Goal: Task Accomplishment & Management: Manage account settings

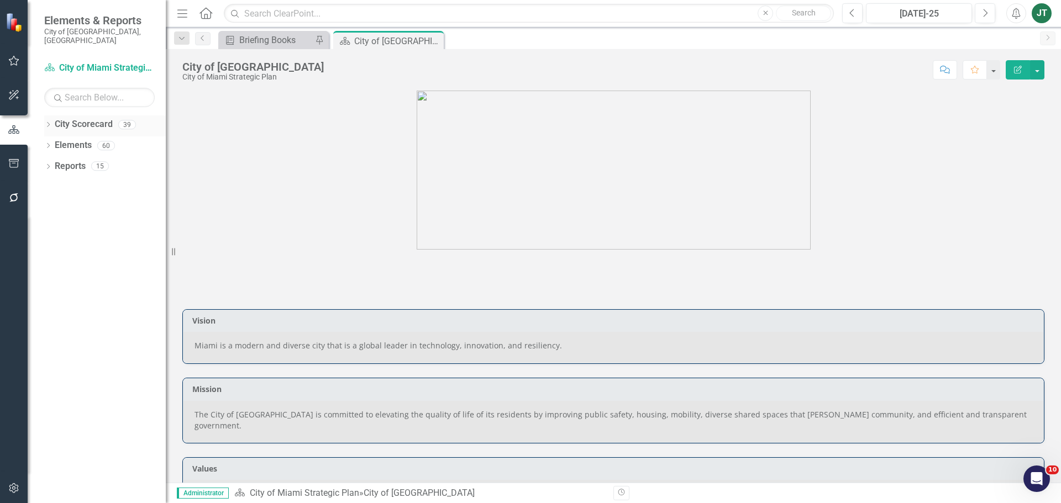
click at [50, 123] on icon "Dropdown" at bounding box center [48, 126] width 8 height 6
click at [52, 162] on icon "Dropdown" at bounding box center [54, 165] width 8 height 7
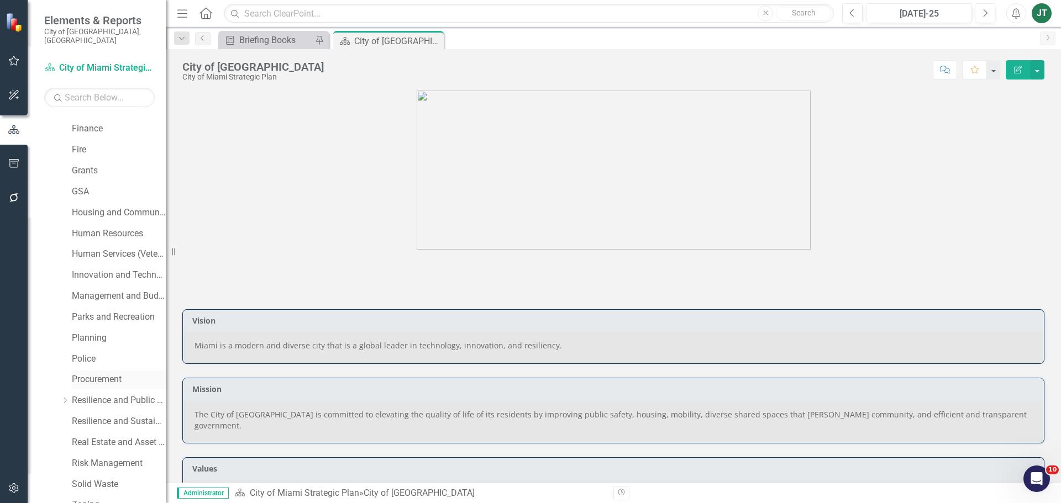
scroll to position [276, 0]
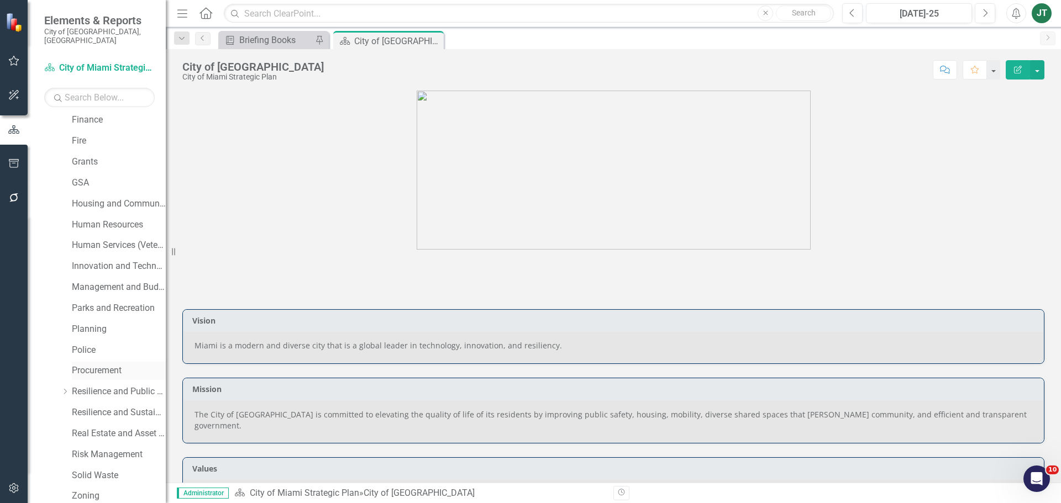
click at [99, 367] on link "Procurement" at bounding box center [119, 371] width 94 height 13
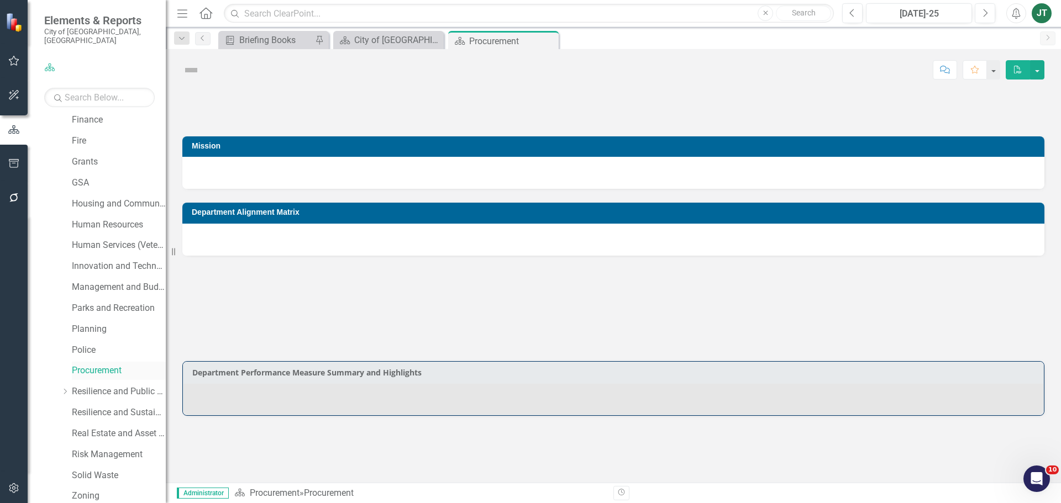
click at [103, 365] on link "Procurement" at bounding box center [119, 371] width 94 height 13
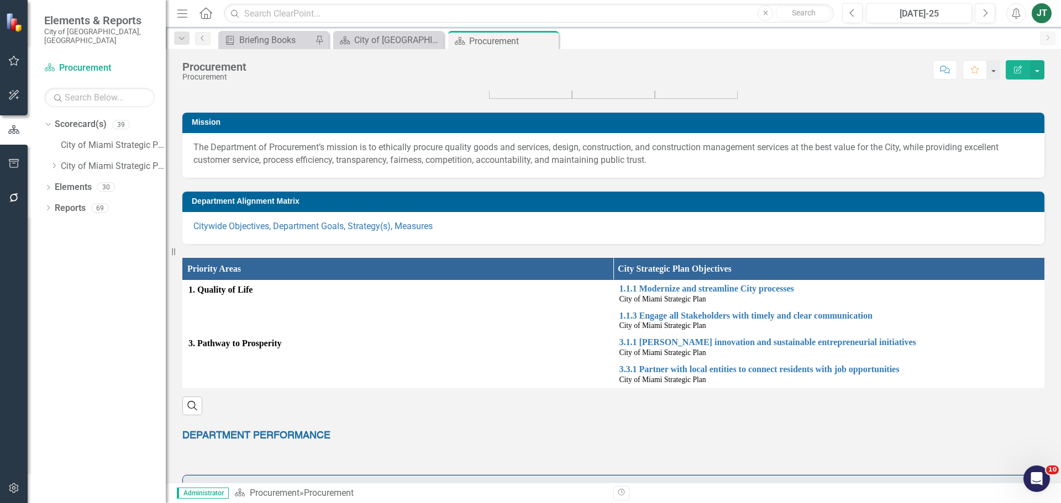
scroll to position [55, 0]
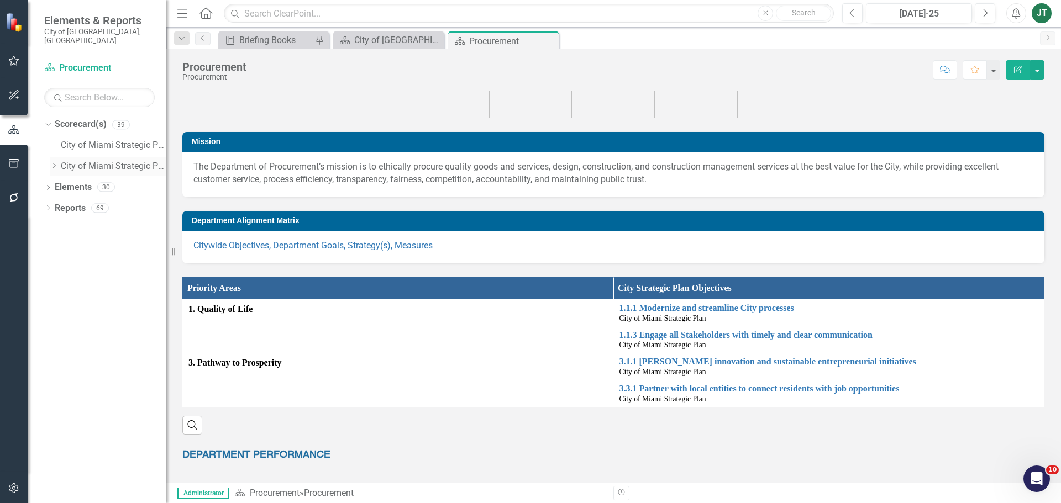
drag, startPoint x: 52, startPoint y: 156, endPoint x: 59, endPoint y: 164, distance: 10.6
click at [53, 162] on icon "Dropdown" at bounding box center [54, 165] width 8 height 7
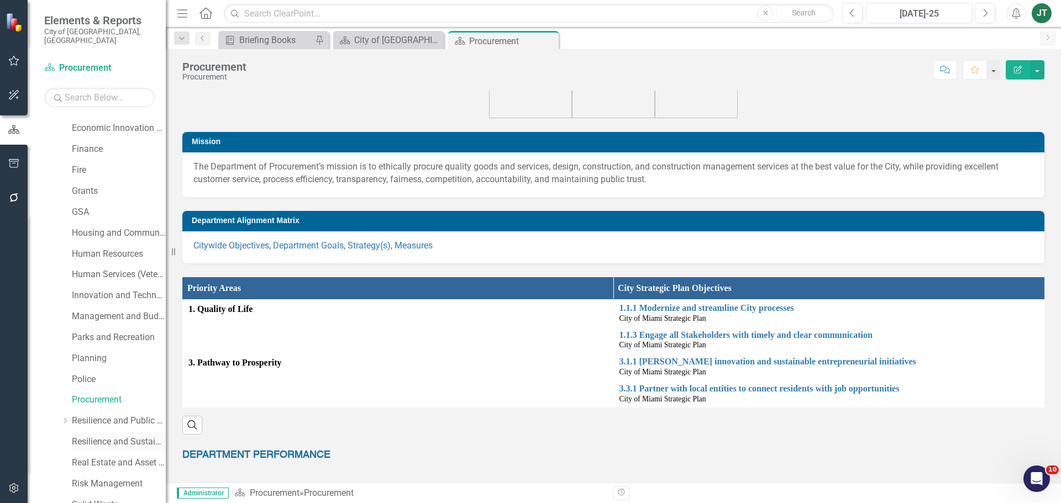
scroll to position [276, 0]
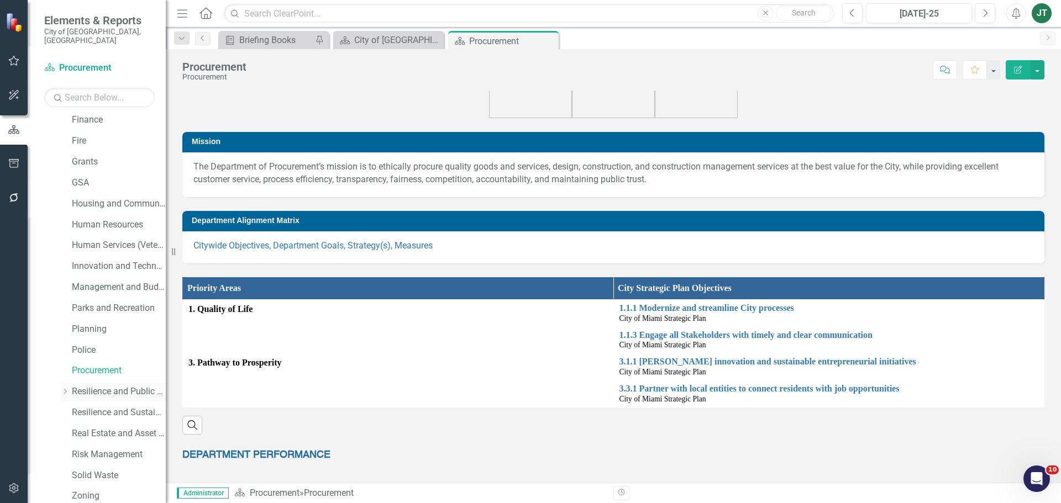
click at [100, 386] on link "Resilience and Public Works" at bounding box center [119, 392] width 94 height 13
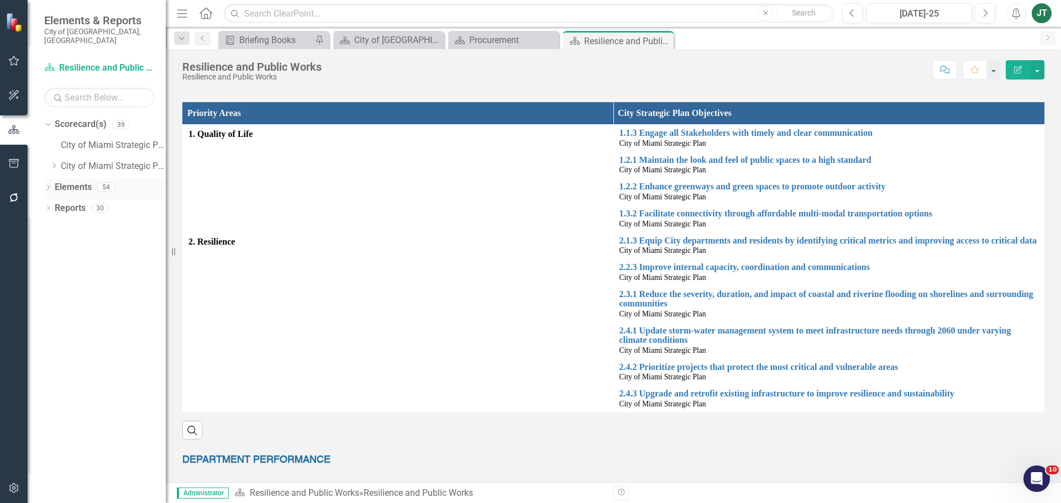
click at [78, 182] on link "Elements" at bounding box center [73, 187] width 37 height 13
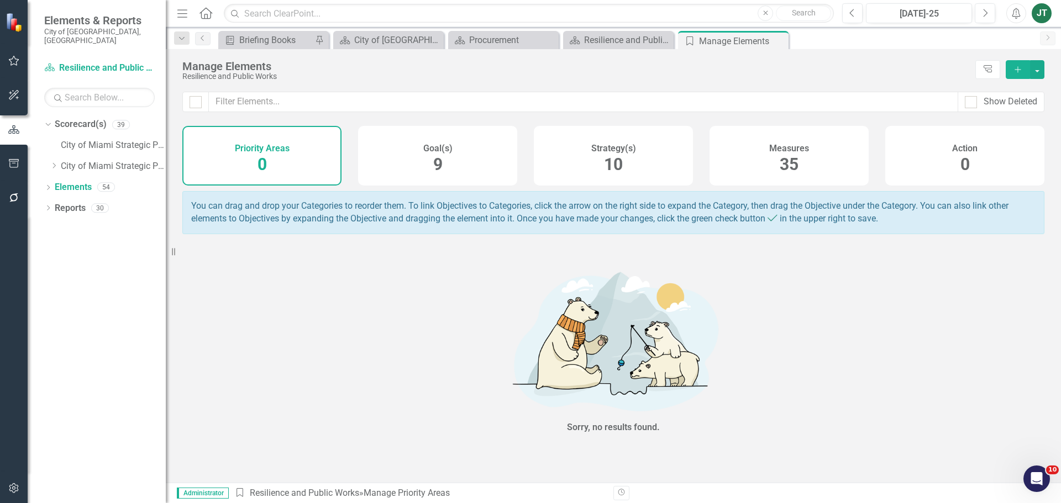
click at [623, 160] on span "10" at bounding box center [613, 164] width 19 height 19
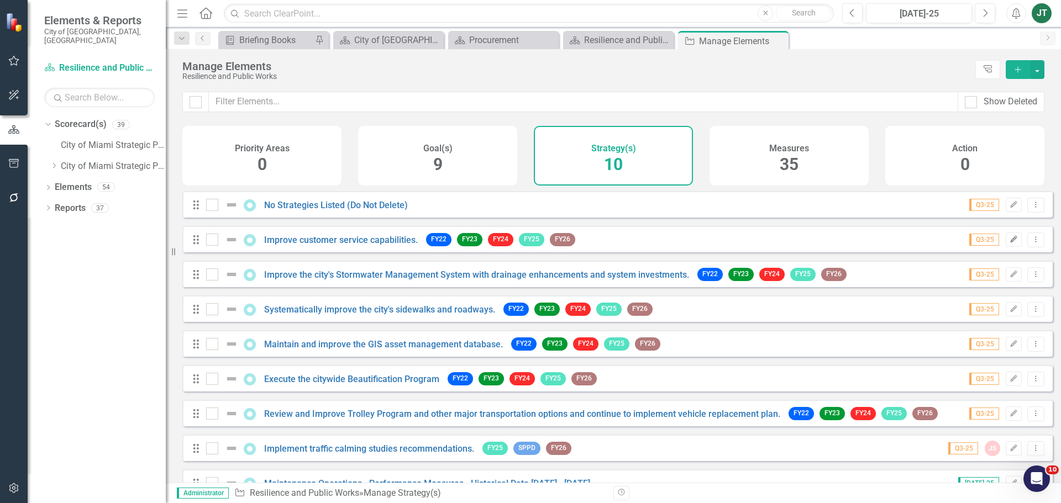
click at [1009, 243] on icon "Edit" at bounding box center [1013, 239] width 8 height 7
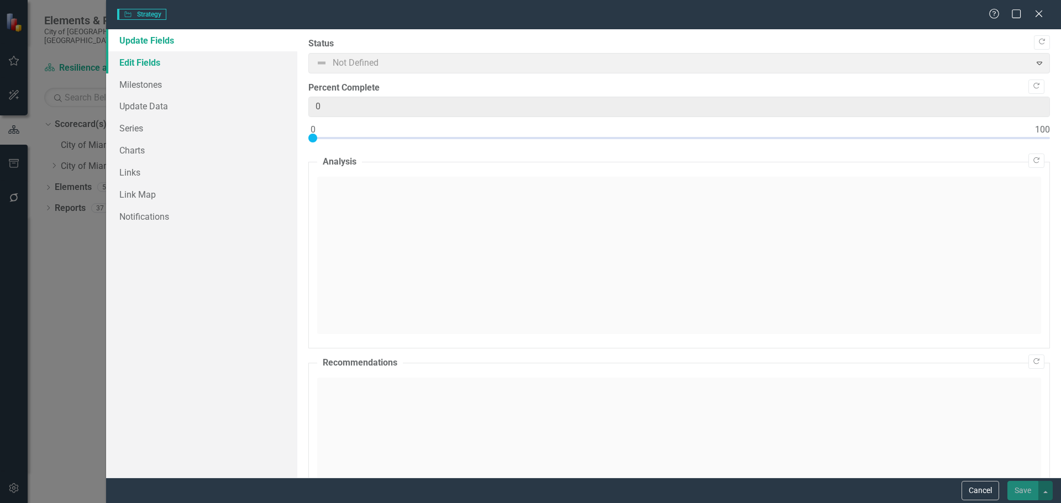
click at [150, 64] on link "Edit Fields" at bounding box center [201, 62] width 191 height 22
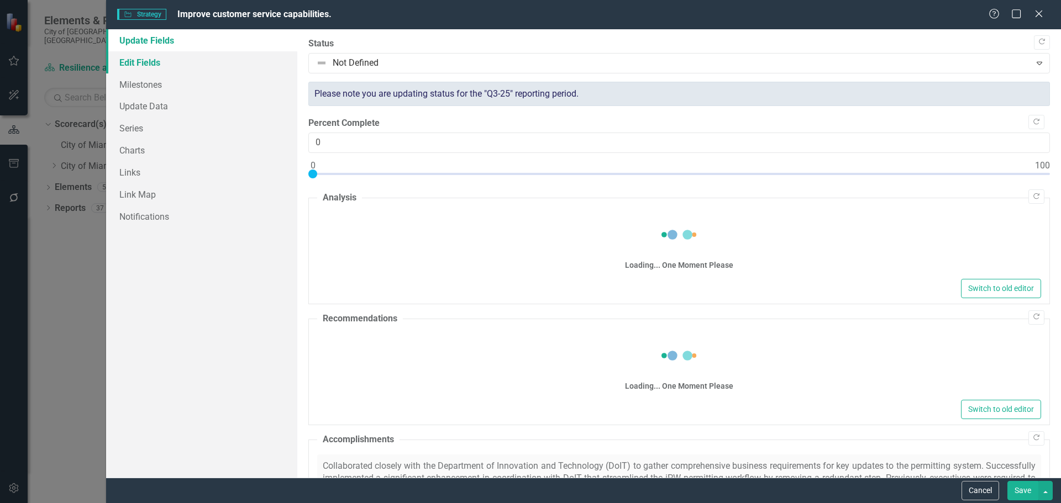
click at [218, 63] on link "Edit Fields" at bounding box center [201, 62] width 191 height 22
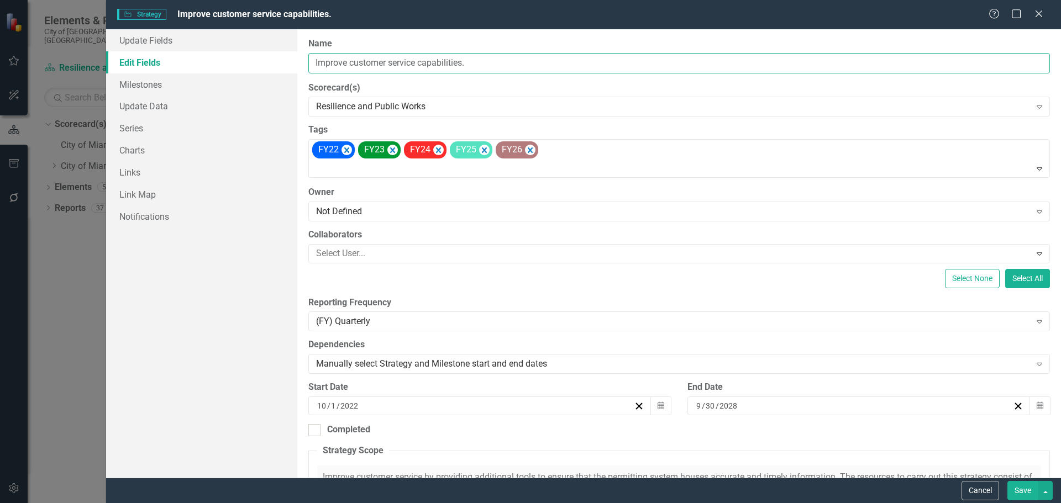
drag, startPoint x: 497, startPoint y: 60, endPoint x: 311, endPoint y: 67, distance: 186.3
click at [267, 62] on div "Update Fields Edit Fields Milestones Update Data Series Charts Links Link Map N…" at bounding box center [583, 253] width 955 height 449
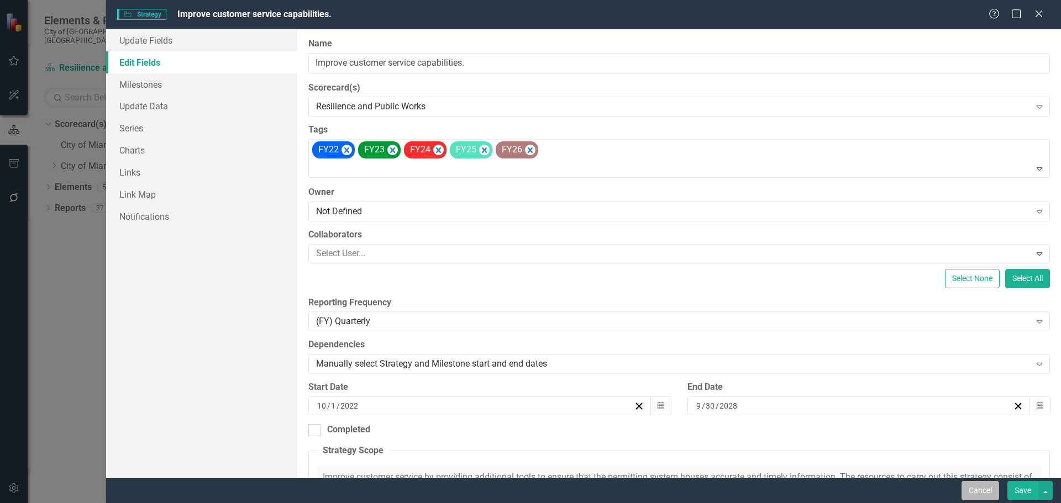
click at [981, 490] on button "Cancel" at bounding box center [980, 490] width 38 height 19
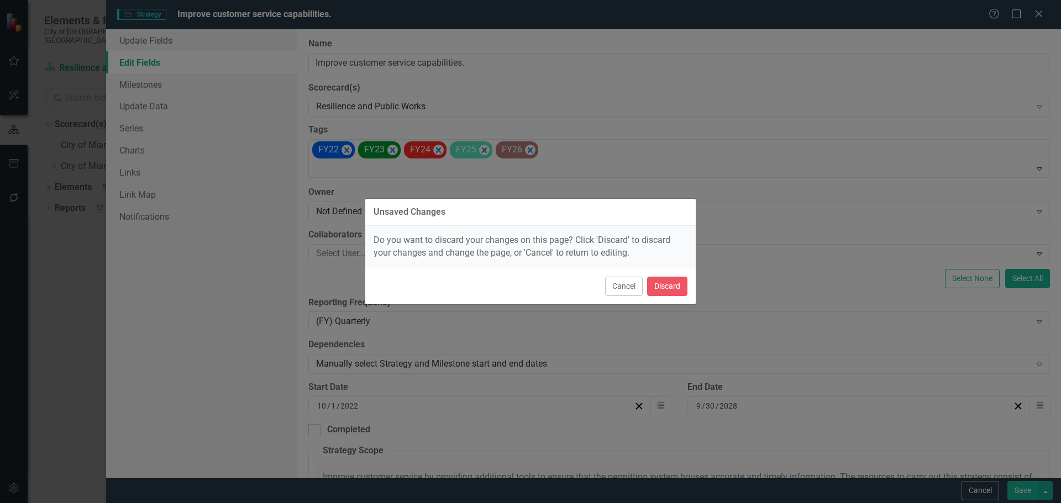
click at [692, 289] on div "Cancel Discard" at bounding box center [530, 286] width 330 height 36
click at [676, 289] on button "Discard" at bounding box center [667, 286] width 40 height 19
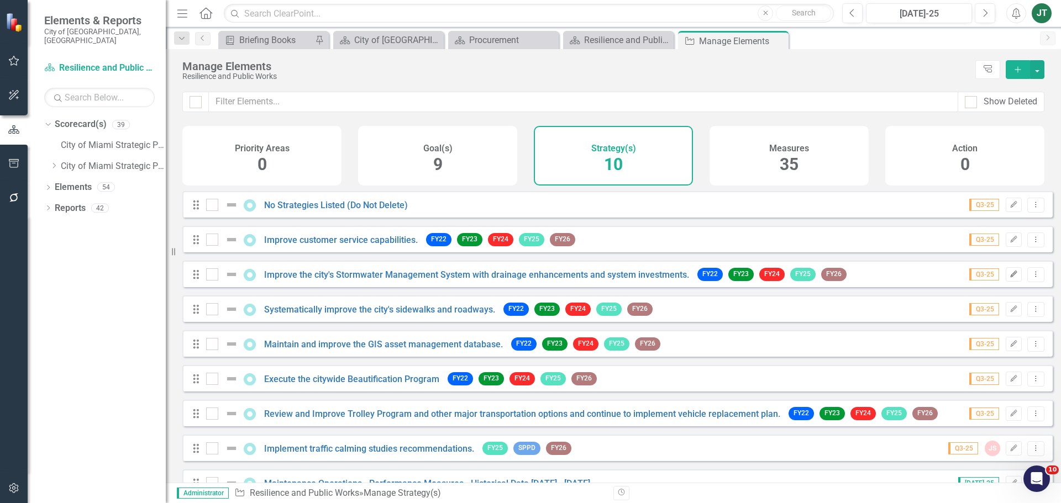
click at [1006, 280] on button "Edit" at bounding box center [1014, 274] width 16 height 14
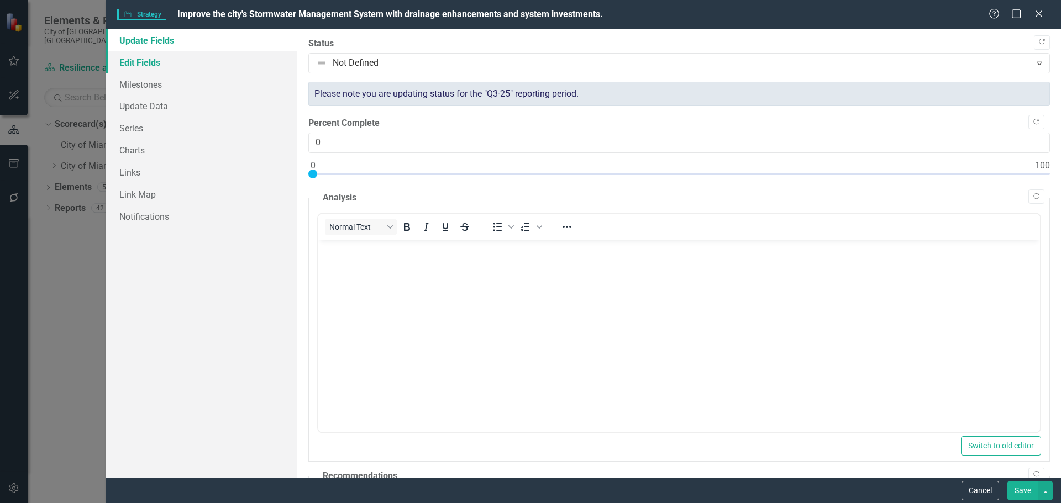
click at [141, 62] on link "Edit Fields" at bounding box center [201, 62] width 191 height 22
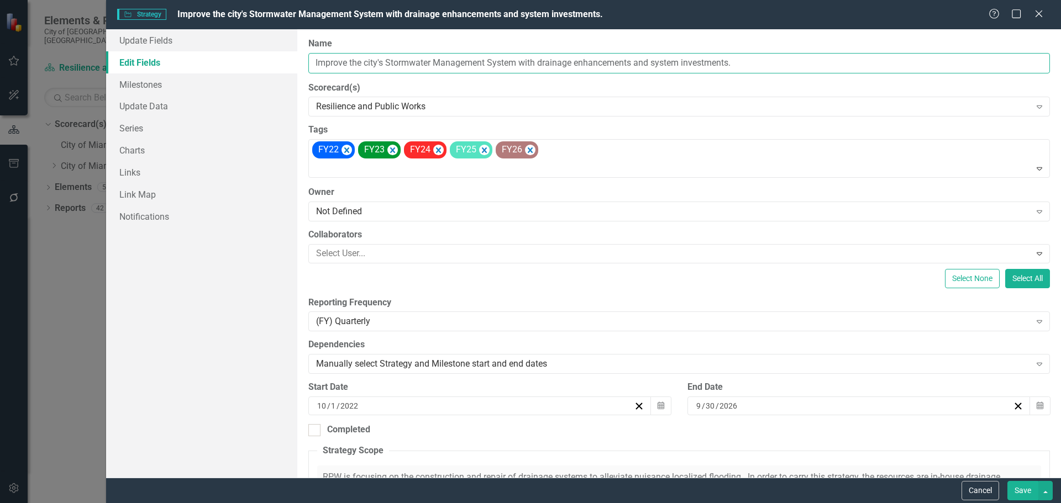
drag, startPoint x: 488, startPoint y: 62, endPoint x: 341, endPoint y: 67, distance: 147.1
click at [308, 74] on div "ClearPoint Can Do More! How ClearPoint Can Help Close Enterprise plans can auto…" at bounding box center [679, 253] width 764 height 449
click at [965, 486] on button "Cancel" at bounding box center [980, 490] width 38 height 19
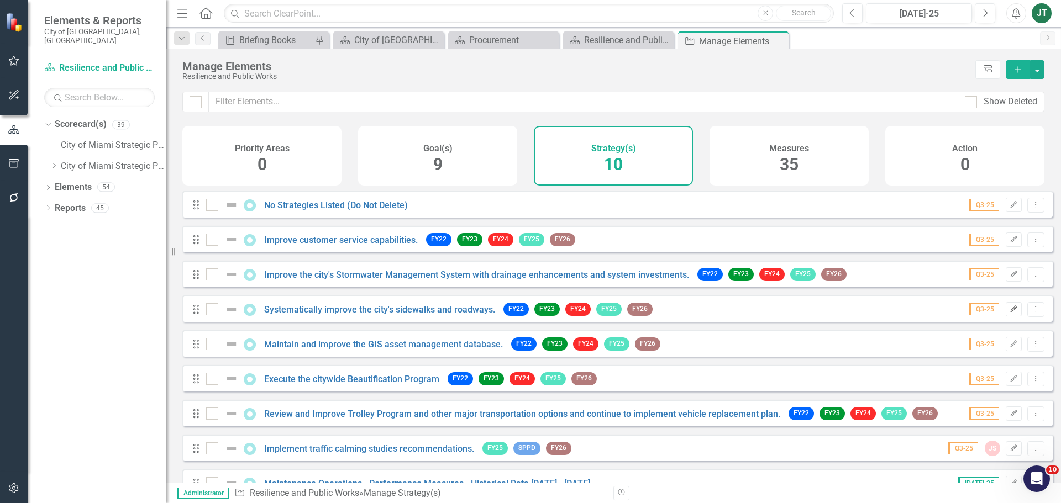
click at [1009, 313] on icon "Edit" at bounding box center [1013, 309] width 8 height 7
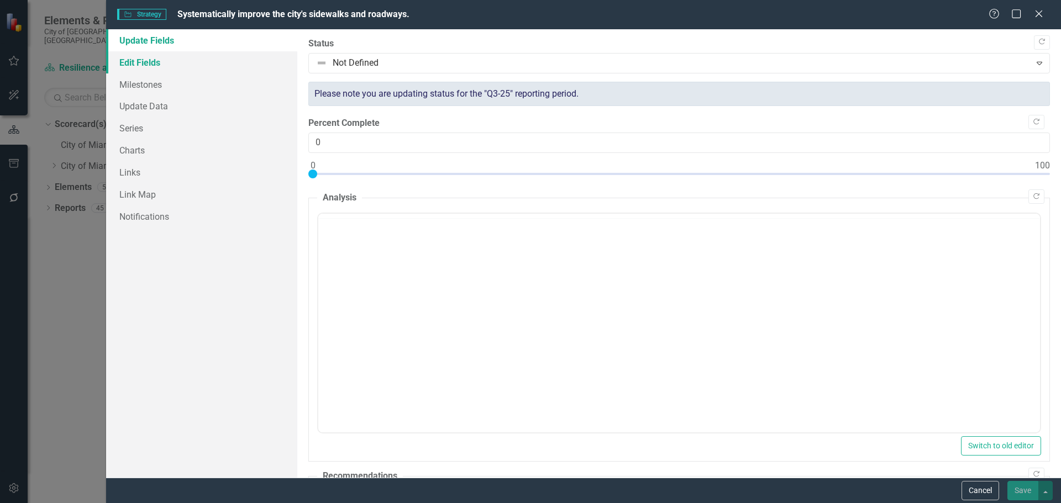
click at [162, 60] on link "Edit Fields" at bounding box center [201, 62] width 191 height 22
click at [162, 61] on link "Edit Fields" at bounding box center [201, 62] width 191 height 22
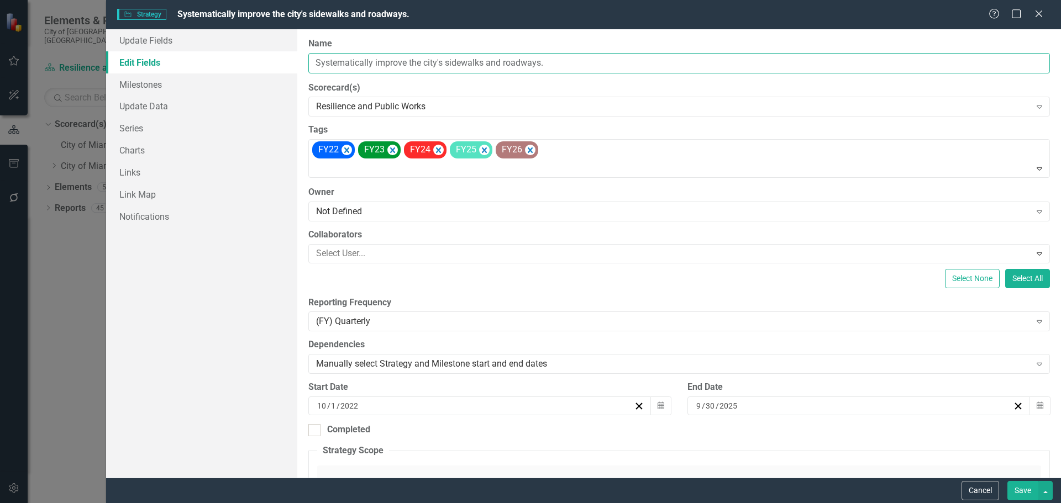
click at [430, 67] on input "Systematically improve the city's sidewalks and roadways." at bounding box center [678, 63] width 741 height 20
drag, startPoint x: 444, startPoint y: 64, endPoint x: 373, endPoint y: 67, distance: 70.8
click at [299, 67] on div "ClearPoint Can Do More! How ClearPoint Can Help Close Enterprise plans can auto…" at bounding box center [679, 253] width 764 height 449
drag, startPoint x: 486, startPoint y: 62, endPoint x: 309, endPoint y: 66, distance: 176.3
click at [309, 66] on input "Systematically improve the city's sidewalks and roadways." at bounding box center [678, 63] width 741 height 20
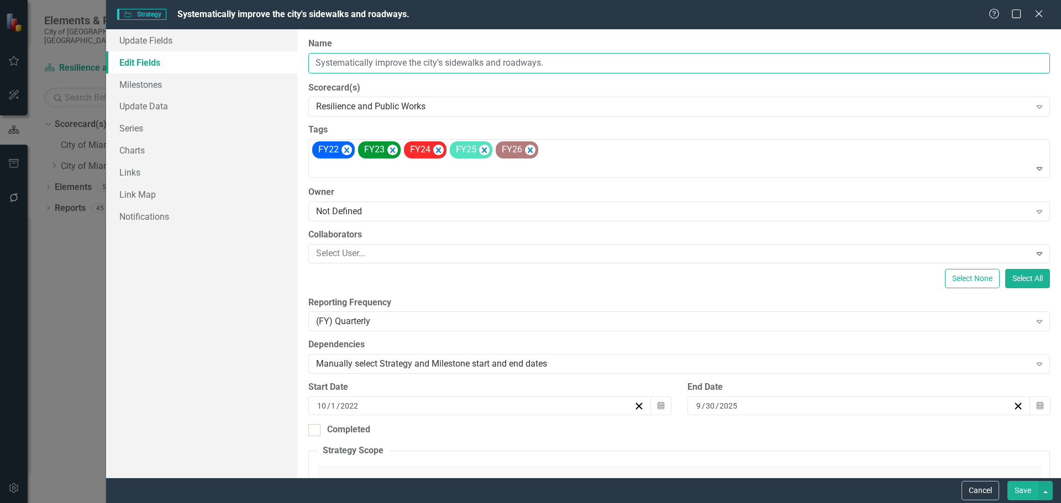
click at [588, 64] on input "Systematically improve the city's sidewalks and roadways." at bounding box center [678, 63] width 741 height 20
drag, startPoint x: 588, startPoint y: 64, endPoint x: 283, endPoint y: 64, distance: 305.5
click at [264, 64] on div "Update Fields Edit Fields Milestones Update Data Series Charts Links Link Map N…" at bounding box center [583, 253] width 955 height 449
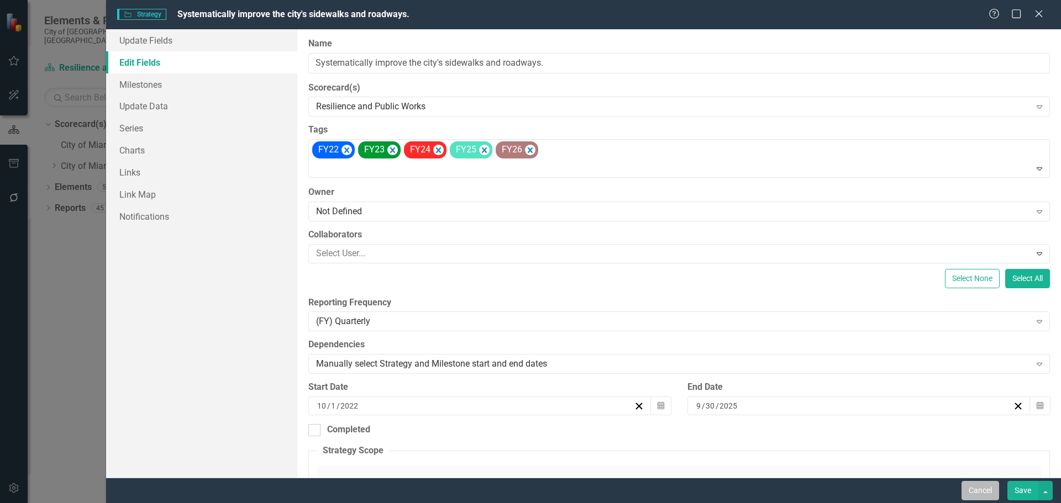
click at [971, 492] on button "Cancel" at bounding box center [980, 490] width 38 height 19
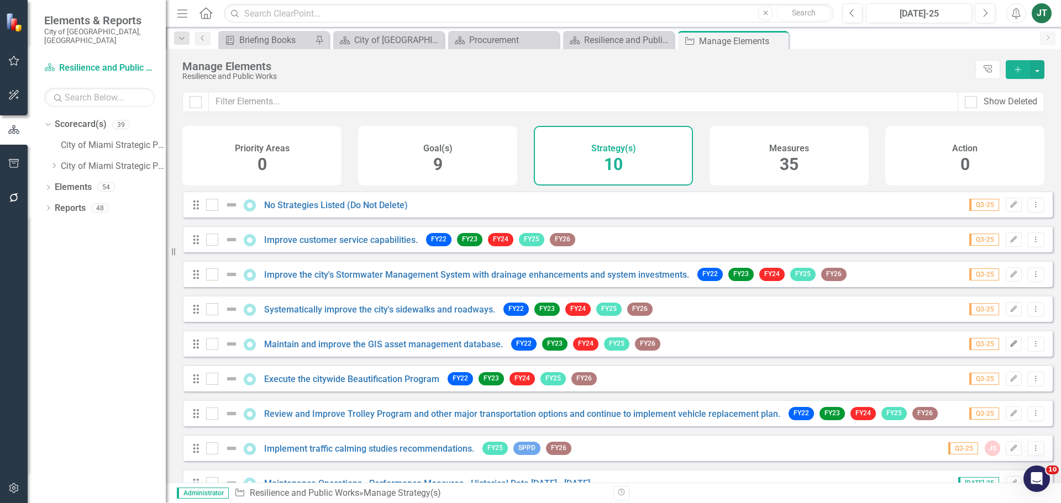
click at [1009, 348] on icon "Edit" at bounding box center [1013, 344] width 8 height 7
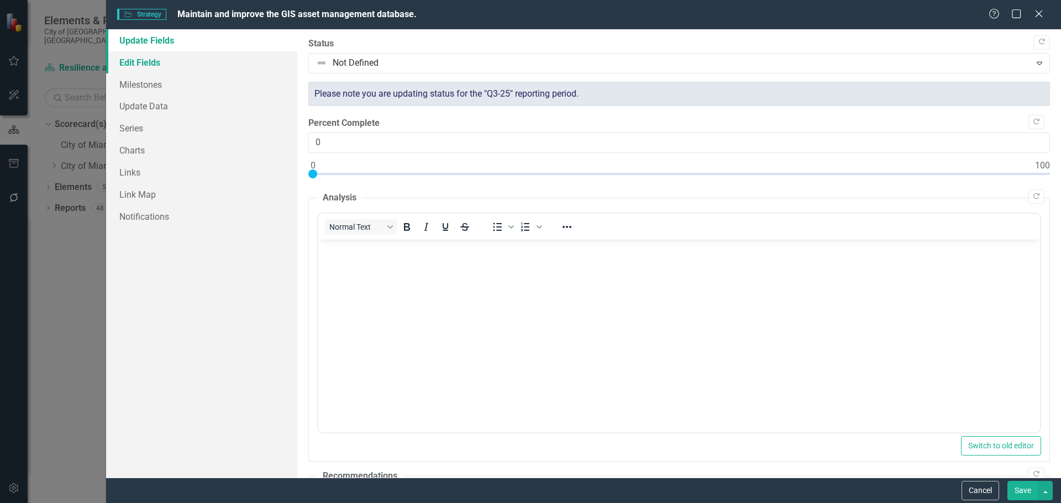
click at [160, 59] on link "Edit Fields" at bounding box center [201, 62] width 191 height 22
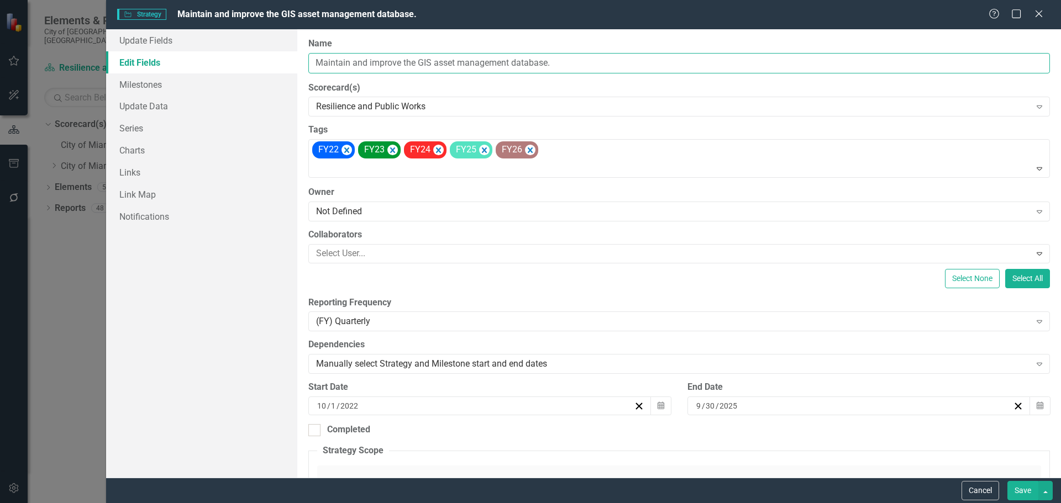
click at [469, 58] on input "Maintain and improve the GIS asset management database." at bounding box center [678, 63] width 741 height 20
drag, startPoint x: 595, startPoint y: 61, endPoint x: 264, endPoint y: 65, distance: 330.4
click at [262, 64] on div "Update Fields Edit Fields Milestones Update Data Series Charts Links Link Map N…" at bounding box center [583, 253] width 955 height 449
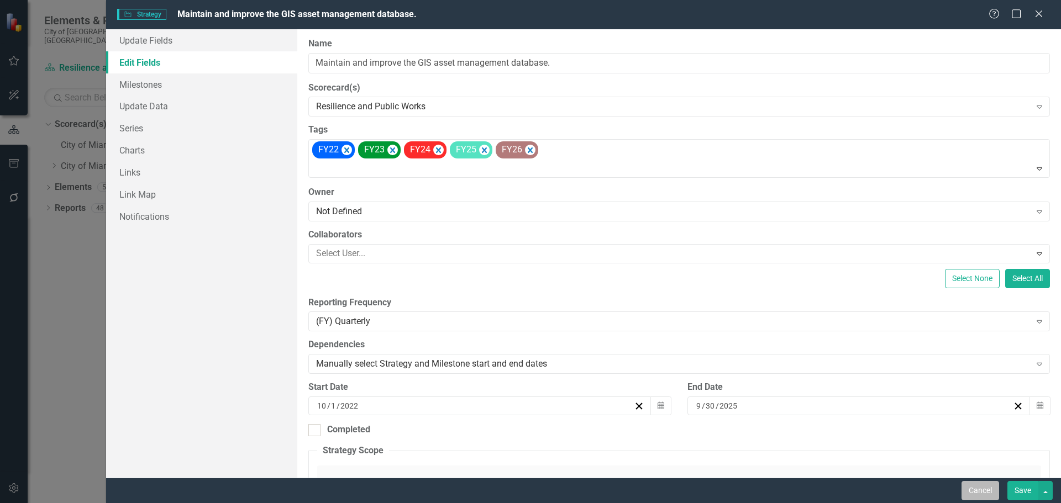
click at [972, 493] on button "Cancel" at bounding box center [980, 490] width 38 height 19
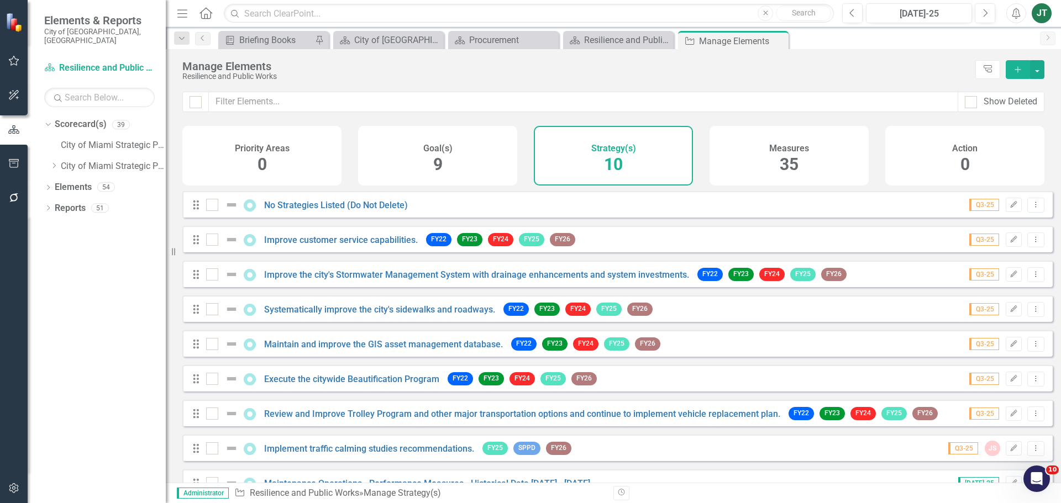
scroll to position [65, 0]
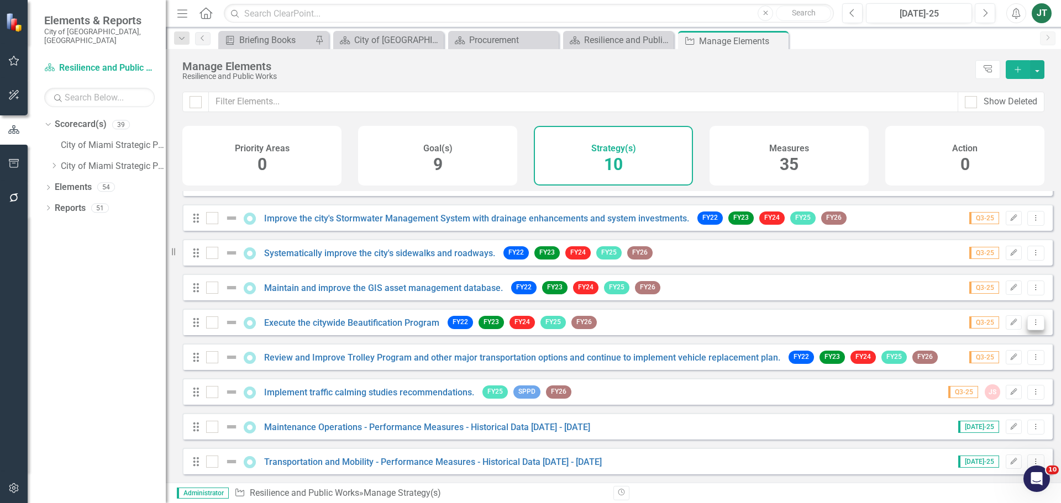
click at [1031, 323] on icon "Dropdown Menu" at bounding box center [1035, 322] width 9 height 7
click at [982, 335] on link "Edit Edit Strategy" at bounding box center [986, 341] width 98 height 20
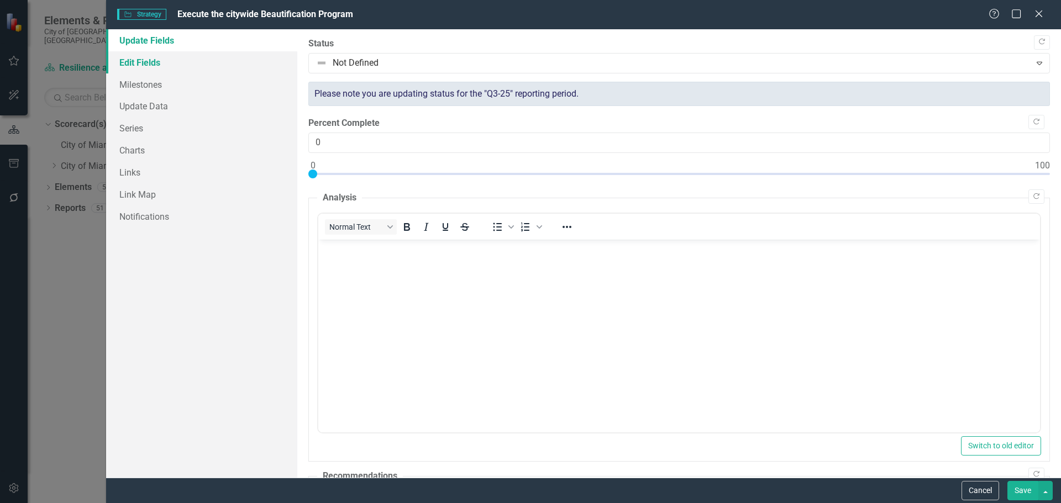
scroll to position [0, 0]
click at [171, 64] on link "Edit Fields" at bounding box center [201, 62] width 191 height 22
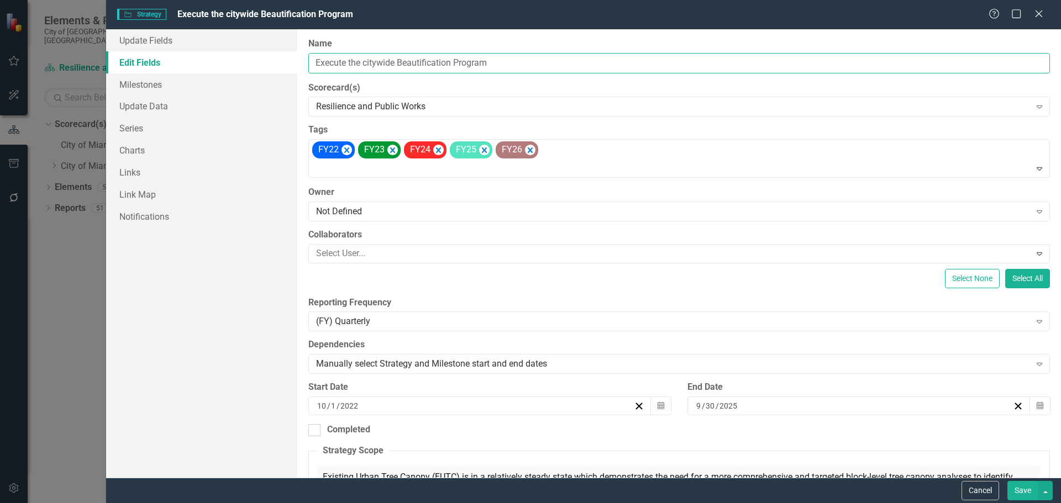
click at [429, 60] on input "Execute the citywide Beautification Program" at bounding box center [678, 63] width 741 height 20
drag, startPoint x: 534, startPoint y: 63, endPoint x: 358, endPoint y: 69, distance: 176.3
click at [306, 67] on div "ClearPoint Can Do More! How ClearPoint Can Help Close Enterprise plans can auto…" at bounding box center [679, 253] width 764 height 449
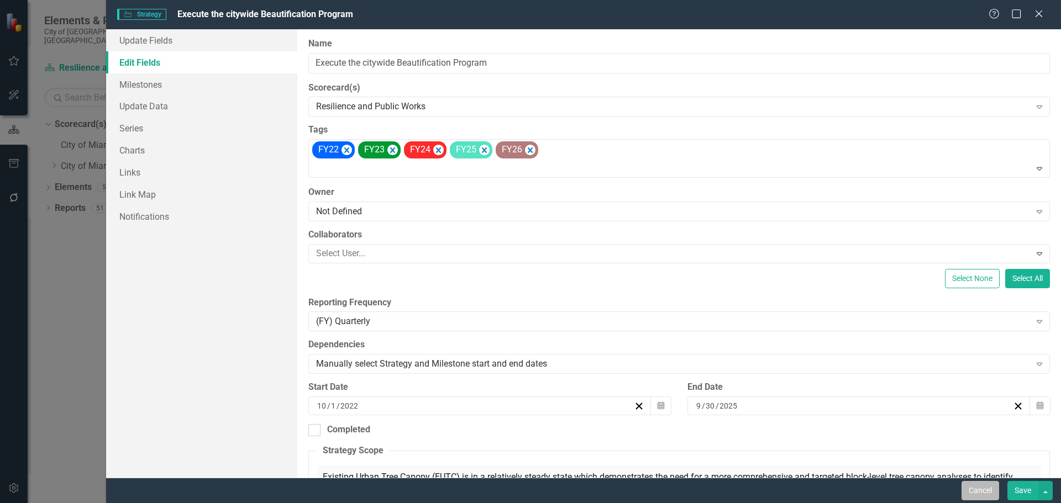
click at [991, 494] on button "Cancel" at bounding box center [980, 490] width 38 height 19
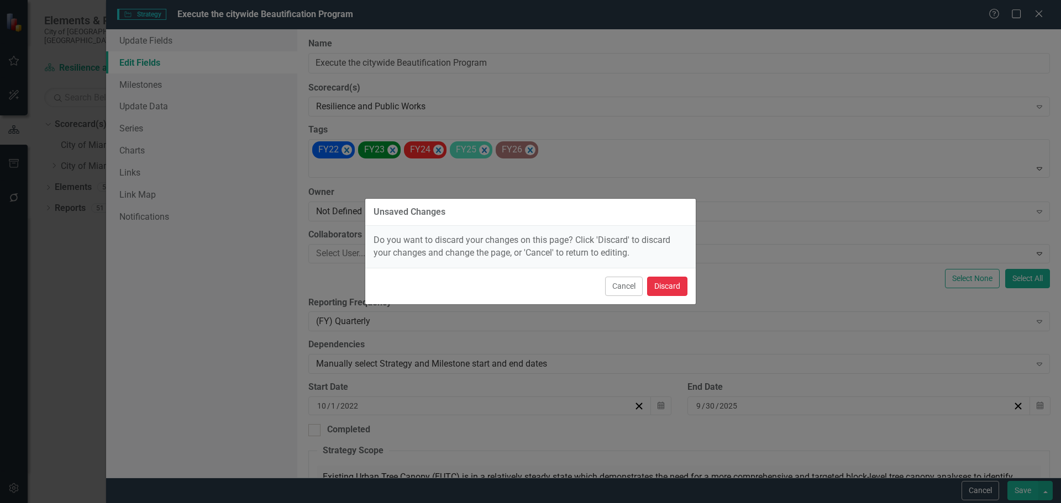
click at [673, 292] on button "Discard" at bounding box center [667, 286] width 40 height 19
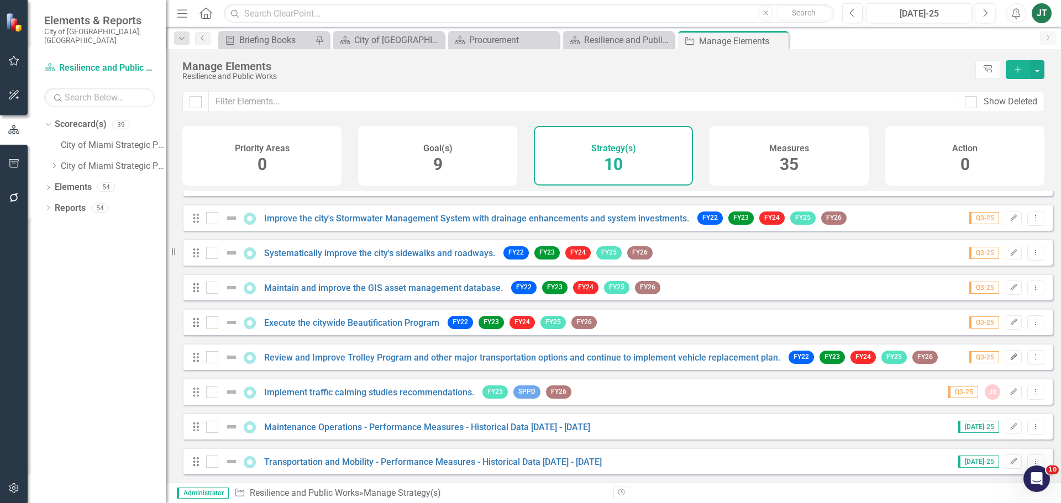
click at [1009, 359] on icon "Edit" at bounding box center [1013, 357] width 8 height 7
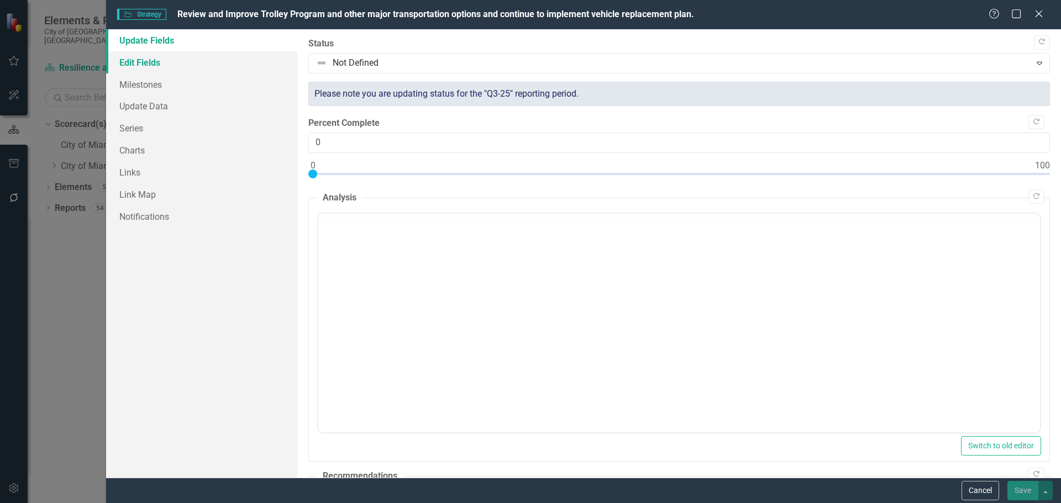
click at [178, 67] on link "Edit Fields" at bounding box center [201, 62] width 191 height 22
click at [168, 67] on link "Edit Fields" at bounding box center [201, 62] width 191 height 22
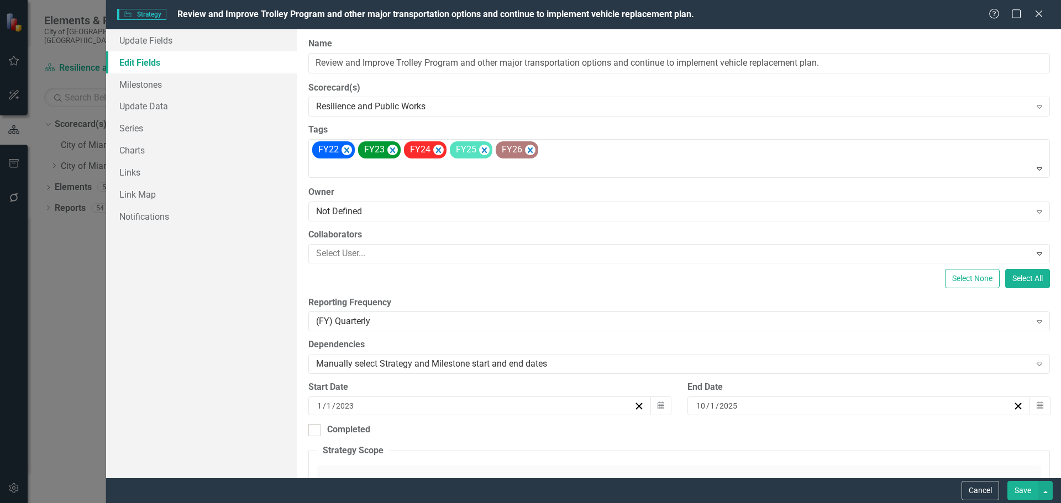
click at [220, 398] on div "Update Fields Edit Fields Milestones Update Data Series Charts Links Link Map N…" at bounding box center [201, 253] width 191 height 449
click at [490, 73] on input "Review and Improve Trolley Program and other major transportation options and c…" at bounding box center [678, 63] width 741 height 20
drag, startPoint x: 459, startPoint y: 61, endPoint x: 282, endPoint y: 60, distance: 176.3
click at [282, 60] on div "Update Fields Edit Fields Milestones Update Data Series Charts Links Link Map N…" at bounding box center [583, 253] width 955 height 449
click at [981, 483] on button "Cancel" at bounding box center [980, 490] width 38 height 19
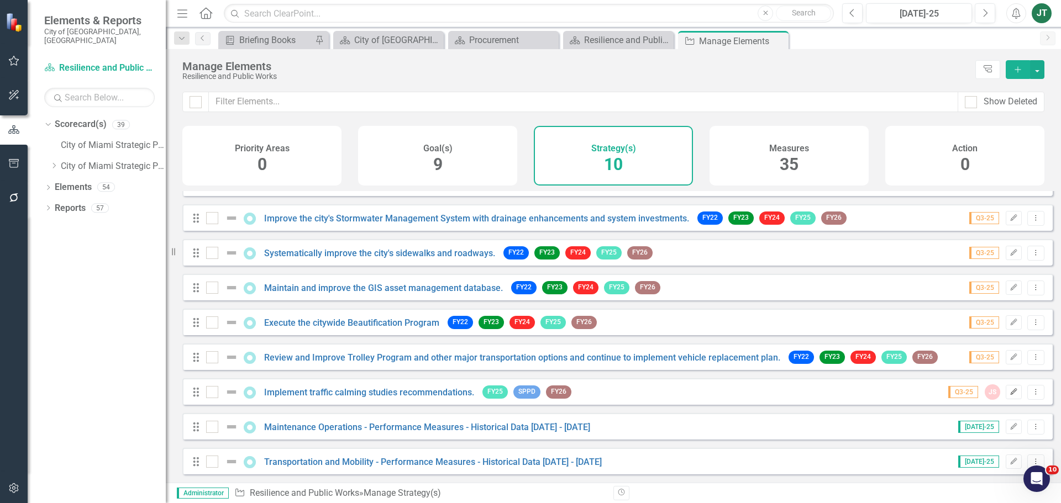
click at [1009, 393] on icon "Edit" at bounding box center [1013, 392] width 8 height 7
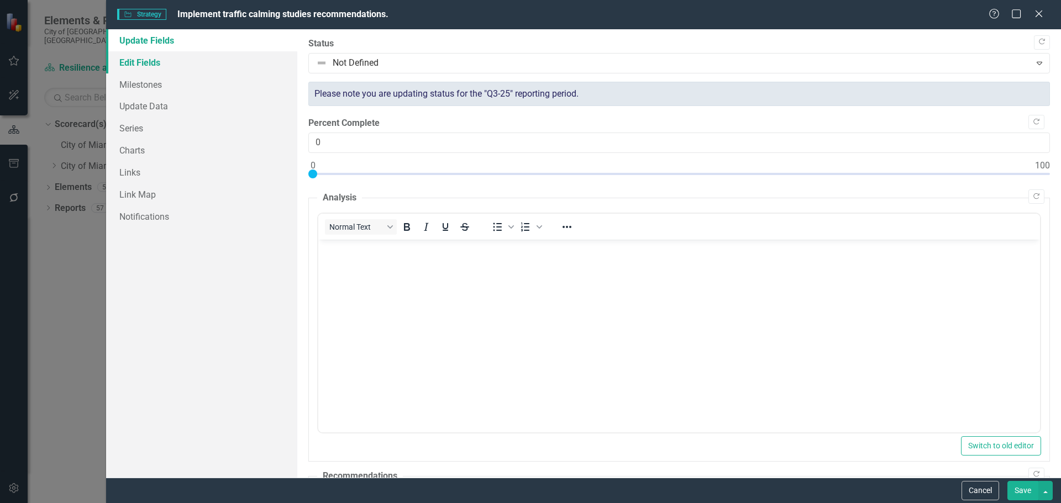
drag, startPoint x: 150, startPoint y: 65, endPoint x: 194, endPoint y: 64, distance: 43.7
click at [151, 65] on link "Edit Fields" at bounding box center [201, 62] width 191 height 22
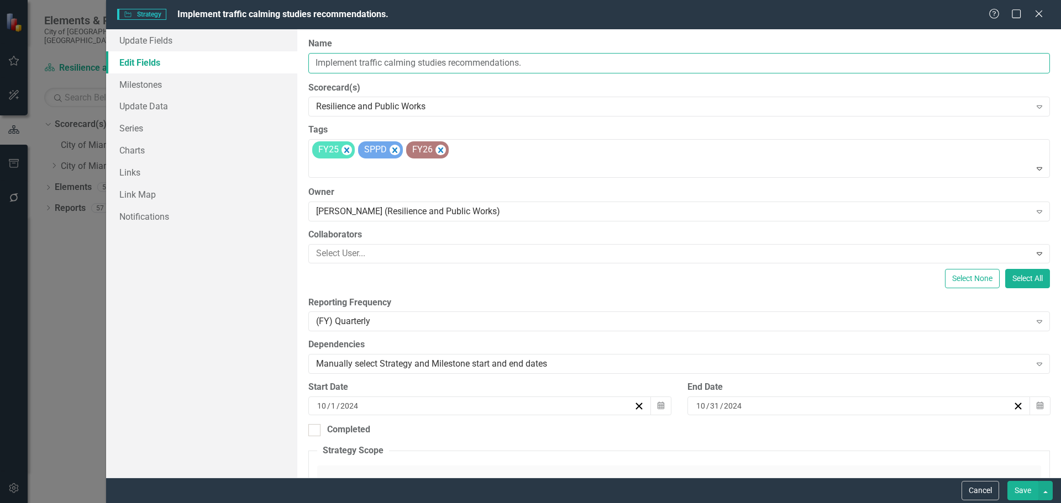
click at [434, 62] on input "Implement traffic calming studies recommendations." at bounding box center [678, 63] width 741 height 20
drag, startPoint x: 548, startPoint y: 63, endPoint x: 307, endPoint y: 55, distance: 241.0
click at [300, 55] on div "ClearPoint Can Do More! How ClearPoint Can Help Close Enterprise plans can auto…" at bounding box center [679, 253] width 764 height 449
click at [1020, 491] on button "Save" at bounding box center [1022, 490] width 31 height 19
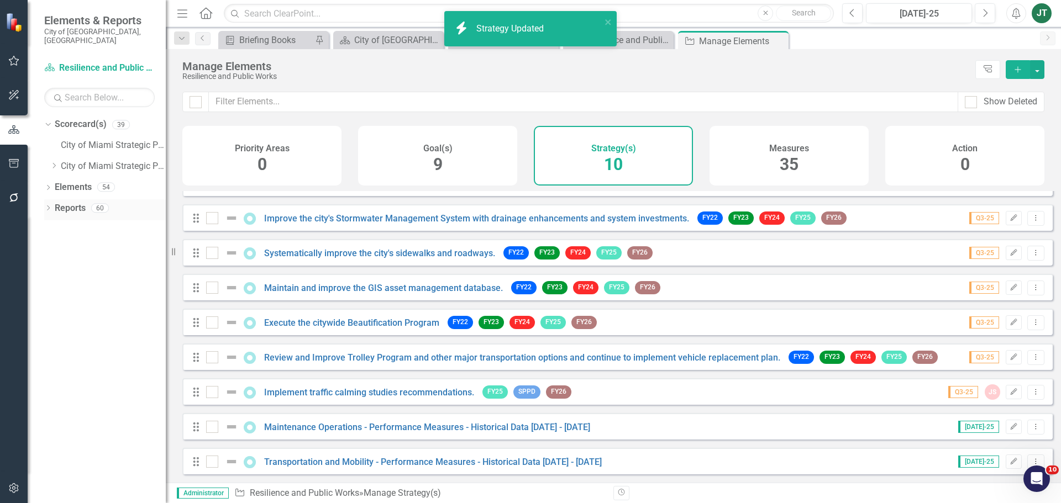
click at [67, 202] on link "Reports" at bounding box center [70, 208] width 31 height 13
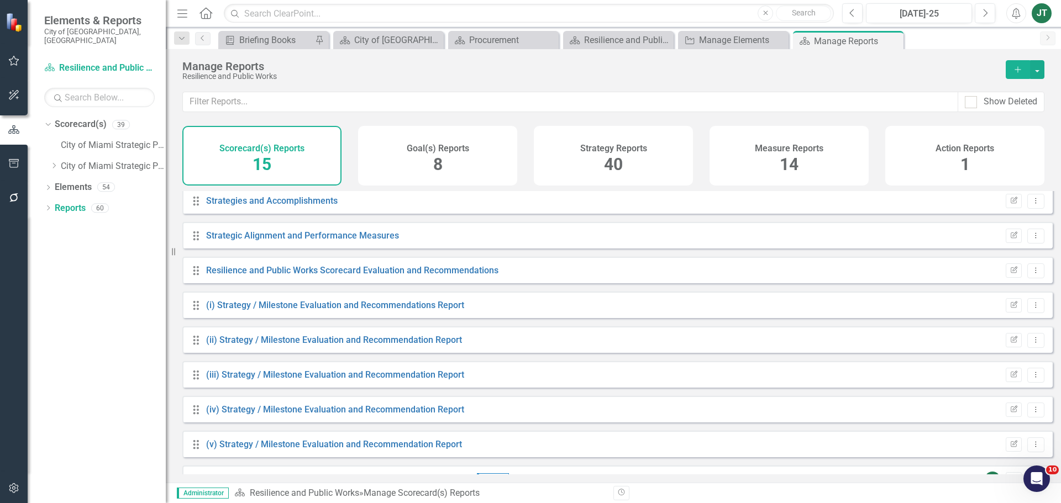
scroll to position [73, 0]
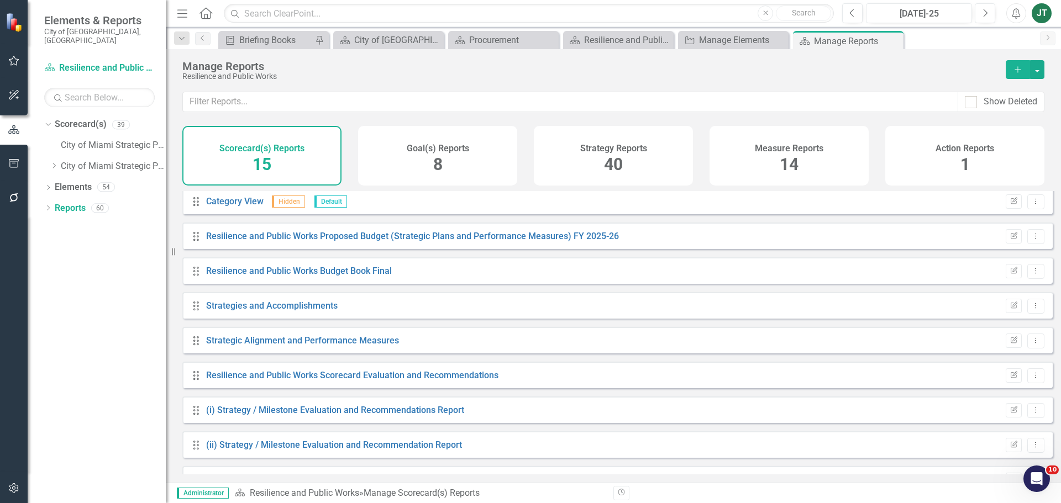
drag, startPoint x: 648, startPoint y: 166, endPoint x: 380, endPoint y: 172, distance: 268.1
click at [648, 166] on div "Strategy Reports 40" at bounding box center [613, 156] width 159 height 60
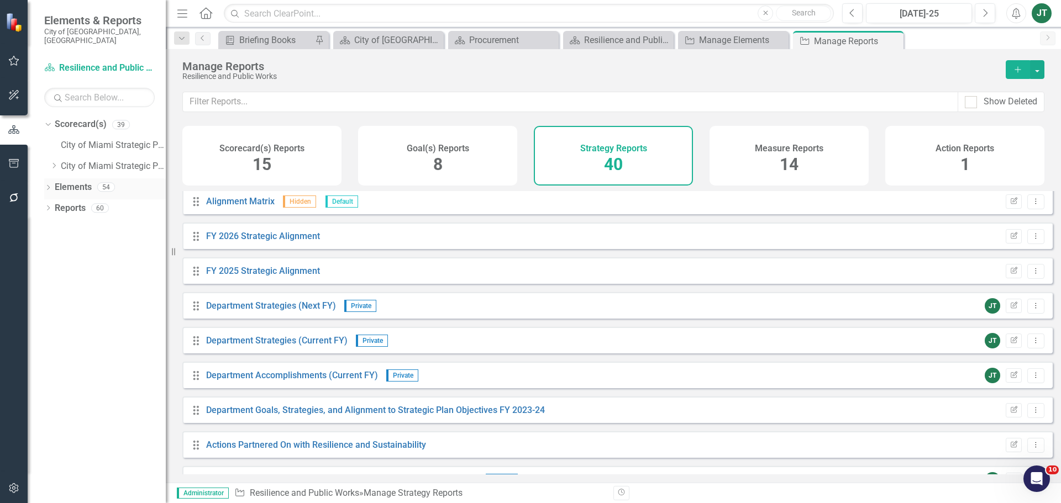
click at [75, 181] on link "Elements" at bounding box center [73, 187] width 37 height 13
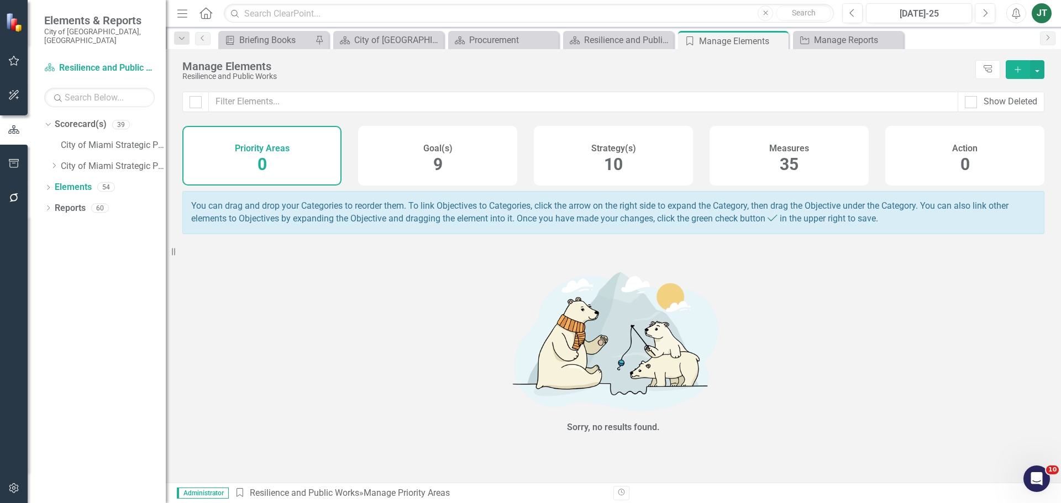
click at [569, 173] on div "Strategy(s) 10" at bounding box center [613, 156] width 159 height 60
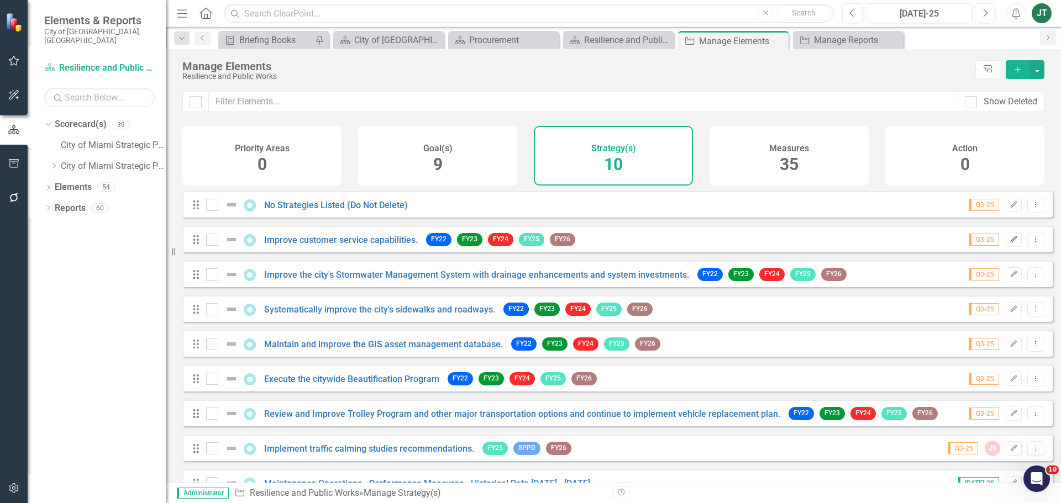
click at [1009, 243] on icon "Edit" at bounding box center [1013, 239] width 8 height 7
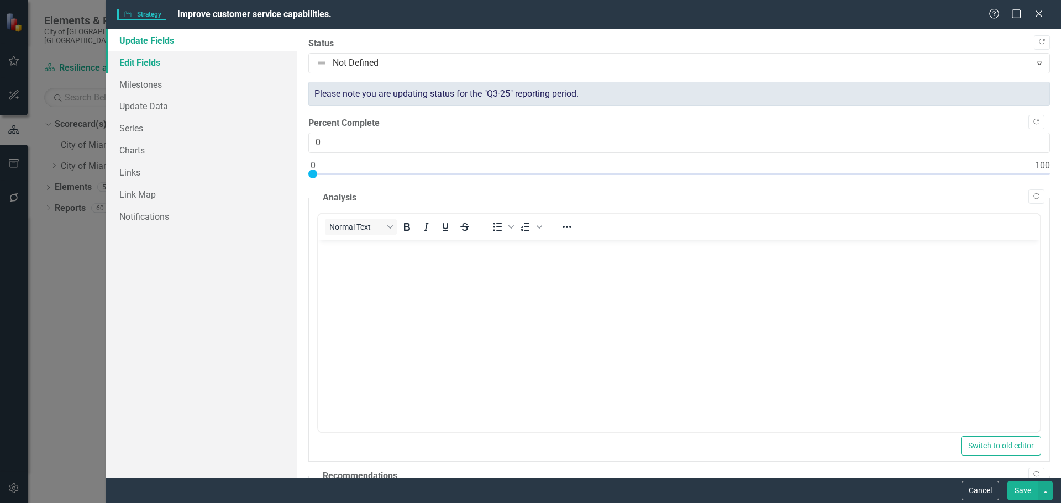
click at [148, 65] on link "Edit Fields" at bounding box center [201, 62] width 191 height 22
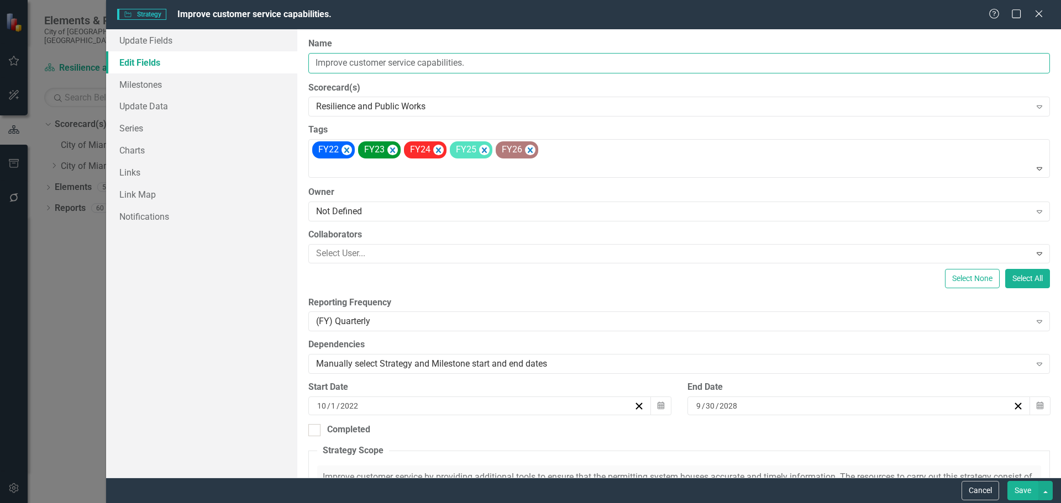
click at [463, 56] on input "Improve customer service capabilities." at bounding box center [678, 63] width 741 height 20
drag, startPoint x: 498, startPoint y: 64, endPoint x: 250, endPoint y: 65, distance: 248.6
click at [250, 65] on div "Update Fields Edit Fields Milestones Update Data Series Charts Links Link Map N…" at bounding box center [583, 253] width 955 height 449
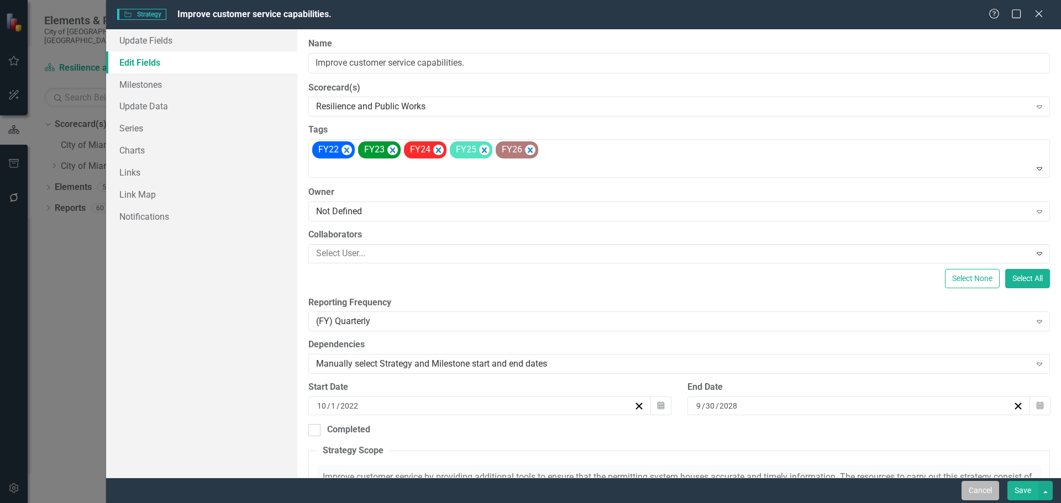
click at [970, 485] on button "Cancel" at bounding box center [980, 490] width 38 height 19
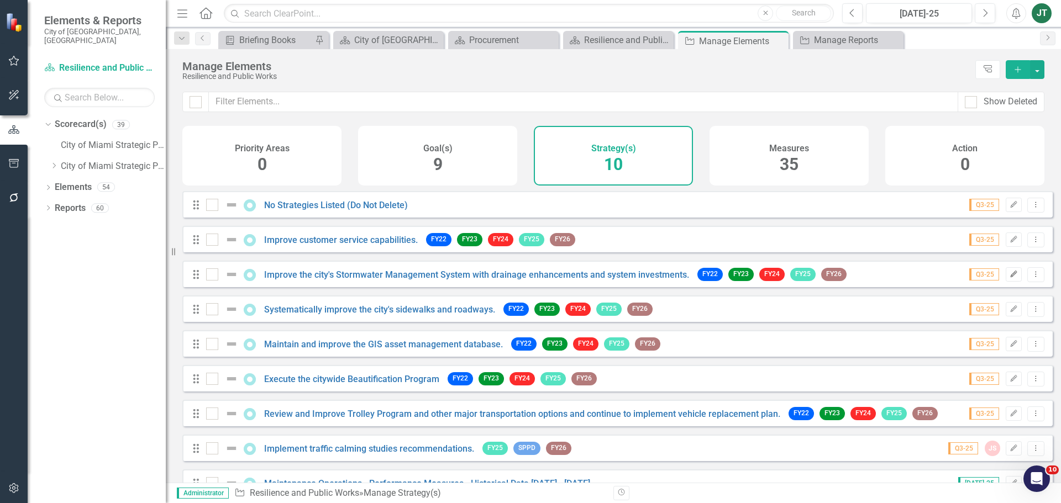
click at [1006, 282] on button "Edit" at bounding box center [1014, 274] width 16 height 14
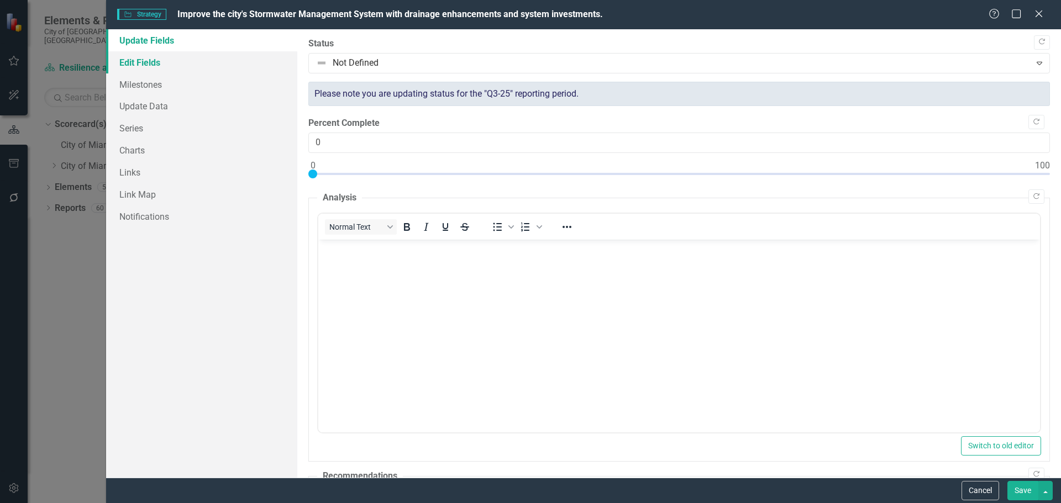
click at [153, 61] on link "Edit Fields" at bounding box center [201, 62] width 191 height 22
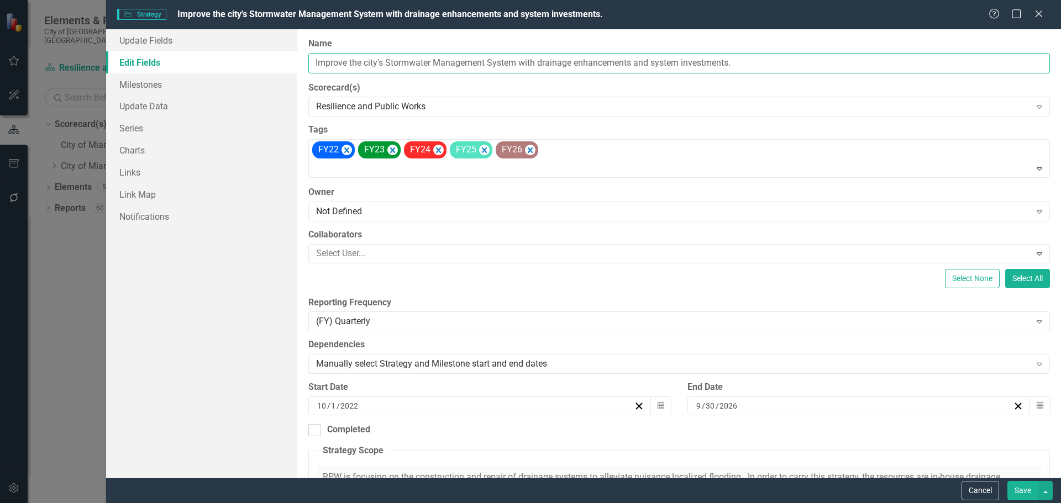
click at [442, 59] on input "Improve the city's Stormwater Management System with drainage enhancements and …" at bounding box center [678, 63] width 741 height 20
drag, startPoint x: 486, startPoint y: 64, endPoint x: 306, endPoint y: 62, distance: 180.1
click at [271, 62] on div "Update Fields Edit Fields Milestones Update Data Series Charts Links Link Map N…" at bounding box center [583, 253] width 955 height 449
click at [970, 489] on button "Cancel" at bounding box center [980, 490] width 38 height 19
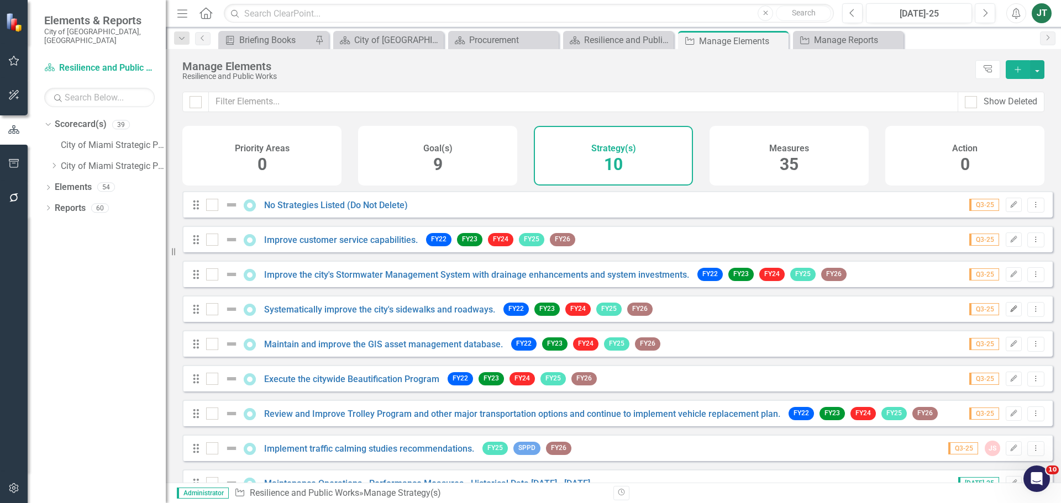
click at [1009, 313] on icon "Edit" at bounding box center [1013, 309] width 8 height 7
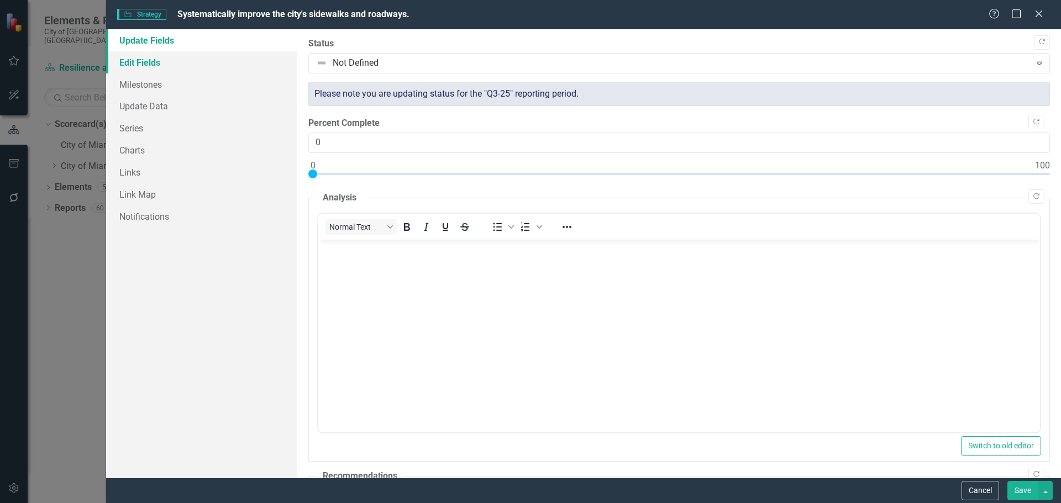
click at [161, 65] on link "Edit Fields" at bounding box center [201, 62] width 191 height 22
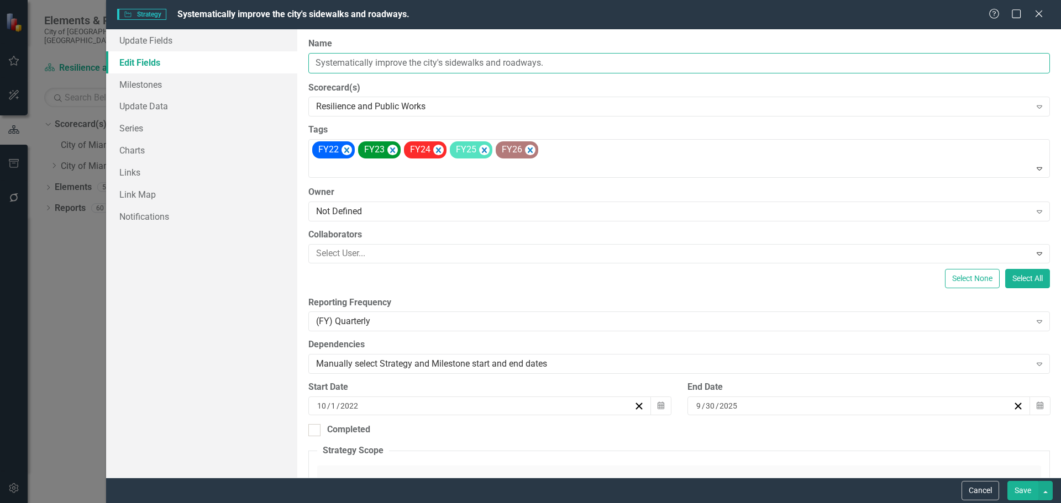
drag, startPoint x: 404, startPoint y: 60, endPoint x: 436, endPoint y: 64, distance: 31.7
click at [404, 60] on input "Systematically improve the city's sidewalks and roadways." at bounding box center [678, 63] width 741 height 20
drag, startPoint x: 571, startPoint y: 60, endPoint x: 359, endPoint y: 64, distance: 212.2
click at [277, 64] on div "Update Fields Edit Fields Milestones Update Data Series Charts Links Link Map N…" at bounding box center [583, 253] width 955 height 449
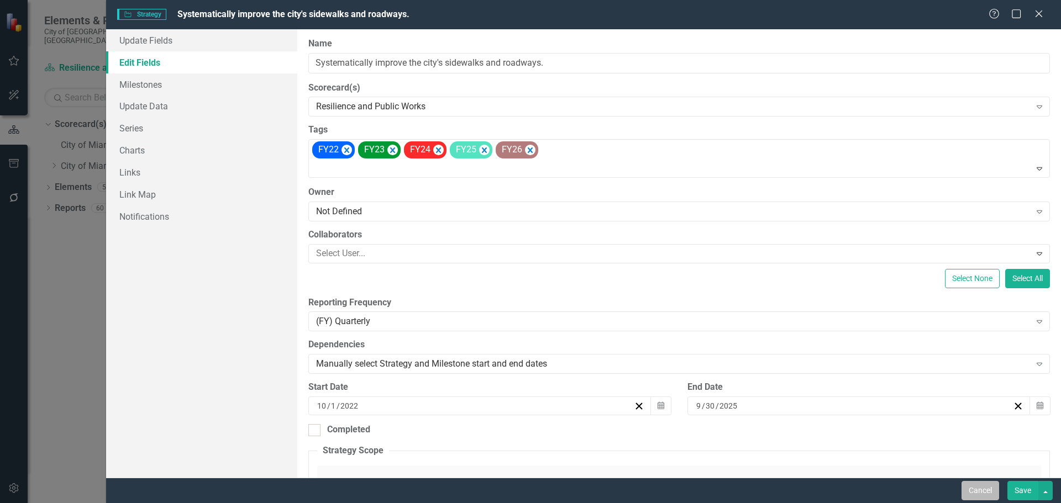
click at [975, 492] on button "Cancel" at bounding box center [980, 490] width 38 height 19
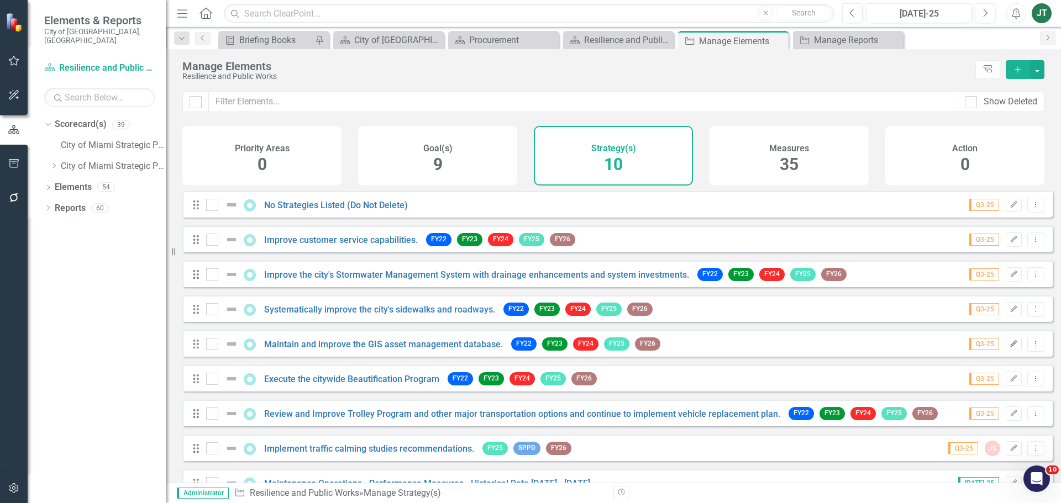
click at [1009, 348] on icon "Edit" at bounding box center [1013, 344] width 8 height 7
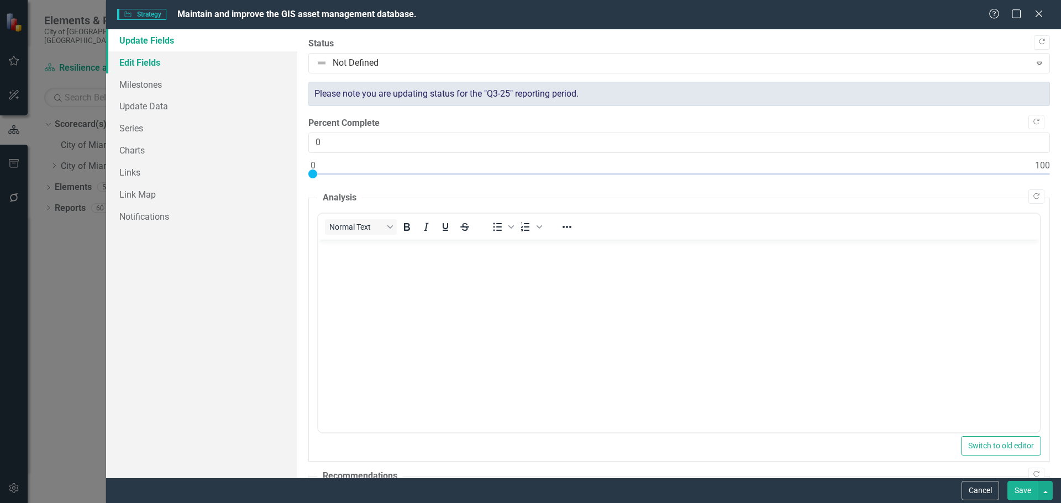
click at [127, 60] on link "Edit Fields" at bounding box center [201, 62] width 191 height 22
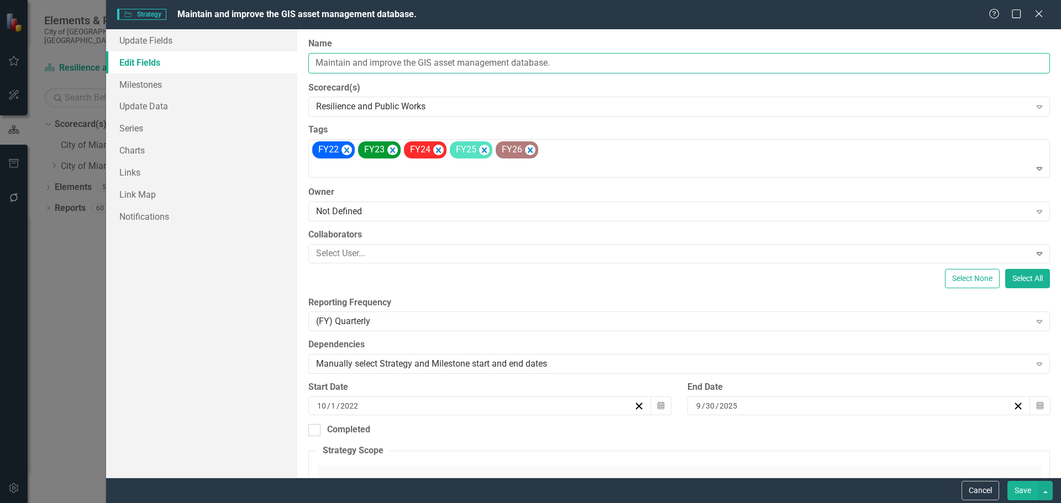
drag, startPoint x: 570, startPoint y: 59, endPoint x: 272, endPoint y: 66, distance: 297.3
click at [267, 66] on div "Update Fields Edit Fields Milestones Update Data Series Charts Links Link Map N…" at bounding box center [583, 253] width 955 height 449
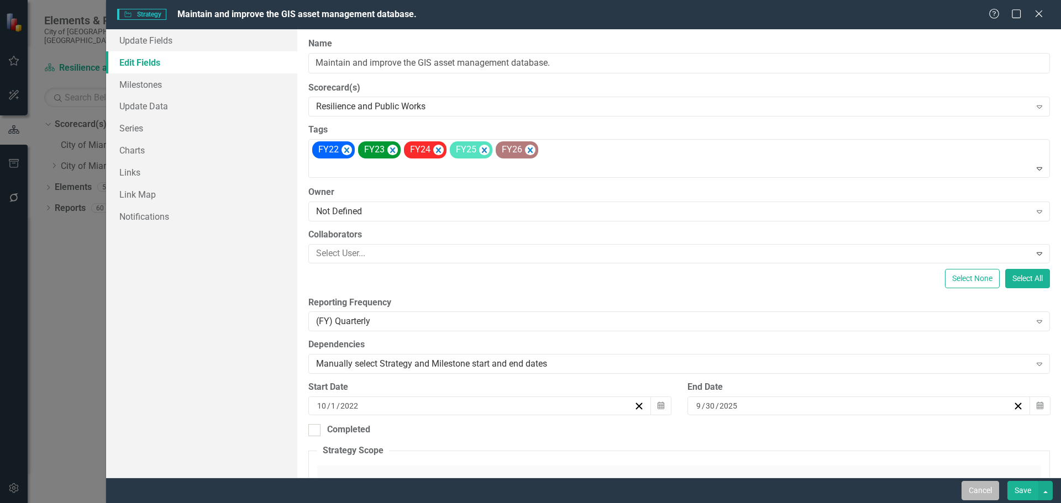
click at [980, 489] on button "Cancel" at bounding box center [980, 490] width 38 height 19
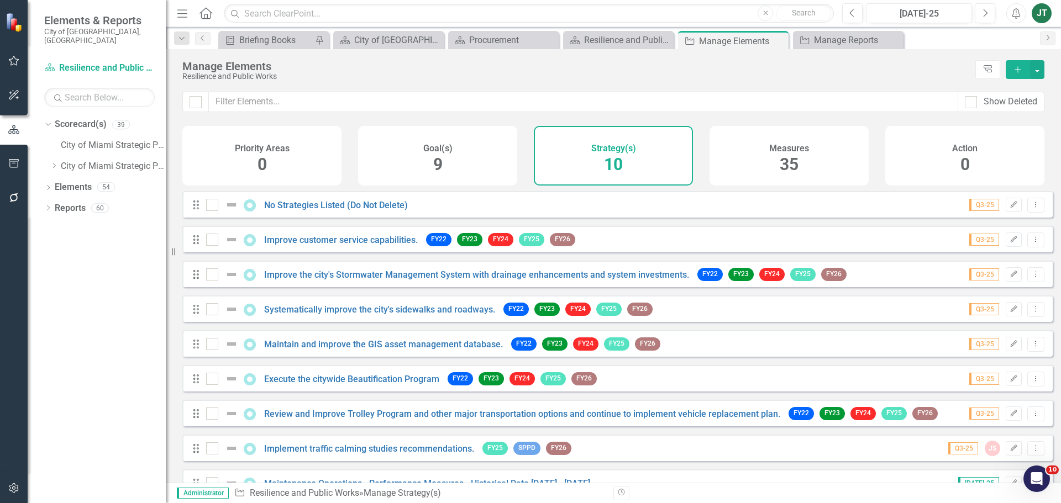
scroll to position [65, 0]
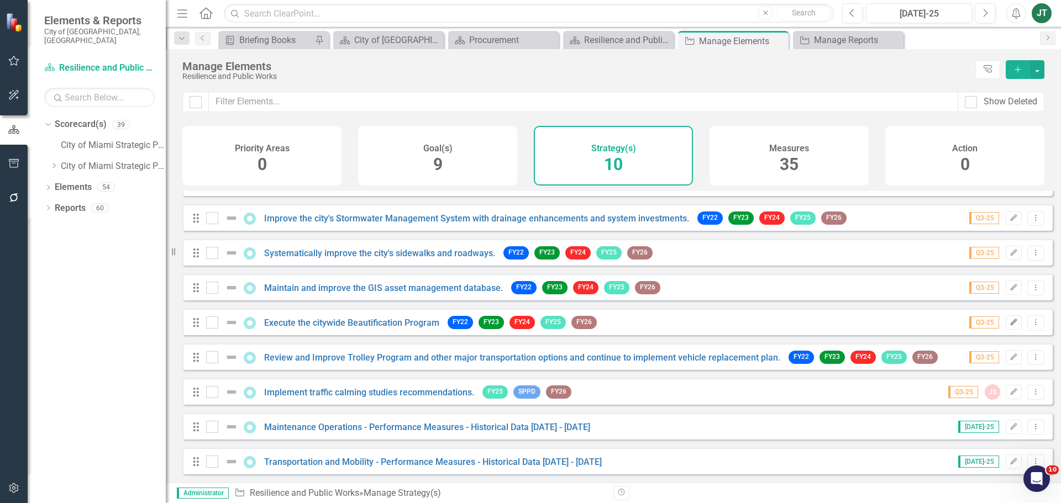
click at [1009, 320] on icon "Edit" at bounding box center [1013, 322] width 8 height 7
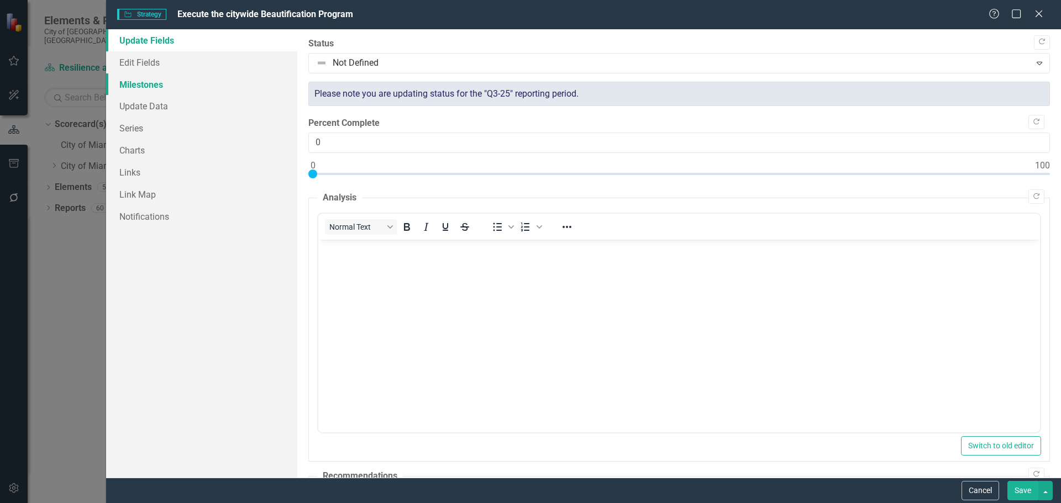
scroll to position [0, 0]
click at [178, 62] on link "Edit Fields" at bounding box center [201, 62] width 191 height 22
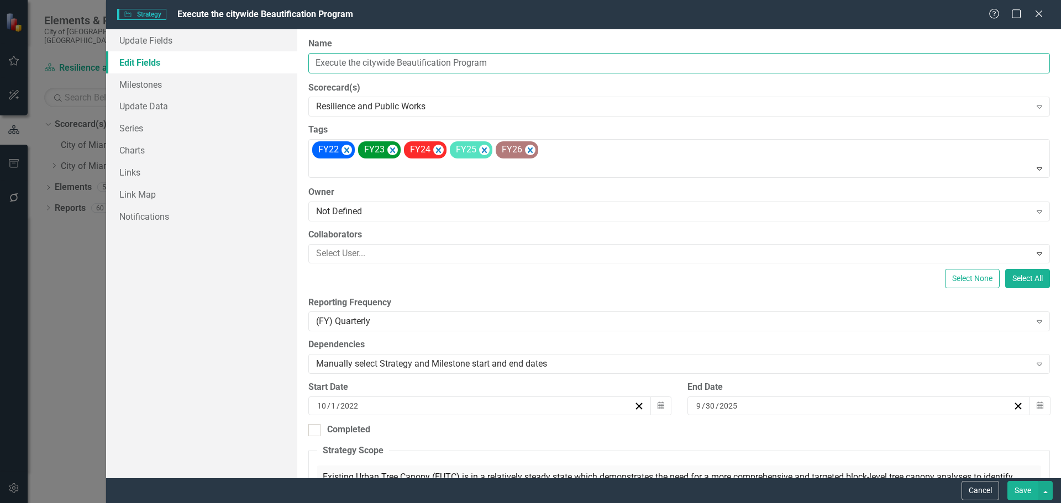
click at [463, 66] on input "Execute the citywide Beautification Program" at bounding box center [678, 63] width 741 height 20
drag, startPoint x: 543, startPoint y: 59, endPoint x: 298, endPoint y: 71, distance: 245.1
click at [280, 70] on div "Update Fields Edit Fields Milestones Update Data Series Charts Links Link Map N…" at bounding box center [583, 253] width 955 height 449
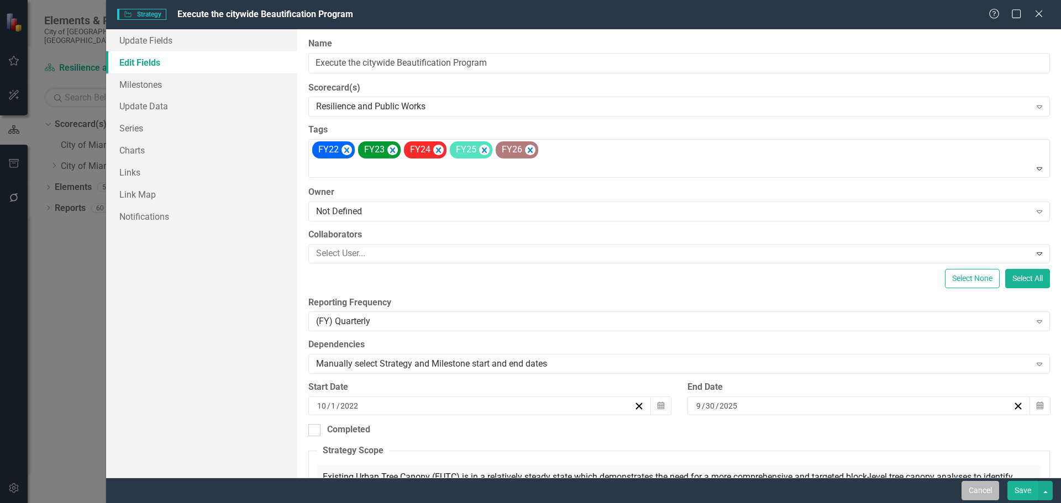
click at [982, 488] on button "Cancel" at bounding box center [980, 490] width 38 height 19
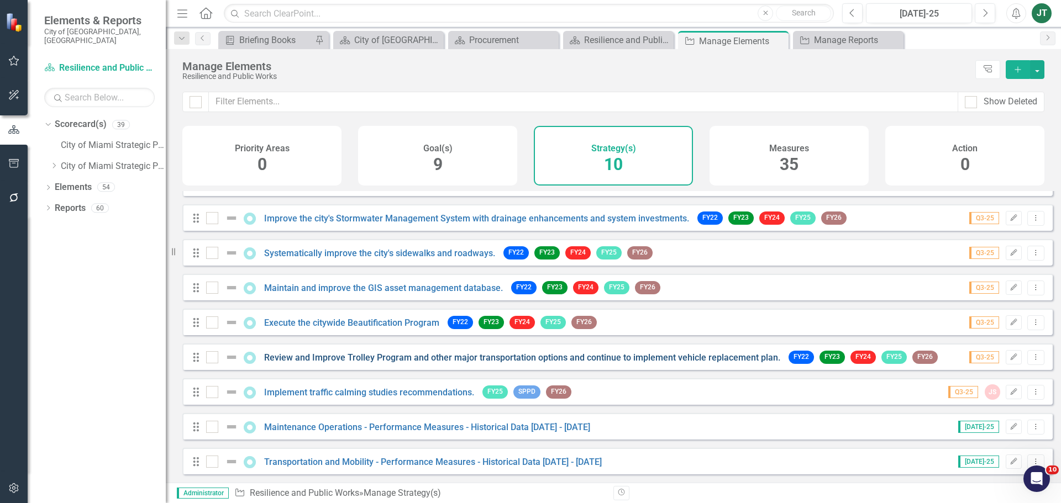
click at [318, 357] on link "Review and Improve Trolley Program and other major transportation options and c…" at bounding box center [522, 358] width 516 height 10
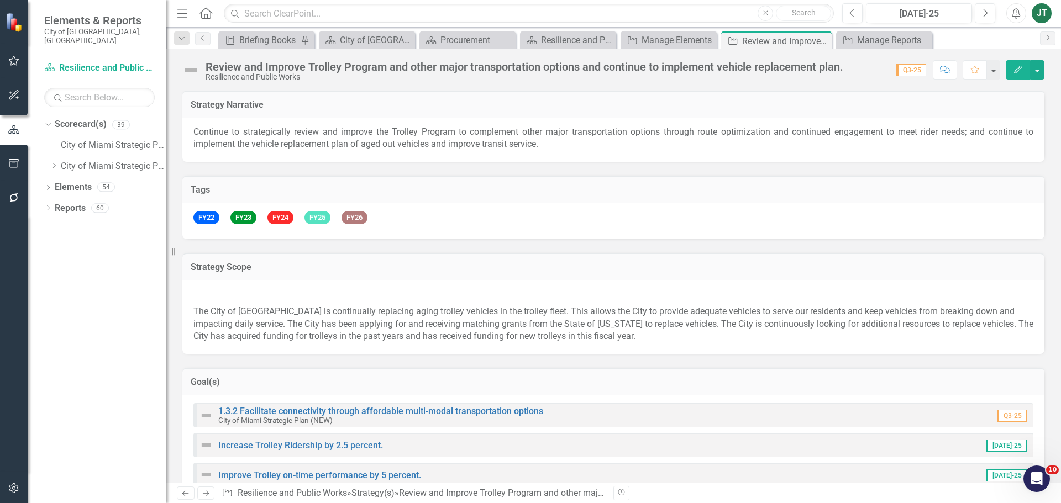
checkbox input "true"
click at [1012, 69] on button "Edit" at bounding box center [1018, 69] width 24 height 19
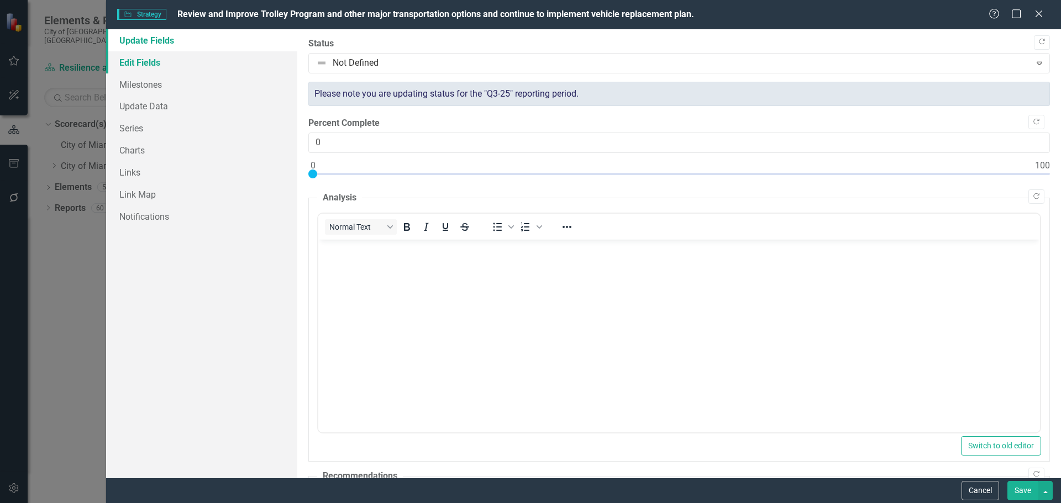
click at [194, 61] on link "Edit Fields" at bounding box center [201, 62] width 191 height 22
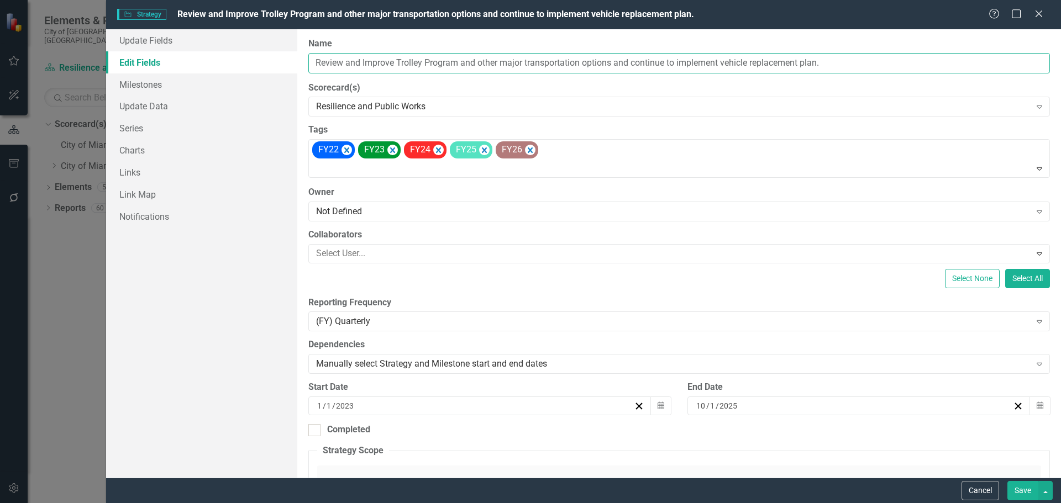
click at [403, 61] on input "Review and Improve Trolley Program and other major transportation options and c…" at bounding box center [678, 63] width 741 height 20
drag, startPoint x: 457, startPoint y: 61, endPoint x: 290, endPoint y: 70, distance: 168.2
click at [281, 67] on div "Update Fields Edit Fields Milestones Update Data Series Charts Links Link Map N…" at bounding box center [583, 253] width 955 height 449
click at [975, 493] on button "Cancel" at bounding box center [980, 490] width 38 height 19
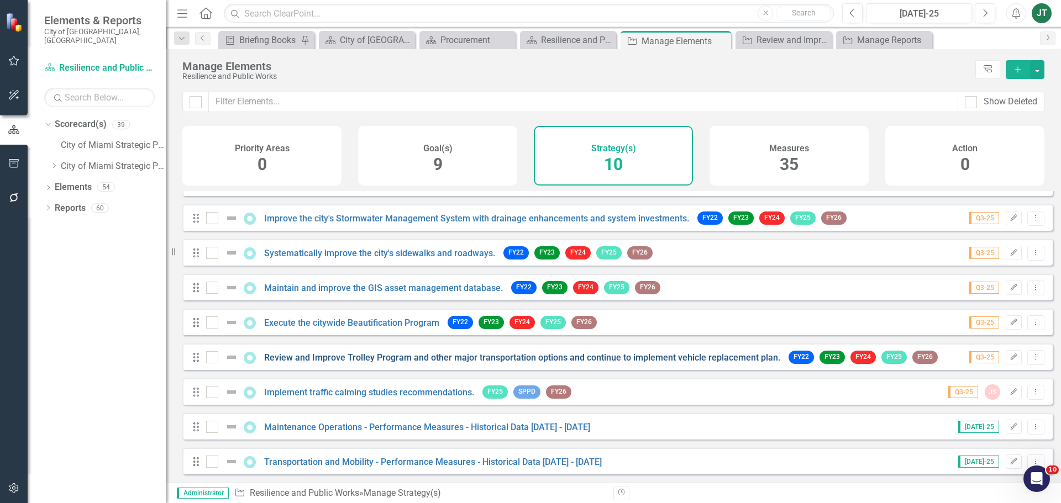
scroll to position [65, 0]
click at [306, 392] on link "Implement traffic calming studies recommendations." at bounding box center [369, 392] width 210 height 10
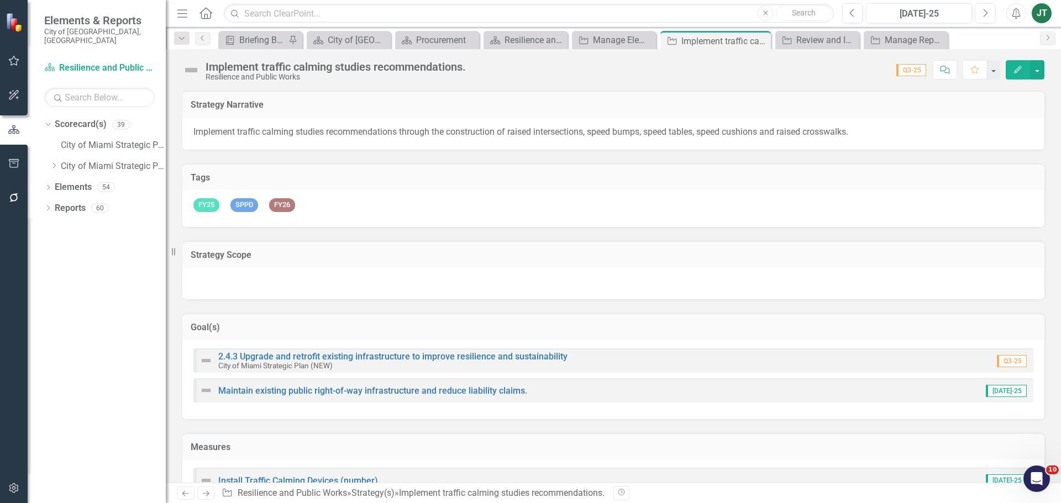
click at [1018, 72] on icon "Edit" at bounding box center [1018, 70] width 10 height 8
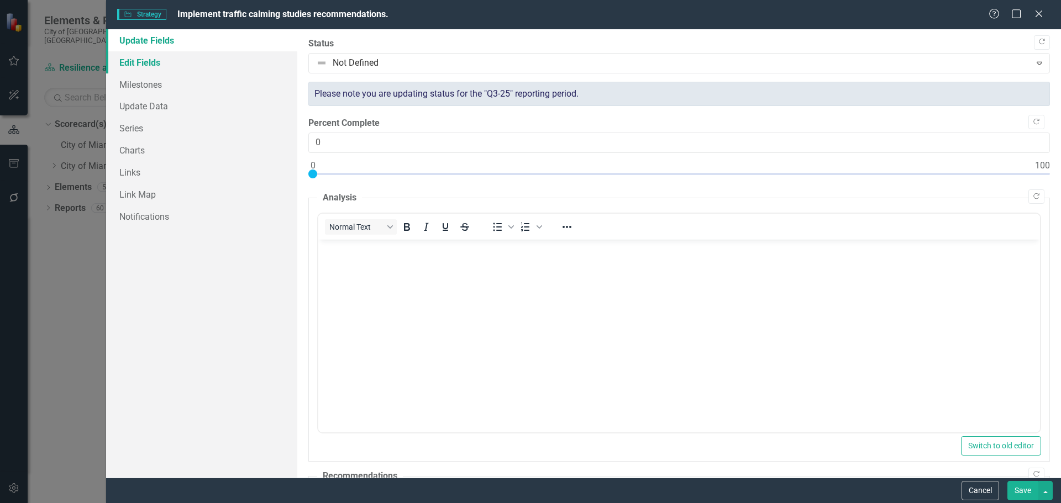
click at [171, 63] on link "Edit Fields" at bounding box center [201, 62] width 191 height 22
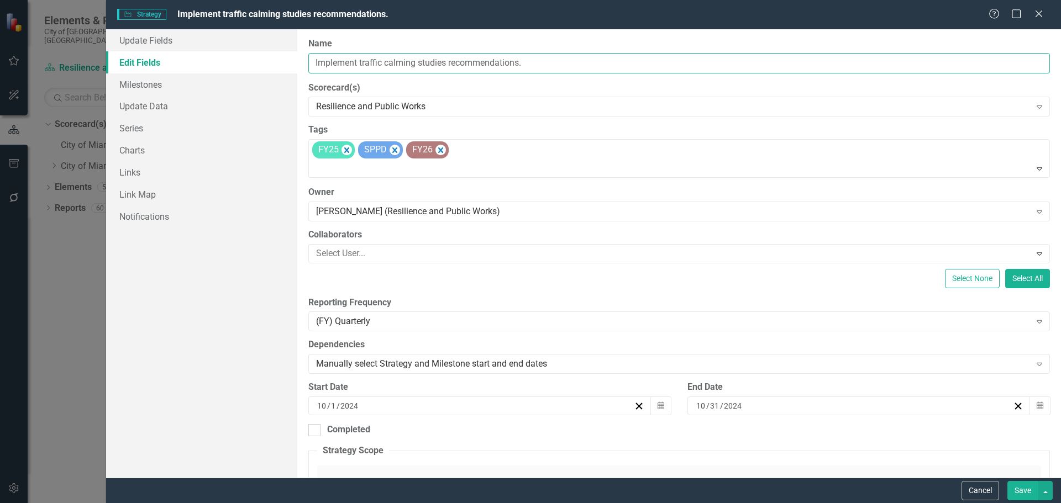
click at [437, 57] on input "Implement traffic calming studies recommendations." at bounding box center [678, 63] width 741 height 20
drag, startPoint x: 528, startPoint y: 61, endPoint x: 272, endPoint y: 65, distance: 255.8
click at [272, 65] on div "Update Fields Edit Fields Milestones Update Data Series Charts Links Link Map N…" at bounding box center [583, 253] width 955 height 449
click at [1018, 492] on button "Save" at bounding box center [1022, 490] width 31 height 19
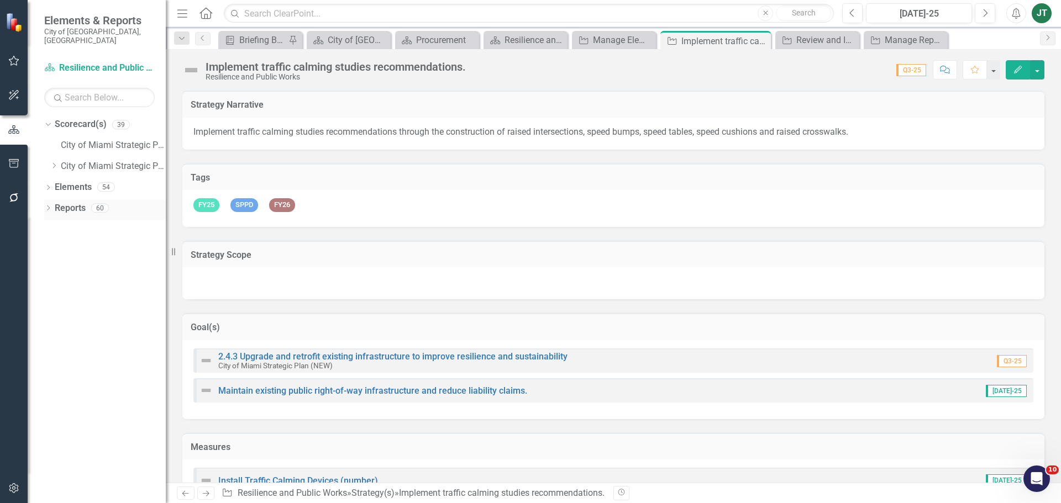
click at [78, 202] on link "Reports" at bounding box center [70, 208] width 31 height 13
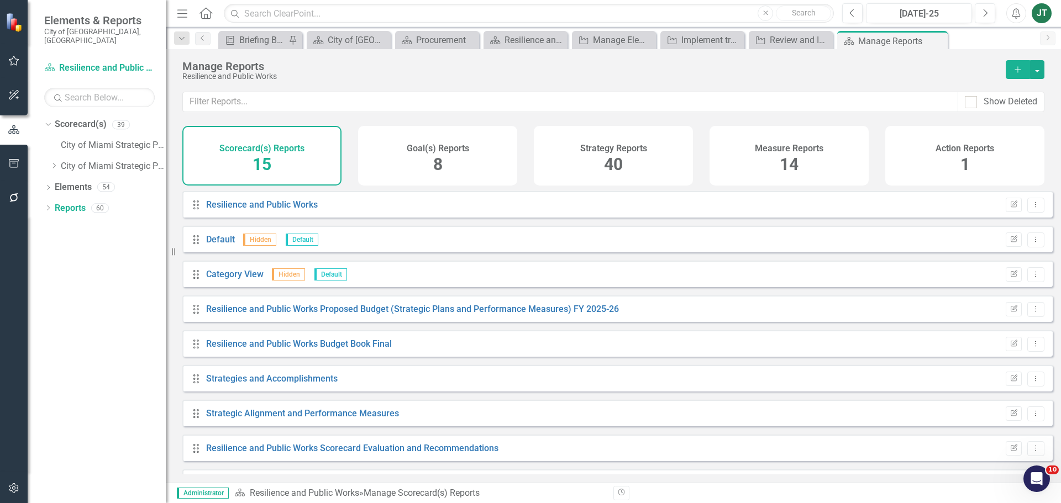
click at [600, 154] on div "Strategy Reports 40" at bounding box center [613, 156] width 159 height 60
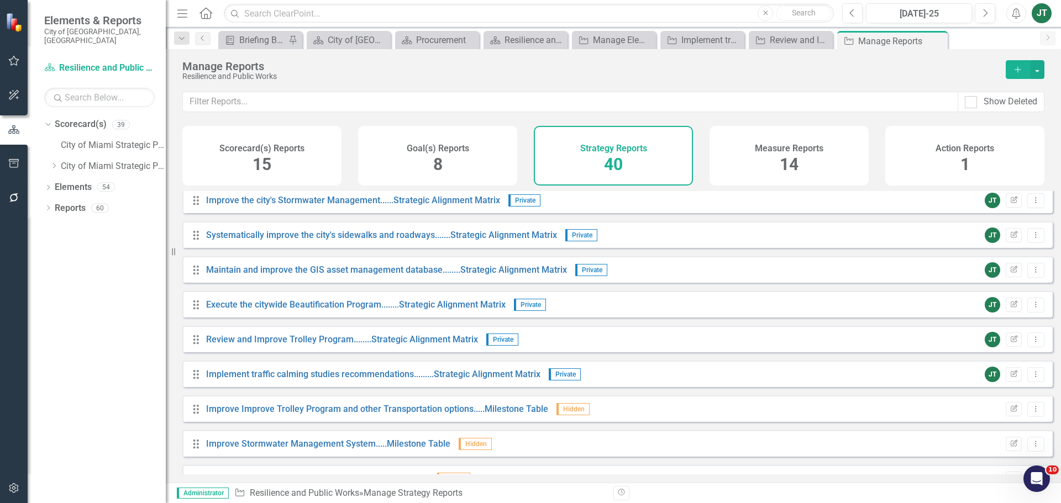
scroll to position [442, 0]
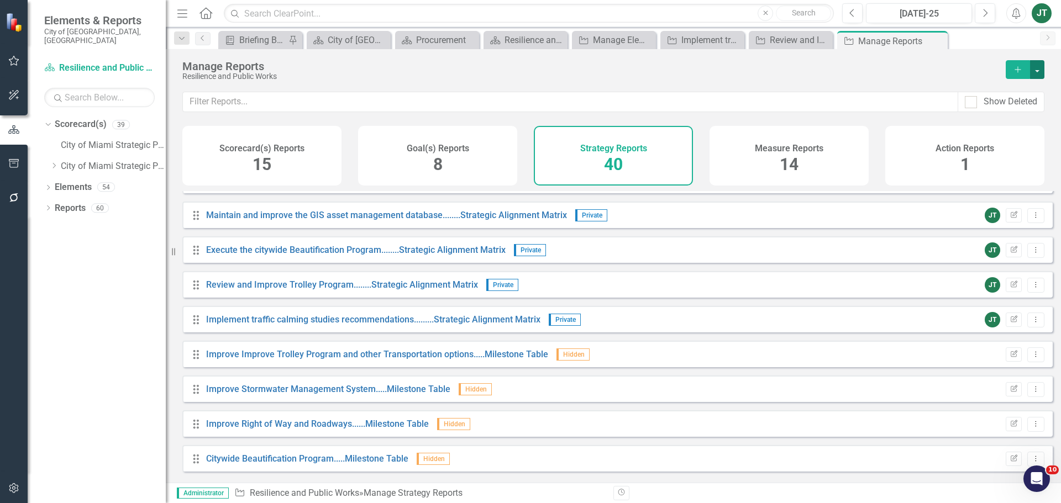
drag, startPoint x: 1035, startPoint y: 65, endPoint x: 1035, endPoint y: 72, distance: 7.2
click at [1035, 66] on button "button" at bounding box center [1037, 69] width 14 height 19
click at [1019, 104] on link "Copy Add From Template" at bounding box center [991, 110] width 103 height 20
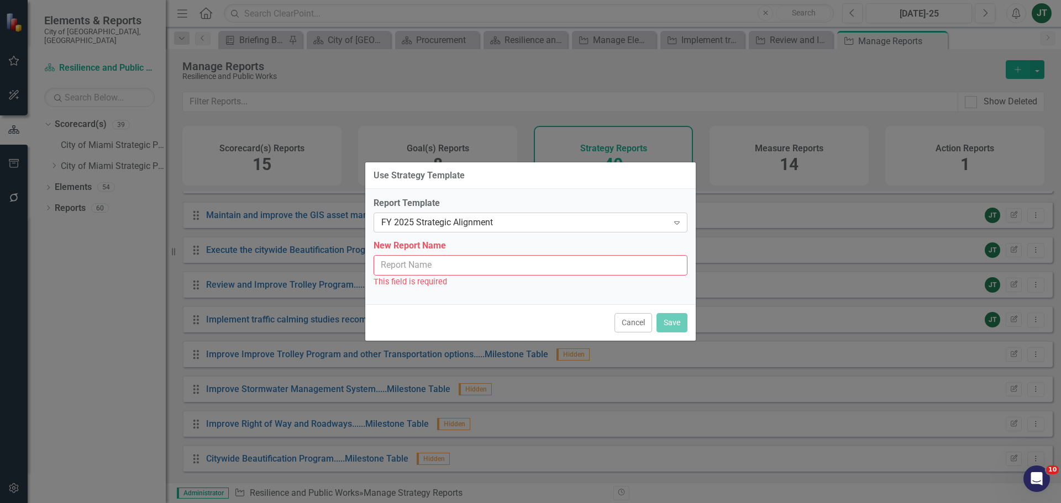
click at [470, 221] on div "FY 2025 Strategic Alignment" at bounding box center [524, 223] width 287 height 13
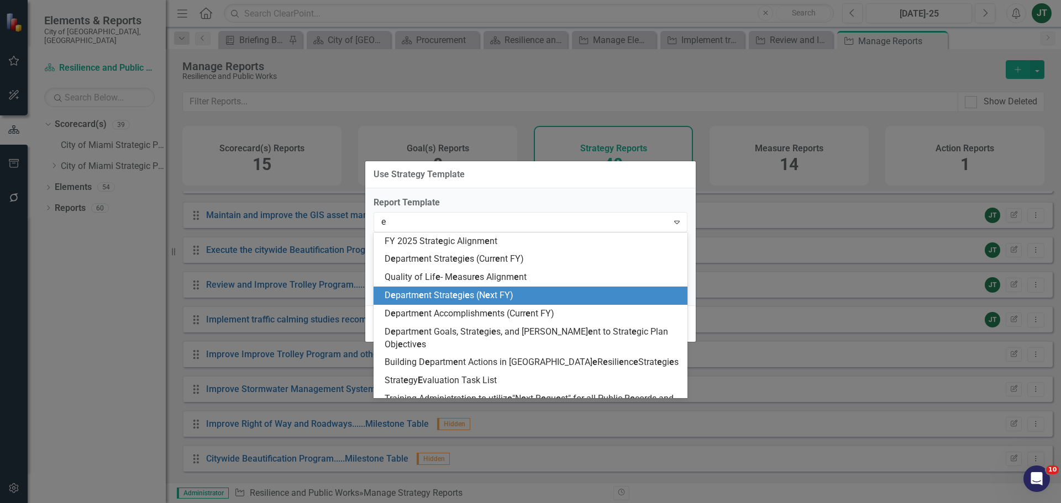
type input "ev"
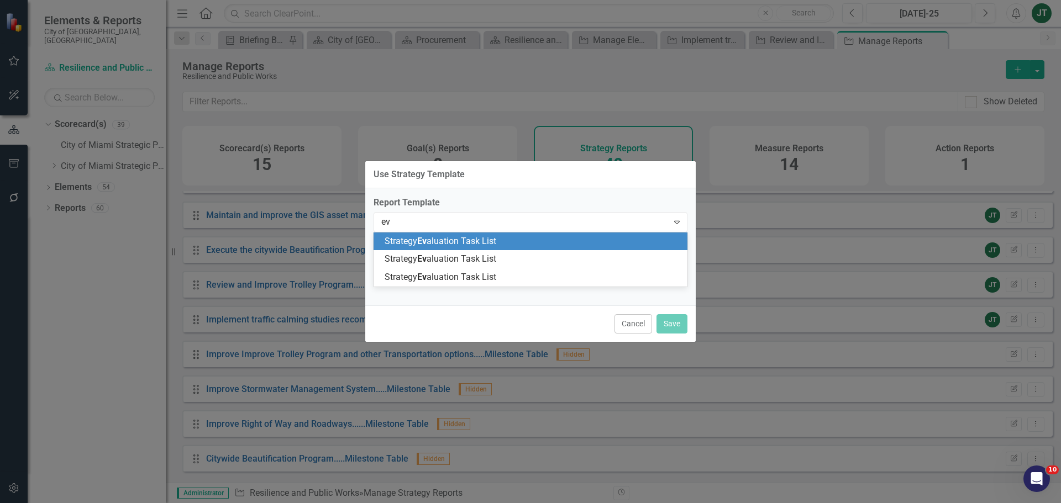
click at [466, 240] on span "Strategy Ev aluation Task List" at bounding box center [441, 241] width 112 height 10
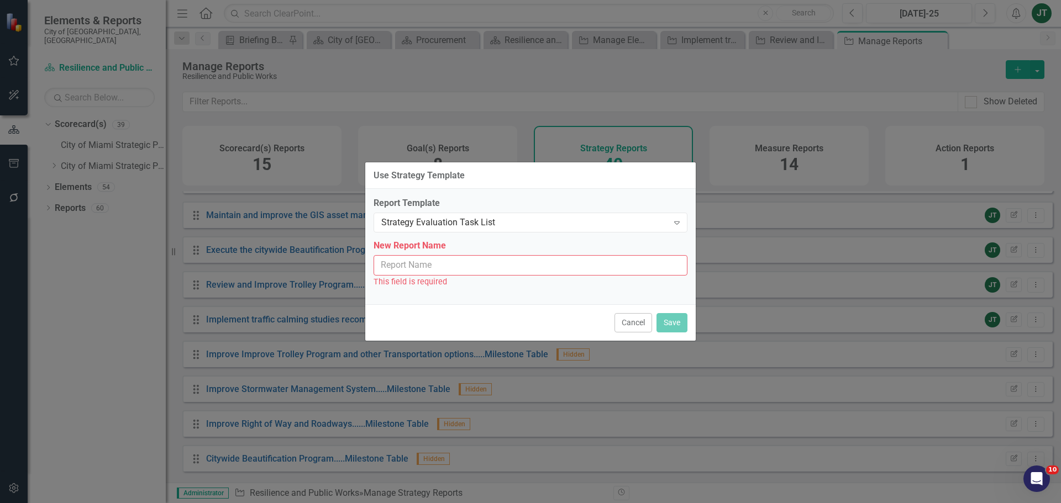
click at [489, 272] on input "New Report Name" at bounding box center [531, 265] width 314 height 20
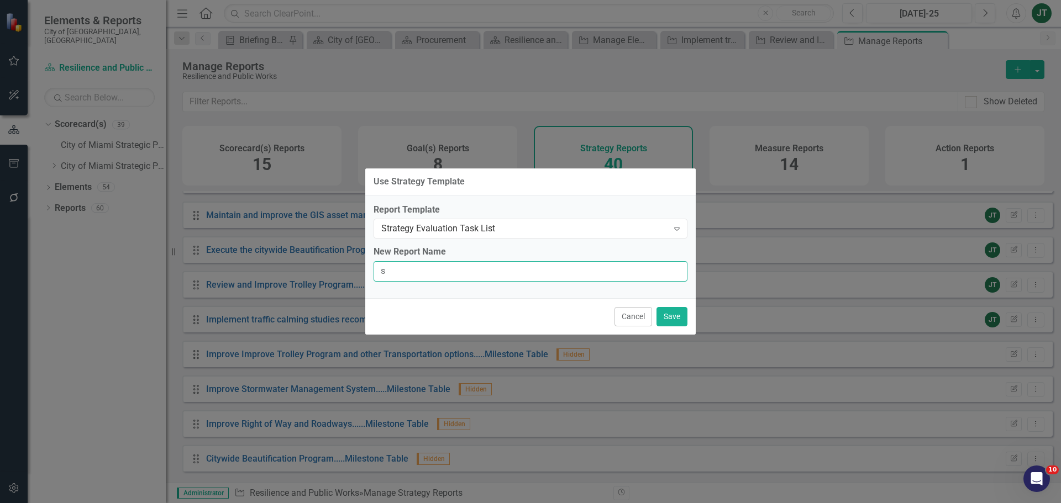
type input "Strategy Evaluation Task List"
click at [669, 311] on button "Save" at bounding box center [671, 316] width 31 height 19
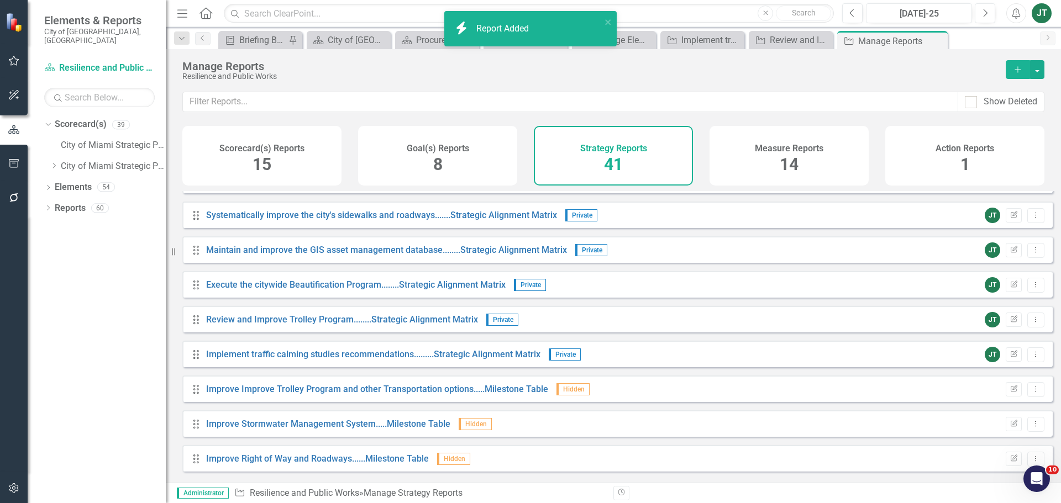
scroll to position [477, 0]
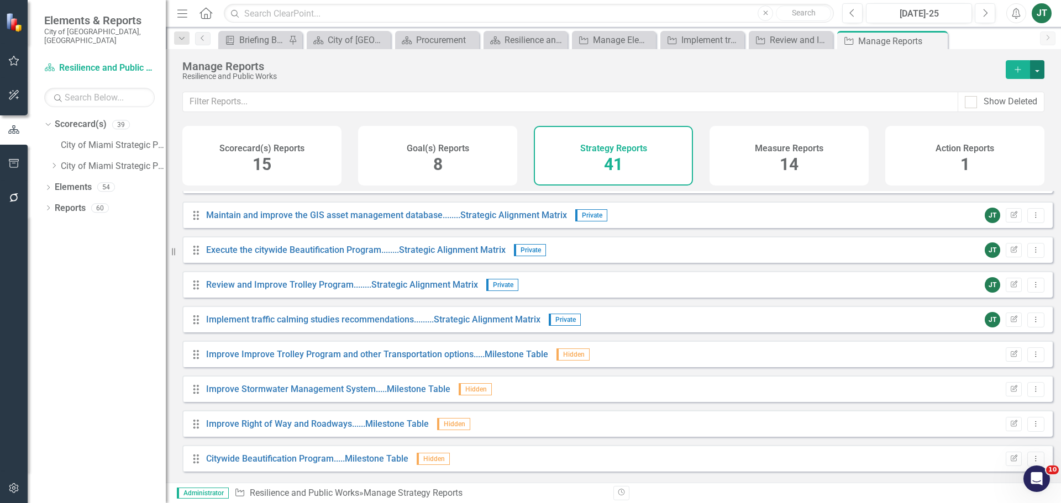
click at [1037, 67] on button "button" at bounding box center [1037, 69] width 14 height 19
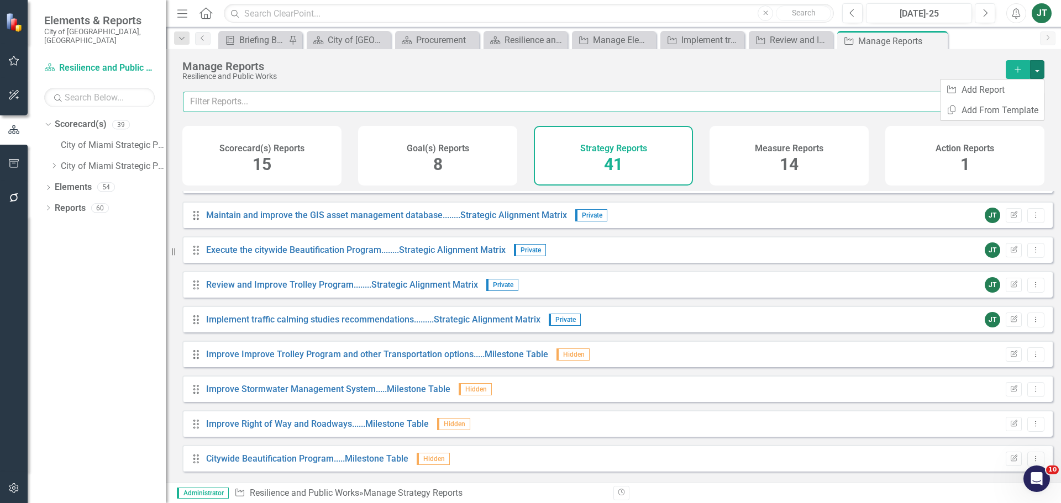
click at [765, 94] on input "text" at bounding box center [570, 102] width 775 height 20
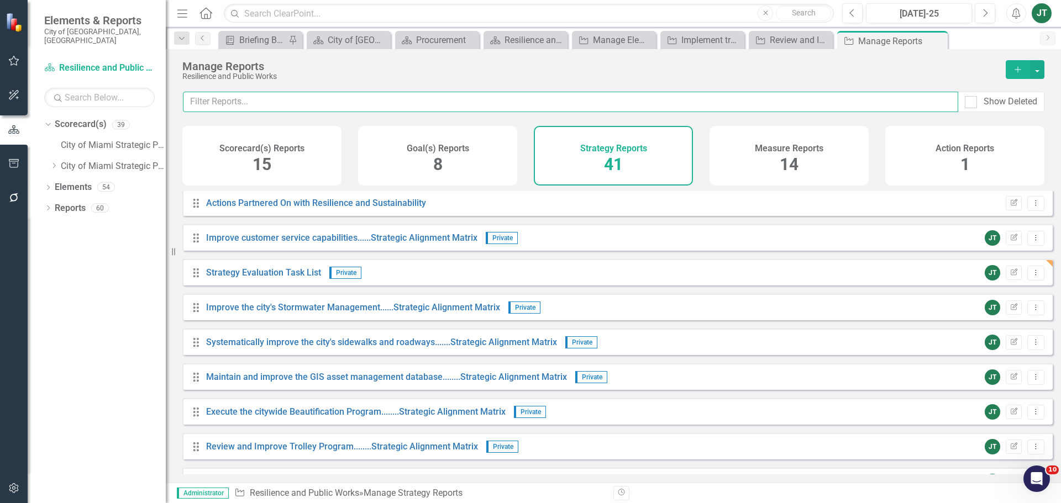
scroll to position [149, 0]
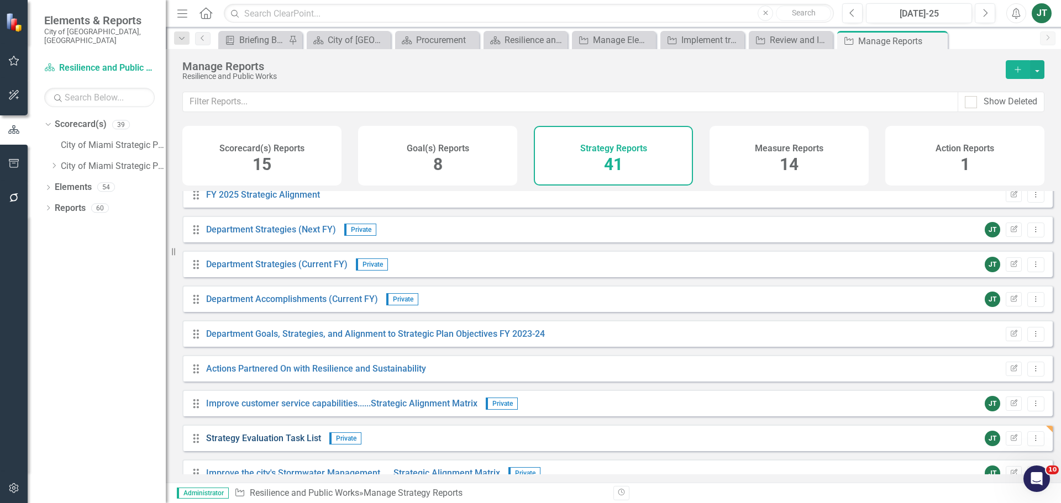
click at [253, 444] on link "Strategy Evaluation Task List" at bounding box center [263, 438] width 115 height 10
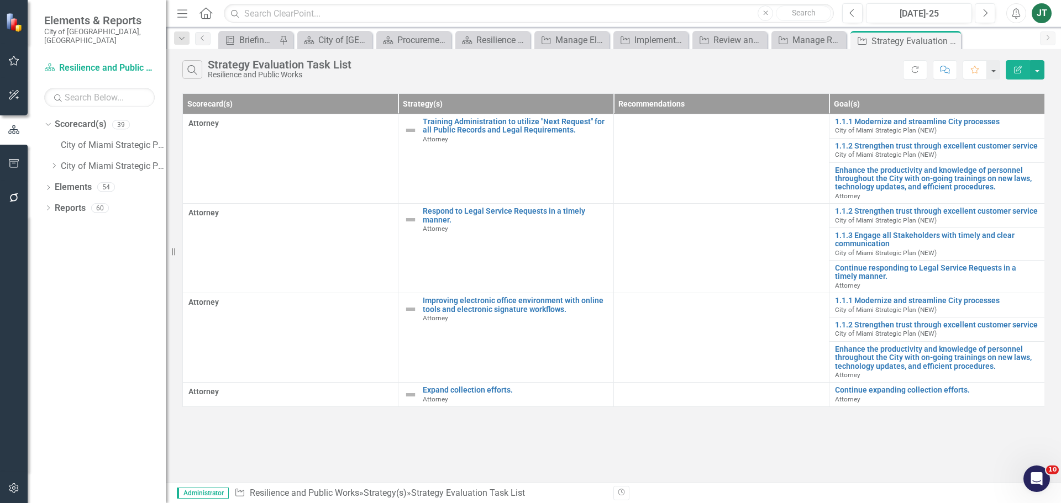
click at [1017, 70] on icon "Edit Report" at bounding box center [1018, 70] width 10 height 8
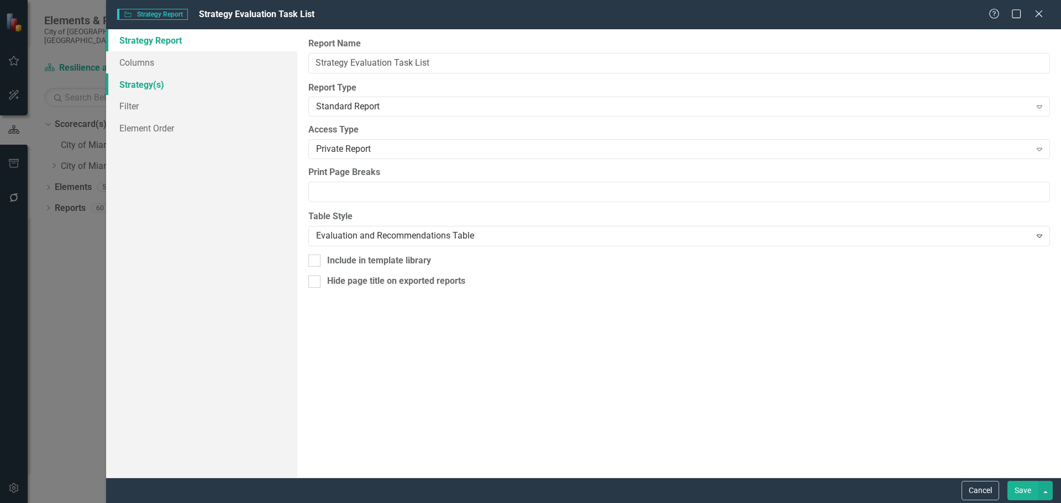
click at [143, 90] on link "Strategy(s)" at bounding box center [201, 84] width 191 height 22
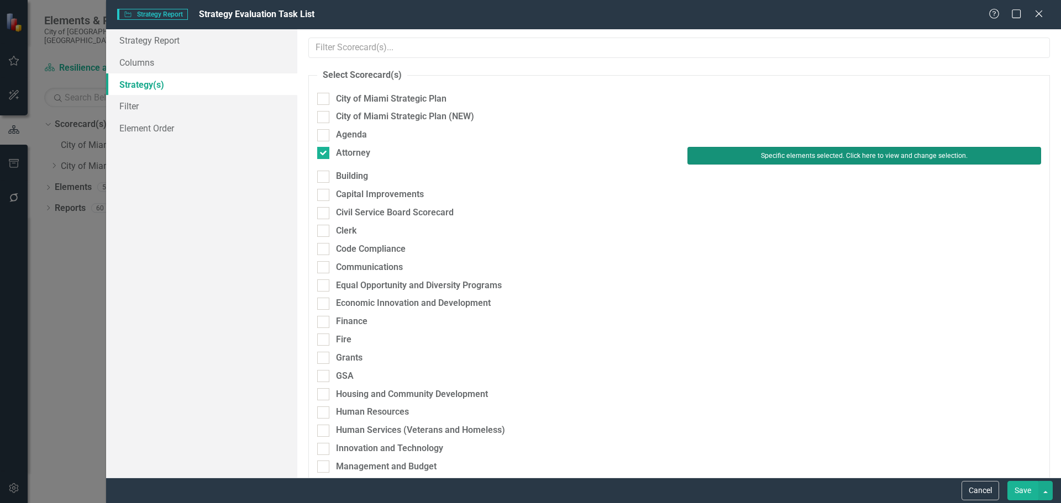
drag, startPoint x: 718, startPoint y: 159, endPoint x: 324, endPoint y: 165, distance: 393.4
click at [366, 167] on div "Attorney Specific elements selected. Click here to view and change selection." at bounding box center [679, 158] width 740 height 23
click at [721, 156] on button "Specific elements selected. Click here to view and change selection." at bounding box center [864, 156] width 354 height 18
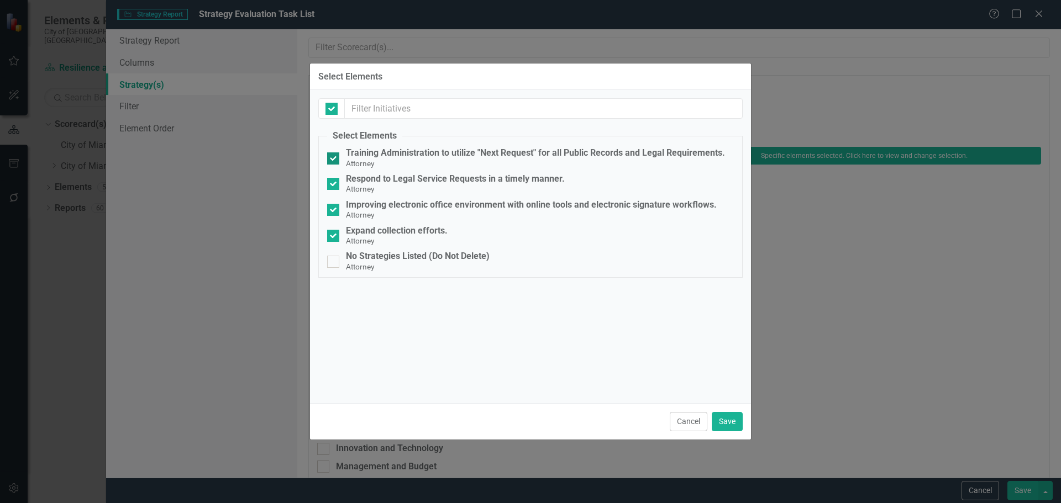
checkbox input "false"
click at [682, 415] on button "Cancel" at bounding box center [689, 421] width 38 height 19
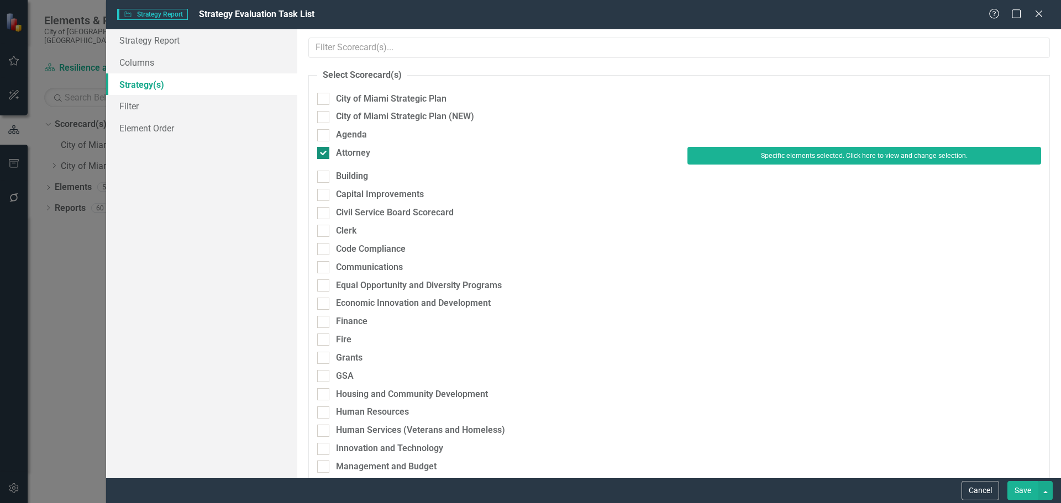
click at [348, 154] on div "Attorney" at bounding box center [353, 153] width 34 height 13
click at [324, 154] on input "Attorney" at bounding box center [320, 150] width 7 height 7
checkbox input "false"
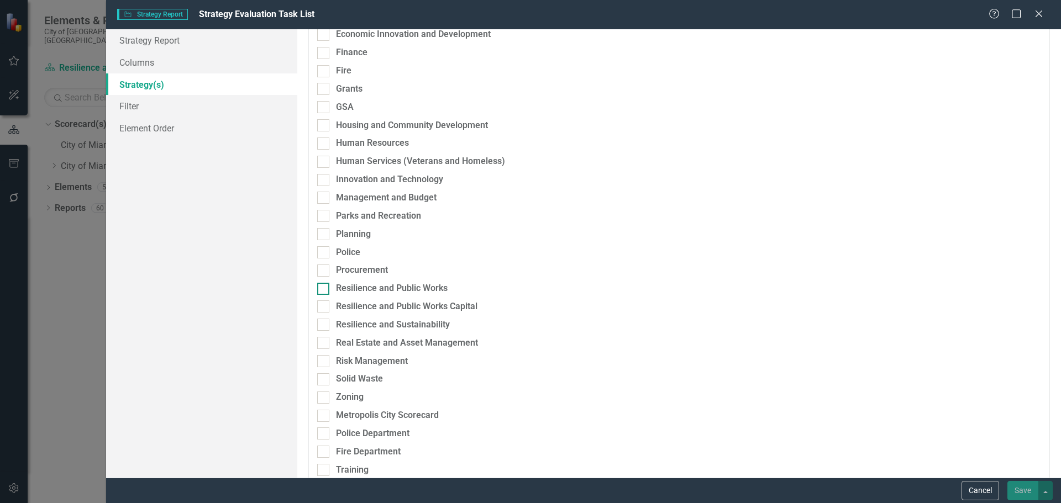
click at [354, 284] on div "Resilience and Public Works" at bounding box center [392, 288] width 112 height 13
click at [324, 284] on input "Resilience and Public Works" at bounding box center [320, 286] width 7 height 7
checkbox input "true"
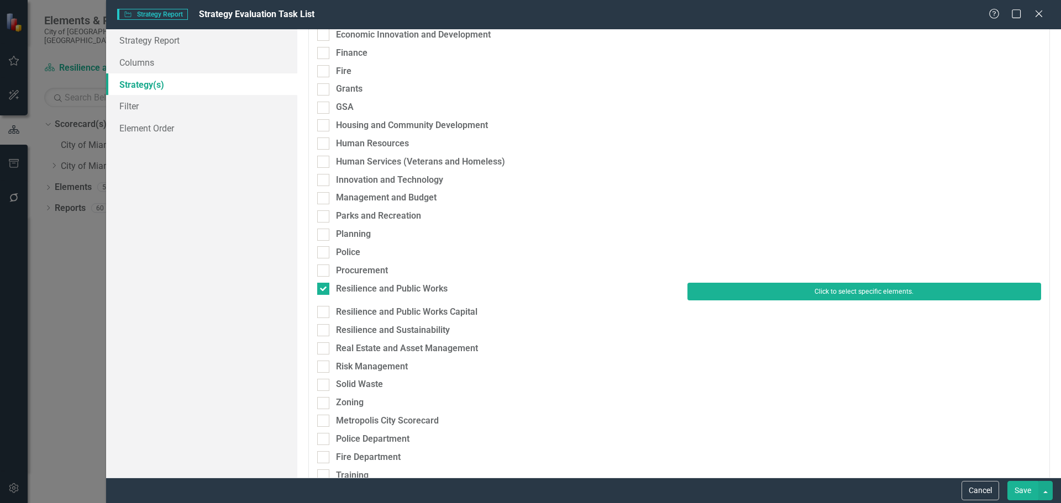
click at [762, 294] on button "Click to select specific elements." at bounding box center [864, 292] width 354 height 18
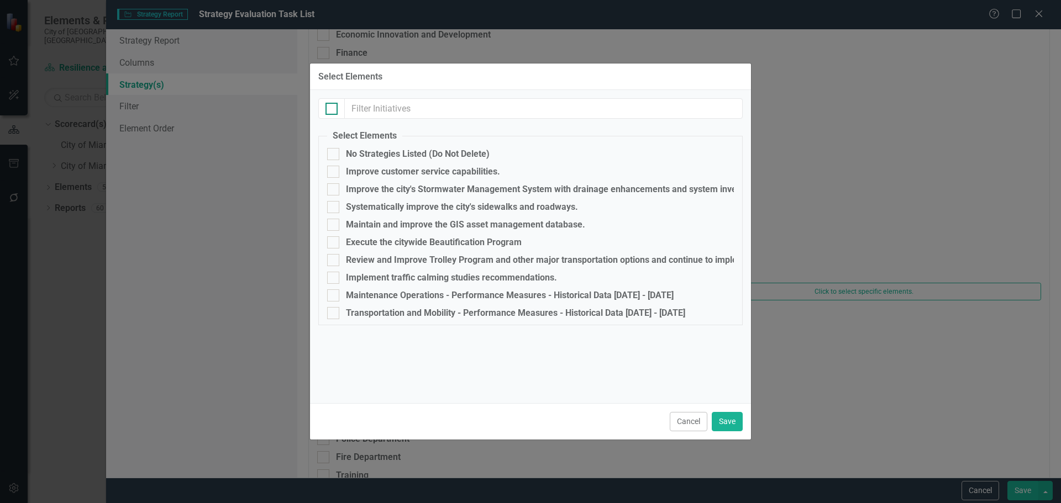
click at [328, 106] on input "checkbox" at bounding box center [328, 106] width 7 height 7
checkbox input "true"
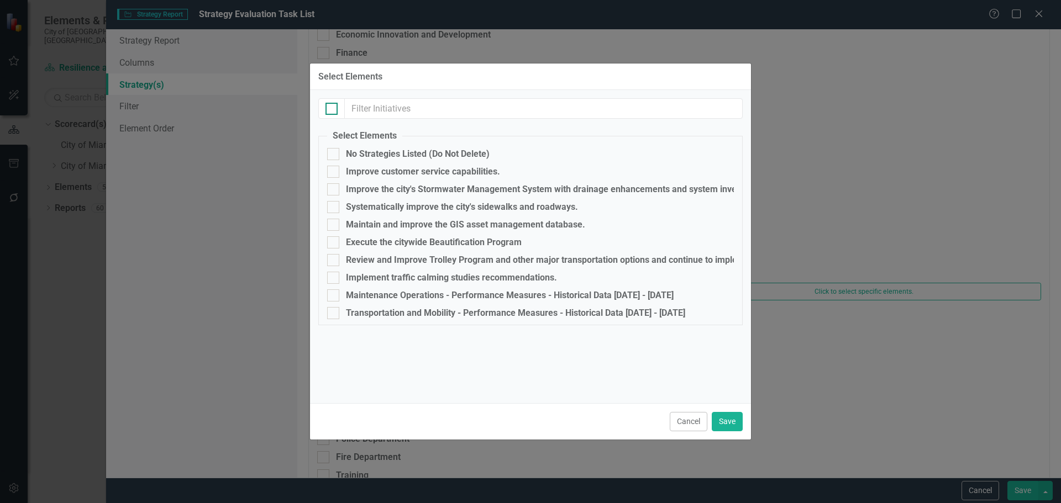
checkbox input "true"
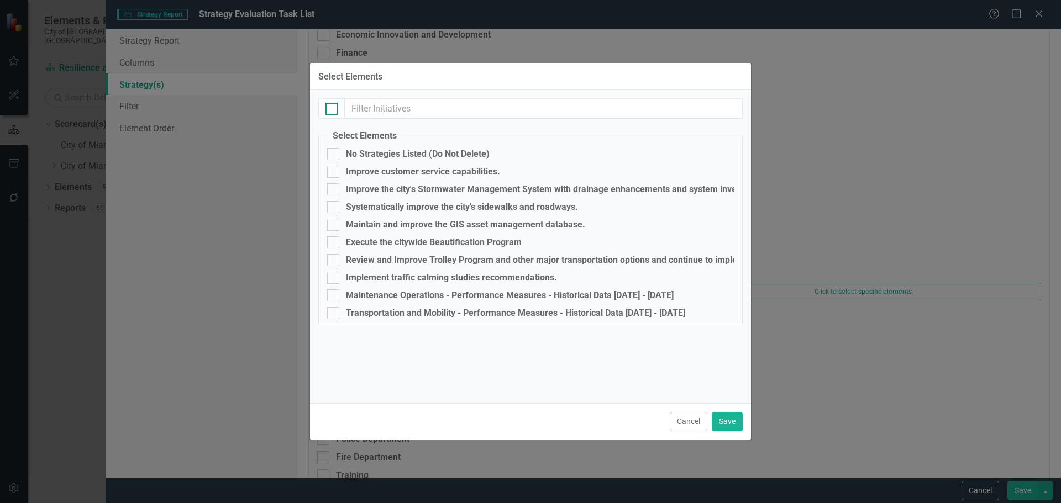
checkbox input "true"
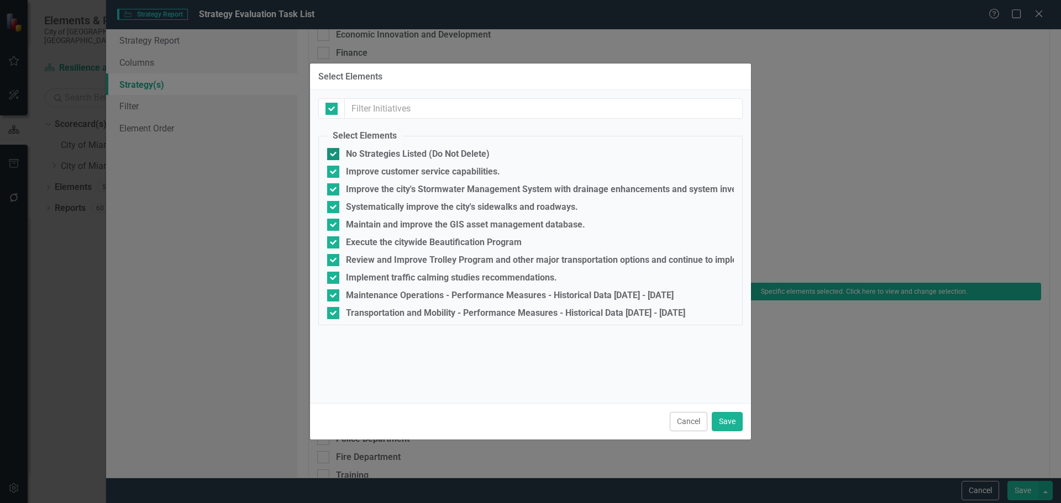
click at [331, 153] on input "No Strategies Listed (Do Not Delete)" at bounding box center [330, 151] width 7 height 7
checkbox input "false"
click at [725, 425] on button "Save" at bounding box center [727, 421] width 31 height 19
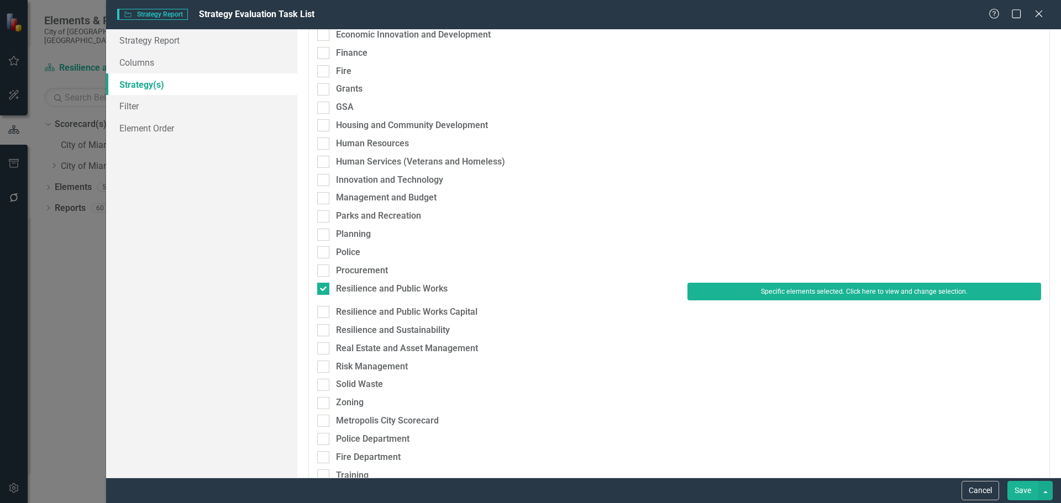
click at [1019, 487] on button "Save" at bounding box center [1022, 490] width 31 height 19
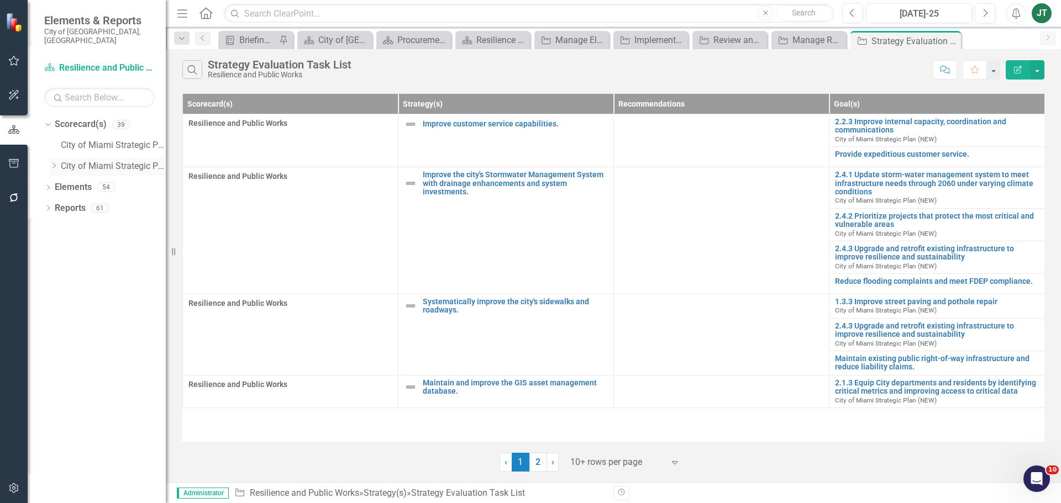
click at [54, 162] on icon "Dropdown" at bounding box center [54, 165] width 8 height 7
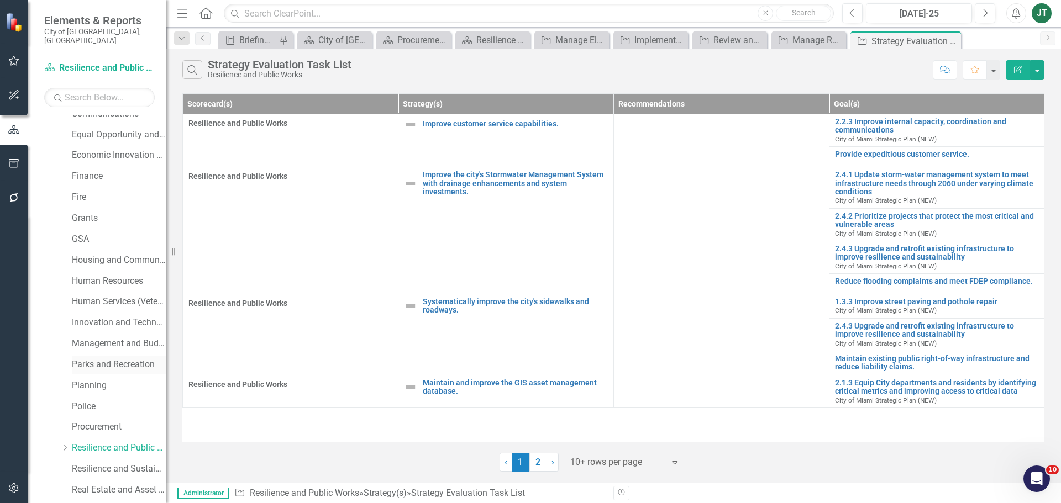
scroll to position [276, 0]
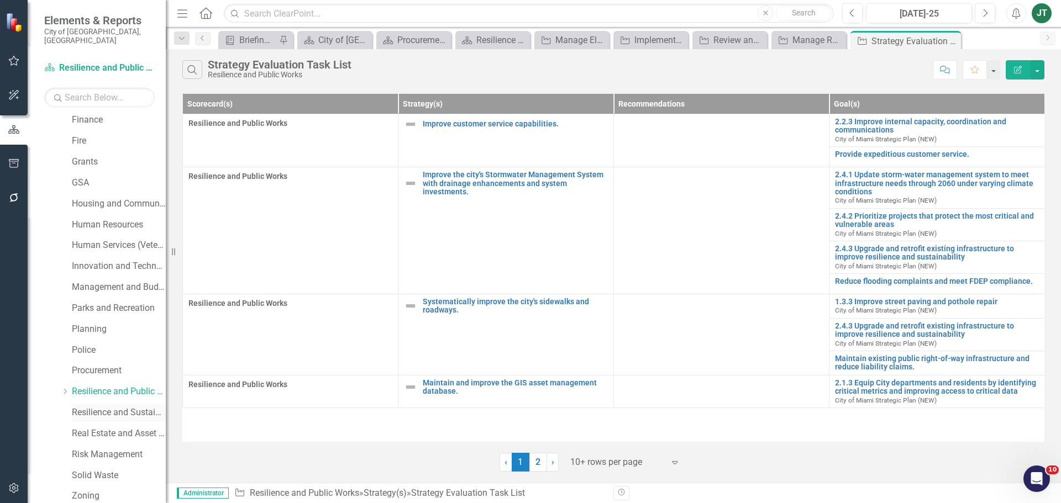
click at [88, 407] on link "Resilience and Sustainability" at bounding box center [119, 413] width 94 height 13
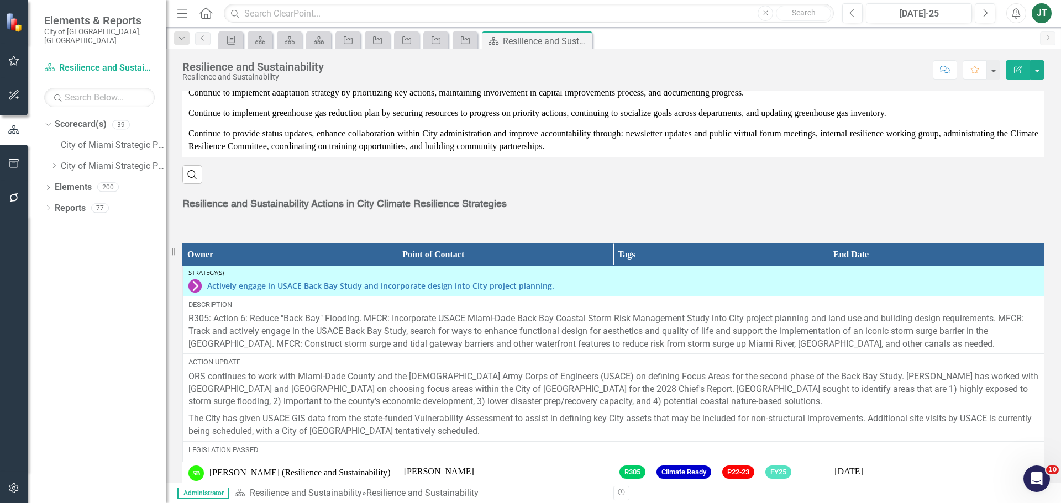
scroll to position [1566, 0]
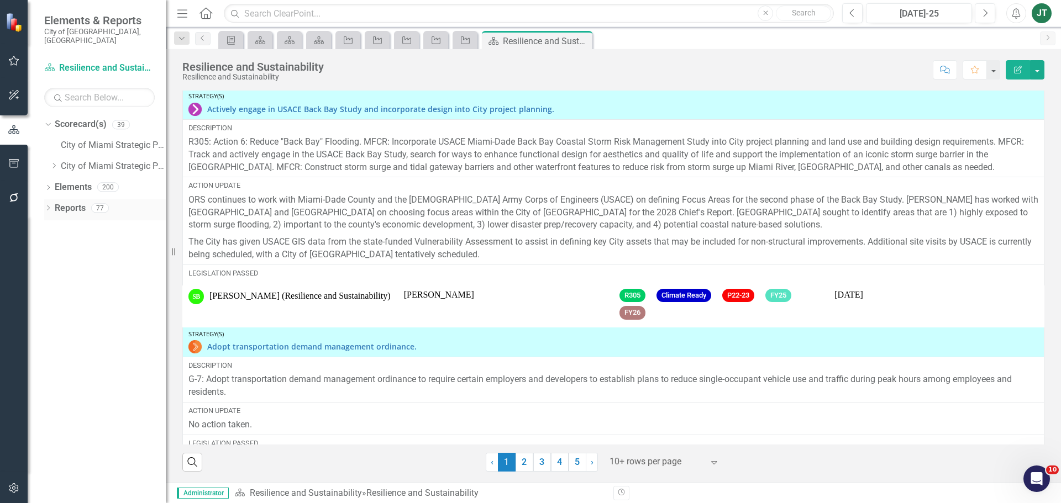
click at [47, 206] on icon "Dropdown" at bounding box center [48, 209] width 8 height 6
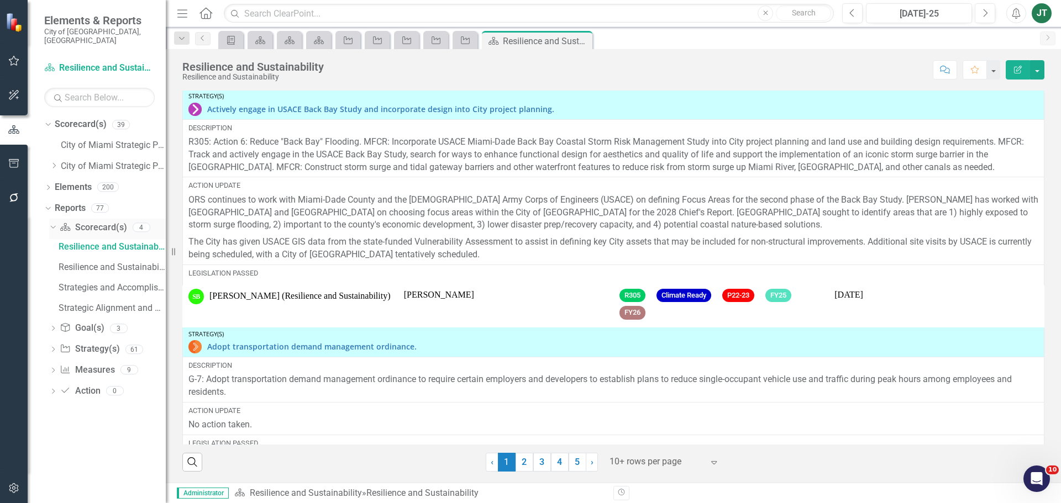
click at [52, 223] on icon "Dropdown" at bounding box center [52, 227] width 6 height 8
click at [86, 242] on link "Goal(s) Goal(s)" at bounding box center [82, 248] width 44 height 13
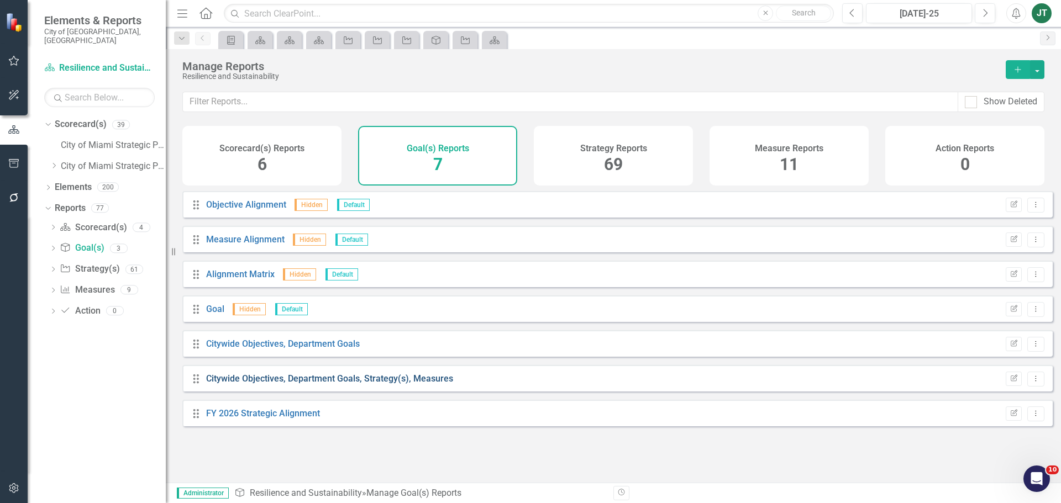
click link "Citywide Objectives, Department Goals, Strategy(s), Measures"
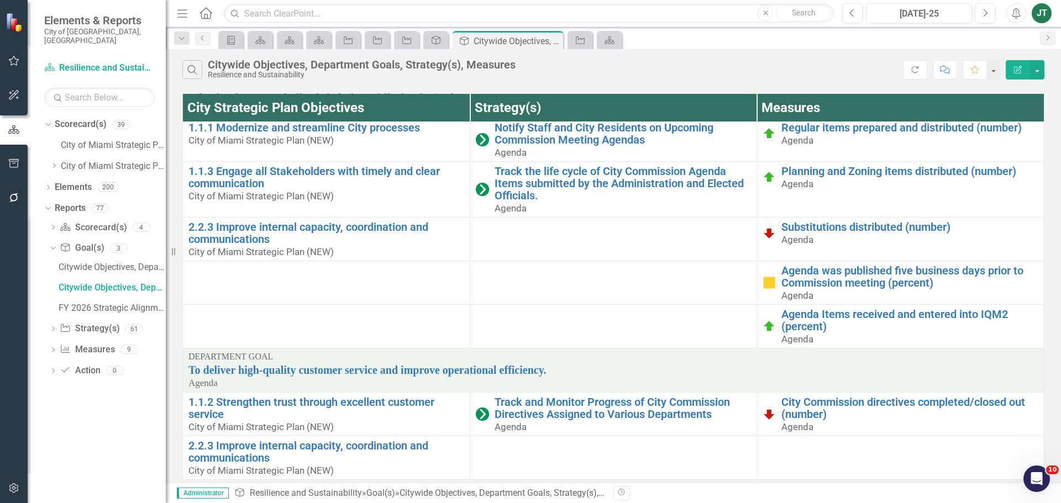
scroll to position [69, 0]
click icon "button"
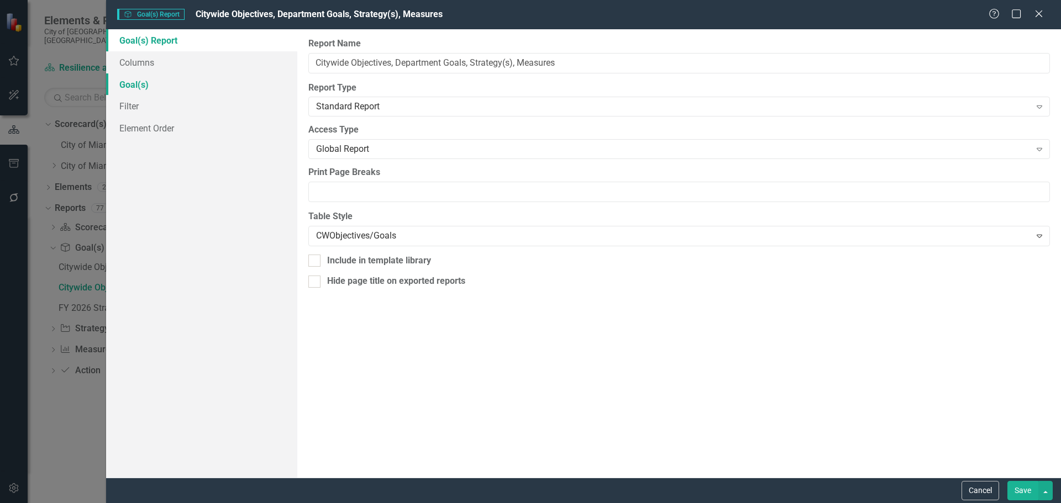
click link "Goal(s)"
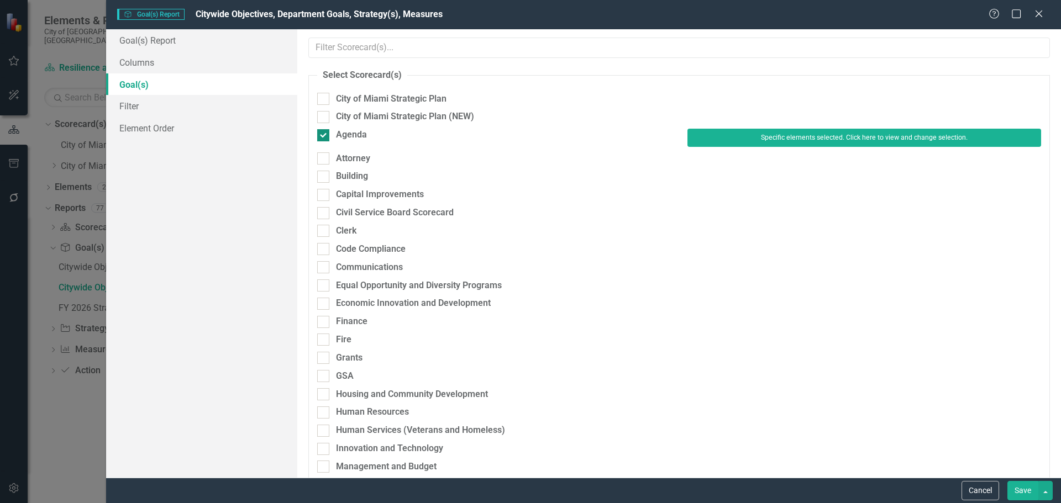
click div "Agenda"
click input "Agenda"
checkbox input "false"
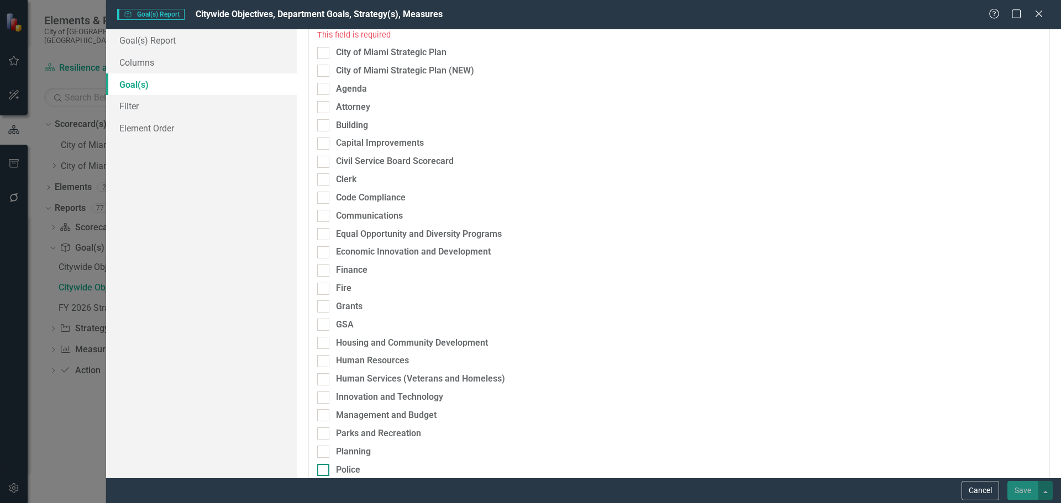
scroll to position [221, 0]
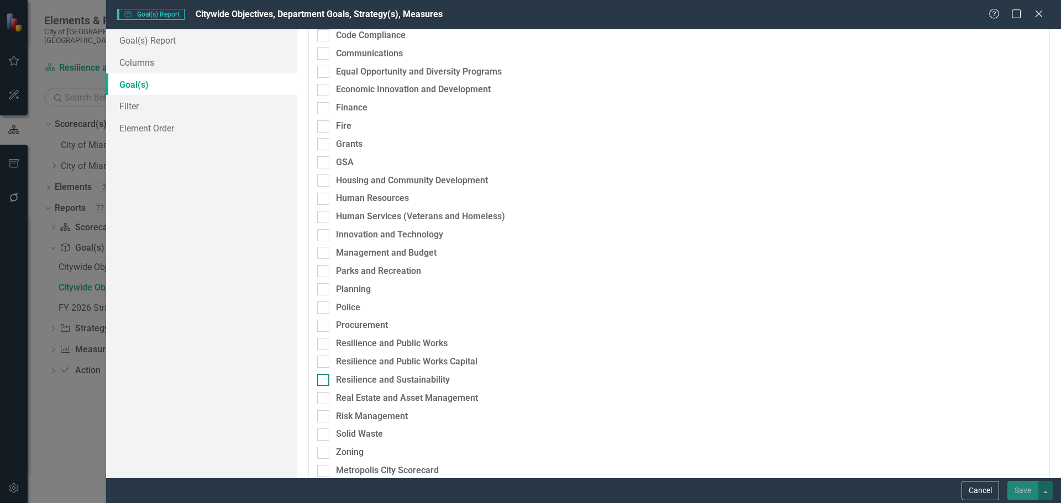
click div "Resilience and Sustainability"
click input "Resilience and Sustainability"
checkbox input "true"
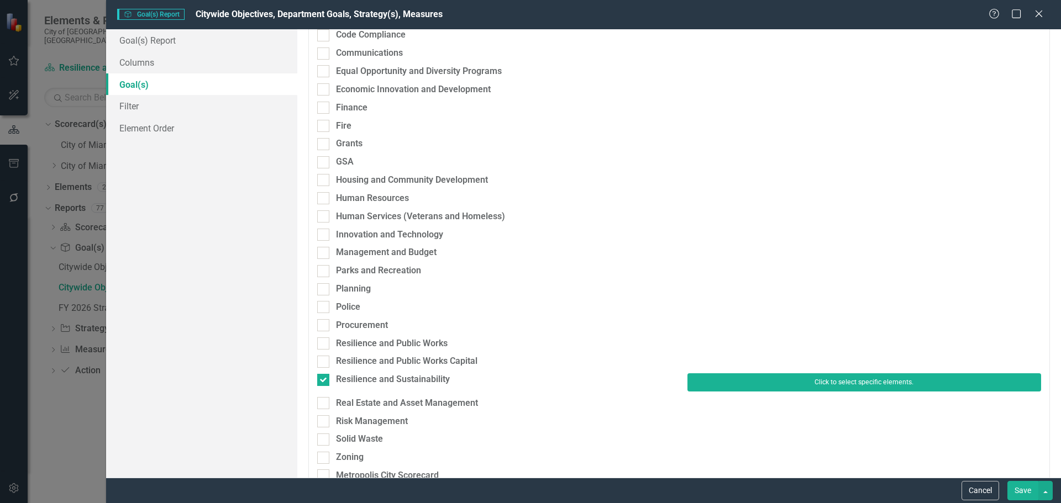
click button "Click to select specific elements."
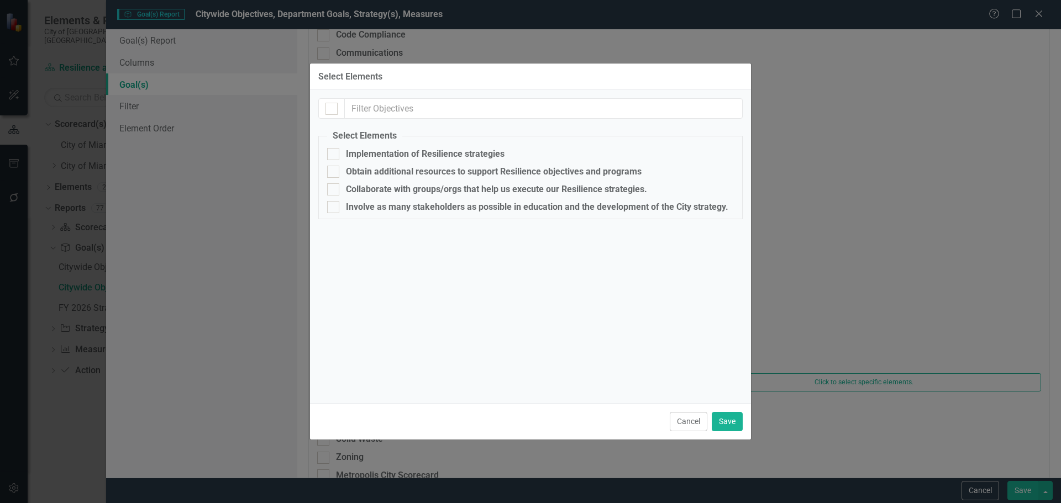
click div
click input "checkbox"
checkbox input "true"
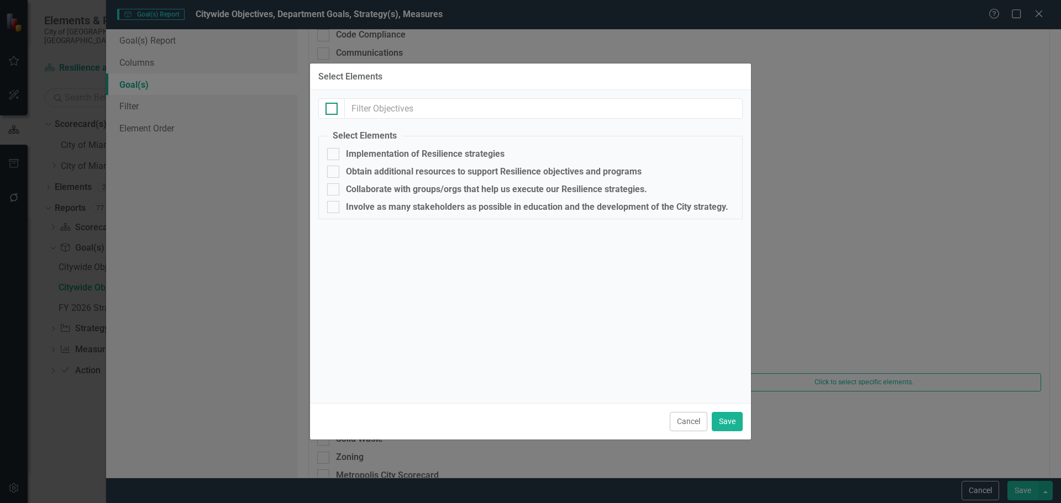
checkbox input "true"
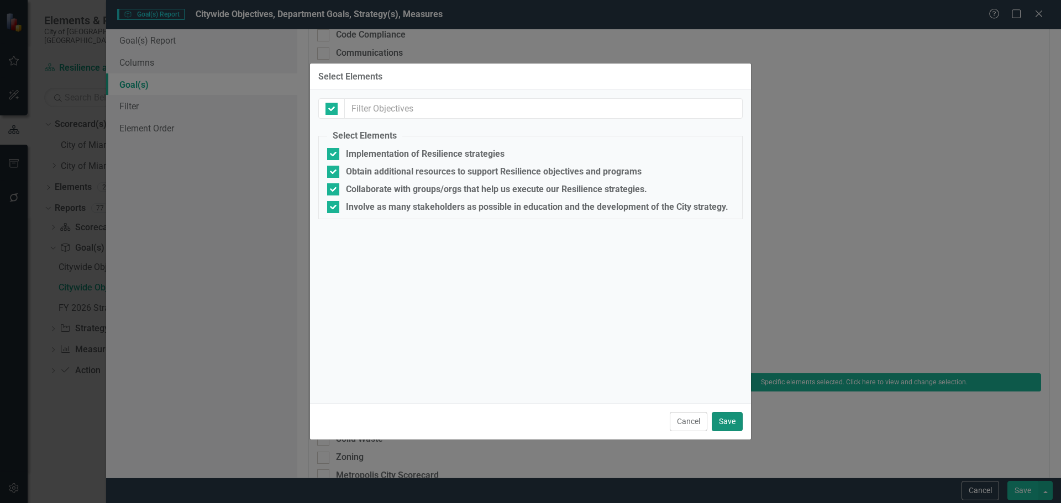
click button "Save"
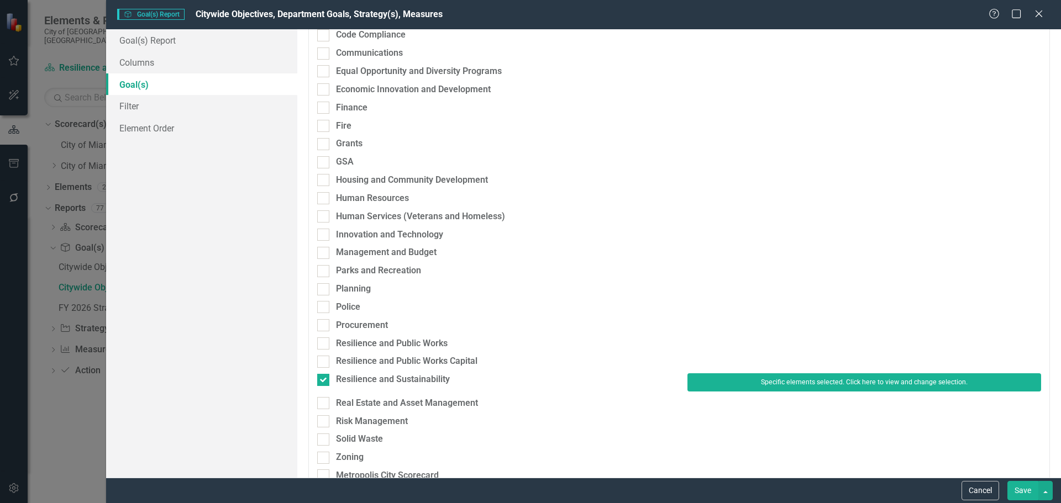
click button "Save"
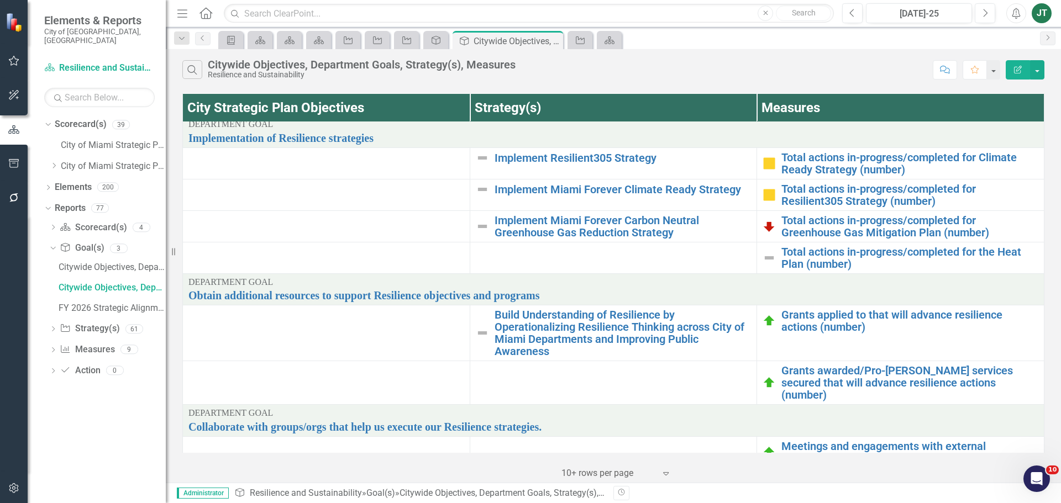
scroll to position [0, 0]
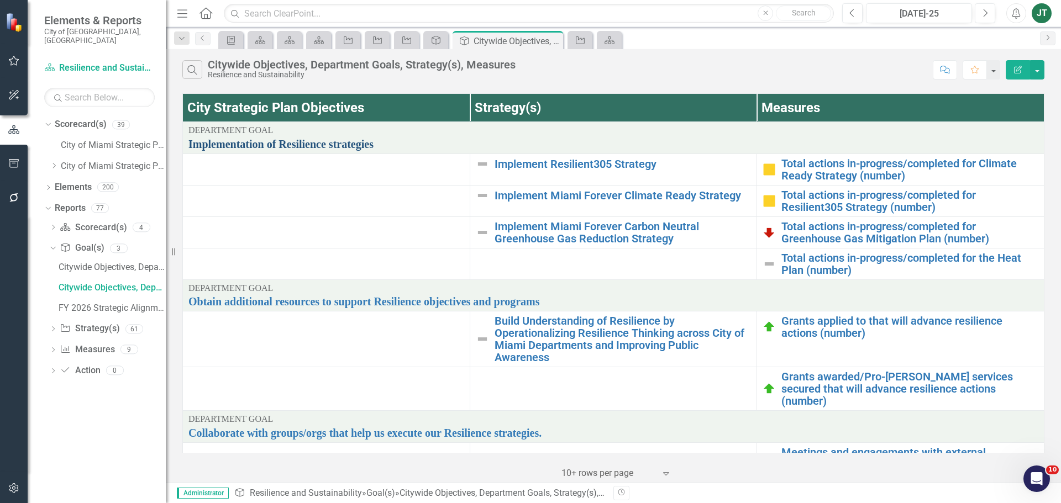
click link "Implementation of Resilience strategies"
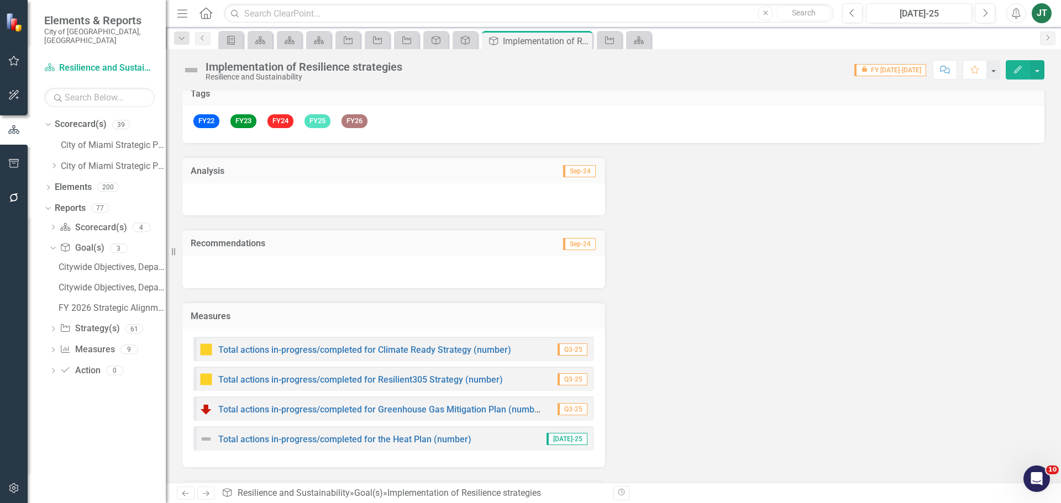
scroll to position [111, 0]
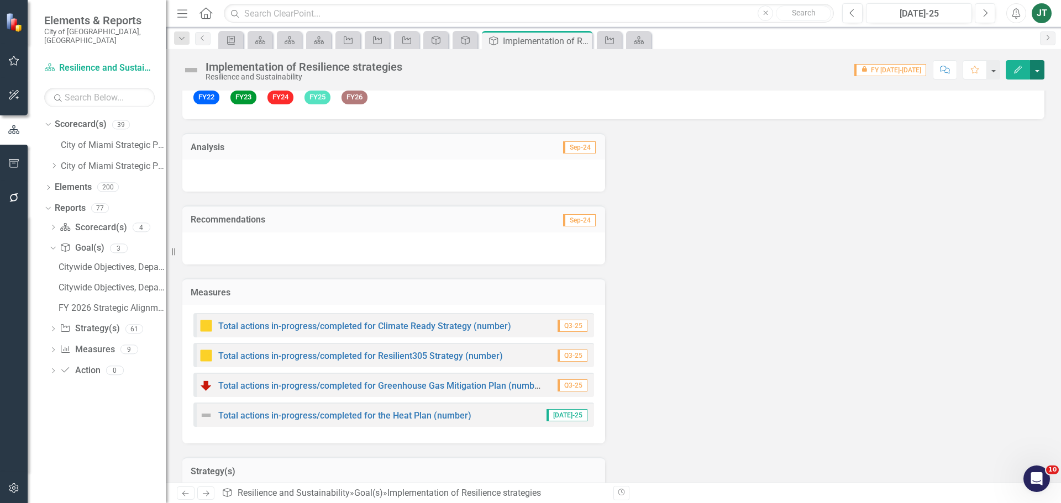
click button "button"
click link "Edit Report Edit Layout"
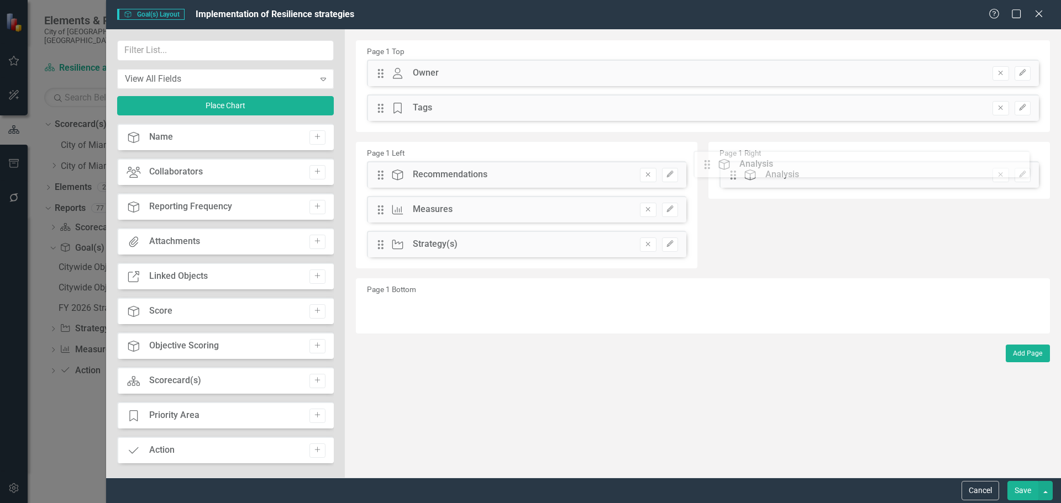
drag, startPoint x: 384, startPoint y: 177, endPoint x: 719, endPoint y: 169, distance: 335.5
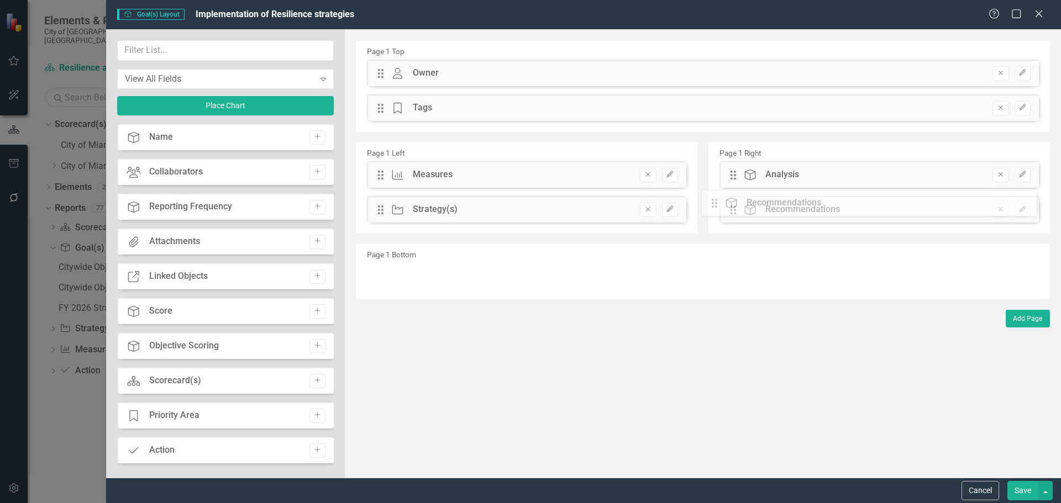
drag, startPoint x: 385, startPoint y: 175, endPoint x: 728, endPoint y: 205, distance: 344.5
click input "text"
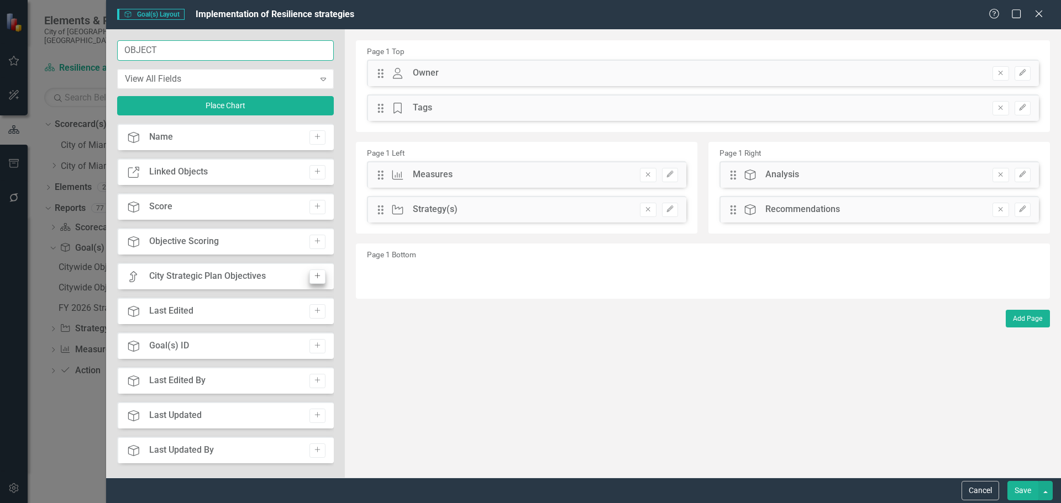
type input "OBJECT"
click icon "Add"
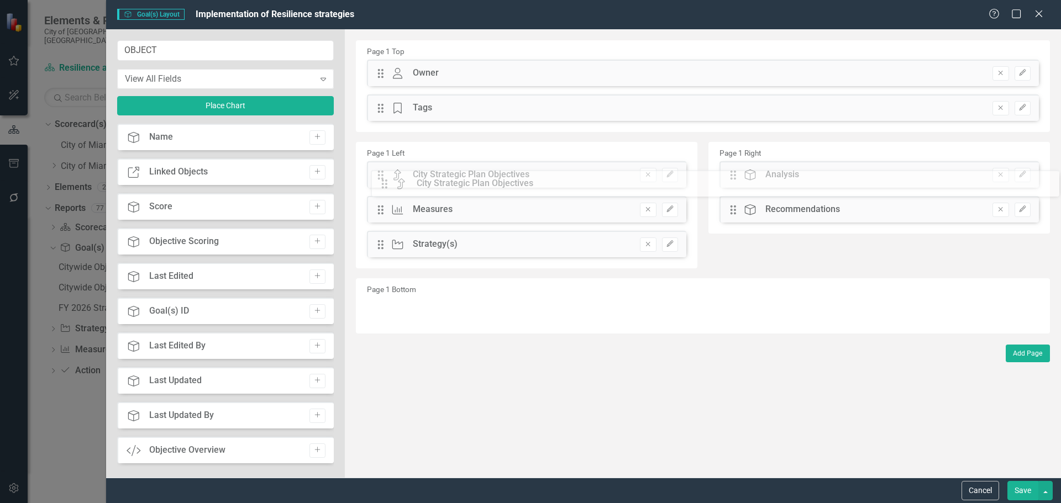
drag, startPoint x: 381, startPoint y: 72, endPoint x: 393, endPoint y: 183, distance: 111.2
drag, startPoint x: 380, startPoint y: 212, endPoint x: 386, endPoint y: 243, distance: 31.5
click button "Save"
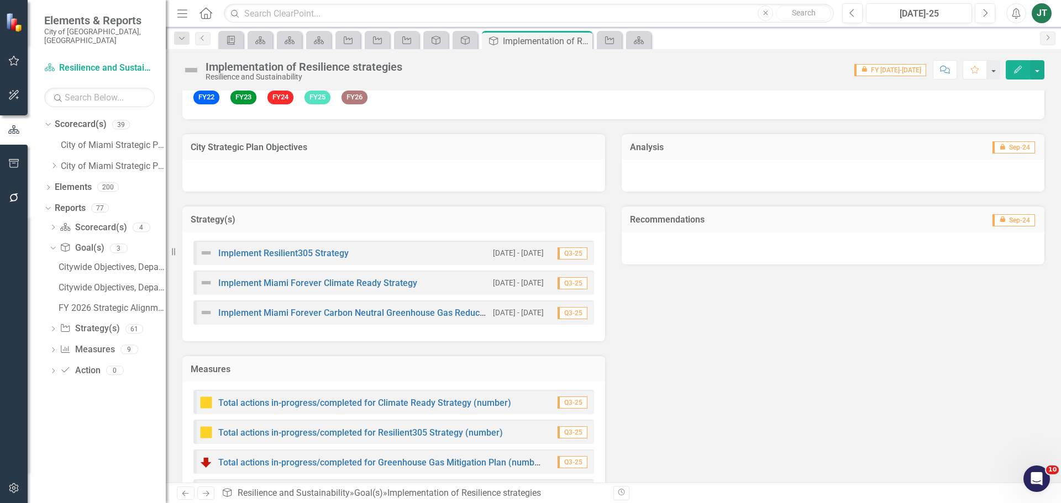
click div "City Strategic Plan Objectives"
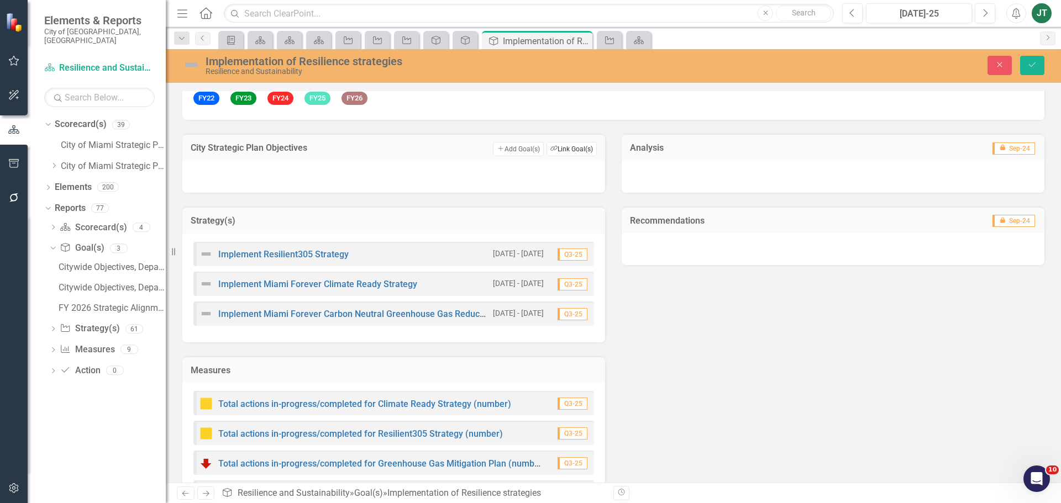
click button "Link Tag Link Goal(s)"
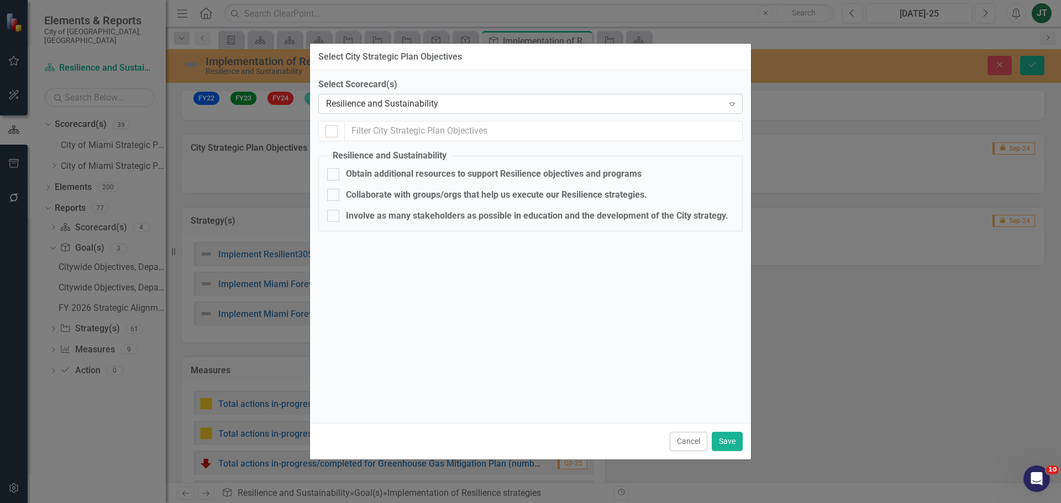
click div "Resilience and Sustainability"
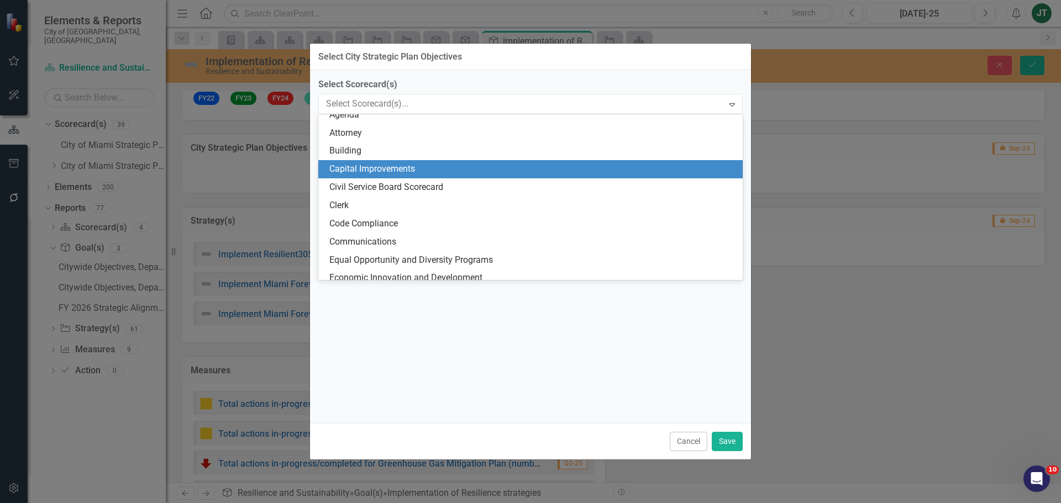
scroll to position [0, 0]
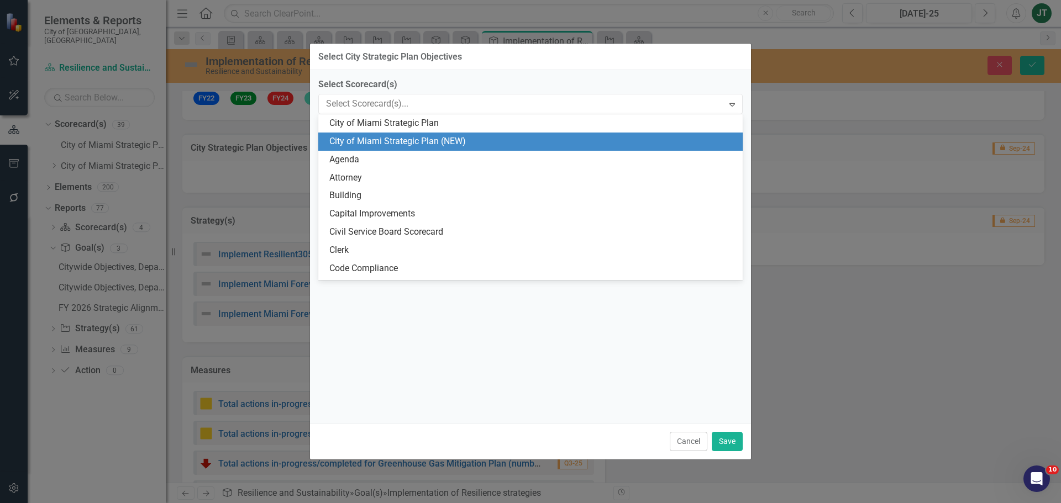
click div "City of Miami Strategic Plan (NEW)"
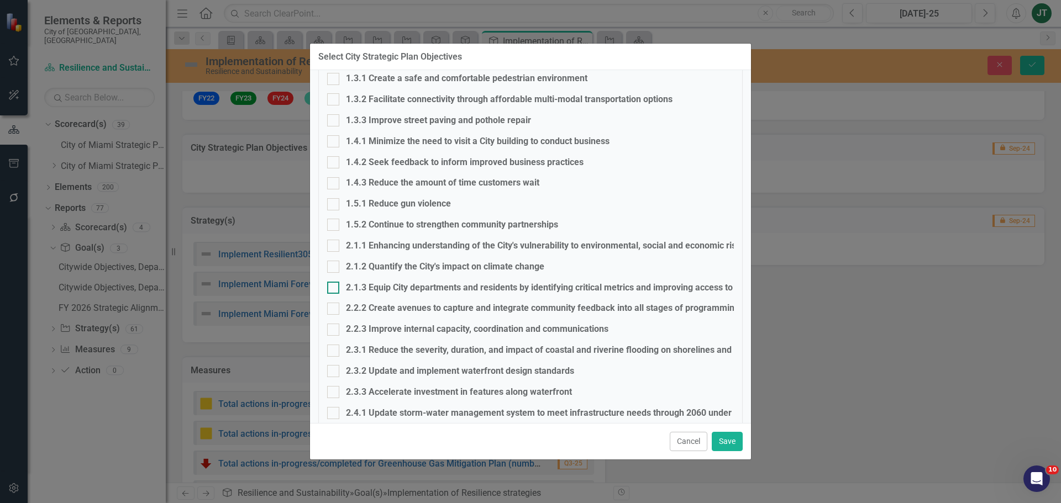
scroll to position [111, 0]
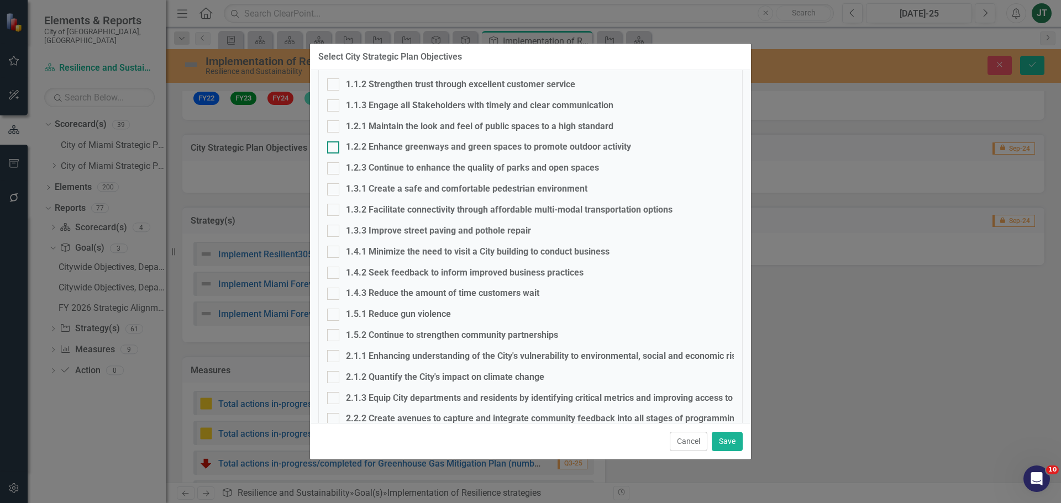
drag, startPoint x: 334, startPoint y: 156, endPoint x: 336, endPoint y: 149, distance: 7.7
click fieldset "City of Miami Strategic Plan (NEW) 1.1.1 Modernize and streamline City processe…"
click div
click input "1.2.2 Enhance greenways and green spaces to promote outdoor activity"
checkbox input "true"
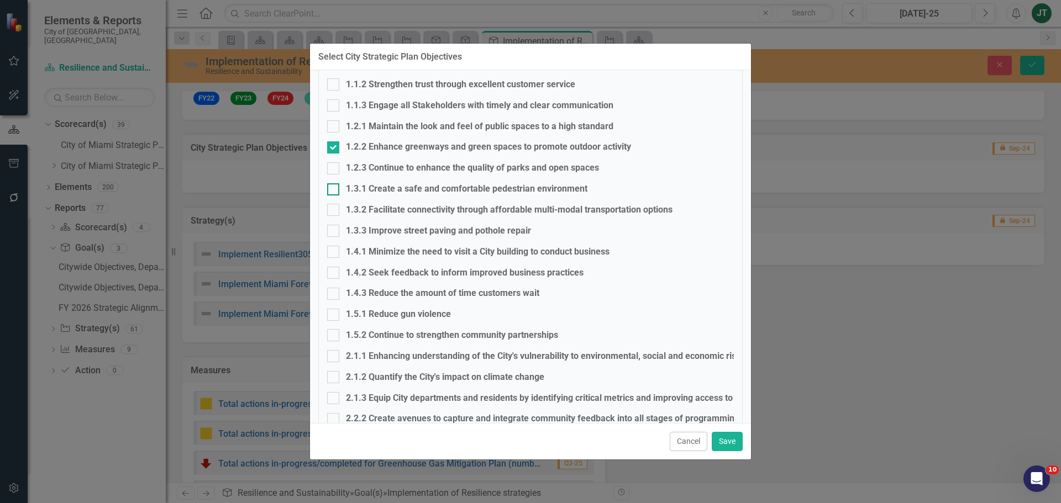
click div
click input "1.3.1 Create a safe and comfortable pedestrian environment"
checkbox input "true"
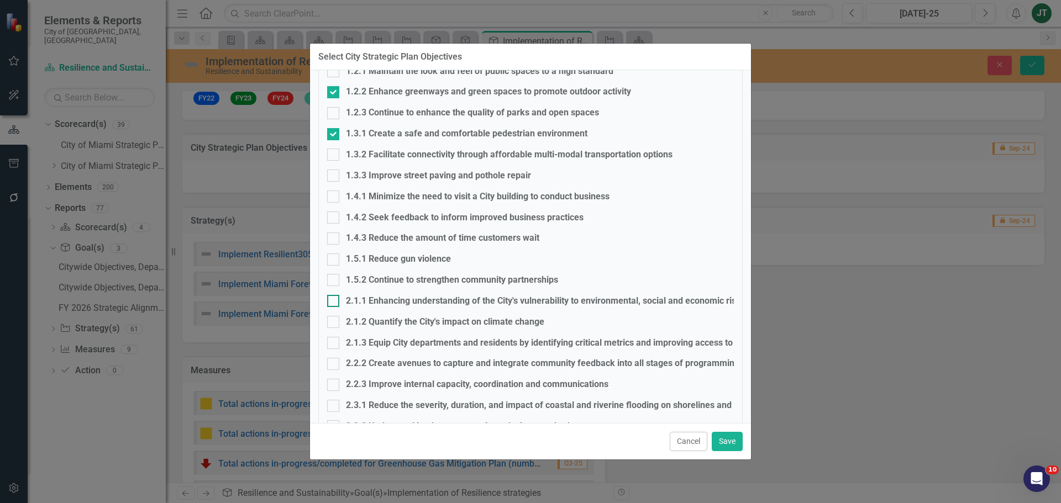
click div
click input "2.1.1 Enhancing understanding of the City's vulnerability to environmental, soc…"
checkbox input "true"
click div
click input "2.1.2 Quantify the City's impact on climate change"
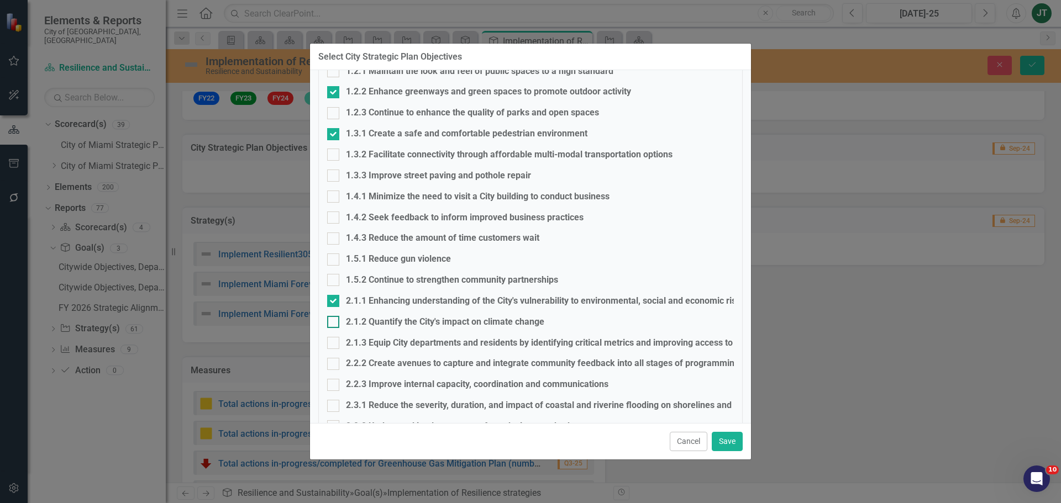
checkbox input "true"
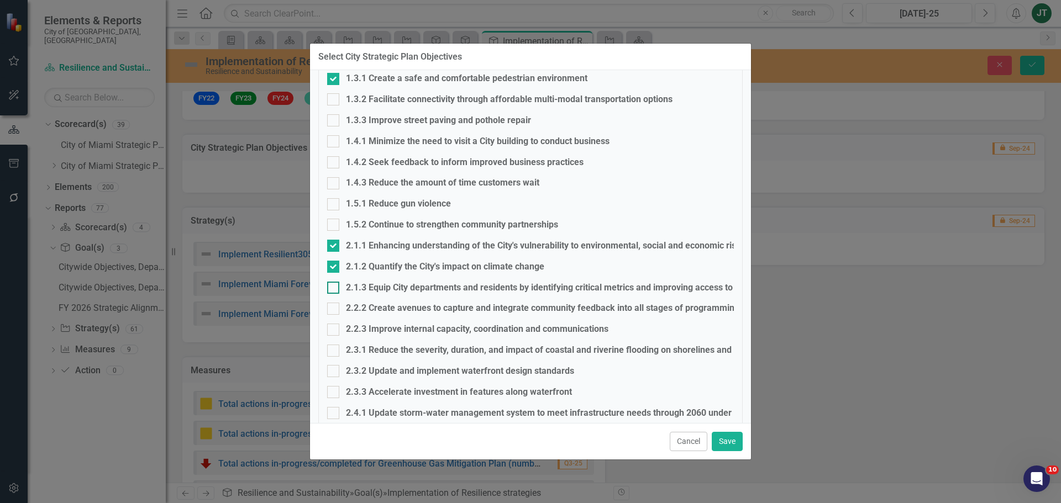
click div
click input "2.1.3 Equip City departments and residents by identifying critical metrics and …"
checkbox input "true"
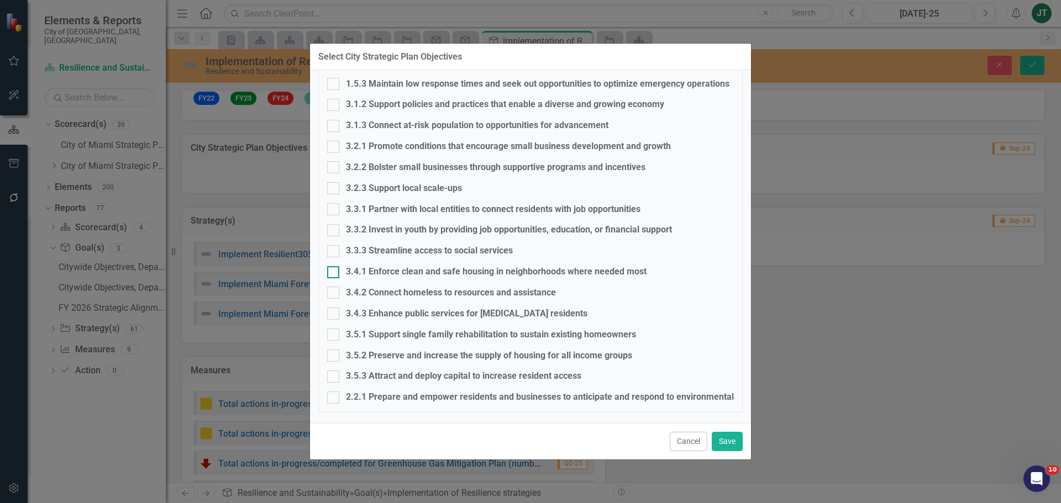
scroll to position [697, 0]
click div
click input "2.2.1 Prepare and empower residents and businesses to anticipate and respond to…"
checkbox input "true"
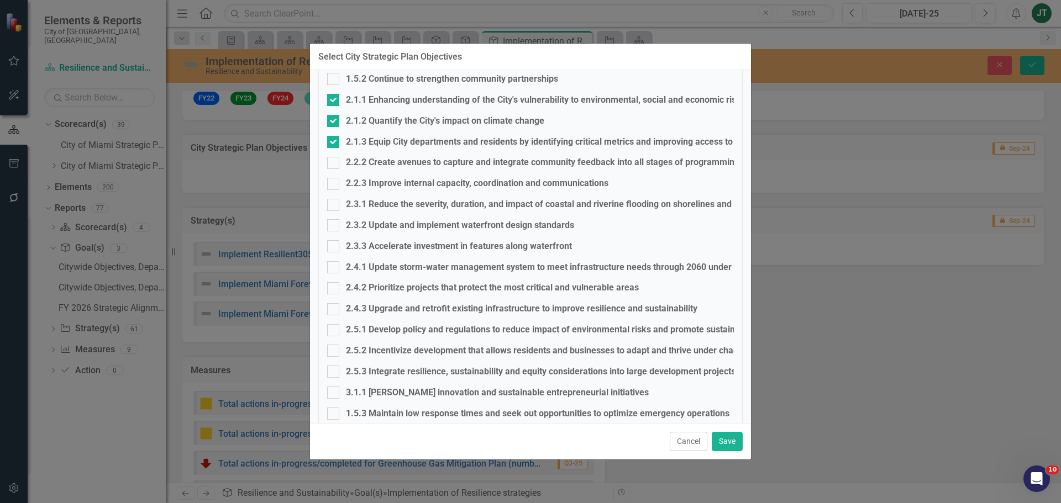
scroll to position [366, 0]
click div
click input "2.2.2 Create avenues to capture and integrate community feedback into all stage…"
checkbox input "true"
click div
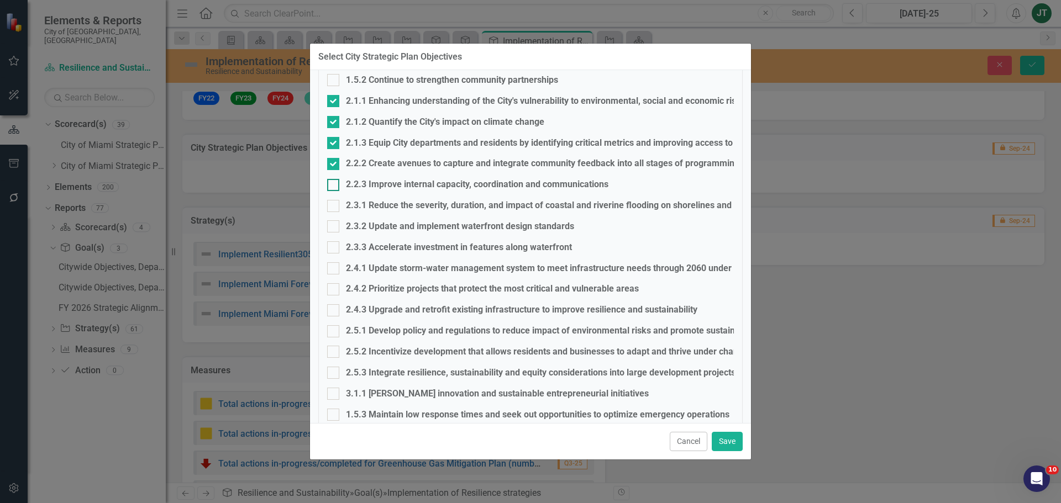
click input "2.2.3 Improve internal capacity, coordination and communications"
checkbox input "true"
click input "2.3.2 Update and implement waterfront design standards"
checkbox input "true"
click input "2.4.2 Prioritize projects that protect the most critical and vulnerable areas"
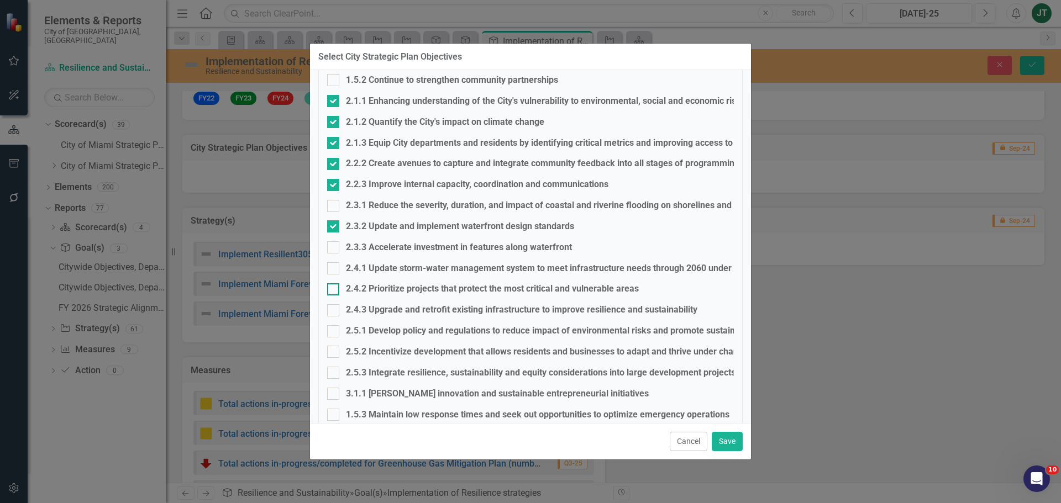
checkbox input "true"
click div
click input "2.5.1 Develop policy and regulations to reduce impact of environmental risks an…"
checkbox input "true"
click input "2.5.2 Incentivize development that allows residents and businesses to adapt and…"
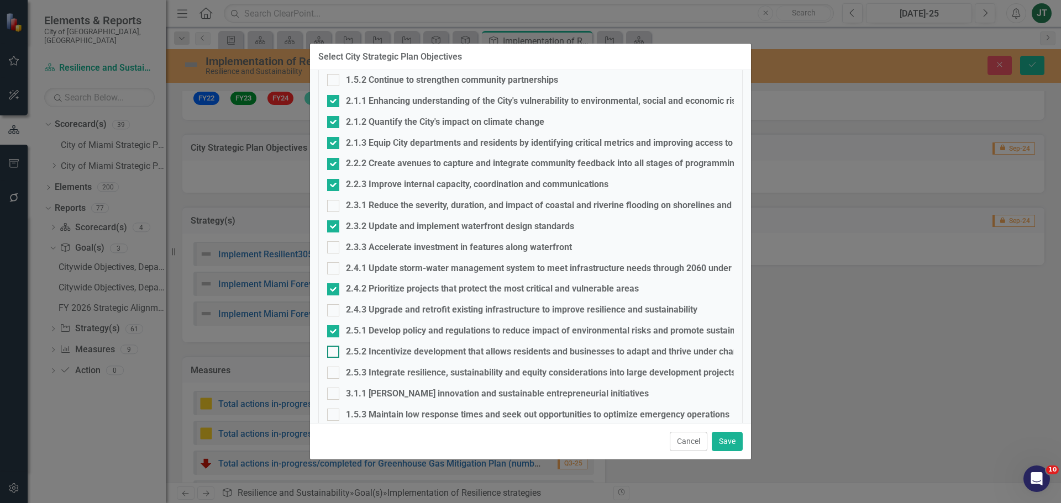
checkbox input "true"
click input "2.5.3 Integrate resilience, sustainability and equity considerations into large…"
checkbox input "true"
click button "Save"
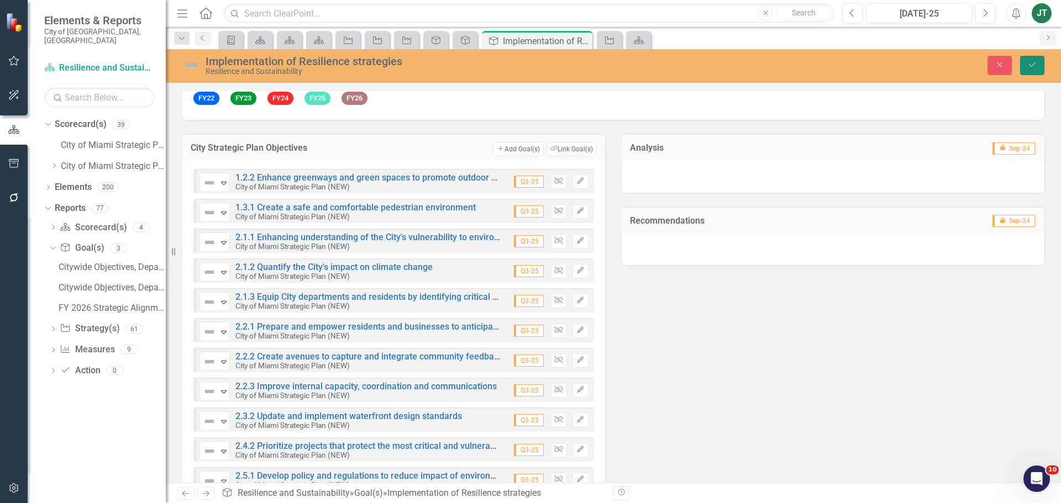
click button "Save"
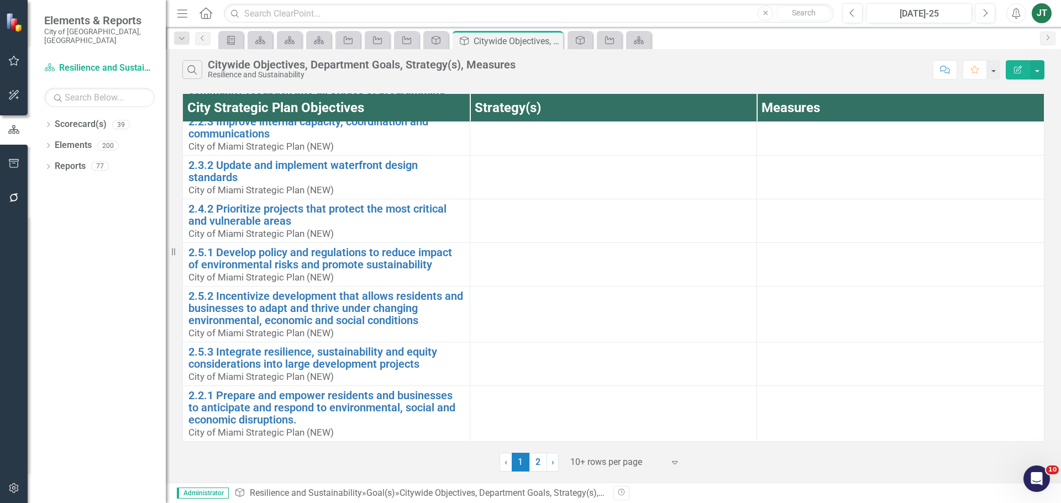
scroll to position [316, 0]
click at [1018, 67] on icon "button" at bounding box center [1018, 70] width 8 height 8
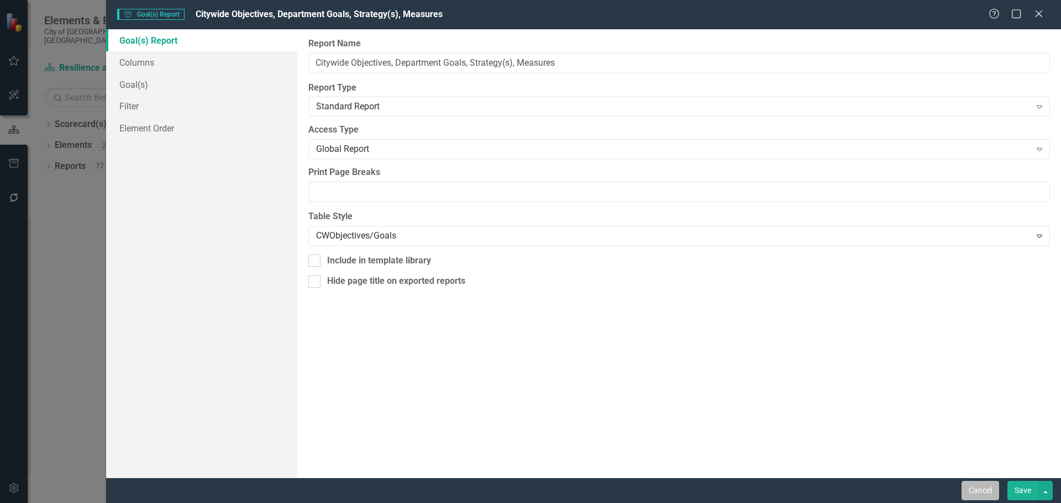
click at [984, 493] on button "Cancel" at bounding box center [980, 490] width 38 height 19
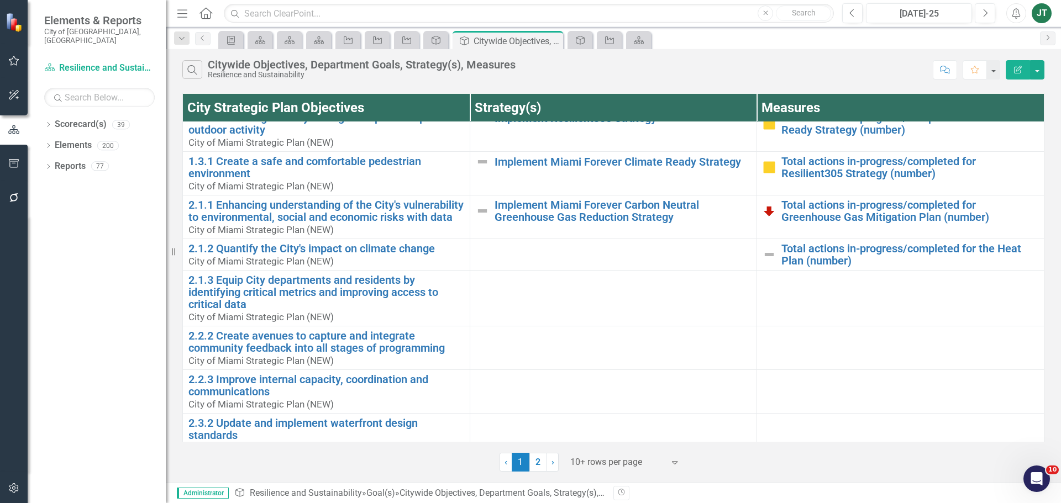
scroll to position [0, 0]
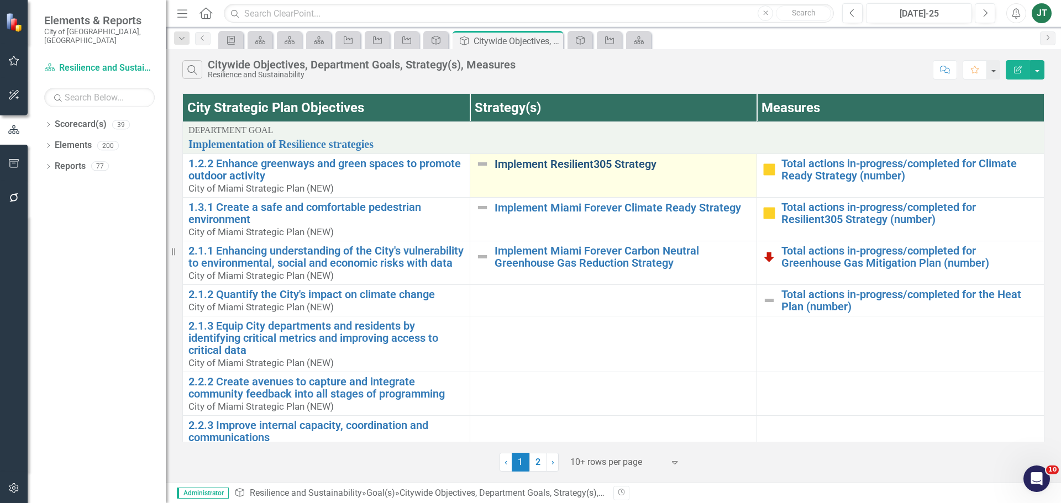
click at [569, 164] on link "Implement Resilient305 Strategy" at bounding box center [623, 164] width 257 height 12
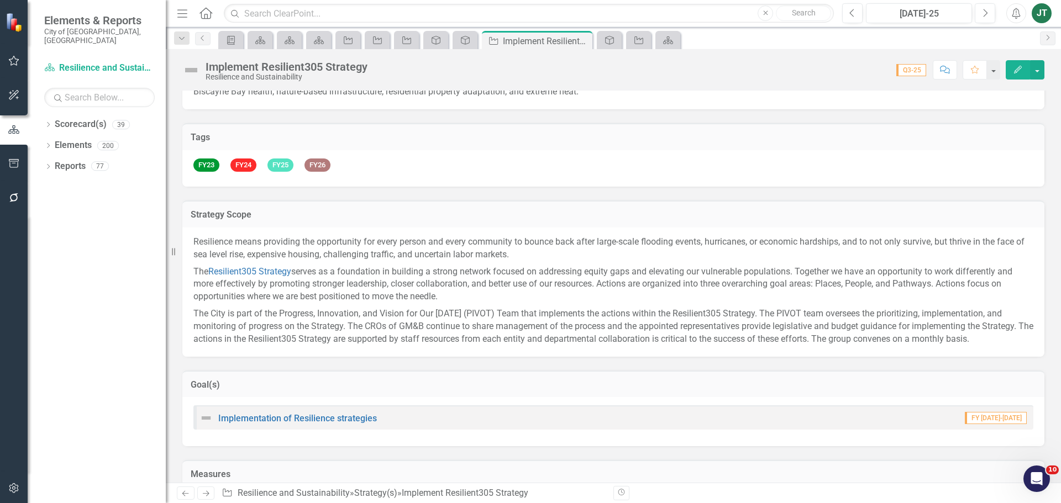
scroll to position [221, 0]
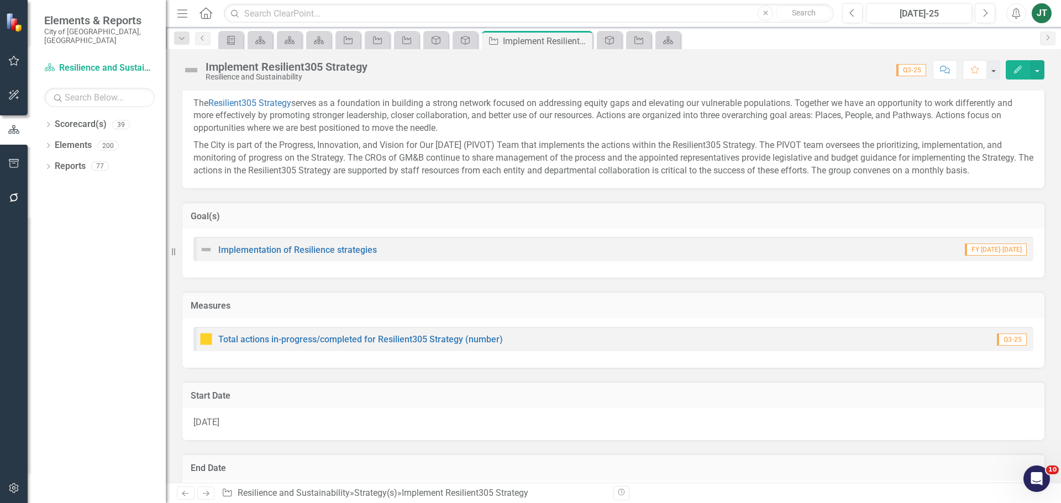
click at [406, 212] on h3 "Goal(s)" at bounding box center [613, 217] width 845 height 10
click at [895, 217] on h3 "Goal(s)" at bounding box center [613, 217] width 845 height 10
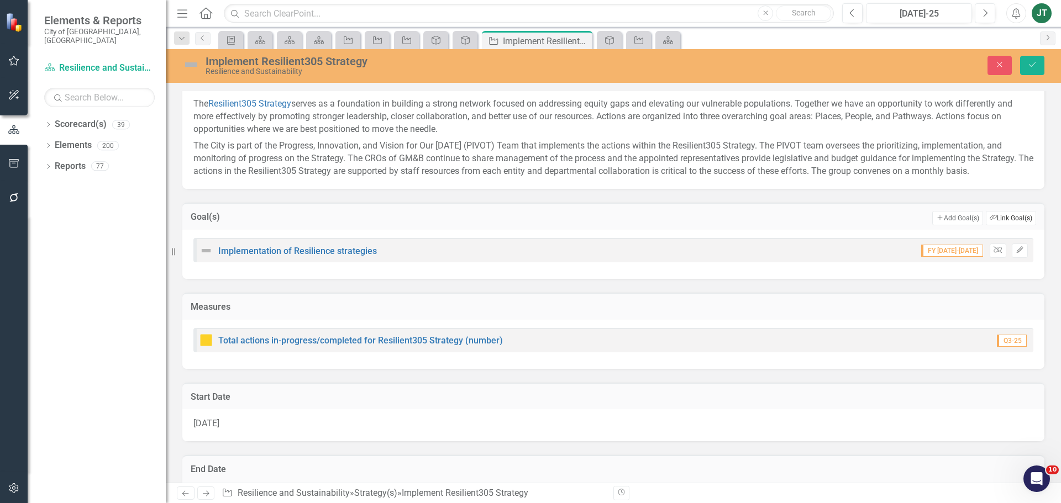
click at [991, 215] on button "Link Tag Link Goal(s)" at bounding box center [1011, 218] width 50 height 14
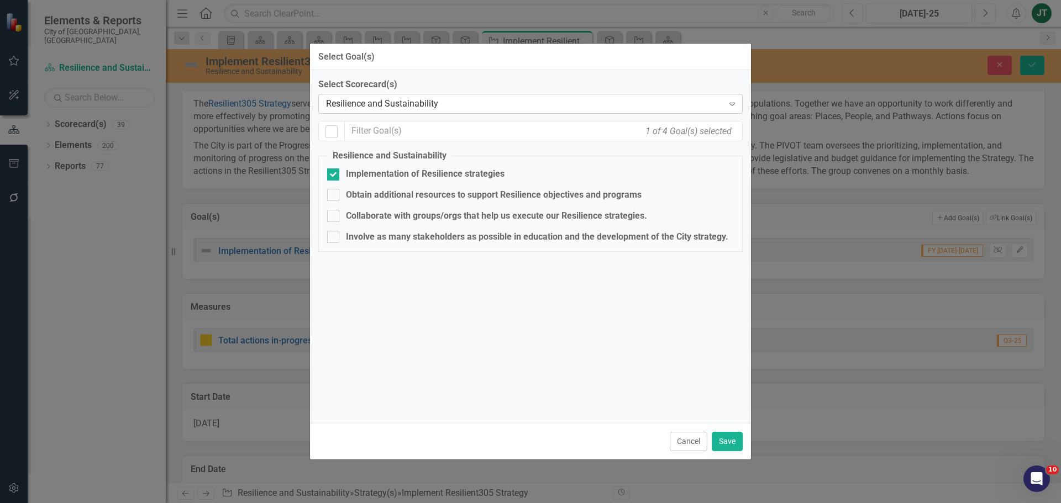
click at [388, 101] on div "Resilience and Sustainability" at bounding box center [524, 104] width 397 height 13
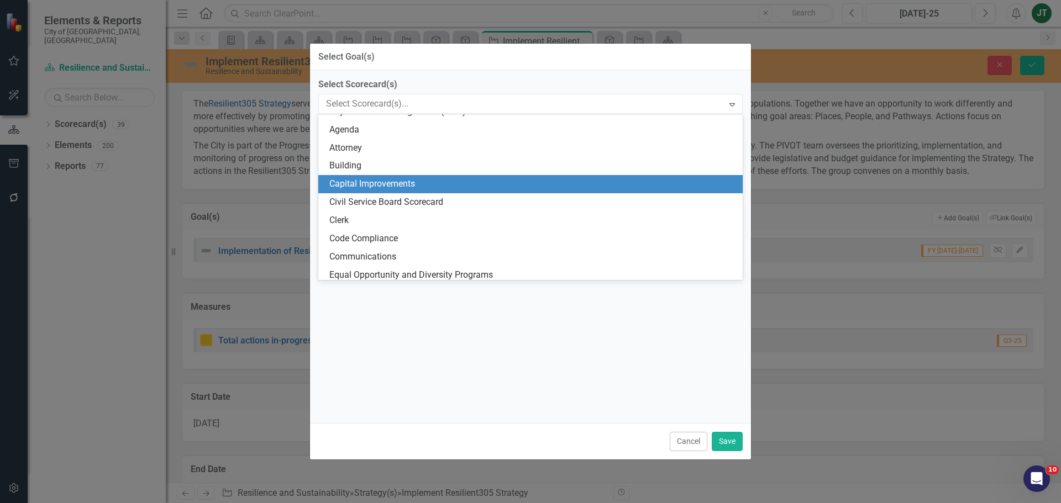
scroll to position [0, 0]
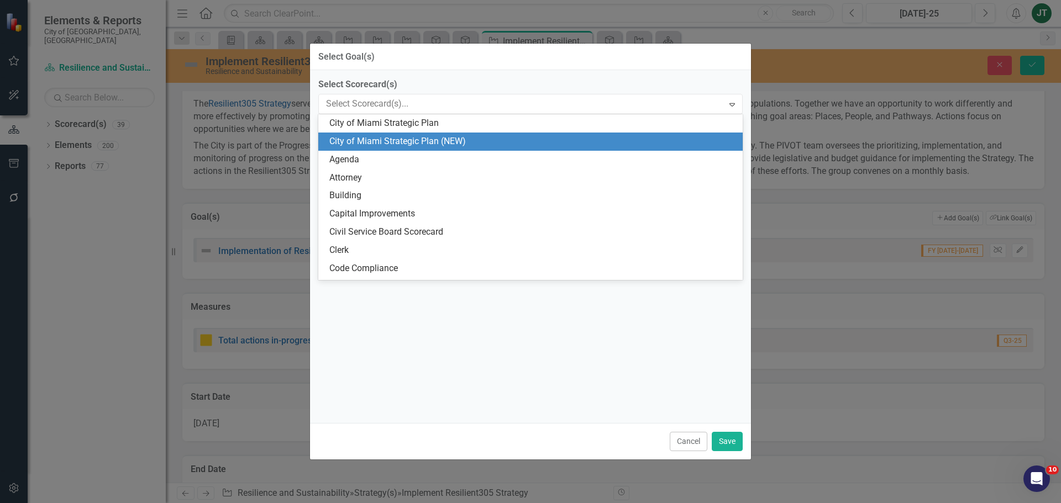
click at [457, 138] on div "City of Miami Strategic Plan (NEW)" at bounding box center [532, 141] width 407 height 13
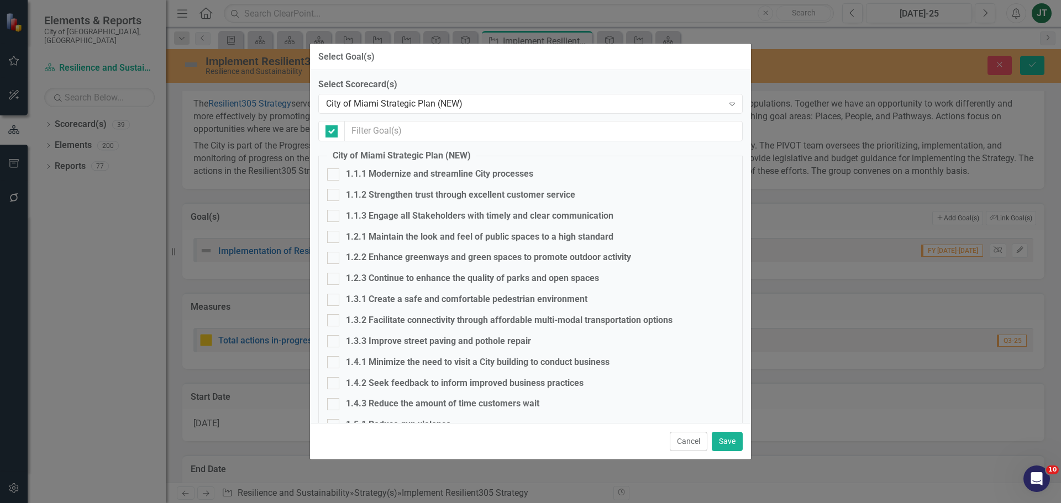
checkbox input "false"
click at [336, 259] on div at bounding box center [333, 258] width 12 height 12
click at [334, 259] on input "1.2.2 Enhance greenways and green spaces to promote outdoor activity" at bounding box center [330, 255] width 7 height 7
checkbox input "true"
click at [383, 298] on div "1.3.1 Create a safe and comfortable pedestrian environment" at bounding box center [466, 299] width 241 height 13
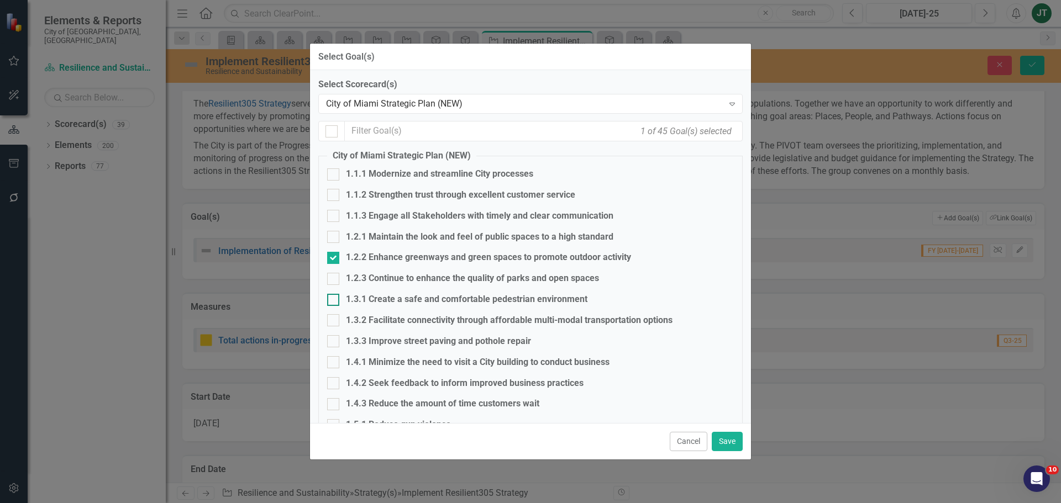
click at [334, 298] on input "1.3.1 Create a safe and comfortable pedestrian environment" at bounding box center [330, 297] width 7 height 7
checkbox input "true"
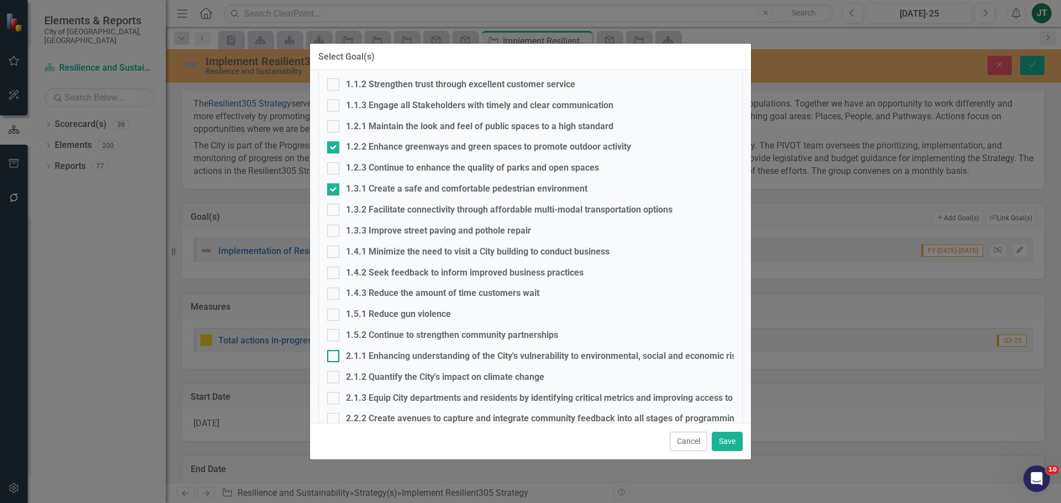
scroll to position [221, 0]
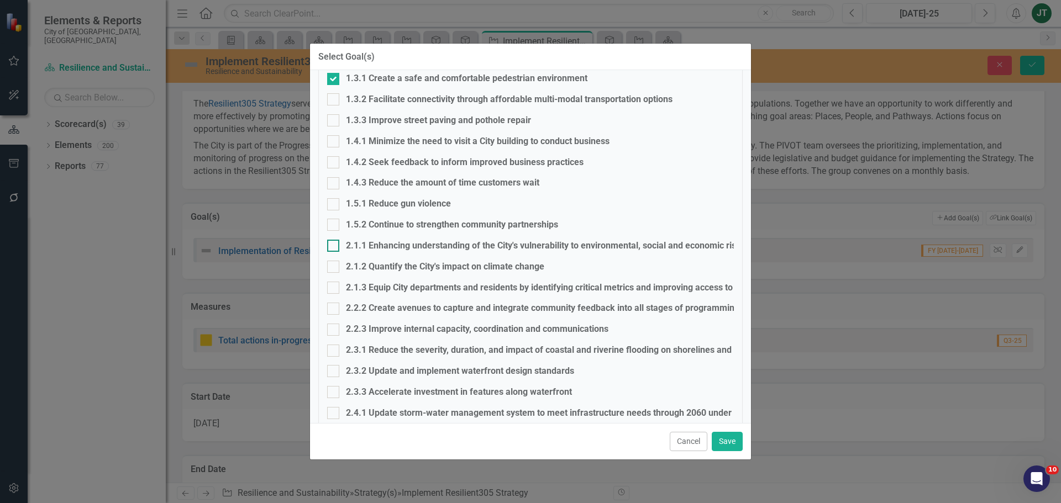
click at [367, 242] on div "2.1.1 Enhancing understanding of the City's vulnerability to environmental, soc…" at bounding box center [565, 246] width 438 height 13
click at [334, 242] on input "2.1.1 Enhancing understanding of the City's vulnerability to environmental, soc…" at bounding box center [330, 243] width 7 height 7
checkbox input "true"
click at [361, 285] on div "2.1.3 Equip City departments and residents by identifying critical metrics and …" at bounding box center [563, 288] width 435 height 13
click at [334, 285] on input "2.1.3 Equip City departments and residents by identifying critical metrics and …" at bounding box center [330, 285] width 7 height 7
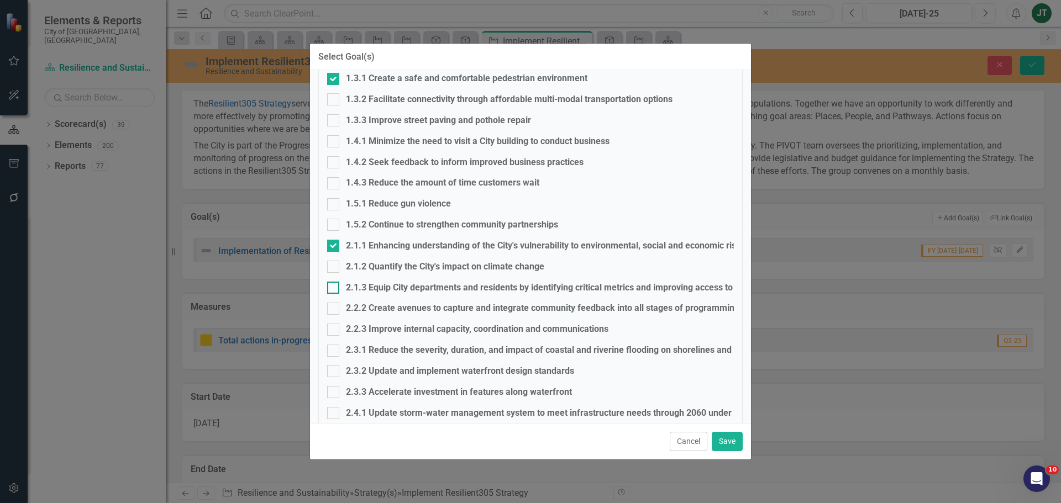
checkbox input "true"
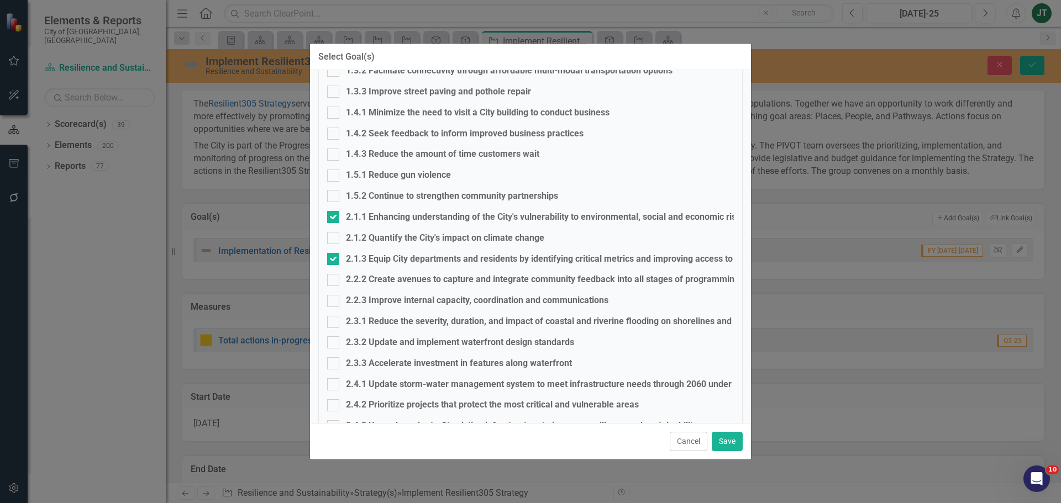
scroll to position [332, 0]
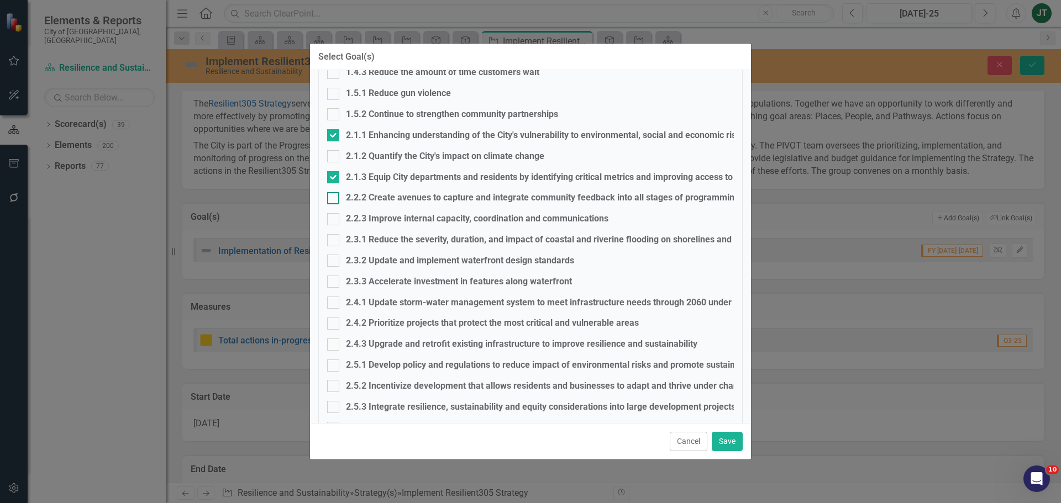
click at [372, 194] on div "2.2.2 Create avenues to capture and integrate community feedback into all stage…" at bounding box center [542, 198] width 393 height 13
click at [334, 194] on input "2.2.2 Create avenues to capture and integrate community feedback into all stage…" at bounding box center [330, 195] width 7 height 7
checkbox input "true"
click at [369, 217] on div "2.2.3 Improve internal capacity, coordination and communications" at bounding box center [477, 219] width 262 height 13
click at [334, 217] on input "2.2.3 Improve internal capacity, coordination and communications" at bounding box center [330, 216] width 7 height 7
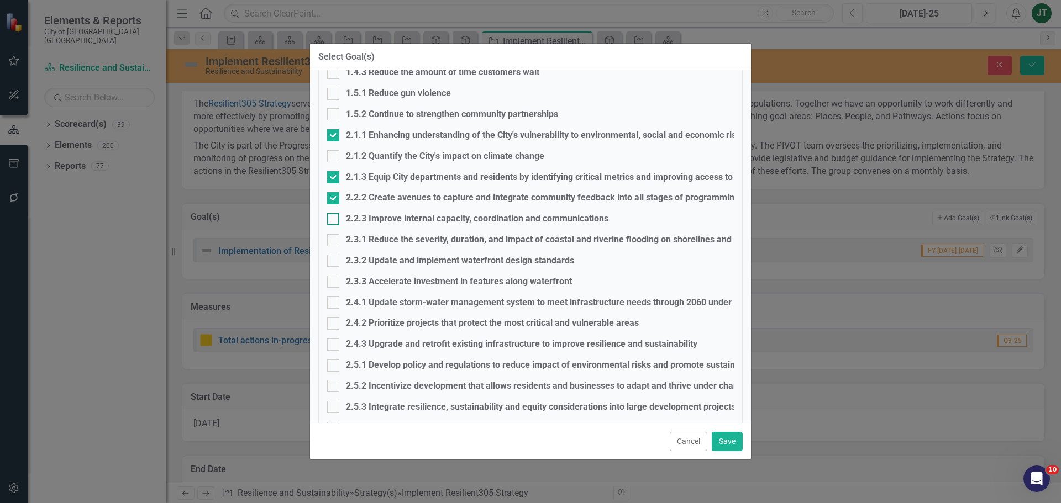
checkbox input "true"
click at [369, 258] on div "2.3.2 Update and implement waterfront design standards" at bounding box center [460, 261] width 228 height 13
click at [334, 258] on input "2.3.2 Update and implement waterfront design standards" at bounding box center [330, 258] width 7 height 7
checkbox input "true"
click at [353, 323] on div "2.4.2 Prioritize projects that protect the most critical and vulnerable areas" at bounding box center [492, 323] width 293 height 13
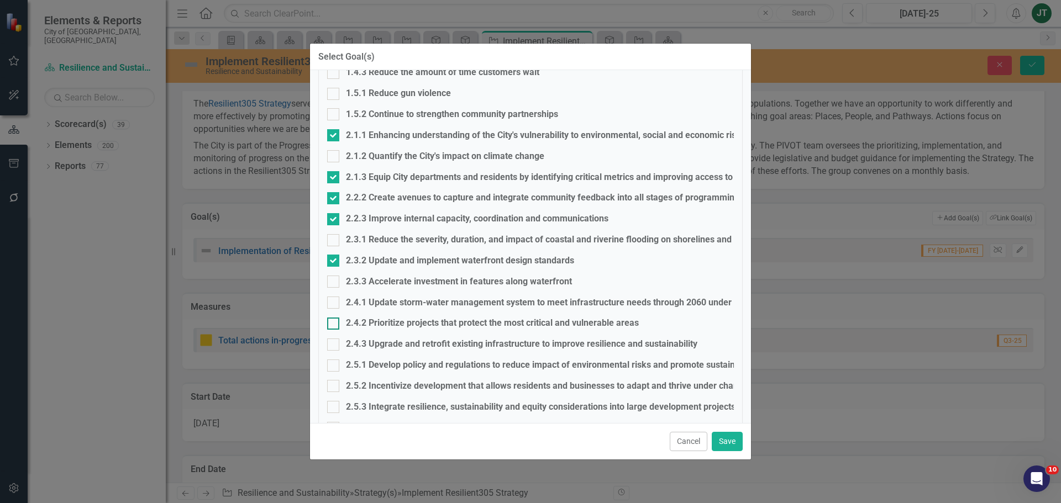
click at [334, 323] on input "2.4.2 Prioritize projects that protect the most critical and vulnerable areas" at bounding box center [330, 321] width 7 height 7
checkbox input "true"
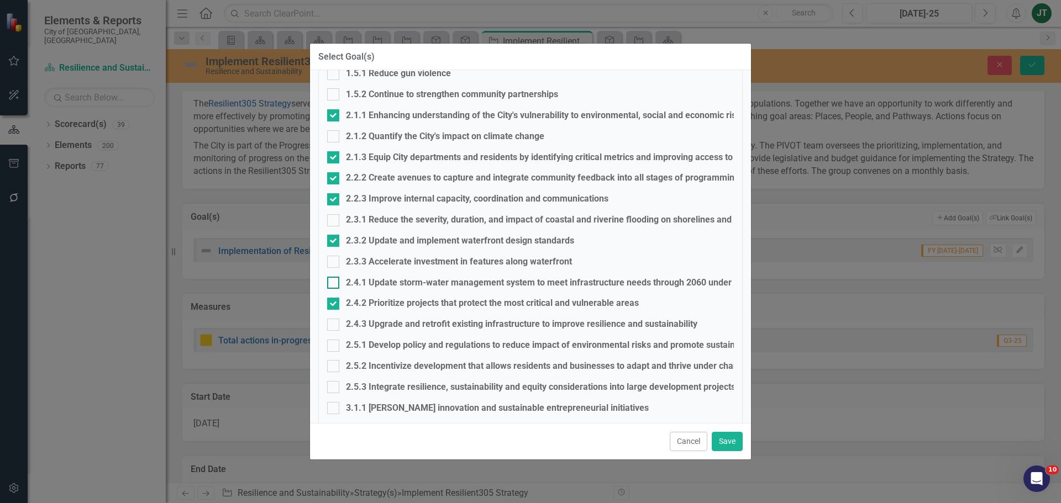
scroll to position [387, 0]
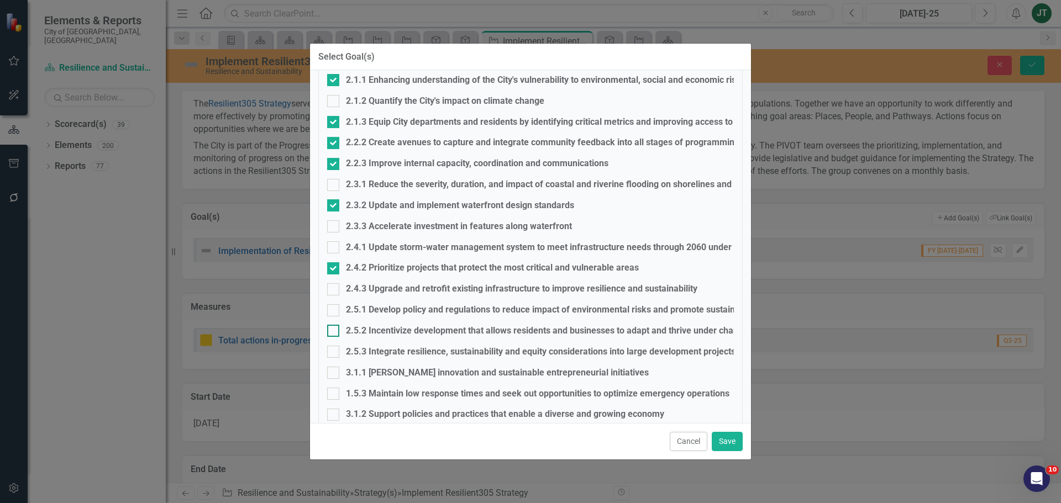
click at [367, 330] on div "2.5.2 Incentivize development that allows residents and businesses to adapt and…" at bounding box center [645, 331] width 598 height 13
click at [334, 330] on input "2.5.2 Incentivize development that allows residents and businesses to adapt and…" at bounding box center [330, 328] width 7 height 7
checkbox input "true"
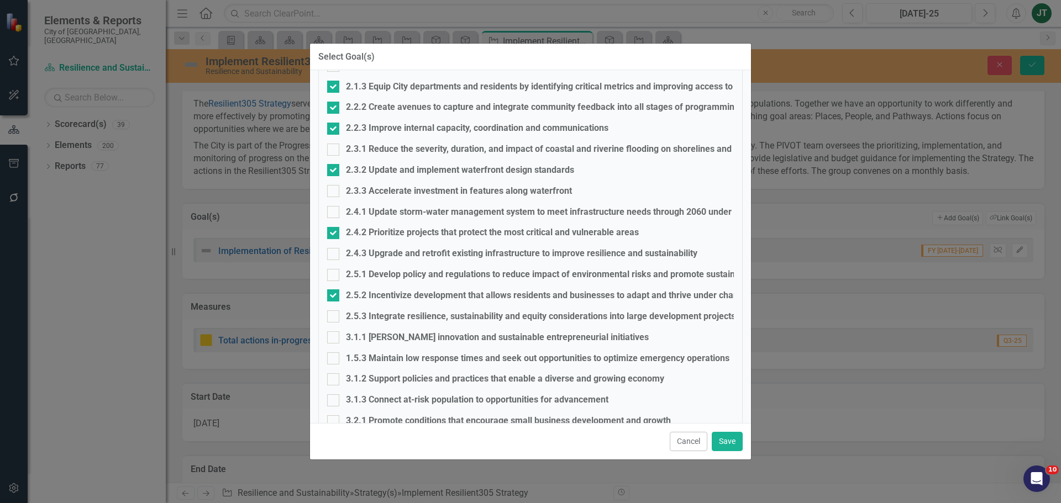
scroll to position [442, 0]
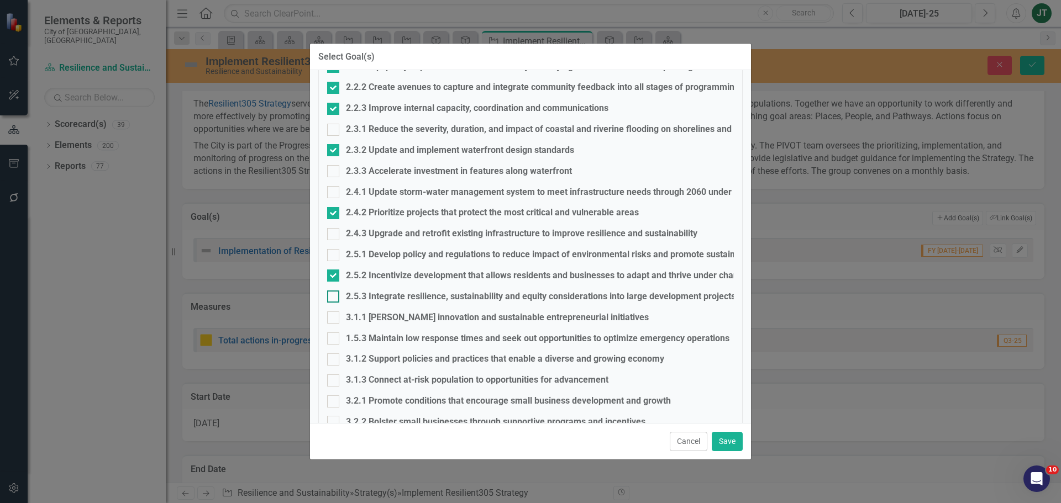
click at [374, 294] on div "2.5.3 Integrate resilience, sustainability and equity considerations into large…" at bounding box center [541, 297] width 390 height 13
click at [334, 294] on input "2.5.3 Integrate resilience, sustainability and equity considerations into large…" at bounding box center [330, 294] width 7 height 7
checkbox input "true"
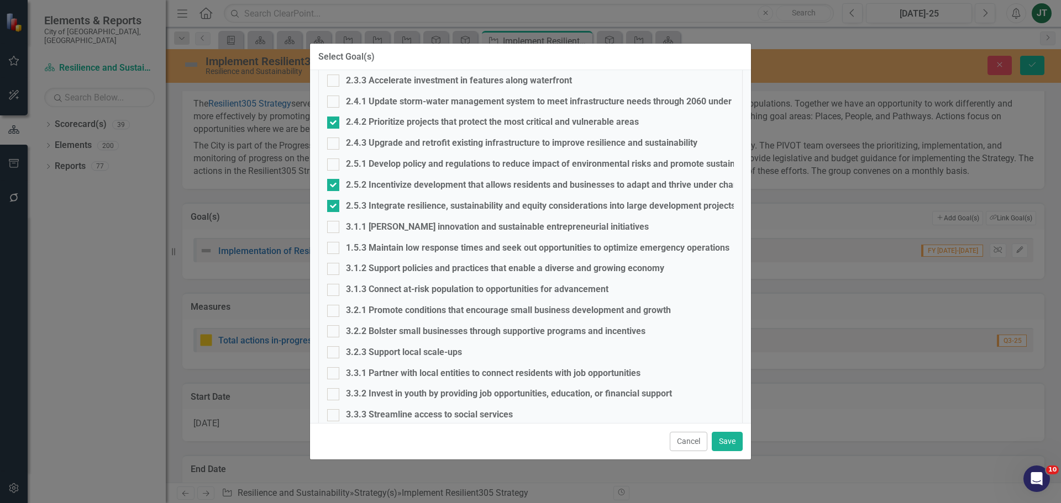
scroll to position [553, 0]
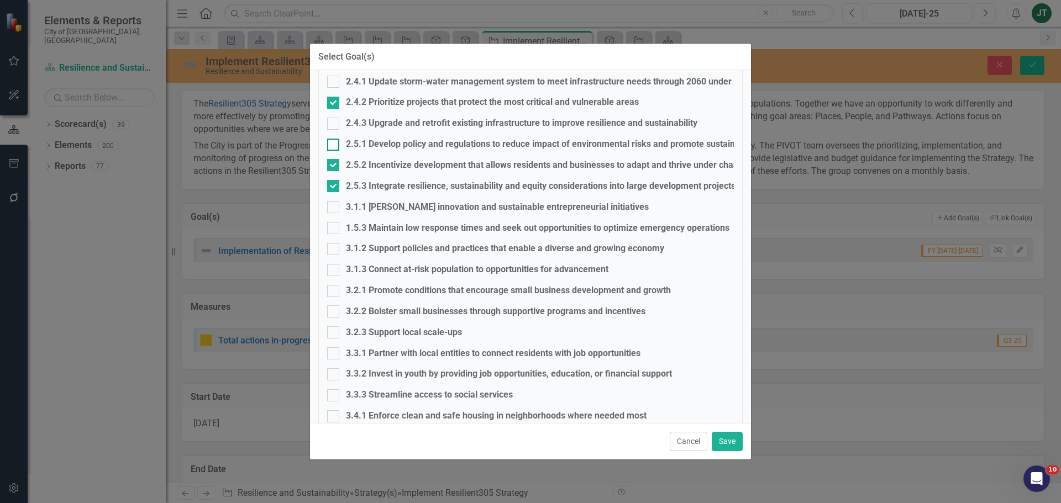
click at [355, 145] on div "2.5.1 Develop policy and regulations to reduce impact of environmental risks an…" at bounding box center [552, 144] width 413 height 13
click at [334, 145] on input "2.5.1 Develop policy and regulations to reduce impact of environmental risks an…" at bounding box center [330, 142] width 7 height 7
checkbox input "true"
click at [723, 442] on button "Save" at bounding box center [727, 441] width 31 height 19
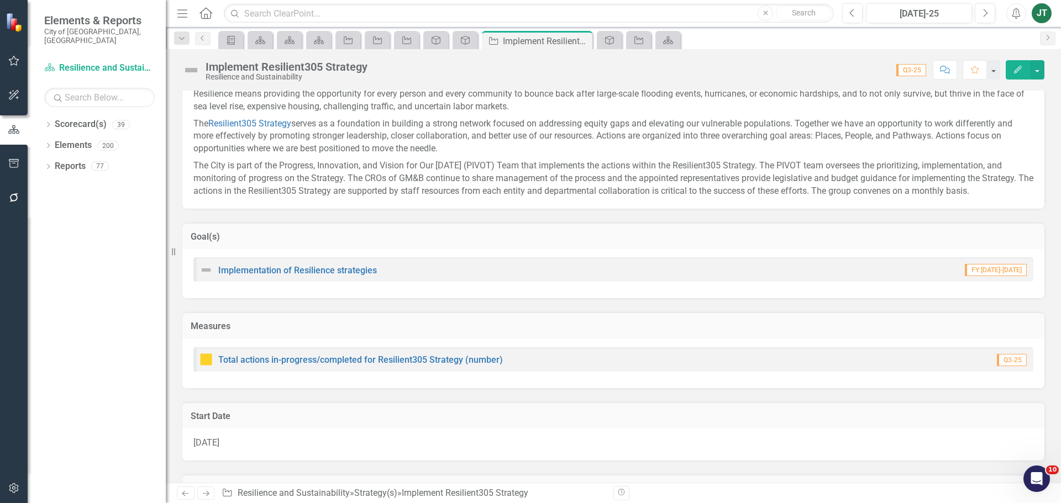
scroll to position [221, 0]
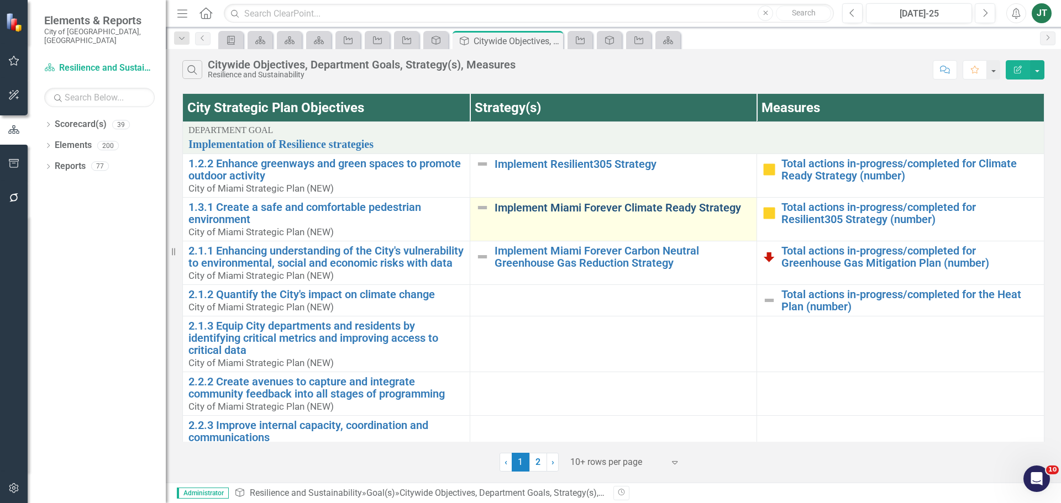
click at [574, 207] on link "Implement Miami Forever Climate Ready Strategy" at bounding box center [623, 208] width 257 height 12
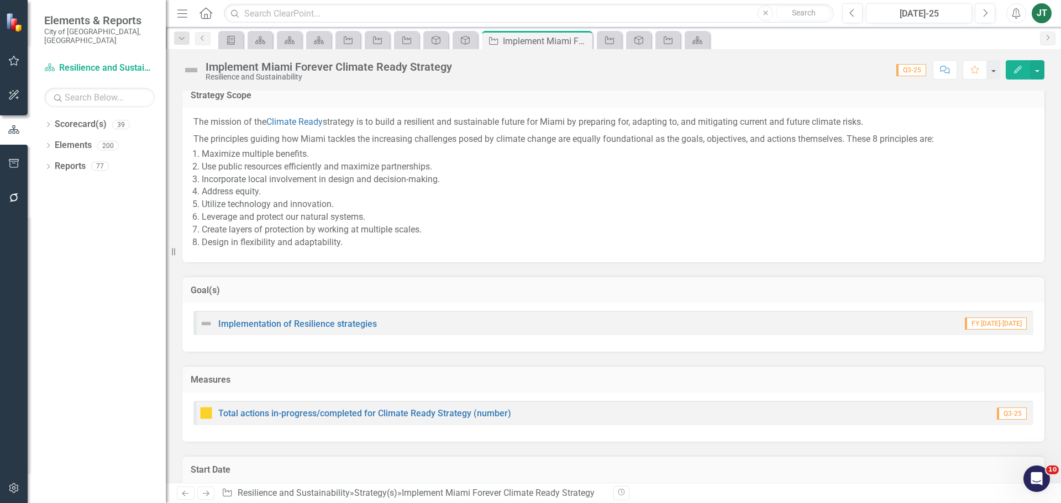
scroll to position [166, 0]
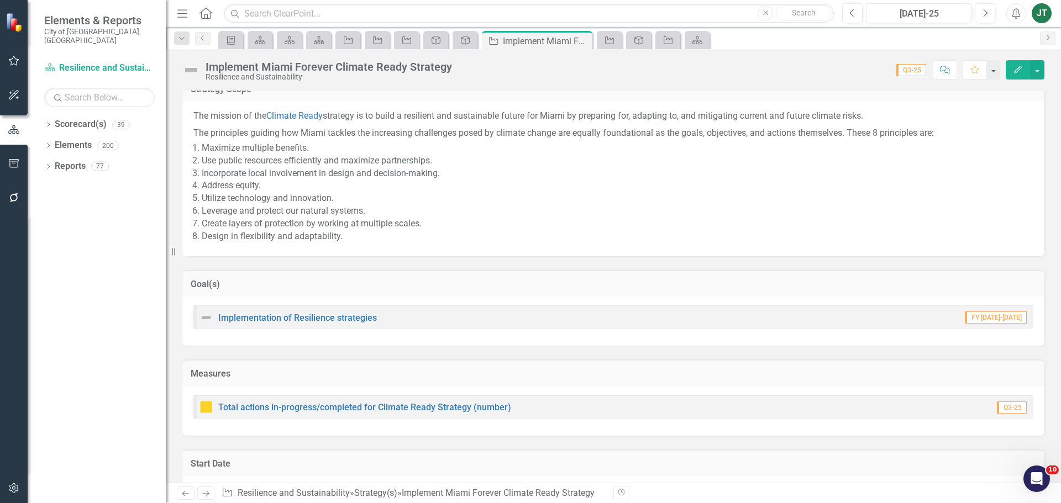
click at [436, 290] on td "Goal(s)" at bounding box center [613, 285] width 845 height 14
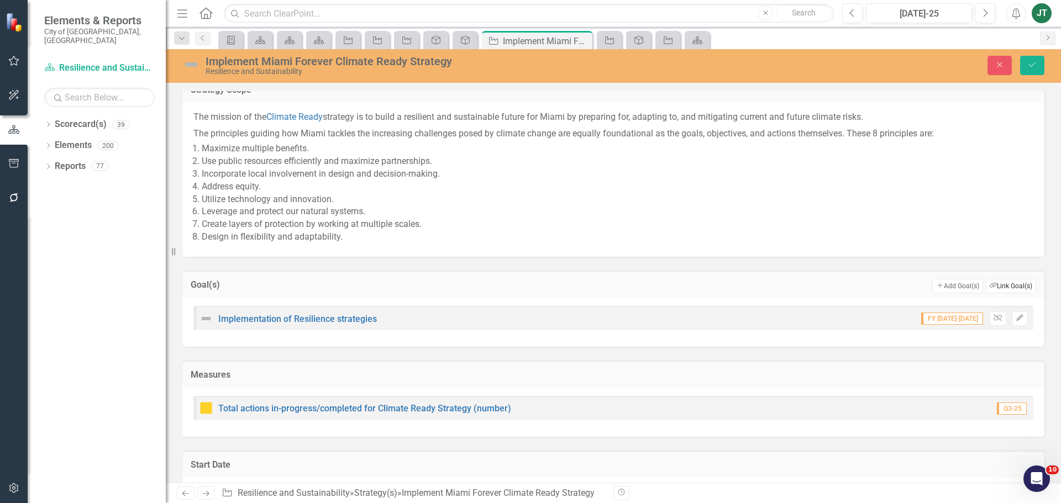
click at [1013, 284] on button "Link Tag Link Goal(s)" at bounding box center [1011, 286] width 50 height 14
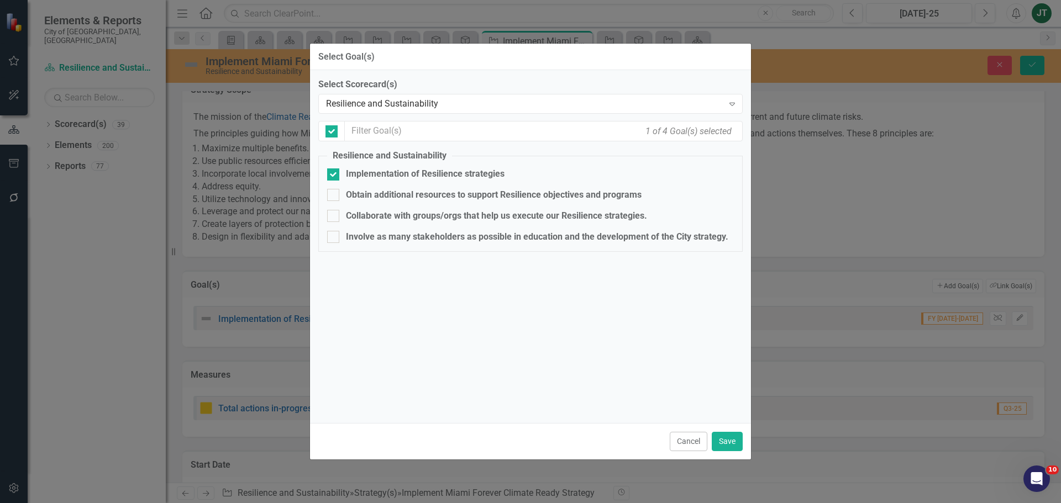
checkbox input "false"
click at [420, 95] on div "Resilience and Sustainability Expand" at bounding box center [530, 104] width 424 height 20
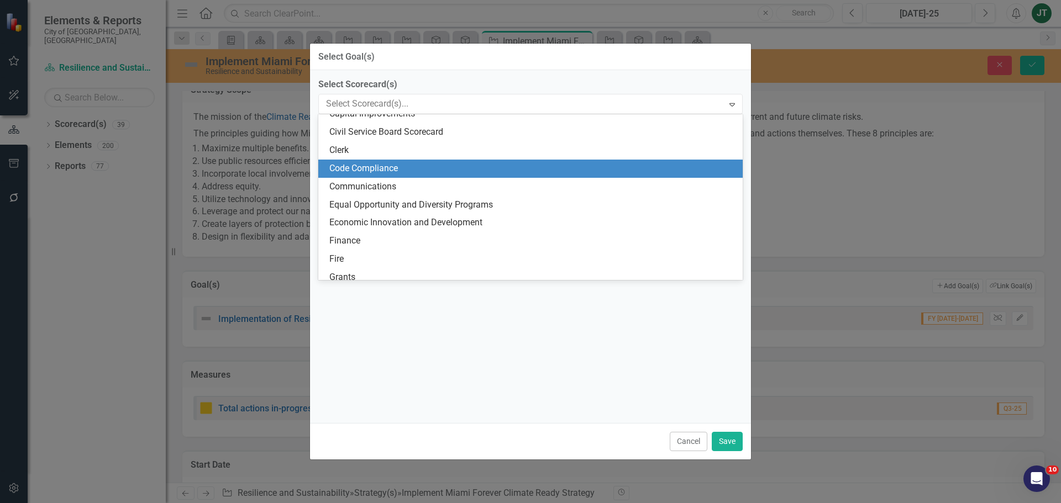
scroll to position [0, 0]
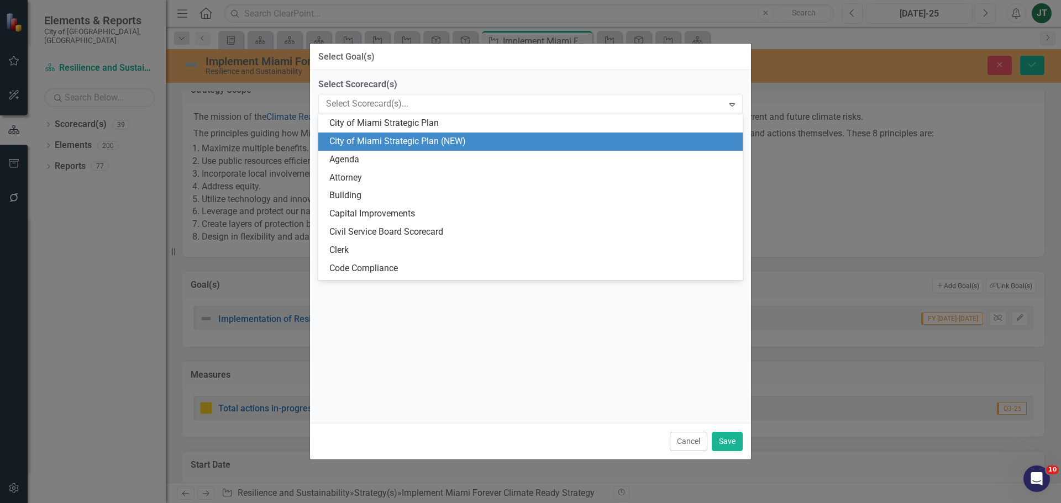
click at [436, 138] on div "City of Miami Strategic Plan (NEW)" at bounding box center [532, 141] width 407 height 13
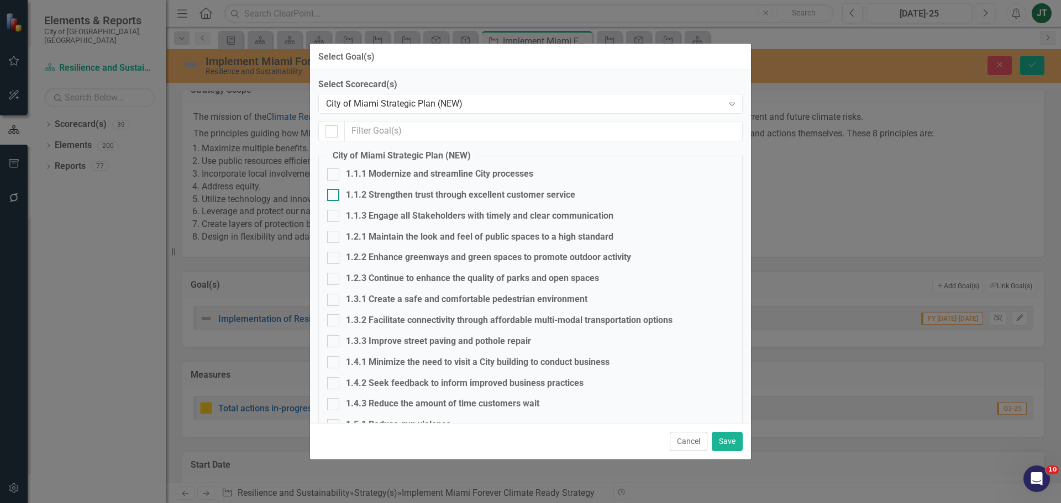
checkbox input "false"
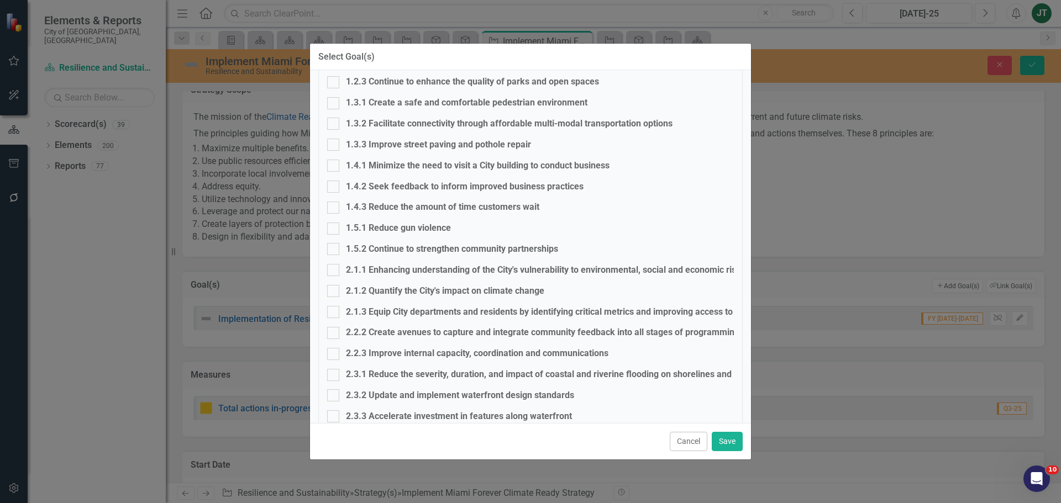
scroll to position [221, 0]
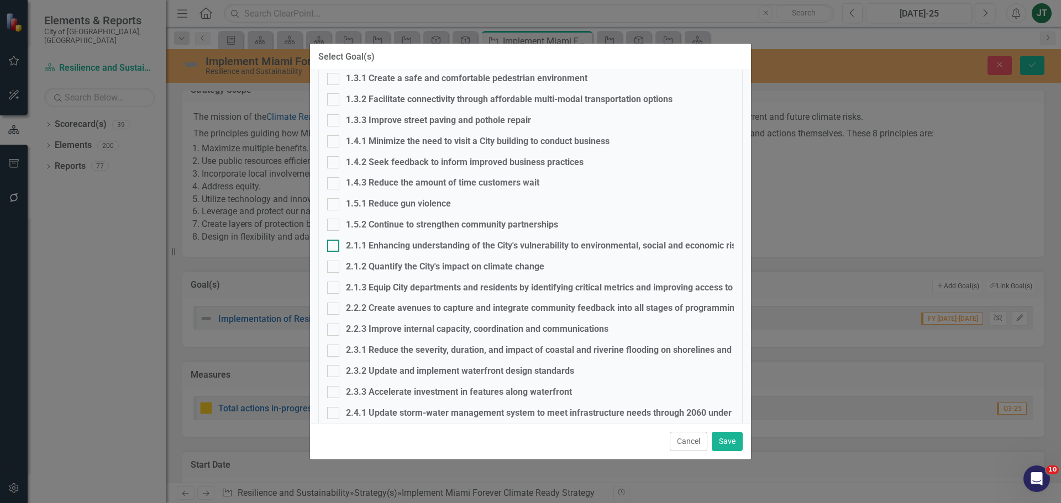
click at [362, 247] on div "2.1.1 Enhancing understanding of the City's vulnerability to environmental, soc…" at bounding box center [565, 246] width 438 height 13
click at [334, 247] on input "2.1.1 Enhancing understanding of the City's vulnerability to environmental, soc…" at bounding box center [330, 243] width 7 height 7
checkbox input "true"
click at [362, 288] on div "2.1.3 Equip City departments and residents by identifying critical metrics and …" at bounding box center [563, 288] width 435 height 13
click at [334, 288] on input "2.1.3 Equip City departments and residents by identifying critical metrics and …" at bounding box center [330, 285] width 7 height 7
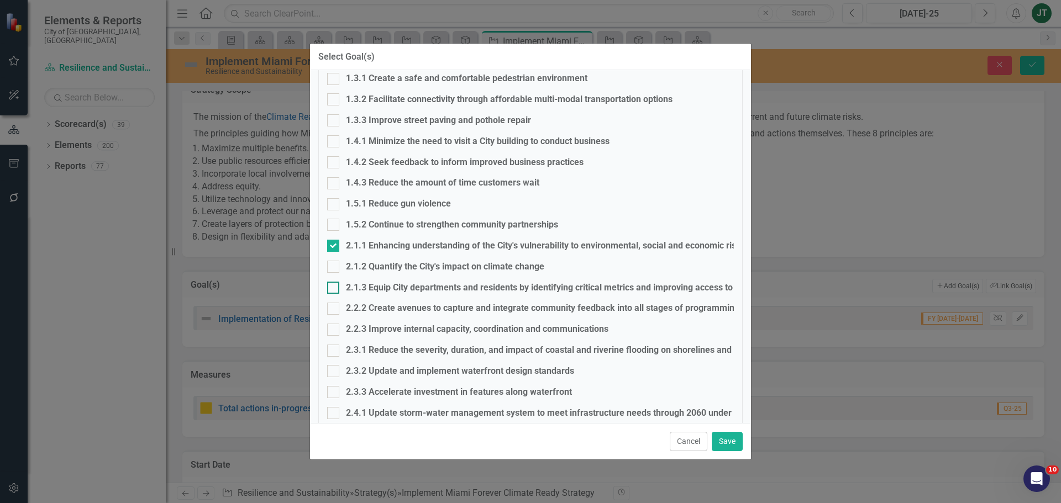
checkbox input "true"
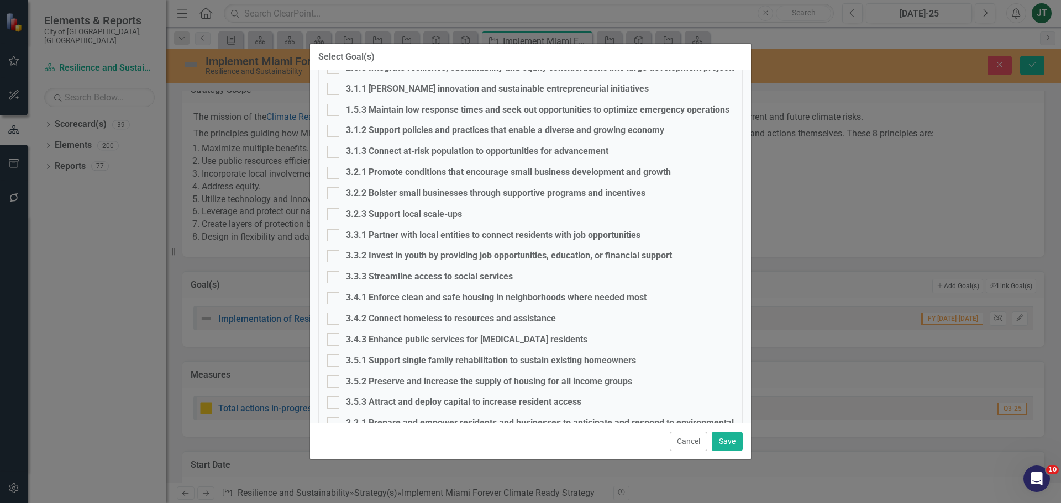
scroll to position [697, 0]
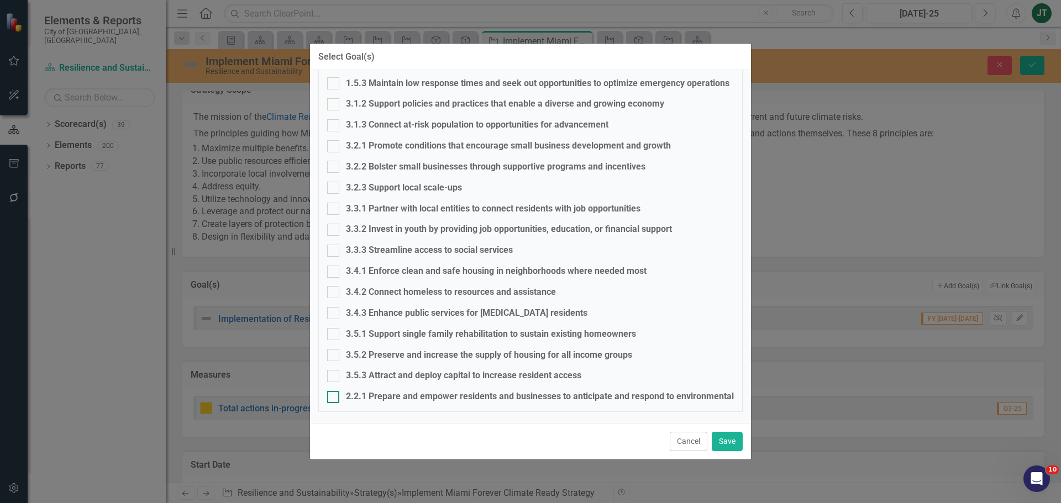
click at [372, 401] on div "2.2.1 Prepare and empower residents and businesses to anticipate and respond to…" at bounding box center [607, 397] width 523 height 13
click at [334, 398] on input "2.2.1 Prepare and empower residents and businesses to anticipate and respond to…" at bounding box center [330, 394] width 7 height 7
checkbox input "true"
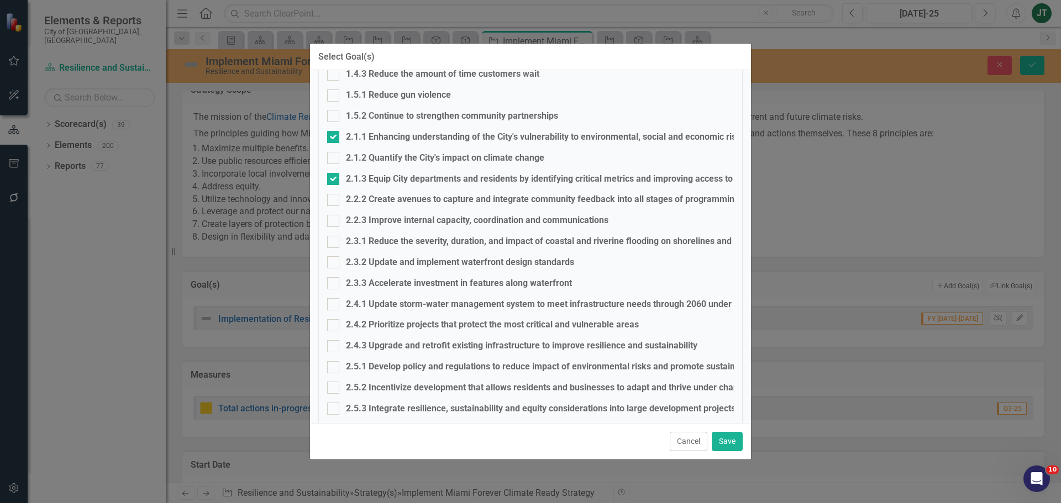
scroll to position [311, 0]
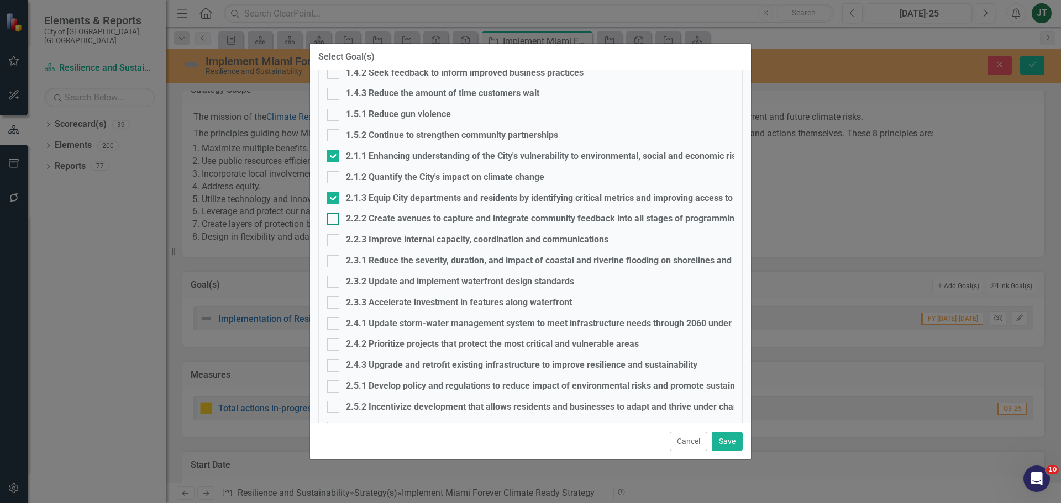
click at [376, 213] on div "2.2.2 Create avenues to capture and integrate community feedback into all stage…" at bounding box center [542, 219] width 393 height 13
click at [334, 213] on input "2.2.2 Create avenues to capture and integrate community feedback into all stage…" at bounding box center [330, 216] width 7 height 7
checkbox input "true"
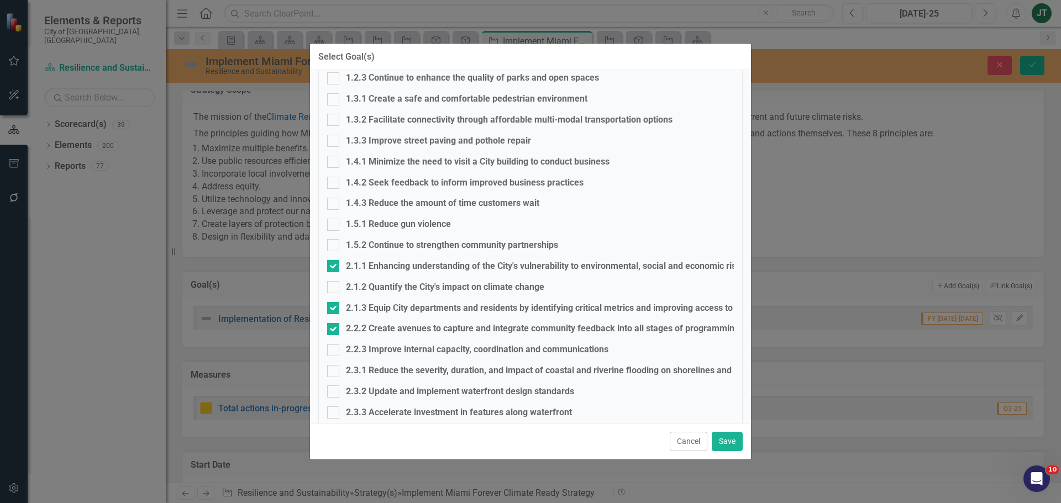
scroll to position [200, 0]
click at [369, 348] on div "2.2.3 Improve internal capacity, coordination and communications" at bounding box center [477, 350] width 262 height 13
click at [334, 348] on input "2.2.3 Improve internal capacity, coordination and communications" at bounding box center [330, 348] width 7 height 7
checkbox input "true"
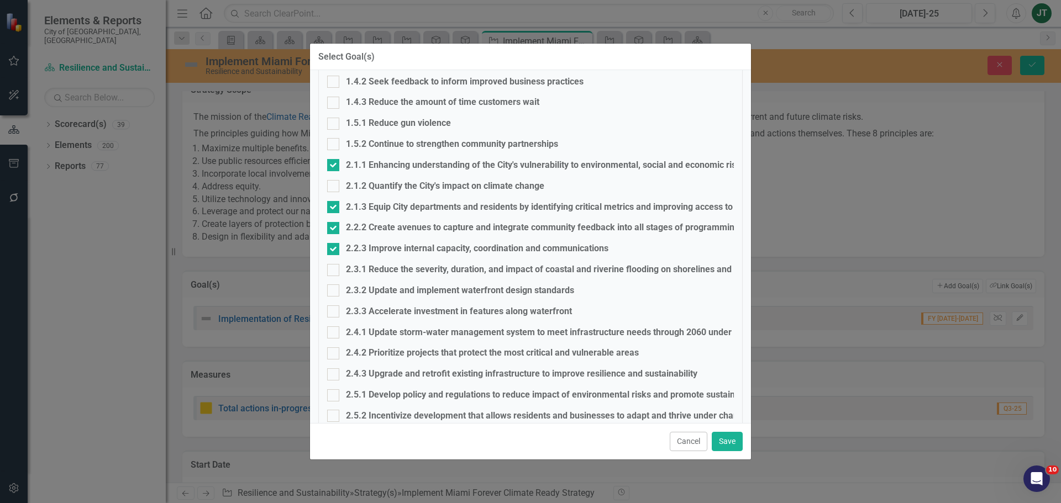
scroll to position [311, 0]
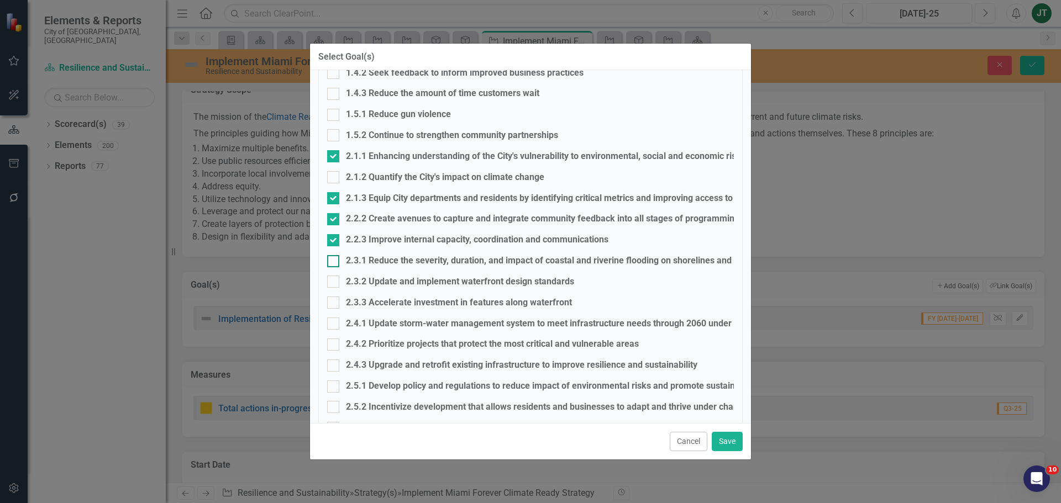
click at [365, 260] on div "2.3.1 Reduce the severity, duration, and impact of coastal and riverine floodin…" at bounding box center [591, 261] width 490 height 13
click at [334, 260] on input "2.3.1 Reduce the severity, duration, and impact of coastal and riverine floodin…" at bounding box center [330, 258] width 7 height 7
checkbox input "true"
click at [375, 283] on div "2.3.2 Update and implement waterfront design standards" at bounding box center [460, 282] width 228 height 13
click at [334, 283] on input "2.3.2 Update and implement waterfront design standards" at bounding box center [330, 279] width 7 height 7
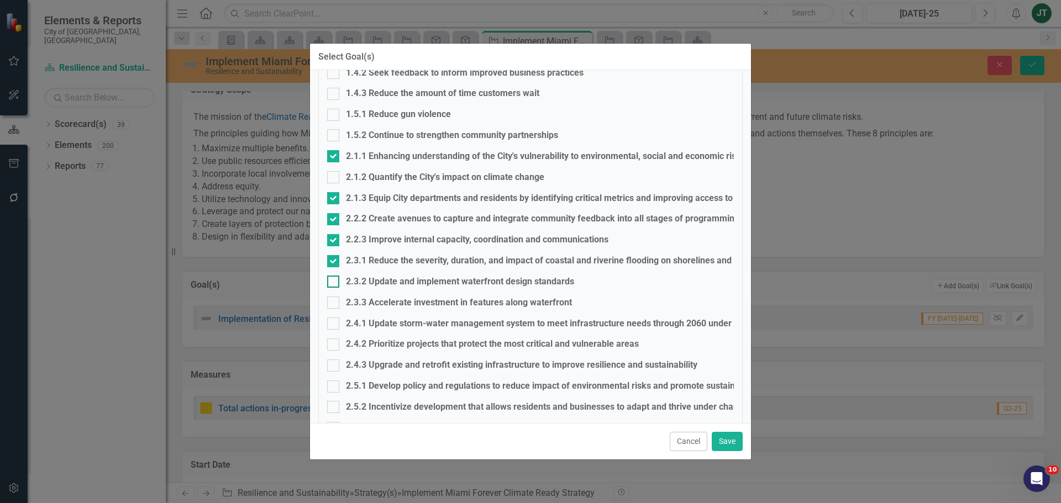
checkbox input "true"
click at [370, 322] on div "2.4.1 Update storm-water management system to meet infrastructure needs through…" at bounding box center [592, 324] width 492 height 13
click at [334, 322] on input "2.4.1 Update storm-water management system to meet infrastructure needs through…" at bounding box center [330, 321] width 7 height 7
checkbox input "true"
click at [362, 343] on div "2.4.2 Prioritize projects that protect the most critical and vulnerable areas" at bounding box center [492, 344] width 293 height 13
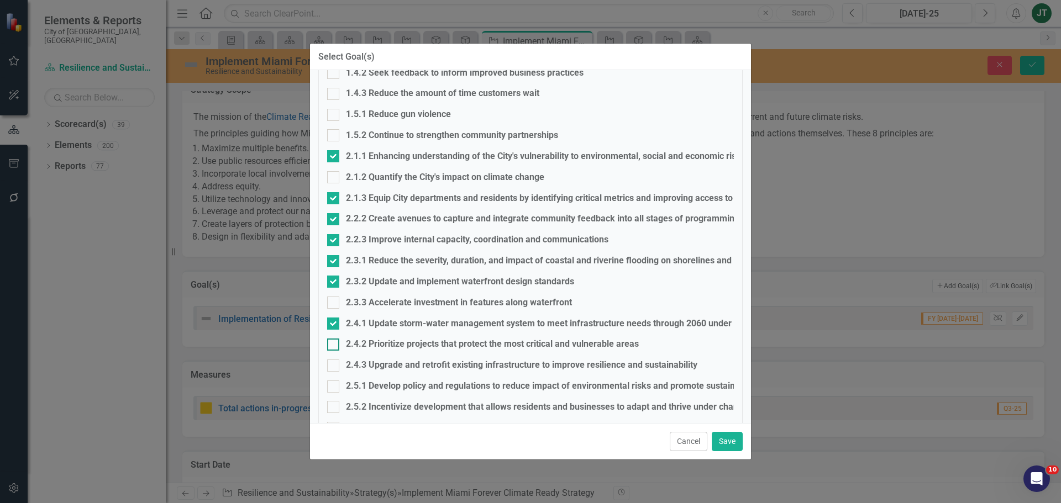
click at [334, 343] on input "2.4.2 Prioritize projects that protect the most critical and vulnerable areas" at bounding box center [330, 342] width 7 height 7
checkbox input "true"
click at [365, 363] on div "2.4.3 Upgrade and retrofit existing infrastructure to improve resilience and su…" at bounding box center [521, 365] width 351 height 13
click at [334, 363] on input "2.4.3 Upgrade and retrofit existing infrastructure to improve resilience and su…" at bounding box center [330, 363] width 7 height 7
checkbox input "true"
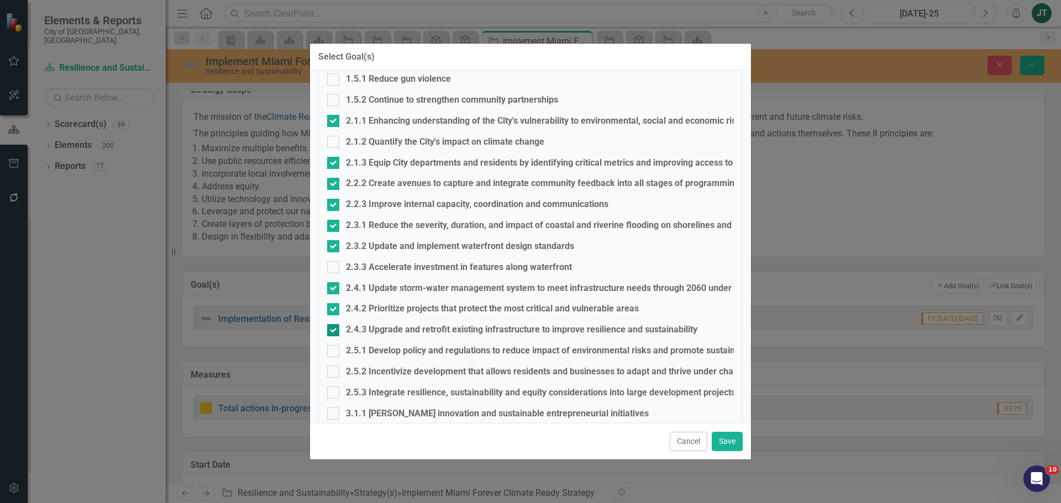
scroll to position [366, 0]
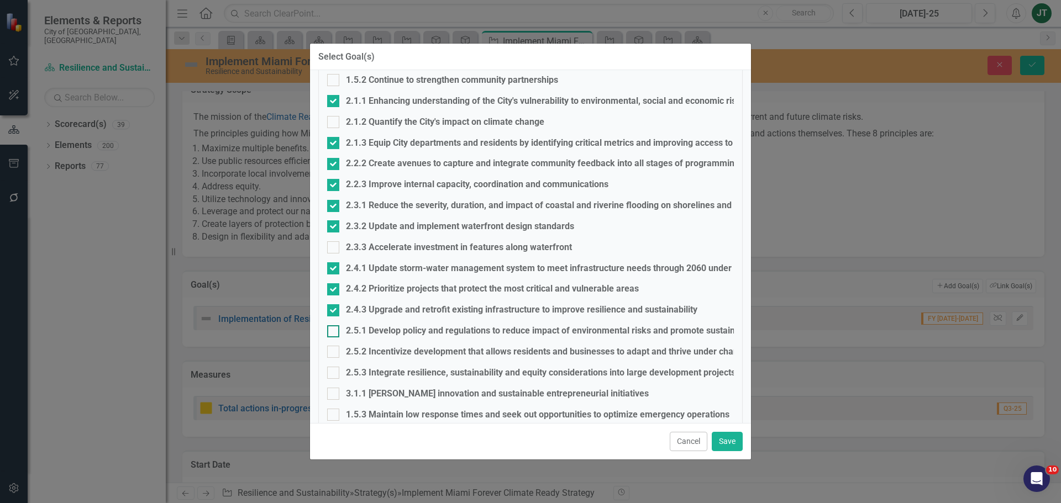
click at [372, 330] on div "2.5.1 Develop policy and regulations to reduce impact of environmental risks an…" at bounding box center [552, 331] width 413 height 13
click at [334, 330] on input "2.5.1 Develop policy and regulations to reduce impact of environmental risks an…" at bounding box center [330, 328] width 7 height 7
checkbox input "true"
click at [372, 348] on div "2.5.2 Incentivize development that allows residents and businesses to adapt and…" at bounding box center [645, 352] width 598 height 13
click at [334, 348] on input "2.5.2 Incentivize development that allows residents and businesses to adapt and…" at bounding box center [330, 349] width 7 height 7
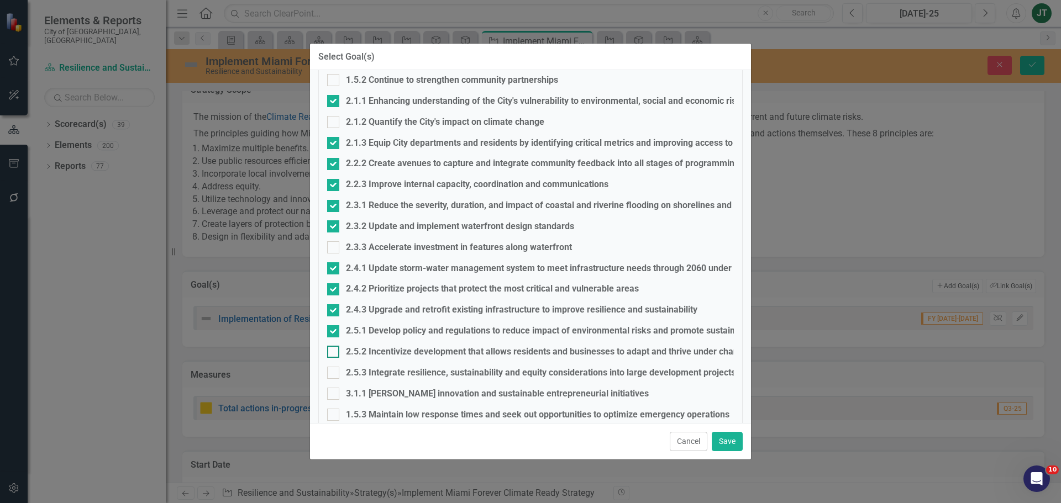
checkbox input "true"
click at [374, 375] on div "2.5.3 Integrate resilience, sustainability and equity considerations into large…" at bounding box center [541, 373] width 390 height 13
click at [334, 374] on input "2.5.3 Integrate resilience, sustainability and equity considerations into large…" at bounding box center [330, 370] width 7 height 7
checkbox input "true"
click at [725, 440] on button "Save" at bounding box center [727, 441] width 31 height 19
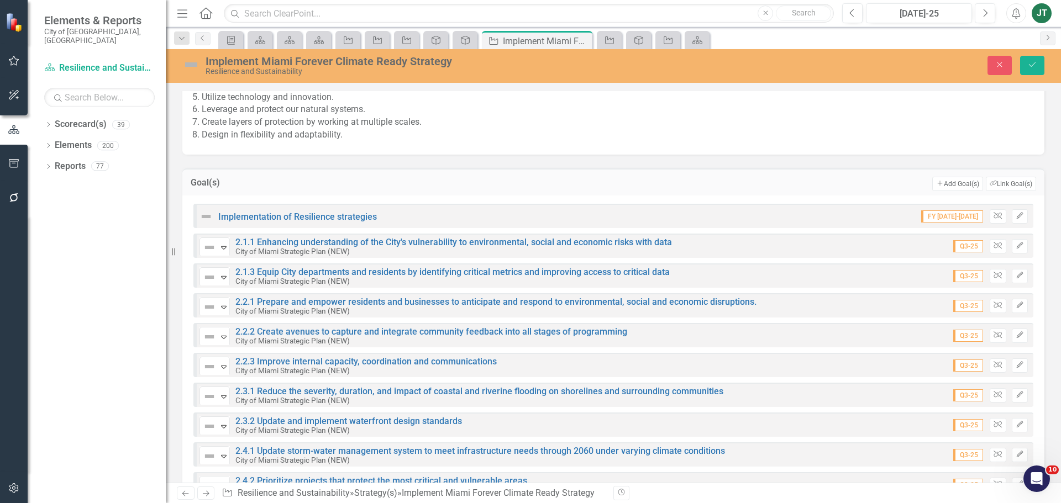
scroll to position [276, 0]
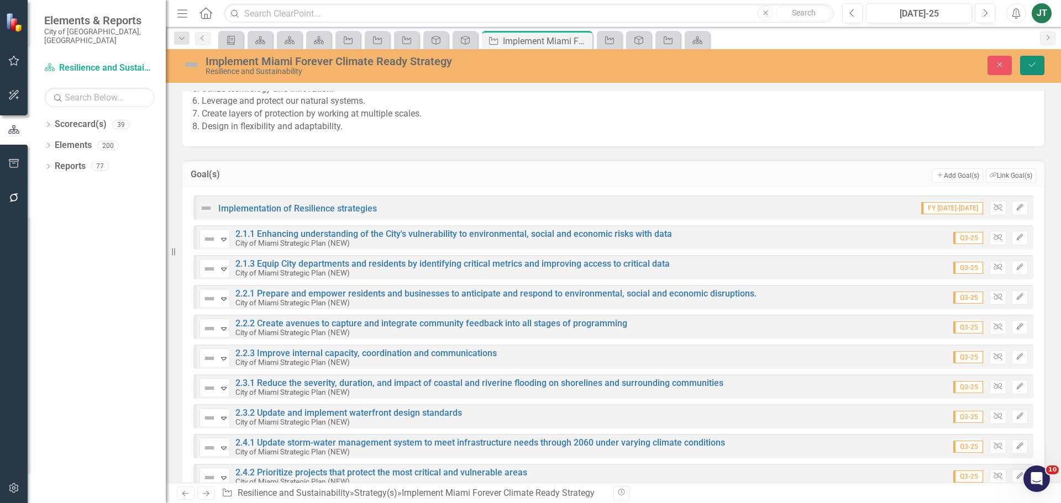
click at [1035, 58] on button "Save" at bounding box center [1032, 65] width 24 height 19
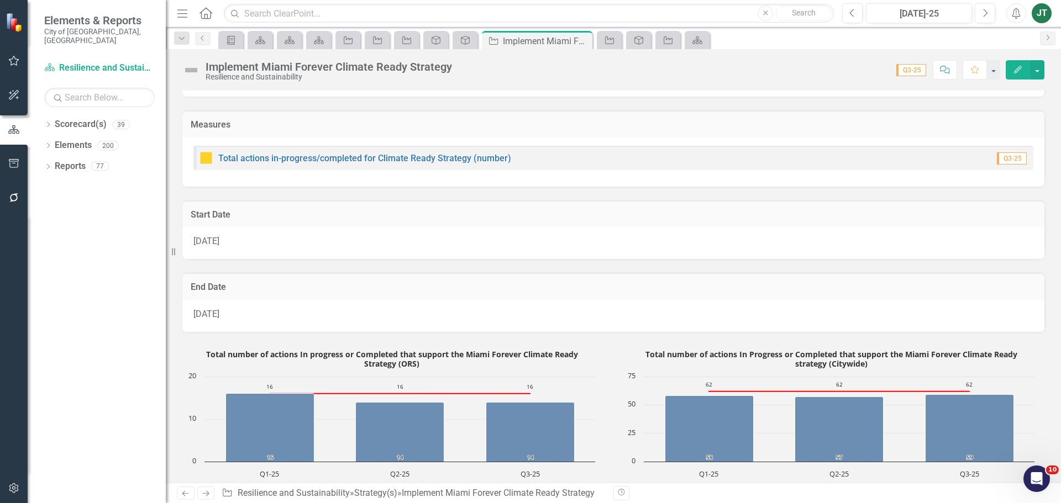
scroll to position [829, 0]
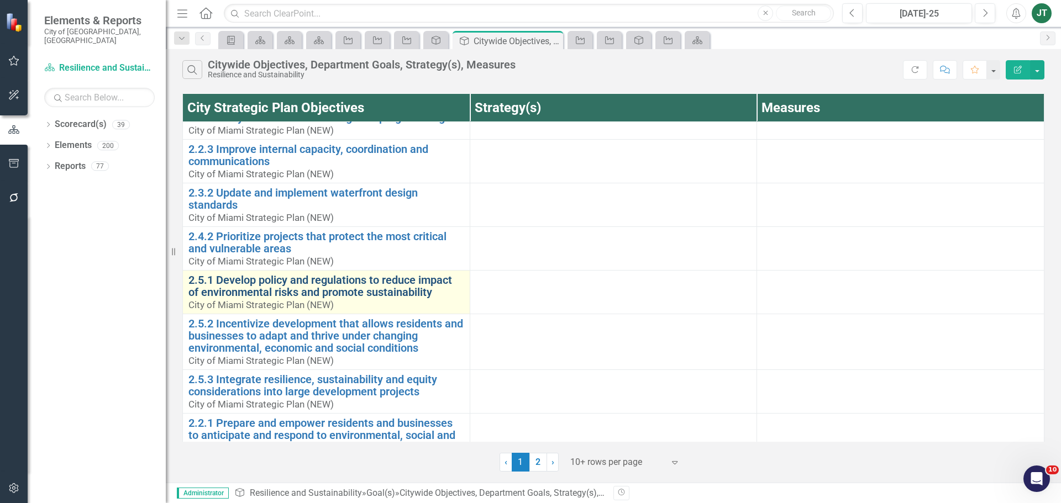
scroll to position [316, 0]
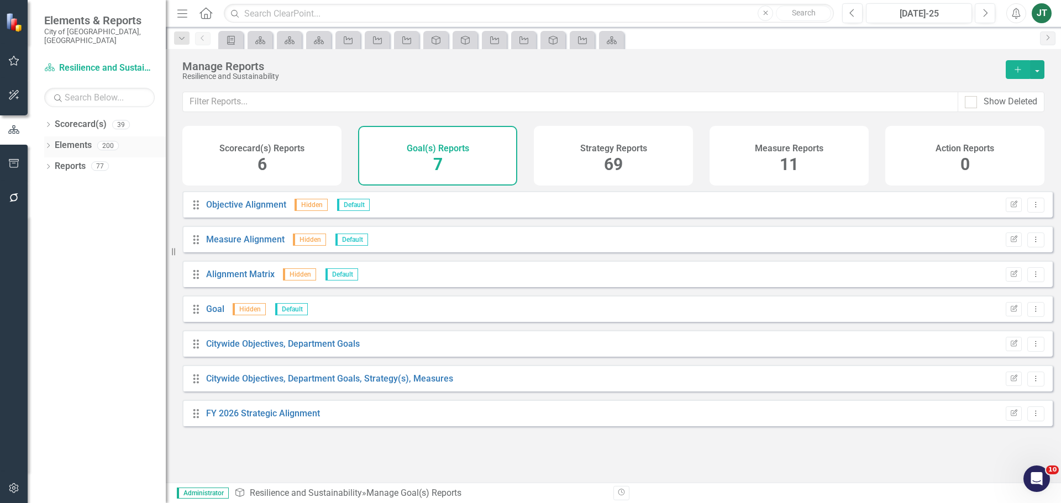
click at [73, 139] on link "Elements" at bounding box center [73, 145] width 37 height 13
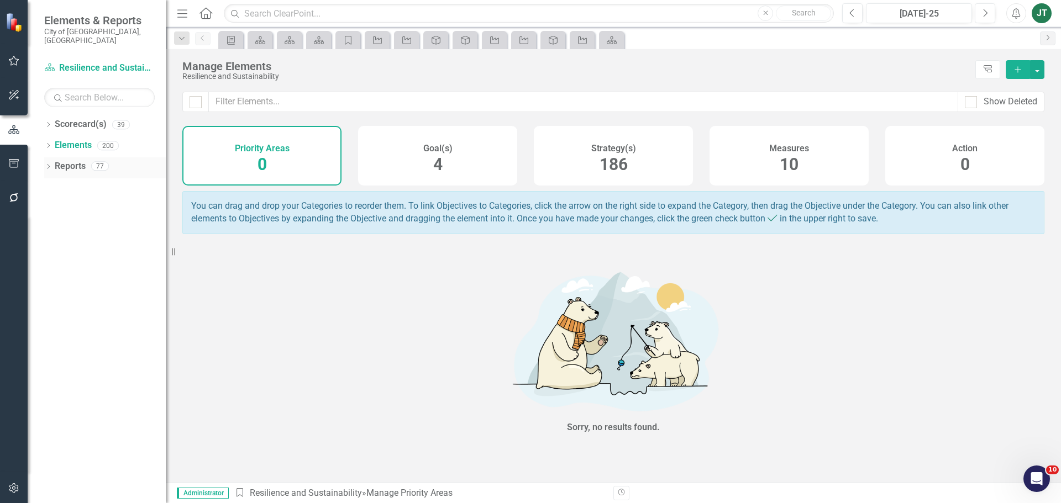
click at [59, 160] on link "Reports" at bounding box center [70, 166] width 31 height 13
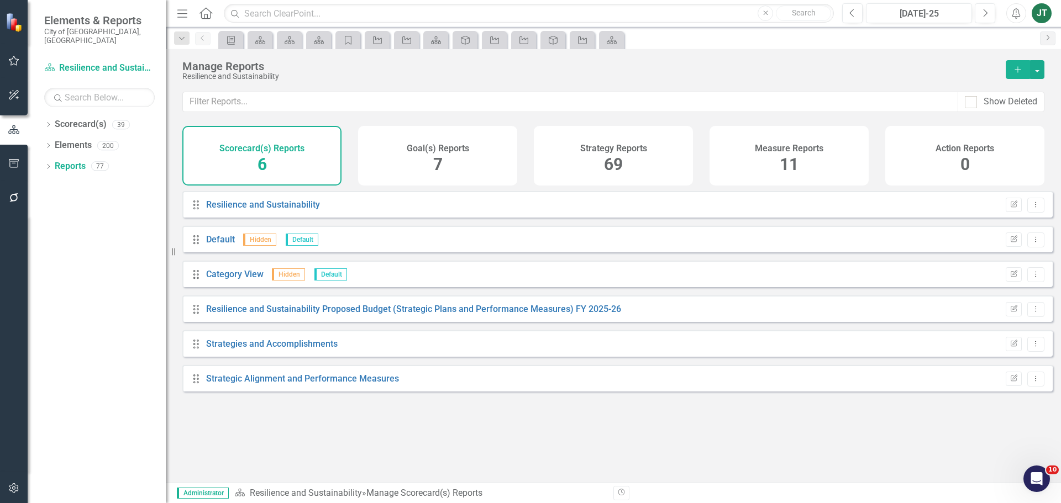
click at [460, 161] on div "Goal(s) Reports 7" at bounding box center [437, 156] width 159 height 60
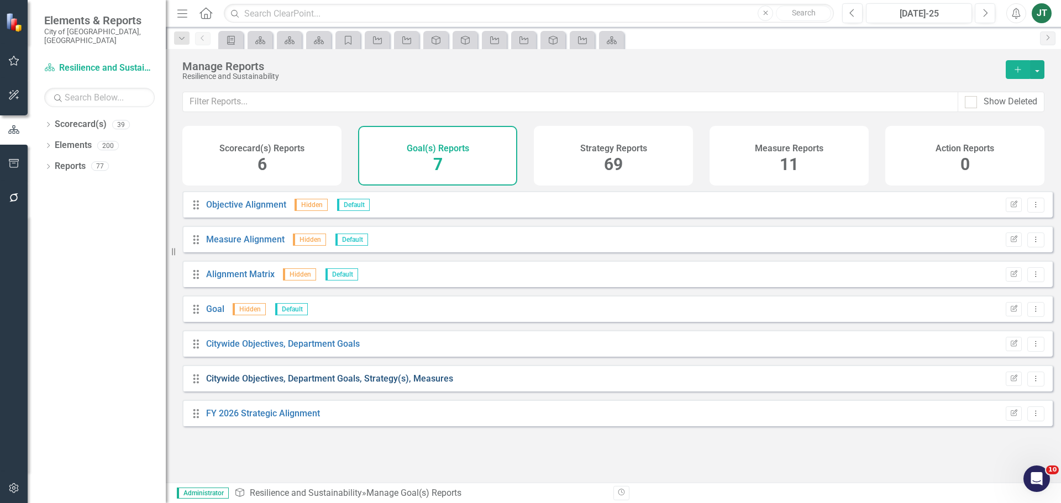
click at [356, 383] on link "Citywide Objectives, Department Goals, Strategy(s), Measures" at bounding box center [329, 379] width 247 height 10
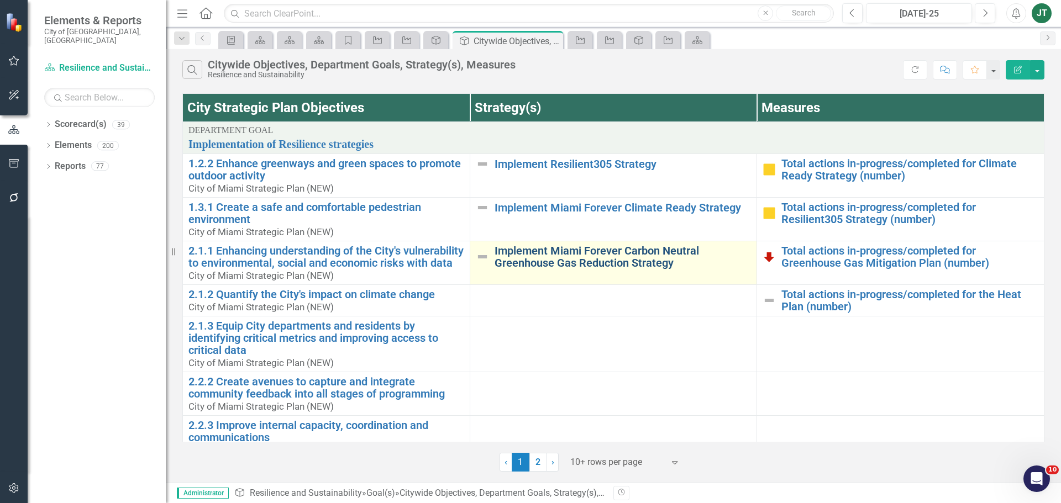
click at [591, 261] on link "Implement Miami Forever Carbon Neutral Greenhouse Gas Reduction Strategy" at bounding box center [623, 257] width 257 height 24
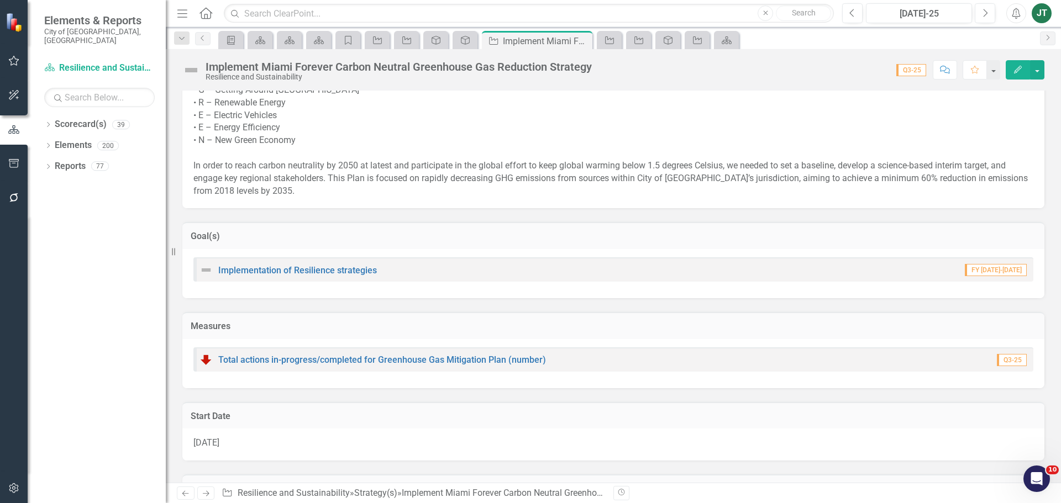
scroll to position [221, 0]
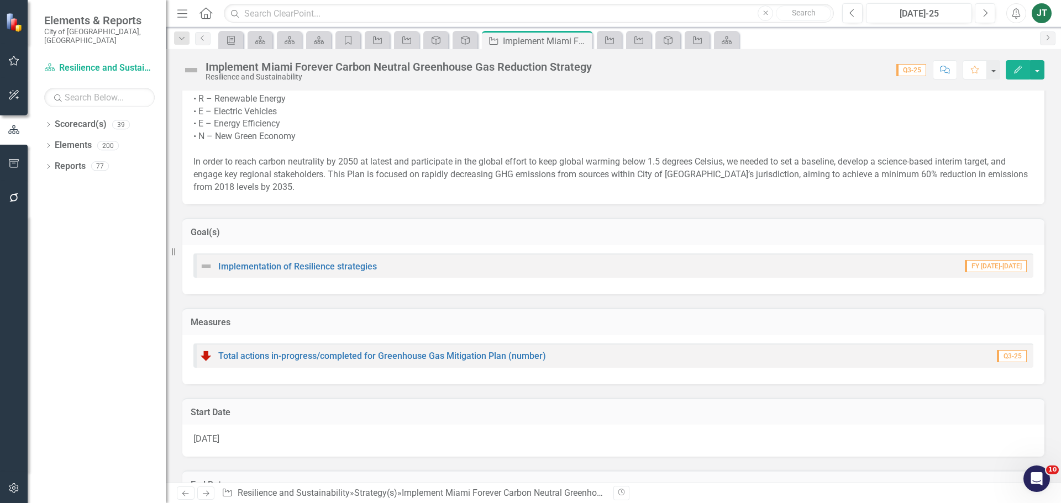
click at [591, 224] on div "Goal(s)" at bounding box center [613, 231] width 862 height 27
click at [985, 228] on h3 "Goal(s)" at bounding box center [613, 233] width 845 height 10
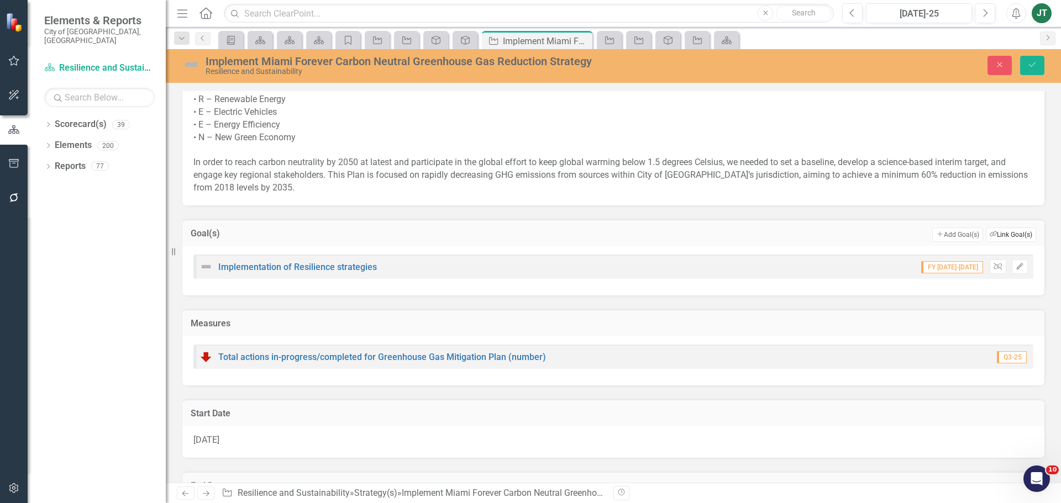
click at [996, 232] on button "Link Tag Link Goal(s)" at bounding box center [1011, 235] width 50 height 14
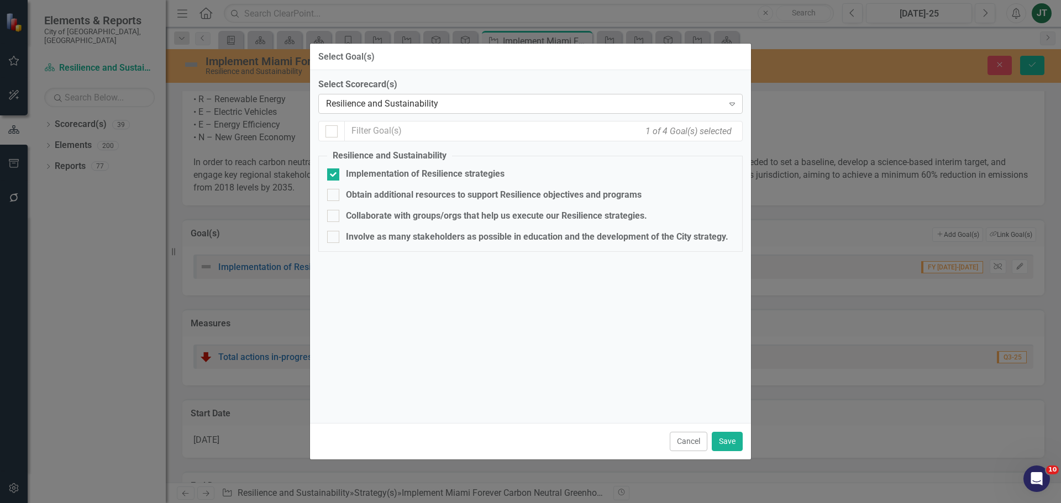
click at [427, 101] on div "Resilience and Sustainability" at bounding box center [524, 104] width 397 height 13
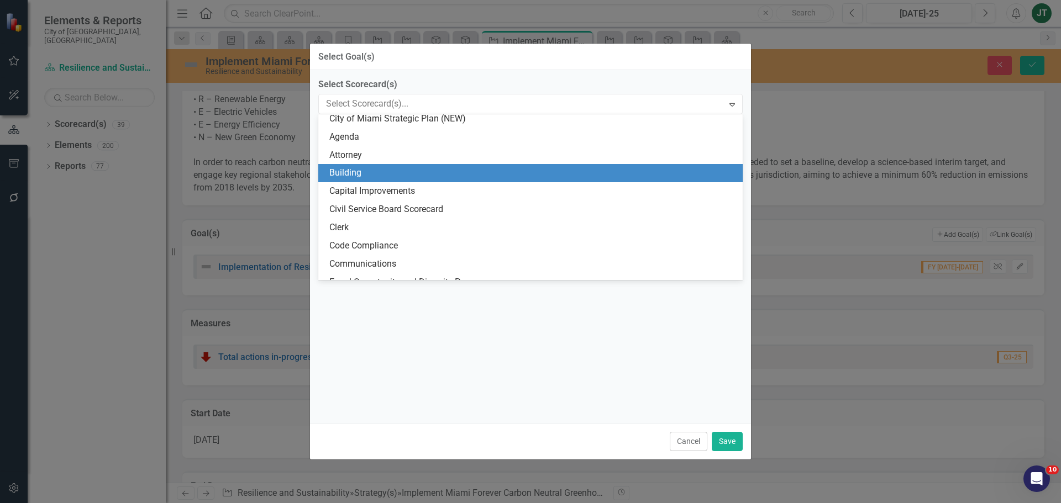
scroll to position [0, 0]
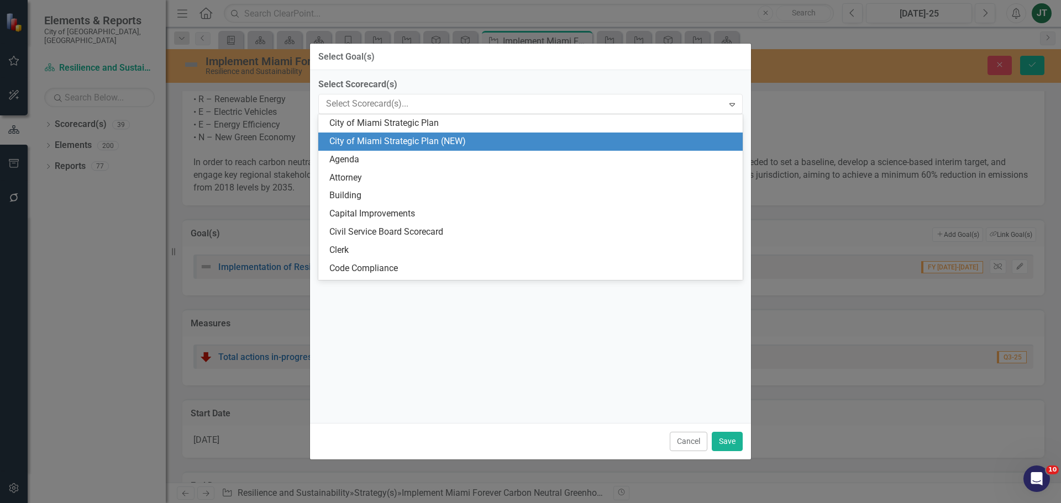
click at [449, 146] on div "City of Miami Strategic Plan (NEW)" at bounding box center [532, 141] width 407 height 13
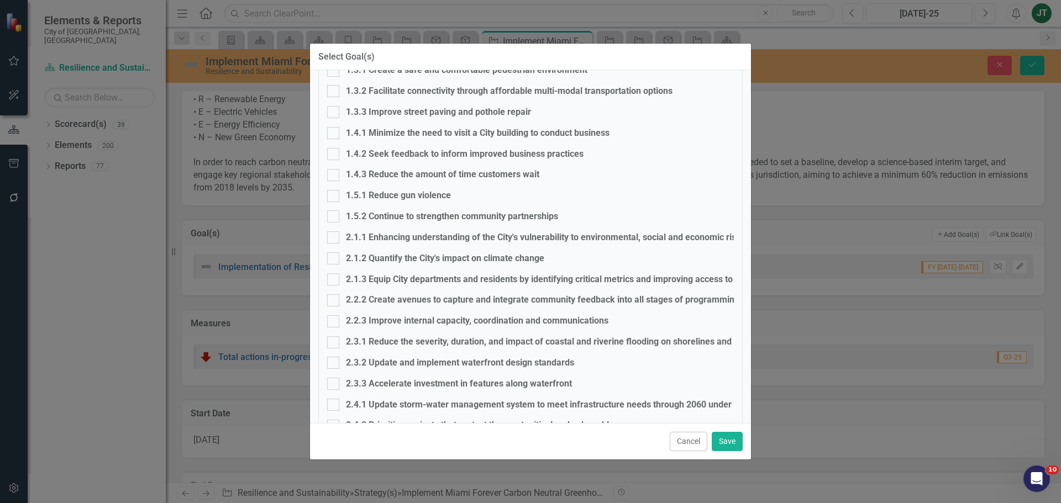
scroll to position [200, 0]
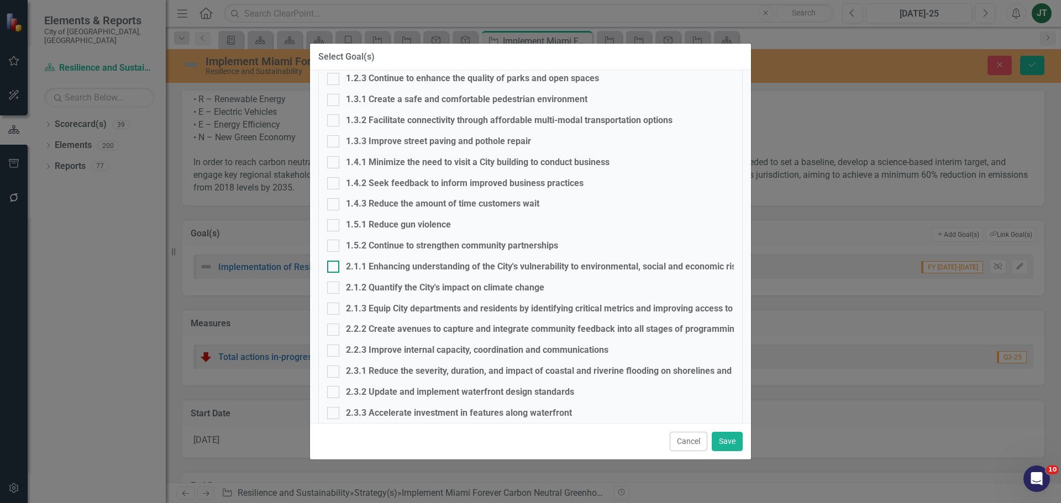
click at [333, 269] on div at bounding box center [333, 267] width 12 height 12
click at [333, 268] on input "2.1.1 Enhancing understanding of the City's vulnerability to environmental, soc…" at bounding box center [330, 264] width 7 height 7
checkbox input "true"
click at [333, 296] on fieldset "City of Miami Strategic Plan (NEW) 1.1.1 Modernize and streamline City processe…" at bounding box center [530, 430] width 424 height 960
click at [334, 288] on input "2.1.2 Quantify the City's impact on climate change" at bounding box center [330, 285] width 7 height 7
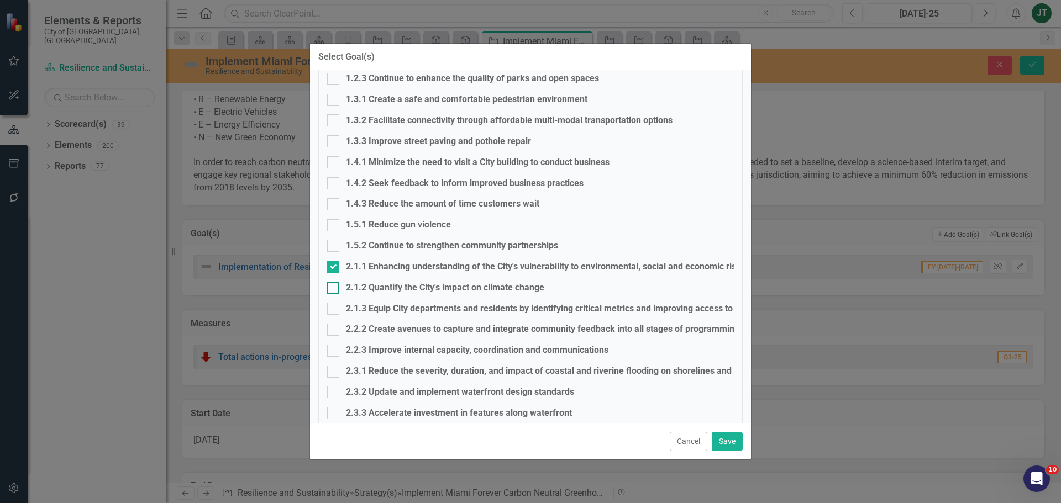
checkbox input "true"
click at [334, 312] on div at bounding box center [333, 309] width 12 height 12
click at [334, 310] on input "2.1.3 Equip City departments and residents by identifying critical metrics and …" at bounding box center [330, 306] width 7 height 7
checkbox input "true"
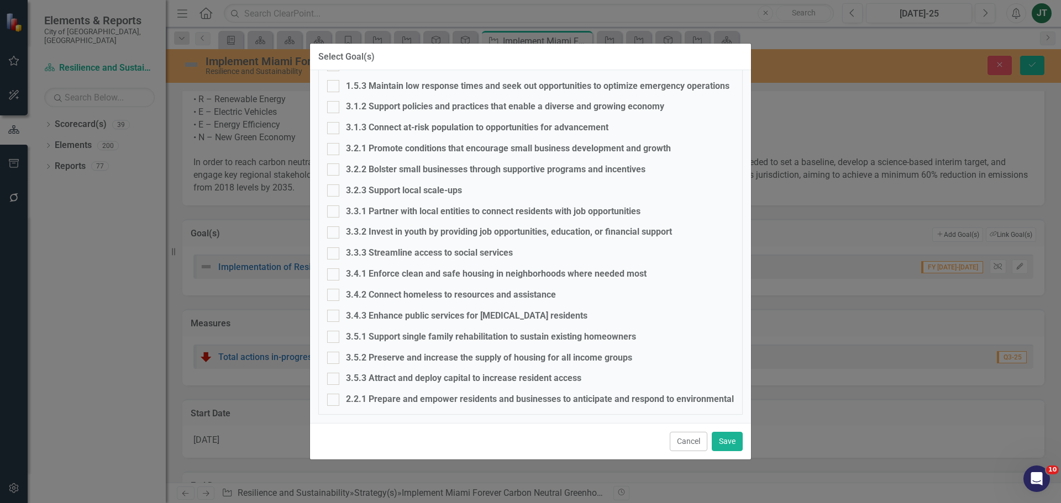
scroll to position [697, 0]
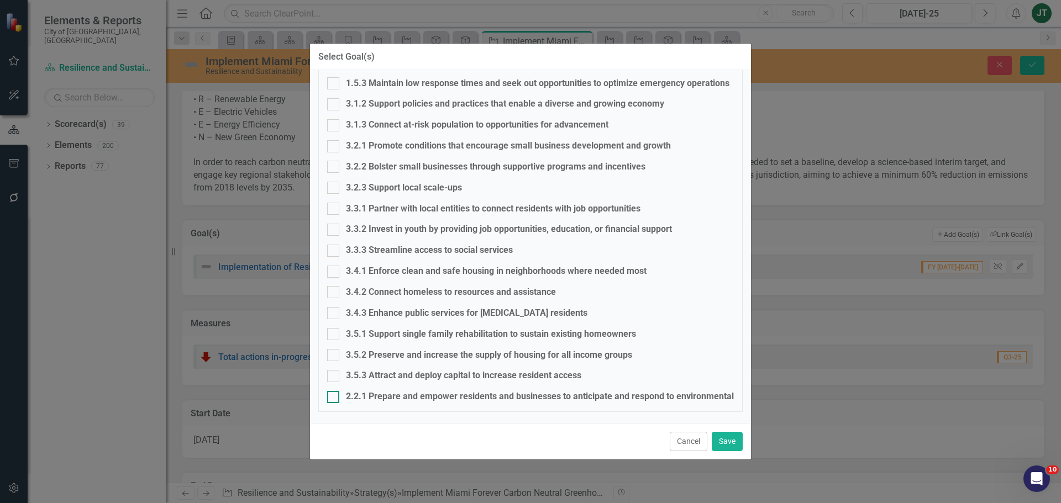
click at [335, 396] on div at bounding box center [333, 397] width 12 height 12
click at [334, 396] on input "2.2.1 Prepare and empower residents and businesses to anticipate and respond to…" at bounding box center [330, 394] width 7 height 7
checkbox input "true"
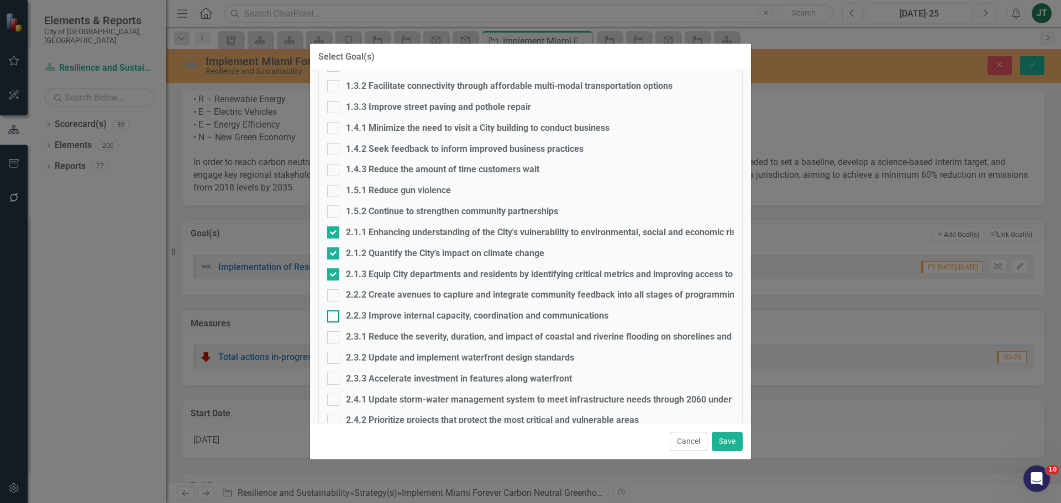
scroll to position [200, 0]
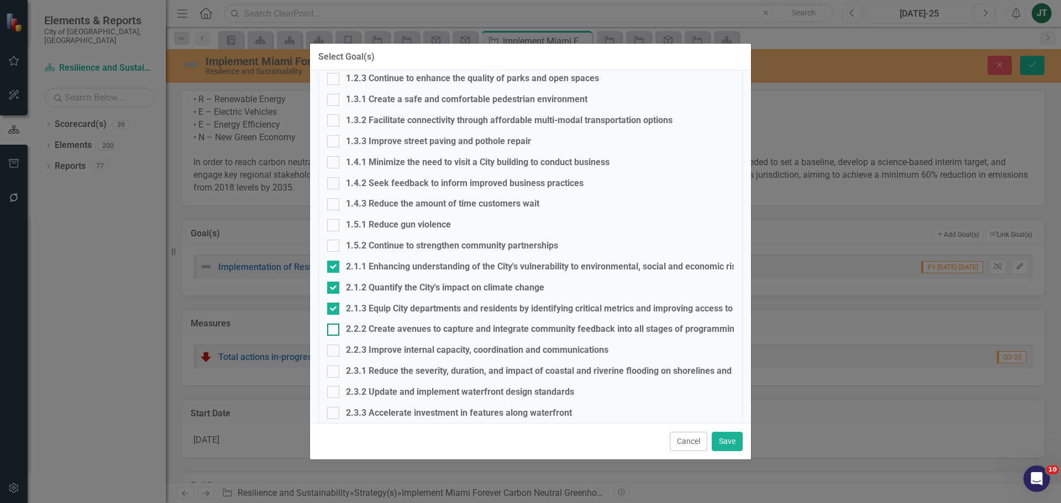
click at [332, 330] on input "2.2.2 Create avenues to capture and integrate community feedback into all stage…" at bounding box center [330, 327] width 7 height 7
checkbox input "true"
click at [334, 346] on input "2.2.3 Improve internal capacity, coordination and communications" at bounding box center [330, 348] width 7 height 7
checkbox input "true"
click at [339, 371] on div at bounding box center [333, 372] width 12 height 12
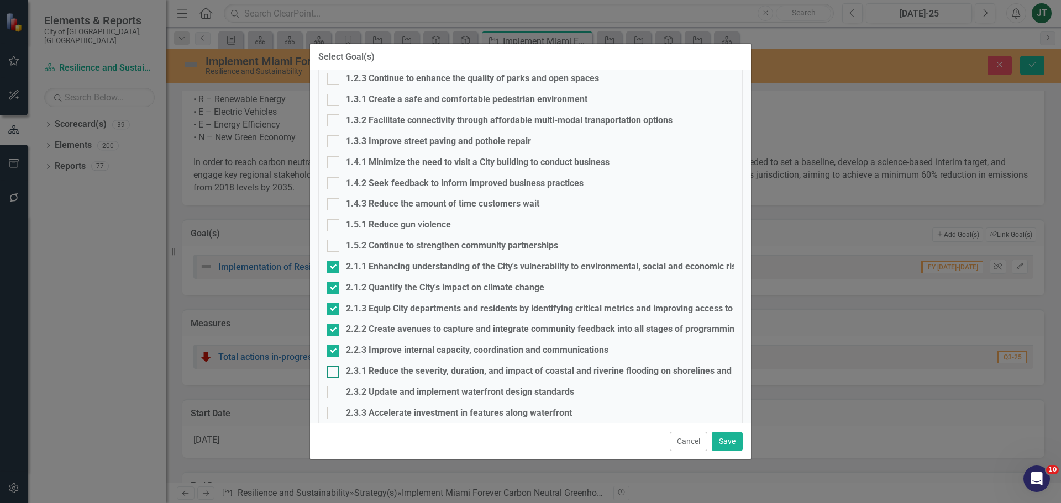
click at [334, 371] on input "2.3.1 Reduce the severity, duration, and impact of coastal and riverine floodin…" at bounding box center [330, 369] width 7 height 7
checkbox input "true"
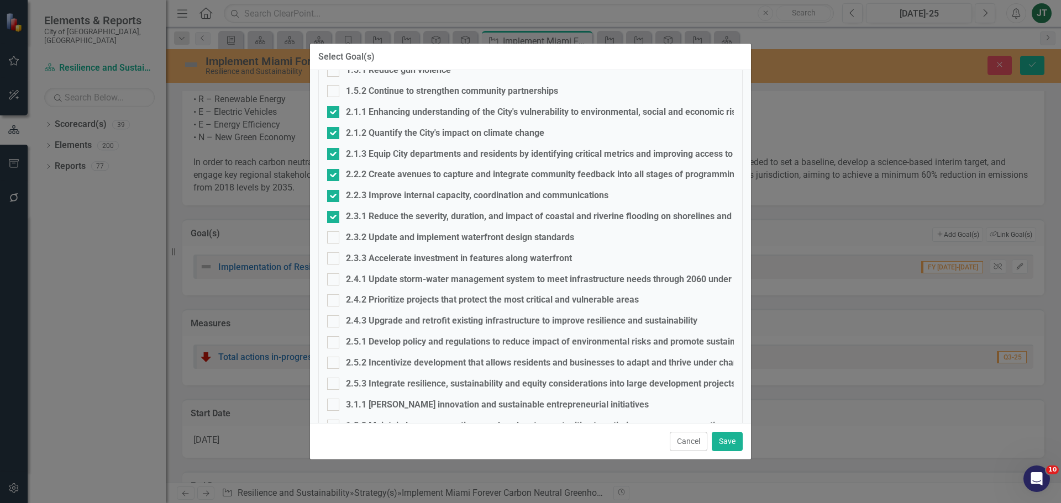
scroll to position [366, 0]
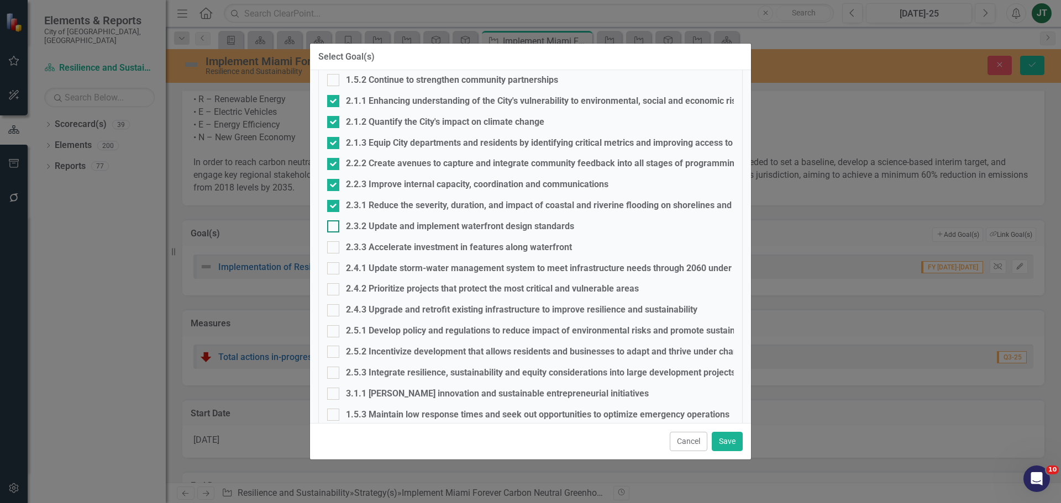
click at [330, 227] on input "2.3.2 Update and implement waterfront design standards" at bounding box center [330, 223] width 7 height 7
checkbox input "true"
click at [334, 287] on div at bounding box center [333, 289] width 12 height 12
click at [334, 287] on input "2.4.2 Prioritize projects that protect the most critical and vulnerable areas" at bounding box center [330, 286] width 7 height 7
checkbox input "true"
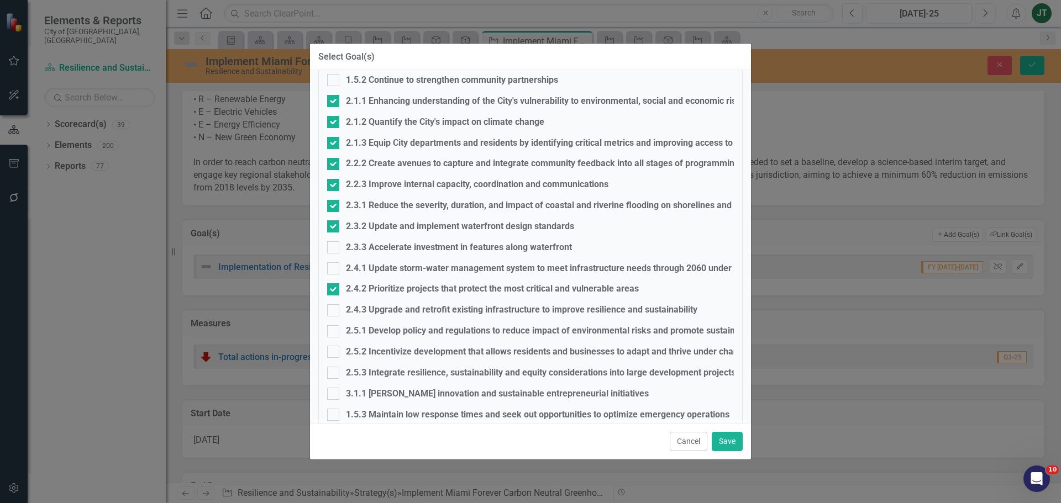
click at [335, 322] on fieldset "City of Miami Strategic Plan (NEW) 1.1.1 Modernize and streamline City processe…" at bounding box center [530, 264] width 424 height 960
click at [334, 332] on input "2.5.1 Develop policy and regulations to reduce impact of environmental risks an…" at bounding box center [330, 328] width 7 height 7
checkbox input "true"
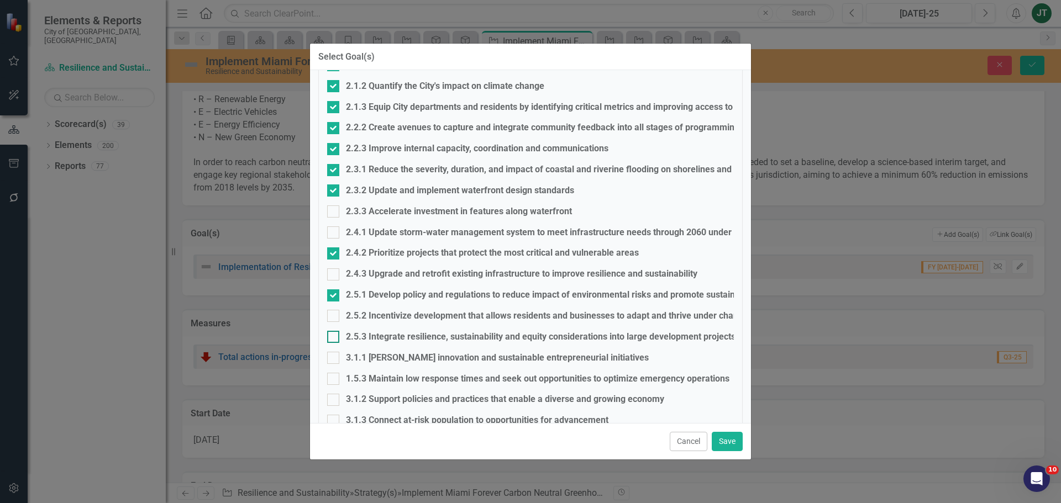
scroll to position [421, 0]
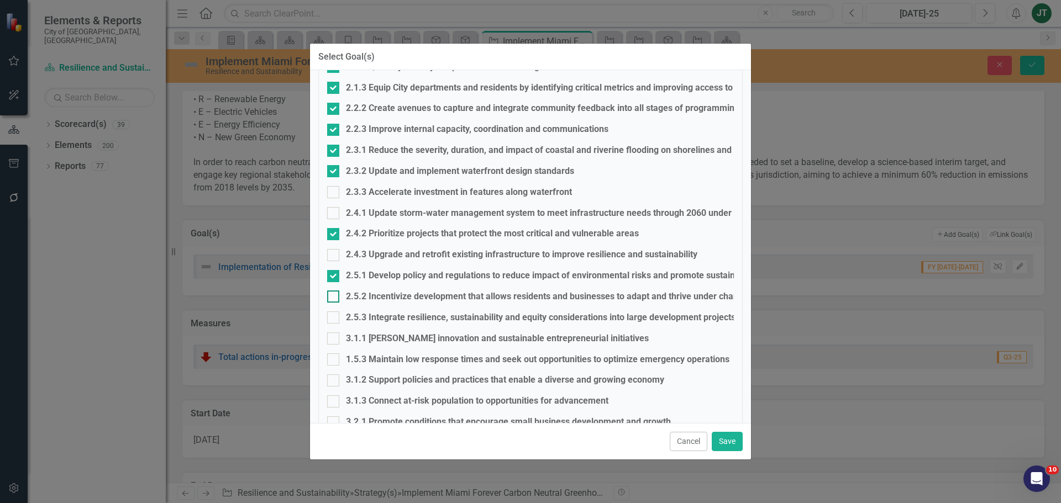
click at [336, 298] on div at bounding box center [333, 297] width 12 height 12
click at [334, 298] on input "2.5.2 Incentivize development that allows residents and businesses to adapt and…" at bounding box center [330, 294] width 7 height 7
checkbox input "true"
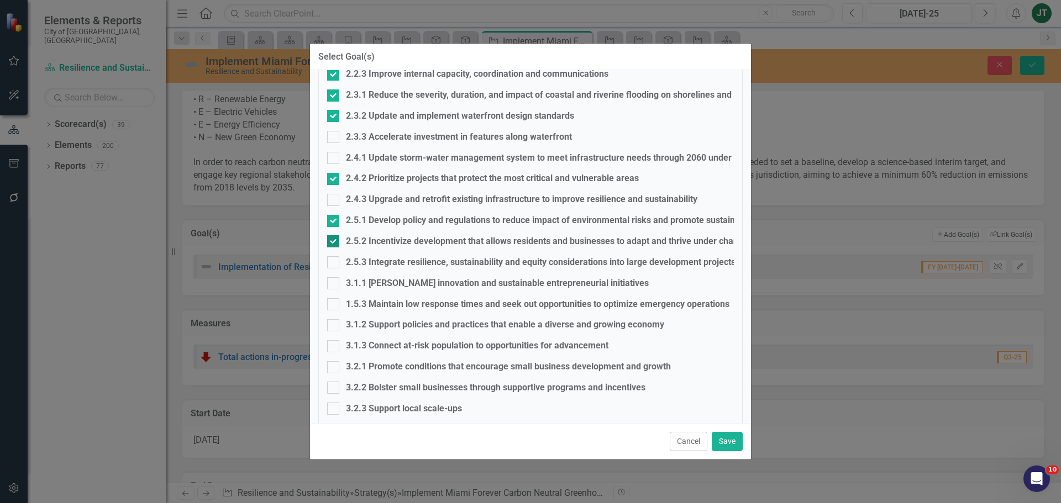
scroll to position [532, 0]
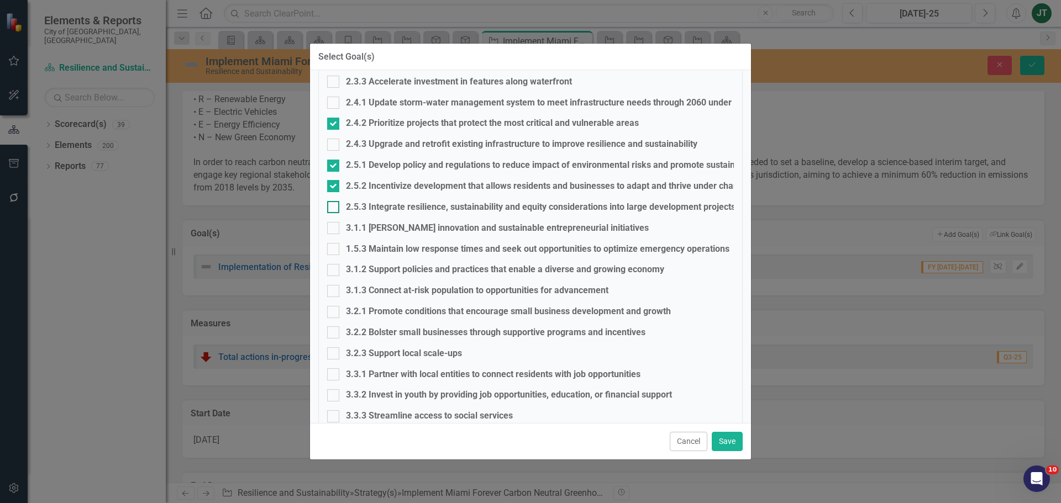
click at [340, 204] on div "2.5.3 Integrate resilience, sustainability and equity considerations into large…" at bounding box center [530, 207] width 407 height 13
click at [334, 204] on input "2.5.3 Integrate resilience, sustainability and equity considerations into large…" at bounding box center [330, 204] width 7 height 7
checkbox input "true"
click at [729, 439] on button "Save" at bounding box center [727, 441] width 31 height 19
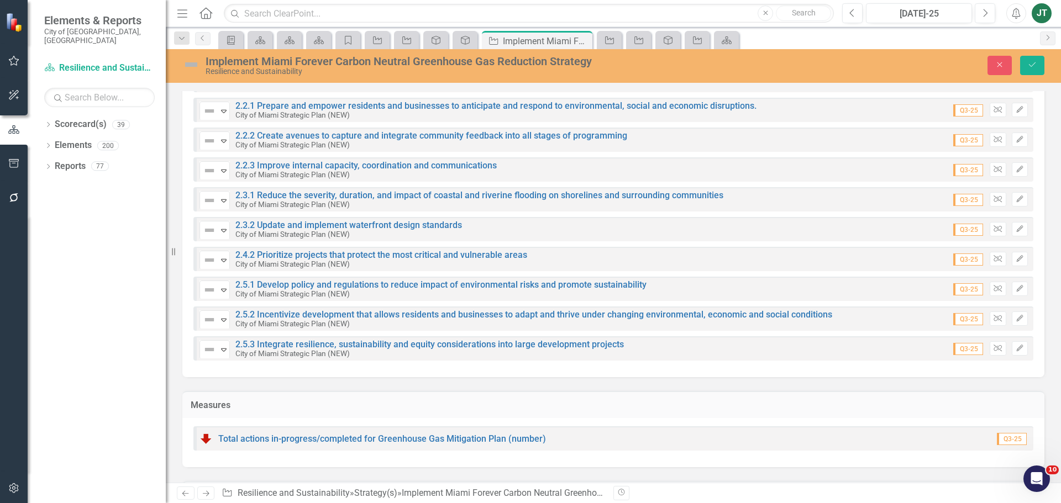
scroll to position [608, 0]
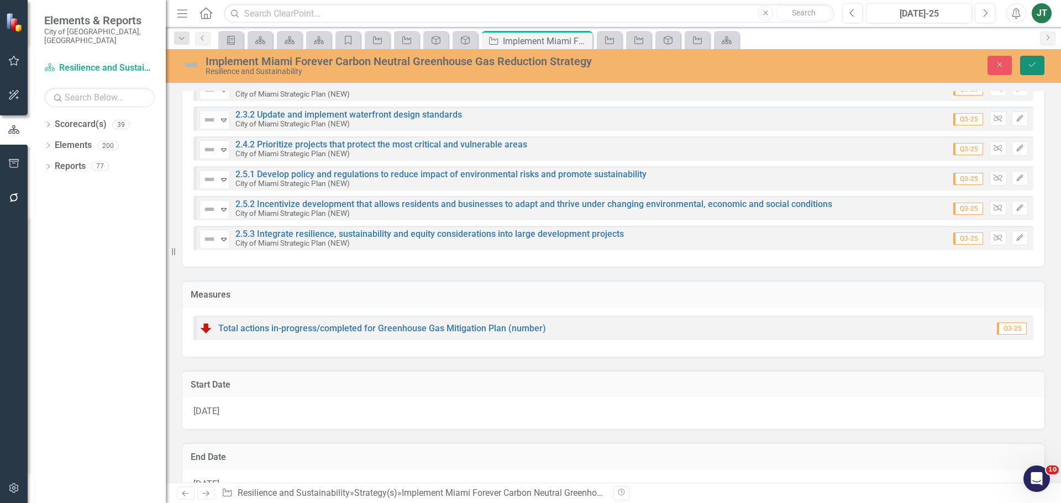
click at [1027, 62] on button "Save" at bounding box center [1032, 65] width 24 height 19
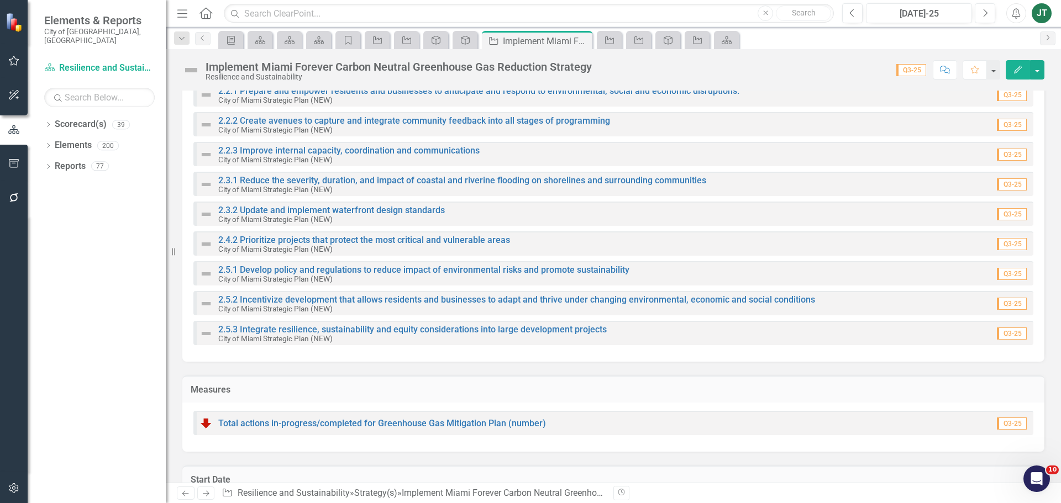
scroll to position [497, 0]
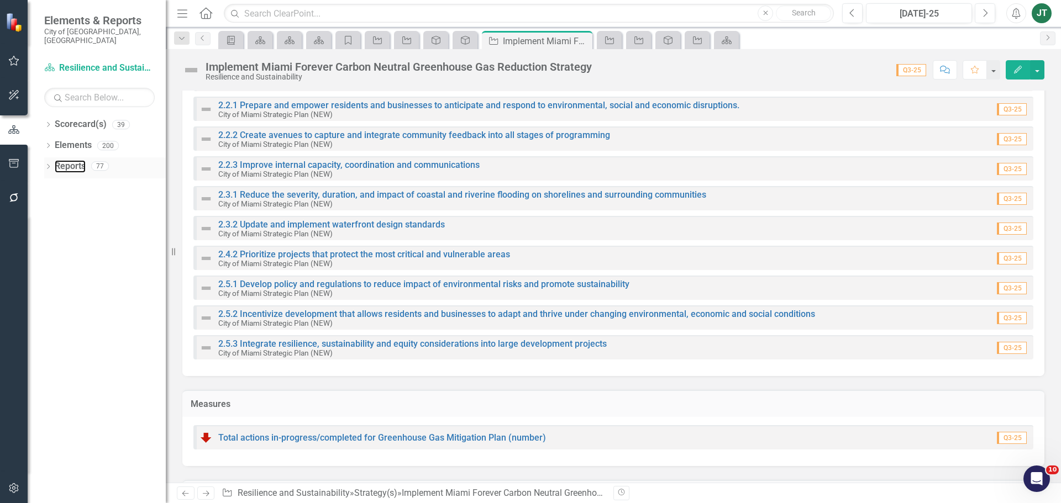
drag, startPoint x: 66, startPoint y: 157, endPoint x: 94, endPoint y: 163, distance: 28.2
click at [66, 160] on link "Reports" at bounding box center [70, 166] width 31 height 13
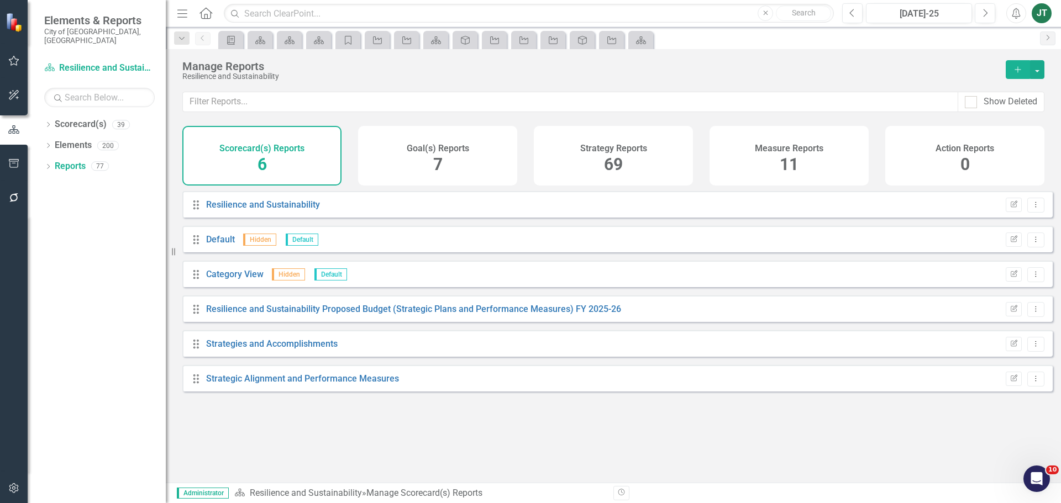
click at [613, 162] on span "69" at bounding box center [613, 164] width 19 height 19
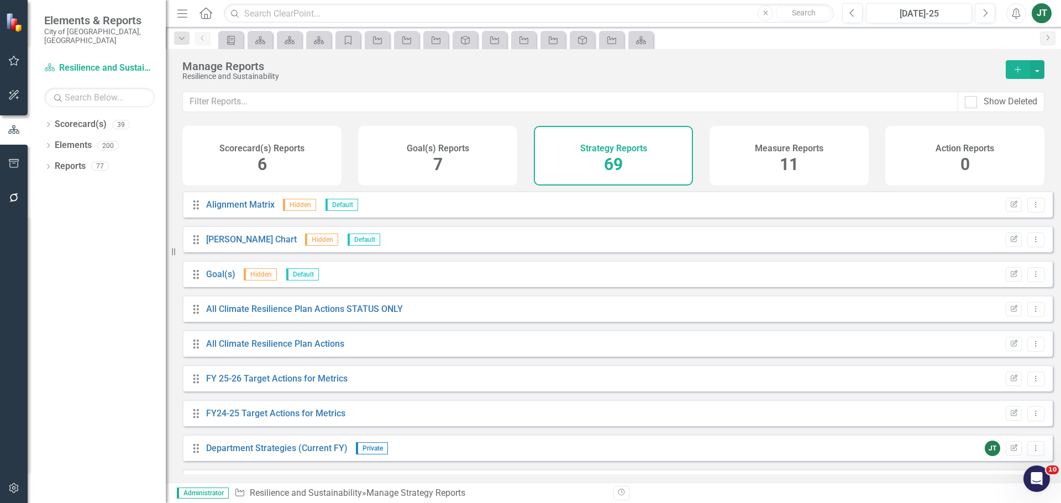
scroll to position [111, 0]
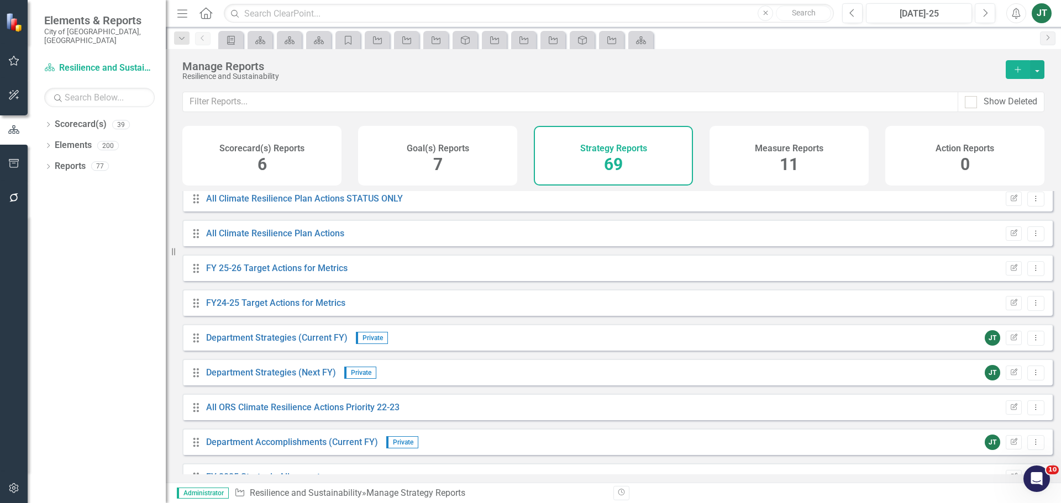
click at [403, 168] on div "Goal(s) Reports 7" at bounding box center [437, 156] width 159 height 60
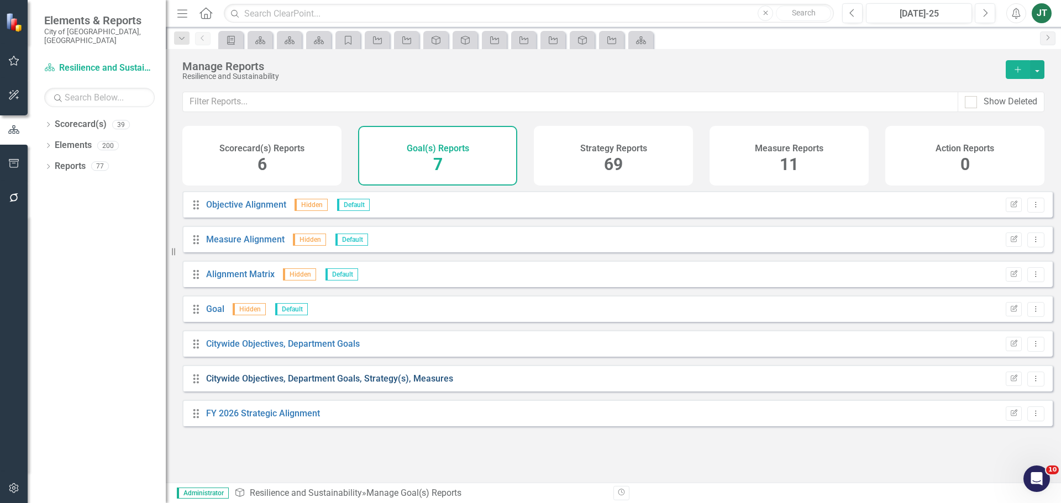
click at [350, 384] on link "Citywide Objectives, Department Goals, Strategy(s), Measures" at bounding box center [329, 379] width 247 height 10
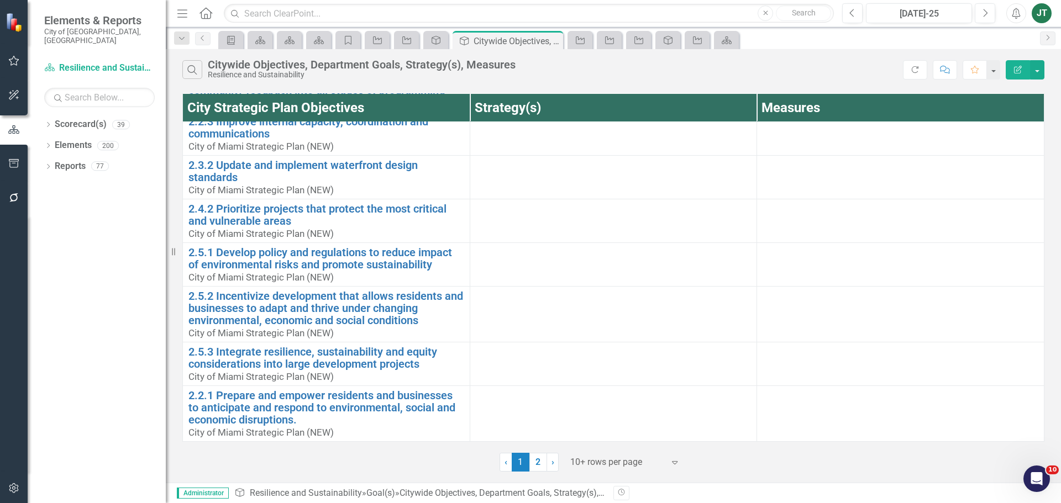
scroll to position [316, 0]
click at [608, 460] on div at bounding box center [617, 462] width 94 height 15
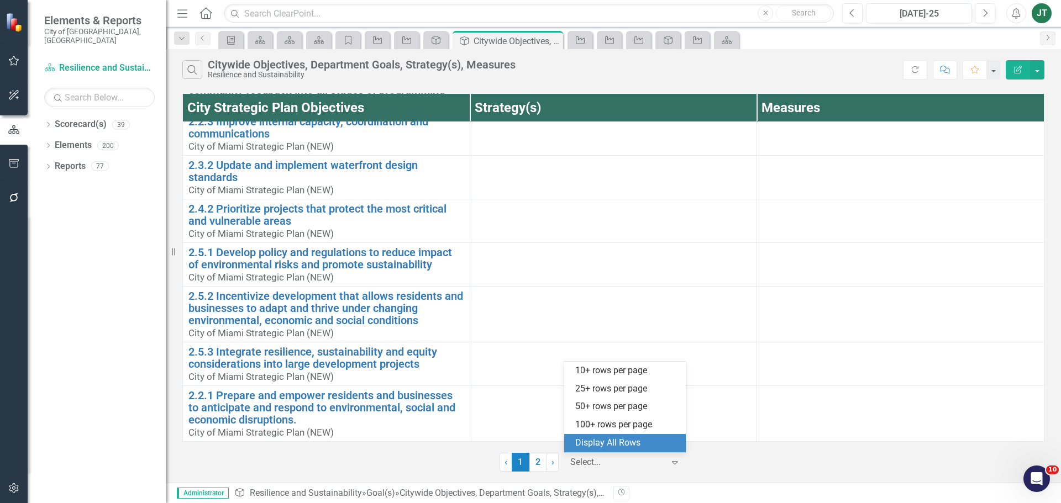
click at [640, 441] on div "Display All Rows" at bounding box center [627, 443] width 104 height 13
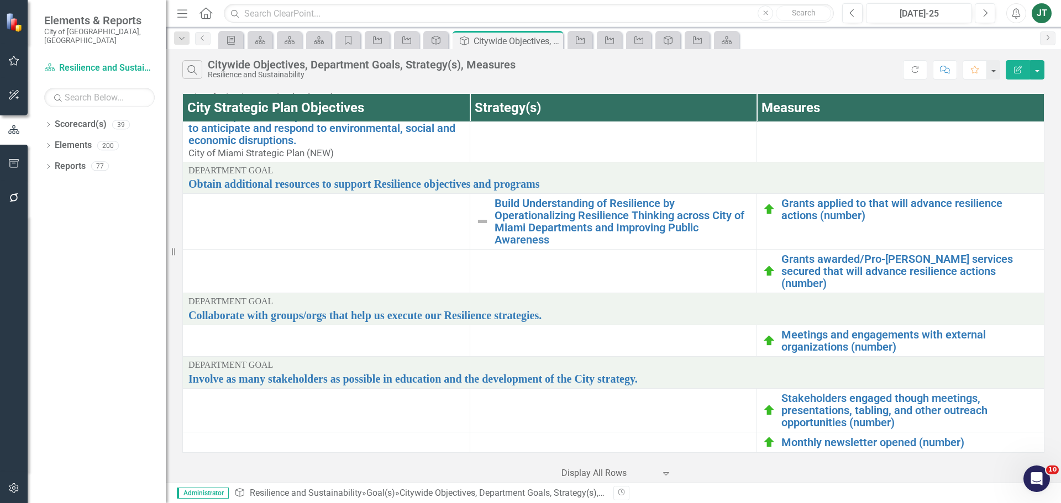
scroll to position [592, 0]
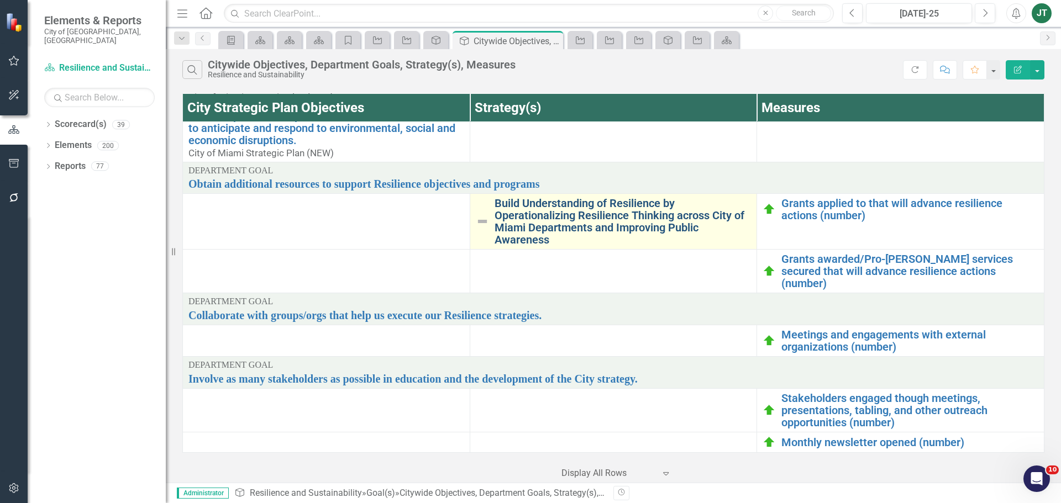
click at [525, 226] on link "Build Understanding of Resilience by Operationalizing Resilience Thinking acros…" at bounding box center [623, 221] width 257 height 49
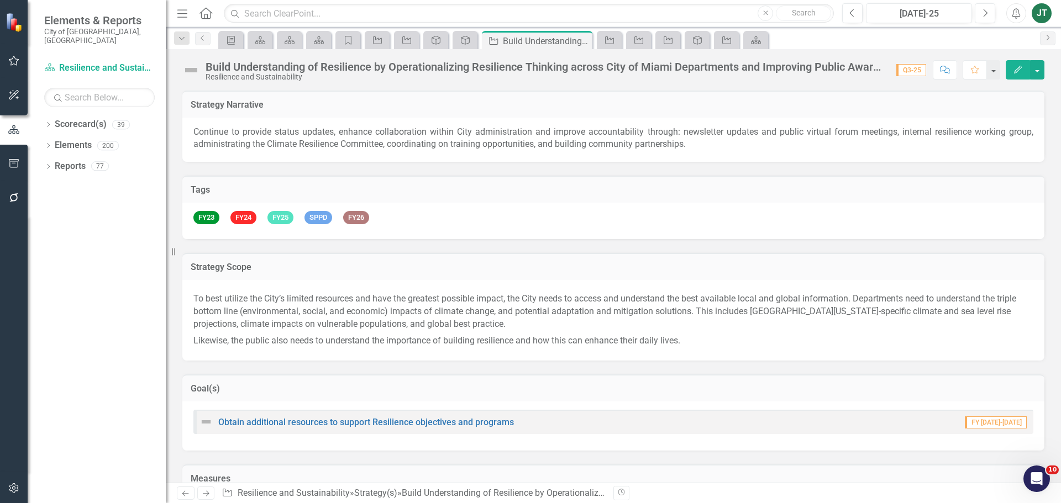
click at [366, 378] on div "Goal(s)" at bounding box center [613, 388] width 862 height 27
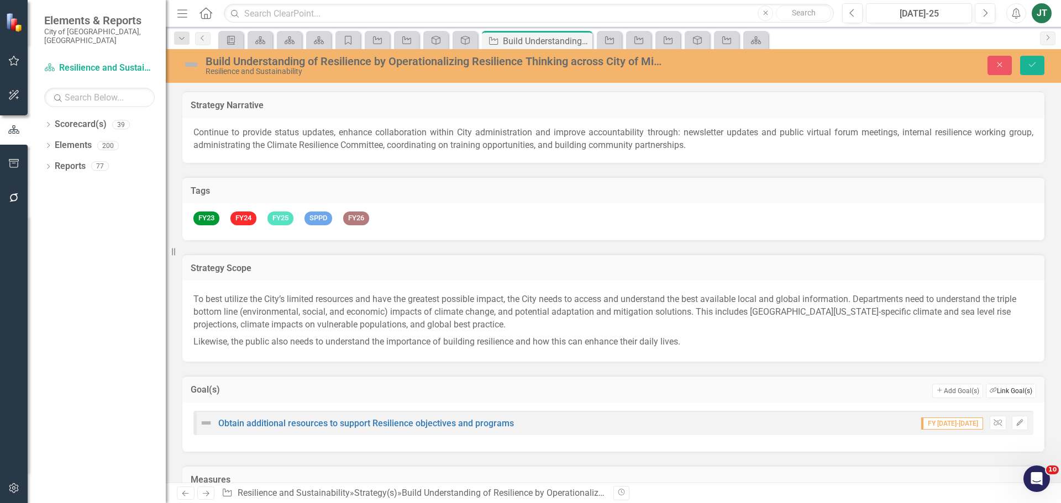
click at [1014, 394] on button "Link Tag Link Goal(s)" at bounding box center [1011, 391] width 50 height 14
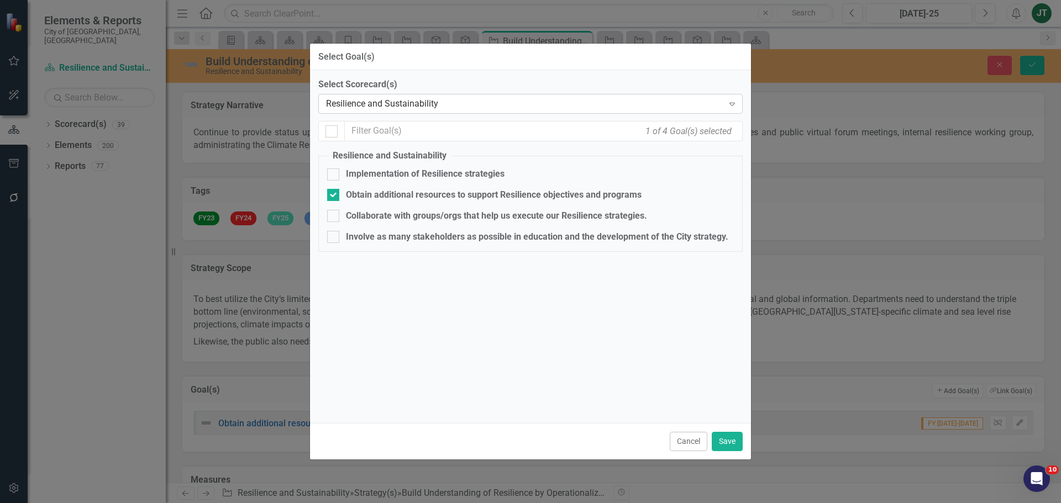
click at [377, 106] on div "Resilience and Sustainability" at bounding box center [524, 104] width 397 height 13
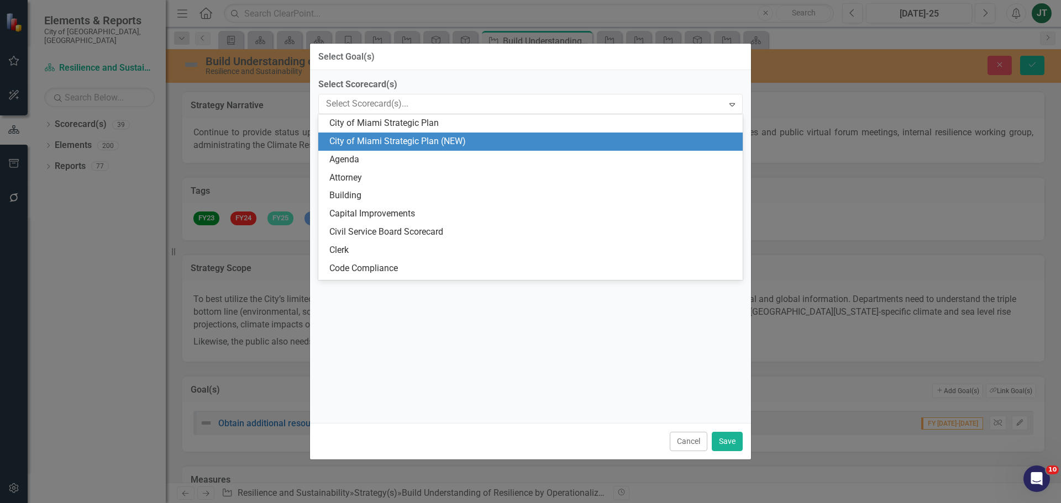
click at [466, 136] on div "City of Miami Strategic Plan (NEW)" at bounding box center [532, 141] width 407 height 13
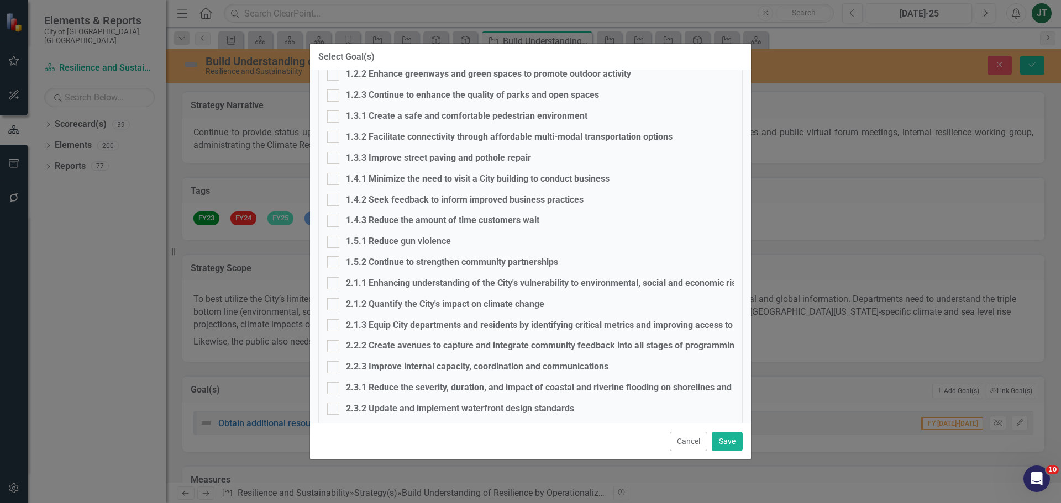
scroll to position [221, 0]
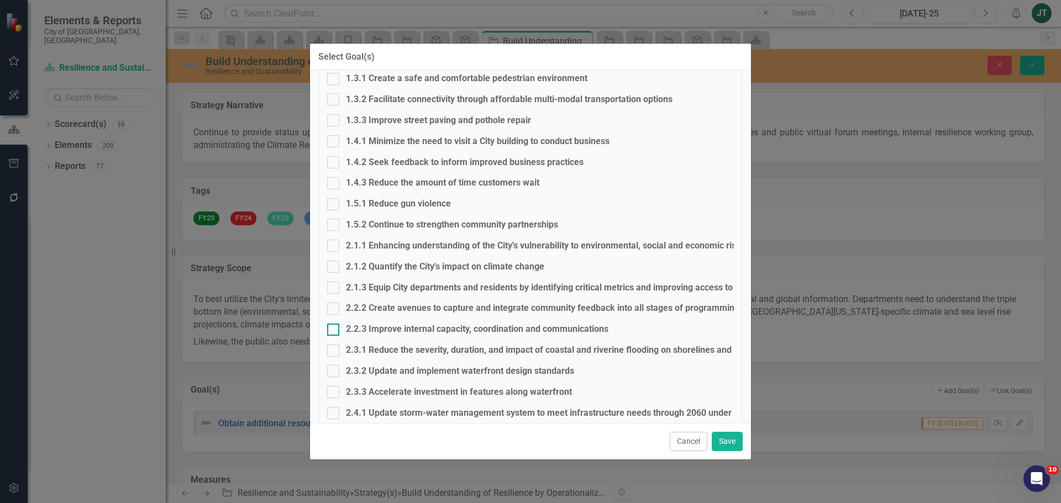
click at [359, 326] on div "2.2.3 Improve internal capacity, coordination and communications" at bounding box center [477, 329] width 262 height 13
click at [334, 326] on input "2.2.3 Improve internal capacity, coordination and communications" at bounding box center [330, 327] width 7 height 7
checkbox input "true"
click at [729, 441] on button "Save" at bounding box center [727, 441] width 31 height 19
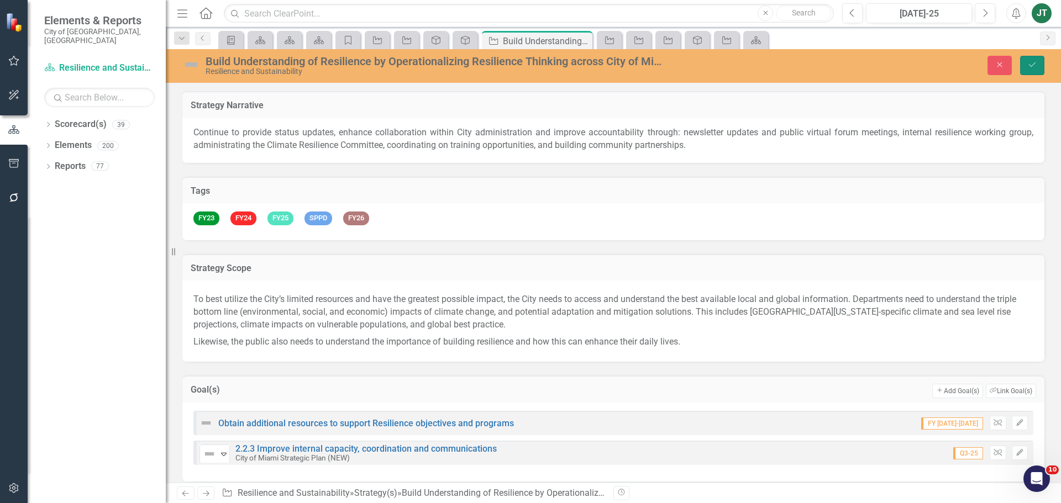
click at [1025, 68] on button "Save" at bounding box center [1032, 65] width 24 height 19
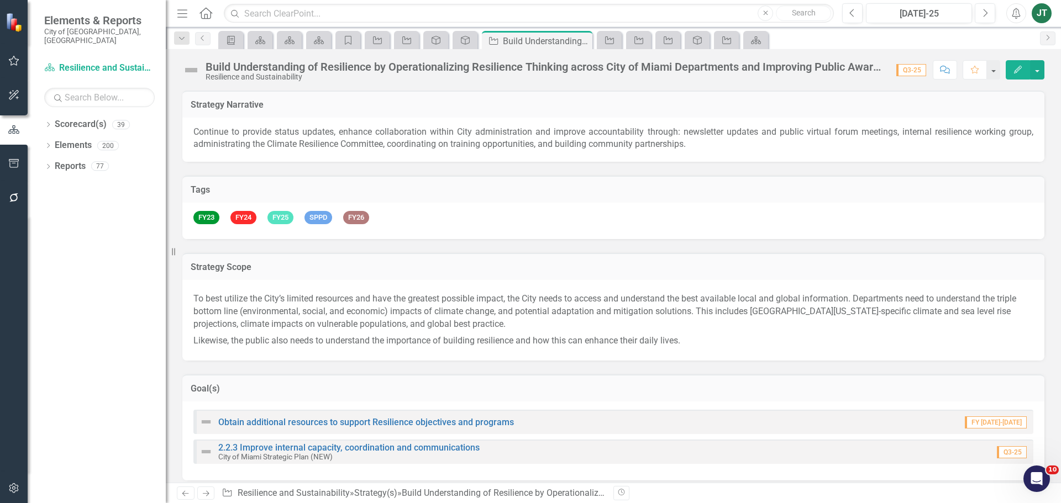
scroll to position [166, 0]
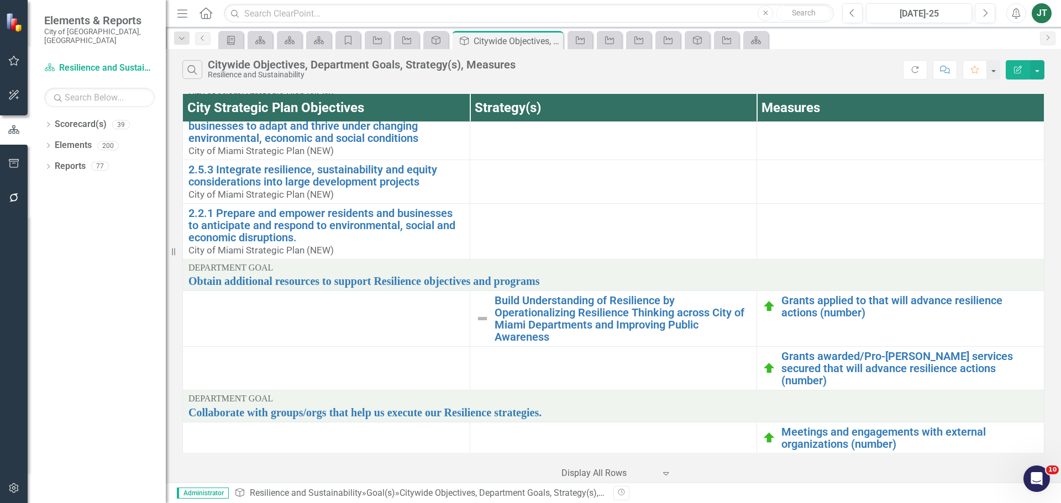
scroll to position [553, 0]
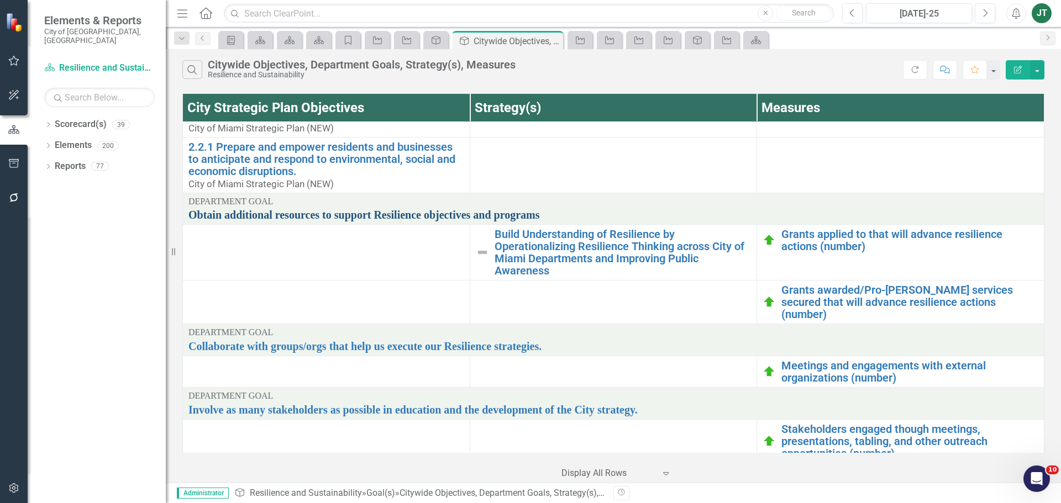
click at [370, 221] on link "Obtain additional resources to support Resilience objectives and programs" at bounding box center [613, 215] width 850 height 12
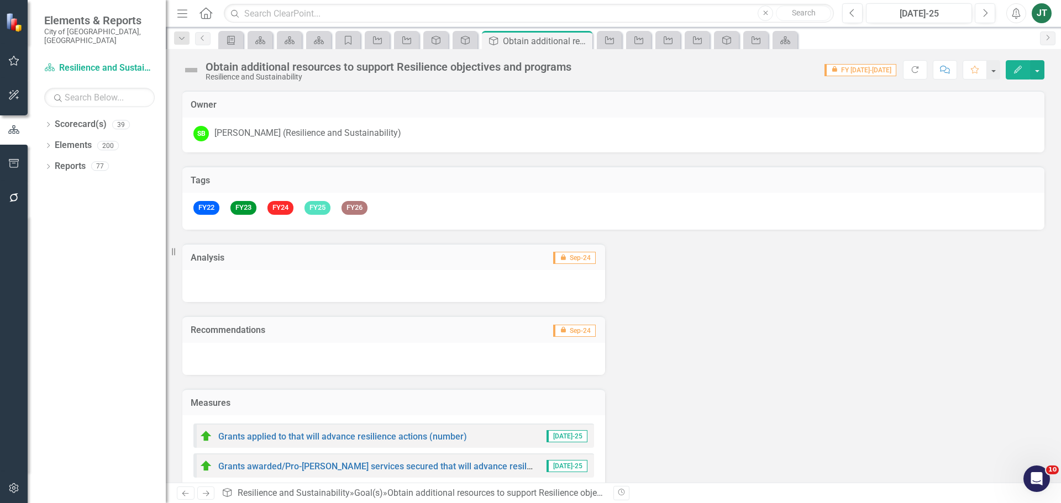
scroll to position [111, 0]
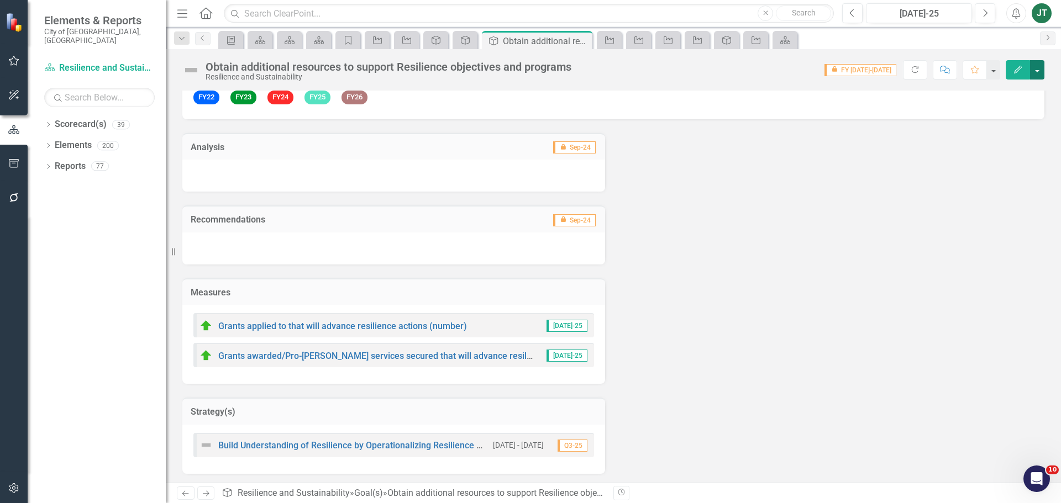
click at [1039, 65] on button "button" at bounding box center [1037, 69] width 14 height 19
click at [1001, 115] on link "Edit Report Edit Layout" at bounding box center [999, 111] width 90 height 20
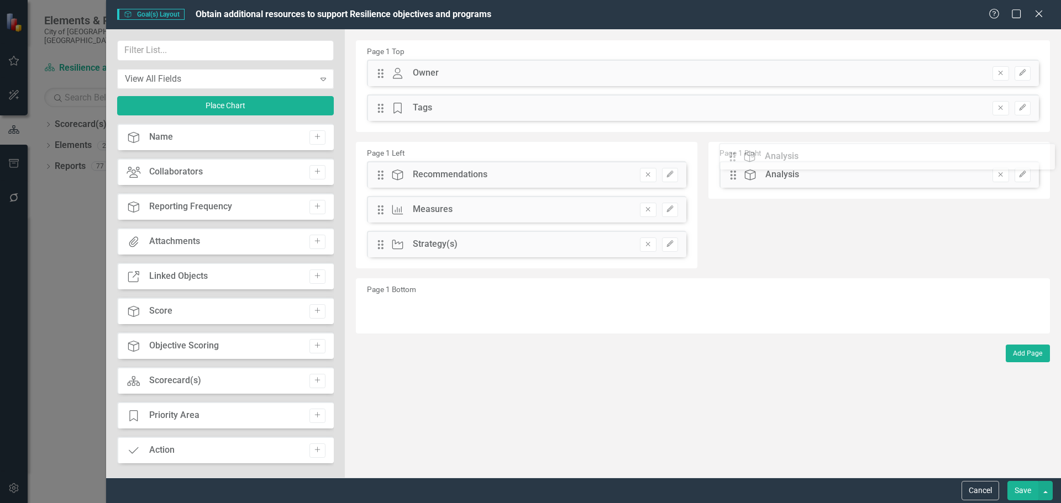
drag, startPoint x: 381, startPoint y: 178, endPoint x: 740, endPoint y: 163, distance: 359.4
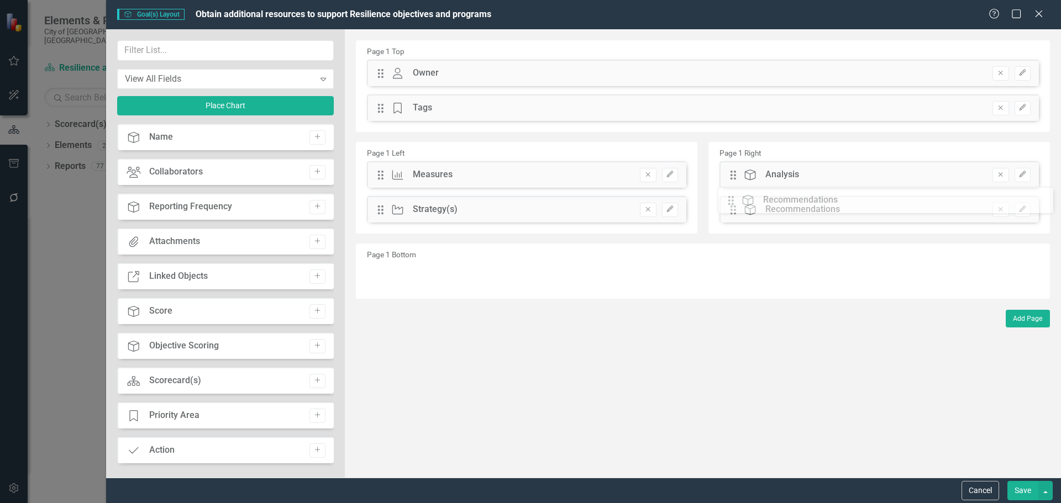
drag, startPoint x: 382, startPoint y: 177, endPoint x: 741, endPoint y: 203, distance: 359.5
click at [223, 47] on input "text" at bounding box center [225, 50] width 217 height 20
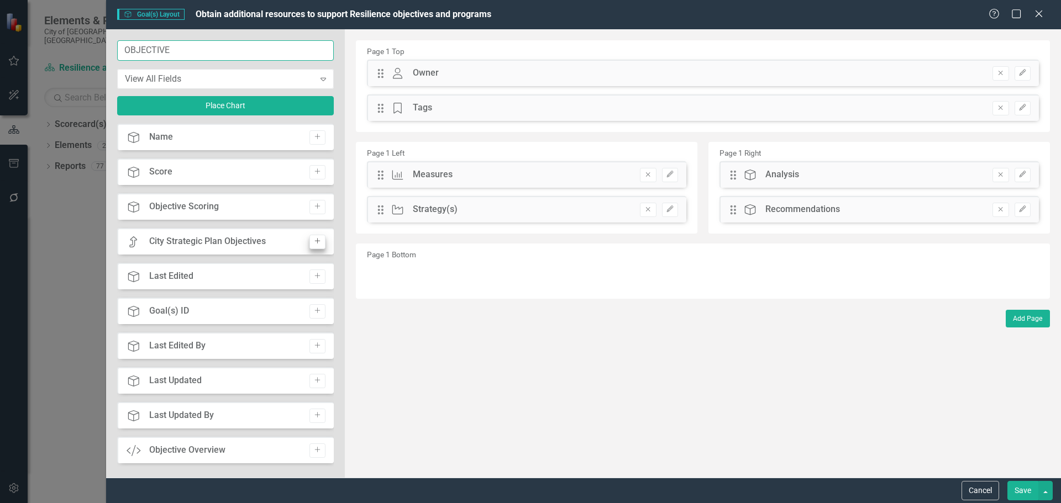
type input "OBJECTIVE"
click at [314, 241] on icon "Add" at bounding box center [317, 241] width 8 height 7
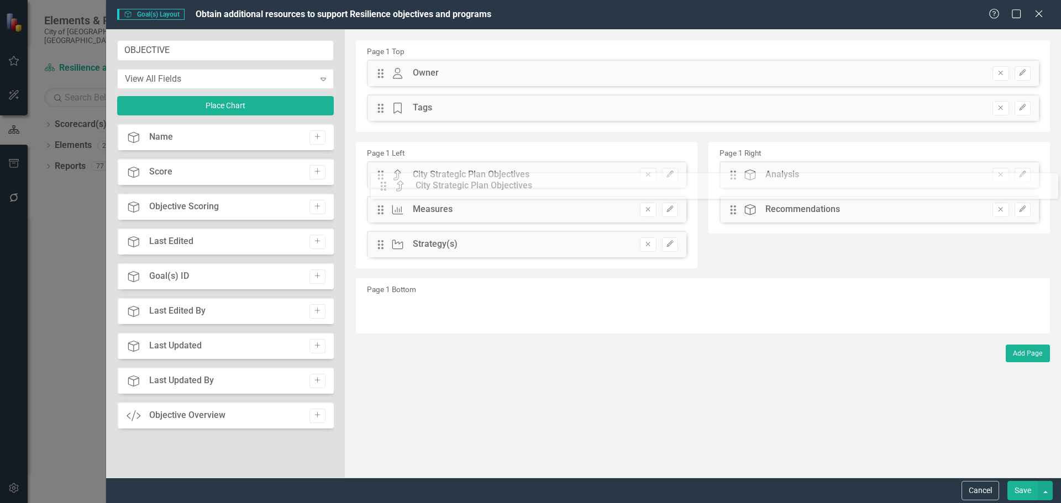
drag, startPoint x: 383, startPoint y: 76, endPoint x: 393, endPoint y: 186, distance: 110.4
drag, startPoint x: 383, startPoint y: 241, endPoint x: 380, endPoint y: 200, distance: 41.0
click at [380, 200] on div "The fields (or pods) that are available for you to include on the detail page a…" at bounding box center [703, 253] width 716 height 449
click at [1018, 497] on button "Save" at bounding box center [1022, 490] width 31 height 19
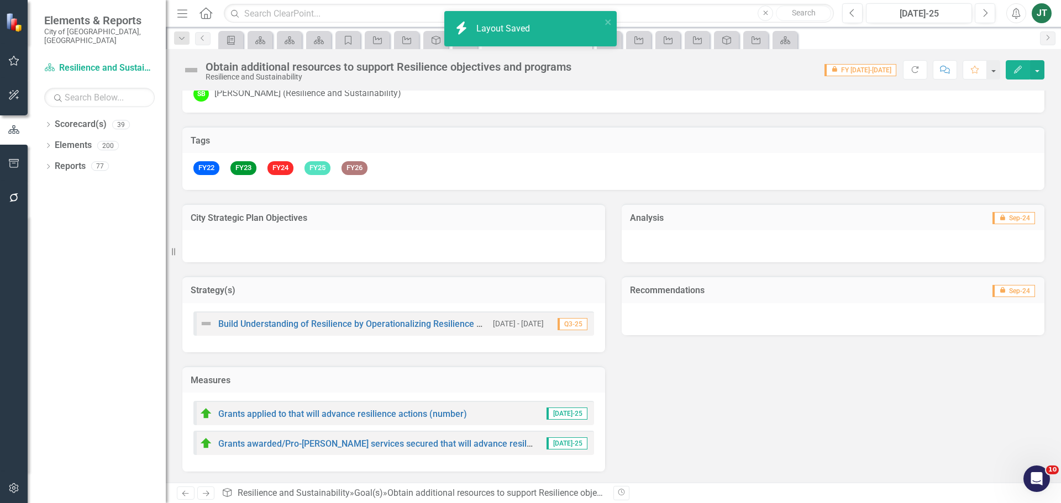
click at [322, 237] on div at bounding box center [393, 246] width 423 height 32
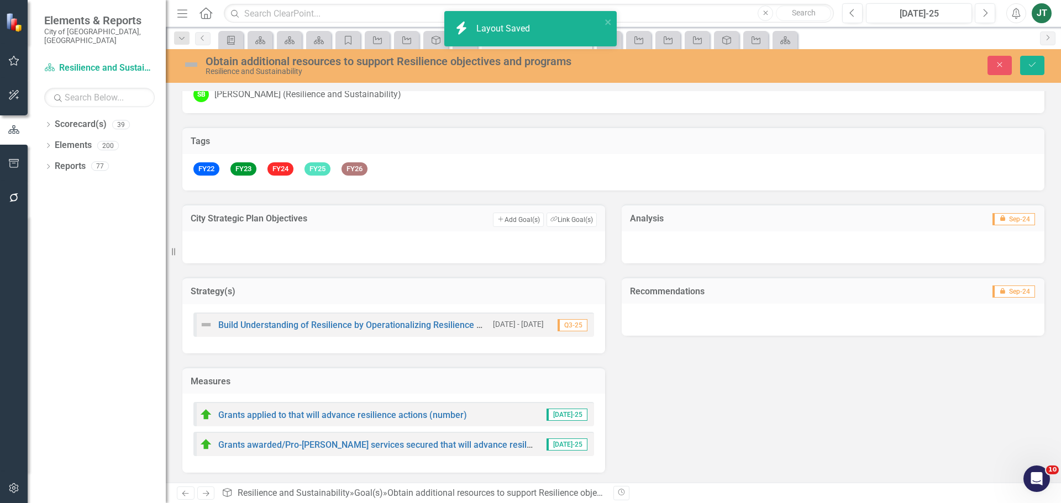
scroll to position [41, 0]
click at [585, 218] on button "Link Tag Link Goal(s)" at bounding box center [571, 219] width 50 height 14
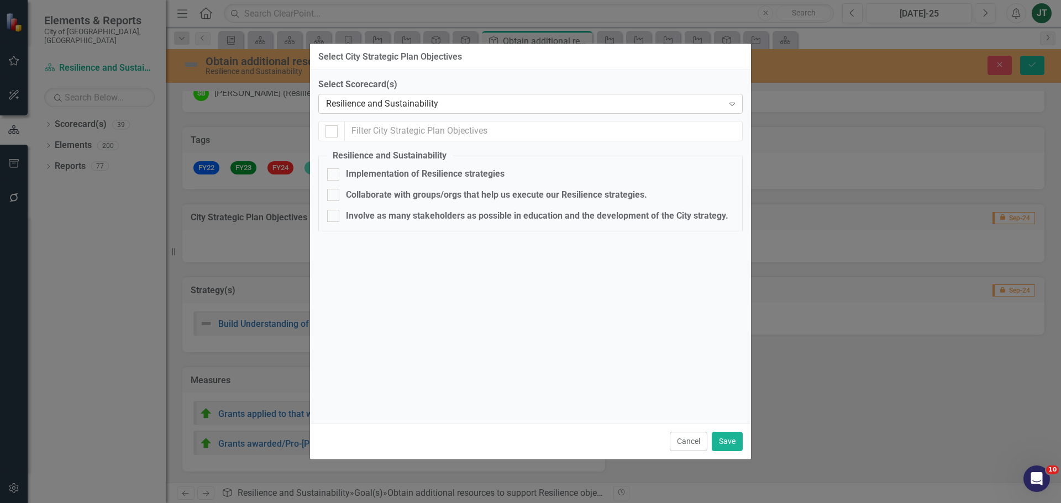
click at [400, 104] on div "Resilience and Sustainability" at bounding box center [524, 104] width 397 height 13
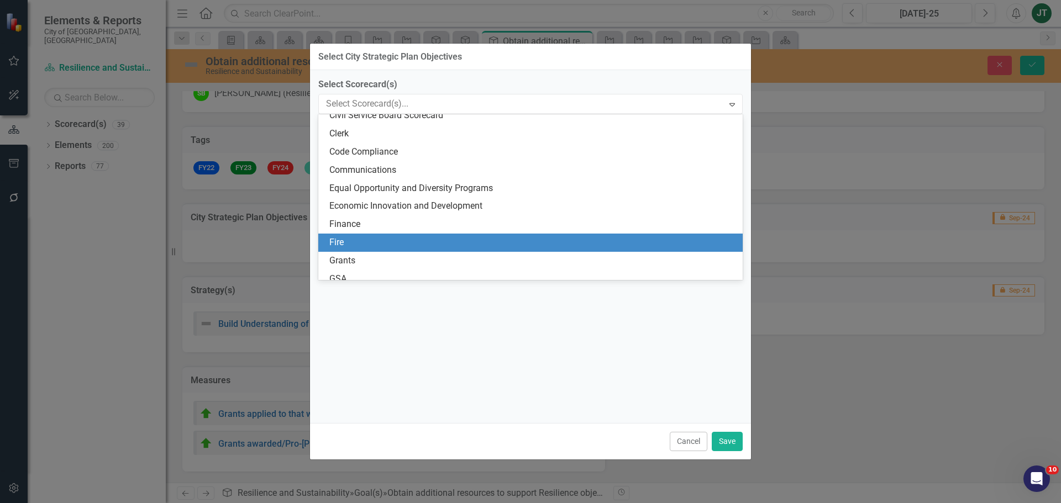
scroll to position [0, 0]
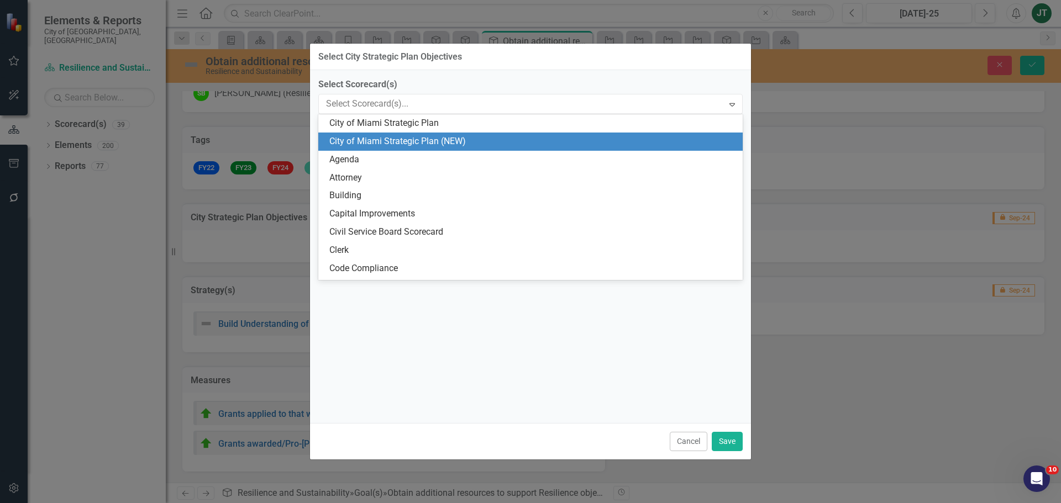
click at [438, 142] on div "City of Miami Strategic Plan (NEW)" at bounding box center [532, 141] width 407 height 13
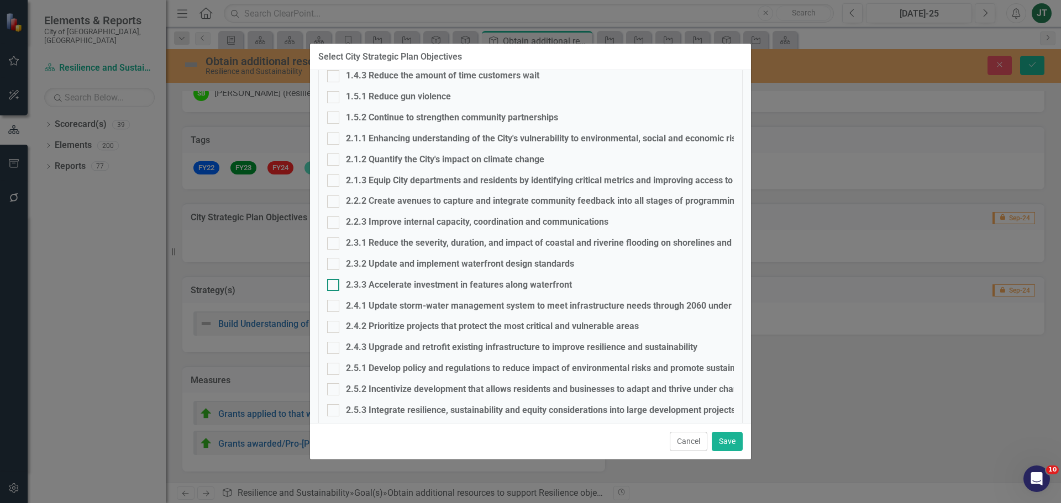
scroll to position [332, 0]
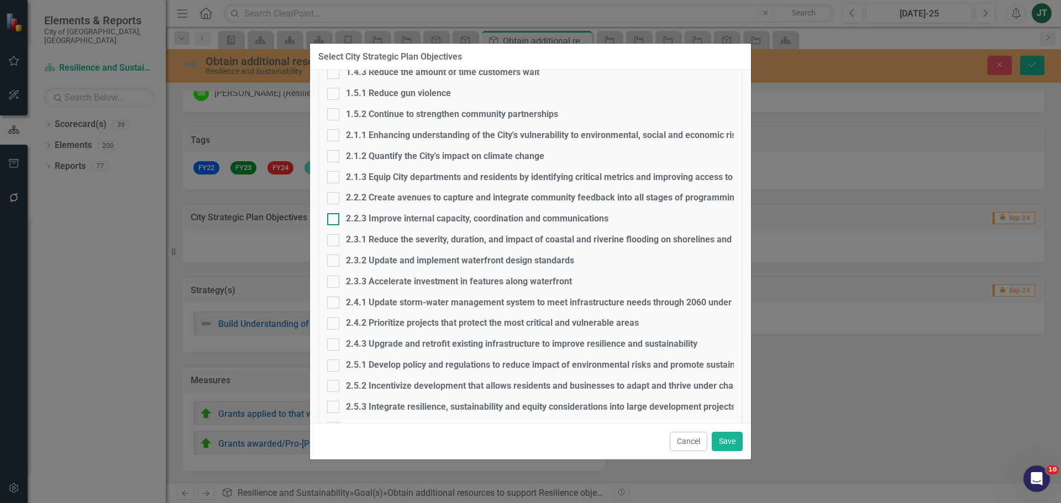
click at [330, 217] on input "2.2.3 Improve internal capacity, coordination and communications" at bounding box center [330, 216] width 7 height 7
checkbox input "true"
click at [730, 448] on button "Save" at bounding box center [727, 441] width 31 height 19
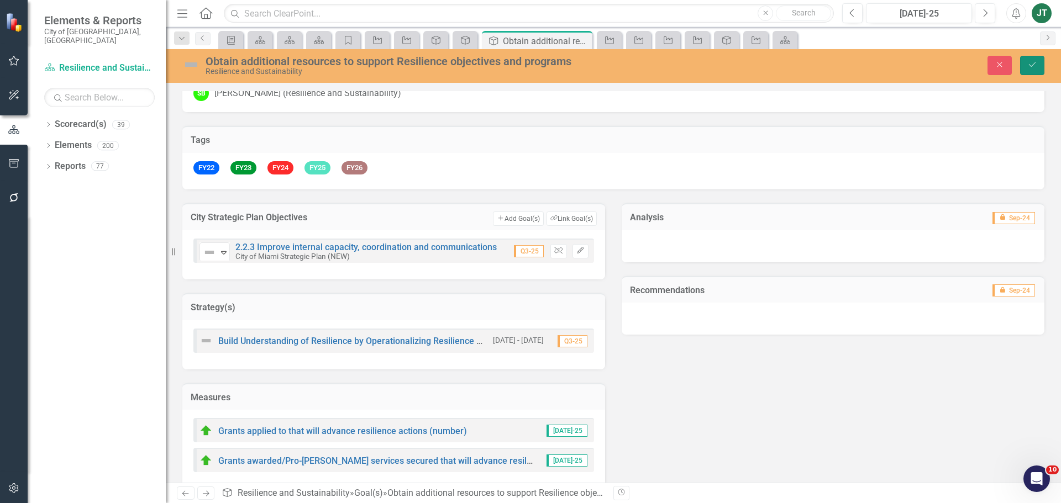
click at [1027, 67] on button "Save" at bounding box center [1032, 65] width 24 height 19
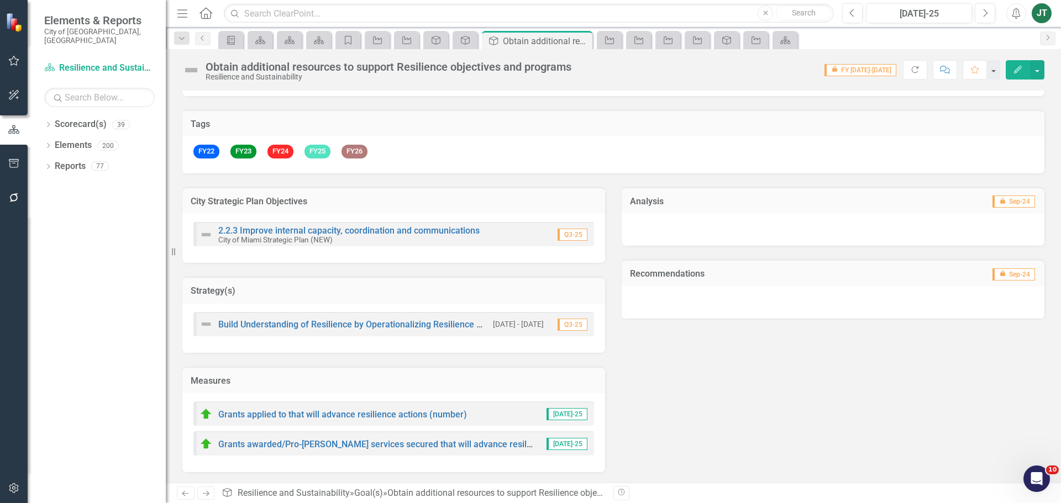
scroll to position [57, 0]
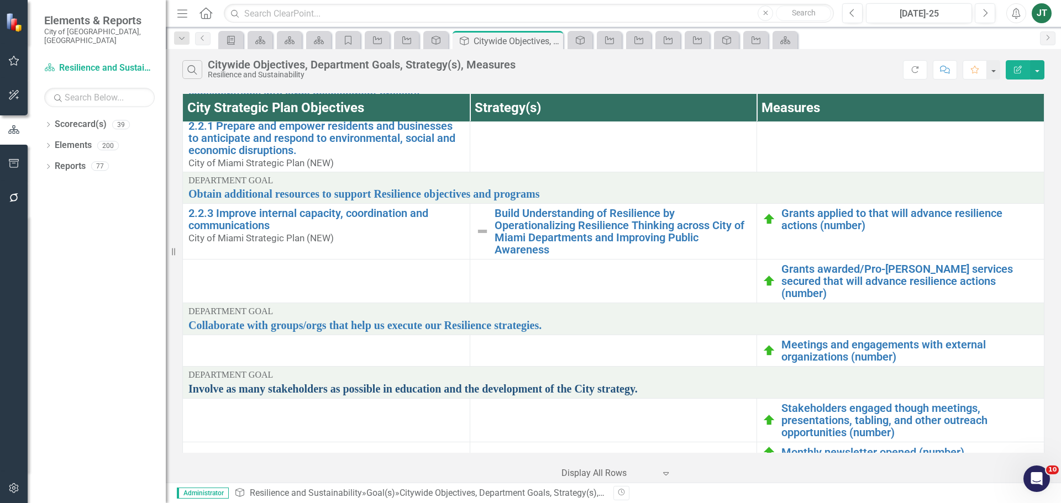
scroll to position [583, 0]
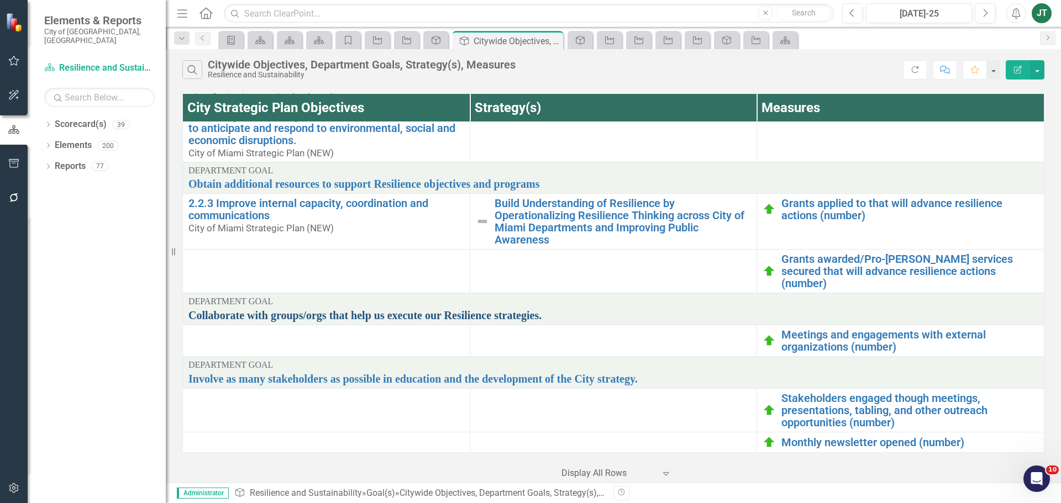
click at [346, 317] on link "Collaborate with groups/orgs that help us execute our Resilience strategies." at bounding box center [613, 315] width 850 height 12
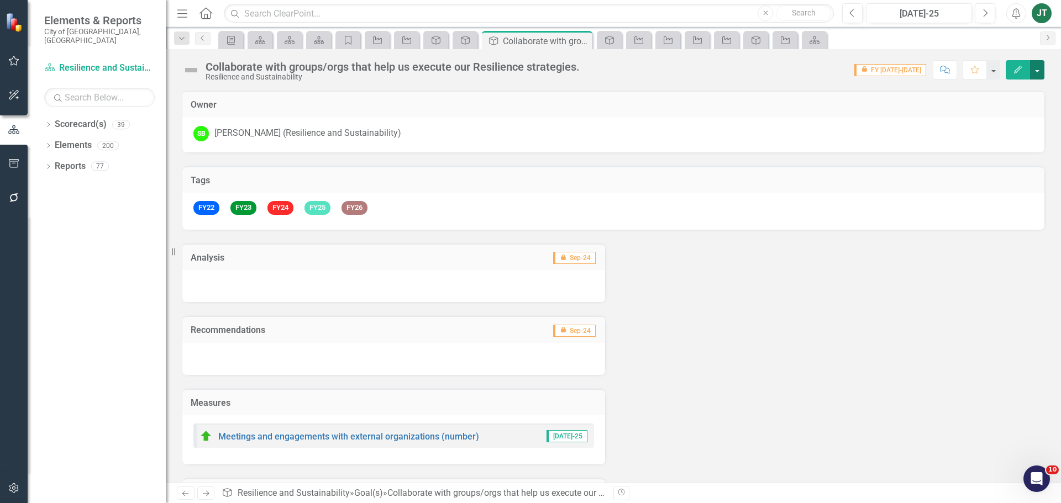
click at [1043, 77] on button "button" at bounding box center [1037, 69] width 14 height 19
click at [1002, 113] on link "Edit Report Edit Layout" at bounding box center [999, 111] width 90 height 20
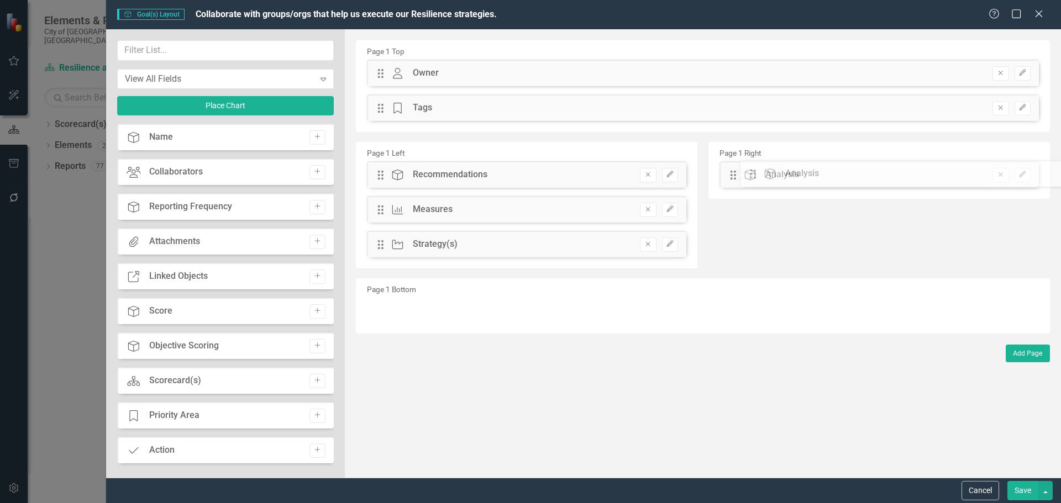
drag, startPoint x: 381, startPoint y: 177, endPoint x: 777, endPoint y: 175, distance: 396.2
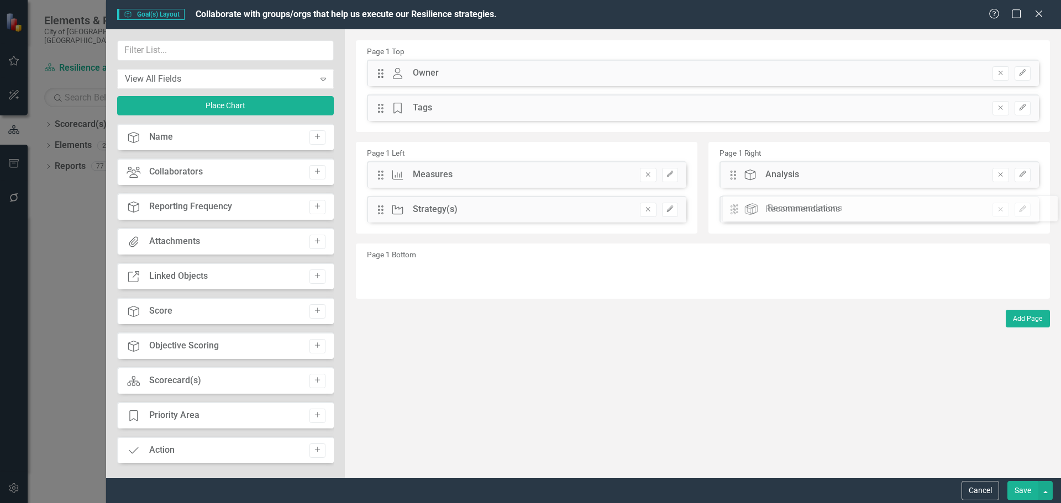
drag, startPoint x: 379, startPoint y: 173, endPoint x: 741, endPoint y: 207, distance: 364.1
drag, startPoint x: 380, startPoint y: 212, endPoint x: 386, endPoint y: 181, distance: 30.9
click at [386, 181] on div "The fields (or pods) that are available for you to include on the detail page a…" at bounding box center [703, 253] width 716 height 449
click at [181, 51] on input "text" at bounding box center [225, 50] width 217 height 20
type input "OB"
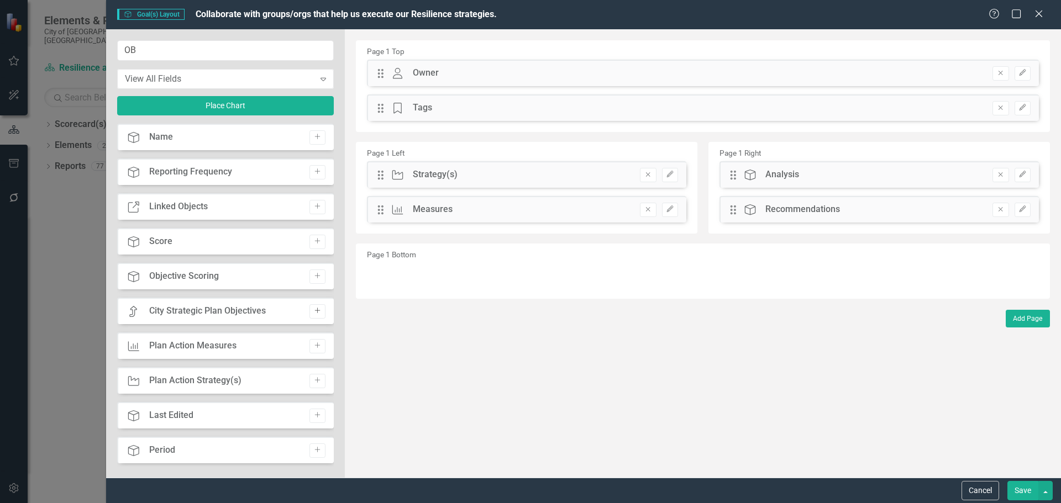
click at [313, 309] on icon "Add" at bounding box center [317, 311] width 8 height 7
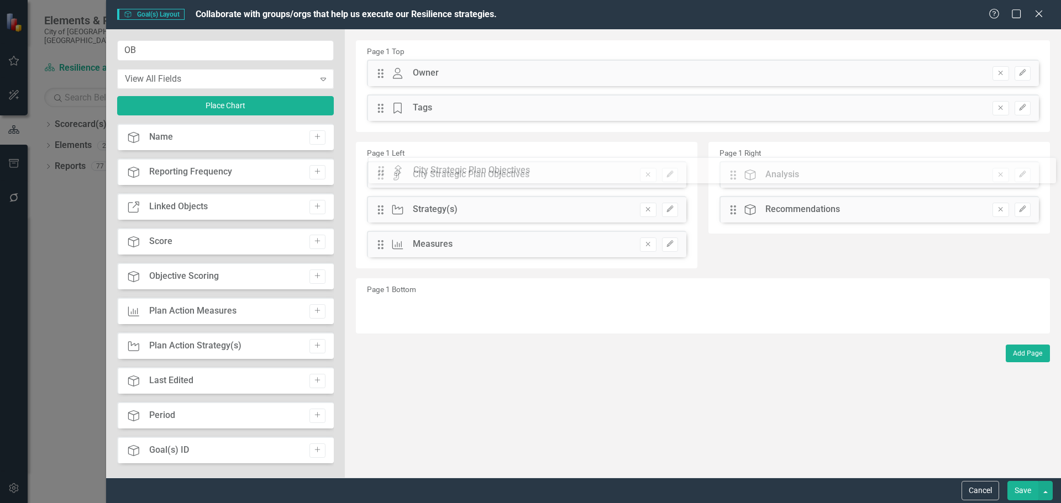
drag, startPoint x: 384, startPoint y: 75, endPoint x: 393, endPoint y: 172, distance: 97.6
click at [1020, 494] on button "Save" at bounding box center [1022, 490] width 31 height 19
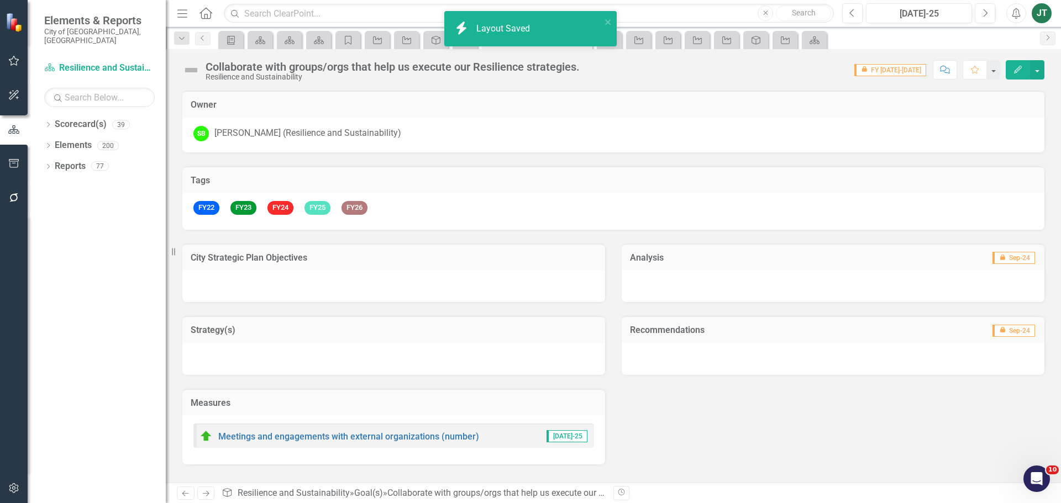
click at [419, 265] on td "City Strategic Plan Objectives" at bounding box center [394, 259] width 406 height 14
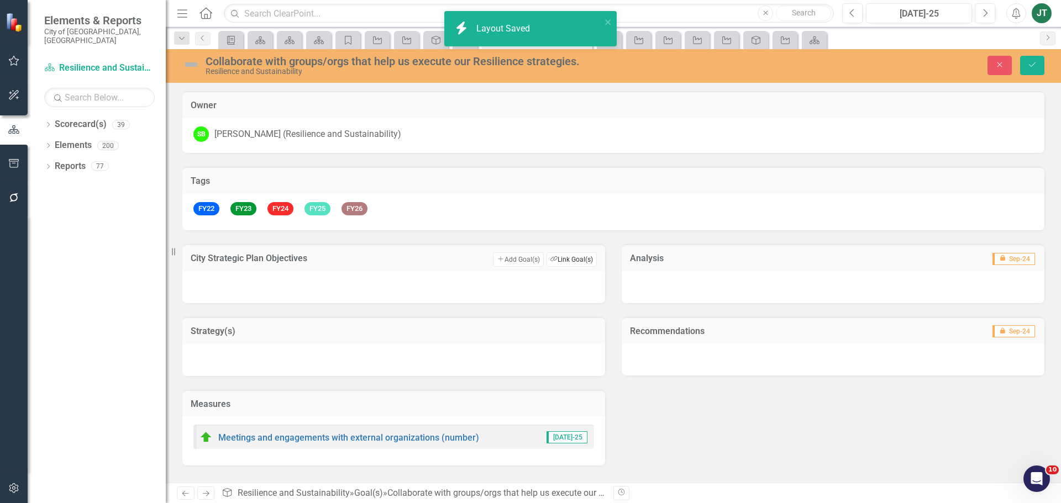
click at [578, 262] on button "Link Tag Link Goal(s)" at bounding box center [571, 260] width 50 height 14
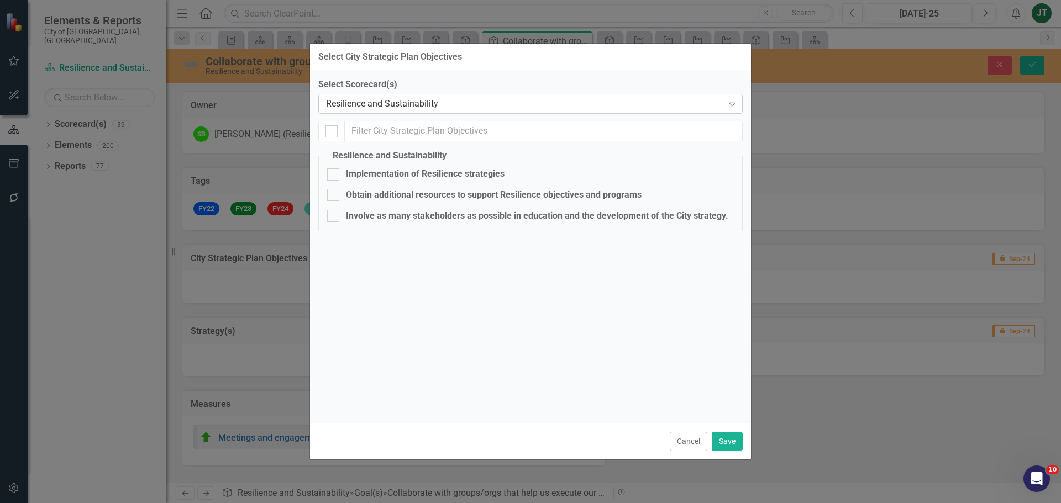
click at [373, 106] on div "Resilience and Sustainability" at bounding box center [524, 104] width 397 height 13
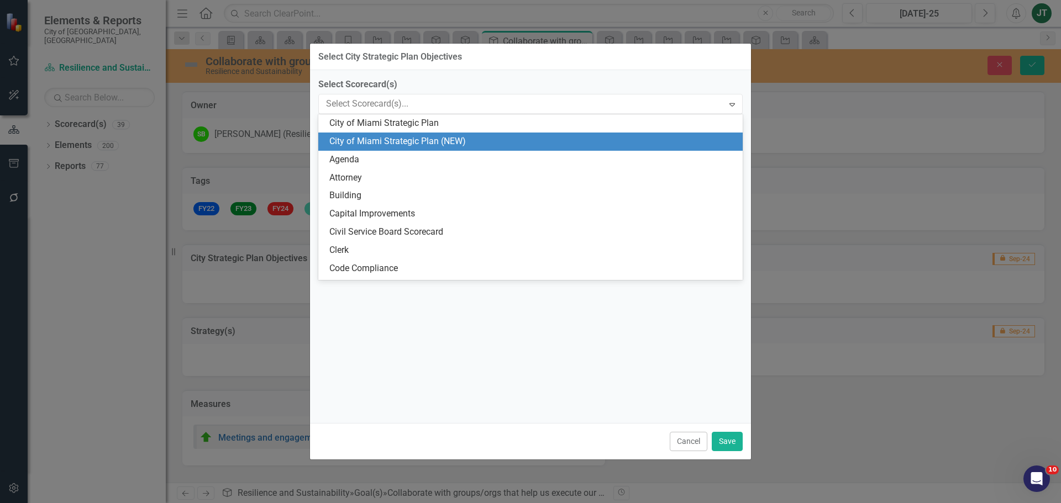
click at [418, 140] on div "City of Miami Strategic Plan (NEW)" at bounding box center [532, 141] width 407 height 13
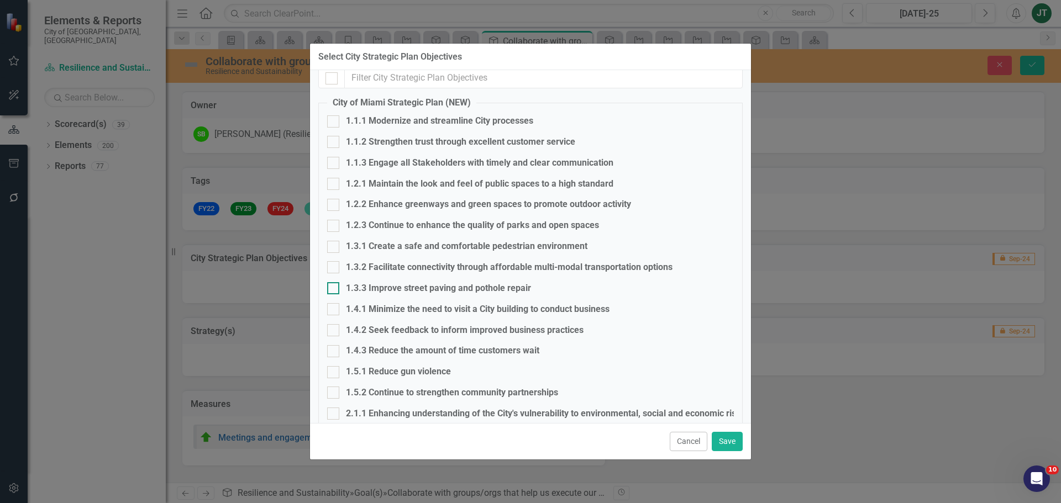
scroll to position [166, 0]
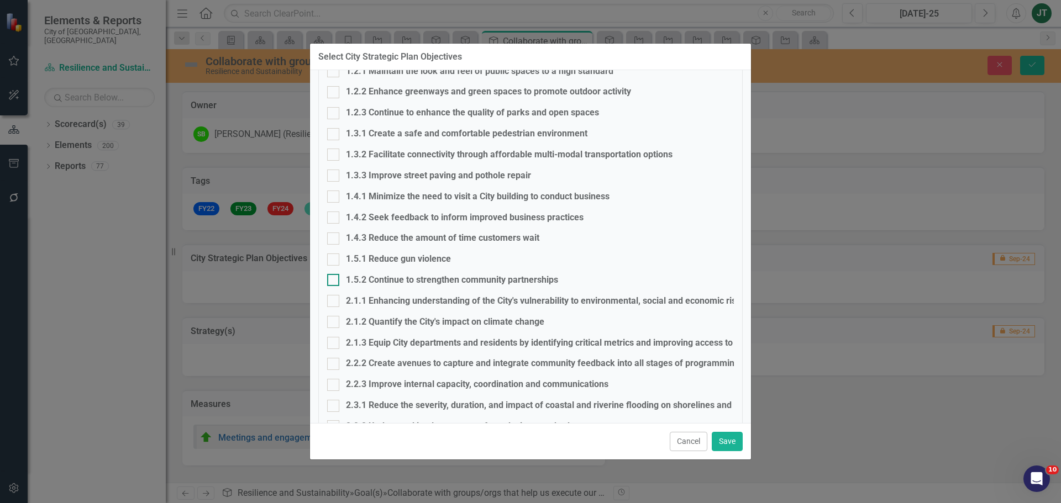
click at [341, 282] on div "1.5.2 Continue to strengthen community partnerships" at bounding box center [530, 280] width 407 height 13
click at [334, 281] on input "1.5.2 Continue to strengthen community partnerships" at bounding box center [330, 277] width 7 height 7
checkbox input "true"
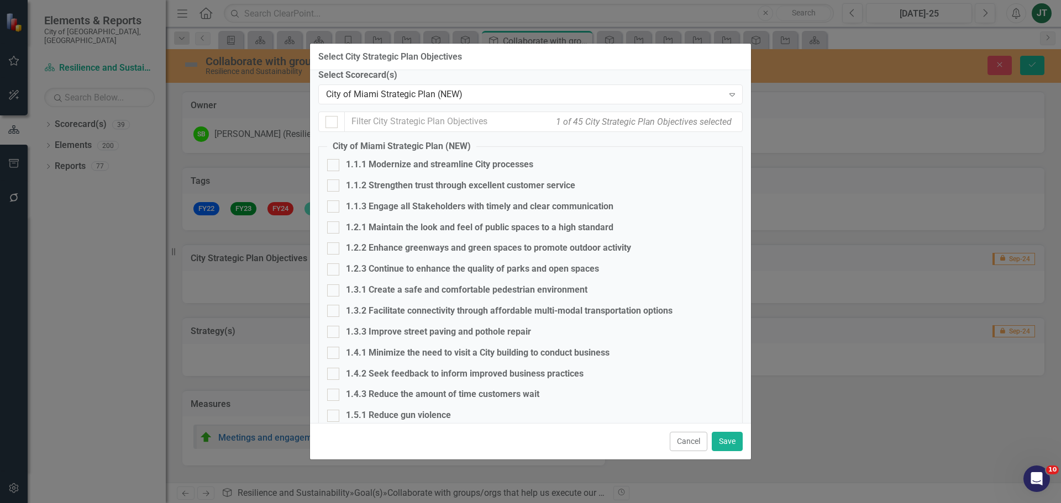
scroll to position [0, 0]
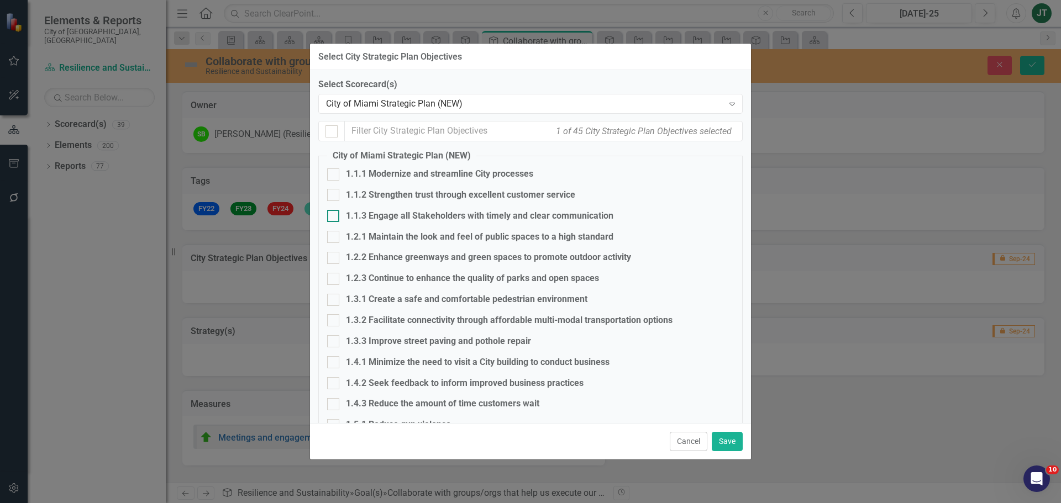
click at [341, 215] on div "1.1.3 Engage all Stakeholders with timely and clear communication" at bounding box center [530, 216] width 407 height 13
click at [334, 215] on input "1.1.3 Engage all Stakeholders with timely and clear communication" at bounding box center [330, 213] width 7 height 7
checkbox input "true"
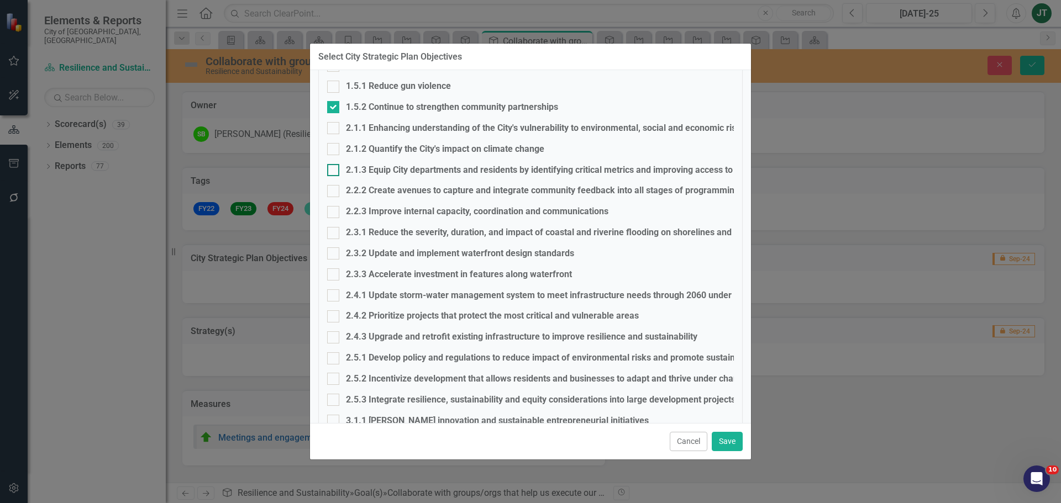
scroll to position [332, 0]
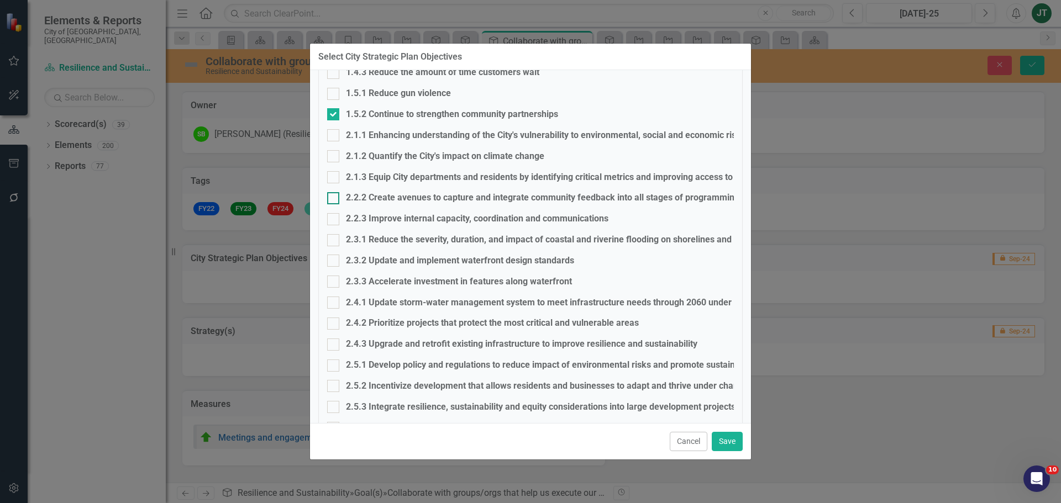
click at [337, 197] on div at bounding box center [333, 198] width 12 height 12
click at [334, 197] on input "2.2.2 Create avenues to capture and integrate community feedback into all stage…" at bounding box center [330, 195] width 7 height 7
checkbox input "true"
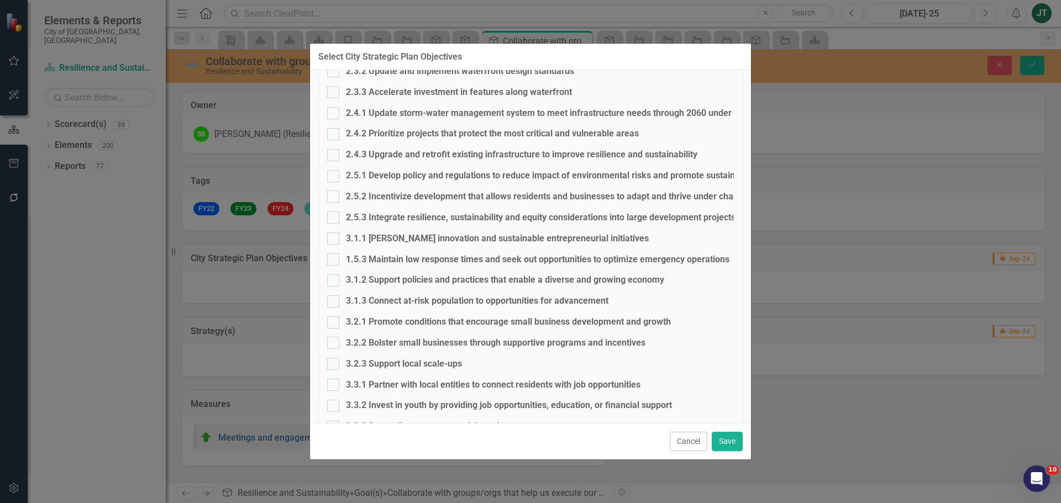
scroll to position [697, 0]
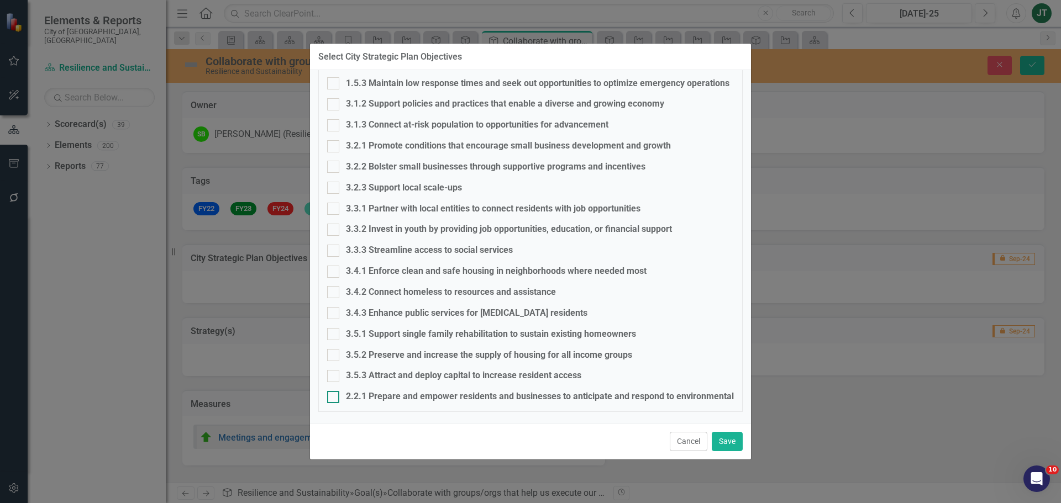
click at [348, 392] on div "2.2.1 Prepare and empower residents and businesses to anticipate and respond to…" at bounding box center [607, 397] width 523 height 13
click at [334, 392] on input "2.2.1 Prepare and empower residents and businesses to anticipate and respond to…" at bounding box center [330, 394] width 7 height 7
checkbox input "true"
click at [739, 443] on button "Save" at bounding box center [727, 441] width 31 height 19
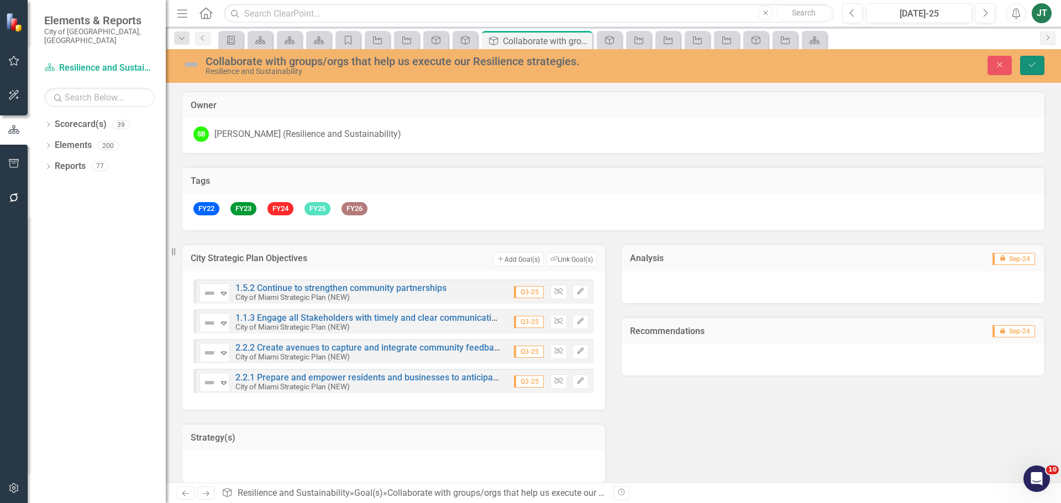
click at [1034, 58] on button "Save" at bounding box center [1032, 65] width 24 height 19
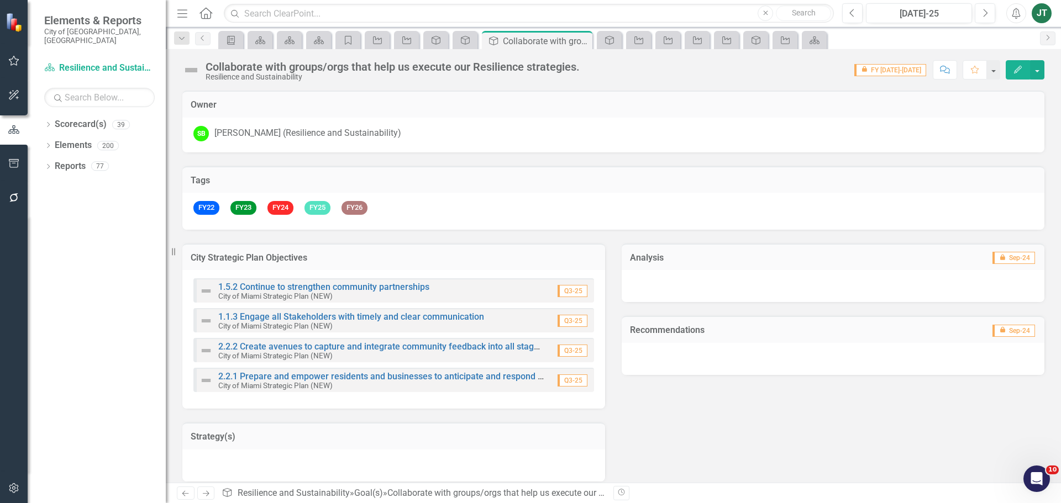
scroll to position [99, 0]
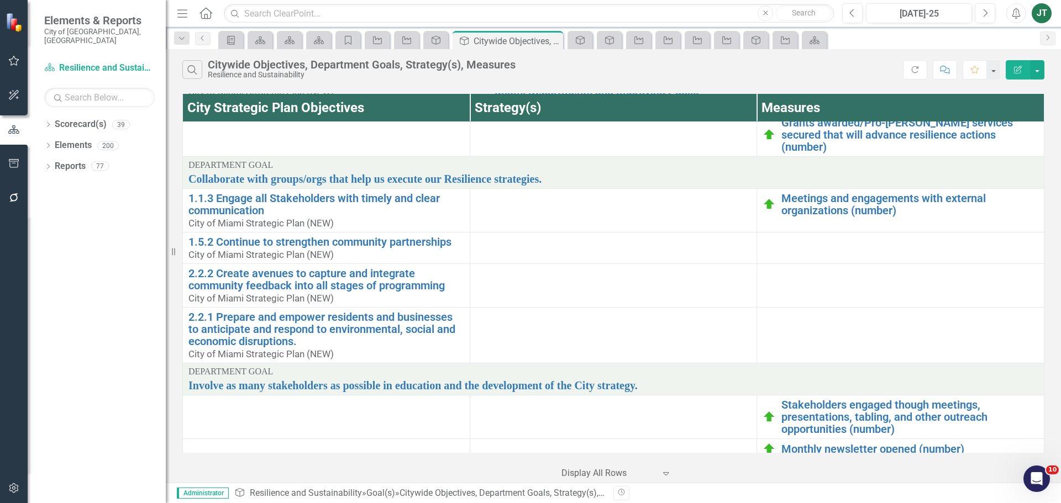
scroll to position [727, 0]
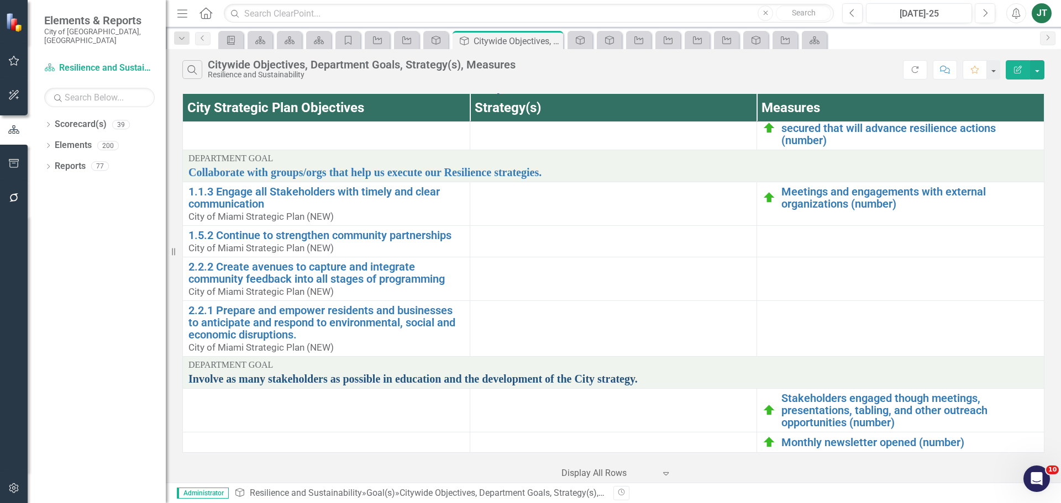
click at [523, 380] on link "Involve as many stakeholders as possible in education and the development of th…" at bounding box center [613, 379] width 850 height 12
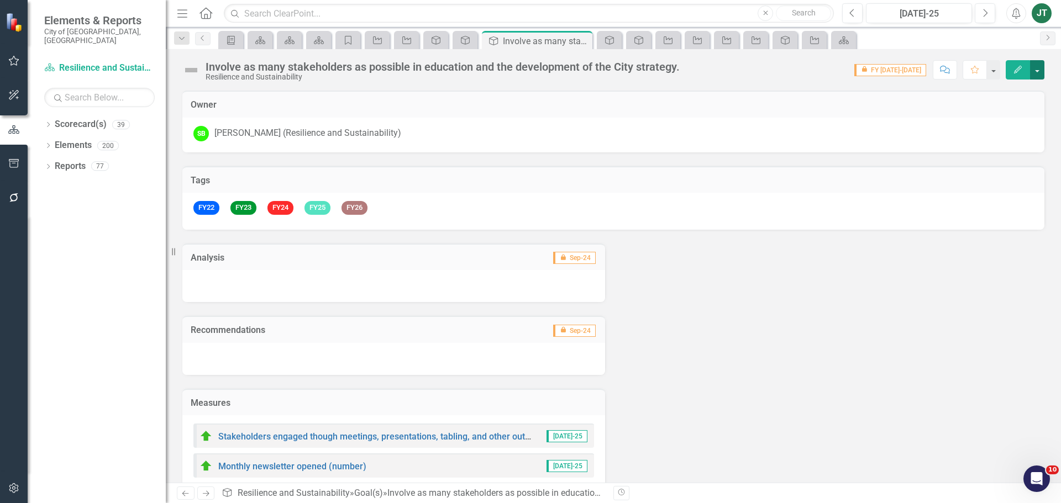
click at [1035, 71] on button "button" at bounding box center [1037, 69] width 14 height 19
click at [1002, 115] on link "Edit Report Edit Layout" at bounding box center [999, 111] width 90 height 20
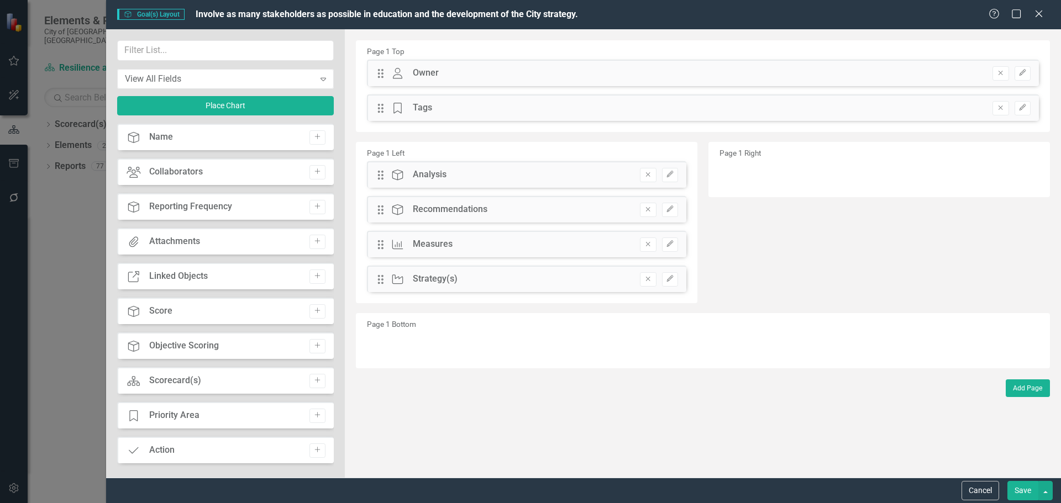
drag, startPoint x: 438, startPoint y: 176, endPoint x: 733, endPoint y: 171, distance: 294.5
click at [733, 171] on div "Page 1 Left Drag Goal(s) Analysis Remove Edit Drag Goal(s) Recommendations Remo…" at bounding box center [703, 224] width 711 height 171
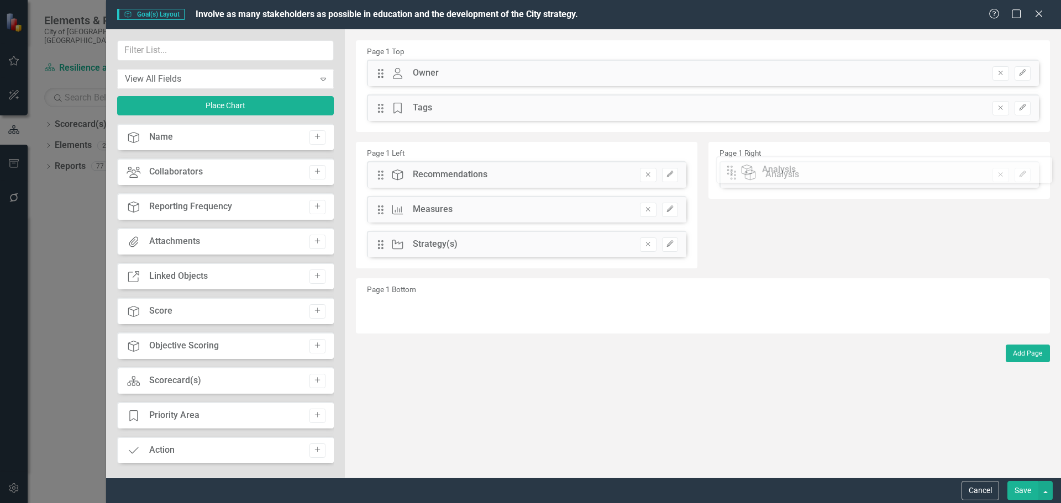
drag, startPoint x: 380, startPoint y: 176, endPoint x: 737, endPoint y: 171, distance: 357.5
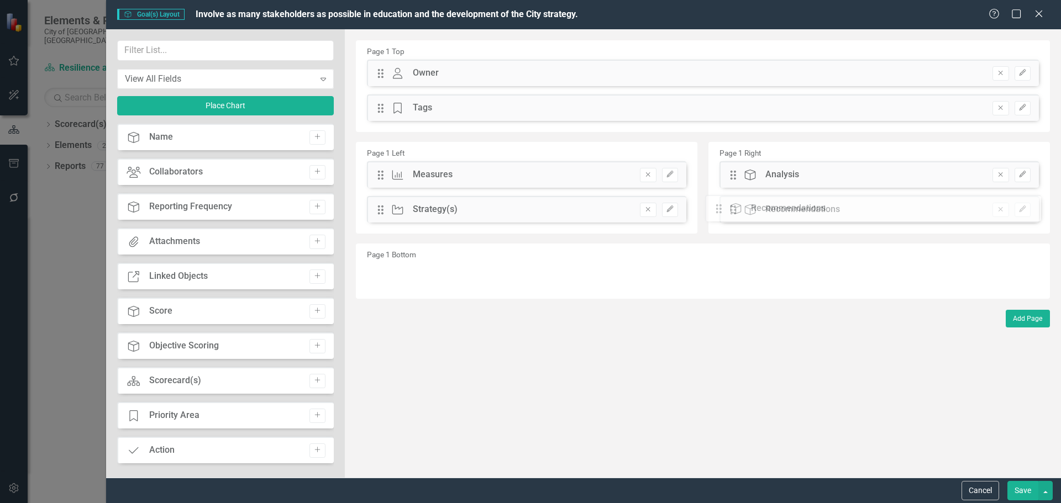
drag, startPoint x: 384, startPoint y: 174, endPoint x: 730, endPoint y: 208, distance: 348.1
drag, startPoint x: 384, startPoint y: 211, endPoint x: 383, endPoint y: 170, distance: 41.5
click at [383, 170] on div "The fields (or pods) that are available for you to include on the detail page a…" at bounding box center [703, 253] width 716 height 449
click at [179, 50] on input "text" at bounding box center [225, 50] width 217 height 20
type input "OBJE"
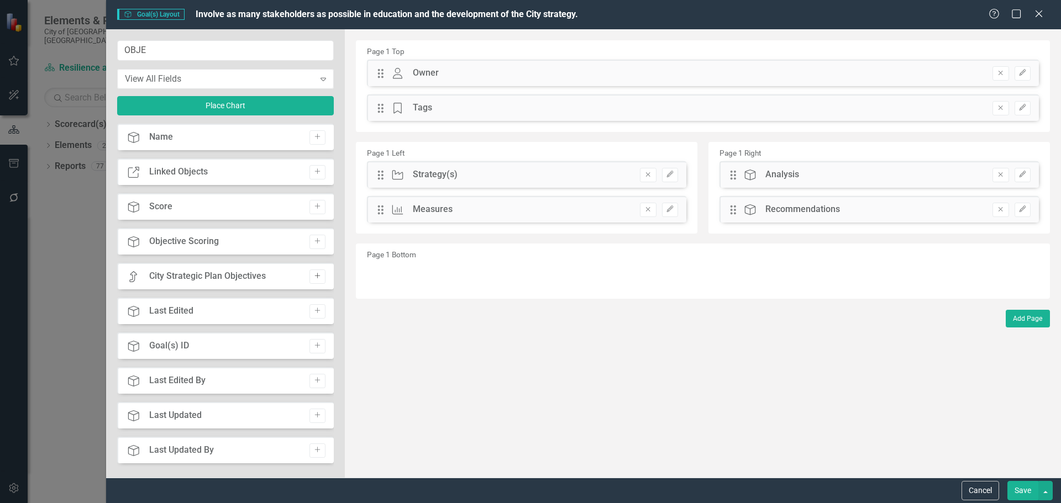
click at [312, 270] on button "Add" at bounding box center [317, 277] width 16 height 14
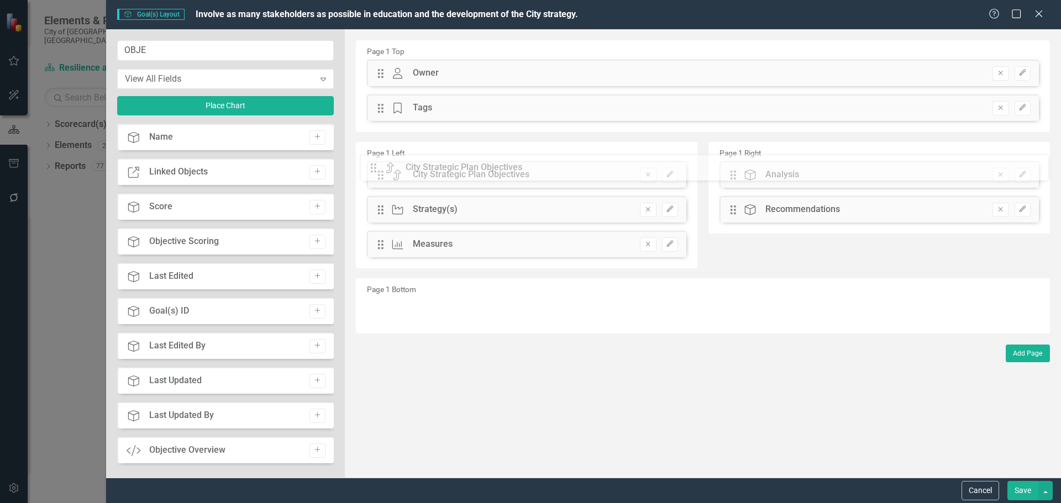
drag, startPoint x: 381, startPoint y: 71, endPoint x: 382, endPoint y: 166, distance: 94.5
click at [668, 171] on icon "Edit" at bounding box center [670, 174] width 8 height 7
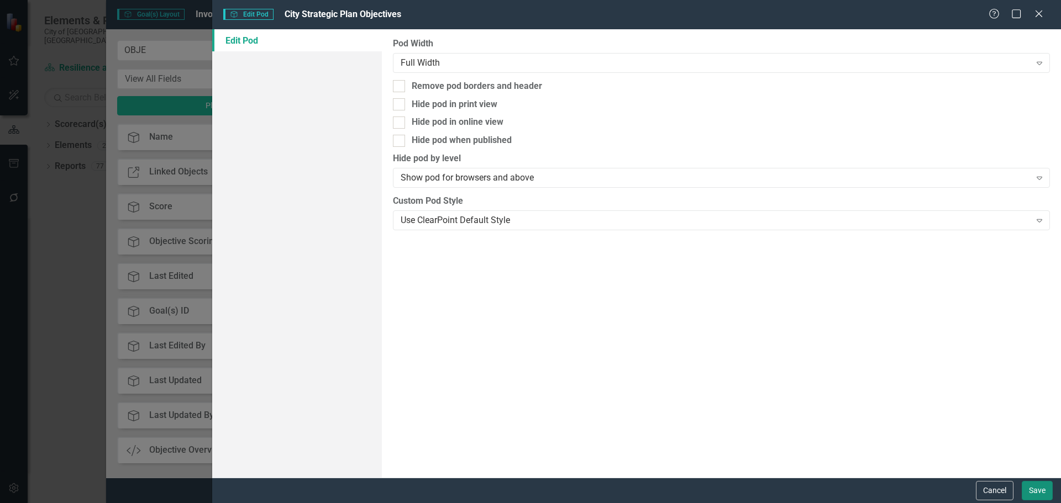
click at [1034, 490] on button "Save" at bounding box center [1037, 490] width 31 height 19
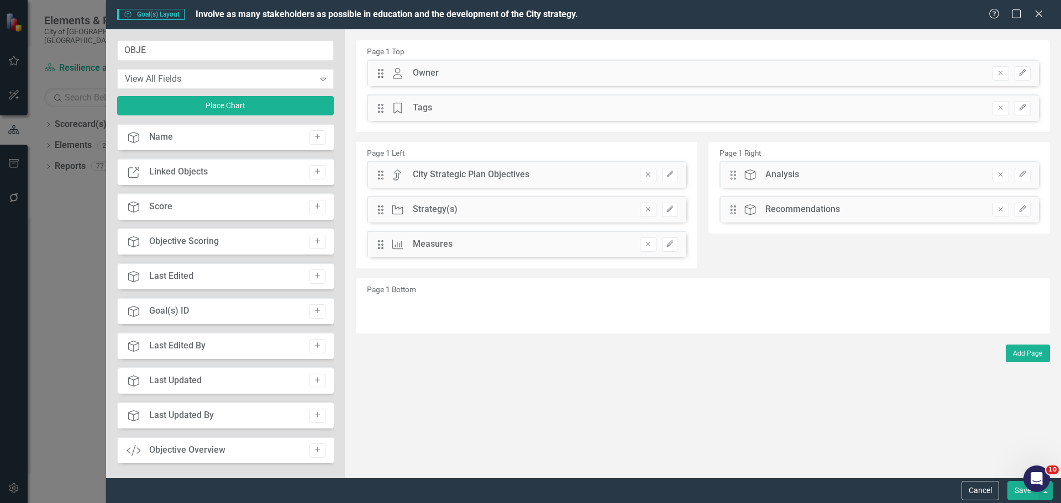
click at [1019, 496] on button "Save" at bounding box center [1022, 490] width 31 height 19
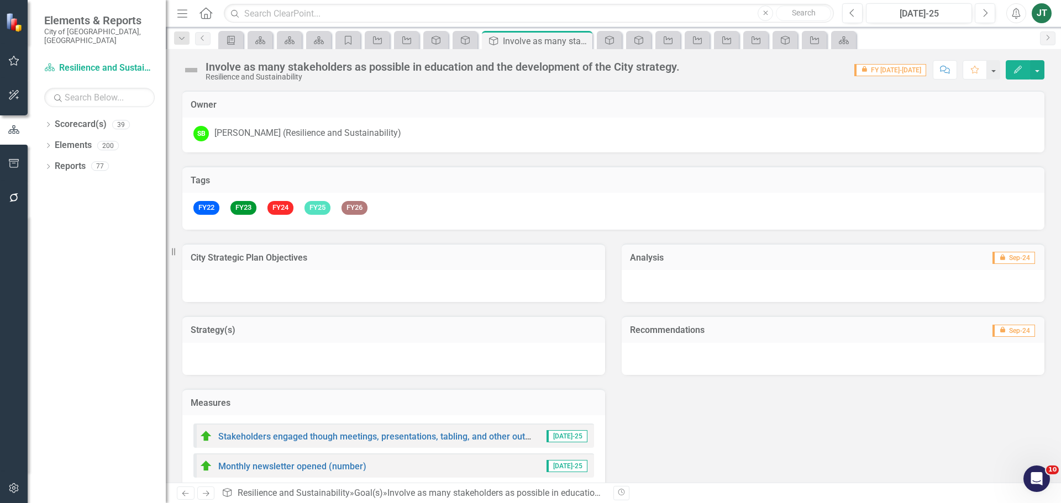
click at [405, 261] on h3 "City Strategic Plan Objectives" at bounding box center [394, 258] width 406 height 10
click at [535, 267] on div "City Strategic Plan Objectives" at bounding box center [393, 257] width 423 height 27
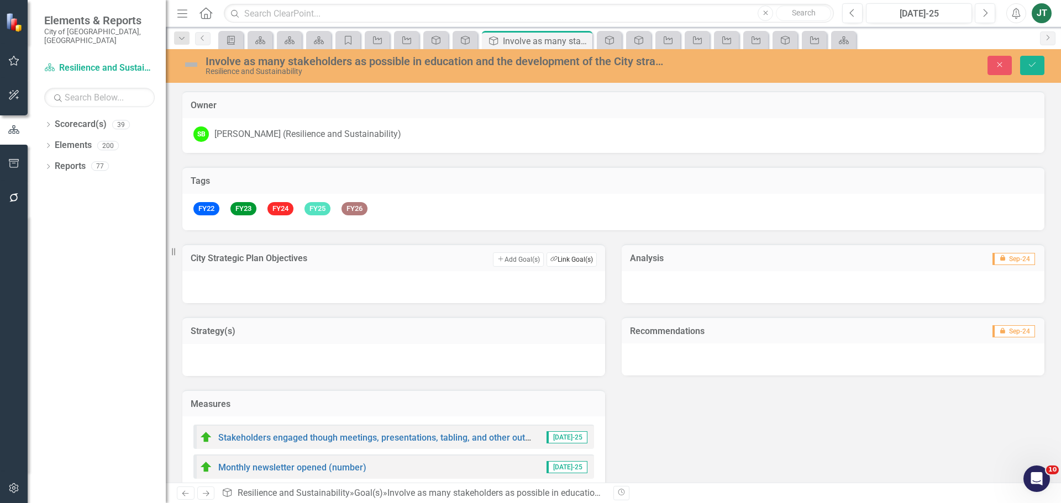
click at [570, 257] on button "Link Tag Link Goal(s)" at bounding box center [571, 260] width 50 height 14
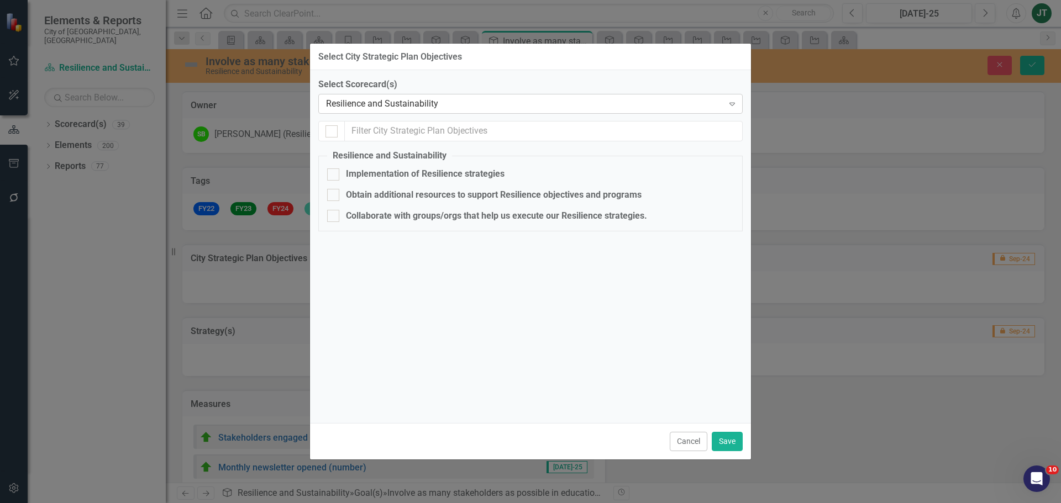
click at [389, 105] on div "Resilience and Sustainability" at bounding box center [524, 104] width 397 height 13
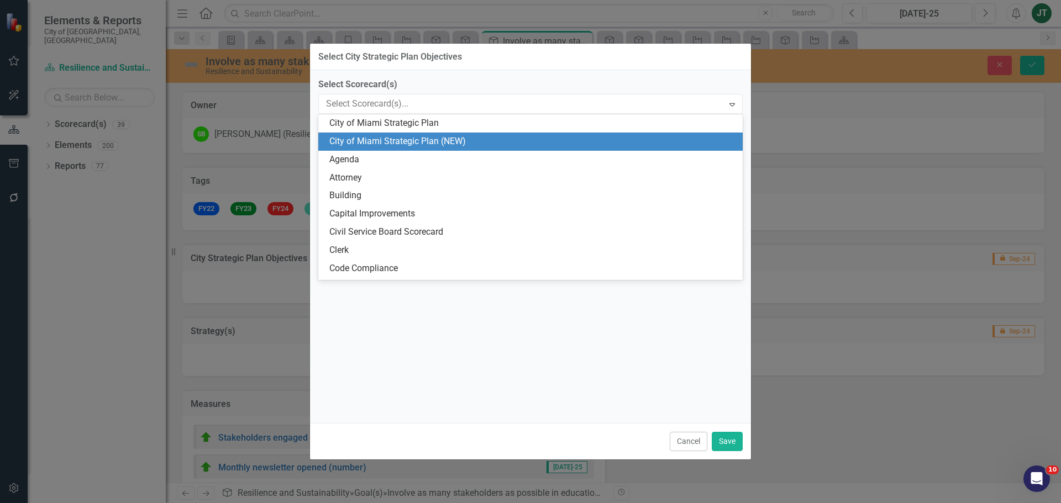
click at [419, 141] on div "City of Miami Strategic Plan (NEW)" at bounding box center [532, 141] width 407 height 13
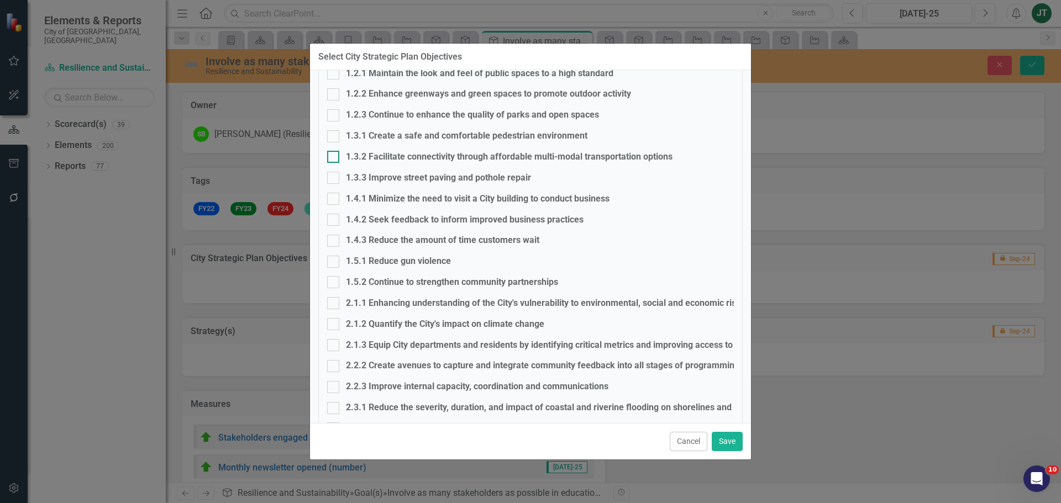
scroll to position [166, 0]
click at [334, 279] on div at bounding box center [333, 280] width 12 height 12
click at [334, 279] on input "1.5.2 Continue to strengthen community partnerships" at bounding box center [330, 277] width 7 height 7
checkbox input "true"
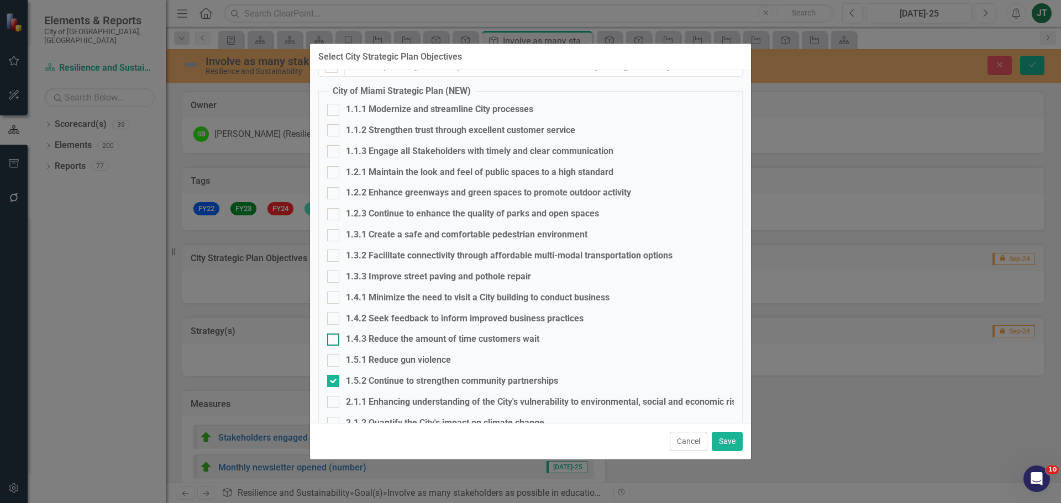
scroll to position [55, 0]
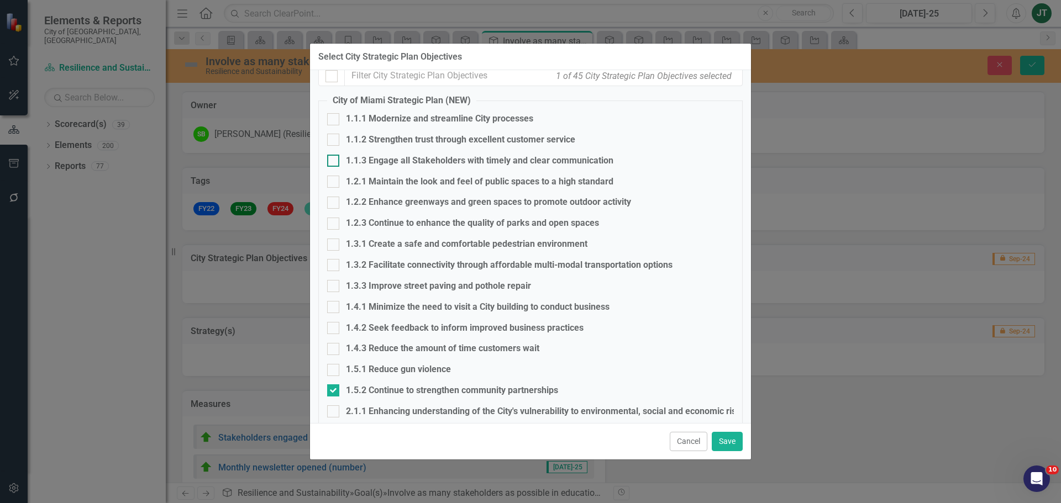
click at [330, 160] on input "1.1.3 Engage all Stakeholders with timely and clear communication" at bounding box center [330, 158] width 7 height 7
checkbox input "true"
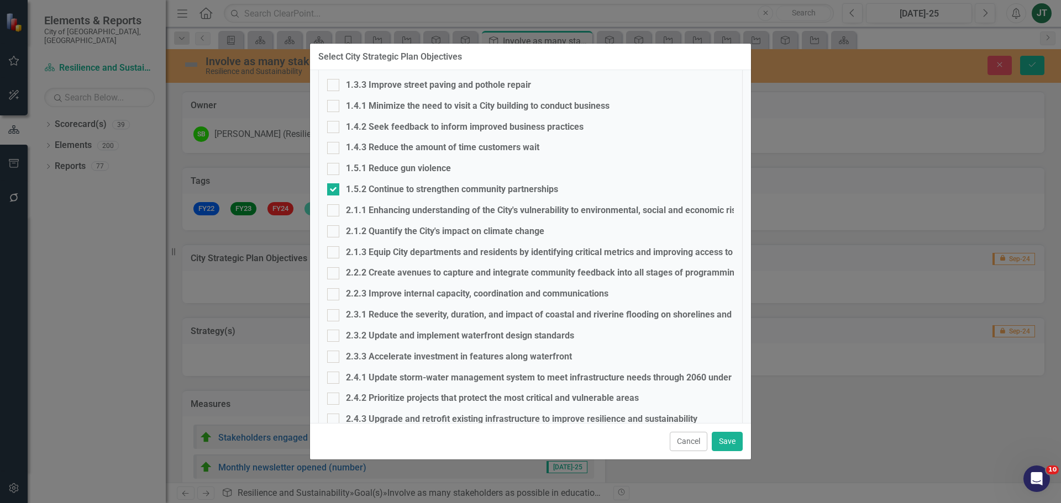
scroll to position [276, 0]
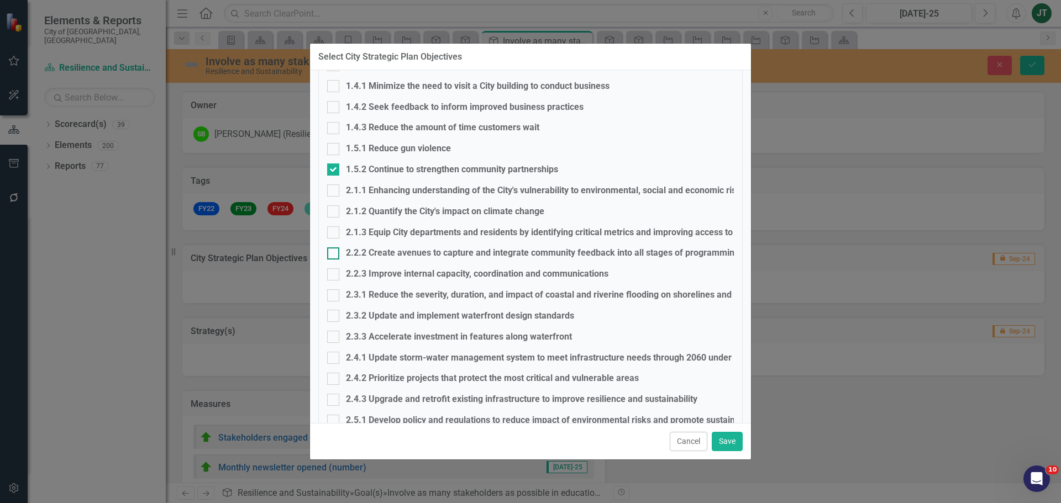
click at [332, 250] on input "2.2.2 Create avenues to capture and integrate community feedback into all stage…" at bounding box center [330, 251] width 7 height 7
checkbox input "true"
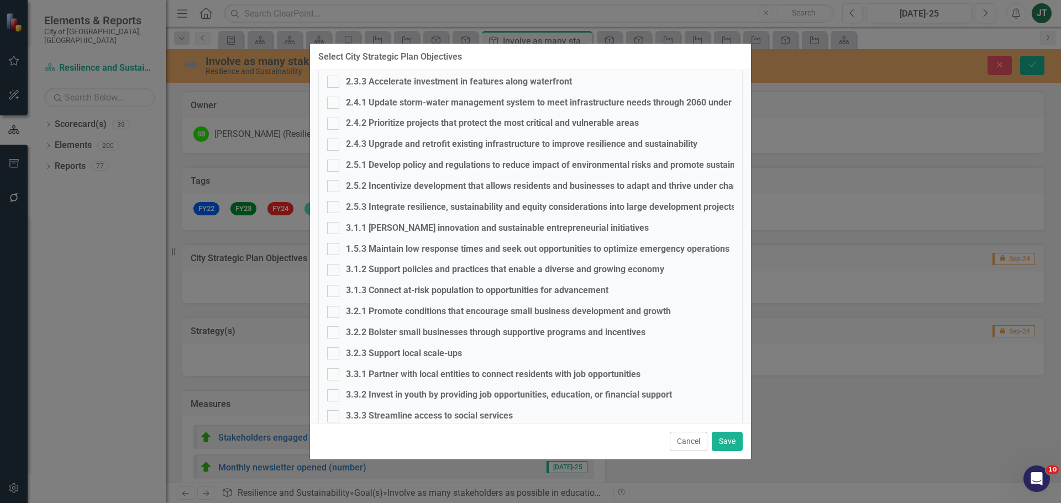
scroll to position [697, 0]
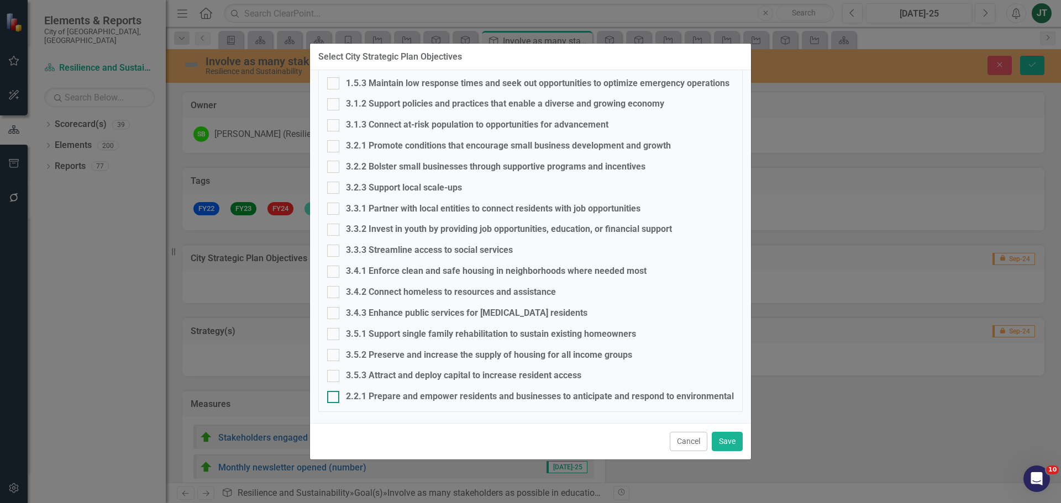
click at [339, 398] on div "2.2.1 Prepare and empower residents and businesses to anticipate and respond to…" at bounding box center [530, 397] width 407 height 13
click at [334, 398] on input "2.2.1 Prepare and empower residents and businesses to anticipate and respond to…" at bounding box center [330, 394] width 7 height 7
checkbox input "true"
click at [738, 446] on button "Save" at bounding box center [727, 441] width 31 height 19
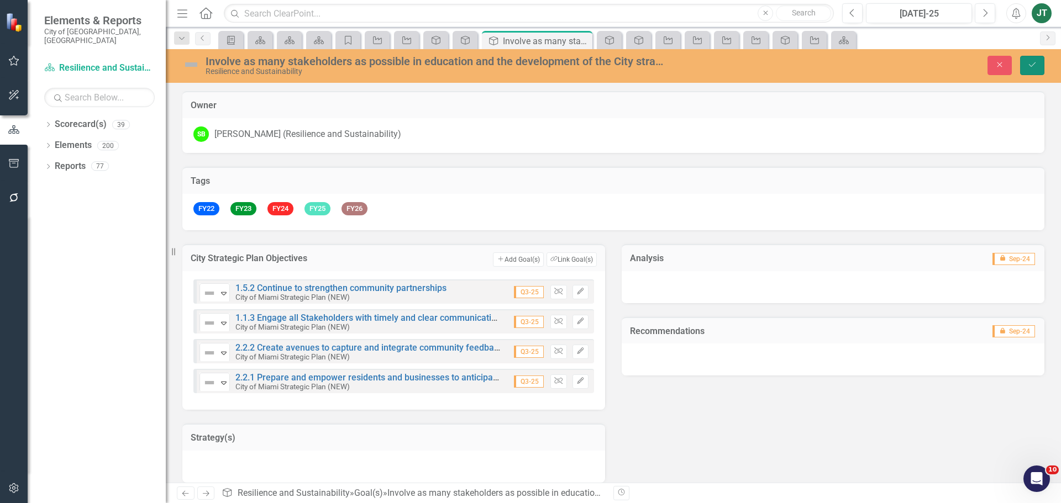
click at [1032, 69] on icon "Save" at bounding box center [1032, 65] width 10 height 8
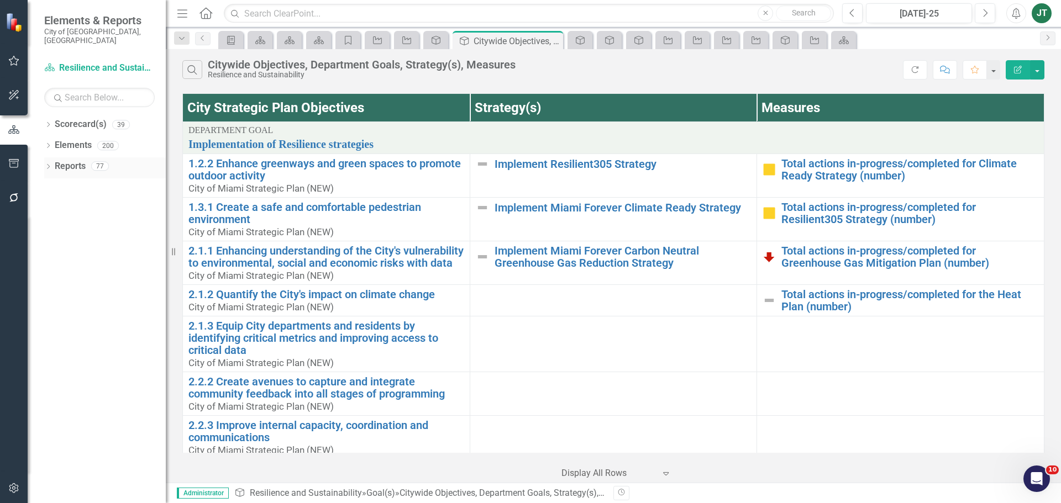
click at [72, 160] on link "Reports" at bounding box center [70, 166] width 31 height 13
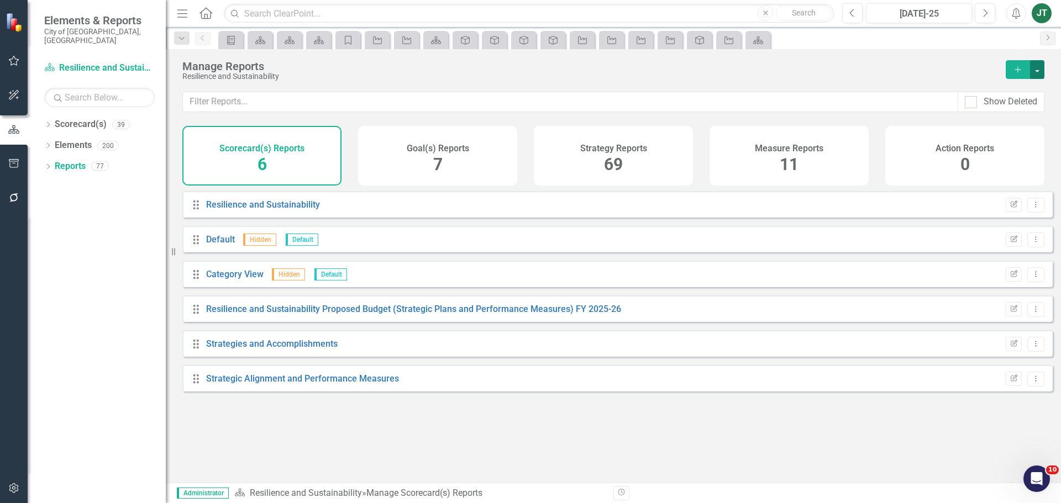
click at [1032, 66] on button "button" at bounding box center [1037, 69] width 14 height 19
click at [1008, 115] on link "Copy Add From Template" at bounding box center [988, 110] width 111 height 20
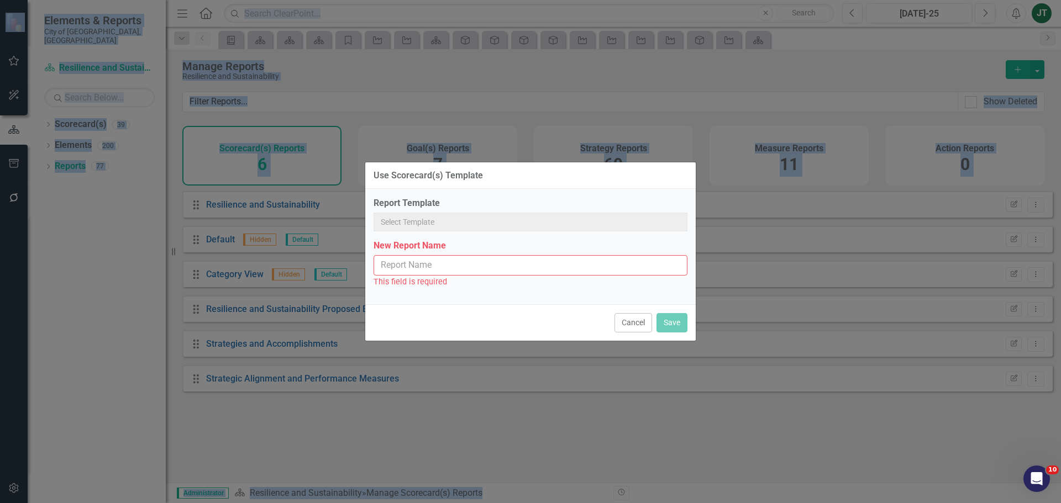
click at [1008, 115] on div "Use Scorecard(s) Template Report Template New Report Name This field is require…" at bounding box center [530, 251] width 1061 height 503
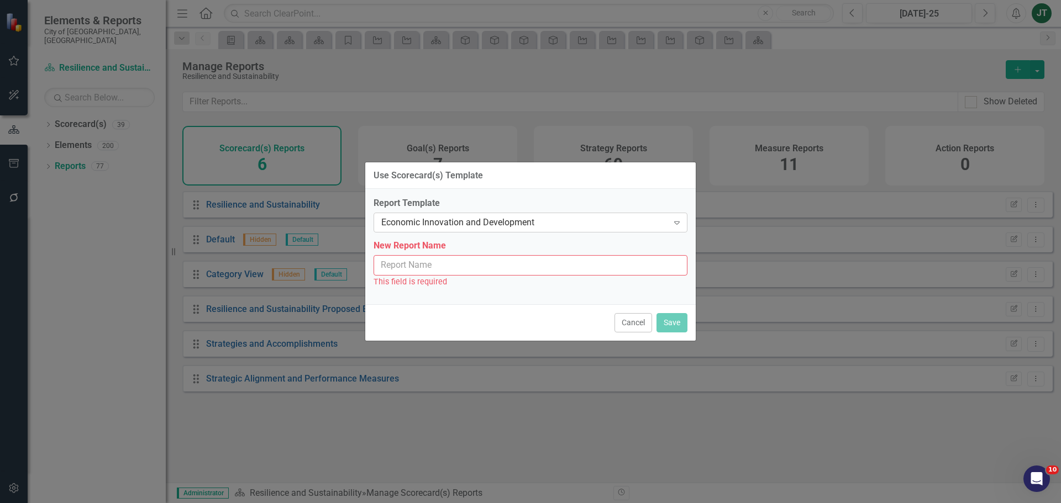
click at [517, 227] on div "Economic Innovation and Development" at bounding box center [524, 223] width 287 height 13
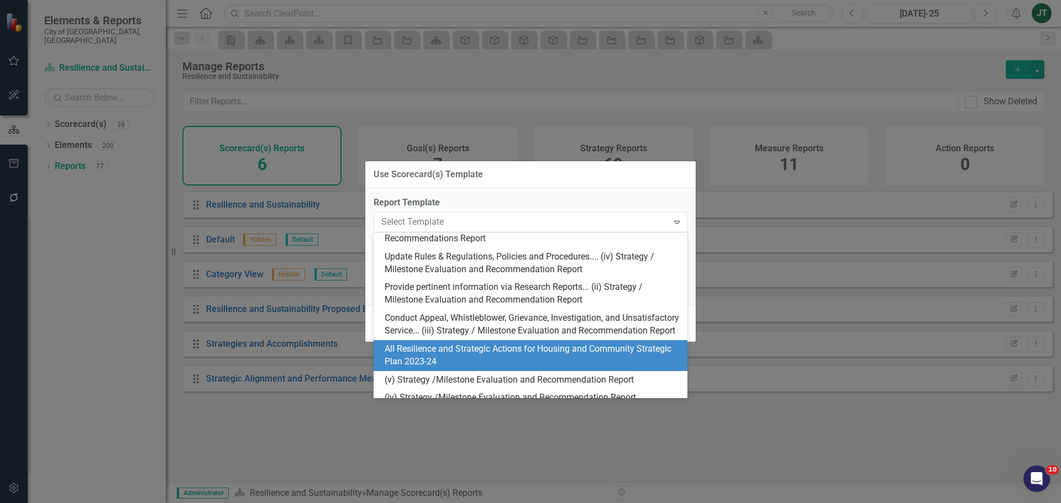
scroll to position [55, 0]
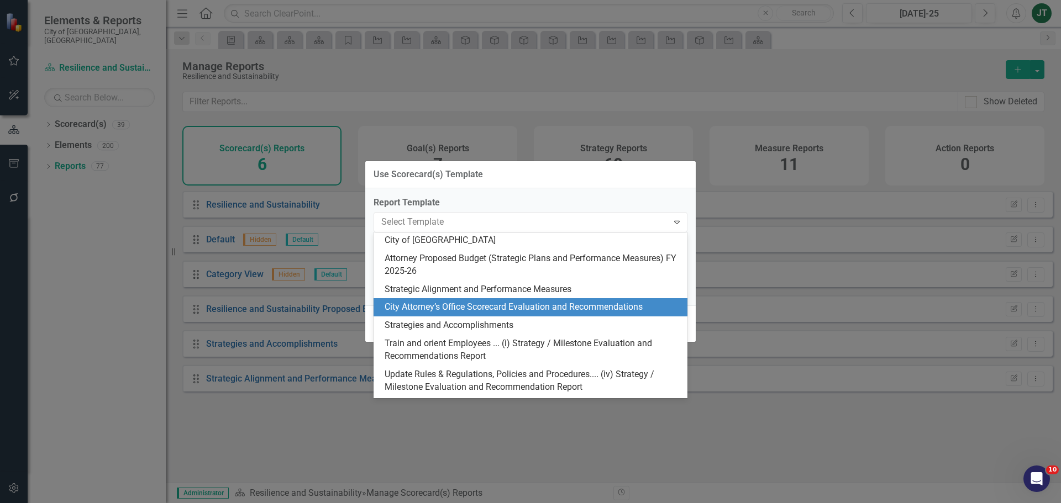
click at [516, 303] on div "City Attorney’s Office Scorecard Evaluation and Recommendations" at bounding box center [533, 307] width 296 height 13
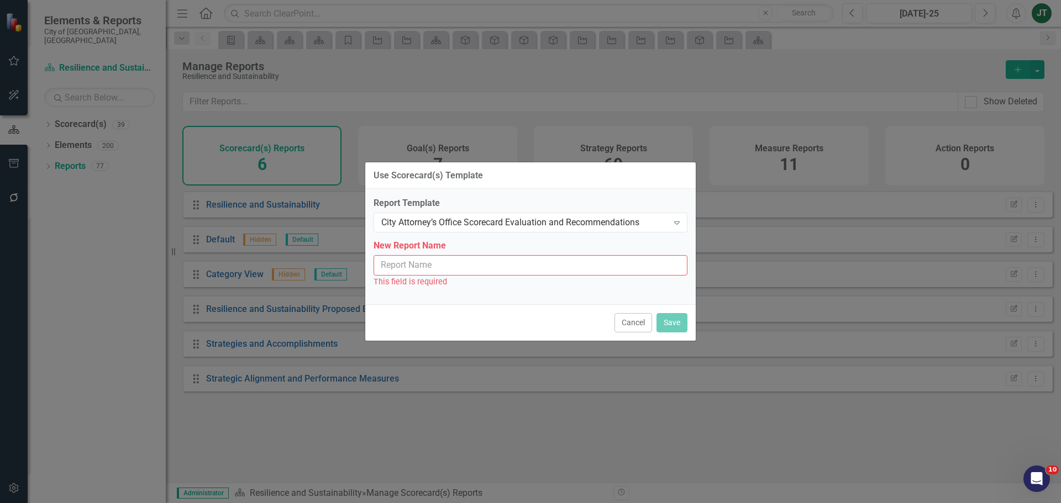
click at [451, 266] on input "New Report Name" at bounding box center [531, 265] width 314 height 20
click at [428, 260] on input "New Report Name" at bounding box center [531, 265] width 314 height 20
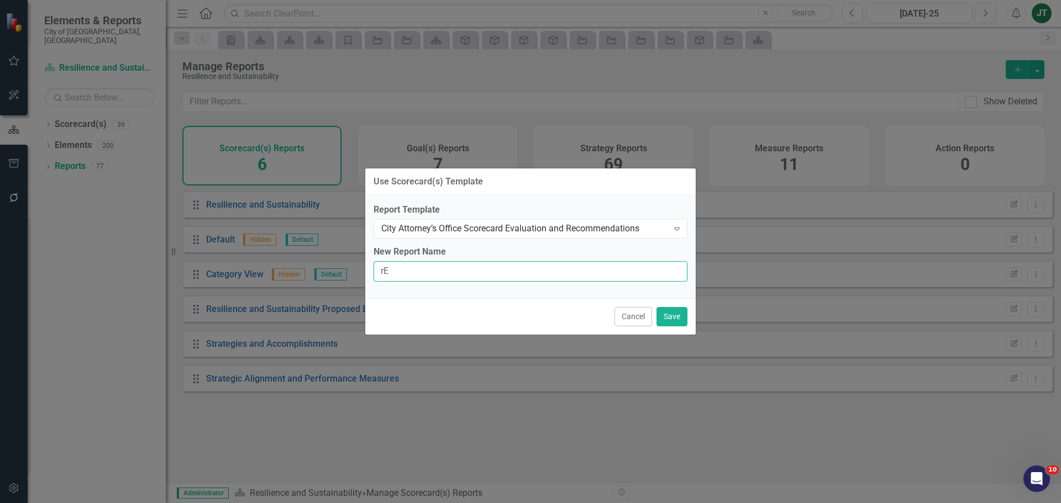
type input "r"
type input "Resilience and Sustainability Scorecard Evaluation and Recommendations"
click at [674, 311] on button "Save" at bounding box center [671, 316] width 31 height 19
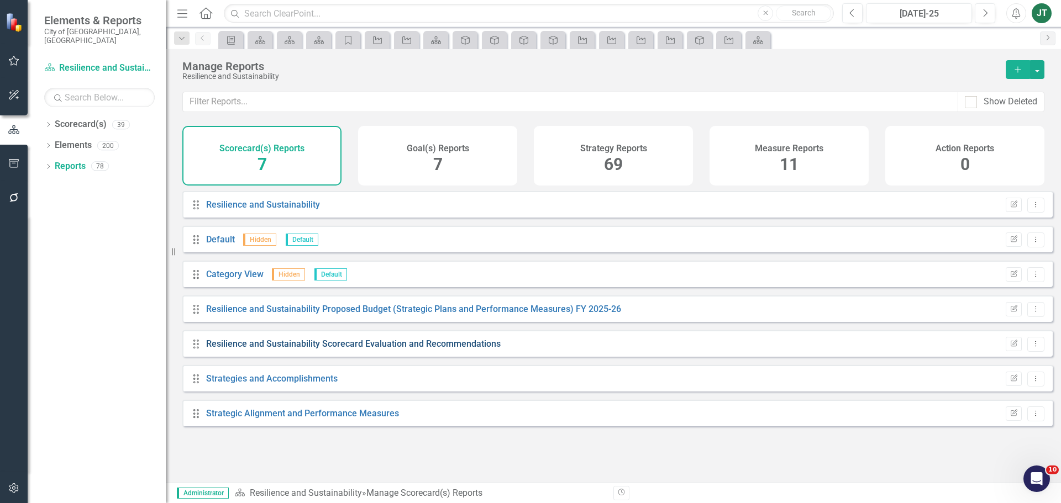
click at [459, 349] on link "Resilience and Sustainability Scorecard Evaluation and Recommendations" at bounding box center [353, 344] width 294 height 10
click at [498, 161] on div "Goal(s) Reports 7" at bounding box center [437, 156] width 159 height 60
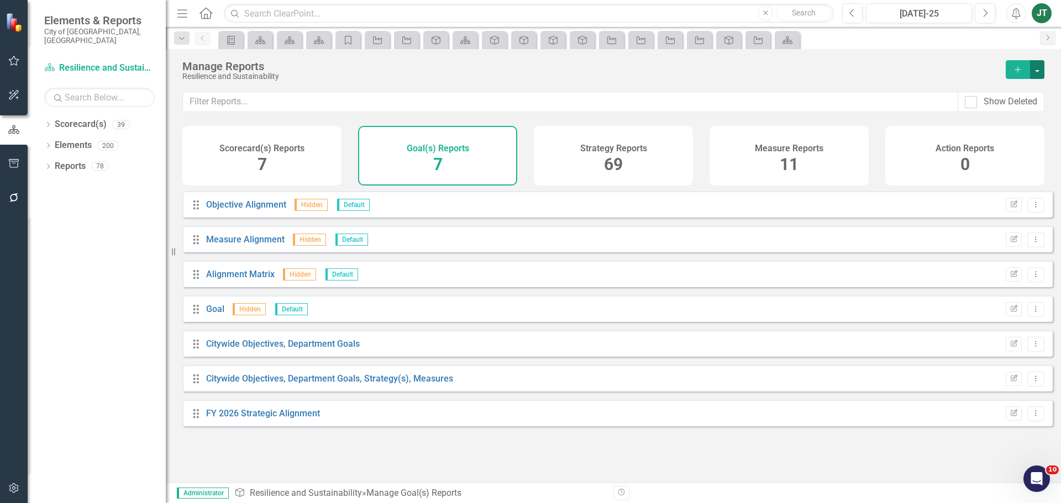
click at [1041, 67] on button "button" at bounding box center [1037, 69] width 14 height 19
click at [1007, 112] on link "Copy Add From Template" at bounding box center [991, 110] width 103 height 20
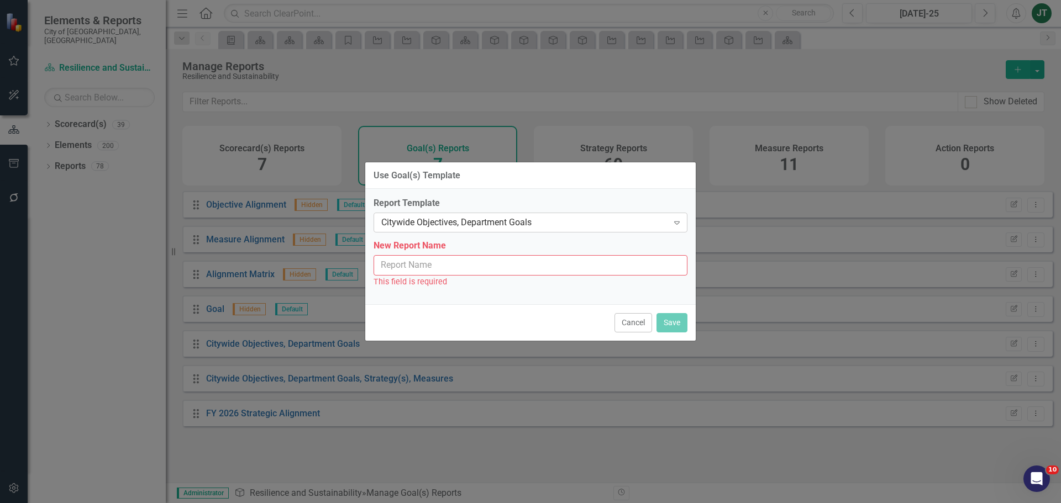
click at [459, 218] on div "Citywide Objectives, Department Goals" at bounding box center [524, 223] width 287 height 13
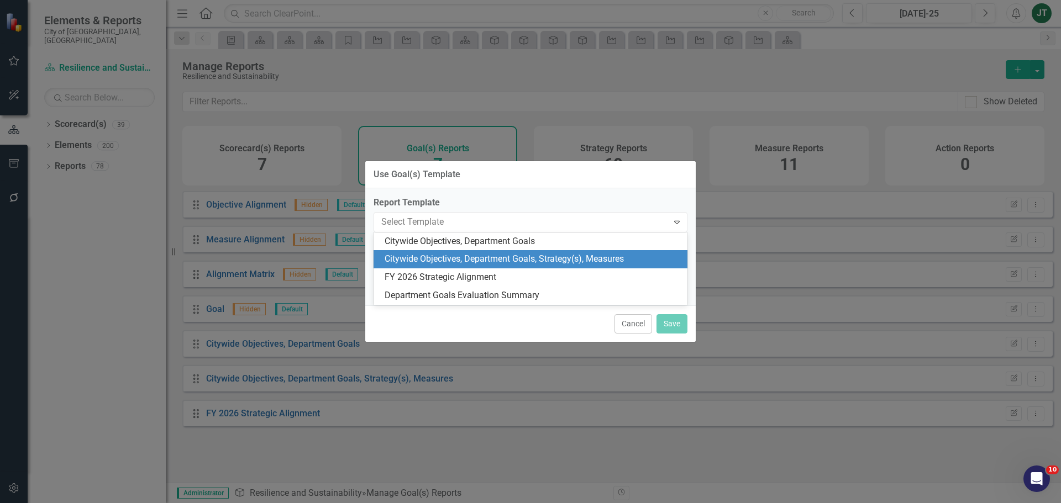
click at [477, 261] on div "Citywide Objectives, Department Goals, Strategy(s), Measures" at bounding box center [533, 259] width 296 height 13
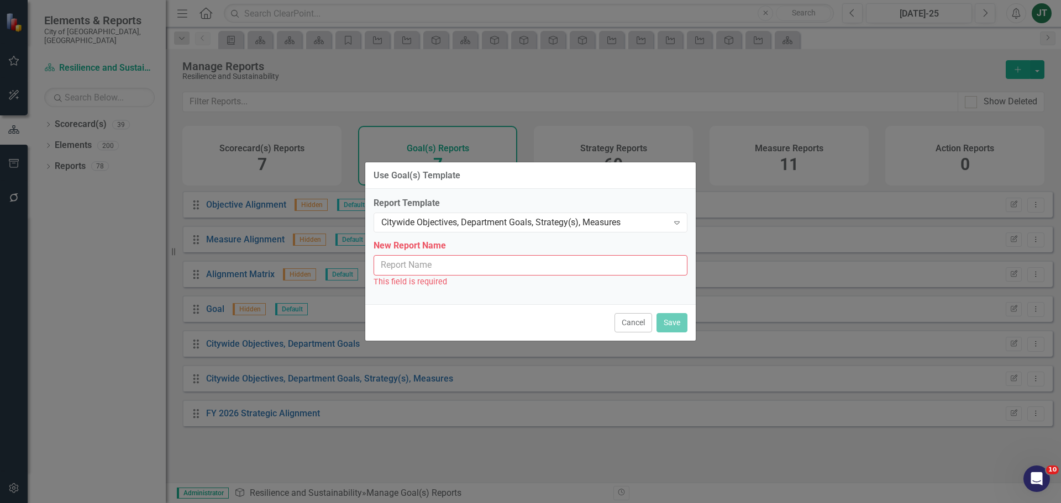
click at [453, 264] on input "New Report Name" at bounding box center [531, 265] width 314 height 20
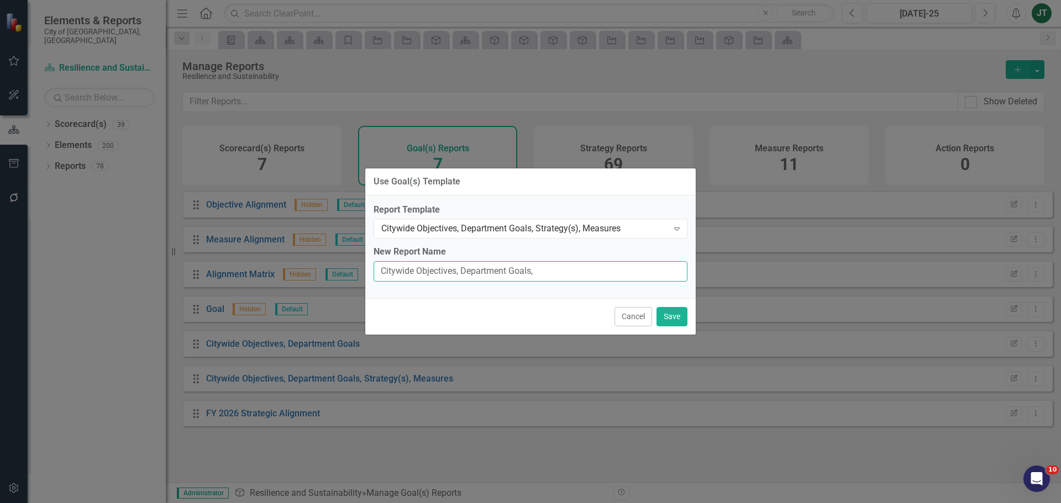
type input "Citywide Objectives, Department Goals, Strategy(s) Measures"
click at [676, 315] on button "Save" at bounding box center [671, 316] width 31 height 19
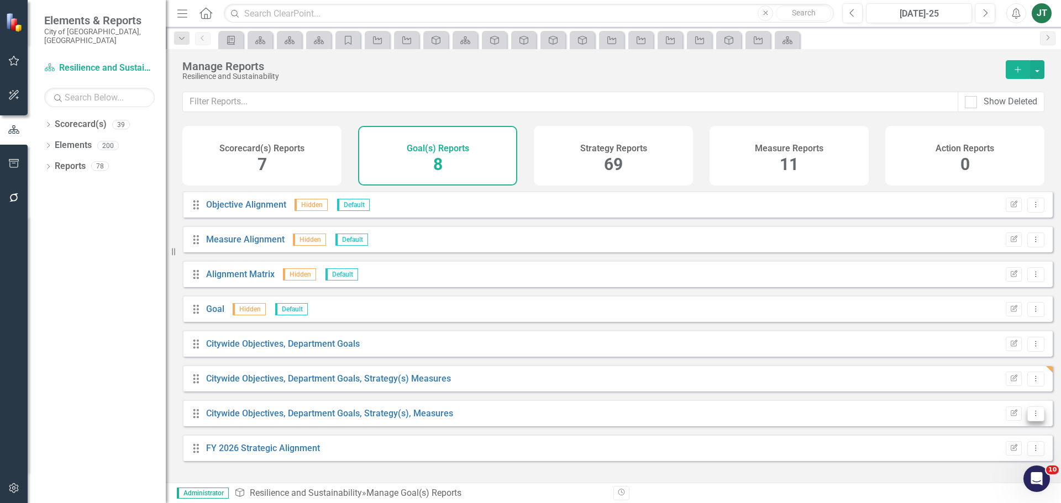
click at [1031, 417] on icon "Dropdown Menu" at bounding box center [1035, 413] width 9 height 7
click at [990, 407] on link "Trash Delete Report" at bounding box center [989, 404] width 91 height 20
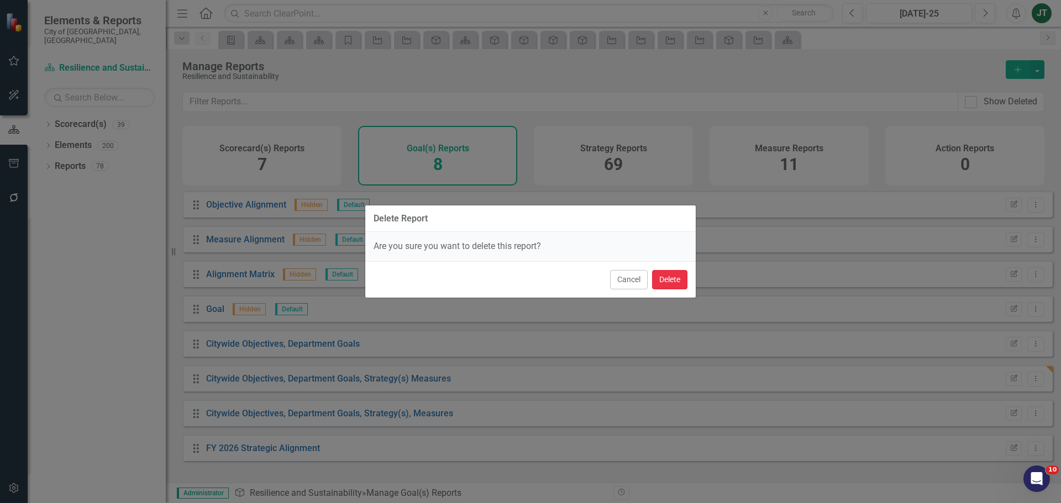
click at [664, 275] on button "Delete" at bounding box center [669, 279] width 35 height 19
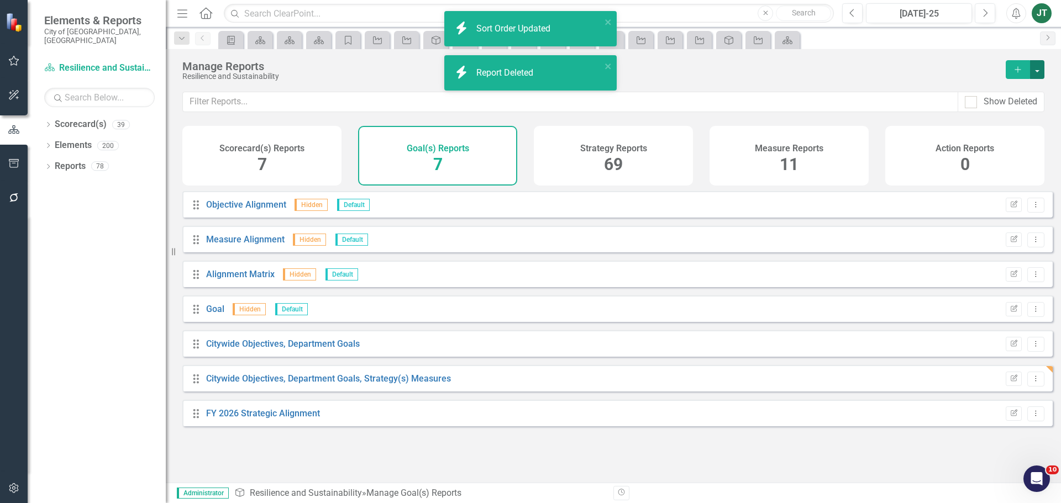
click at [1039, 69] on button "button" at bounding box center [1037, 69] width 14 height 19
click at [1016, 109] on link "Copy Add From Template" at bounding box center [991, 110] width 103 height 20
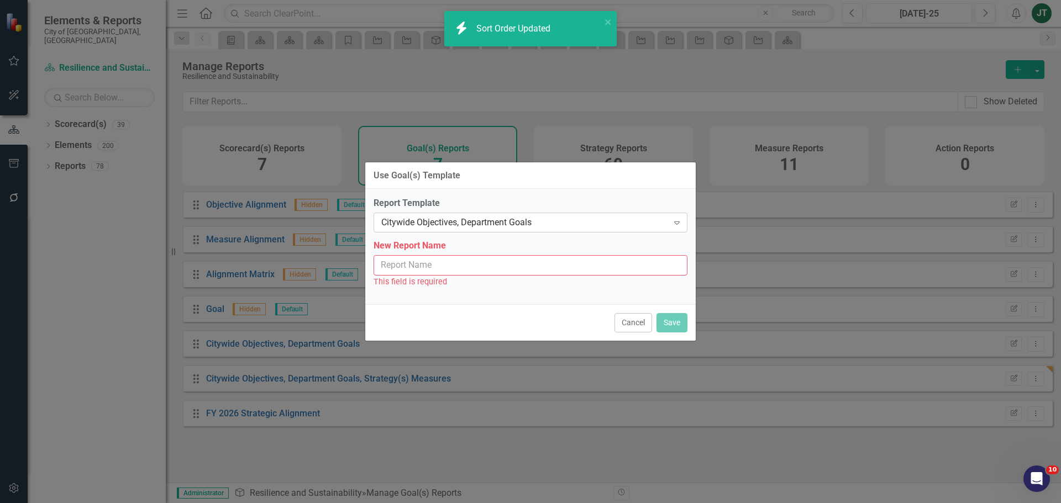
click at [507, 223] on div "Citywide Objectives, Department Goals" at bounding box center [524, 223] width 287 height 13
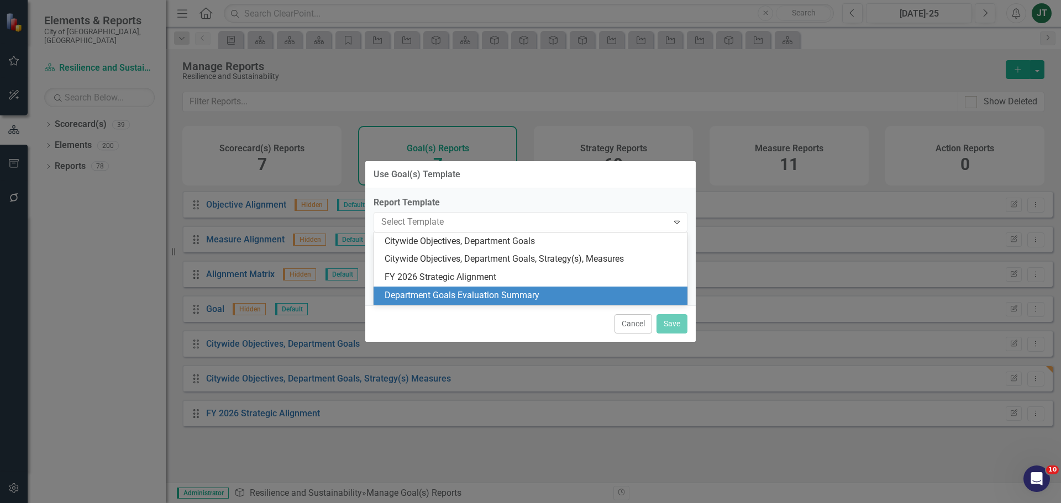
click at [495, 298] on div "Department Goals Evaluation Summary" at bounding box center [533, 296] width 296 height 13
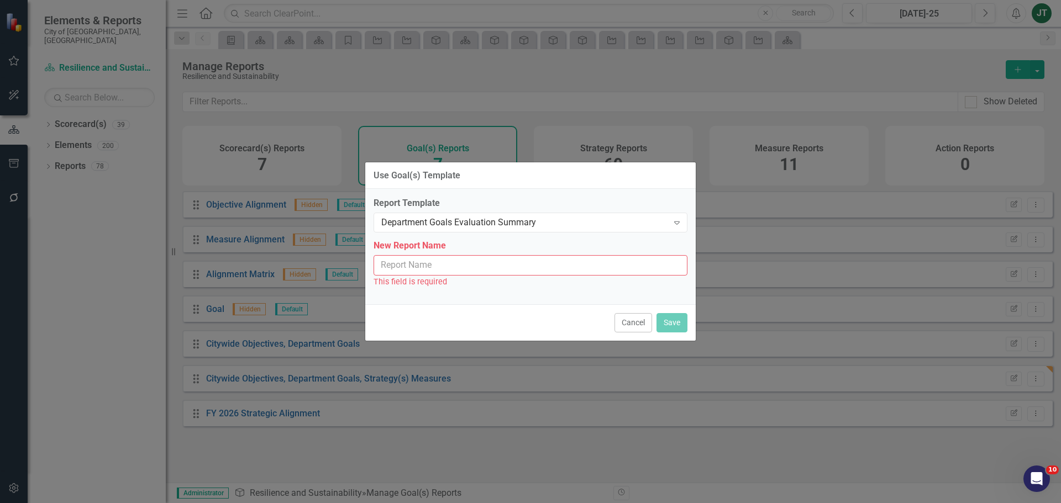
click at [390, 275] on div "Use Goal(s) Template Report Template Department Goals Evaluation Summary Expand…" at bounding box center [531, 252] width 332 height 180
click at [417, 263] on input "New Report Name" at bounding box center [531, 265] width 314 height 20
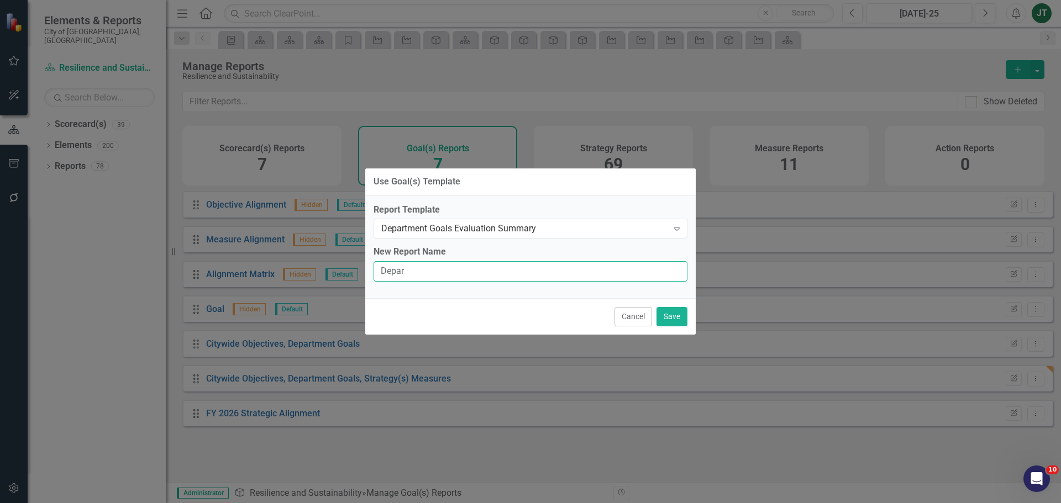
type input "Department Goals Evaluation Summary"
click at [671, 314] on button "Save" at bounding box center [671, 316] width 31 height 19
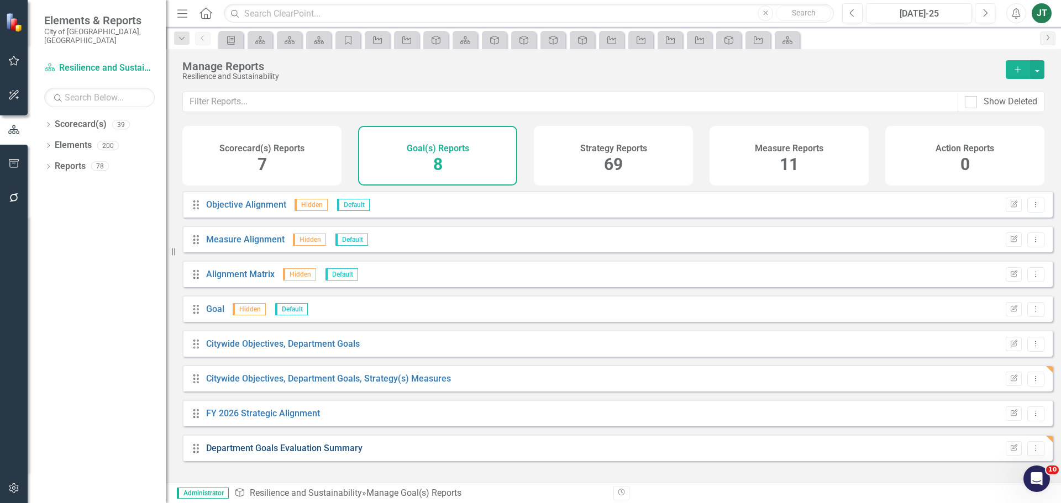
click at [306, 454] on link "Department Goals Evaluation Summary" at bounding box center [284, 448] width 156 height 10
click at [336, 453] on link "Department Goals Evaluation Summary" at bounding box center [284, 448] width 156 height 10
click at [574, 165] on div "Strategy Reports 69" at bounding box center [613, 156] width 159 height 60
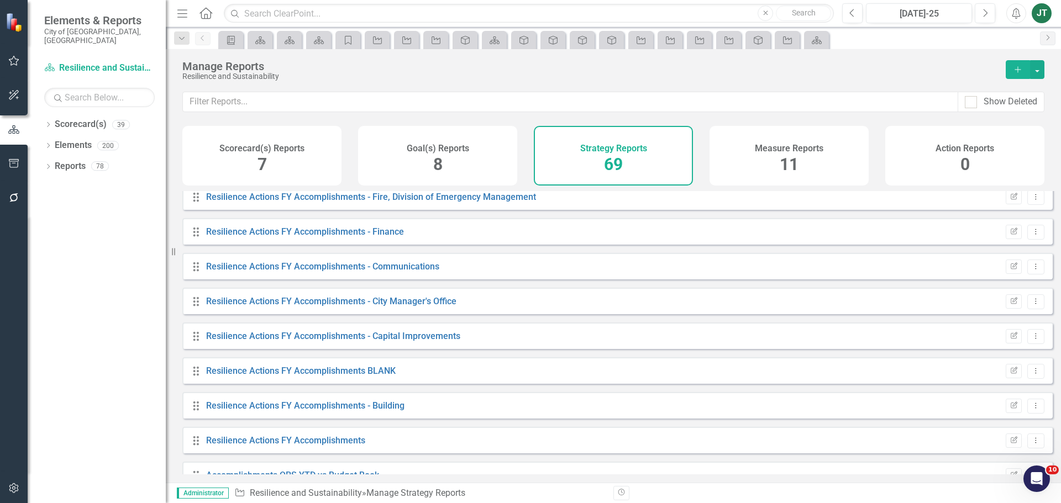
scroll to position [2118, 0]
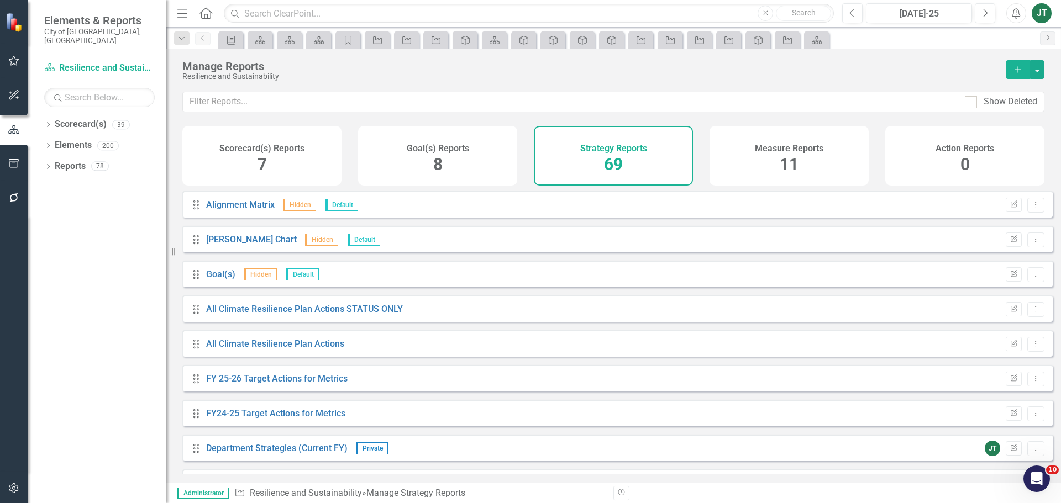
scroll to position [2118, 0]
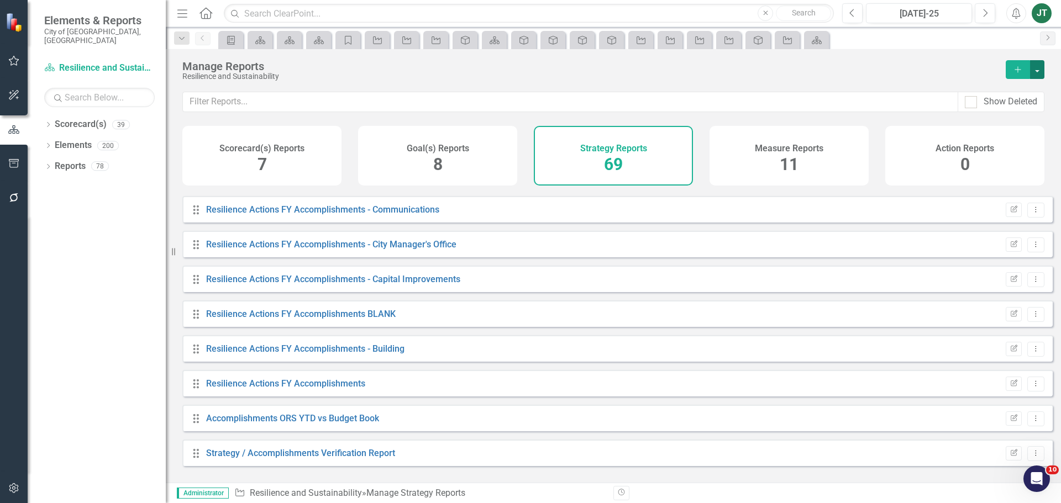
click at [1042, 68] on button "button" at bounding box center [1037, 69] width 14 height 19
click at [1008, 109] on link "Copy Add From Template" at bounding box center [991, 110] width 103 height 20
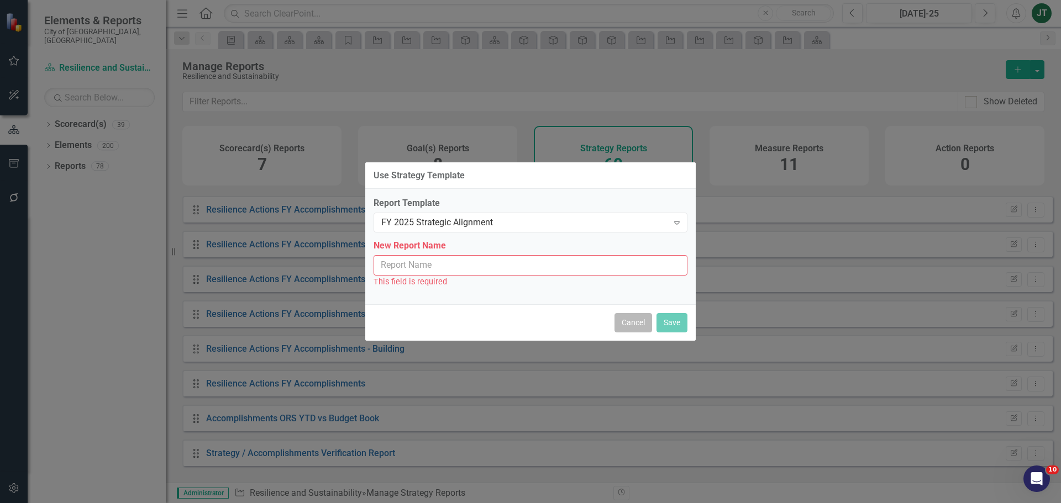
click at [631, 319] on button "Cancel" at bounding box center [633, 322] width 38 height 19
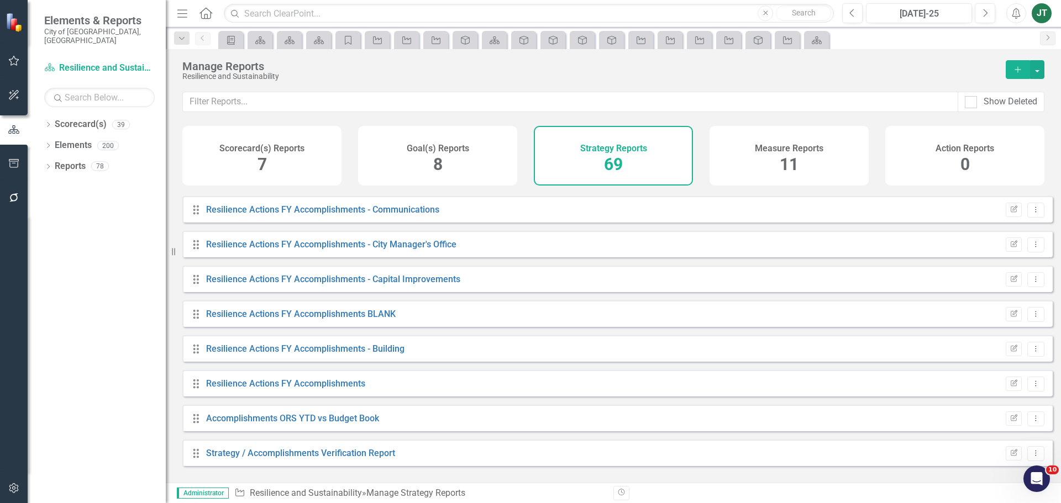
click at [781, 156] on span "11" at bounding box center [789, 164] width 19 height 19
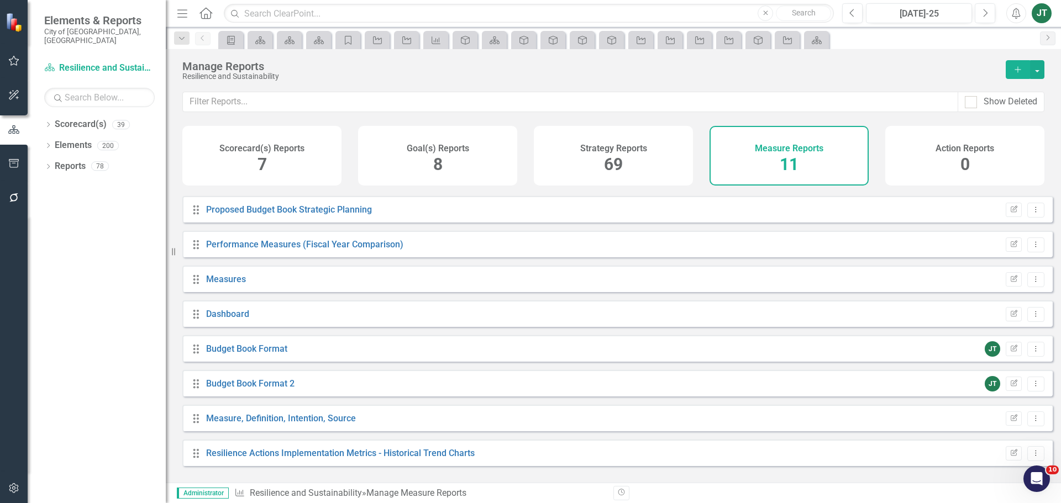
scroll to position [99, 0]
click at [1041, 68] on button "button" at bounding box center [1037, 69] width 14 height 19
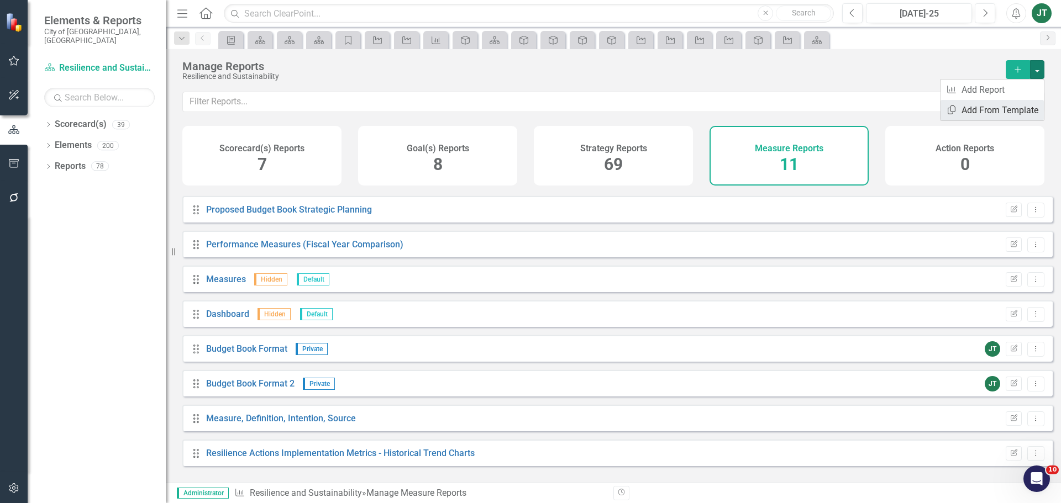
click at [997, 109] on link "Copy Add From Template" at bounding box center [991, 110] width 103 height 20
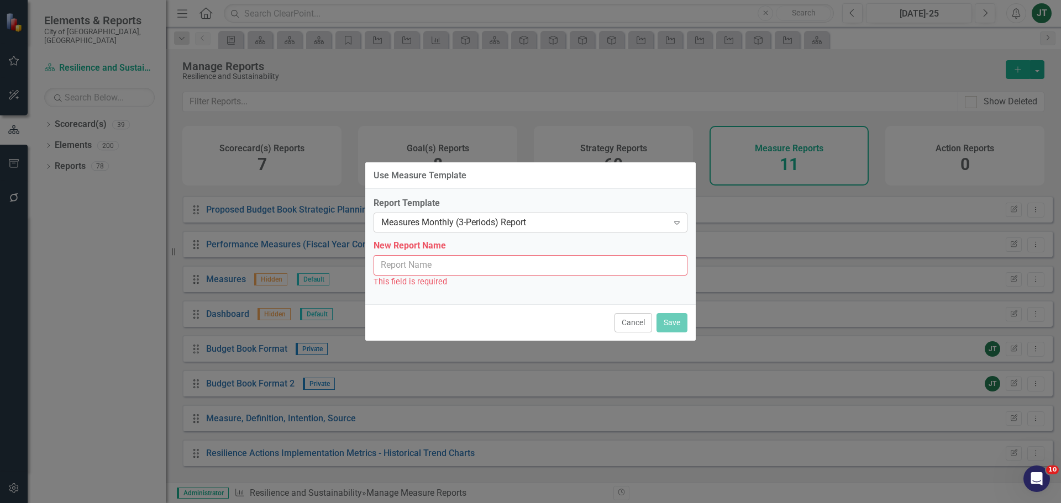
click at [501, 219] on div "Measures Monthly (3-Periods) Report" at bounding box center [524, 223] width 287 height 13
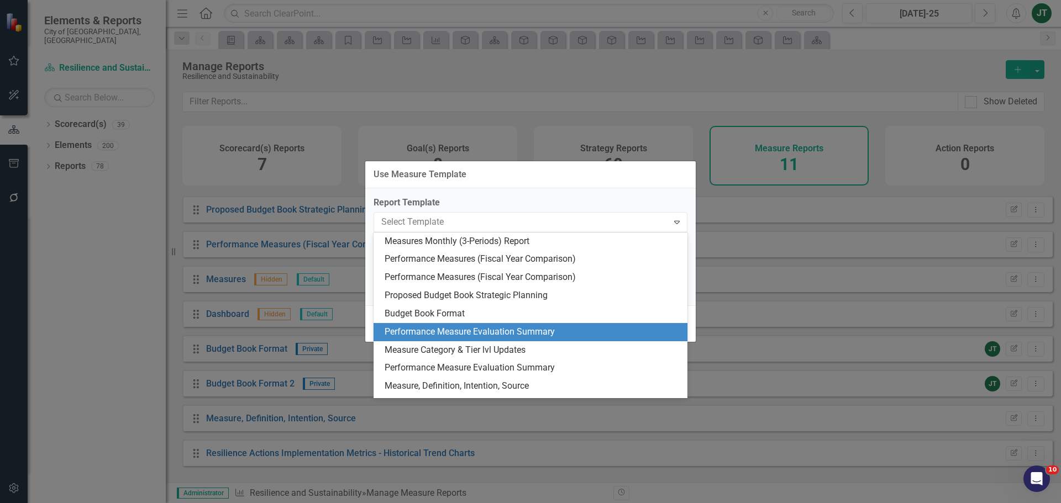
click at [461, 333] on div "Performance Measure Evaluation Summary" at bounding box center [533, 332] width 296 height 13
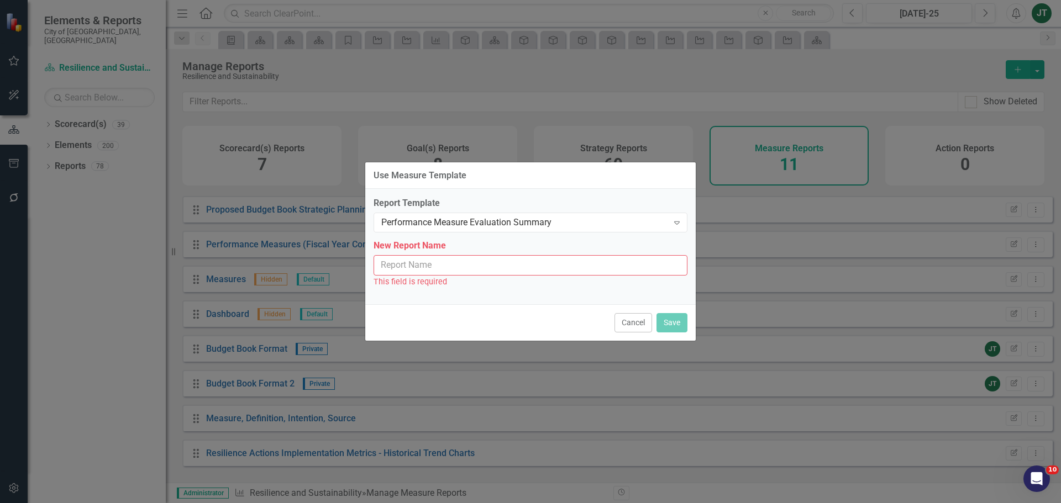
click at [449, 267] on input "New Report Name" at bounding box center [531, 265] width 314 height 20
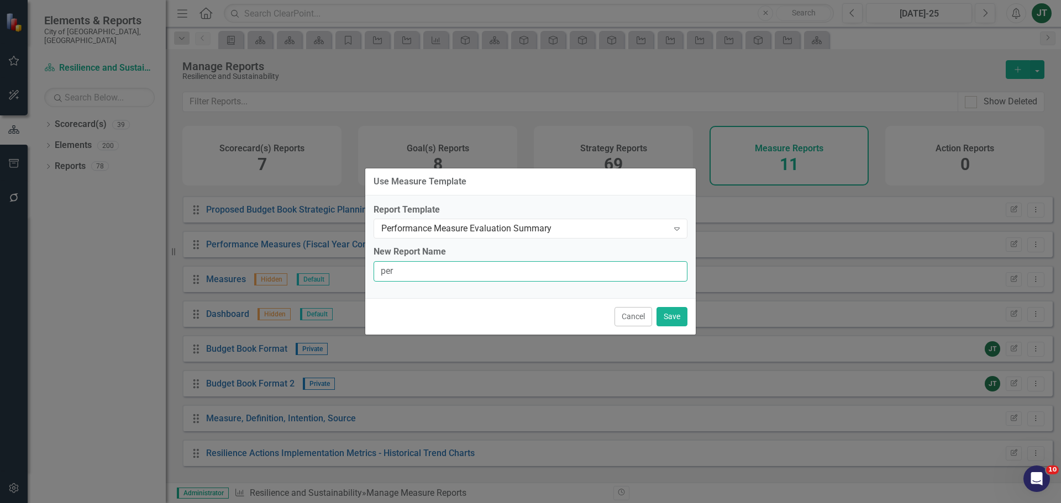
type input "Performance Measure Evaluation Summary"
click at [668, 315] on button "Save" at bounding box center [671, 316] width 31 height 19
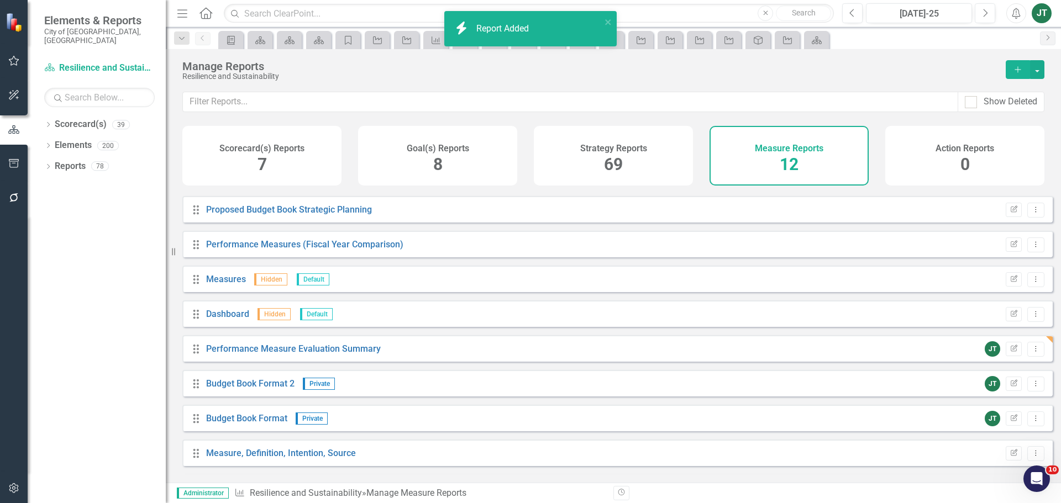
scroll to position [134, 0]
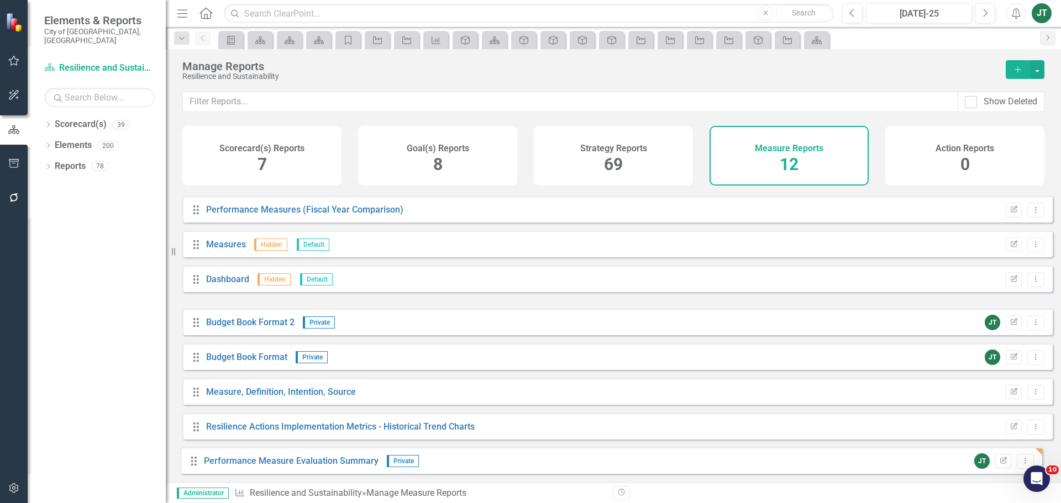
drag, startPoint x: 193, startPoint y: 323, endPoint x: 191, endPoint y: 462, distance: 138.7
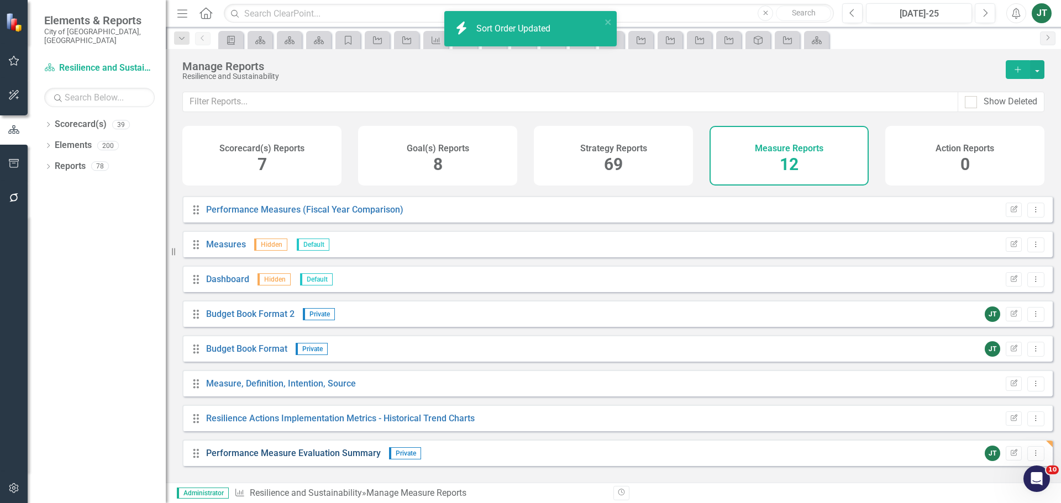
click at [239, 459] on link "Performance Measure Evaluation Summary" at bounding box center [293, 453] width 175 height 10
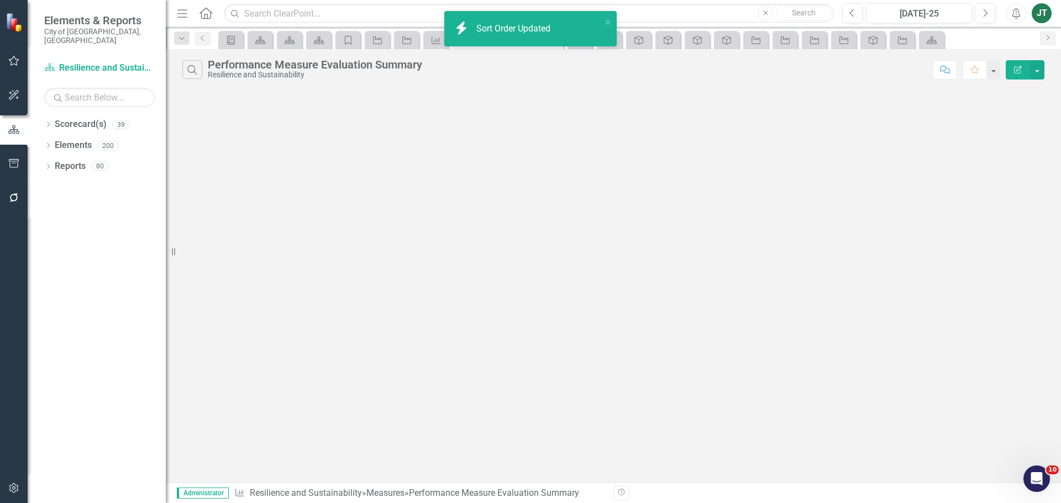
click at [1014, 64] on button "Edit Report" at bounding box center [1018, 69] width 24 height 19
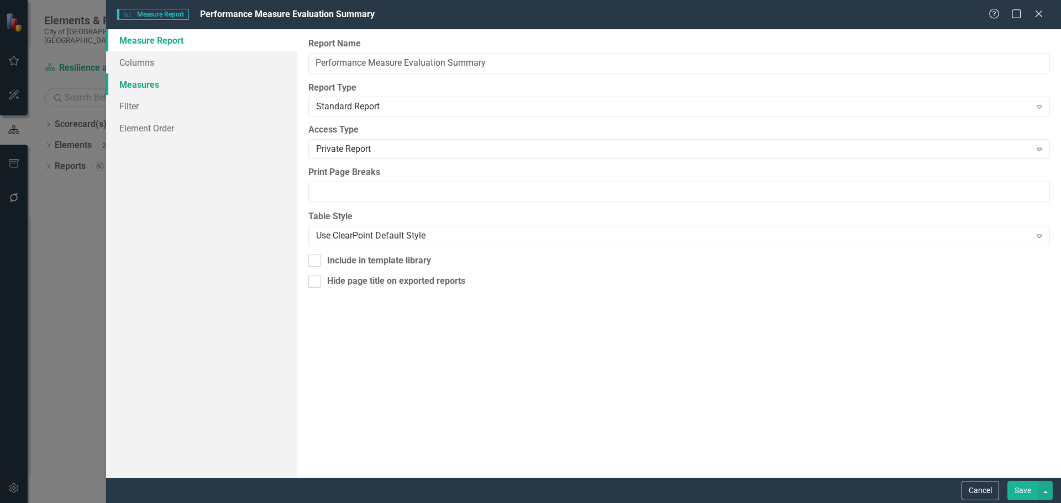
click at [145, 82] on link "Measures" at bounding box center [201, 84] width 191 height 22
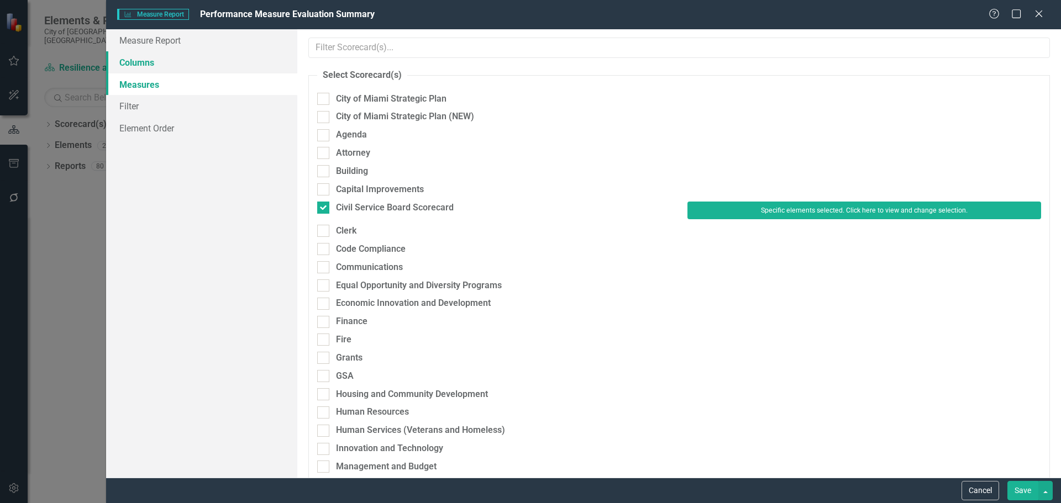
click at [148, 62] on link "Columns" at bounding box center [201, 62] width 191 height 22
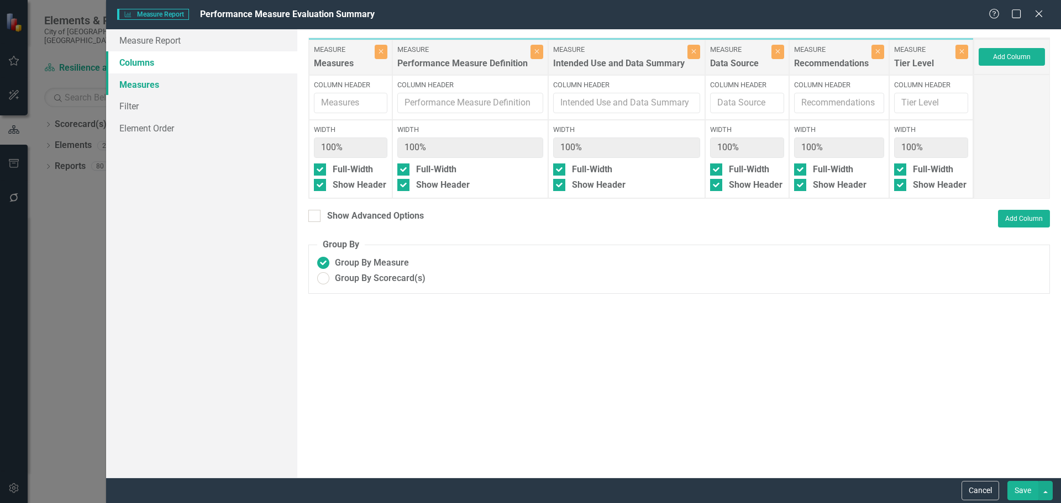
click at [139, 85] on link "Measures" at bounding box center [201, 84] width 191 height 22
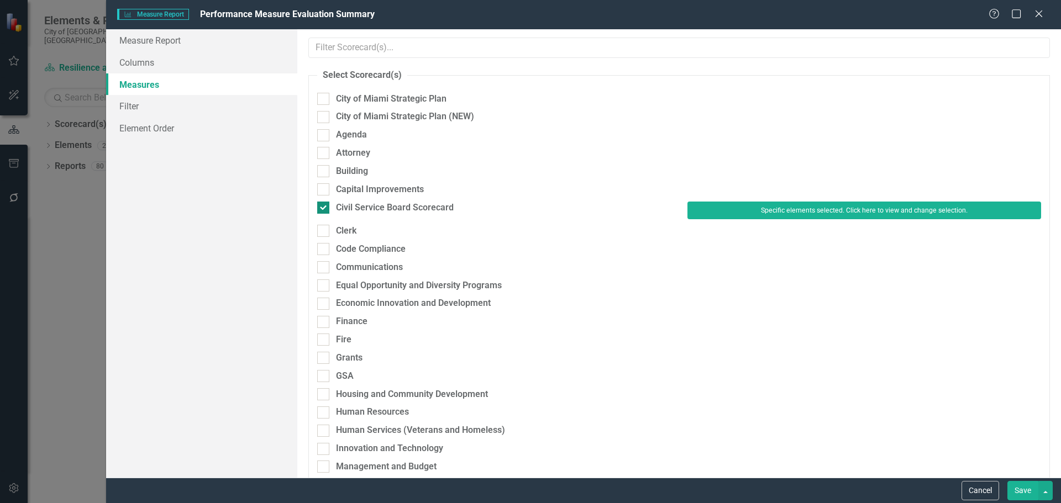
click at [446, 209] on div "Civil Service Board Scorecard" at bounding box center [395, 208] width 118 height 13
click at [324, 209] on input "Civil Service Board Scorecard" at bounding box center [320, 205] width 7 height 7
checkbox input "false"
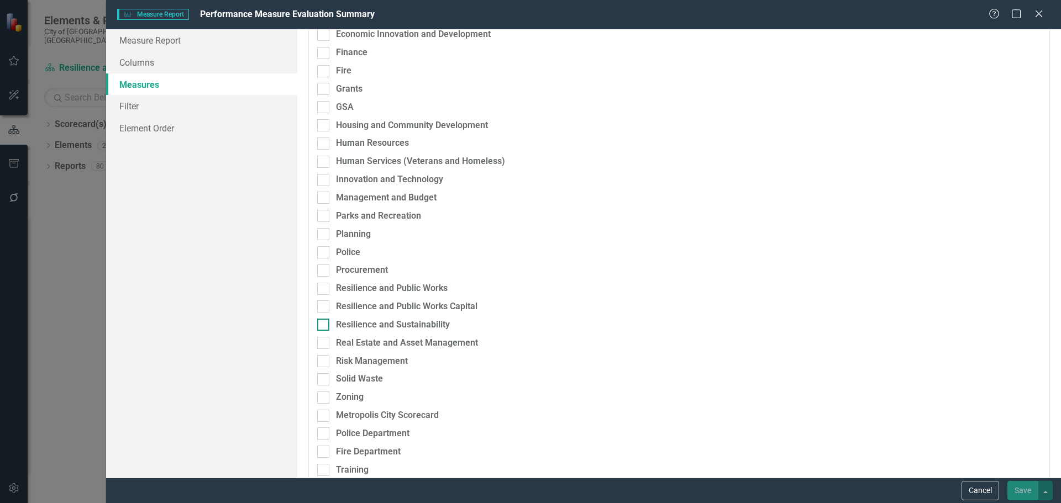
click at [424, 328] on div "Resilience and Sustainability" at bounding box center [393, 325] width 114 height 13
click at [324, 326] on input "Resilience and Sustainability" at bounding box center [320, 322] width 7 height 7
checkbox input "true"
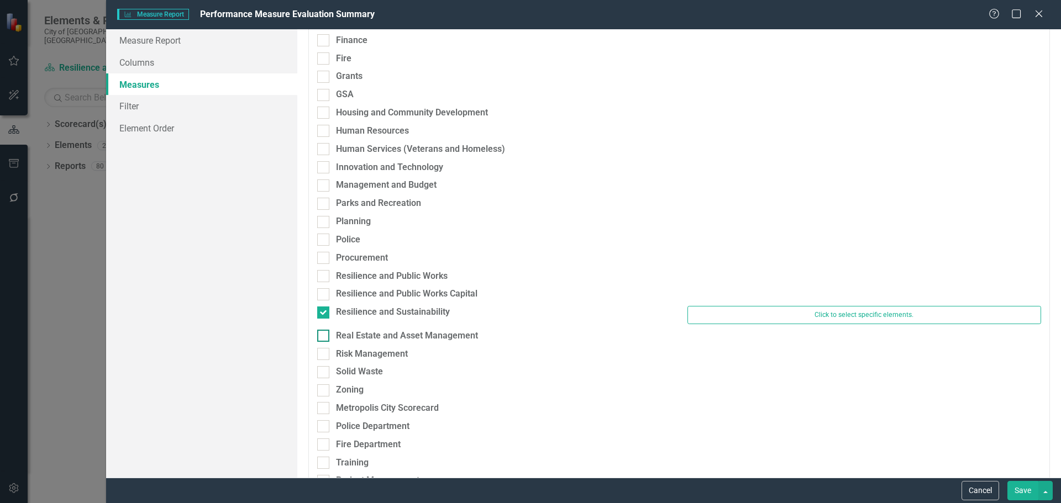
scroll to position [264, 0]
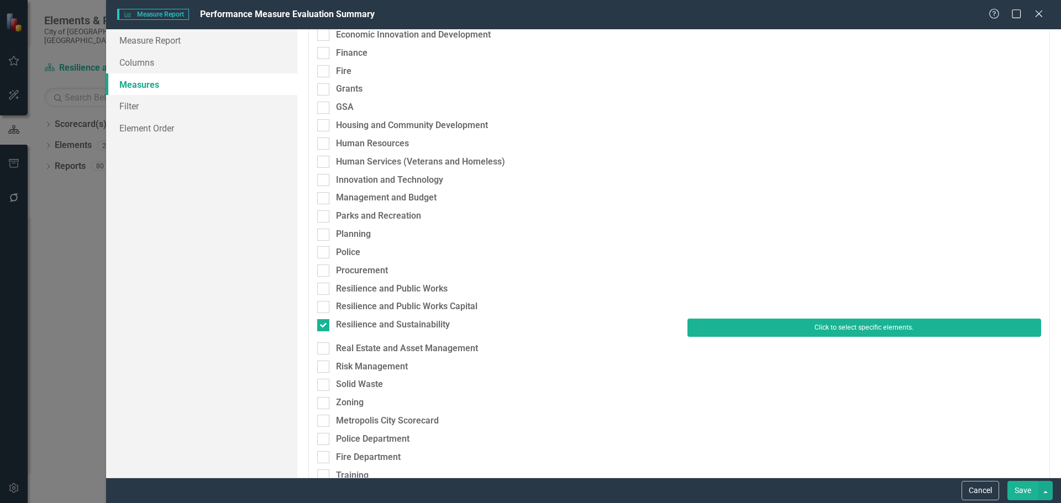
click at [742, 328] on button "Click to select specific elements." at bounding box center [864, 328] width 354 height 18
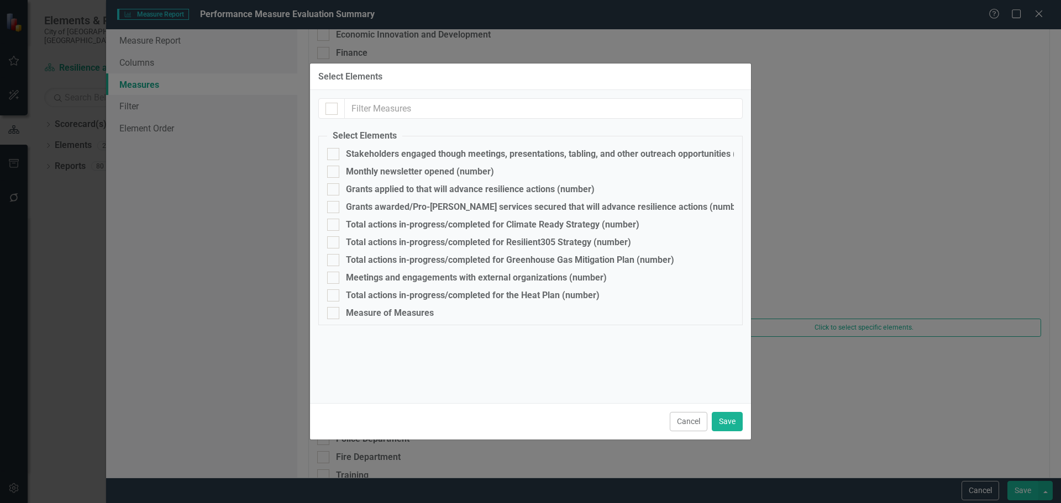
click at [334, 102] on div at bounding box center [331, 108] width 27 height 20
click at [332, 109] on input "checkbox" at bounding box center [328, 106] width 7 height 7
checkbox input "true"
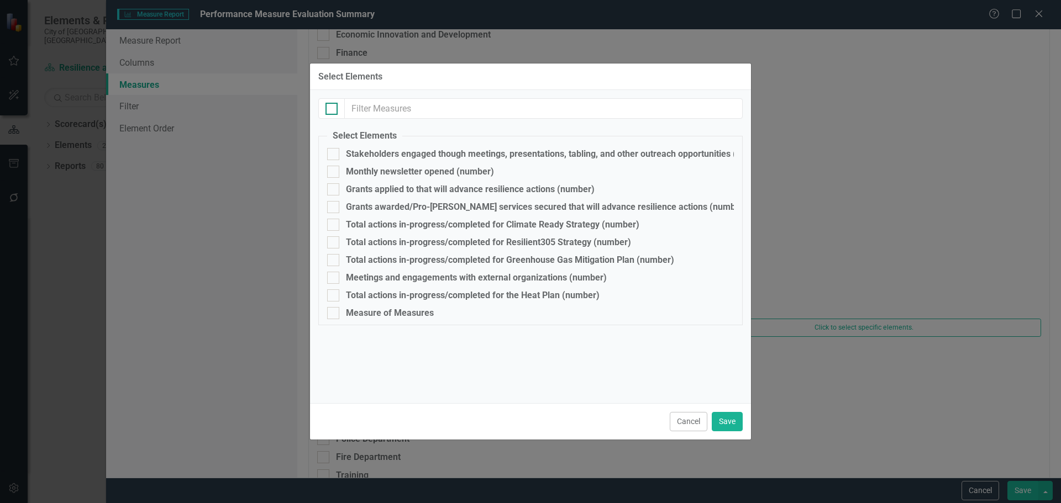
checkbox input "true"
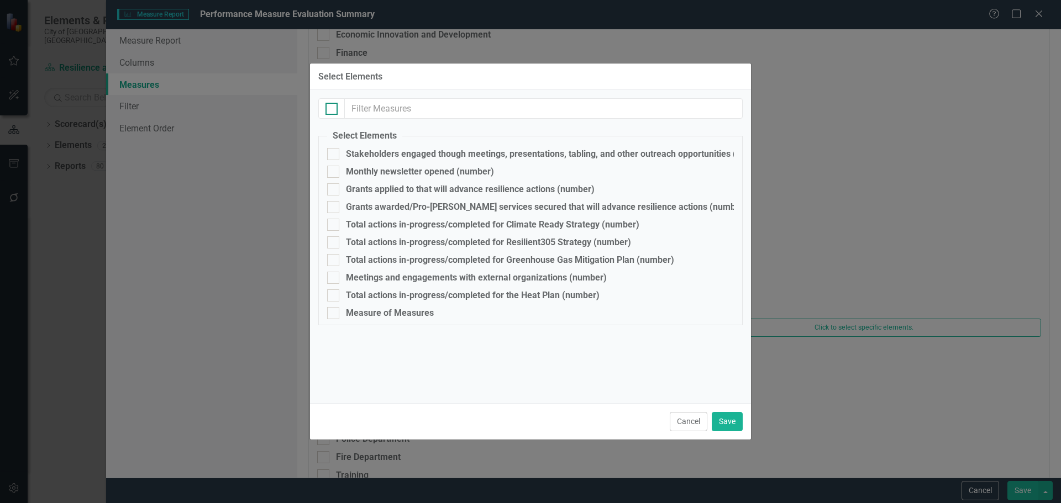
checkbox input "true"
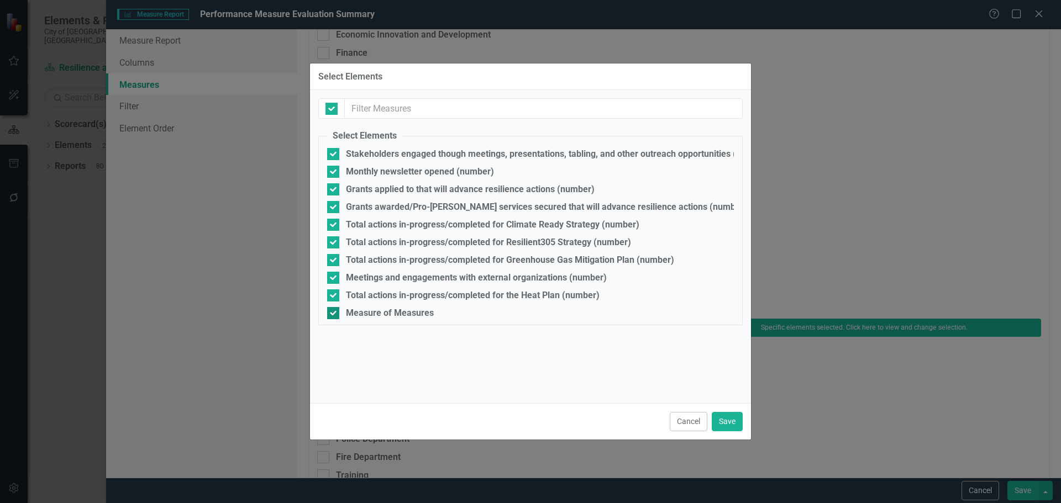
click at [333, 315] on div at bounding box center [333, 313] width 12 height 12
click at [333, 314] on input "Measure of Measures" at bounding box center [330, 310] width 7 height 7
checkbox input "false"
click at [729, 419] on button "Save" at bounding box center [727, 421] width 31 height 19
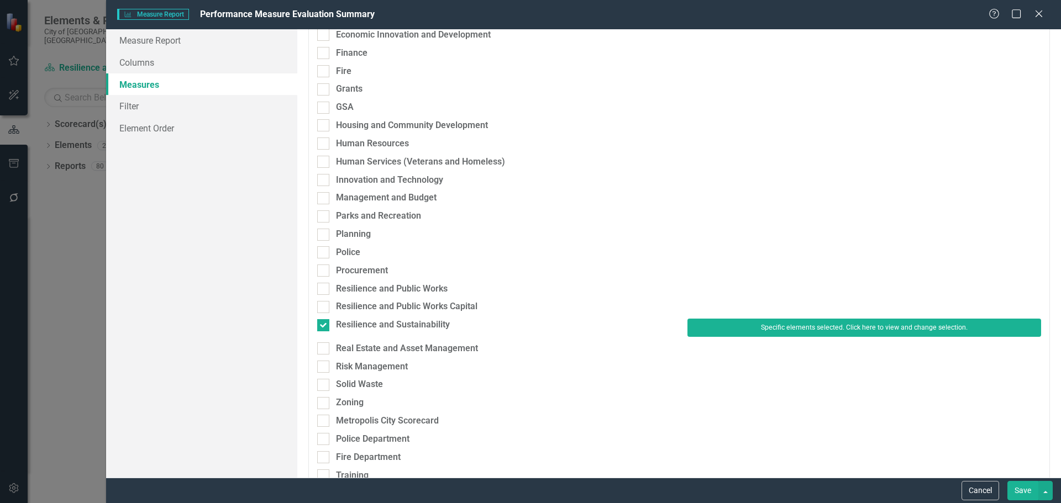
click at [1030, 495] on button "Save" at bounding box center [1022, 490] width 31 height 19
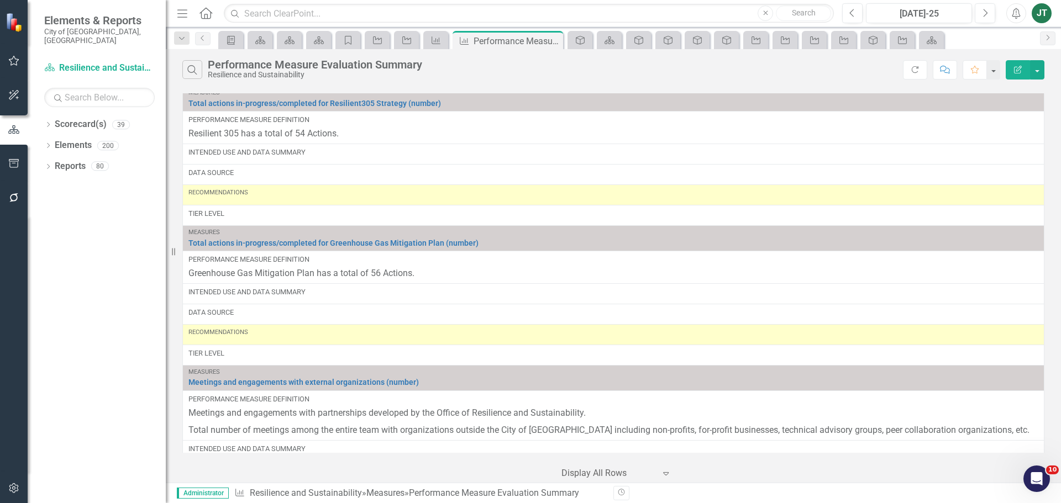
scroll to position [953, 0]
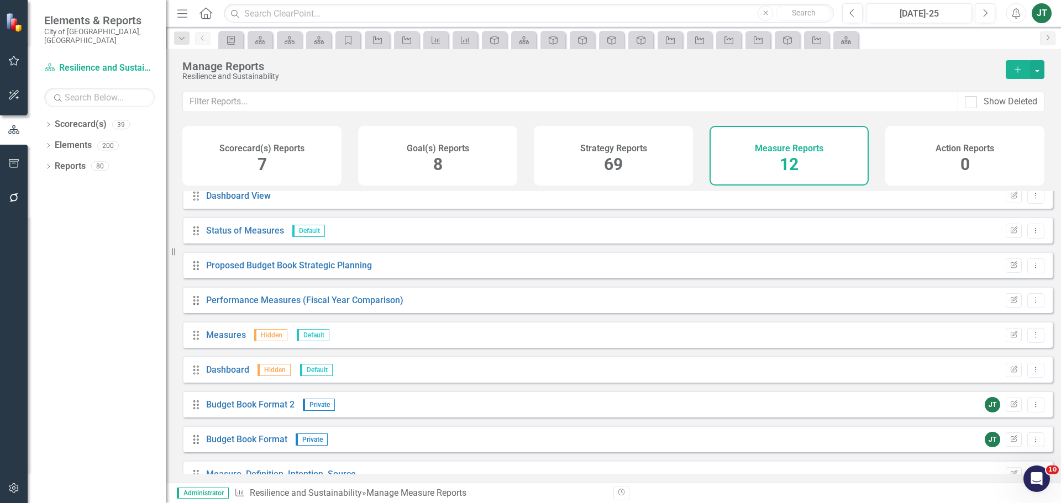
scroll to position [134, 0]
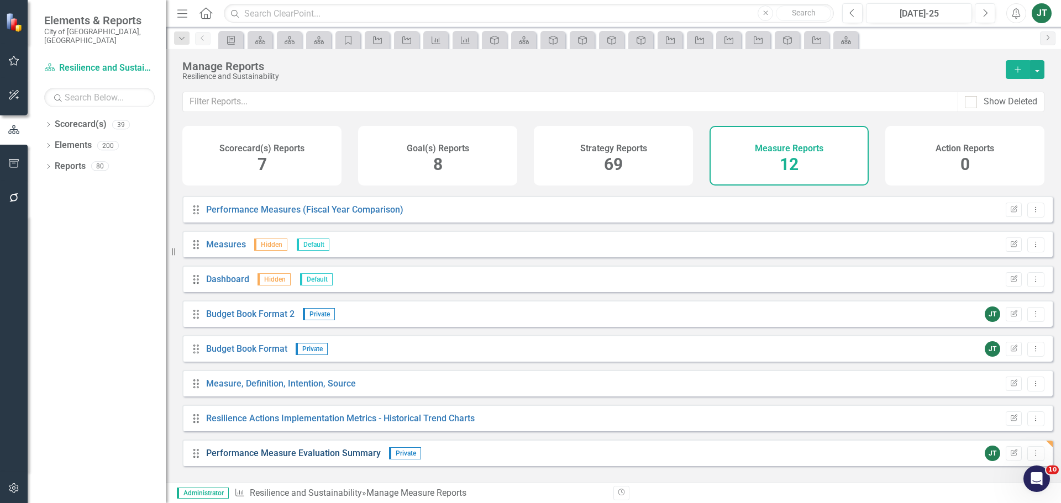
click at [333, 459] on link "Performance Measure Evaluation Summary" at bounding box center [293, 453] width 175 height 10
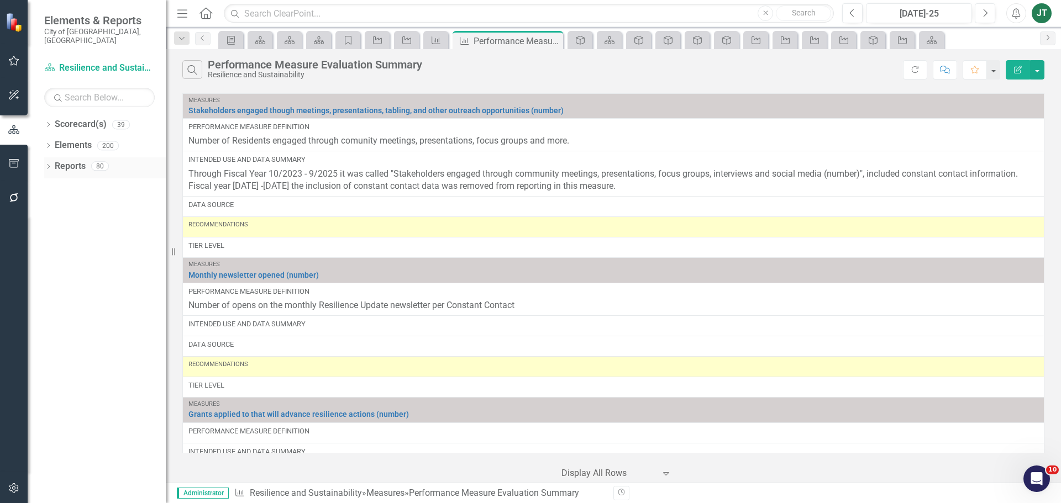
click at [66, 160] on link "Reports" at bounding box center [70, 166] width 31 height 13
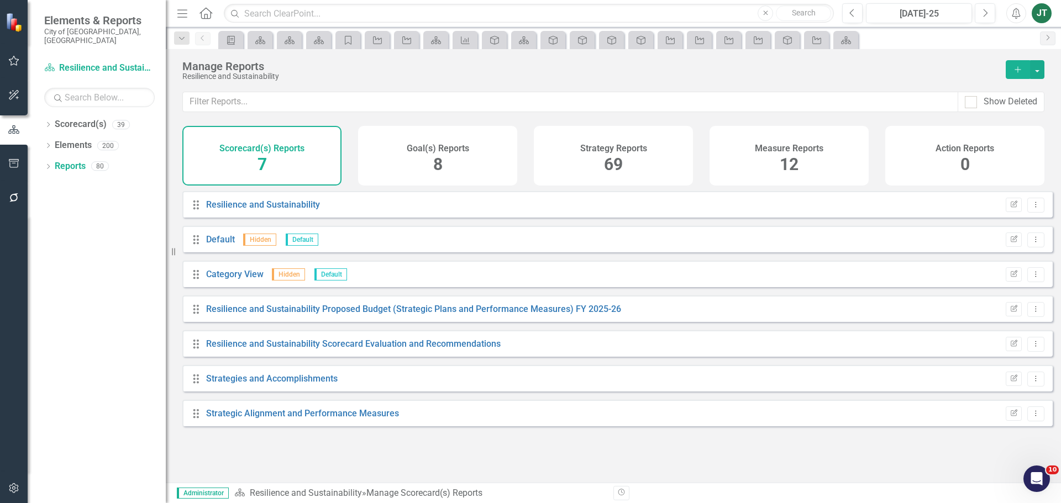
click at [617, 171] on span "69" at bounding box center [613, 164] width 19 height 19
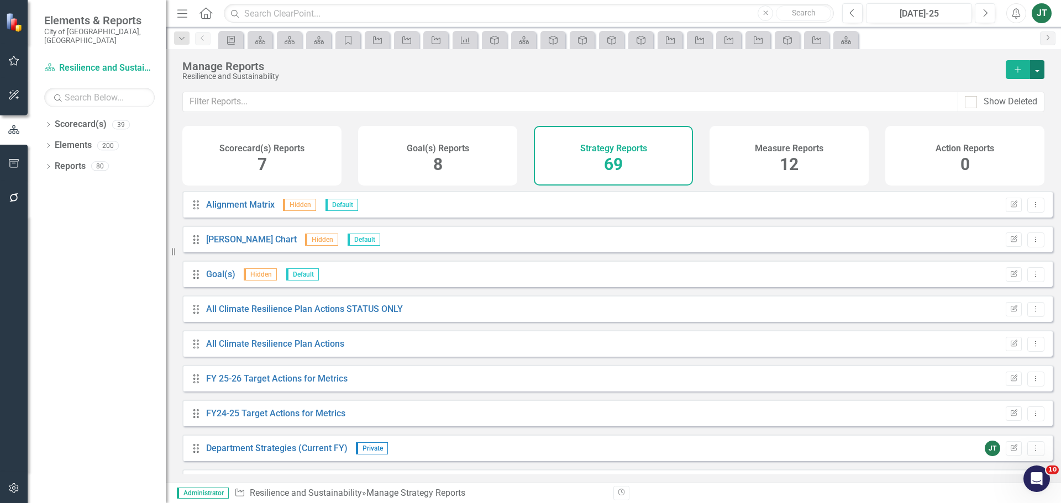
click at [1038, 62] on button "button" at bounding box center [1037, 69] width 14 height 19
click at [1014, 107] on link "Copy Add From Template" at bounding box center [991, 110] width 103 height 20
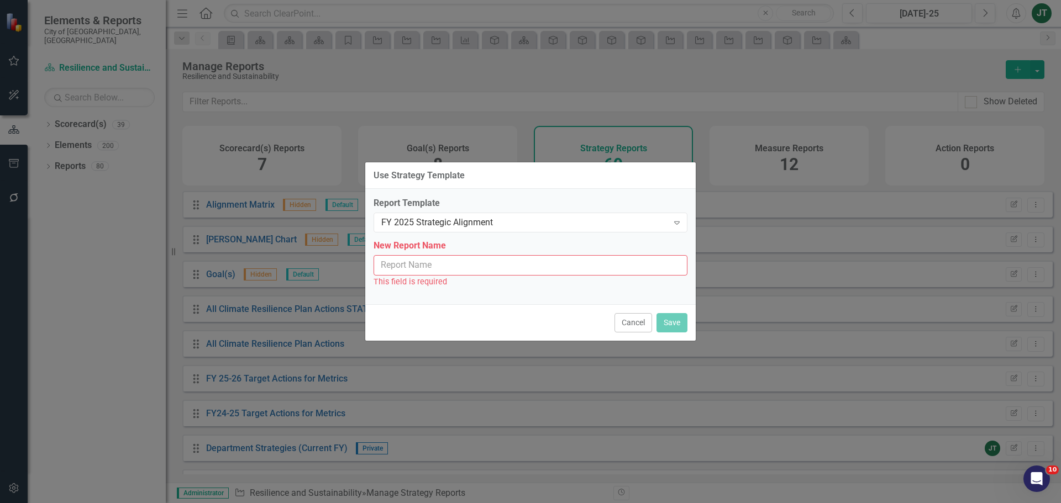
click at [532, 264] on input "New Report Name" at bounding box center [531, 265] width 314 height 20
click at [516, 219] on div "FY 2025 Strategic Alignment" at bounding box center [524, 223] width 287 height 13
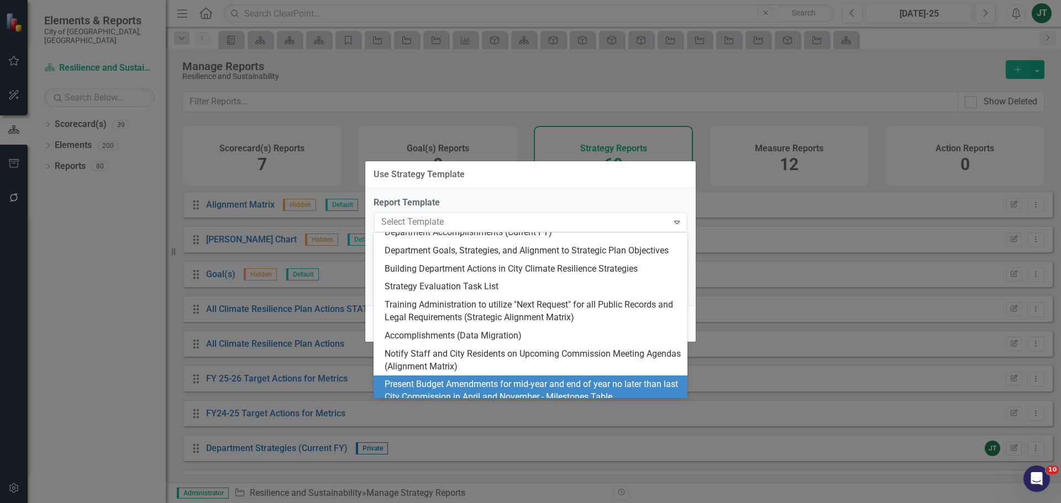
scroll to position [111, 0]
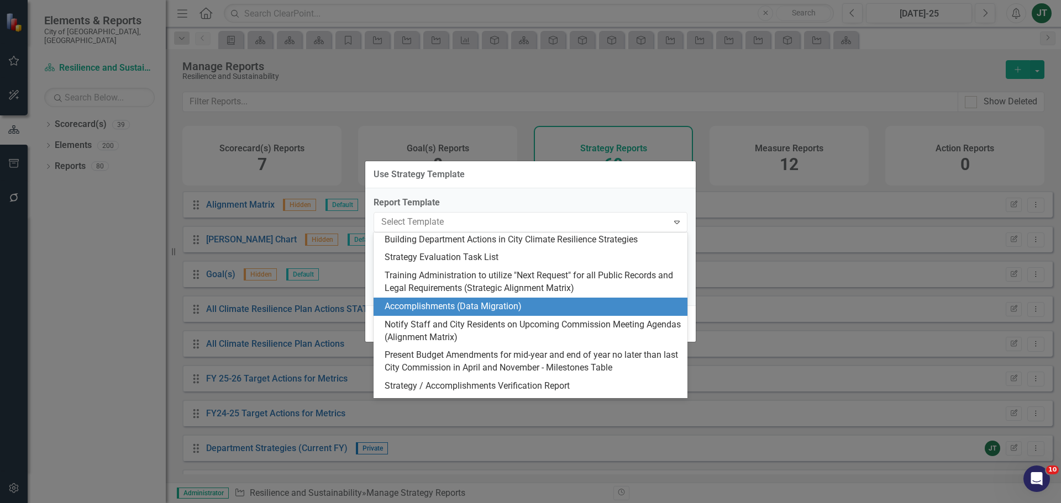
click at [547, 287] on div "Training Administration to utilize "Next Request" for all Public Records and Le…" at bounding box center [533, 282] width 296 height 25
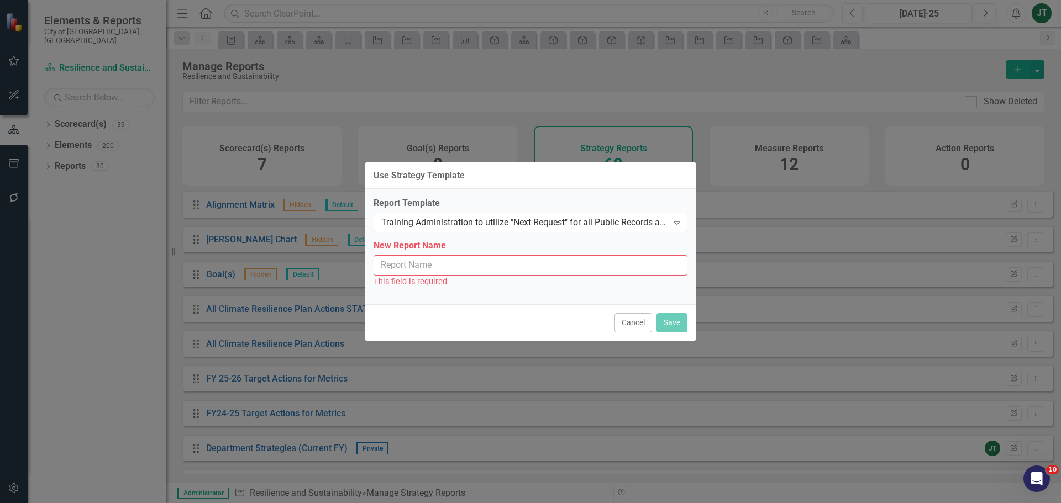
click at [416, 266] on input "New Report Name" at bounding box center [531, 265] width 314 height 20
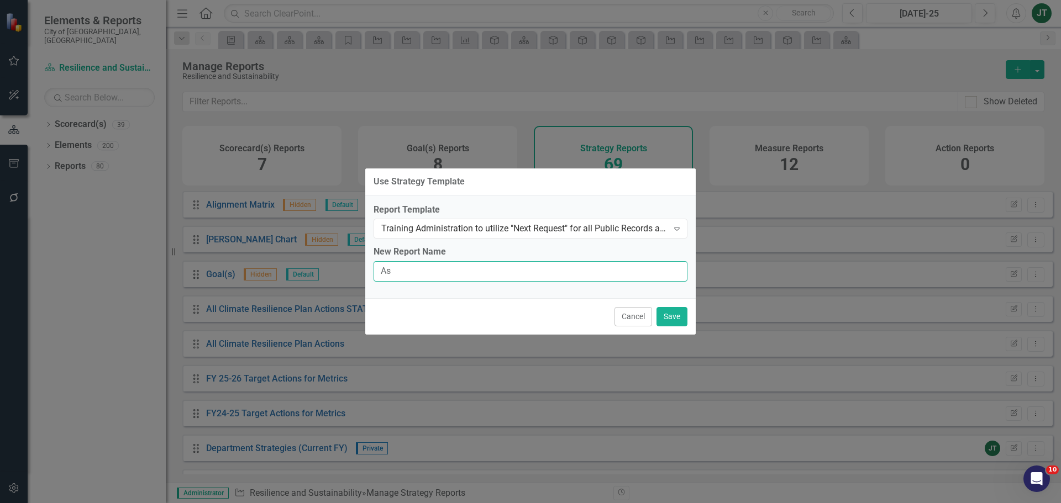
type input "A"
click at [382, 269] on input "Strategic Alignment Matrix" at bounding box center [531, 271] width 314 height 20
paste input "Implement Resilient305 Strategy"
type input "Implement Resilient305 Strategy.....Strategic Alignment Matrix"
click at [667, 316] on button "Save" at bounding box center [671, 316] width 31 height 19
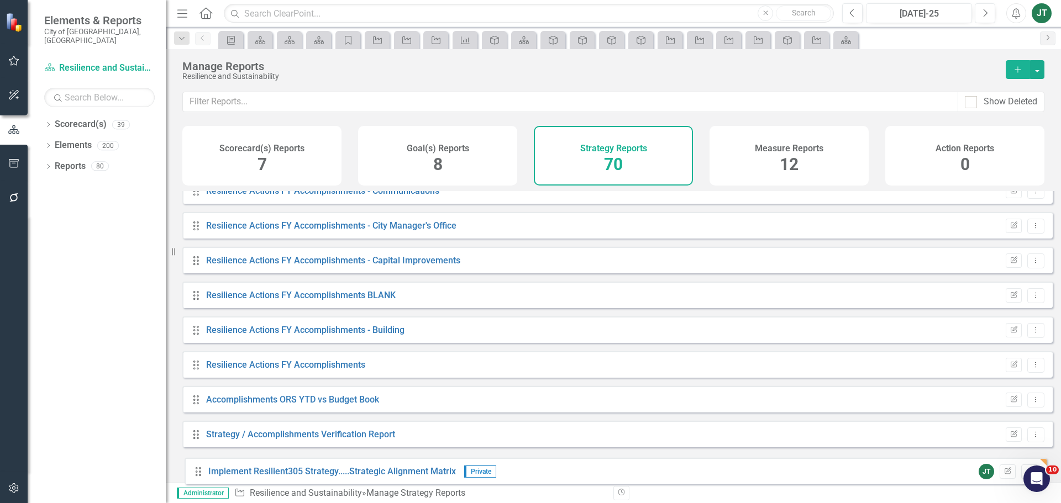
scroll to position [2153, 0]
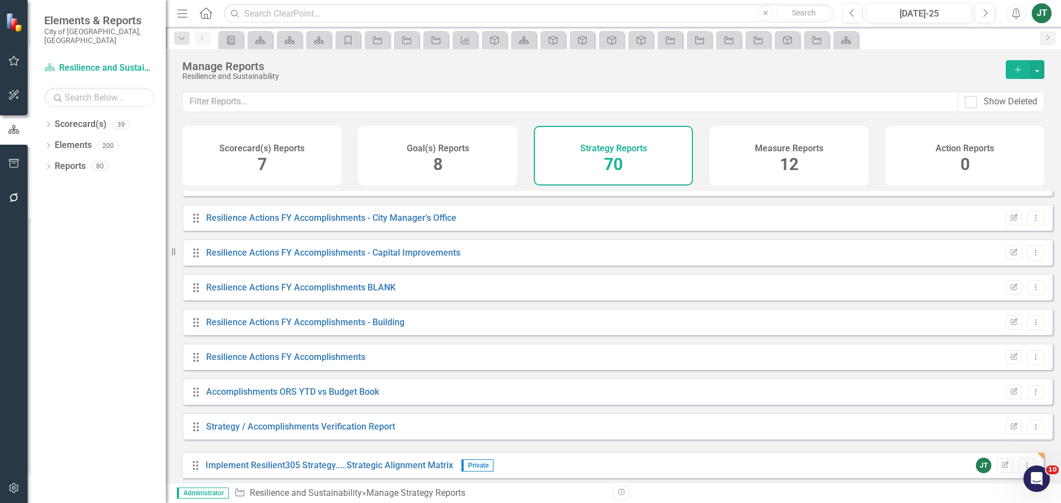
drag, startPoint x: 198, startPoint y: 388, endPoint x: 197, endPoint y: 467, distance: 79.0
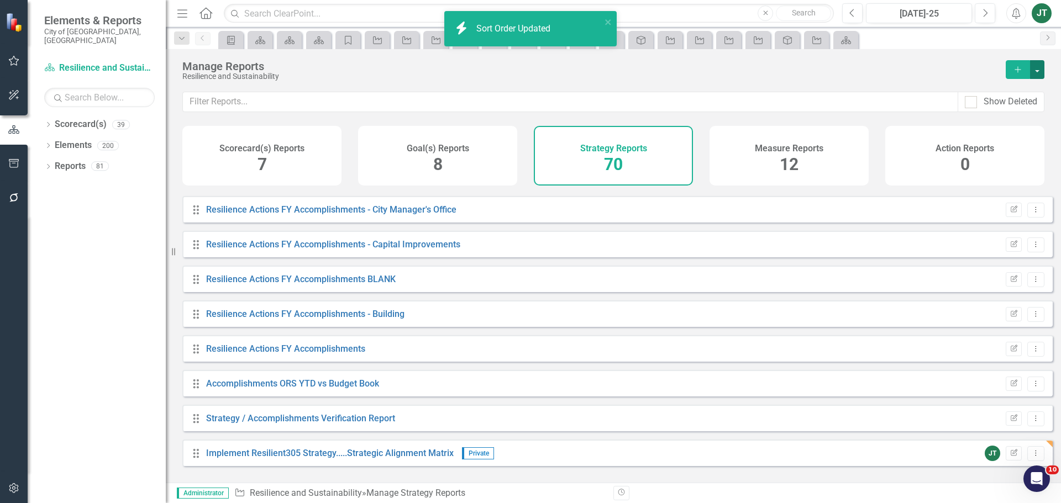
click at [1036, 64] on button "button" at bounding box center [1037, 69] width 14 height 19
click at [1010, 112] on link "Copy Add From Template" at bounding box center [991, 110] width 103 height 20
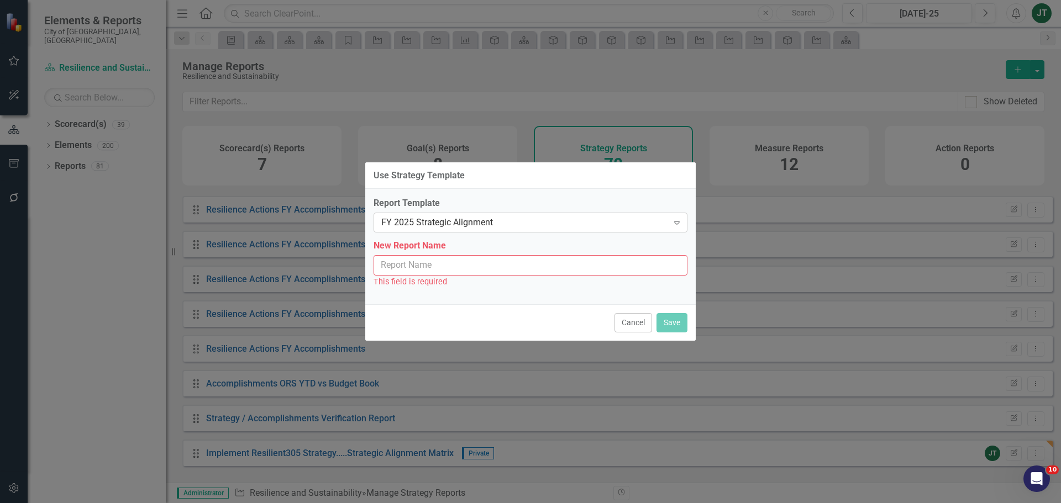
click at [512, 221] on div "FY 2025 Strategic Alignment" at bounding box center [524, 223] width 287 height 13
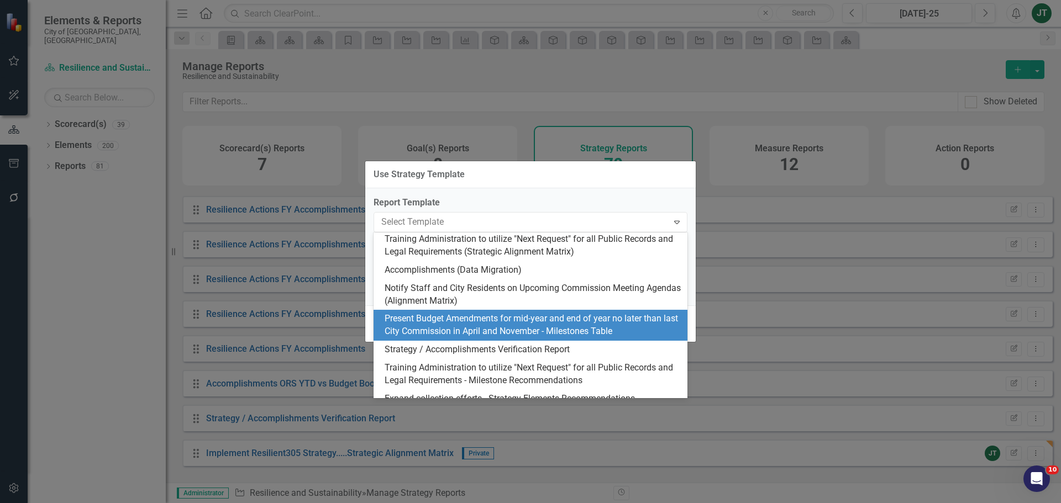
scroll to position [166, 0]
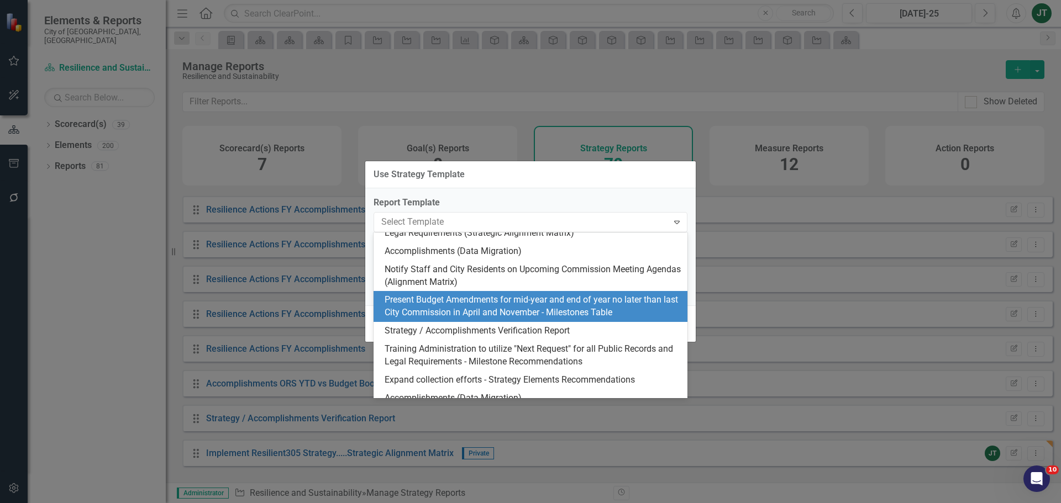
click at [552, 307] on div "Present Budget Amendments for mid-year and end of year no later than last City …" at bounding box center [533, 306] width 296 height 25
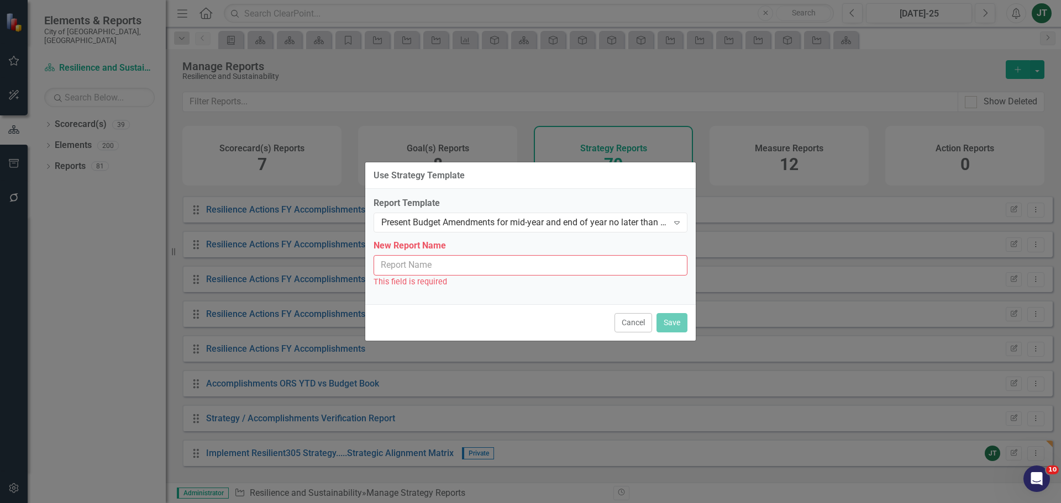
click at [429, 269] on input "New Report Name" at bounding box center [531, 265] width 314 height 20
paste input "Implement Resilient305 Strategy"
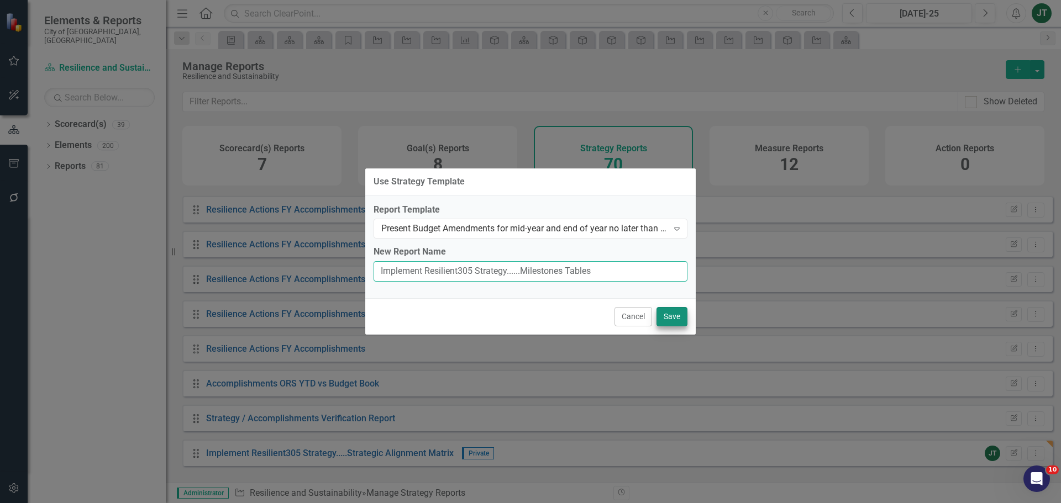
type input "Implement Resilient305 Strategy......Milestones Tables"
click at [680, 317] on button "Save" at bounding box center [671, 316] width 31 height 19
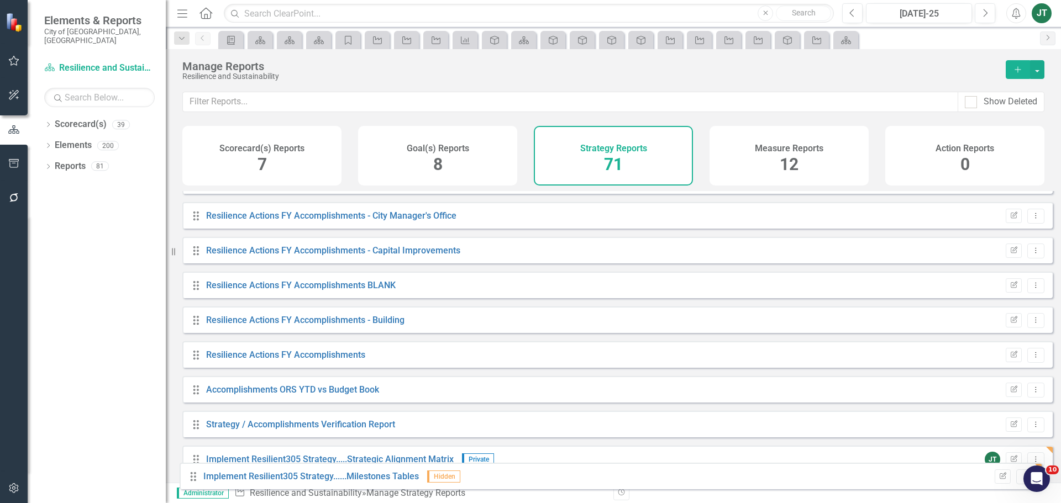
scroll to position [2188, 0]
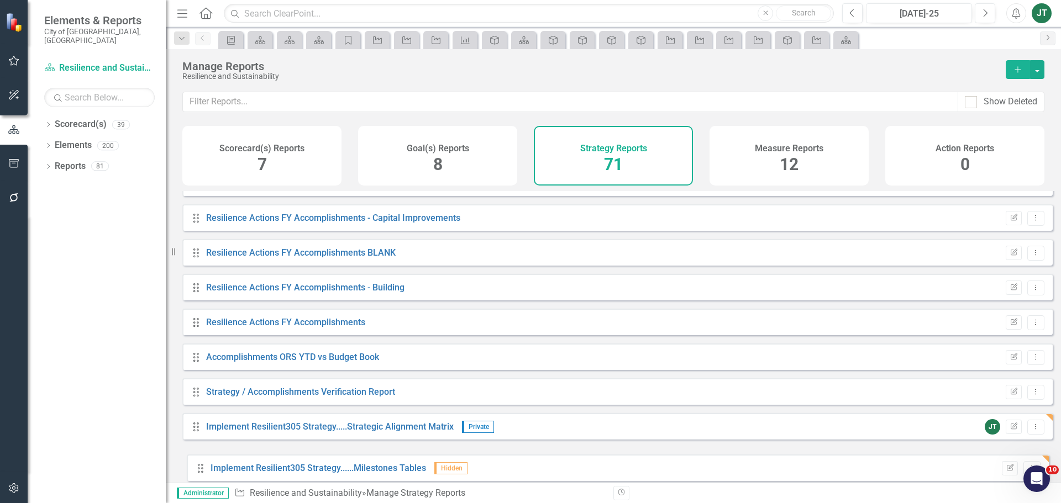
drag, startPoint x: 195, startPoint y: 271, endPoint x: 199, endPoint y: 467, distance: 195.6
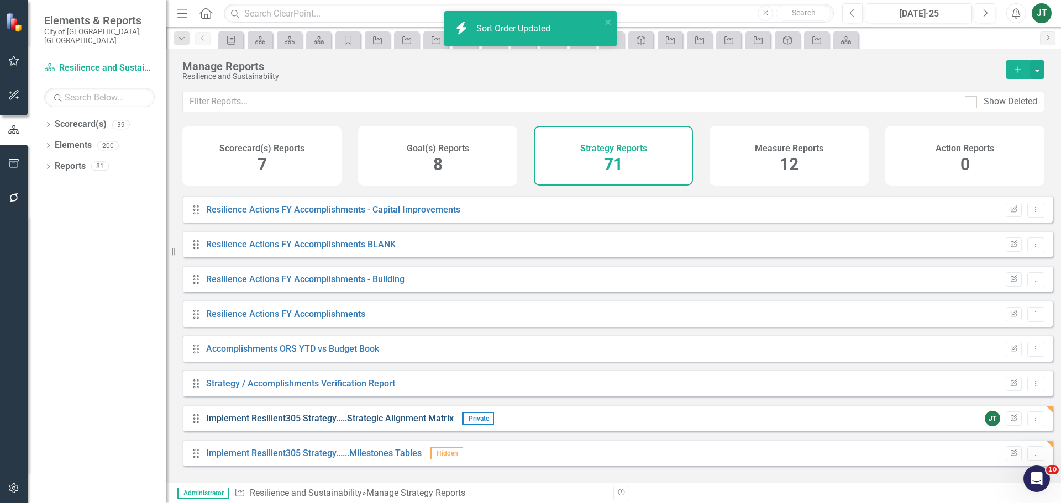
click at [388, 424] on link "Implement Resilient305 Strategy.....Strategic Alignment Matrix" at bounding box center [330, 418] width 248 height 10
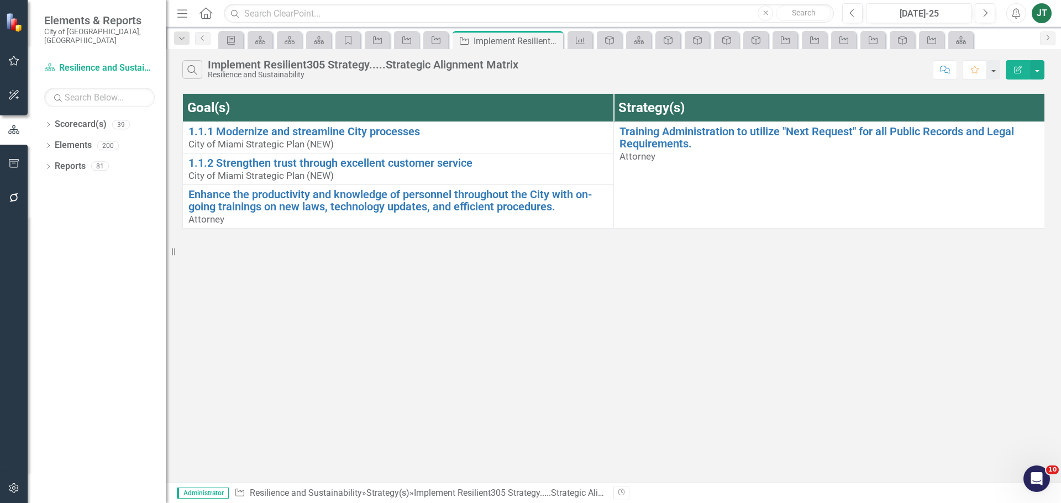
click at [1020, 67] on icon "Edit Report" at bounding box center [1018, 70] width 10 height 8
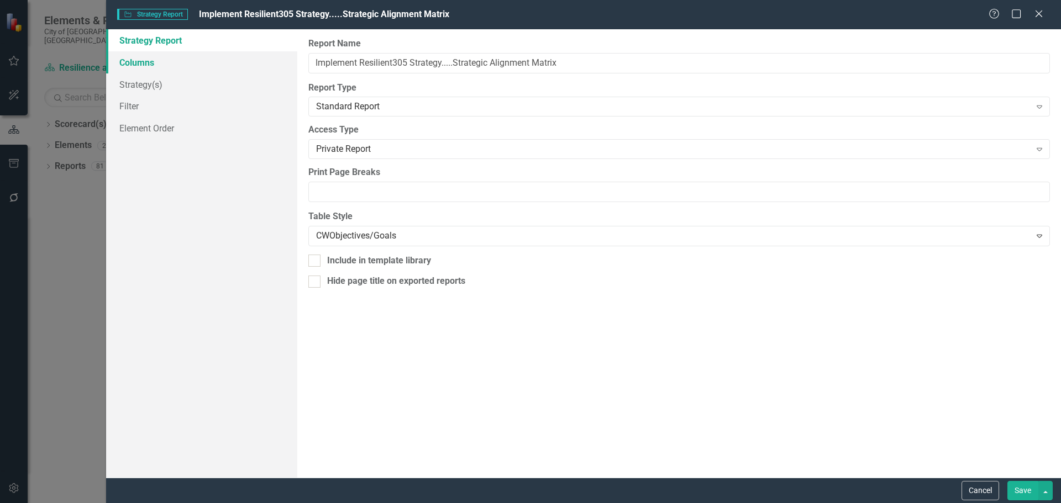
click at [146, 62] on link "Columns" at bounding box center [201, 62] width 191 height 22
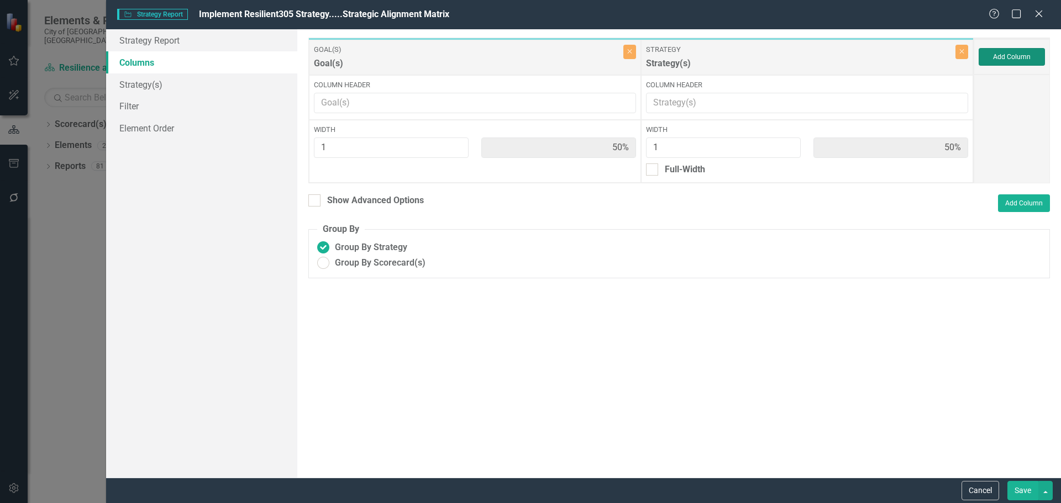
click at [1033, 57] on button "Add Column" at bounding box center [1012, 57] width 66 height 18
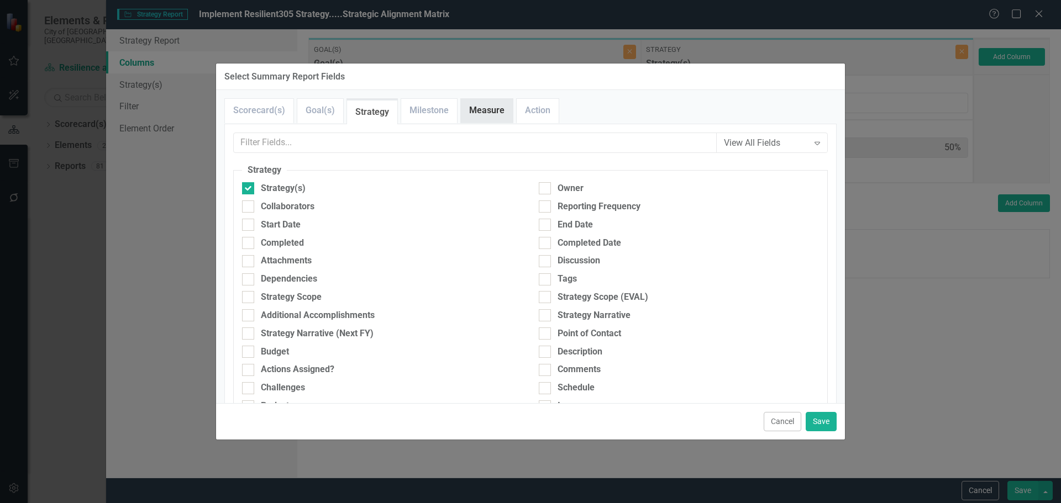
click at [487, 119] on link "Measure" at bounding box center [487, 111] width 52 height 24
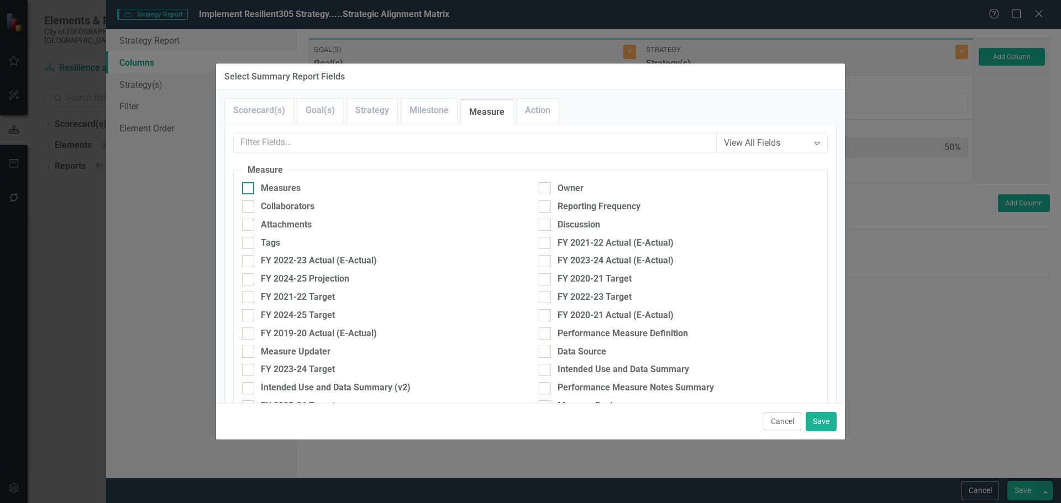
click at [278, 184] on div "Measures" at bounding box center [281, 188] width 40 height 13
click at [249, 184] on input "Measures" at bounding box center [245, 185] width 7 height 7
checkbox input "true"
click at [823, 423] on button "Save" at bounding box center [821, 421] width 31 height 19
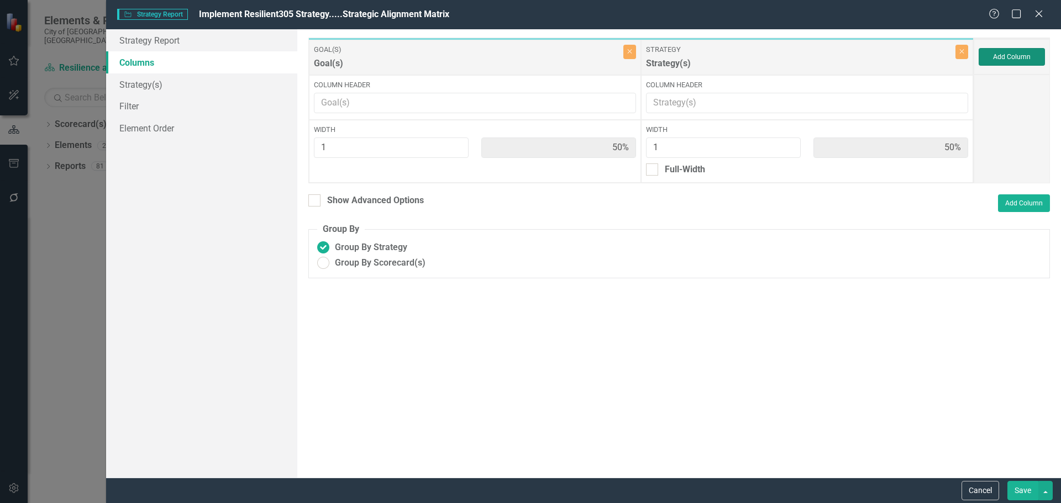
type input "33%"
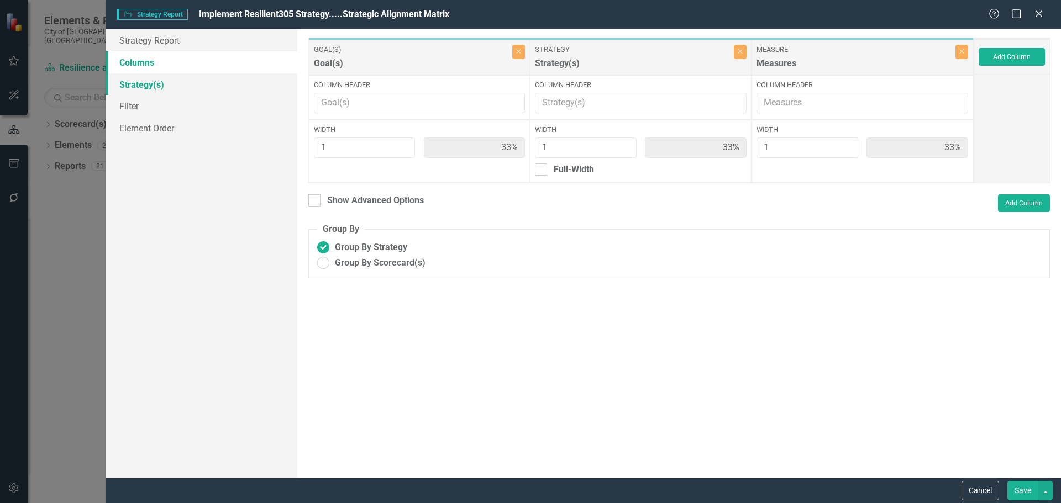
click at [150, 78] on link "Strategy(s)" at bounding box center [201, 84] width 191 height 22
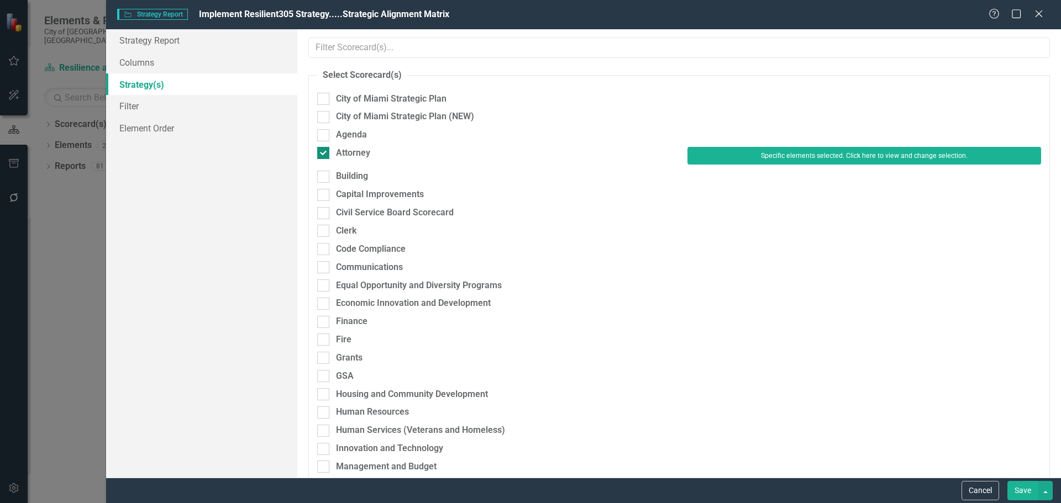
click at [357, 147] on div "Attorney" at bounding box center [353, 153] width 34 height 13
click at [324, 147] on input "Attorney" at bounding box center [320, 150] width 7 height 7
checkbox input "false"
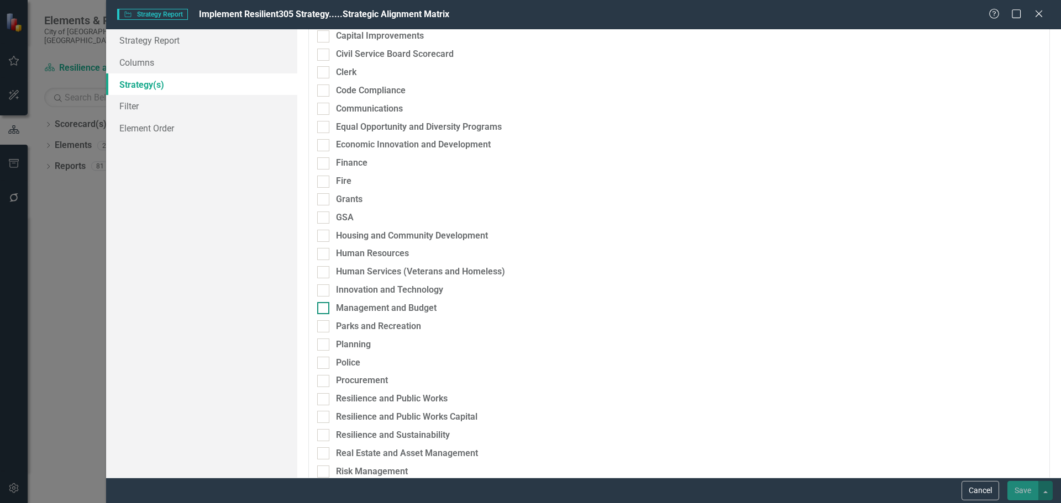
scroll to position [276, 0]
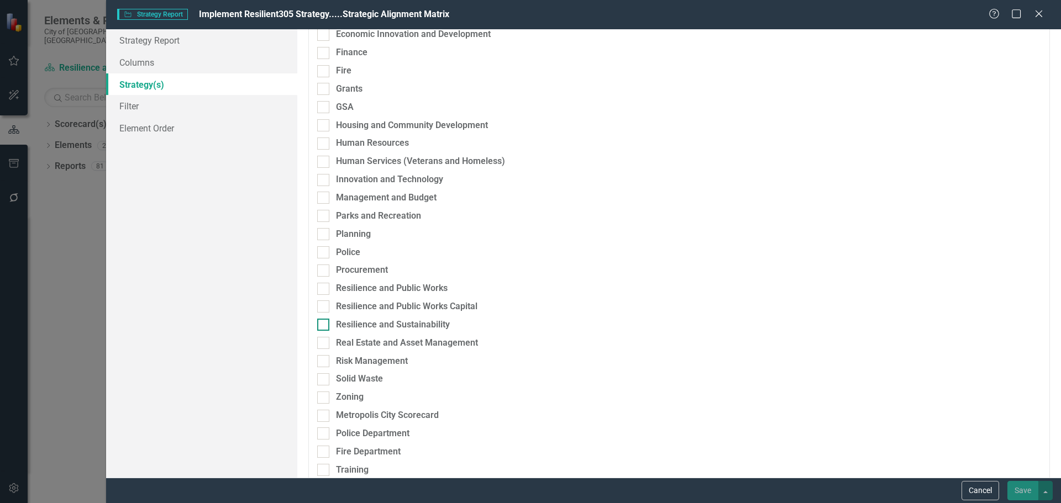
click at [365, 324] on div "Resilience and Sustainability" at bounding box center [393, 325] width 114 height 13
click at [324, 324] on input "Resilience and Sustainability" at bounding box center [320, 322] width 7 height 7
checkbox input "true"
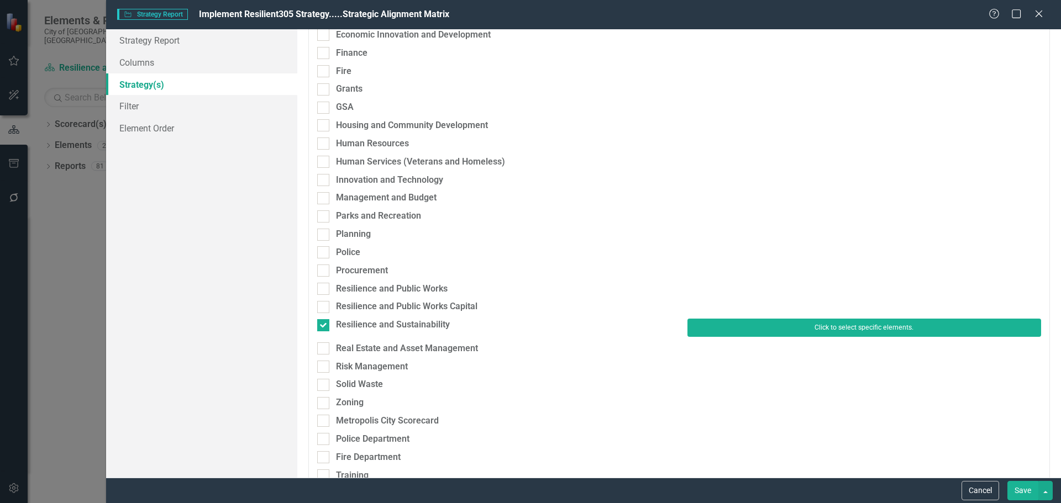
click at [747, 324] on button "Click to select specific elements." at bounding box center [864, 328] width 354 height 18
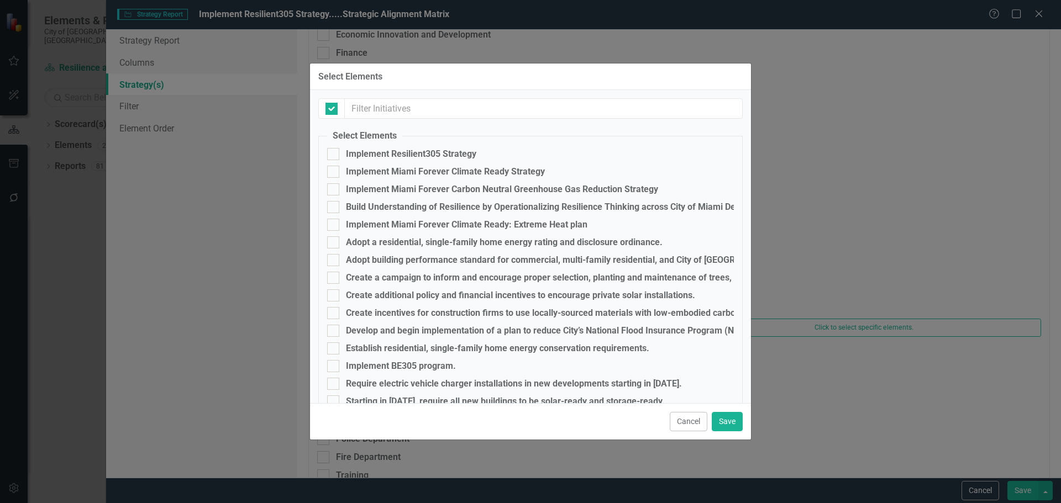
checkbox input "false"
click at [376, 150] on div "Implement Resilient305 Strategy" at bounding box center [411, 154] width 130 height 10
click at [334, 150] on input "Implement Resilient305 Strategy" at bounding box center [330, 151] width 7 height 7
checkbox input "true"
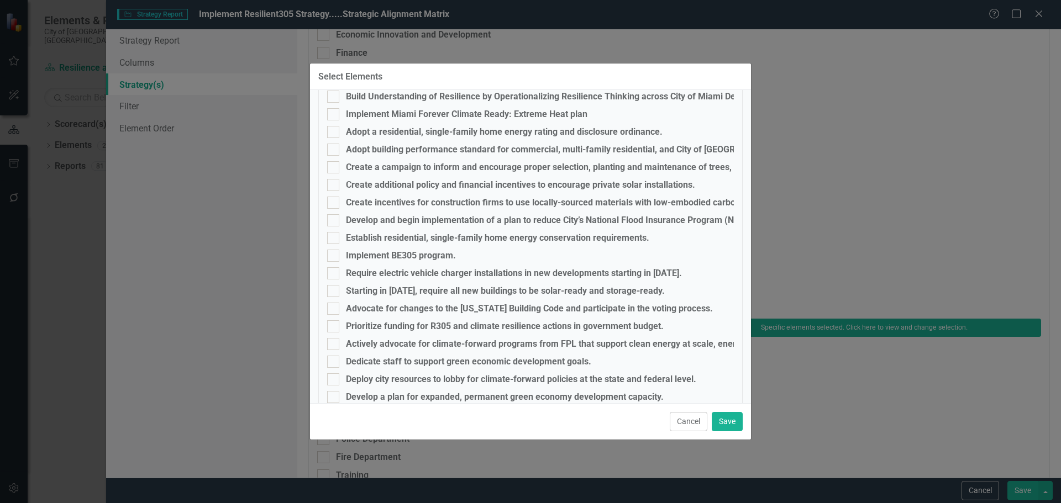
scroll to position [0, 0]
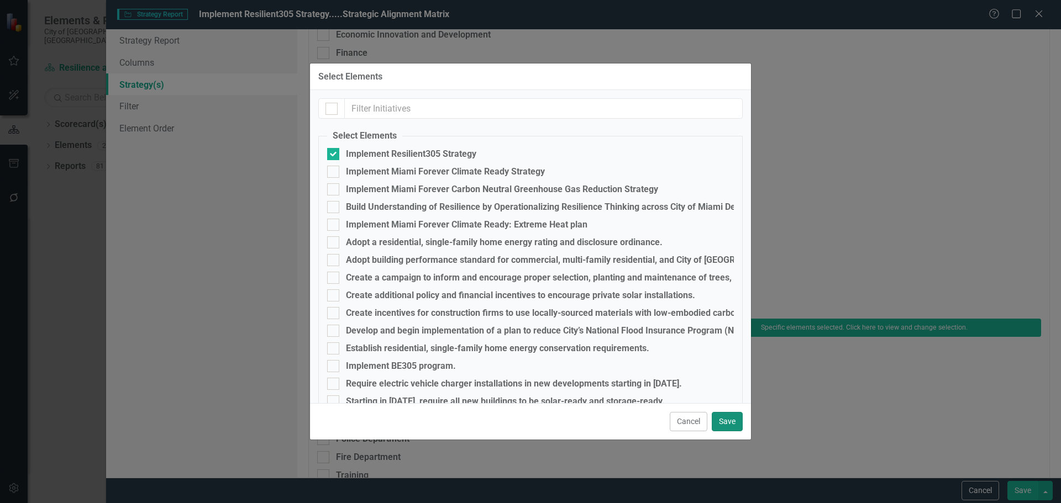
click at [727, 419] on button "Save" at bounding box center [727, 421] width 31 height 19
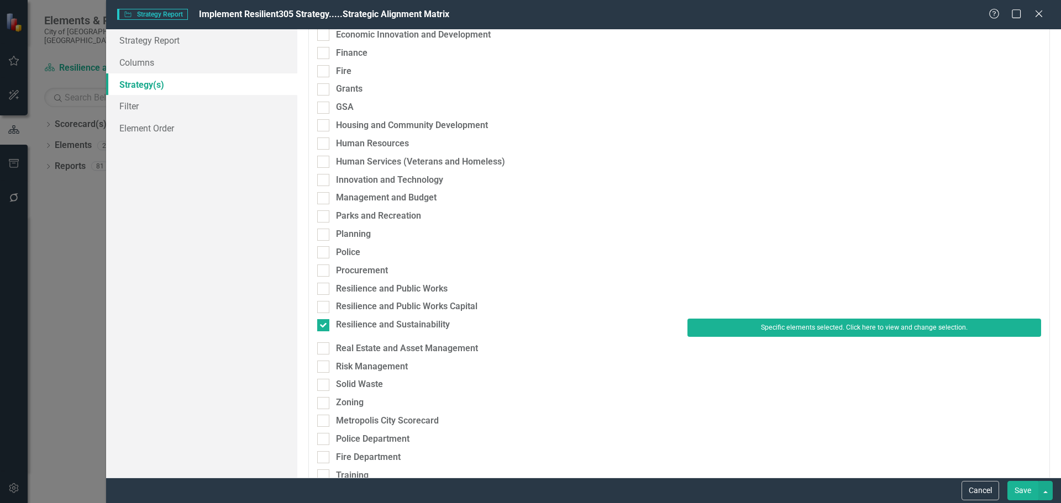
click at [1025, 492] on button "Save" at bounding box center [1022, 490] width 31 height 19
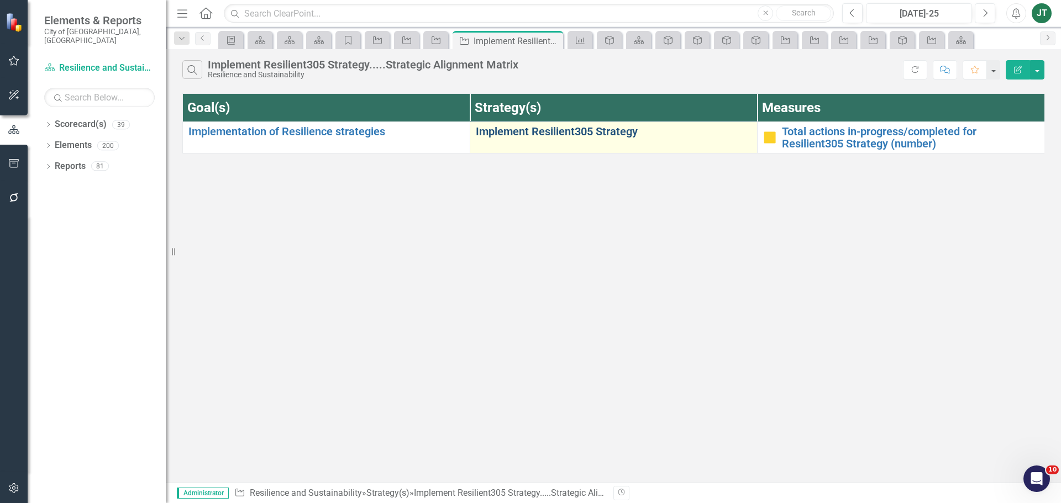
click at [544, 134] on link "Implement Resilient305 Strategy" at bounding box center [614, 131] width 276 height 12
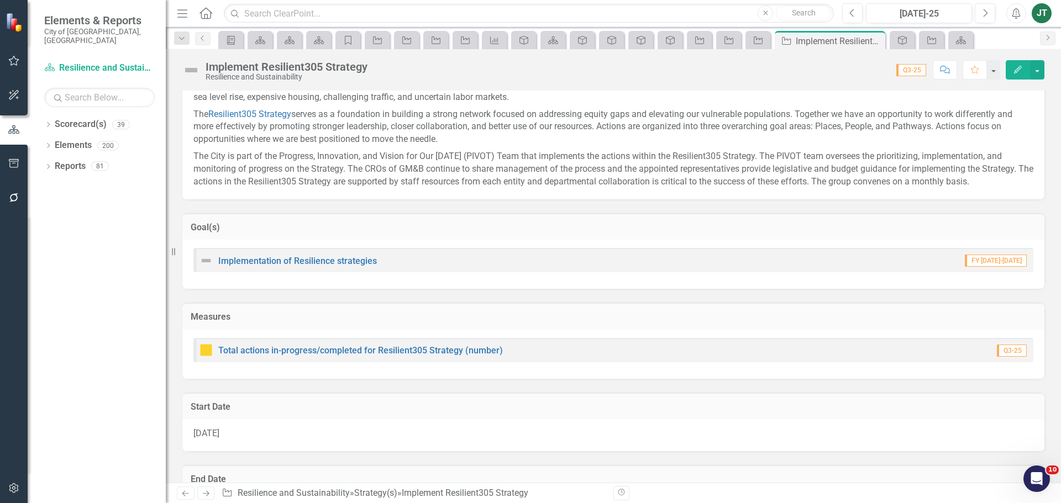
scroll to position [221, 0]
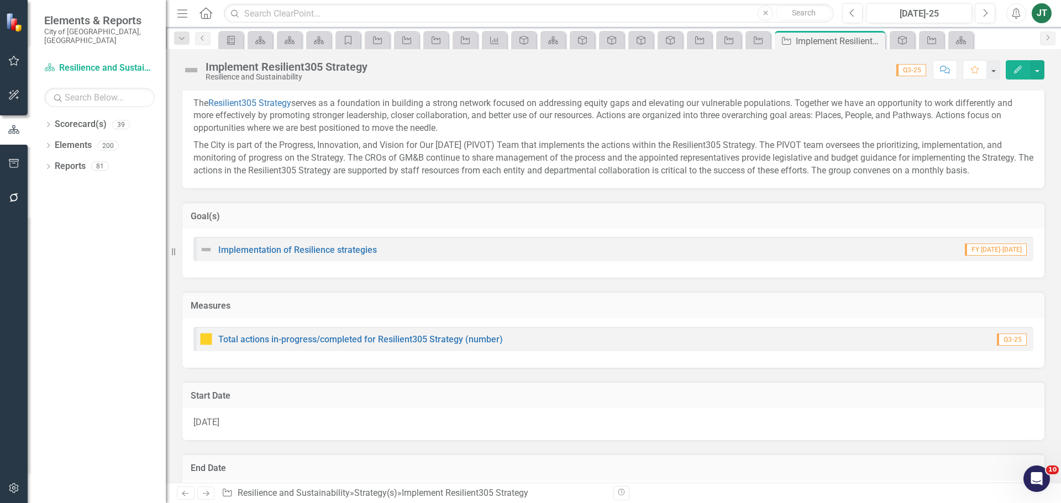
click at [422, 221] on h3 "Goal(s)" at bounding box center [613, 217] width 845 height 10
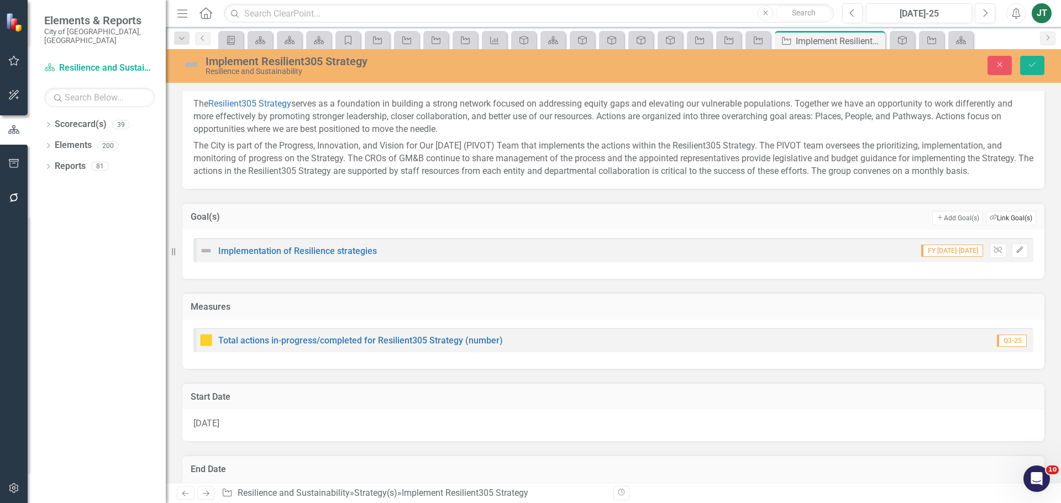
click at [999, 217] on button "Link Tag Link Goal(s)" at bounding box center [1011, 218] width 50 height 14
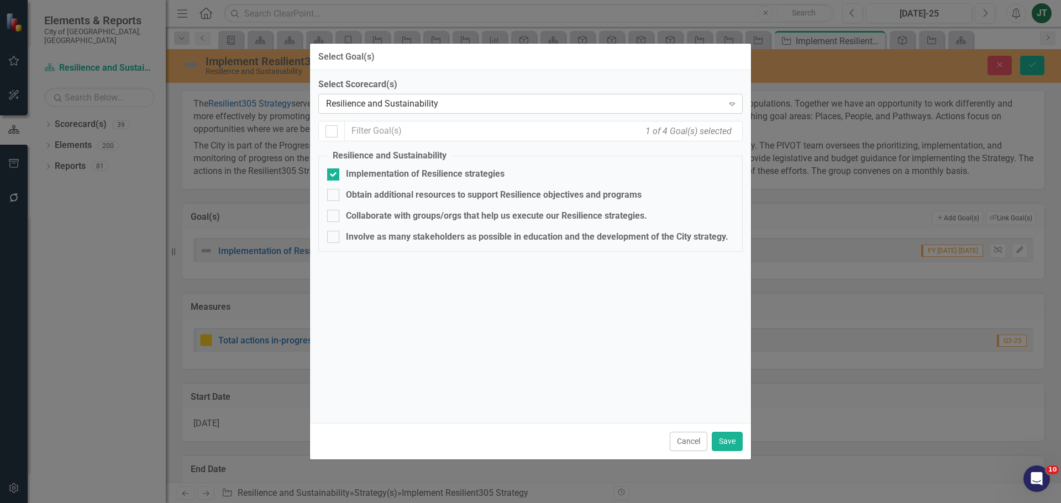
click at [388, 109] on div "Resilience and Sustainability" at bounding box center [524, 104] width 397 height 13
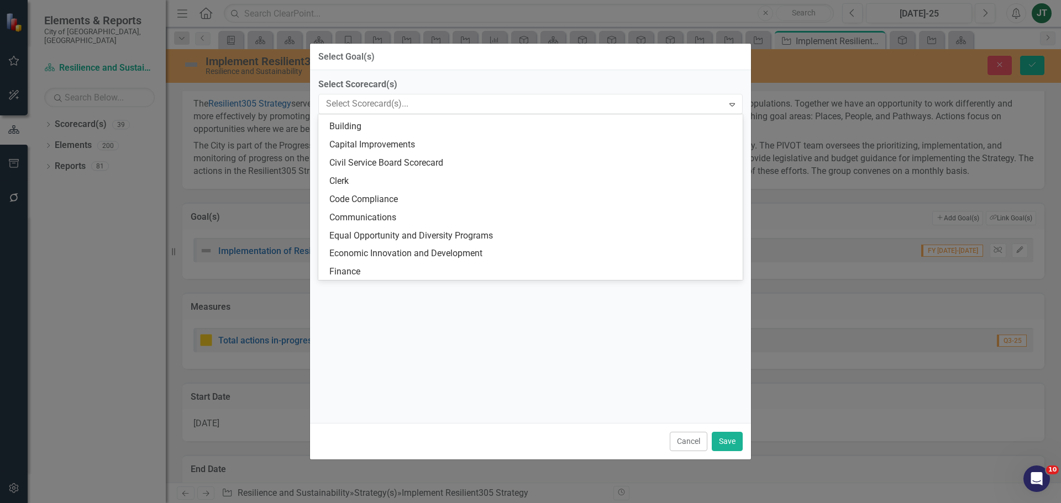
scroll to position [0, 0]
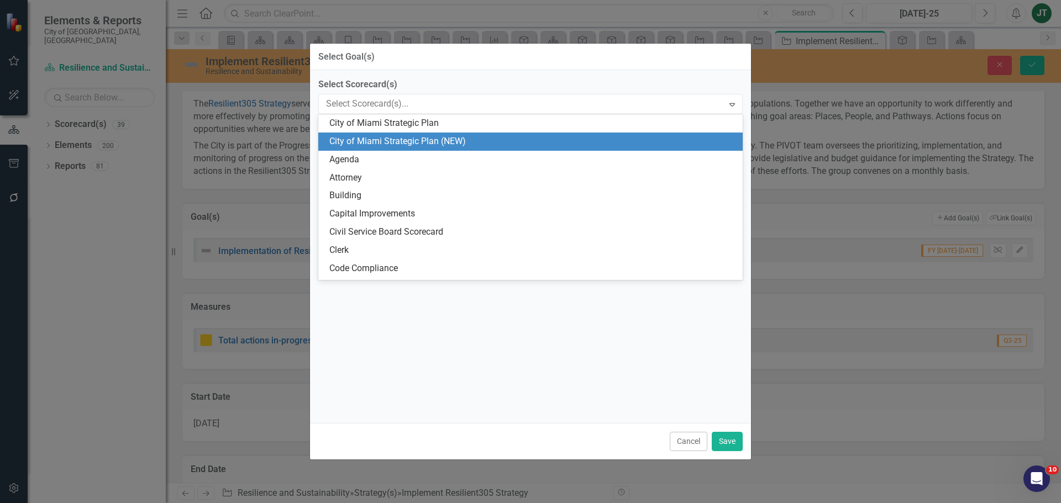
click at [406, 144] on div "City of Miami Strategic Plan (NEW)" at bounding box center [532, 141] width 407 height 13
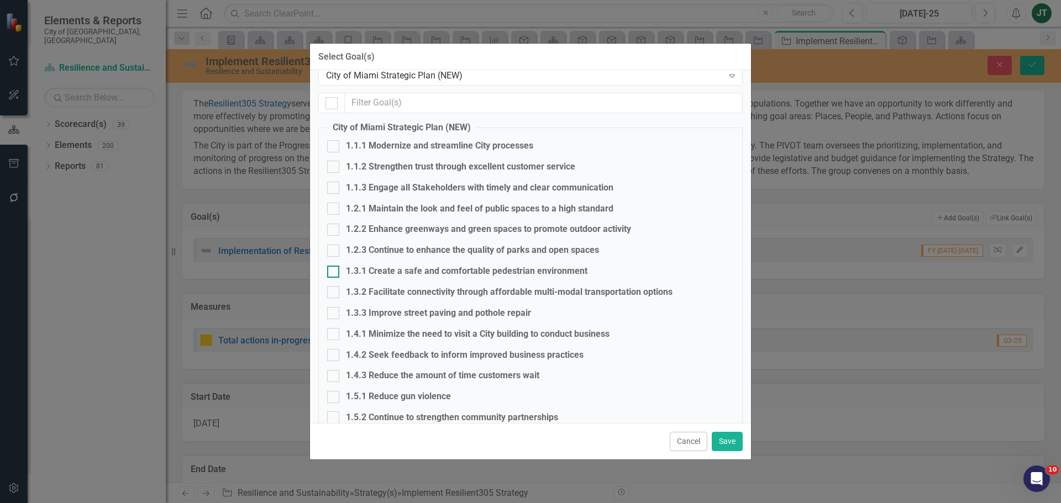
scroll to position [55, 0]
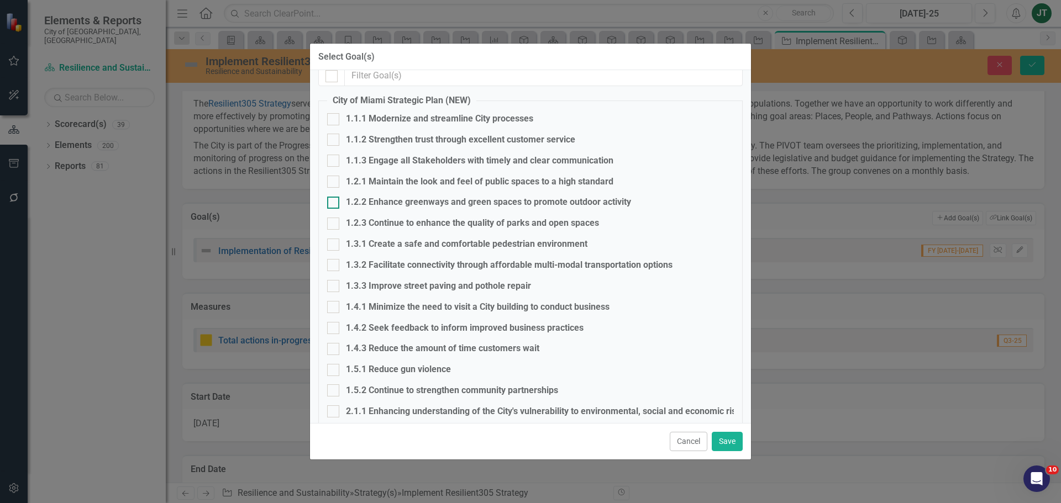
click at [332, 206] on div at bounding box center [333, 203] width 12 height 12
click at [332, 204] on input "1.2.2 Enhance greenways and green spaces to promote outdoor activity" at bounding box center [330, 200] width 7 height 7
checkbox input "true"
click at [334, 239] on input "1.3.1 Create a safe and comfortable pedestrian environment" at bounding box center [330, 242] width 7 height 7
checkbox input "true"
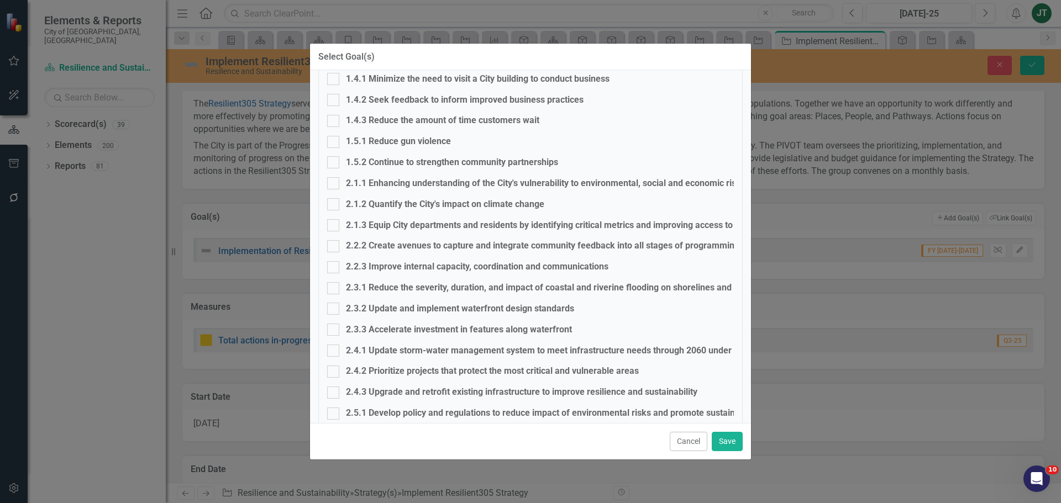
scroll to position [276, 0]
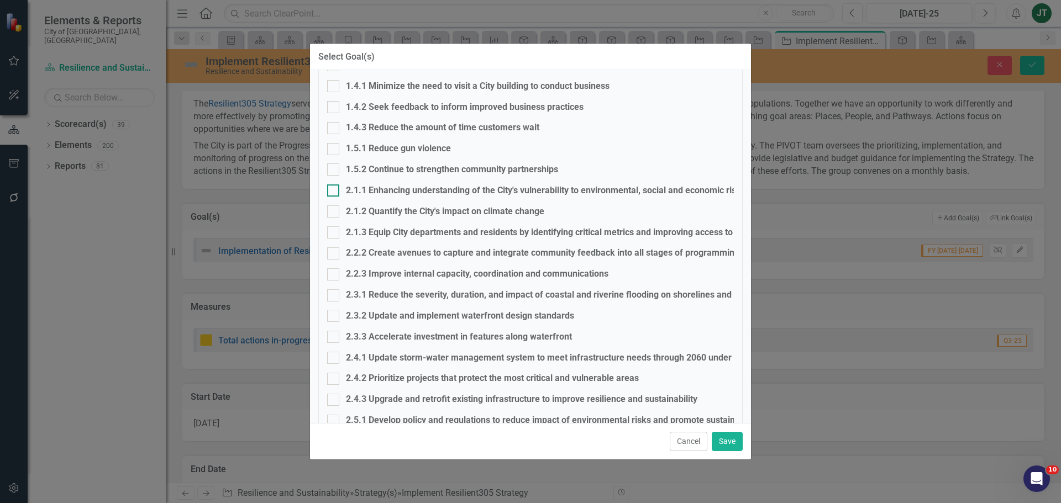
click at [336, 188] on div at bounding box center [333, 191] width 12 height 12
click at [334, 188] on input "2.1.1 Enhancing understanding of the City's vulnerability to environmental, soc…" at bounding box center [330, 188] width 7 height 7
checkbox input "true"
click at [336, 234] on div at bounding box center [333, 233] width 12 height 12
click at [334, 234] on input "2.1.3 Equip City departments and residents by identifying critical metrics and …" at bounding box center [330, 230] width 7 height 7
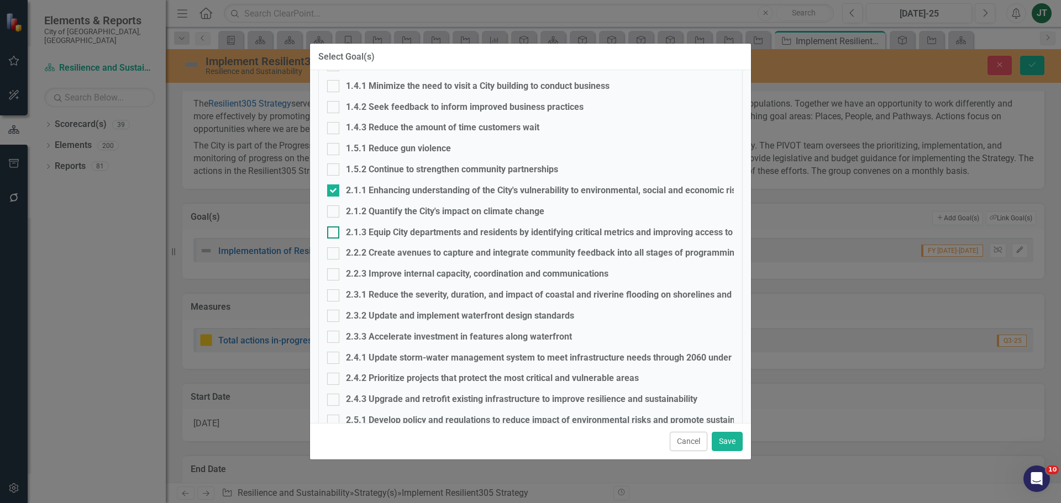
checkbox input "true"
click at [333, 254] on input "2.2.2 Create avenues to capture and integrate community feedback into all stage…" at bounding box center [330, 251] width 7 height 7
checkbox input "true"
click at [333, 277] on div at bounding box center [333, 275] width 12 height 12
click at [333, 276] on input "2.2.3 Improve internal capacity, coordination and communications" at bounding box center [330, 272] width 7 height 7
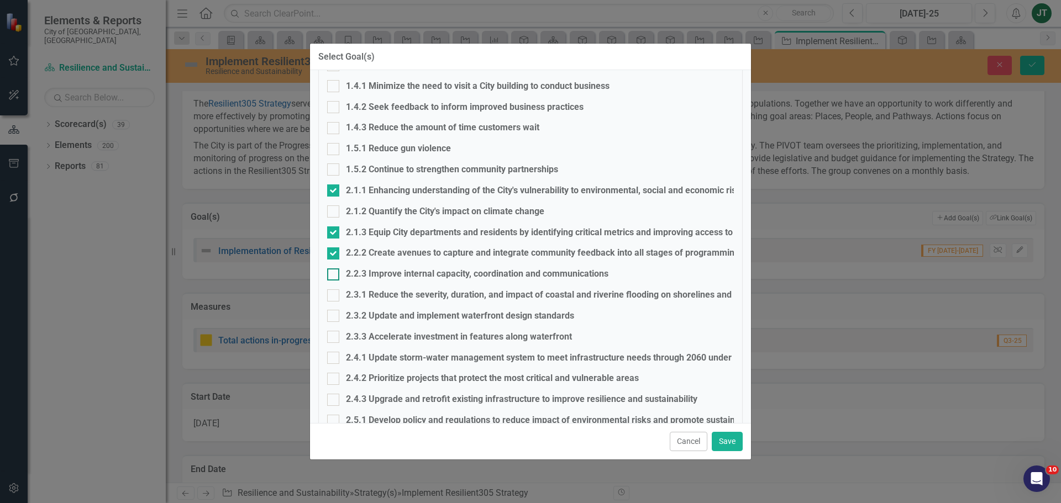
checkbox input "true"
click at [335, 319] on div at bounding box center [333, 316] width 12 height 12
click at [334, 317] on input "2.3.2 Update and implement waterfront design standards" at bounding box center [330, 313] width 7 height 7
checkbox input "true"
click at [338, 380] on div at bounding box center [333, 379] width 12 height 12
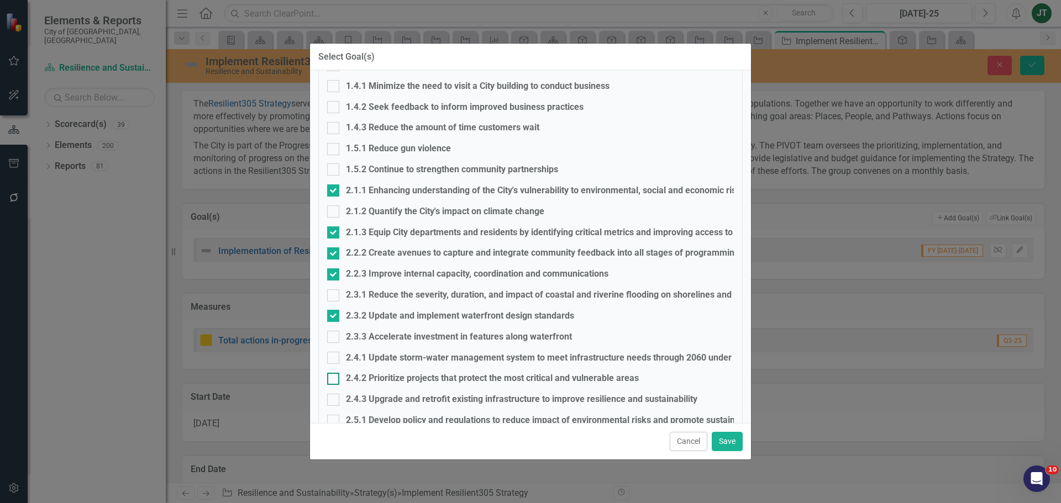
click at [334, 380] on input "2.4.2 Prioritize projects that protect the most critical and vulnerable areas" at bounding box center [330, 376] width 7 height 7
checkbox input "true"
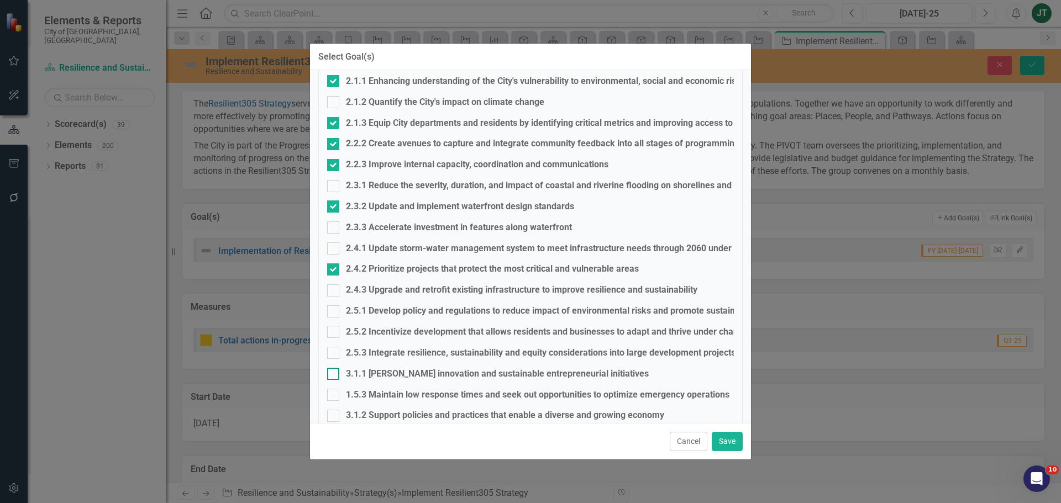
scroll to position [387, 0]
click at [335, 331] on div at bounding box center [333, 331] width 12 height 12
click at [334, 331] on input "2.5.2 Incentivize development that allows residents and businesses to adapt and…" at bounding box center [330, 328] width 7 height 7
checkbox input "true"
click at [338, 354] on div at bounding box center [333, 352] width 12 height 12
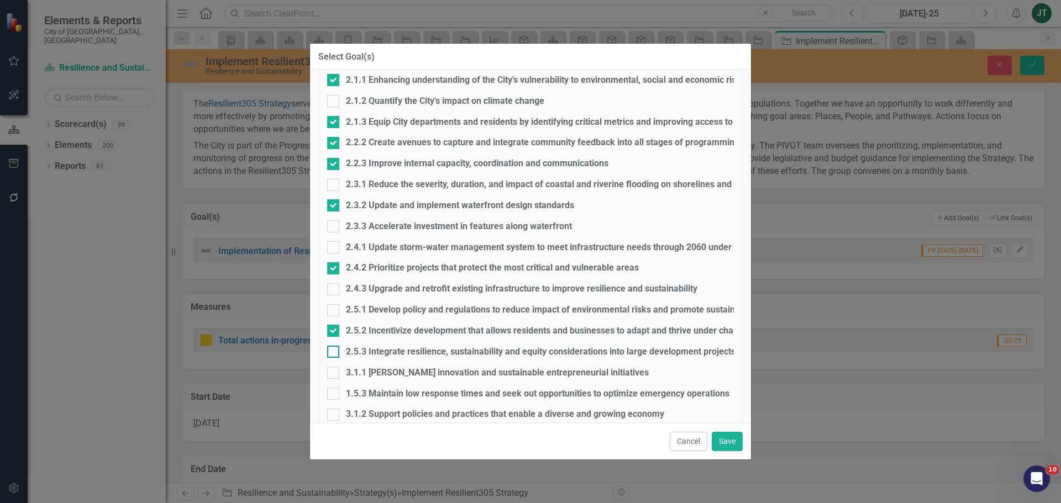
click at [334, 353] on input "2.5.3 Integrate resilience, sustainability and equity considerations into large…" at bounding box center [330, 349] width 7 height 7
checkbox input "true"
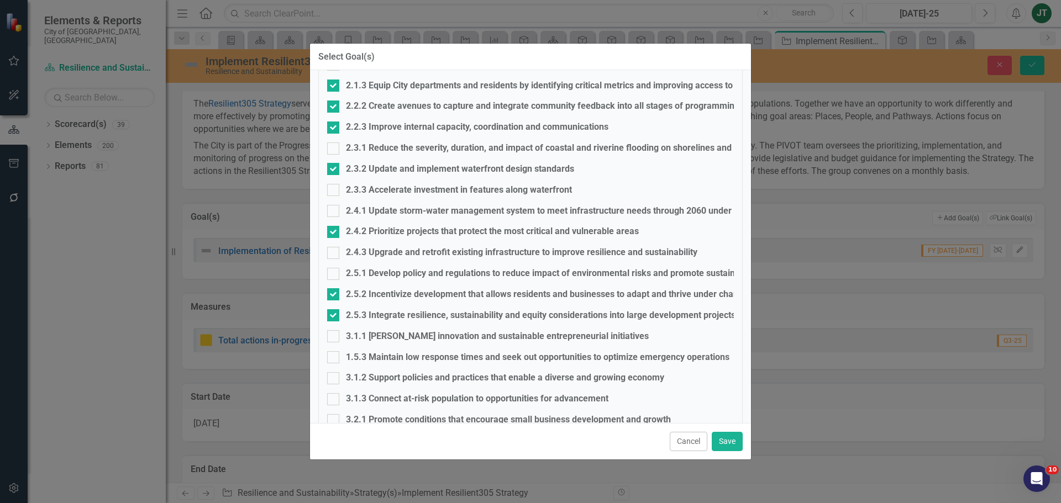
scroll to position [366, 0]
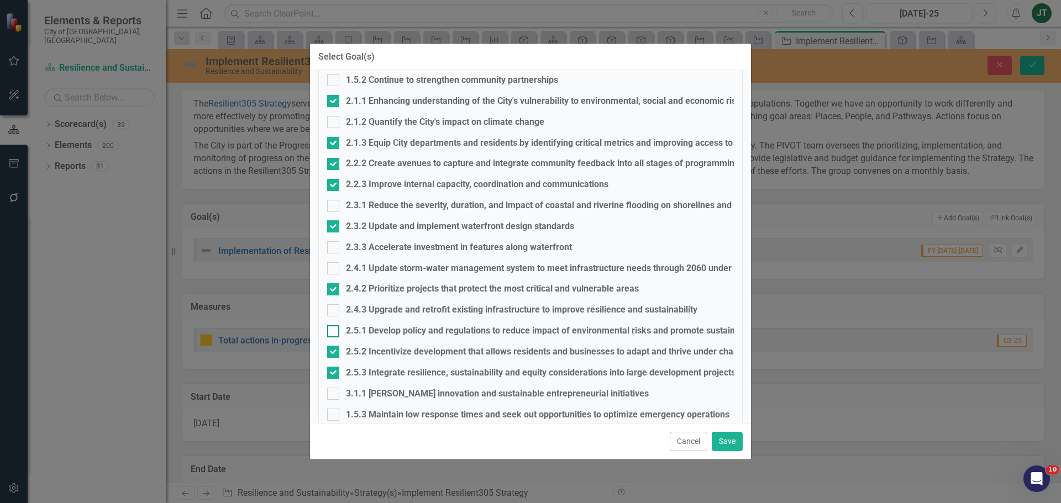
click at [343, 329] on div "2.5.1 Develop policy and regulations to reduce impact of environmental risks an…" at bounding box center [530, 331] width 407 height 13
click at [334, 329] on input "2.5.1 Develop policy and regulations to reduce impact of environmental risks an…" at bounding box center [330, 328] width 7 height 7
checkbox input "true"
click at [723, 440] on button "Save" at bounding box center [727, 441] width 31 height 19
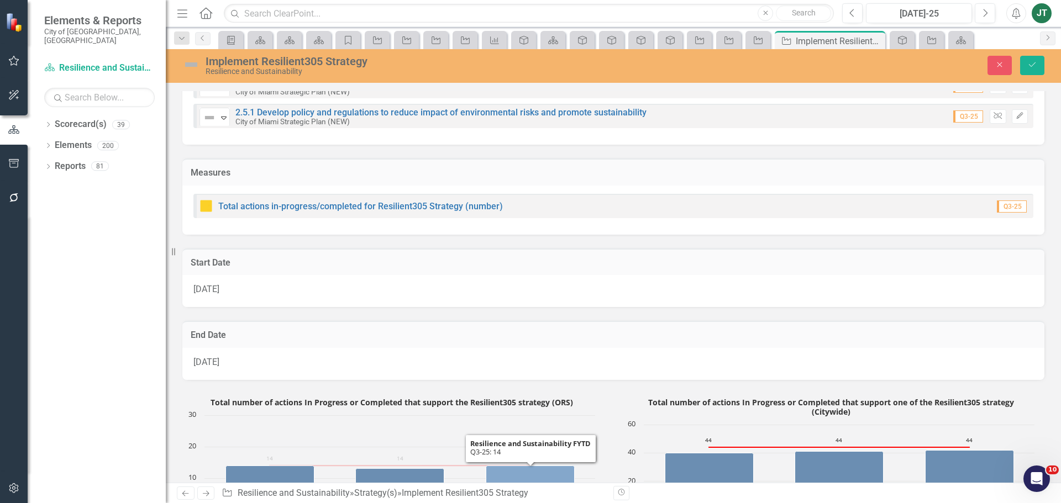
scroll to position [663, 0]
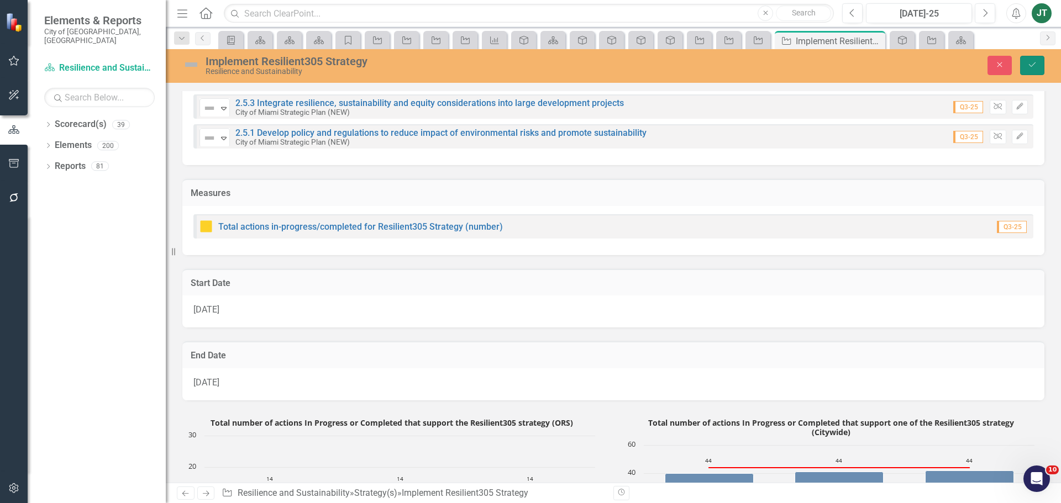
click at [1029, 66] on icon "Save" at bounding box center [1032, 65] width 10 height 8
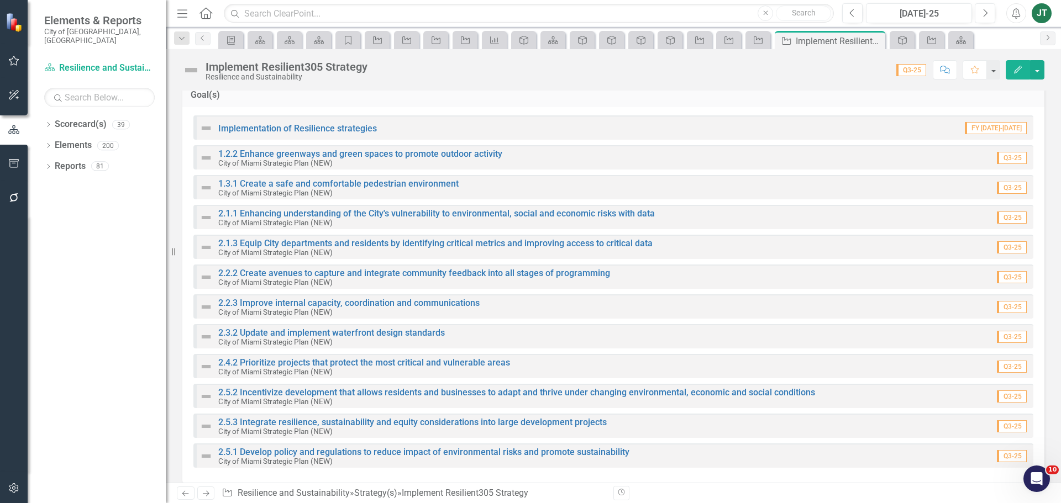
scroll to position [442, 0]
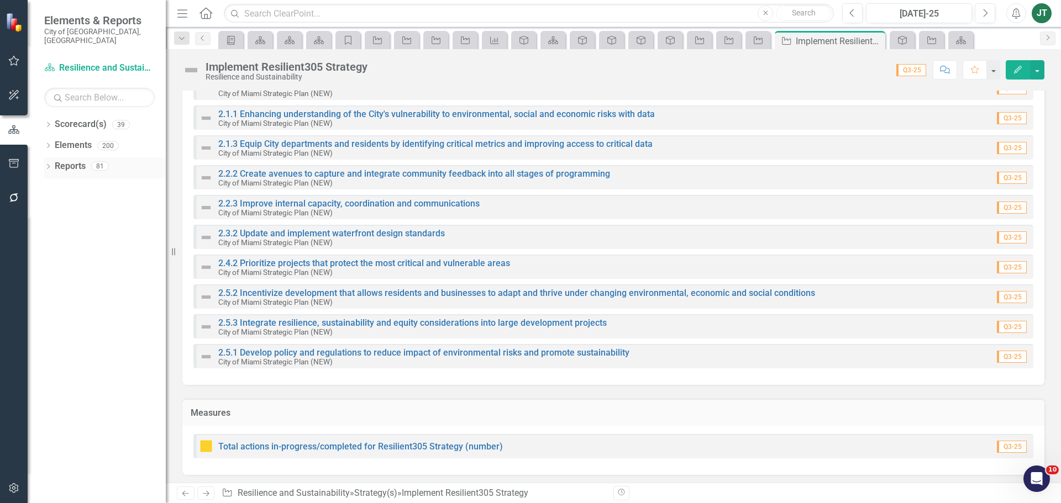
click at [69, 160] on link "Reports" at bounding box center [70, 166] width 31 height 13
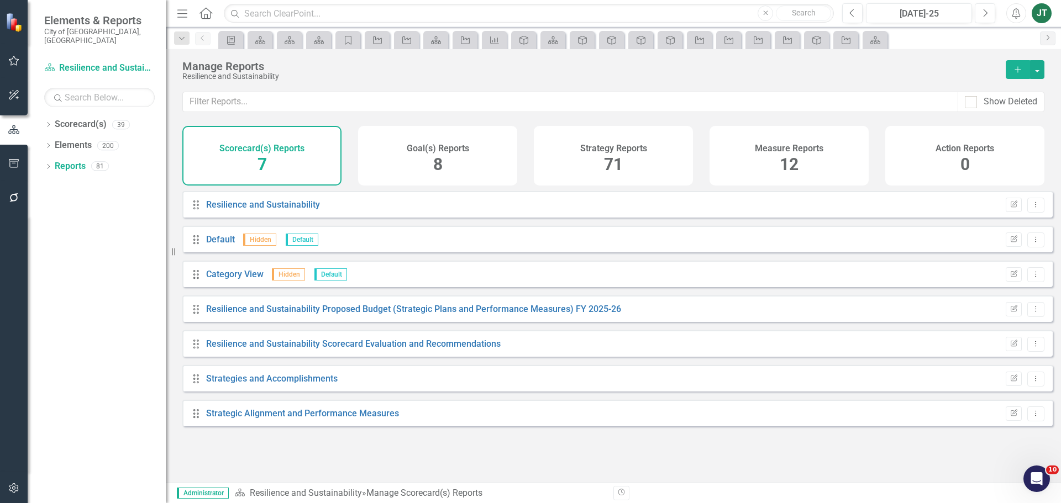
click at [607, 157] on span "71" at bounding box center [613, 164] width 19 height 19
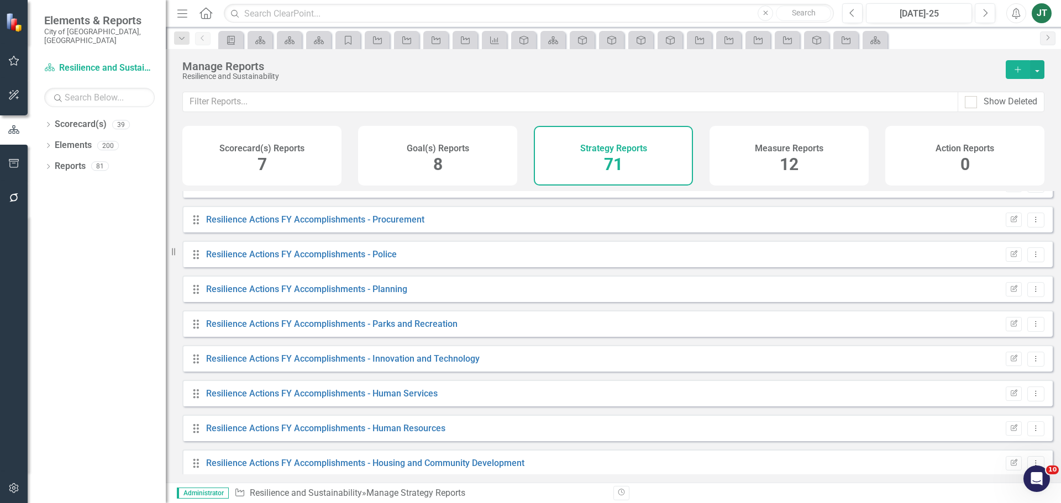
scroll to position [2188, 0]
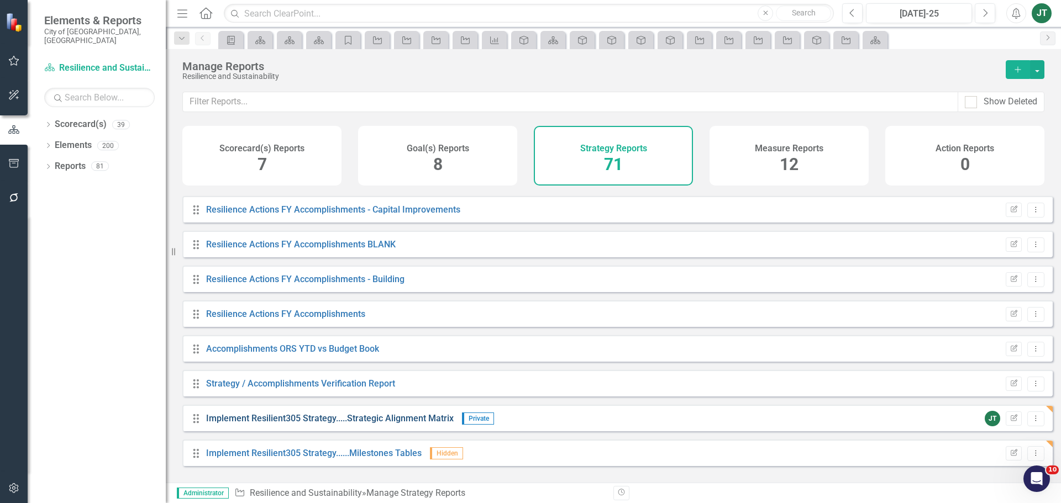
click at [402, 423] on link "Implement Resilient305 Strategy.....Strategic Alignment Matrix" at bounding box center [330, 418] width 248 height 10
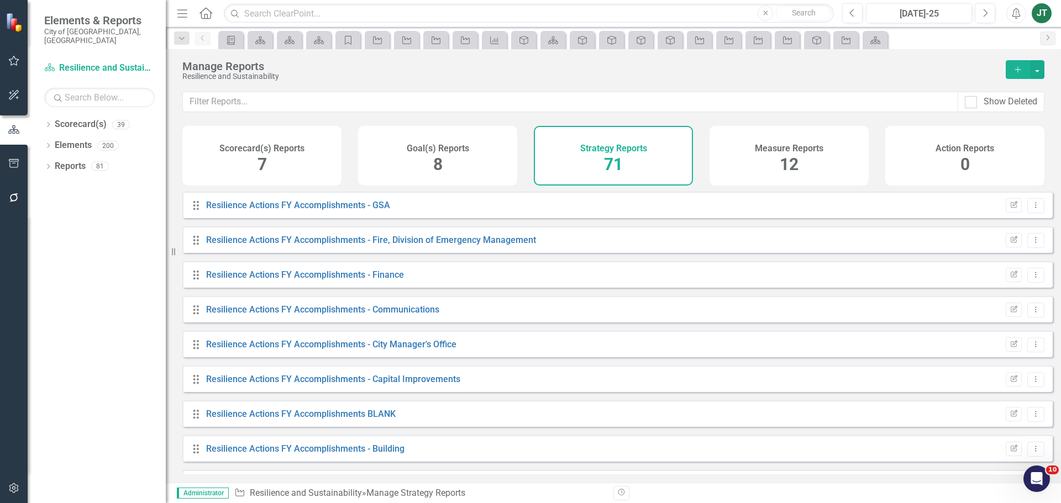
scroll to position [2188, 0]
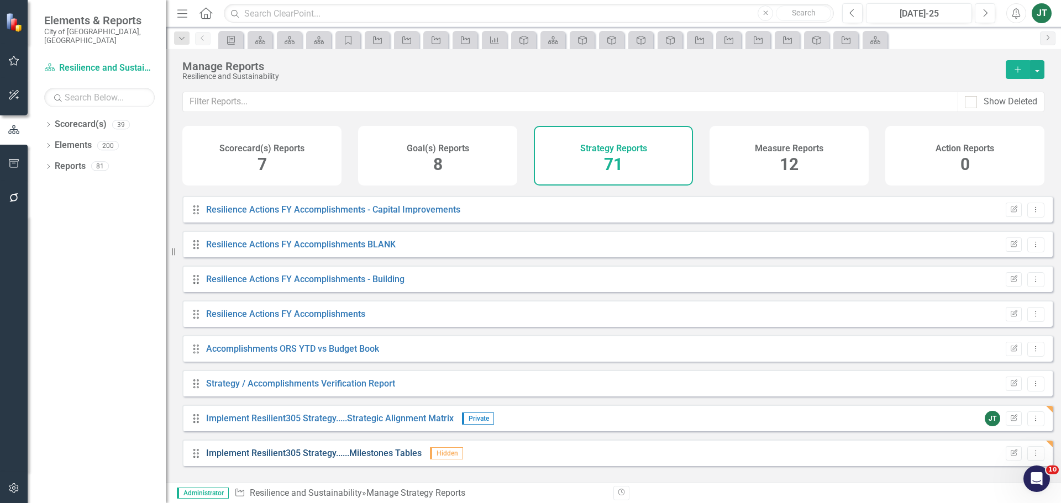
click at [351, 459] on link "Implement Resilient305 Strategy......Milestones Tables" at bounding box center [313, 453] width 215 height 10
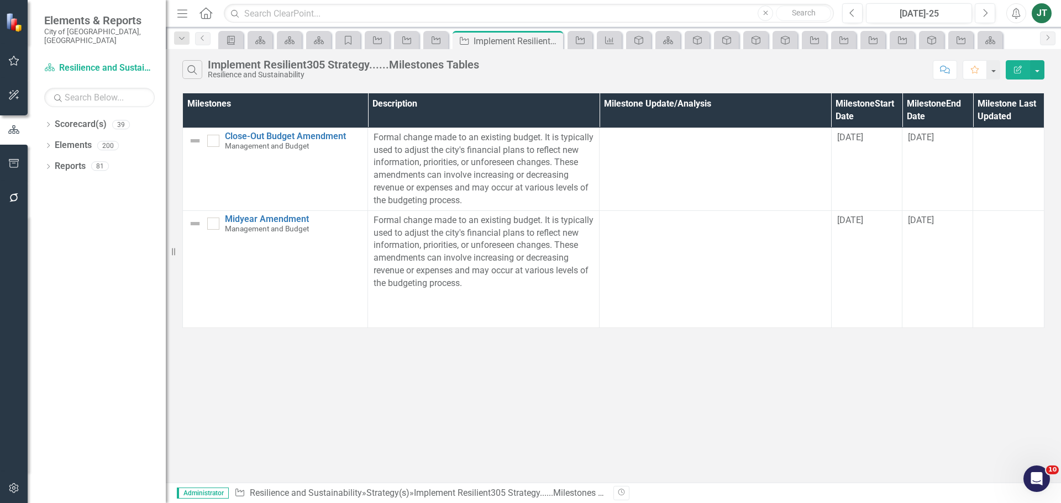
click at [1014, 66] on icon "Edit Report" at bounding box center [1018, 70] width 10 height 8
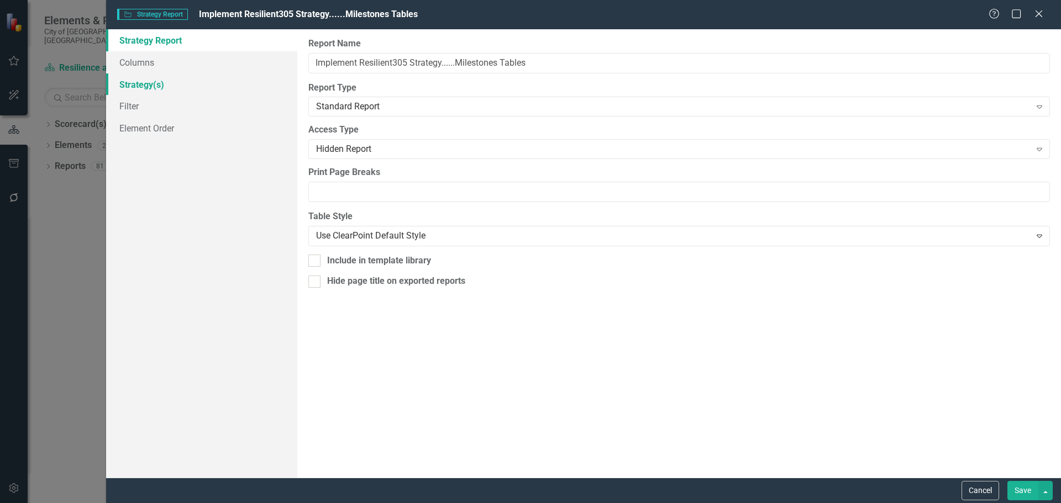
click at [175, 82] on link "Strategy(s)" at bounding box center [201, 84] width 191 height 22
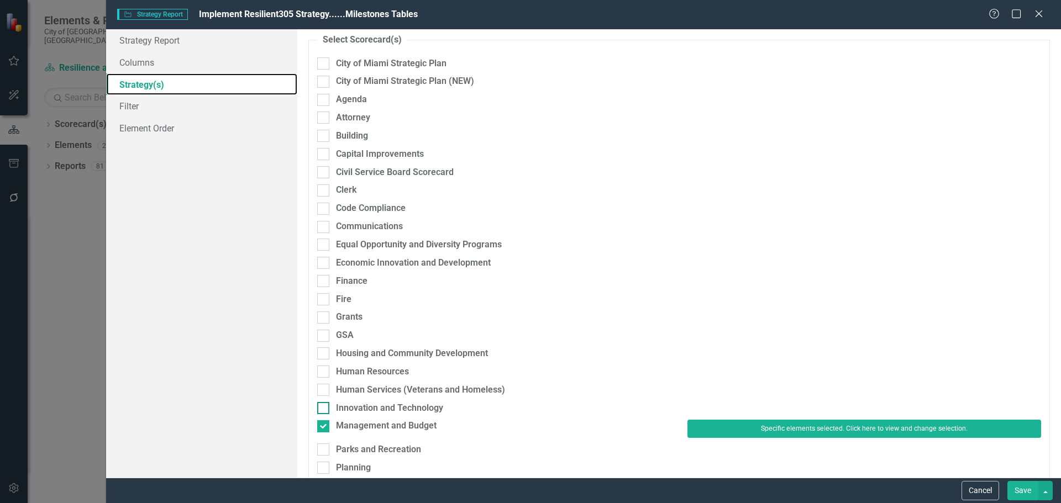
scroll to position [55, 0]
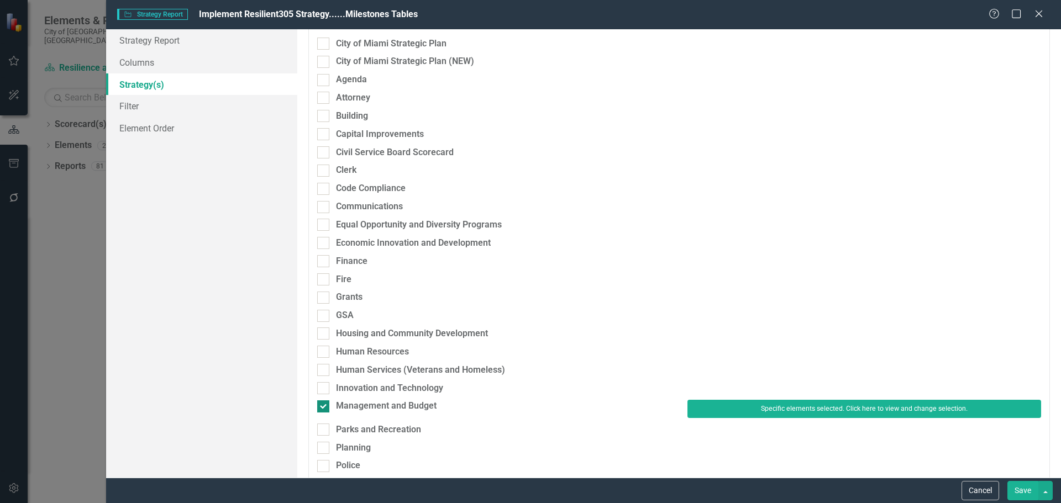
click at [368, 407] on div "Management and Budget" at bounding box center [386, 406] width 101 height 13
click at [324, 407] on input "Management and Budget" at bounding box center [320, 404] width 7 height 7
checkbox input "false"
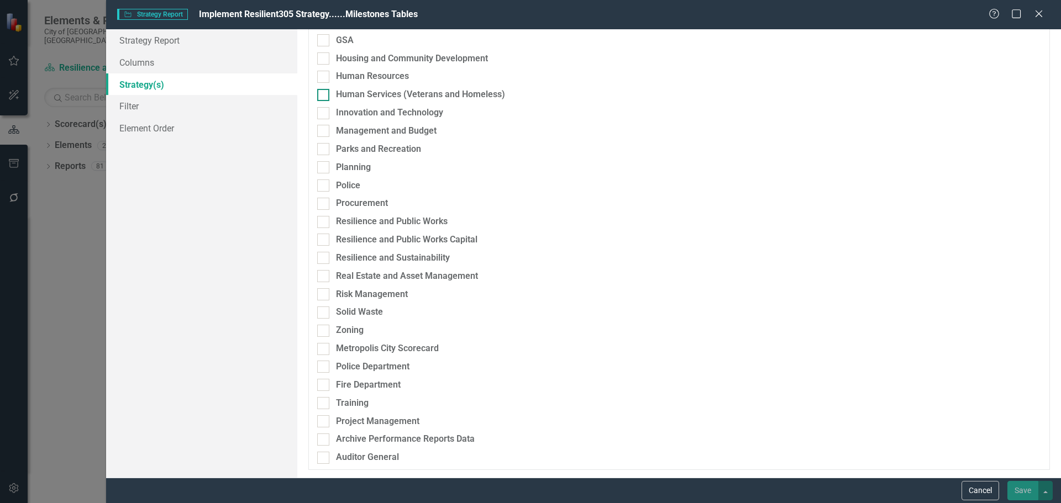
scroll to position [344, 0]
click at [359, 259] on div "Resilience and Sustainability" at bounding box center [393, 257] width 114 height 13
click at [324, 259] on input "Resilience and Sustainability" at bounding box center [320, 254] width 7 height 7
checkbox input "true"
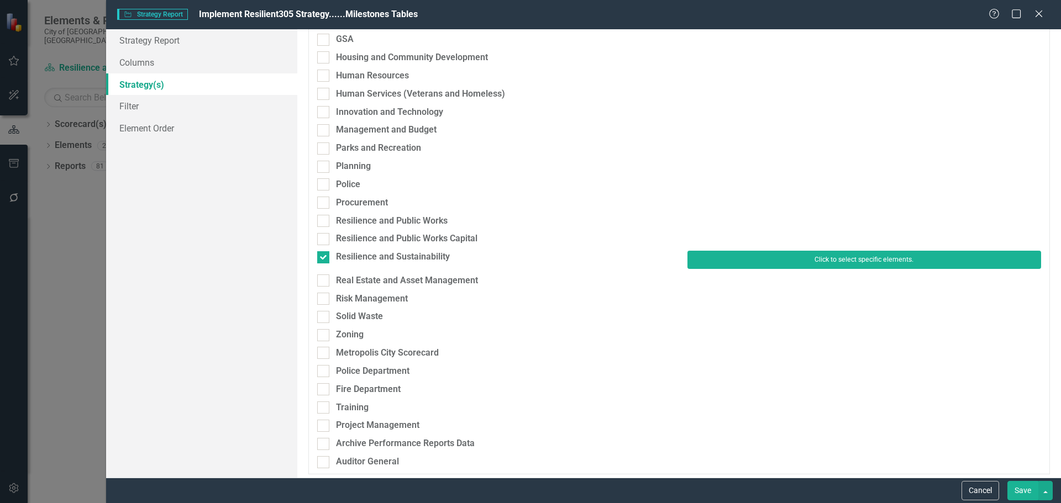
click at [745, 261] on button "Click to select specific elements." at bounding box center [864, 260] width 354 height 18
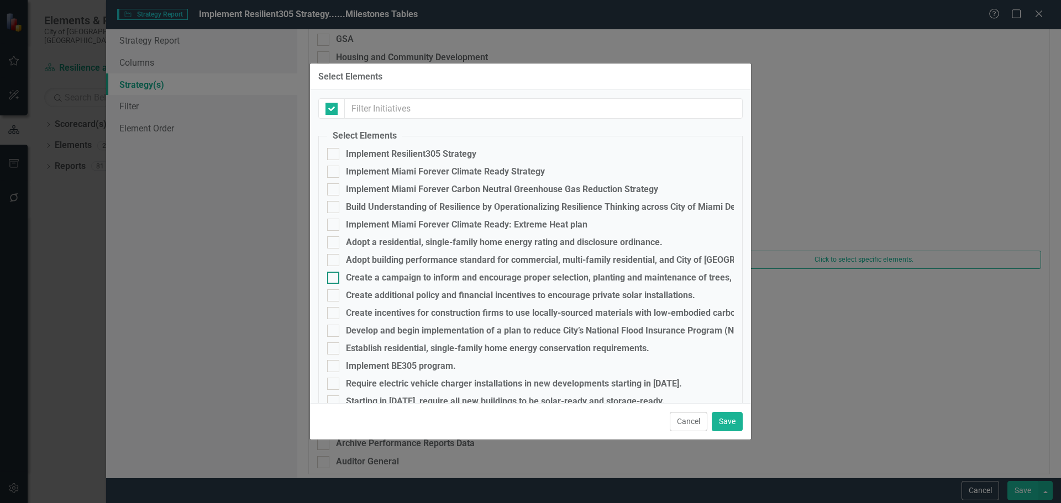
checkbox input "false"
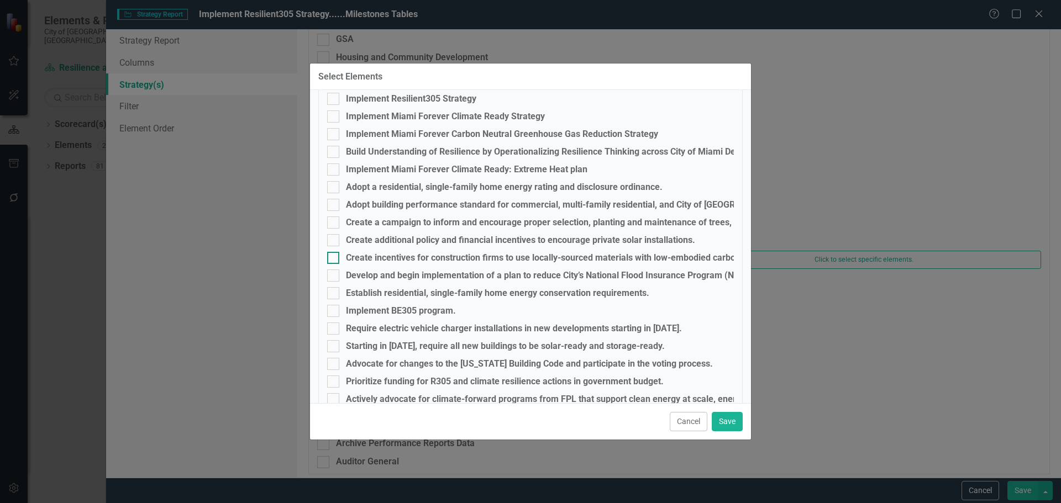
scroll to position [0, 0]
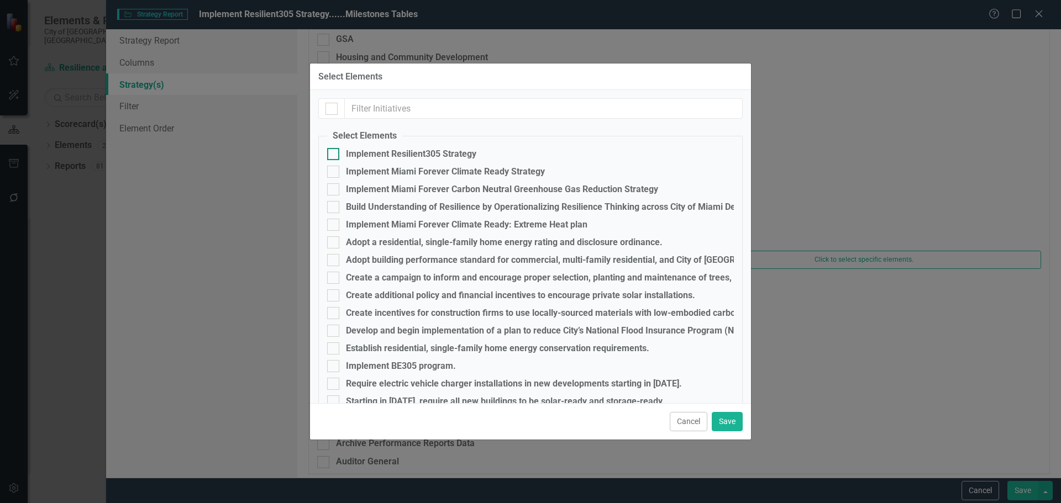
click at [357, 152] on div "Implement Resilient305 Strategy" at bounding box center [411, 154] width 130 height 10
click at [334, 152] on input "Implement Resilient305 Strategy" at bounding box center [330, 151] width 7 height 7
checkbox input "true"
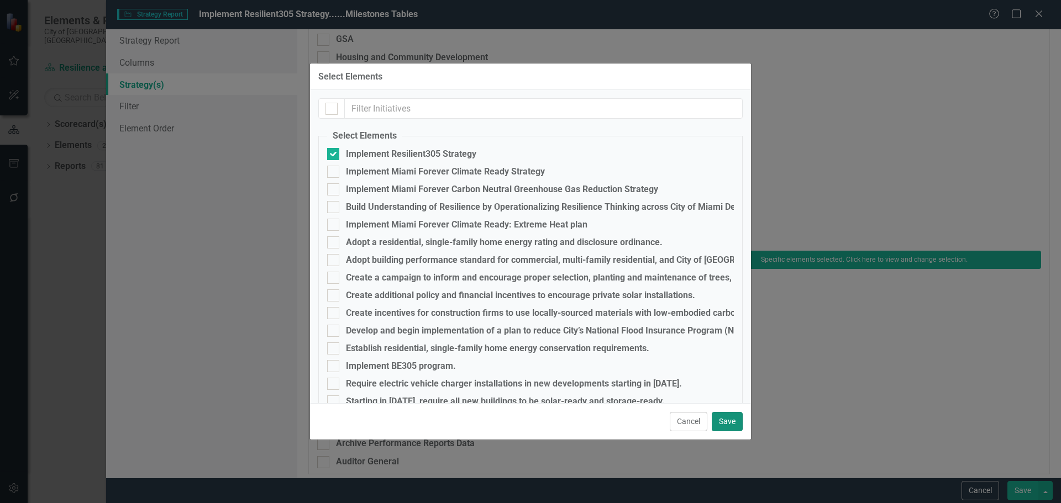
click at [729, 422] on button "Save" at bounding box center [727, 421] width 31 height 19
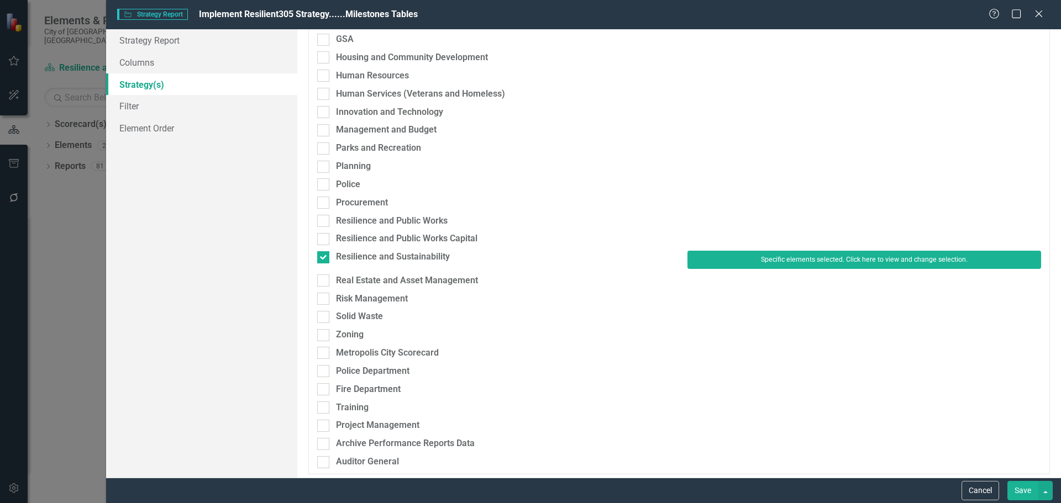
click at [1028, 489] on button "Save" at bounding box center [1022, 490] width 31 height 19
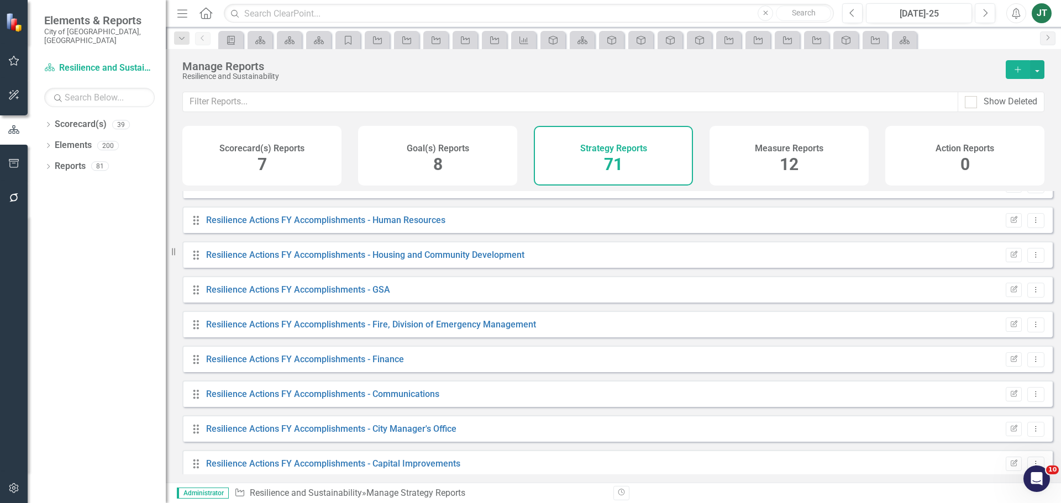
scroll to position [2188, 0]
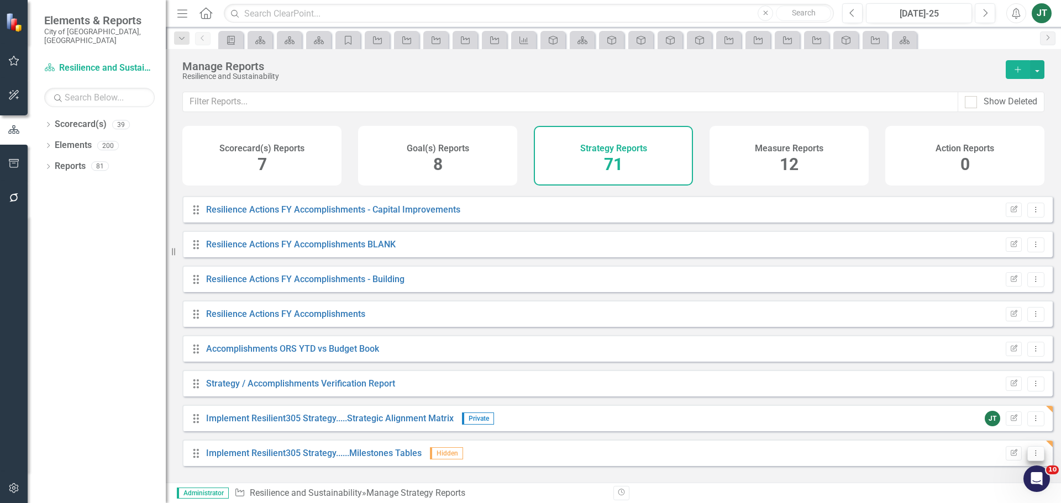
click at [1031, 457] on icon "Dropdown Menu" at bounding box center [1035, 453] width 9 height 7
click at [999, 443] on link "Trash Delete Report" at bounding box center [989, 444] width 91 height 20
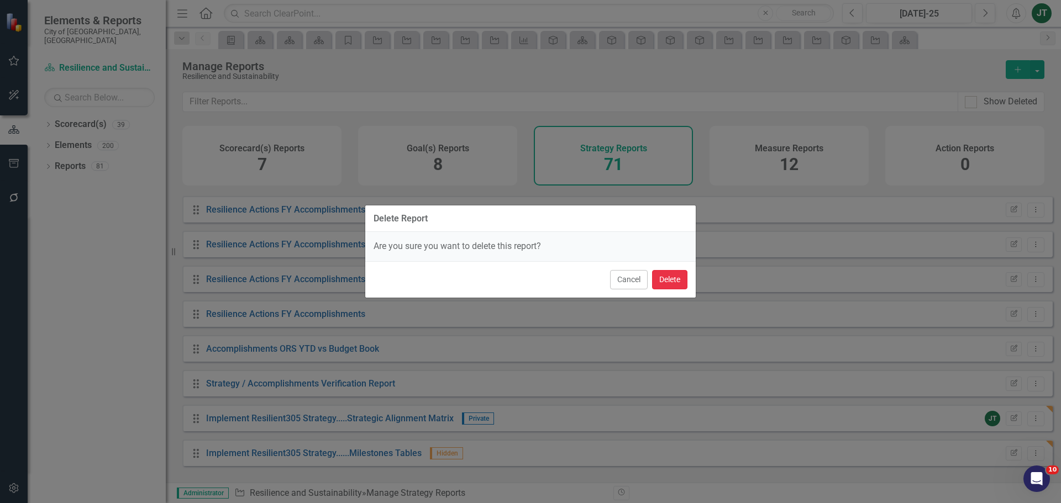
click at [665, 282] on button "Delete" at bounding box center [669, 279] width 35 height 19
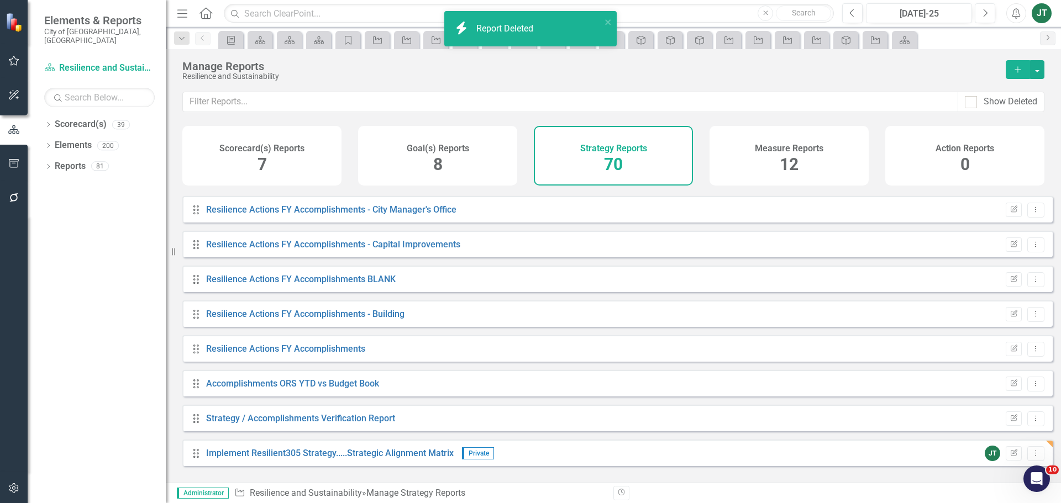
scroll to position [2153, 0]
click at [1038, 70] on button "button" at bounding box center [1037, 69] width 14 height 19
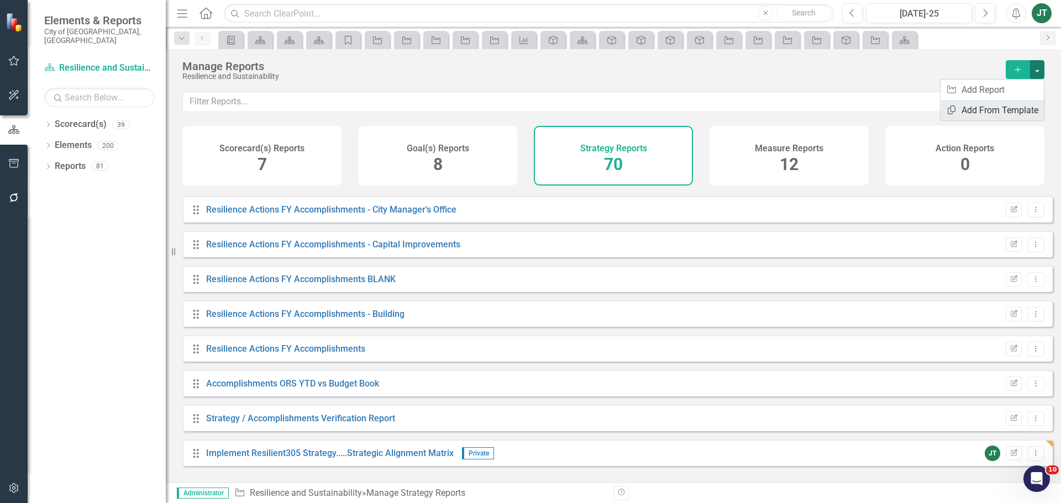
click at [994, 112] on link "Copy Add From Template" at bounding box center [991, 110] width 103 height 20
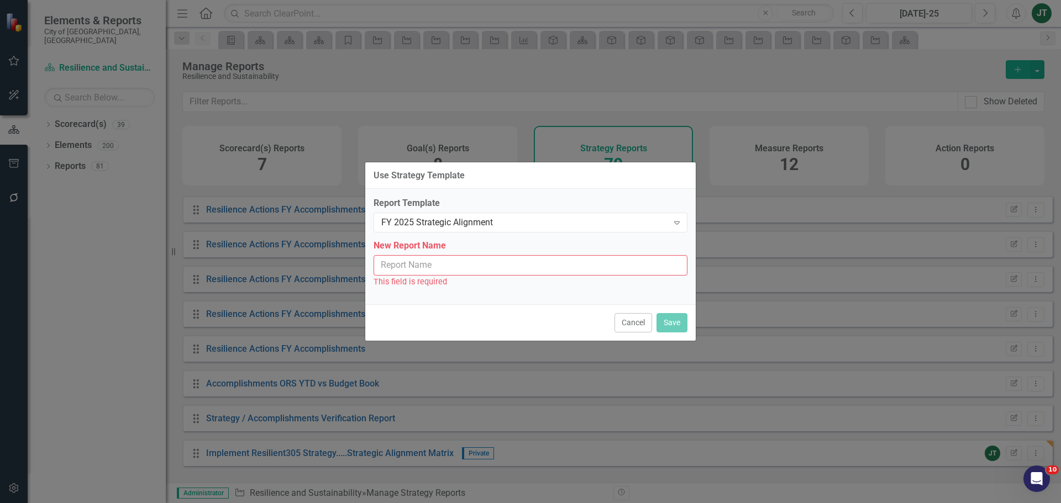
click at [413, 274] on input "New Report Name" at bounding box center [531, 265] width 314 height 20
click at [440, 225] on div "FY 2025 Strategic Alignment" at bounding box center [524, 223] width 287 height 13
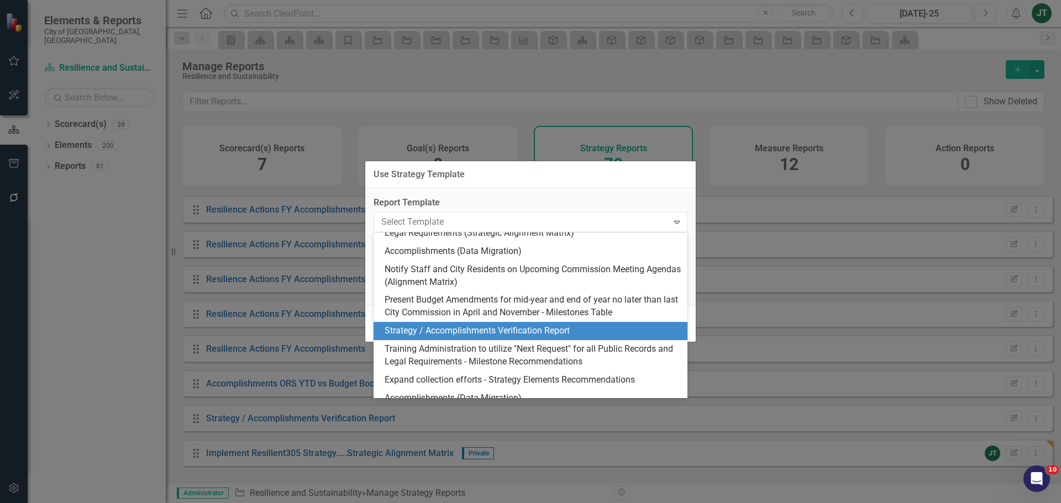
scroll to position [229, 0]
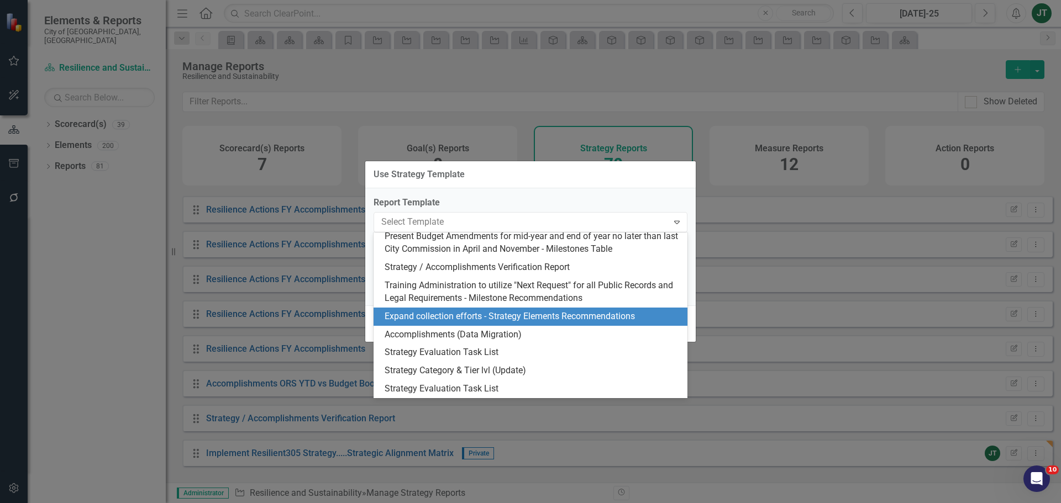
click at [498, 308] on div "Expand collection efforts - Strategy Elements Recommendations" at bounding box center [531, 317] width 314 height 18
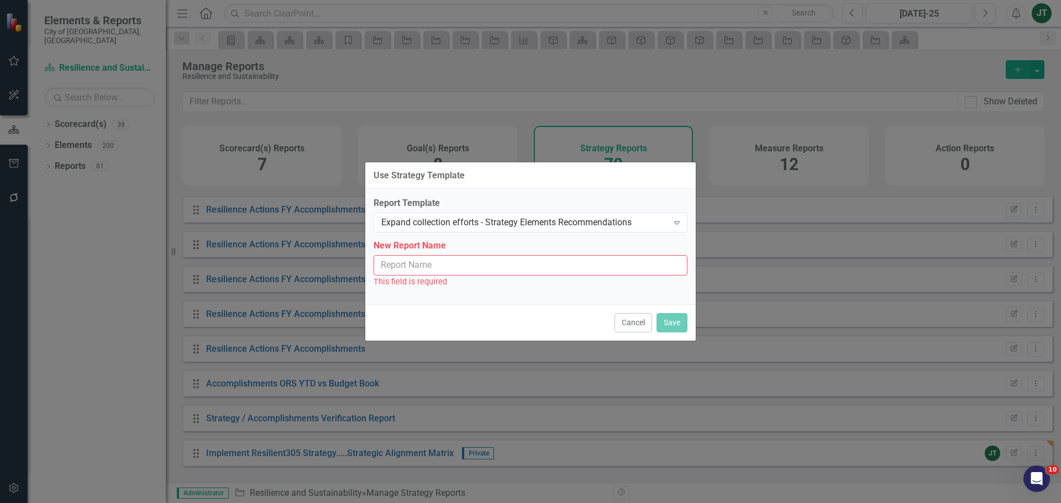
click at [457, 273] on input "New Report Name" at bounding box center [531, 265] width 314 height 20
paste input "Implement Resilient305 Strategy"
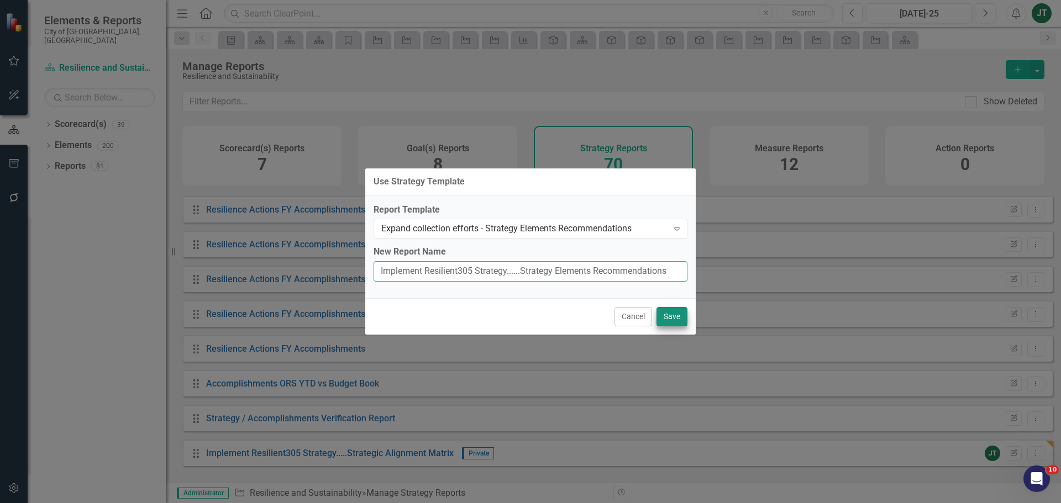
type input "Implement Resilient305 Strategy......Strategy Elements Recommendations"
click at [669, 317] on button "Save" at bounding box center [671, 316] width 31 height 19
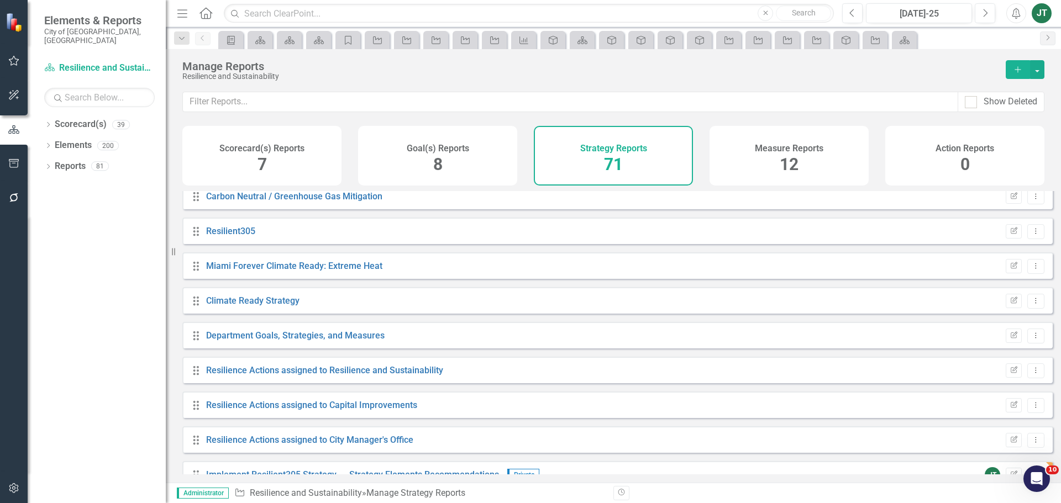
scroll to position [641, 0]
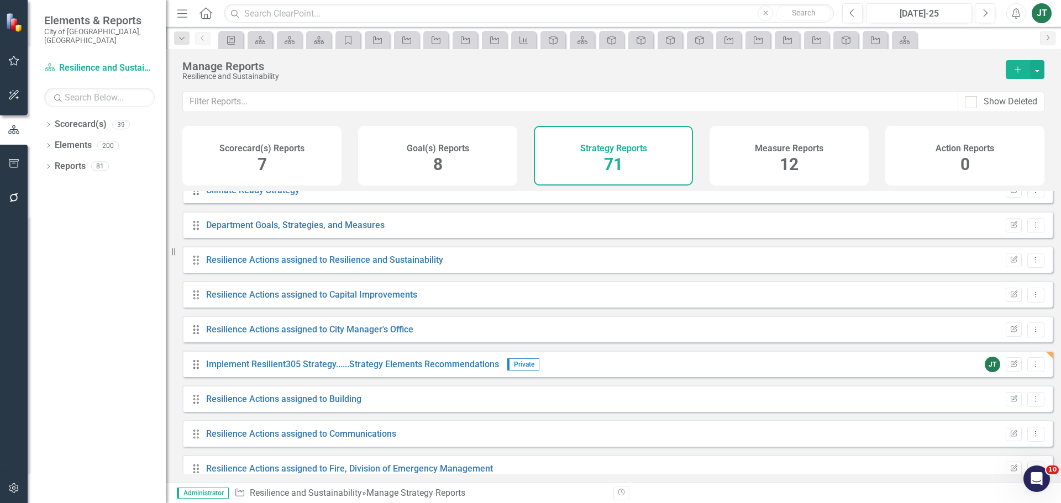
drag, startPoint x: 191, startPoint y: 371, endPoint x: 197, endPoint y: 397, distance: 26.7
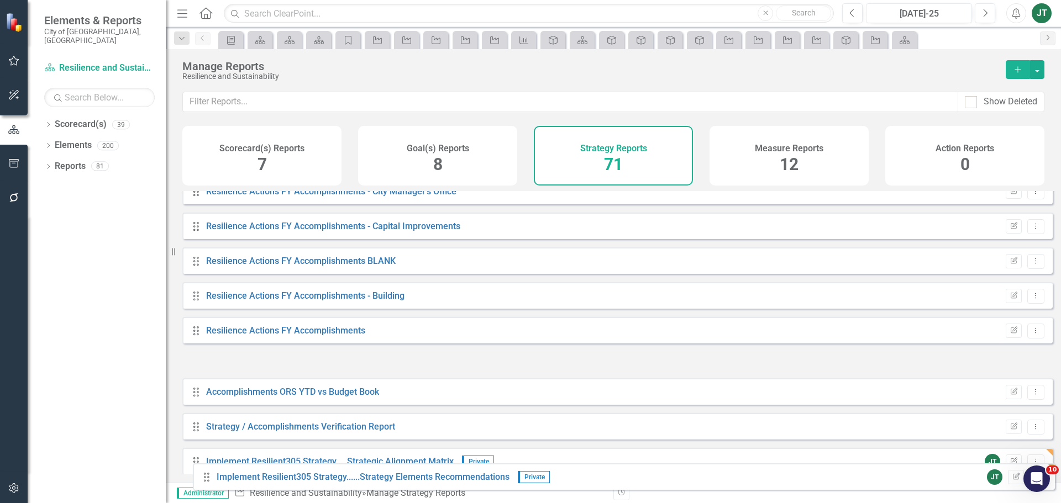
scroll to position [2188, 0]
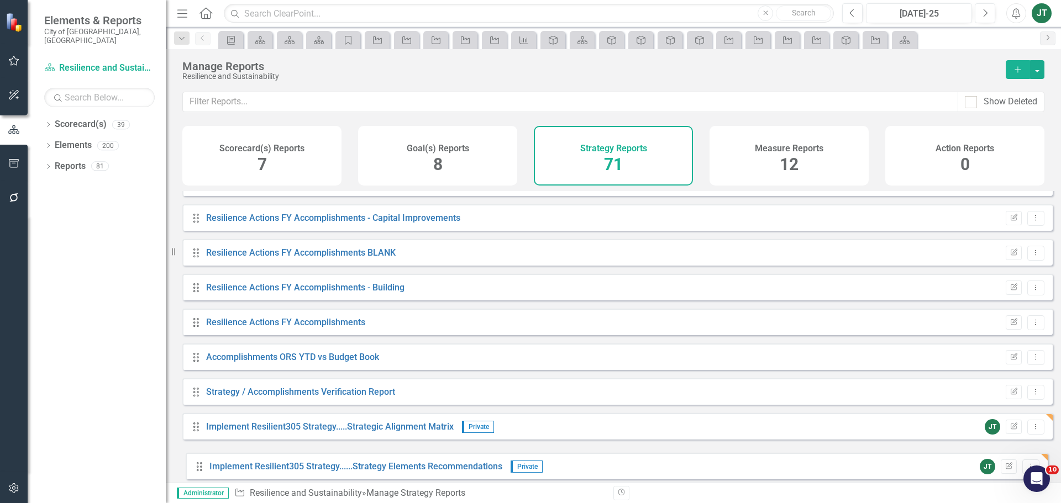
drag, startPoint x: 199, startPoint y: 384, endPoint x: 201, endPoint y: 468, distance: 84.0
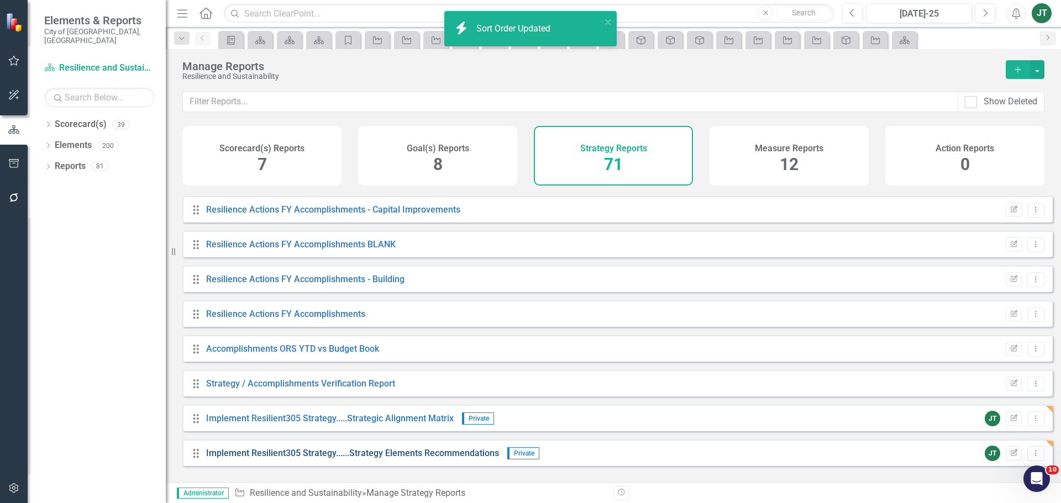
click at [470, 457] on link "Implement Resilient305 Strategy......Strategy Elements Recommendations" at bounding box center [352, 453] width 293 height 10
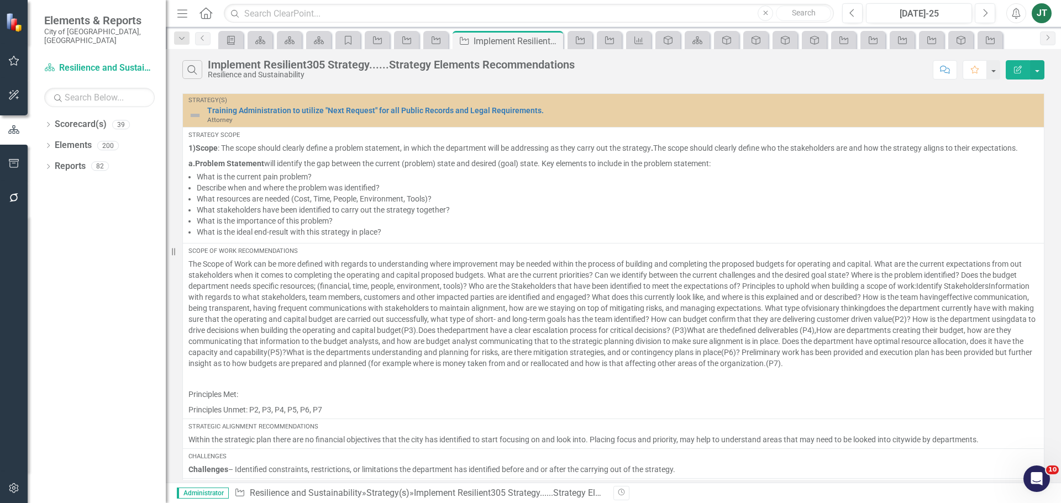
click at [1014, 64] on button "Edit Report" at bounding box center [1018, 69] width 24 height 19
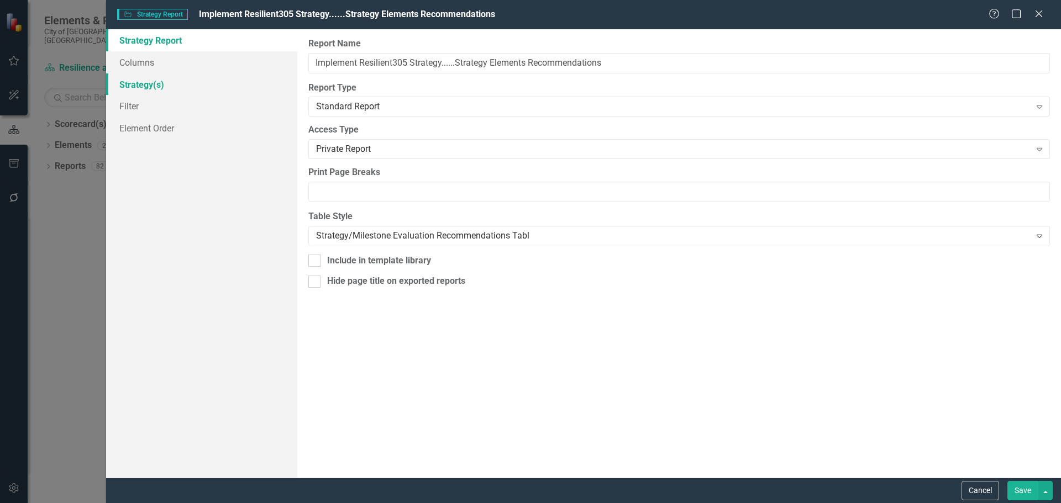
click at [162, 85] on link "Strategy(s)" at bounding box center [201, 84] width 191 height 22
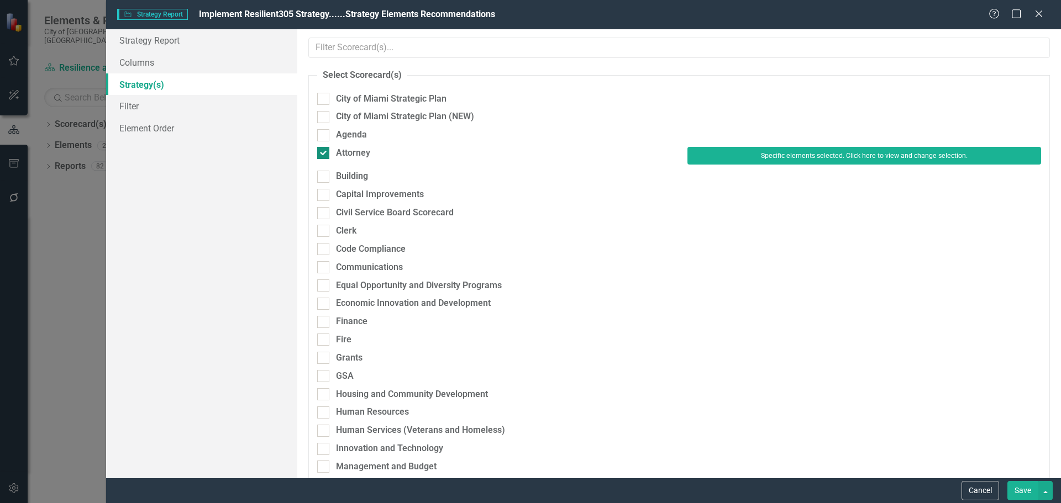
click at [359, 158] on div "Attorney" at bounding box center [353, 153] width 34 height 13
click at [324, 154] on input "Attorney" at bounding box center [320, 150] width 7 height 7
checkbox input "false"
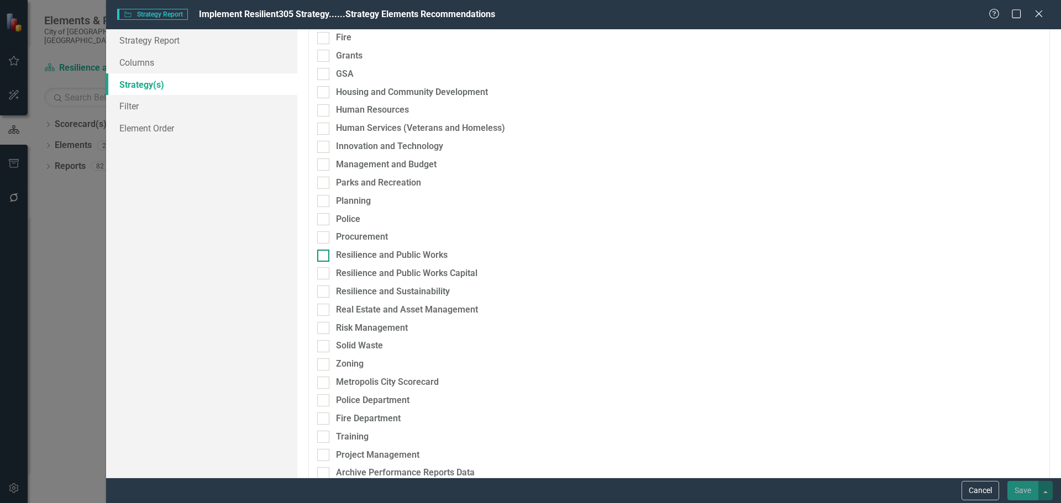
scroll to position [344, 0]
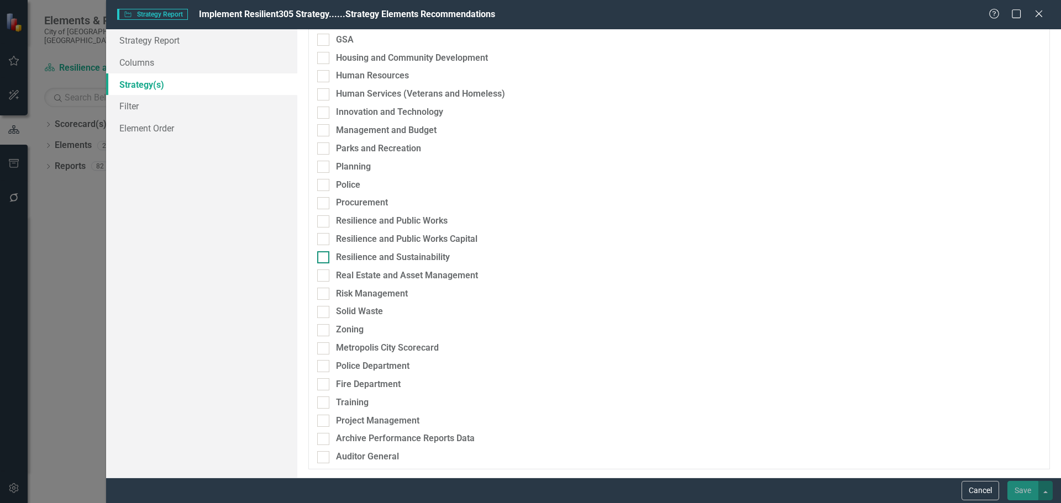
click at [389, 255] on div "Resilience and Sustainability" at bounding box center [393, 257] width 114 height 13
click at [324, 255] on input "Resilience and Sustainability" at bounding box center [320, 254] width 7 height 7
checkbox input "true"
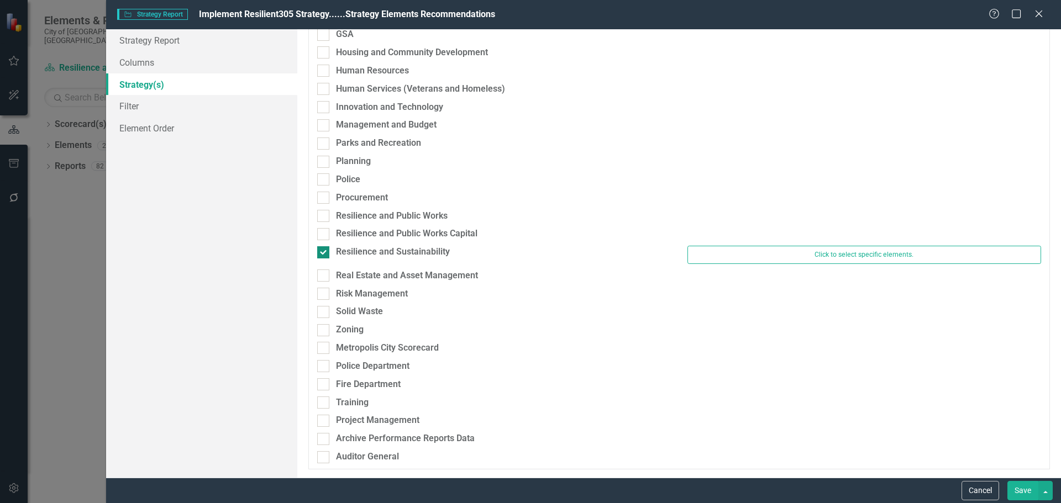
scroll to position [332, 0]
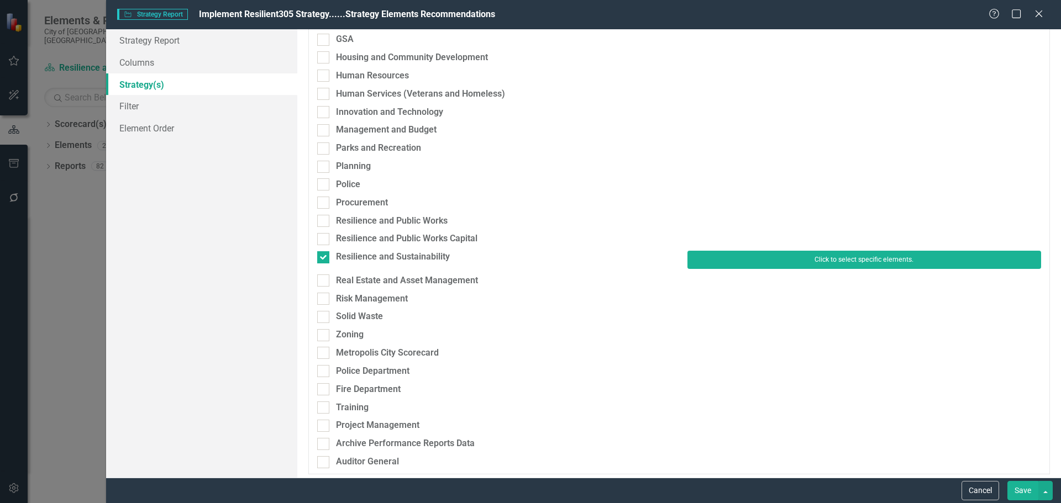
click at [777, 260] on button "Click to select specific elements." at bounding box center [864, 260] width 354 height 18
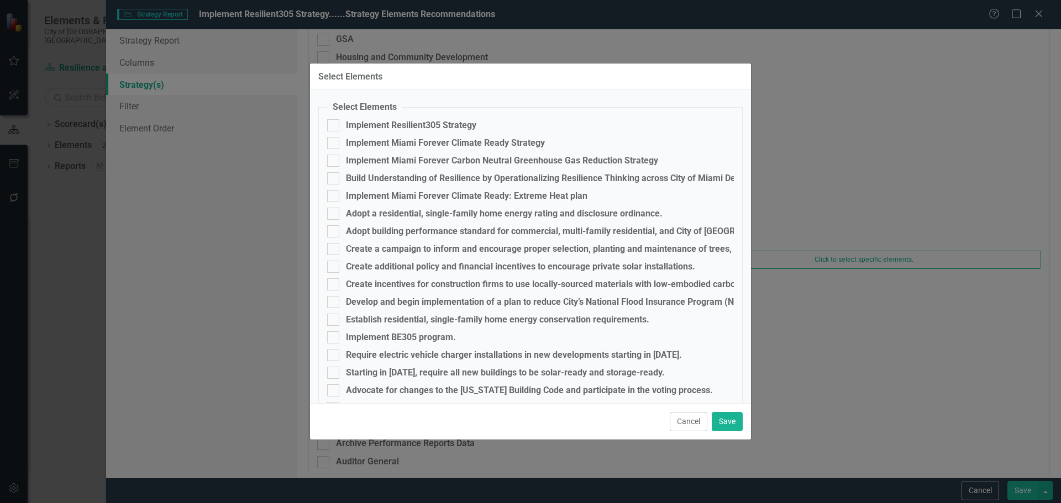
scroll to position [0, 0]
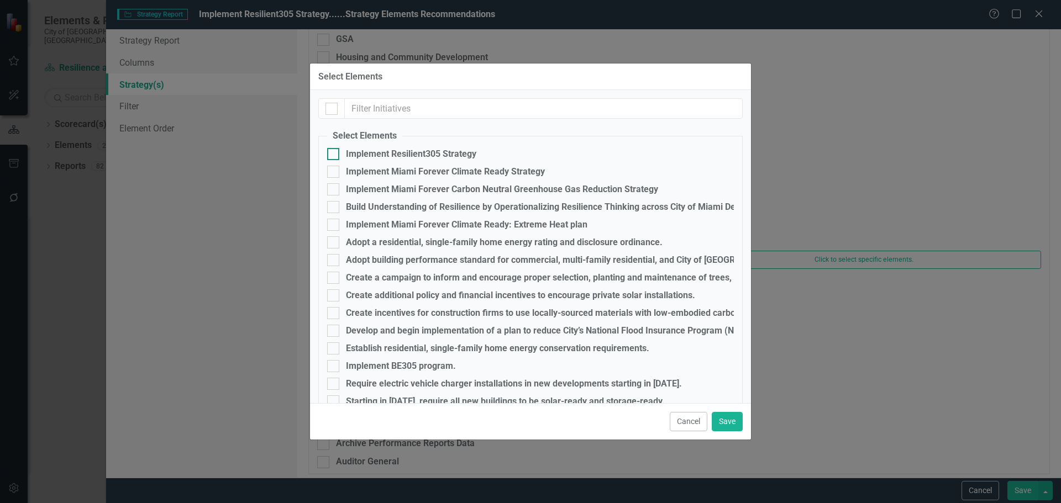
click at [360, 154] on div "Implement Resilient305 Strategy" at bounding box center [411, 154] width 130 height 10
click at [334, 154] on input "Implement Resilient305 Strategy" at bounding box center [330, 151] width 7 height 7
checkbox input "true"
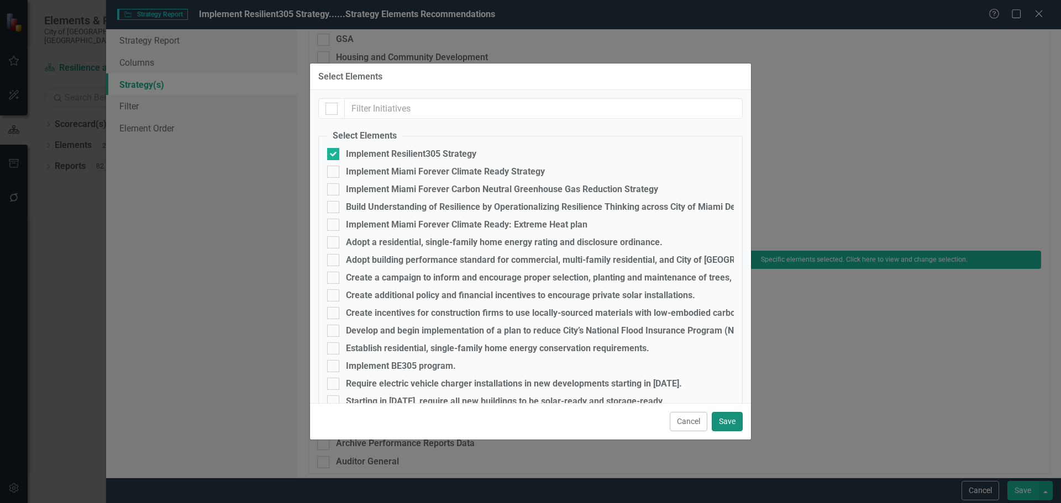
click at [727, 420] on button "Save" at bounding box center [727, 421] width 31 height 19
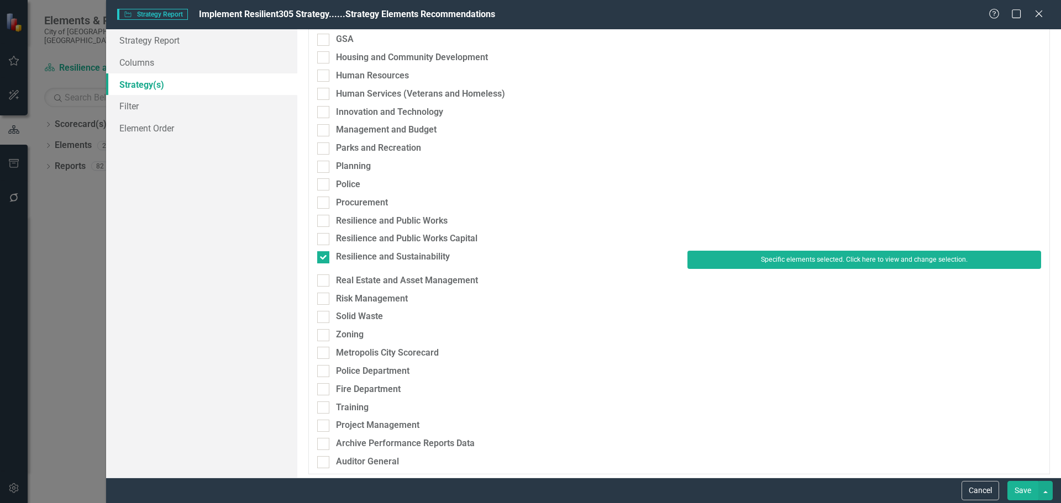
click at [1022, 483] on button "Save" at bounding box center [1022, 490] width 31 height 19
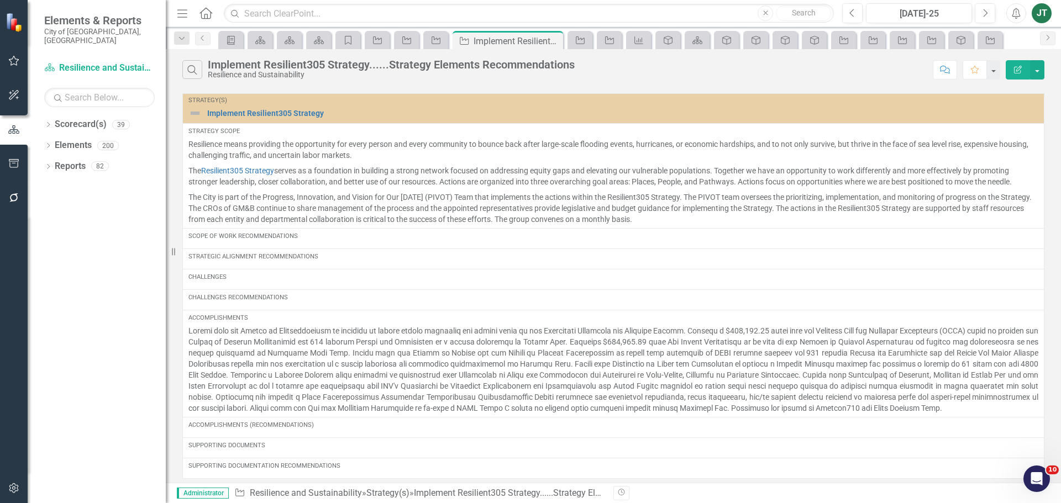
drag, startPoint x: 62, startPoint y: 1, endPoint x: 1012, endPoint y: 73, distance: 953.0
click at [1012, 73] on button "Edit Report" at bounding box center [1018, 69] width 24 height 19
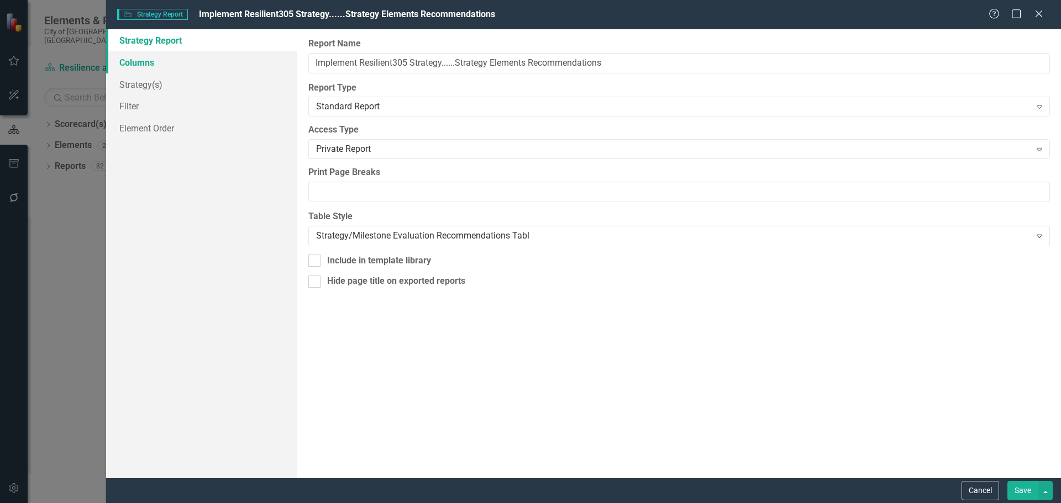
click at [140, 64] on link "Columns" at bounding box center [201, 62] width 191 height 22
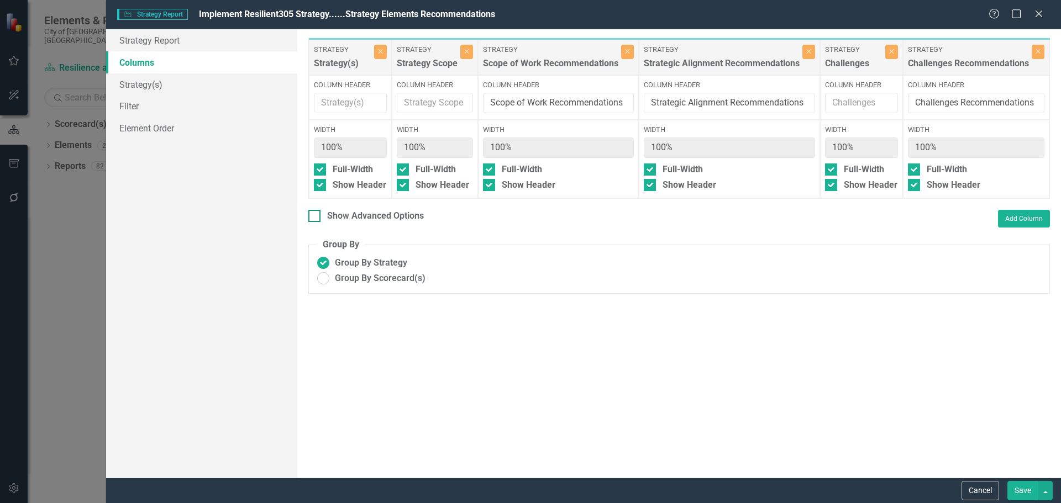
click at [371, 223] on div "Show Advanced Options" at bounding box center [375, 216] width 97 height 13
click at [315, 217] on input "Show Advanced Options" at bounding box center [311, 213] width 7 height 7
checkbox input "true"
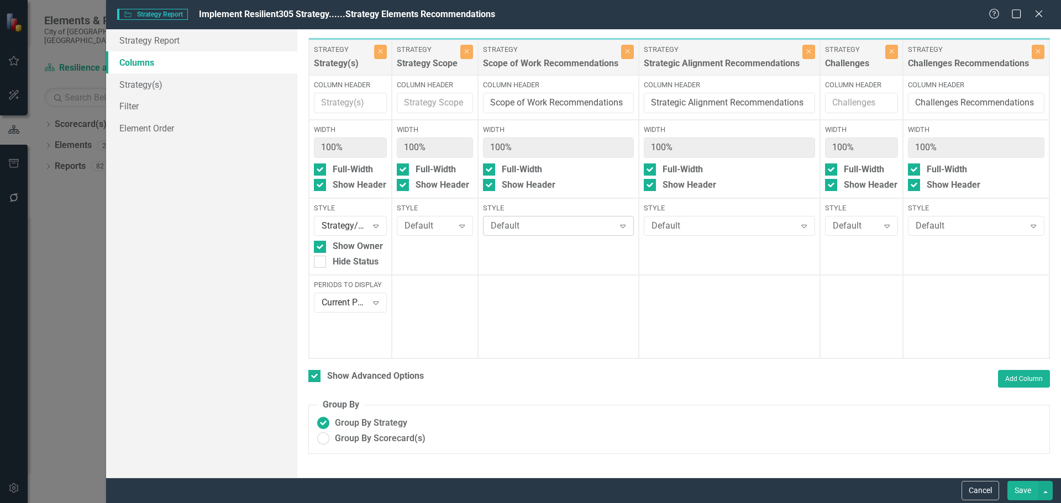
click at [502, 223] on div "Default" at bounding box center [553, 226] width 124 height 13
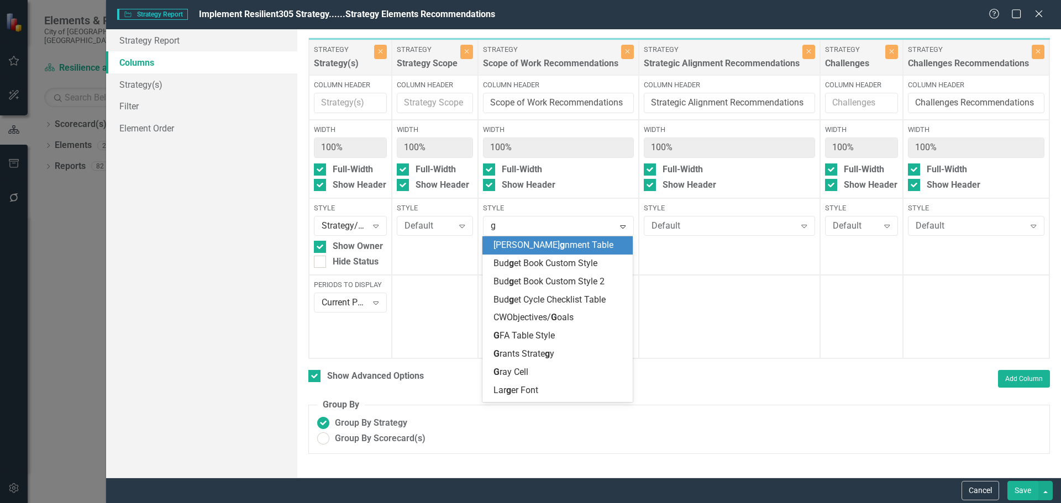
type input "gr"
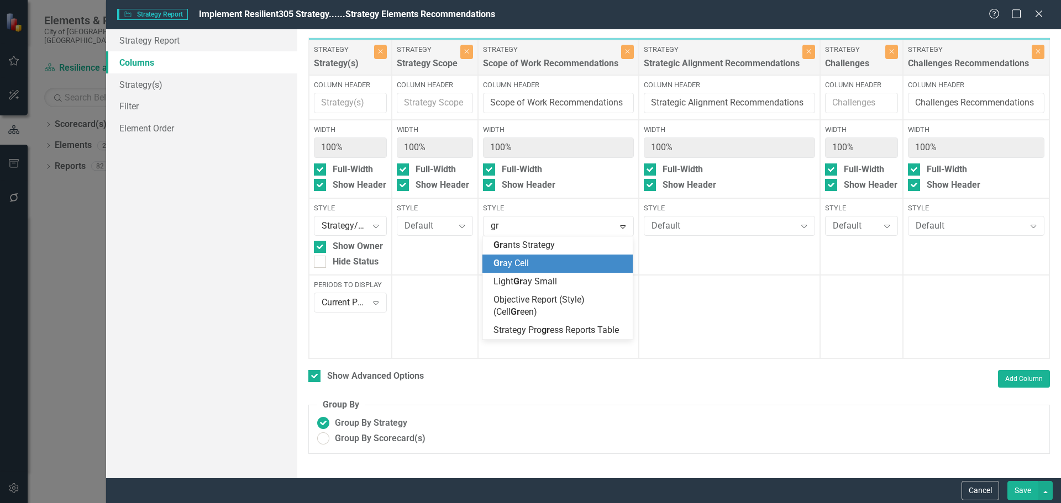
click at [517, 260] on span "Gr ay Cell" at bounding box center [510, 263] width 35 height 10
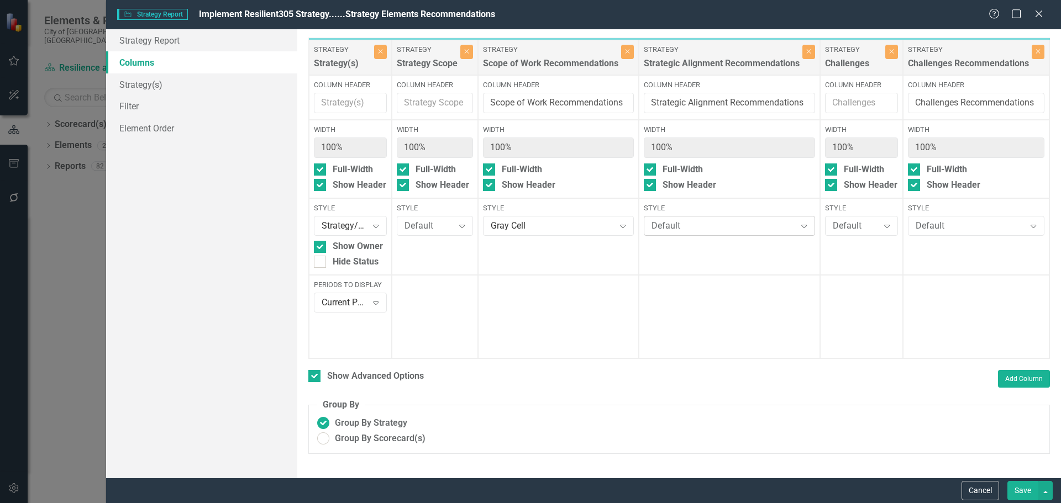
click at [665, 220] on div "Default" at bounding box center [723, 226] width 144 height 13
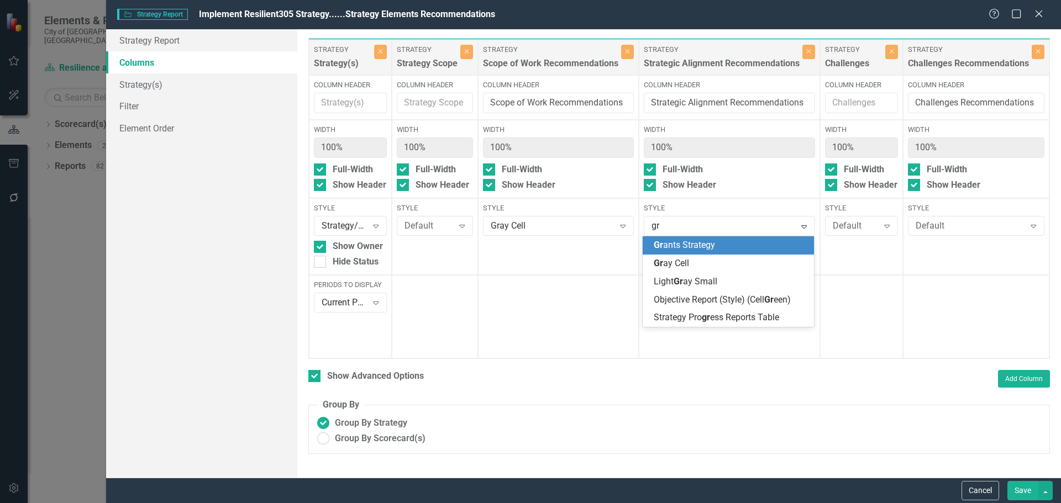
type input "gra"
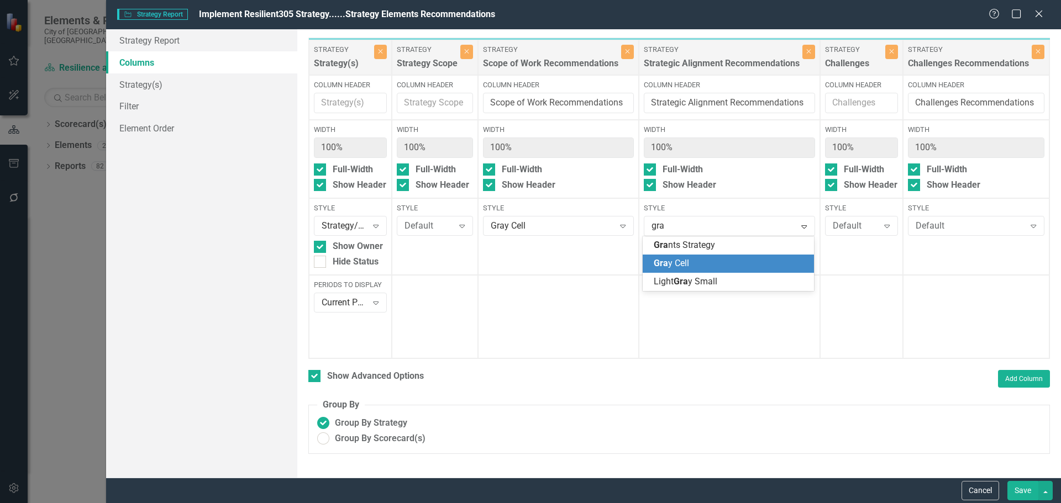
click at [667, 260] on span "Gra" at bounding box center [661, 263] width 14 height 10
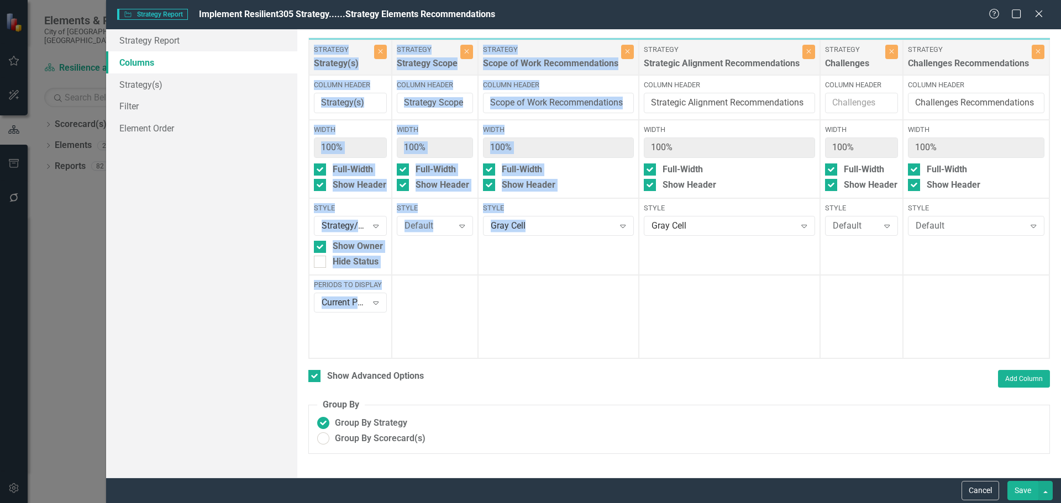
drag, startPoint x: 538, startPoint y: 359, endPoint x: 589, endPoint y: 362, distance: 51.0
click at [589, 359] on div "Strategy Strategy(s) Close Column Header Width 100% Full-Width Show Header Styl…" at bounding box center [678, 199] width 741 height 322
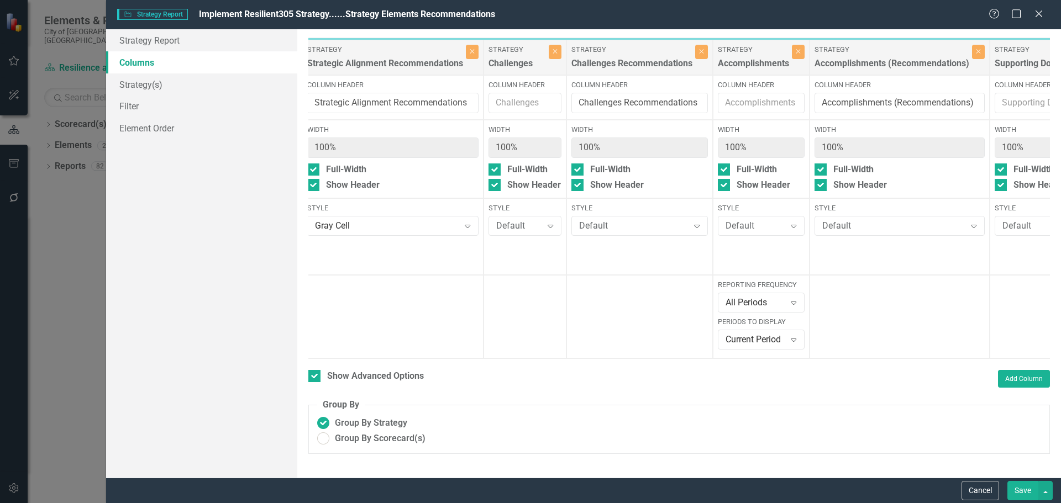
scroll to position [0, 429]
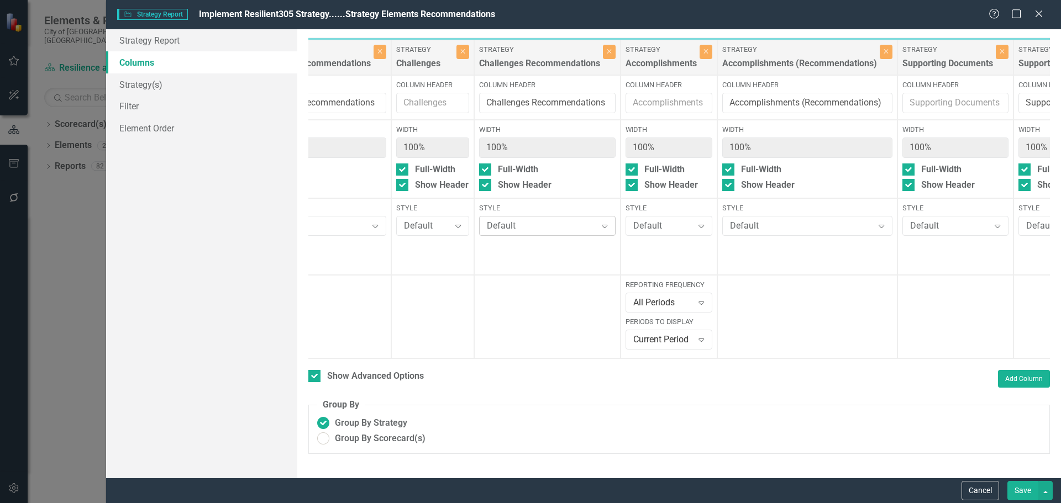
click at [529, 228] on div "Default" at bounding box center [541, 226] width 109 height 13
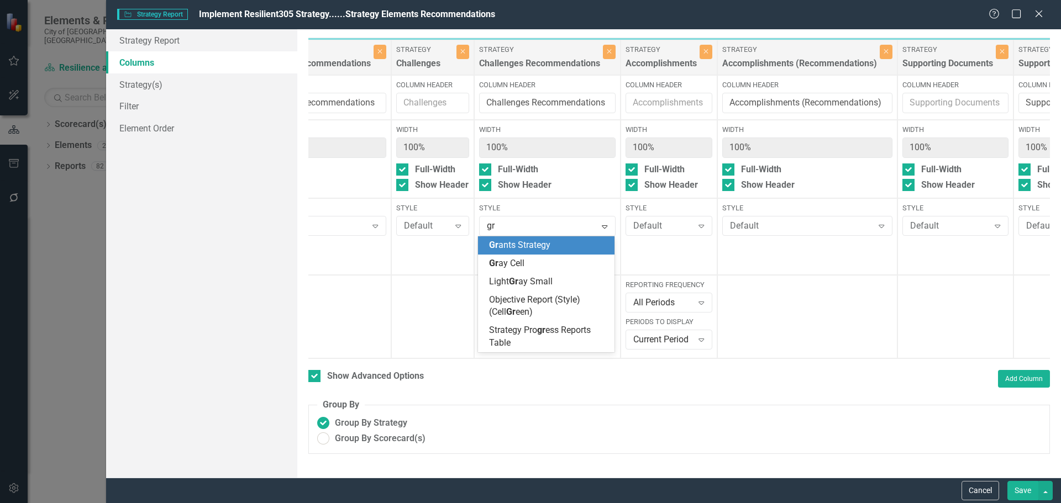
type input "gra"
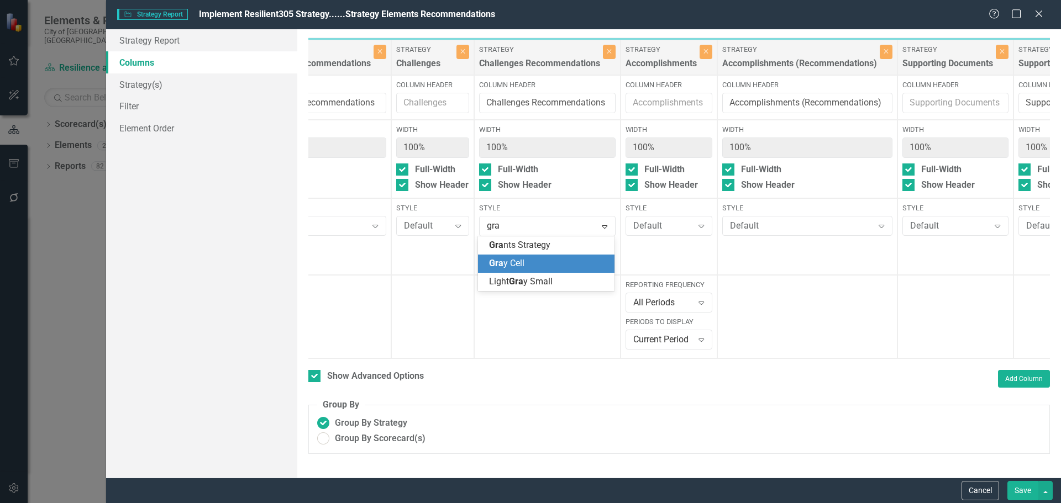
click at [513, 262] on span "Gra y Cell" at bounding box center [506, 263] width 35 height 10
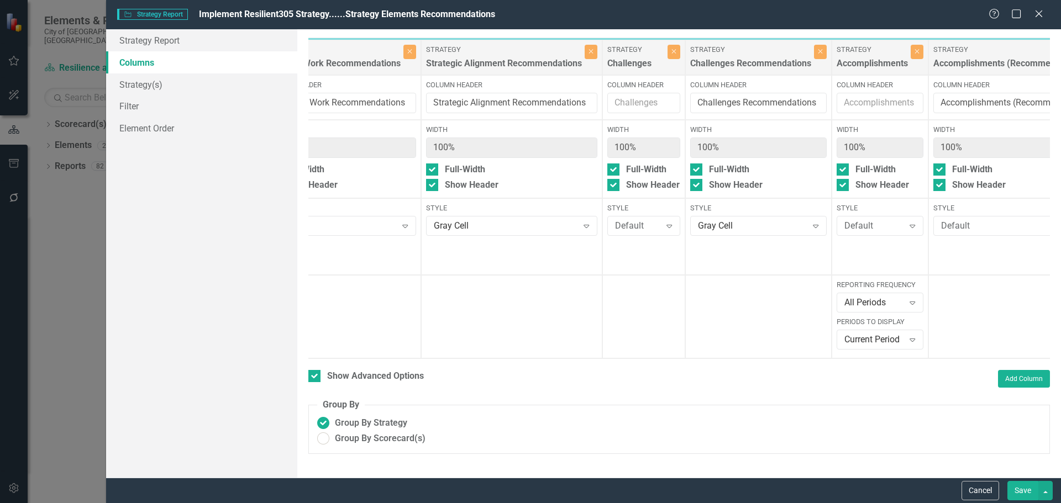
scroll to position [0, 214]
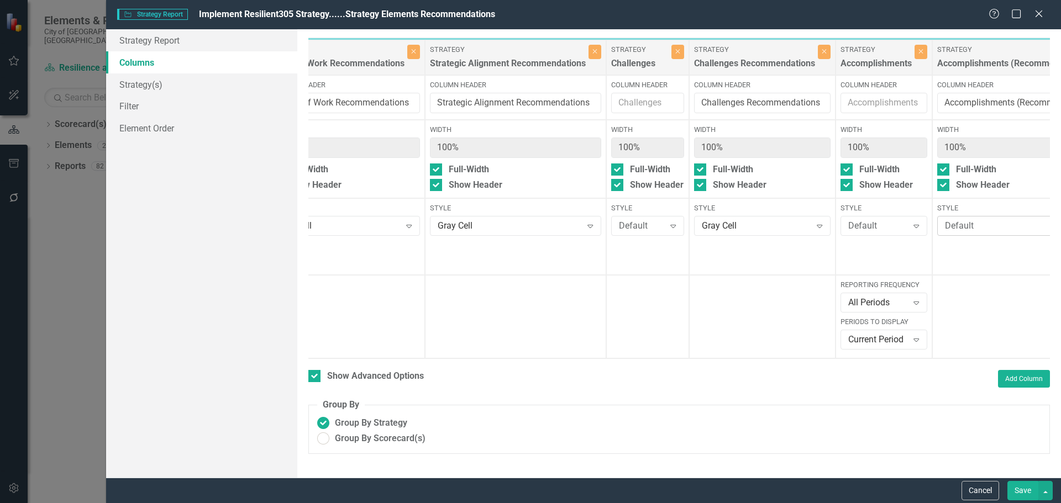
click at [963, 226] on div "Default" at bounding box center [1016, 226] width 143 height 13
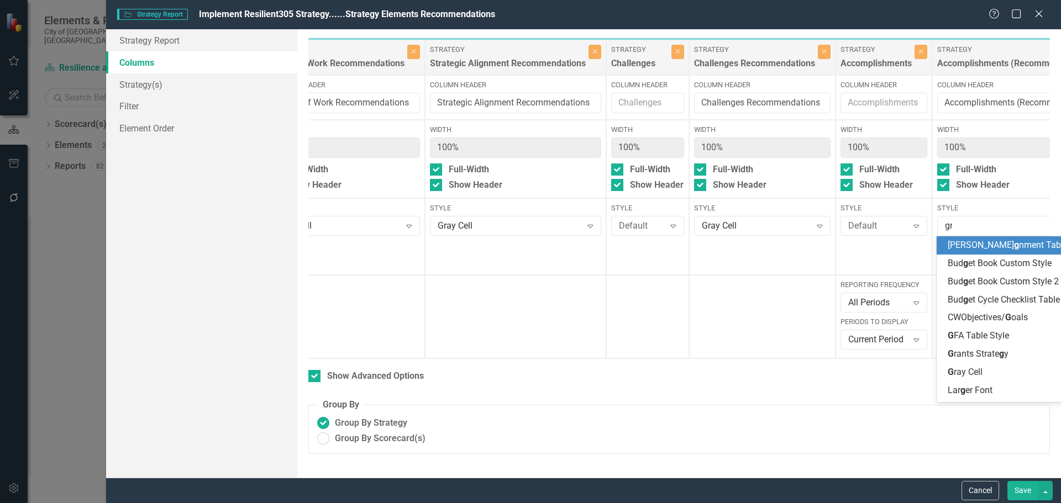
type input "gra"
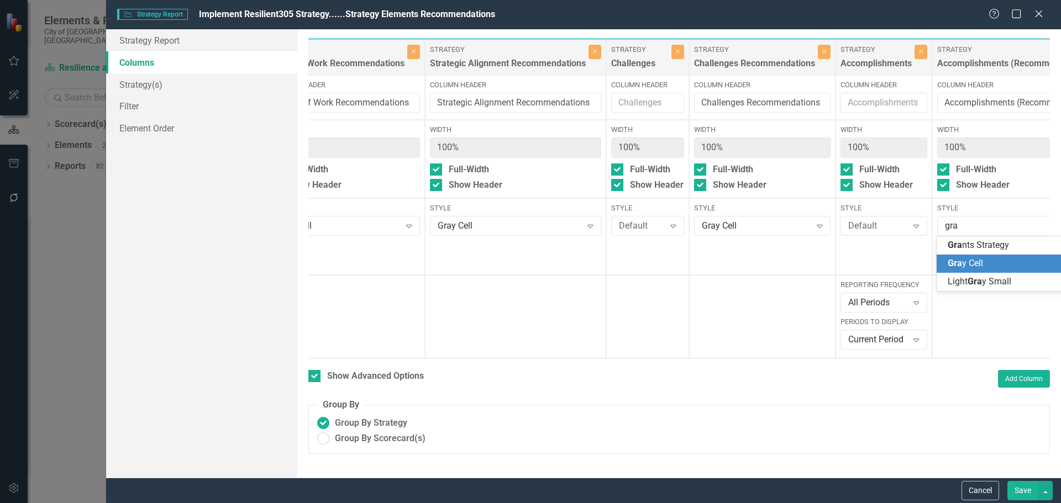
click at [961, 259] on span "Gra" at bounding box center [955, 263] width 14 height 10
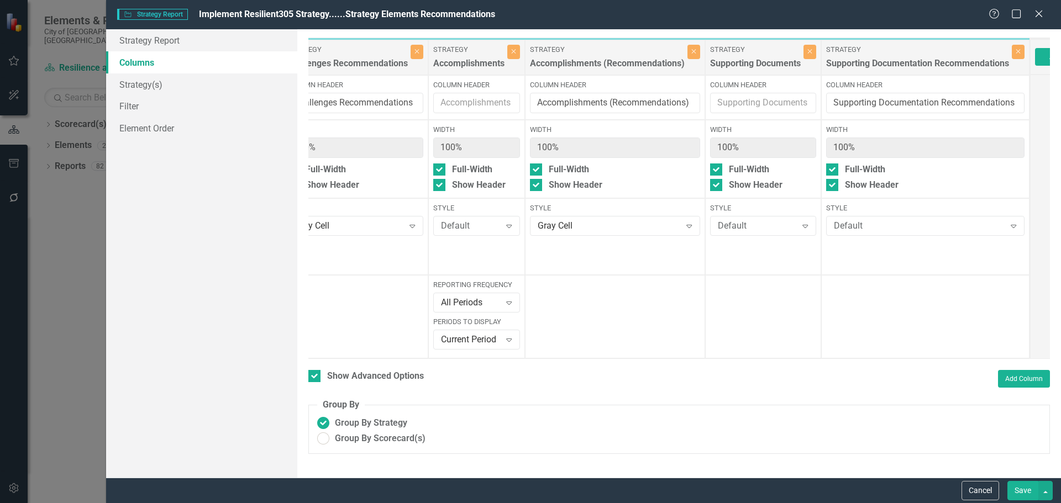
scroll to position [0, 679]
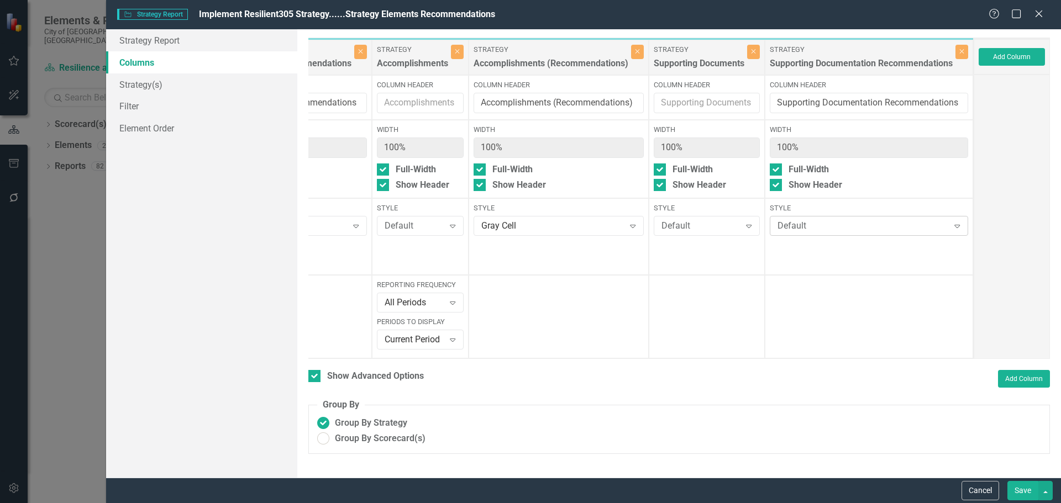
click at [851, 234] on div "Default Expand" at bounding box center [869, 226] width 198 height 20
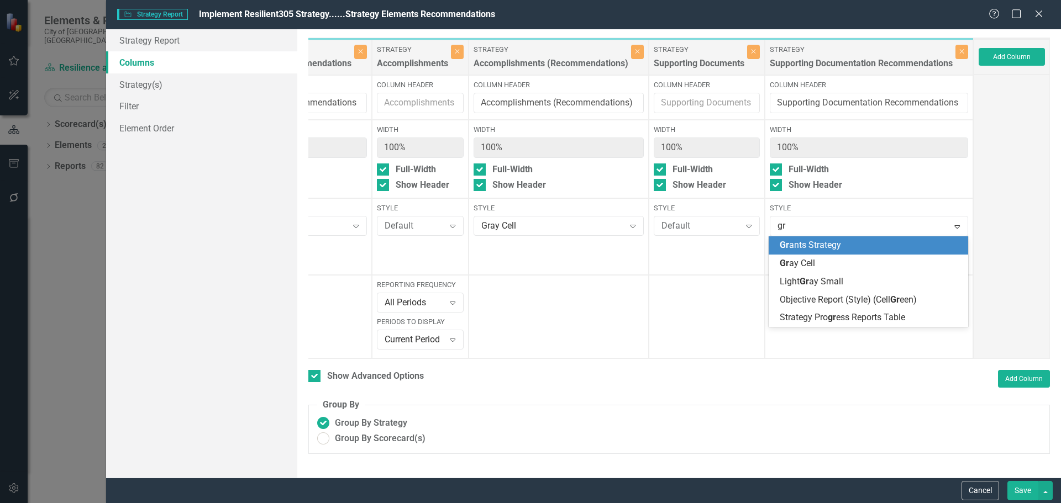
type input "gra"
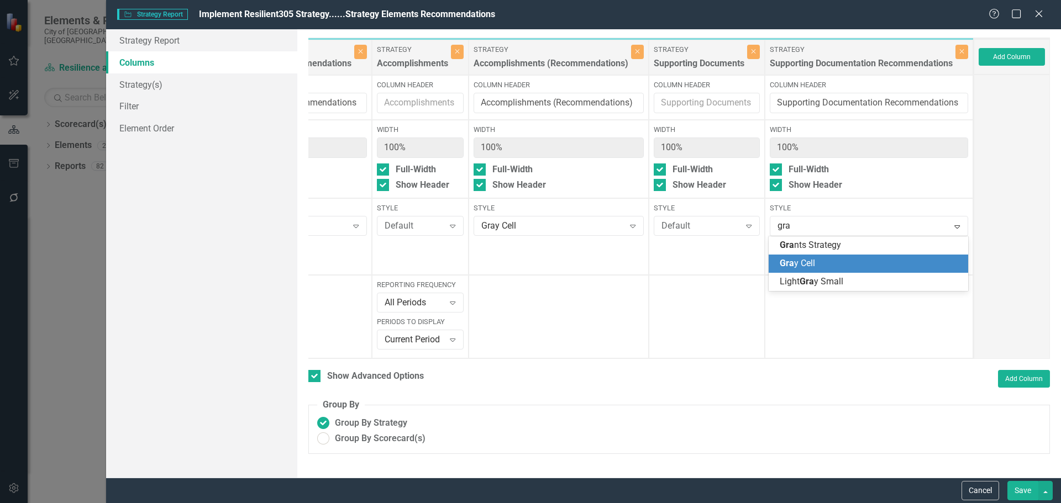
click at [807, 260] on span "Gra y Cell" at bounding box center [797, 263] width 35 height 10
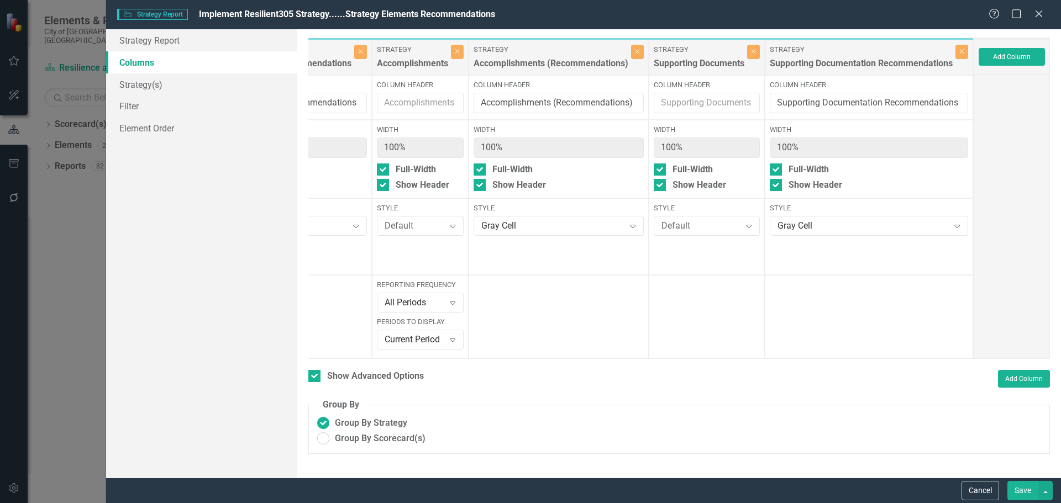
click at [1027, 487] on button "Save" at bounding box center [1022, 490] width 31 height 19
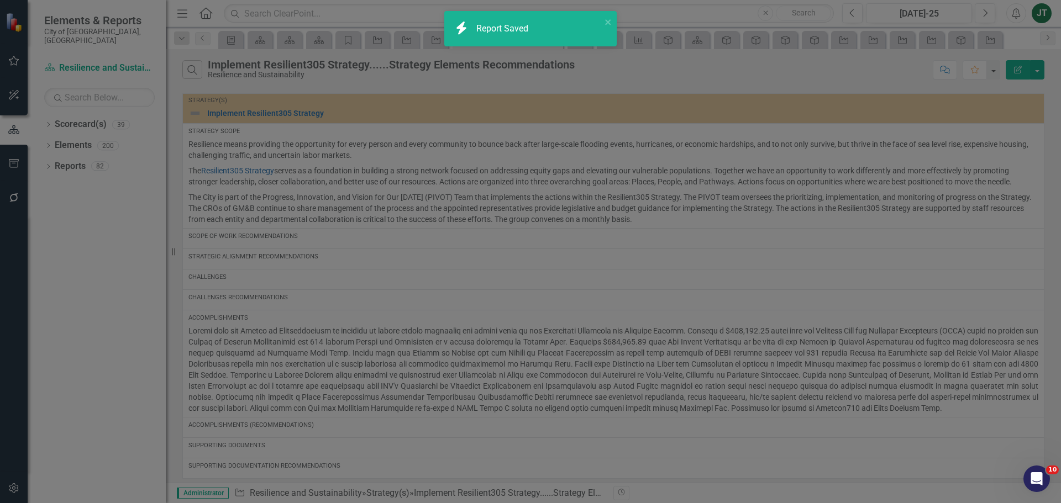
checkbox input "false"
radio input "false"
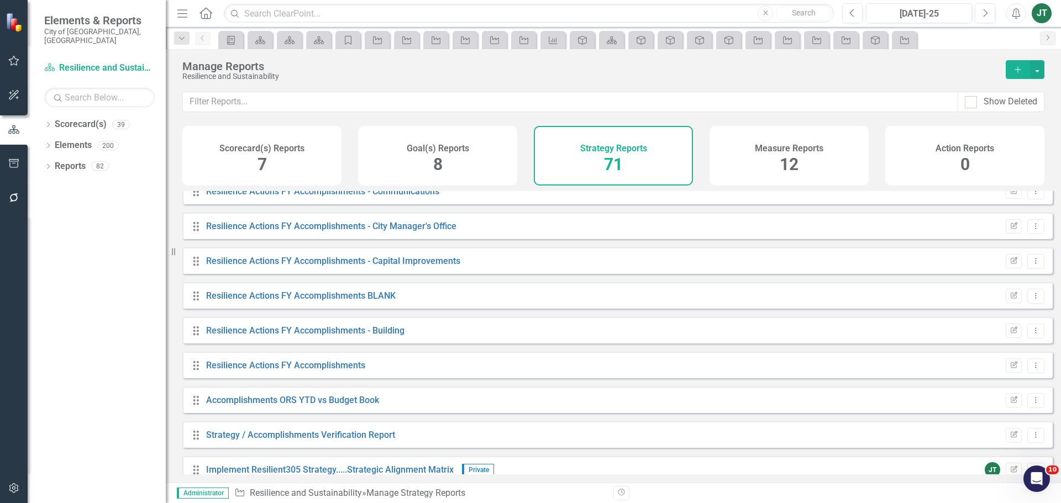
scroll to position [2188, 0]
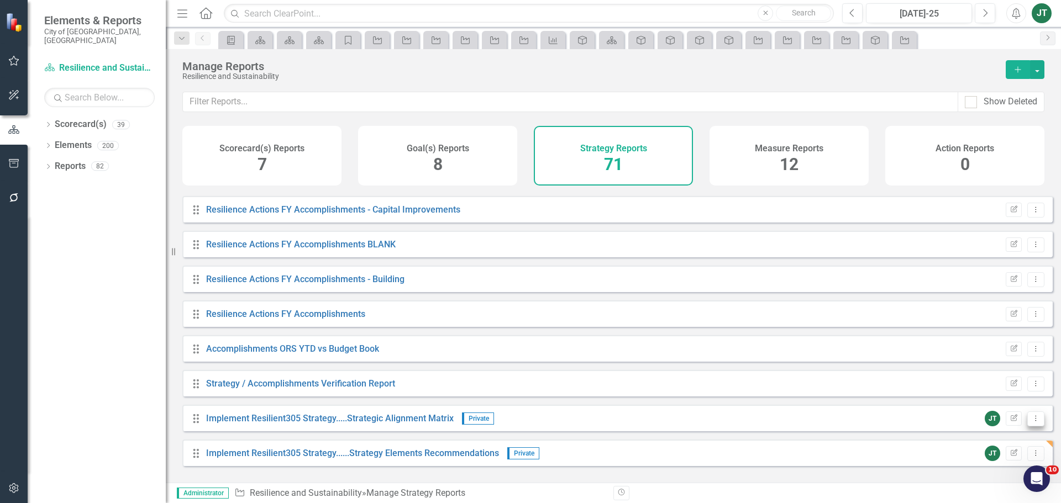
click at [1031, 422] on icon "Dropdown Menu" at bounding box center [1035, 418] width 9 height 7
click at [1000, 388] on link "Copy Duplicate Report" at bounding box center [989, 388] width 91 height 20
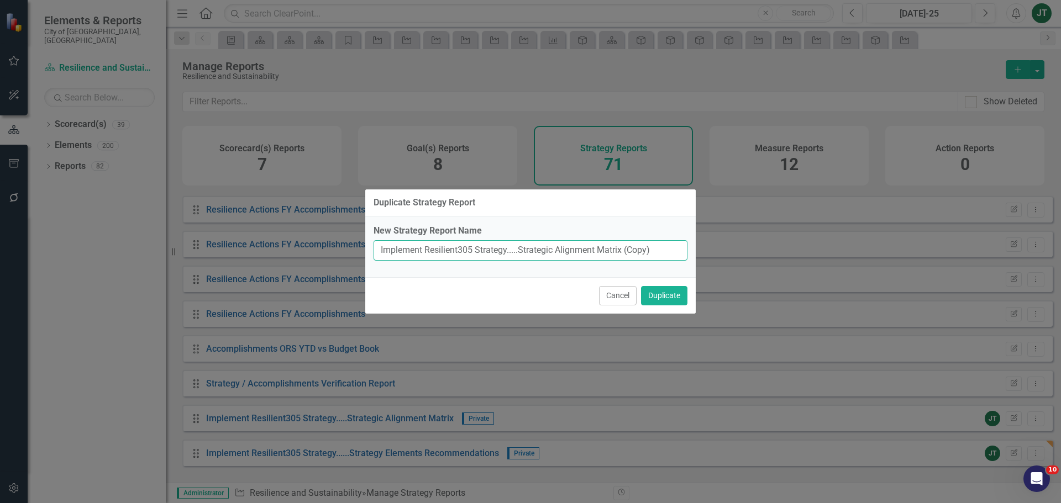
drag, startPoint x: 508, startPoint y: 251, endPoint x: 344, endPoint y: 254, distance: 164.1
click at [308, 254] on div "Duplicate Strategy Report New Strategy Report Name Implement Resilient305 Strat…" at bounding box center [530, 251] width 1061 height 503
paste input "Miami Forever Climate Ready"
click at [649, 241] on input "Implement Miami Forever Climate Ready Strategy.....Strategic Alignment Matrix (…" at bounding box center [531, 250] width 314 height 20
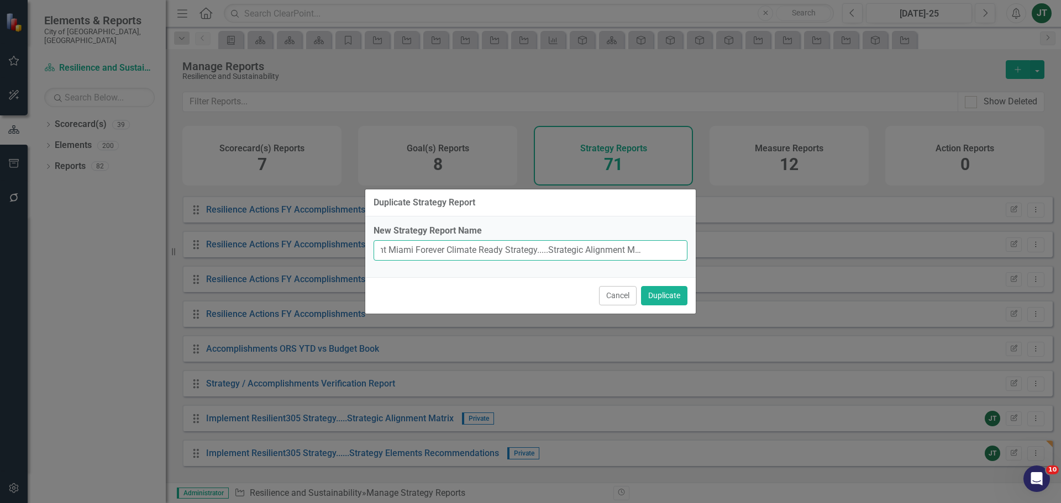
drag, startPoint x: 493, startPoint y: 251, endPoint x: 722, endPoint y: 253, distance: 228.2
click at [722, 253] on div "Duplicate Strategy Report New Strategy Report Name Implement Miami Forever Clim…" at bounding box center [530, 251] width 1061 height 503
click at [666, 252] on input "Implement Miami Forever Climate Ready Strategy.....Strategic Alignment Matrix (…" at bounding box center [531, 250] width 314 height 20
drag, startPoint x: 684, startPoint y: 250, endPoint x: 715, endPoint y: 249, distance: 30.9
click at [714, 250] on div "Duplicate Strategy Report New Strategy Report Name Implement Miami Forever Clim…" at bounding box center [530, 251] width 1061 height 503
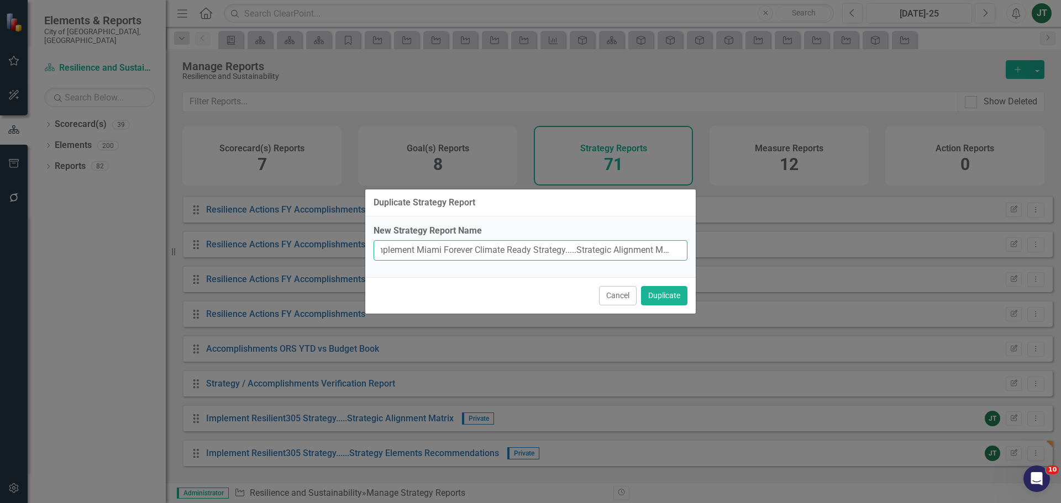
scroll to position [0, 10]
type input "Implement Miami Forever Climate Ready Strategy.....Strategic Alignment Matrix"
click at [677, 294] on button "Duplicate" at bounding box center [664, 295] width 46 height 19
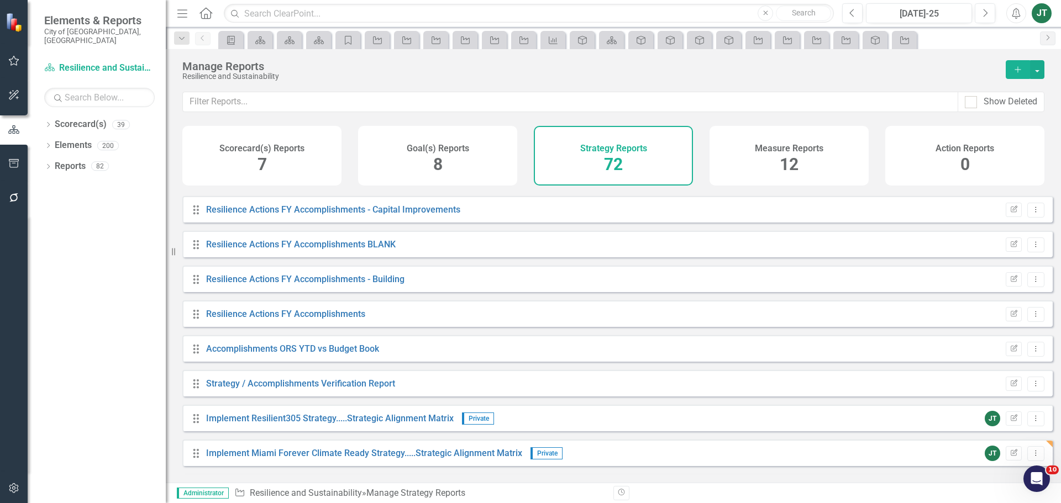
scroll to position [2223, 0]
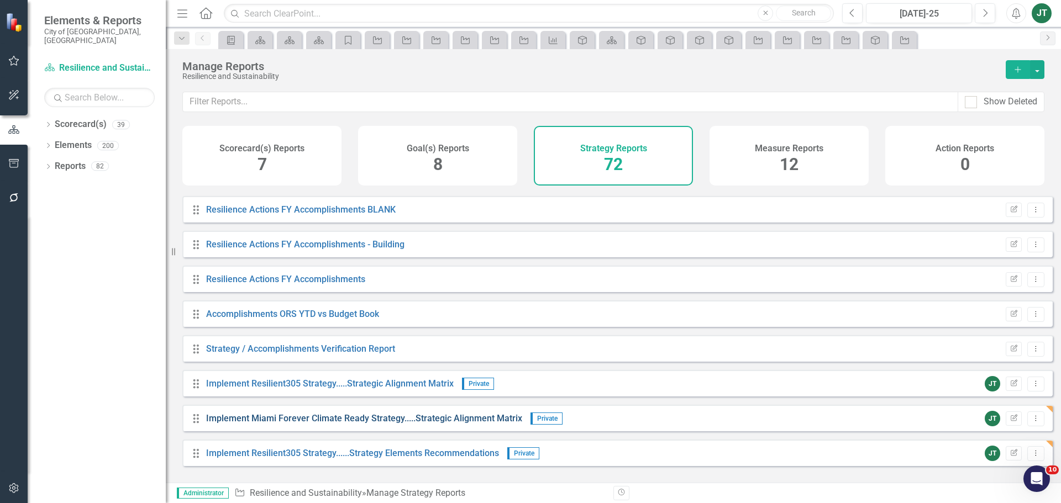
click at [253, 424] on link "Implement Miami Forever Climate Ready Strategy.....Strategic Alignment Matrix" at bounding box center [364, 418] width 316 height 10
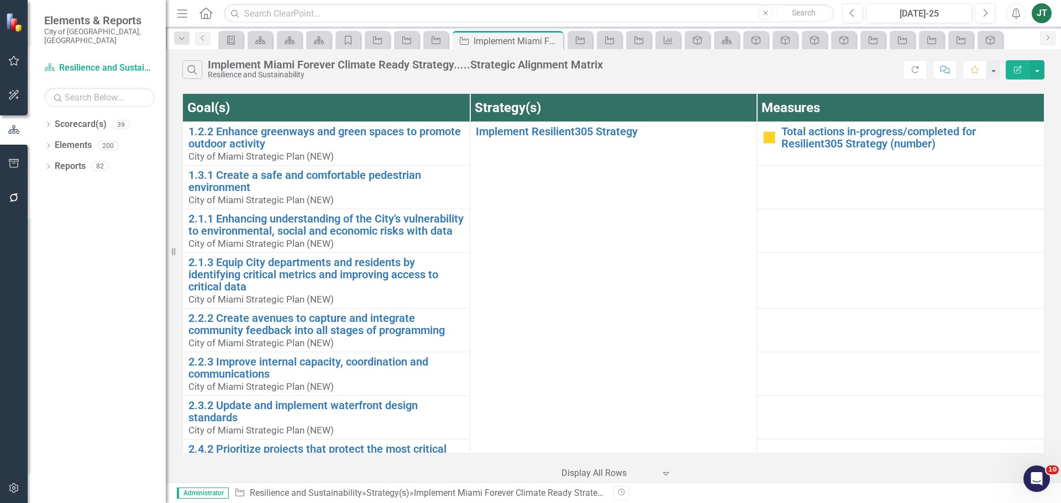
click at [1018, 69] on icon "Edit Report" at bounding box center [1018, 70] width 10 height 8
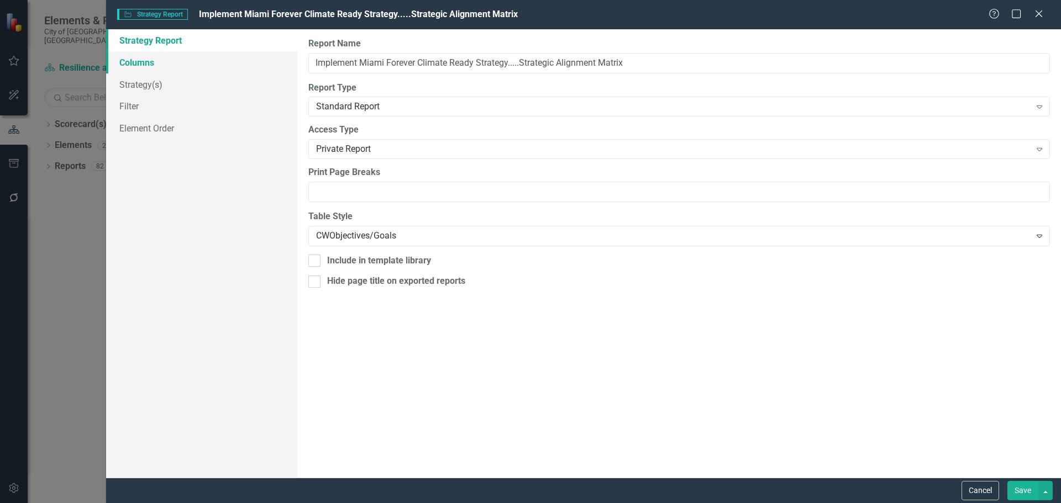
click at [144, 65] on link "Columns" at bounding box center [201, 62] width 191 height 22
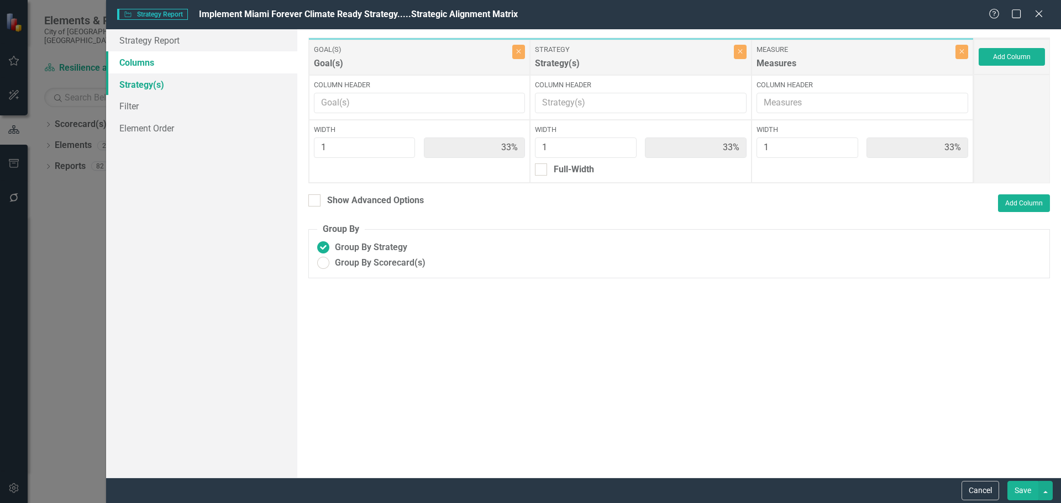
click at [143, 90] on link "Strategy(s)" at bounding box center [201, 84] width 191 height 22
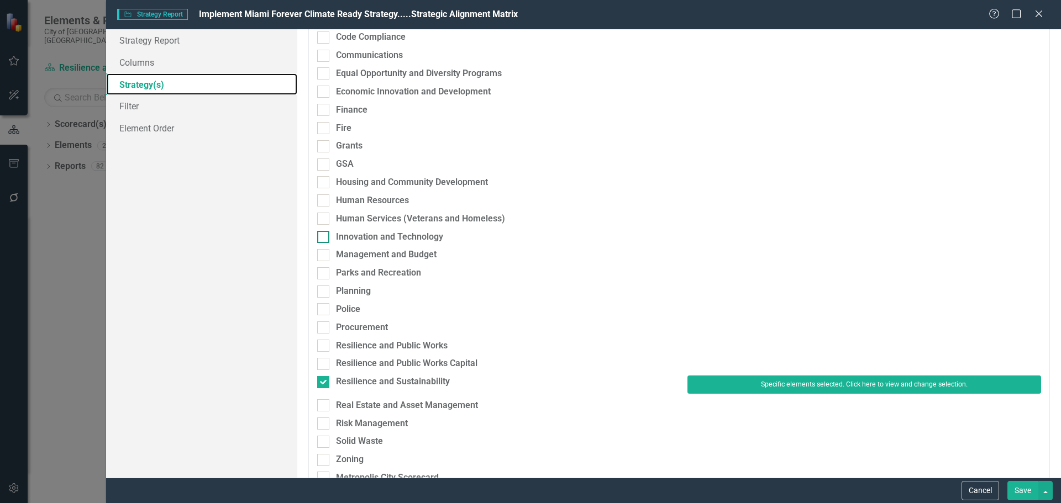
scroll to position [221, 0]
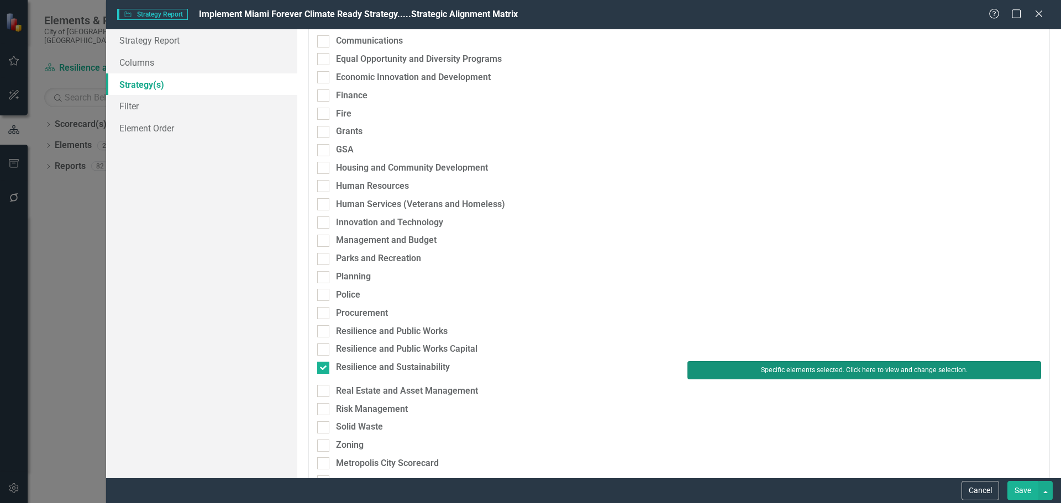
click at [720, 369] on button "Specific elements selected. Click here to view and change selection." at bounding box center [864, 370] width 354 height 18
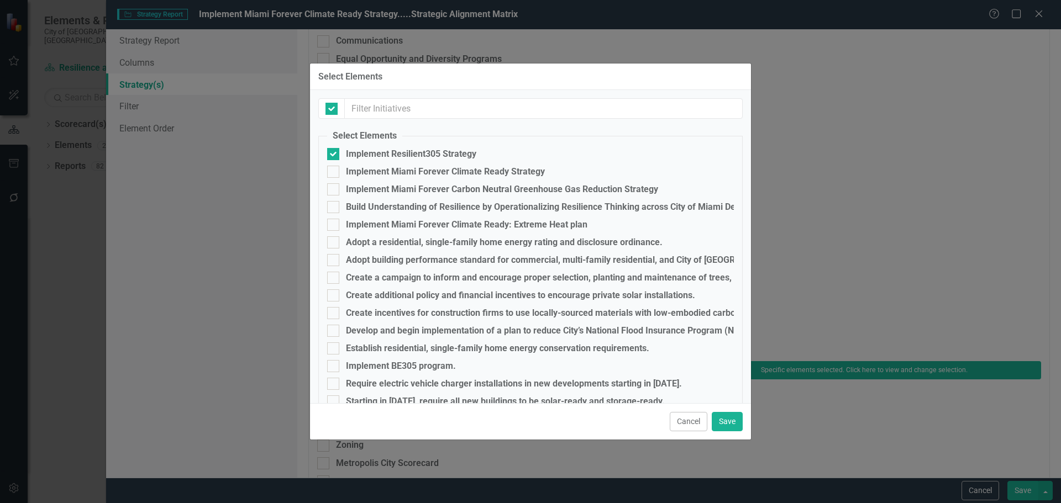
checkbox input "false"
click at [386, 169] on div "Implement Miami Forever Climate Ready Strategy" at bounding box center [445, 172] width 199 height 10
click at [334, 169] on input "Implement Miami Forever Climate Ready Strategy" at bounding box center [330, 169] width 7 height 7
checkbox input "true"
click at [380, 155] on div "Implement Resilient305 Strategy" at bounding box center [411, 154] width 130 height 10
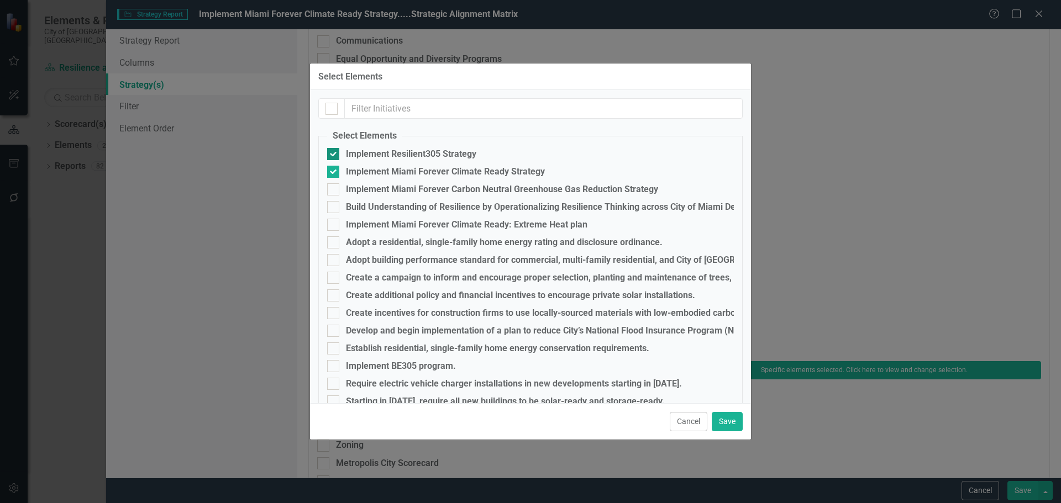
click at [334, 155] on input "Implement Resilient305 Strategy" at bounding box center [330, 151] width 7 height 7
checkbox input "false"
click at [730, 425] on button "Save" at bounding box center [727, 421] width 31 height 19
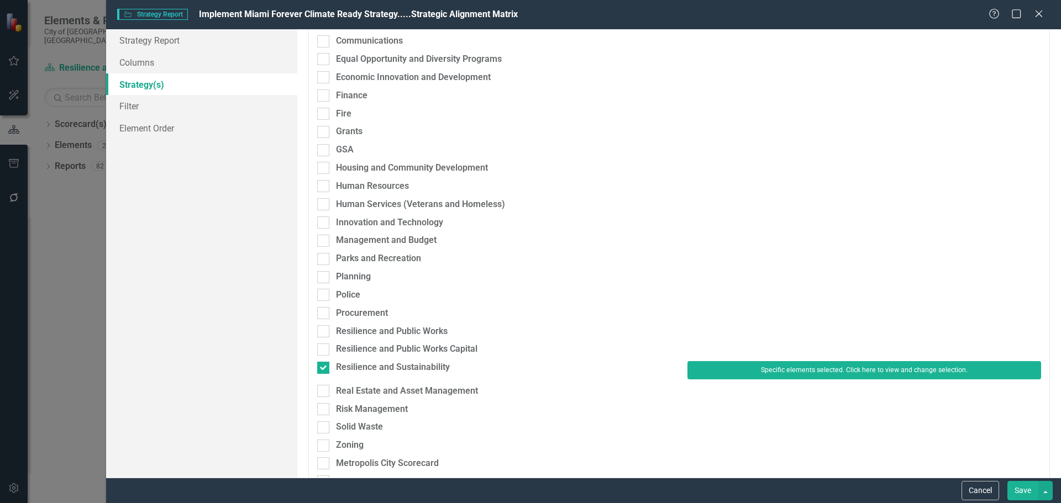
click at [1019, 491] on button "Save" at bounding box center [1022, 490] width 31 height 19
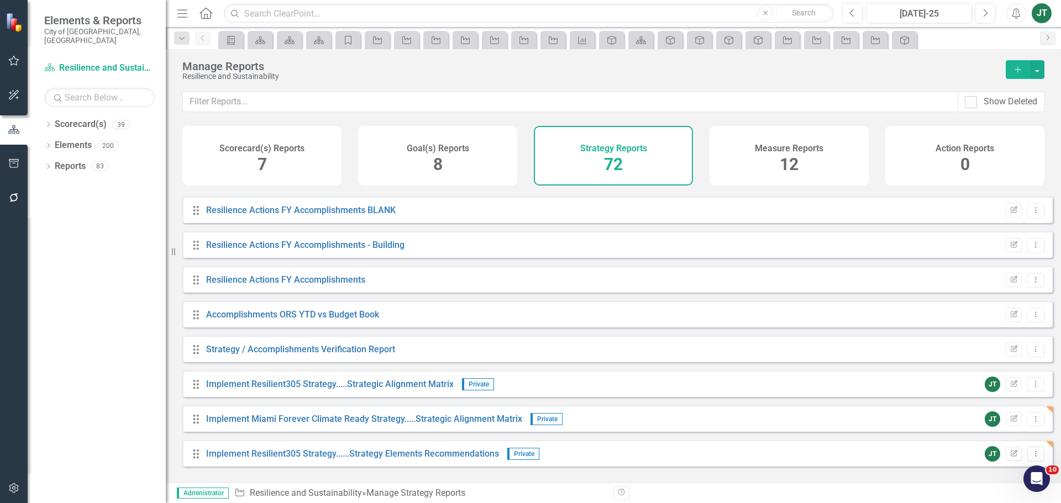
scroll to position [2223, 0]
click at [1027, 459] on button "Dropdown Menu" at bounding box center [1035, 453] width 17 height 15
click at [988, 421] on link "Copy Duplicate Report" at bounding box center [989, 423] width 91 height 20
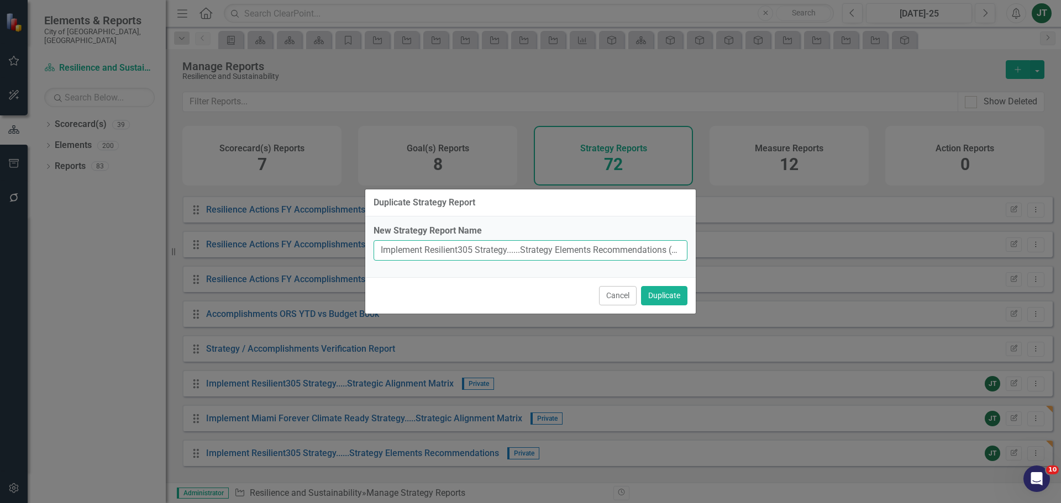
click at [497, 251] on input "Implement Resilient305 Strategy......Strategy Elements Recommendations (Copy)" at bounding box center [531, 250] width 314 height 20
drag, startPoint x: 508, startPoint y: 249, endPoint x: 375, endPoint y: 253, distance: 133.2
click at [349, 255] on div "Duplicate Strategy Report New Strategy Report Name Implement Resilient305 Strat…" at bounding box center [530, 251] width 1061 height 503
paste input "Miami Forever Climate Ready"
click at [501, 251] on input "Implement Miami Forever Climate Ready Strategy......Strategy Elements Recommend…" at bounding box center [531, 250] width 314 height 20
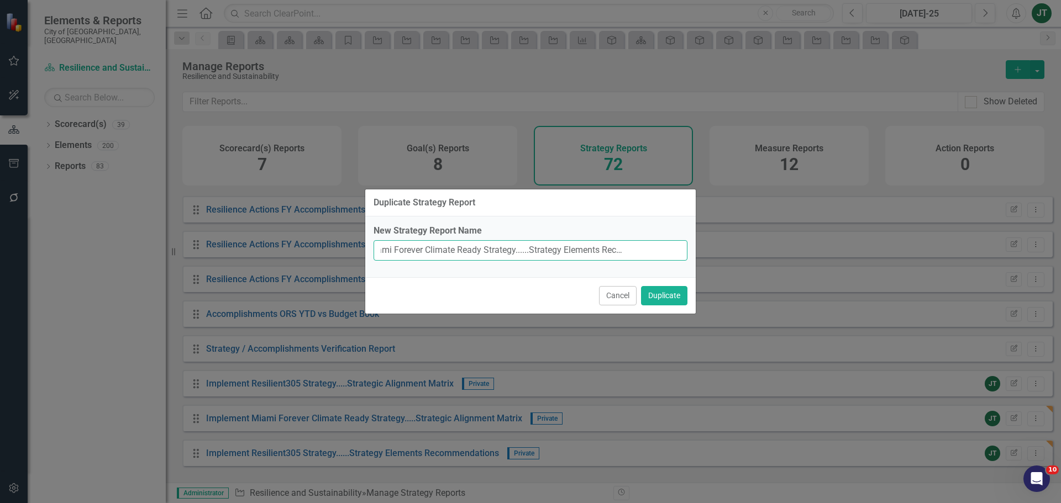
scroll to position [0, 84]
drag, startPoint x: 443, startPoint y: 254, endPoint x: 694, endPoint y: 251, distance: 251.4
click at [694, 251] on div "New Strategy Report Name Implement Miami Forever Climate Ready Strategy......St…" at bounding box center [530, 247] width 330 height 61
click at [640, 246] on input "Implement Miami Forever Climate Ready Strategy......Strategy Elements Recommend…" at bounding box center [531, 250] width 314 height 20
drag, startPoint x: 650, startPoint y: 249, endPoint x: 704, endPoint y: 249, distance: 54.1
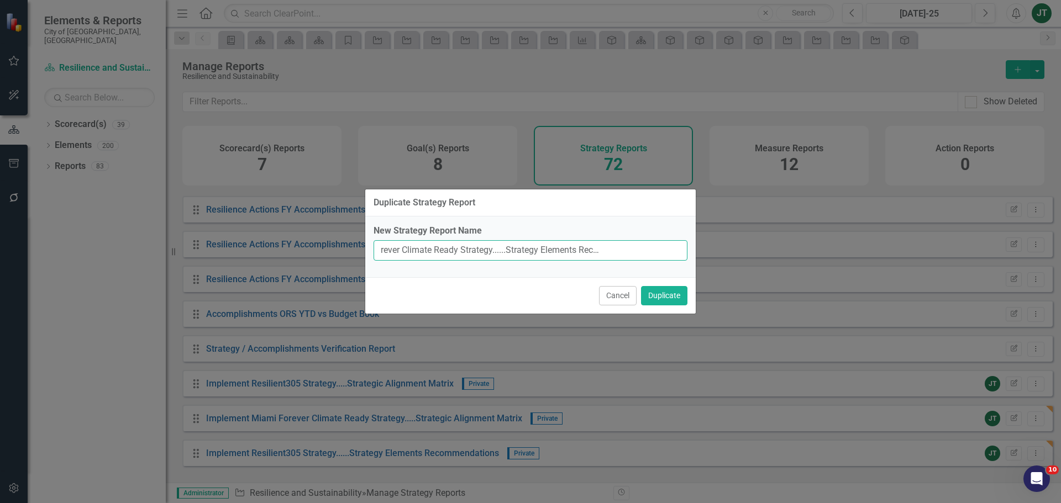
click at [704, 249] on div "Duplicate Strategy Report New Strategy Report Name Implement Miami Forever Clim…" at bounding box center [530, 251] width 1061 height 503
type input "Implement Miami Forever Climate Ready Strategy......Strategy Elements Recommend…"
click at [665, 297] on button "Duplicate" at bounding box center [664, 295] width 46 height 19
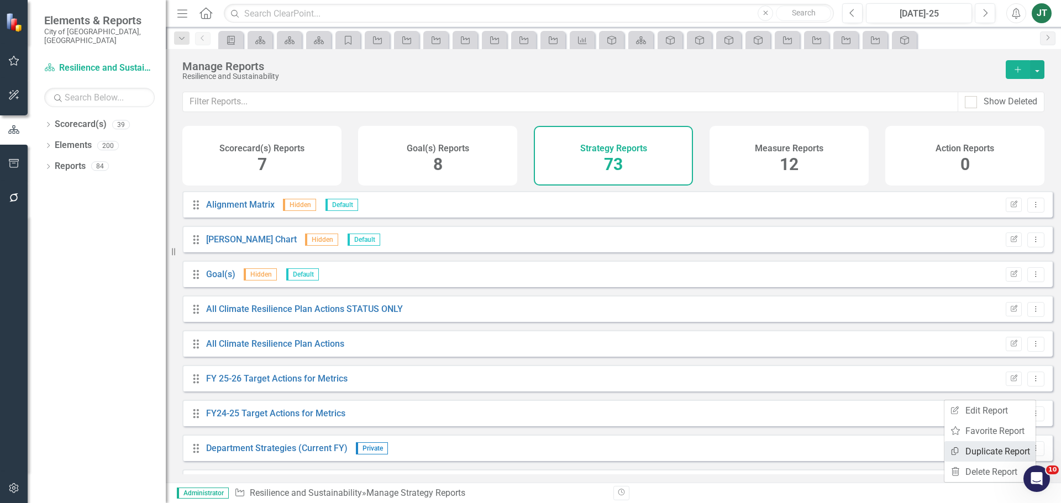
scroll to position [2258, 0]
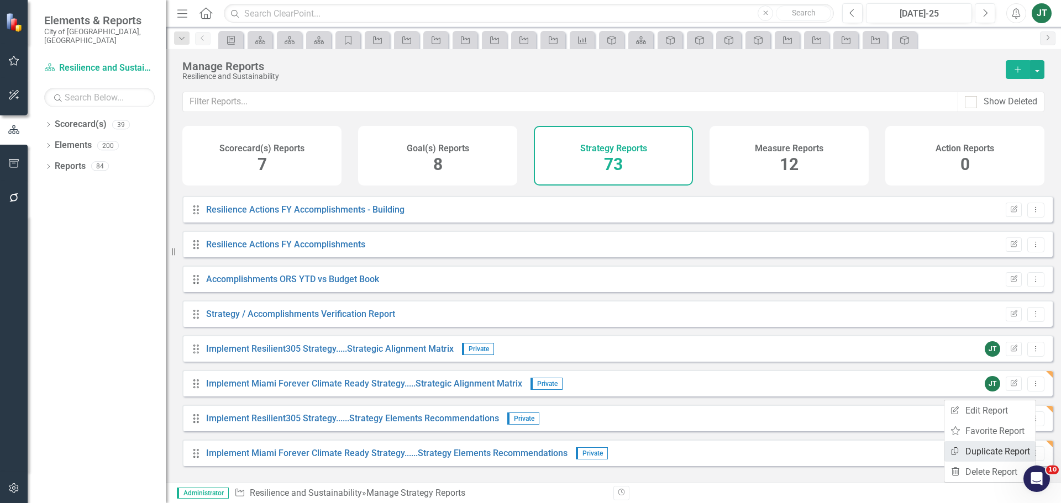
click at [997, 450] on link "Copy Duplicate Report" at bounding box center [989, 451] width 91 height 20
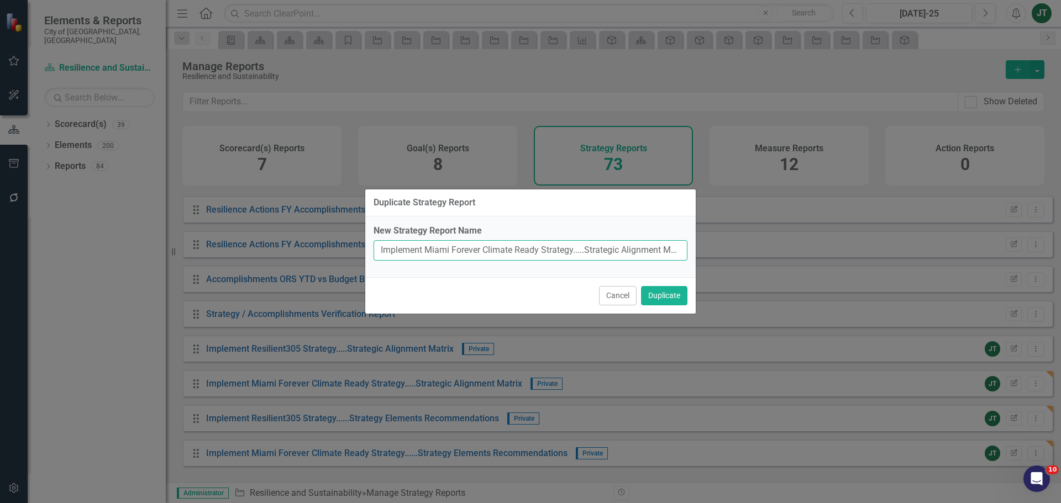
drag, startPoint x: 548, startPoint y: 251, endPoint x: 565, endPoint y: 252, distance: 17.7
click at [548, 251] on input "Implement Miami Forever Climate Ready Strategy.....Strategic Alignment Matrix (…" at bounding box center [531, 250] width 314 height 20
drag, startPoint x: 576, startPoint y: 249, endPoint x: 355, endPoint y: 250, distance: 221.6
click at [355, 250] on div "Duplicate Strategy Report New Strategy Report Name Implement Miami Forever Clim…" at bounding box center [530, 251] width 1061 height 503
paste input "arbon Neutral"
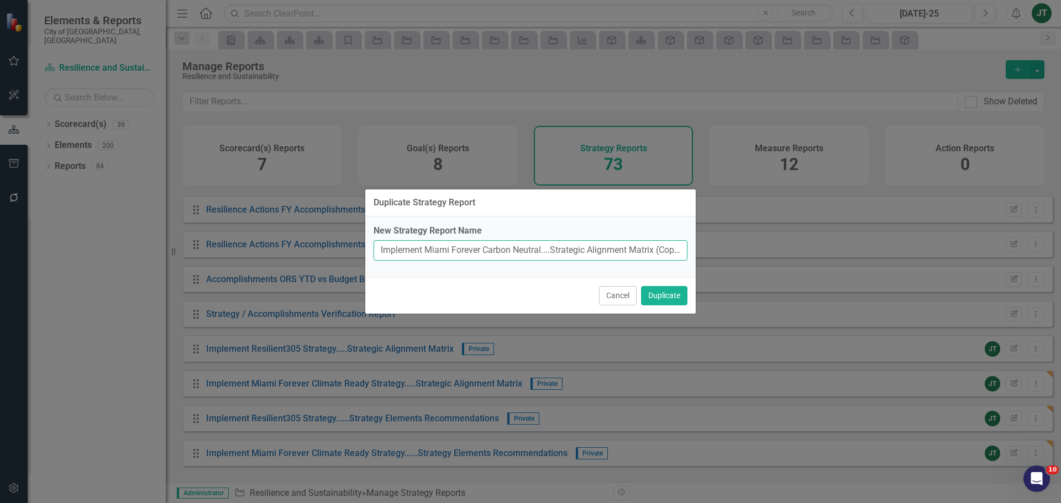
click at [501, 251] on input "Implement Miami Forever Carbon Neutral....Strategic Alignment Matrix (Copy)" at bounding box center [531, 250] width 314 height 20
drag, startPoint x: 460, startPoint y: 249, endPoint x: 686, endPoint y: 246, distance: 225.5
click at [686, 246] on input "Implement Miami Forever Carbon Neutral....Strategic Alignment Matrix (Copy)" at bounding box center [531, 250] width 314 height 20
click at [660, 248] on input "Implement Miami Forever Carbon Neutral....Strategic Alignment Matrix (Copy)" at bounding box center [531, 250] width 314 height 20
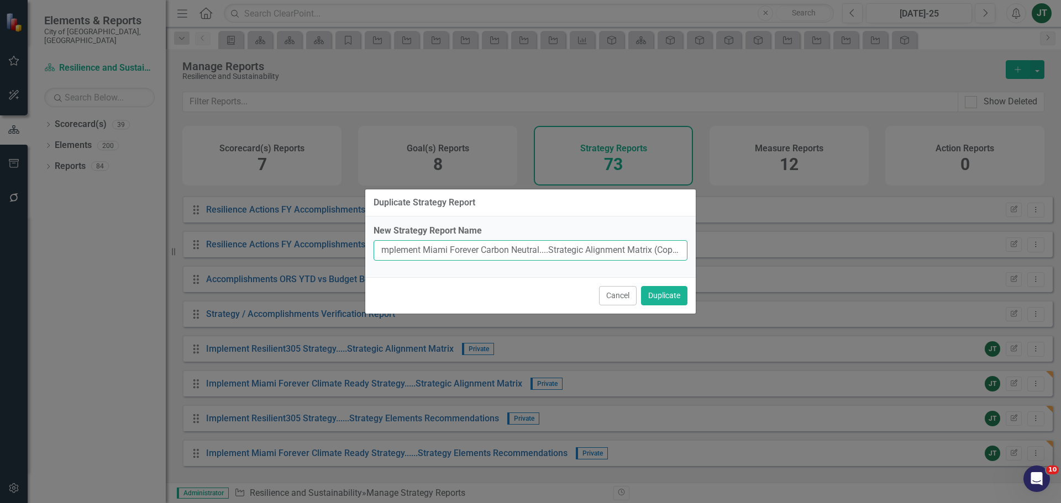
drag, startPoint x: 651, startPoint y: 251, endPoint x: 705, endPoint y: 245, distance: 53.9
click at [705, 245] on div "Duplicate Strategy Report New Strategy Report Name Implement Miami Forever Carb…" at bounding box center [530, 251] width 1061 height 503
type input "Implement Miami Forever Carbon Neutral....Strategic Alignment Matrix"
click at [654, 294] on button "Duplicate" at bounding box center [664, 295] width 46 height 19
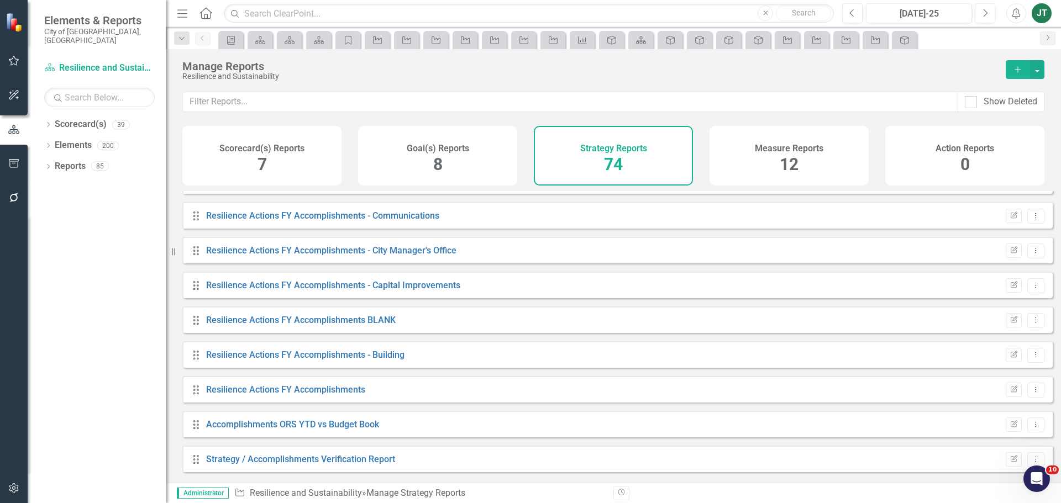
scroll to position [2292, 0]
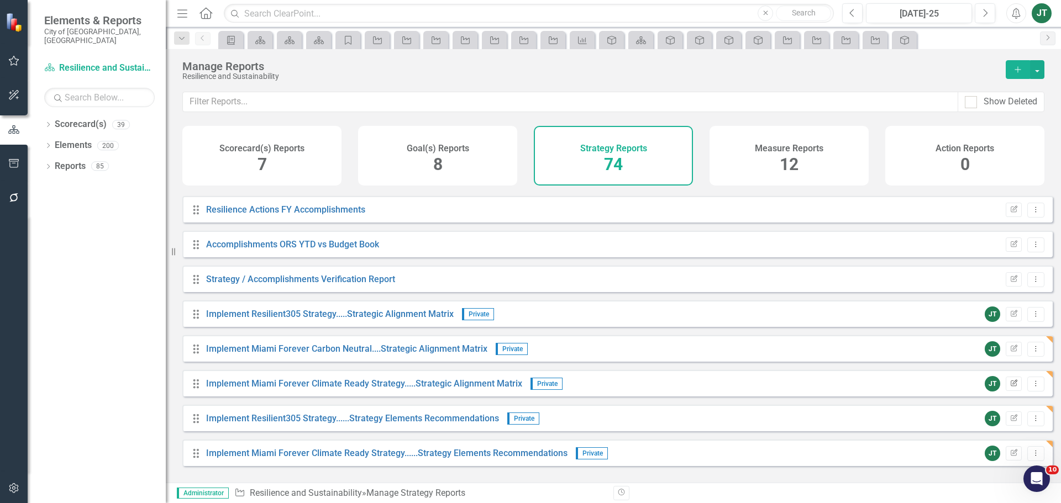
click at [1009, 387] on icon "Edit Report" at bounding box center [1013, 384] width 8 height 7
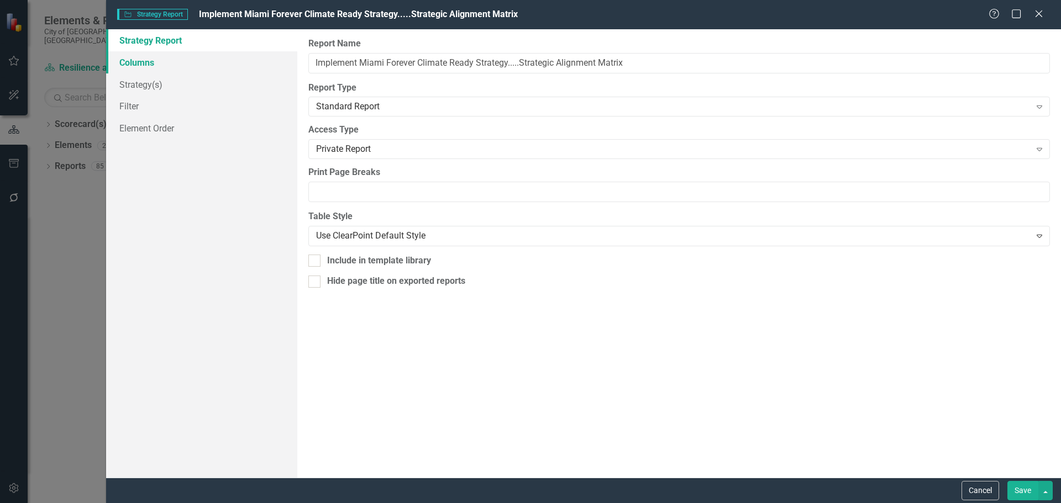
click at [138, 64] on link "Columns" at bounding box center [201, 62] width 191 height 22
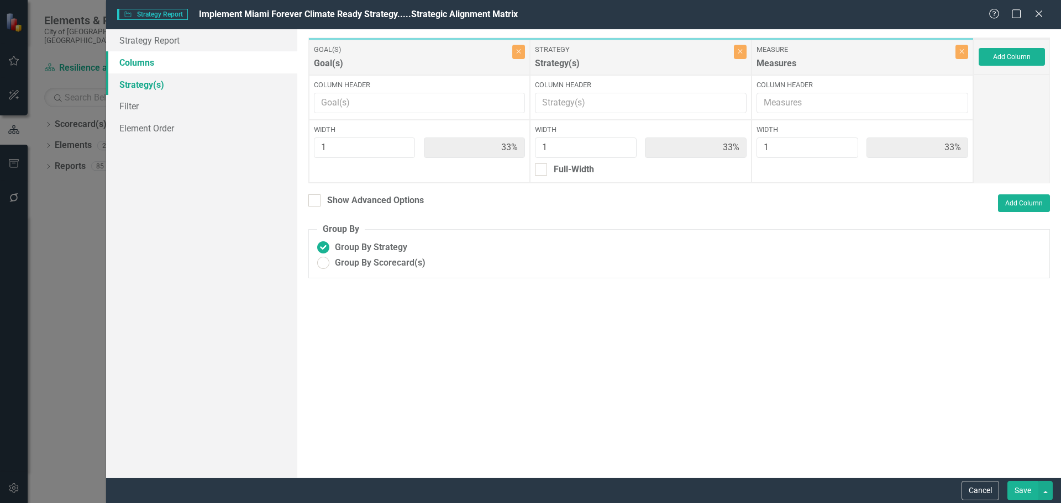
click at [141, 83] on link "Strategy(s)" at bounding box center [201, 84] width 191 height 22
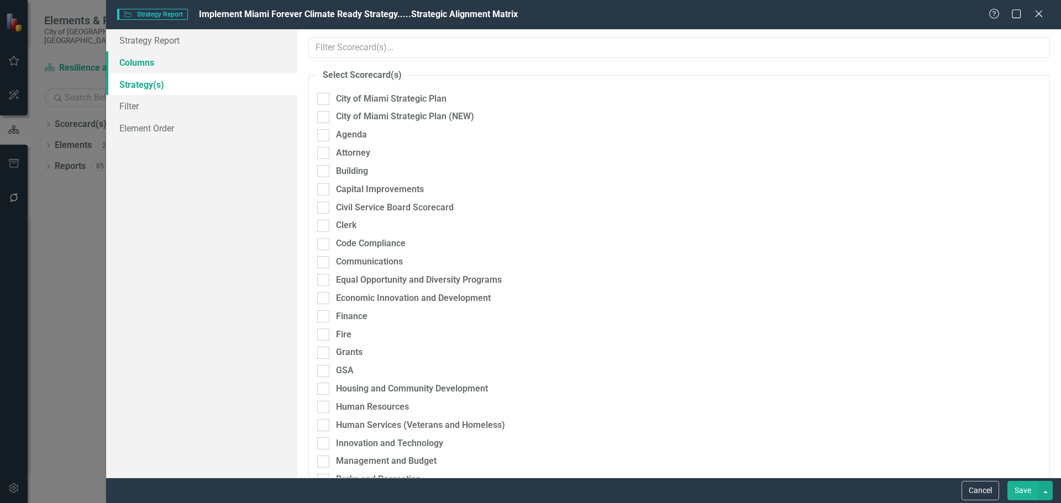
click at [170, 62] on link "Columns" at bounding box center [201, 62] width 191 height 22
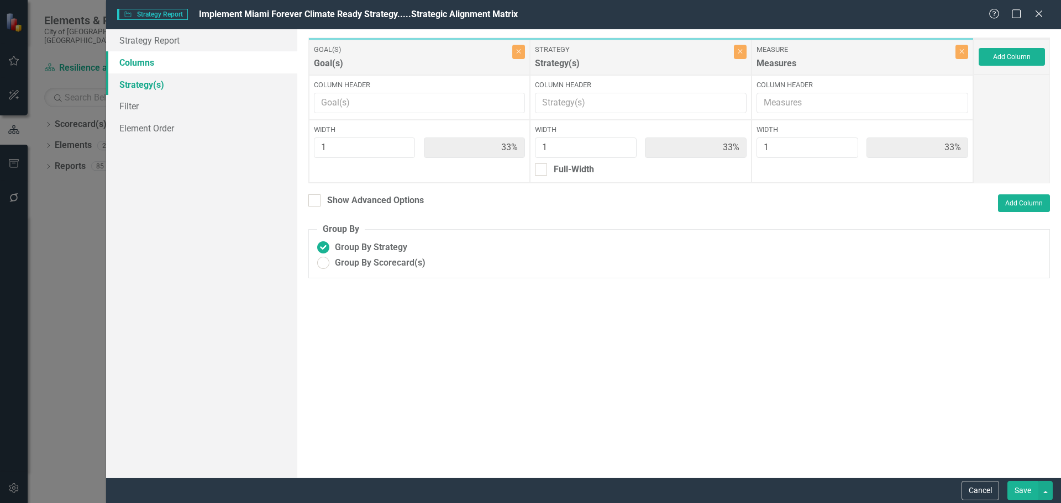
click at [148, 85] on link "Strategy(s)" at bounding box center [201, 84] width 191 height 22
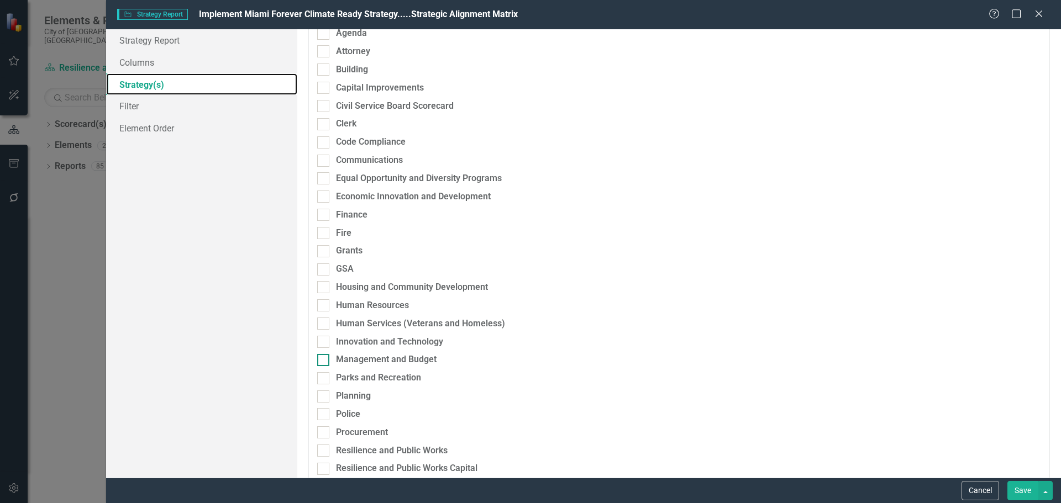
scroll to position [332, 0]
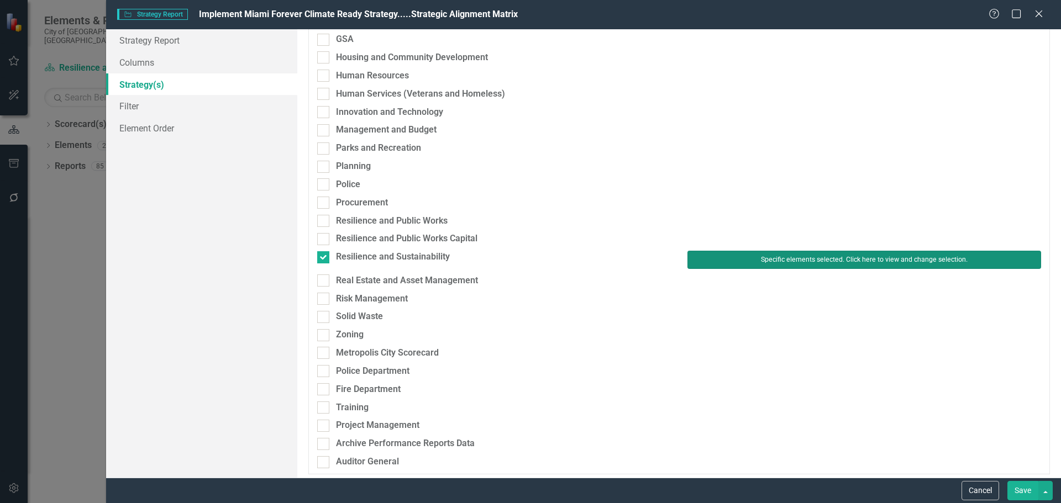
click at [717, 257] on button "Specific elements selected. Click here to view and change selection." at bounding box center [864, 260] width 354 height 18
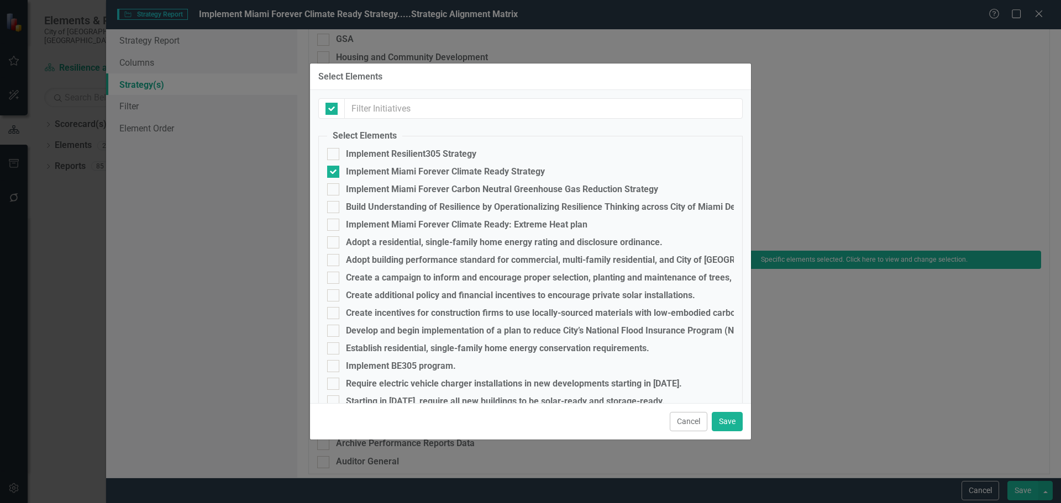
checkbox input "false"
click at [427, 192] on div "Implement Miami Forever Carbon Neutral Greenhouse Gas Reduction Strategy" at bounding box center [502, 190] width 312 height 10
click at [334, 191] on input "Implement Miami Forever Carbon Neutral Greenhouse Gas Reduction Strategy" at bounding box center [330, 186] width 7 height 7
checkbox input "true"
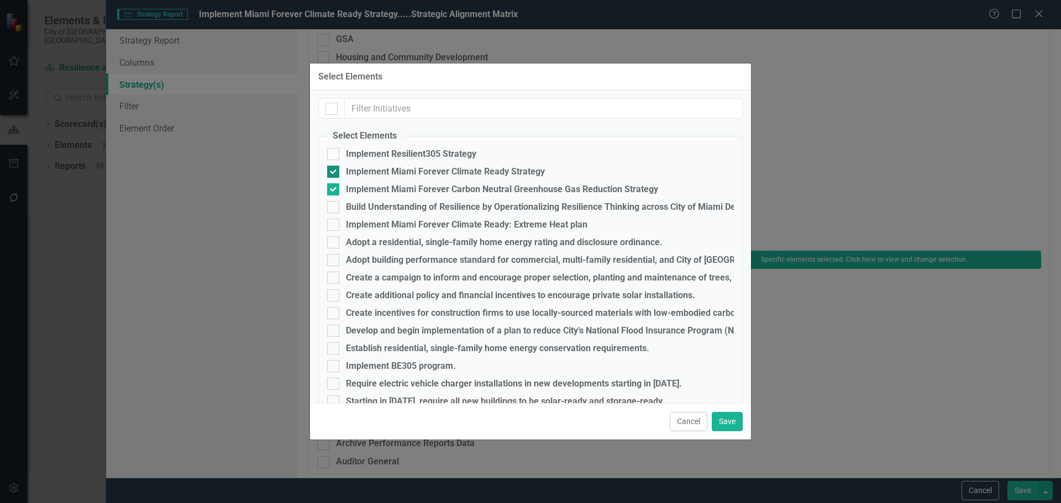
click at [412, 168] on div "Implement Miami Forever Climate Ready Strategy" at bounding box center [445, 172] width 199 height 10
click at [334, 168] on input "Implement Miami Forever Climate Ready Strategy" at bounding box center [330, 169] width 7 height 7
checkbox input "false"
click at [725, 417] on button "Save" at bounding box center [727, 421] width 31 height 19
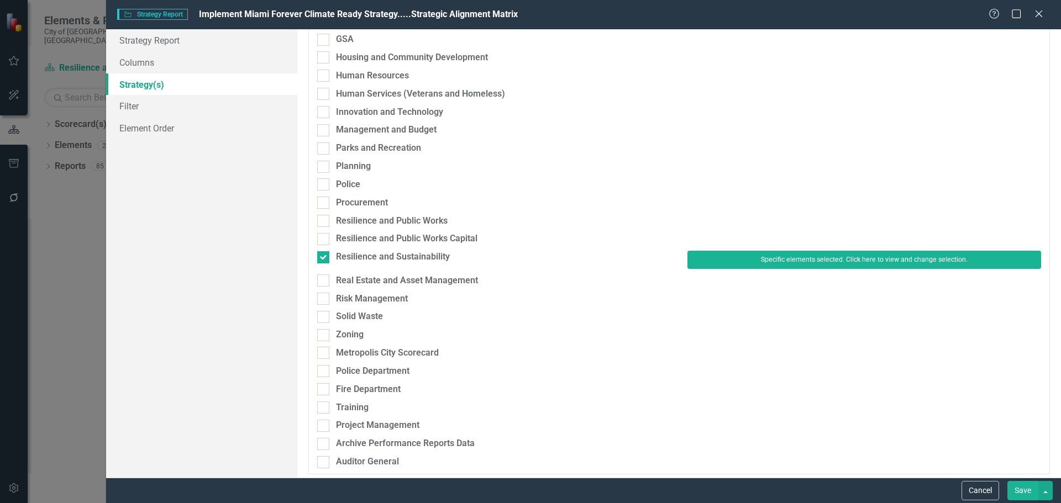
click at [1020, 492] on button "Save" at bounding box center [1022, 490] width 31 height 19
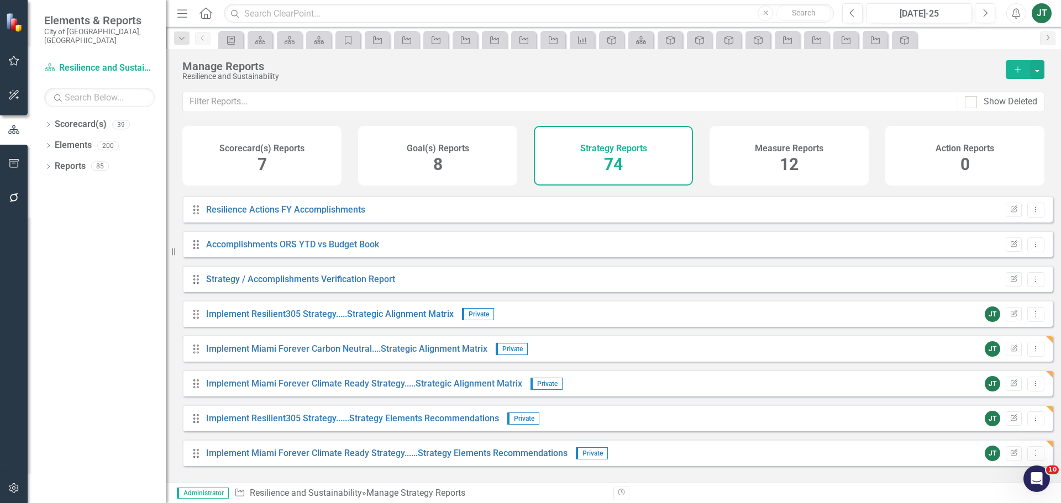
drag, startPoint x: 191, startPoint y: 356, endPoint x: 194, endPoint y: 394, distance: 38.3
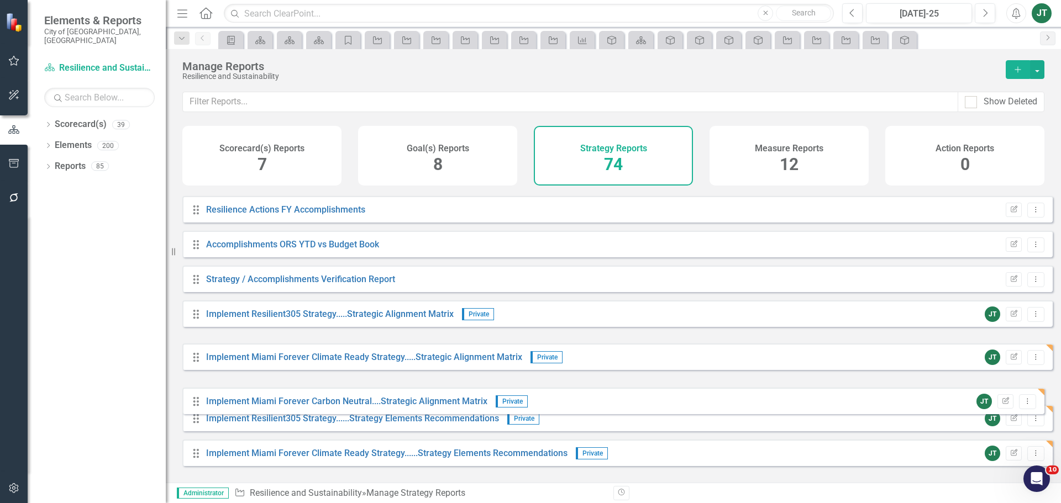
drag, startPoint x: 200, startPoint y: 356, endPoint x: 200, endPoint y: 400, distance: 44.2
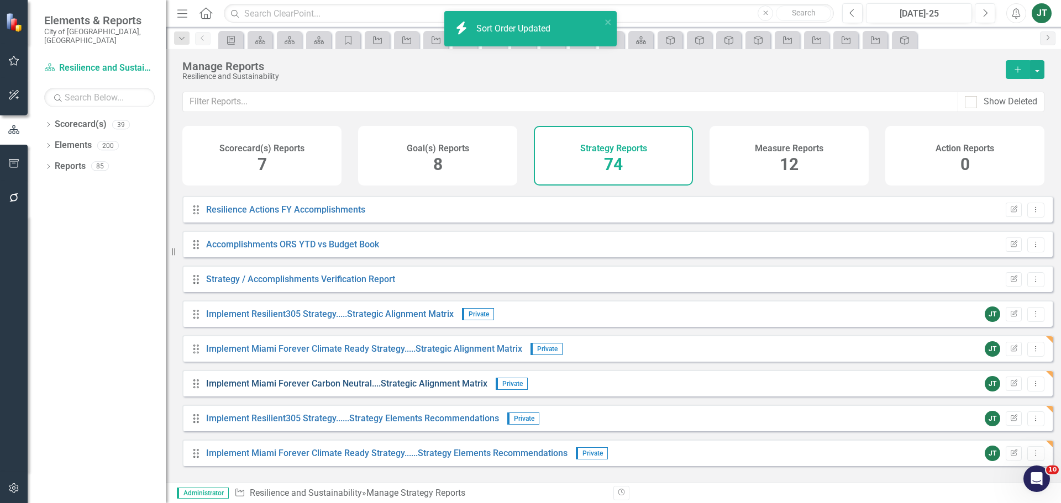
click at [478, 389] on link "Implement Miami Forever Carbon Neutral....Strategic Alignment Matrix" at bounding box center [346, 383] width 281 height 10
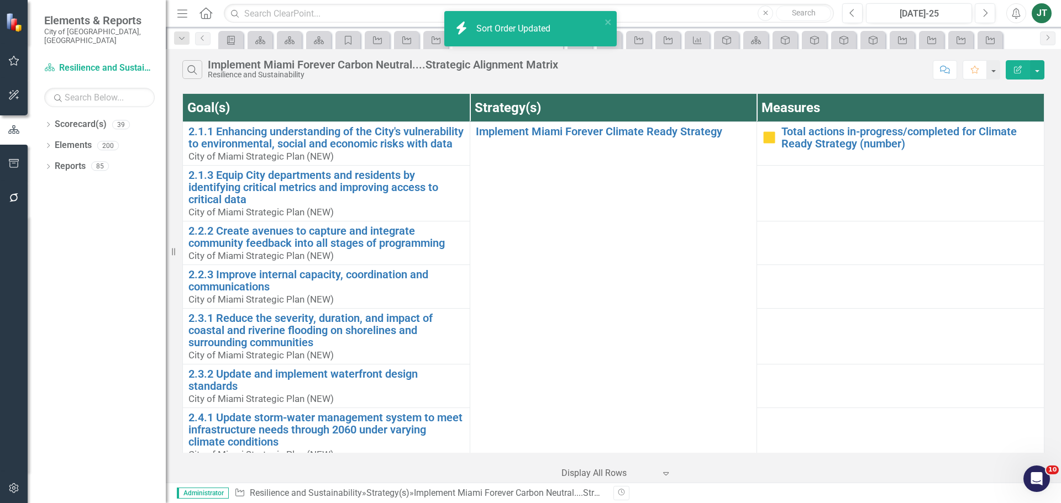
click at [1022, 68] on icon "Edit Report" at bounding box center [1018, 70] width 10 height 8
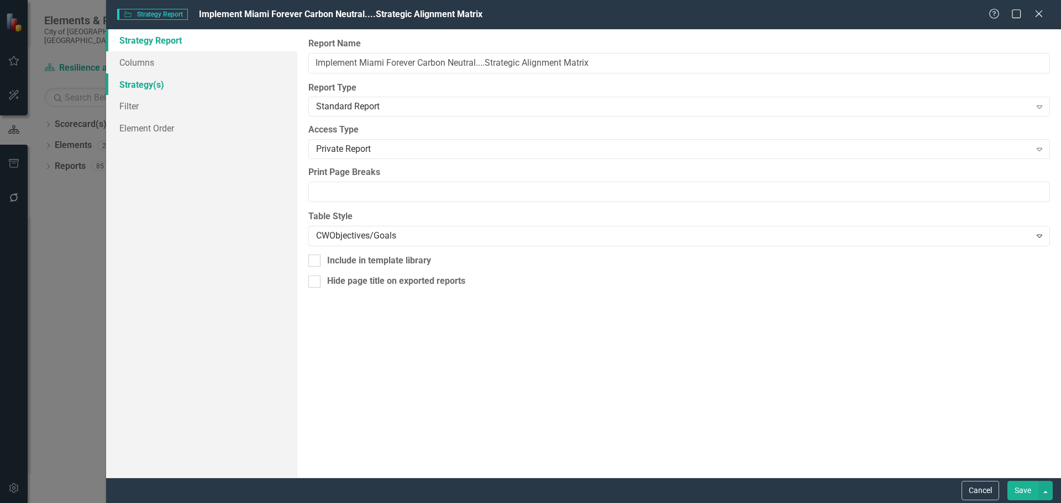
click at [152, 87] on link "Strategy(s)" at bounding box center [201, 84] width 191 height 22
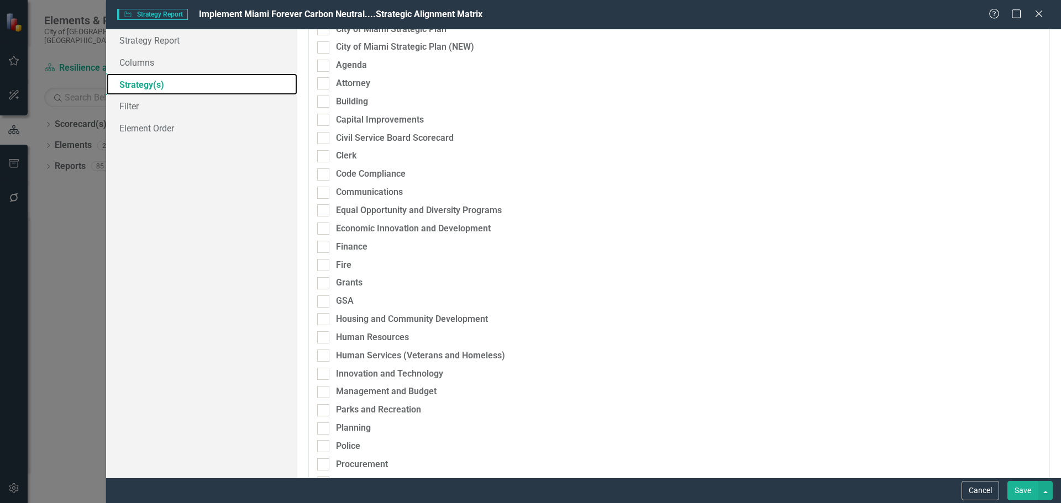
scroll to position [332, 0]
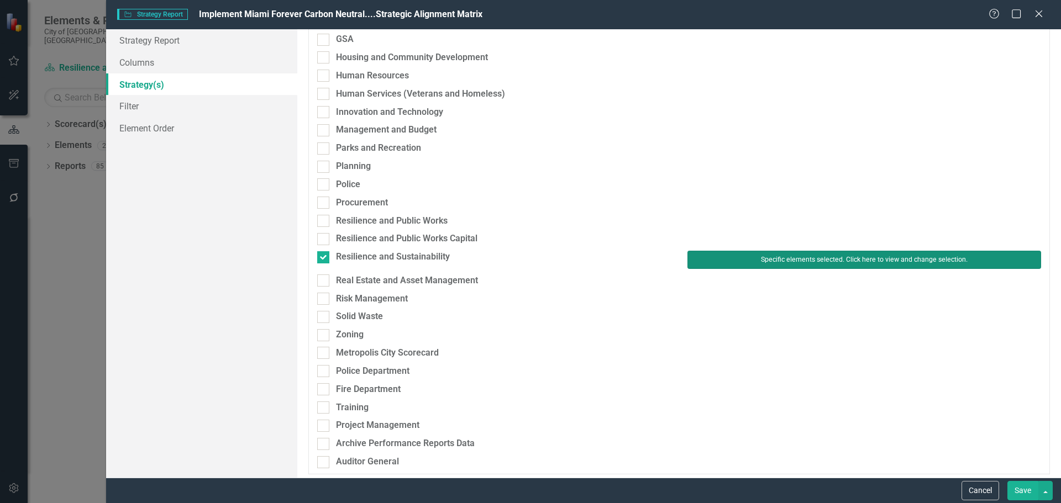
click at [762, 261] on button "Specific elements selected. Click here to view and change selection." at bounding box center [864, 260] width 354 height 18
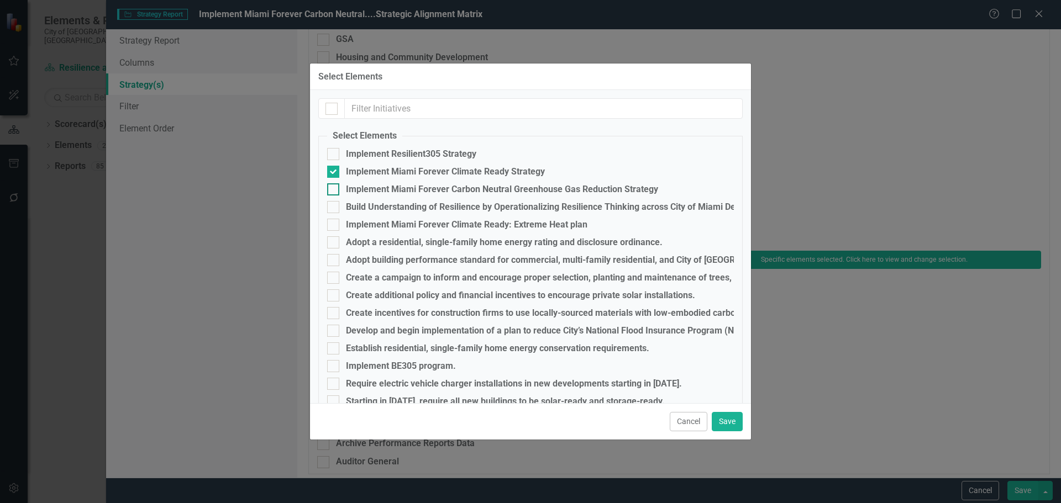
click at [378, 186] on div "Implement Miami Forever Carbon Neutral Greenhouse Gas Reduction Strategy" at bounding box center [502, 190] width 312 height 10
click at [334, 186] on input "Implement Miami Forever Carbon Neutral Greenhouse Gas Reduction Strategy" at bounding box center [330, 186] width 7 height 7
checkbox input "true"
click at [354, 168] on div "Implement Miami Forever Climate Ready Strategy" at bounding box center [445, 172] width 199 height 10
click at [334, 168] on input "Implement Miami Forever Climate Ready Strategy" at bounding box center [330, 169] width 7 height 7
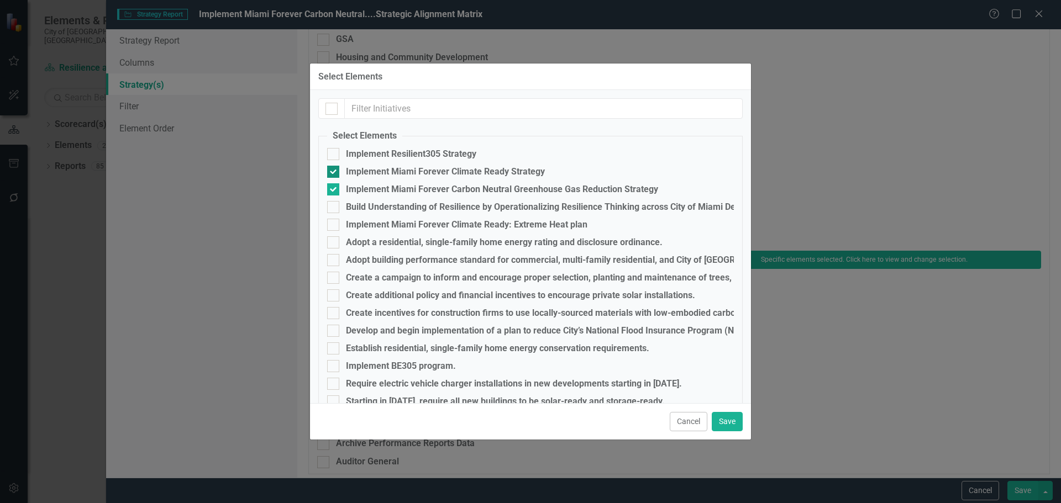
checkbox input "false"
click at [735, 422] on button "Save" at bounding box center [727, 421] width 31 height 19
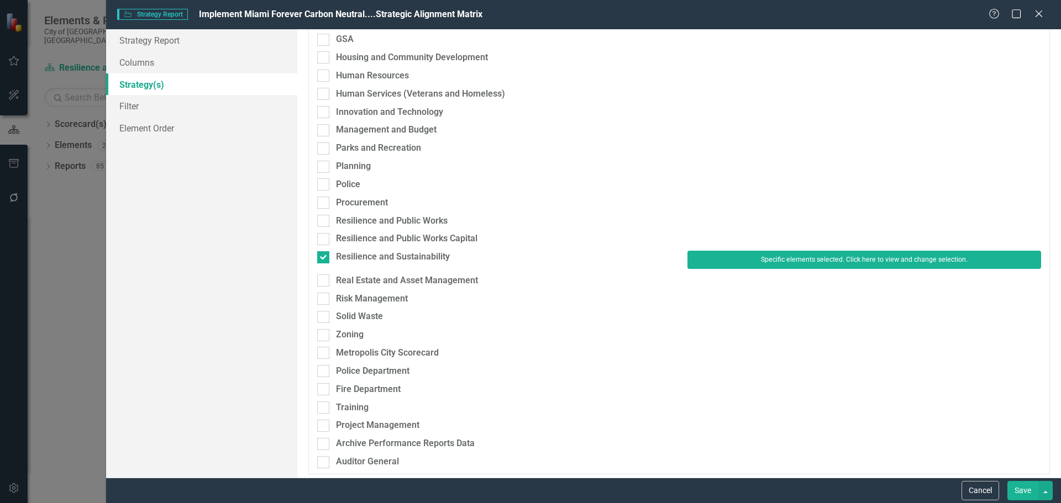
click at [1023, 490] on button "Save" at bounding box center [1022, 490] width 31 height 19
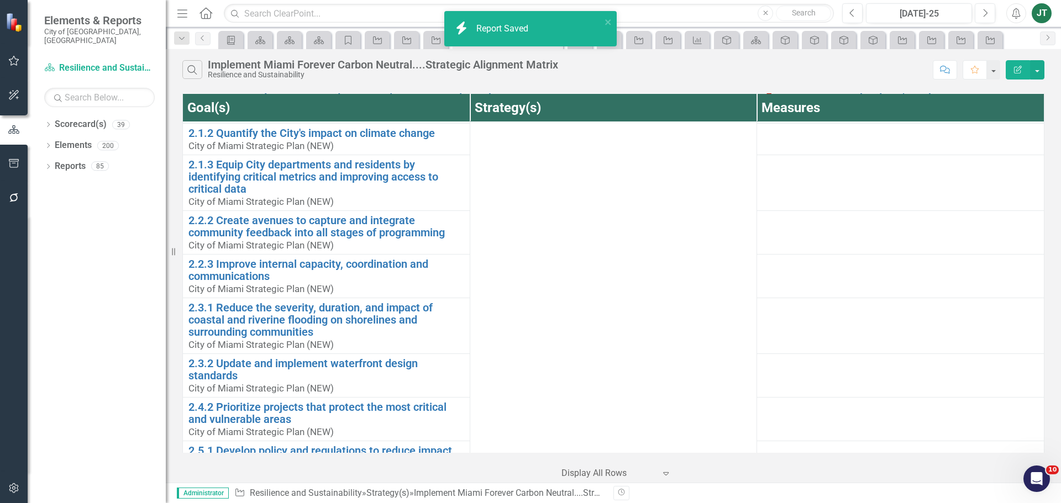
scroll to position [270, 0]
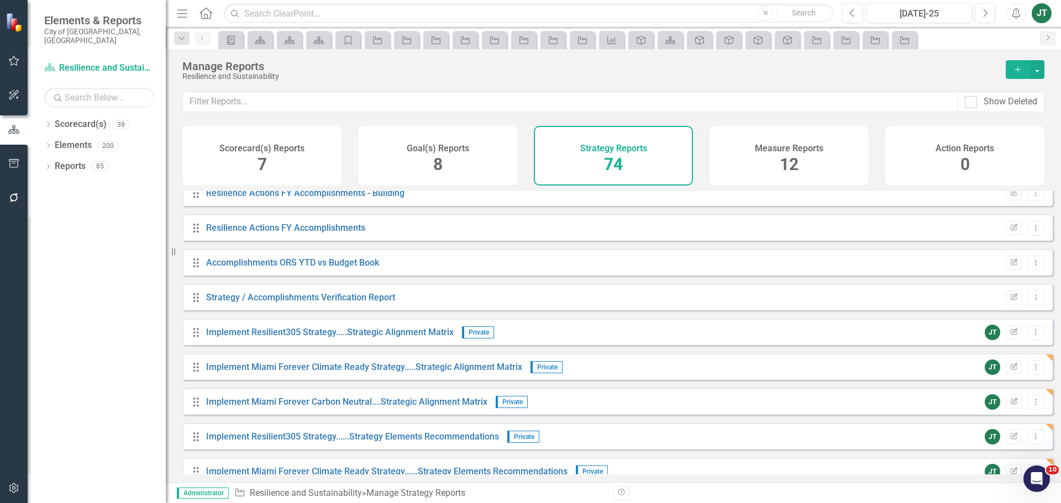
scroll to position [2292, 0]
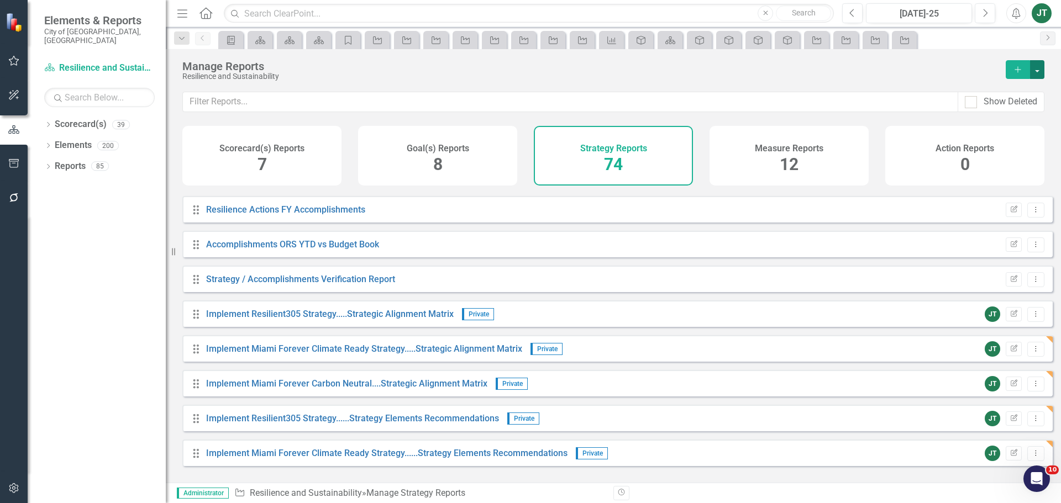
click at [1037, 66] on button "button" at bounding box center [1037, 69] width 14 height 19
click at [1004, 110] on link "Copy Add From Template" at bounding box center [991, 110] width 103 height 20
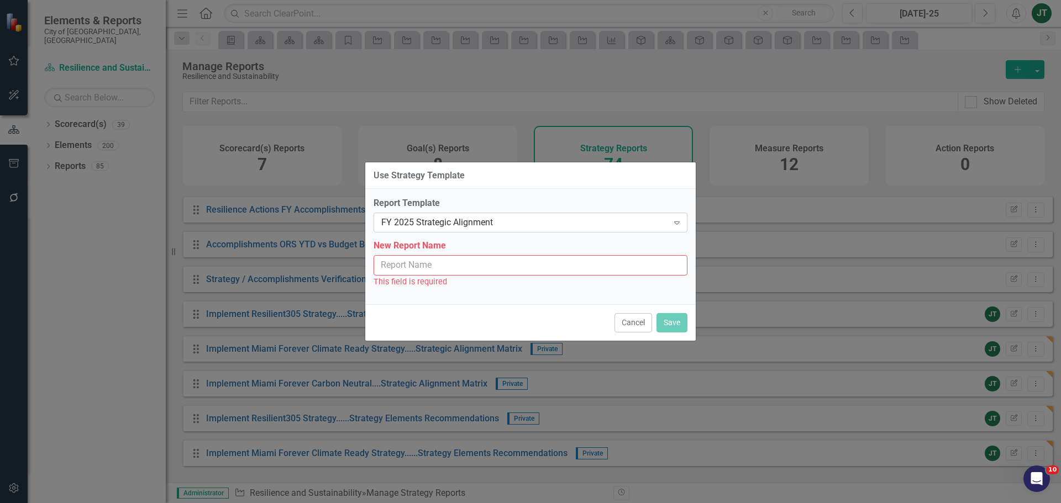
click at [488, 224] on div "FY 2025 Strategic Alignment" at bounding box center [524, 223] width 287 height 13
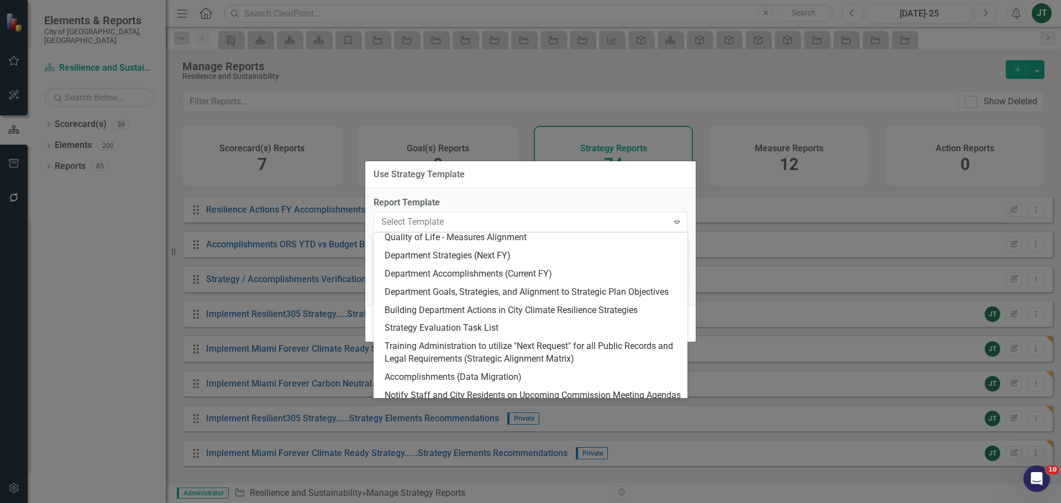
scroll to position [0, 0]
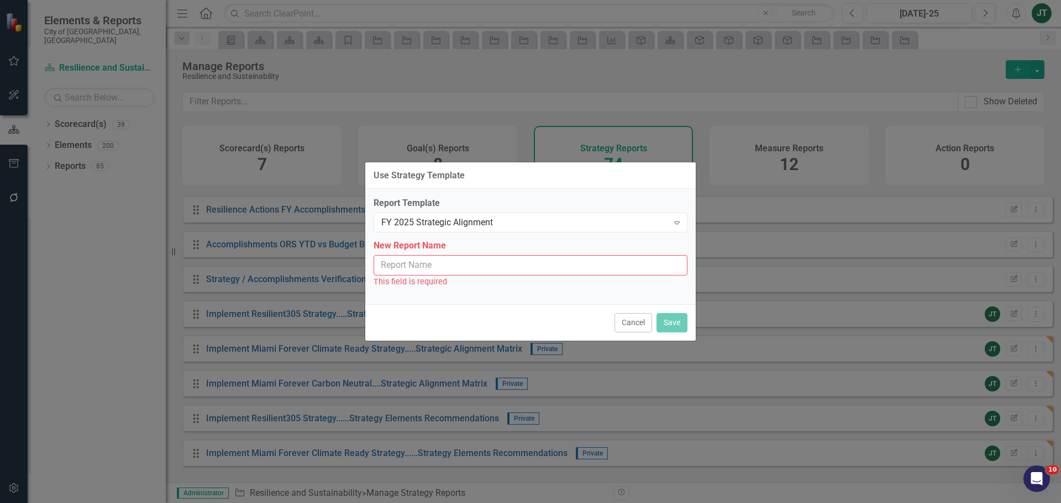
click at [603, 178] on div "Use Strategy Template" at bounding box center [530, 175] width 330 height 27
click at [642, 314] on button "Cancel" at bounding box center [633, 322] width 38 height 19
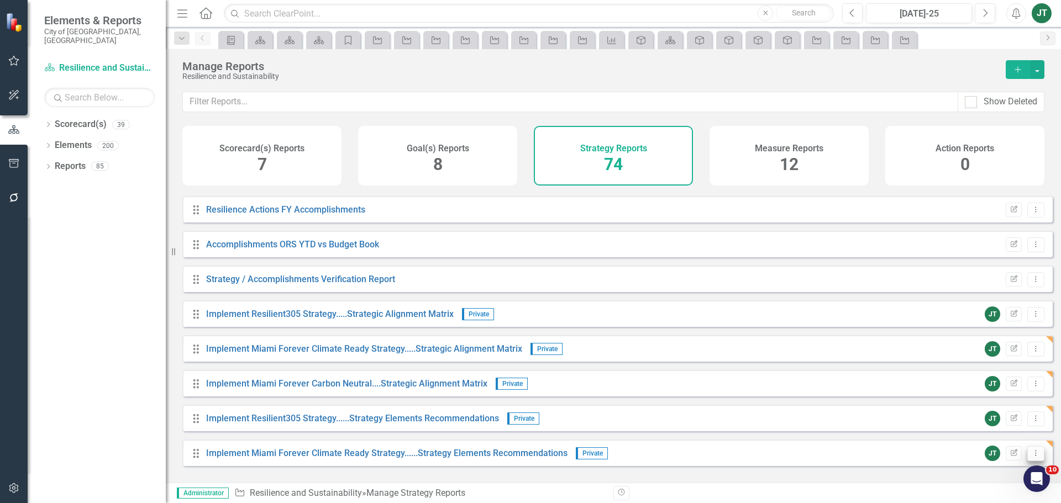
click at [1027, 460] on button "Dropdown Menu" at bounding box center [1035, 453] width 17 height 15
click at [988, 420] on link "Copy Duplicate Report" at bounding box center [989, 423] width 91 height 20
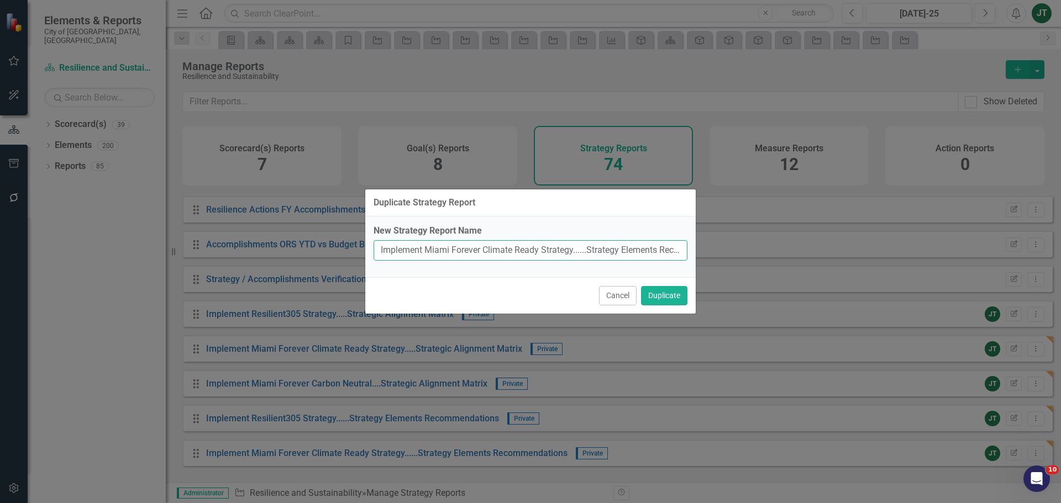
drag, startPoint x: 574, startPoint y: 249, endPoint x: 357, endPoint y: 252, distance: 216.6
click at [357, 252] on div "Duplicate Strategy Report New Strategy Report Name Implement Miami Forever Clim…" at bounding box center [530, 251] width 1061 height 503
paste input "arbon Neutral"
click at [572, 260] on input "Implement Miami Forever Carbon Neutral......Strategy Elements Recommendations (…" at bounding box center [531, 250] width 314 height 20
click at [503, 250] on input "Implement Miami Forever Carbon Neutral......Strategy Elements Recommendations (…" at bounding box center [531, 250] width 314 height 20
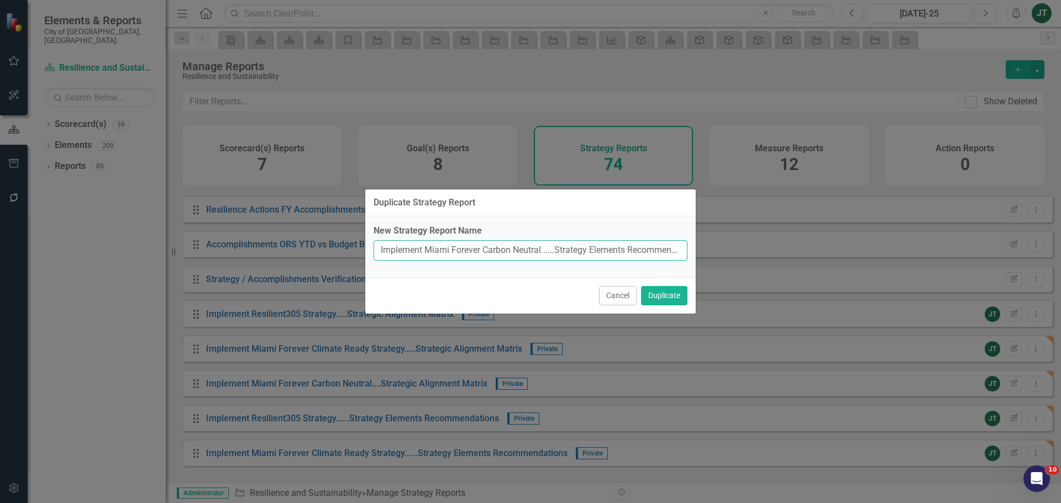
drag, startPoint x: 543, startPoint y: 251, endPoint x: 317, endPoint y: 253, distance: 226.0
click at [317, 253] on div "Duplicate Strategy Report New Strategy Report Name Implement Miami Forever Carb…" at bounding box center [530, 251] width 1061 height 503
paste input "Build Understanding of Resilience by Operationalizing"
type input "Build Understanding of Resilience by Operationalizing......Strategy Elements Re…"
click at [653, 291] on button "Duplicate" at bounding box center [664, 295] width 46 height 19
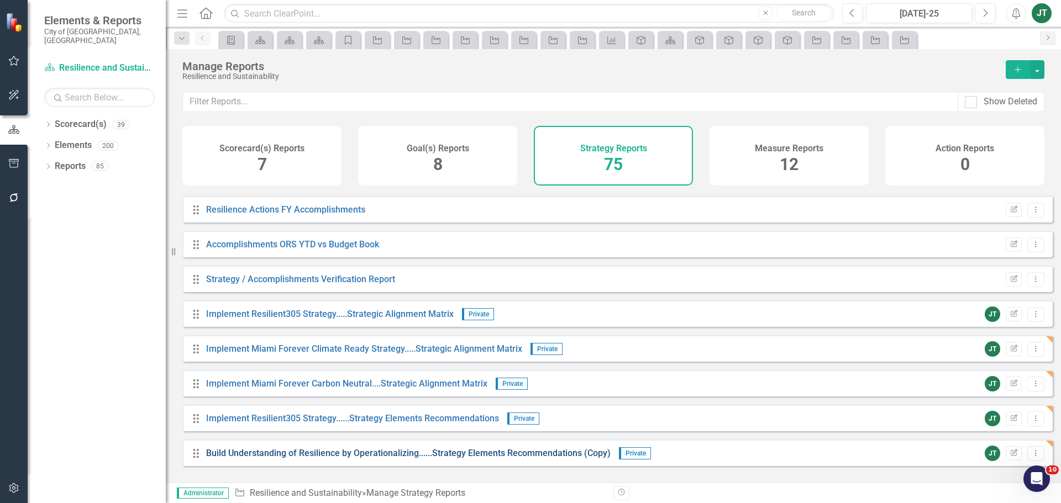
scroll to position [2327, 0]
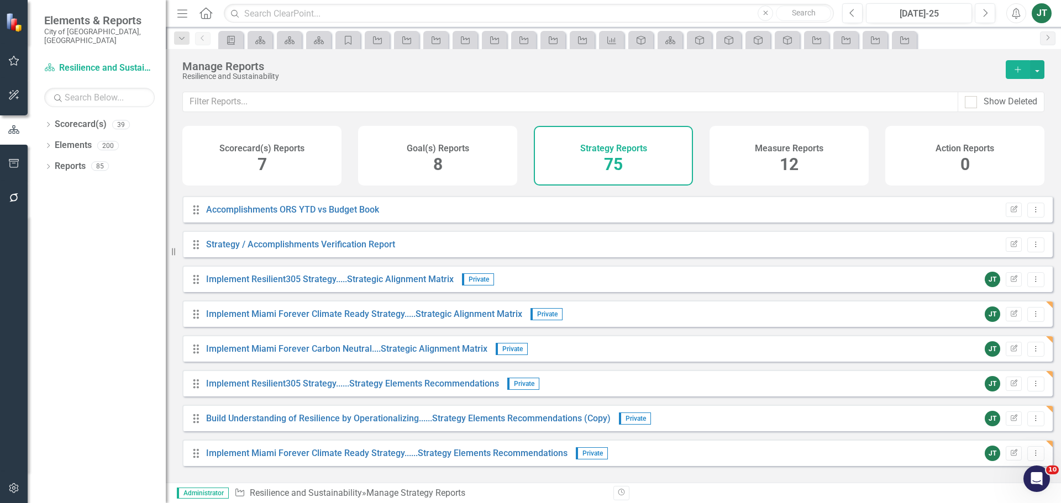
click at [194, 423] on icon at bounding box center [196, 418] width 6 height 9
click at [1006, 422] on button "Edit Report" at bounding box center [1014, 419] width 16 height 14
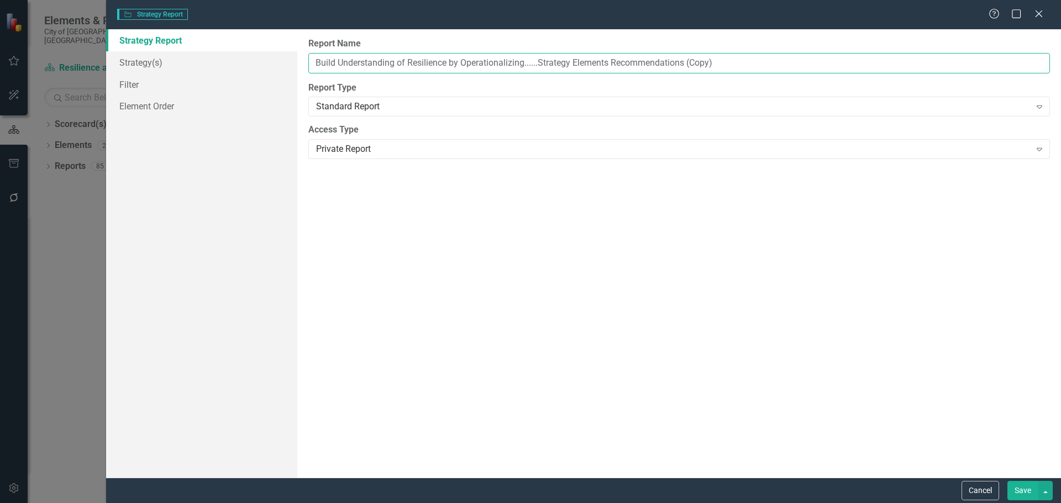
drag, startPoint x: 686, startPoint y: 61, endPoint x: 808, endPoint y: 59, distance: 122.1
click at [808, 59] on input "Build Understanding of Resilience by Operationalizing......Strategy Elements Re…" at bounding box center [678, 63] width 741 height 20
type input "Build Understanding of Resilience by Operationalizing......Strategy Elements Re…"
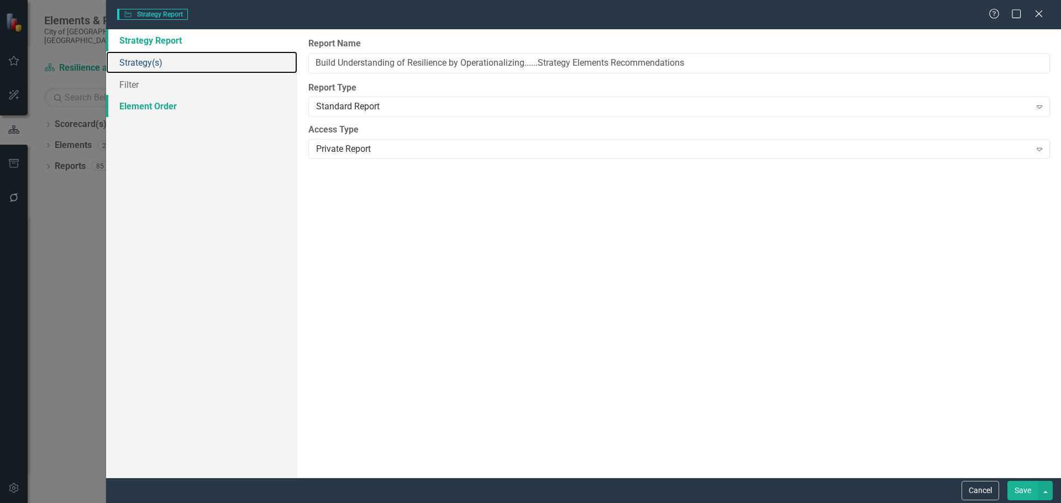
click at [162, 62] on link "Strategy(s)" at bounding box center [201, 62] width 191 height 22
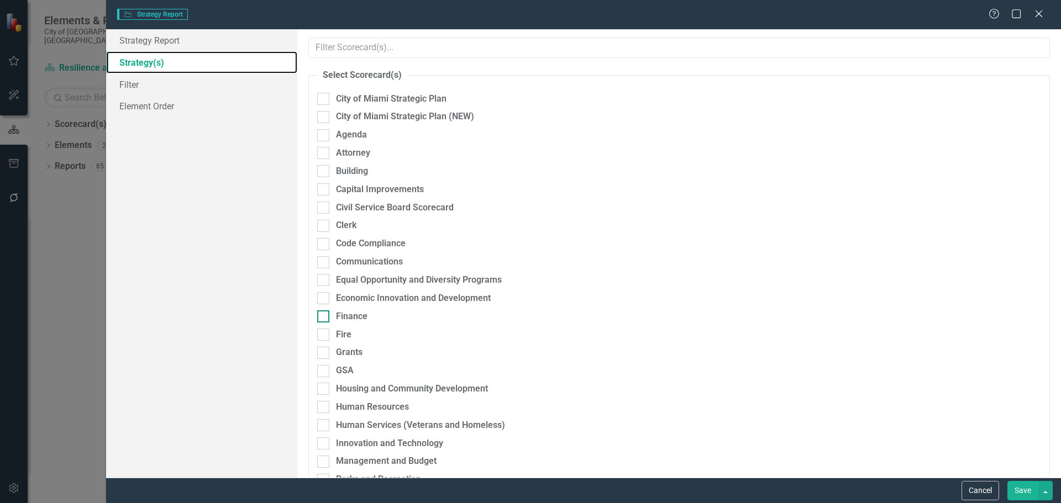
scroll to position [166, 0]
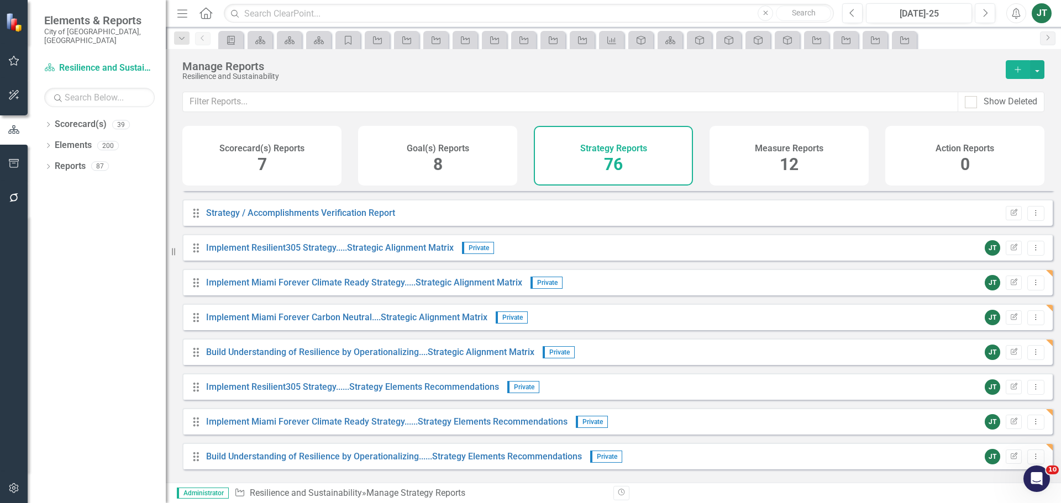
scroll to position [2362, 0]
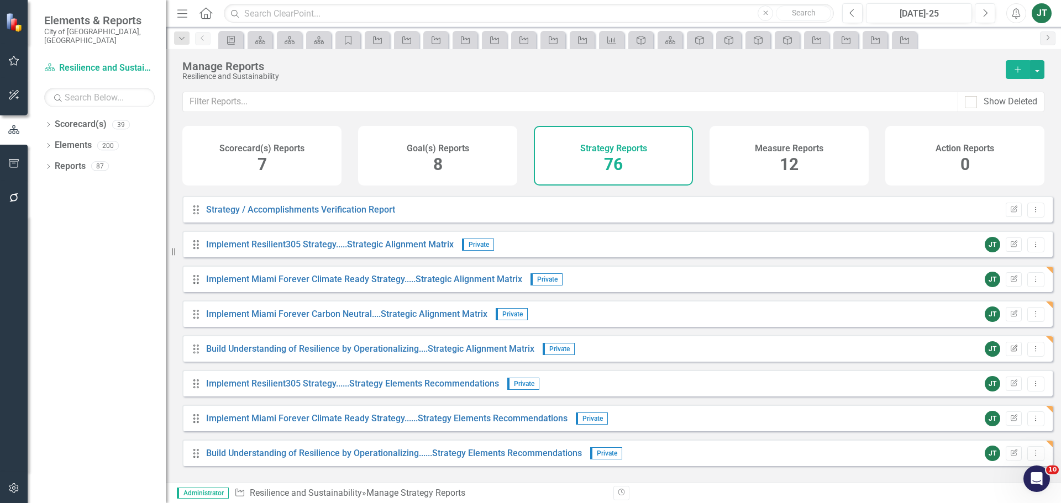
click at [1009, 353] on icon "Edit Report" at bounding box center [1013, 349] width 8 height 7
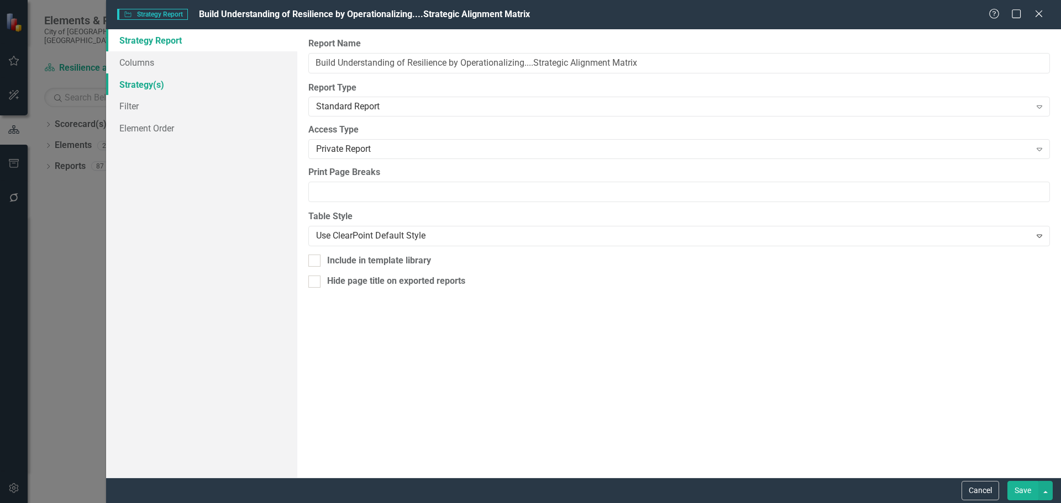
click at [160, 86] on link "Strategy(s)" at bounding box center [201, 84] width 191 height 22
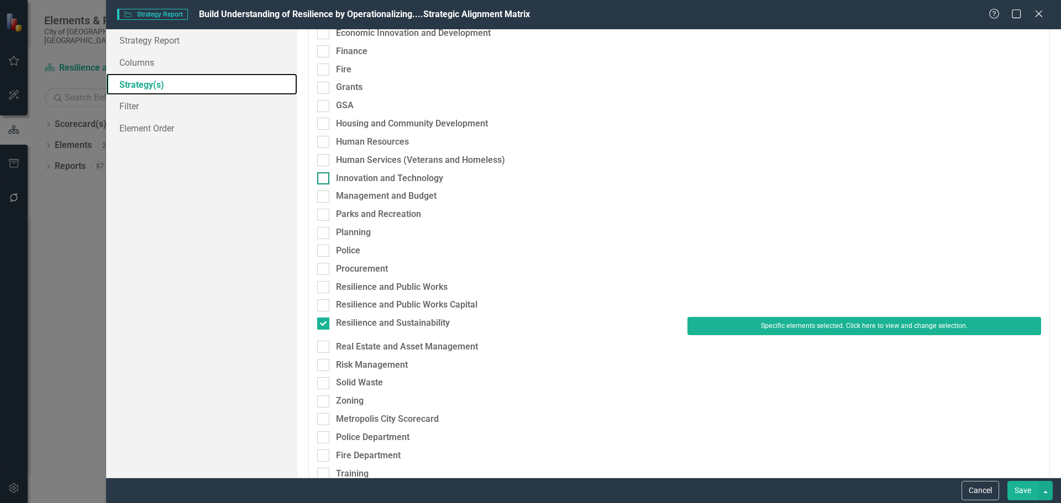
scroll to position [276, 0]
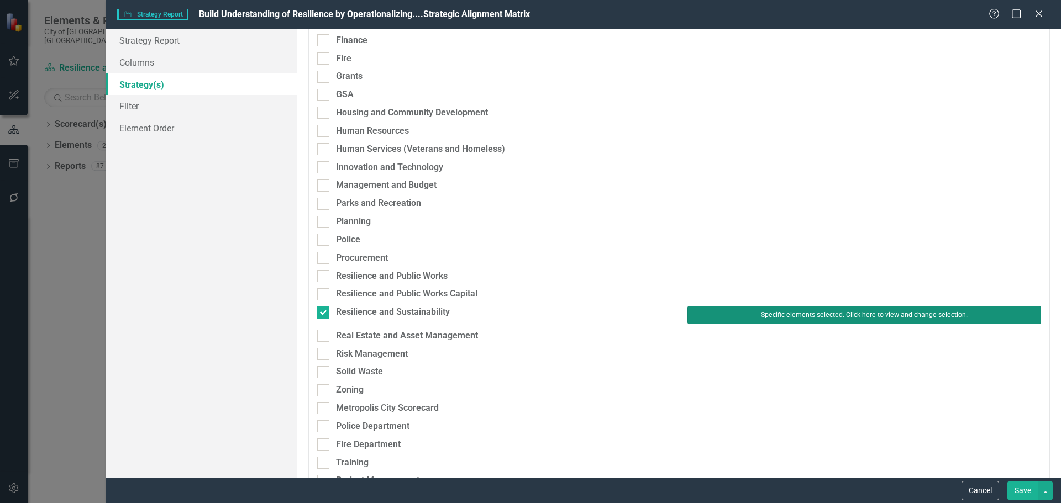
click at [697, 311] on button "Specific elements selected. Click here to view and change selection." at bounding box center [864, 315] width 354 height 18
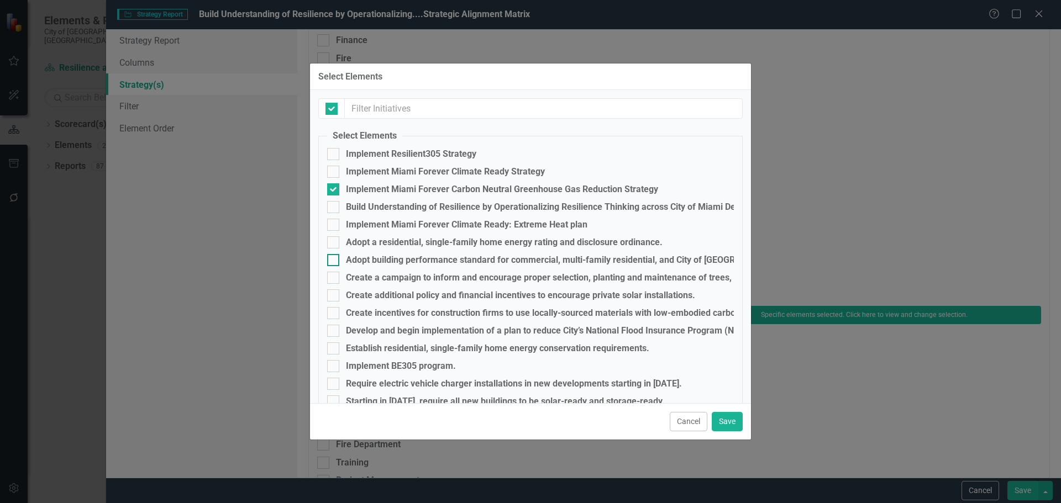
checkbox input "false"
click at [359, 208] on div "Build Understanding of Resilience by Operationalizing Resilience Thinking acros…" at bounding box center [628, 207] width 564 height 10
click at [334, 208] on input "Build Understanding of Resilience by Operationalizing Resilience Thinking acros…" at bounding box center [330, 204] width 7 height 7
checkbox input "true"
click at [354, 185] on div "Implement Miami Forever Carbon Neutral Greenhouse Gas Reduction Strategy" at bounding box center [502, 190] width 312 height 10
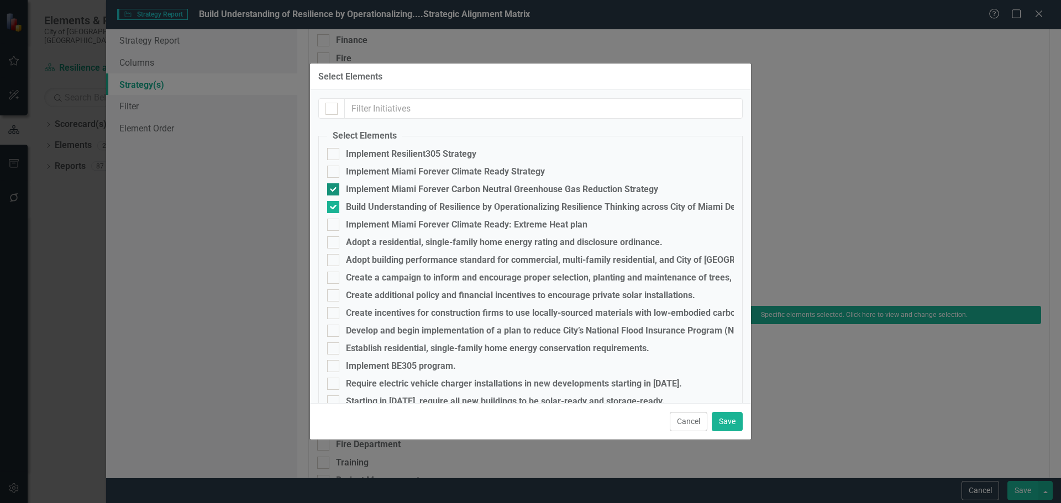
click at [334, 184] on input "Implement Miami Forever Carbon Neutral Greenhouse Gas Reduction Strategy" at bounding box center [330, 186] width 7 height 7
checkbox input "false"
click at [731, 418] on button "Save" at bounding box center [727, 421] width 31 height 19
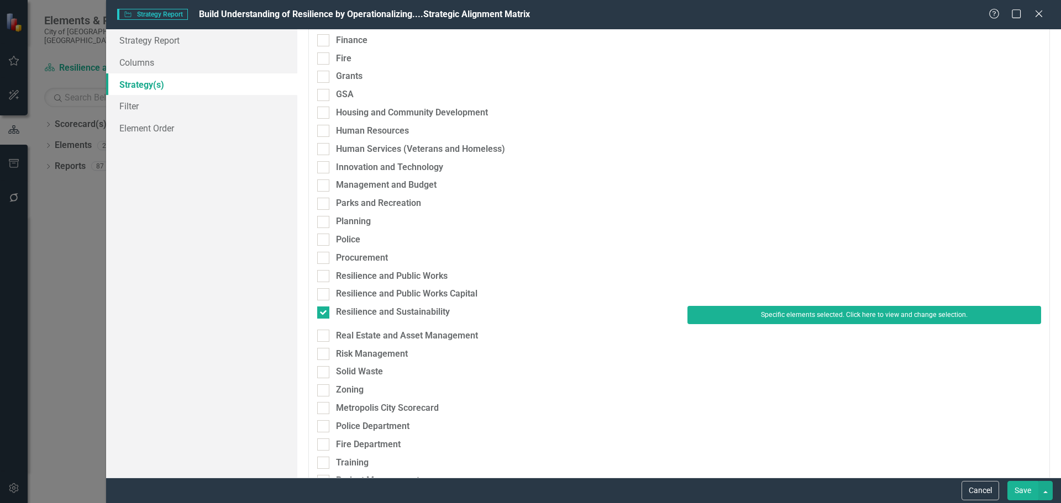
click at [1028, 488] on button "Save" at bounding box center [1022, 490] width 31 height 19
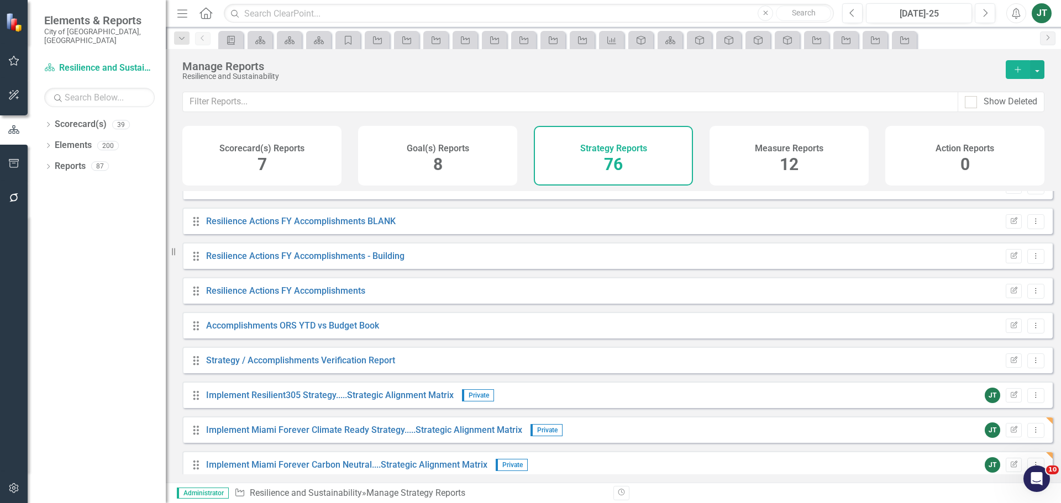
scroll to position [2362, 0]
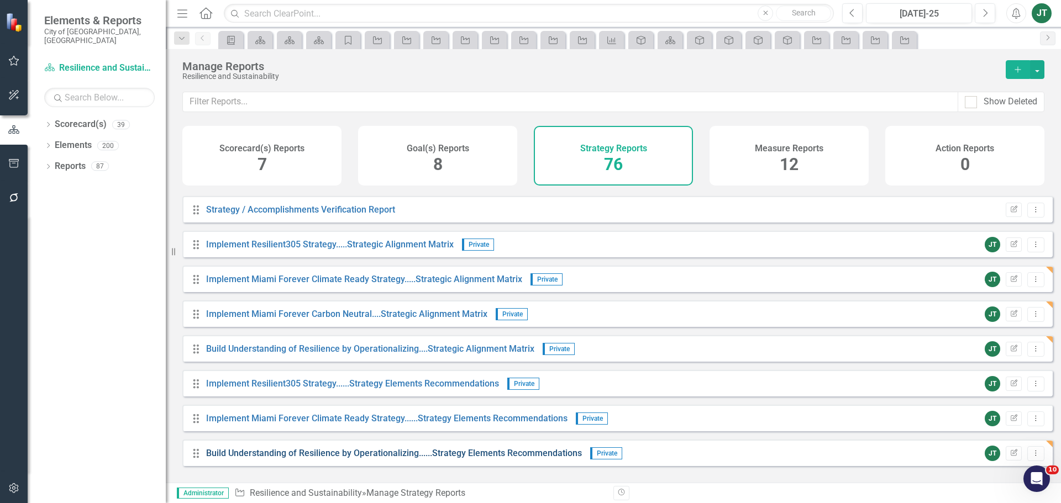
click at [464, 459] on link "Build Understanding of Resilience by Operationalizing......Strategy Elements Re…" at bounding box center [394, 453] width 376 height 10
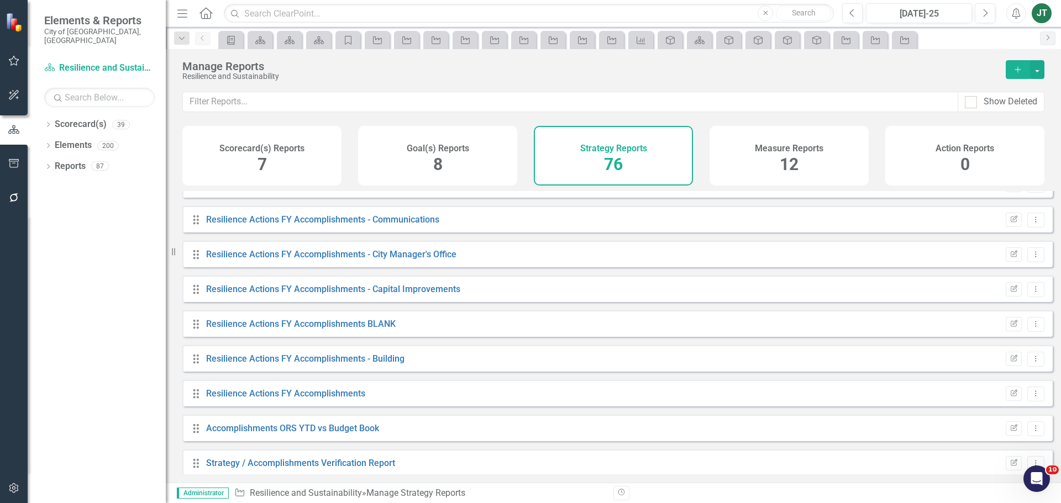
scroll to position [2362, 0]
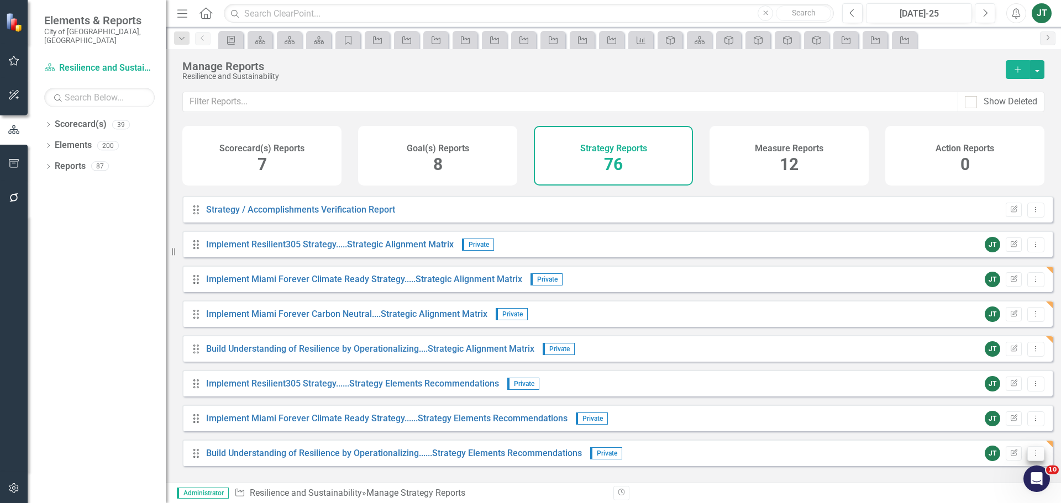
click at [1027, 457] on button "Dropdown Menu" at bounding box center [1035, 453] width 17 height 15
click at [978, 423] on link "Copy Duplicate Report" at bounding box center [989, 423] width 91 height 20
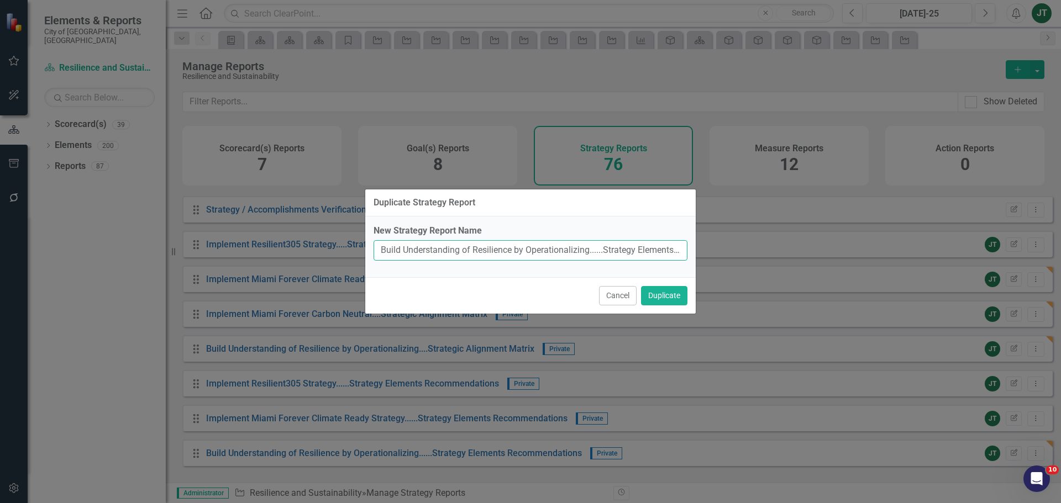
drag, startPoint x: 588, startPoint y: 248, endPoint x: 319, endPoint y: 257, distance: 269.8
click at [319, 257] on div "Duplicate Strategy Report New Strategy Report Name Build Understanding of Resil…" at bounding box center [530, 251] width 1061 height 503
type input "Implement Miami Forever Carbon Neutral......Strategy Elements Recommendations (…"
click at [657, 295] on button "Duplicate" at bounding box center [664, 295] width 46 height 19
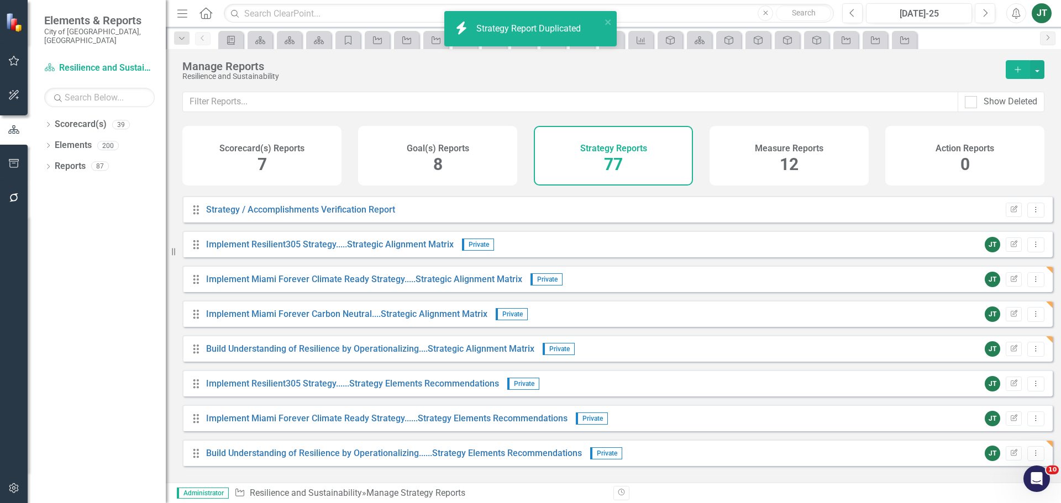
scroll to position [2397, 0]
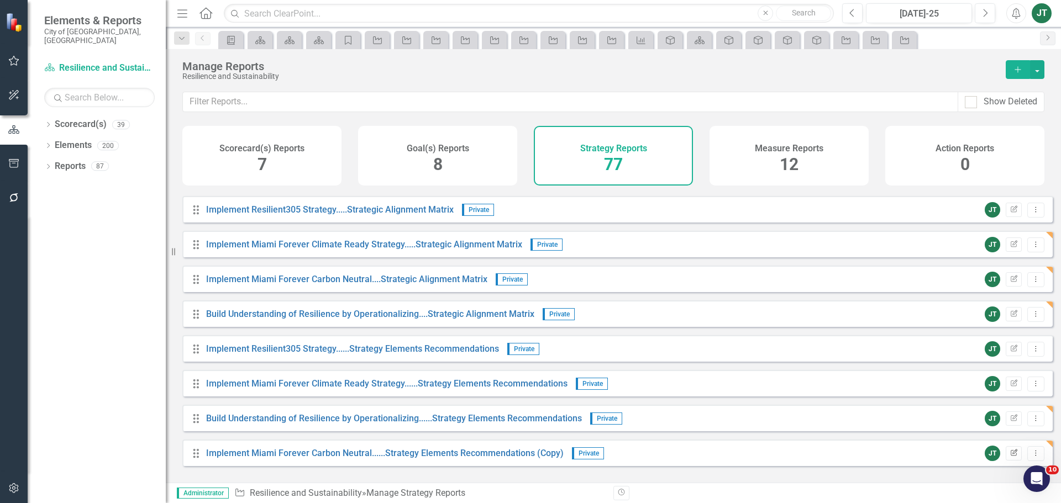
click at [1011, 456] on icon "button" at bounding box center [1014, 452] width 7 height 7
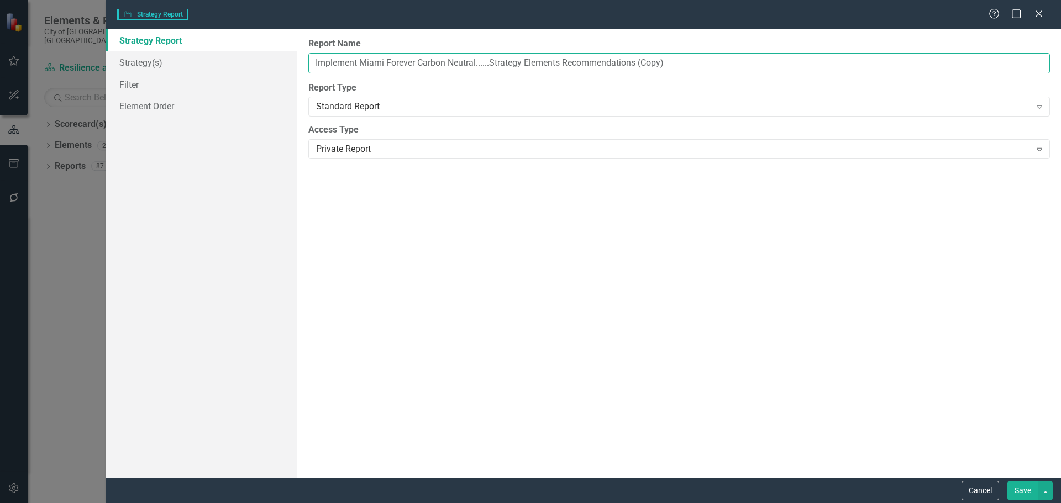
drag, startPoint x: 646, startPoint y: 65, endPoint x: 707, endPoint y: 64, distance: 60.2
click at [707, 64] on input "Implement Miami Forever Carbon Neutral......Strategy Elements Recommendations (…" at bounding box center [678, 63] width 741 height 20
type input "Implement Miami Forever Carbon Neutral......Strategy Elements Recommendations"
click at [144, 60] on link "Strategy(s)" at bounding box center [201, 62] width 191 height 22
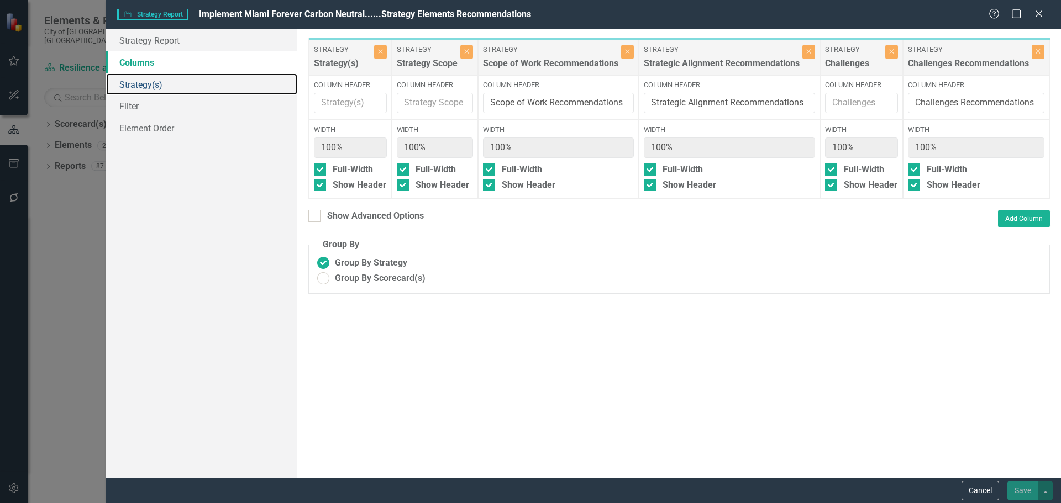
scroll to position [0, 0]
click at [352, 219] on div "Show Advanced Options" at bounding box center [375, 216] width 97 height 13
click at [315, 217] on input "Show Advanced Options" at bounding box center [311, 213] width 7 height 7
checkbox input "true"
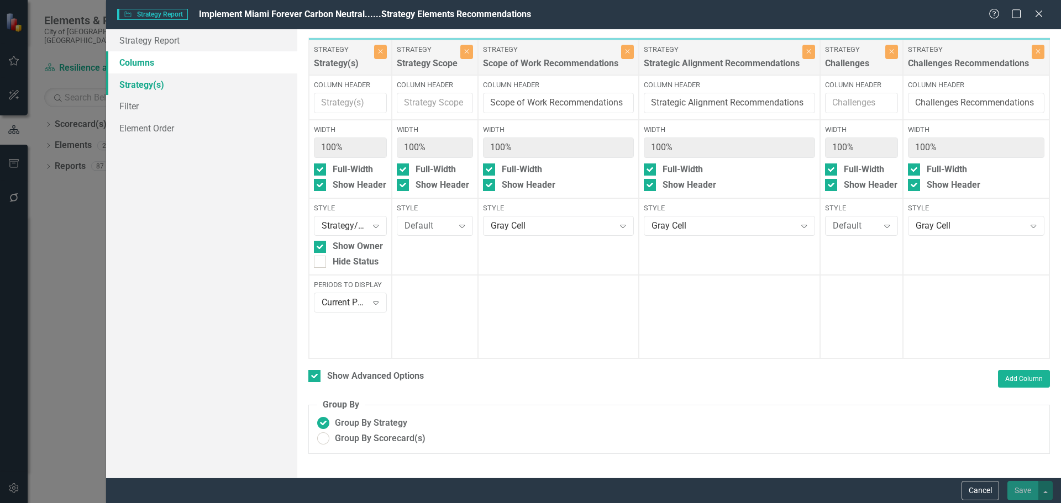
click at [154, 79] on link "Strategy(s)" at bounding box center [201, 84] width 191 height 22
click at [144, 85] on link "Strategy(s)" at bounding box center [201, 84] width 191 height 22
click at [972, 490] on button "Cancel" at bounding box center [980, 490] width 38 height 19
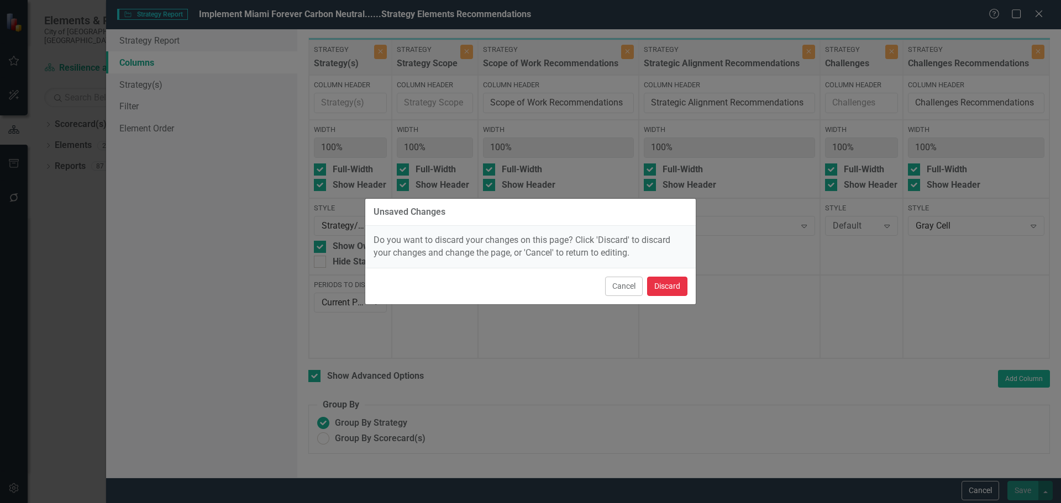
click at [664, 283] on button "Discard" at bounding box center [667, 286] width 40 height 19
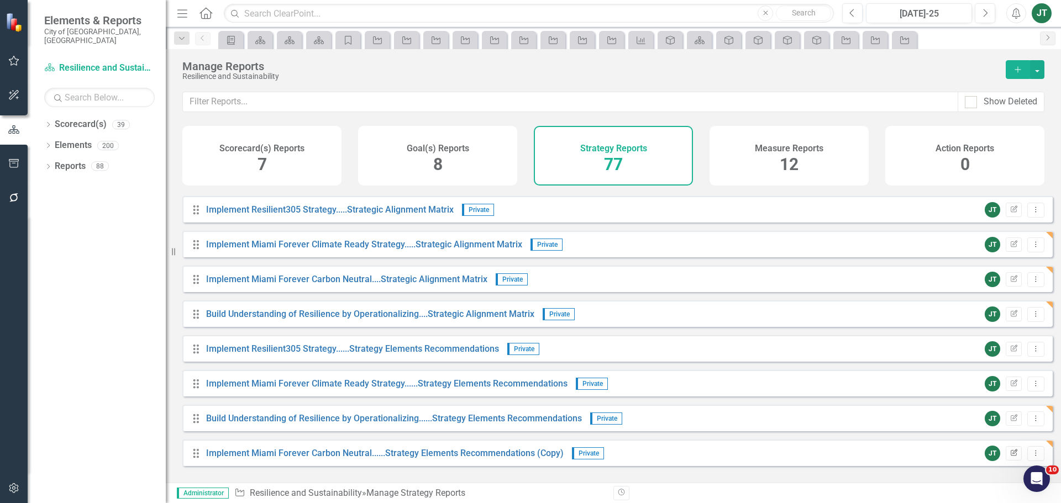
click at [1009, 457] on icon "Edit Report" at bounding box center [1013, 453] width 8 height 7
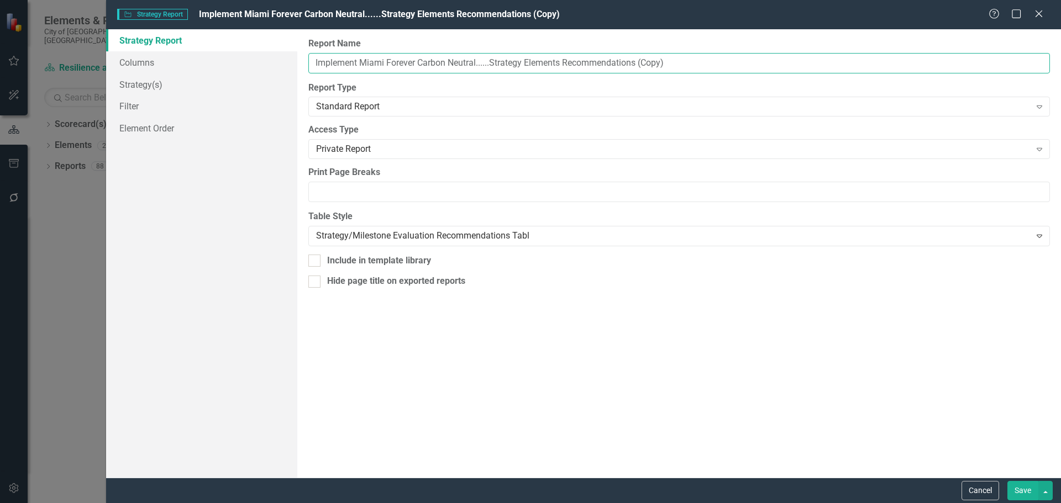
drag, startPoint x: 638, startPoint y: 62, endPoint x: 716, endPoint y: 61, distance: 77.9
click at [716, 61] on input "Implement Miami Forever Carbon Neutral......Strategy Elements Recommendations (…" at bounding box center [678, 63] width 741 height 20
type input "Implement Miami Forever Carbon Neutral......Strategy Elements Recommendations"
click at [171, 93] on link "Strategy(s)" at bounding box center [201, 84] width 191 height 22
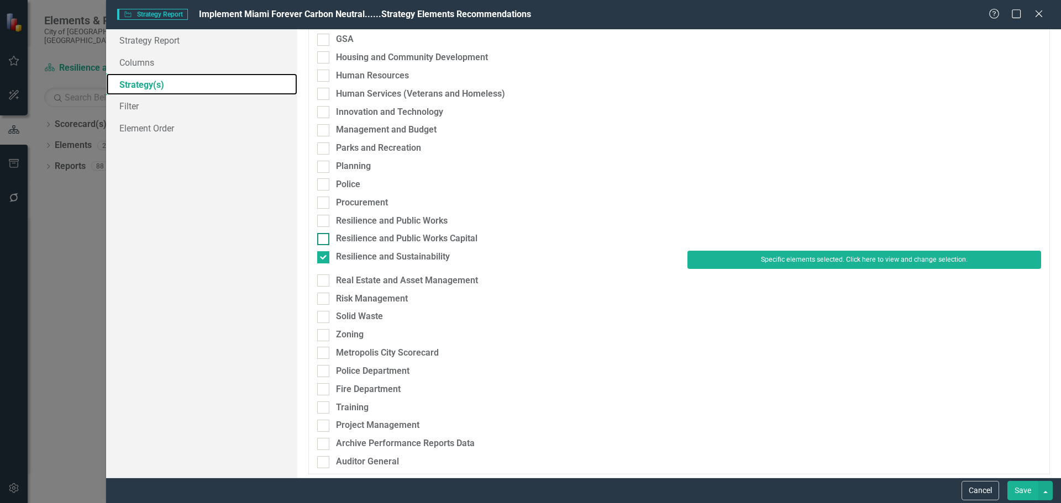
scroll to position [336, 0]
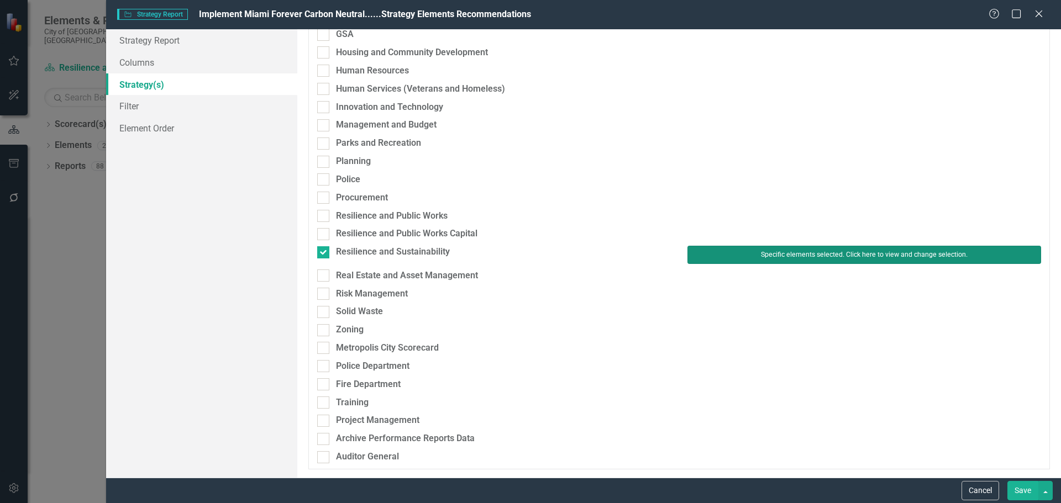
click at [755, 255] on button "Specific elements selected. Click here to view and change selection." at bounding box center [864, 255] width 354 height 18
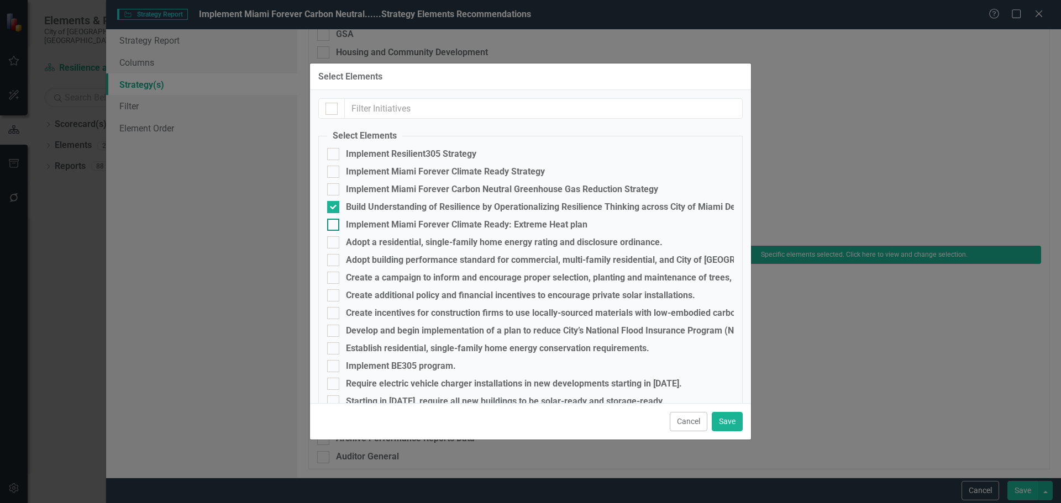
click at [374, 225] on div "Implement Miami Forever Climate Ready: Extreme Heat plan" at bounding box center [466, 225] width 241 height 10
click at [334, 225] on input "Implement Miami Forever Climate Ready: Extreme Heat plan" at bounding box center [330, 222] width 7 height 7
checkbox input "true"
click at [378, 185] on div "Implement Miami Forever Carbon Neutral Greenhouse Gas Reduction Strategy" at bounding box center [502, 190] width 312 height 10
click at [334, 184] on input "Implement Miami Forever Carbon Neutral Greenhouse Gas Reduction Strategy" at bounding box center [330, 186] width 7 height 7
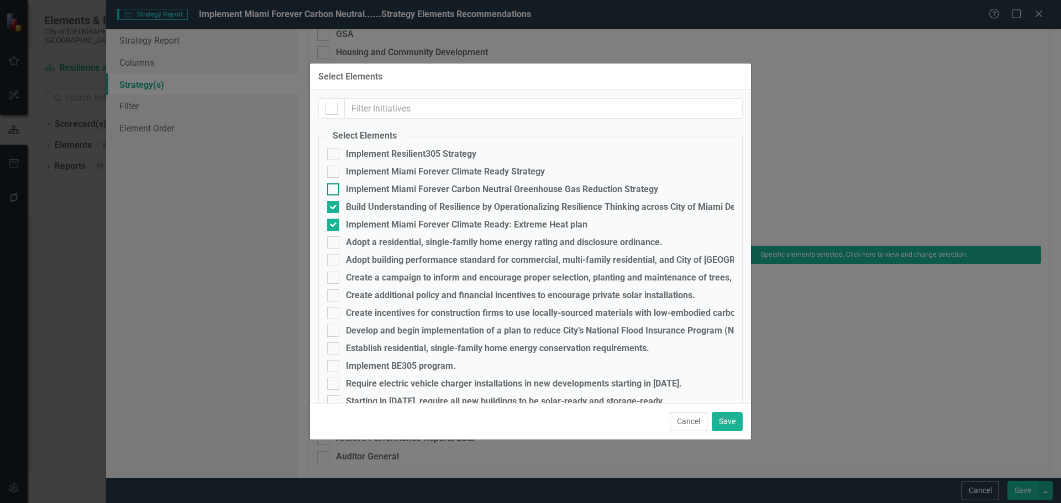
checkbox input "true"
click at [370, 223] on div "Implement Miami Forever Climate Ready: Extreme Heat plan" at bounding box center [466, 225] width 241 height 10
click at [334, 223] on input "Implement Miami Forever Climate Ready: Extreme Heat plan" at bounding box center [330, 222] width 7 height 7
checkbox input "false"
click at [371, 204] on div "Build Understanding of Resilience by Operationalizing Resilience Thinking acros…" at bounding box center [628, 207] width 564 height 10
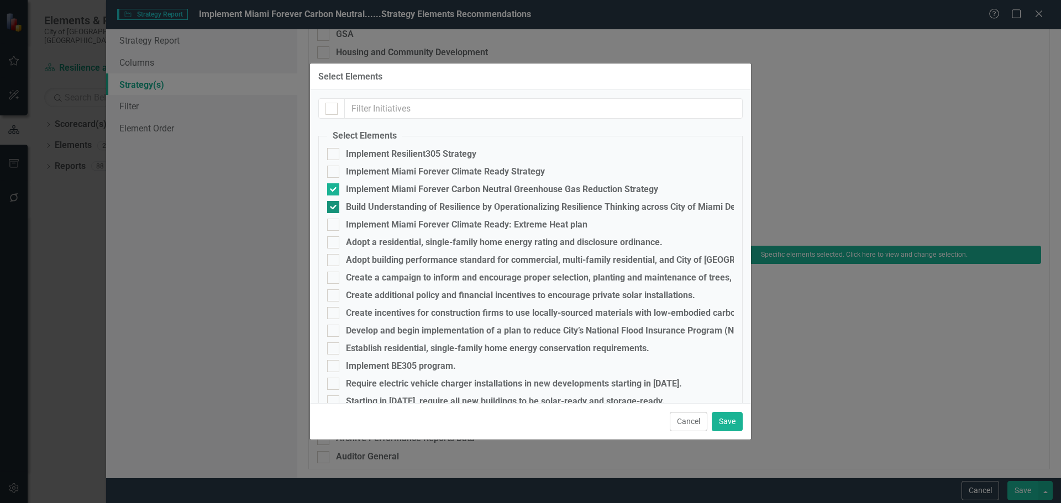
click at [334, 204] on input "Build Understanding of Resilience by Operationalizing Resilience Thinking acros…" at bounding box center [330, 204] width 7 height 7
checkbox input "false"
click at [733, 418] on button "Save" at bounding box center [727, 421] width 31 height 19
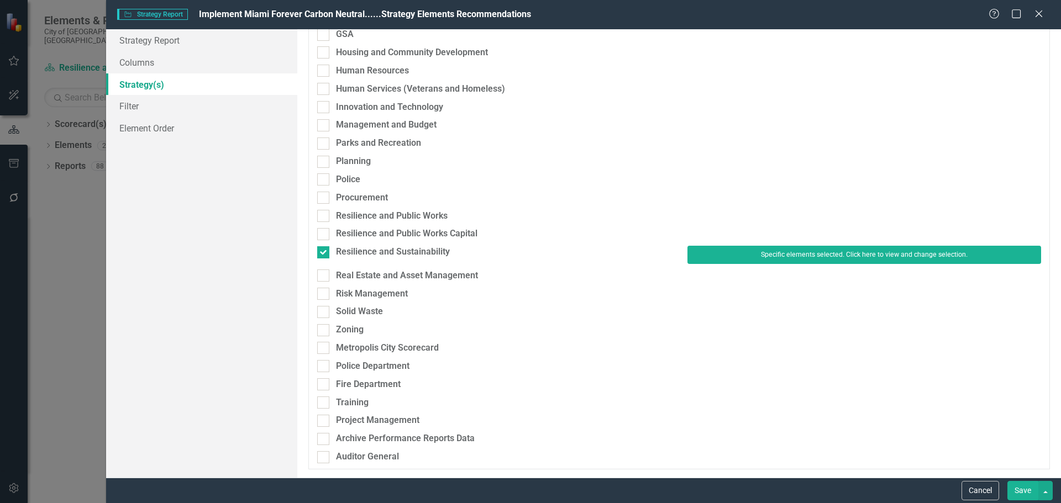
click at [1027, 488] on button "Save" at bounding box center [1022, 490] width 31 height 19
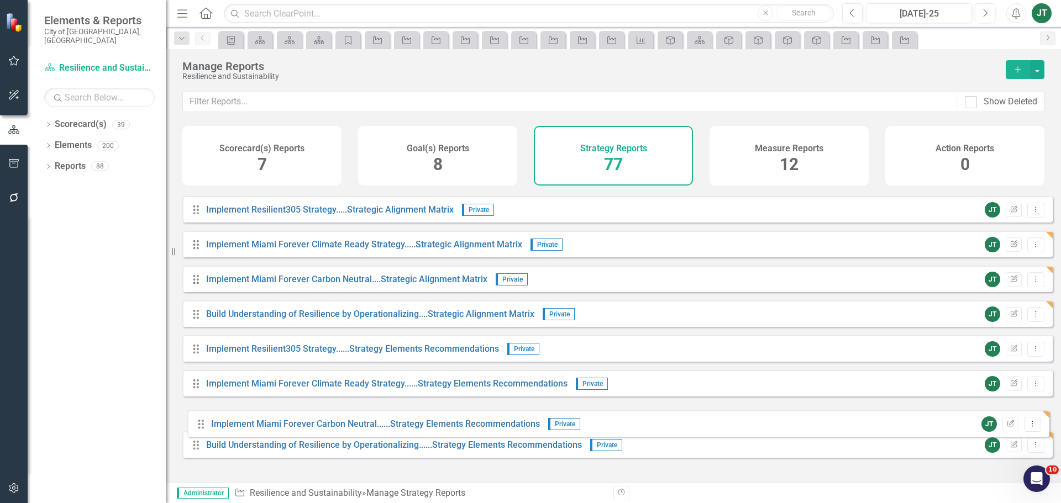
drag, startPoint x: 197, startPoint y: 464, endPoint x: 202, endPoint y: 424, distance: 40.1
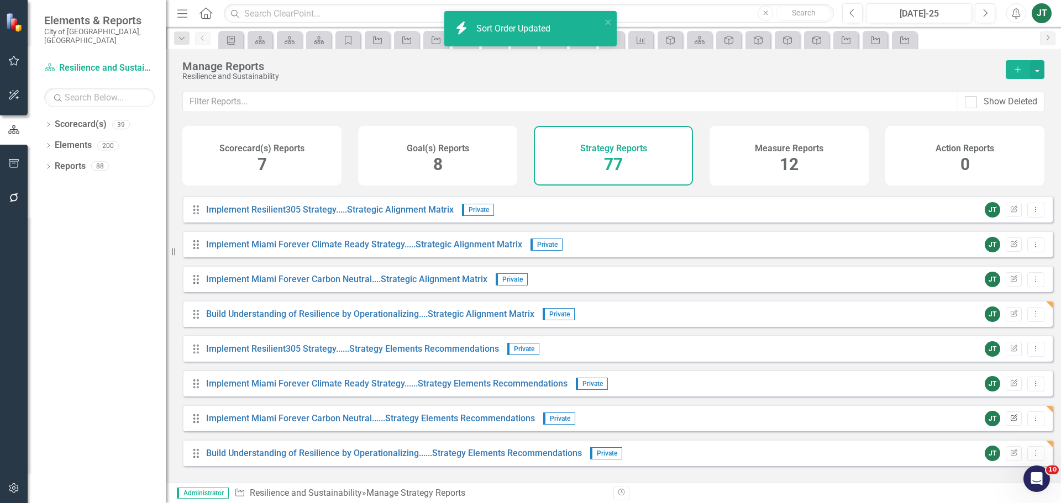
click at [1011, 421] on icon "button" at bounding box center [1014, 417] width 7 height 7
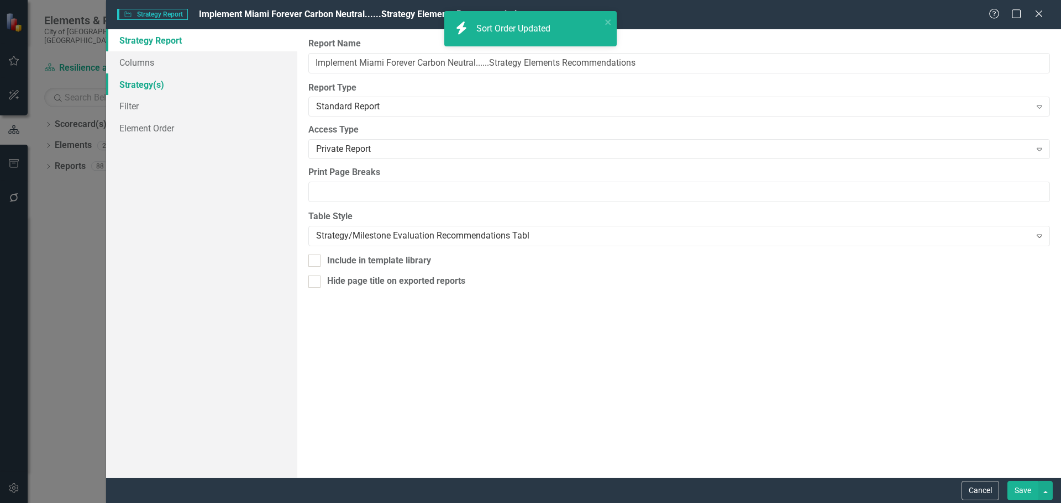
click at [135, 86] on link "Strategy(s)" at bounding box center [201, 84] width 191 height 22
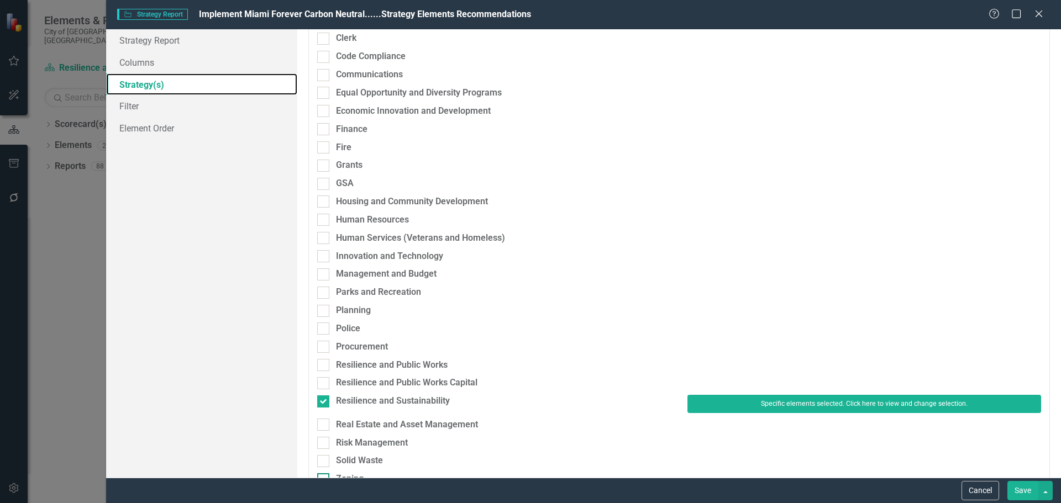
scroll to position [276, 0]
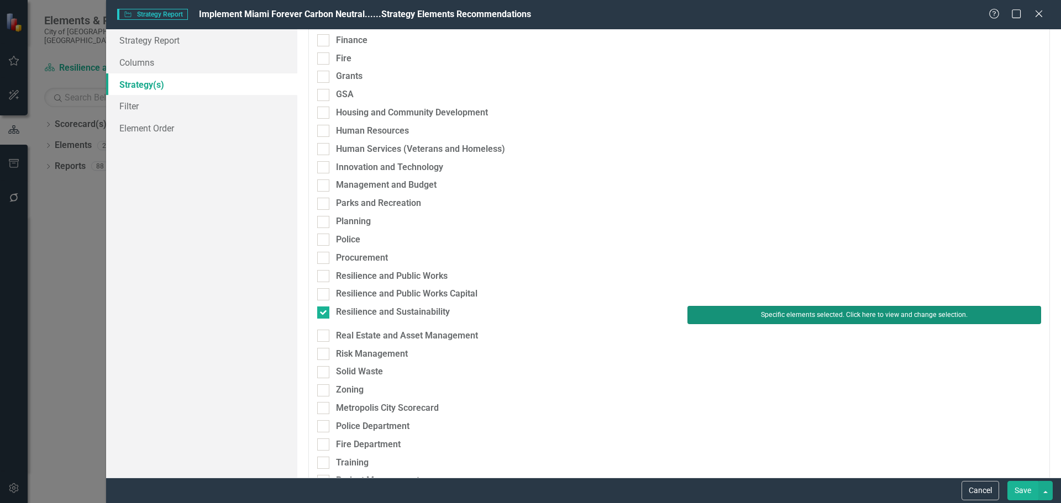
click at [728, 312] on button "Specific elements selected. Click here to view and change selection." at bounding box center [864, 315] width 354 height 18
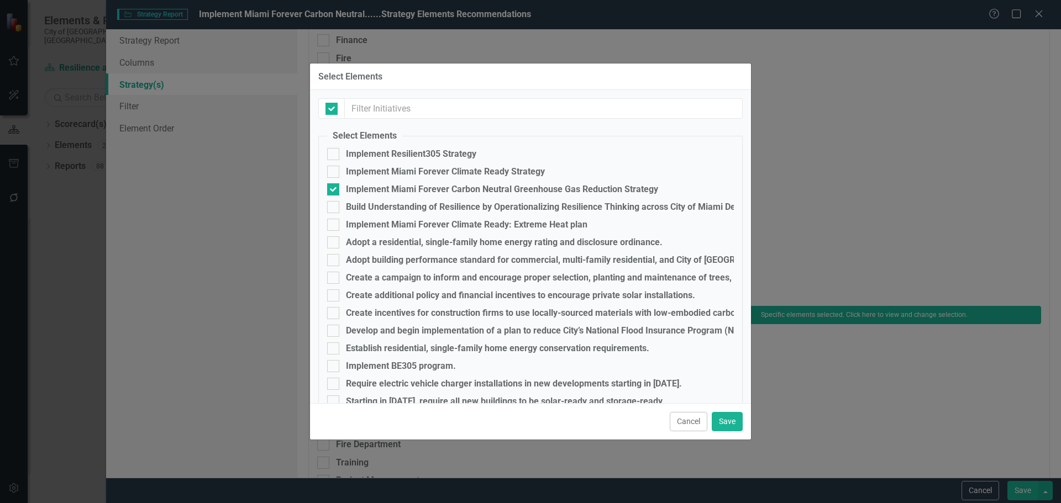
checkbox input "false"
click at [725, 423] on button "Save" at bounding box center [727, 421] width 31 height 19
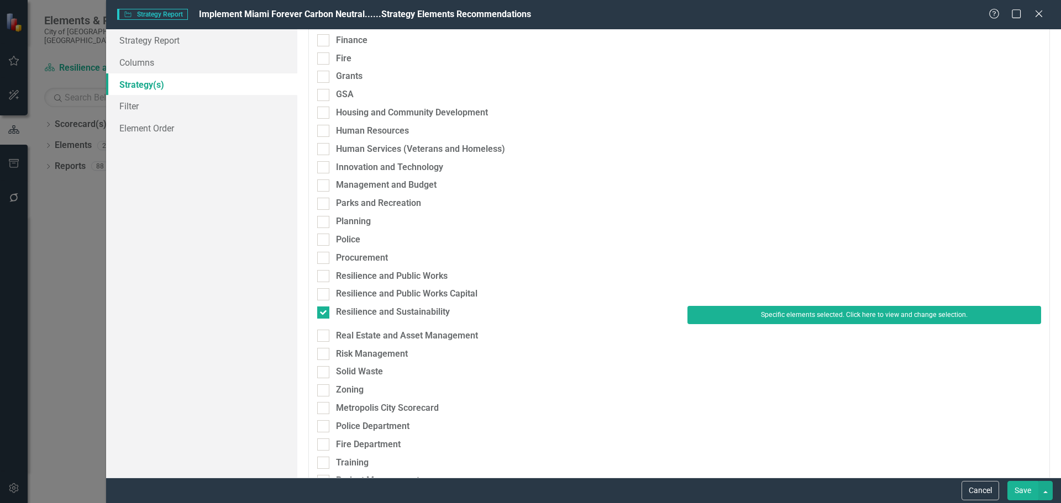
click at [1023, 488] on button "Save" at bounding box center [1022, 490] width 31 height 19
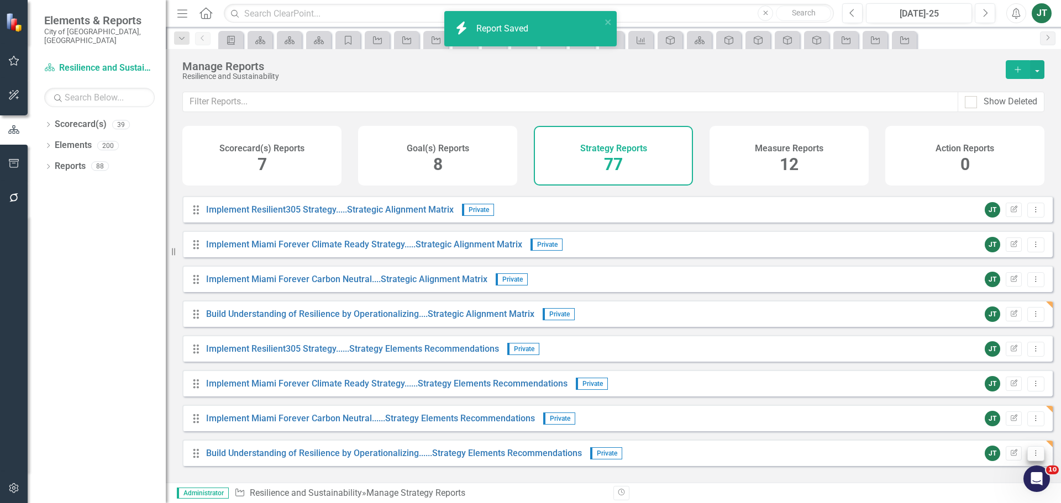
click at [1027, 457] on button "Dropdown Menu" at bounding box center [1035, 453] width 17 height 15
click at [996, 425] on link "Copy Duplicate Report" at bounding box center [989, 423] width 91 height 20
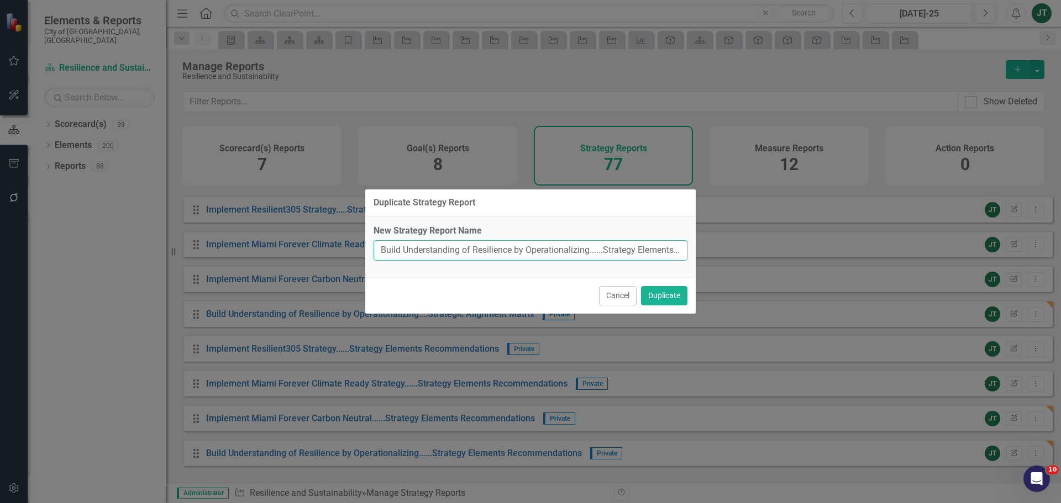
click at [541, 254] on input "Build Understanding of Resilience by Operationalizing......Strategy Elements Re…" at bounding box center [531, 250] width 314 height 20
drag, startPoint x: 588, startPoint y: 251, endPoint x: 362, endPoint y: 253, distance: 226.0
click at [362, 253] on div "Duplicate Strategy Report New Strategy Report Name Build Understanding of Resil…" at bounding box center [530, 251] width 1061 height 503
paste input "Implement Miami Forever Climate Ready:"
click at [514, 251] on input "Implement Miami Forever Climate Ready:......Strategy Elements Recommendations (…" at bounding box center [531, 250] width 314 height 20
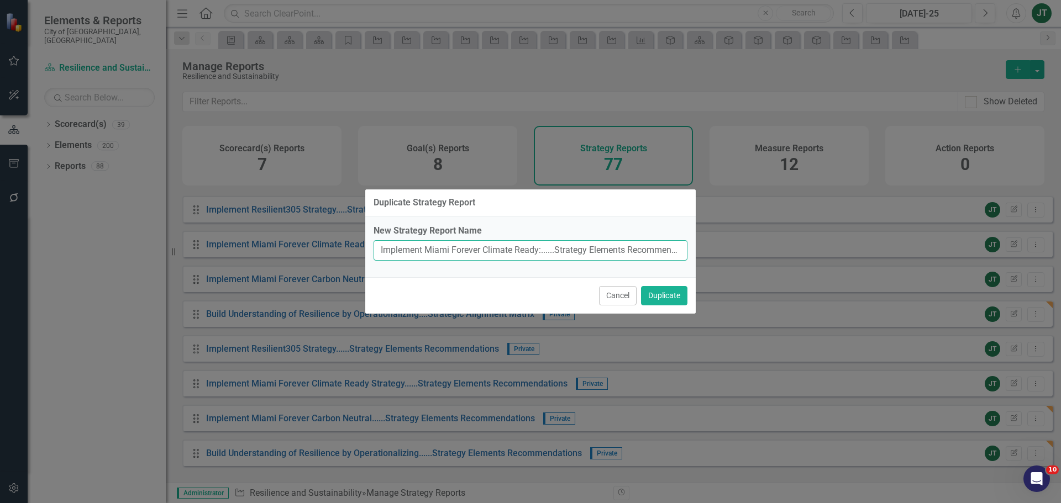
scroll to position [0, 52]
drag, startPoint x: 425, startPoint y: 253, endPoint x: 703, endPoint y: 253, distance: 277.9
click at [703, 253] on div "Duplicate Strategy Report New Strategy Report Name Implement Miami Forever Clim…" at bounding box center [530, 251] width 1061 height 503
click at [644, 254] on input "Implement Miami Forever Climate Ready:......Strategy Elements Recommendations (…" at bounding box center [531, 250] width 314 height 20
drag, startPoint x: 653, startPoint y: 248, endPoint x: 743, endPoint y: 250, distance: 90.1
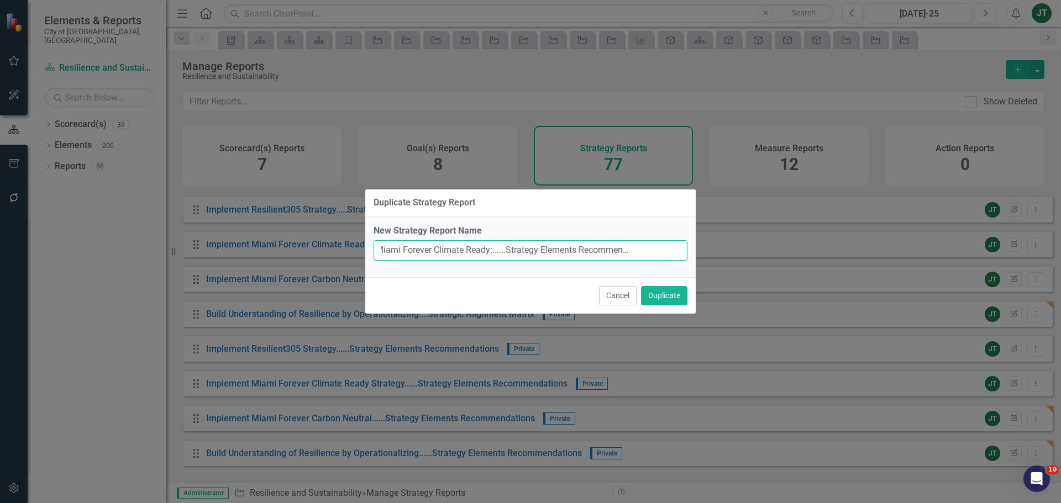
click at [740, 250] on div "Duplicate Strategy Report New Strategy Report Name Implement Miami Forever Clim…" at bounding box center [530, 251] width 1061 height 503
type input "Implement Miami Forever Climate Ready:......Strategy Elements Recommendations"
click at [671, 290] on button "Duplicate" at bounding box center [664, 295] width 46 height 19
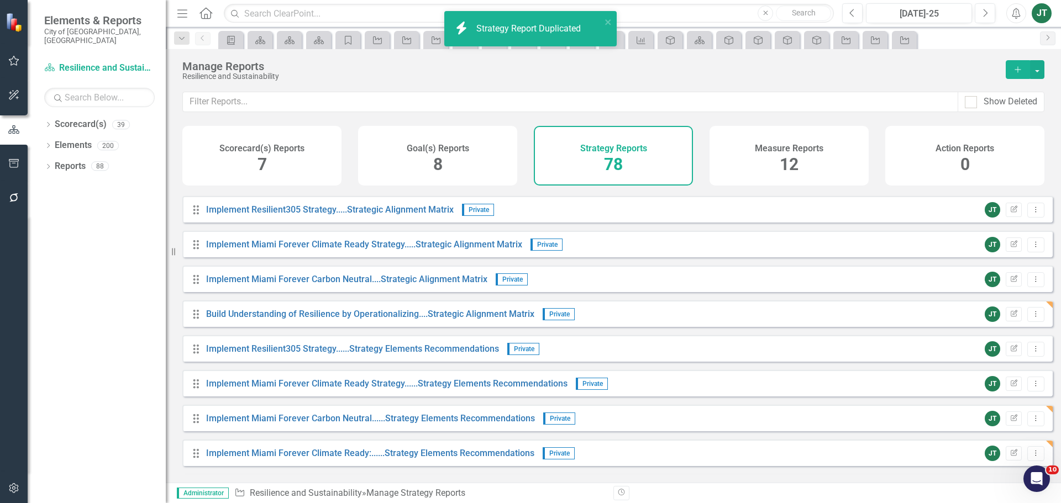
scroll to position [2432, 0]
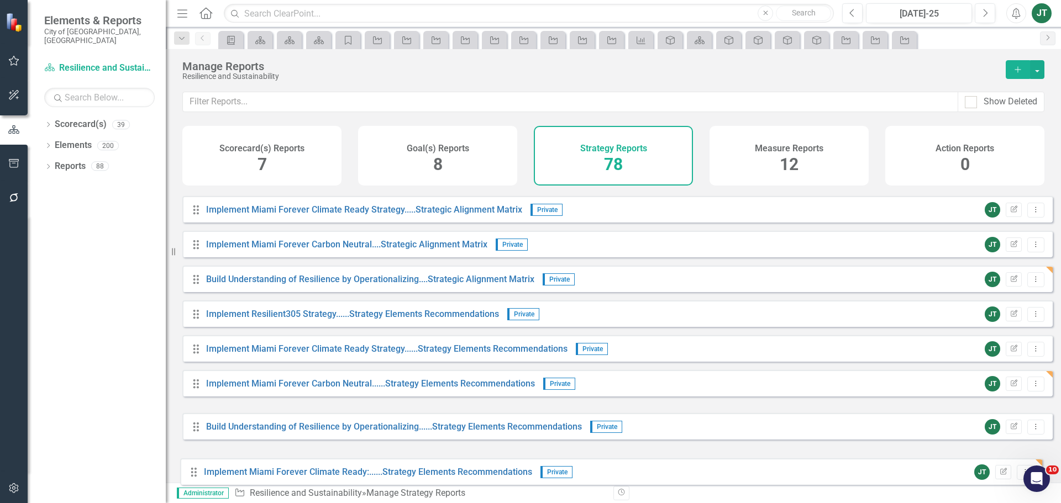
drag, startPoint x: 197, startPoint y: 461, endPoint x: 196, endPoint y: 469, distance: 7.8
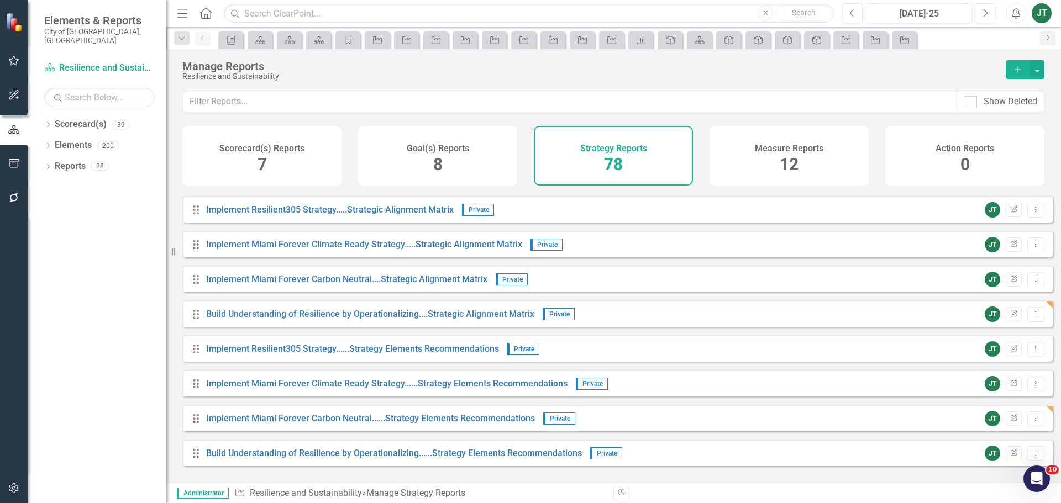
scroll to position [2397, 0]
click at [1027, 456] on button "Dropdown Menu" at bounding box center [1035, 453] width 17 height 15
click at [982, 385] on link "Edit Report Edit Report" at bounding box center [989, 382] width 91 height 20
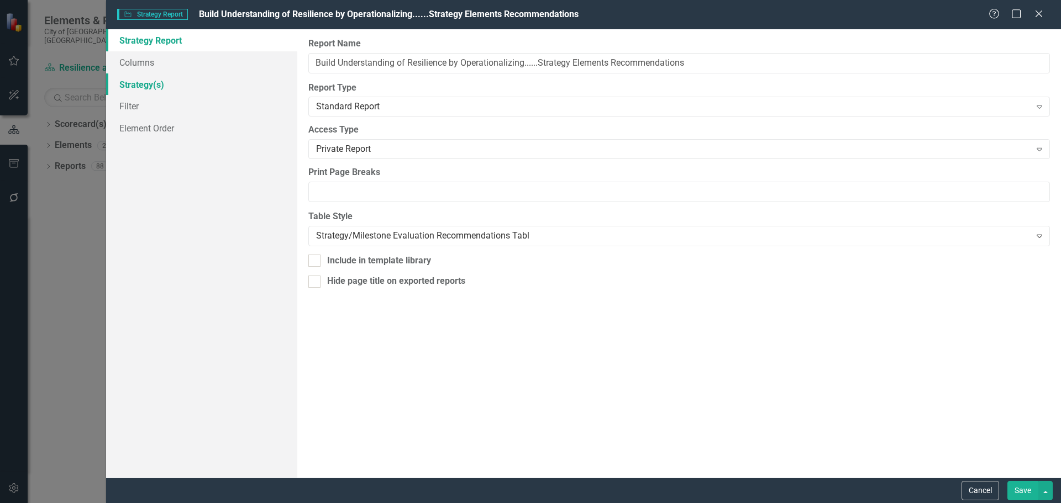
click at [138, 81] on link "Strategy(s)" at bounding box center [201, 84] width 191 height 22
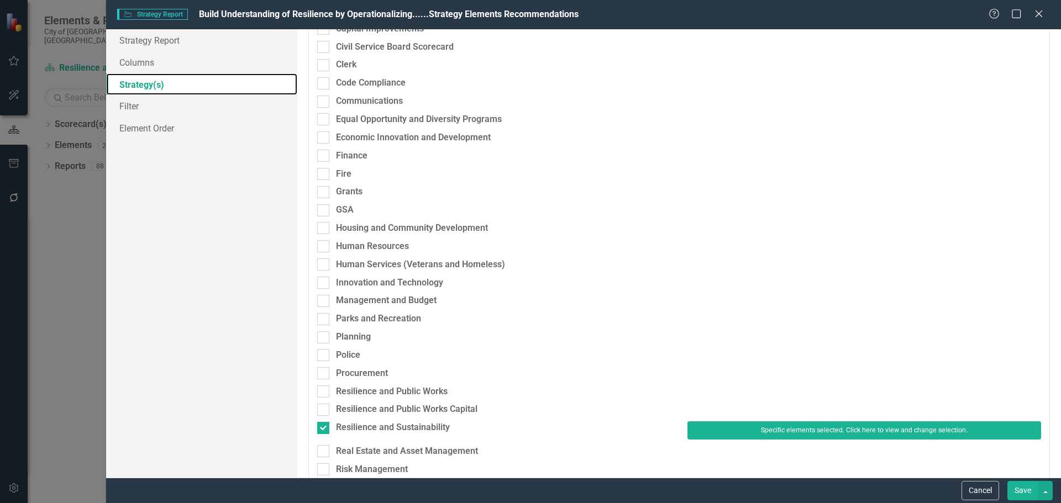
scroll to position [276, 0]
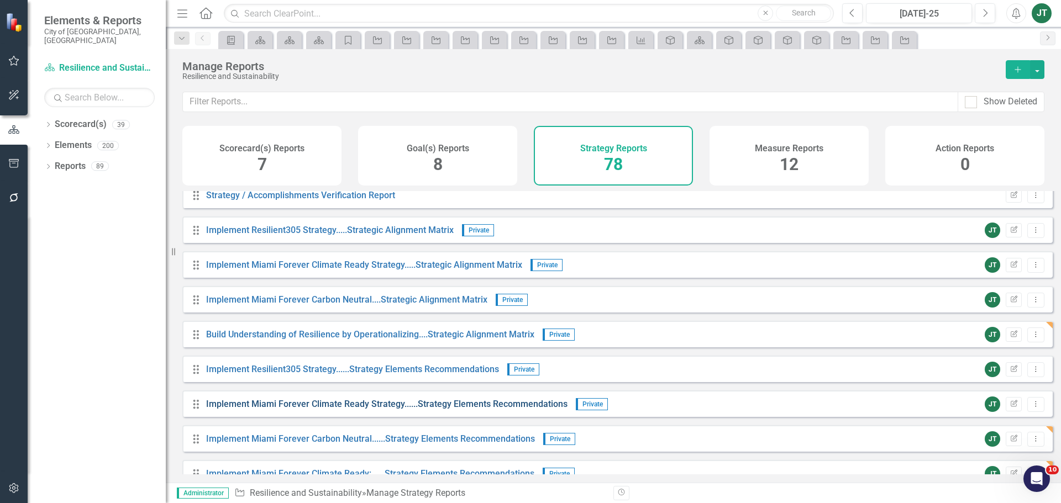
scroll to position [2432, 0]
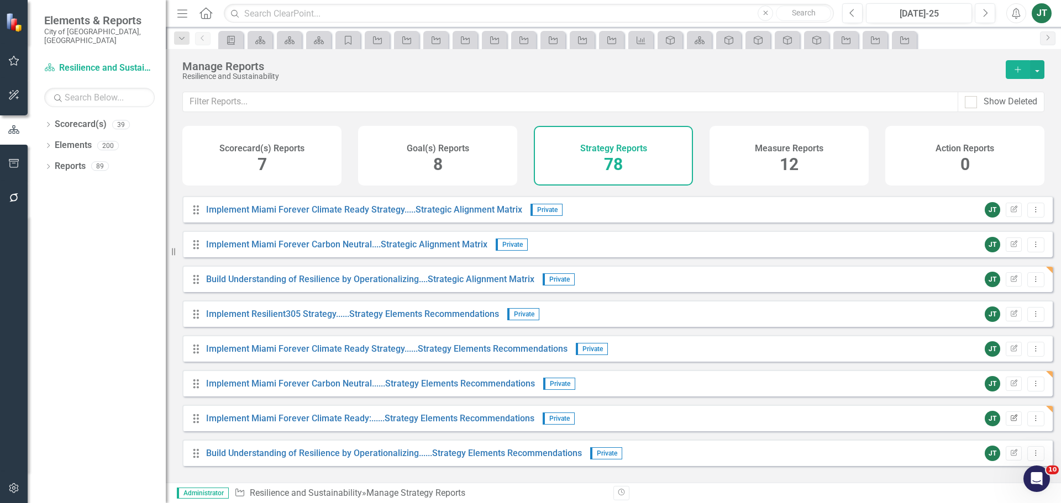
click at [1009, 422] on icon "Edit Report" at bounding box center [1013, 418] width 8 height 7
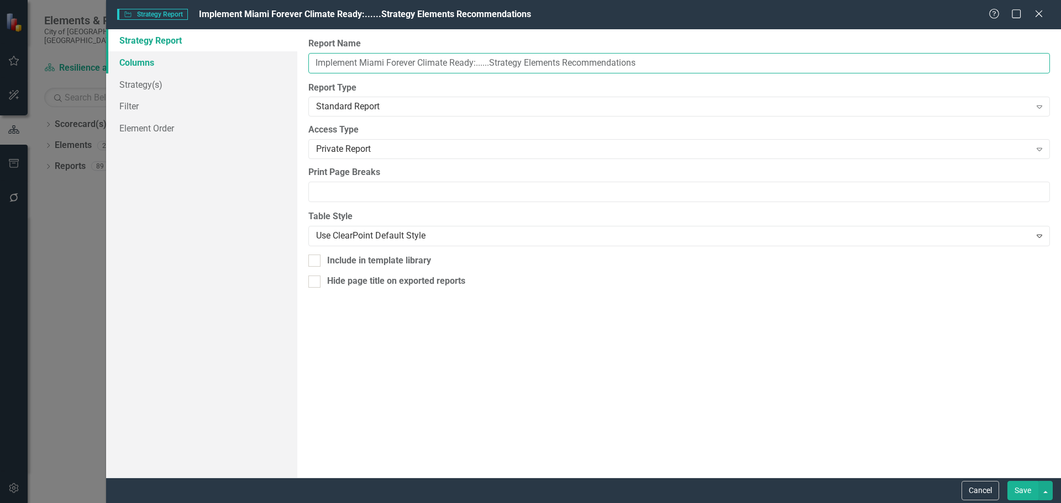
drag, startPoint x: 476, startPoint y: 61, endPoint x: 243, endPoint y: 71, distance: 233.4
click at [243, 71] on div "Strategy Report Columns Strategy(s) Filter Element Order Report Name Implement …" at bounding box center [583, 253] width 955 height 449
click at [428, 69] on input "Implement Miami Forever Climate Ready:......Strategy Elements Recommendations" at bounding box center [678, 63] width 741 height 20
drag, startPoint x: 475, startPoint y: 64, endPoint x: 286, endPoint y: 70, distance: 189.6
click at [286, 70] on div "Strategy Report Columns Strategy(s) Filter Element Order Report Name Implement …" at bounding box center [583, 253] width 955 height 449
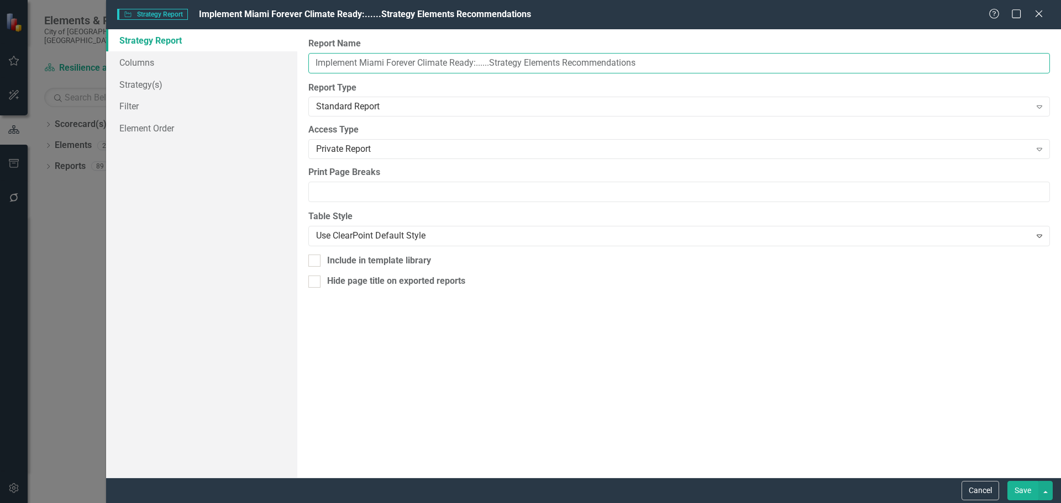
paste input "Extreme Heat plan:"
click at [498, 58] on input "Implement Miami Forever Climate Ready: Extreme Heat plan:......Strategy Element…" at bounding box center [678, 63] width 741 height 20
click at [479, 62] on input "Implement Miami Forever Climate Ready: Extreme Heat plan:......Strategy Element…" at bounding box center [678, 63] width 741 height 20
click at [552, 61] on input "Implement Miami Forever Climate Ready: Extreme Heat plan:......Strategy Element…" at bounding box center [678, 63] width 741 height 20
type input "Implement Miami Forever Climate Ready: Extreme Heat plan......Strategy Elements…"
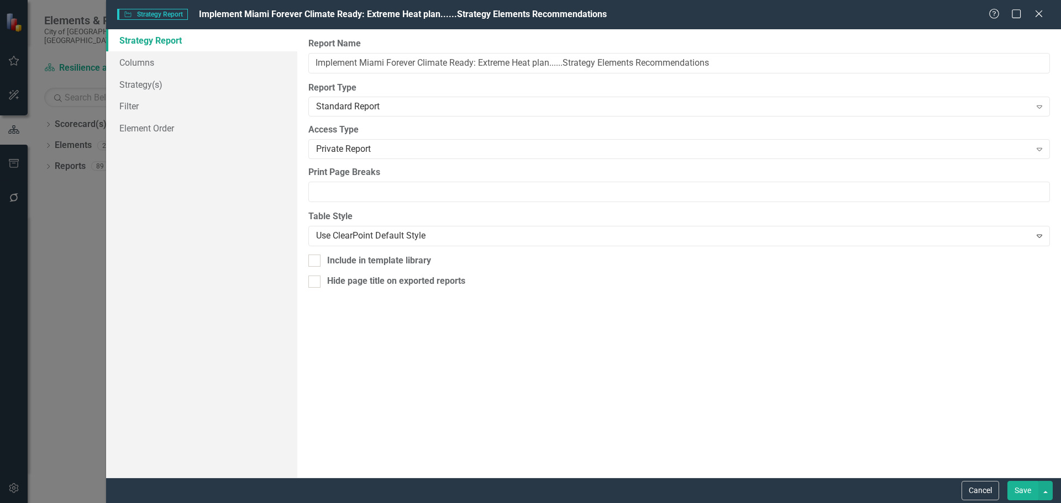
click at [1027, 491] on button "Save" at bounding box center [1022, 490] width 31 height 19
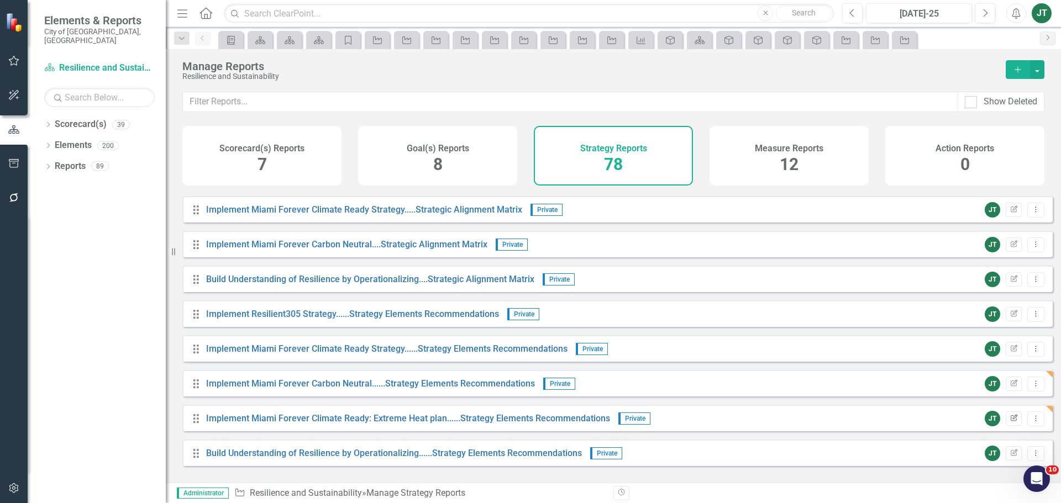
click at [1009, 422] on icon "Edit Report" at bounding box center [1013, 418] width 8 height 7
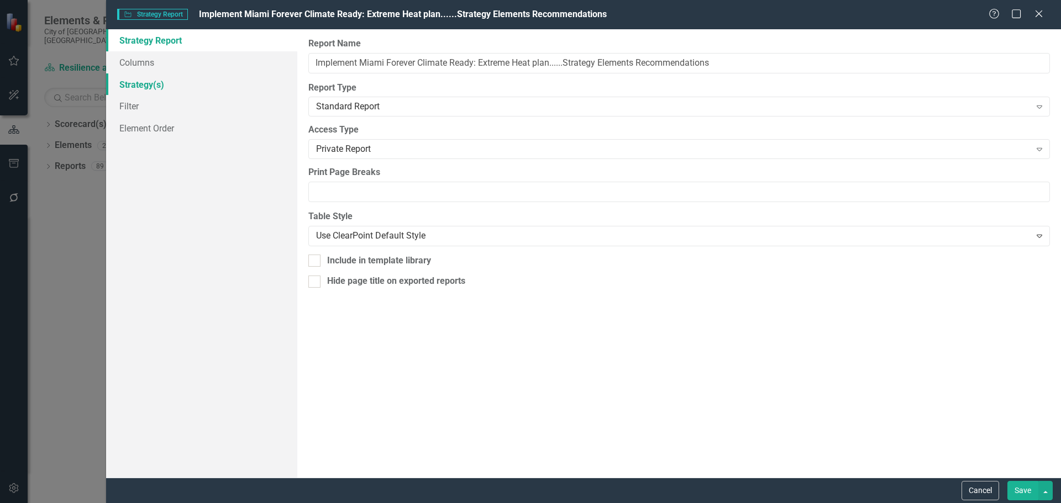
click at [123, 83] on link "Strategy(s)" at bounding box center [201, 84] width 191 height 22
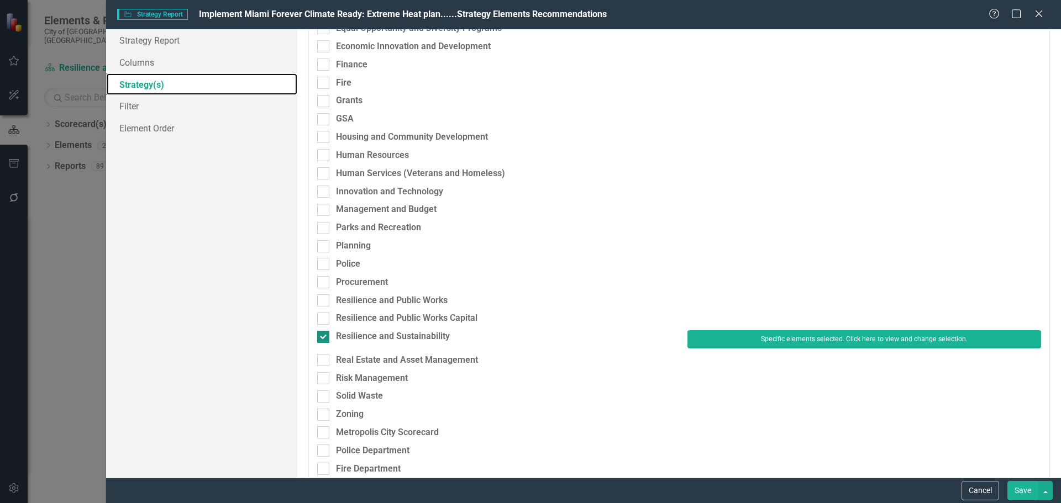
scroll to position [276, 0]
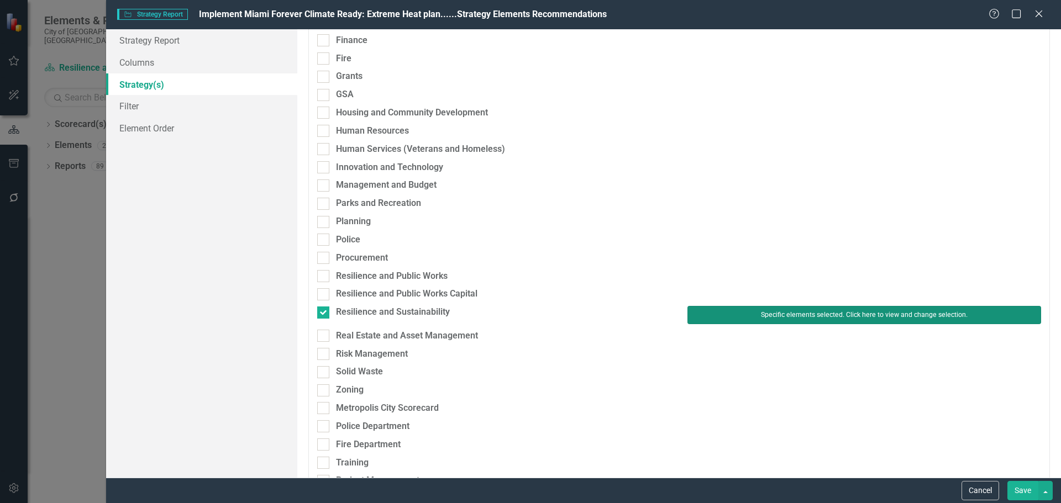
click at [747, 311] on button "Specific elements selected. Click here to view and change selection." at bounding box center [864, 315] width 354 height 18
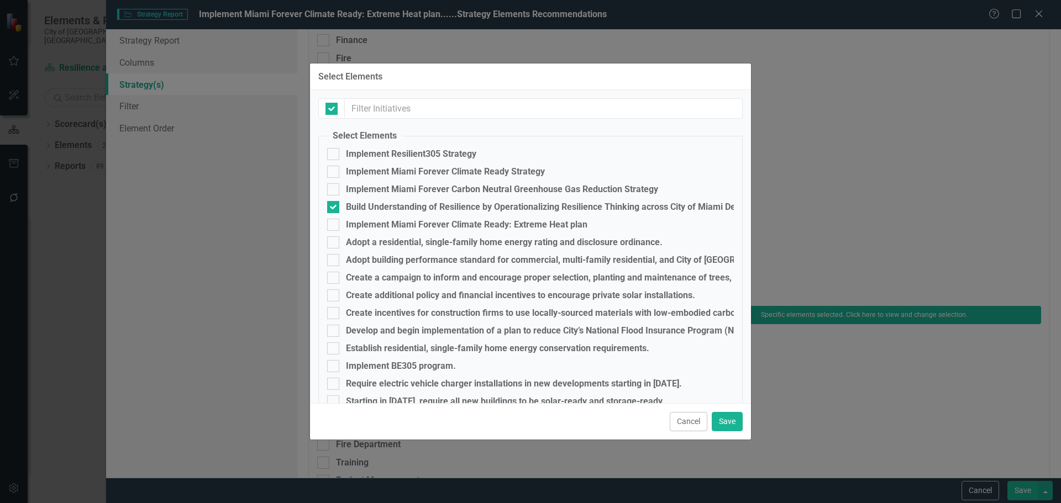
checkbox input "false"
click at [375, 211] on div "Build Understanding of Resilience by Operationalizing Resilience Thinking acros…" at bounding box center [628, 207] width 564 height 10
click at [334, 208] on input "Build Understanding of Resilience by Operationalizing Resilience Thinking acros…" at bounding box center [330, 204] width 7 height 7
checkbox input "false"
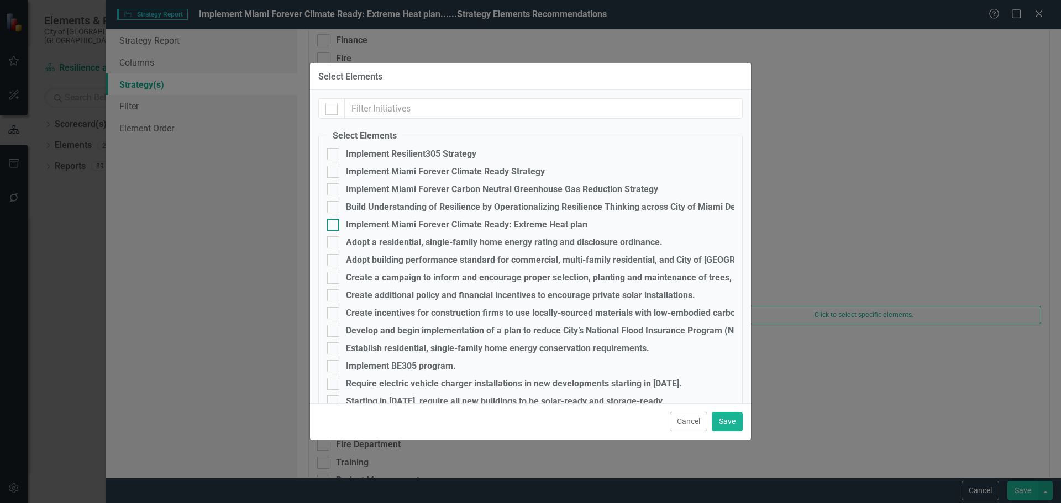
click at [377, 225] on div "Implement Miami Forever Climate Ready: Extreme Heat plan" at bounding box center [466, 225] width 241 height 10
click at [334, 225] on input "Implement Miami Forever Climate Ready: Extreme Heat plan" at bounding box center [330, 222] width 7 height 7
checkbox input "true"
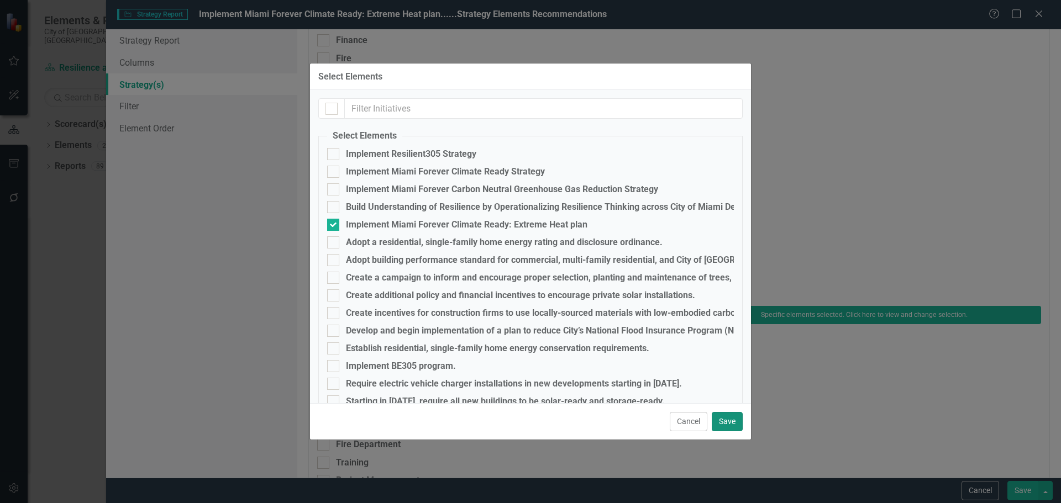
click at [725, 420] on button "Save" at bounding box center [727, 421] width 31 height 19
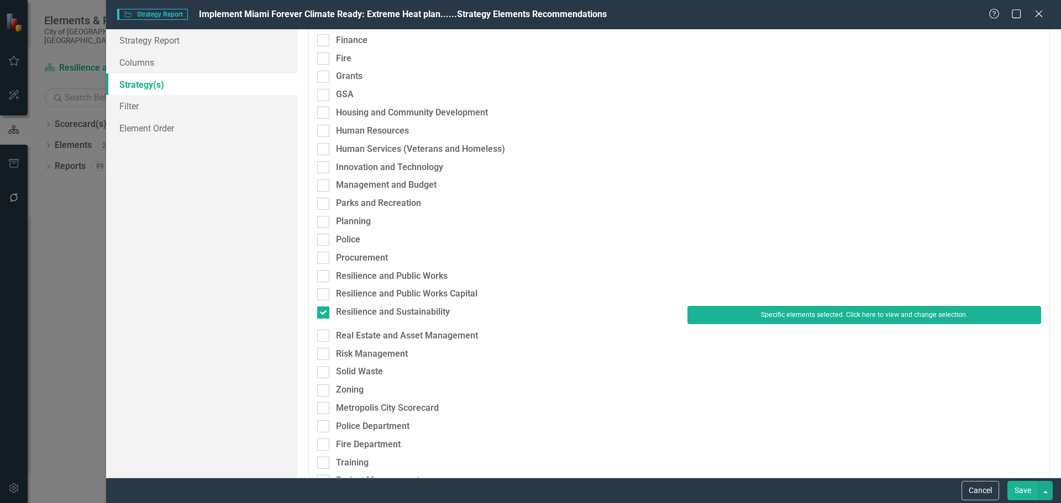
click at [1027, 492] on button "Save" at bounding box center [1022, 490] width 31 height 19
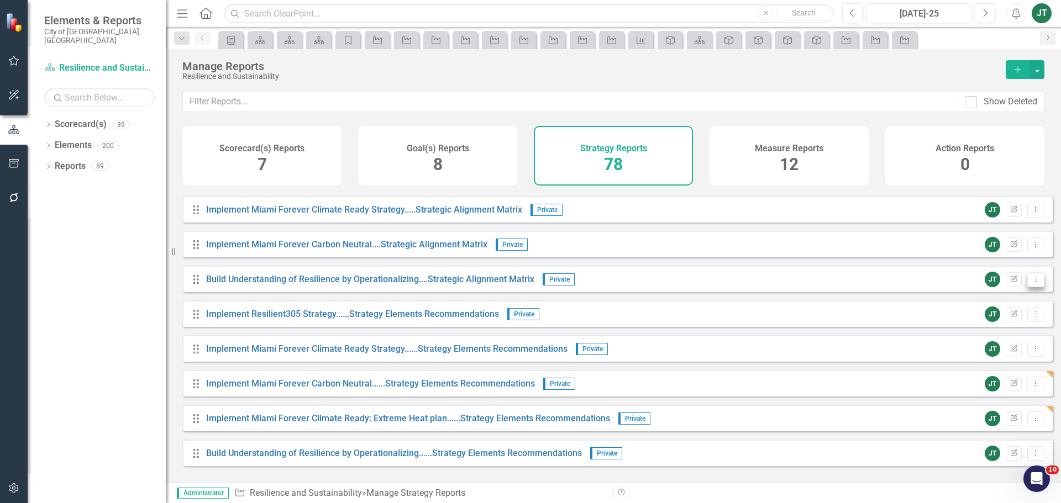
click at [1031, 283] on icon "Dropdown Menu" at bounding box center [1035, 279] width 9 height 7
click at [995, 343] on link "Copy Duplicate Report" at bounding box center [989, 347] width 91 height 20
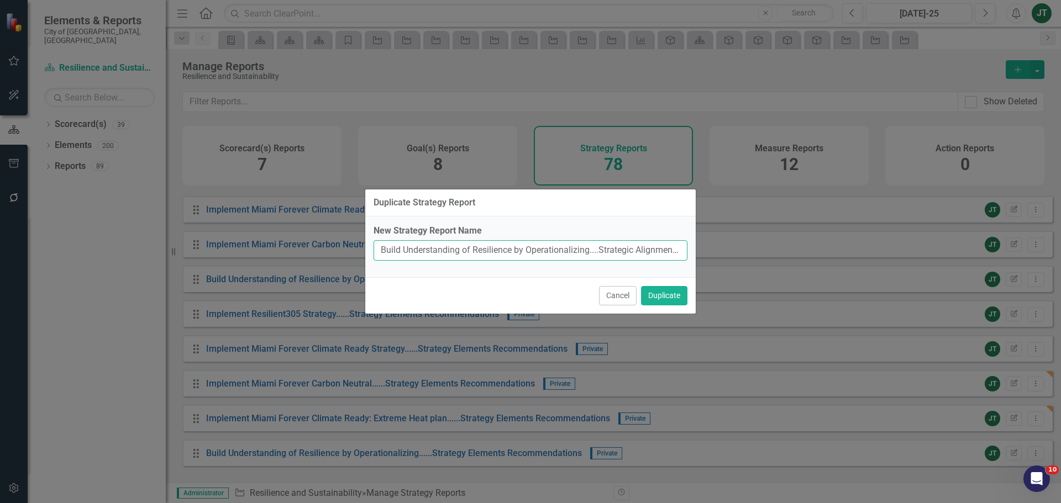
click at [580, 248] on input "Build Understanding of Resilience by Operationalizing....Strategic Alignment Ma…" at bounding box center [531, 250] width 314 height 20
drag, startPoint x: 589, startPoint y: 250, endPoint x: 410, endPoint y: 251, distance: 179.0
click at [371, 249] on div "New Strategy Report Name Build Understanding of Resilience by Operationalizing.…" at bounding box center [530, 247] width 330 height 61
paste input "Implement Miami Forever Climate Ready: Extreme Heat plan"
click at [592, 255] on input "Implement Miami Forever Climate Ready: Extreme Heat plan....Strategic Alignment…" at bounding box center [531, 250] width 314 height 20
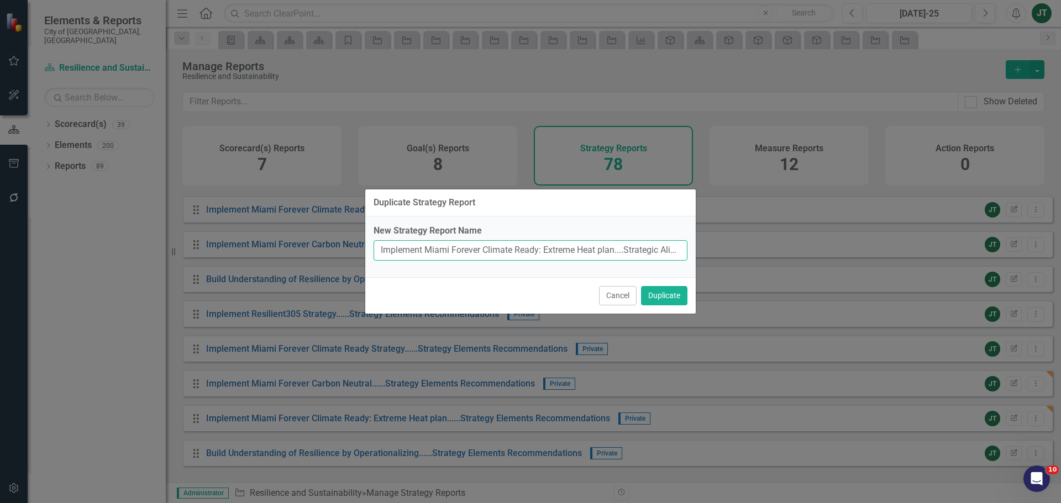
scroll to position [0, 78]
drag, startPoint x: 474, startPoint y: 252, endPoint x: 718, endPoint y: 254, distance: 243.7
click at [718, 254] on div "Duplicate Strategy Report New Strategy Report Name Implement Miami Forever Clim…" at bounding box center [530, 251] width 1061 height 503
click at [646, 249] on input "Implement Miami Forever Climate Ready: Extreme Heat plan....Strategic Alignment…" at bounding box center [531, 250] width 314 height 20
drag, startPoint x: 653, startPoint y: 249, endPoint x: 741, endPoint y: 250, distance: 88.4
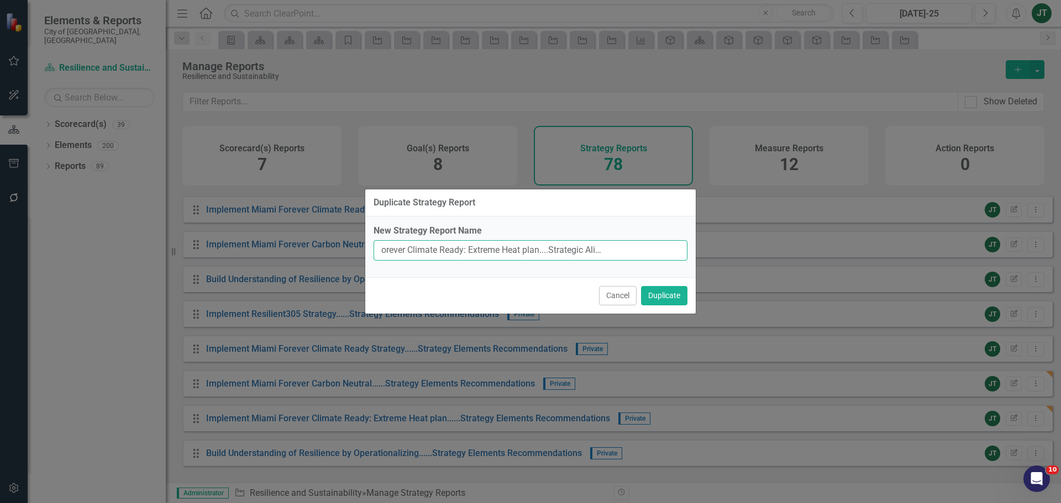
click at [735, 250] on div "Duplicate Strategy Report New Strategy Report Name Implement Miami Forever Clim…" at bounding box center [530, 251] width 1061 height 503
type input "Implement Miami Forever Climate Ready: Extreme Heat plan....Strategic Alignment…"
click at [656, 298] on button "Duplicate" at bounding box center [664, 295] width 46 height 19
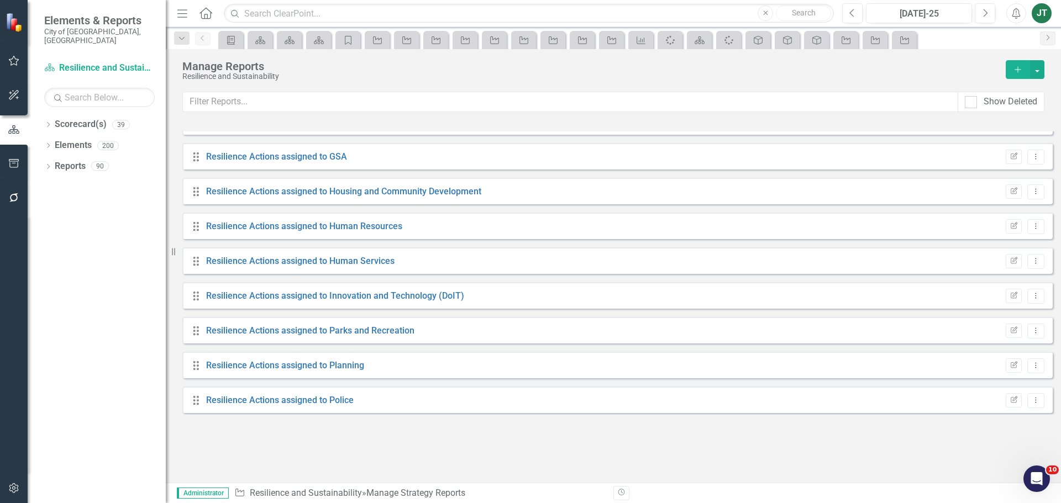
scroll to position [2466, 0]
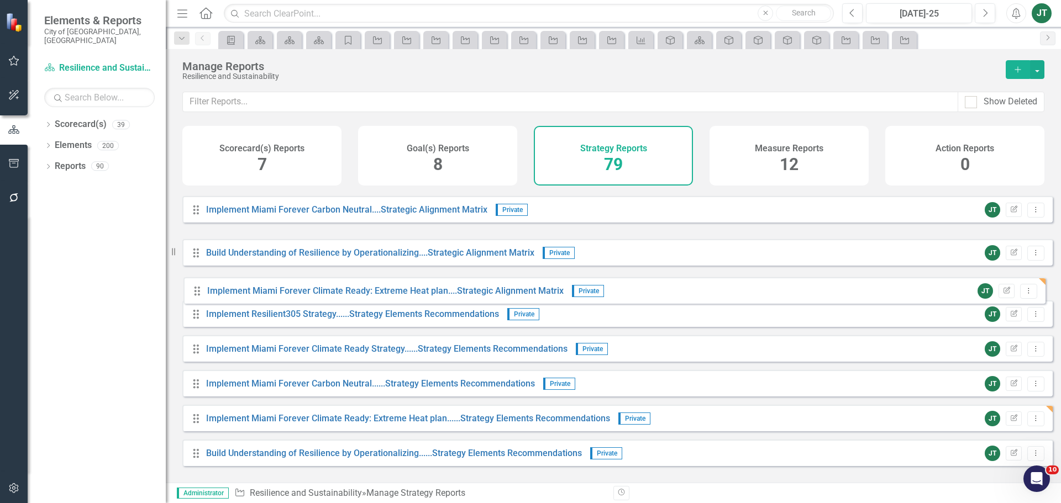
drag, startPoint x: 196, startPoint y: 254, endPoint x: 197, endPoint y: 292, distance: 38.1
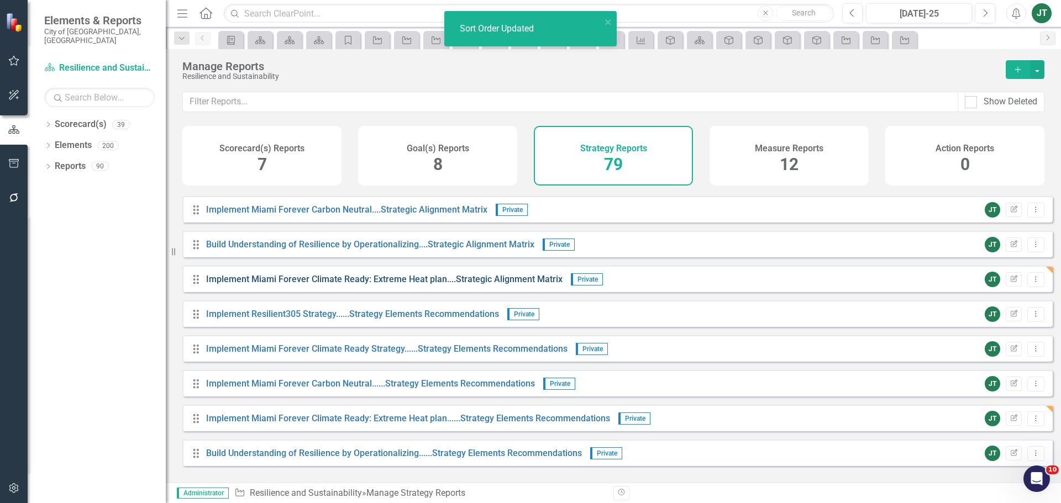
click at [478, 285] on link "Implement Miami Forever Climate Ready: Extreme Heat plan....Strategic Alignment…" at bounding box center [384, 279] width 356 height 10
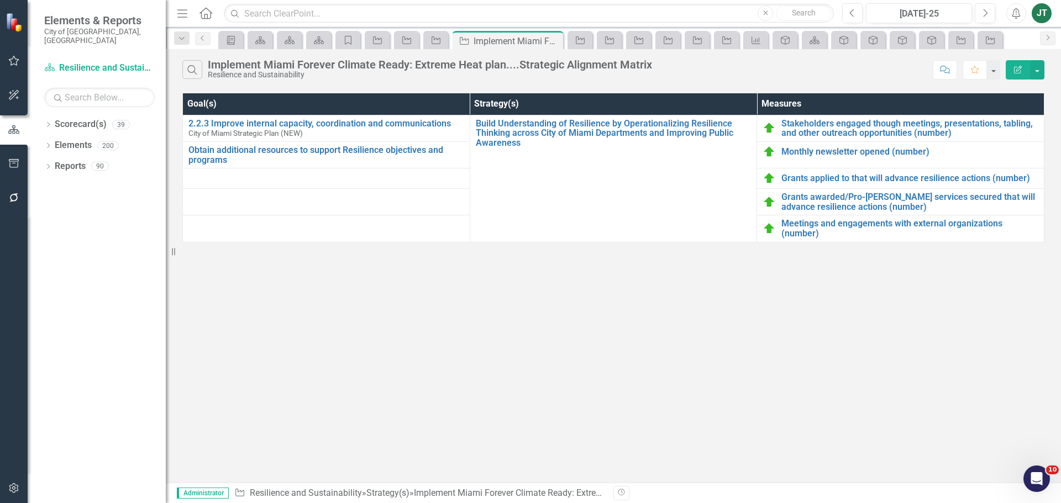
click at [1017, 67] on icon "button" at bounding box center [1018, 70] width 8 height 8
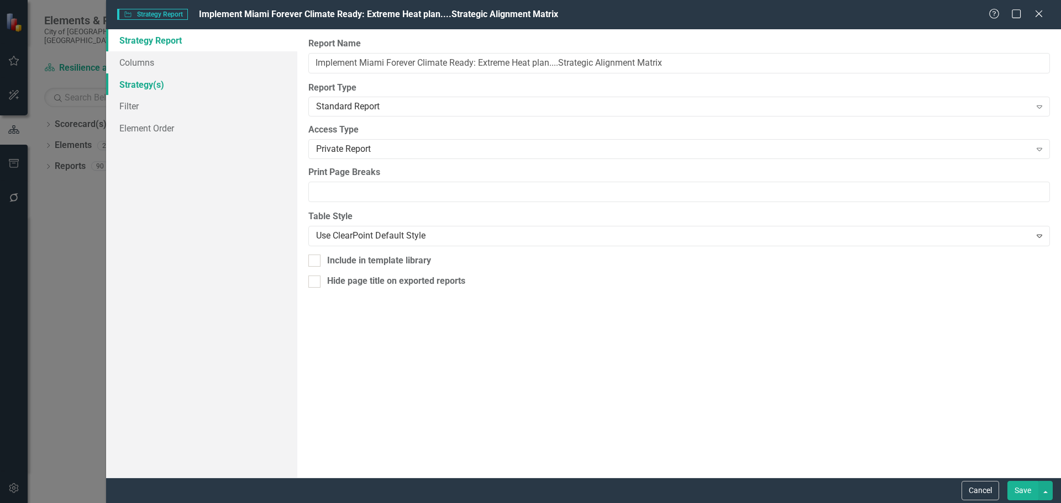
click at [152, 85] on link "Strategy(s)" at bounding box center [201, 84] width 191 height 22
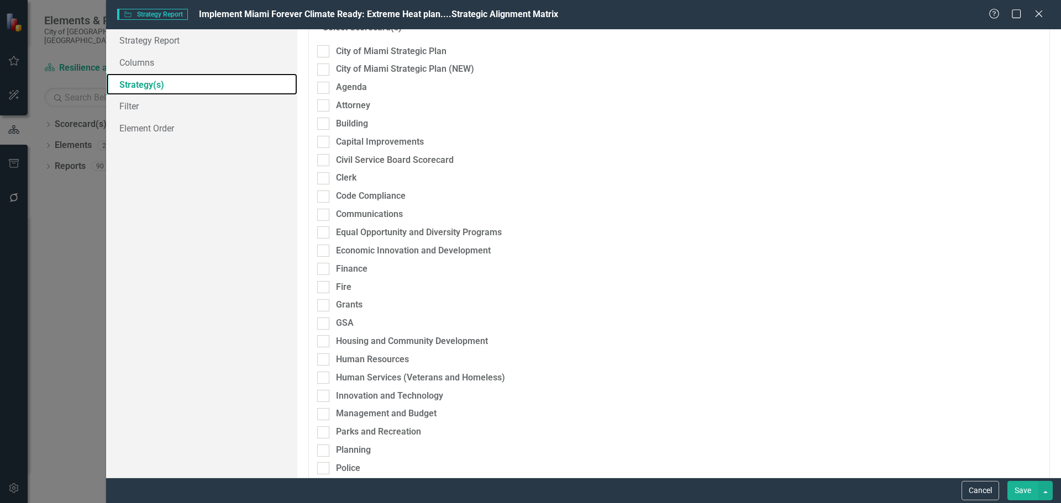
scroll to position [221, 0]
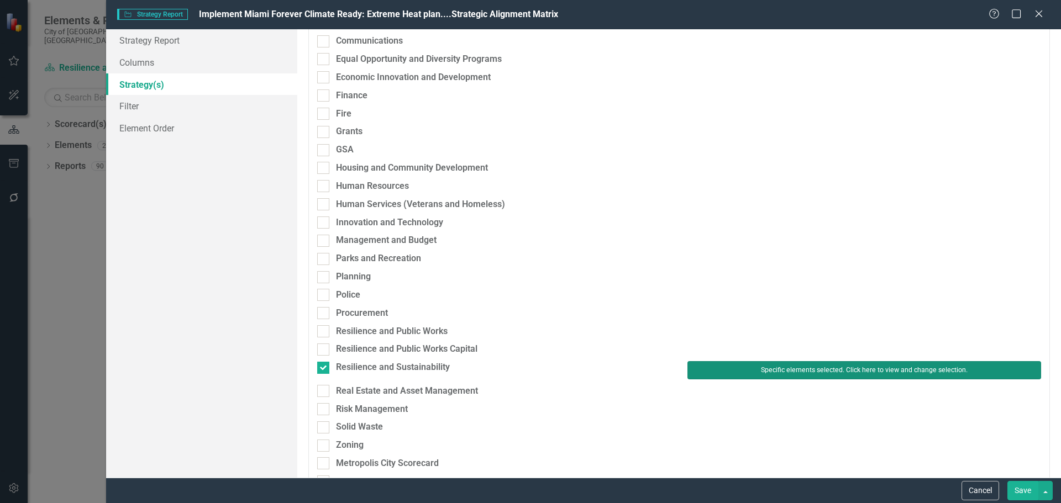
click at [767, 372] on button "Specific elements selected. Click here to view and change selection." at bounding box center [864, 370] width 354 height 18
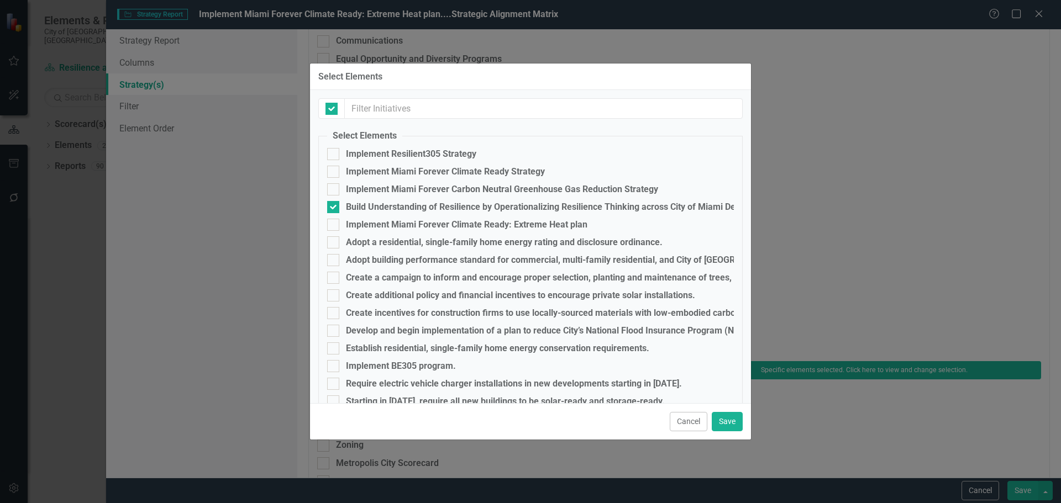
checkbox input "false"
click at [358, 203] on div "Build Understanding of Resilience by Operationalizing Resilience Thinking acros…" at bounding box center [628, 207] width 564 height 10
click at [334, 203] on input "Build Understanding of Resilience by Operationalizing Resilience Thinking acros…" at bounding box center [330, 204] width 7 height 7
checkbox input "false"
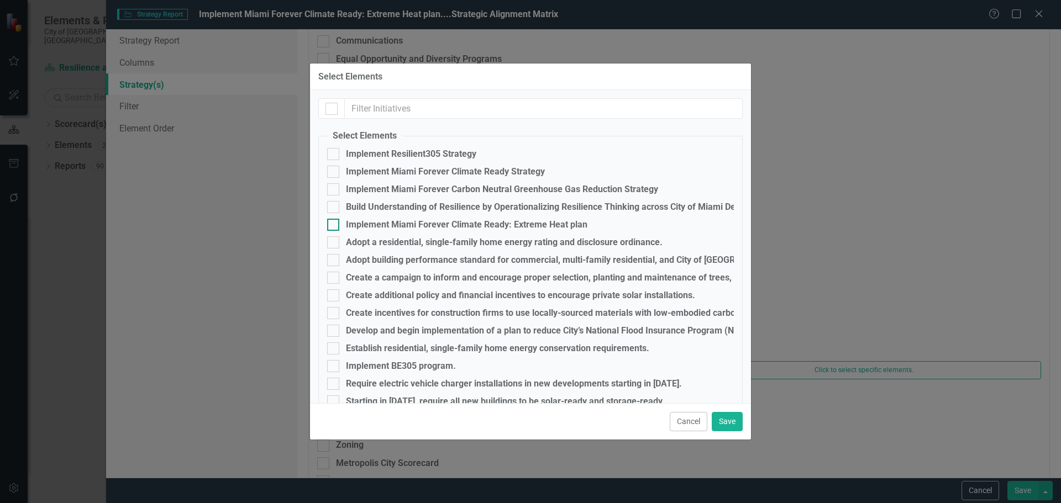
click at [363, 224] on div "Implement Miami Forever Climate Ready: Extreme Heat plan" at bounding box center [466, 225] width 241 height 10
click at [334, 224] on input "Implement Miami Forever Climate Ready: Extreme Heat plan" at bounding box center [330, 222] width 7 height 7
checkbox input "true"
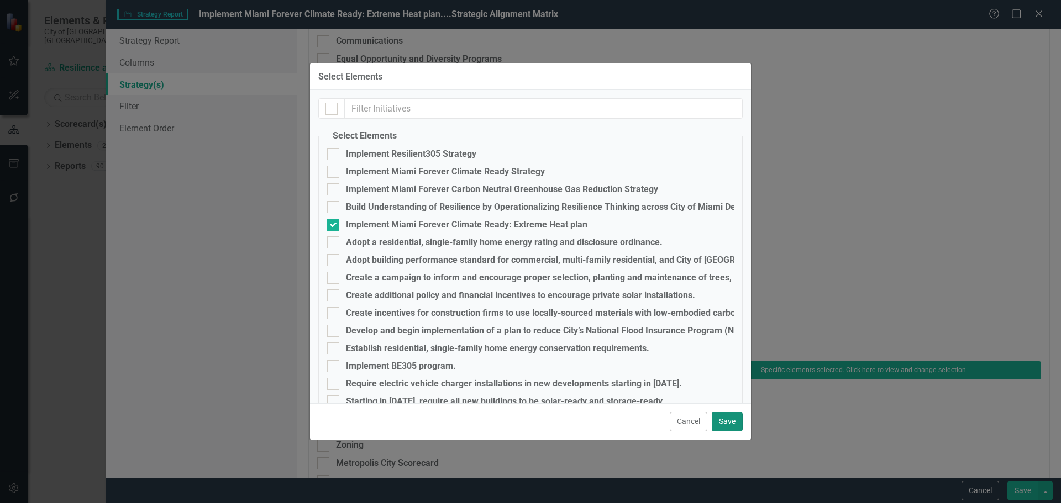
click at [732, 423] on button "Save" at bounding box center [727, 421] width 31 height 19
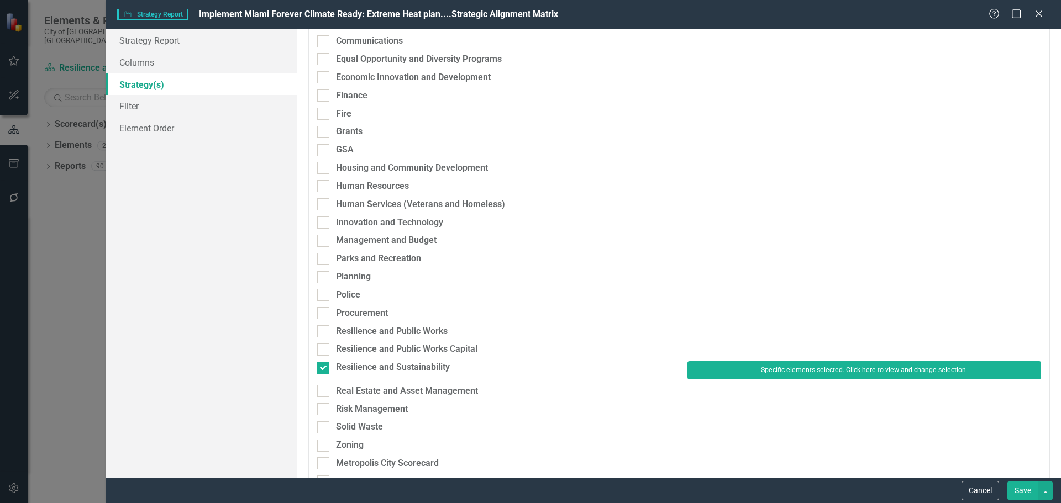
click at [1013, 491] on button "Save" at bounding box center [1022, 490] width 31 height 19
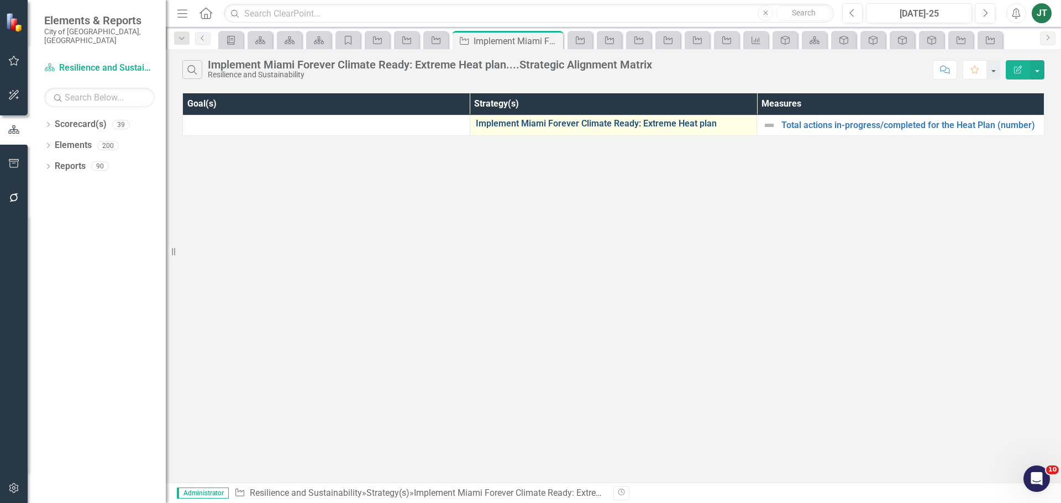
click at [504, 123] on link "Implement Miami Forever Climate Ready: Extreme Heat plan" at bounding box center [614, 124] width 276 height 10
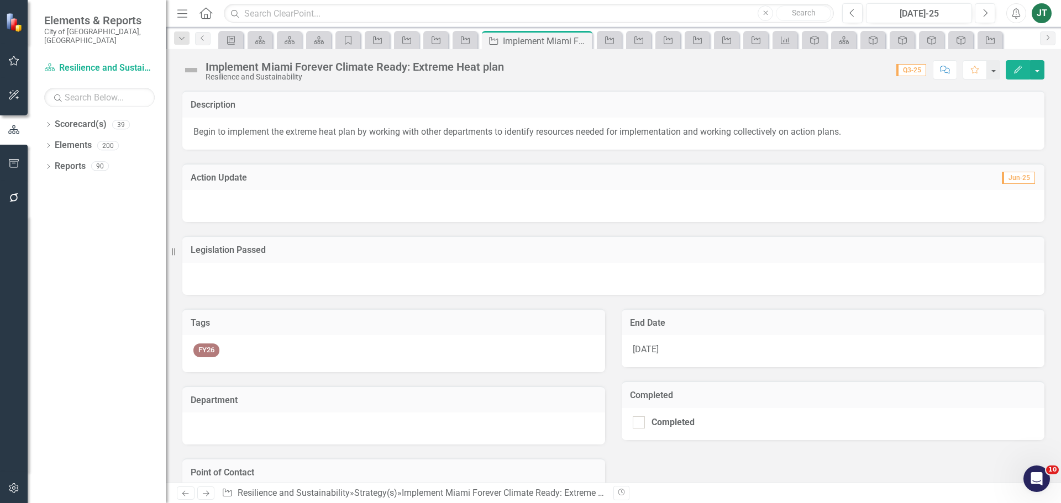
click at [1016, 69] on icon "Edit" at bounding box center [1018, 70] width 10 height 8
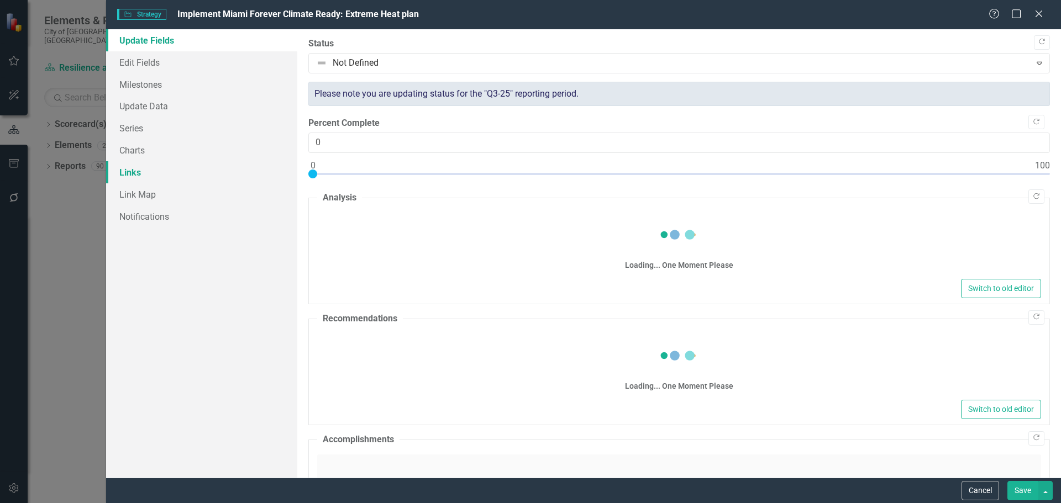
click at [134, 171] on link "Links" at bounding box center [201, 172] width 191 height 22
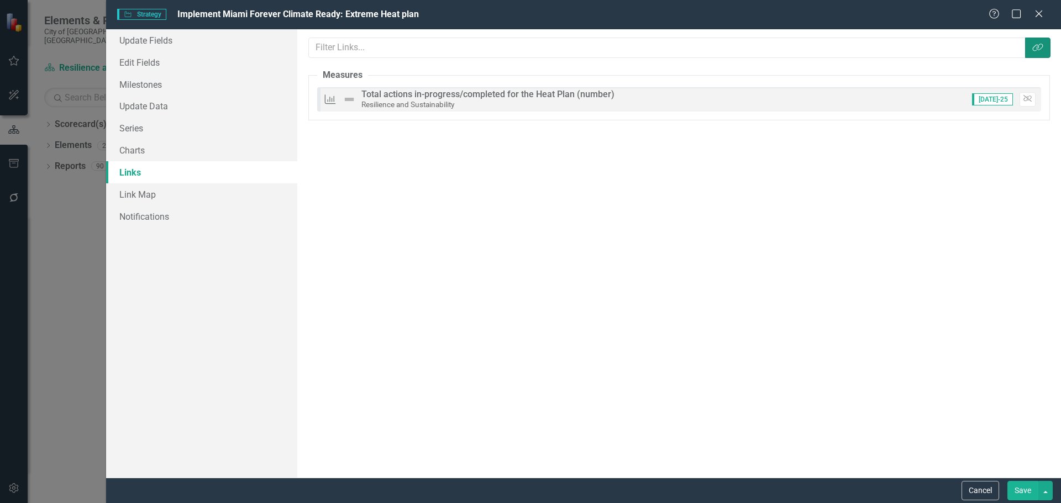
click at [1030, 48] on button "Link Tag" at bounding box center [1037, 48] width 25 height 20
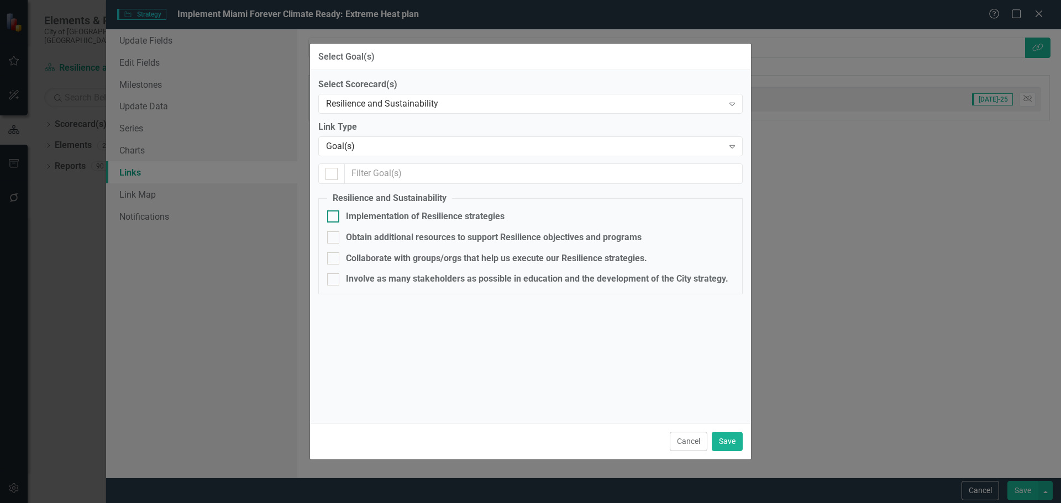
click at [378, 219] on div "Implementation of Resilience strategies" at bounding box center [425, 217] width 159 height 13
click at [334, 218] on input "Implementation of Resilience strategies" at bounding box center [330, 214] width 7 height 7
checkbox input "true"
click at [728, 443] on button "Save" at bounding box center [727, 441] width 31 height 19
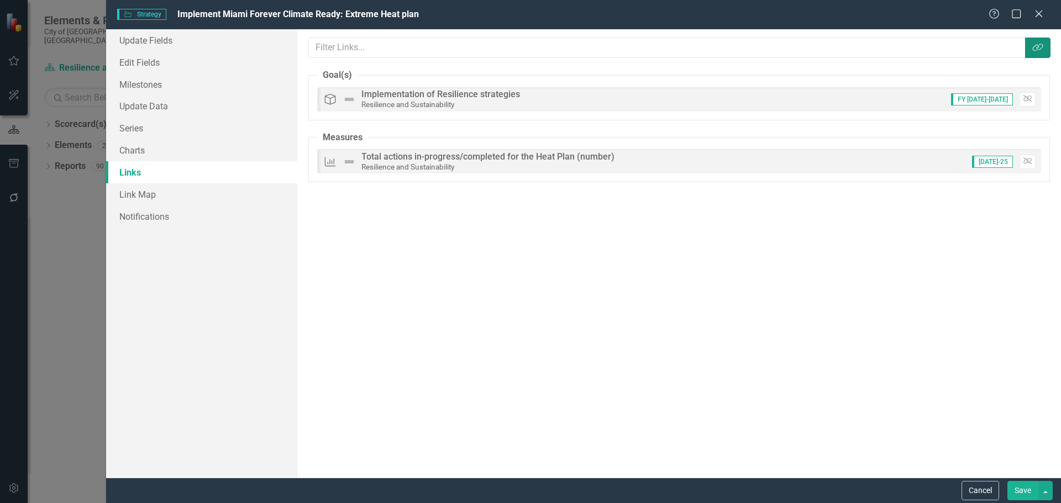
click at [1034, 42] on button "Link Tag" at bounding box center [1037, 48] width 25 height 20
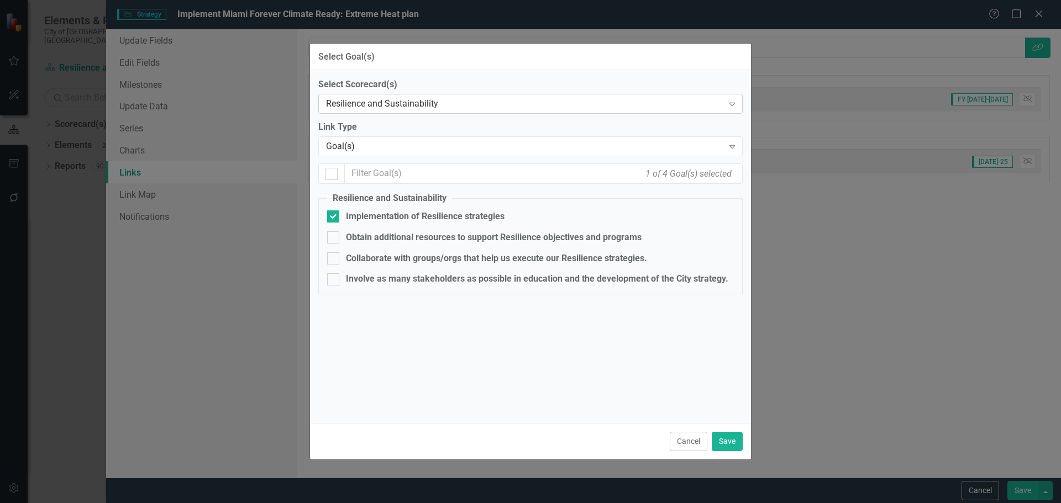
click at [416, 107] on div "Resilience and Sustainability" at bounding box center [524, 104] width 397 height 13
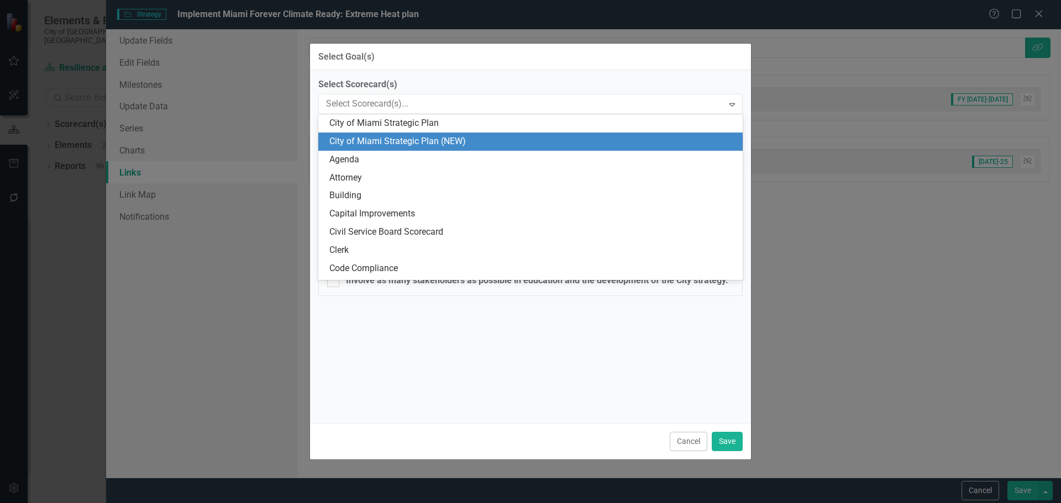
click at [433, 146] on div "City of Miami Strategic Plan (NEW)" at bounding box center [532, 141] width 407 height 13
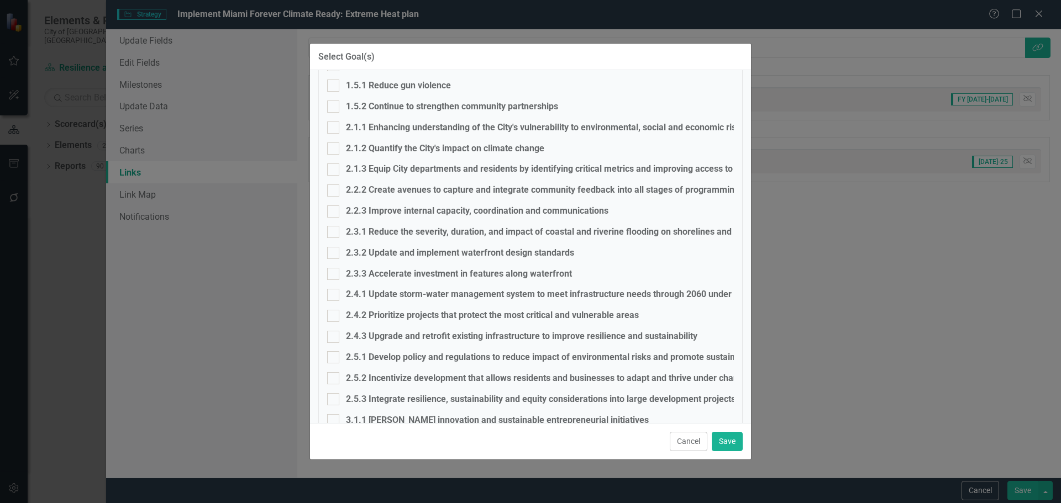
scroll to position [387, 0]
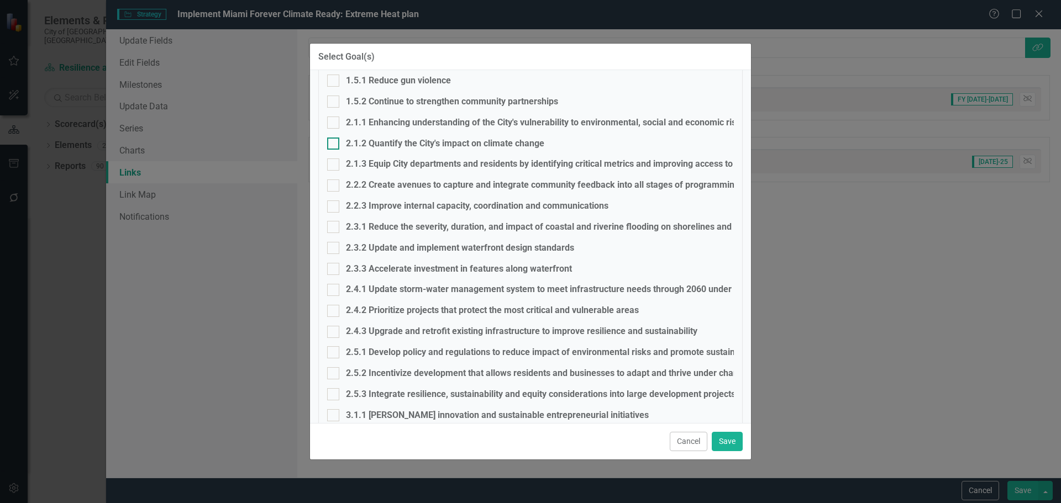
click at [331, 148] on div at bounding box center [333, 144] width 12 height 12
click at [331, 145] on input "2.1.2 Quantify the City's impact on climate change" at bounding box center [330, 141] width 7 height 7
checkbox input "true"
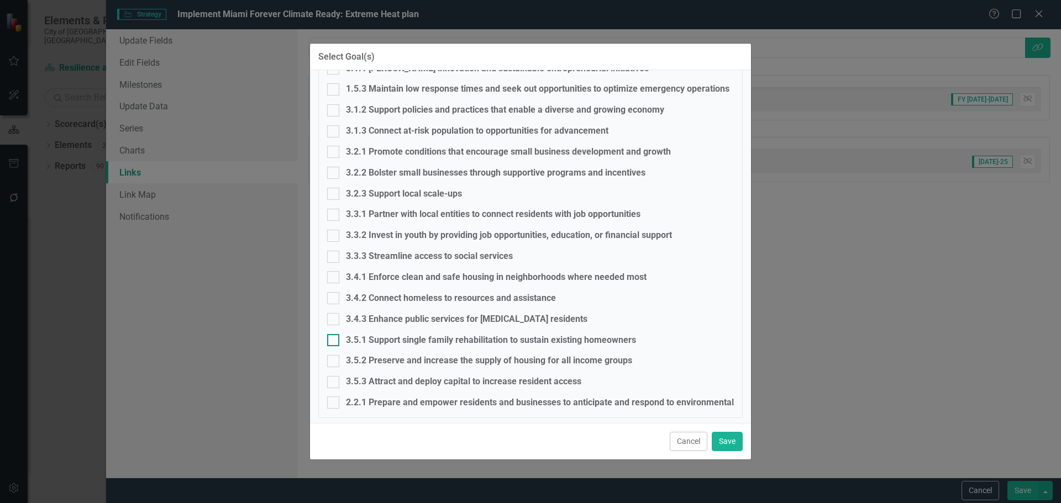
scroll to position [740, 0]
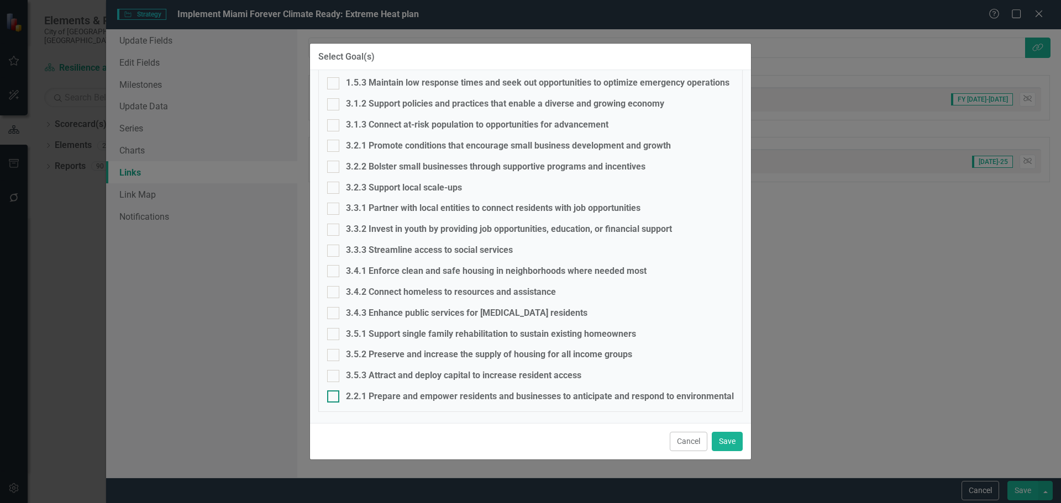
click at [328, 396] on input "2.2.1 Prepare and empower residents and businesses to anticipate and respond to…" at bounding box center [330, 394] width 7 height 7
checkbox input "true"
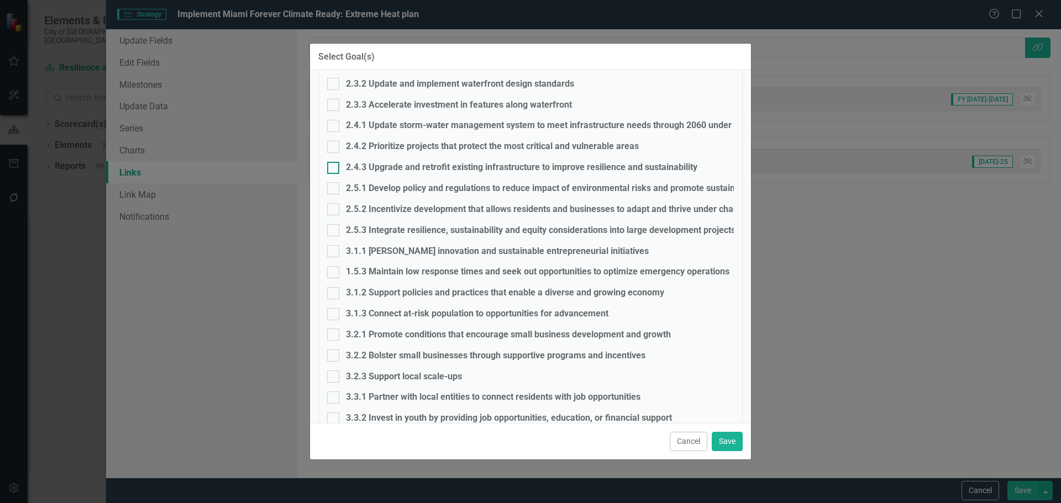
scroll to position [519, 0]
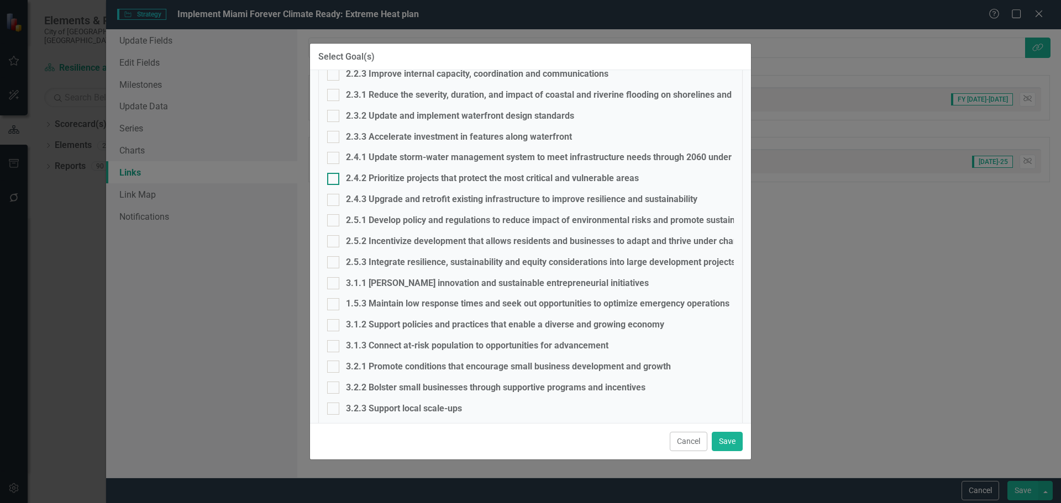
click at [334, 176] on div at bounding box center [333, 179] width 12 height 12
click at [334, 176] on input "2.4.2 Prioritize projects that protect the most critical and vulnerable areas" at bounding box center [330, 176] width 7 height 7
checkbox input "true"
click at [330, 239] on input "2.5.2 Incentivize development that allows residents and businesses to adapt and…" at bounding box center [330, 238] width 7 height 7
checkbox input "true"
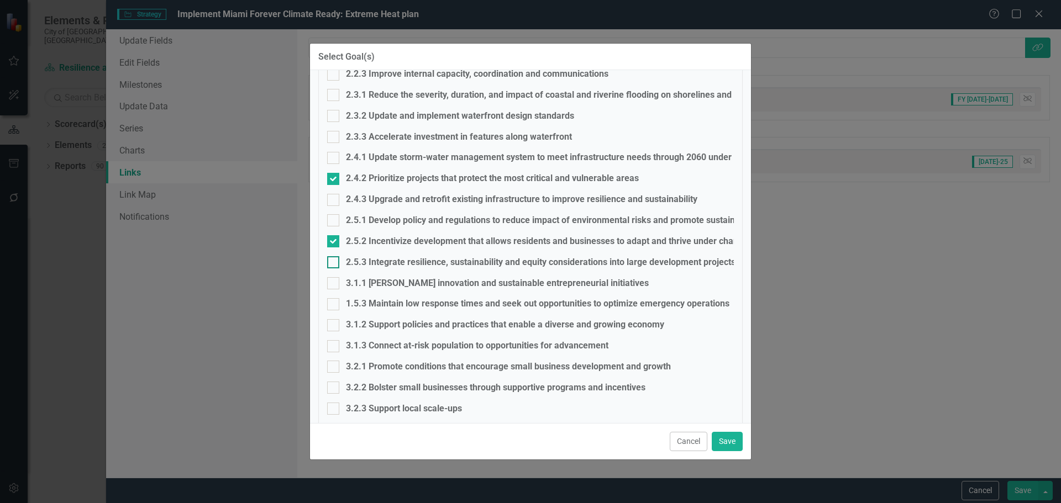
click at [334, 266] on div at bounding box center [333, 262] width 12 height 12
click at [334, 264] on input "2.5.3 Integrate resilience, sustainability and equity considerations into large…" at bounding box center [330, 259] width 7 height 7
checkbox input "true"
click at [733, 436] on button "Save" at bounding box center [727, 441] width 31 height 19
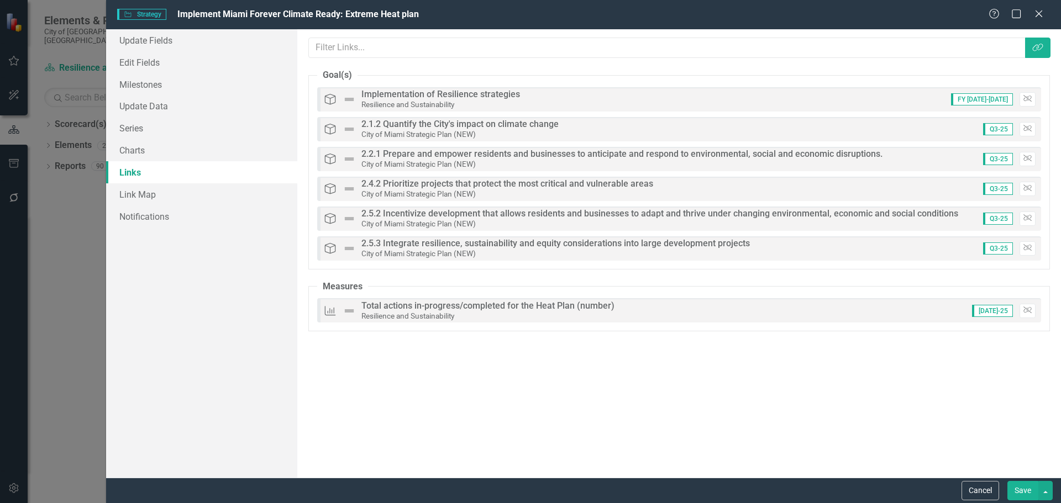
click at [1026, 487] on button "Save" at bounding box center [1022, 490] width 31 height 19
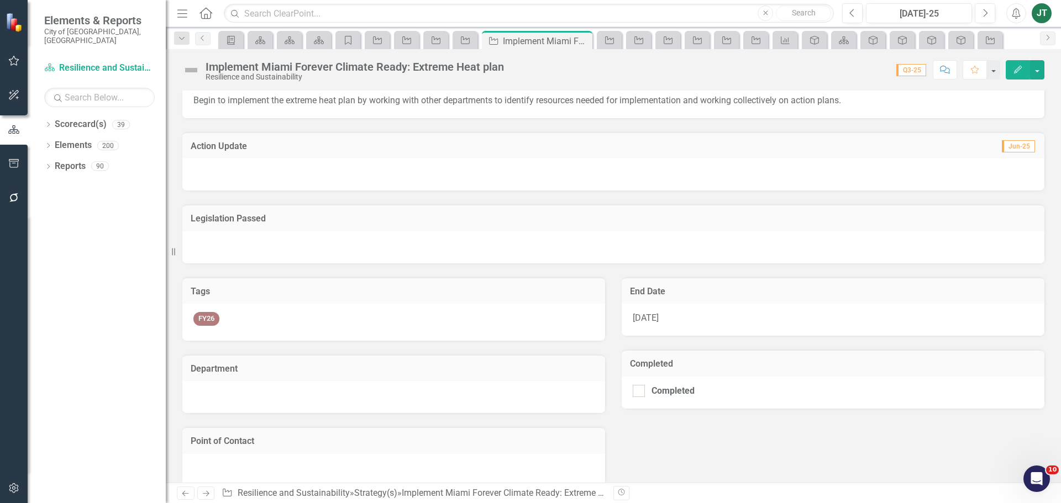
scroll to position [46, 0]
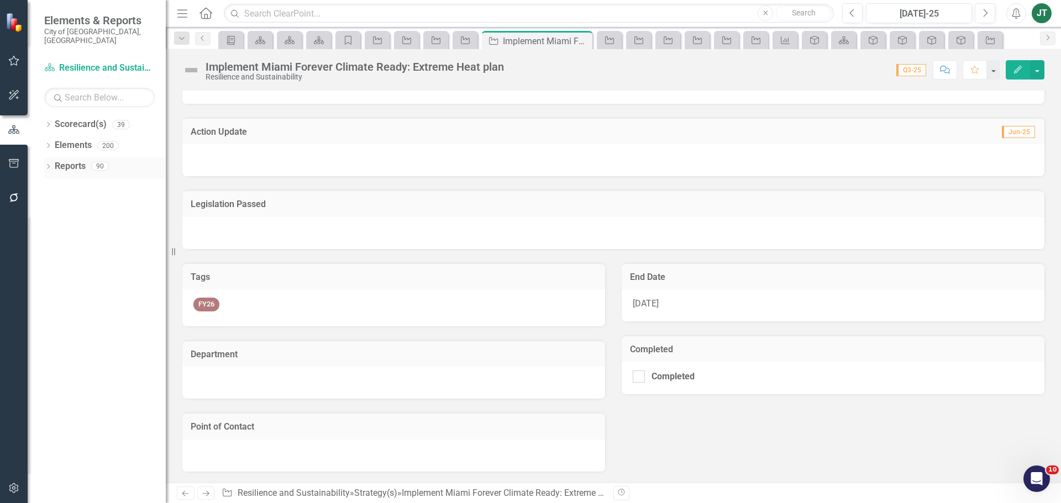
click at [78, 160] on link "Reports" at bounding box center [70, 166] width 31 height 13
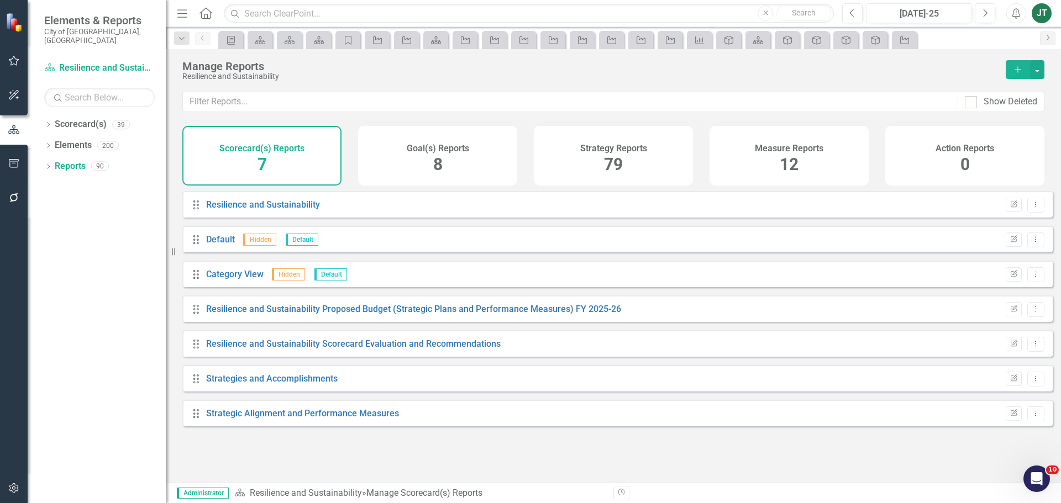
click at [617, 147] on h4 "Strategy Reports" at bounding box center [613, 149] width 67 height 10
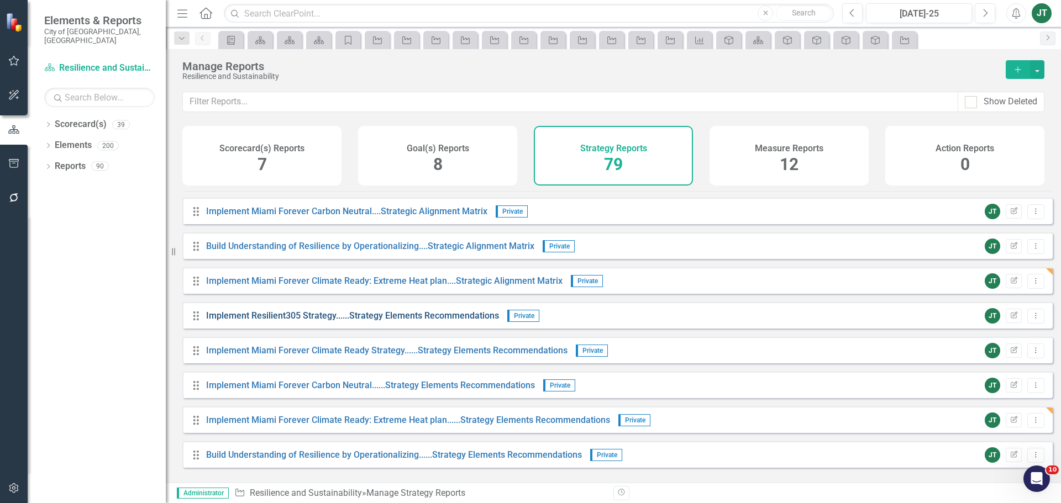
scroll to position [2466, 0]
click at [315, 285] on link "Implement Miami Forever Climate Ready: Extreme Heat plan....Strategic Alignment…" at bounding box center [384, 279] width 356 height 10
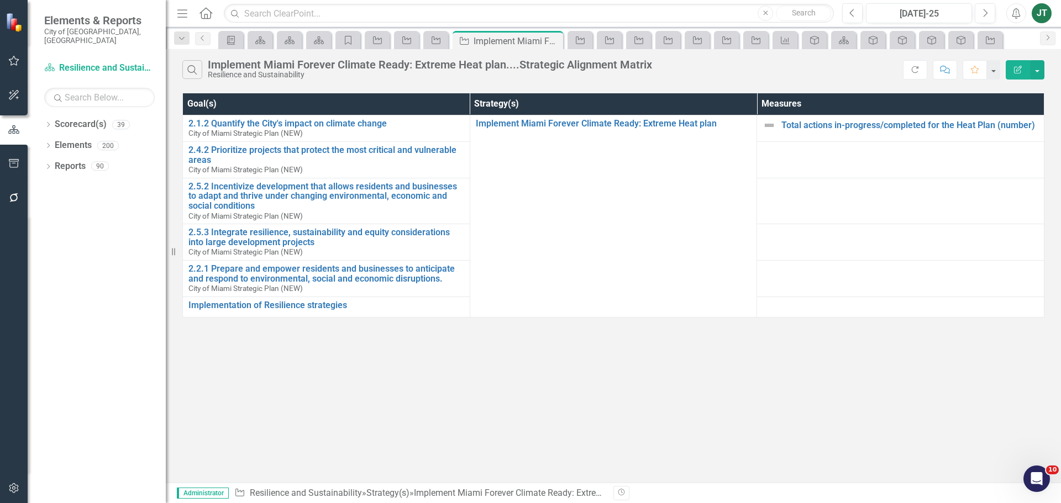
click at [1020, 60] on button "Edit Report" at bounding box center [1018, 69] width 24 height 19
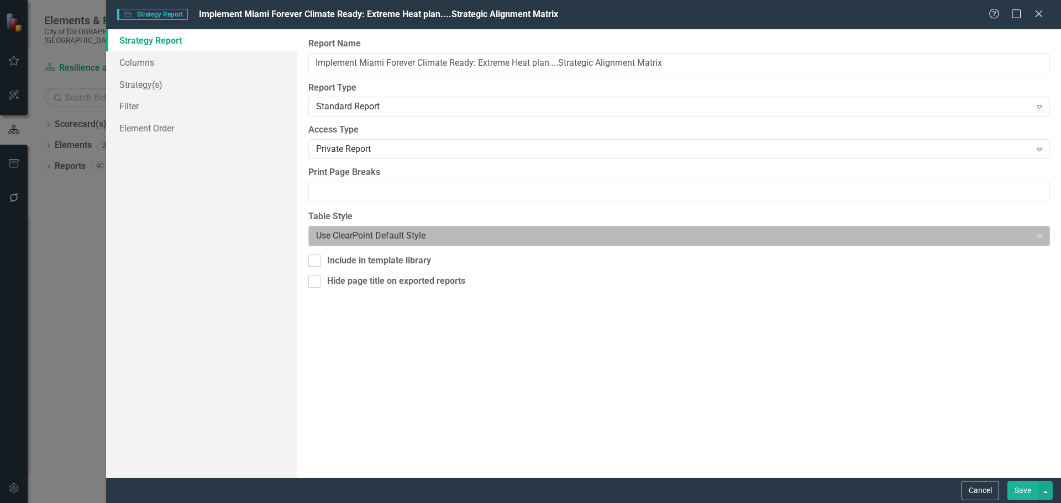
click at [347, 233] on div at bounding box center [670, 236] width 708 height 15
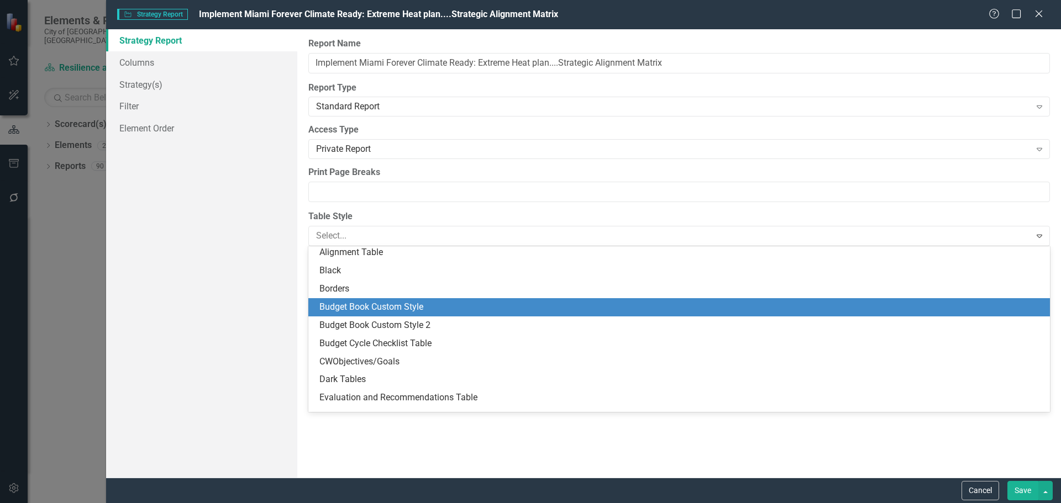
scroll to position [55, 0]
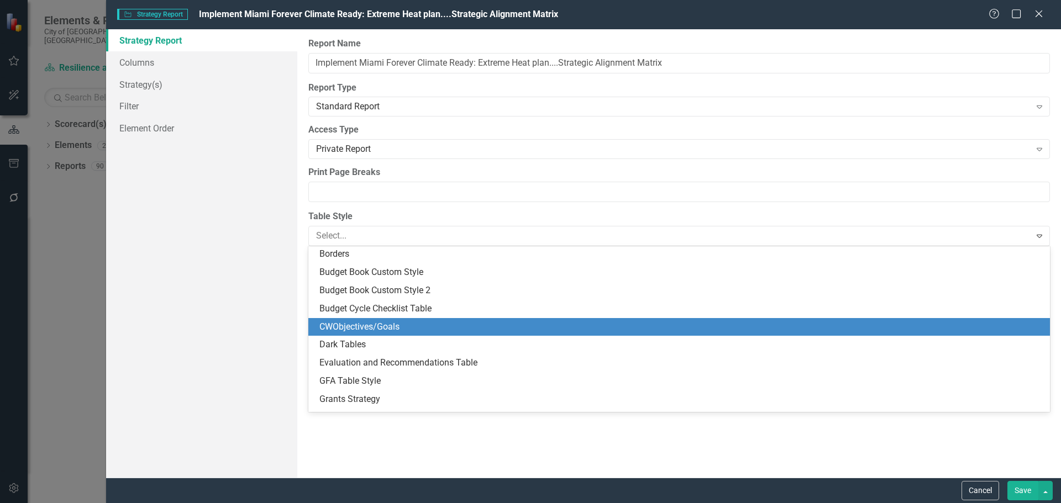
click at [351, 329] on div "CWObjectives/Goals" at bounding box center [681, 327] width 724 height 13
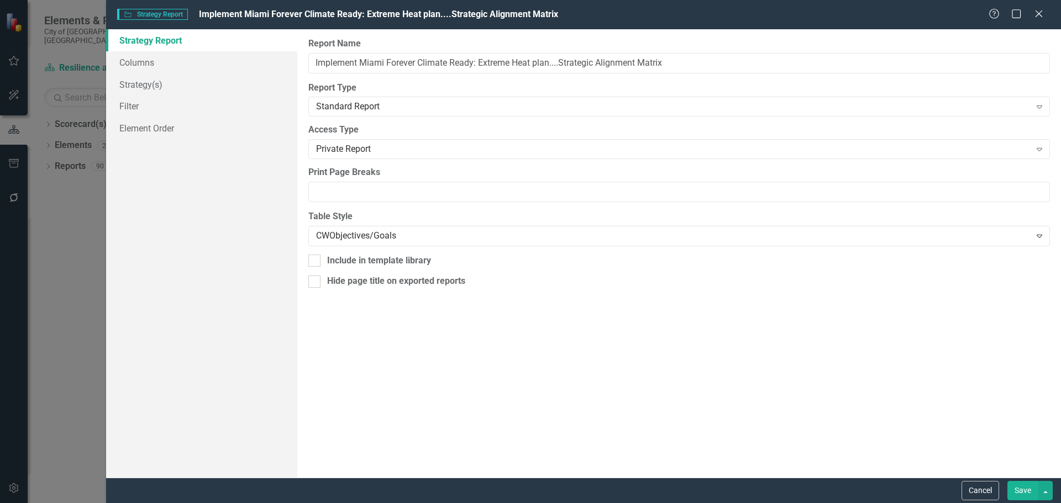
click at [1020, 495] on button "Save" at bounding box center [1022, 490] width 31 height 19
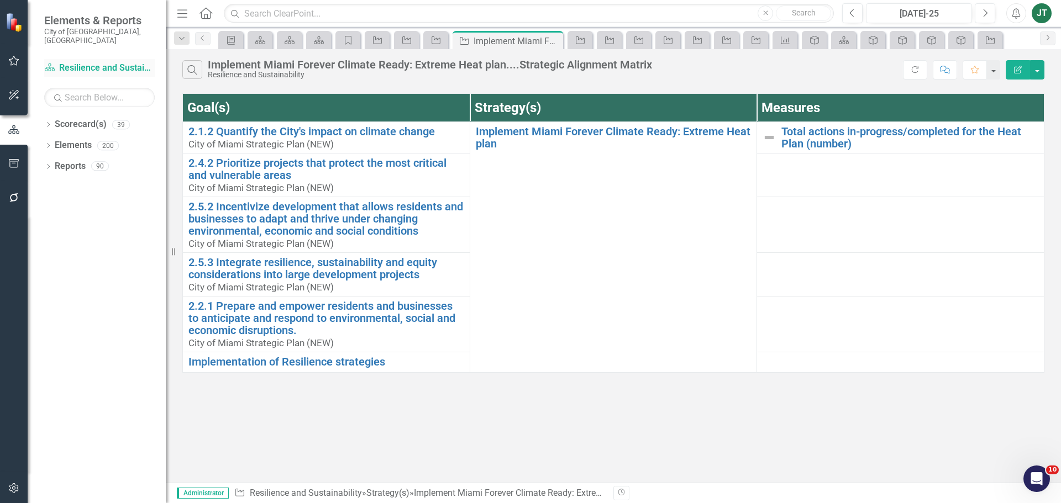
click at [89, 62] on link "Scorecard(s) Resilience and Sustainability" at bounding box center [99, 68] width 111 height 13
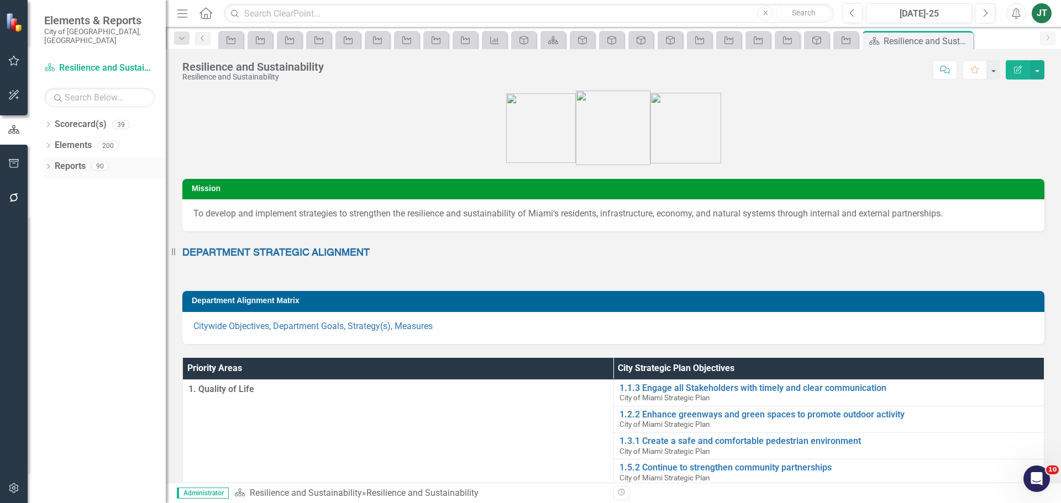
click at [49, 165] on icon "Dropdown" at bounding box center [48, 168] width 8 height 6
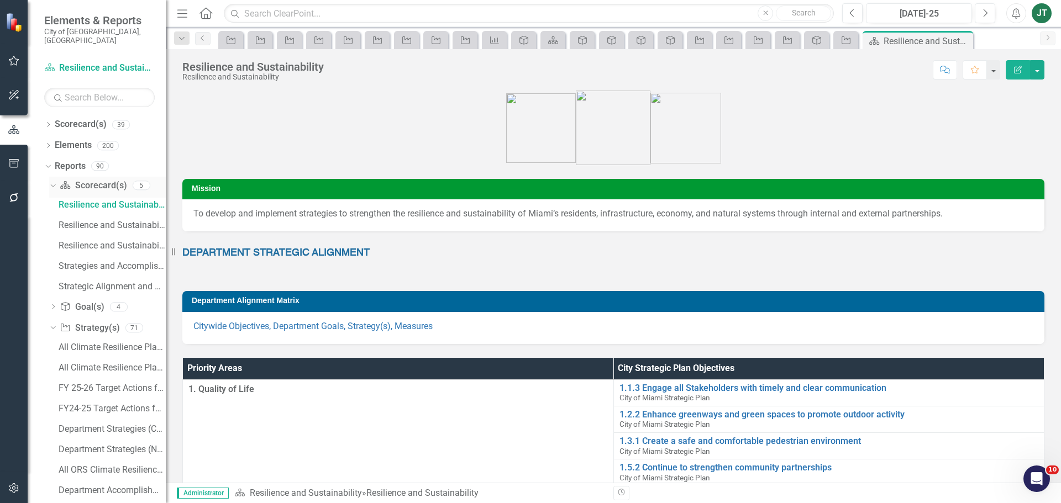
click at [54, 185] on icon at bounding box center [52, 186] width 5 height 3
click at [54, 183] on icon at bounding box center [53, 185] width 3 height 5
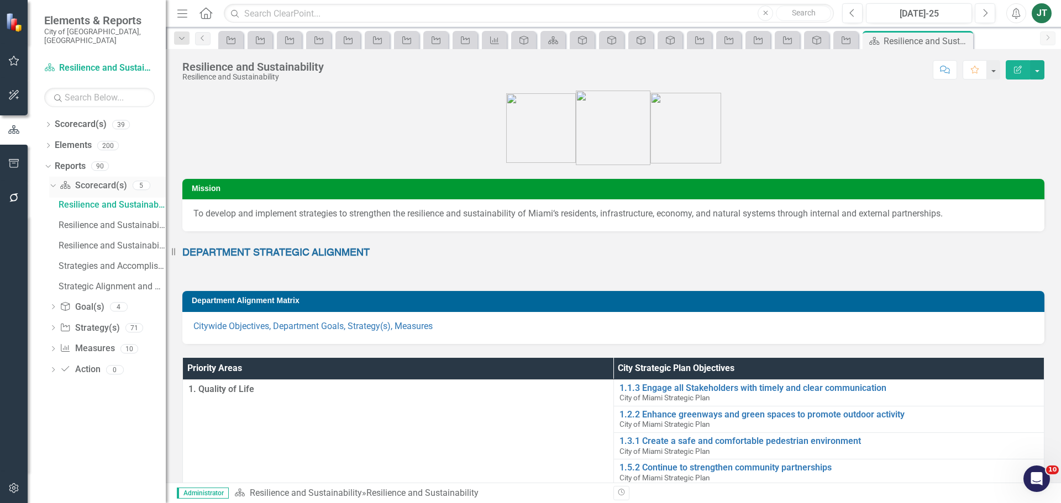
click at [106, 180] on link "Scorecard(s) Scorecard(s)" at bounding box center [93, 186] width 67 height 13
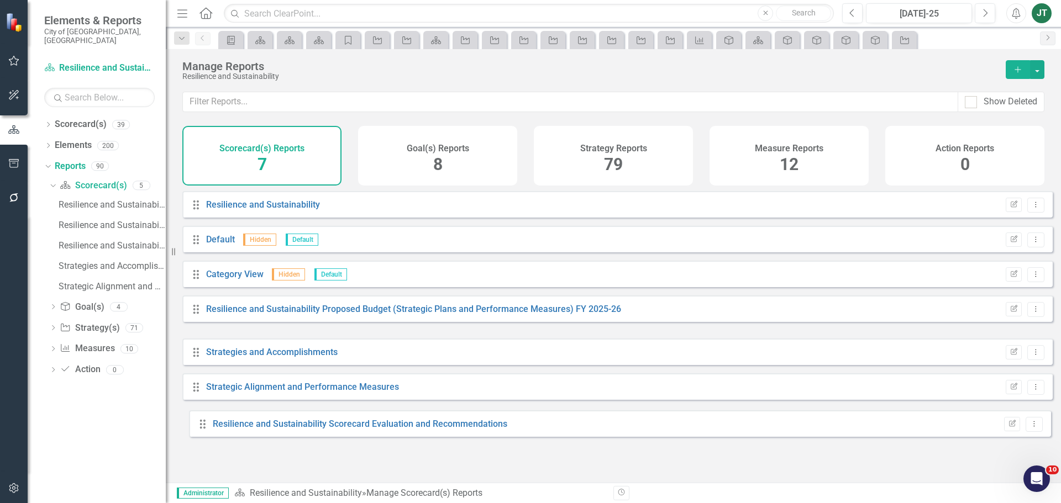
drag, startPoint x: 194, startPoint y: 351, endPoint x: 214, endPoint y: 432, distance: 82.5
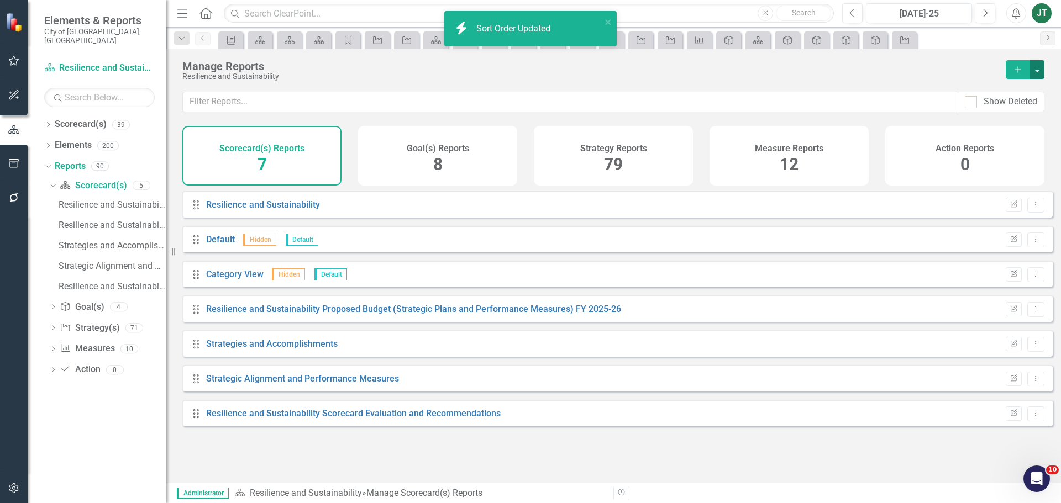
click at [1038, 72] on button "button" at bounding box center [1037, 69] width 14 height 19
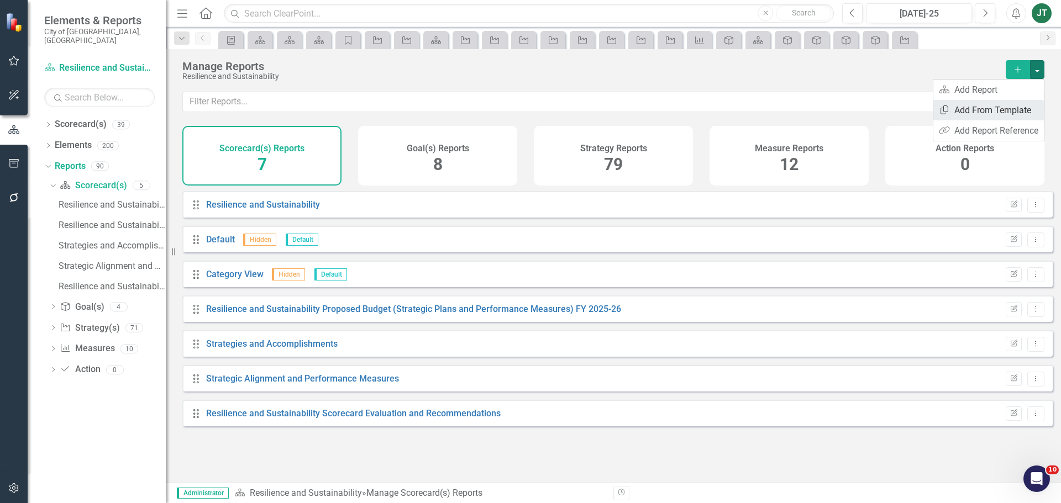
click at [1009, 109] on link "Copy Add From Template" at bounding box center [988, 110] width 111 height 20
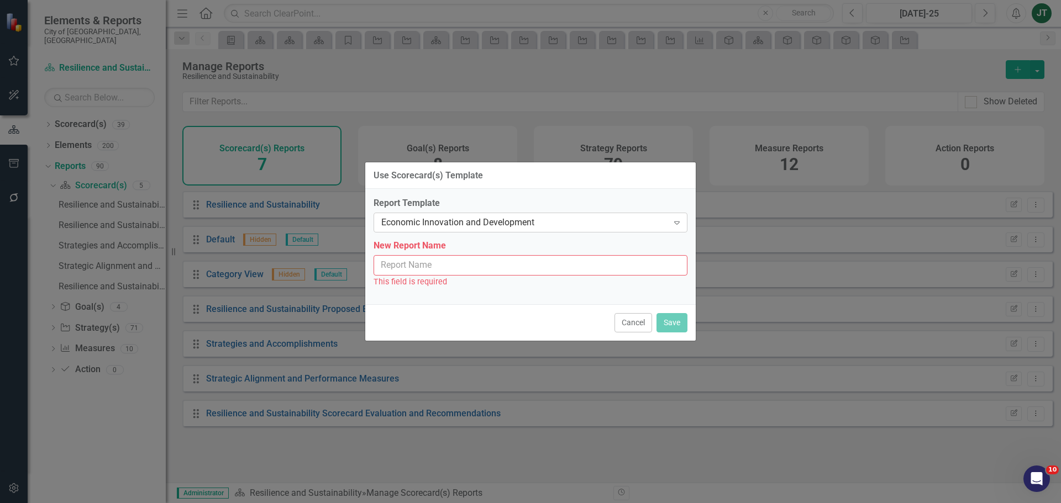
click at [571, 223] on div "Economic Innovation and Development" at bounding box center [524, 223] width 287 height 13
click at [464, 217] on div "Economic Innovation and Development" at bounding box center [524, 223] width 287 height 13
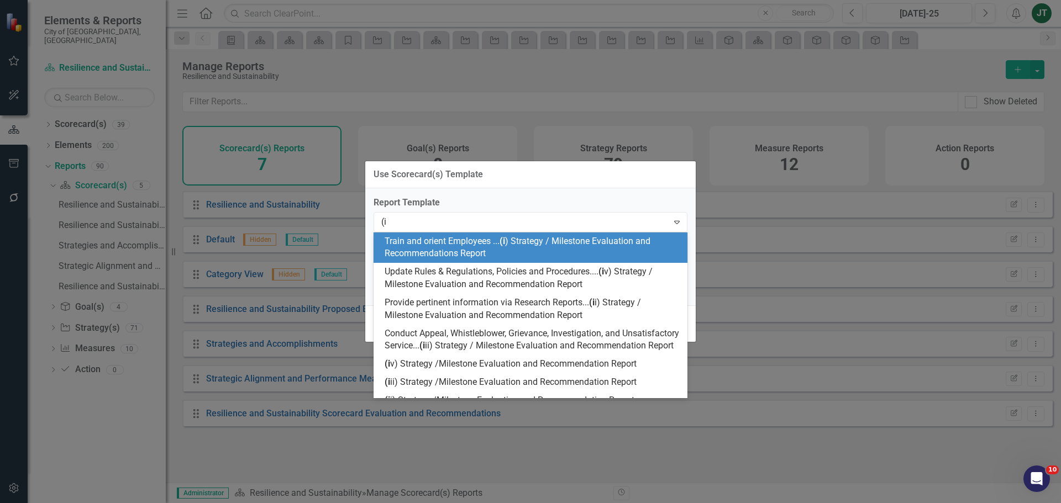
type input "(i)"
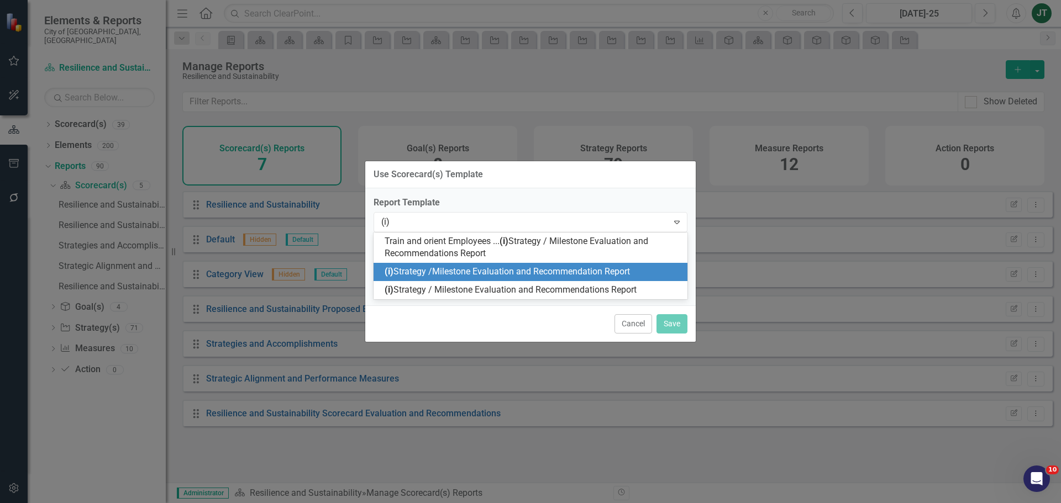
click at [497, 266] on span "(i) Strategy /Milestone Evaluation and Recommendation Report" at bounding box center [507, 271] width 245 height 10
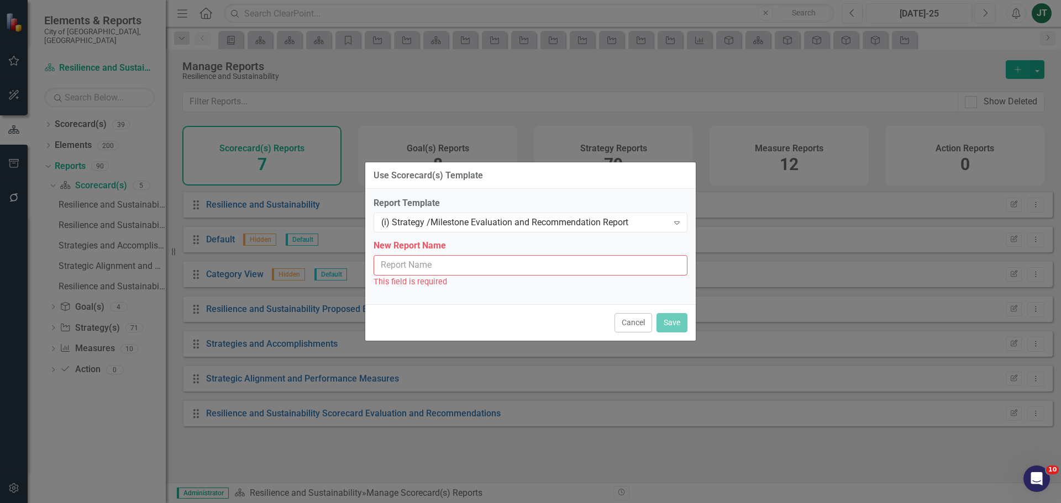
click at [487, 272] on input "New Report Name" at bounding box center [531, 265] width 314 height 20
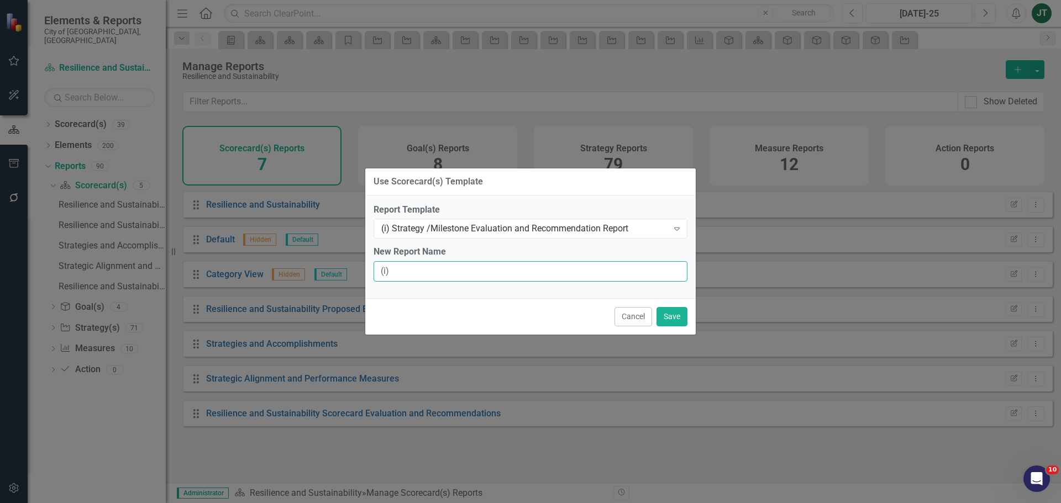
type input "(i) Strategy / Milestone Evaluation and Recommendations Report"
click at [671, 314] on button "Save" at bounding box center [671, 316] width 31 height 19
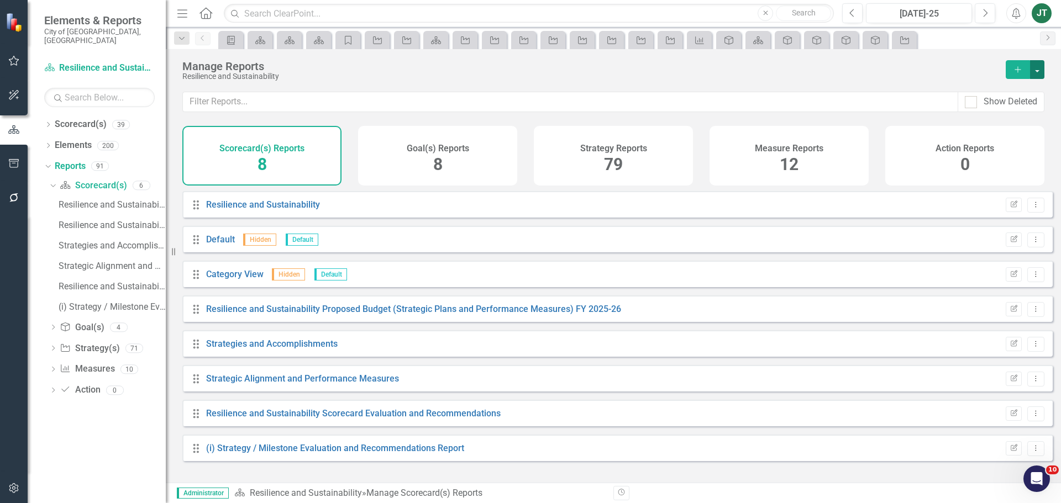
click at [1040, 71] on button "button" at bounding box center [1037, 69] width 14 height 19
click at [996, 109] on link "Copy Add From Template" at bounding box center [988, 110] width 111 height 20
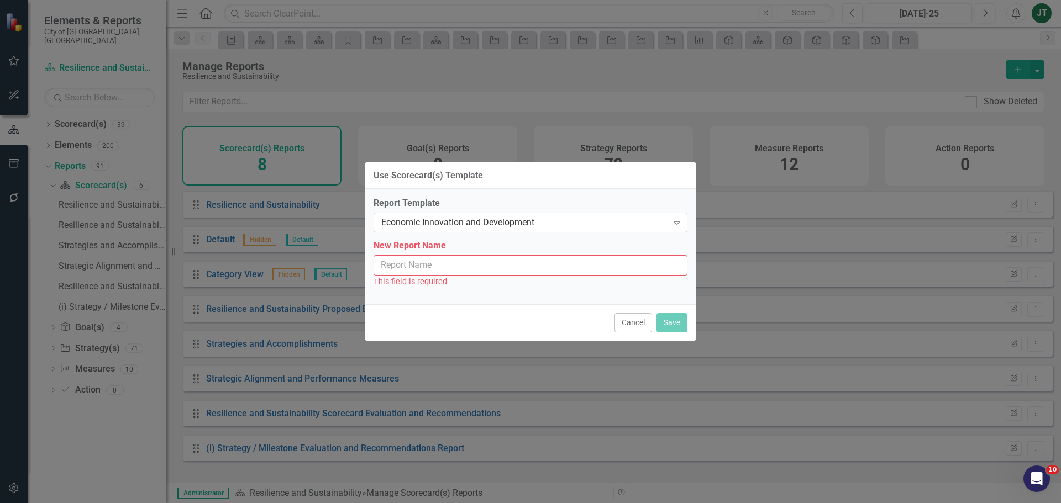
click at [481, 223] on div "Economic Innovation and Development" at bounding box center [524, 223] width 287 height 13
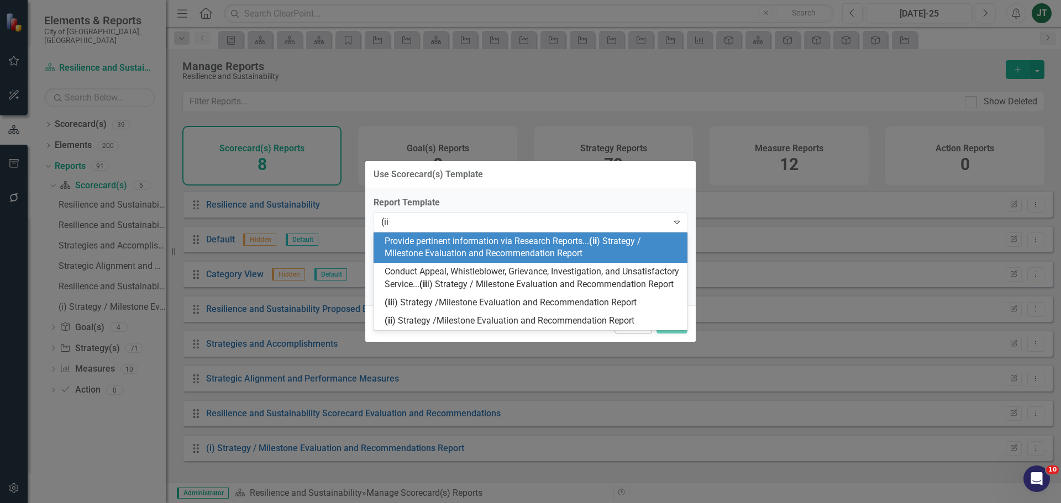
type input "(ii)"
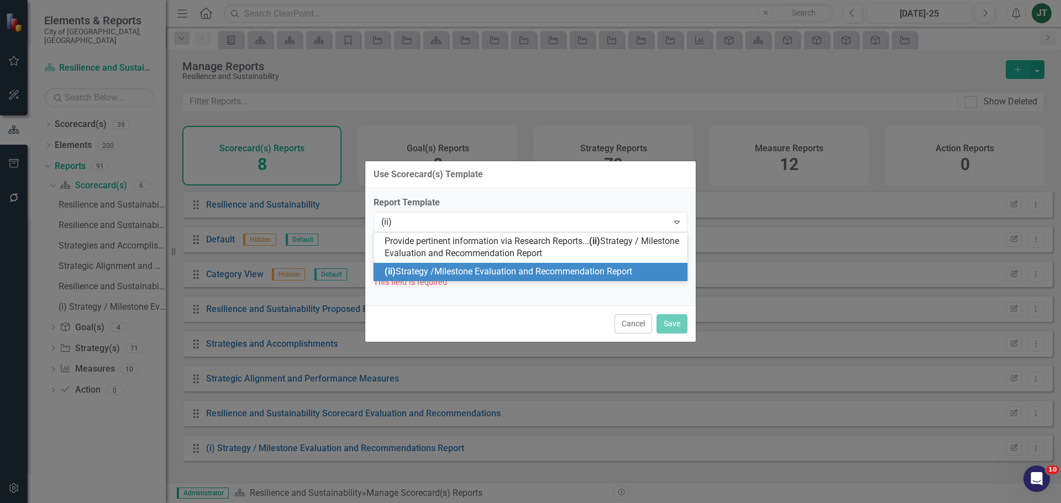
click at [480, 265] on div "(ii) Strategy /Milestone Evaluation and Recommendation Report" at bounding box center [531, 272] width 314 height 18
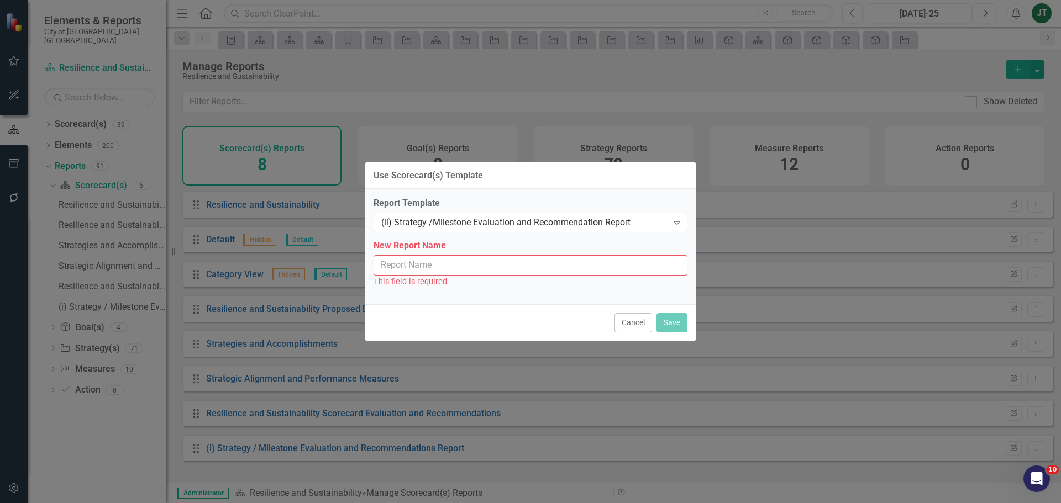
click at [419, 262] on input "New Report Name" at bounding box center [531, 265] width 314 height 20
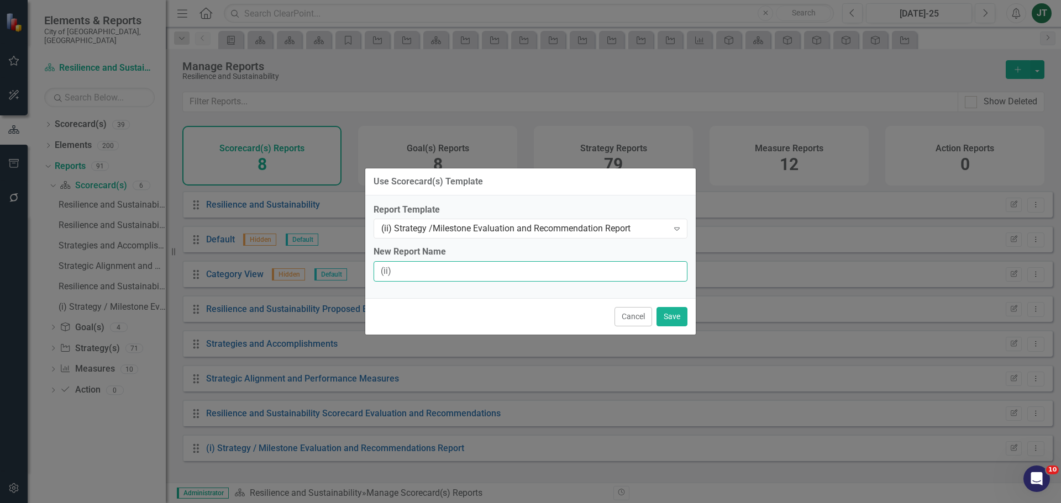
type input "(ii) Strategy / Milestone Evaluation and Recommendation Report"
click at [669, 314] on button "Save" at bounding box center [671, 316] width 31 height 19
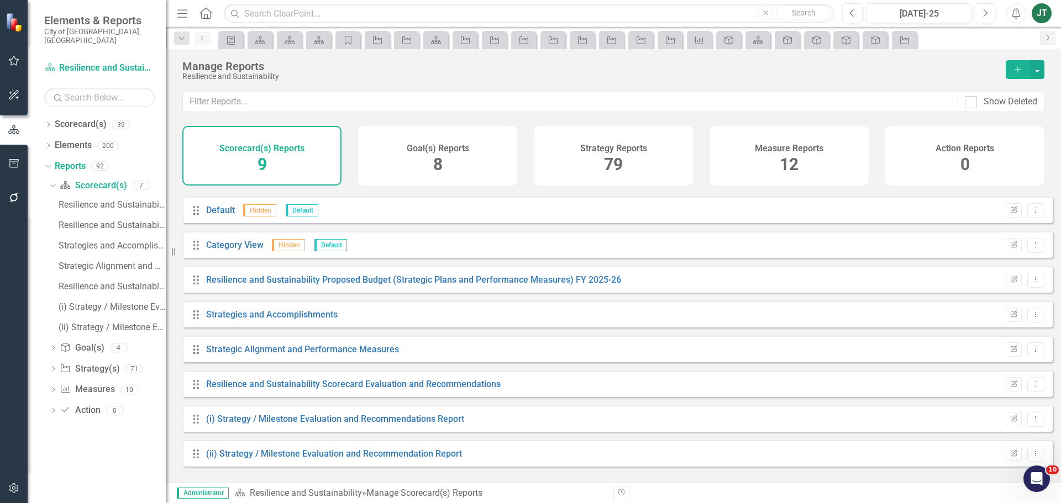
scroll to position [30, 0]
click at [1039, 67] on button "button" at bounding box center [1037, 69] width 14 height 19
click at [973, 113] on link "Copy Add From Template" at bounding box center [988, 110] width 111 height 20
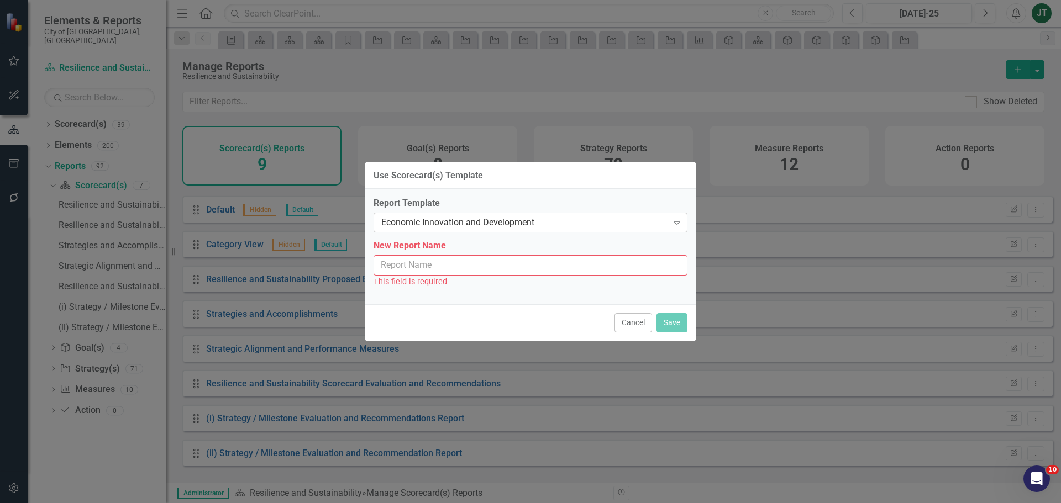
click at [507, 228] on div "Economic Innovation and Development" at bounding box center [524, 223] width 287 height 13
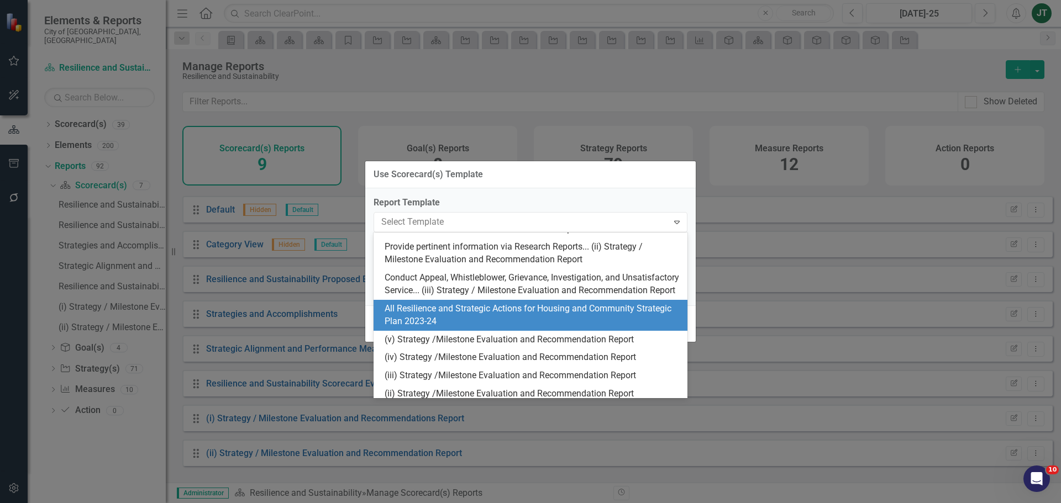
scroll to position [303, 0]
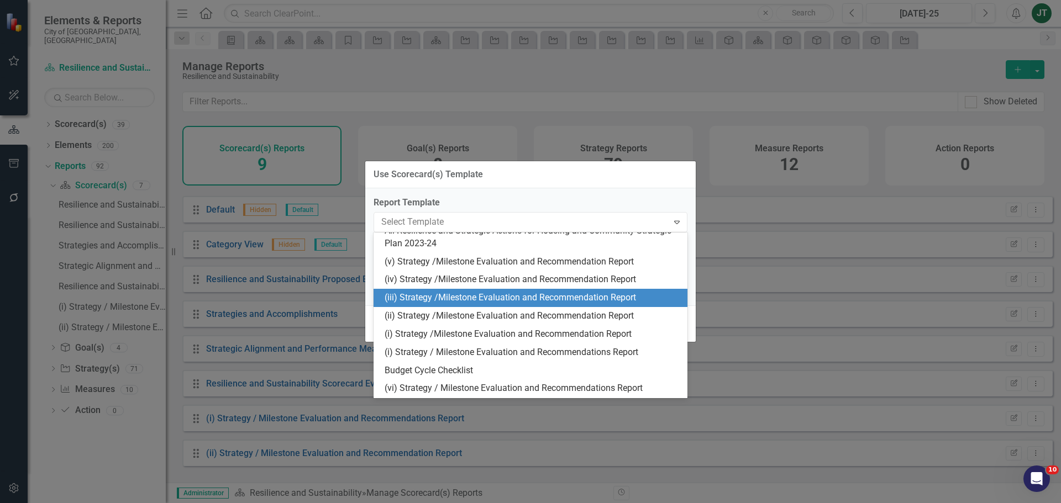
click at [435, 294] on div "(iii) Strategy /Milestone Evaluation and Recommendation Report" at bounding box center [533, 298] width 296 height 13
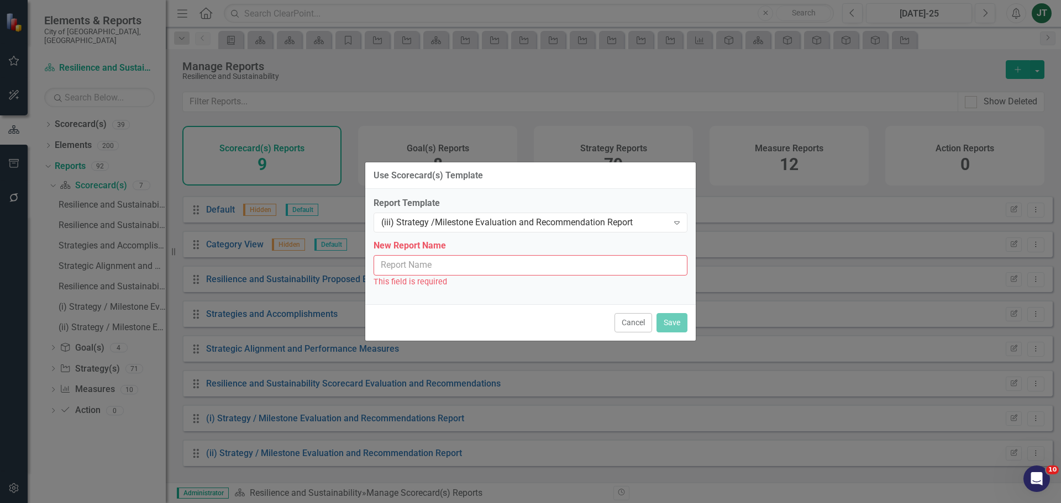
click at [430, 266] on input "New Report Name" at bounding box center [531, 265] width 314 height 20
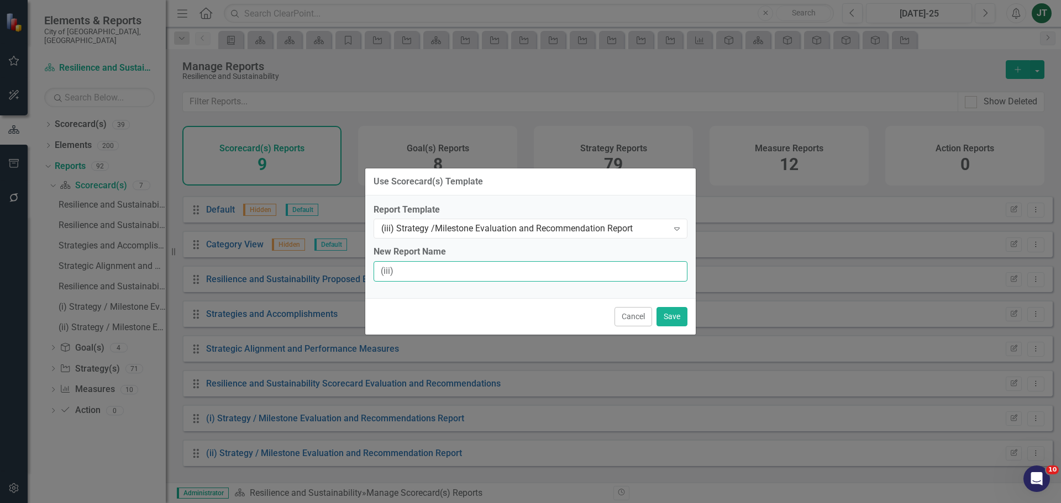
type input "(iii) Strategy / Milestone Evaluation and Recommendation Report"
click at [678, 316] on button "Save" at bounding box center [671, 316] width 31 height 19
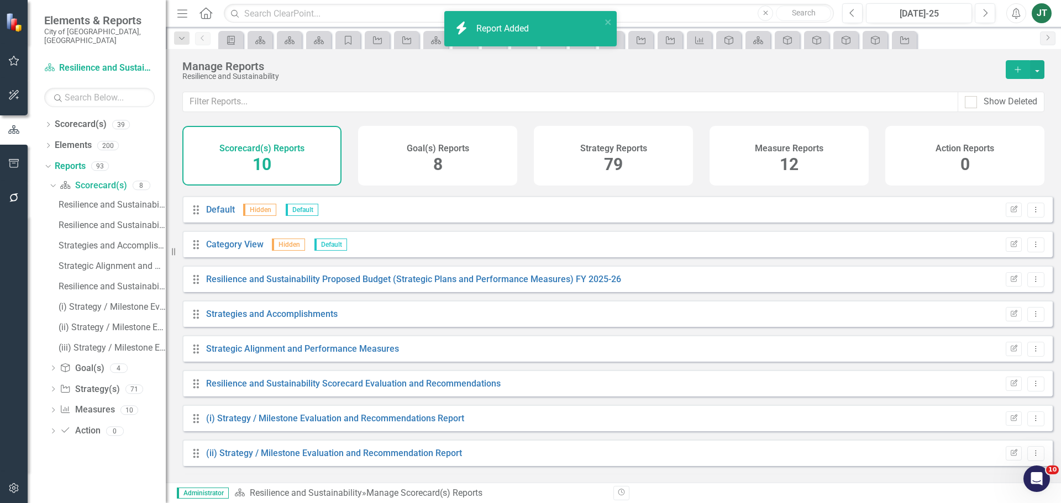
scroll to position [65, 0]
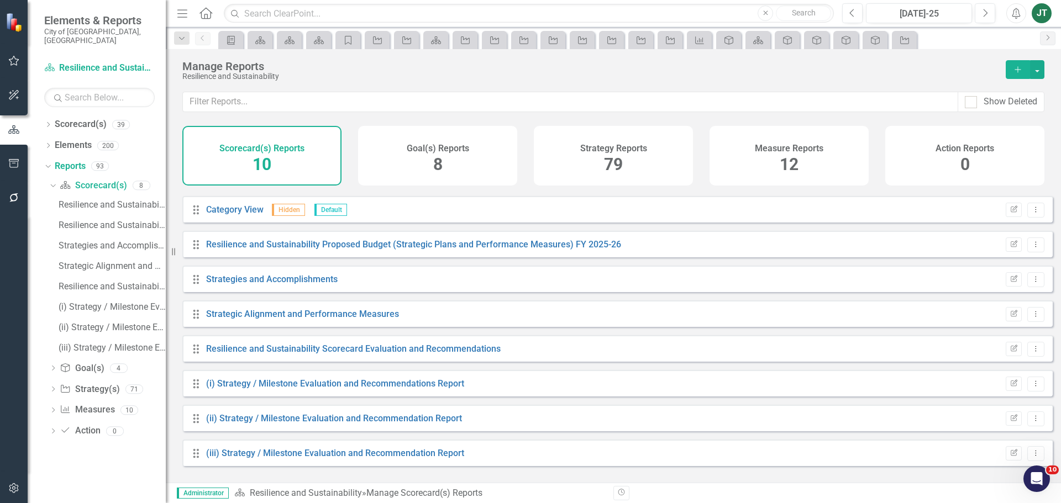
click at [1040, 58] on div "Manage Reports Resilience and Sustainability Add" at bounding box center [613, 70] width 895 height 43
click at [1039, 66] on button "button" at bounding box center [1037, 69] width 14 height 19
click at [1013, 106] on link "Copy Add From Template" at bounding box center [988, 110] width 111 height 20
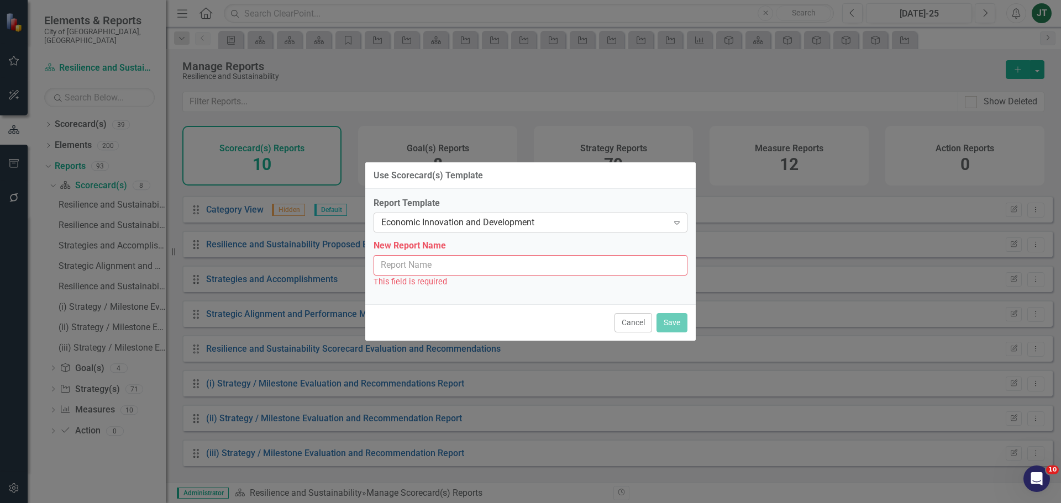
click at [435, 226] on div "Economic Innovation and Development" at bounding box center [524, 223] width 287 height 13
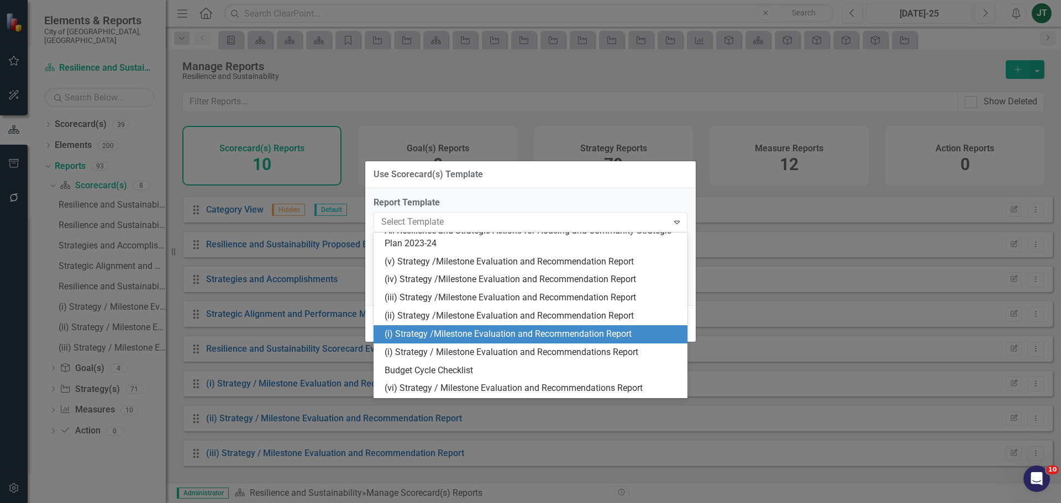
scroll to position [304, 0]
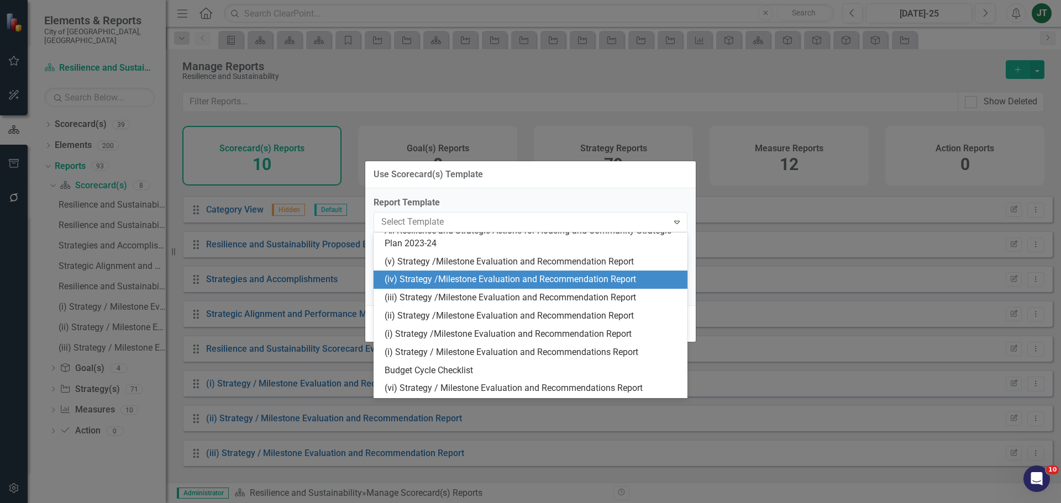
click at [427, 282] on div "(iv) Strategy /Milestone Evaluation and Recommendation Report" at bounding box center [533, 279] width 296 height 13
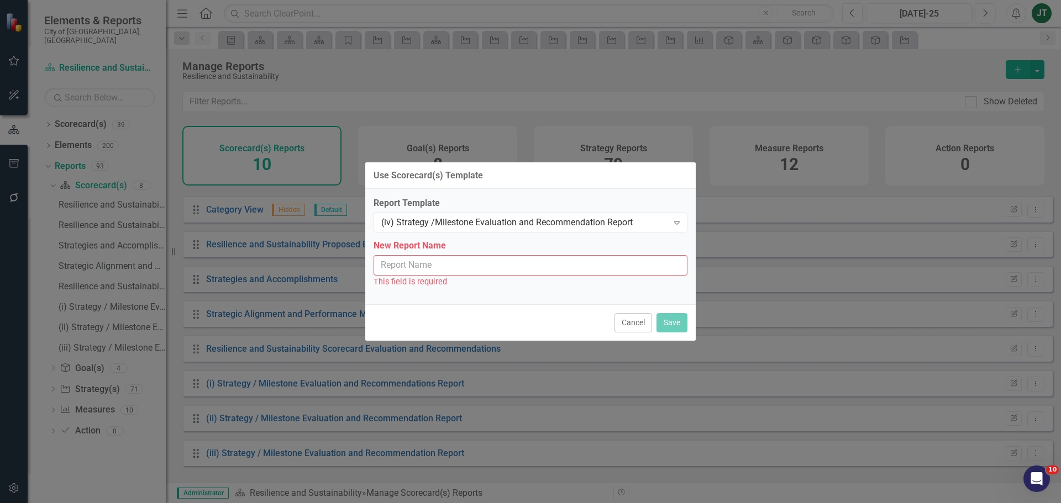
click at [434, 267] on input "New Report Name" at bounding box center [531, 265] width 314 height 20
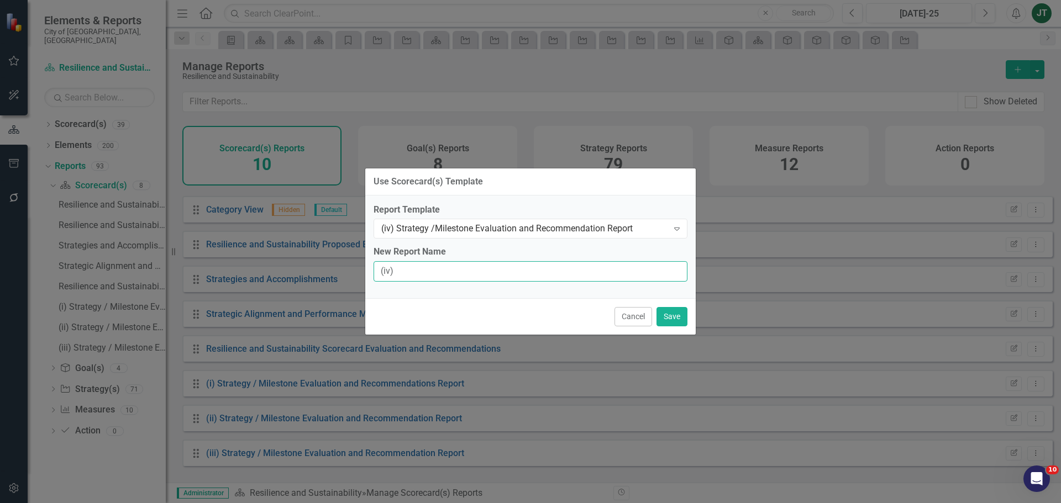
type input "(iv) Strategy / Milestone Evaluation and Recommendation Report"
click at [677, 317] on button "Save" at bounding box center [671, 316] width 31 height 19
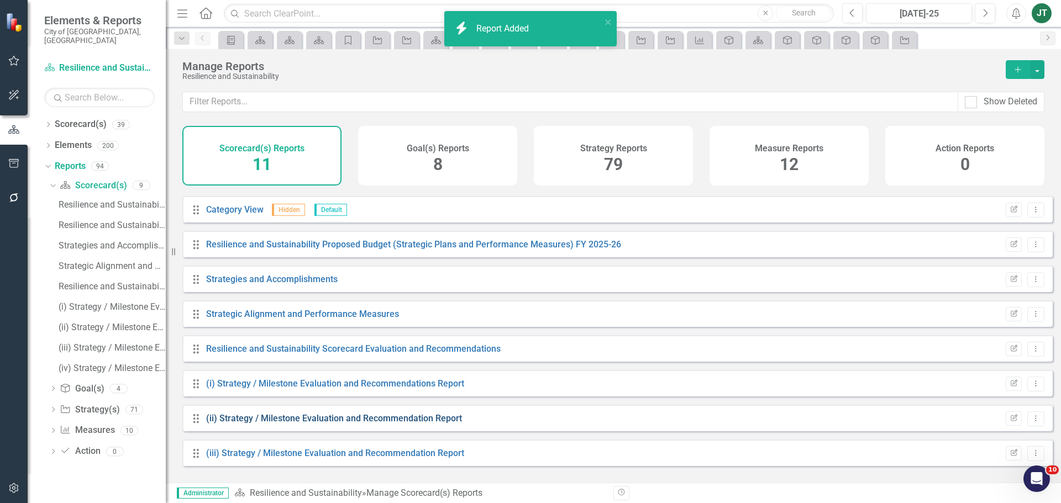
scroll to position [99, 0]
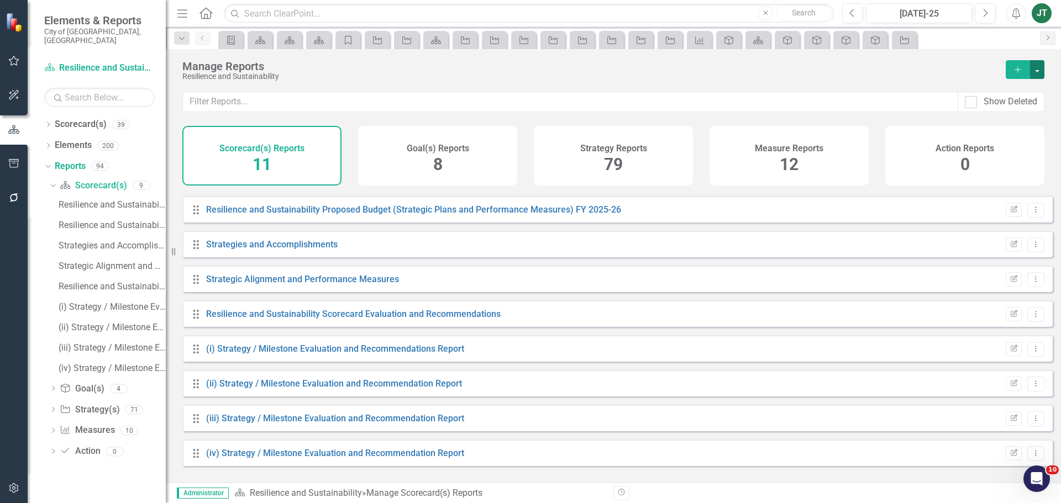
click at [1037, 65] on button "button" at bounding box center [1037, 69] width 14 height 19
click at [997, 108] on link "Copy Add From Template" at bounding box center [988, 110] width 111 height 20
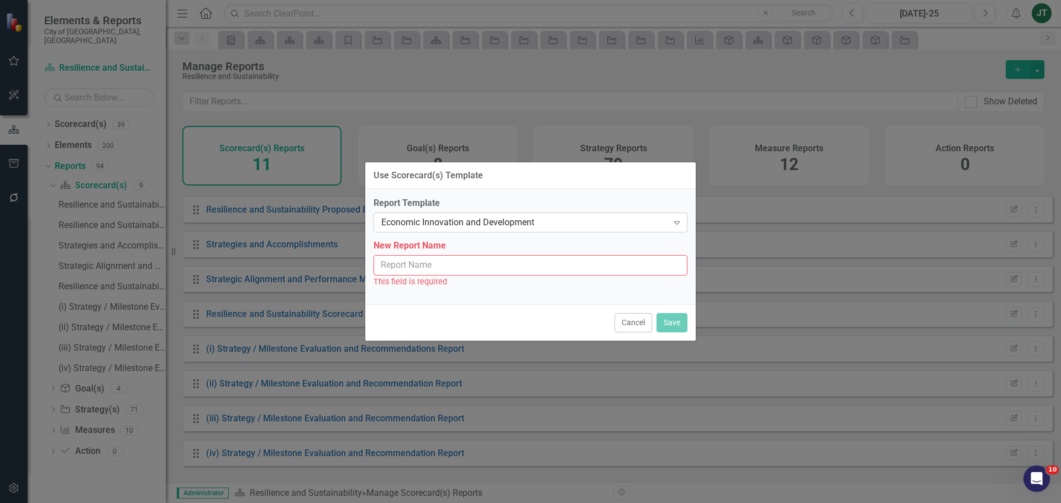
click at [497, 222] on div "Economic Innovation and Development" at bounding box center [524, 223] width 287 height 13
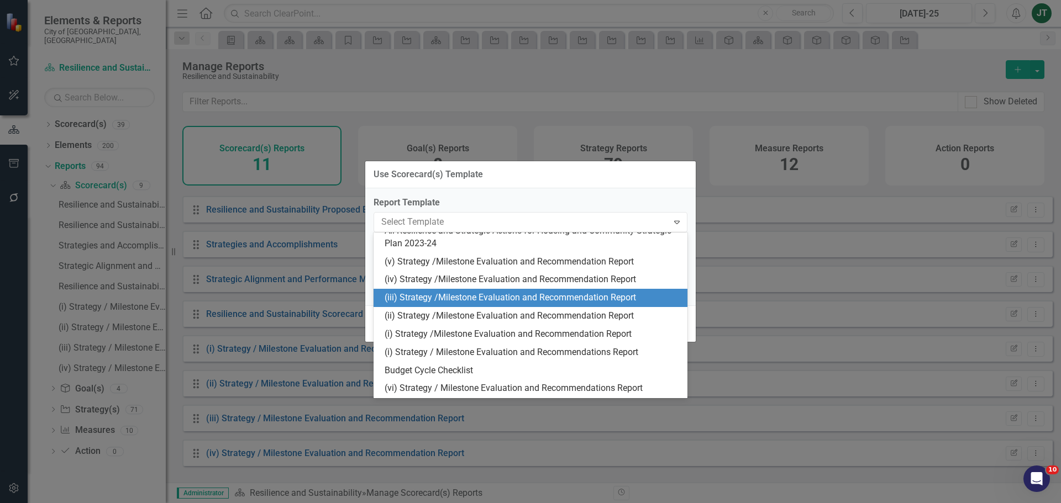
scroll to position [303, 0]
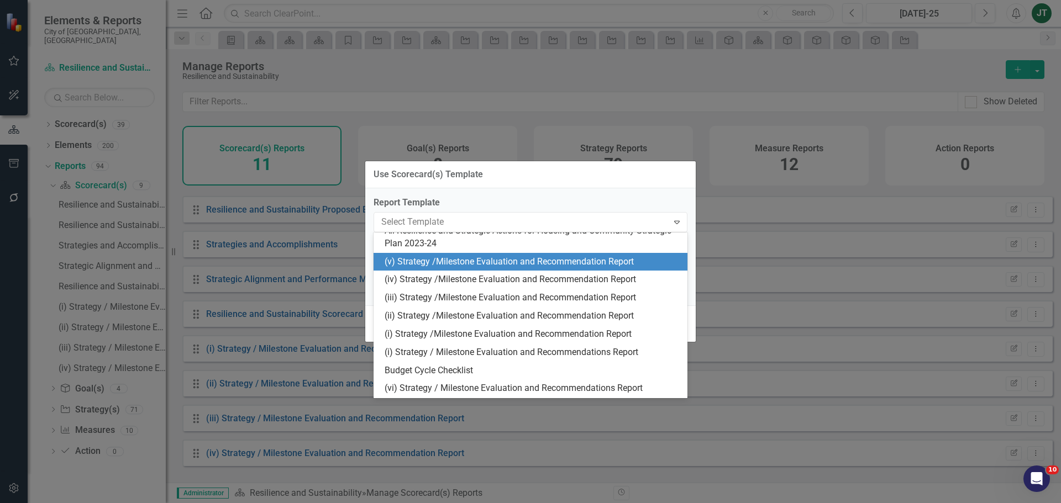
click at [407, 261] on div "(v) Strategy /Milestone Evaluation and Recommendation Report" at bounding box center [533, 262] width 296 height 13
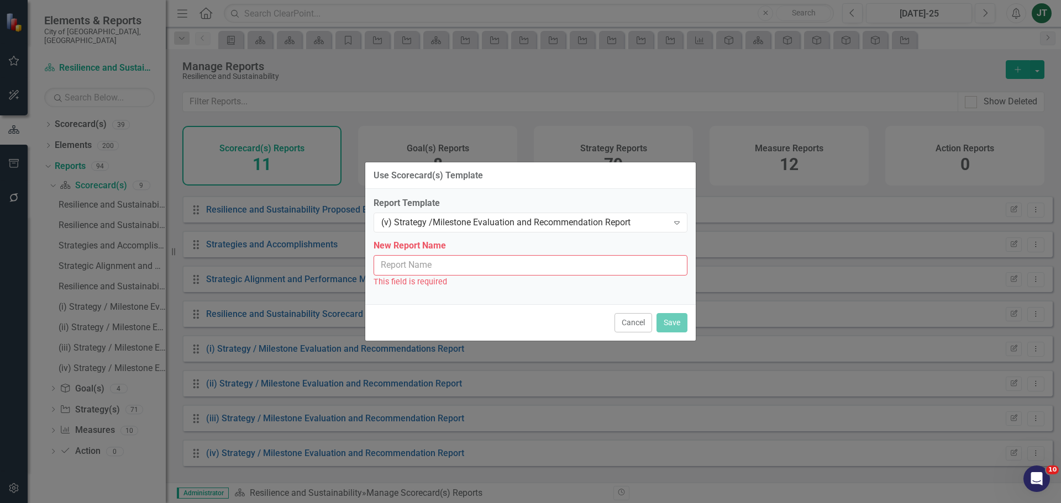
click at [422, 269] on input "New Report Name" at bounding box center [531, 265] width 314 height 20
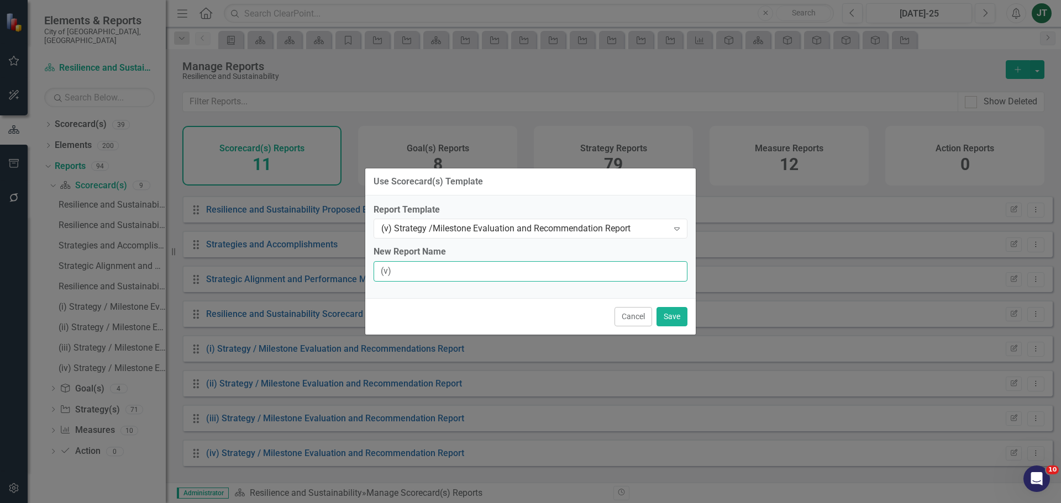
type input "(v) Strategy / Milestone Evaluation and Recommendation Report"
click at [679, 315] on button "Save" at bounding box center [671, 316] width 31 height 19
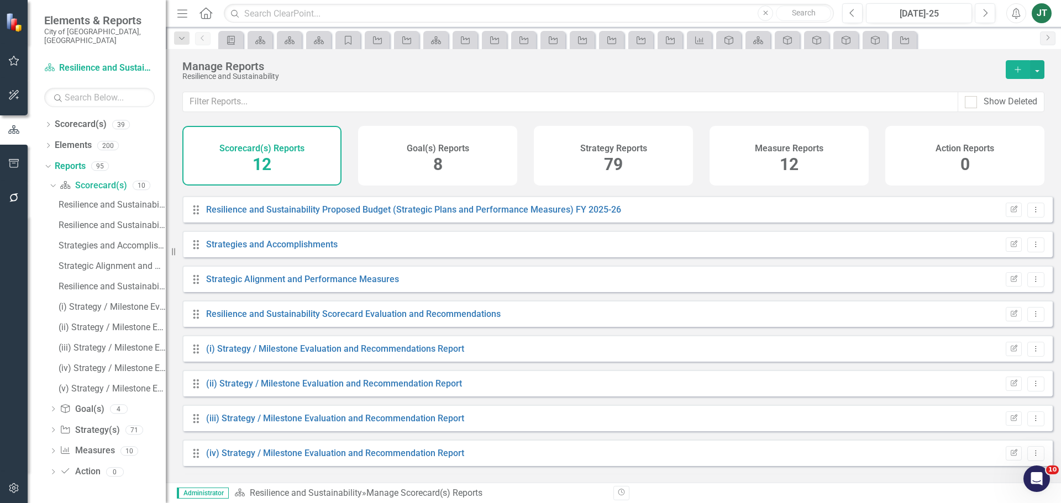
scroll to position [134, 0]
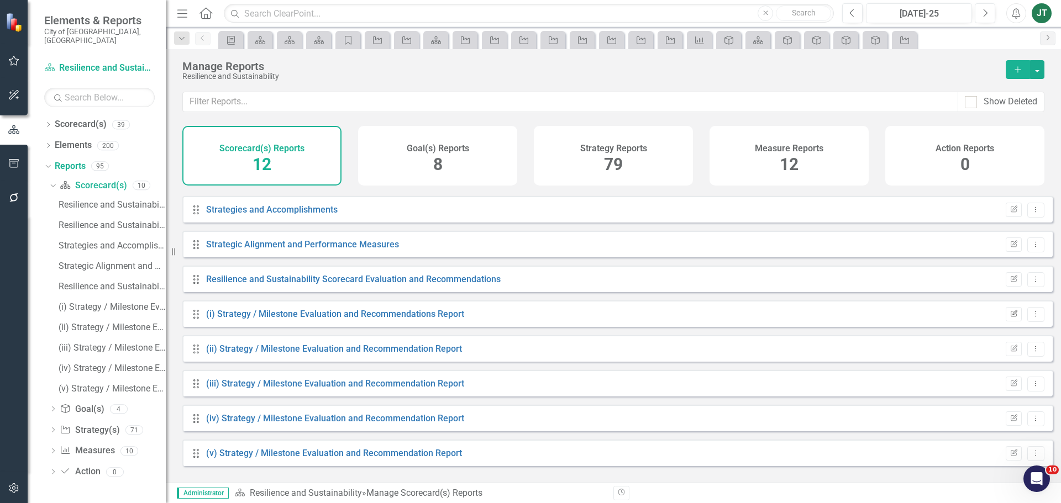
click at [1011, 322] on button "Edit Report" at bounding box center [1014, 314] width 16 height 14
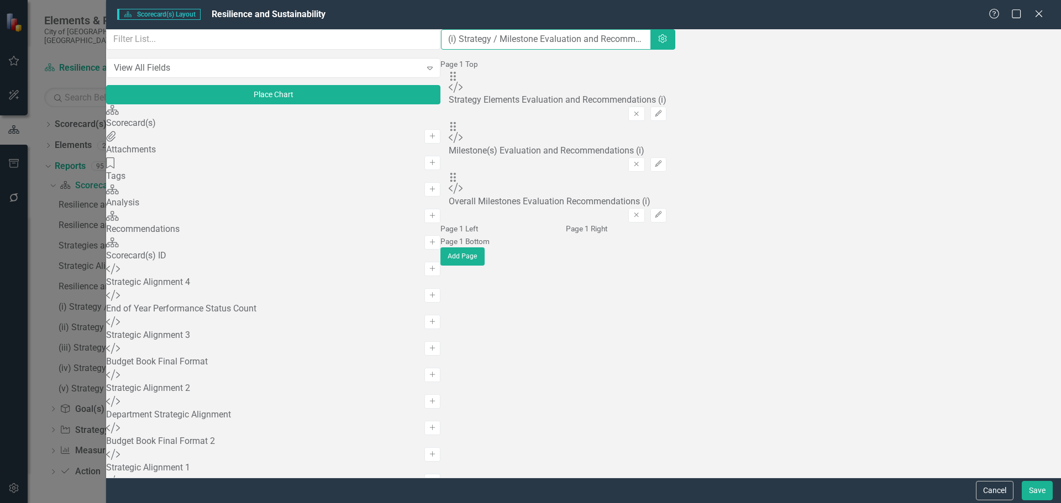
click at [441, 47] on input "(i) Strategy / Milestone Evaluation and Recommendations Report" at bounding box center [546, 39] width 210 height 20
paste input "Implement Resilient305 Strategy"
type input "Implement Resilient305 Strategy....(i) Strategy / Milestone Evaluation and Reco…"
click at [1027, 485] on button "Save" at bounding box center [1037, 490] width 31 height 19
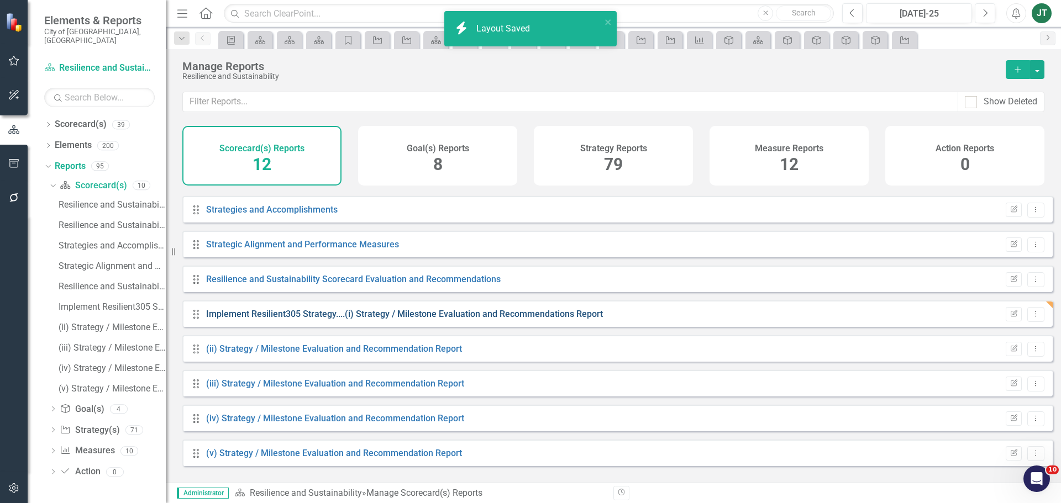
click at [462, 319] on link "Implement Resilient305 Strategy....(i) Strategy / Milestone Evaluation and Reco…" at bounding box center [404, 314] width 397 height 10
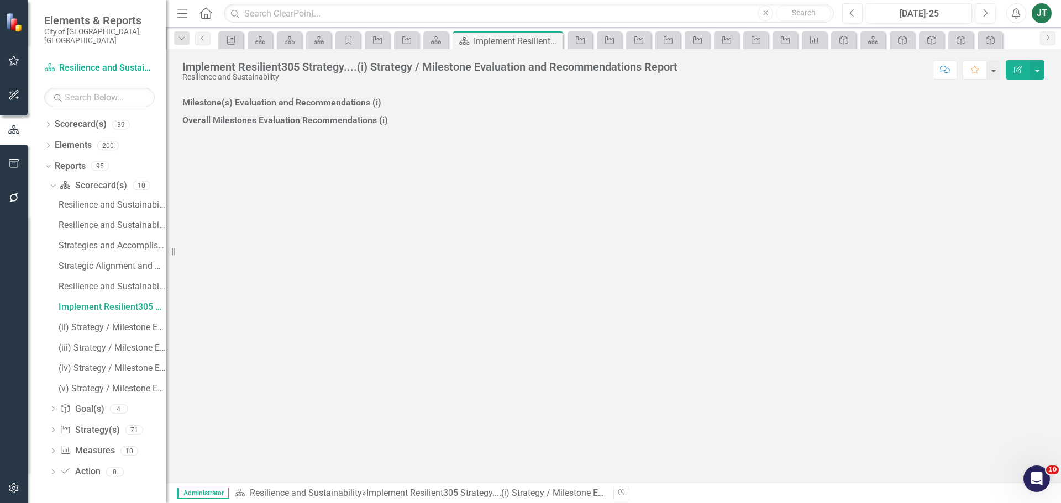
click at [562, 95] on div at bounding box center [613, 95] width 862 height 0
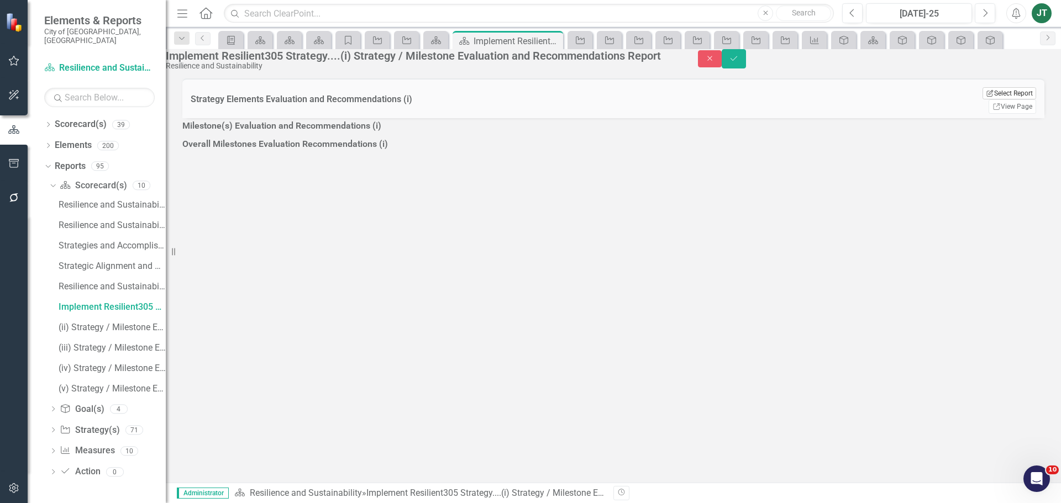
click at [1007, 99] on button "Edit Report Select Report" at bounding box center [1009, 93] width 54 height 12
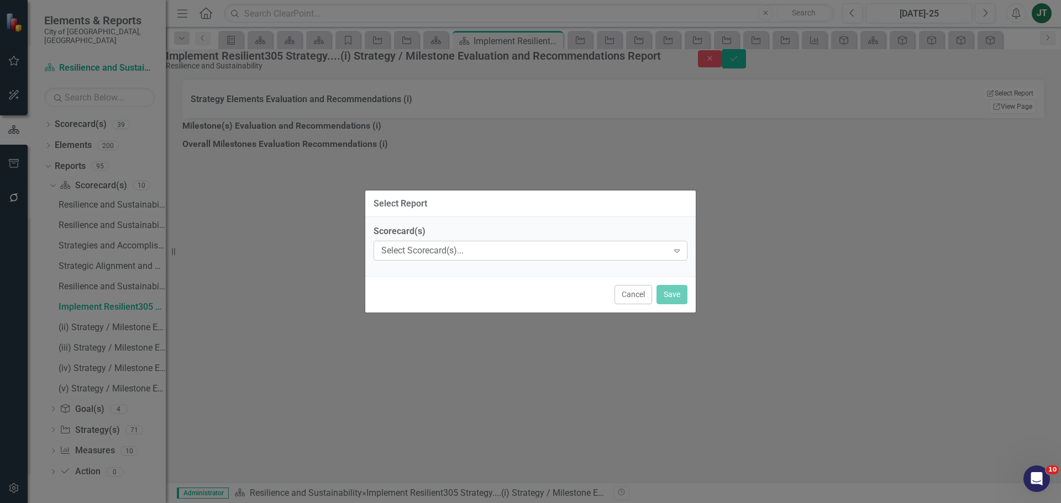
click at [532, 256] on div "Select Scorecard(s)..." at bounding box center [524, 251] width 287 height 13
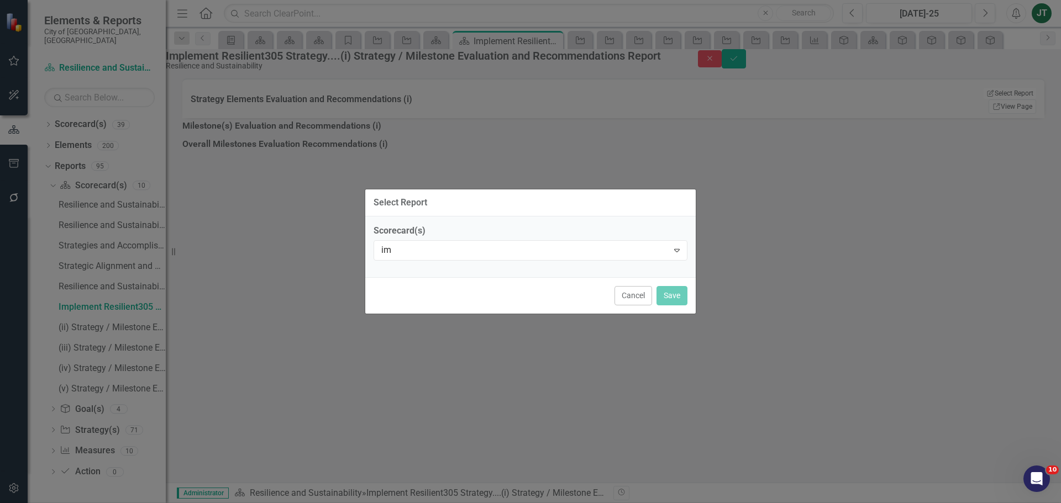
type input "i"
type input "resi"
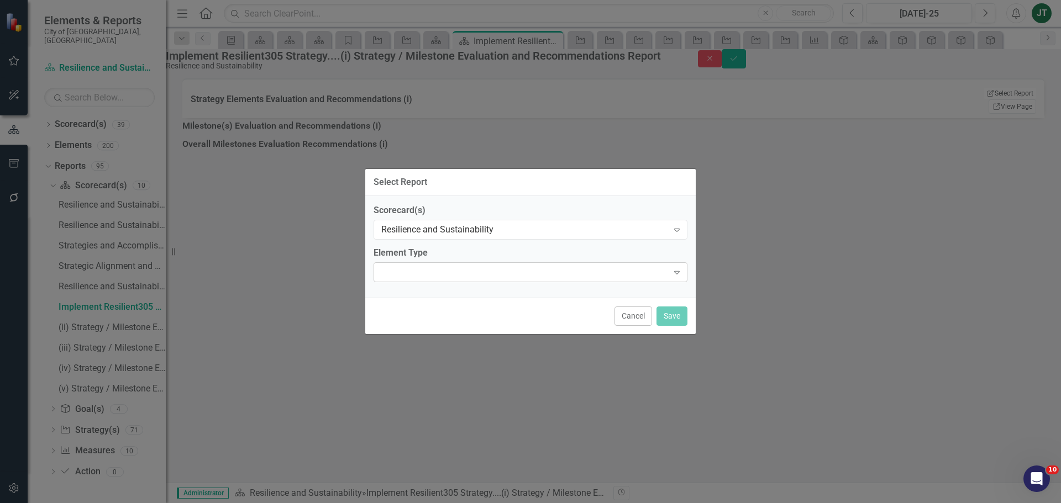
click at [451, 276] on div "Expand" at bounding box center [531, 272] width 314 height 20
type input "stra"
click at [492, 503] on div "Stra tegy" at bounding box center [532, 512] width 1043 height 13
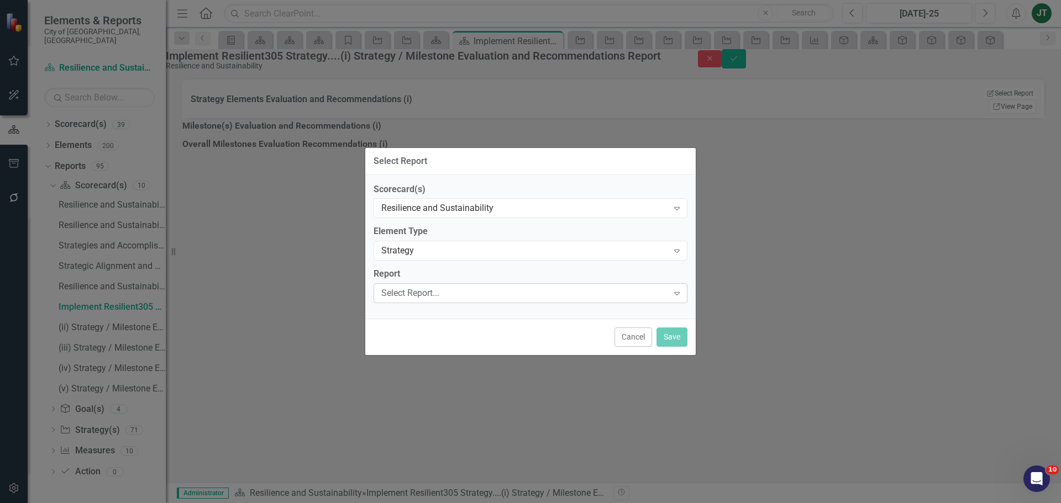
click at [412, 292] on div "Select Report..." at bounding box center [524, 293] width 287 height 13
type input "imple"
click at [253, 503] on span "Imple ment Resilient305 Strategy.....Strategic Alignment Matrix" at bounding box center [132, 512] width 242 height 10
click at [675, 332] on button "Save" at bounding box center [671, 337] width 31 height 19
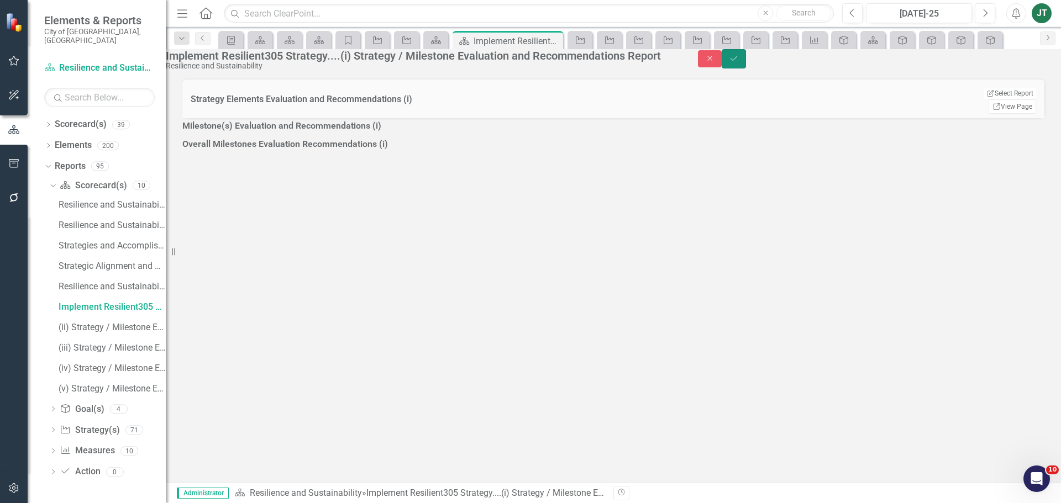
click at [737, 60] on icon "submit" at bounding box center [733, 58] width 7 height 4
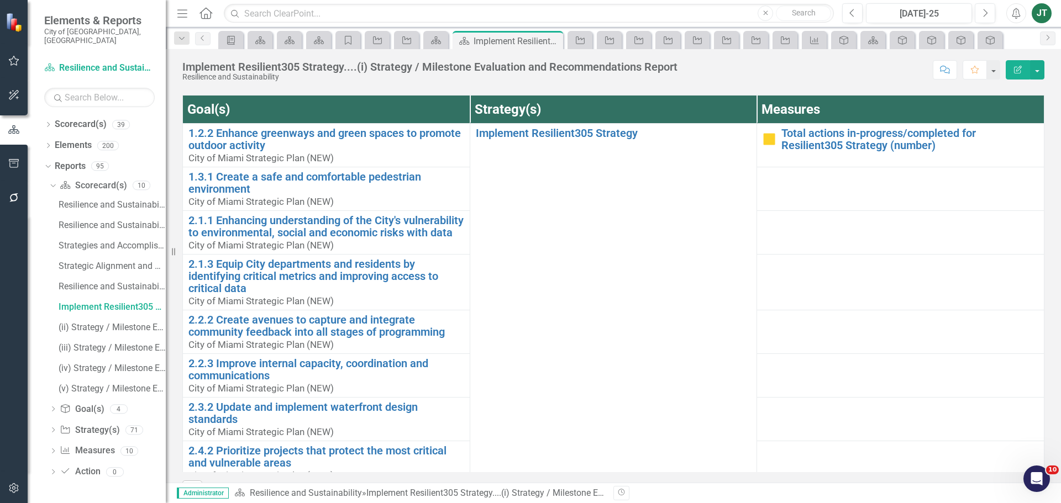
click at [541, 90] on h3 "Strategy Elements Evaluation and Recommendations (i)" at bounding box center [613, 85] width 862 height 10
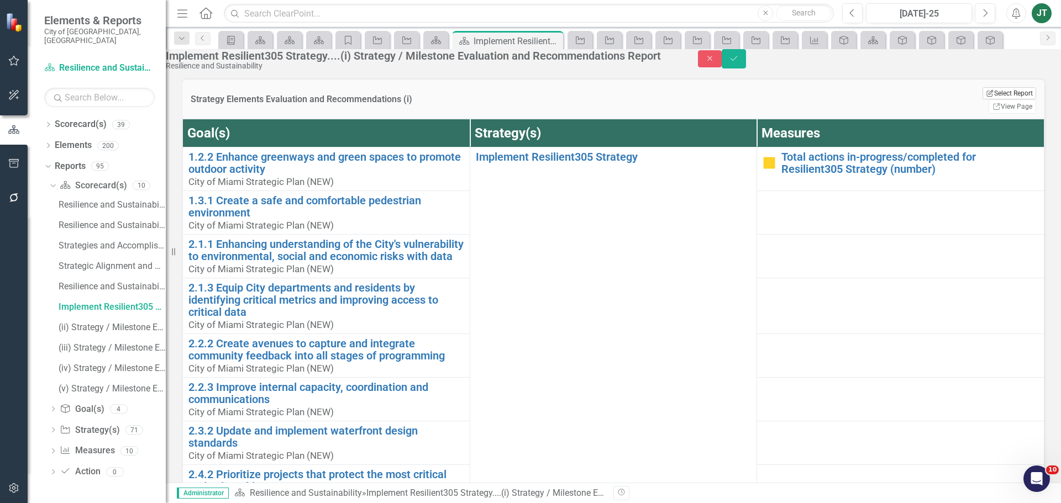
click at [982, 99] on button "Edit Report Select Report" at bounding box center [1009, 93] width 54 height 12
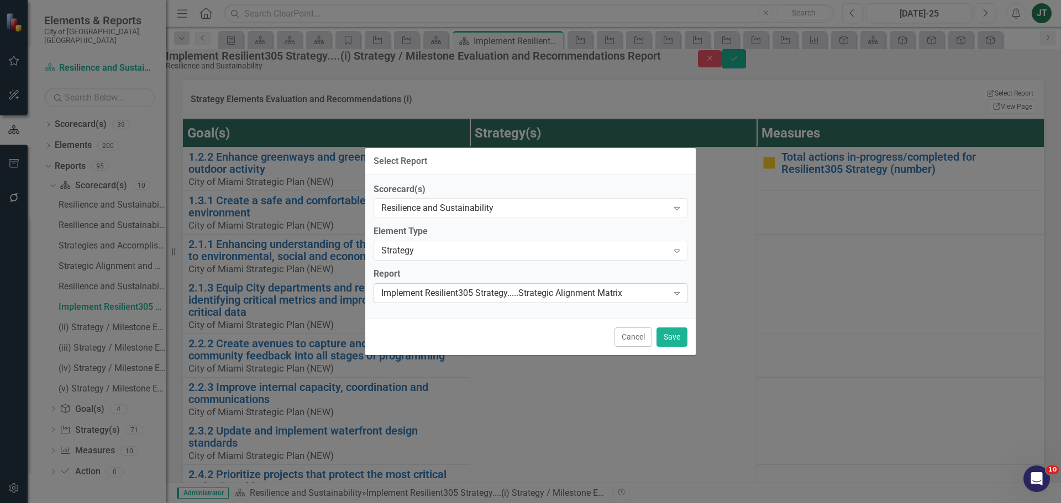
click at [518, 292] on div "Implement Resilient305 Strategy.....Strategic Alignment Matrix" at bounding box center [524, 293] width 287 height 13
click at [677, 338] on button "Save" at bounding box center [671, 337] width 31 height 19
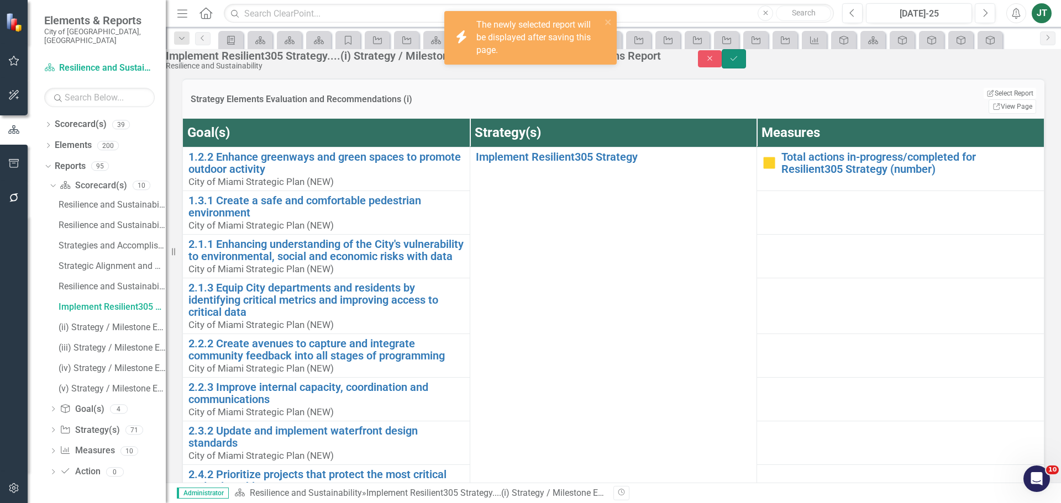
click at [746, 62] on button "Save" at bounding box center [734, 58] width 24 height 19
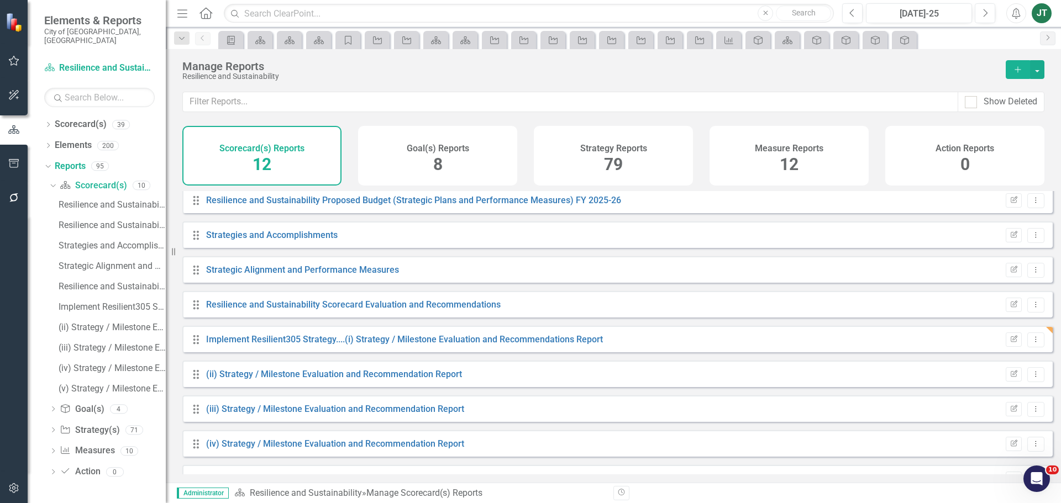
scroll to position [134, 0]
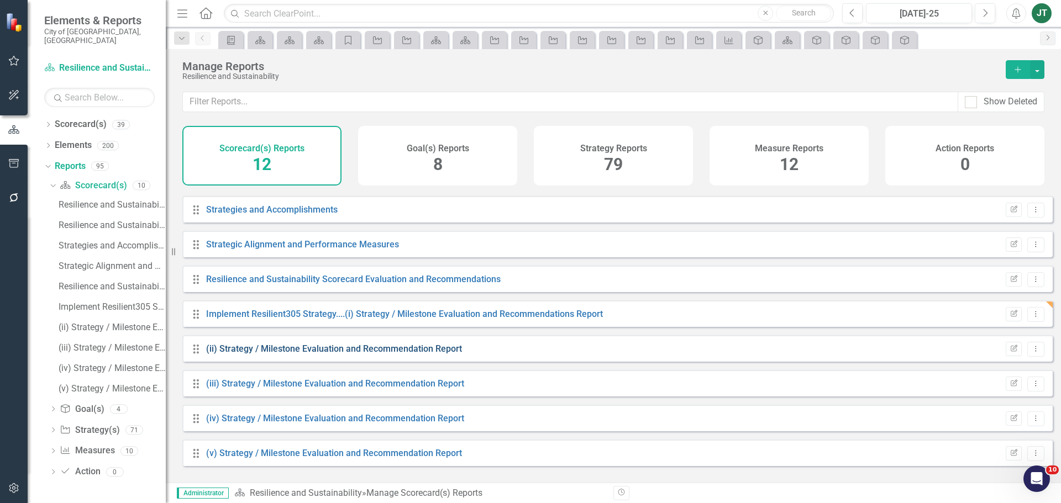
click at [415, 354] on link "(ii) Strategy / Milestone Evaluation and Recommendation Report" at bounding box center [334, 349] width 256 height 10
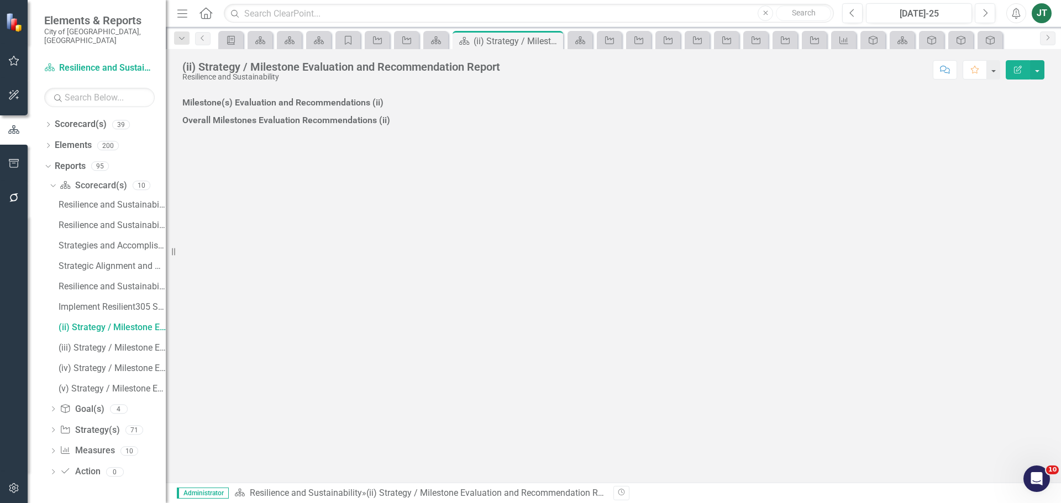
click at [979, 90] on h3 "Strategy Elements Evaluation and Recommendations (ii)" at bounding box center [613, 85] width 862 height 10
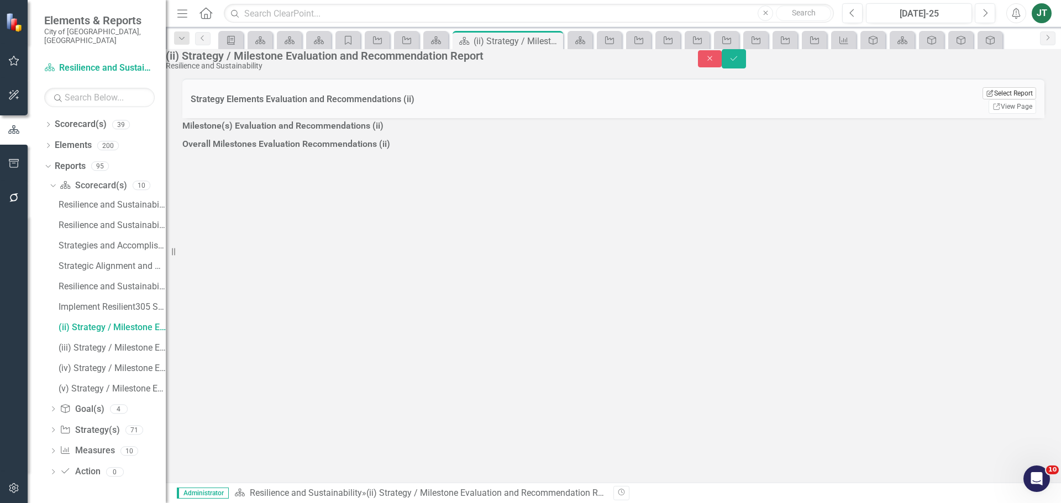
click at [1002, 99] on button "Edit Report Select Report" at bounding box center [1009, 93] width 54 height 12
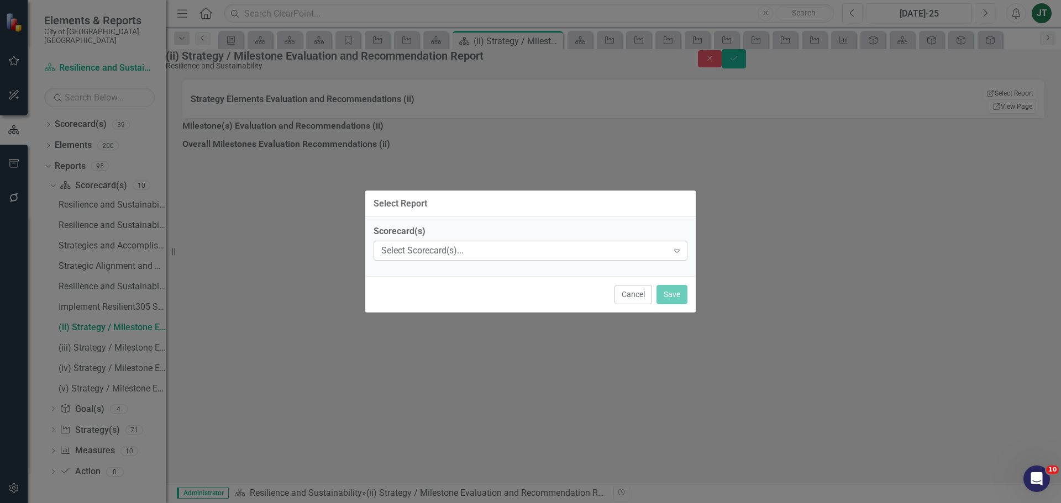
click at [481, 257] on div "Select Scorecard(s)..." at bounding box center [524, 251] width 287 height 13
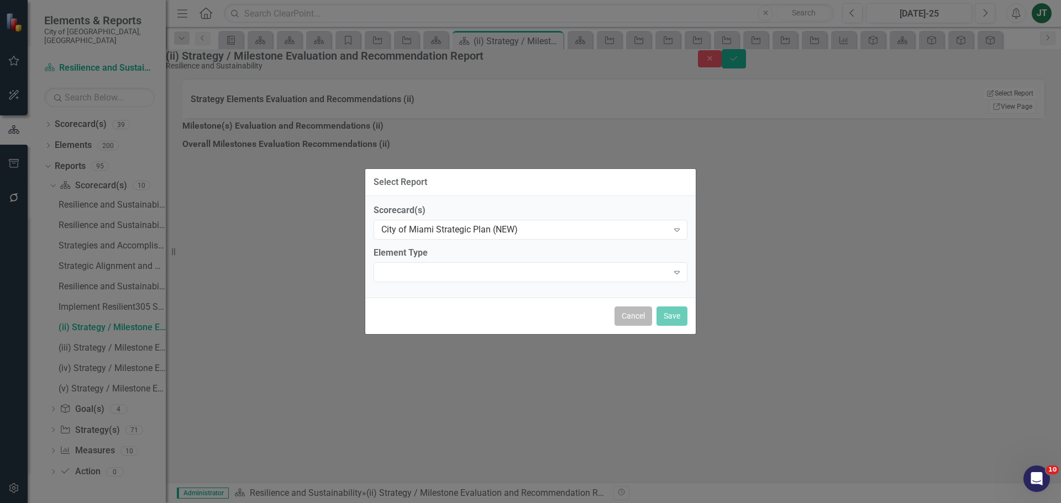
click at [624, 315] on button "Cancel" at bounding box center [633, 316] width 38 height 19
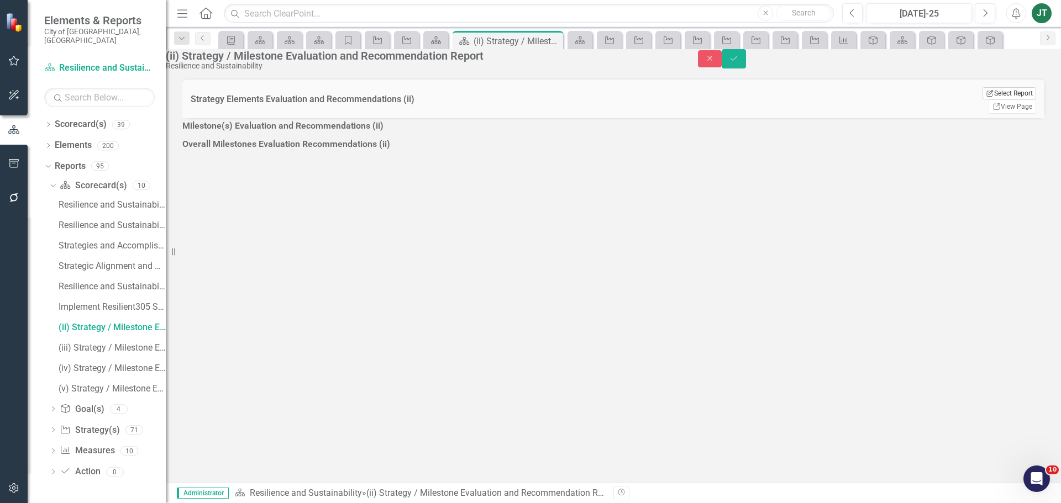
click at [1000, 99] on button "Edit Report Select Report" at bounding box center [1009, 93] width 54 height 12
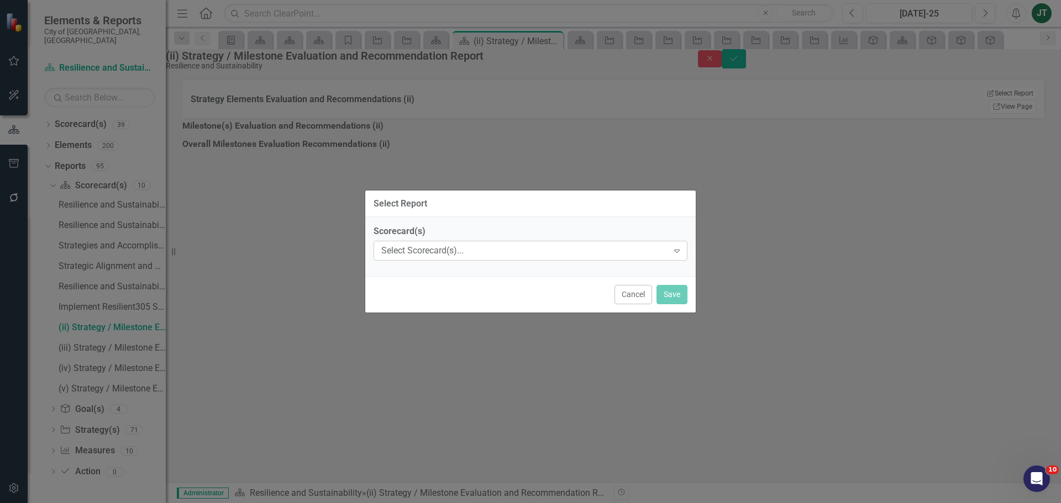
click at [427, 248] on div "Select Scorecard(s)..." at bounding box center [524, 251] width 287 height 13
click at [419, 254] on div "Select Scorecard(s)..." at bounding box center [524, 251] width 287 height 13
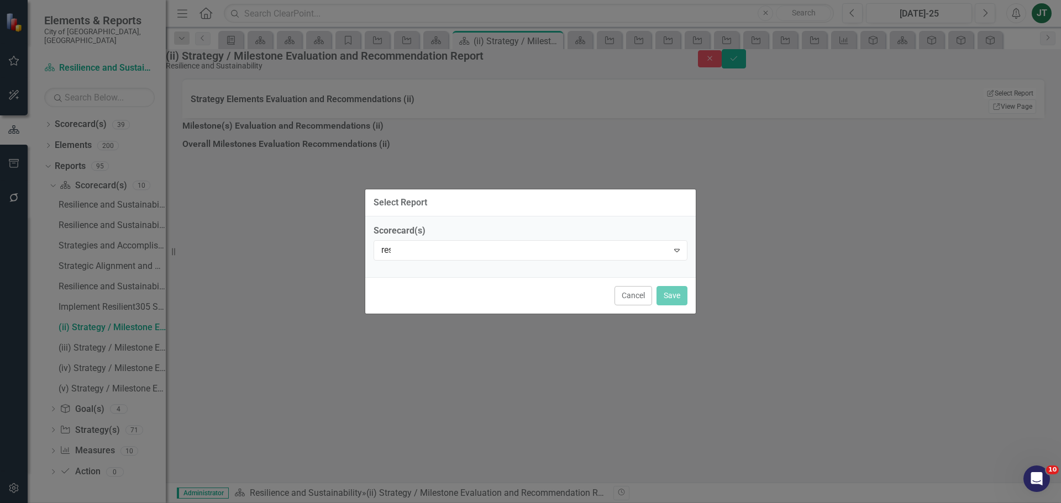
type input "resi"
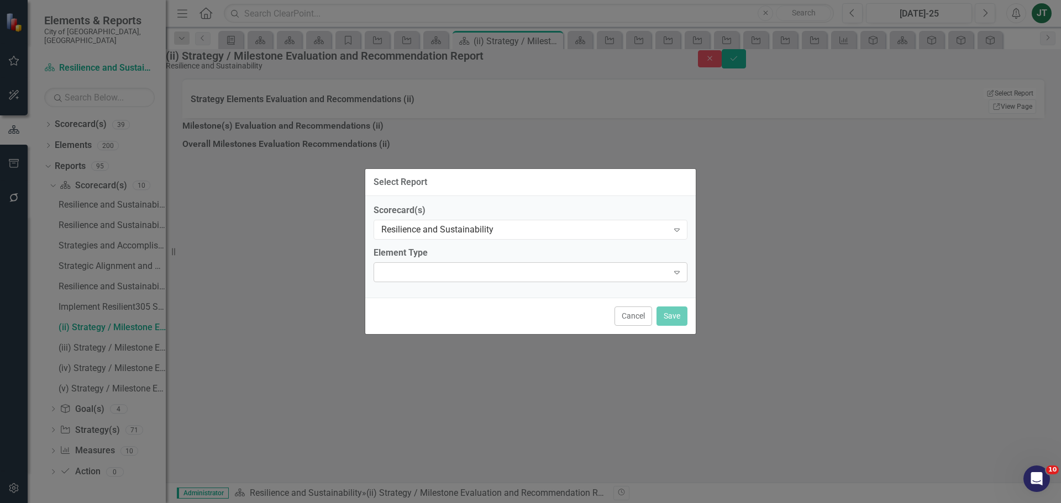
click at [490, 278] on div "Expand" at bounding box center [531, 272] width 314 height 20
type input "stra"
click at [435, 503] on div "Stra tegy" at bounding box center [532, 512] width 1043 height 13
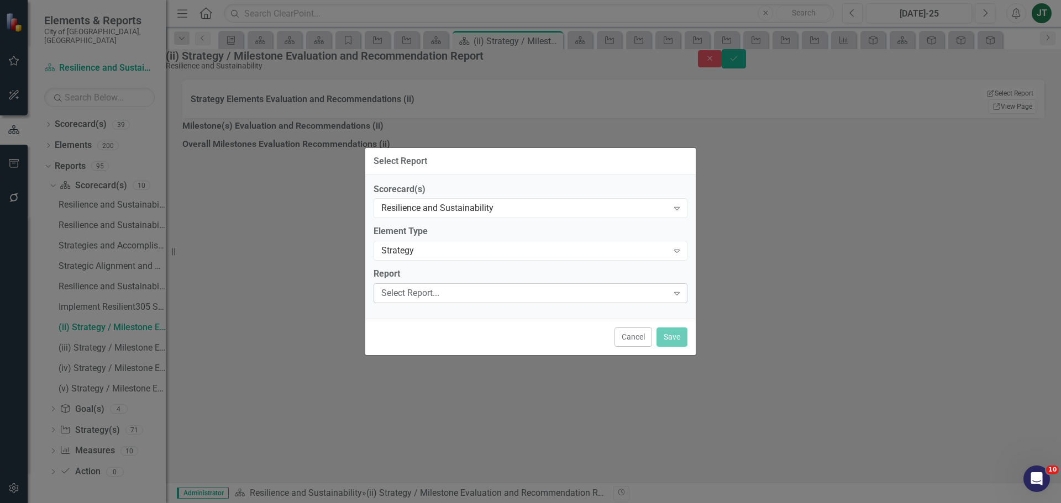
click at [421, 301] on div "Select Report... Expand" at bounding box center [531, 293] width 314 height 20
type input "miami forever"
click at [673, 333] on button "Save" at bounding box center [671, 337] width 31 height 19
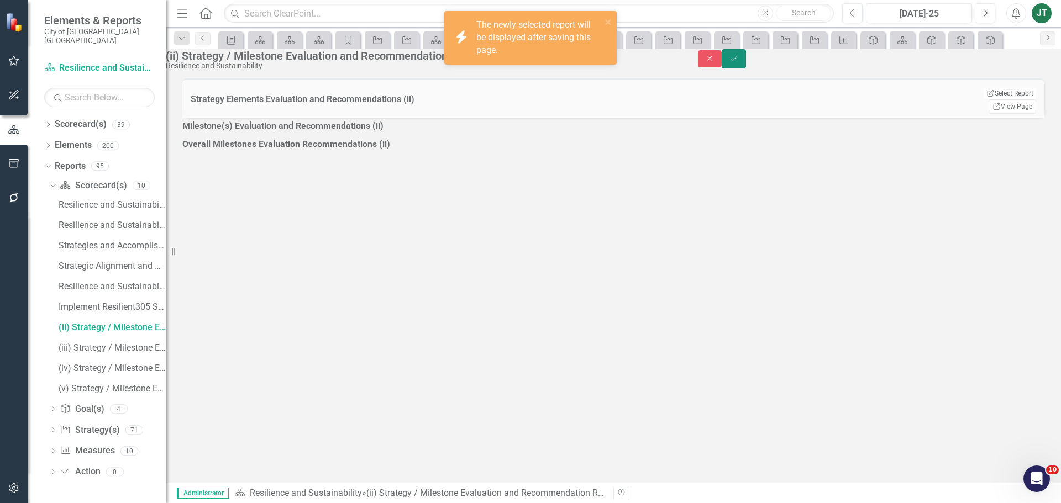
click at [739, 62] on icon "Save" at bounding box center [734, 59] width 10 height 8
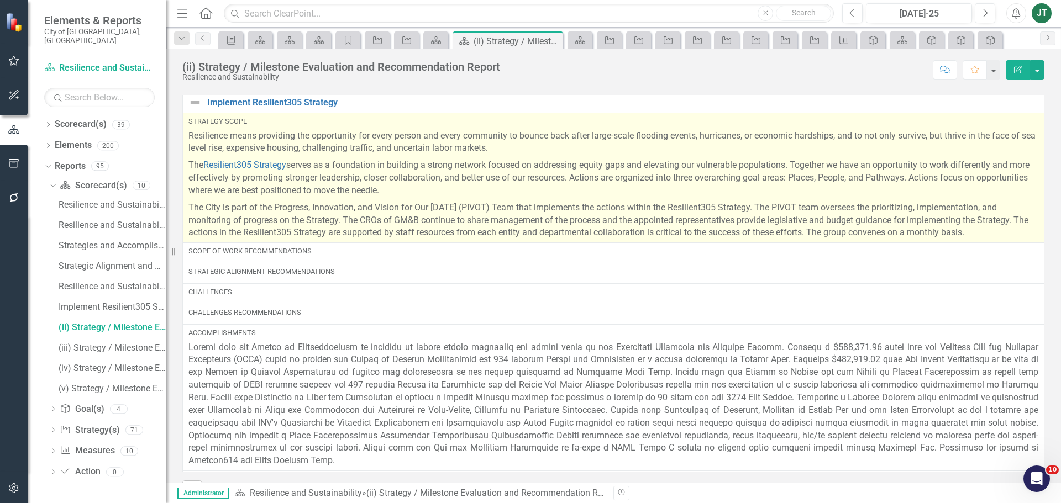
scroll to position [0, 0]
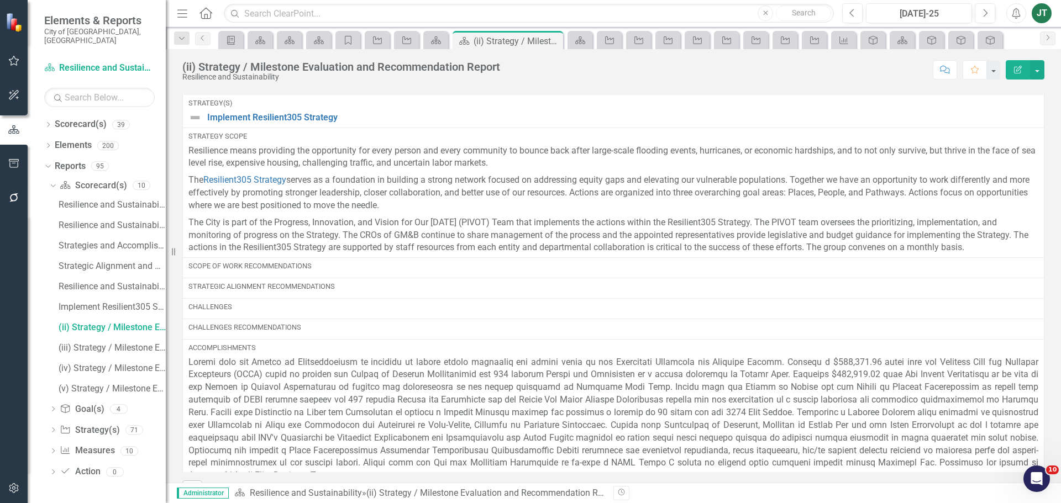
drag, startPoint x: 55, startPoint y: 2, endPoint x: 1012, endPoint y: 72, distance: 959.5
click at [1012, 72] on button "Edit Report" at bounding box center [1018, 69] width 24 height 19
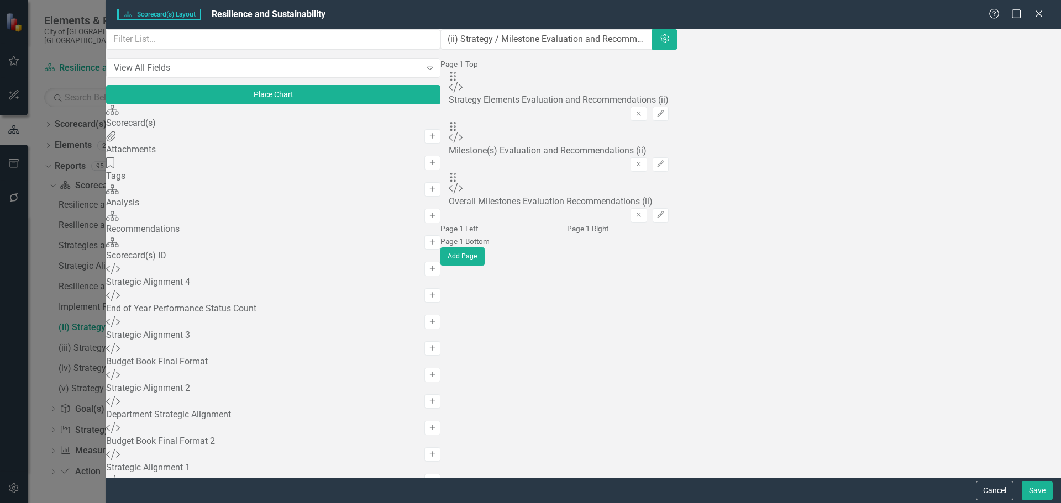
drag, startPoint x: 366, startPoint y: 96, endPoint x: 338, endPoint y: 105, distance: 29.7
drag, startPoint x: 338, startPoint y: 105, endPoint x: 365, endPoint y: 44, distance: 66.8
click at [441, 44] on input "(ii) Strategy / Milestone Evaluation and Recommendation Report" at bounding box center [547, 39] width 212 height 20
click at [441, 47] on input "(ii) Strategy / Milestone Evaluation and Recommendation Report" at bounding box center [547, 39] width 212 height 20
paste input "Implement Miami Forever Climate Ready Strategy"
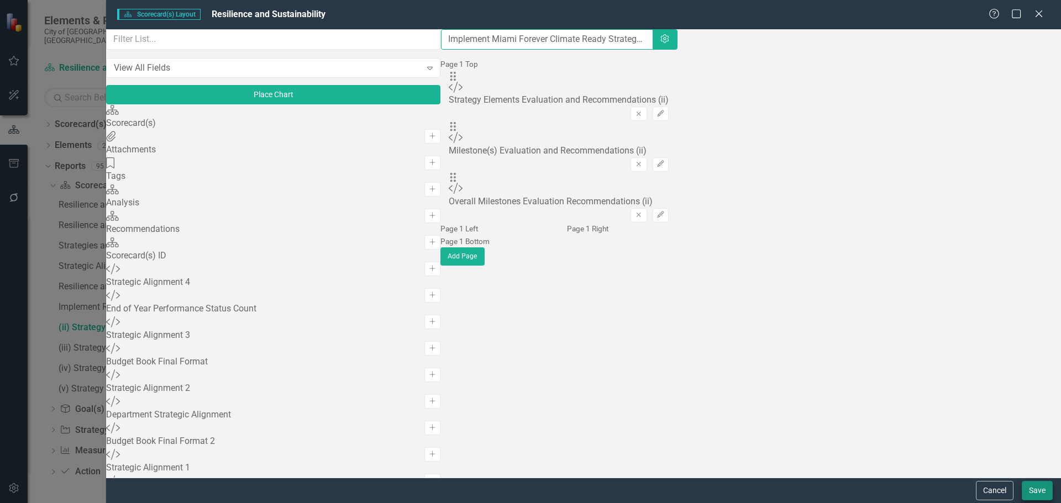
type input "Implement Miami Forever Climate Ready Strategy.....(ii) Strategy / Milestone Ev…"
click at [1037, 488] on button "Save" at bounding box center [1037, 490] width 31 height 19
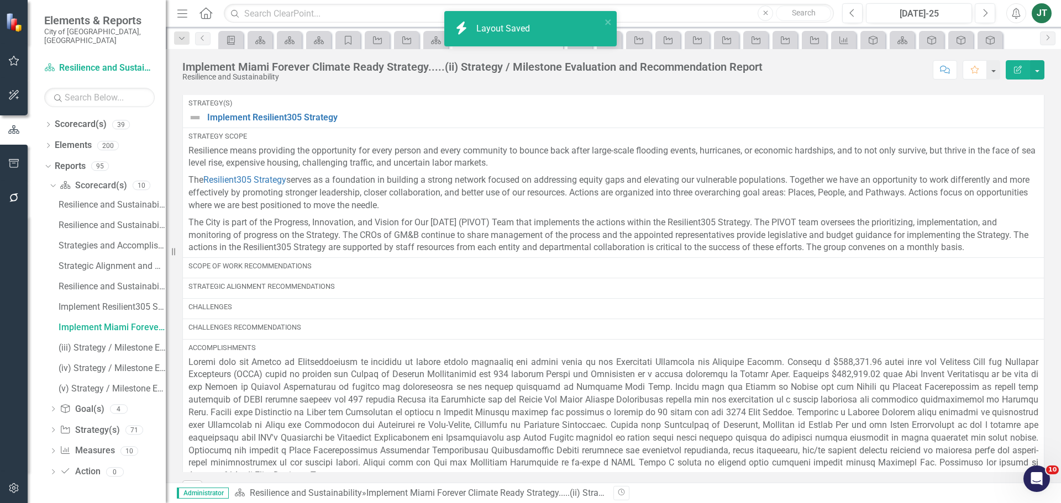
click at [717, 95] on td "Strategy Elements Evaluation and Recommendations (ii)" at bounding box center [613, 86] width 862 height 18
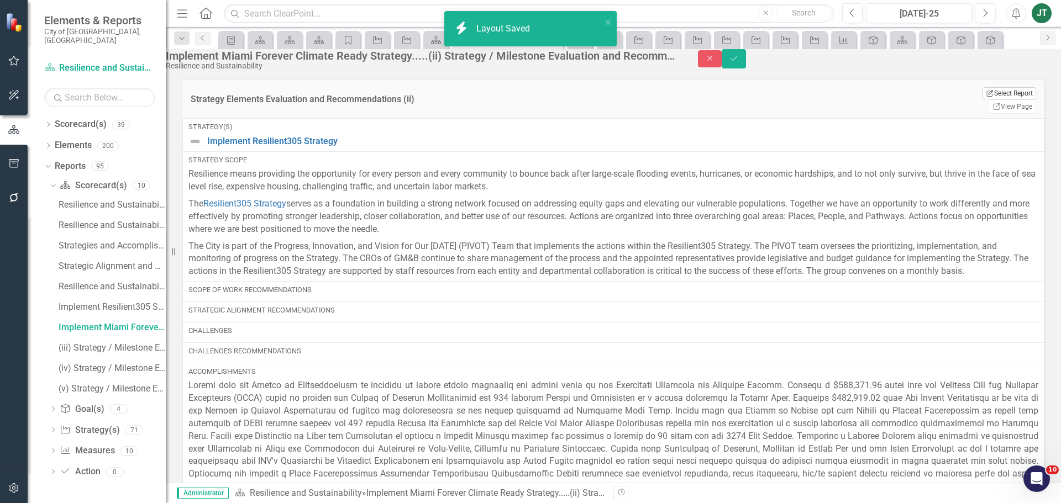
click at [982, 99] on button "Edit Report Select Report" at bounding box center [1009, 93] width 54 height 12
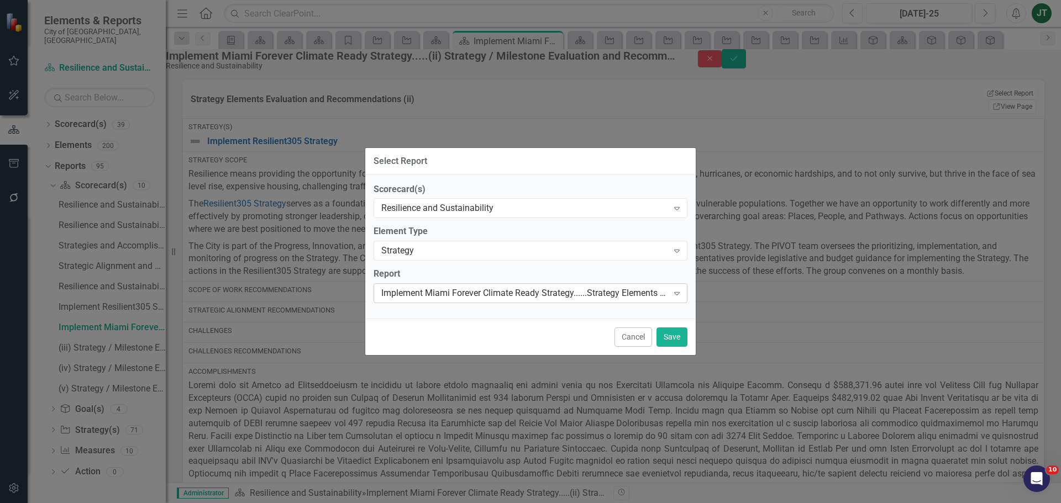
click at [426, 293] on div "Implement Miami Forever Climate Ready Strategy......Strategy Elements Recommend…" at bounding box center [524, 293] width 287 height 13
click at [669, 336] on button "Save" at bounding box center [671, 337] width 31 height 19
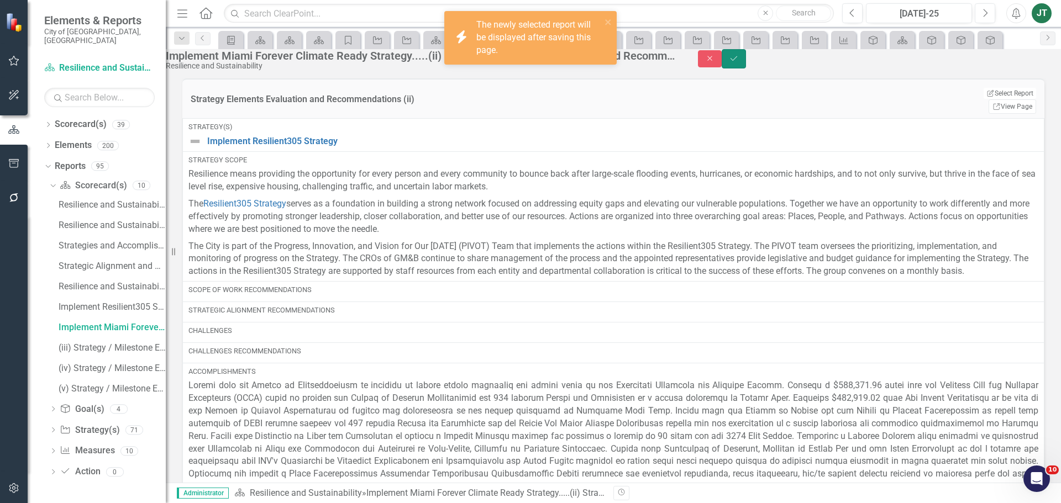
click at [746, 69] on button "Save" at bounding box center [734, 58] width 24 height 19
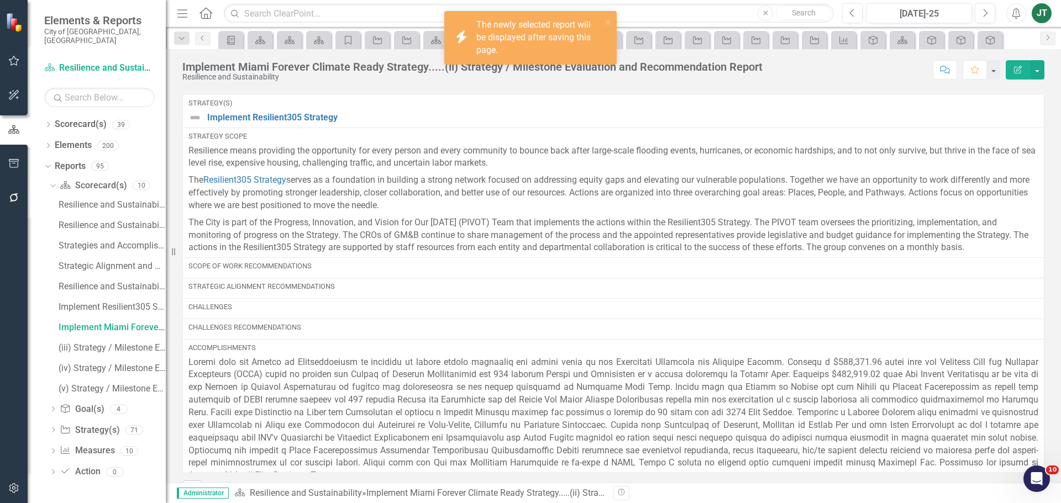
click at [987, 90] on h3 "Strategy Elements Evaluation and Recommendations (ii)" at bounding box center [613, 85] width 862 height 10
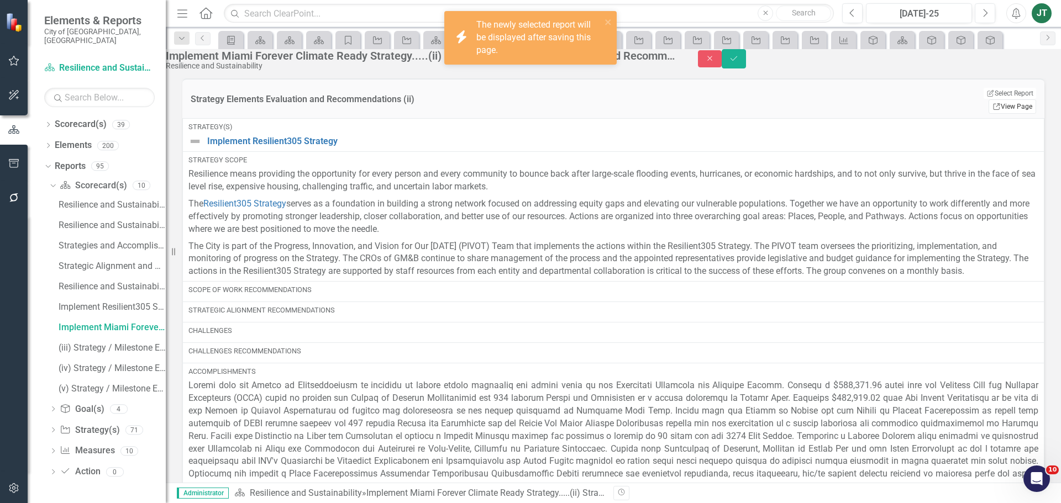
click at [1012, 108] on link "Link View Page" at bounding box center [1012, 106] width 48 height 14
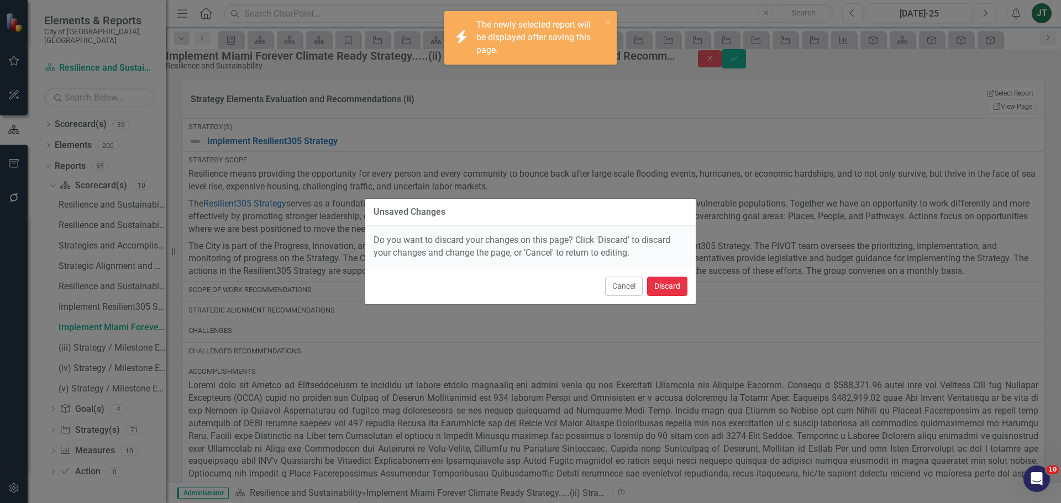
click at [669, 288] on button "Discard" at bounding box center [667, 286] width 40 height 19
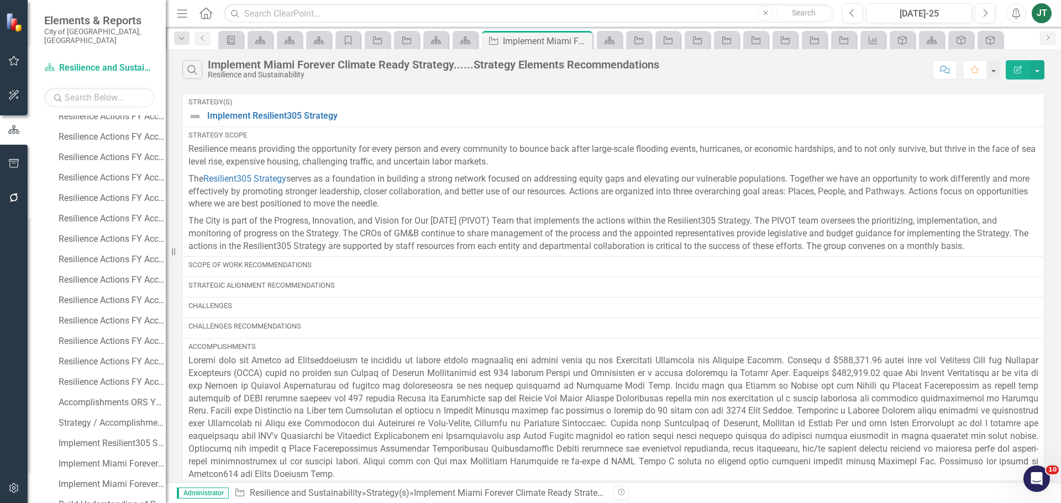
scroll to position [1113, 0]
click at [1012, 67] on button "Edit Report" at bounding box center [1018, 69] width 24 height 19
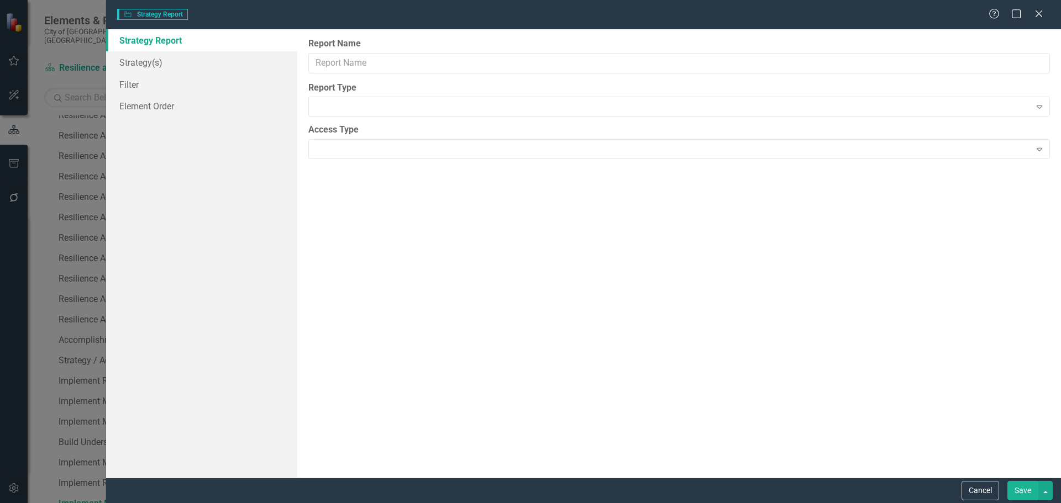
type input "Implement Miami Forever Climate Ready Strategy......Strategy Elements Recommend…"
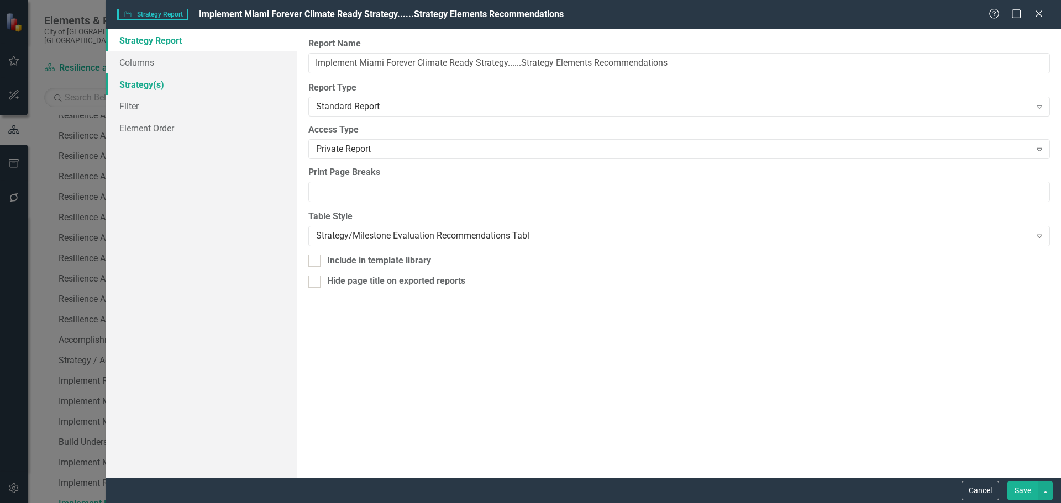
click at [154, 80] on link "Strategy(s)" at bounding box center [201, 84] width 191 height 22
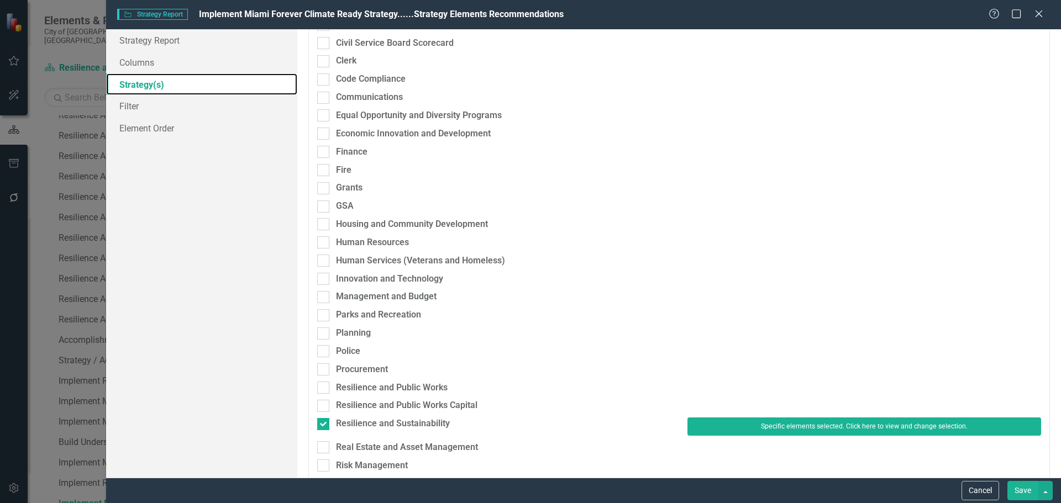
scroll to position [166, 0]
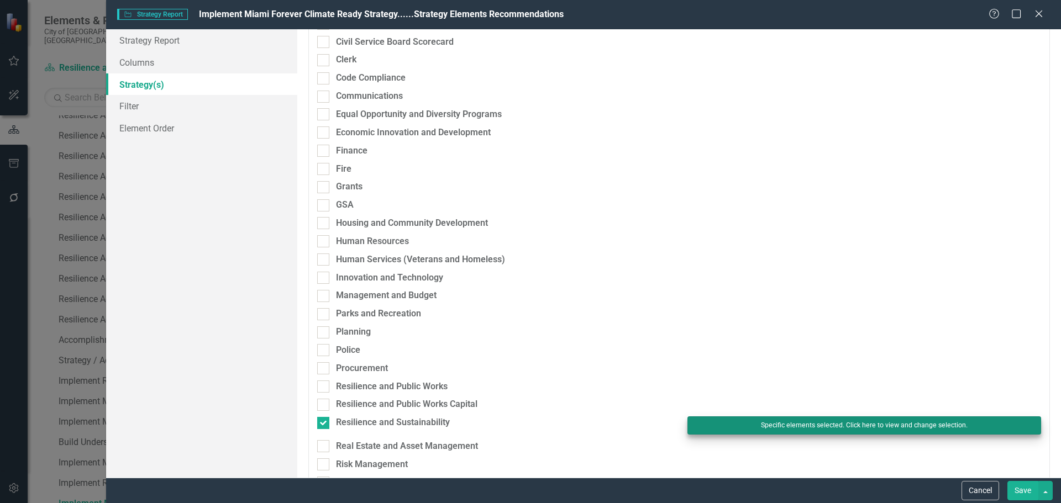
click at [818, 414] on div "Resilience and Public Works Capital" at bounding box center [679, 407] width 740 height 18
click at [818, 426] on button "Specific elements selected. Click here to view and change selection." at bounding box center [864, 426] width 354 height 18
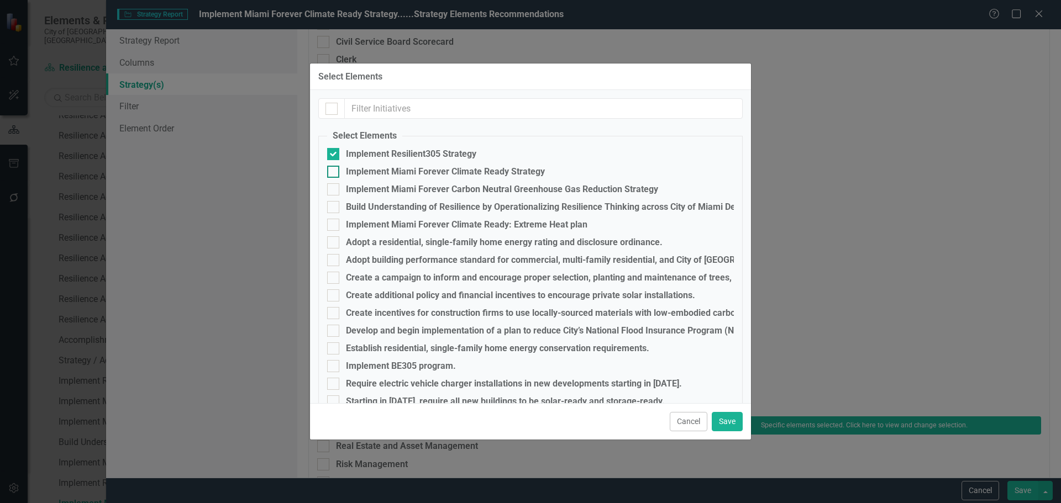
click at [360, 171] on div "Implement Miami Forever Climate Ready Strategy" at bounding box center [445, 172] width 199 height 10
click at [334, 171] on input "Implement Miami Forever Climate Ready Strategy" at bounding box center [330, 169] width 7 height 7
checkbox input "true"
click at [364, 153] on div "Implement Resilient305 Strategy" at bounding box center [411, 154] width 130 height 10
click at [334, 153] on input "Implement Resilient305 Strategy" at bounding box center [330, 151] width 7 height 7
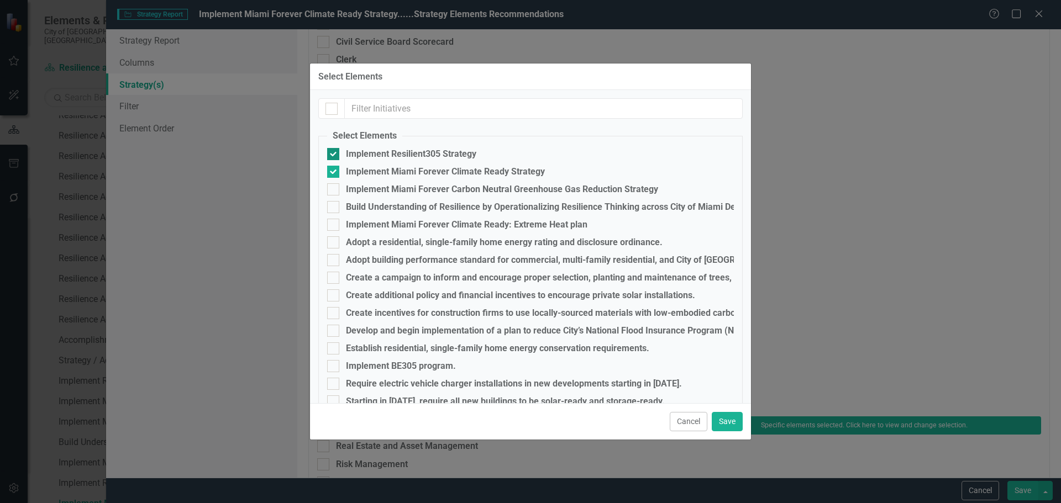
checkbox input "false"
click at [722, 423] on button "Save" at bounding box center [727, 421] width 31 height 19
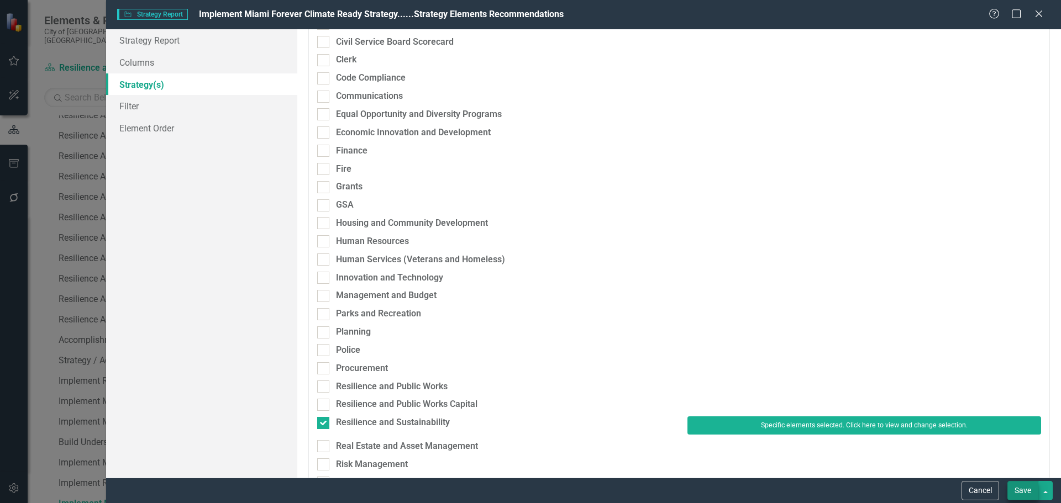
click at [1017, 501] on div "Cancel Save" at bounding box center [583, 490] width 955 height 25
click at [1018, 491] on button "Save" at bounding box center [1022, 490] width 31 height 19
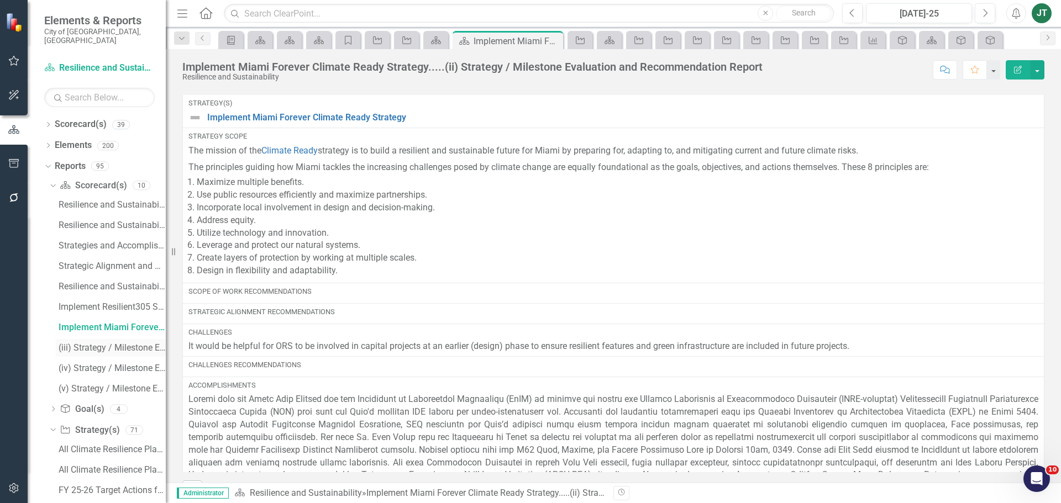
click at [96, 343] on div "(iii) Strategy / Milestone Evaluation and Recommendation Report" at bounding box center [112, 348] width 107 height 10
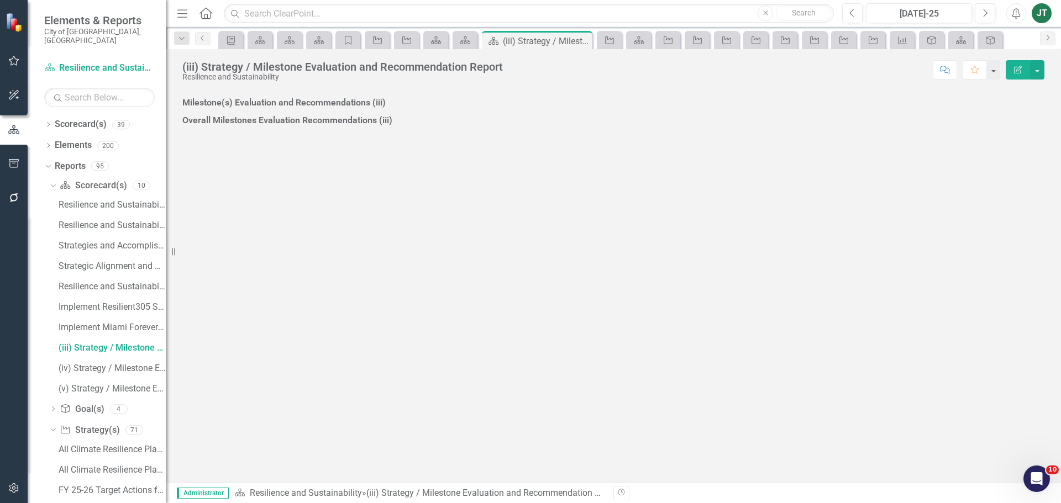
click at [1020, 59] on div "(iii) Strategy / Milestone Evaluation and Recommendation Report Resilience and …" at bounding box center [613, 65] width 895 height 33
click at [1017, 69] on icon "button" at bounding box center [1018, 70] width 8 height 8
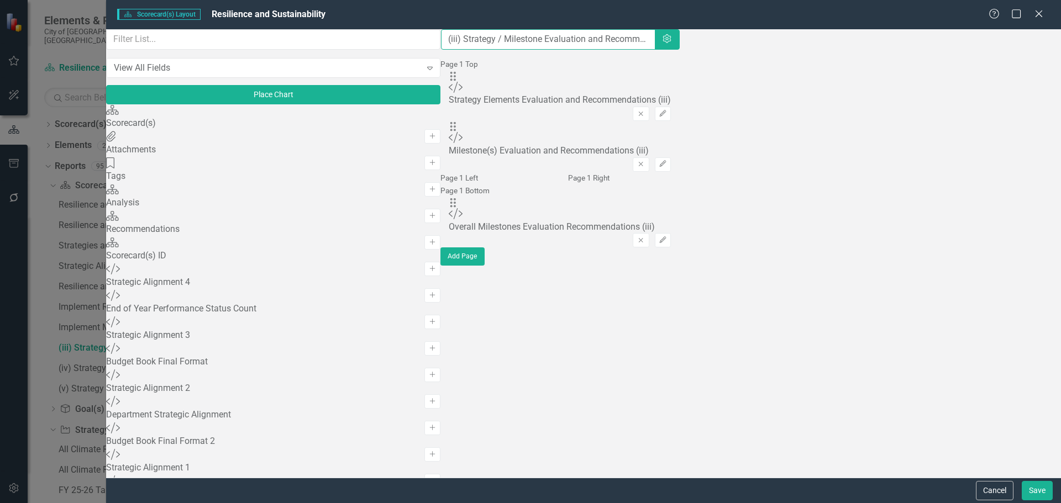
click at [441, 48] on input "(iii) Strategy / Milestone Evaluation and Recommendation Report" at bounding box center [548, 39] width 214 height 20
paste input "Implement Miami Forever Carbon Neutral"
type input "Implement Miami Forever Carbon Neutral....(iii) Strategy / Milestone Evaluation…"
click at [1034, 490] on button "Save" at bounding box center [1037, 490] width 31 height 19
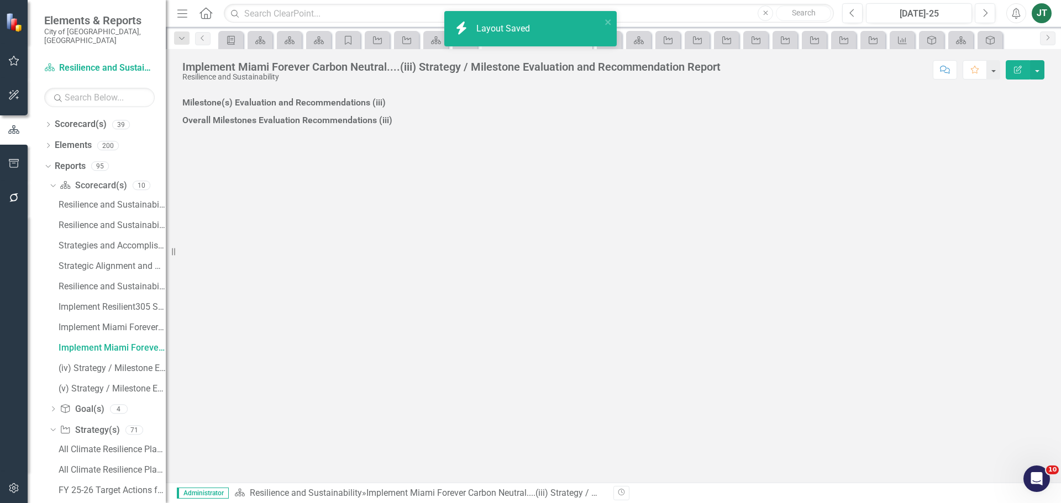
click at [610, 90] on h3 "Strategy Elements Evaluation and Recommendations (iii)" at bounding box center [613, 85] width 862 height 10
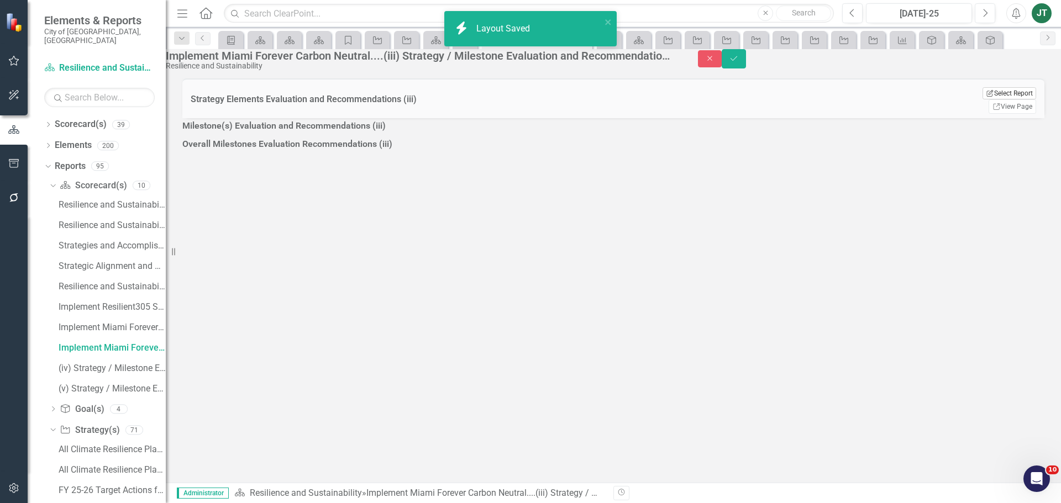
click at [1011, 99] on button "Edit Report Select Report" at bounding box center [1009, 93] width 54 height 12
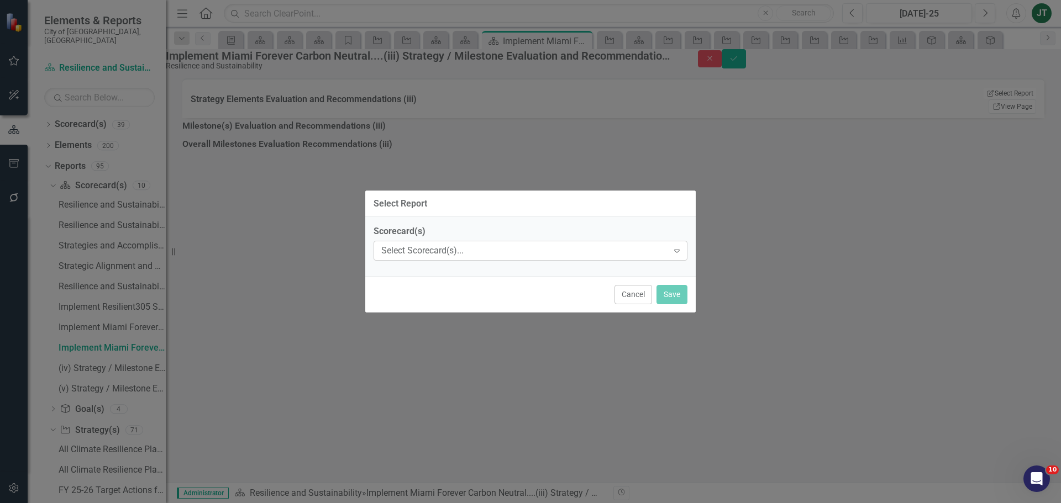
click at [482, 249] on div "Select Scorecard(s)..." at bounding box center [524, 251] width 287 height 13
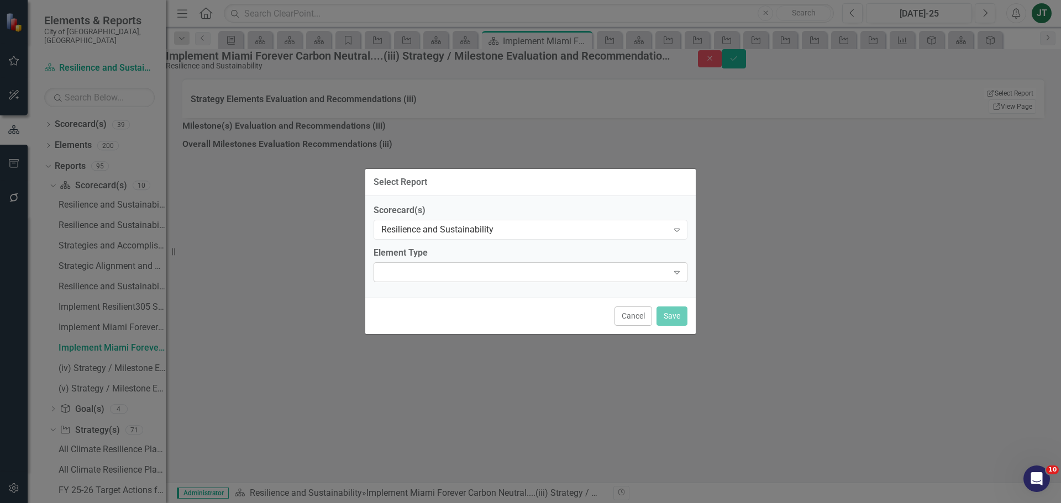
click at [413, 277] on div "Expand" at bounding box center [531, 272] width 314 height 20
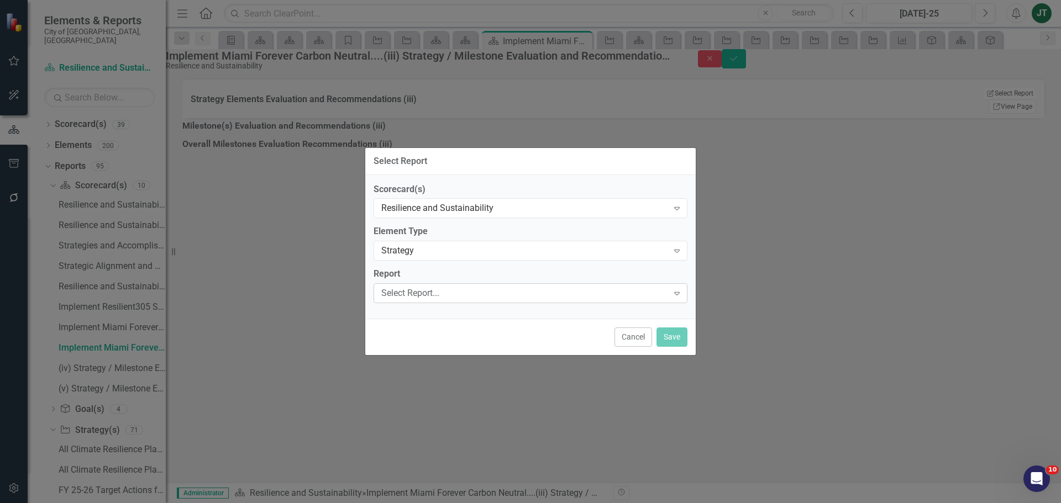
click at [406, 296] on div "Select Report..." at bounding box center [524, 293] width 287 height 13
type input "f"
type input "car"
click at [674, 330] on button "Save" at bounding box center [671, 337] width 31 height 19
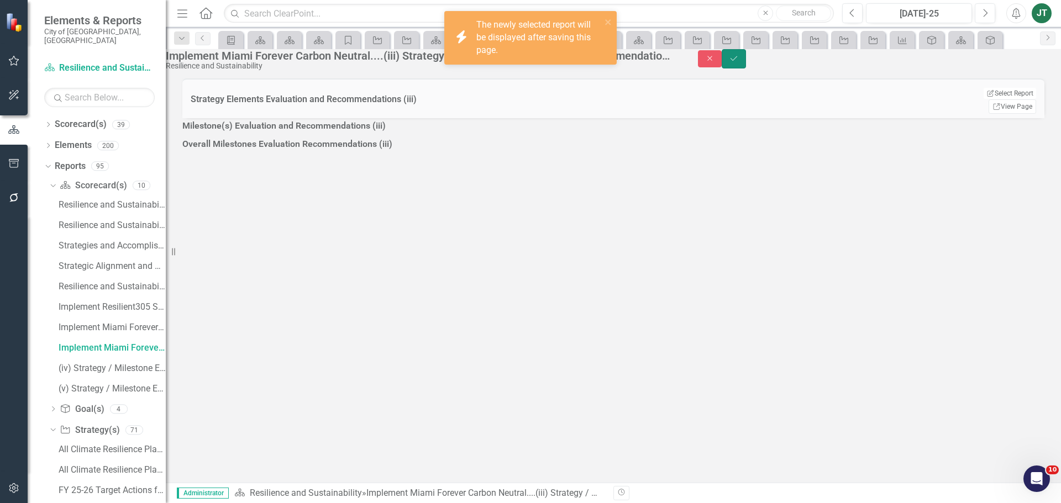
click at [739, 62] on icon "Save" at bounding box center [734, 59] width 10 height 8
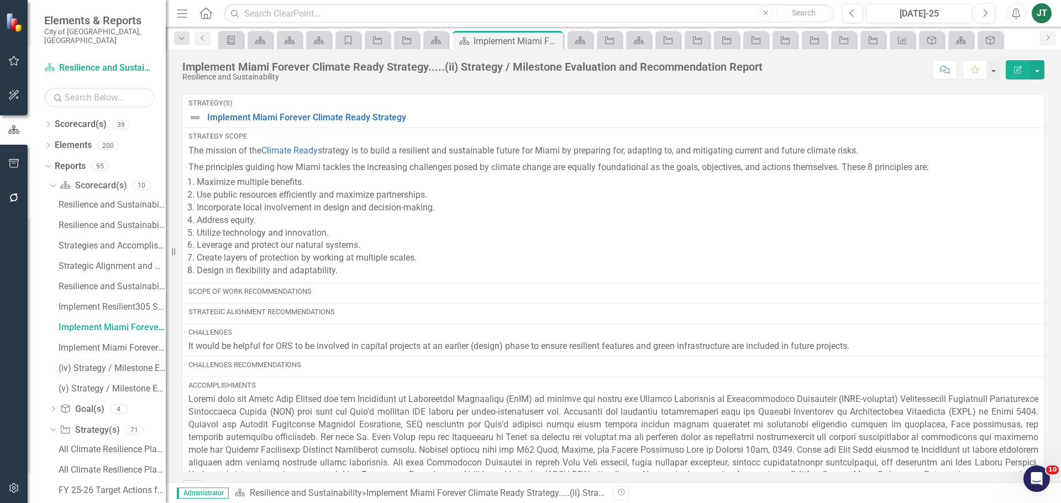
click at [94, 364] on div "(iv) Strategy / Milestone Evaluation and Recommendation Report" at bounding box center [112, 369] width 107 height 10
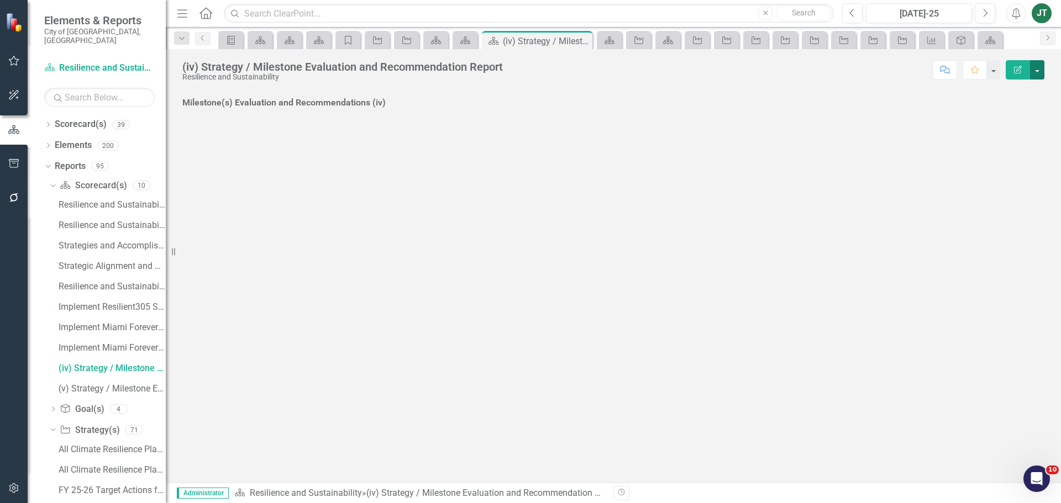
click at [1040, 65] on button "button" at bounding box center [1037, 69] width 14 height 19
click at [984, 107] on link "Edit Report Edit Layout" at bounding box center [996, 111] width 93 height 20
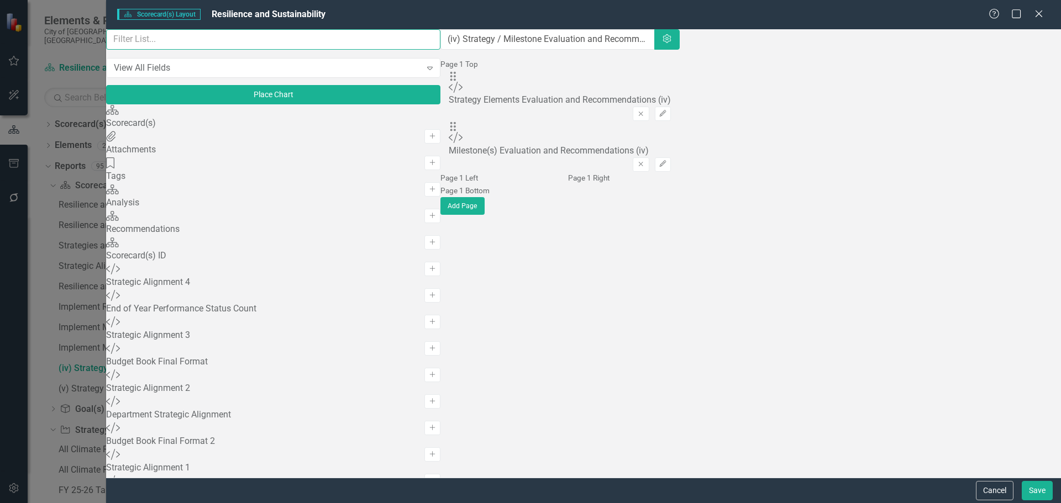
click at [262, 45] on input "text" at bounding box center [273, 39] width 334 height 20
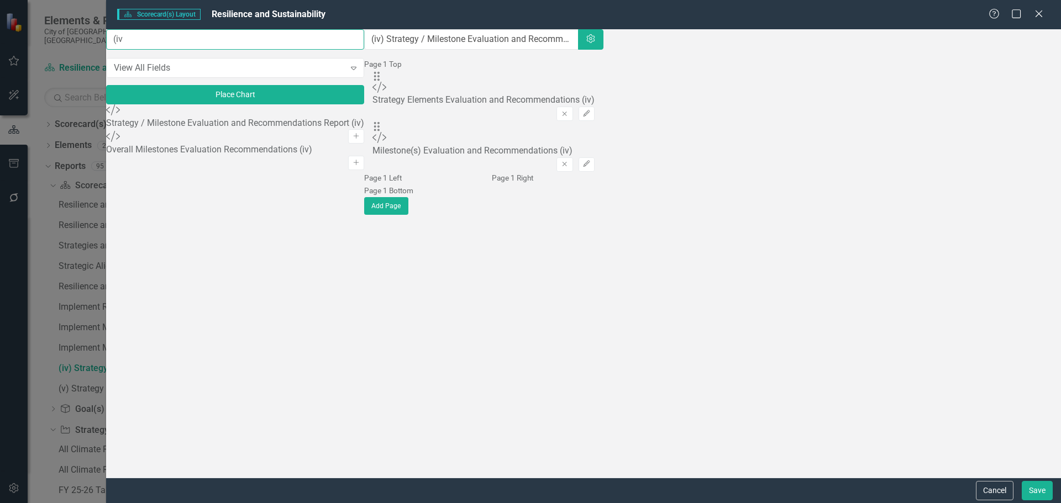
type input "(iv)"
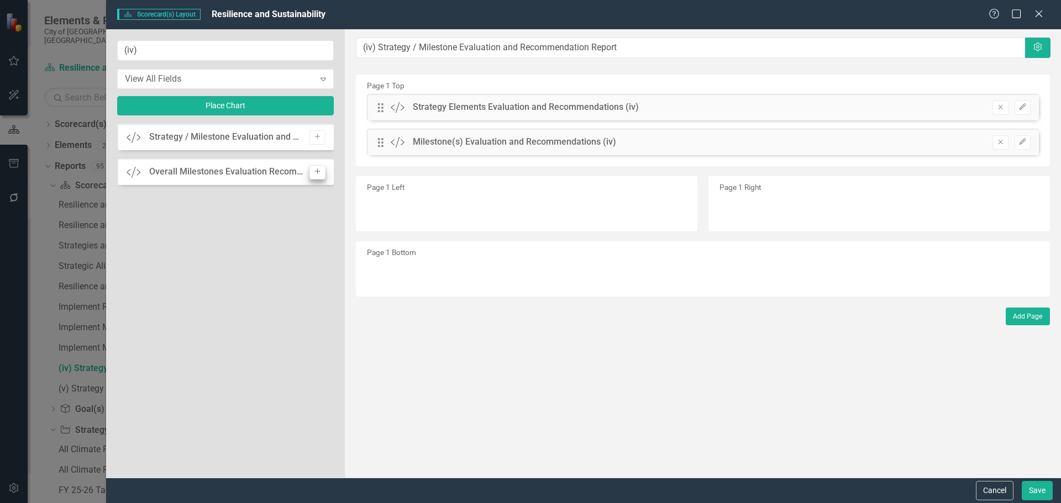
type input "(iv)"
click at [314, 169] on icon "Add" at bounding box center [317, 172] width 8 height 7
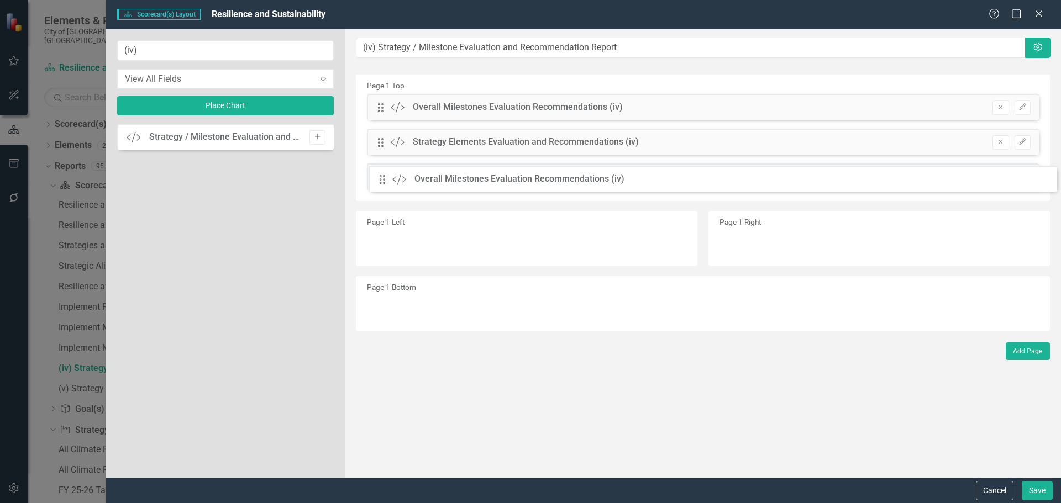
drag, startPoint x: 379, startPoint y: 108, endPoint x: 389, endPoint y: 180, distance: 72.5
click at [1037, 488] on button "Save" at bounding box center [1037, 490] width 31 height 19
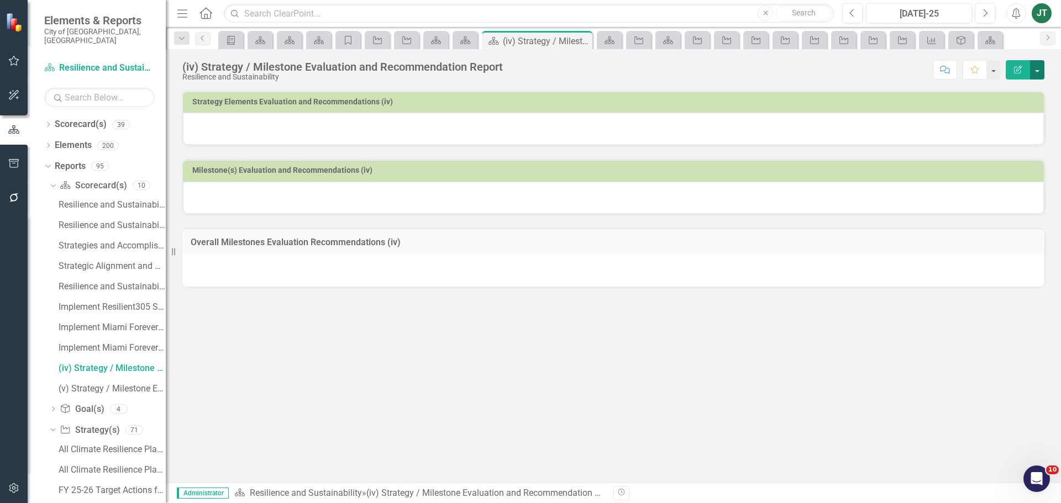
click at [1033, 61] on button "button" at bounding box center [1037, 69] width 14 height 19
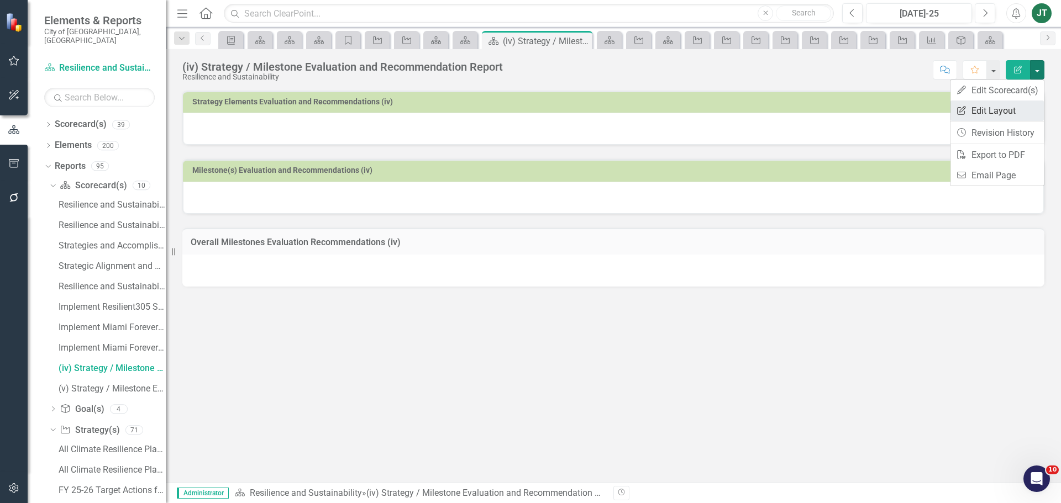
click at [1002, 107] on link "Edit Report Edit Layout" at bounding box center [996, 111] width 93 height 20
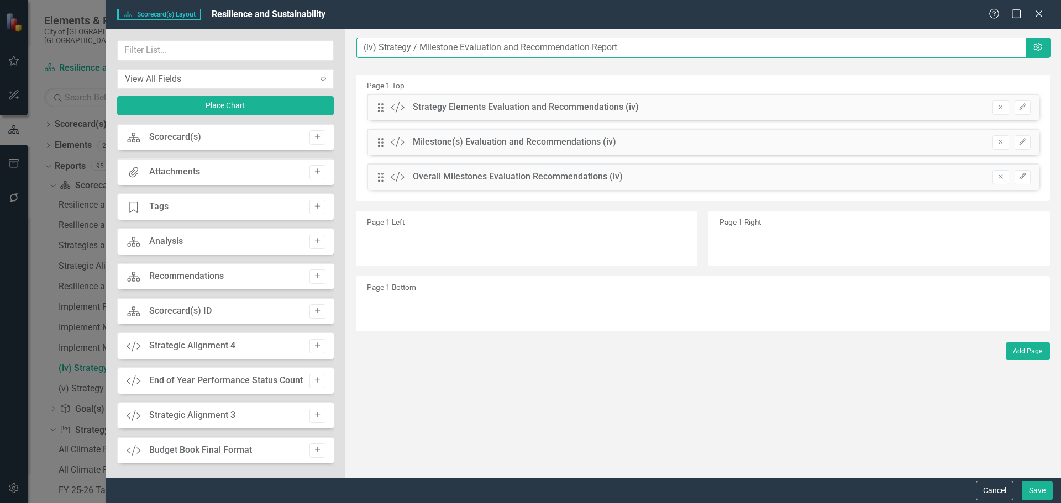
click at [361, 49] on input "(iv) Strategy / Milestone Evaluation and Recommendation Report" at bounding box center [691, 48] width 670 height 20
paste input "Implement Miami Forever Carbon Neutral"
click at [524, 46] on input "Implement Miami Forever Carbon Neutral(iv) Strategy / Milestone Evaluation and …" at bounding box center [691, 48] width 670 height 20
drag, startPoint x: 525, startPoint y: 46, endPoint x: 340, endPoint y: 56, distance: 185.4
click at [340, 56] on div "View All Fields Expand Place Chart Scorecard(s) Scorecard(s) Add Attachments At…" at bounding box center [583, 253] width 955 height 449
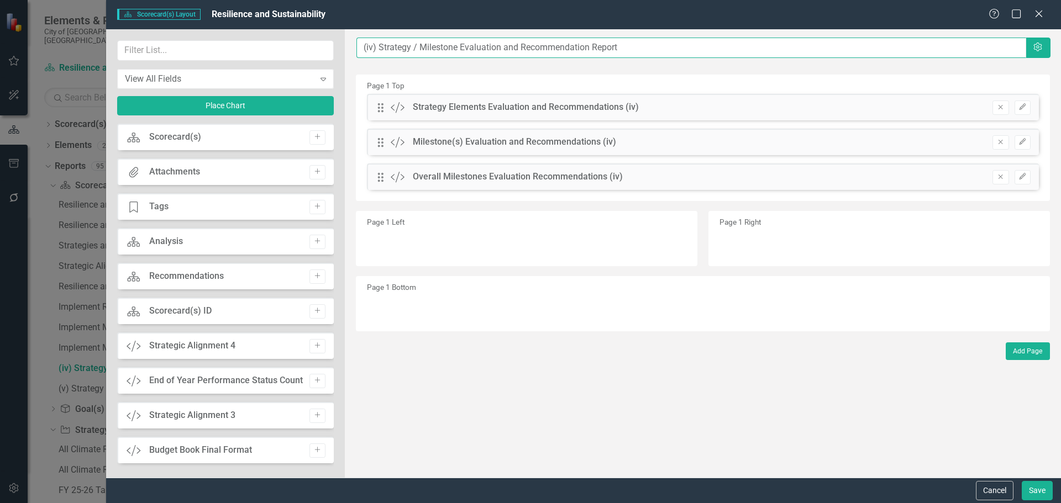
click at [357, 41] on input "(iv) Strategy / Milestone Evaluation and Recommendation Report" at bounding box center [691, 48] width 670 height 20
paste input "Build Understanding of Resilience by Operationalizing"
type input "Build Understanding of Resilience by Operationalizing.....(iv) Strategy / Miles…"
click at [1039, 492] on button "Save" at bounding box center [1037, 490] width 31 height 19
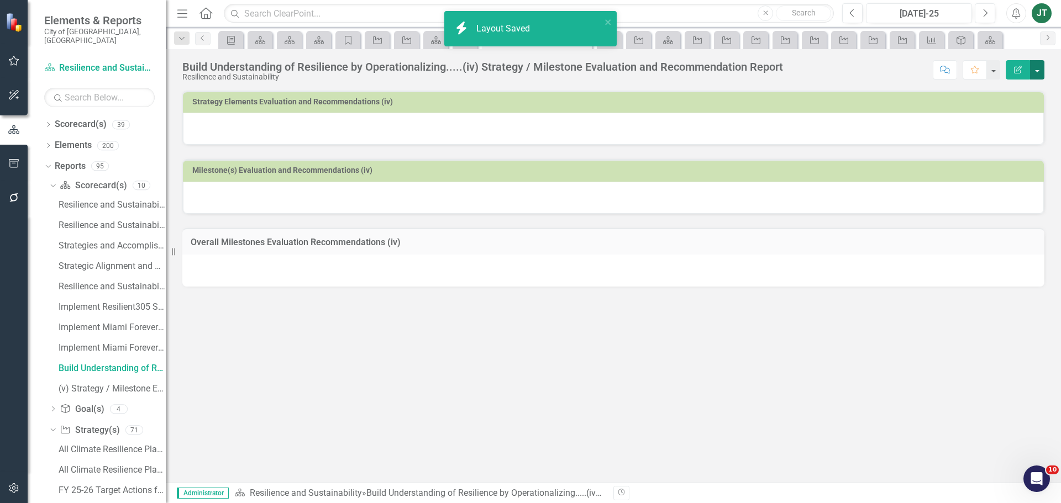
click at [1036, 67] on button "button" at bounding box center [1037, 69] width 14 height 19
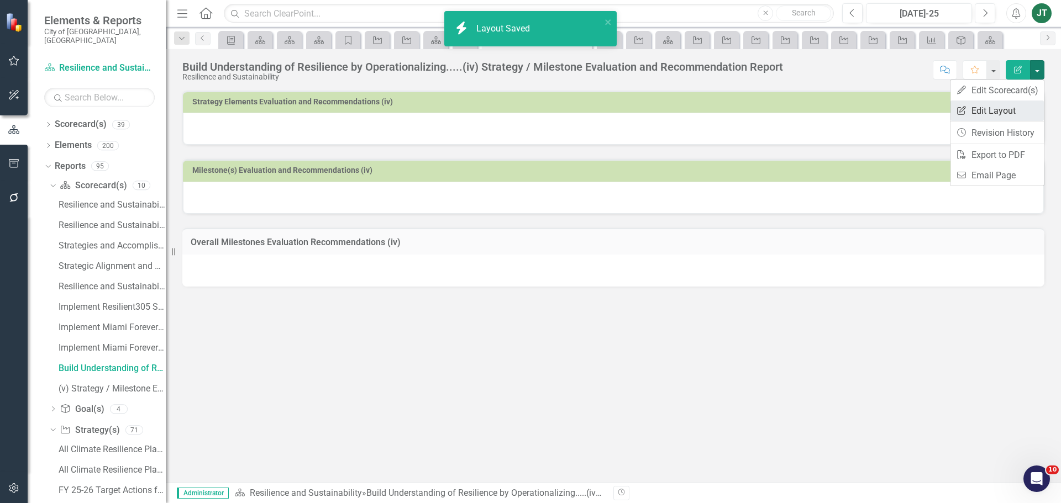
click at [1000, 113] on link "Edit Report Edit Layout" at bounding box center [996, 111] width 93 height 20
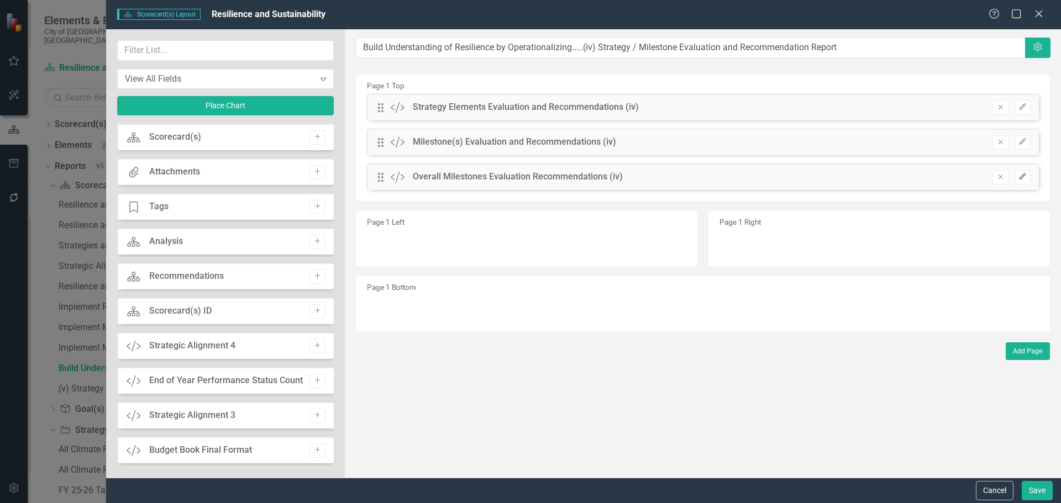
click at [1021, 177] on icon "button" at bounding box center [1022, 176] width 7 height 7
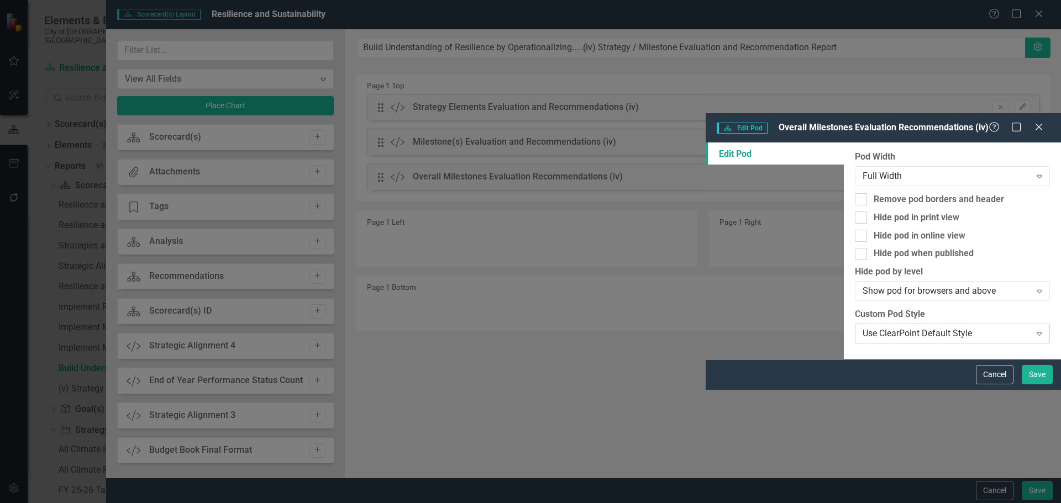
click at [862, 328] on div "Use ClearPoint Default Style" at bounding box center [945, 334] width 167 height 13
click at [1044, 385] on button "Save" at bounding box center [1037, 374] width 31 height 19
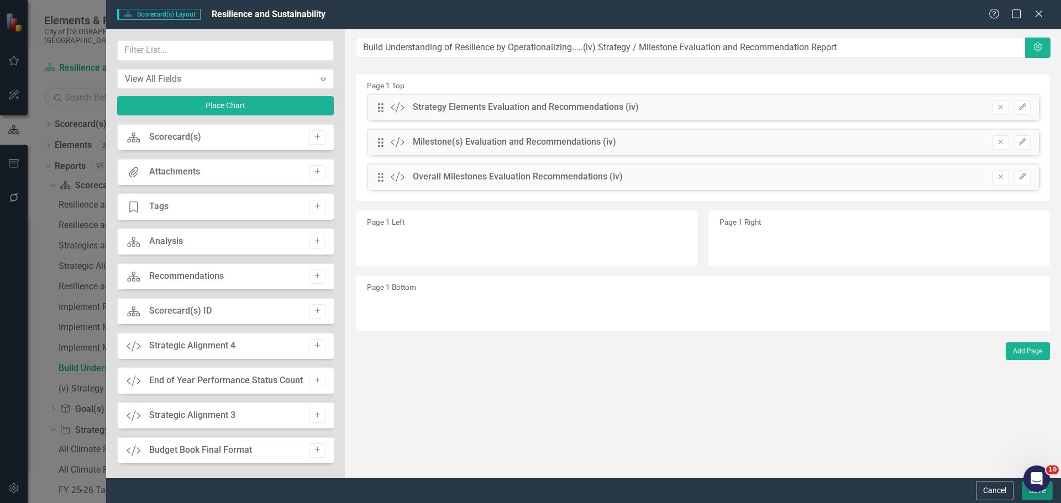
click at [1033, 493] on button "Save" at bounding box center [1037, 490] width 31 height 19
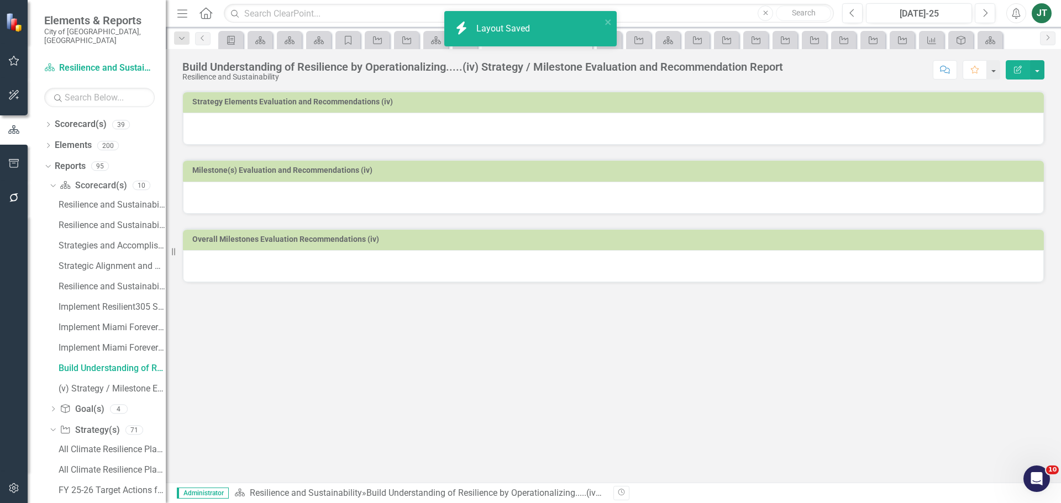
click at [457, 107] on td "Strategy Elements Evaluation and Recommendations (iv)" at bounding box center [615, 103] width 846 height 17
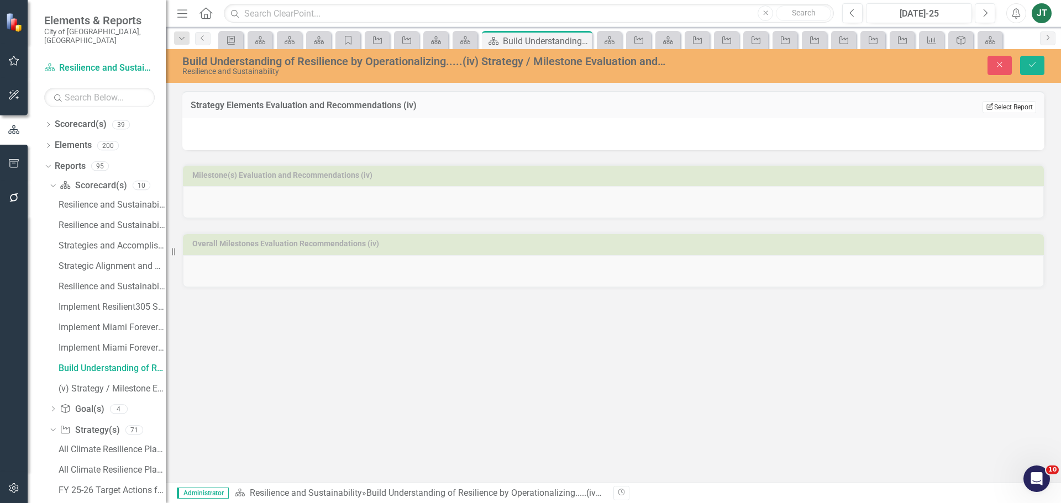
click at [1007, 106] on button "Edit Report Select Report" at bounding box center [1009, 107] width 54 height 12
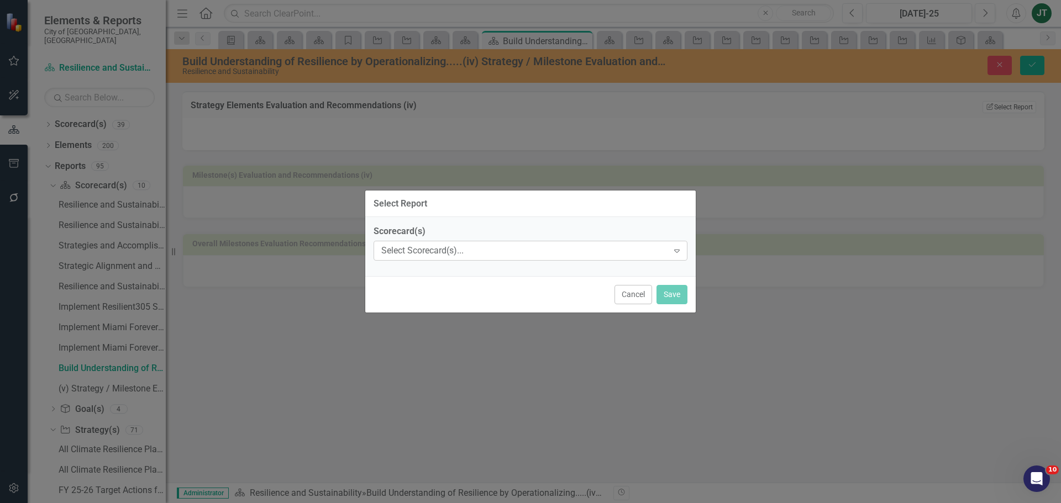
click at [440, 250] on div "Select Scorecard(s)..." at bounding box center [524, 251] width 287 height 13
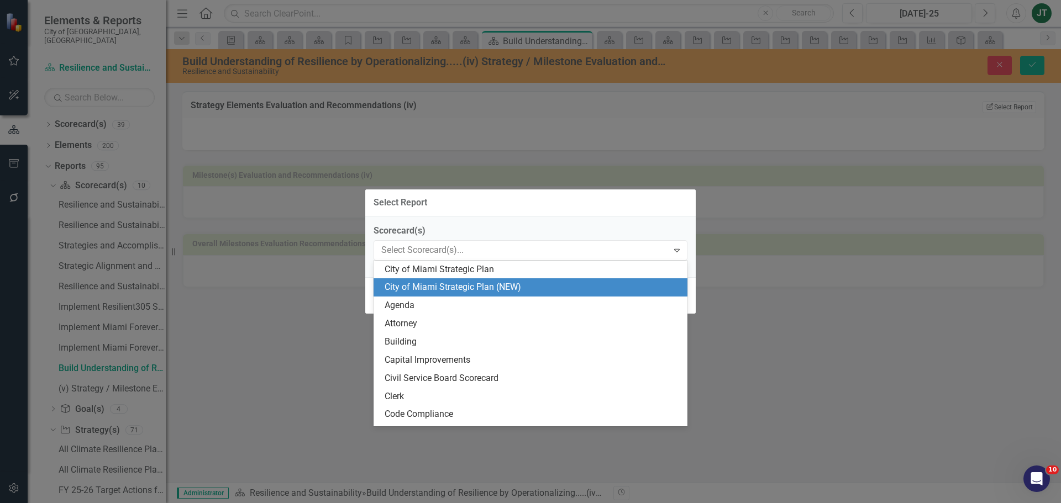
click at [447, 287] on div "City of Miami Strategic Plan (NEW)" at bounding box center [533, 287] width 296 height 13
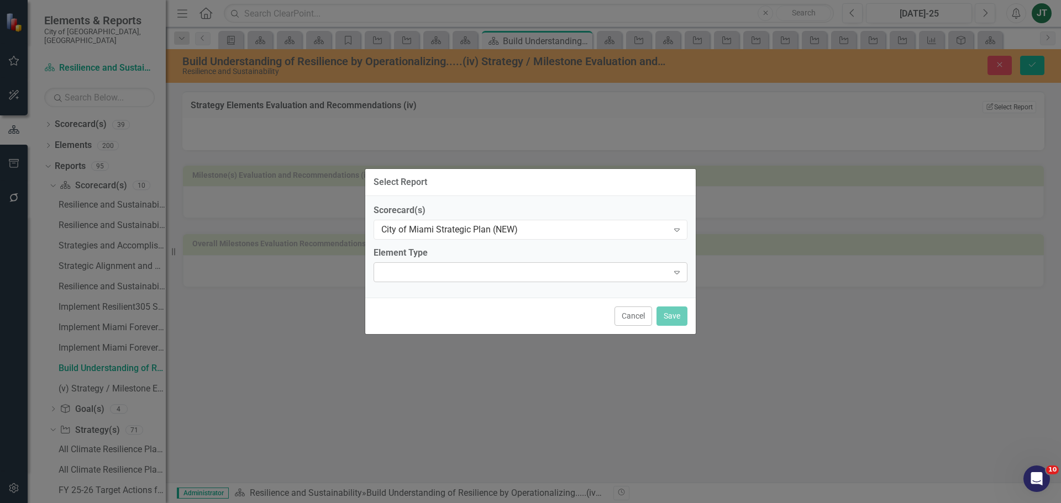
click at [431, 270] on div "Expand" at bounding box center [531, 272] width 314 height 20
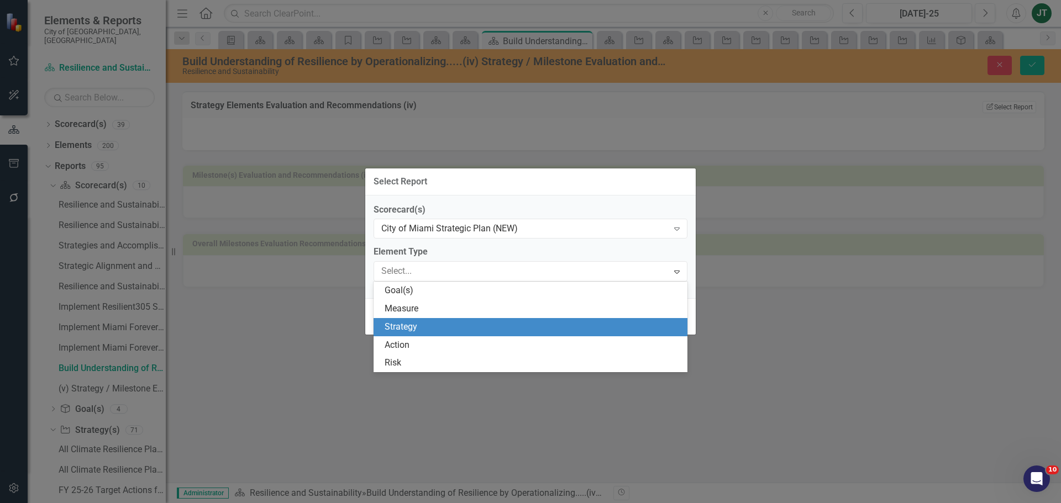
click at [418, 322] on div "Strategy" at bounding box center [533, 327] width 296 height 13
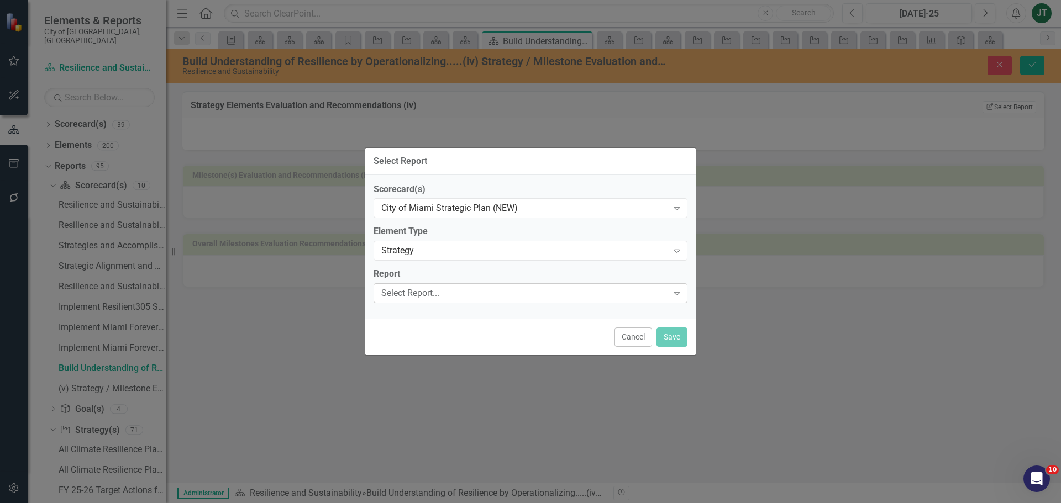
click at [400, 291] on div "Select Report..." at bounding box center [524, 293] width 287 height 13
type input "b"
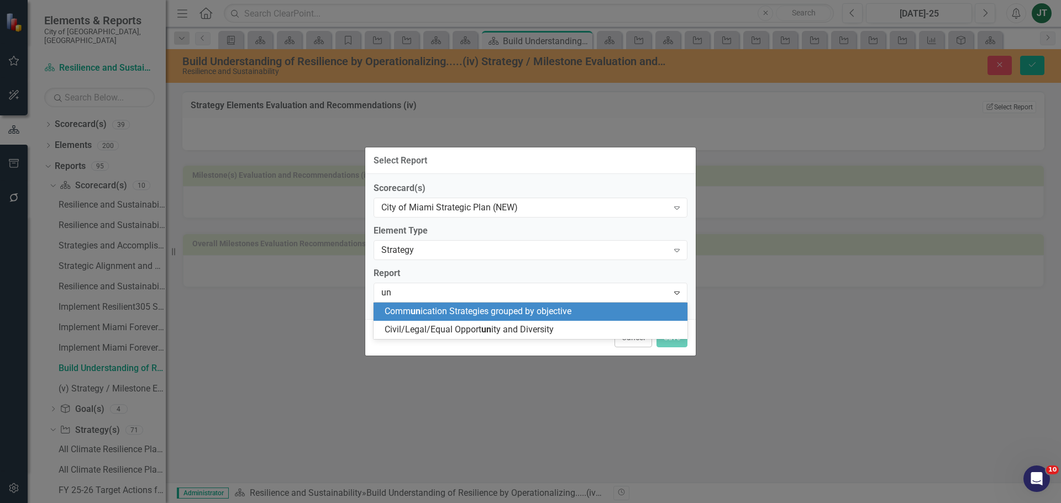
type input "u"
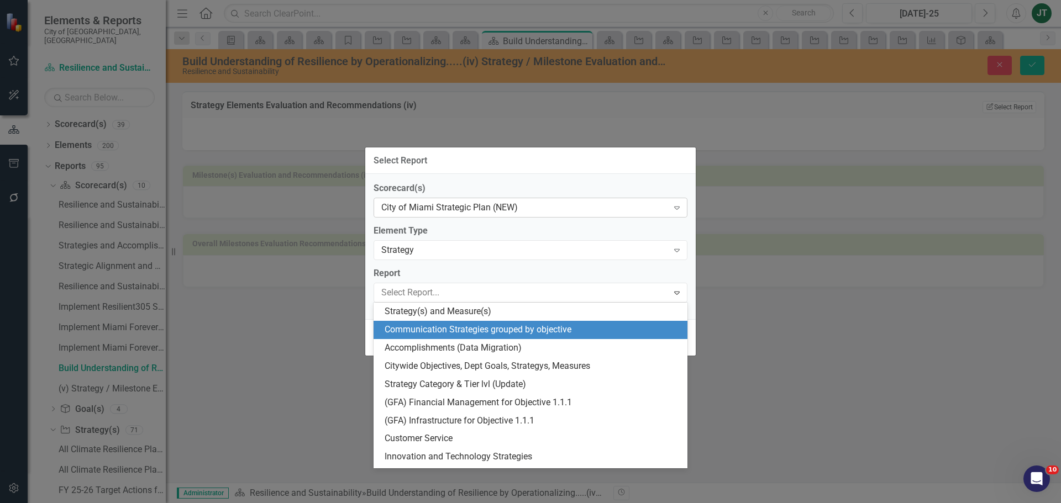
click at [489, 211] on div "City of Miami Strategic Plan (NEW)" at bounding box center [524, 208] width 287 height 13
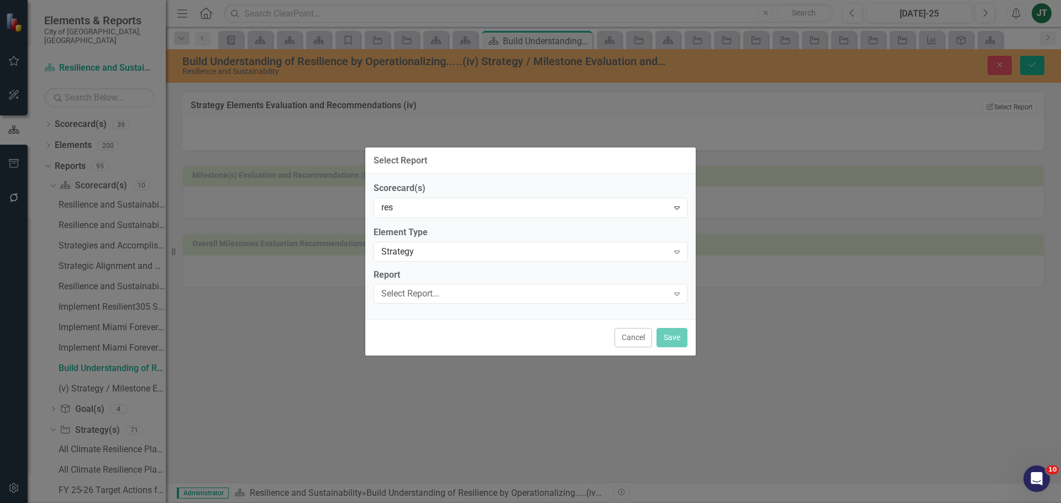
type input "resi"
click at [407, 299] on div "Select Report..." at bounding box center [524, 293] width 287 height 13
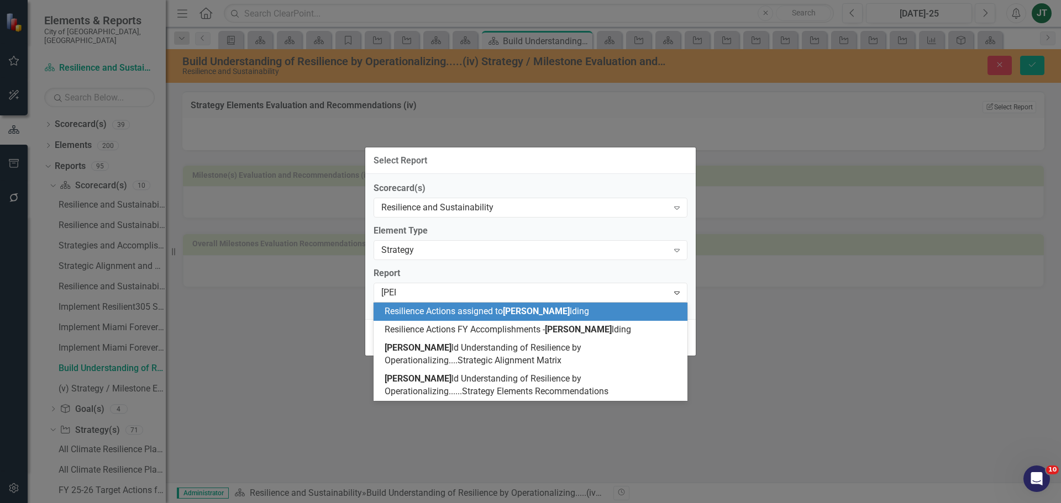
type input "buil"
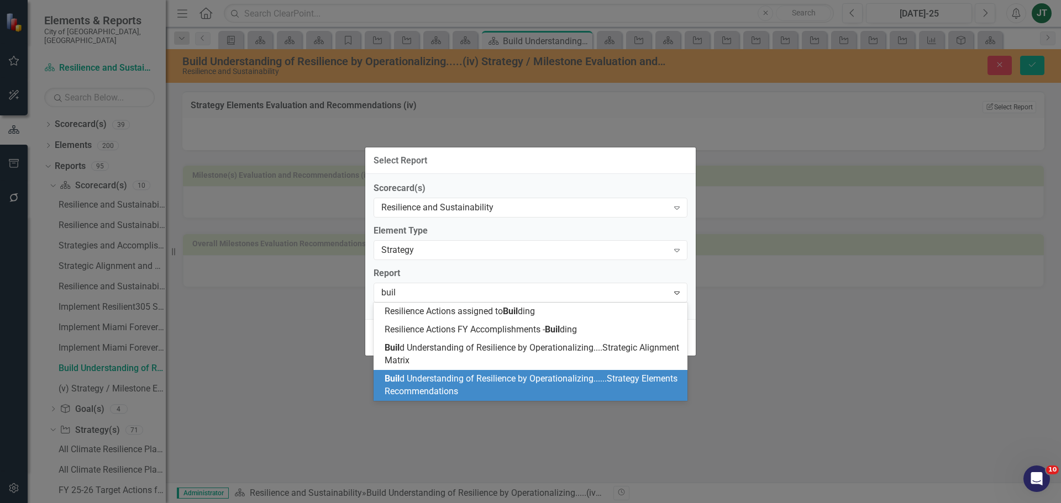
click at [493, 378] on span "Buil d Understanding of Resilience by Operationalizing......Strategy Elements R…" at bounding box center [531, 385] width 293 height 23
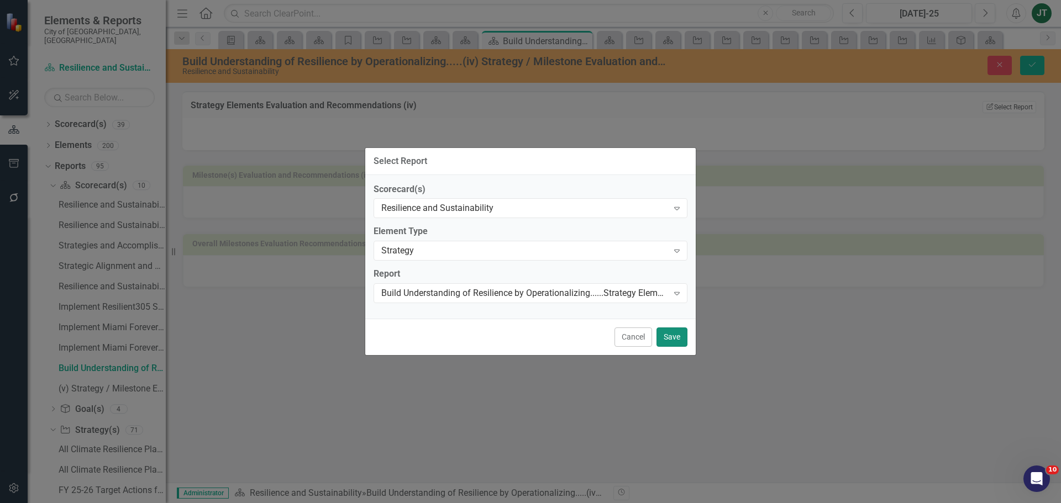
click at [677, 336] on button "Save" at bounding box center [671, 337] width 31 height 19
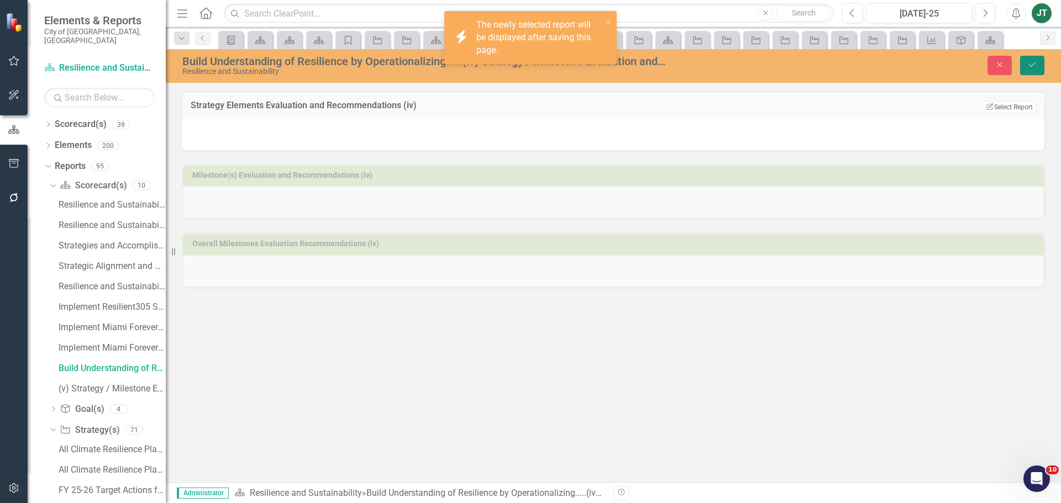
click at [1037, 65] on icon "Save" at bounding box center [1032, 65] width 10 height 8
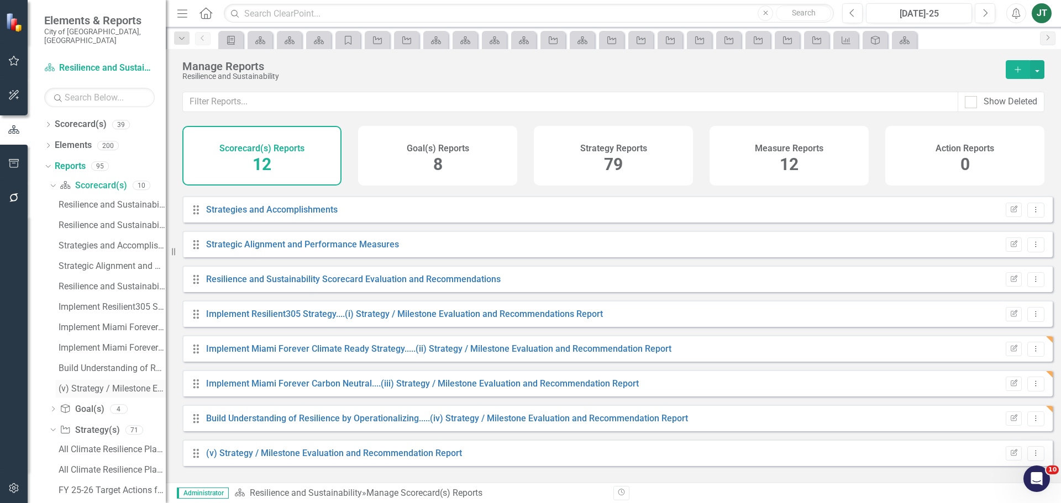
click at [93, 384] on div "(v) Strategy / Milestone Evaluation and Recommendation Report" at bounding box center [112, 389] width 107 height 10
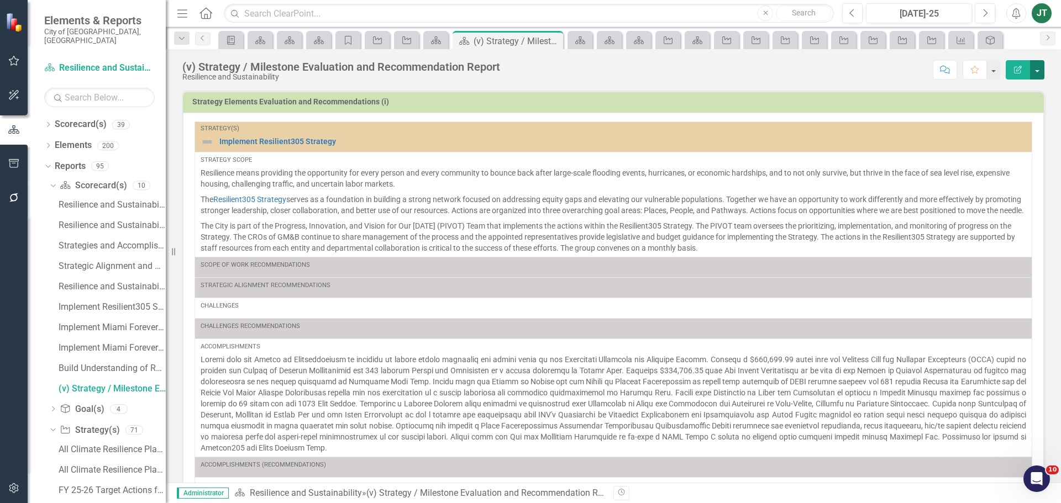
click at [1039, 72] on button "button" at bounding box center [1037, 69] width 14 height 19
click at [1001, 114] on link "Edit Report Edit Layout" at bounding box center [996, 111] width 93 height 20
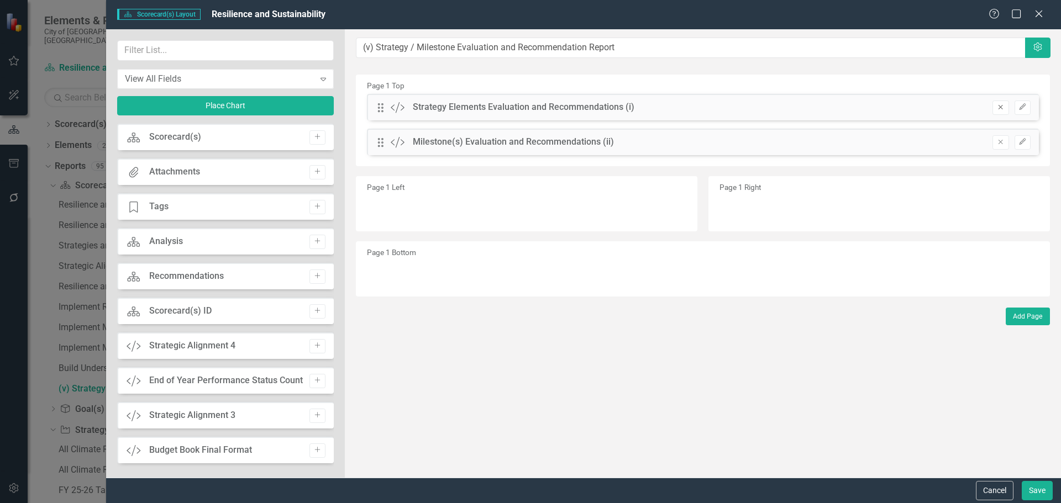
click at [996, 107] on button "Remove" at bounding box center [1000, 108] width 16 height 14
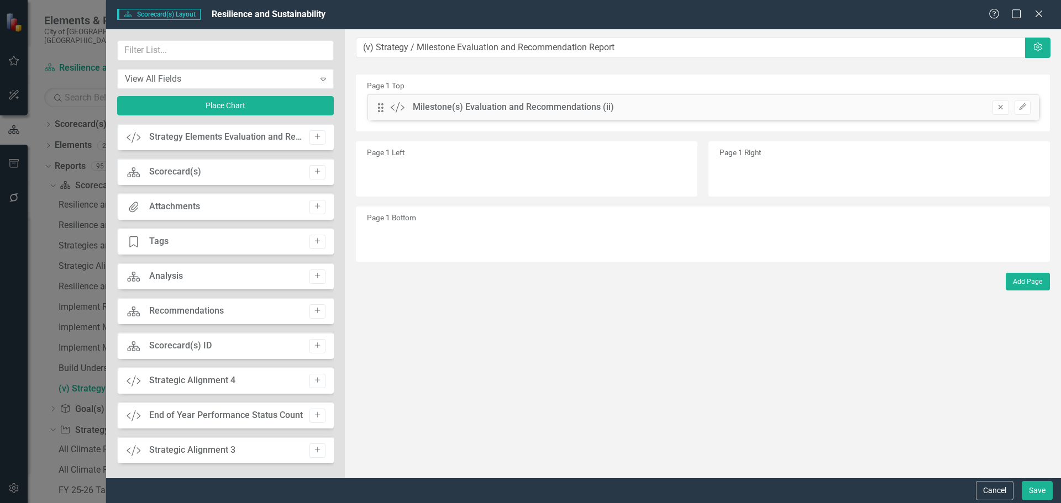
click at [996, 108] on button "Remove" at bounding box center [1000, 108] width 16 height 14
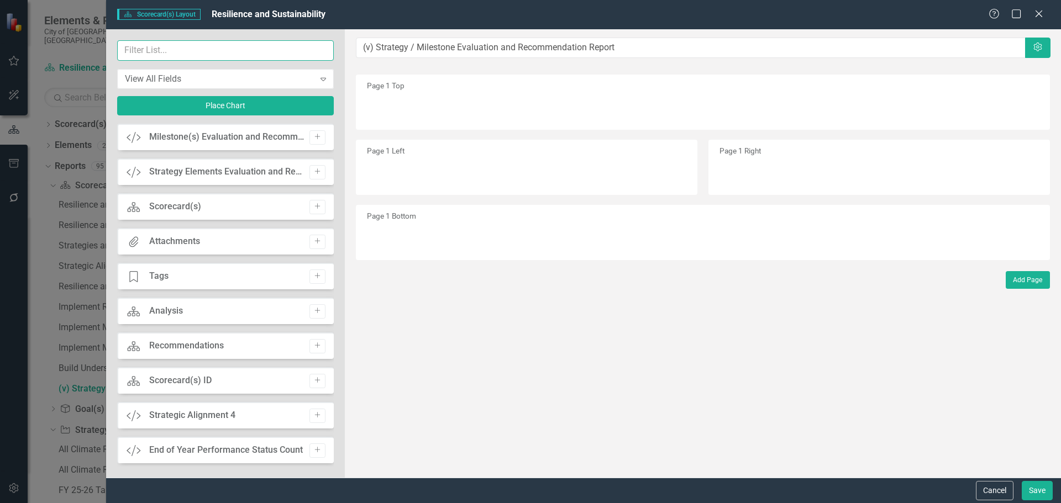
click at [292, 51] on input "text" at bounding box center [225, 50] width 217 height 20
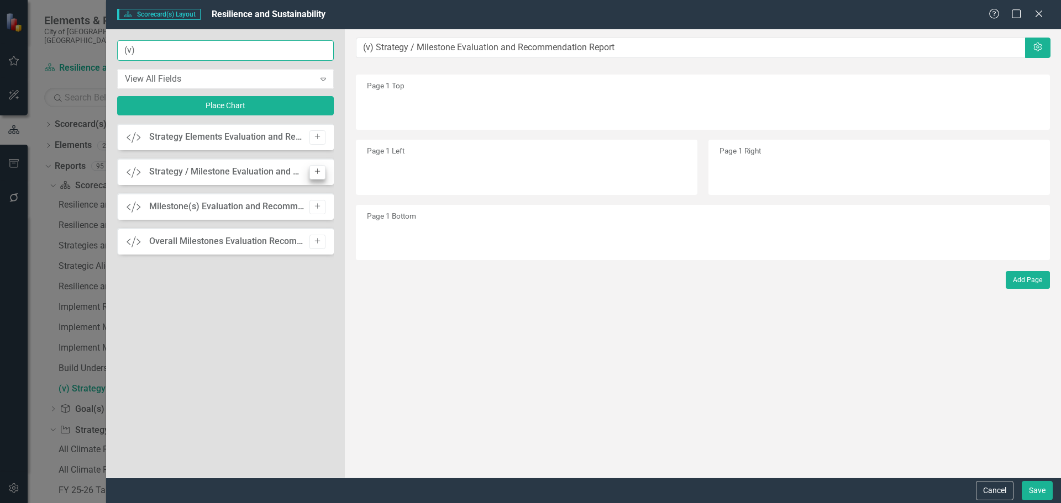
type input "(v)"
click at [316, 172] on icon "Add" at bounding box center [317, 172] width 8 height 7
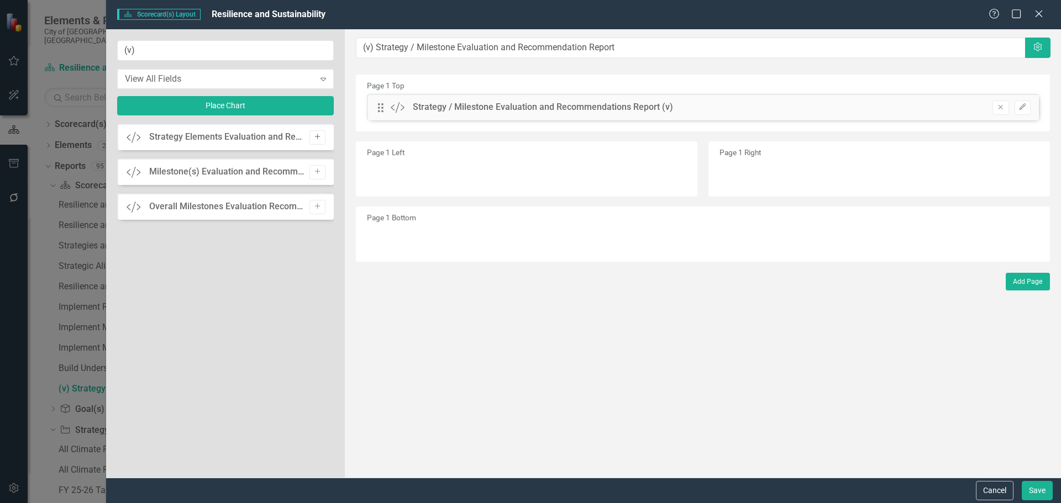
click at [320, 140] on icon "Add" at bounding box center [317, 137] width 8 height 7
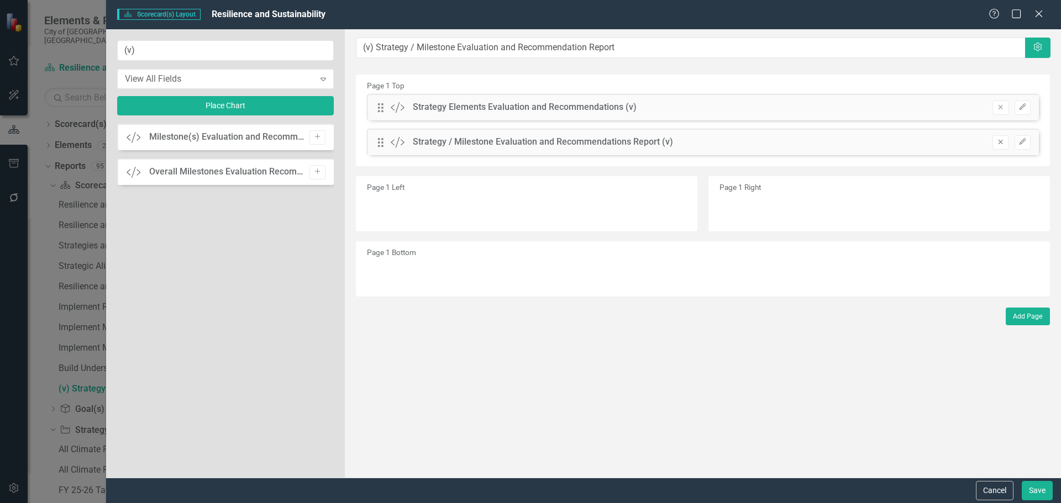
click at [1002, 141] on icon "Remove" at bounding box center [1000, 142] width 8 height 7
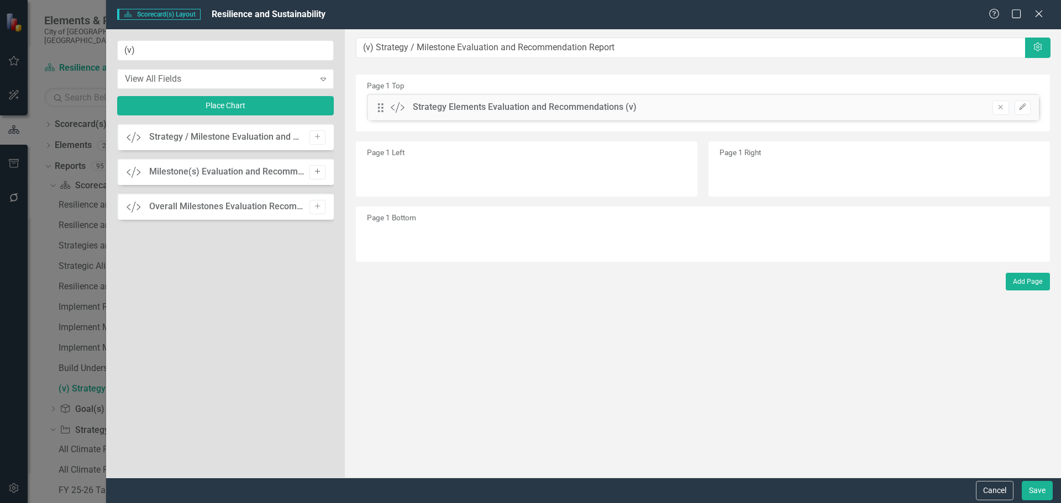
click at [316, 169] on icon "Add" at bounding box center [317, 172] width 8 height 7
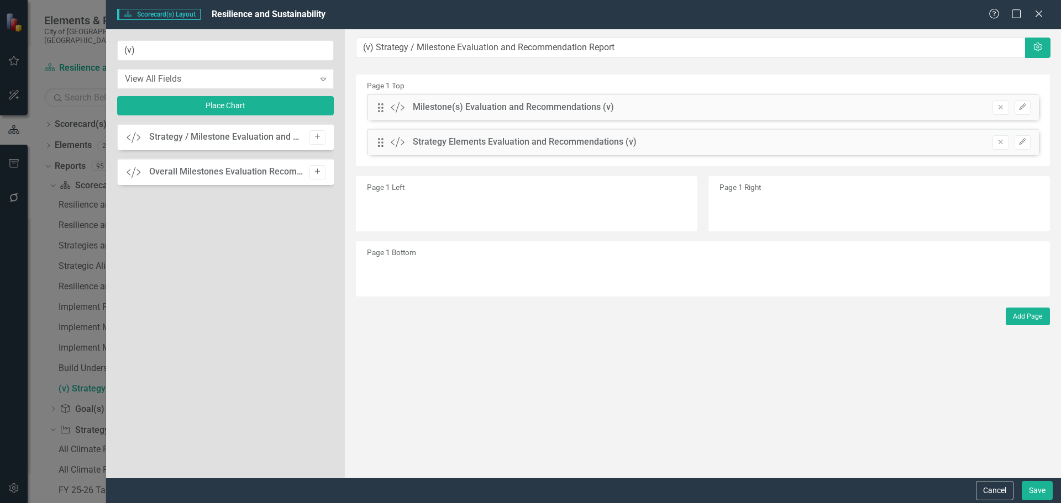
click at [319, 174] on icon "Add" at bounding box center [317, 172] width 8 height 7
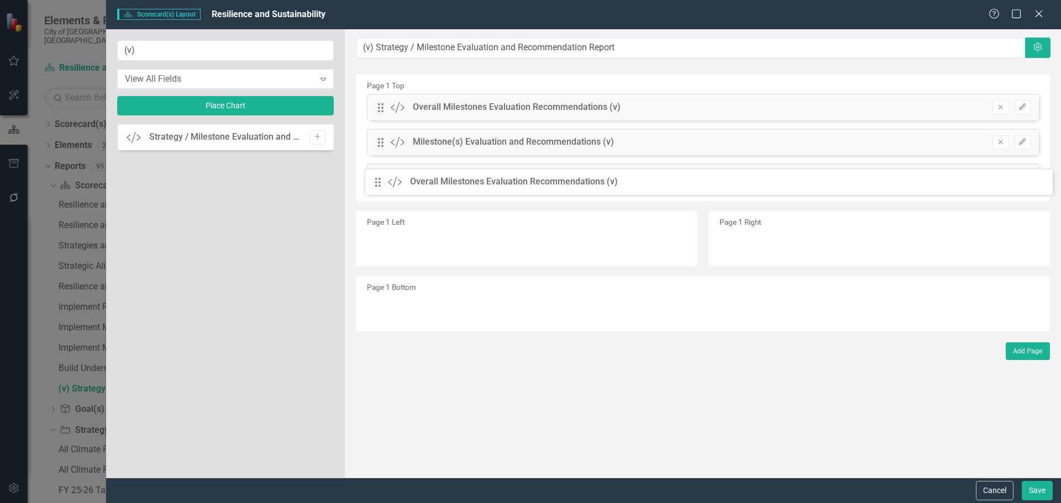
drag, startPoint x: 378, startPoint y: 107, endPoint x: 383, endPoint y: 182, distance: 74.8
drag, startPoint x: 377, startPoint y: 145, endPoint x: 380, endPoint y: 111, distance: 34.4
click at [380, 111] on div "The fields (or pods) that are available for you to include on the detail page a…" at bounding box center [703, 253] width 716 height 449
click at [1028, 103] on button "Edit" at bounding box center [1022, 108] width 16 height 14
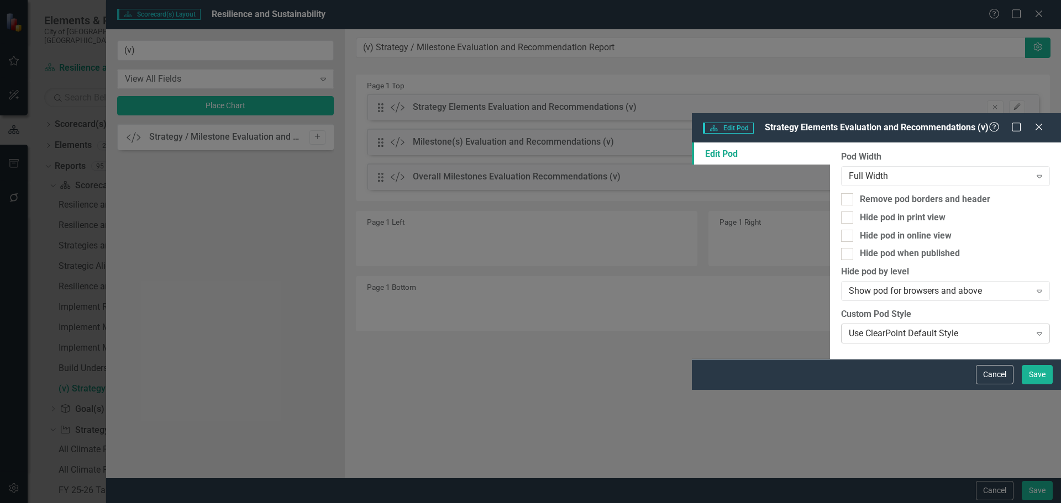
click at [849, 328] on div "Use ClearPoint Default Style" at bounding box center [939, 334] width 181 height 13
click at [1033, 385] on button "Save" at bounding box center [1037, 374] width 31 height 19
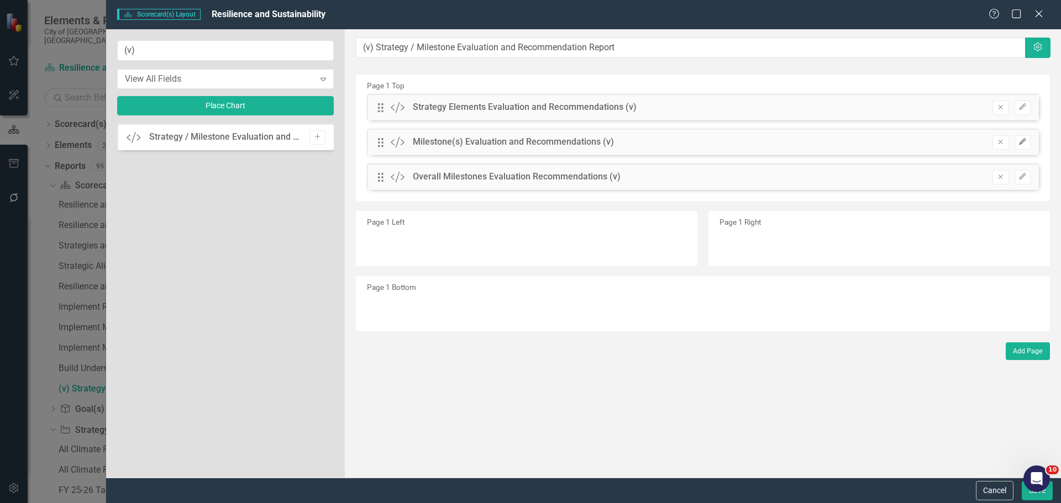
click at [1029, 141] on button "Edit" at bounding box center [1022, 142] width 16 height 14
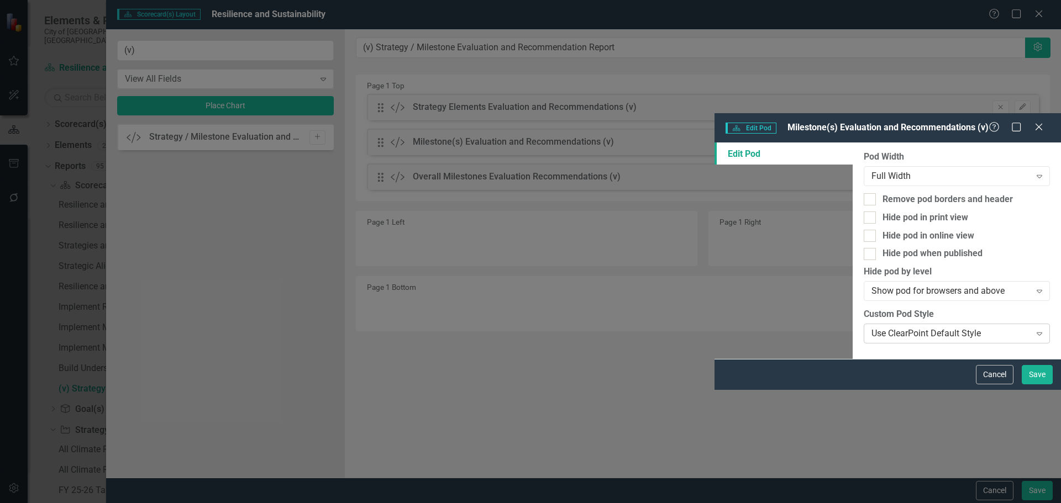
click at [871, 328] on div "Use ClearPoint Default Style" at bounding box center [950, 334] width 159 height 13
click at [1027, 385] on button "Save" at bounding box center [1037, 374] width 31 height 19
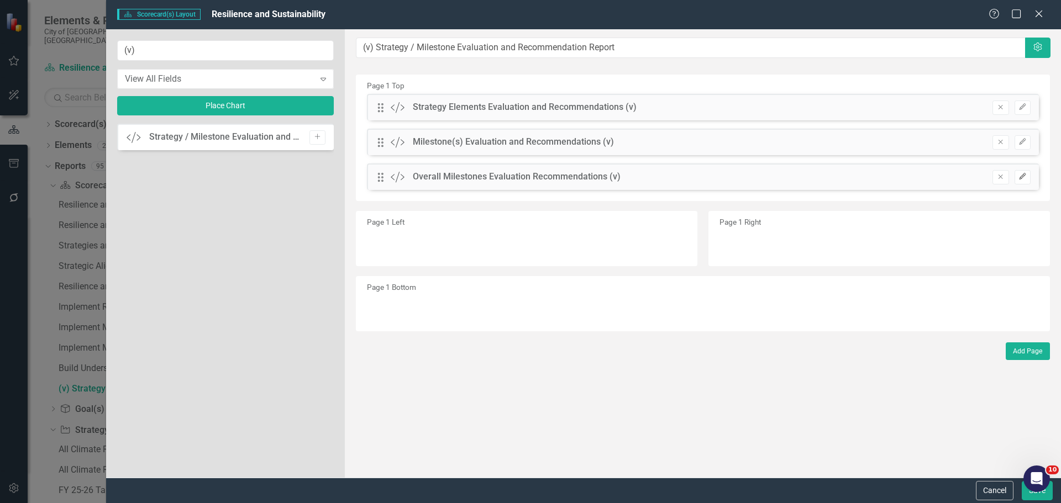
click at [1023, 173] on button "Edit" at bounding box center [1022, 177] width 16 height 14
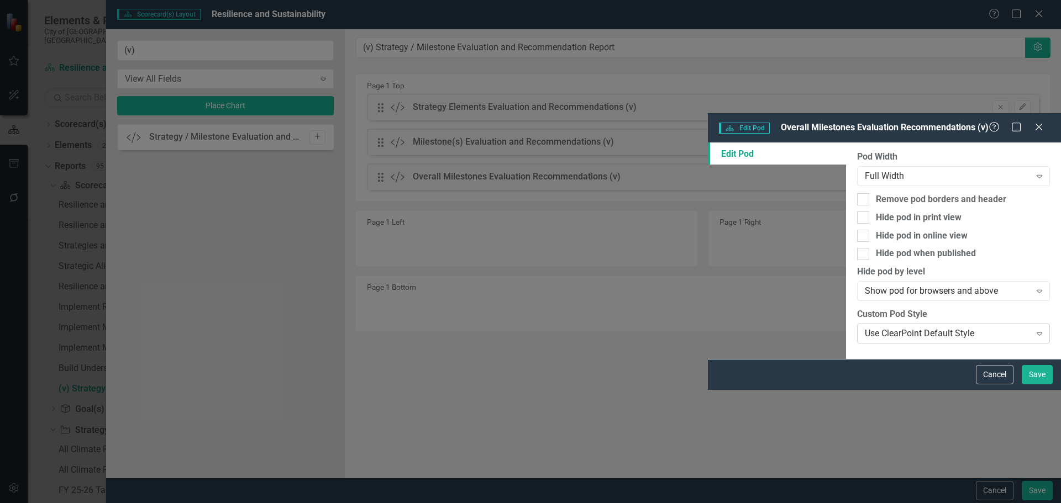
click at [865, 328] on div "Use ClearPoint Default Style" at bounding box center [947, 334] width 165 height 13
click at [1032, 385] on button "Save" at bounding box center [1037, 374] width 31 height 19
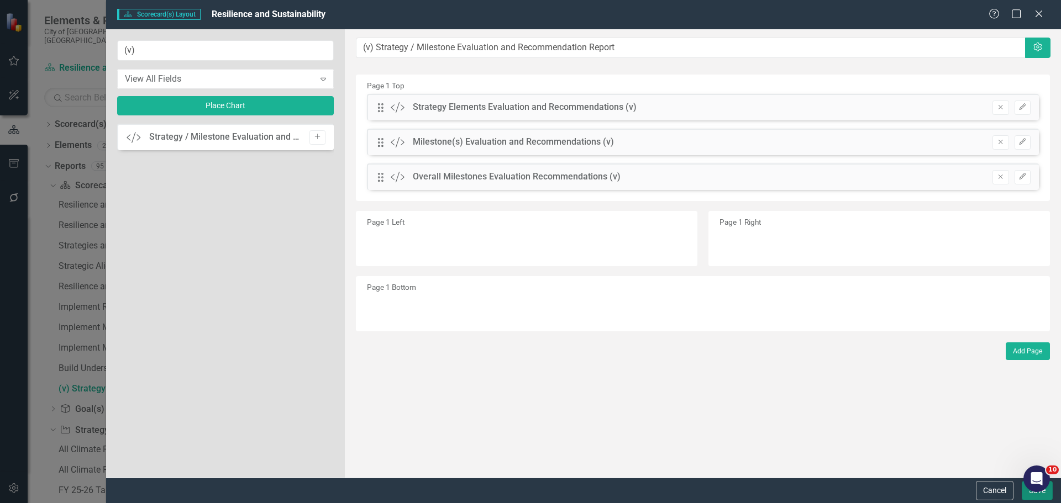
click at [1027, 500] on button "Save" at bounding box center [1037, 490] width 31 height 19
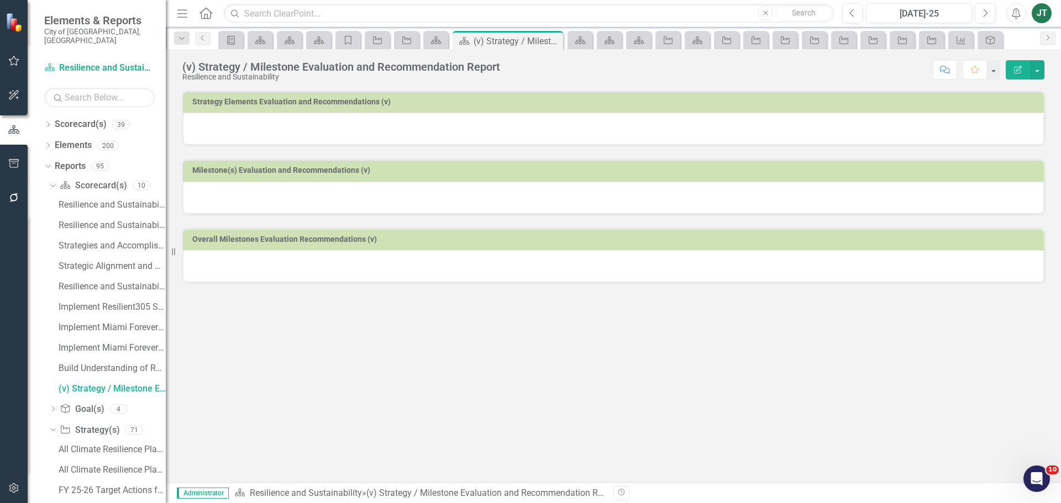
click at [1016, 67] on icon "Edit Report" at bounding box center [1018, 70] width 10 height 8
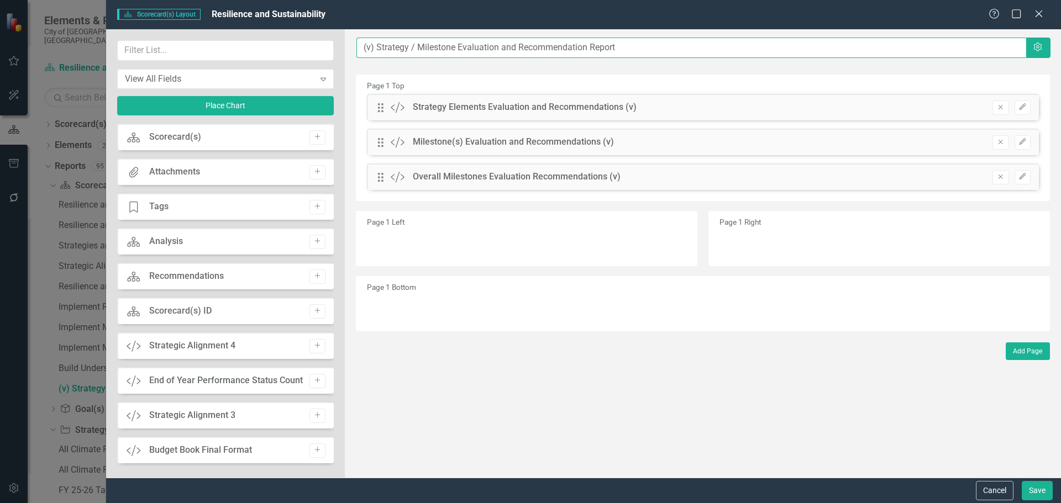
click at [358, 48] on input "(v) Strategy / Milestone Evaluation and Recommendation Report" at bounding box center [691, 48] width 670 height 20
paste input "Implement Miami Forever Climate Ready: Extreme Heat plan"
type input "Implement Miami Forever Climate Ready: Extreme Heat plan....(v) Strategy / Mile…"
click at [1042, 491] on button "Save" at bounding box center [1037, 490] width 31 height 19
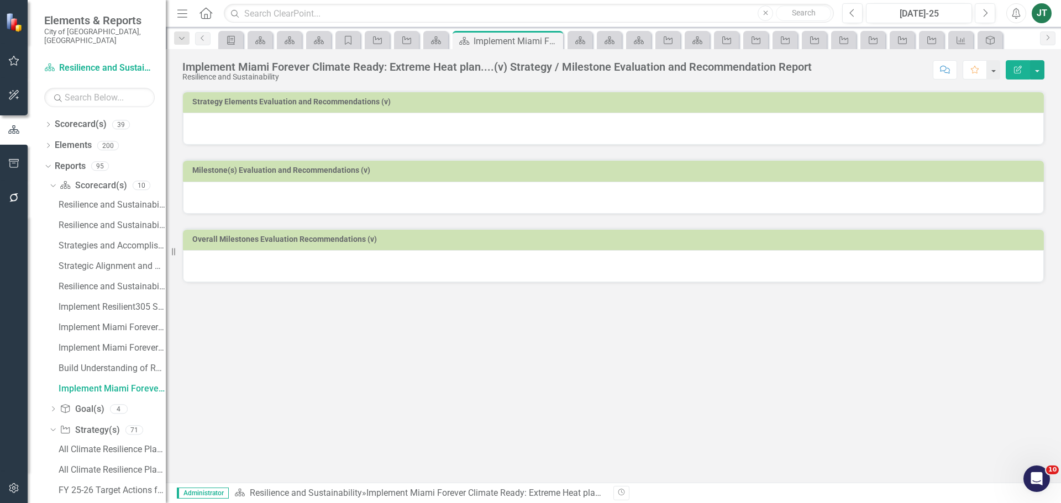
click at [769, 123] on div at bounding box center [613, 129] width 861 height 32
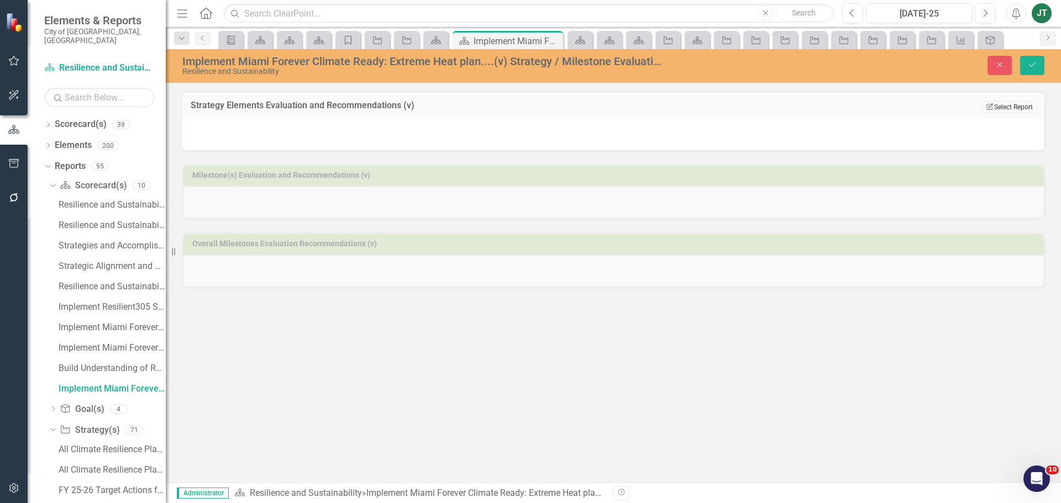
click at [1003, 108] on button "Edit Report Select Report" at bounding box center [1009, 107] width 54 height 12
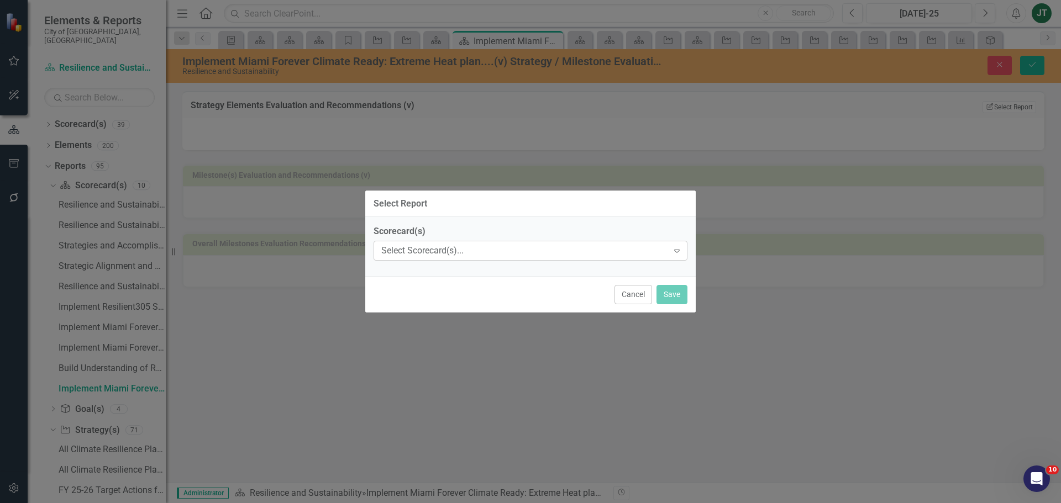
click at [425, 251] on div "Select Scorecard(s)..." at bounding box center [524, 251] width 287 height 13
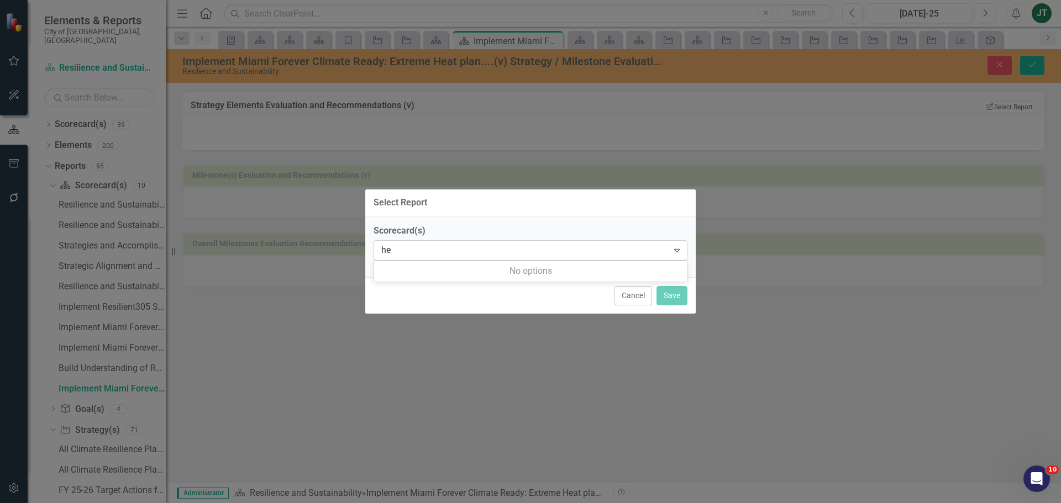
type input "h"
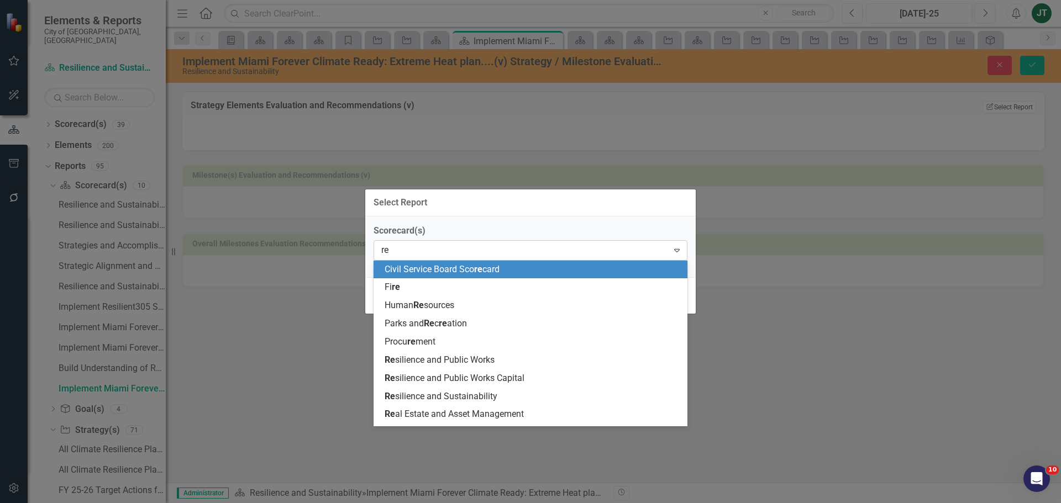
type input "res"
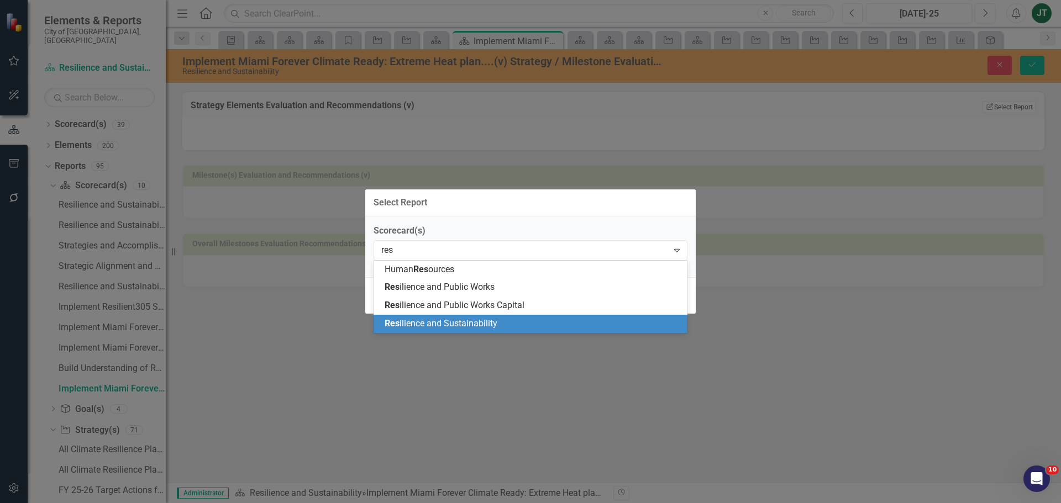
click at [445, 322] on span "Res ilience and Sustainability" at bounding box center [441, 323] width 113 height 10
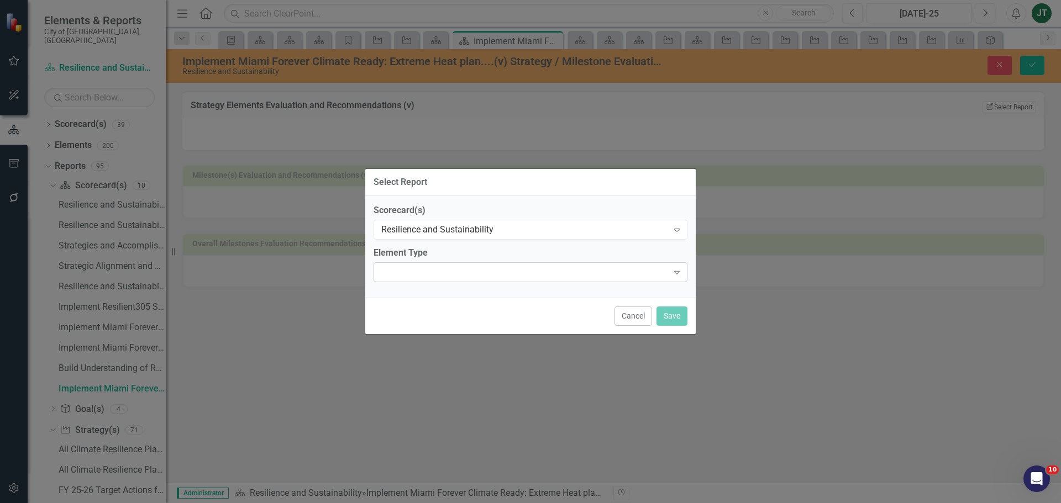
click at [425, 273] on div "Expand" at bounding box center [531, 272] width 314 height 20
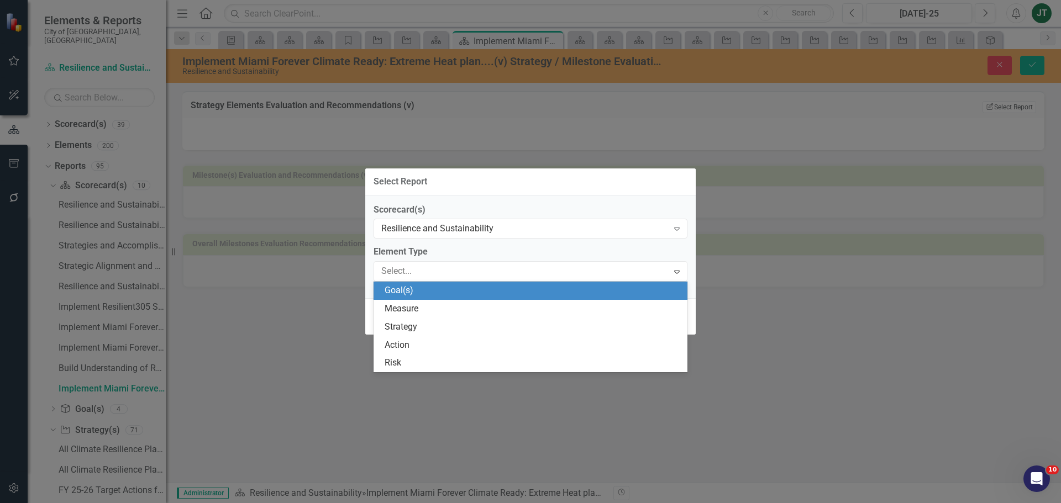
type input "s"
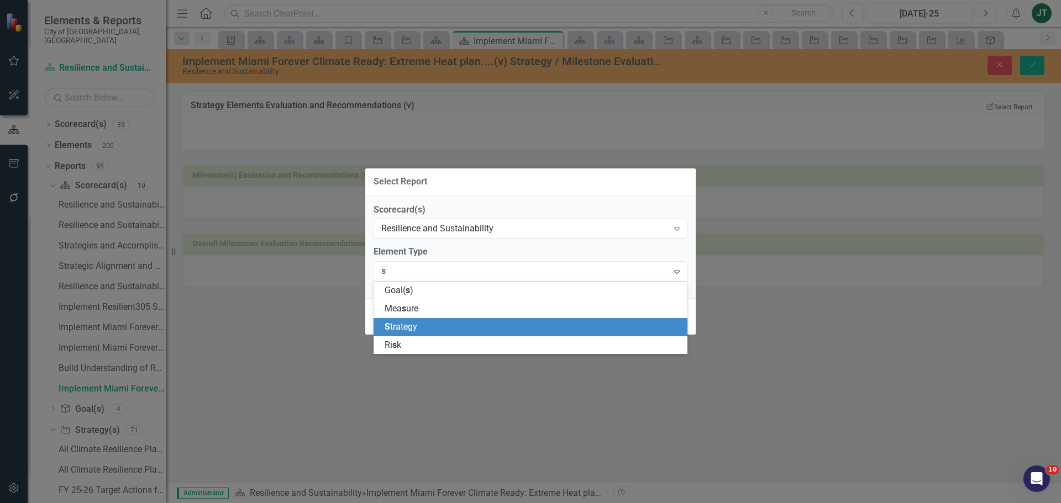
click at [411, 323] on span "S trategy" at bounding box center [401, 327] width 33 height 10
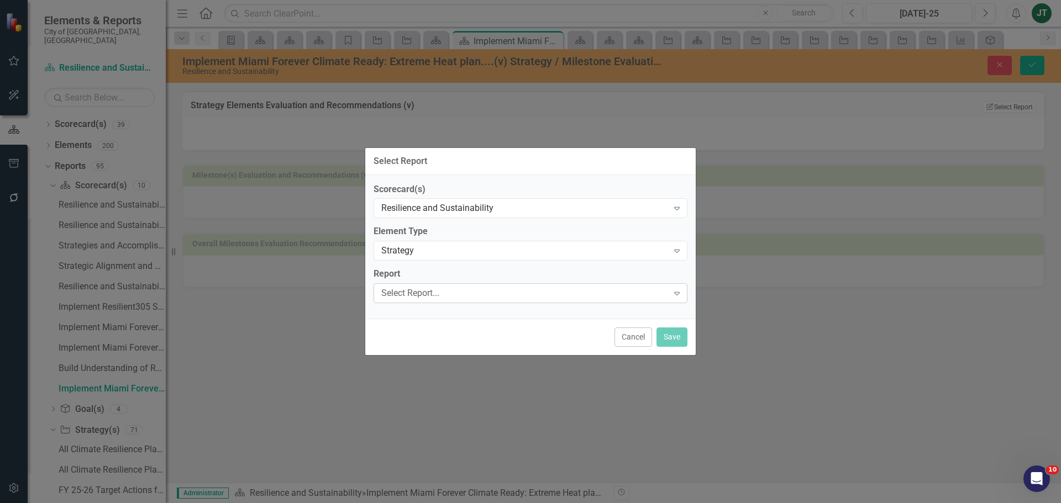
click at [406, 288] on div "Select Report..." at bounding box center [524, 293] width 287 height 13
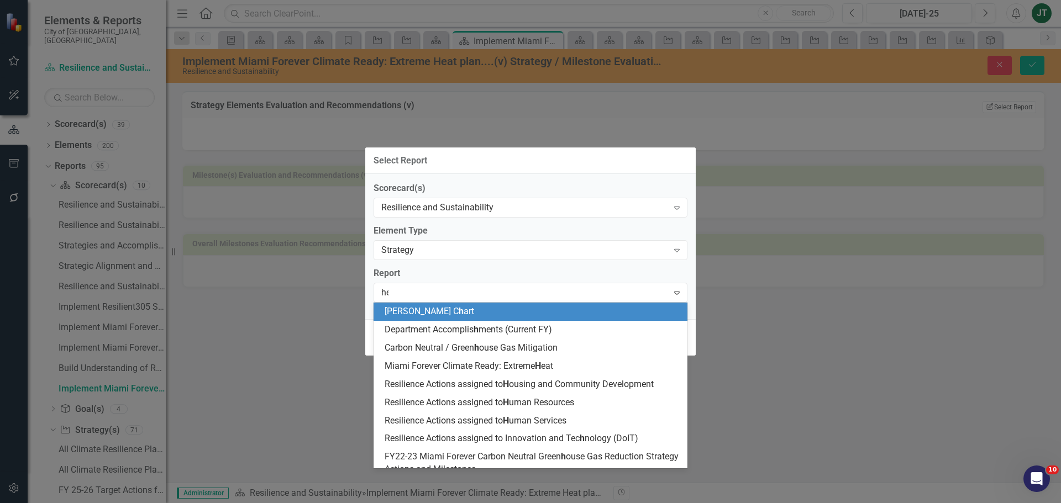
type input "hea"
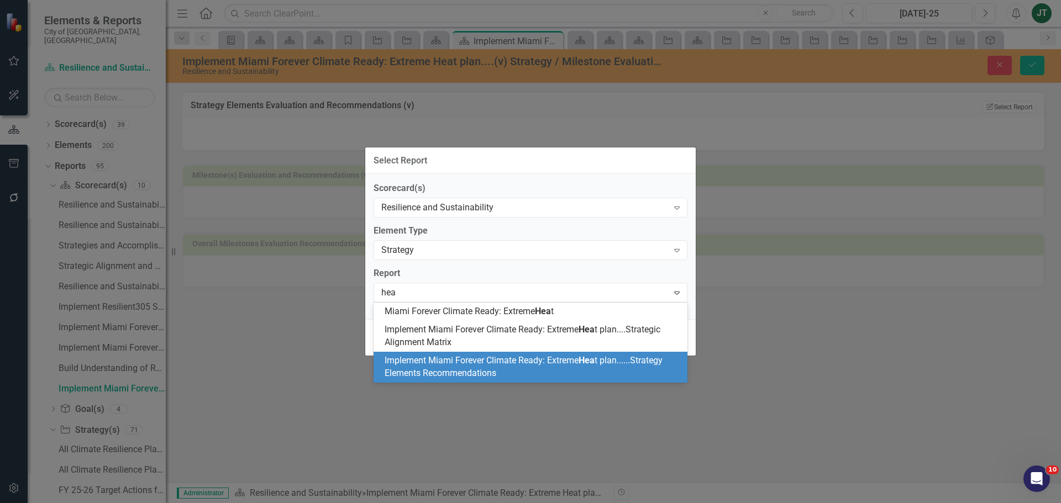
click at [440, 359] on span "Implement Miami Forever Climate Ready: Extreme Hea t plan......Strategy Element…" at bounding box center [524, 366] width 278 height 23
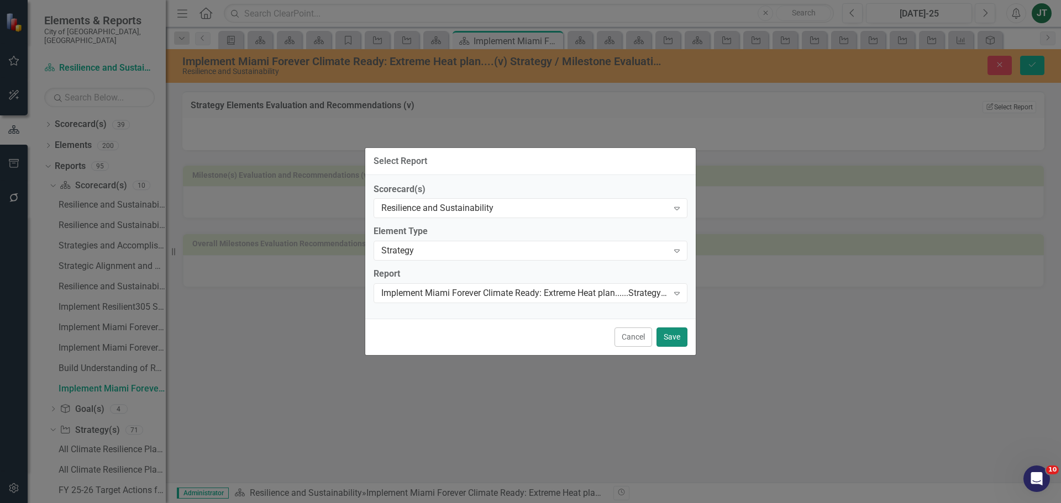
click at [678, 332] on button "Save" at bounding box center [671, 337] width 31 height 19
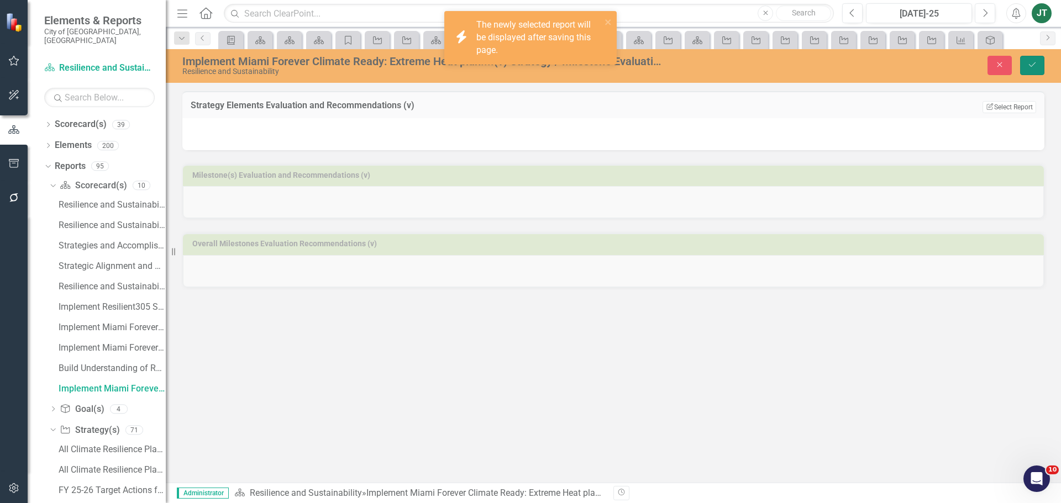
click at [1039, 66] on button "Save" at bounding box center [1032, 65] width 24 height 19
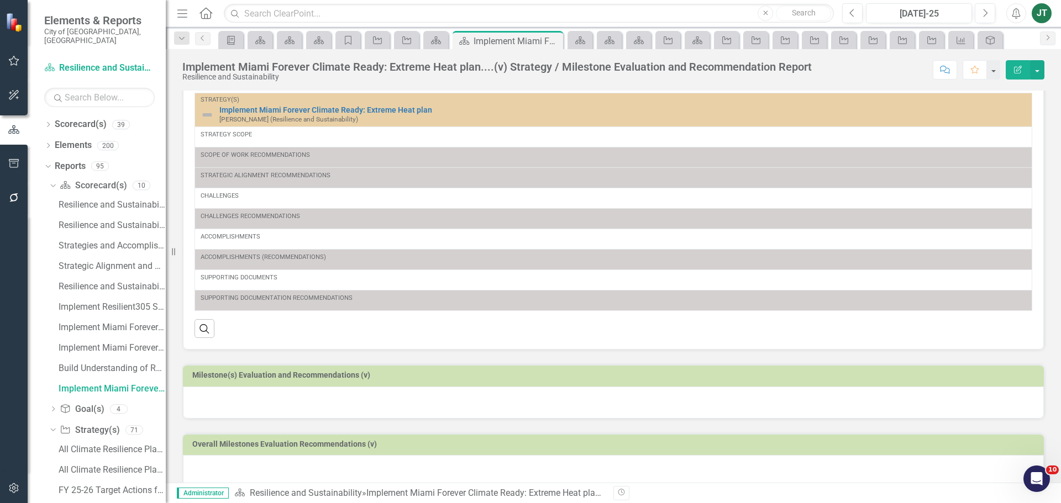
scroll to position [45, 0]
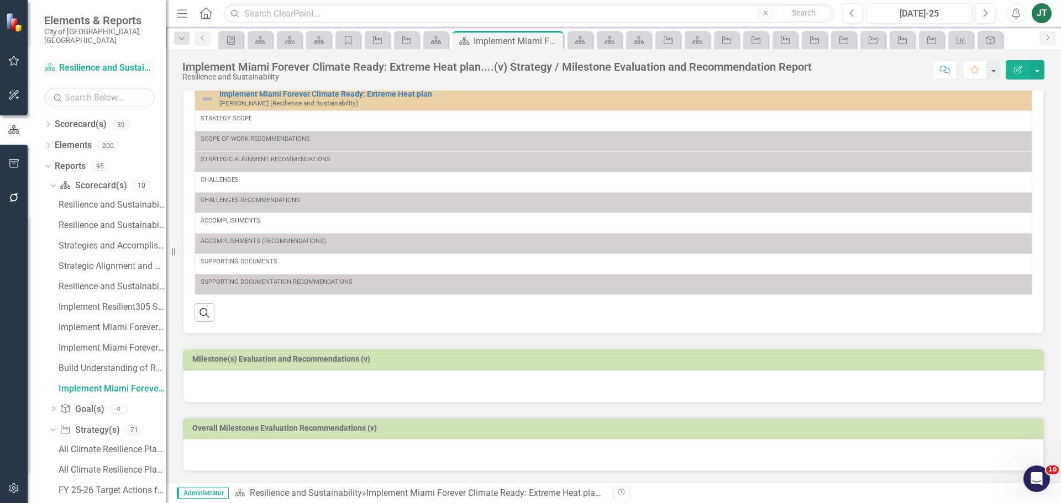
click at [72, 62] on link "Scorecard(s) Resilience and Sustainability" at bounding box center [99, 68] width 111 height 13
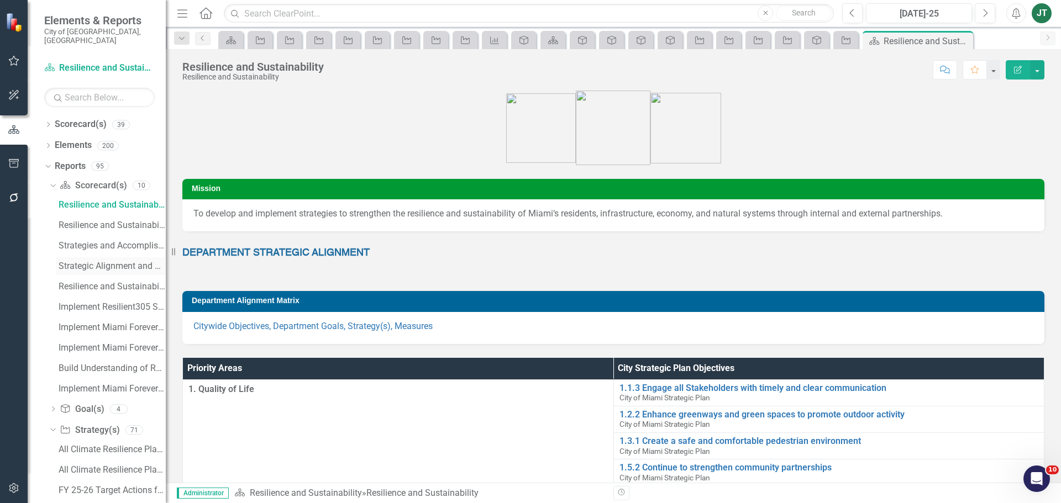
click at [110, 261] on div "Strategic Alignment and Performance Measures" at bounding box center [112, 266] width 107 height 10
click at [108, 282] on div "Resilience and Sustainability Scorecard Evaluation and Recommendations" at bounding box center [112, 287] width 107 height 10
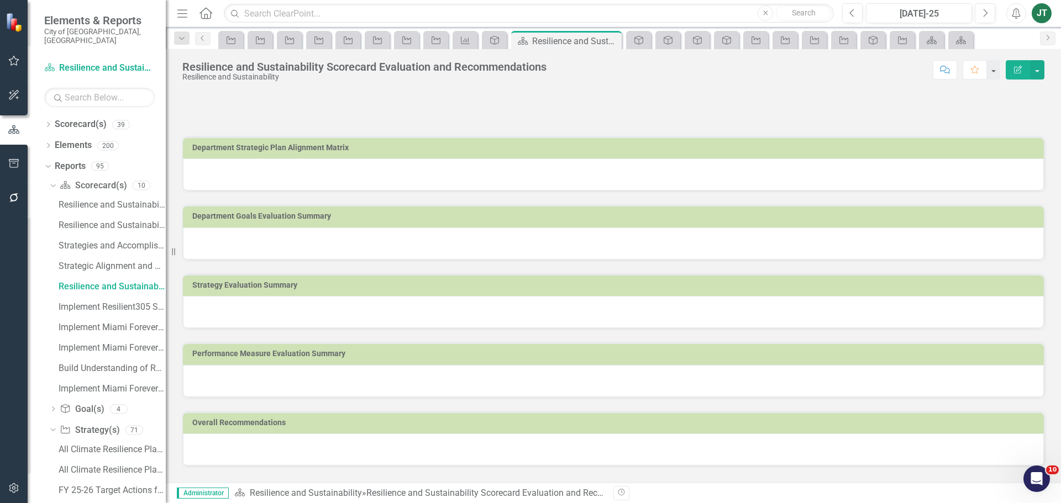
click at [496, 158] on div "Department Strategic Plan Alignment Matrix" at bounding box center [613, 148] width 861 height 22
click at [497, 157] on td "Department Strategic Plan Alignment Matrix" at bounding box center [615, 149] width 846 height 17
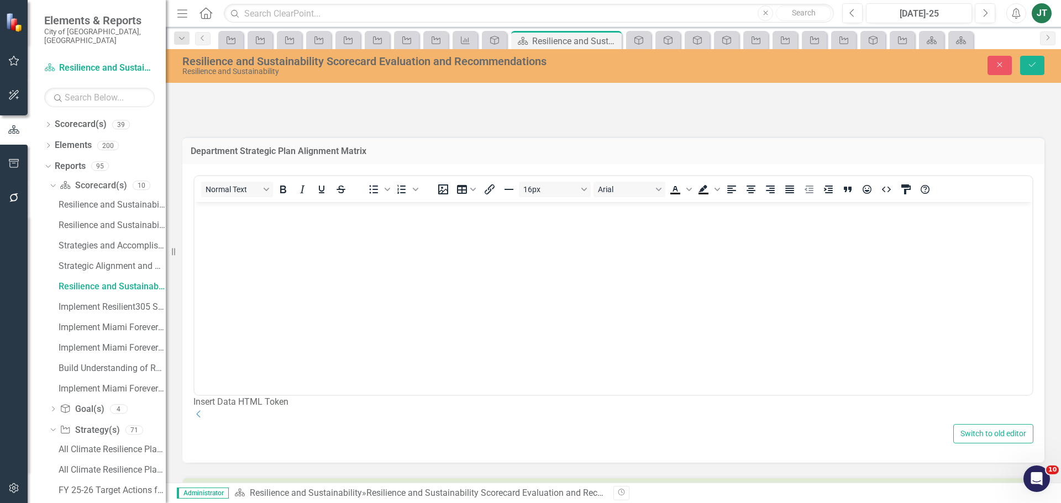
click at [1012, 422] on div "Insert Data HTML Token Dropdown" at bounding box center [613, 408] width 840 height 25
click at [204, 417] on icon "Dropdown" at bounding box center [198, 414] width 11 height 9
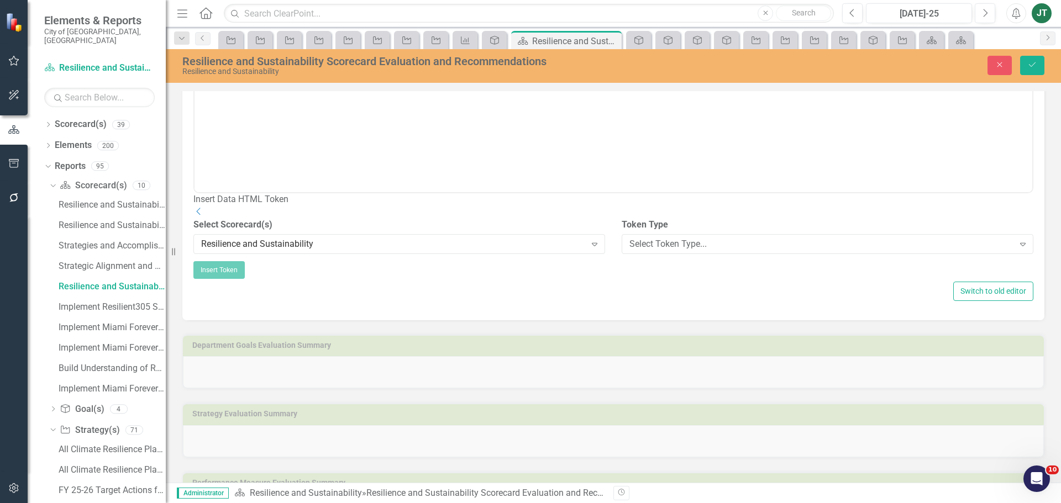
scroll to position [221, 0]
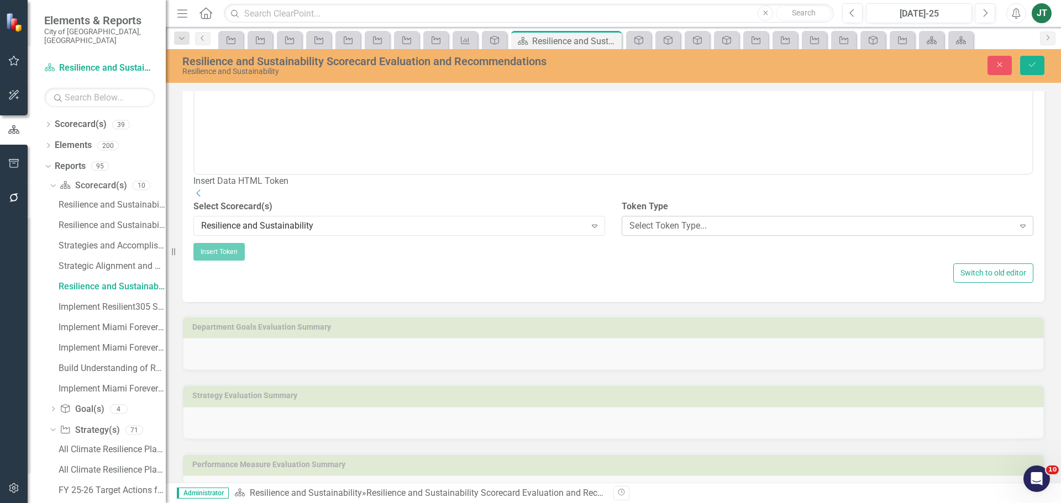
click at [667, 232] on div "Select Token Type..." at bounding box center [821, 225] width 385 height 13
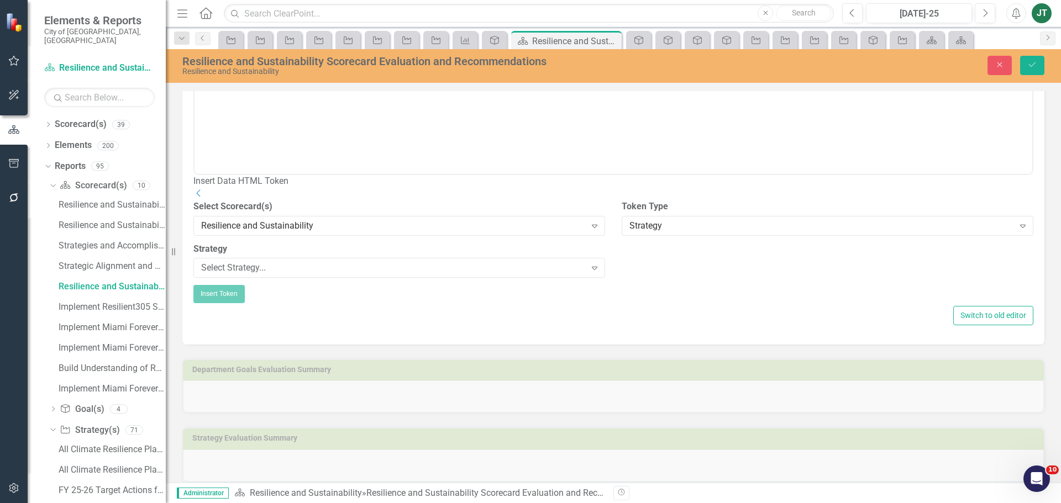
click at [459, 286] on div "Strategy Select Strategy... Expand" at bounding box center [399, 264] width 428 height 43
click at [391, 275] on div "Select Strategy..." at bounding box center [393, 268] width 385 height 13
click at [314, 503] on div "Implement Resilient305 Strategy" at bounding box center [532, 512] width 1043 height 13
click at [320, 275] on div "Implement Resilient305 Strategy" at bounding box center [393, 268] width 385 height 13
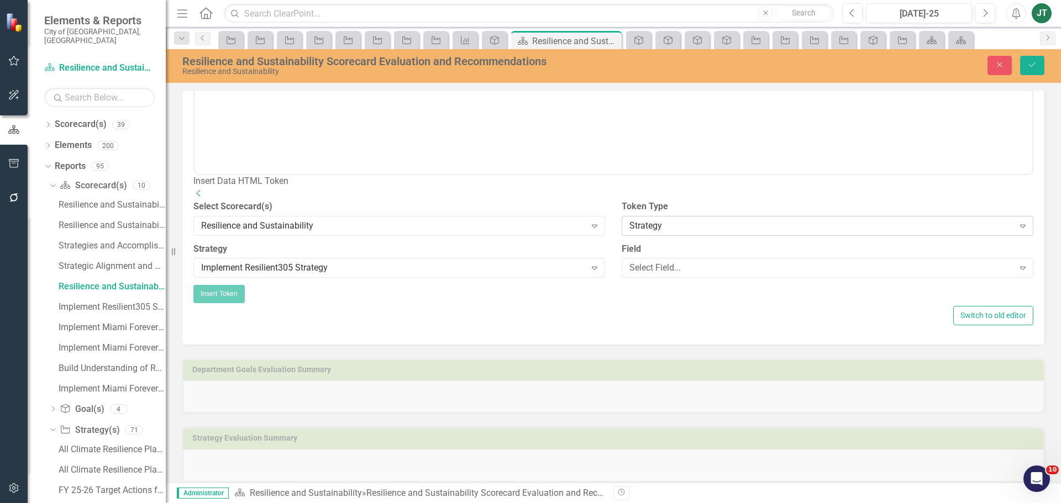
click at [679, 232] on div "Strategy" at bounding box center [821, 225] width 385 height 13
click at [386, 275] on div "Select Report..." at bounding box center [393, 268] width 385 height 13
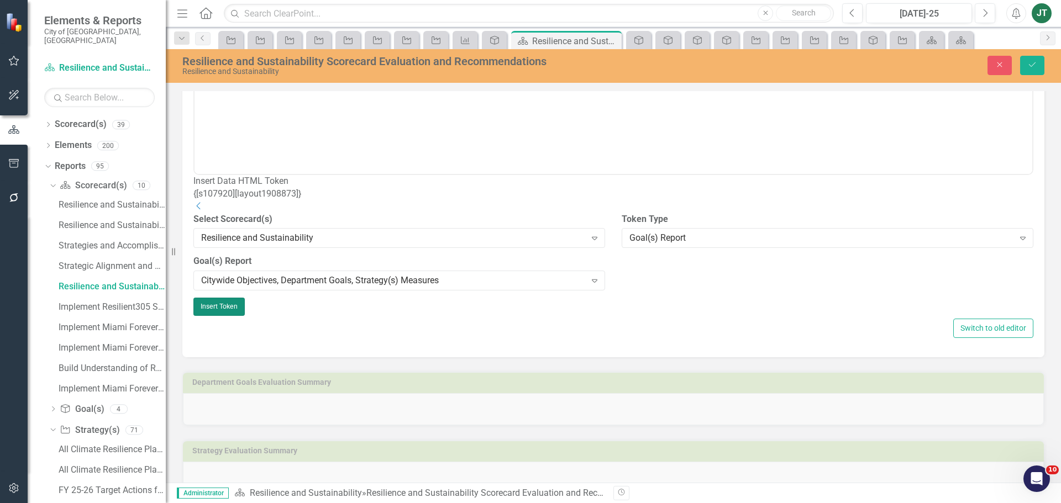
click at [245, 313] on button "Insert Token" at bounding box center [218, 307] width 51 height 18
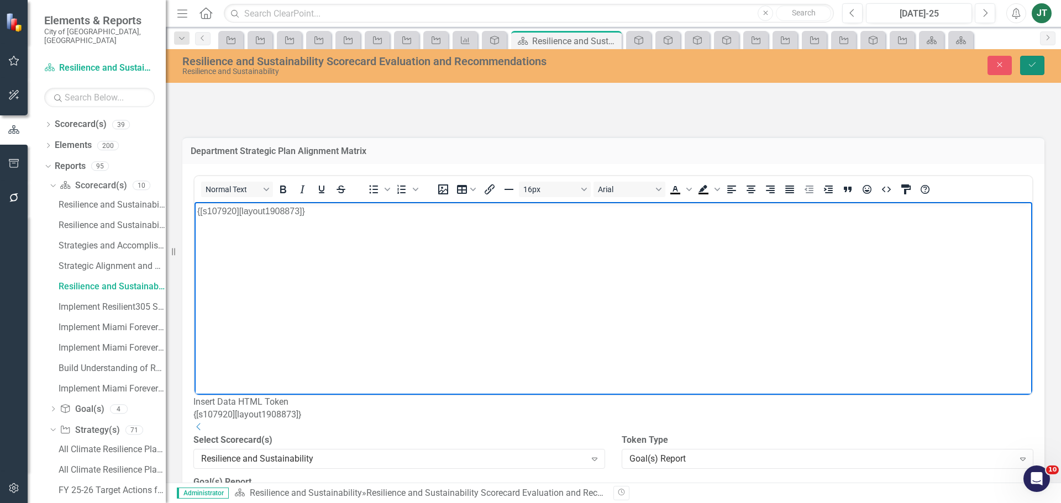
click at [1036, 57] on button "Save" at bounding box center [1032, 65] width 24 height 19
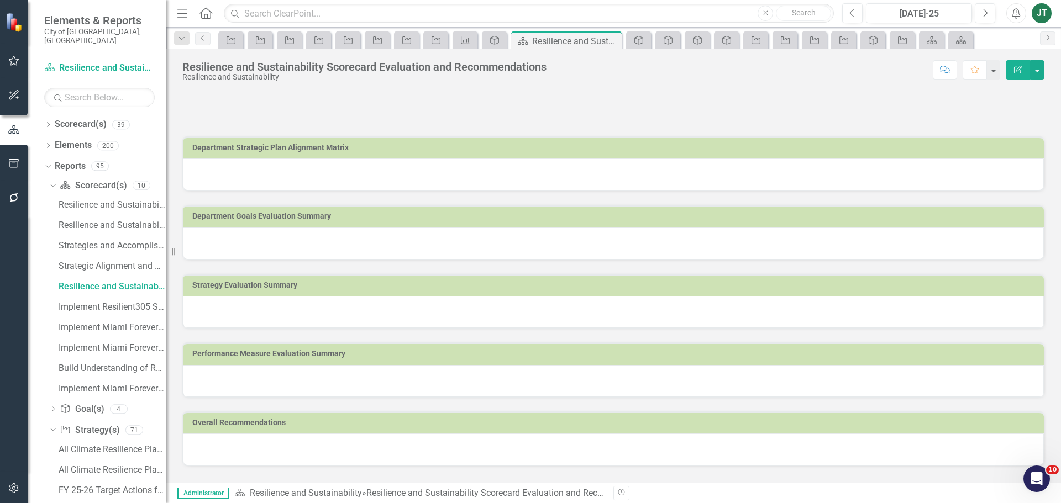
click at [346, 217] on h3 "Department Goals Evaluation Summary" at bounding box center [615, 216] width 846 height 8
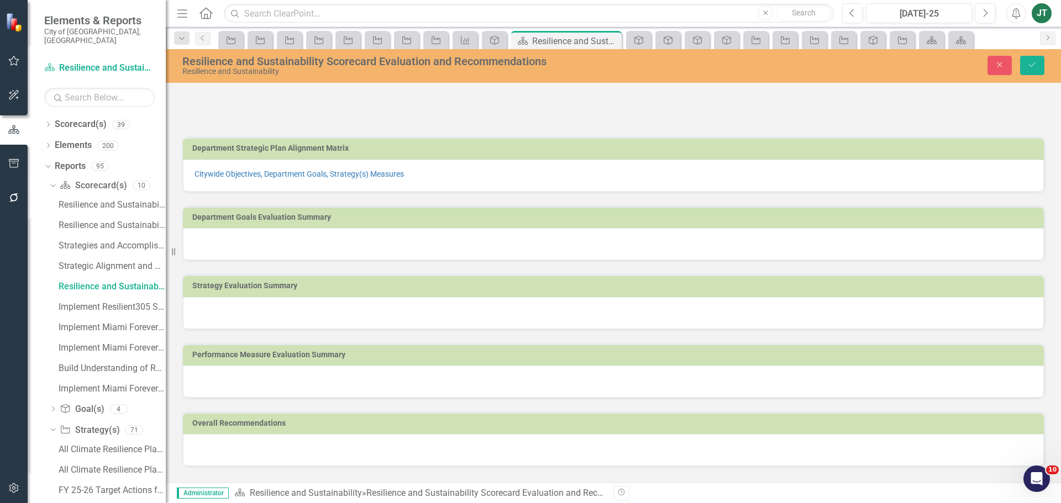
click at [988, 218] on h3 "Department Goals Evaluation Summary" at bounding box center [615, 217] width 846 height 8
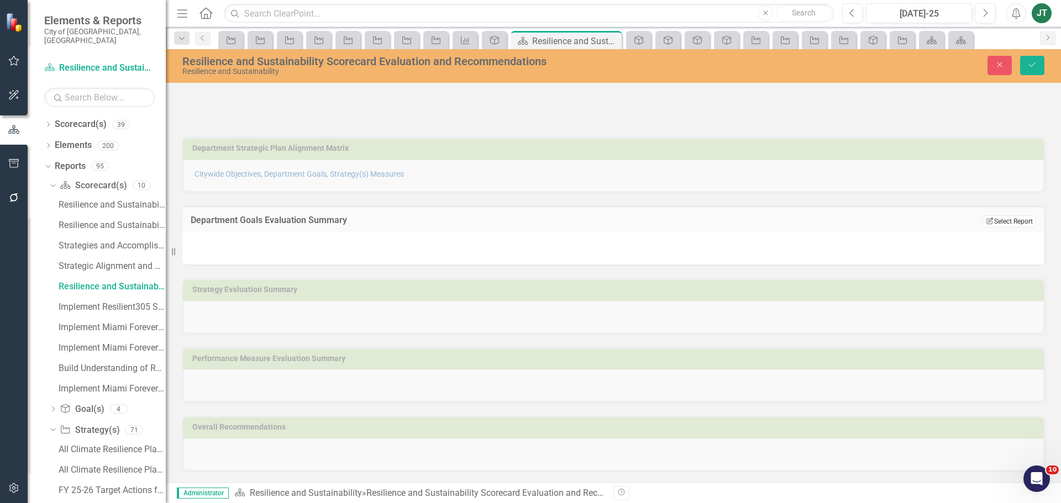
click at [1016, 221] on button "Edit Report Select Report" at bounding box center [1009, 221] width 54 height 12
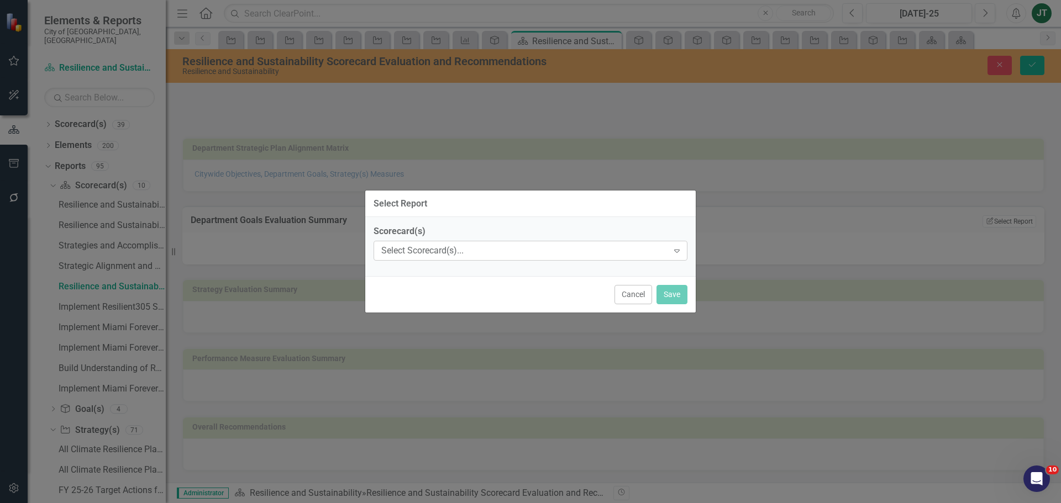
click at [481, 255] on div "Select Scorecard(s)..." at bounding box center [524, 251] width 287 height 13
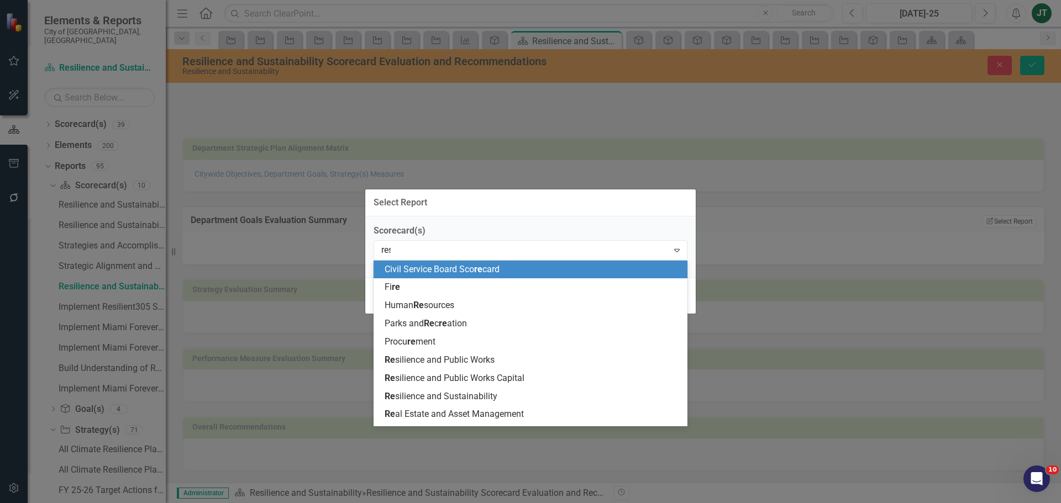
type input "resi"
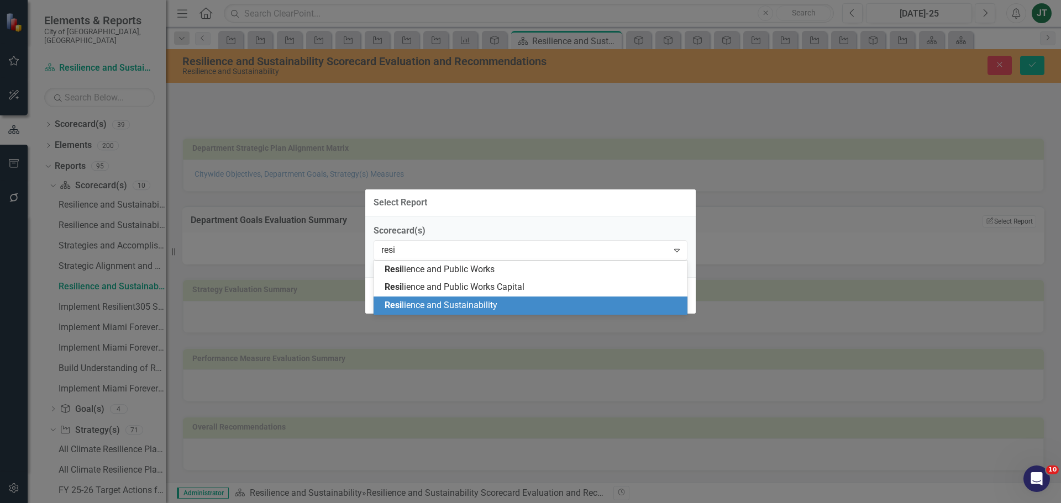
click at [464, 298] on div "Resi lience and Sustainability" at bounding box center [531, 306] width 314 height 18
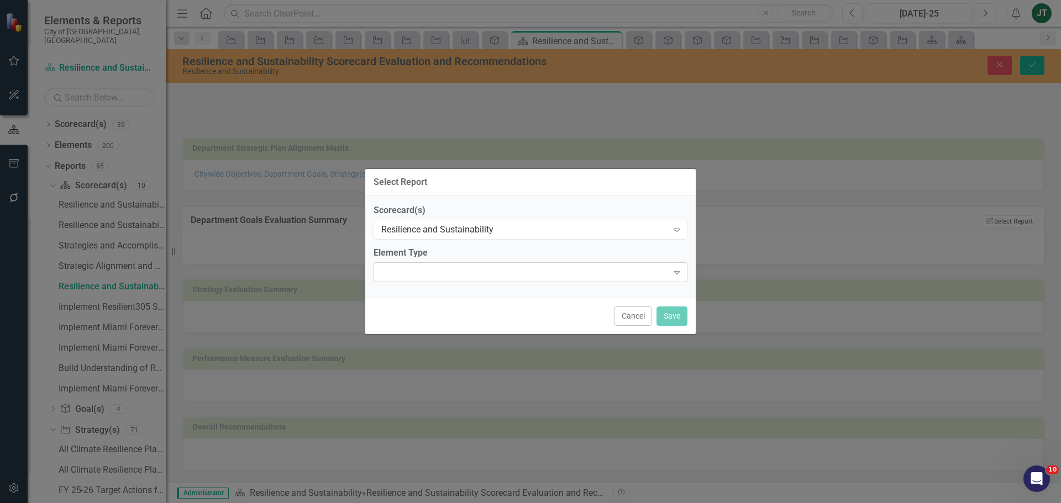
click at [445, 273] on div at bounding box center [521, 272] width 291 height 2
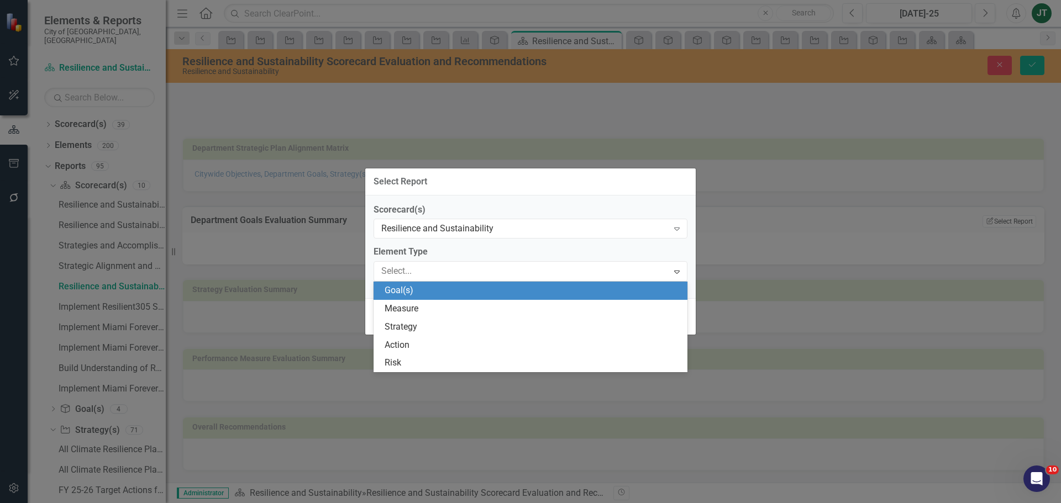
click at [417, 293] on div "Goal(s)" at bounding box center [533, 291] width 296 height 13
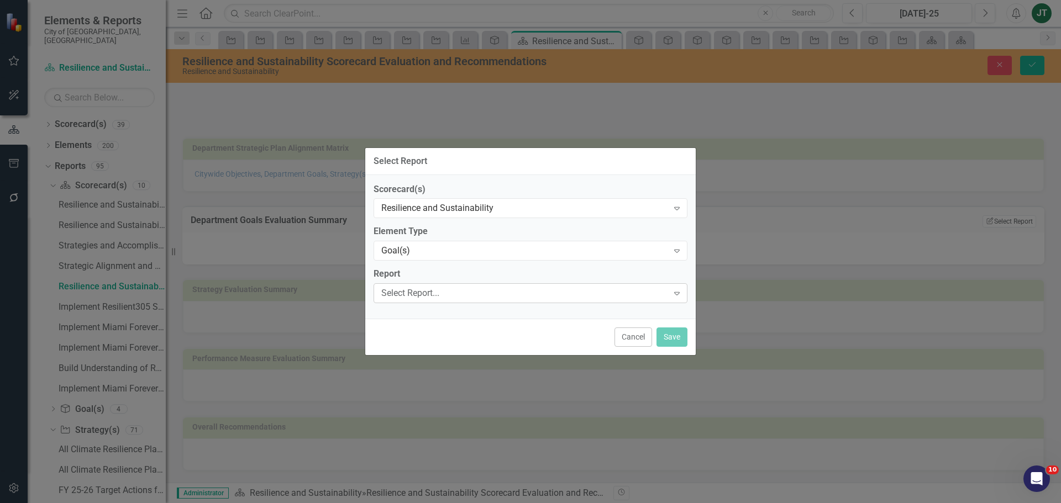
click at [403, 293] on div "Select Report..." at bounding box center [524, 293] width 287 height 13
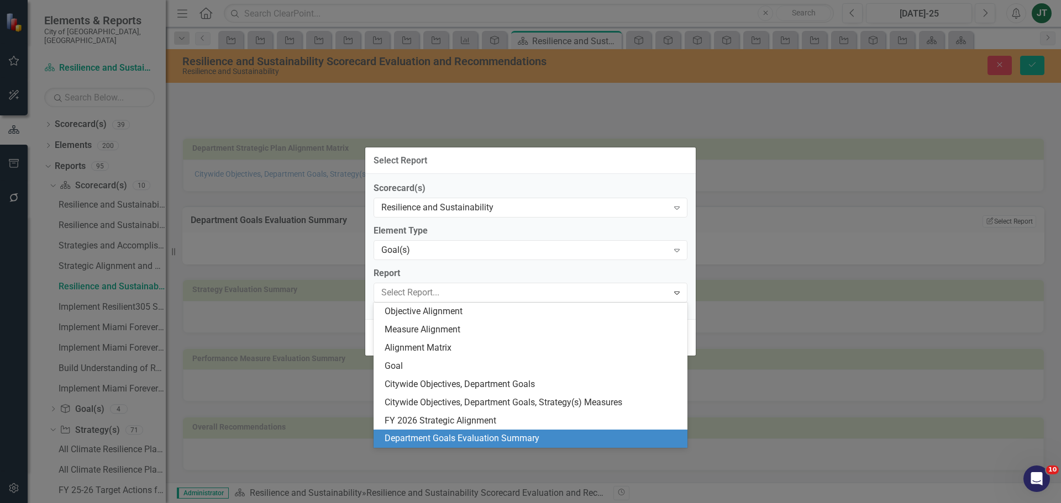
click at [438, 435] on div "Department Goals Evaluation Summary" at bounding box center [533, 439] width 296 height 13
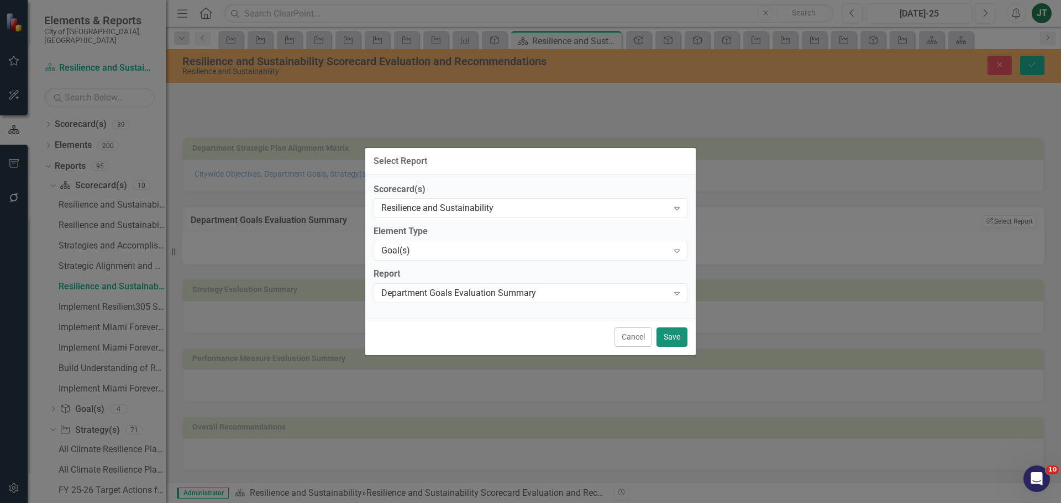
click at [664, 342] on button "Save" at bounding box center [671, 337] width 31 height 19
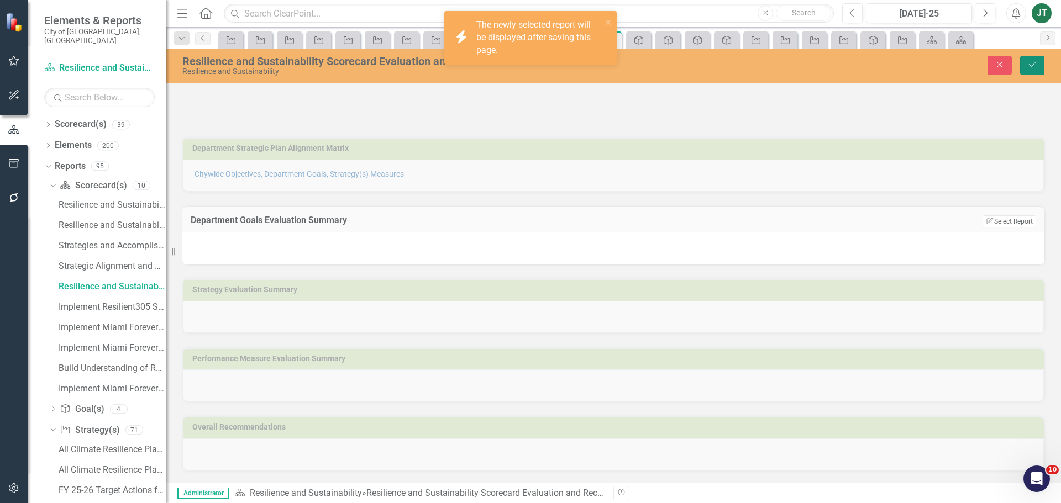
click at [1040, 60] on button "Save" at bounding box center [1032, 65] width 24 height 19
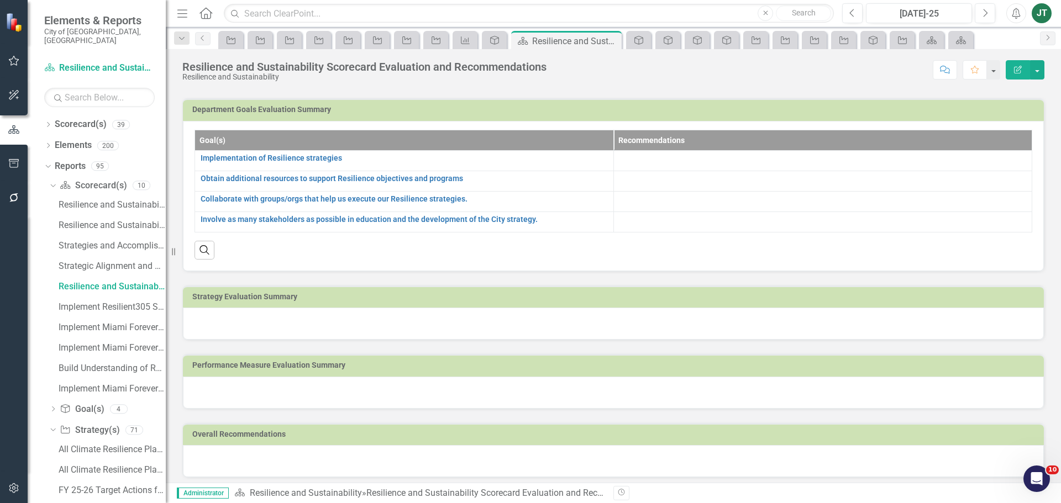
scroll to position [113, 0]
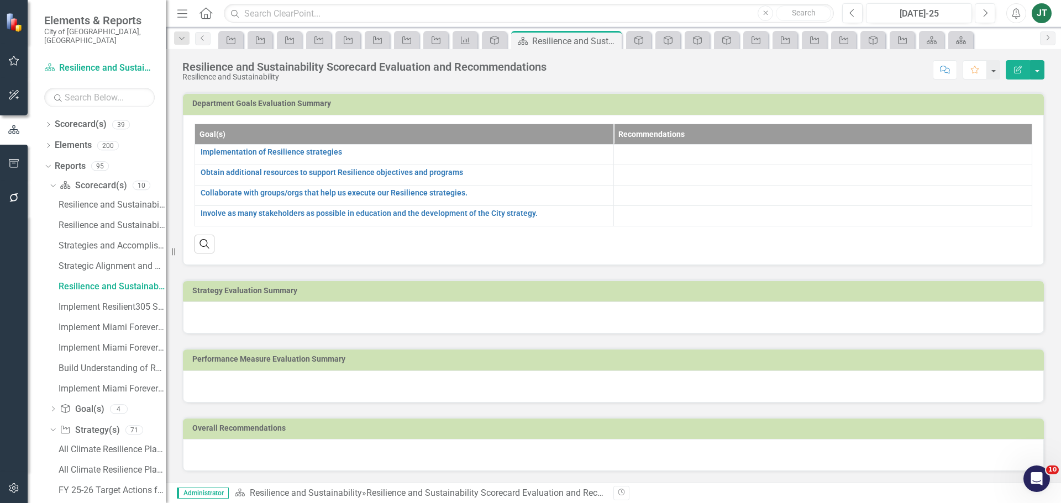
click at [558, 294] on h3 "Strategy Evaluation Summary" at bounding box center [615, 291] width 846 height 8
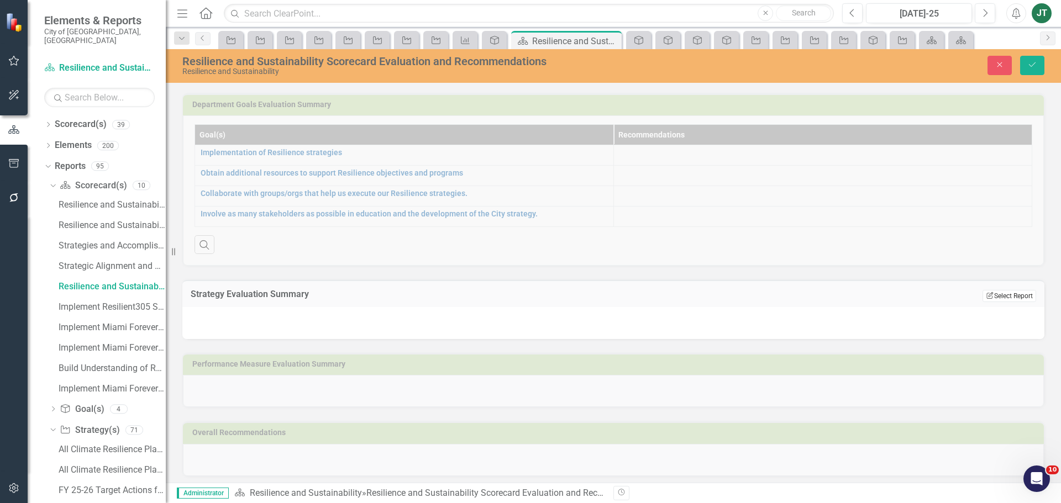
click at [1022, 298] on button "Edit Report Select Report" at bounding box center [1009, 296] width 54 height 12
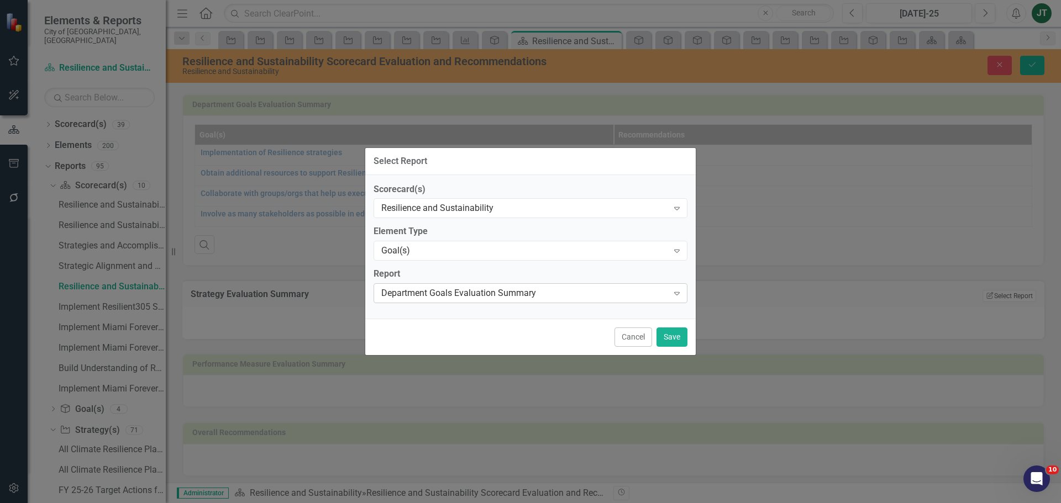
click at [481, 286] on div "Department Goals Evaluation Summary Expand" at bounding box center [531, 293] width 314 height 20
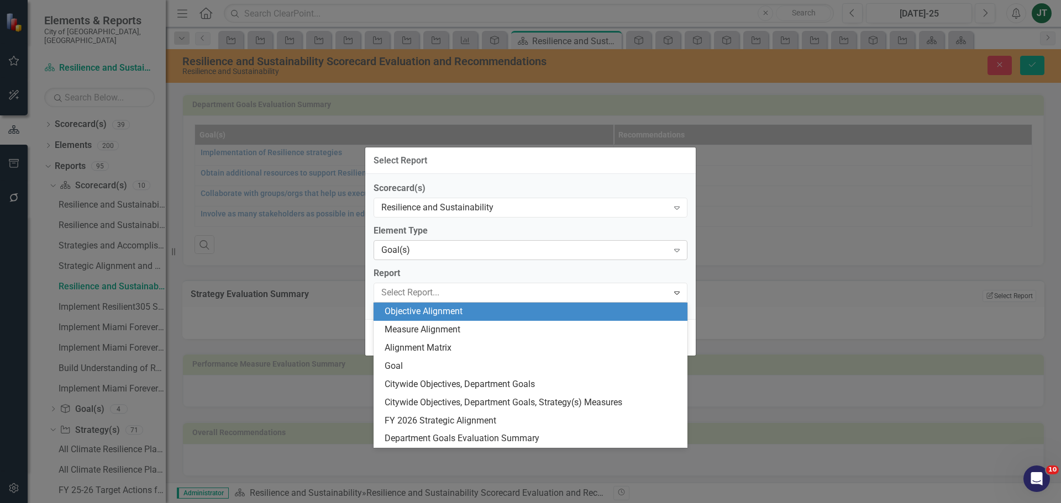
click at [432, 254] on div "Goal(s)" at bounding box center [524, 250] width 287 height 13
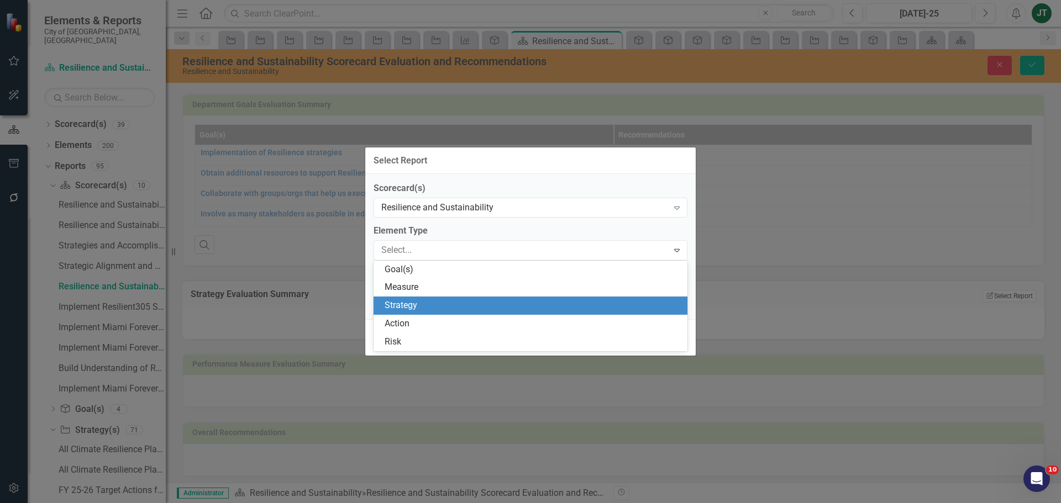
click at [416, 308] on div "Strategy" at bounding box center [533, 305] width 296 height 13
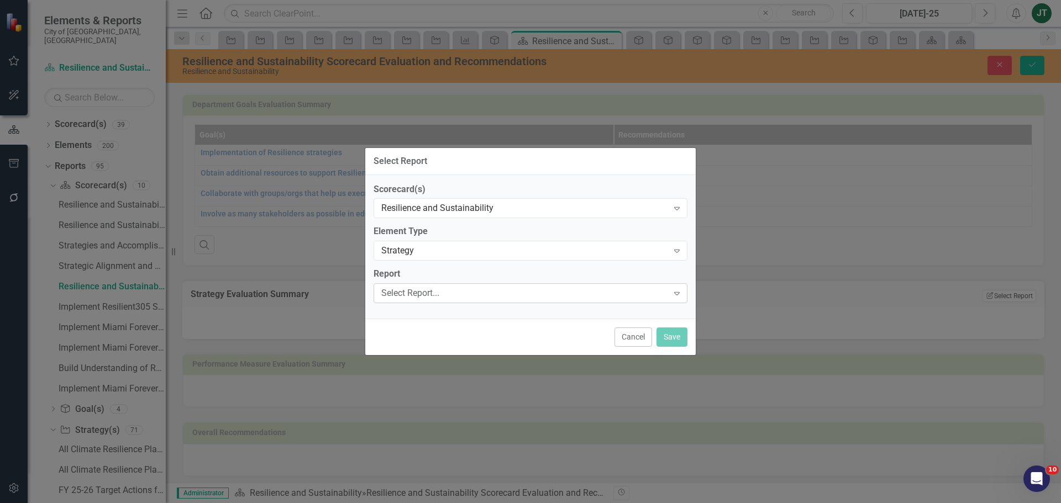
click at [405, 288] on div "Select Report..." at bounding box center [524, 293] width 287 height 13
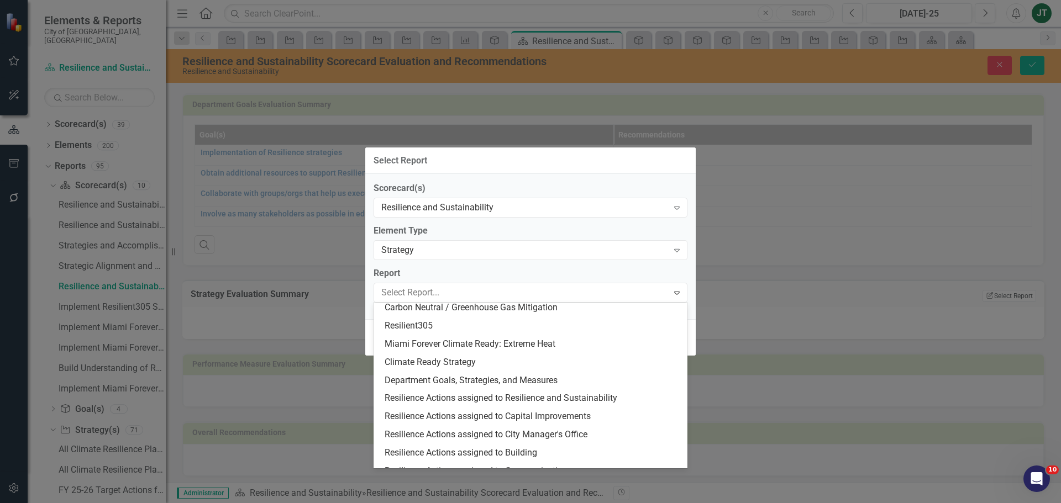
scroll to position [0, 0]
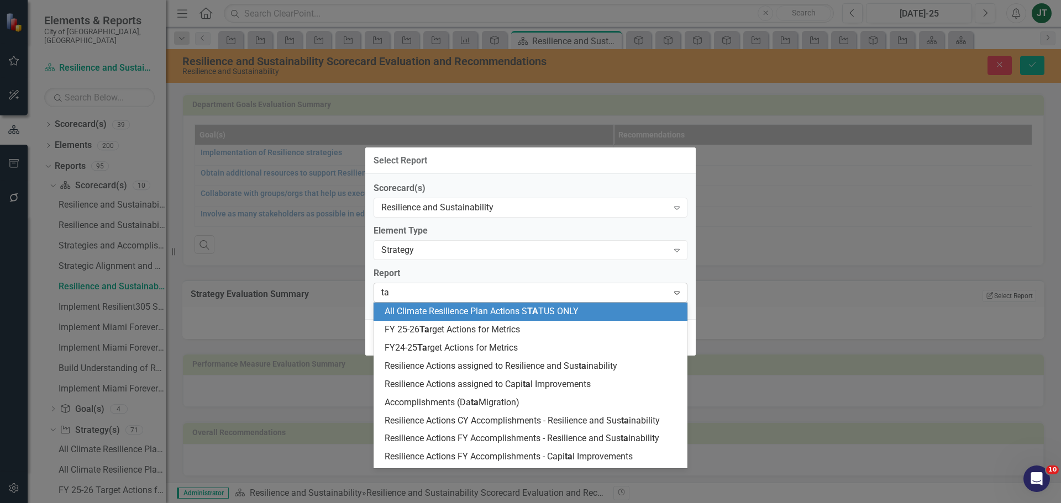
type input "t"
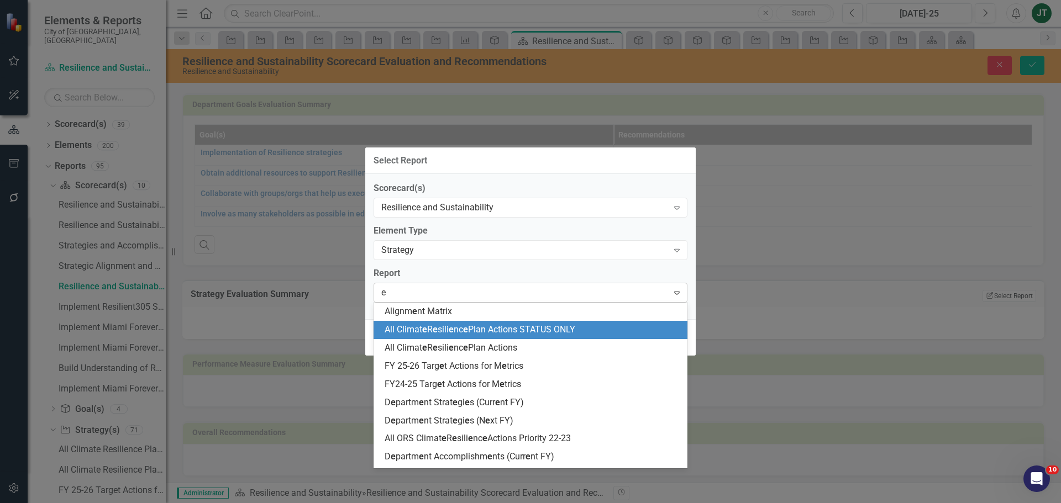
type input "ev"
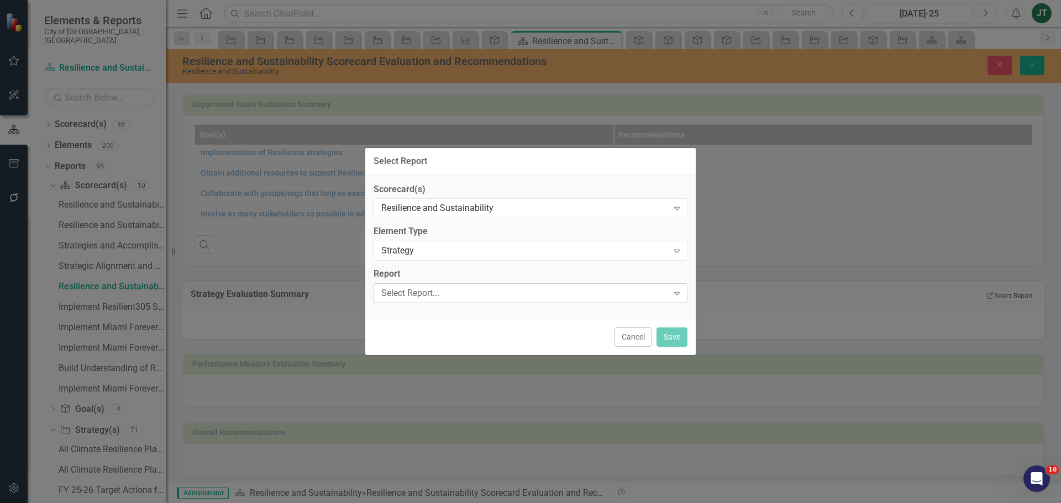
drag, startPoint x: 456, startPoint y: 288, endPoint x: 443, endPoint y: 292, distance: 13.7
click at [443, 292] on div "Select Report..." at bounding box center [524, 293] width 287 height 13
click at [636, 333] on button "Cancel" at bounding box center [633, 337] width 38 height 19
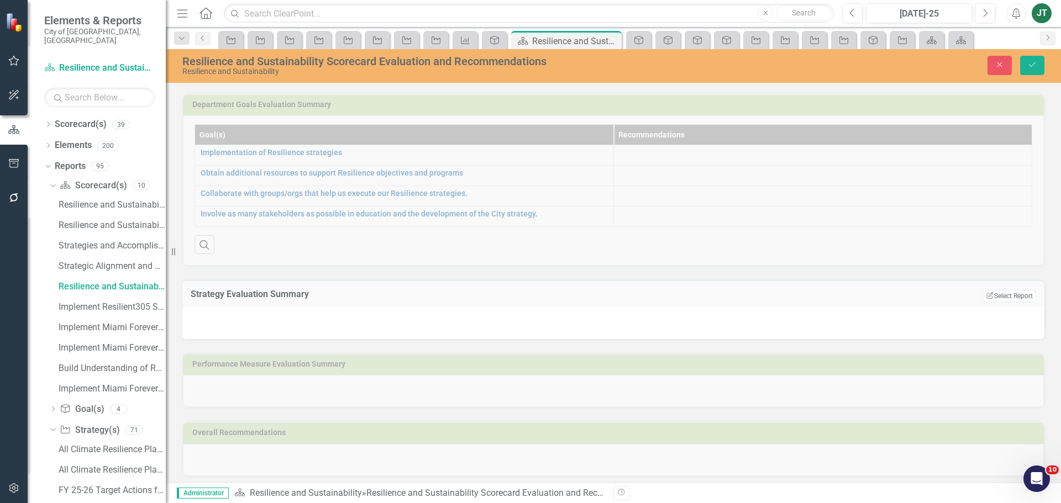
scroll to position [117, 0]
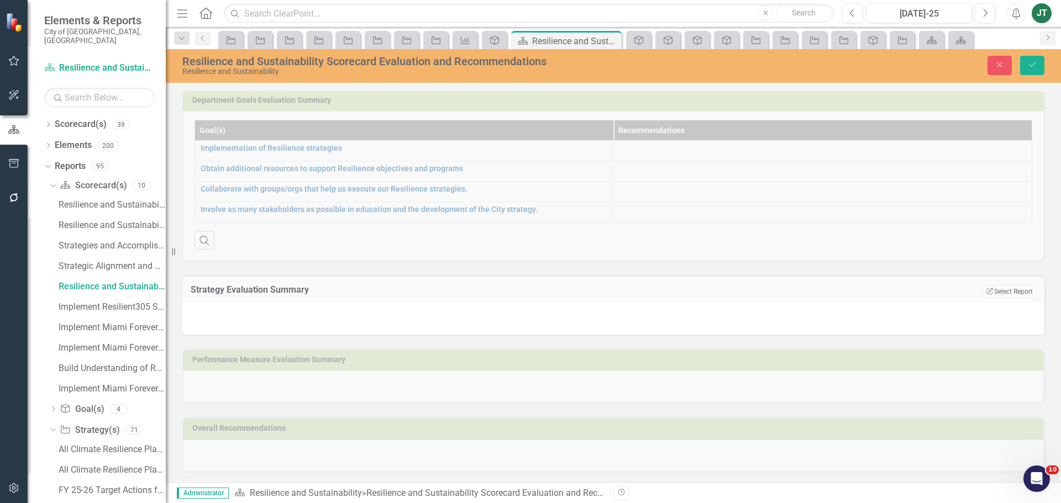
click at [598, 365] on div "Performance Measure Evaluation Summary" at bounding box center [613, 369] width 879 height 69
click at [988, 66] on button "Close" at bounding box center [999, 65] width 24 height 19
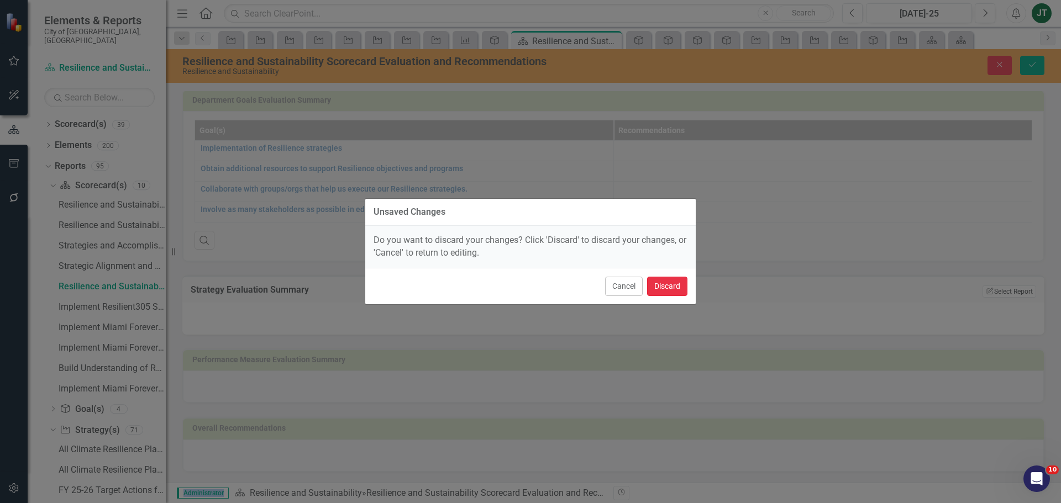
click at [655, 291] on button "Discard" at bounding box center [667, 286] width 40 height 19
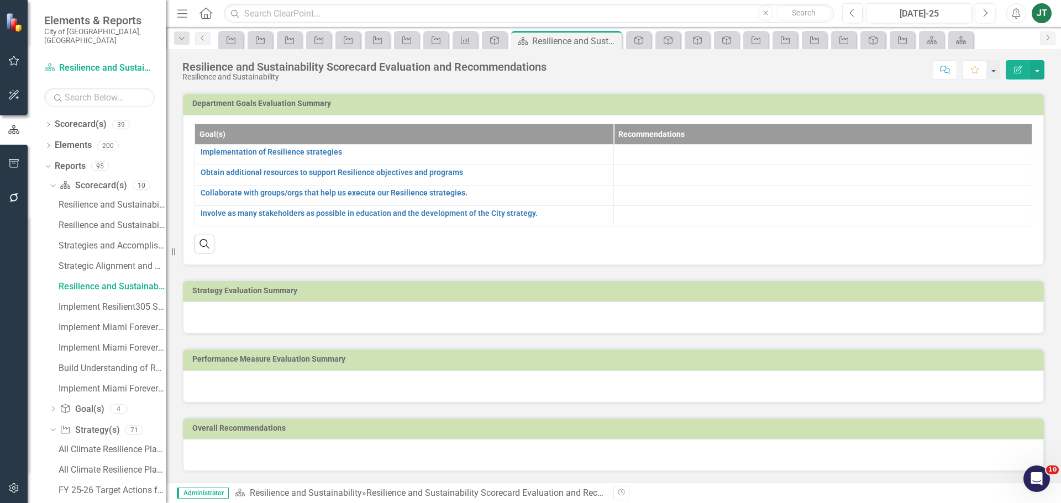
click at [937, 356] on h3 "Performance Measure Evaluation Summary" at bounding box center [615, 359] width 846 height 8
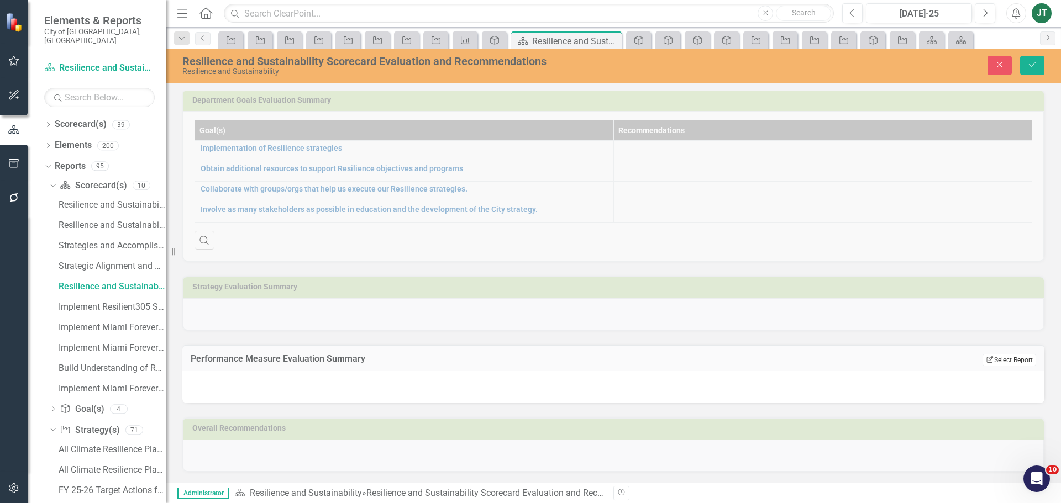
click at [990, 361] on button "Edit Report Select Report" at bounding box center [1009, 360] width 54 height 12
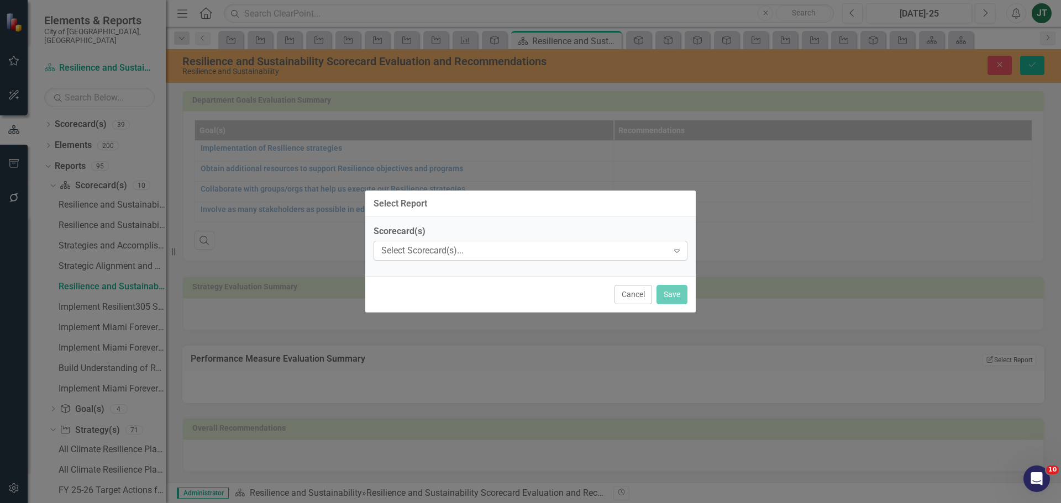
click at [459, 248] on div "Select Scorecard(s)..." at bounding box center [524, 251] width 287 height 13
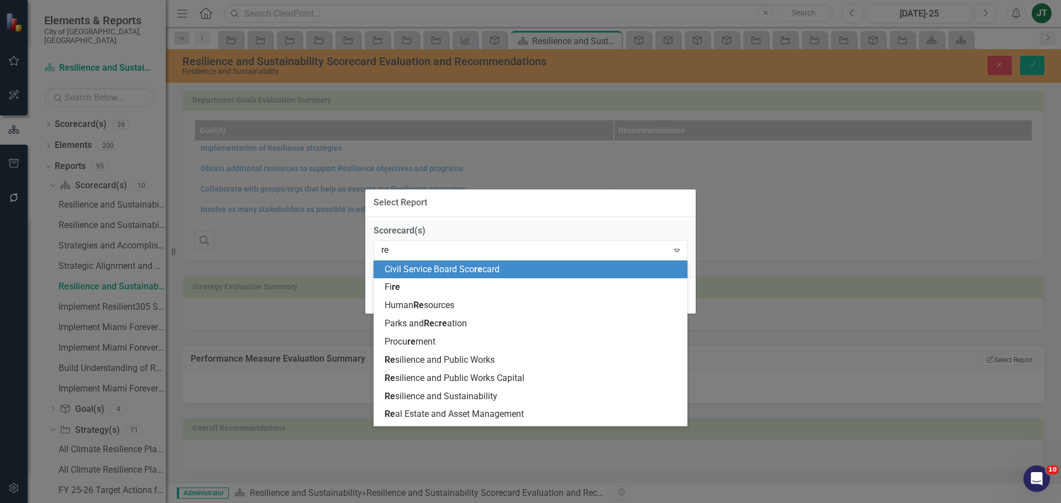
type input "res"
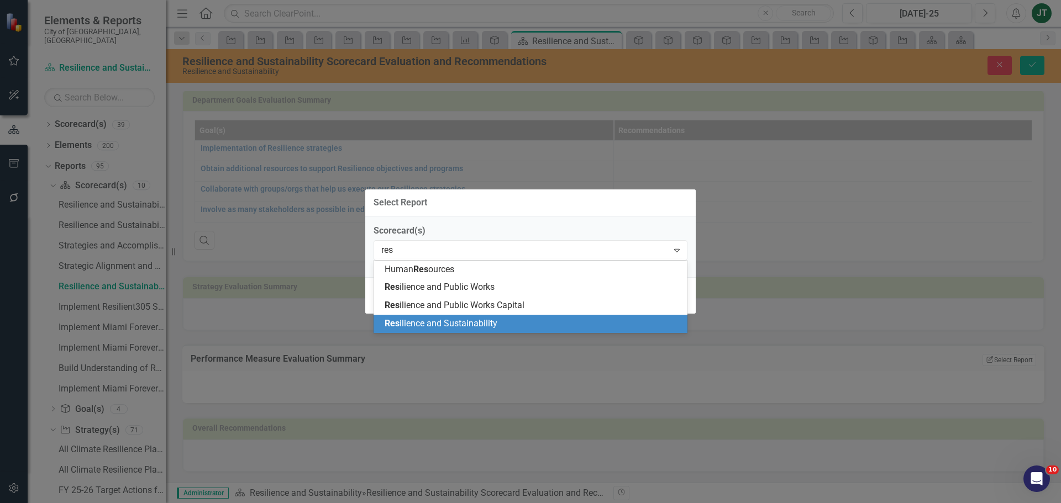
click at [467, 317] on div "Res ilience and Sustainability" at bounding box center [531, 324] width 314 height 18
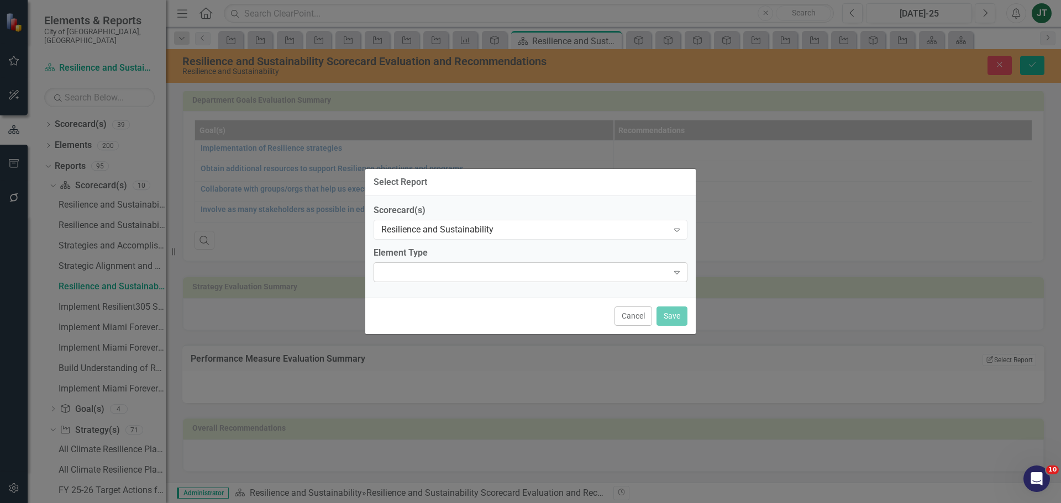
click at [456, 272] on div at bounding box center [521, 272] width 291 height 2
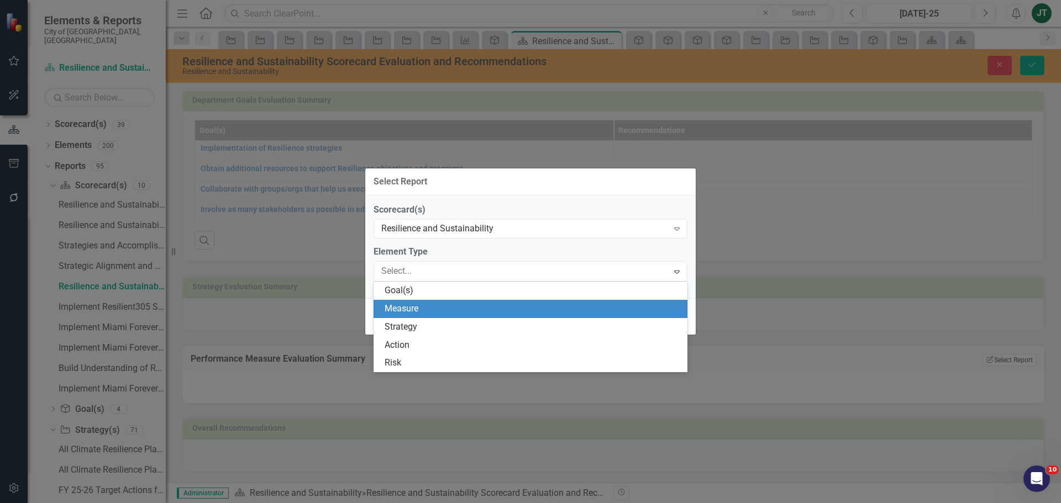
click at [432, 308] on div "Measure" at bounding box center [533, 309] width 296 height 13
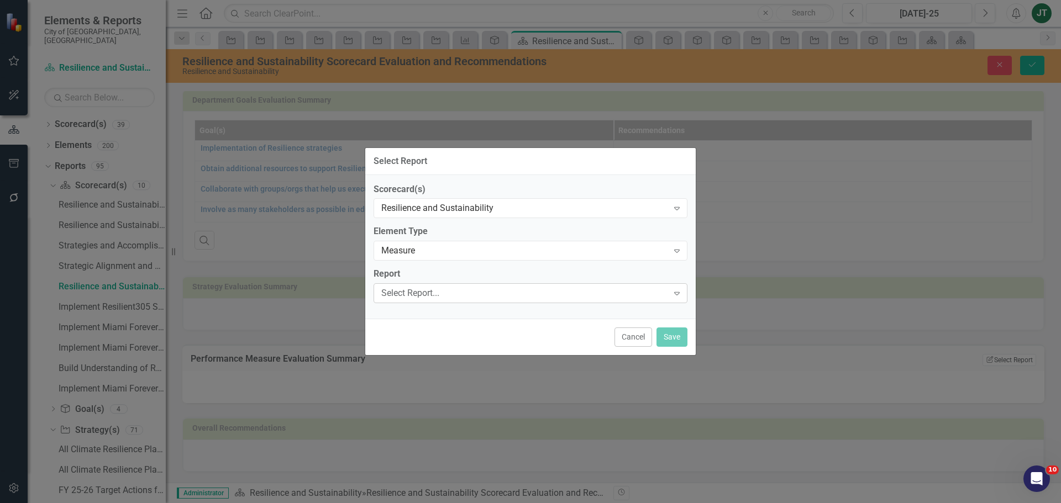
click at [423, 296] on div "Select Report..." at bounding box center [524, 293] width 287 height 13
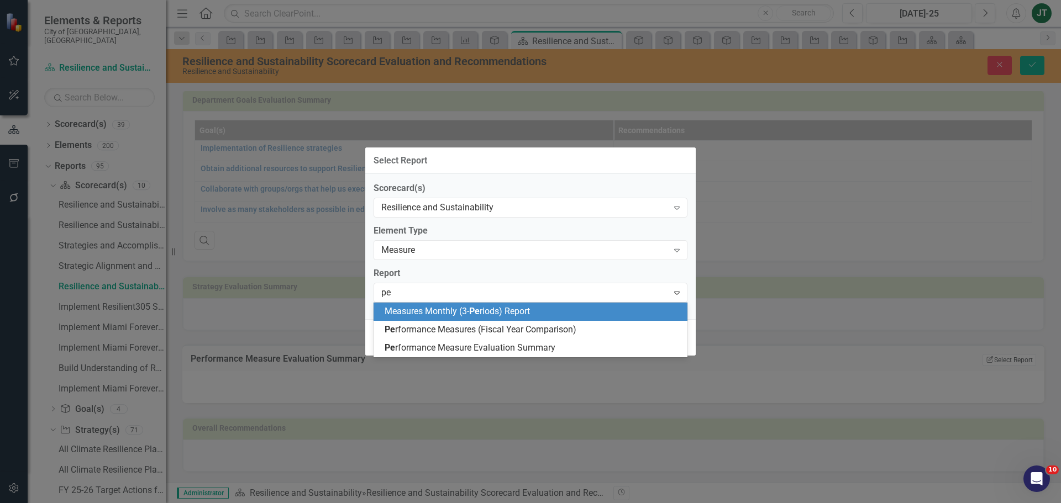
type input "per"
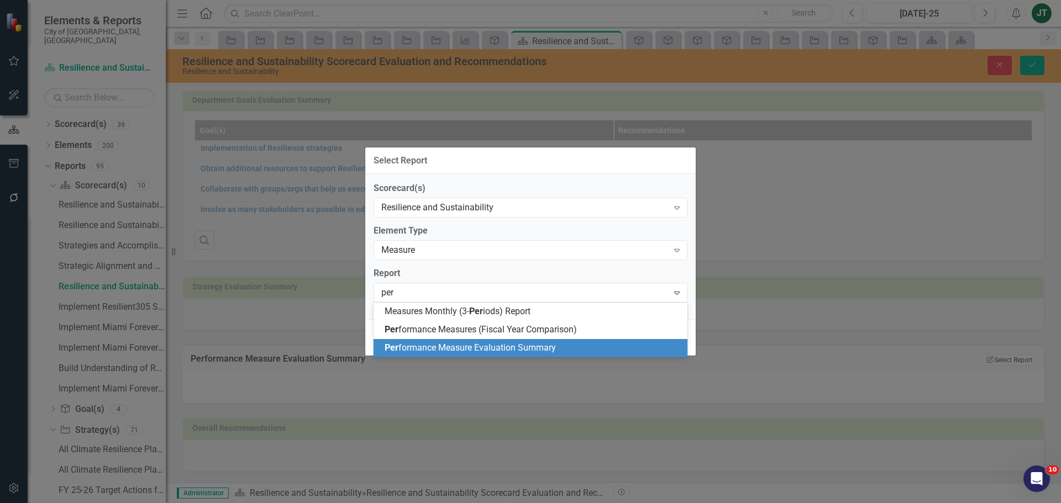
click at [453, 342] on div "Per formance Measure Evaluation Summary" at bounding box center [533, 348] width 296 height 13
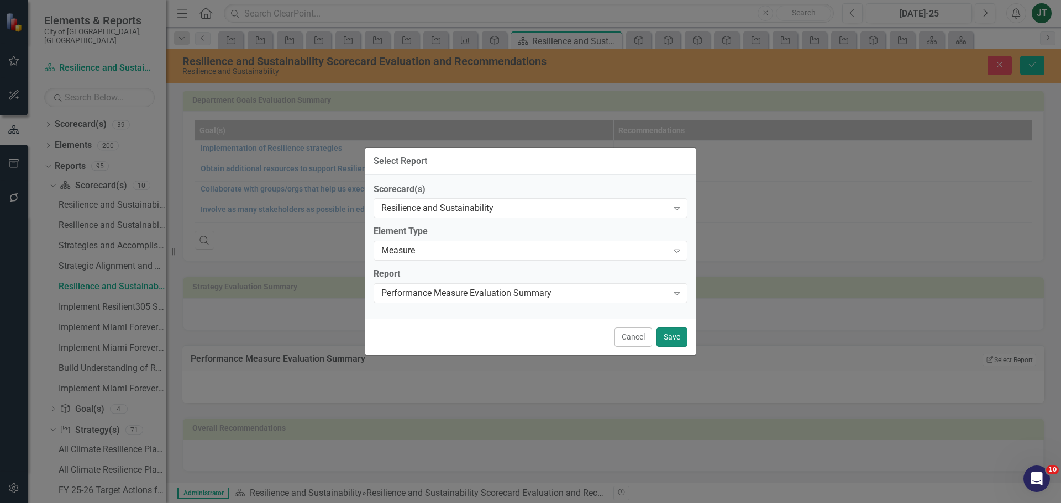
click at [669, 336] on button "Save" at bounding box center [671, 337] width 31 height 19
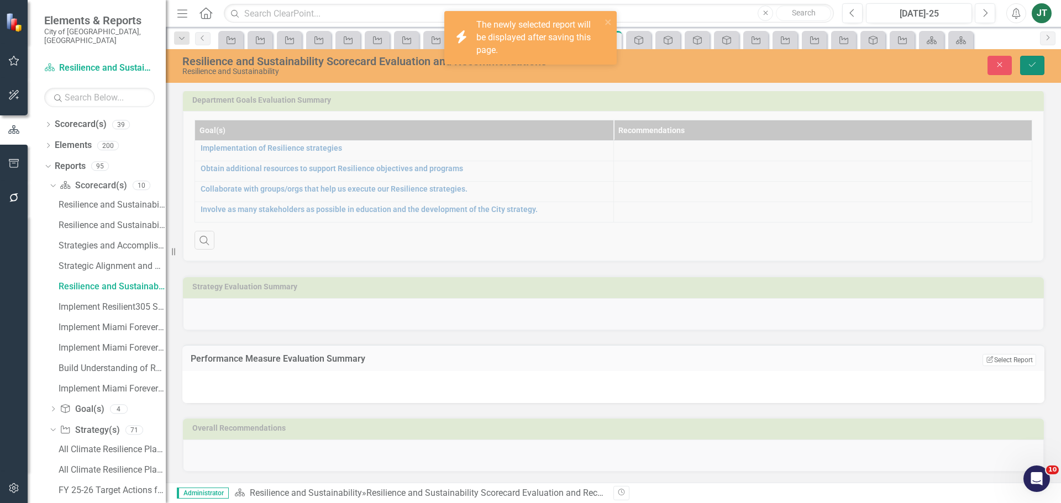
click at [1032, 66] on icon "Save" at bounding box center [1032, 65] width 10 height 8
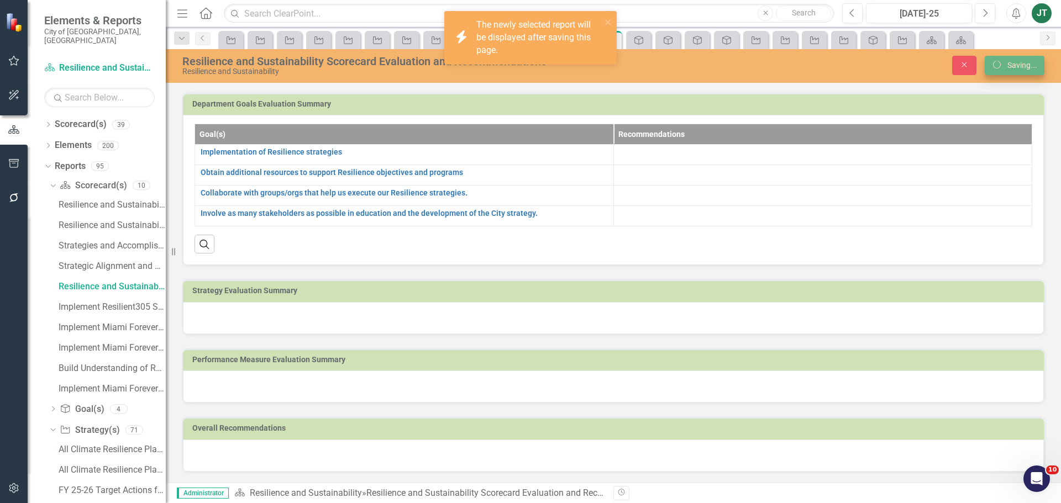
scroll to position [113, 0]
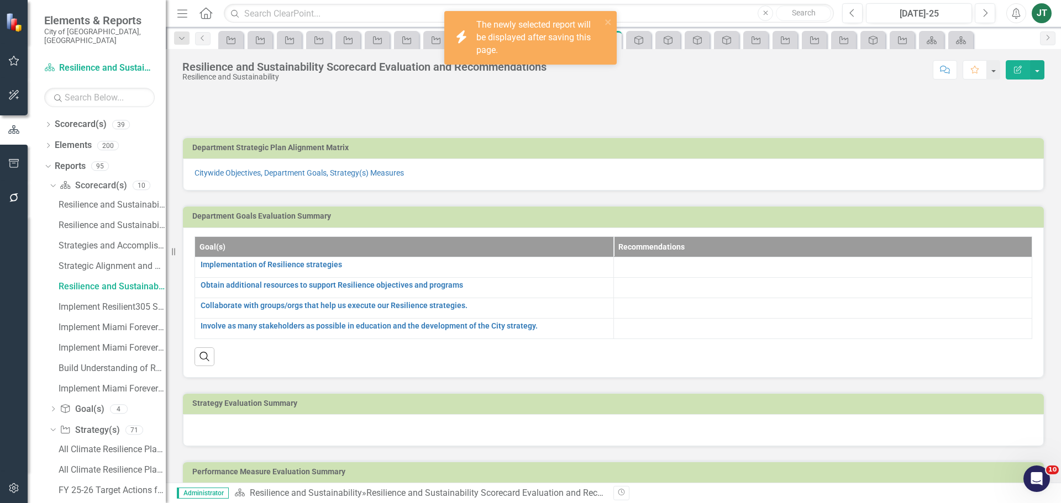
click at [344, 411] on td "Strategy Evaluation Summary" at bounding box center [615, 405] width 846 height 17
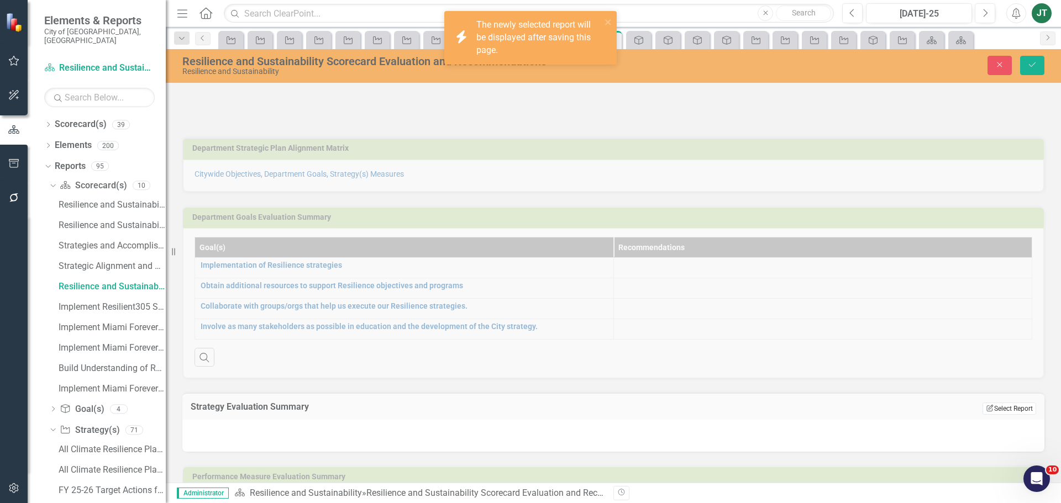
click at [1009, 409] on button "Edit Report Select Report" at bounding box center [1009, 409] width 54 height 12
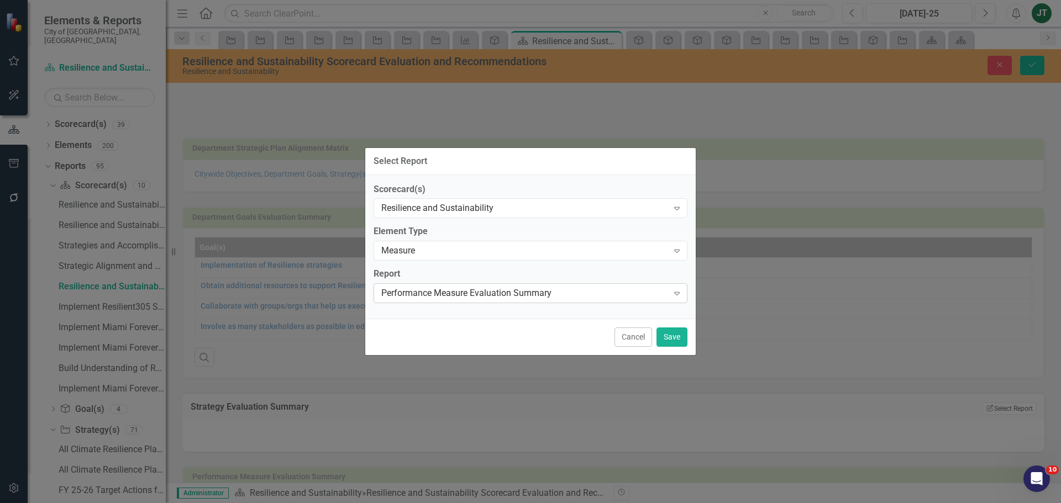
click at [541, 292] on div "Performance Measure Evaluation Summary" at bounding box center [524, 293] width 287 height 13
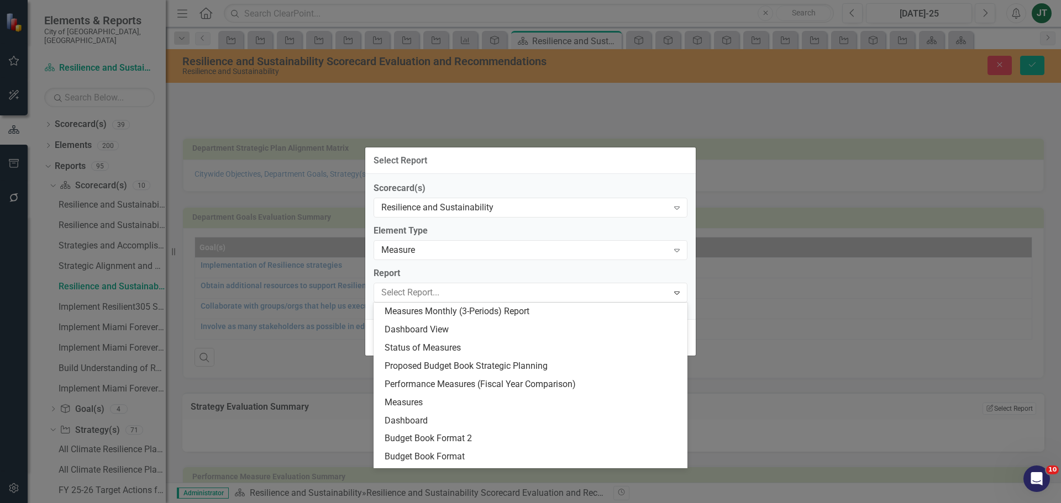
scroll to position [52, 0]
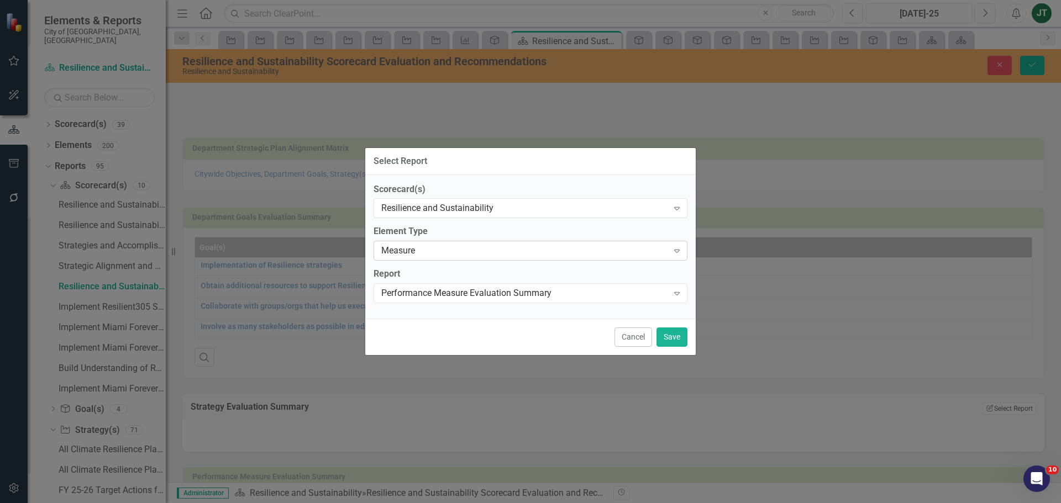
click at [473, 242] on div "Measure Expand" at bounding box center [531, 251] width 314 height 20
click at [463, 250] on div "Measure" at bounding box center [524, 251] width 287 height 13
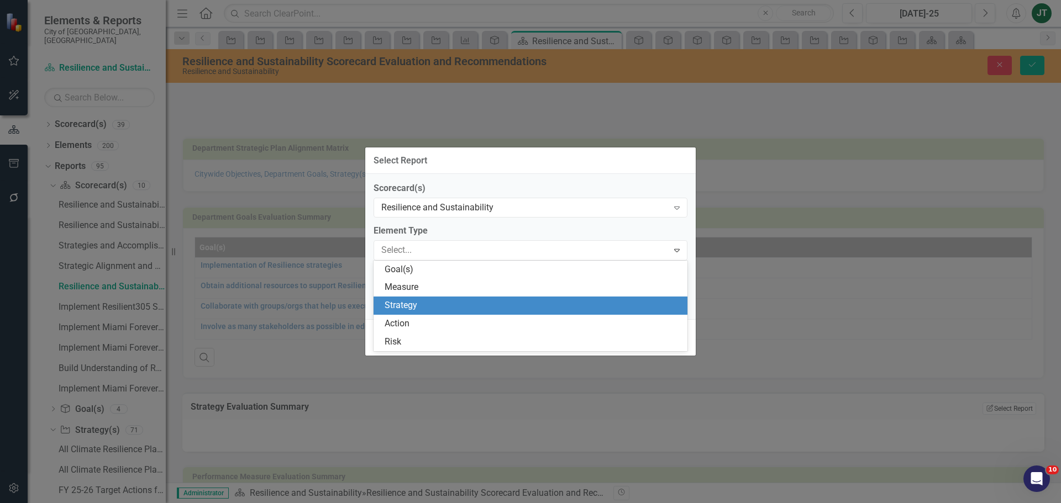
click at [424, 303] on div "Strategy" at bounding box center [533, 305] width 296 height 13
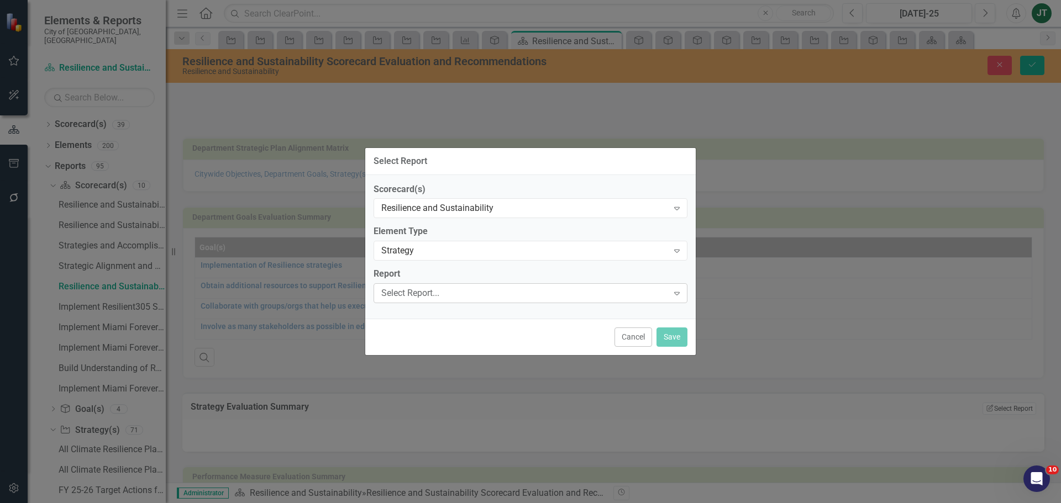
click at [439, 292] on div "Select Report..." at bounding box center [524, 293] width 287 height 13
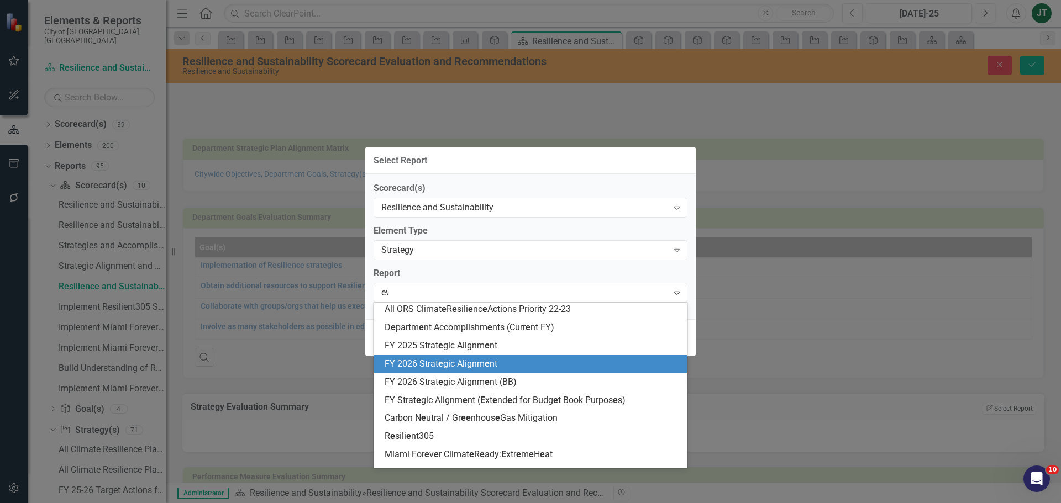
scroll to position [0, 0]
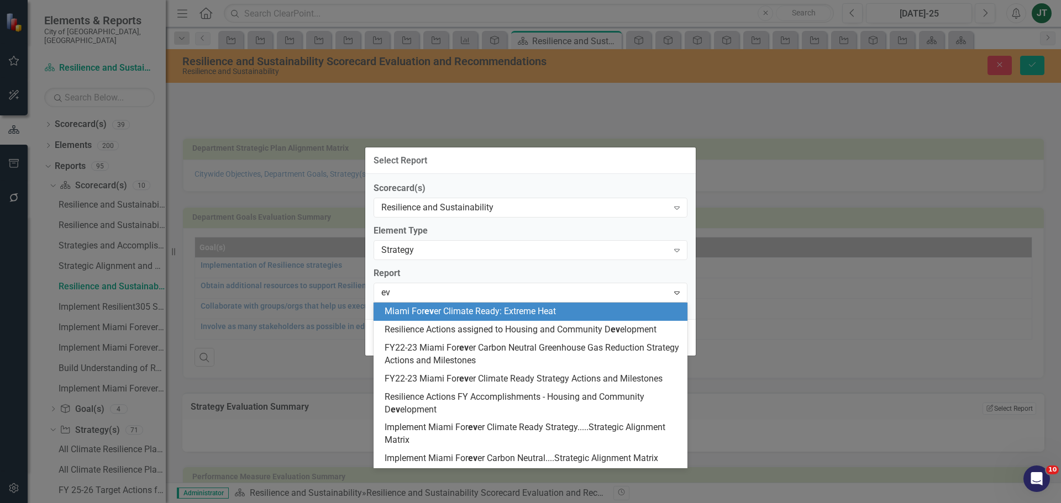
type input "e"
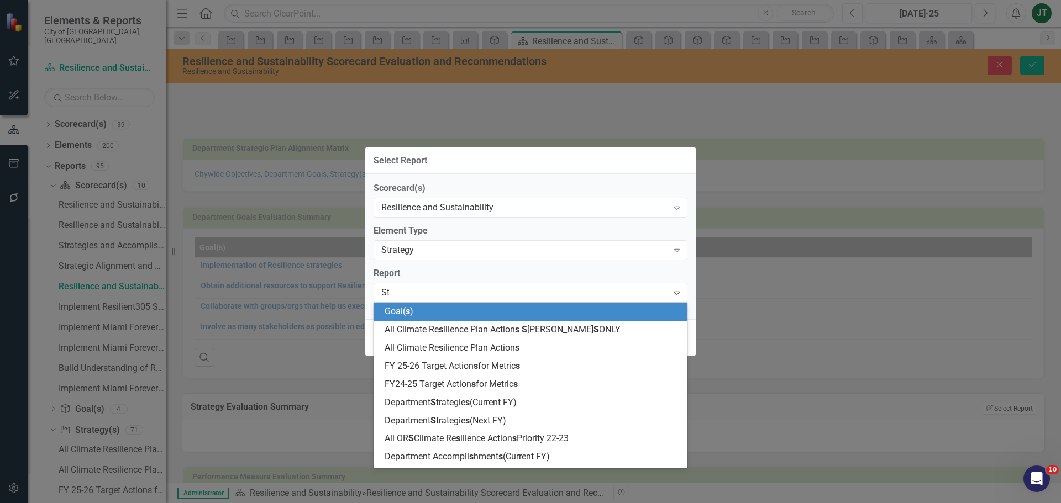
type input "Str"
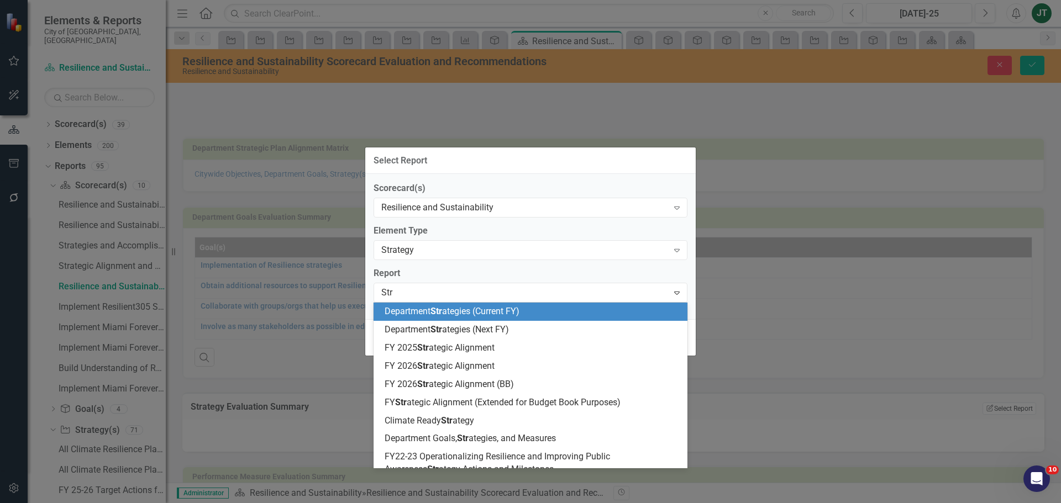
click at [765, 167] on div "Select Report Scorecard(s) Resilience and Sustainability Expand Element Type St…" at bounding box center [530, 251] width 1061 height 503
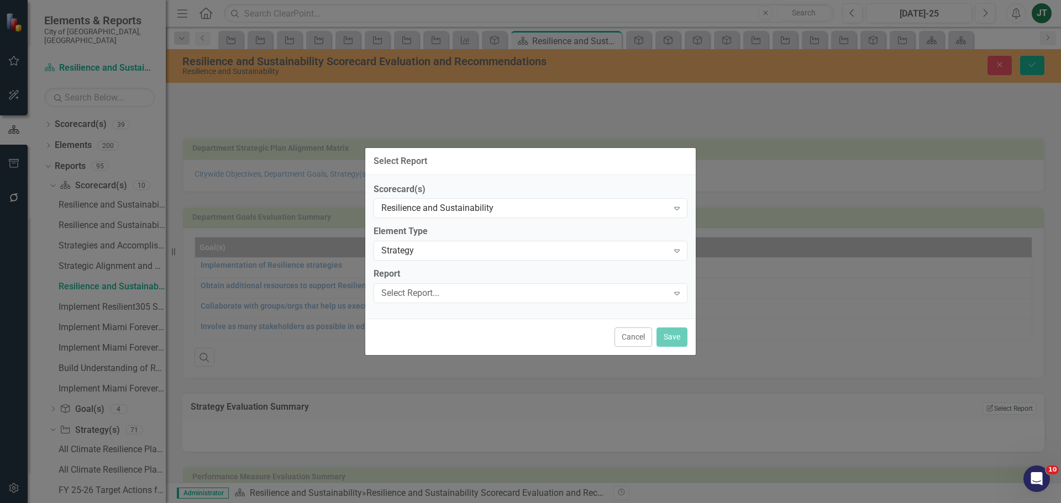
click at [617, 336] on button "Cancel" at bounding box center [633, 337] width 38 height 19
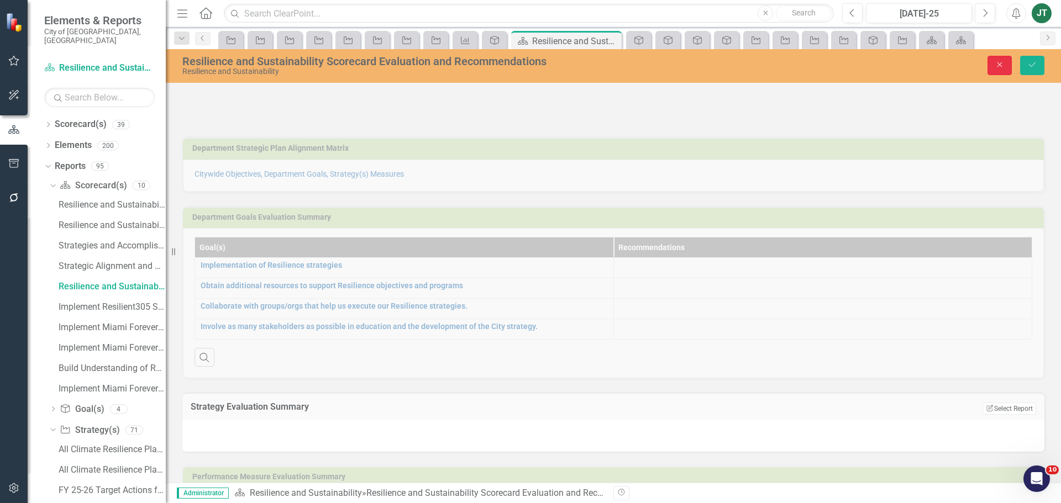
click at [1000, 57] on button "Close" at bounding box center [999, 65] width 24 height 19
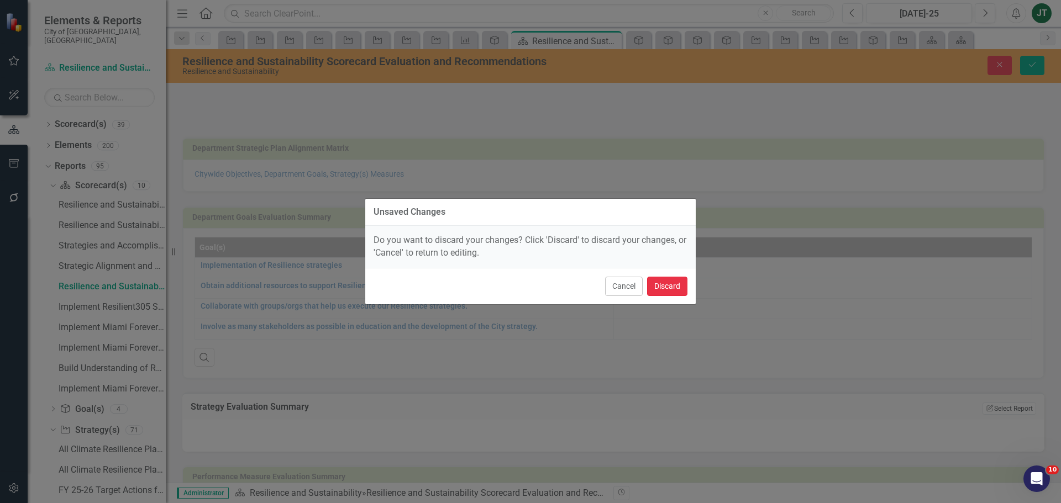
click at [664, 292] on button "Discard" at bounding box center [667, 286] width 40 height 19
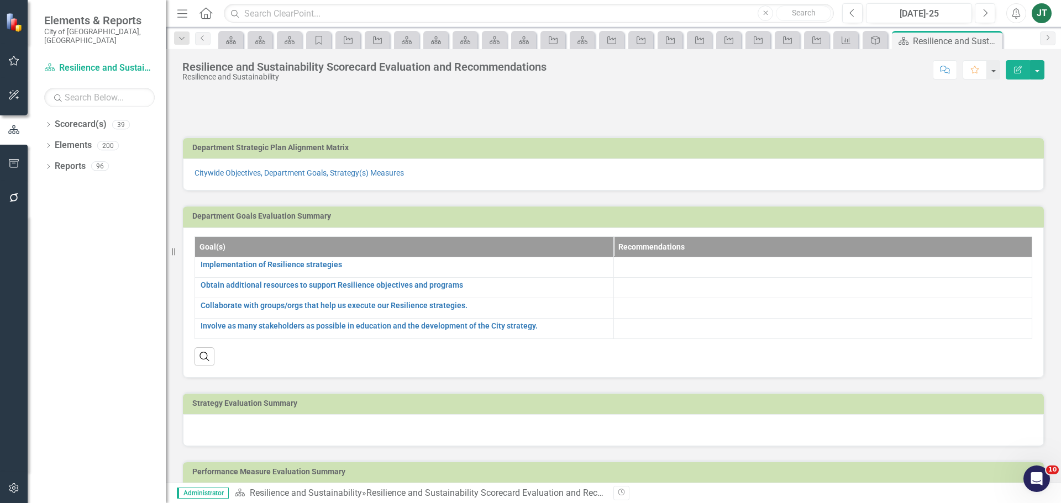
click at [716, 399] on td "Strategy Evaluation Summary" at bounding box center [615, 405] width 846 height 17
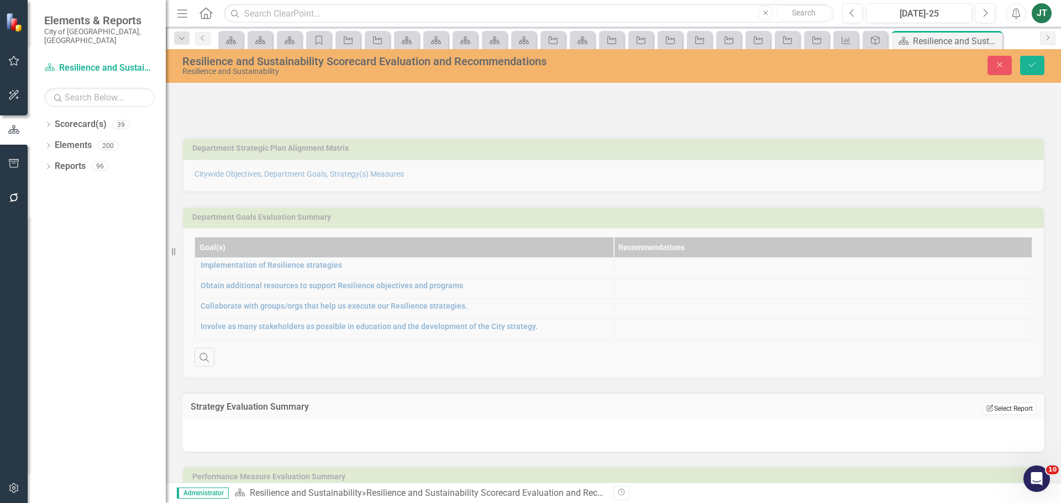
click at [1005, 408] on button "Edit Report Select Report" at bounding box center [1009, 409] width 54 height 12
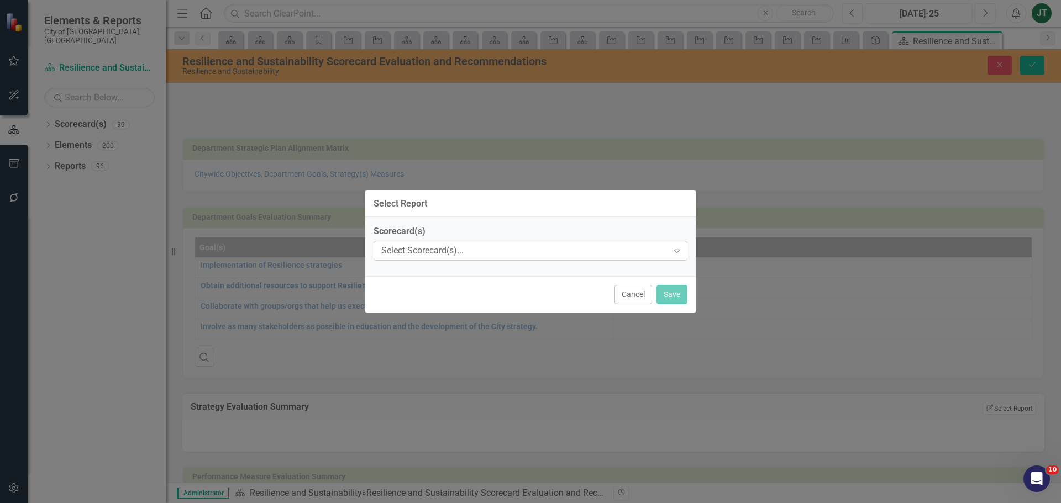
click at [411, 253] on div "Select Scorecard(s)..." at bounding box center [524, 251] width 287 height 13
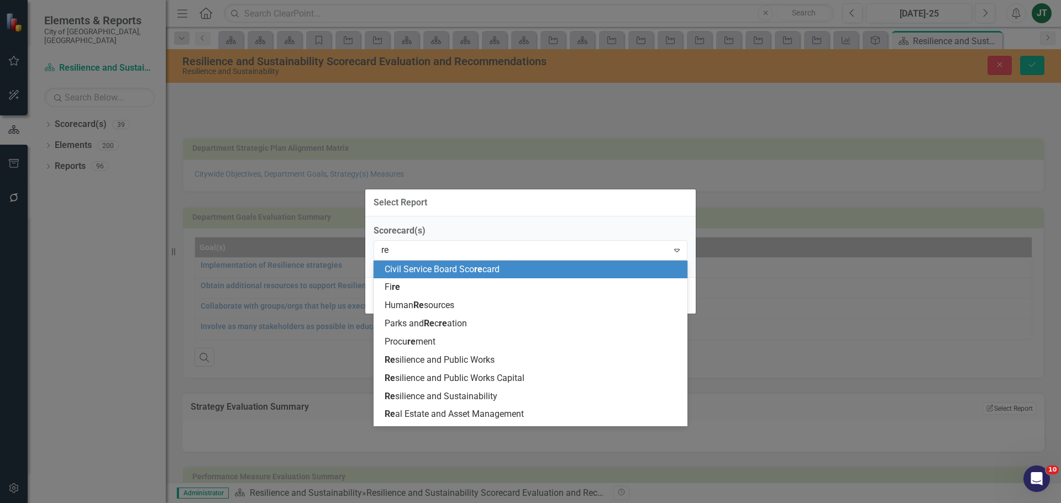
type input "res"
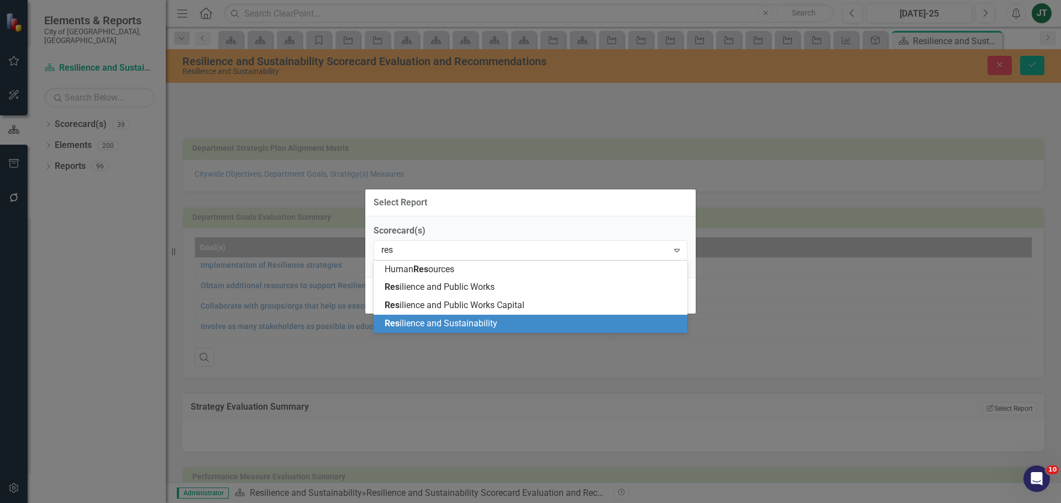
click at [432, 325] on span "Res ilience and Sustainability" at bounding box center [441, 323] width 113 height 10
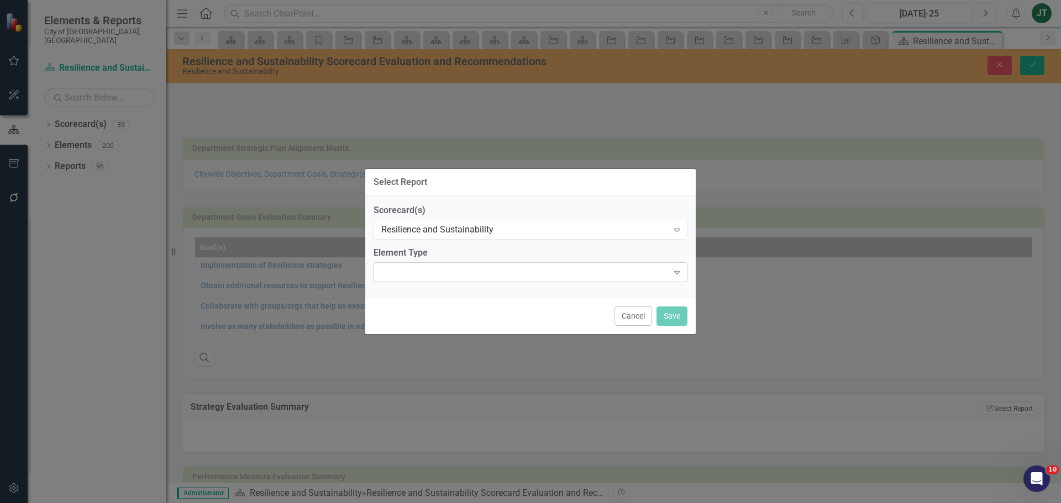
click at [429, 266] on div "Expand" at bounding box center [531, 272] width 314 height 20
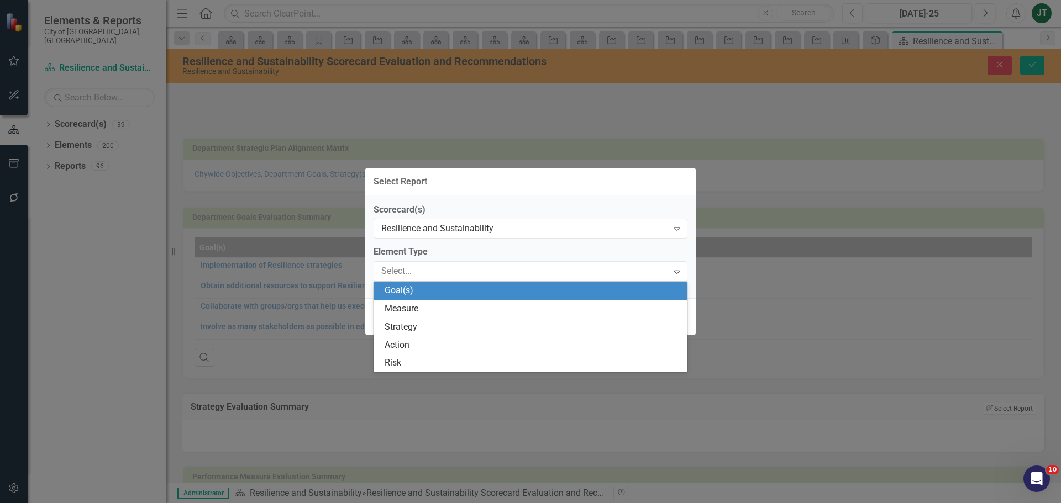
type input "s"
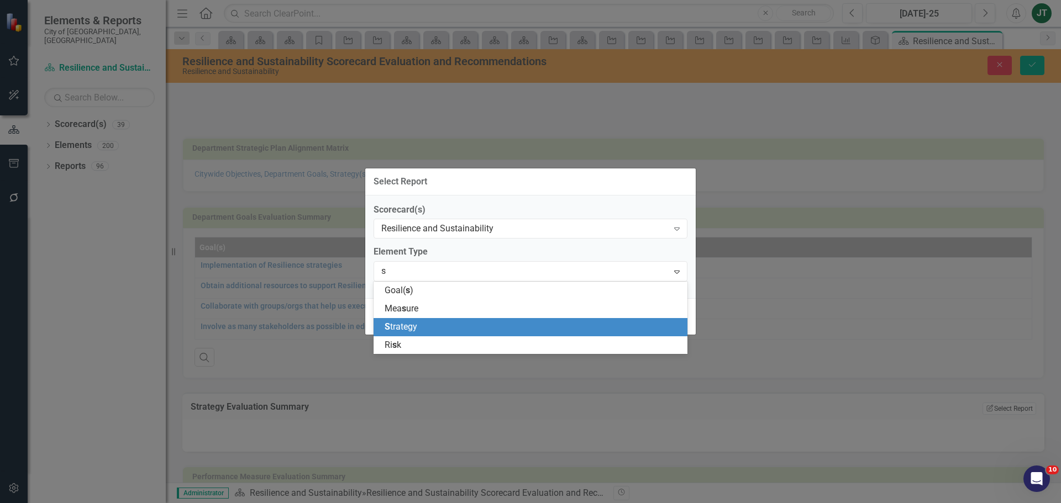
click at [399, 325] on span "S trategy" at bounding box center [401, 327] width 33 height 10
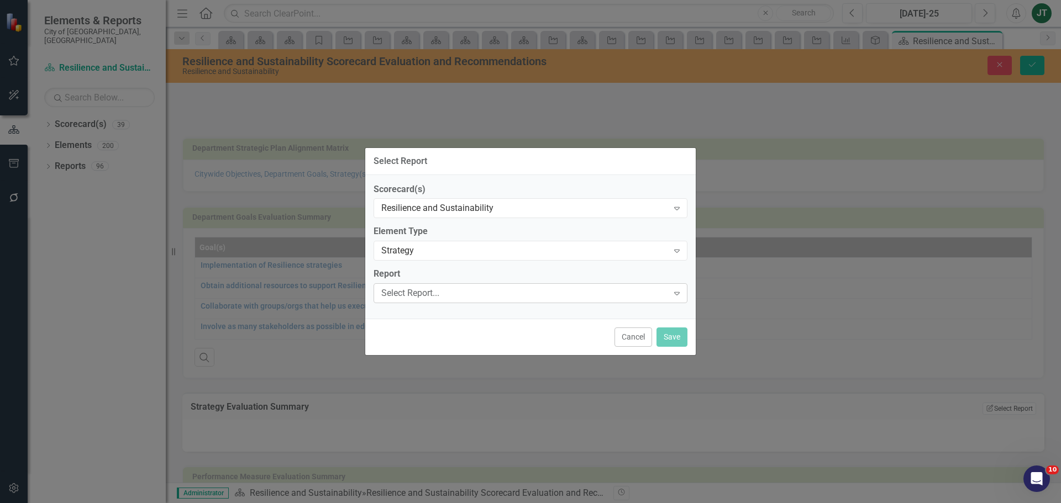
click at [404, 288] on div "Select Report..." at bounding box center [524, 293] width 287 height 13
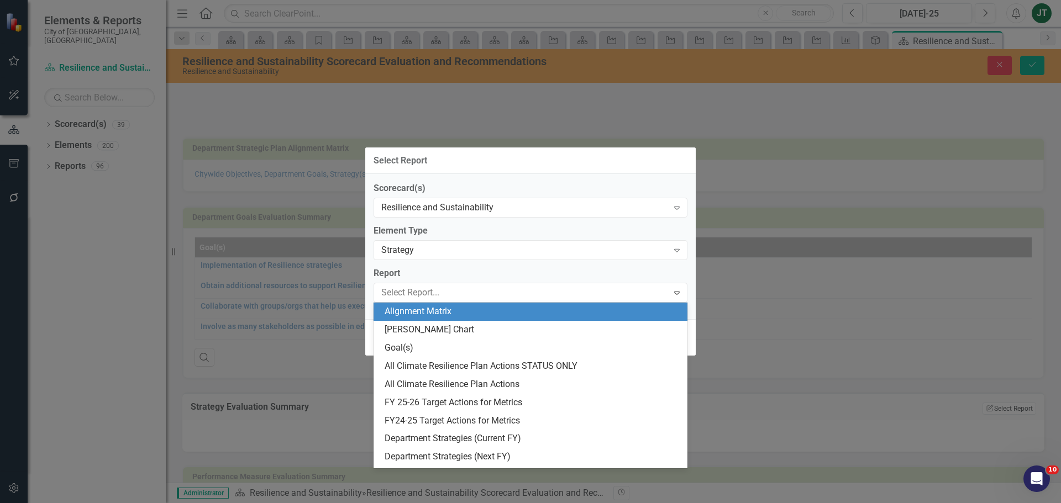
type input "m"
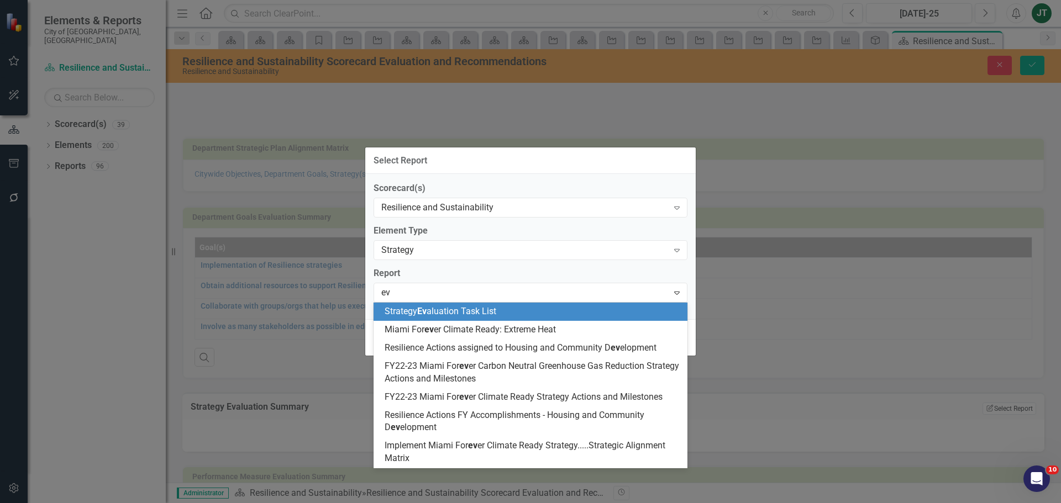
type input "eva"
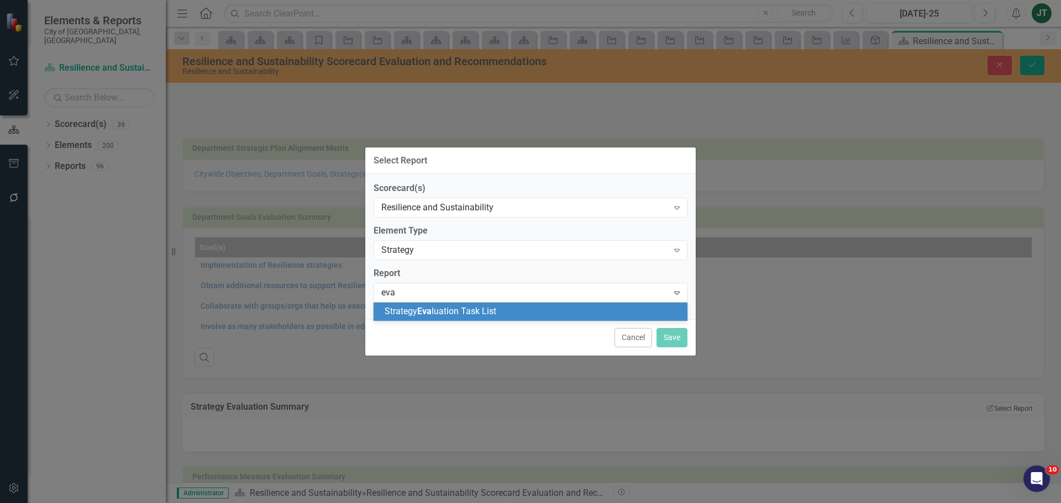
click at [423, 307] on span "Eva" at bounding box center [424, 311] width 14 height 10
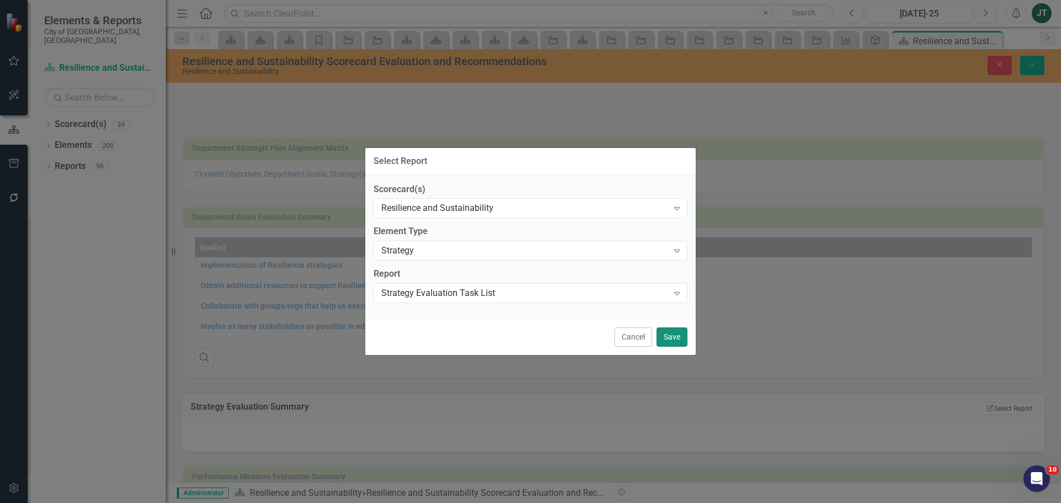
click at [683, 342] on button "Save" at bounding box center [671, 337] width 31 height 19
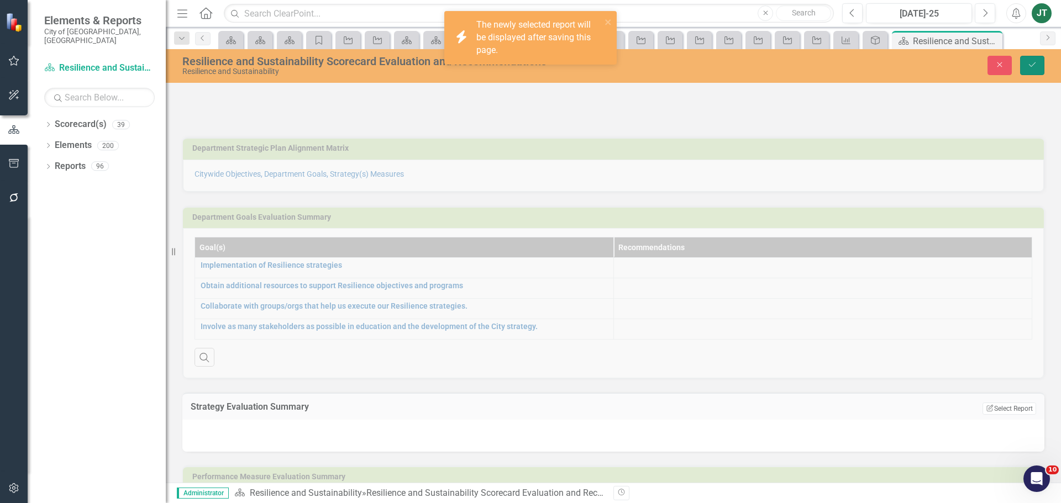
click at [1036, 67] on icon "Save" at bounding box center [1032, 65] width 10 height 8
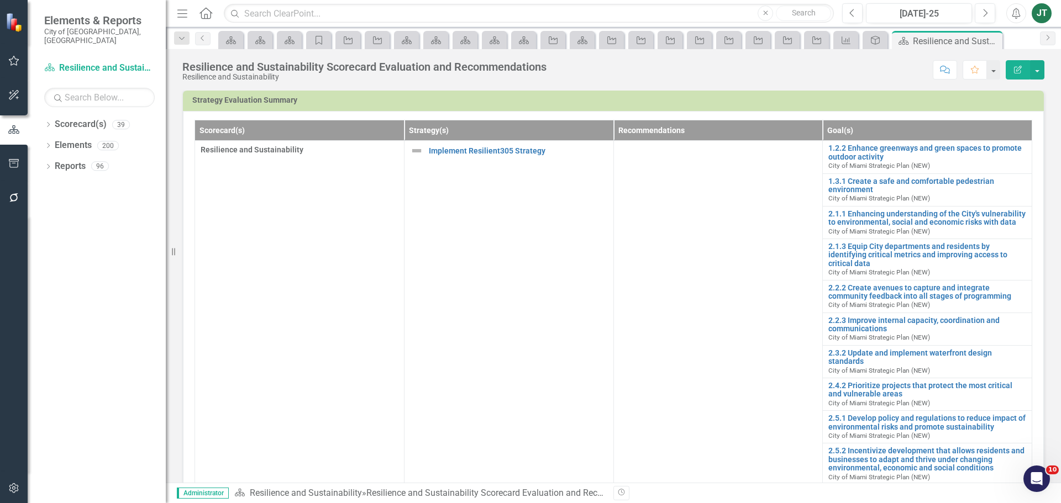
scroll to position [221, 0]
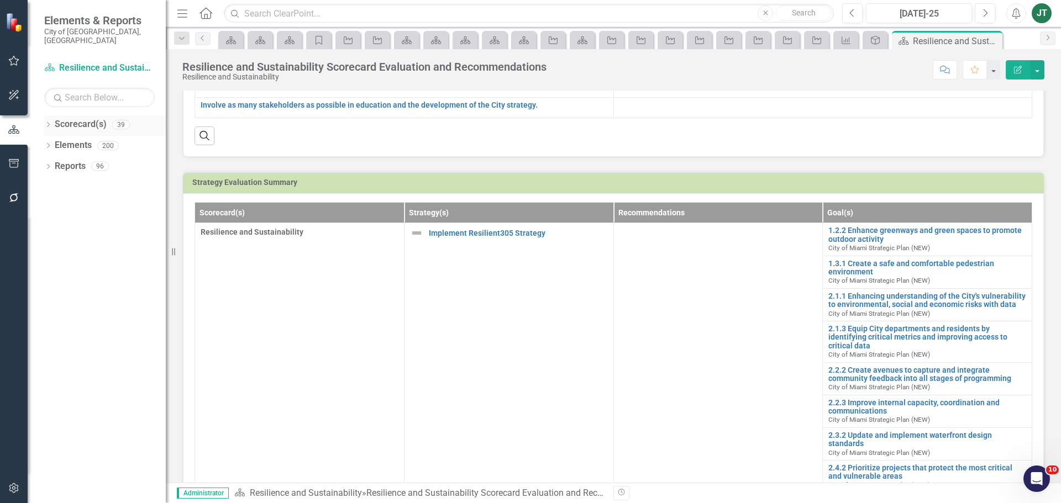
click at [52, 123] on icon "Dropdown" at bounding box center [48, 126] width 8 height 6
click at [41, 162] on icon "Dropdown" at bounding box center [37, 165] width 8 height 7
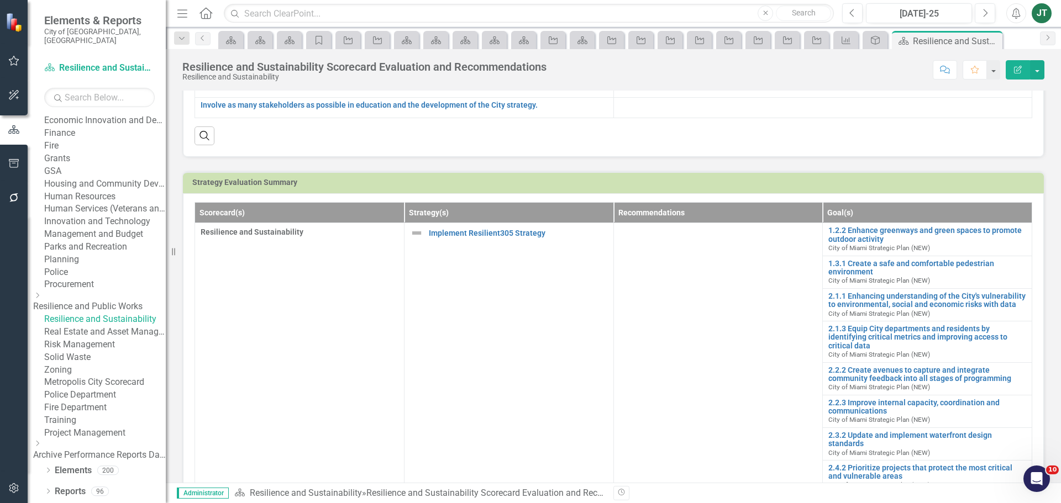
scroll to position [440, 0]
click at [85, 326] on link "Real Estate and Asset Management" at bounding box center [105, 332] width 122 height 13
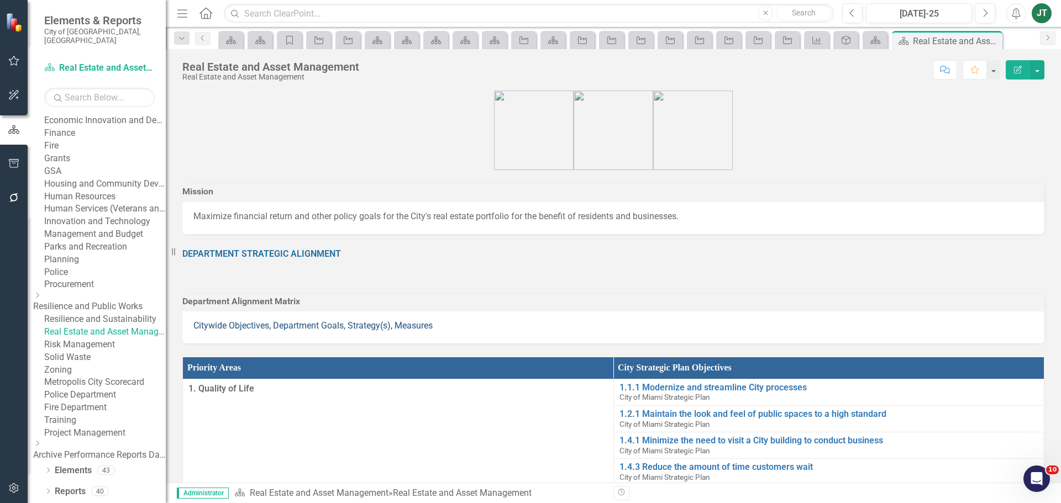
click at [340, 331] on link "Citywide Objectives, Department Goals, Strategy(s), Measures" at bounding box center [312, 325] width 239 height 10
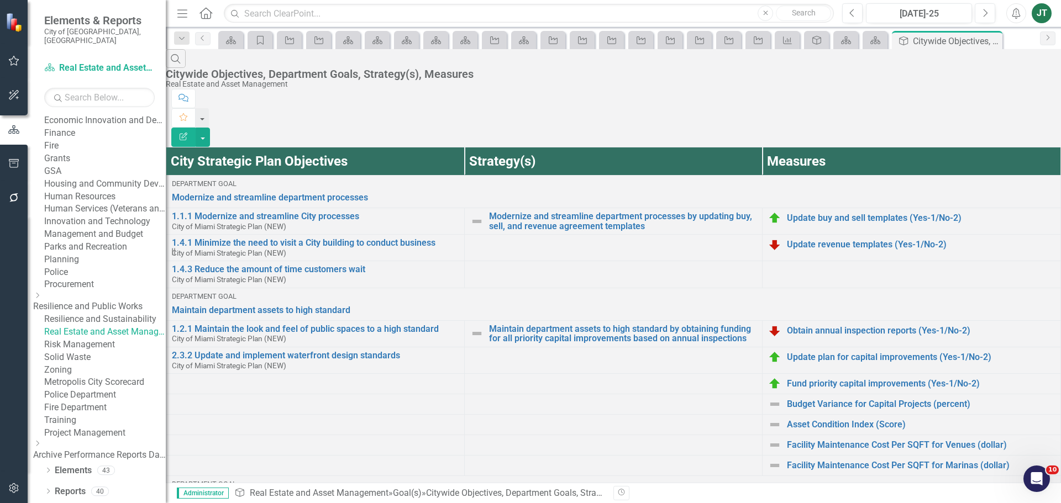
scroll to position [1000, 0]
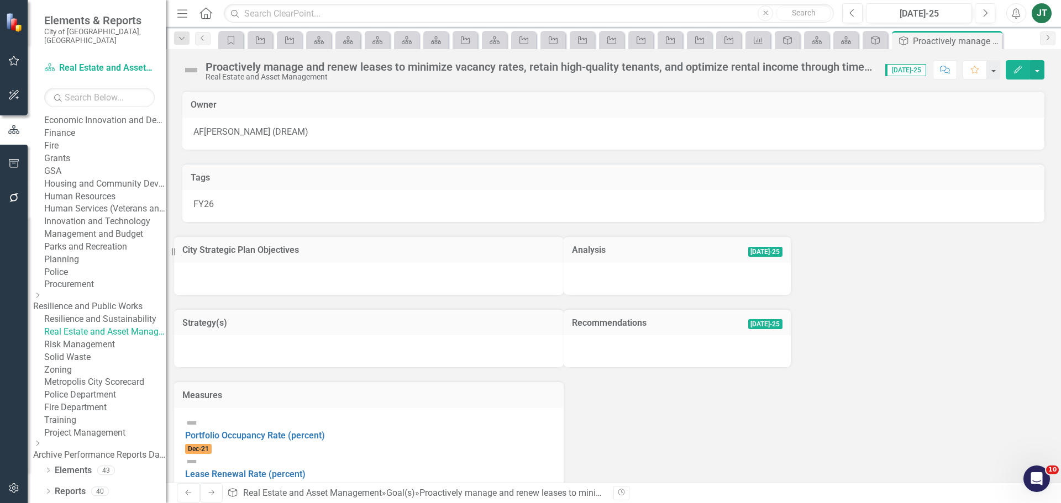
click at [317, 259] on td "City Strategic Plan Objectives" at bounding box center [368, 251] width 373 height 14
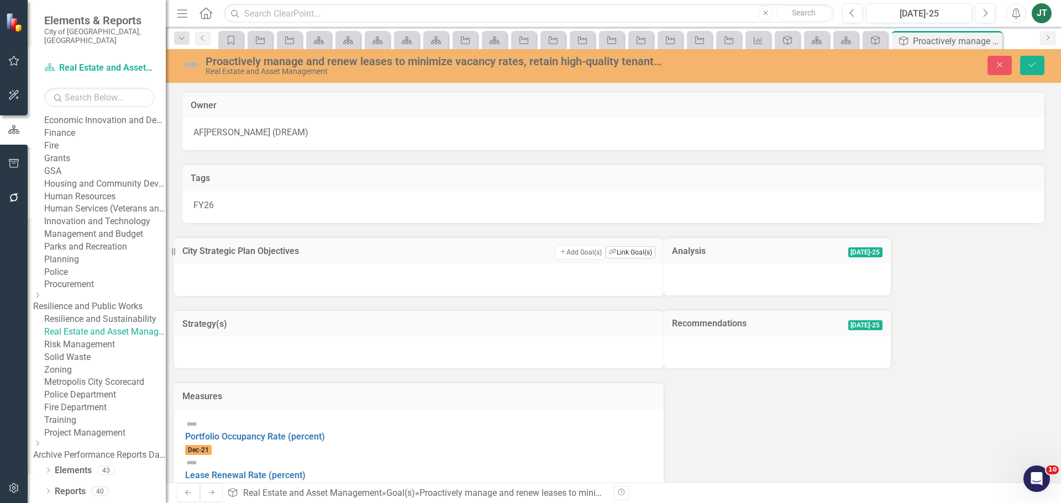
click at [606, 257] on button "Link Tag Link Goal(s)" at bounding box center [630, 252] width 49 height 12
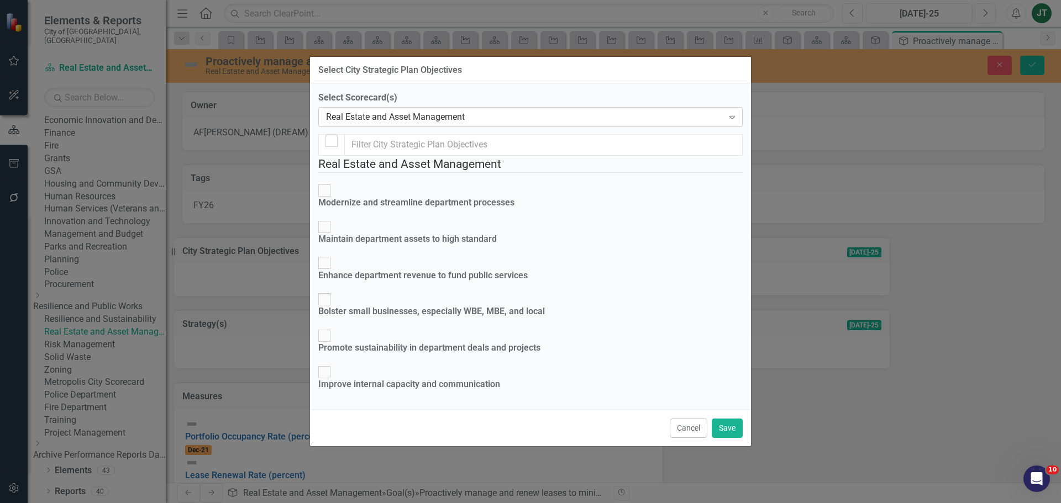
click at [396, 111] on div "Real Estate and Asset Management" at bounding box center [524, 117] width 397 height 13
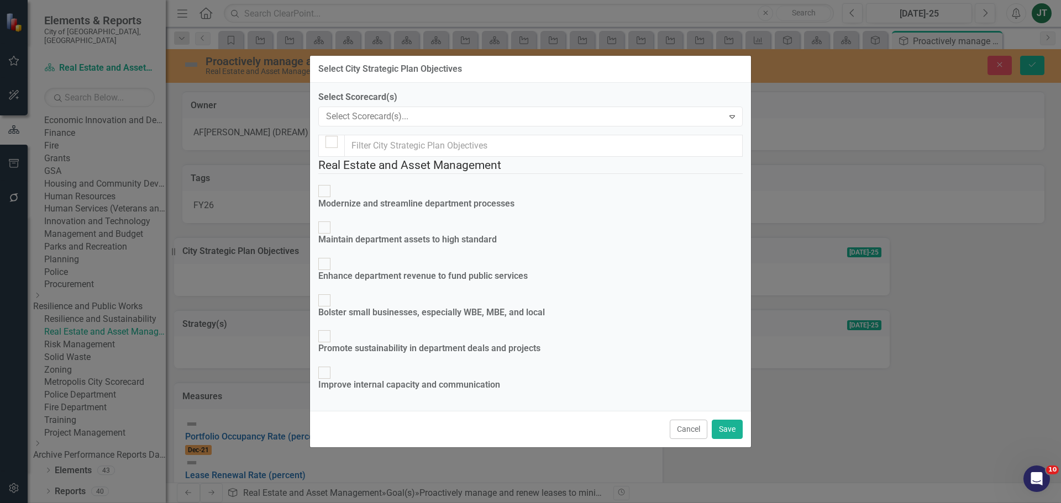
scroll to position [140, 0]
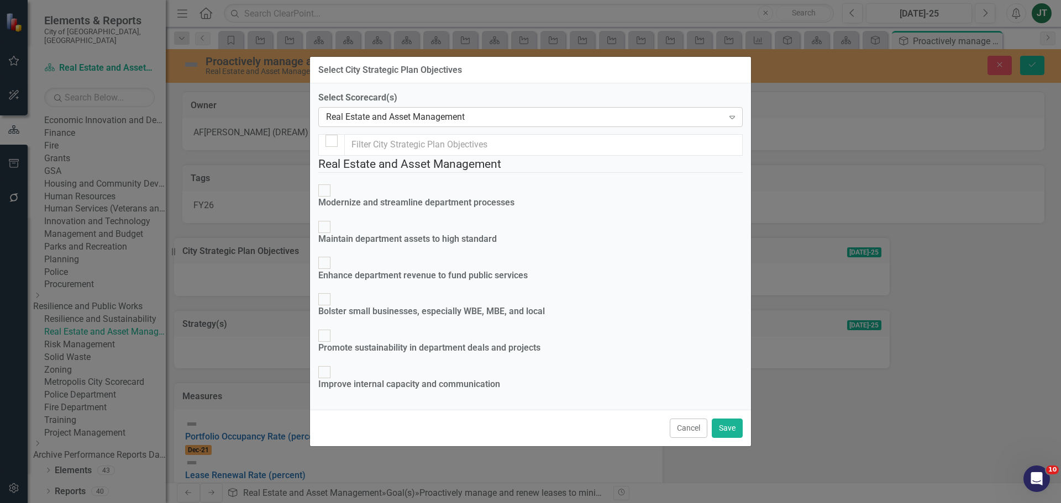
click at [426, 111] on div "Real Estate and Asset Management" at bounding box center [524, 117] width 397 height 13
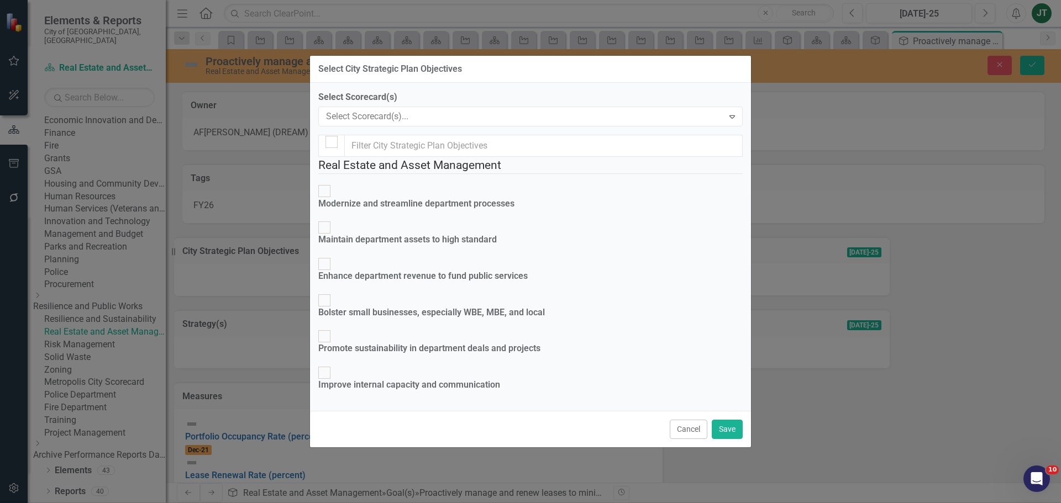
scroll to position [0, 0]
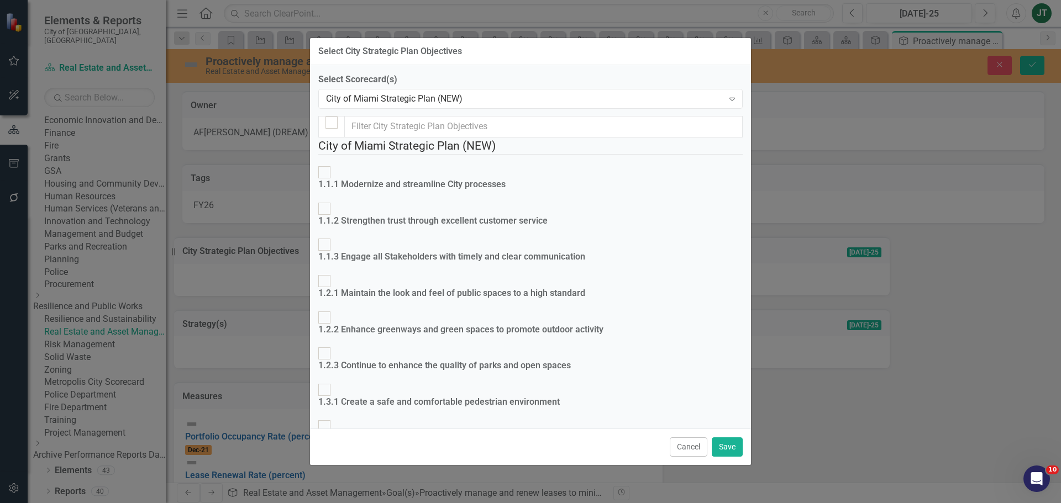
click at [449, 178] on div "1.1.1 Modernize and streamline City processes" at bounding box center [411, 184] width 187 height 13
click at [333, 174] on input "1.1.1 Modernize and streamline City processes" at bounding box center [324, 172] width 17 height 17
checkbox input "true"
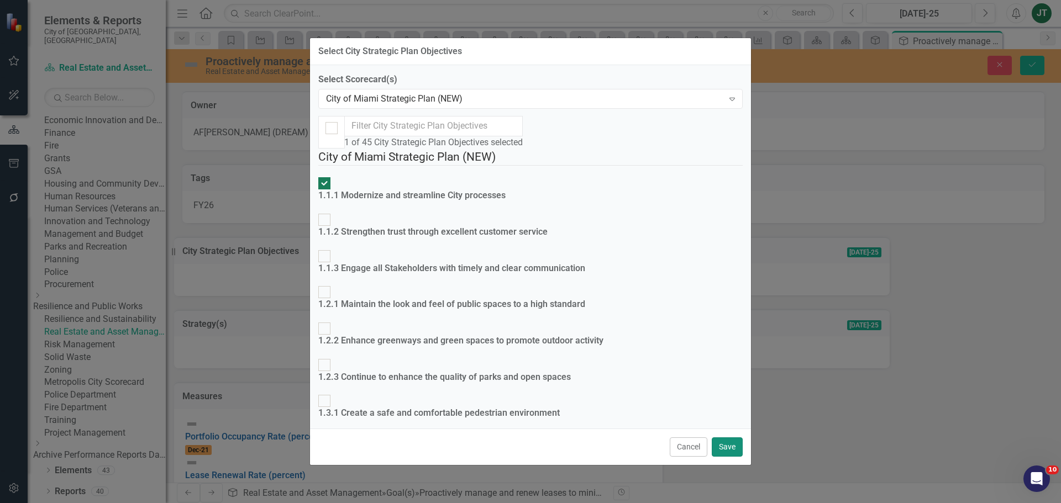
click at [724, 441] on button "Save" at bounding box center [727, 447] width 31 height 19
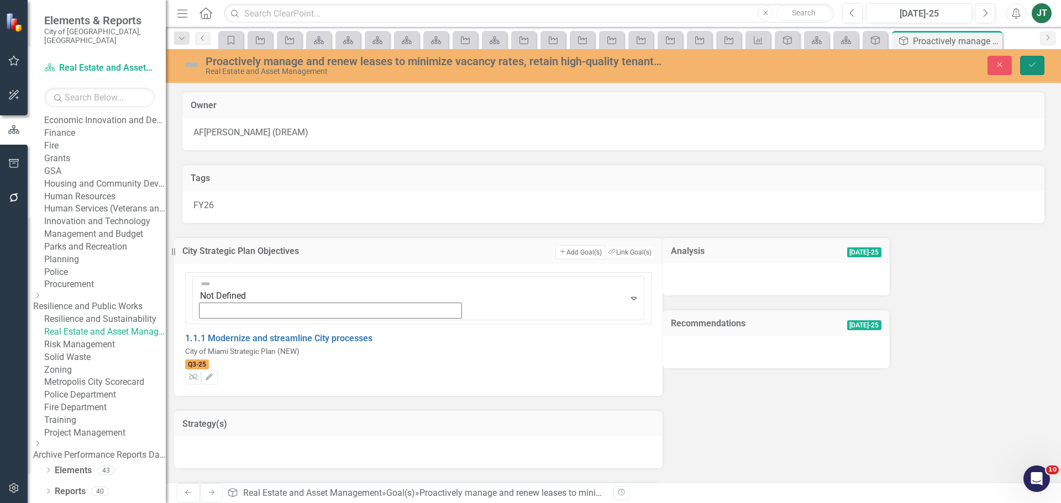
click at [1035, 60] on button "Save" at bounding box center [1032, 65] width 24 height 19
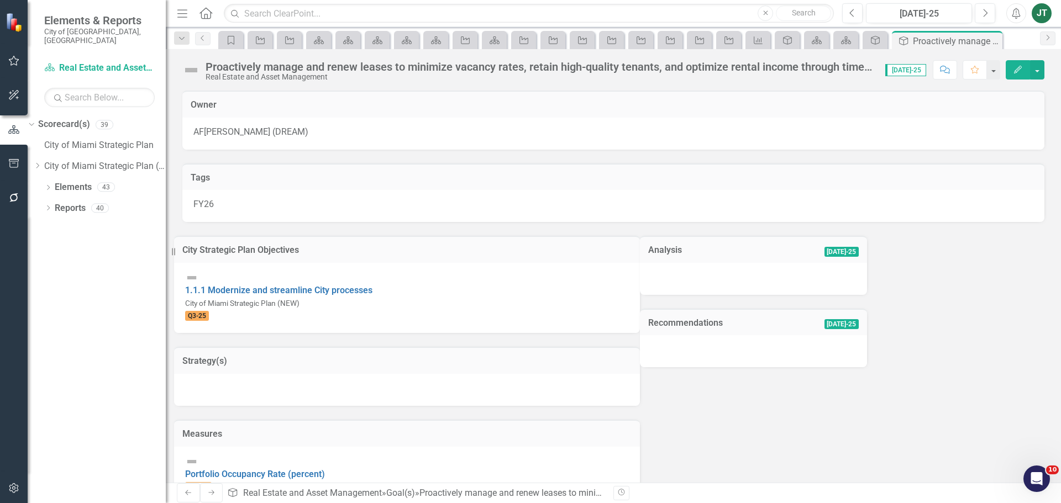
scroll to position [40, 0]
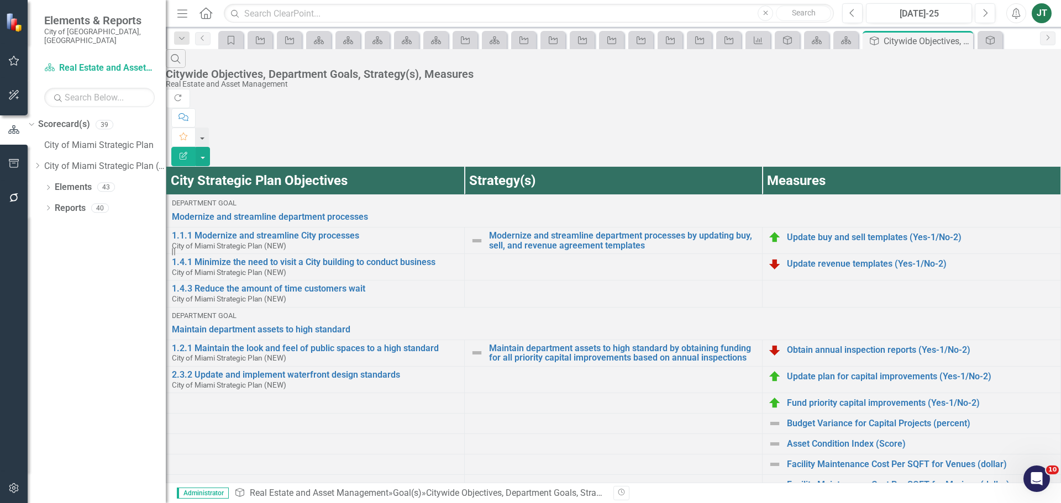
scroll to position [1011, 0]
click at [369, 211] on link "Modernize and streamline department processes" at bounding box center [613, 217] width 883 height 13
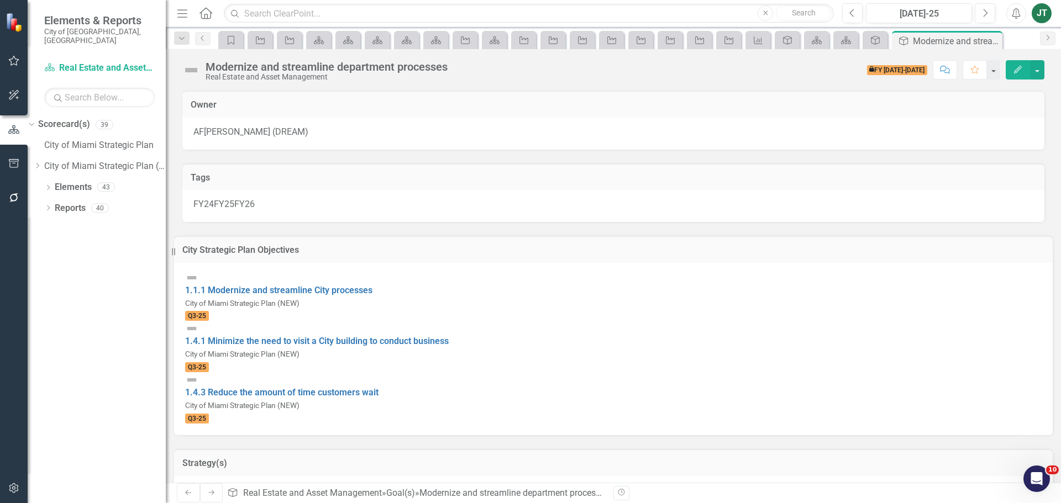
click at [413, 255] on h3 "City Strategic Plan Objectives" at bounding box center [613, 250] width 862 height 10
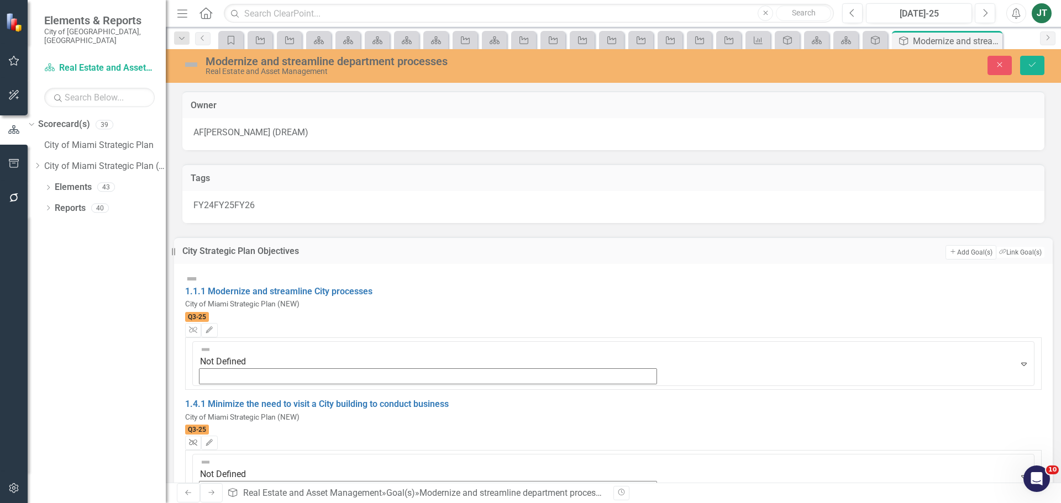
click at [197, 440] on icon "Unlink" at bounding box center [193, 443] width 8 height 7
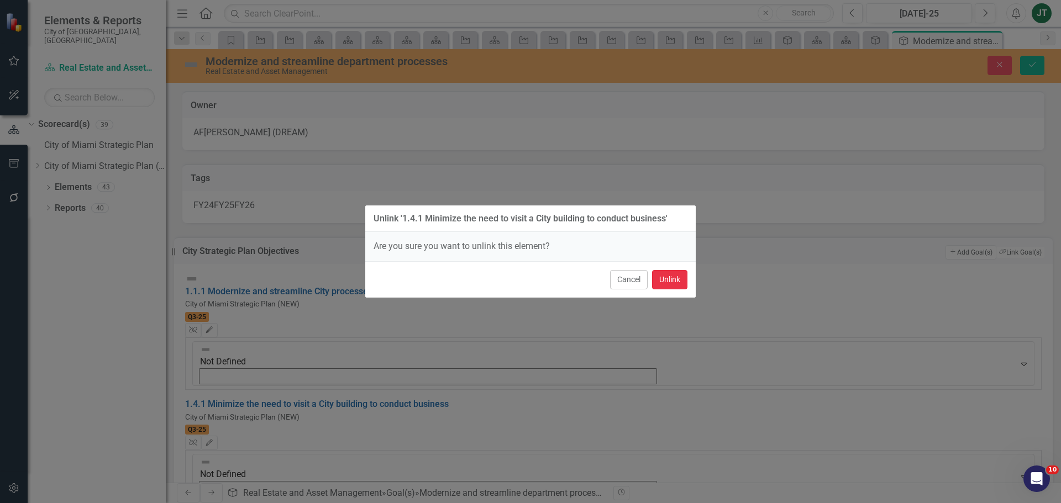
click at [665, 276] on button "Unlink" at bounding box center [669, 279] width 35 height 19
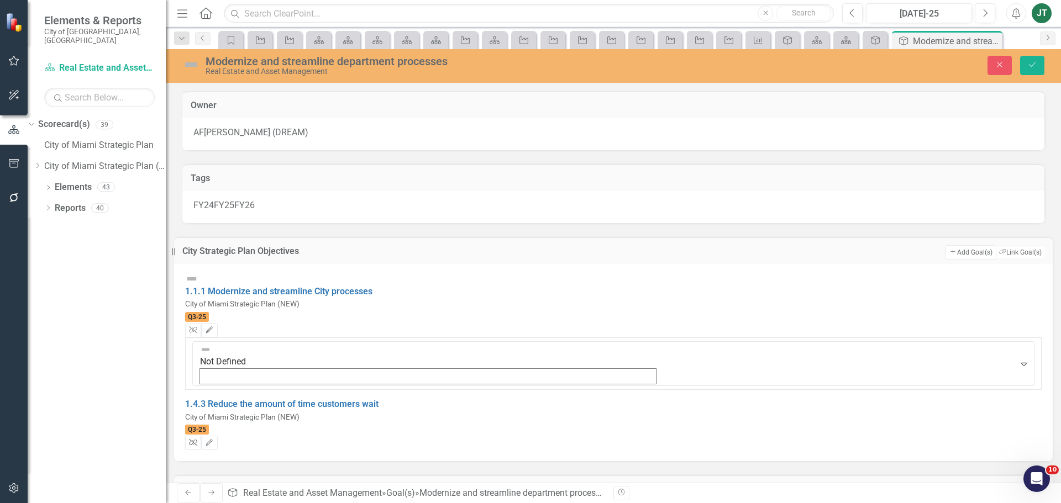
click at [197, 440] on icon "Unlink" at bounding box center [193, 443] width 8 height 7
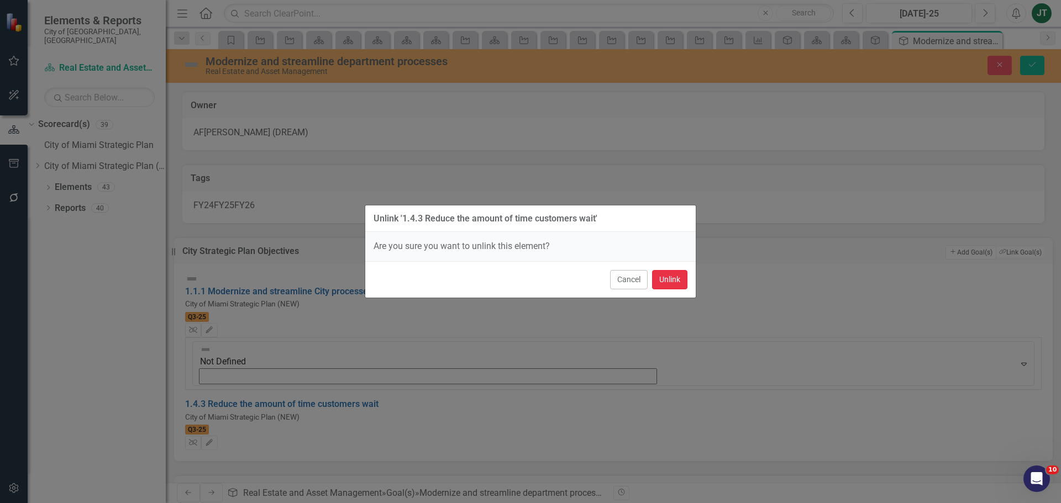
click at [663, 283] on button "Unlink" at bounding box center [669, 279] width 35 height 19
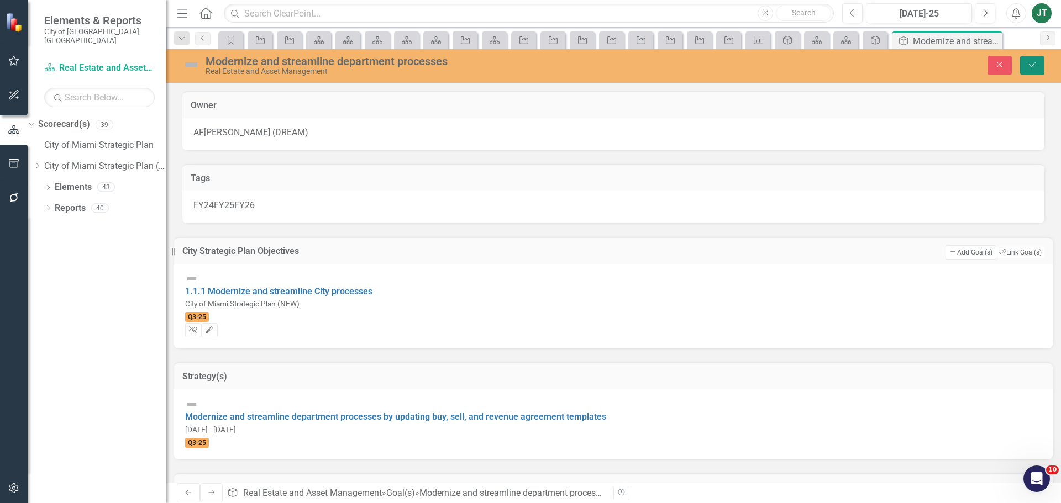
click at [1024, 68] on button "Save" at bounding box center [1032, 65] width 24 height 19
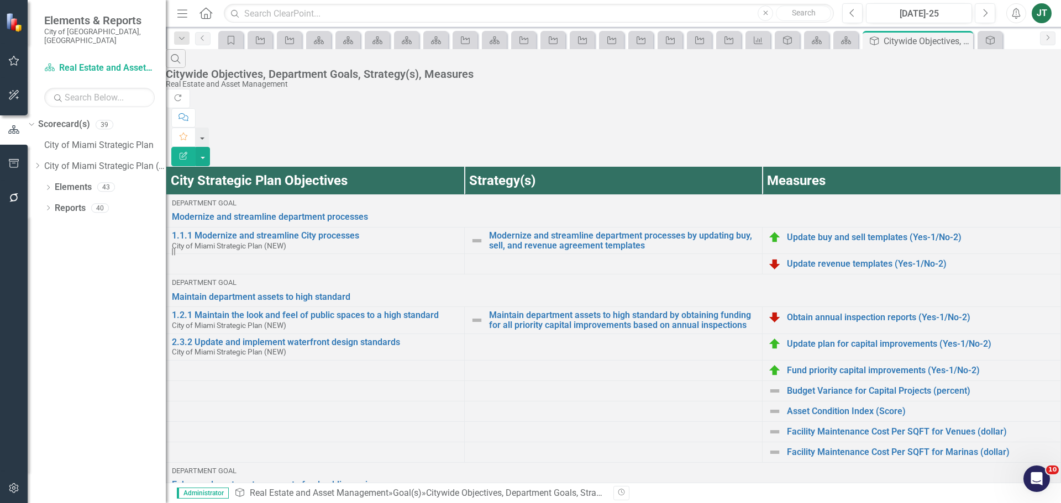
scroll to position [829, 0]
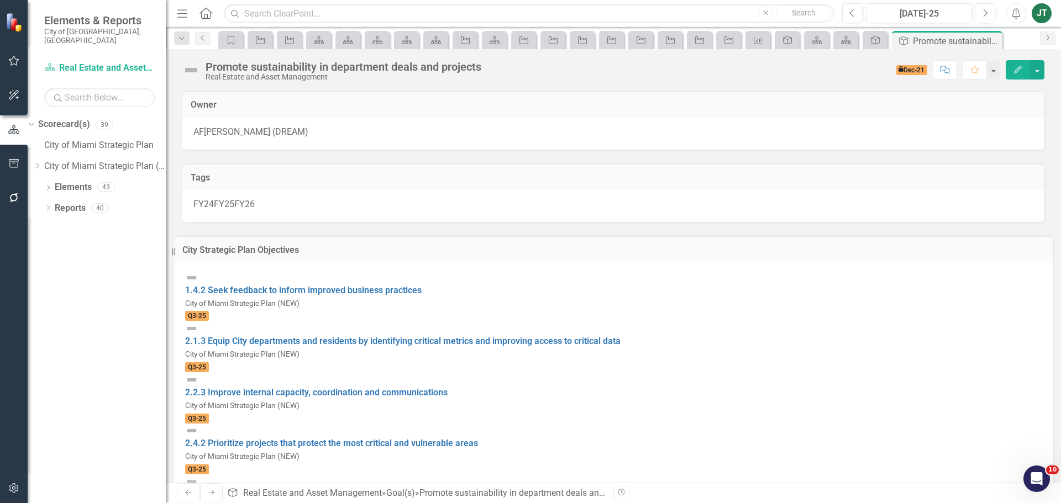
click at [372, 255] on h3 "City Strategic Plan Objectives" at bounding box center [613, 250] width 862 height 10
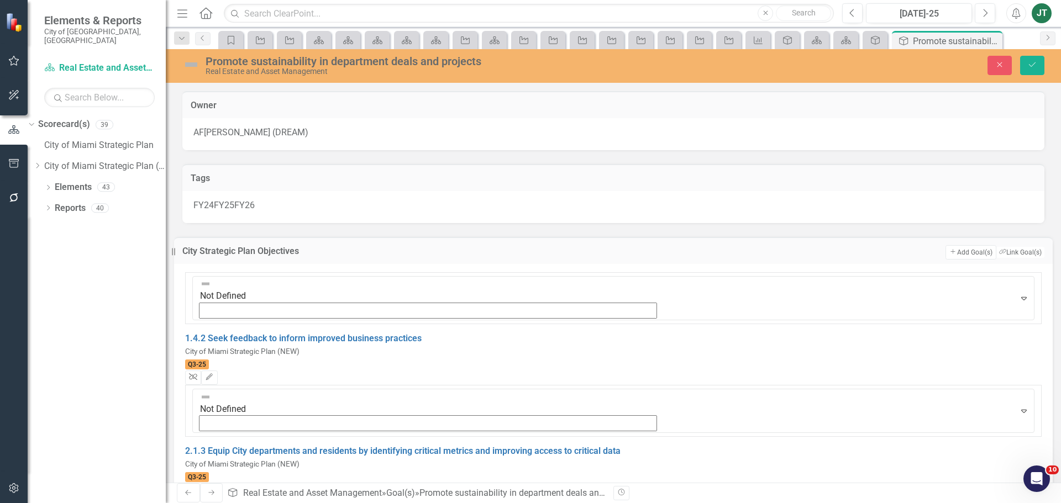
click at [197, 374] on icon "Unlink" at bounding box center [193, 377] width 8 height 7
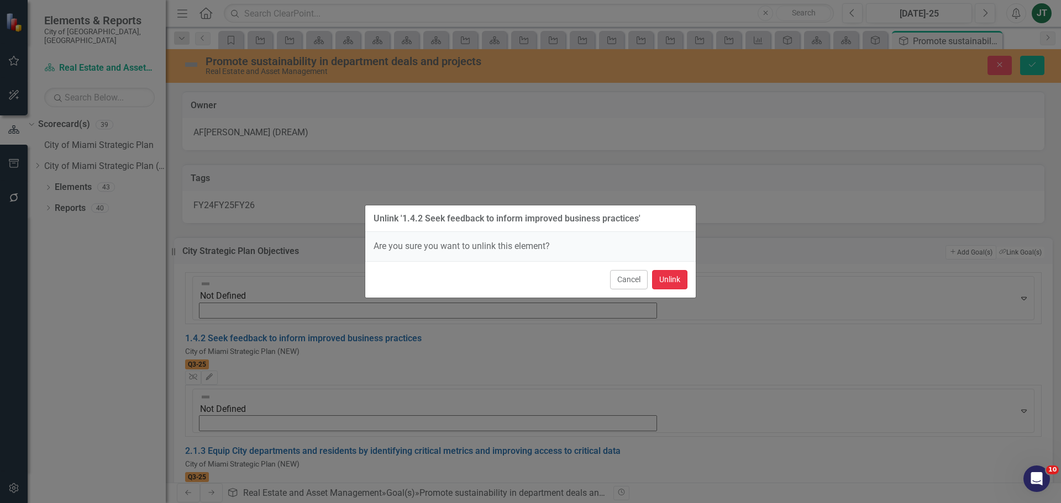
click at [672, 281] on button "Unlink" at bounding box center [669, 279] width 35 height 19
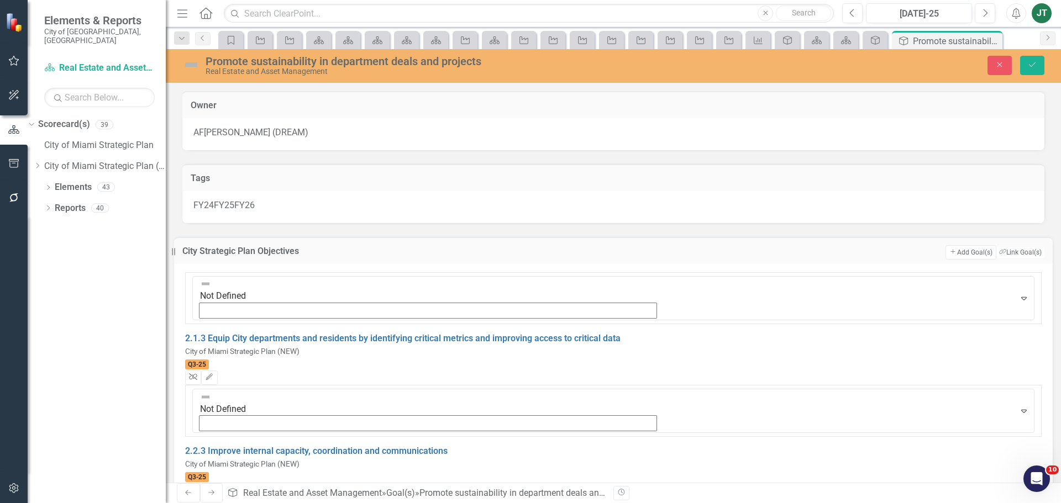
click at [197, 374] on icon "Unlink" at bounding box center [193, 377] width 8 height 7
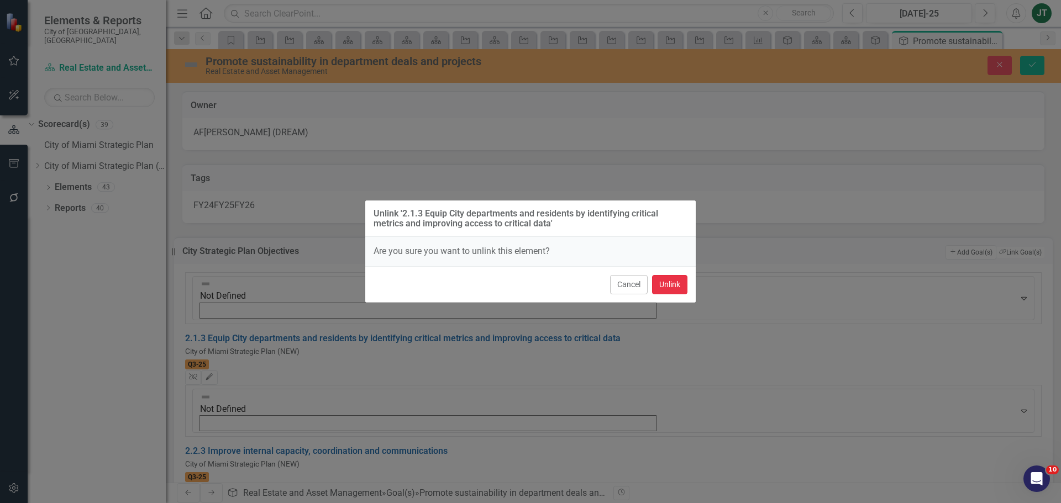
click at [662, 283] on button "Unlink" at bounding box center [669, 284] width 35 height 19
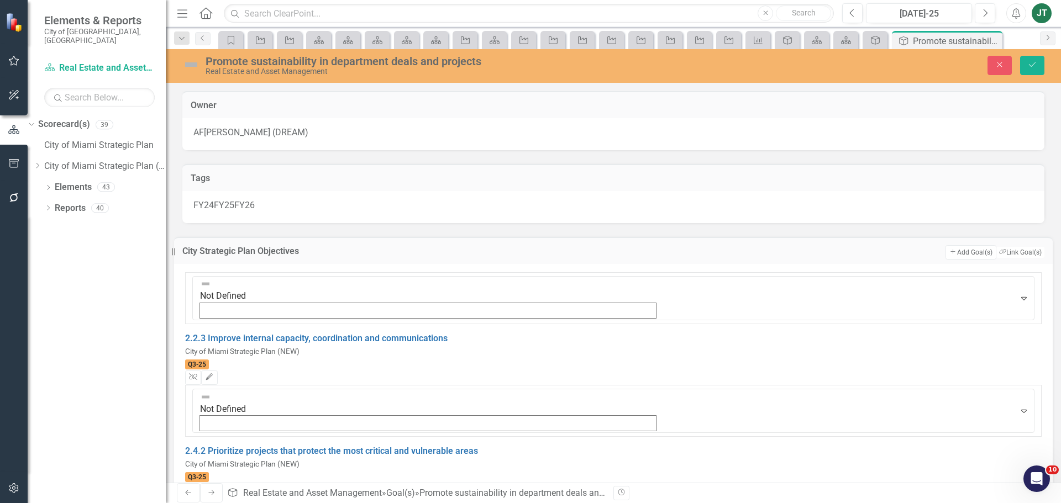
click at [197, 487] on icon "Unlink" at bounding box center [193, 490] width 8 height 7
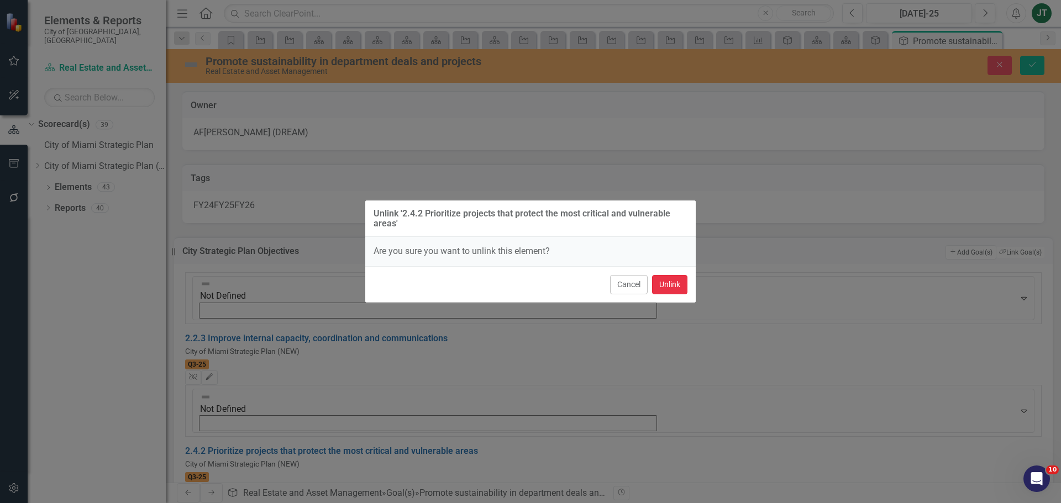
click at [682, 286] on button "Unlink" at bounding box center [669, 284] width 35 height 19
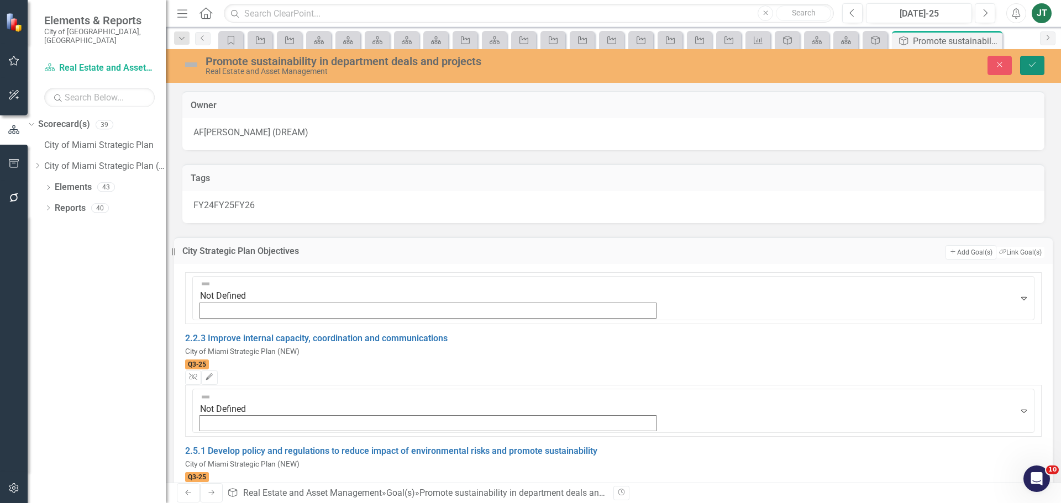
click at [1036, 64] on icon "Save" at bounding box center [1032, 65] width 10 height 8
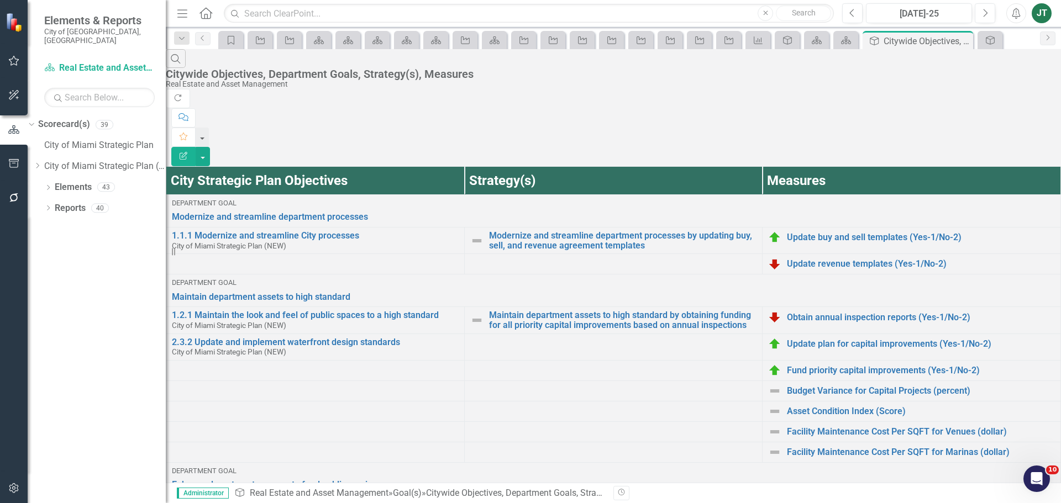
scroll to position [276, 0]
click at [375, 479] on link "Enhance department revenue to fund public services" at bounding box center [613, 485] width 883 height 13
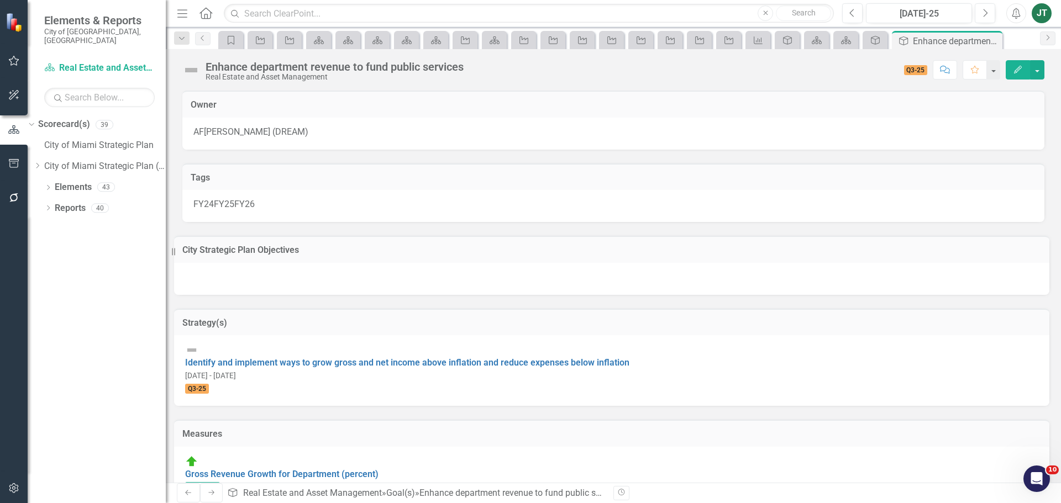
click at [366, 259] on td "City Strategic Plan Objectives" at bounding box center [611, 251] width 859 height 14
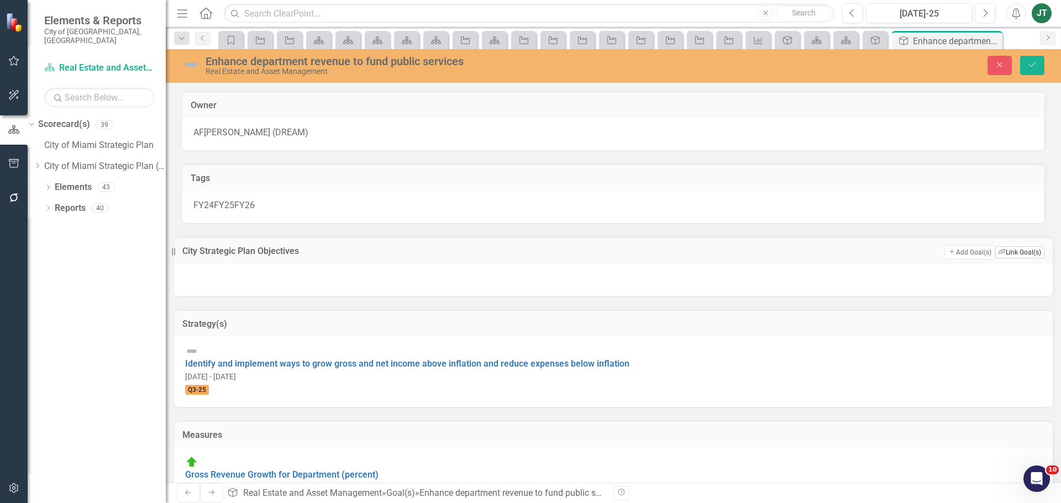
click at [995, 259] on button "Link Tag Link Goal(s)" at bounding box center [1019, 252] width 49 height 12
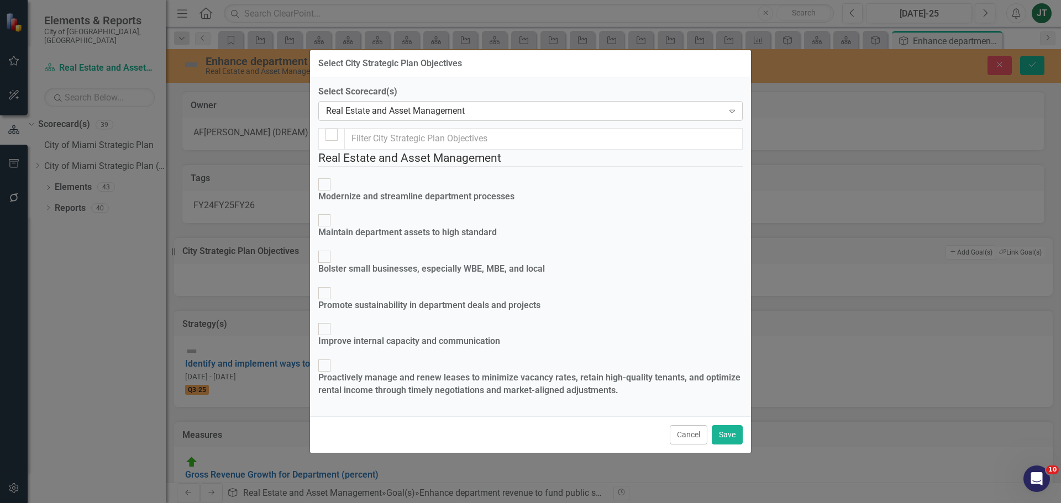
click at [422, 104] on div "Real Estate and Asset Management" at bounding box center [524, 110] width 397 height 13
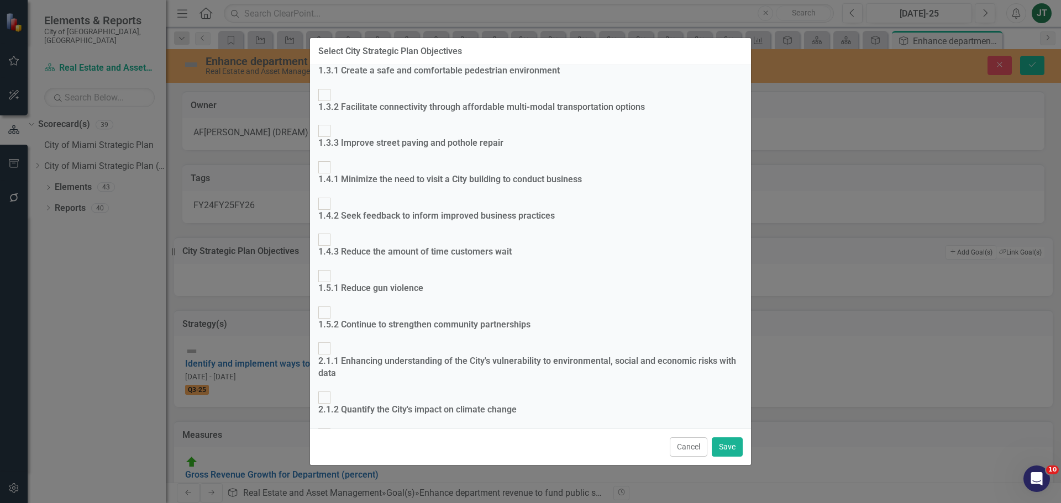
scroll to position [276, 0]
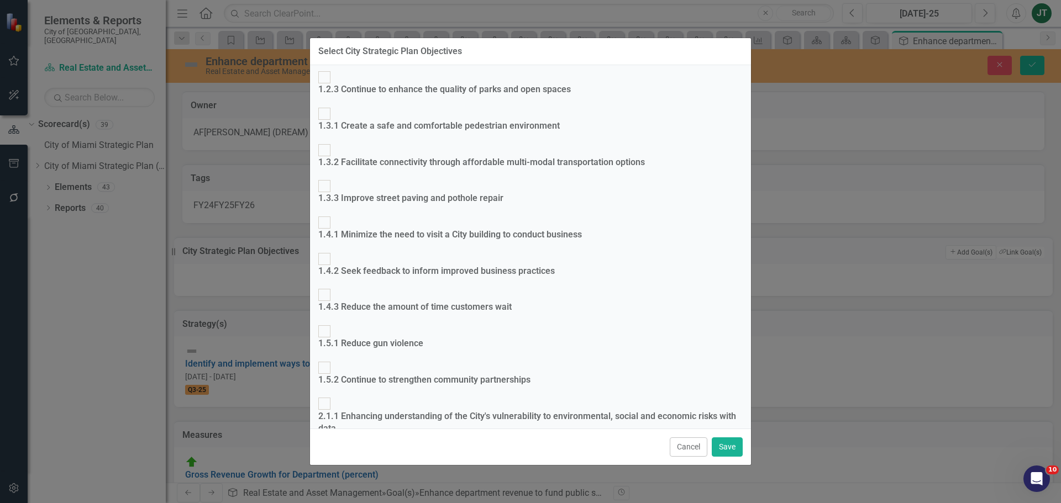
click at [408, 411] on div "2.1.1 Enhancing understanding of the City's vulnerability to environmental, soc…" at bounding box center [530, 423] width 424 height 25
click at [333, 396] on input "2.1.1 Enhancing understanding of the City's vulnerability to environmental, soc…" at bounding box center [324, 404] width 17 height 17
checkbox input "true"
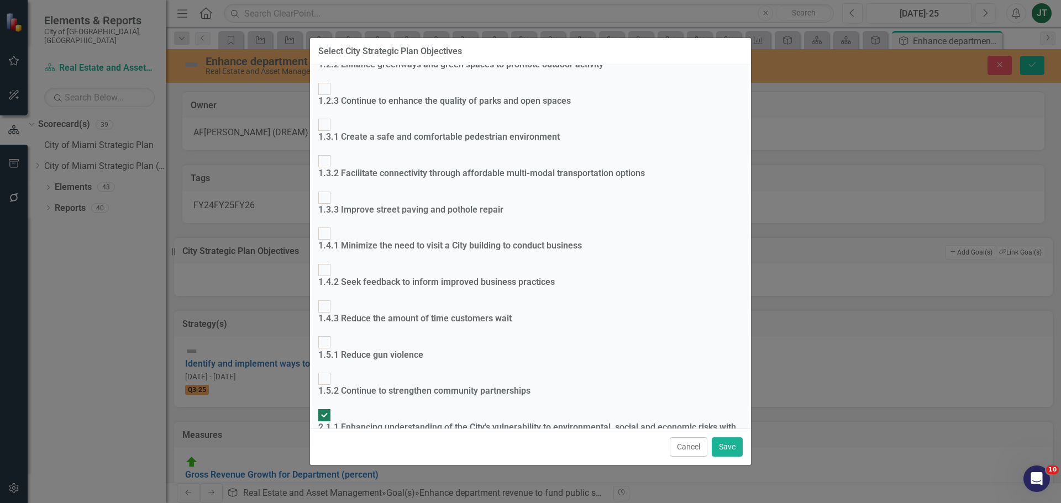
click at [333, 492] on input "2.1.3 Equip City departments and residents by identifying critical metrics and …" at bounding box center [324, 500] width 17 height 17
checkbox input "true"
click at [727, 440] on button "Save" at bounding box center [727, 447] width 31 height 19
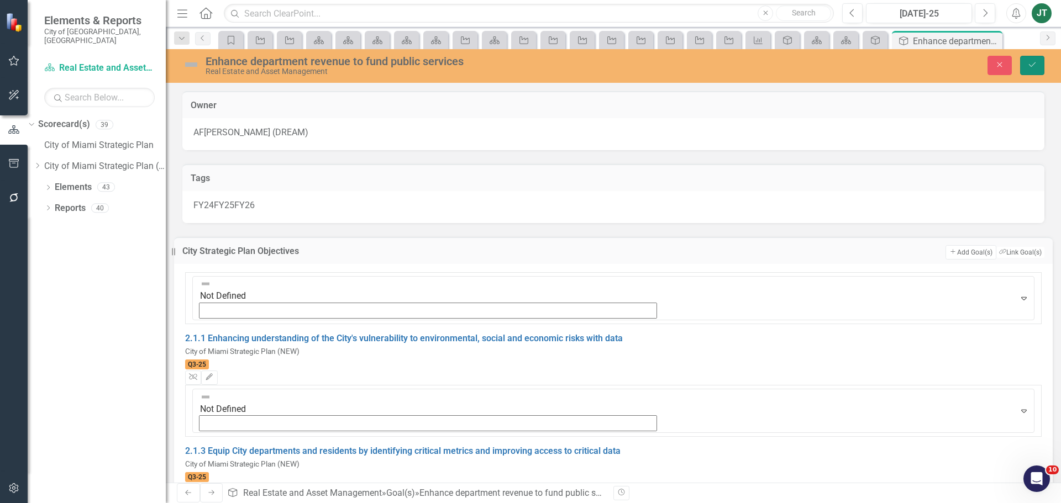
click at [1035, 64] on icon "Save" at bounding box center [1032, 65] width 10 height 8
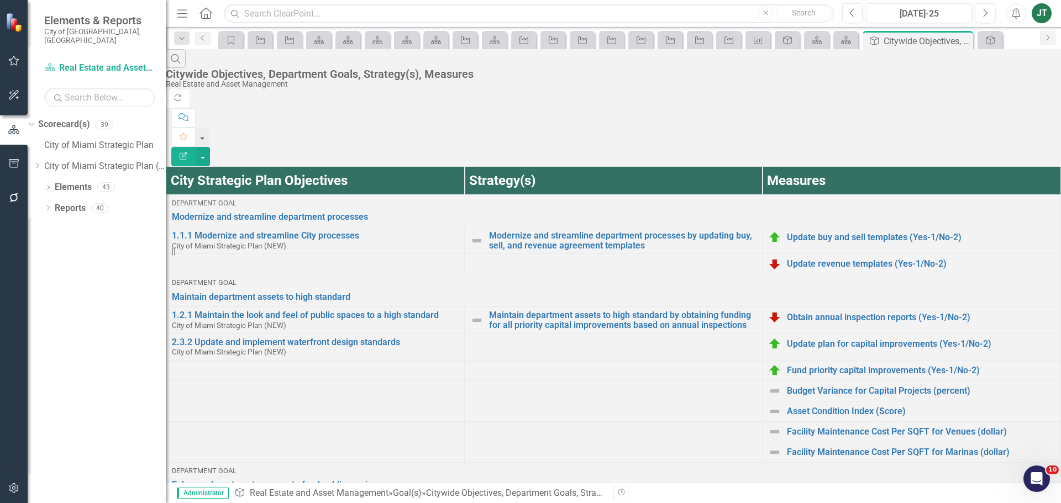
scroll to position [276, 0]
click at [59, 202] on link "Reports" at bounding box center [70, 208] width 31 height 13
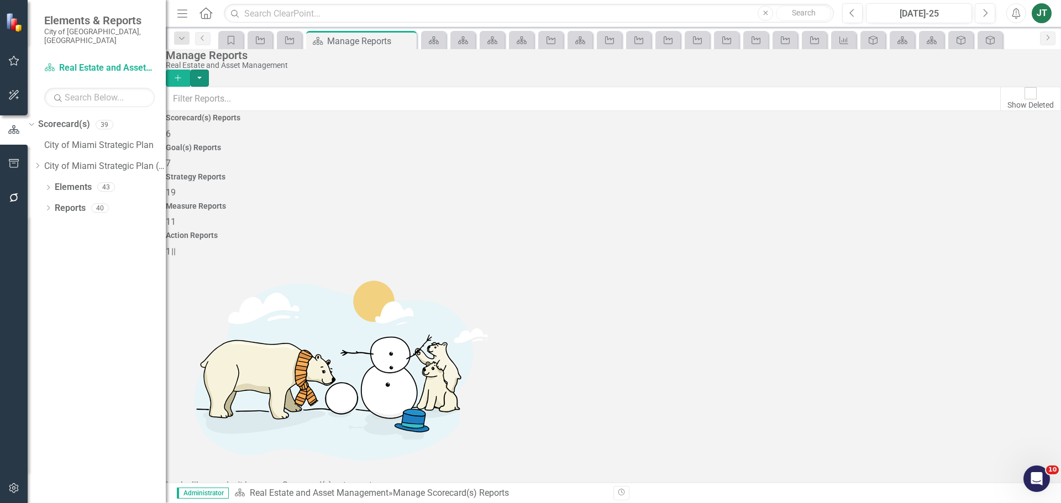
click at [209, 72] on button "button" at bounding box center [199, 78] width 19 height 17
click at [1015, 110] on link "Copy Add From Template" at bounding box center [988, 110] width 111 height 20
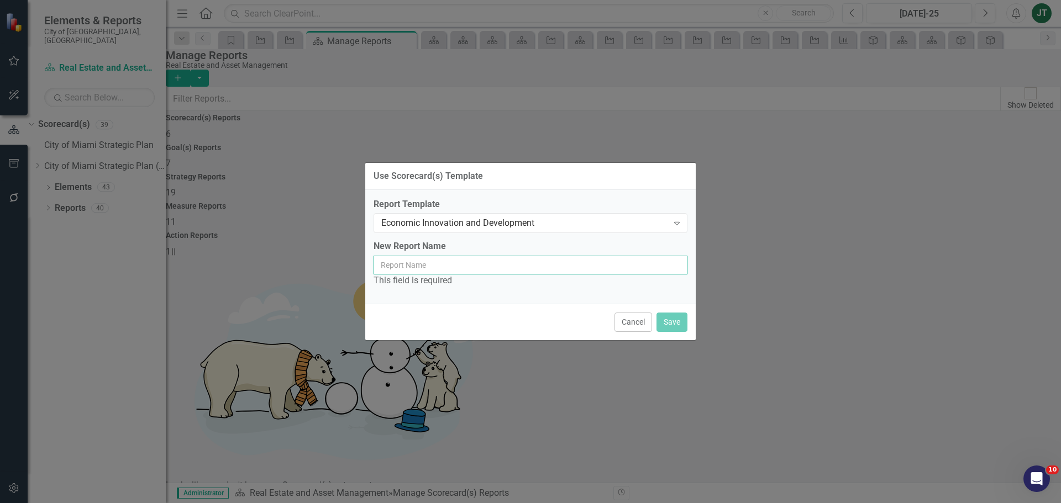
click at [476, 269] on input "New Report Name" at bounding box center [531, 265] width 314 height 19
click at [530, 225] on div "Economic Innovation and Development" at bounding box center [524, 223] width 287 height 13
click at [444, 270] on input "New Report Name" at bounding box center [531, 265] width 314 height 19
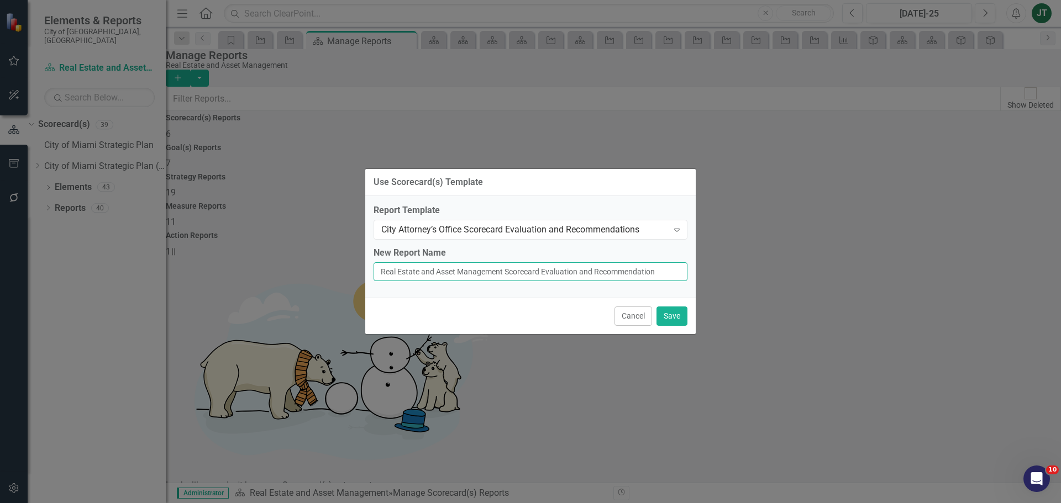
scroll to position [0, 18]
type input "Real Estate and Asset Management Scorecard Evaluation and Recommendations"
click at [665, 313] on button "Save" at bounding box center [671, 316] width 31 height 19
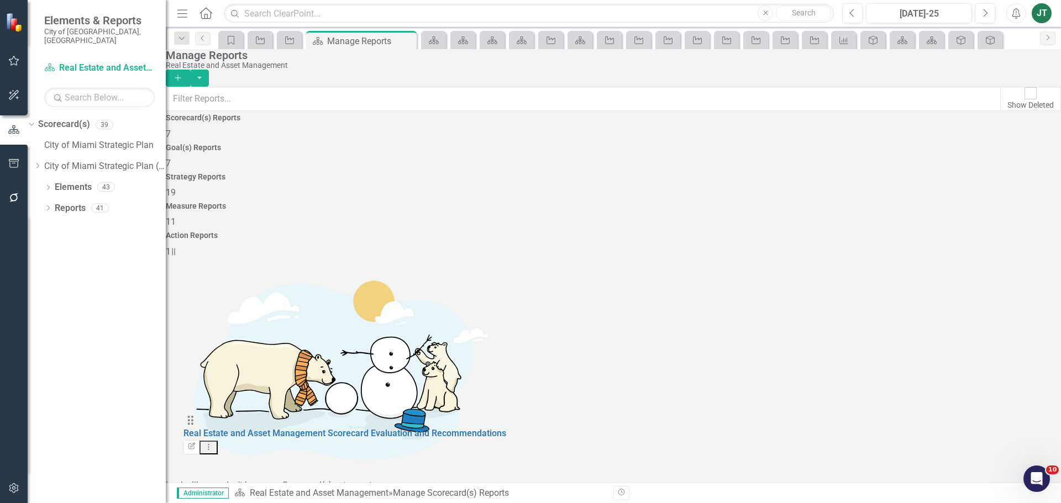
drag, startPoint x: 193, startPoint y: 350, endPoint x: 391, endPoint y: 426, distance: 212.0
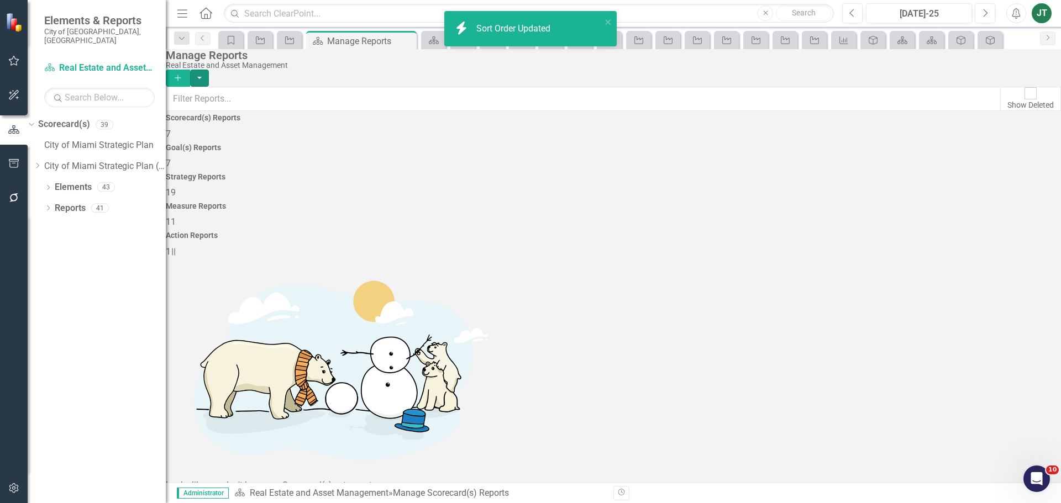
click at [209, 70] on button "button" at bounding box center [199, 78] width 19 height 17
click at [1014, 109] on link "Copy Add From Template" at bounding box center [988, 110] width 111 height 20
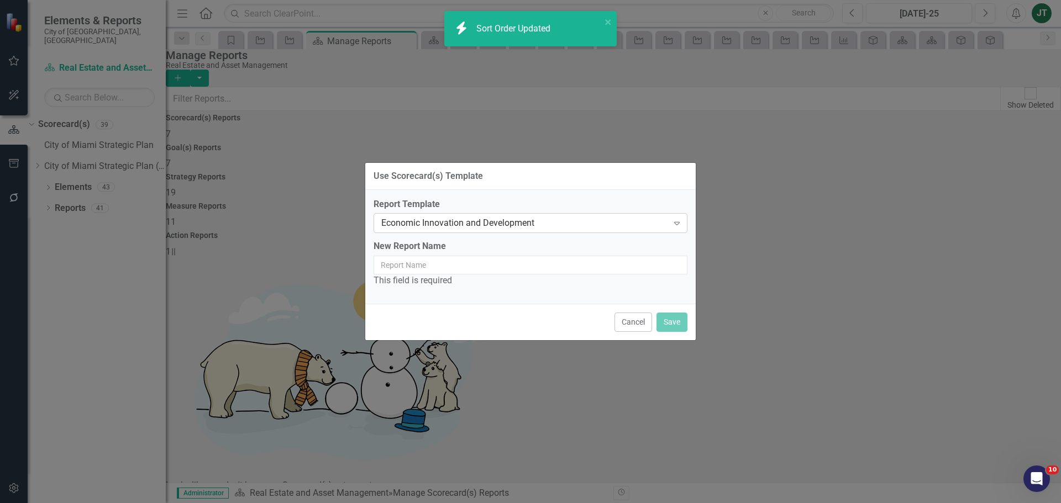
click at [573, 225] on div "Economic Innovation and Development" at bounding box center [524, 223] width 287 height 13
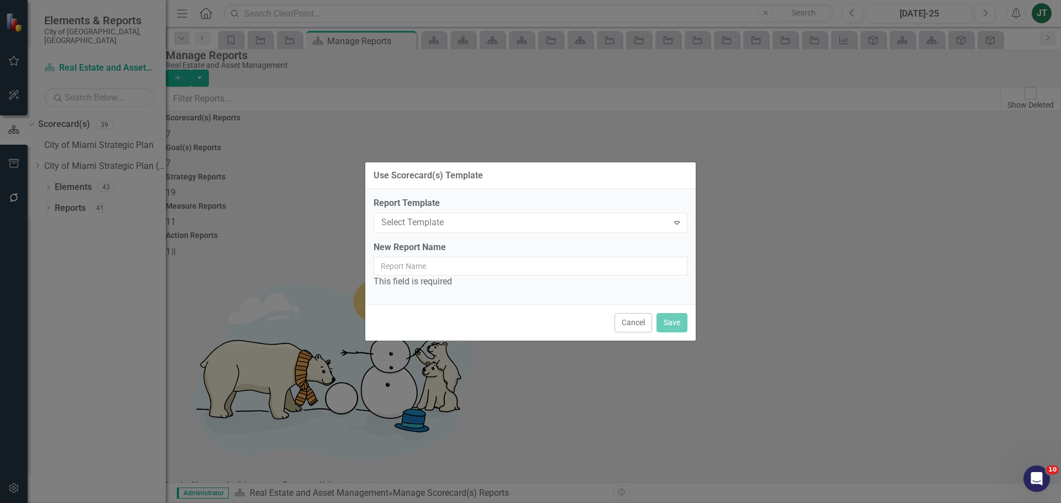
scroll to position [276, 0]
click at [482, 267] on input "New Report Name" at bounding box center [531, 265] width 314 height 19
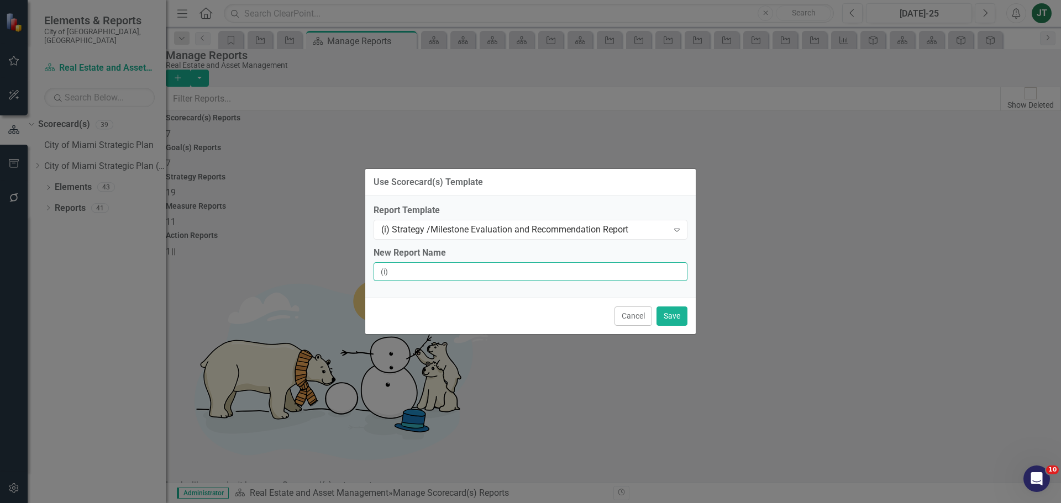
type input "(i) Strategy / Milestone Evaluation and Recommendations Report"
click at [667, 316] on button "Save" at bounding box center [671, 316] width 31 height 19
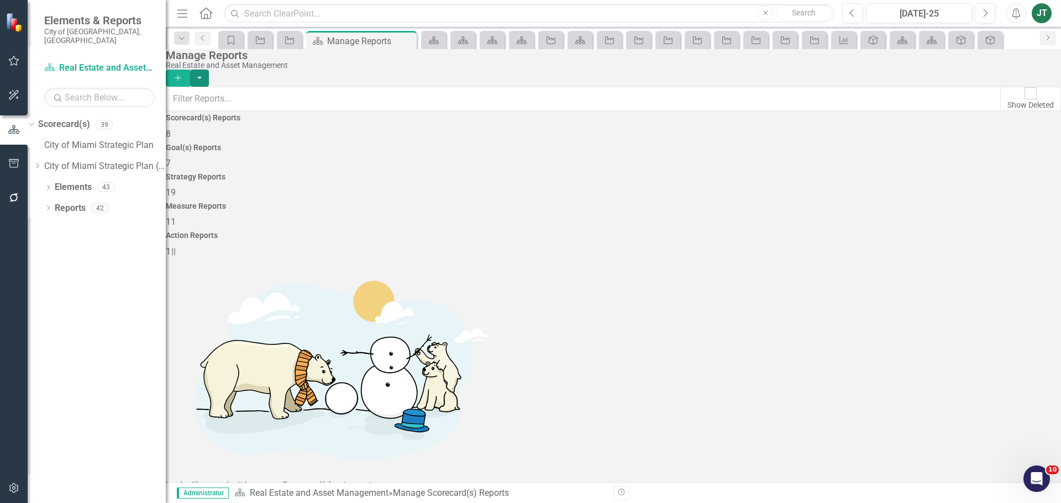
click at [209, 70] on button "button" at bounding box center [199, 78] width 19 height 17
click at [1013, 106] on link "Copy Add From Template" at bounding box center [988, 110] width 111 height 20
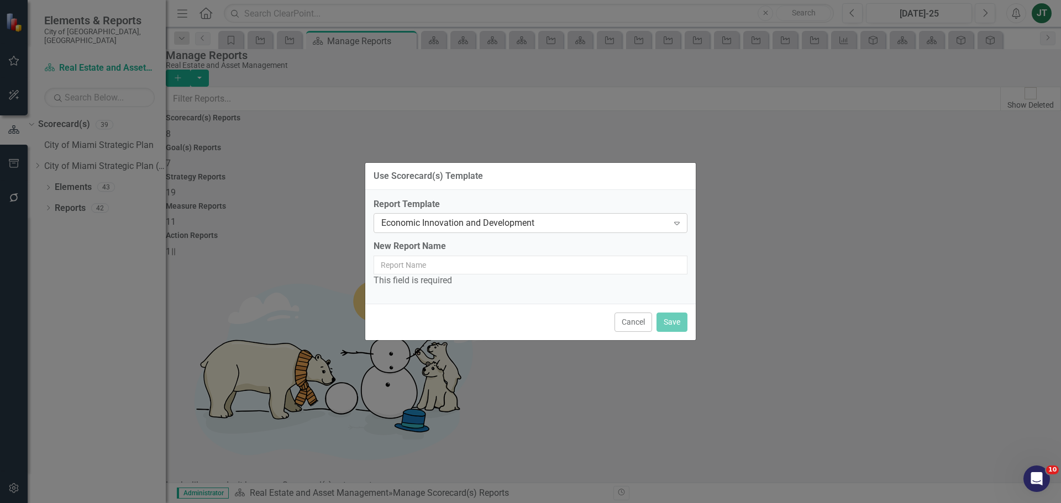
click at [555, 218] on div "Economic Innovation and Development" at bounding box center [524, 223] width 287 height 13
type input "(ii)"
click at [441, 262] on input "New Report Name" at bounding box center [531, 265] width 314 height 19
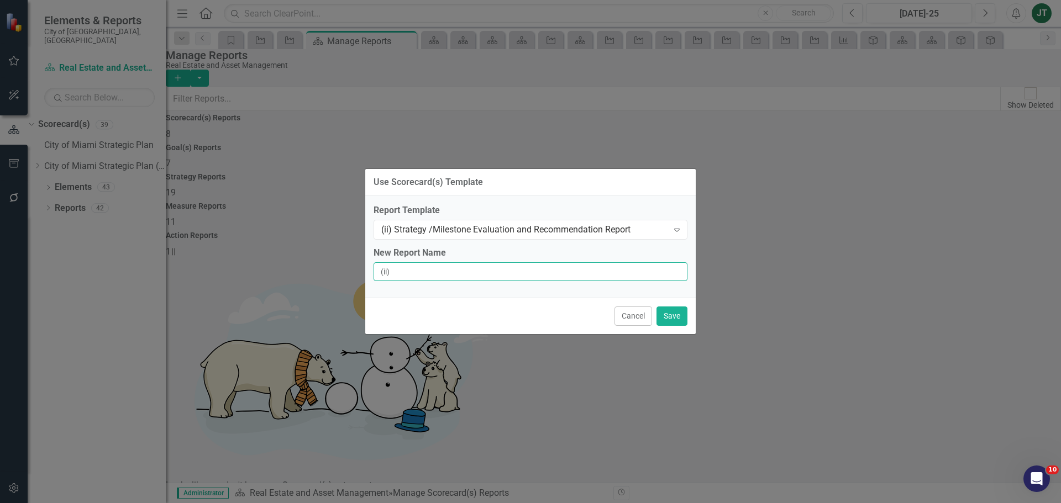
click at [427, 275] on input "(ii)" at bounding box center [531, 271] width 314 height 19
type input "(ii) Strategy / Milestone Evaluation and Recommendation Report"
click at [681, 318] on button "Save" at bounding box center [671, 316] width 31 height 19
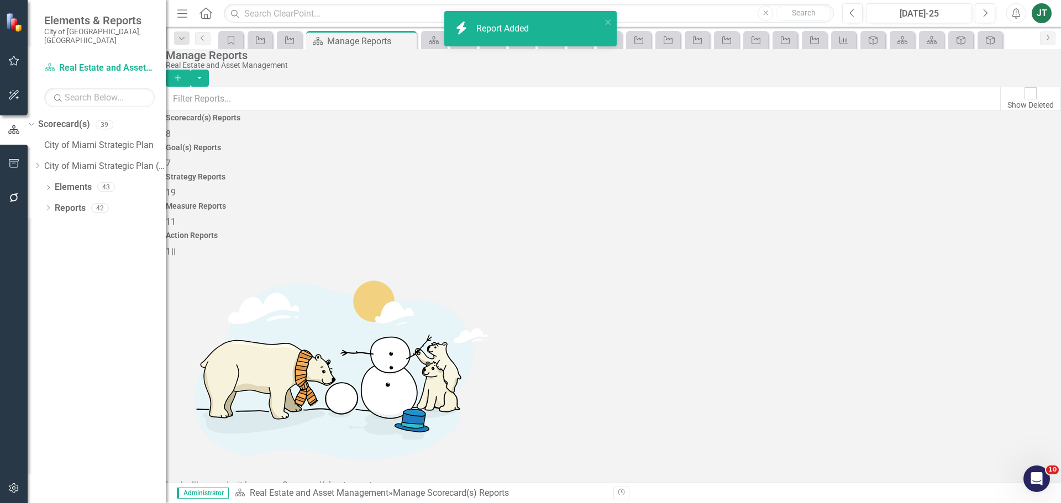
click at [209, 70] on button "button" at bounding box center [199, 78] width 19 height 17
click at [1012, 111] on link "Copy Add From Template" at bounding box center [988, 110] width 111 height 20
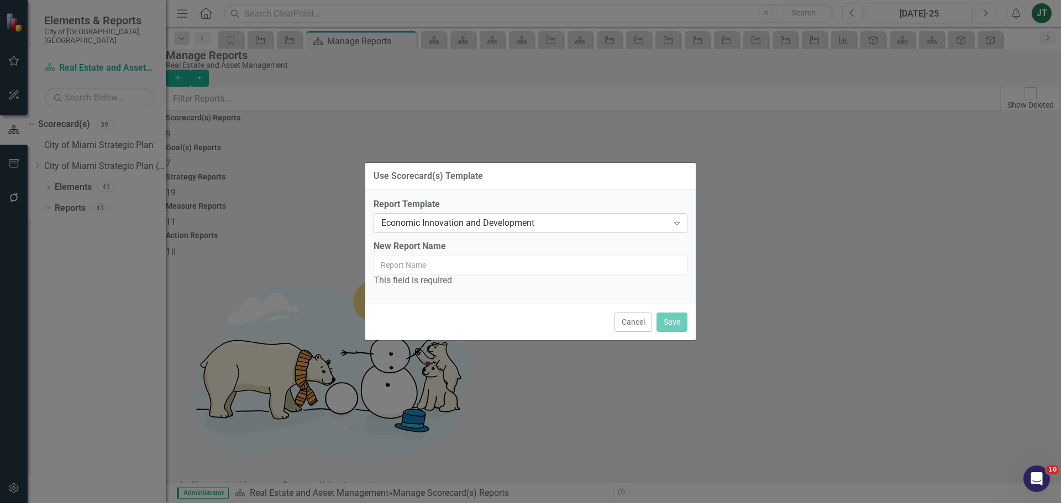
click at [527, 222] on div "Economic Innovation and Development" at bounding box center [524, 223] width 287 height 13
type input "(iii)"
click at [645, 313] on div "Cancel Save" at bounding box center [530, 322] width 330 height 36
click at [462, 261] on input "New Report Name" at bounding box center [531, 265] width 314 height 19
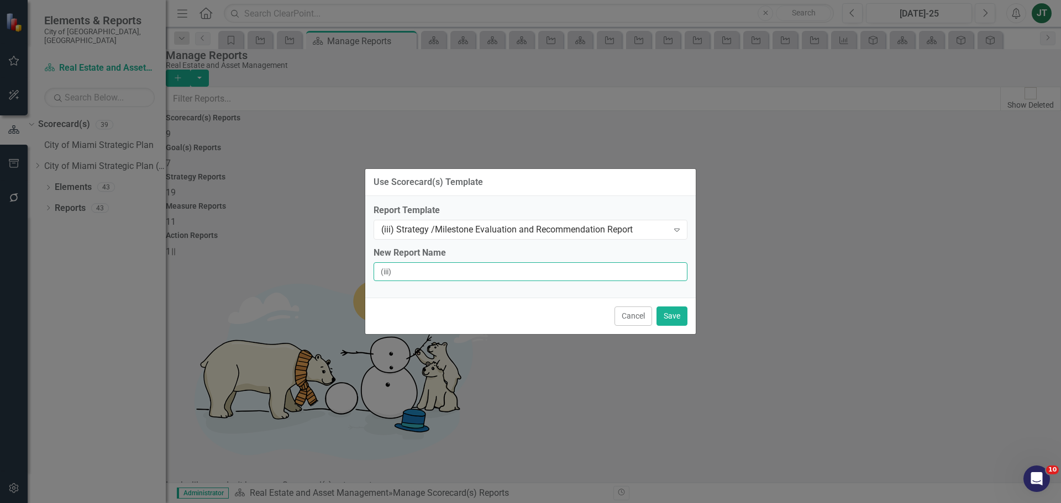
type input "(iii) Strategy / Milestone Evaluation and Recommendation Report"
click at [676, 319] on button "Save" at bounding box center [671, 316] width 31 height 19
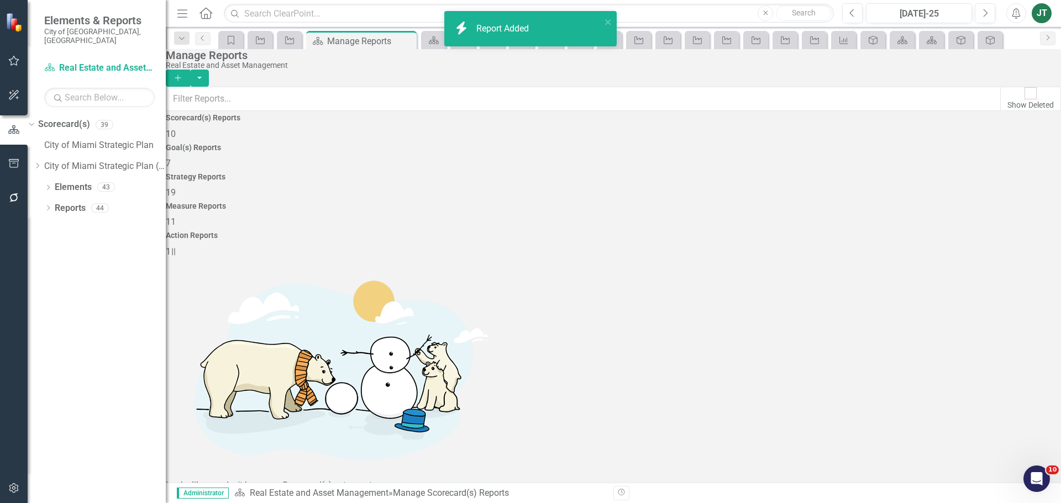
scroll to position [65, 0]
click at [209, 72] on button "button" at bounding box center [199, 78] width 19 height 17
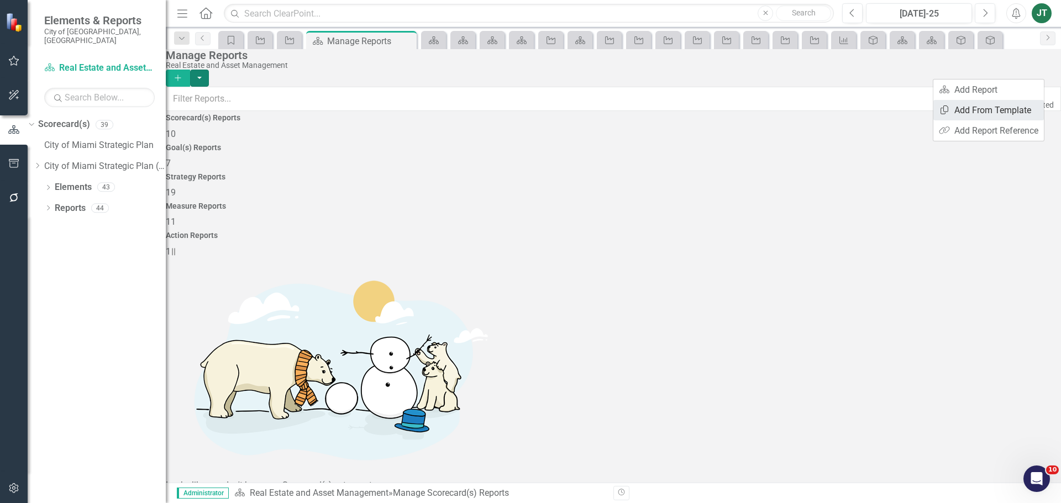
click at [1009, 108] on link "Copy Add From Template" at bounding box center [988, 110] width 111 height 20
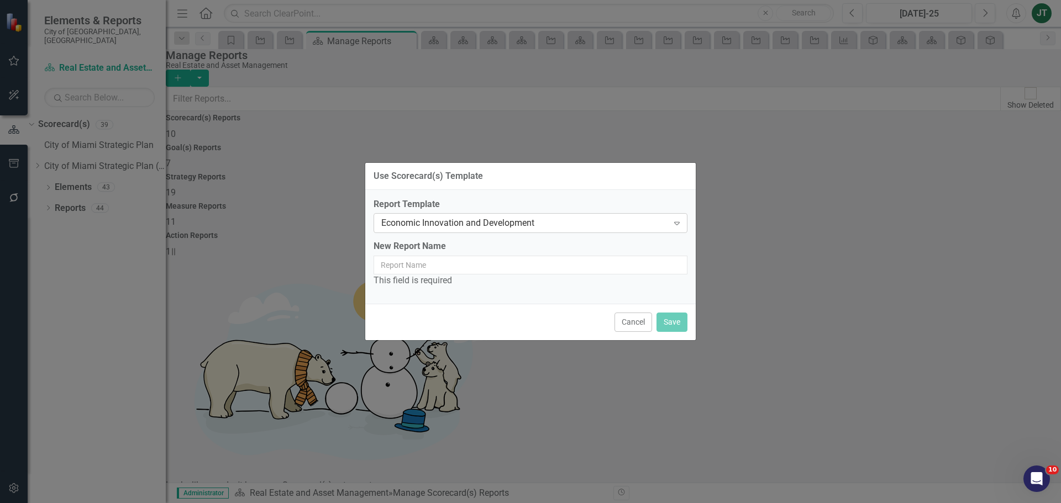
click at [557, 222] on div "Economic Innovation and Development" at bounding box center [524, 223] width 287 height 13
type input "(iv)"
click at [572, 270] on input "New Report Name" at bounding box center [531, 265] width 314 height 19
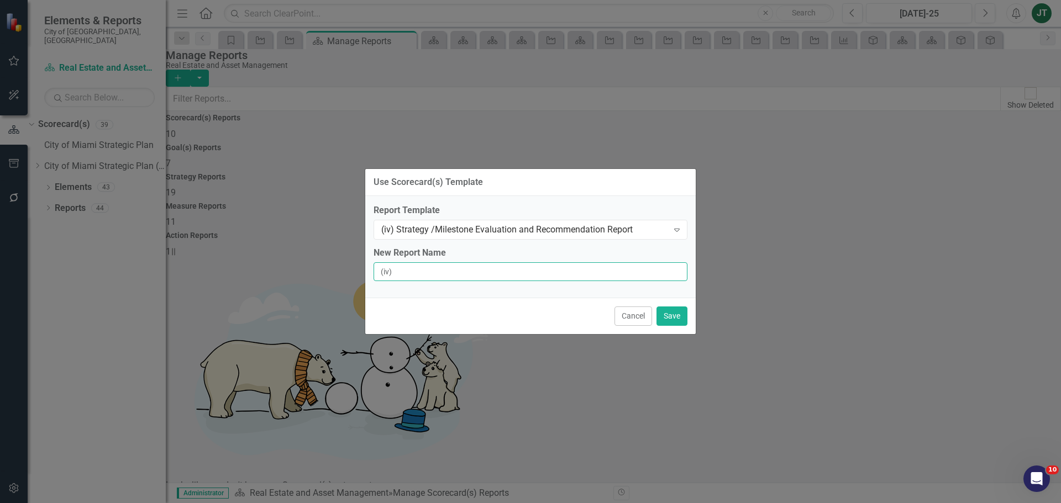
type input "(iv) Strategy / Milestone Evaluation and Recommendation Report"
click at [666, 317] on button "Save" at bounding box center [671, 316] width 31 height 19
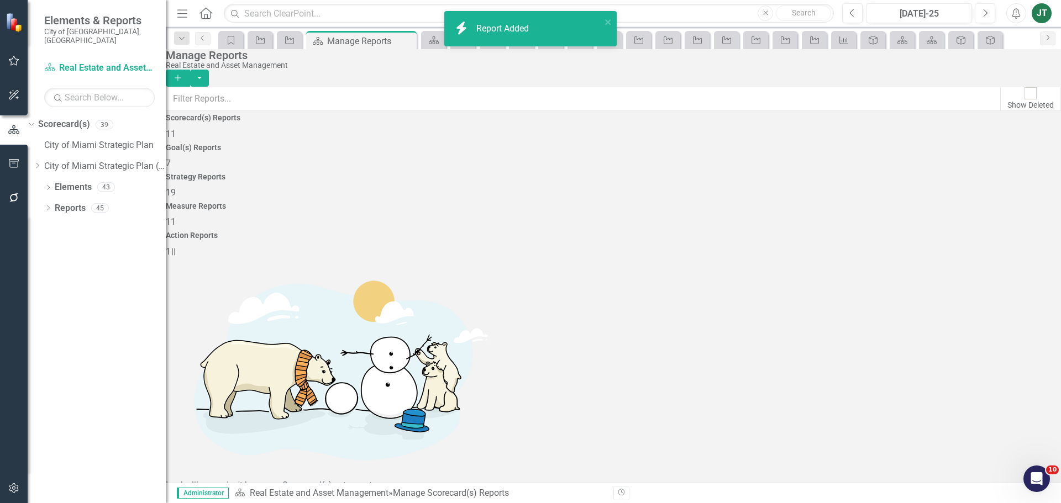
scroll to position [99, 0]
click at [209, 70] on button "button" at bounding box center [199, 78] width 19 height 17
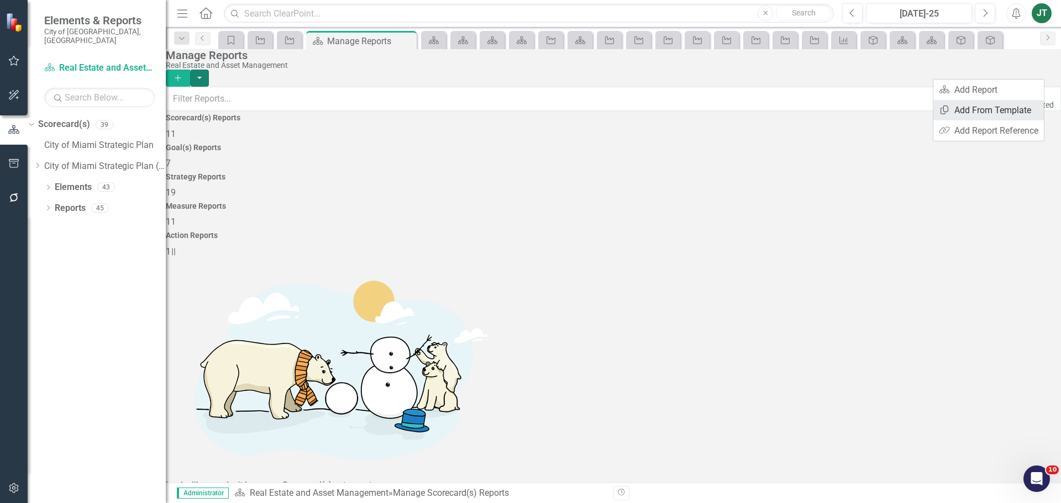
click at [1003, 110] on link "Copy Add From Template" at bounding box center [988, 110] width 111 height 20
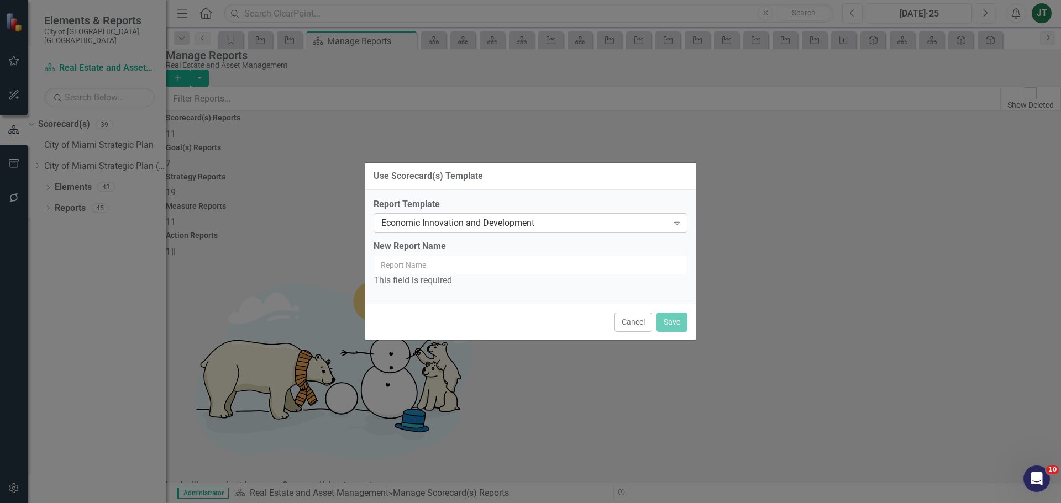
click at [466, 218] on div "Economic Innovation and Development" at bounding box center [524, 223] width 287 height 13
click at [471, 262] on input "New Report Name" at bounding box center [531, 265] width 314 height 19
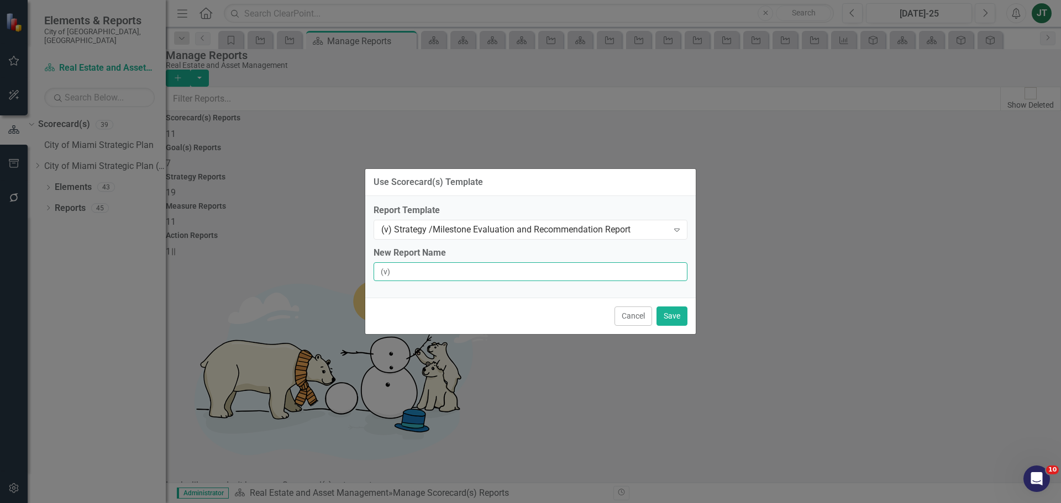
type input "(v) Strategy / Milestone Evaluation and Recommendation Report"
click at [678, 320] on button "Save" at bounding box center [671, 316] width 31 height 19
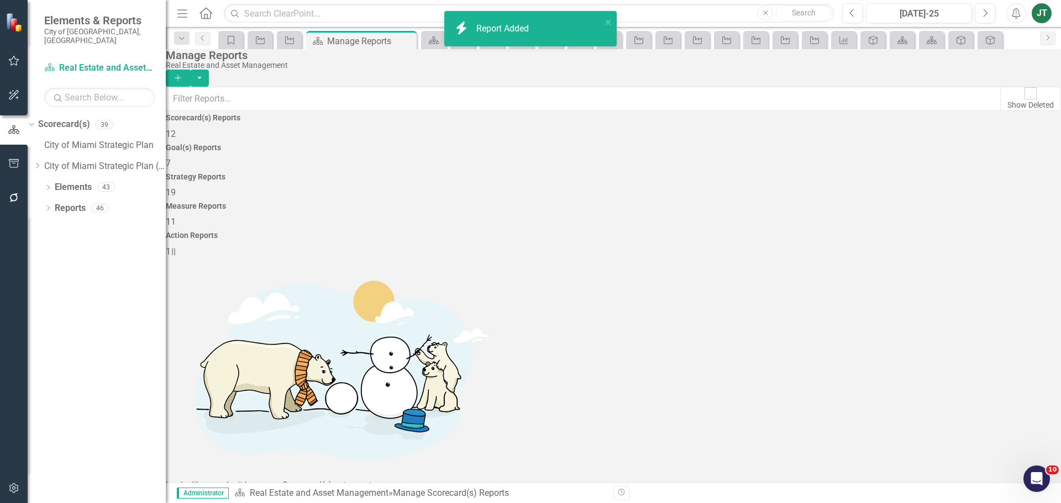
scroll to position [134, 0]
click at [209, 70] on button "button" at bounding box center [199, 78] width 19 height 17
click at [994, 109] on link "Copy Add From Template" at bounding box center [988, 110] width 111 height 20
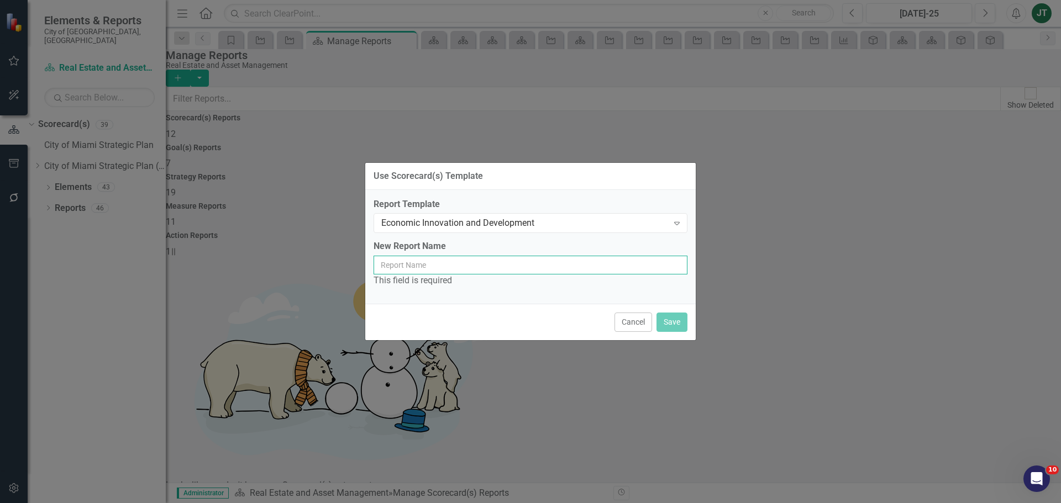
click at [422, 262] on input "New Report Name" at bounding box center [531, 265] width 314 height 19
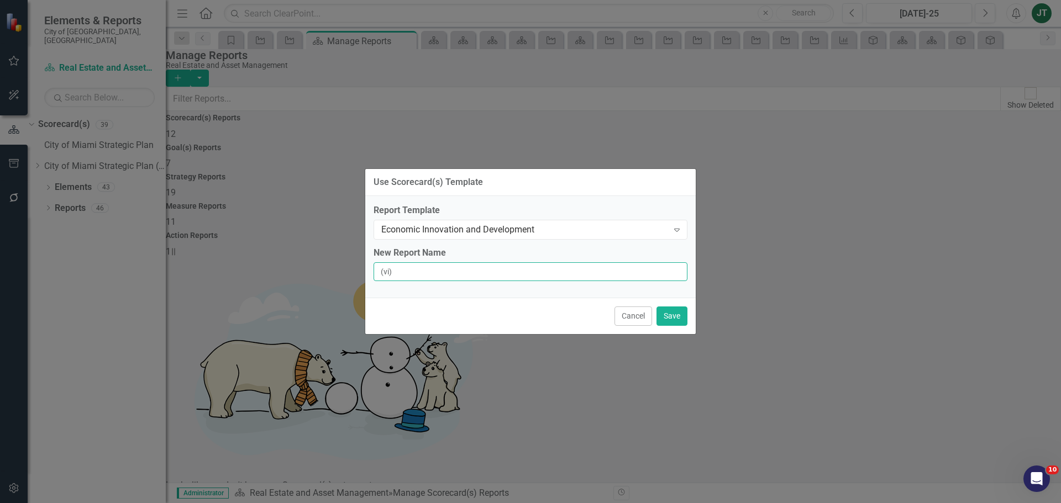
type input "(vi) Strategy / Milestone Evaluation and Recommendations Report"
click at [679, 317] on button "Save" at bounding box center [671, 316] width 31 height 19
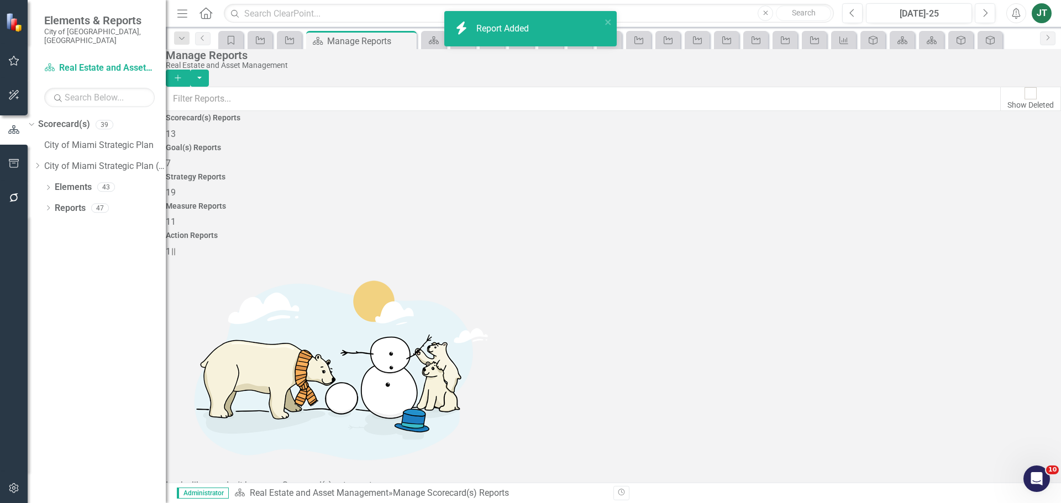
scroll to position [169, 0]
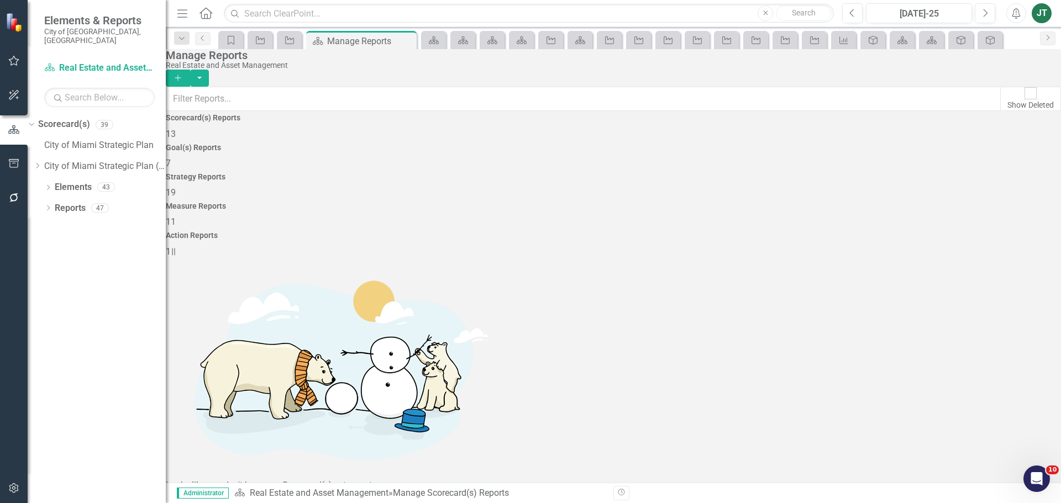
click at [470, 170] on div "Goal(s) Reports 7" at bounding box center [613, 157] width 895 height 27
click at [209, 72] on button "button" at bounding box center [199, 78] width 19 height 17
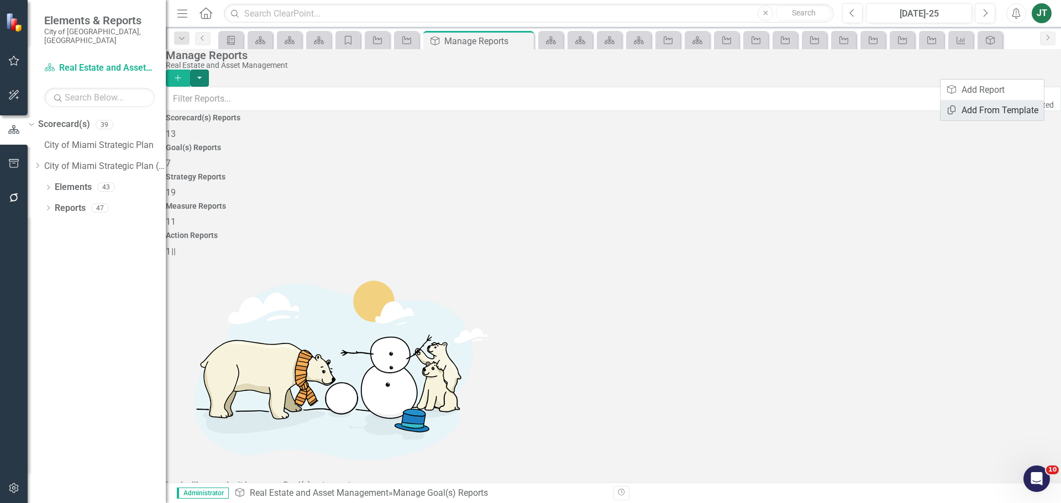
click at [1016, 102] on link "Copy Add From Template" at bounding box center [991, 110] width 103 height 20
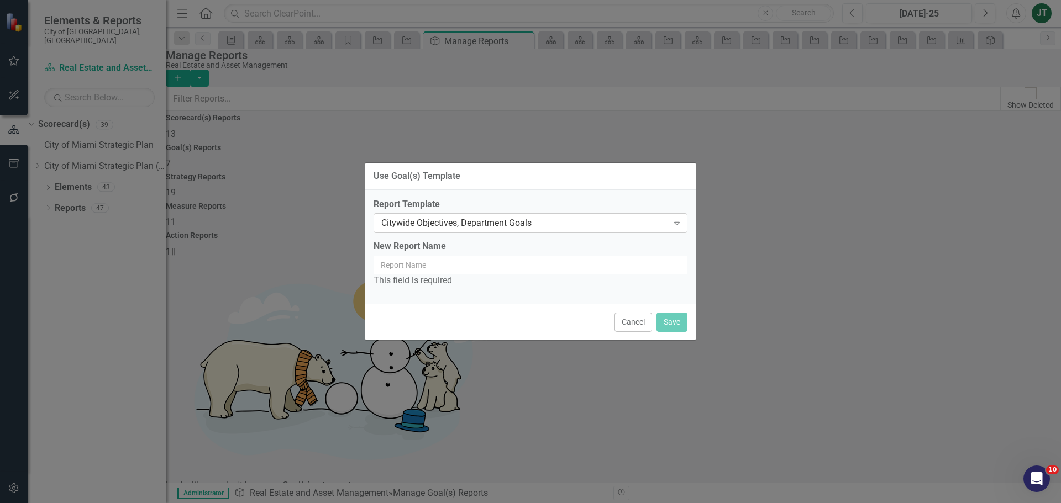
click at [516, 219] on div "Citywide Objectives, Department Goals" at bounding box center [524, 223] width 287 height 13
click at [532, 269] on input "New Report Name" at bounding box center [531, 265] width 314 height 19
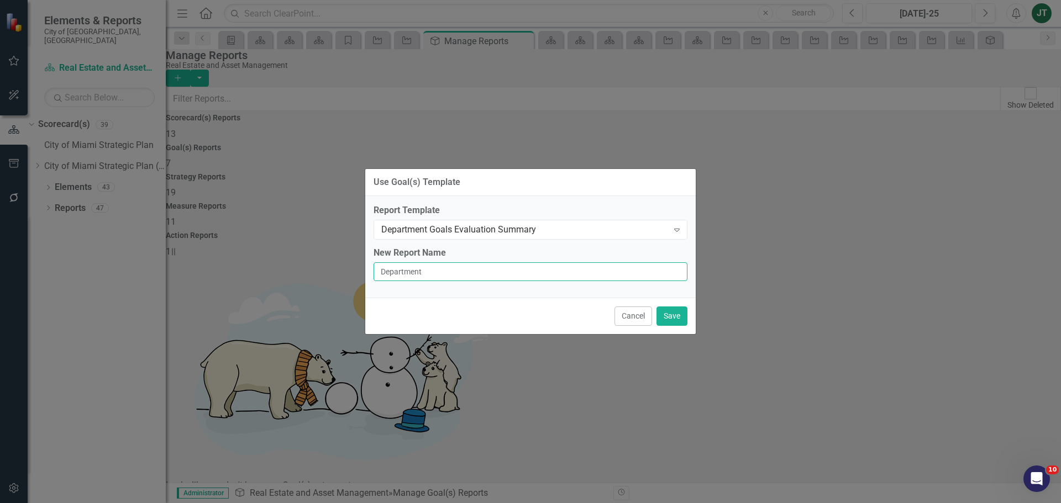
type input "Department Goals Evaluation Summary"
click at [681, 315] on button "Save" at bounding box center [671, 316] width 31 height 19
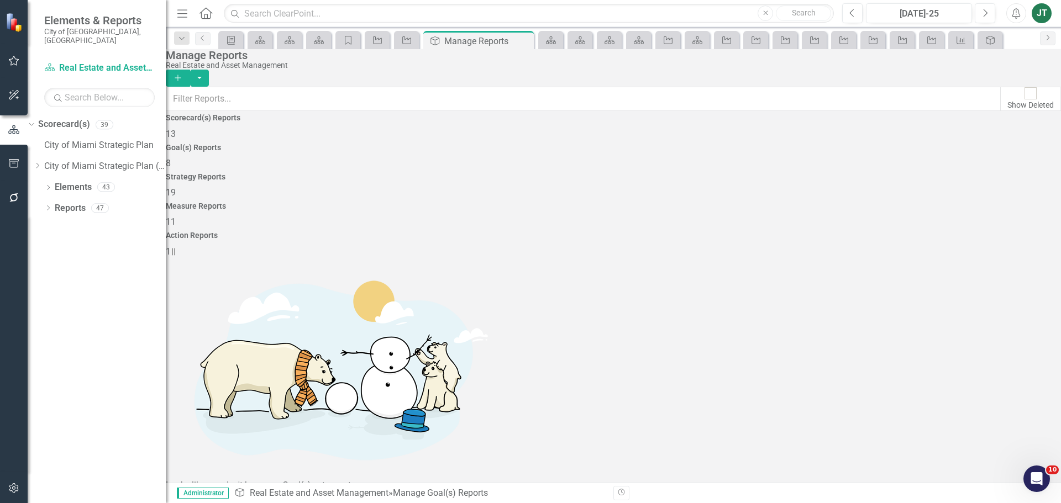
click at [640, 173] on div "Strategy Reports 19" at bounding box center [613, 186] width 895 height 27
click at [209, 70] on button "button" at bounding box center [199, 78] width 19 height 17
click at [1012, 107] on link "Copy Add From Template" at bounding box center [991, 110] width 103 height 20
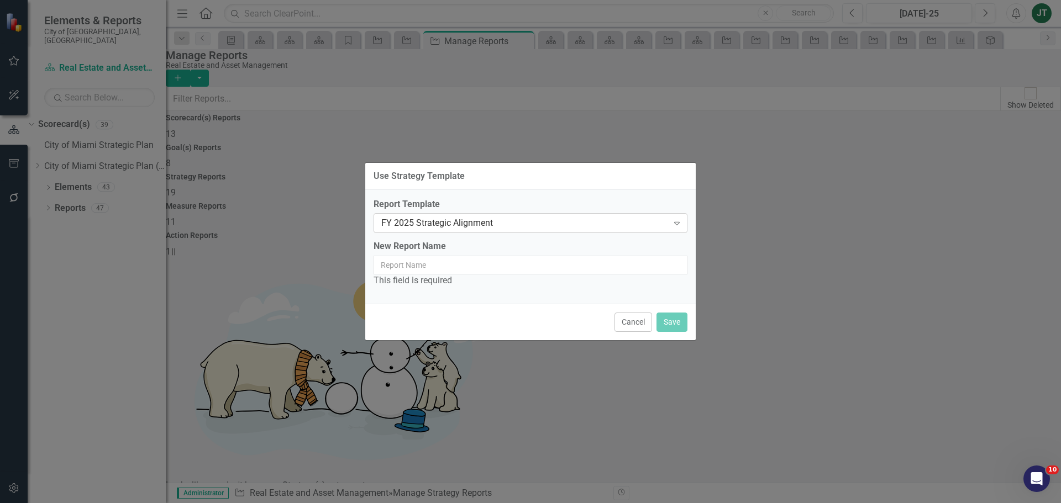
click at [514, 224] on div "FY 2025 Strategic Alignment" at bounding box center [524, 223] width 287 height 13
click at [506, 270] on input "New Report Name" at bounding box center [531, 265] width 314 height 19
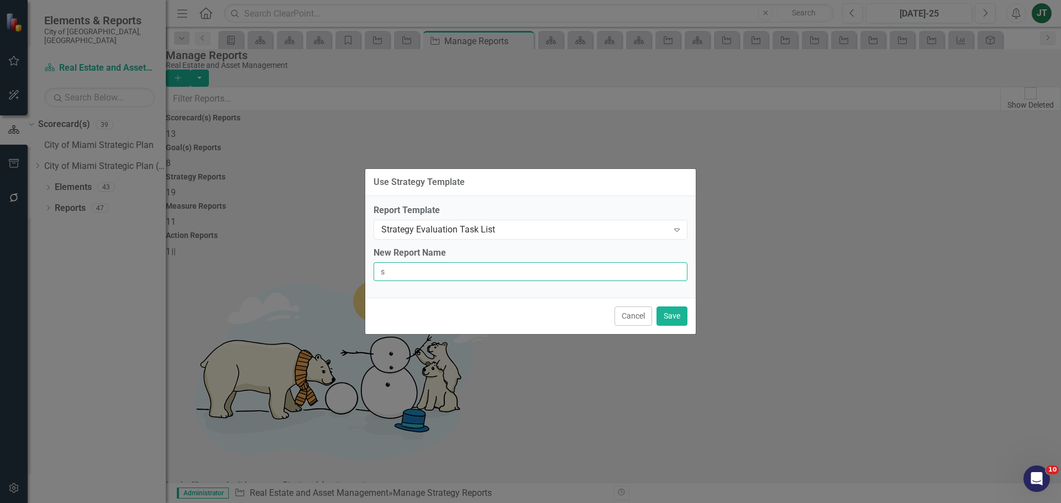
type input "Strategy Evaluation Task List"
click at [668, 315] on button "Save" at bounding box center [671, 316] width 31 height 19
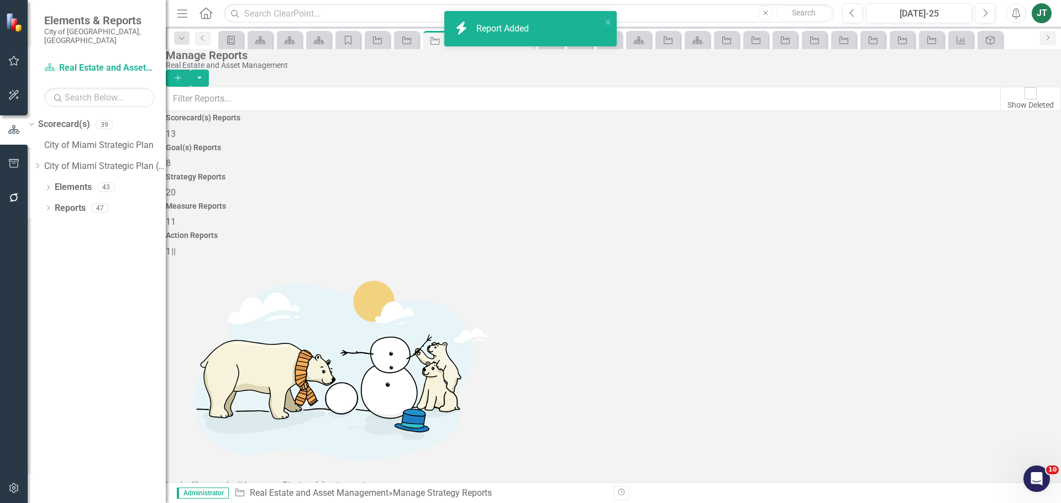
scroll to position [201, 0]
click at [742, 202] on div "Measure Reports 11" at bounding box center [613, 215] width 895 height 27
click at [209, 70] on button "button" at bounding box center [199, 78] width 19 height 17
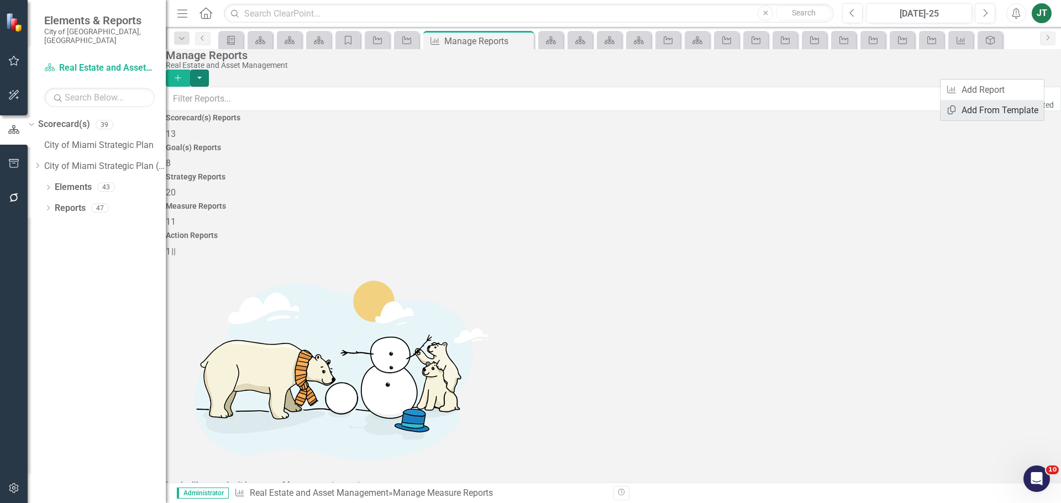
click at [1004, 112] on link "Copy Add From Template" at bounding box center [991, 110] width 103 height 20
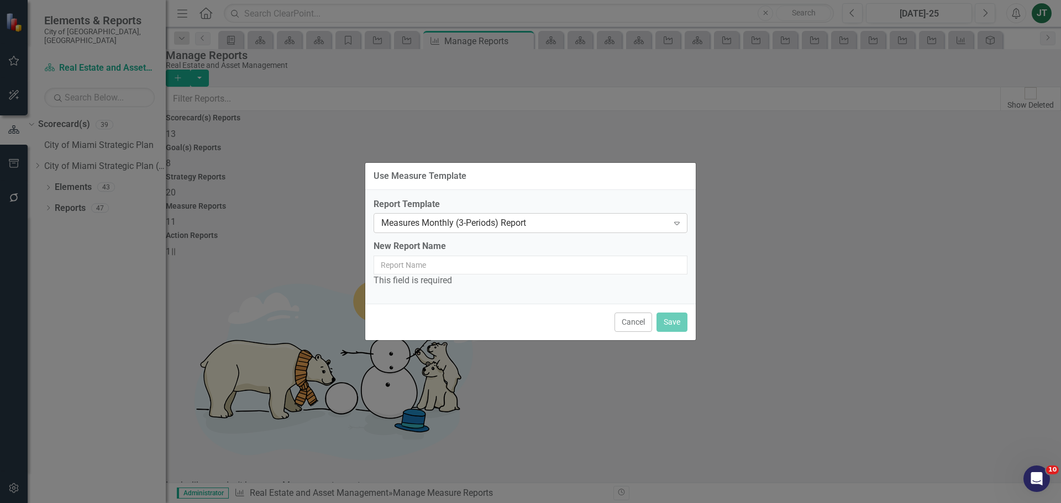
click at [524, 225] on div "Measures Monthly (3-Periods) Report" at bounding box center [524, 223] width 287 height 13
click at [429, 273] on input "New Report Name" at bounding box center [531, 265] width 314 height 19
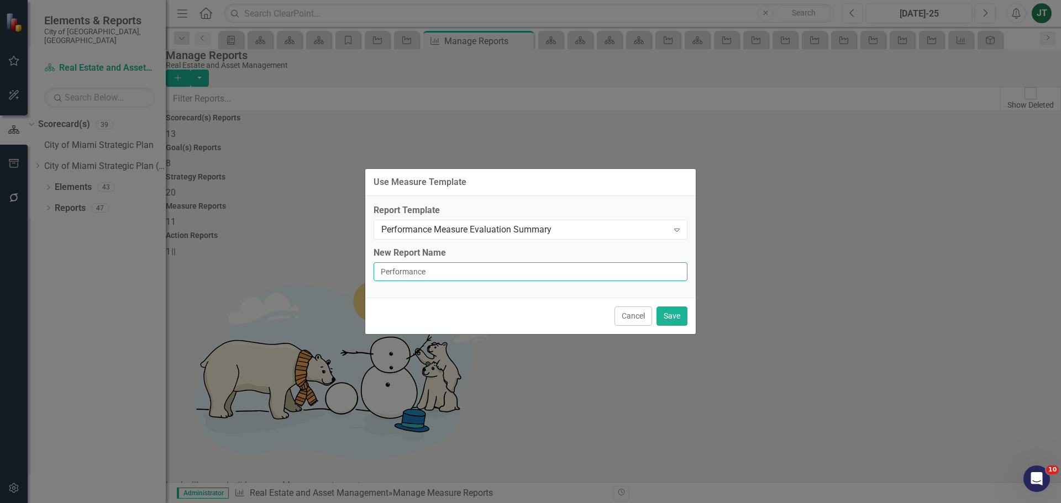
type input "Performance Measure Evaluation Summary"
click at [676, 315] on button "Save" at bounding box center [671, 316] width 31 height 19
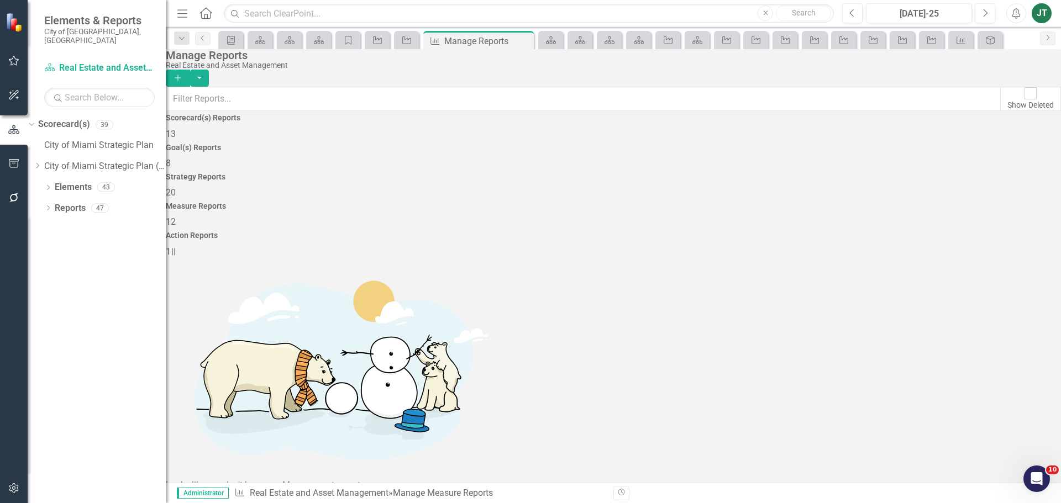
scroll to position [134, 0]
click at [41, 162] on div "Dropdown" at bounding box center [37, 166] width 8 height 9
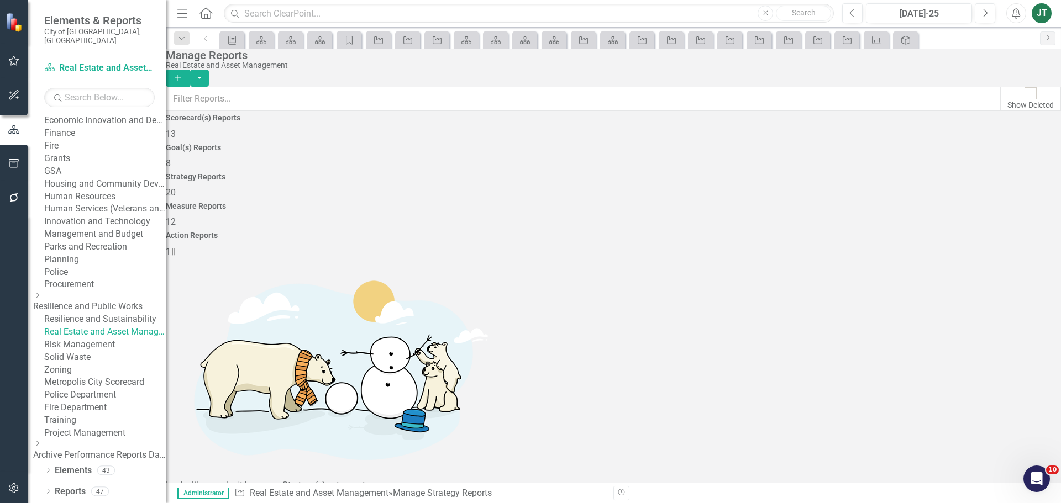
scroll to position [440, 0]
click at [101, 339] on link "Risk Management" at bounding box center [105, 345] width 122 height 13
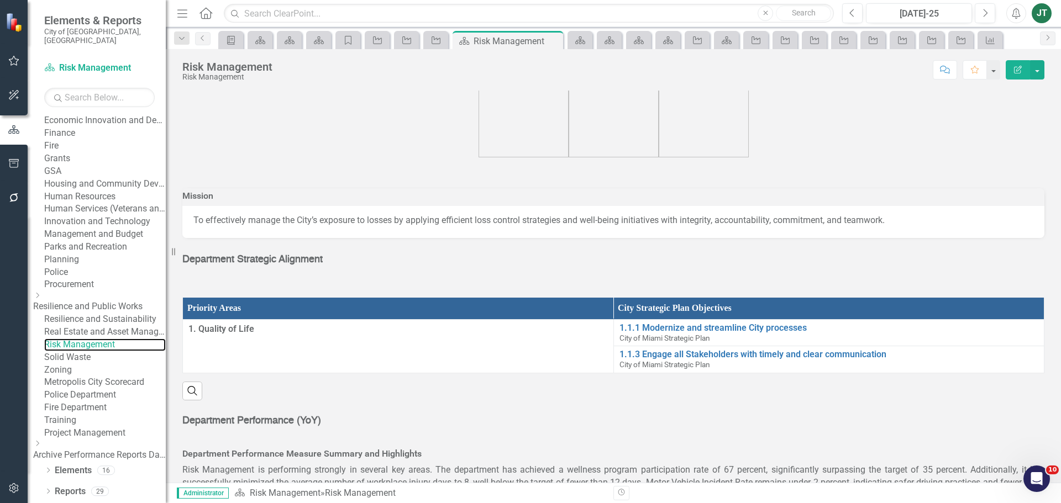
scroll to position [55, 0]
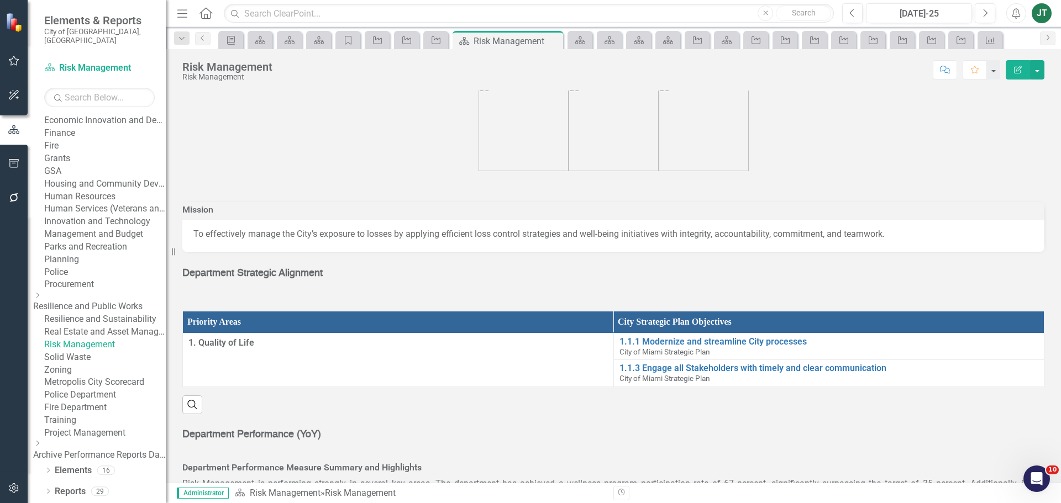
click at [101, 326] on link "Real Estate and Asset Management" at bounding box center [105, 332] width 122 height 13
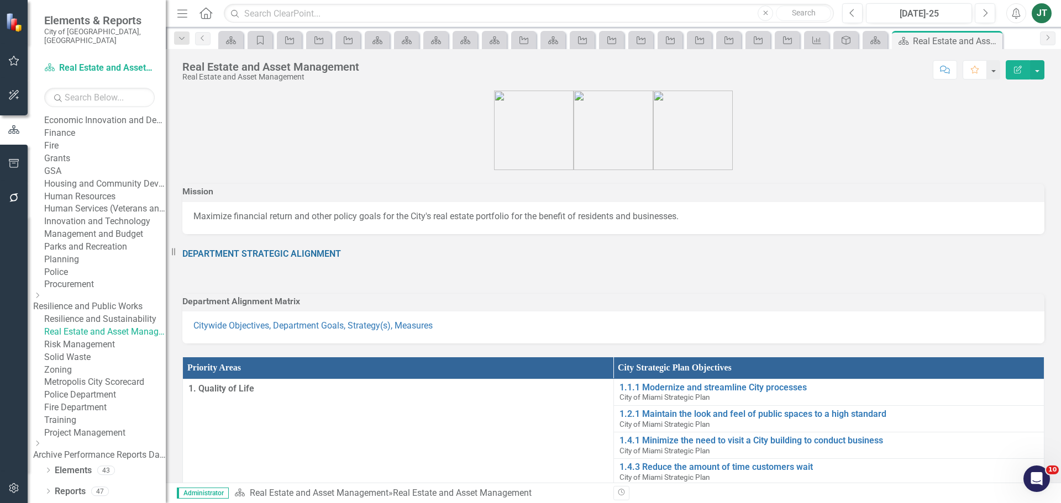
click at [98, 339] on link "Risk Management" at bounding box center [105, 345] width 122 height 13
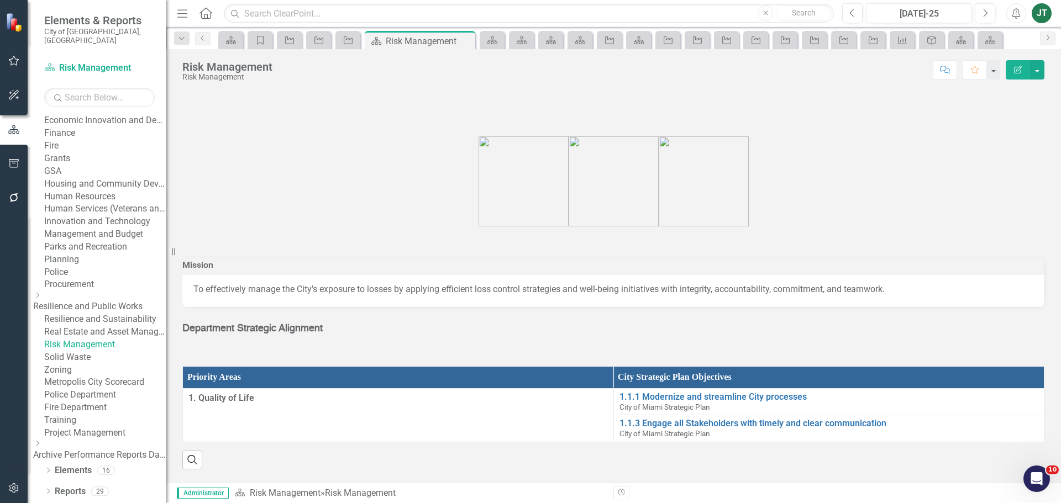
click at [276, 329] on span "Department Strategic Alignment" at bounding box center [252, 329] width 140 height 10
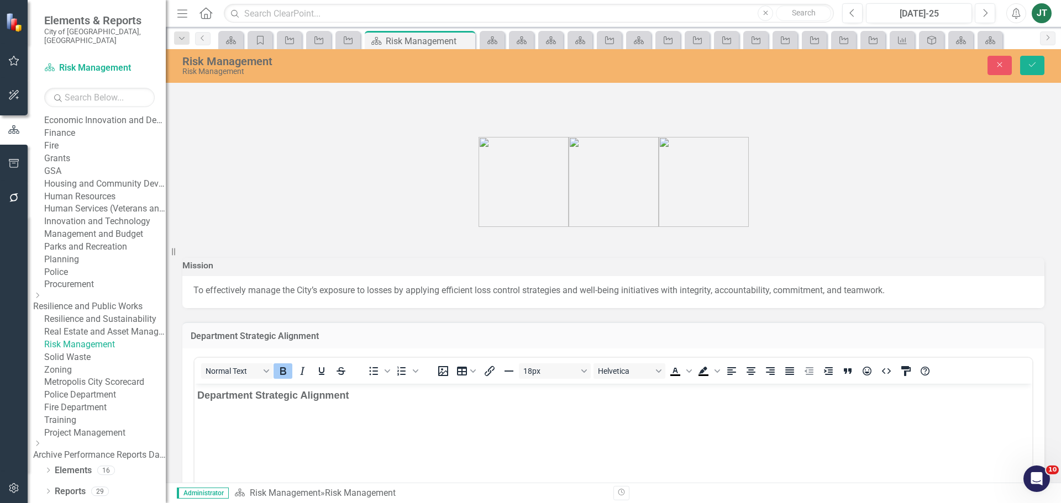
click at [242, 382] on div "Normal Text" at bounding box center [275, 371] width 163 height 22
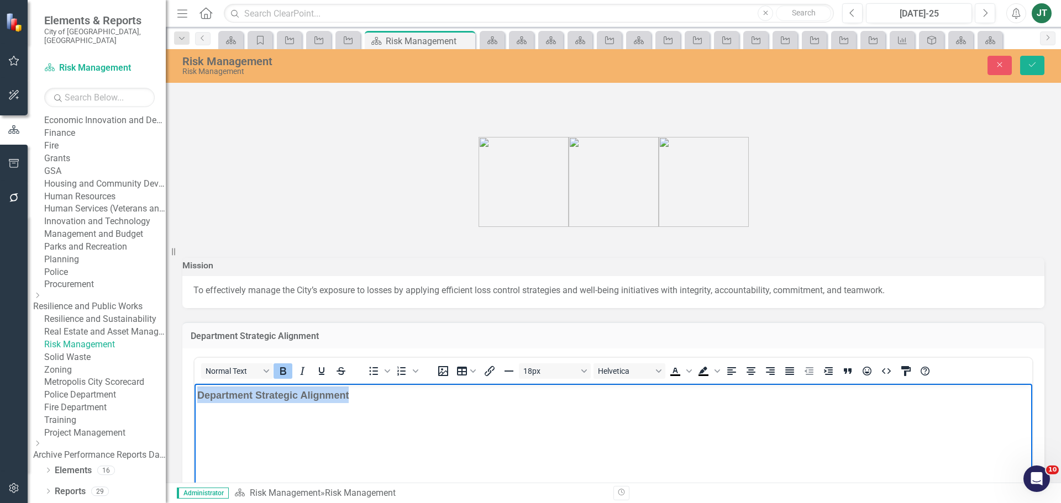
drag, startPoint x: 396, startPoint y: 403, endPoint x: 87, endPoint y: 392, distance: 308.5
click at [194, 392] on html "Department Strategic Alignment" at bounding box center [613, 467] width 838 height 166
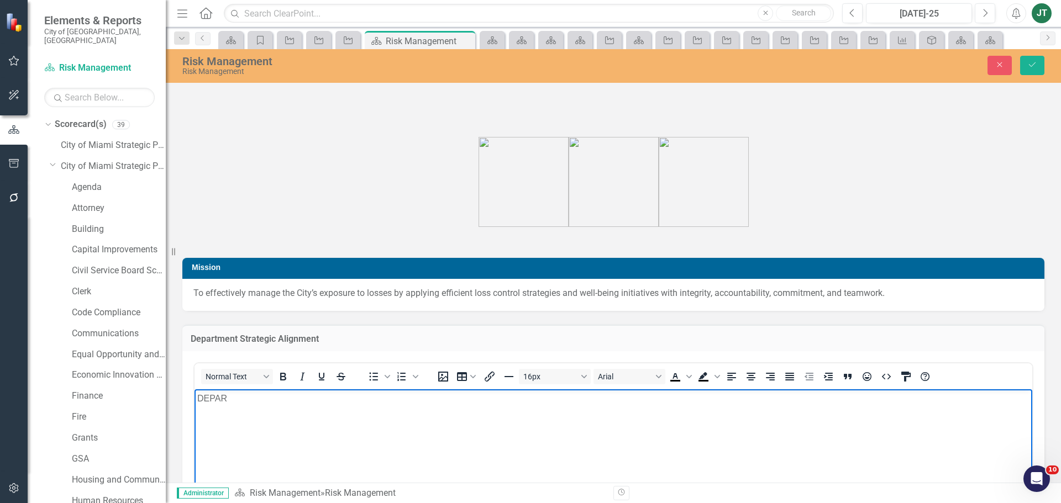
scroll to position [440, 0]
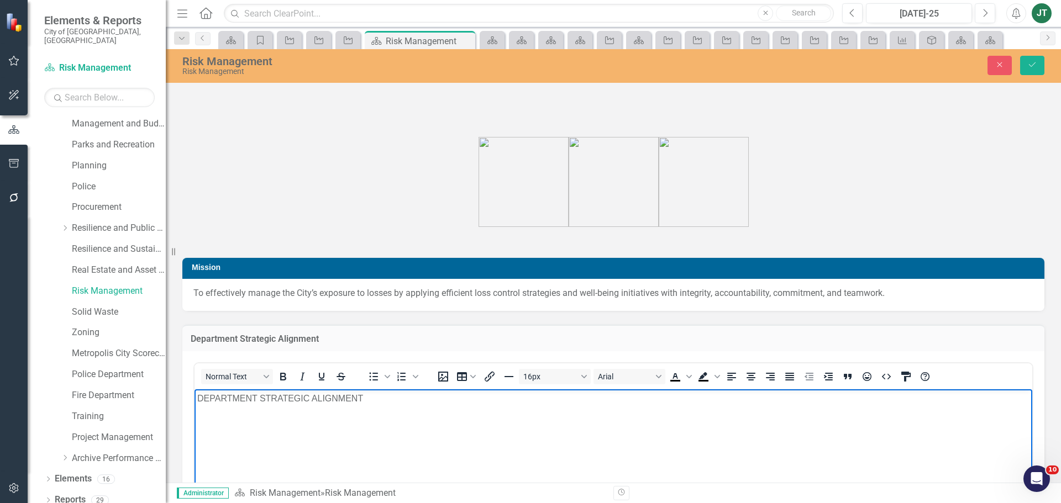
click at [375, 410] on body "DEPARTMENT STRATEGIC ALIGNMENT" at bounding box center [613, 473] width 838 height 166
drag, startPoint x: 379, startPoint y: 398, endPoint x: 192, endPoint y: 388, distance: 187.0
click at [194, 390] on html "DEPARTMENT STRATEGIC ALIGNMENT" at bounding box center [613, 473] width 838 height 166
click at [280, 376] on icon "Bold" at bounding box center [282, 376] width 13 height 13
click at [396, 417] on body "DEPARTMENT STRATEGIC ALIGNMENT" at bounding box center [613, 473] width 838 height 166
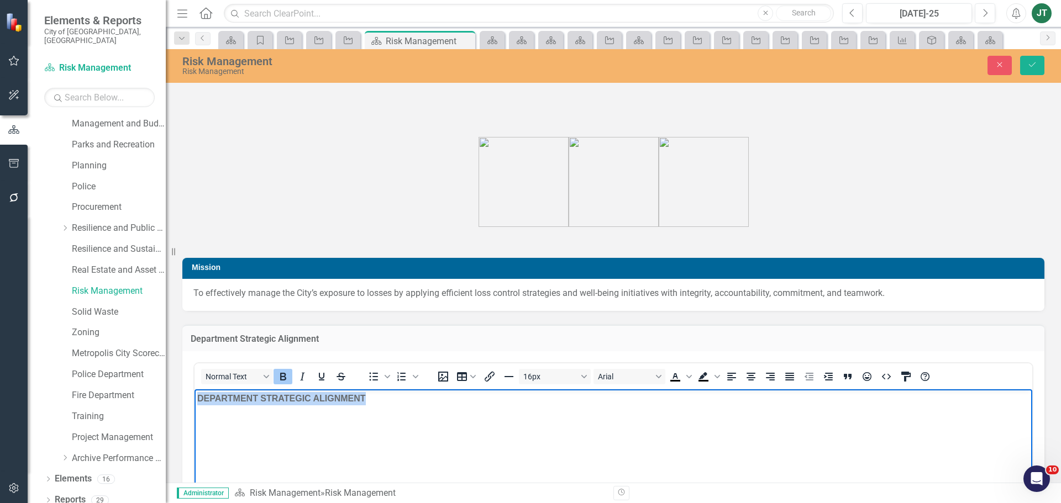
drag, startPoint x: 468, startPoint y: 411, endPoint x: 327, endPoint y: 792, distance: 406.6
click at [194, 402] on html "DEPARTMENT STRATEGIC ALIGNMENT" at bounding box center [613, 473] width 838 height 166
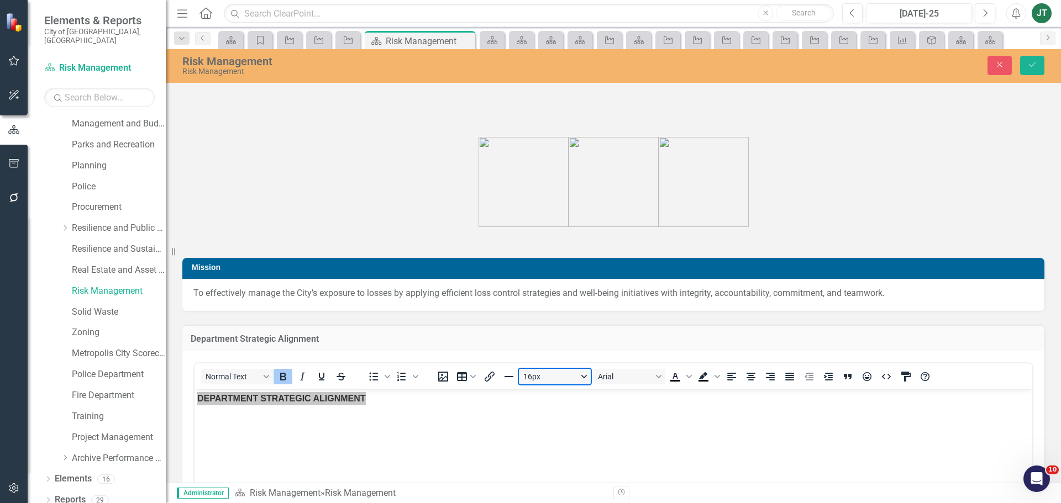
click at [575, 377] on button "16px" at bounding box center [555, 376] width 72 height 15
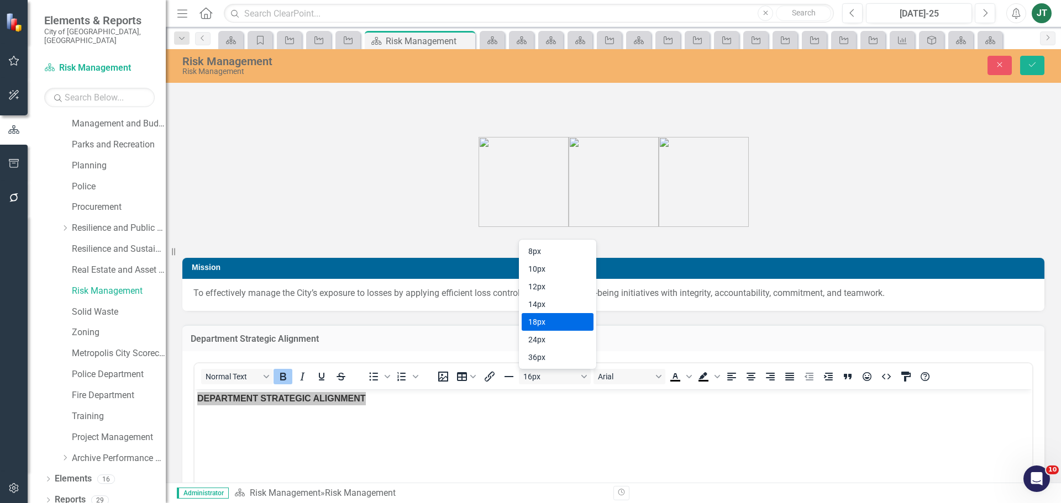
click at [550, 319] on div "18px" at bounding box center [549, 321] width 43 height 13
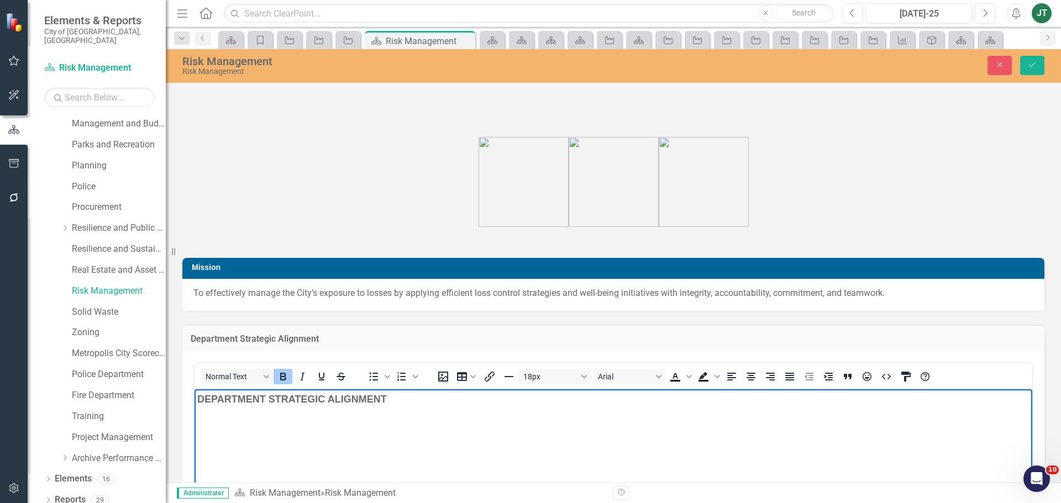
click at [622, 401] on p "DEPARTMENT STRATEGIC ALIGNMENT" at bounding box center [613, 399] width 832 height 15
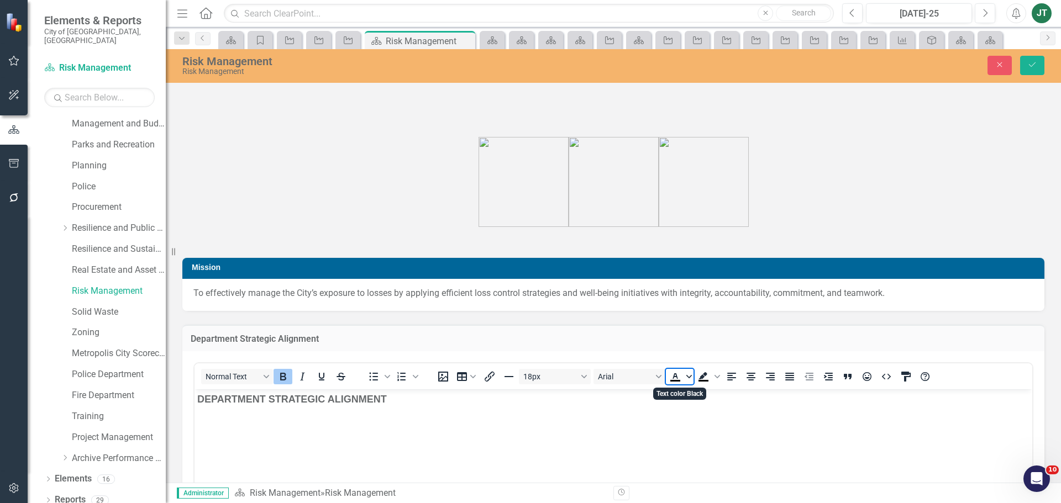
click at [686, 376] on icon "Text color Black" at bounding box center [689, 376] width 6 height 3
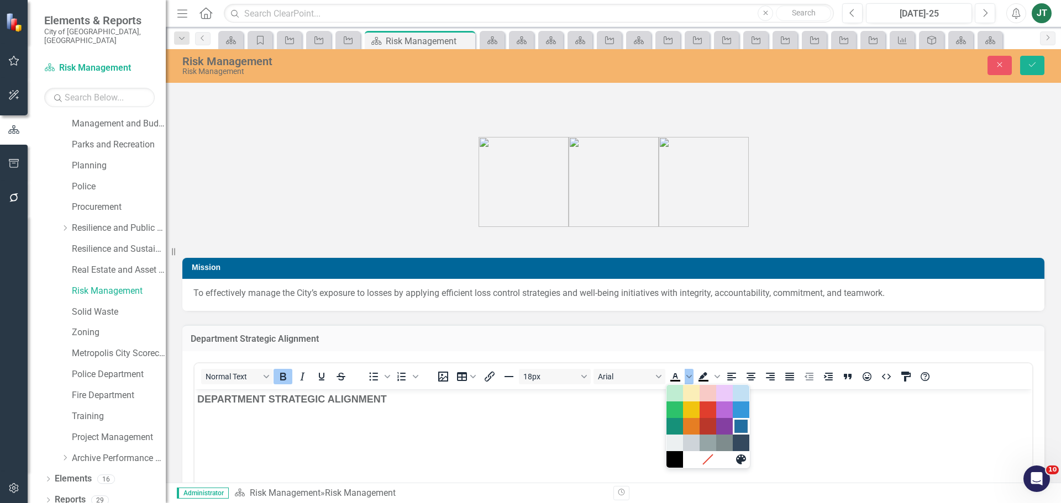
click at [740, 422] on div "Dark Blue" at bounding box center [740, 426] width 13 height 13
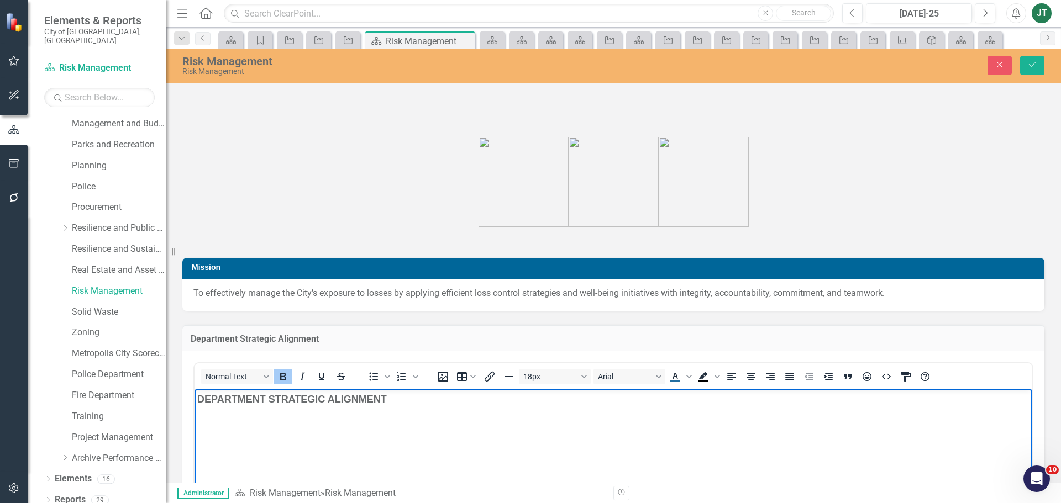
click at [502, 442] on body "DEPARTMENT STRATEGIC ALIGNMENT ﻿" at bounding box center [613, 473] width 838 height 166
drag, startPoint x: 454, startPoint y: 412, endPoint x: 374, endPoint y: 786, distance: 381.9
click at [194, 398] on html "DEPARTMENT STRATEGIC ALIGNMENT" at bounding box center [613, 473] width 838 height 166
click at [675, 375] on icon "Text color Dark Blue" at bounding box center [674, 377] width 5 height 6
click at [654, 429] on body "DEPARTMENT STRATEGIC ALIGNMENT" at bounding box center [613, 473] width 838 height 166
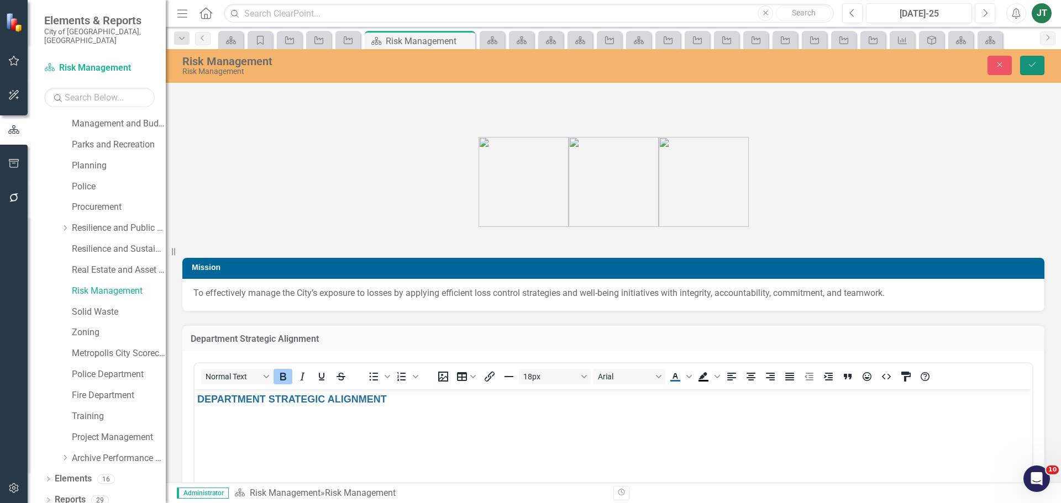
click at [1026, 68] on button "Save" at bounding box center [1032, 65] width 24 height 19
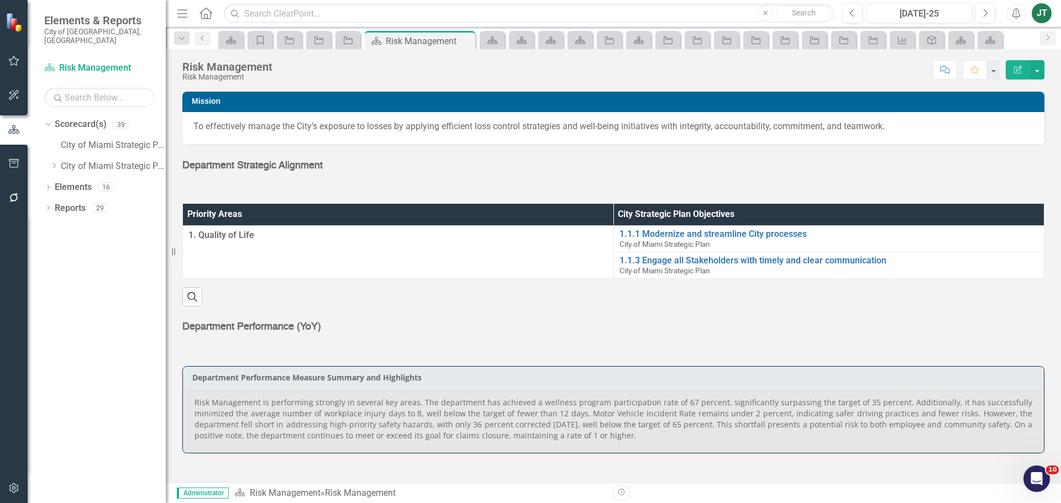
scroll to position [0, 0]
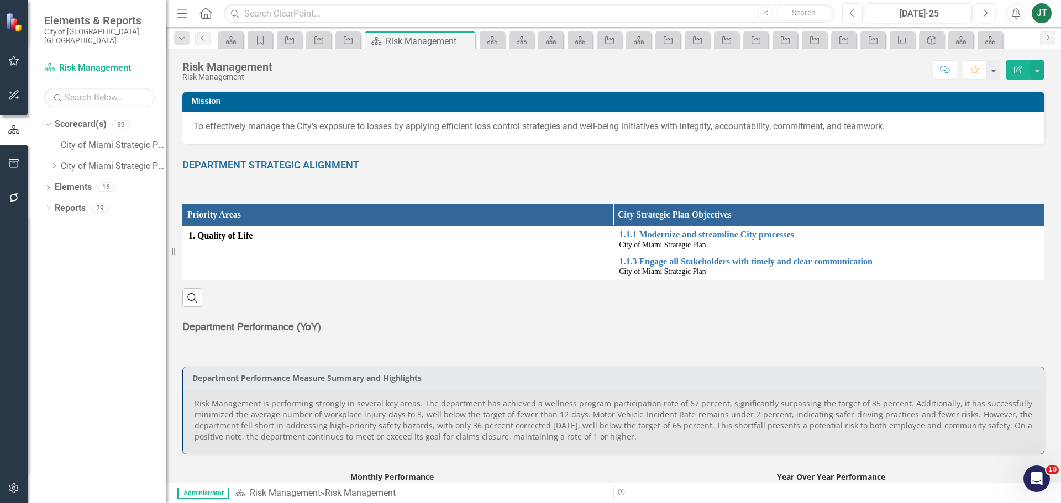
click at [260, 328] on strong "Department Performance (YoY)" at bounding box center [251, 328] width 139 height 10
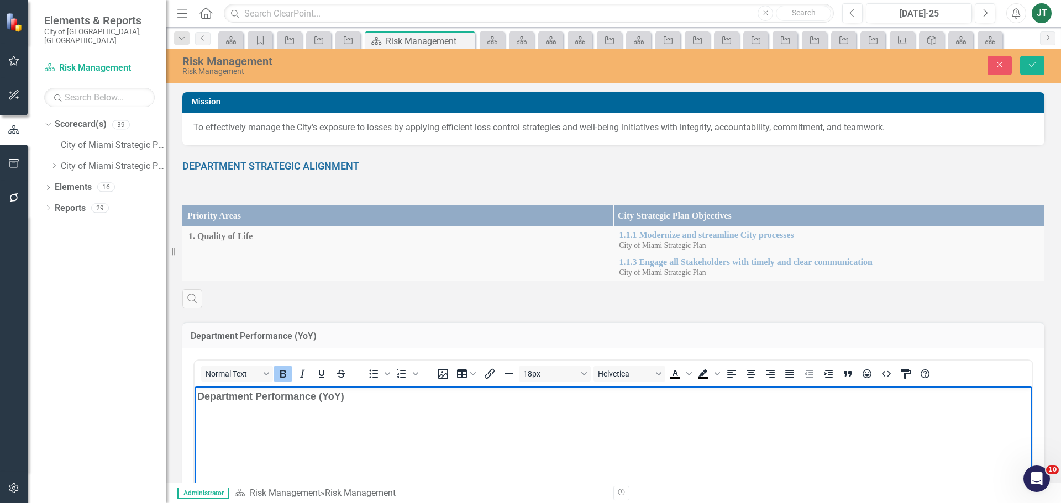
click at [292, 396] on strong "Department Performance (YoY)" at bounding box center [270, 396] width 147 height 11
drag, startPoint x: 483, startPoint y: 401, endPoint x: 106, endPoint y: 399, distance: 376.8
click at [194, 399] on html "DEPARTMENT PERFORMANCE (MONTHLY & YEARLY)" at bounding box center [613, 470] width 838 height 166
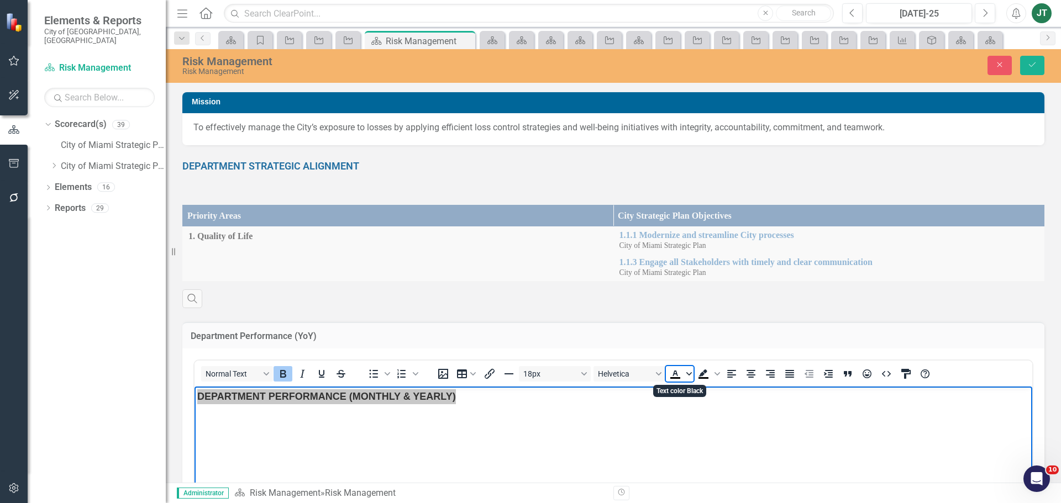
click at [690, 372] on icon "Text color Black" at bounding box center [689, 374] width 6 height 6
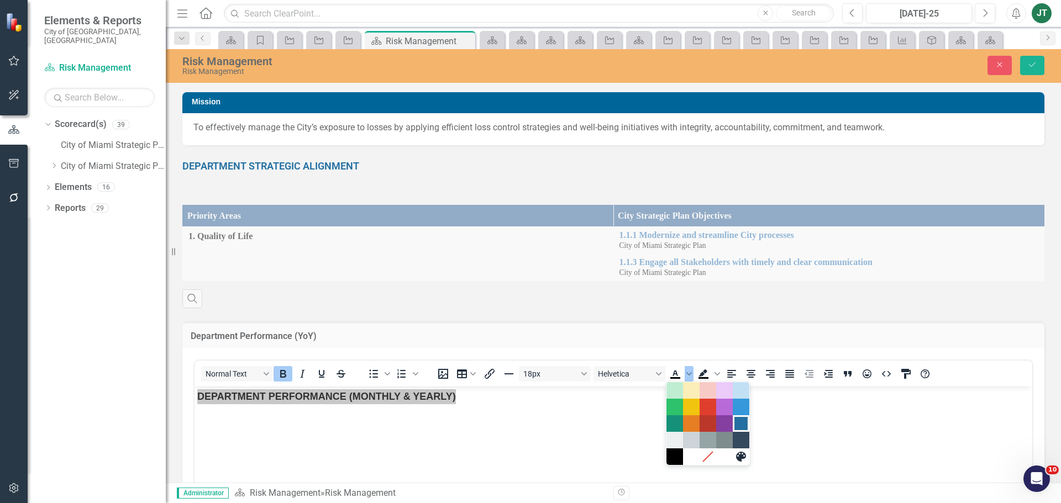
click at [739, 420] on div "Dark Blue" at bounding box center [740, 423] width 13 height 13
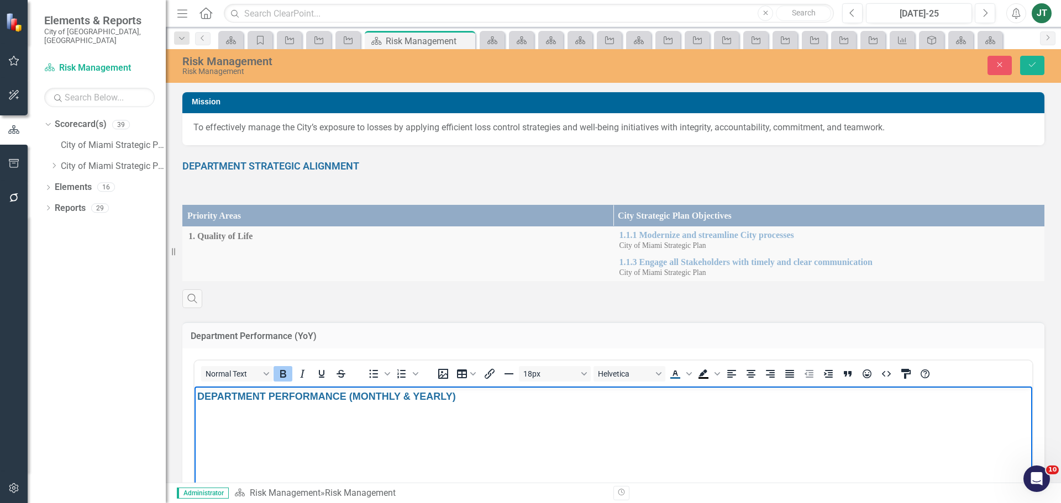
click at [826, 425] on body "DEPARTMENT PERFORMANCE (MONTHLY & YEARLY)" at bounding box center [613, 470] width 838 height 166
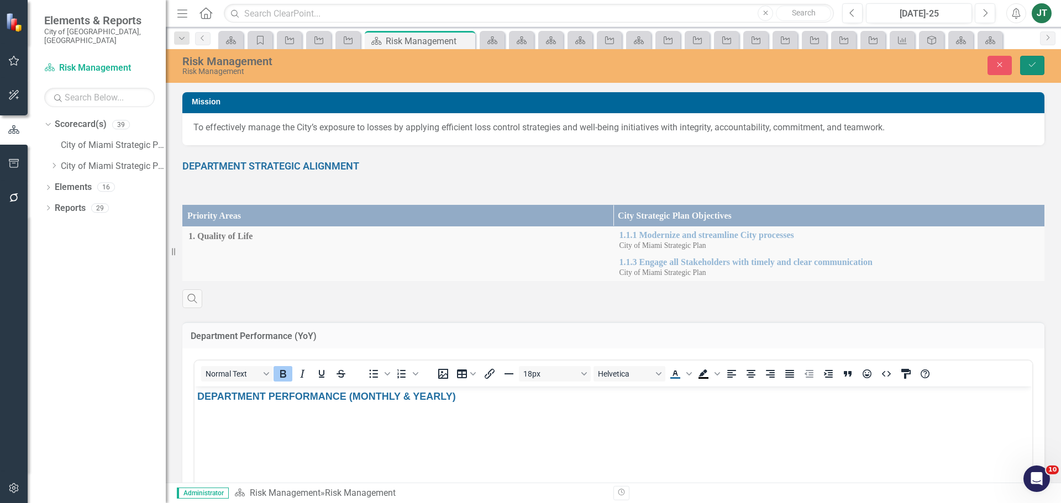
click at [1033, 67] on icon "Save" at bounding box center [1032, 65] width 10 height 8
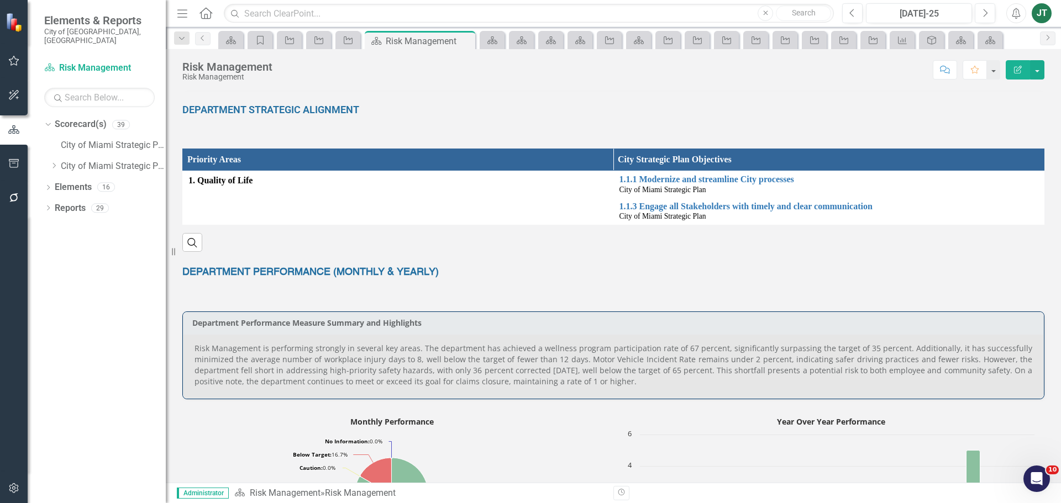
scroll to position [166, 0]
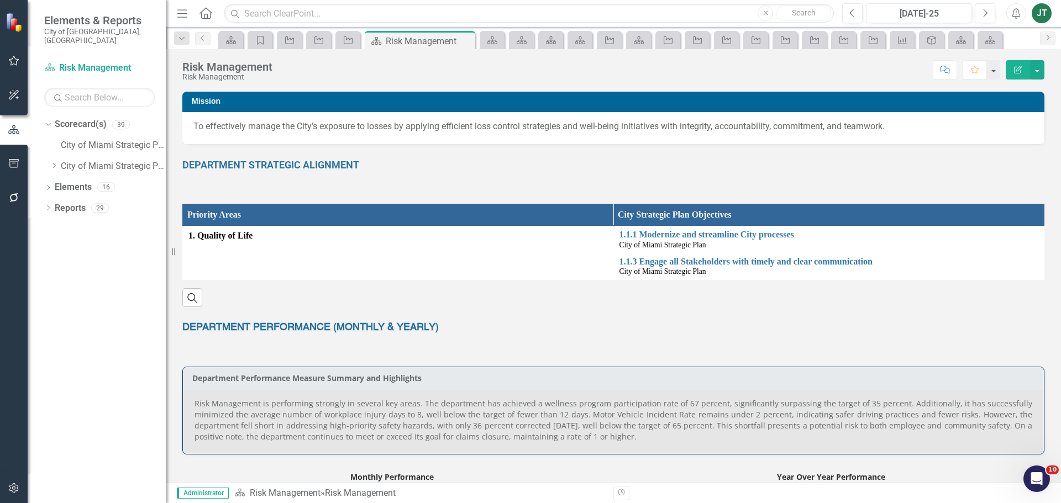
click at [328, 166] on strong "DEPARTMENT STRATEGIC ALIGNMENT" at bounding box center [270, 165] width 177 height 12
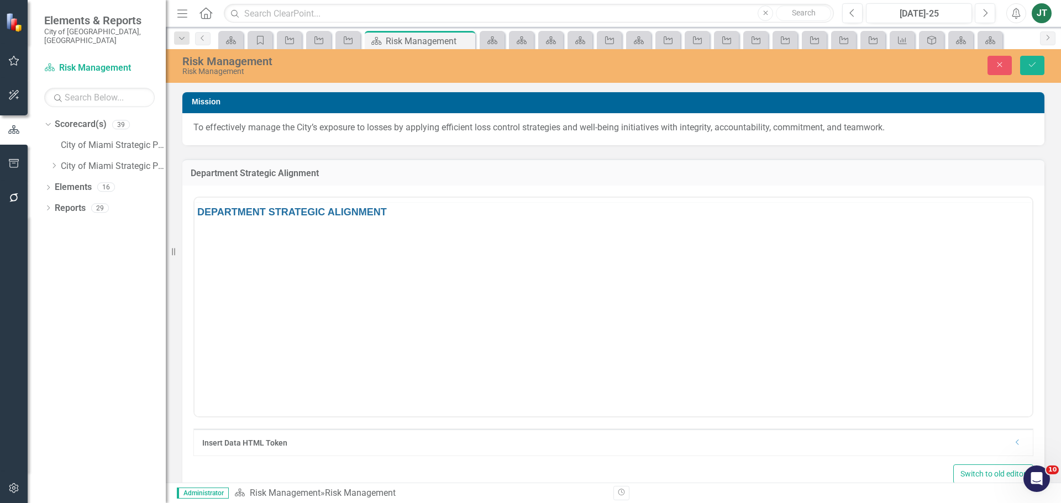
scroll to position [0, 0]
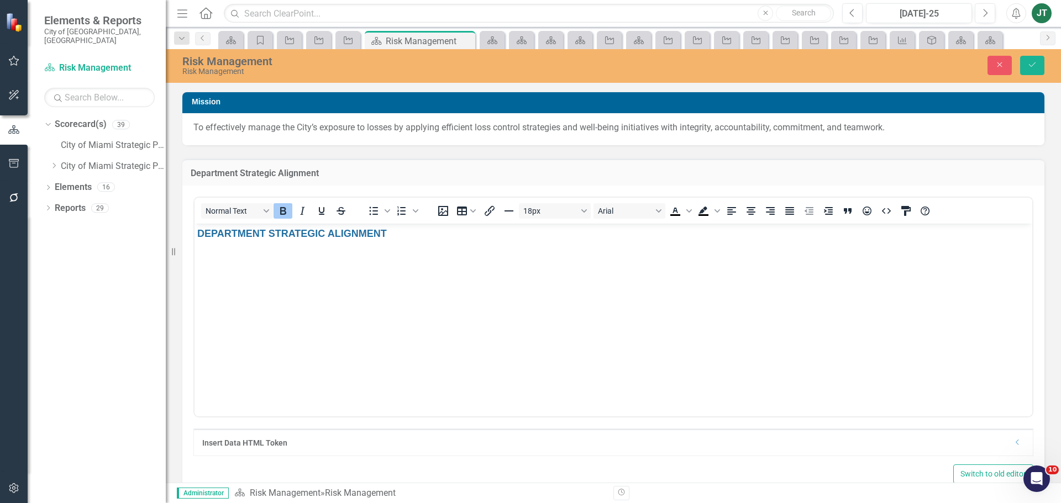
click at [339, 243] on body "DEPARTMENT STRATEGIC ALIGNMENT" at bounding box center [613, 307] width 838 height 166
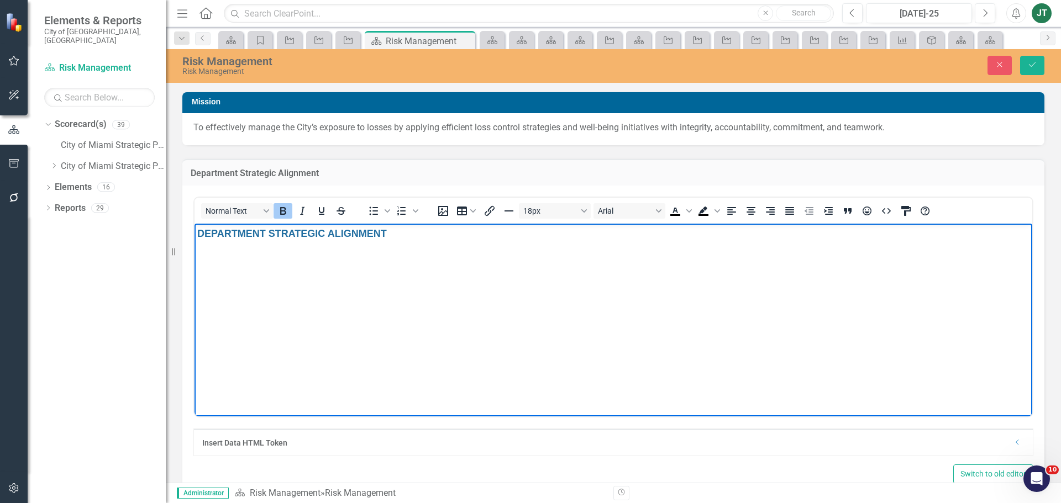
click at [341, 236] on strong "DEPARTMENT STRATEGIC ALIGNMENT" at bounding box center [292, 233] width 190 height 11
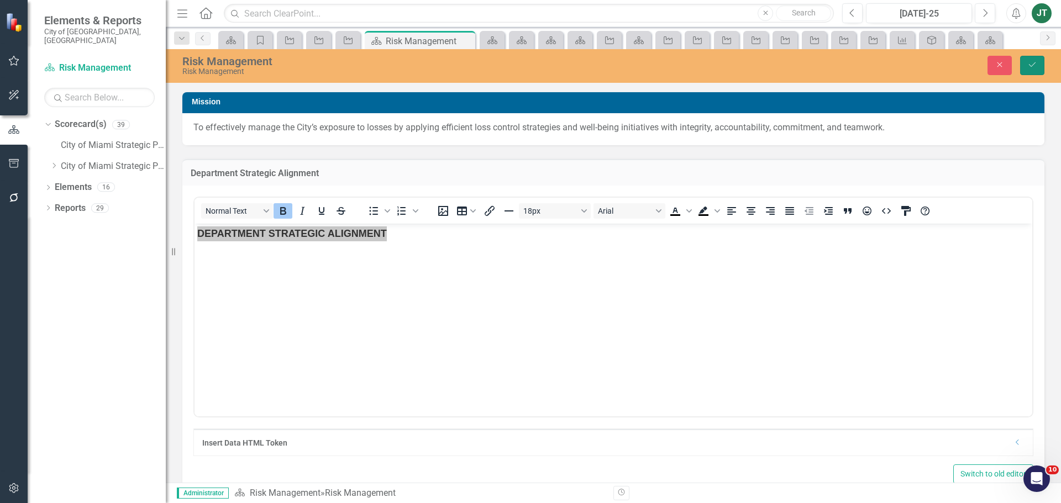
click at [1040, 58] on button "Save" at bounding box center [1032, 65] width 24 height 19
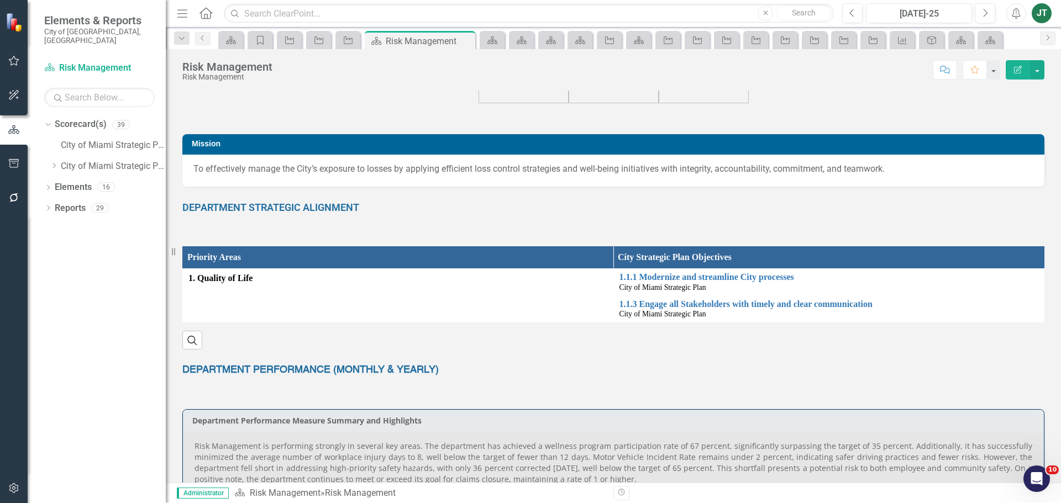
scroll to position [69, 0]
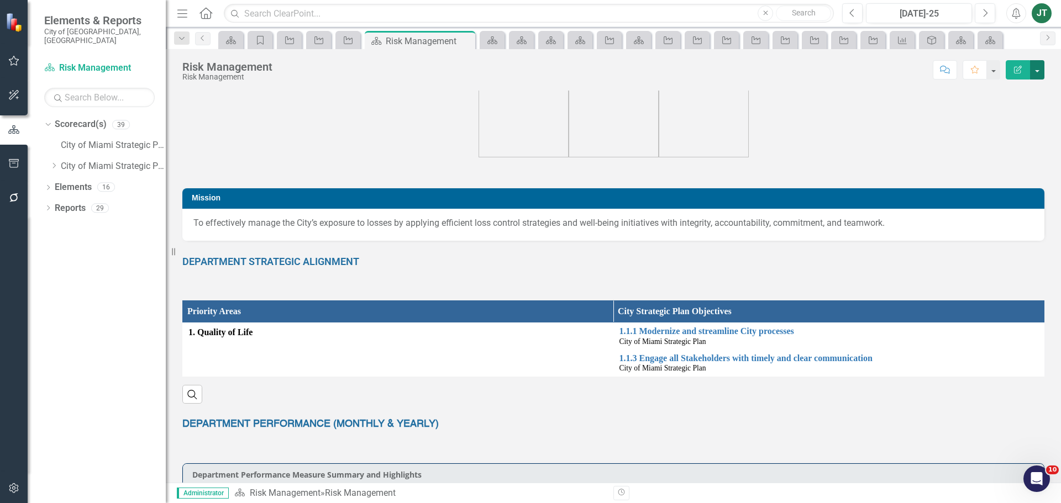
click at [1043, 66] on button "button" at bounding box center [1037, 69] width 14 height 19
click at [1007, 106] on link "Edit Report Edit Layout" at bounding box center [996, 111] width 93 height 20
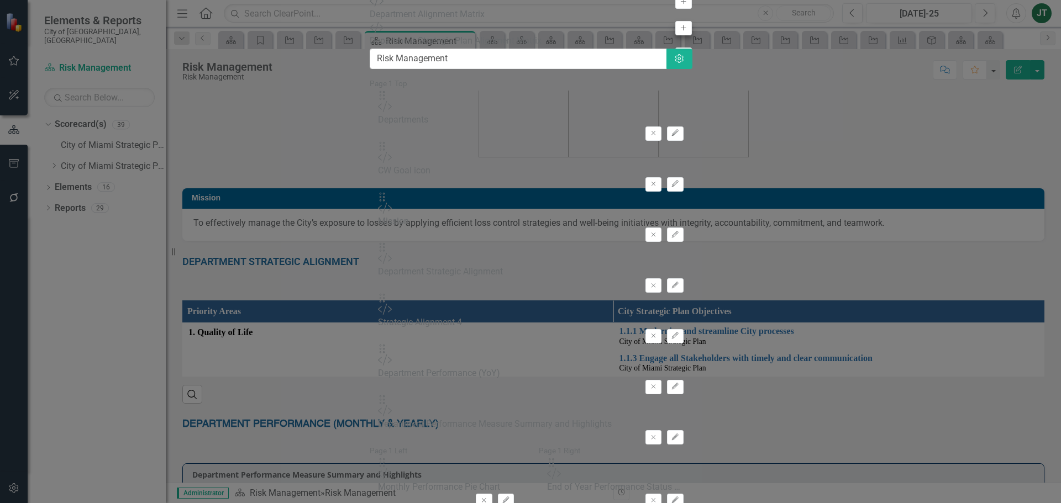
type input "MATR"
click at [679, 31] on icon "Add" at bounding box center [683, 28] width 8 height 7
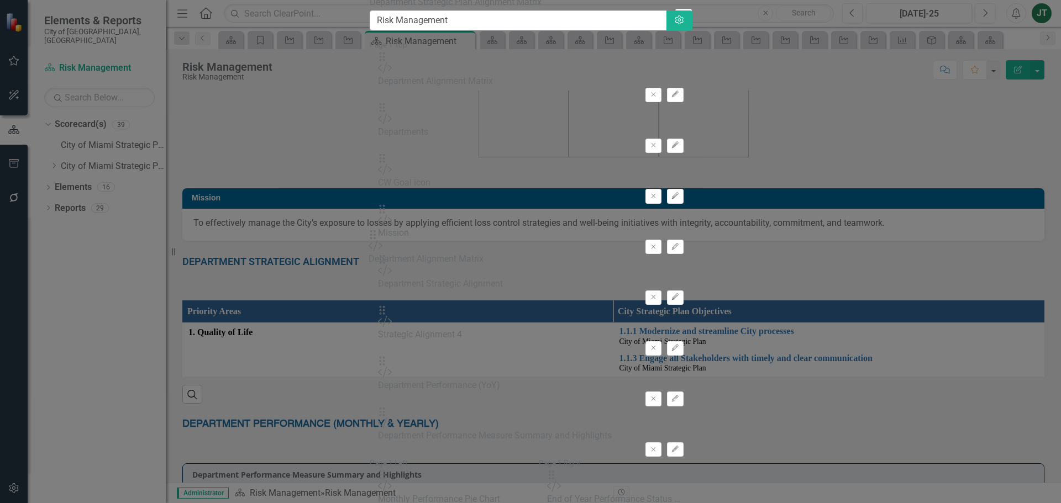
drag, startPoint x: 381, startPoint y: 106, endPoint x: 391, endPoint y: 241, distance: 135.7
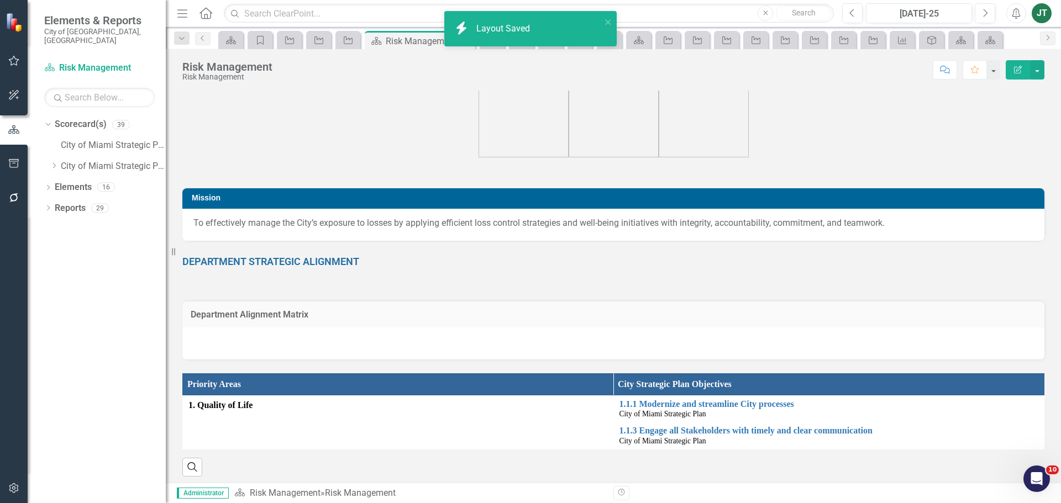
click at [659, 348] on div at bounding box center [613, 344] width 862 height 32
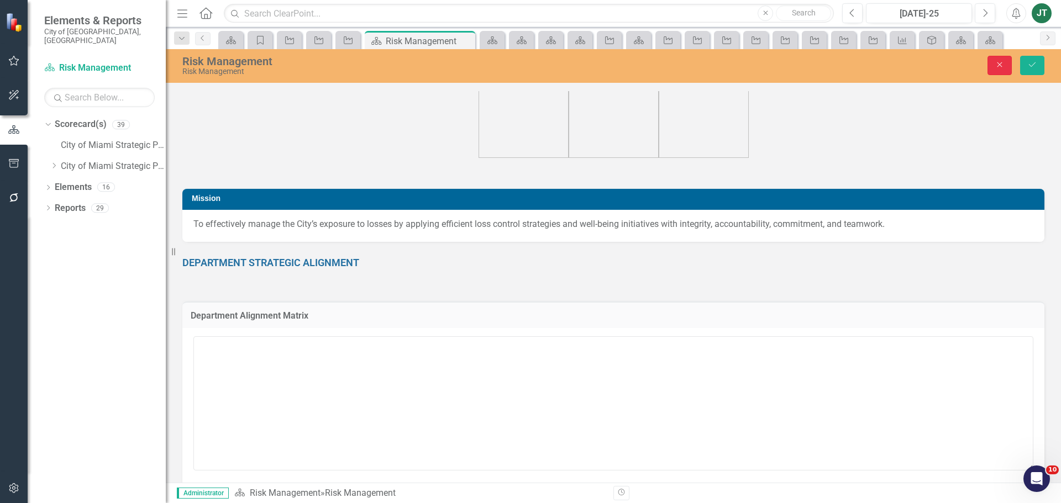
click at [1001, 62] on icon "Close" at bounding box center [1000, 65] width 10 height 8
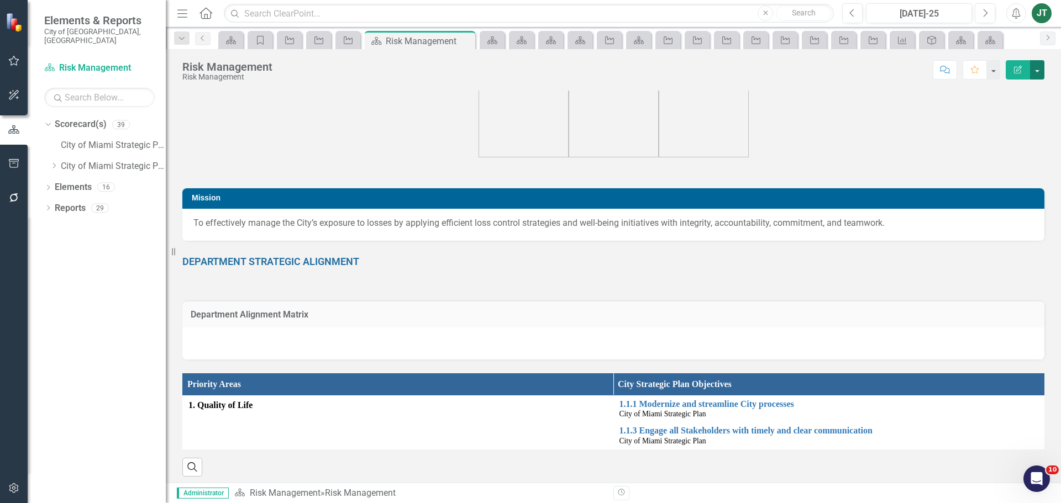
click at [1038, 70] on button "button" at bounding box center [1037, 69] width 14 height 19
click at [1021, 105] on link "Edit Report Edit Layout" at bounding box center [996, 111] width 93 height 20
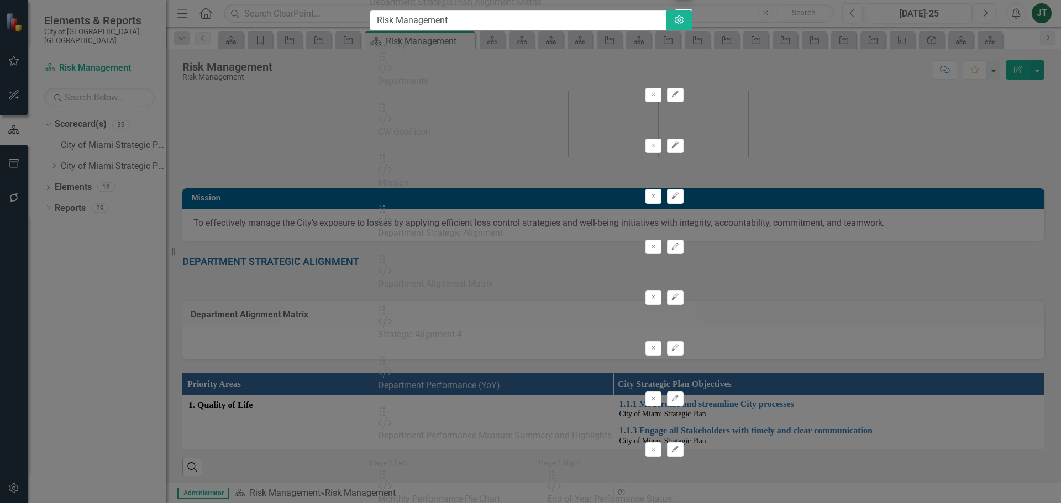
type input "MATRIX"
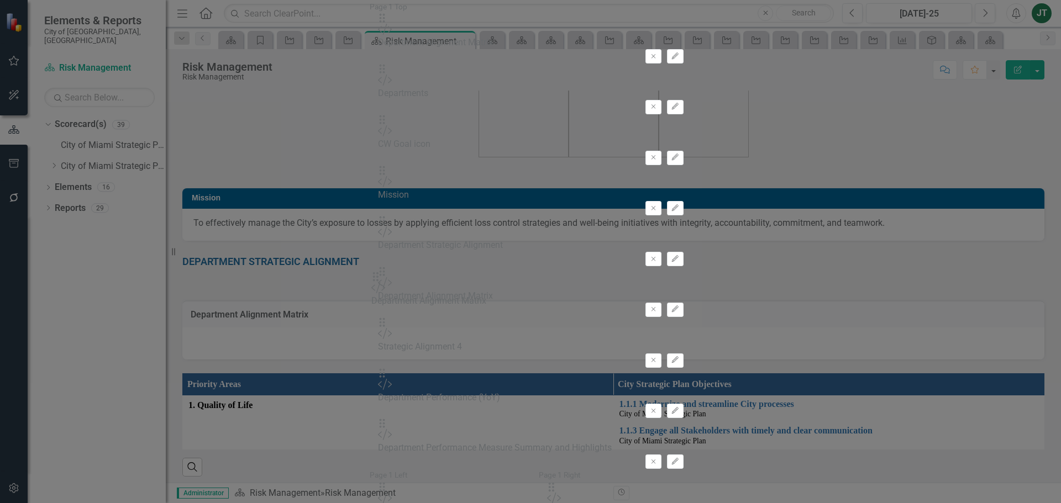
drag, startPoint x: 377, startPoint y: 106, endPoint x: 390, endPoint y: 283, distance: 177.8
click at [657, 256] on icon "Remove" at bounding box center [653, 259] width 8 height 7
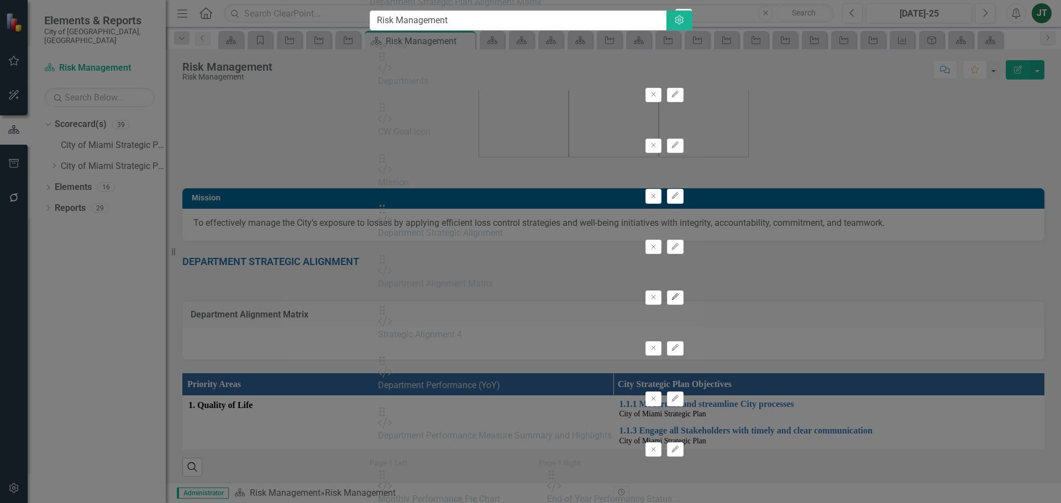
click at [679, 294] on icon "Edit" at bounding box center [675, 297] width 8 height 7
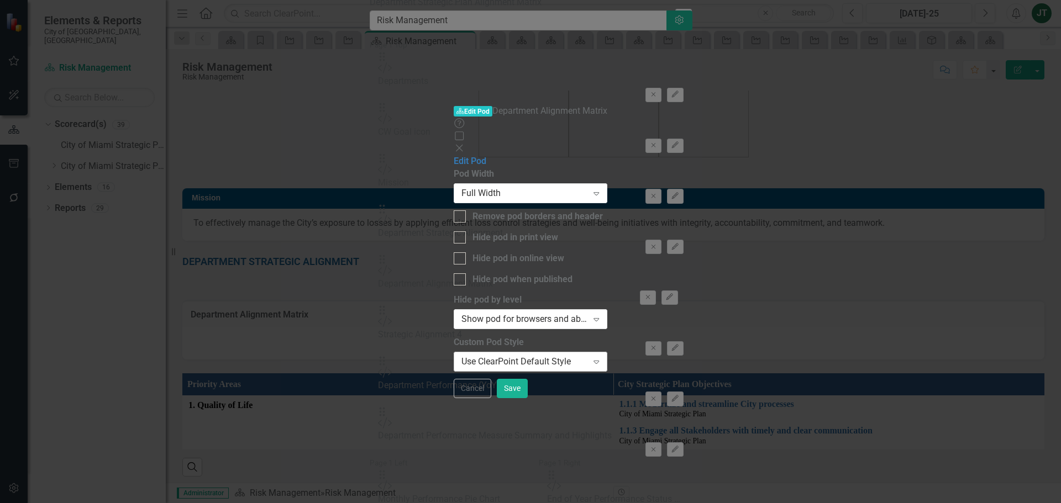
click at [461, 356] on div "Use ClearPoint Default Style" at bounding box center [524, 362] width 126 height 13
type input "Q"
click at [528, 398] on button "Save" at bounding box center [512, 388] width 31 height 19
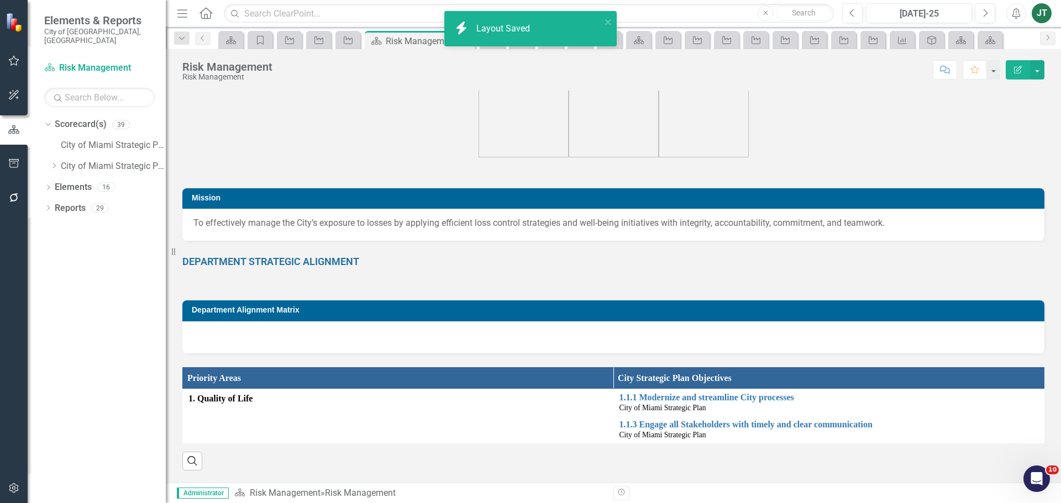
click at [356, 313] on h3 "Department Alignment Matrix" at bounding box center [615, 310] width 847 height 8
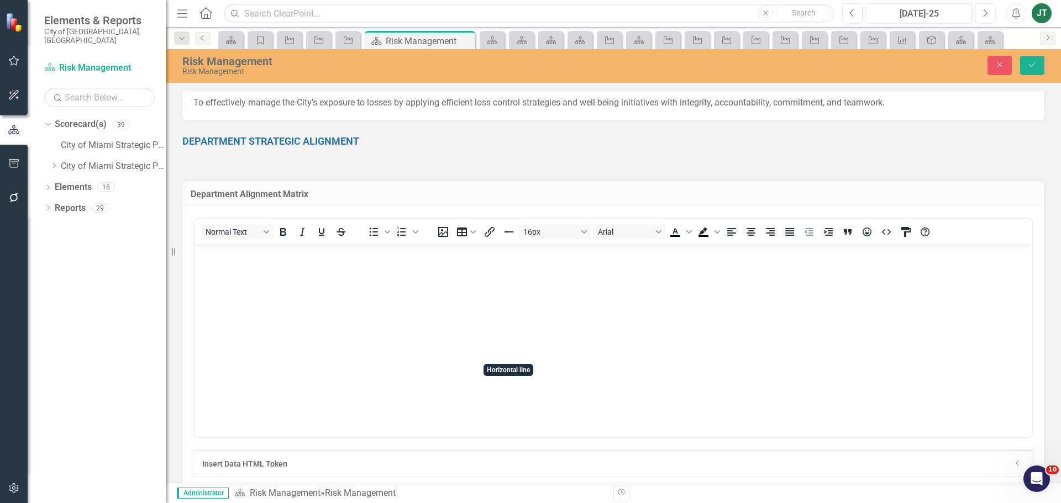
scroll to position [235, 0]
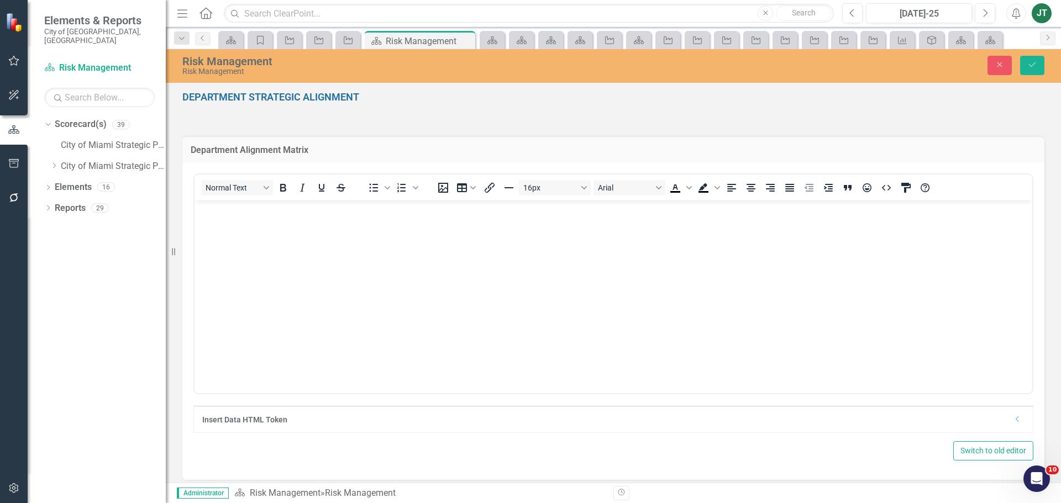
click at [1013, 419] on icon "Dropdown" at bounding box center [1017, 419] width 8 height 7
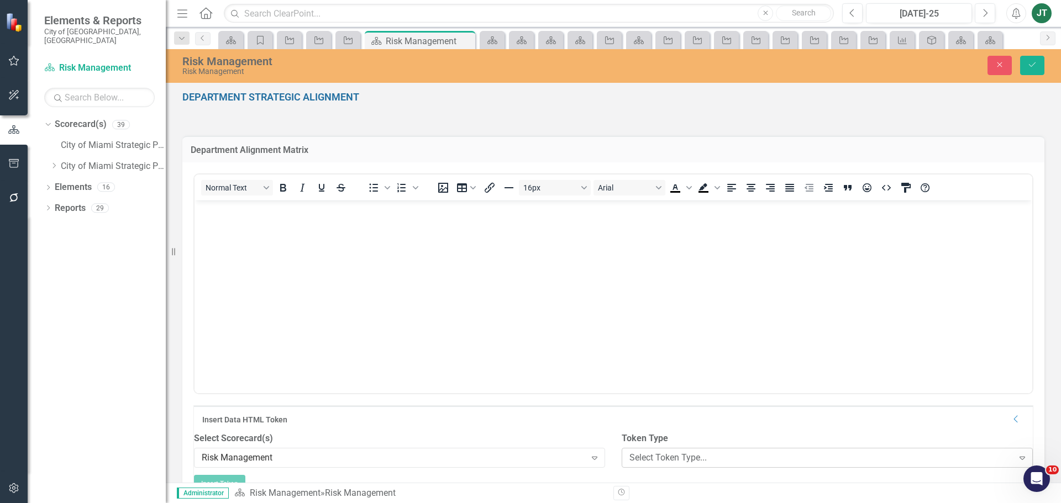
click at [696, 465] on div "Select Token Type..." at bounding box center [821, 458] width 384 height 13
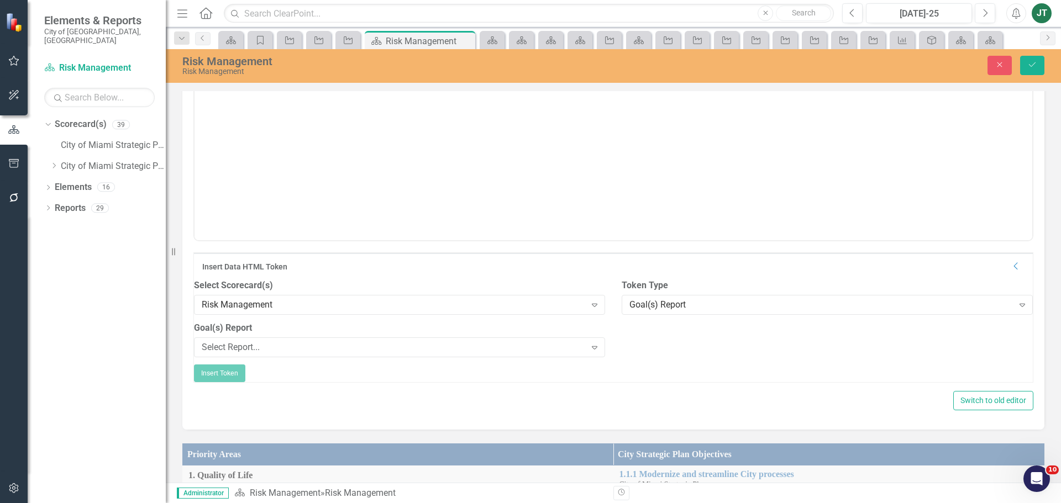
scroll to position [401, 0]
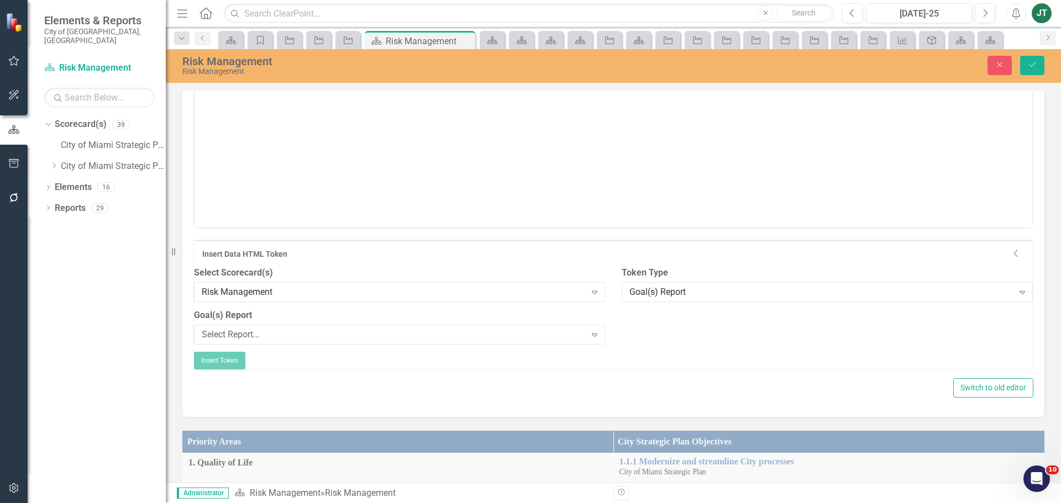
click at [232, 322] on label "Goal(s) Report" at bounding box center [399, 315] width 411 height 13
click at [234, 341] on div "Select Report..." at bounding box center [394, 335] width 384 height 13
click at [1029, 65] on icon "Save" at bounding box center [1032, 65] width 10 height 8
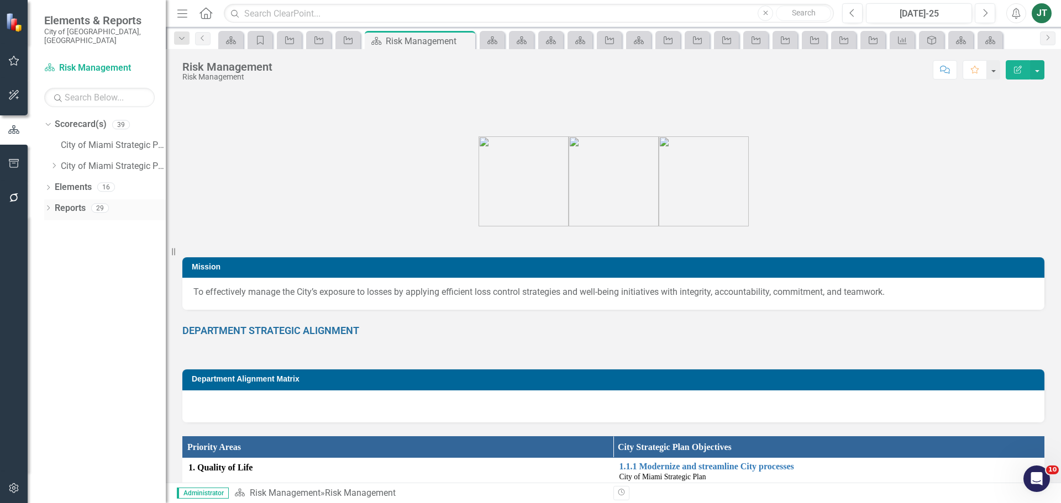
click at [66, 202] on link "Reports" at bounding box center [70, 208] width 31 height 13
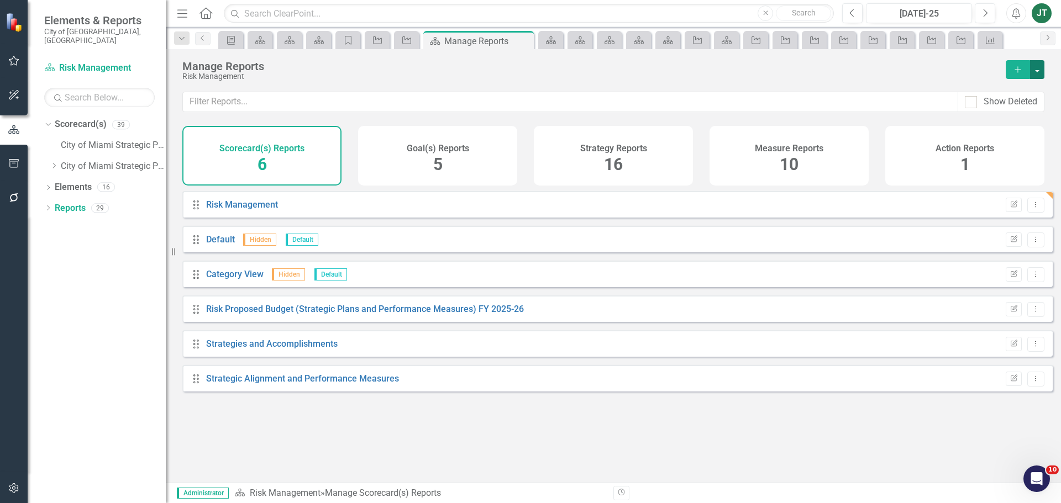
click at [1042, 70] on button "button" at bounding box center [1037, 69] width 14 height 19
click at [1014, 107] on link "Copy Add From Template" at bounding box center [988, 110] width 111 height 20
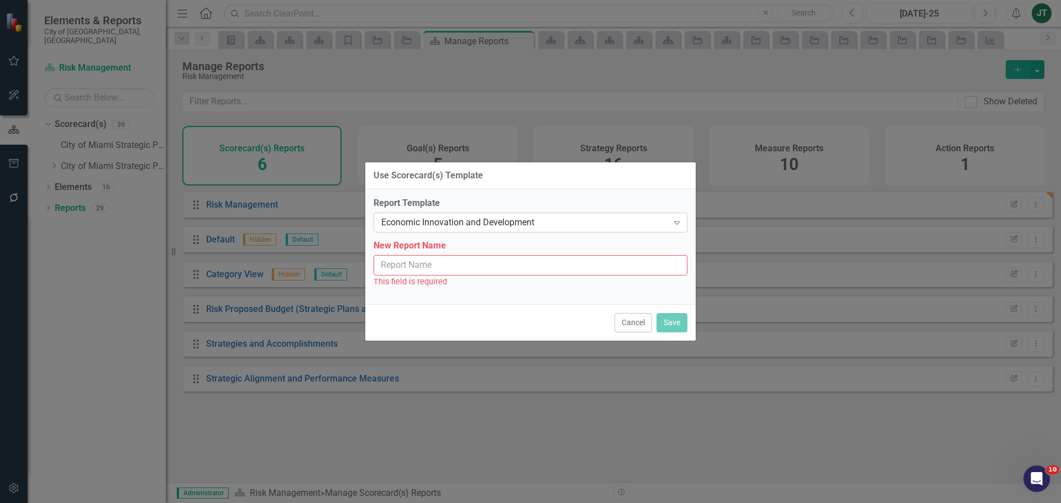
click at [487, 222] on div "Economic Innovation and Development" at bounding box center [524, 223] width 287 height 13
click at [598, 171] on div "Use Scorecard(s) Template" at bounding box center [530, 175] width 330 height 27
click at [437, 225] on div "Economic Innovation and Development" at bounding box center [524, 223] width 287 height 13
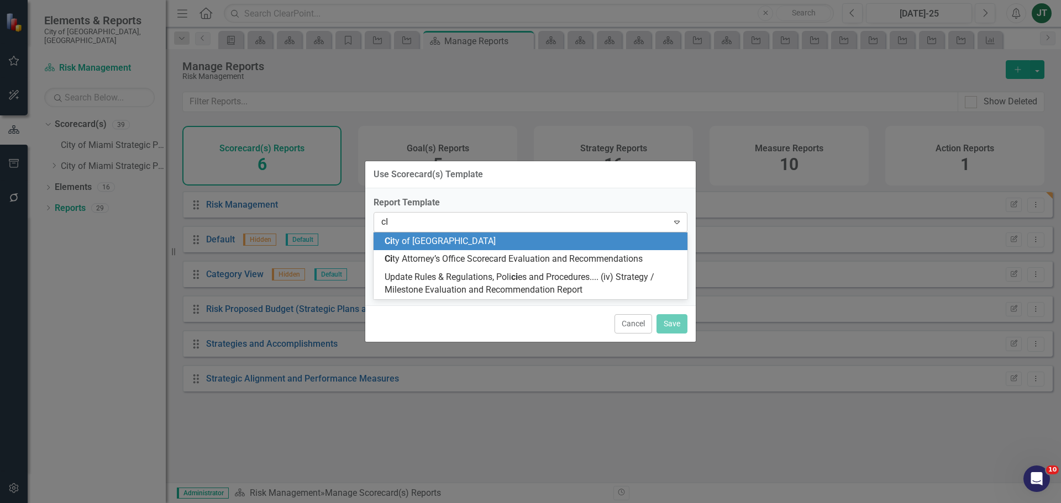
type input "c"
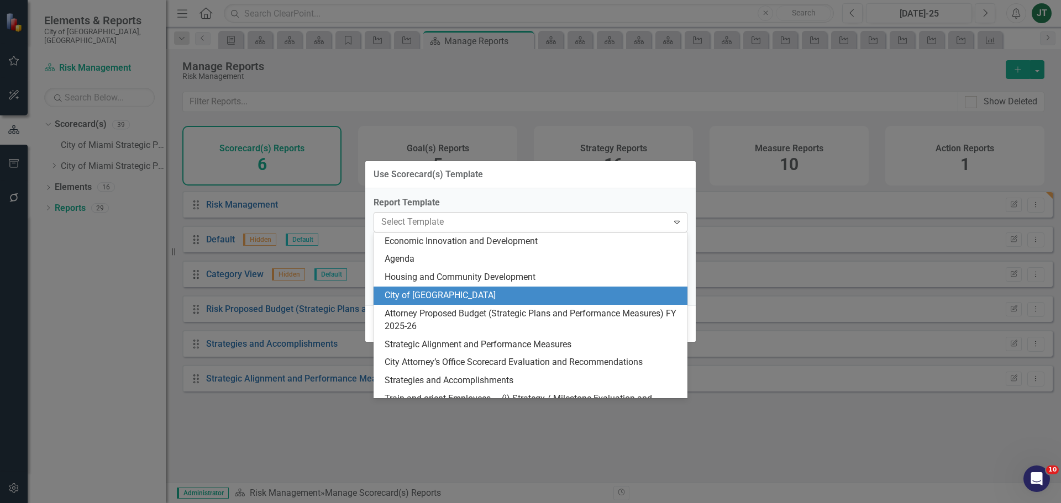
type input "x"
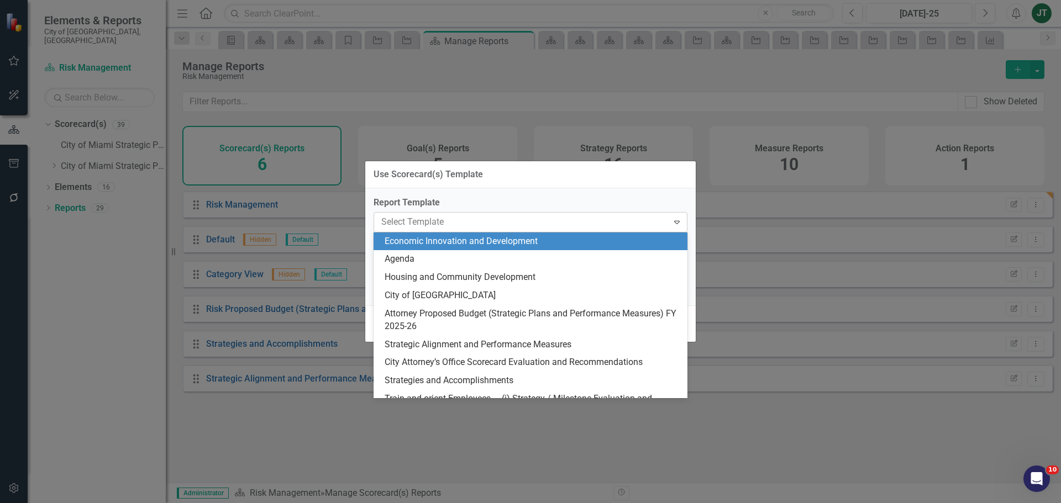
type input "c"
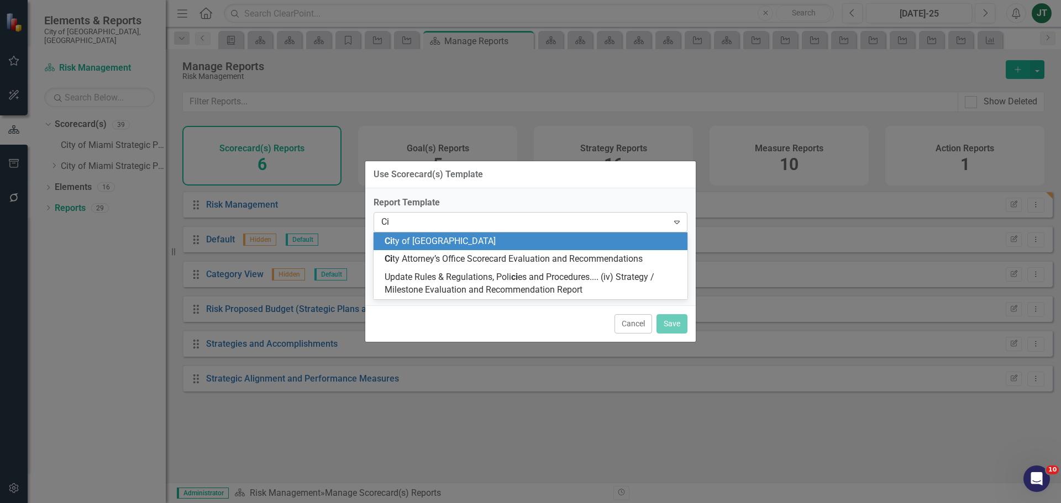
type input "C"
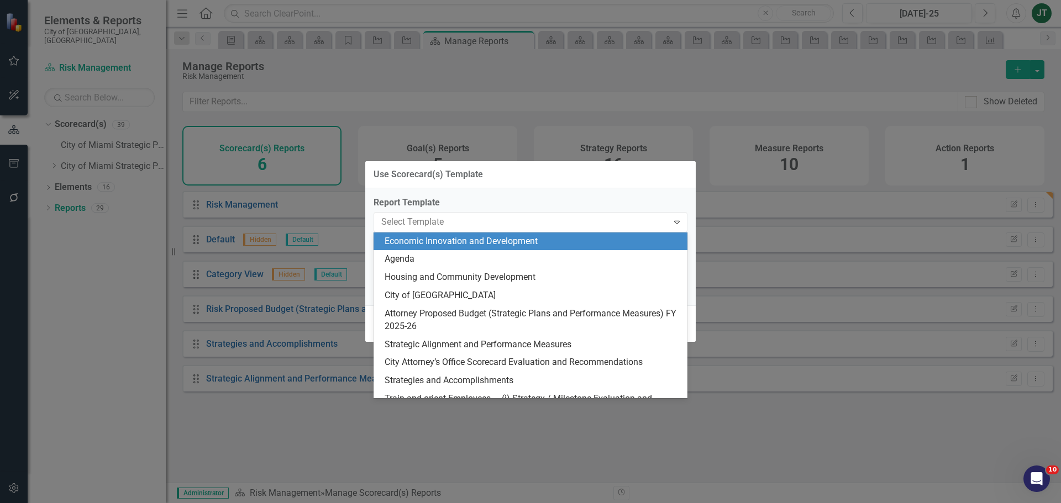
click at [539, 153] on div "Use Scorecard(s) Template Report Template 21 results available. Use Up and Down…" at bounding box center [531, 251] width 332 height 503
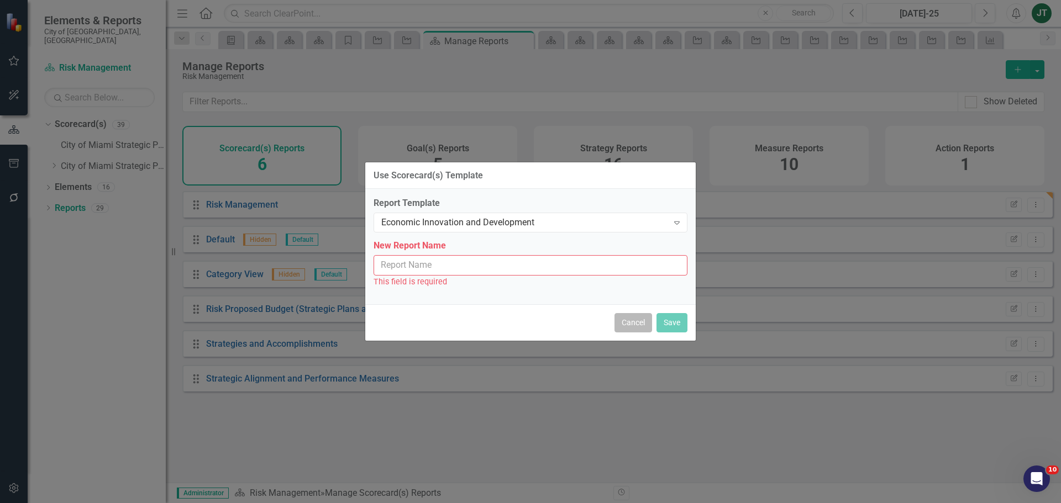
click at [634, 323] on button "Cancel" at bounding box center [633, 322] width 38 height 19
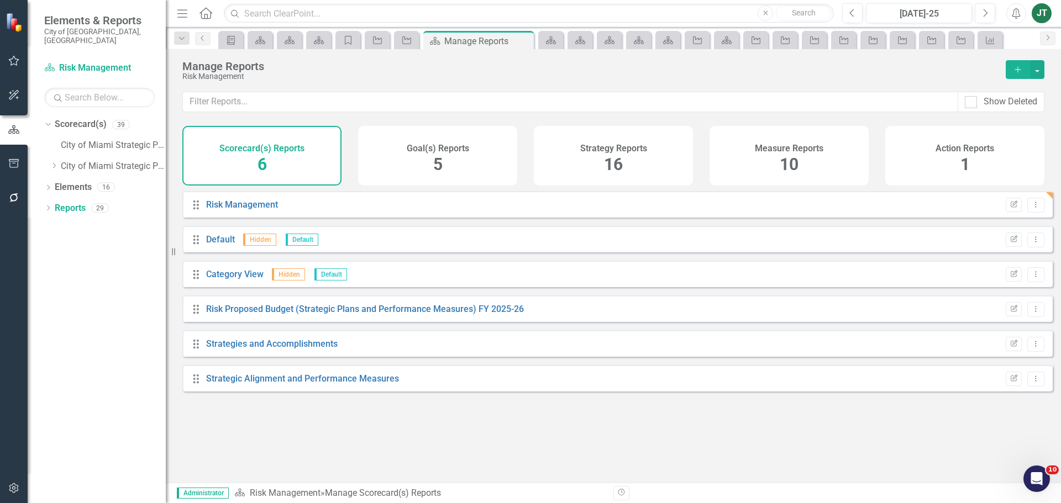
click at [461, 166] on div "Goal(s) Reports 5" at bounding box center [437, 156] width 159 height 60
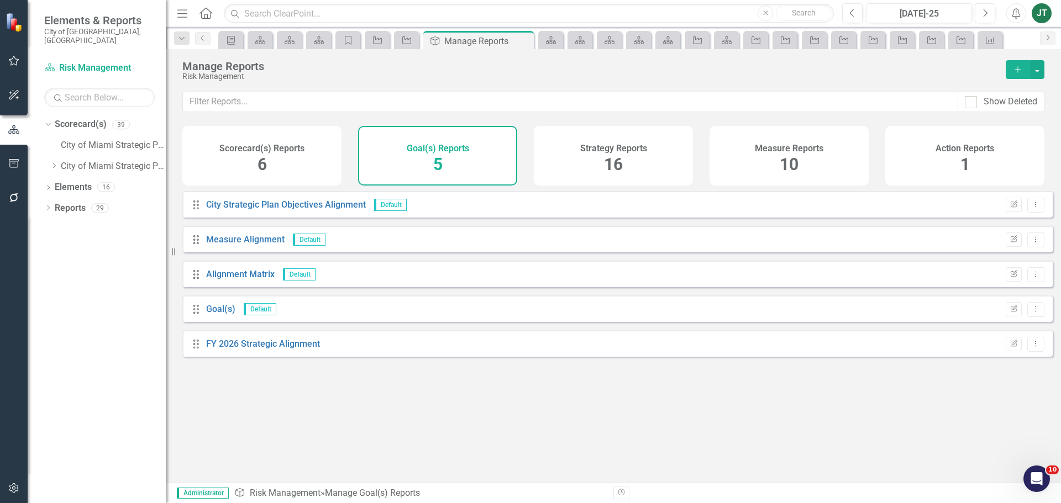
click at [1044, 67] on div "Manage Reports Risk Management Add" at bounding box center [613, 70] width 895 height 43
click at [1034, 69] on button "button" at bounding box center [1037, 69] width 14 height 19
click at [1007, 112] on link "Copy Add From Template" at bounding box center [991, 110] width 103 height 20
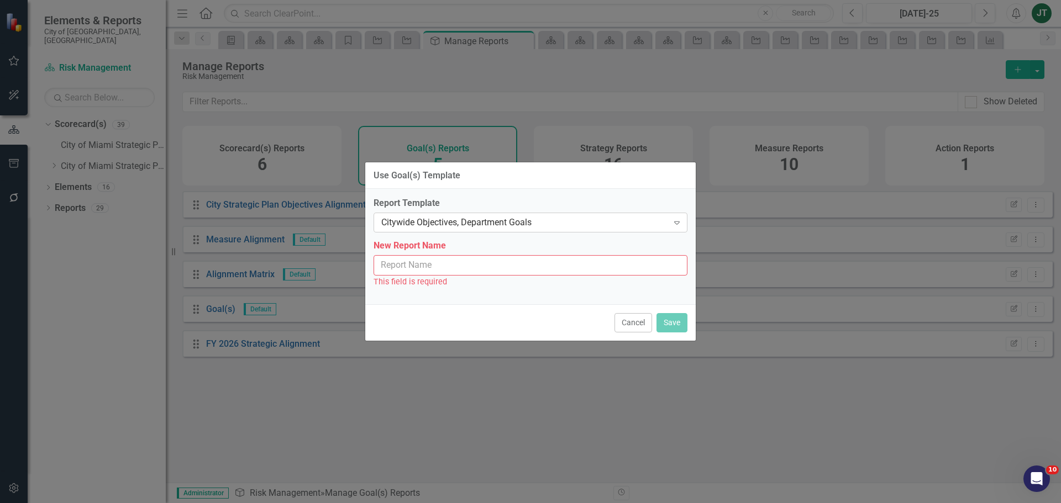
click at [450, 225] on div "Citywide Objectives, Department Goals" at bounding box center [524, 223] width 287 height 13
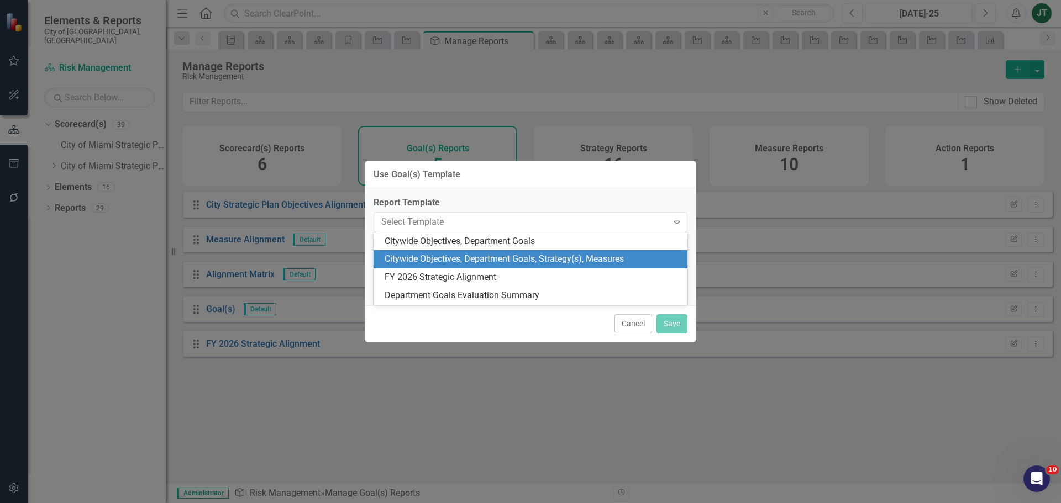
click at [462, 256] on div "Citywide Objectives, Department Goals, Strategy(s), Measures" at bounding box center [533, 259] width 296 height 13
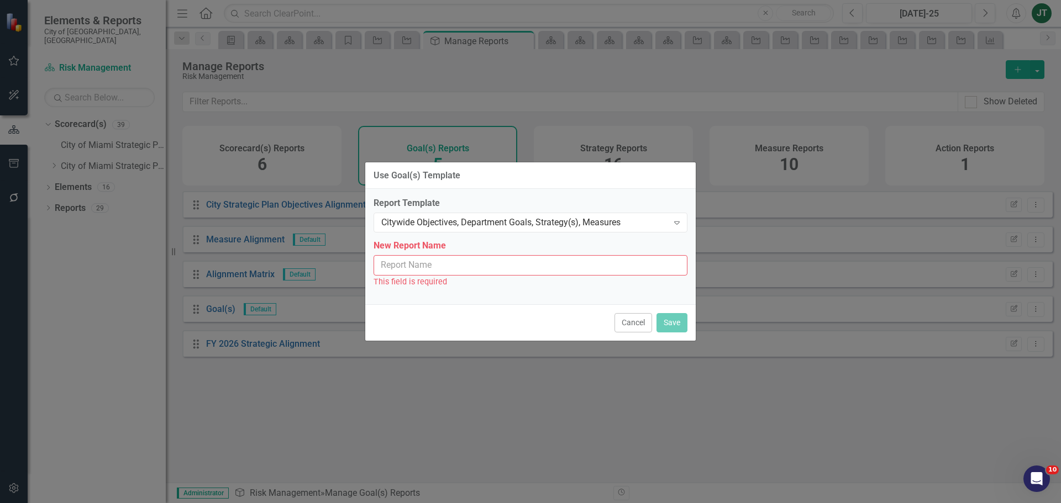
click at [476, 267] on input "New Report Name" at bounding box center [531, 265] width 314 height 20
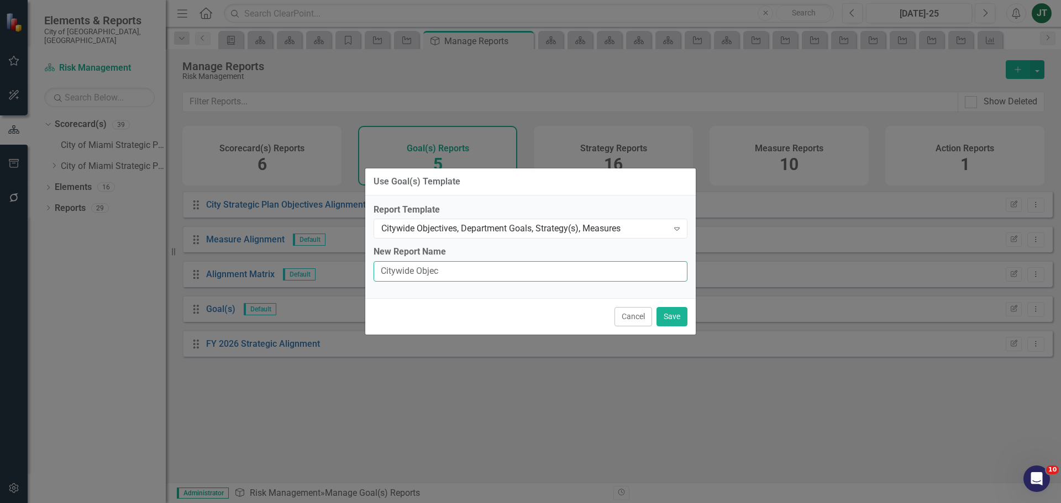
type input "Citywide Objectives, Department Goals, Strategy(s), Measures"
click at [685, 314] on button "Save" at bounding box center [671, 316] width 31 height 19
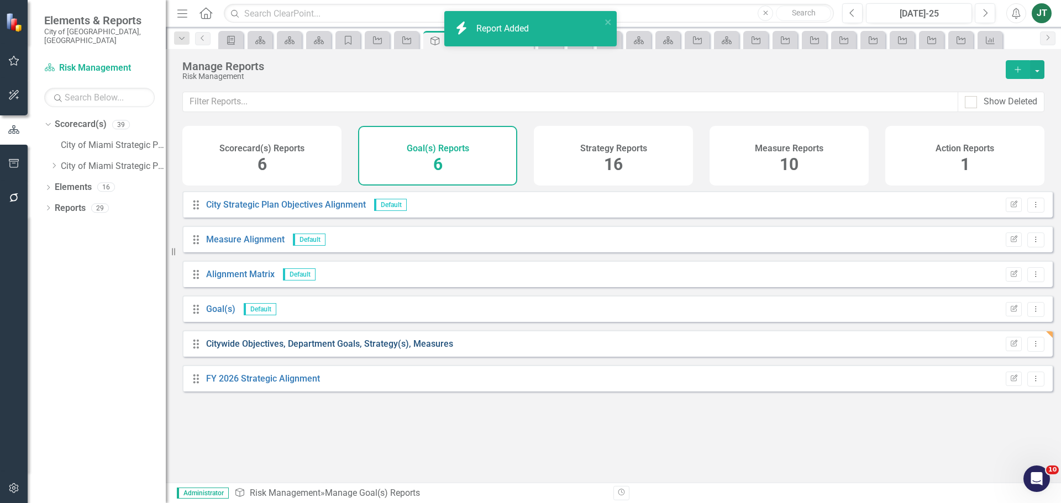
click at [419, 349] on link "Citywide Objectives, Department Goals, Strategy(s), Measures" at bounding box center [329, 344] width 247 height 10
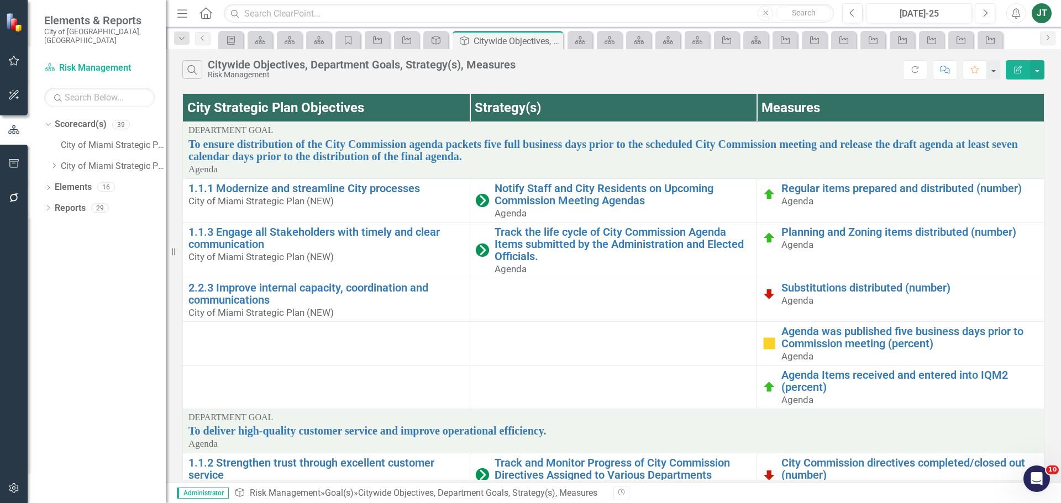
click at [1016, 67] on icon "button" at bounding box center [1018, 70] width 8 height 8
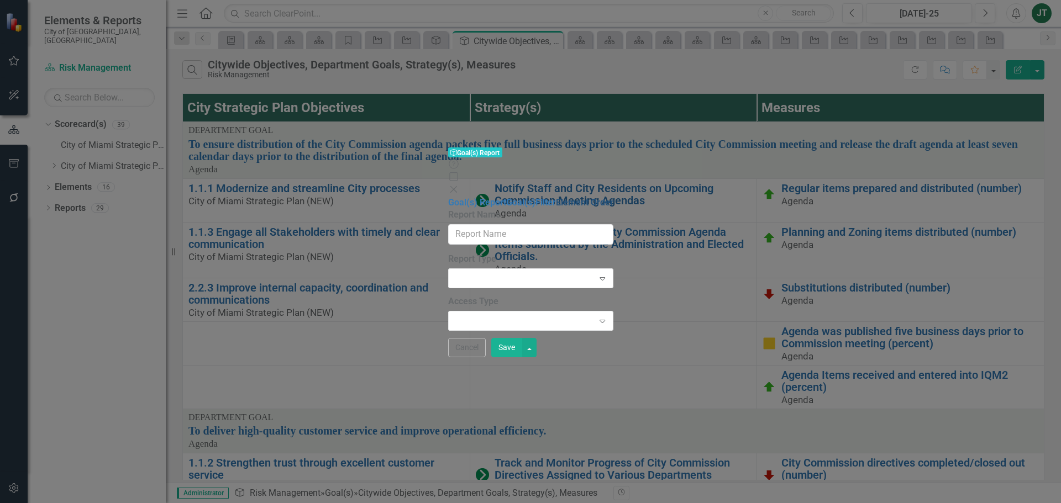
type input "Citywide Objectives, Department Goals, Strategy(s), Measures"
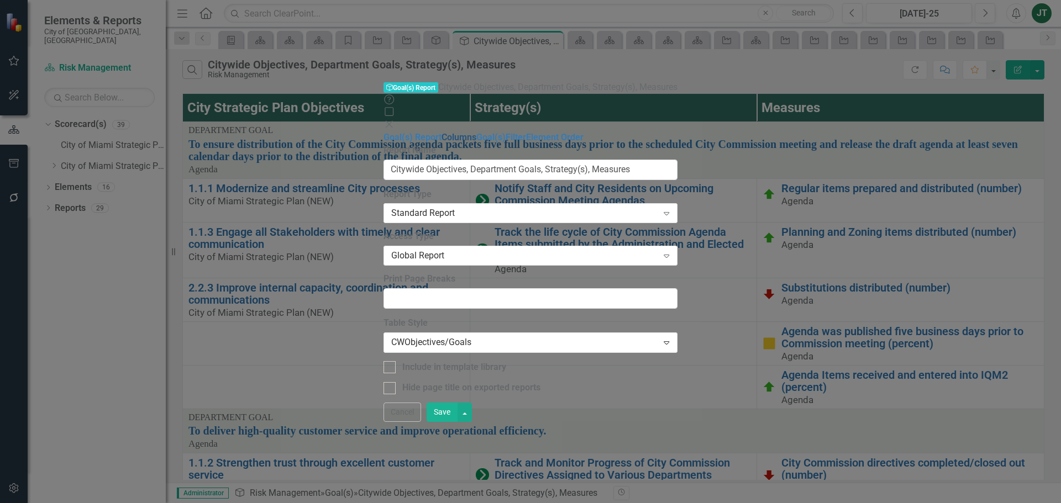
click at [441, 132] on link "Columns" at bounding box center [458, 137] width 35 height 10
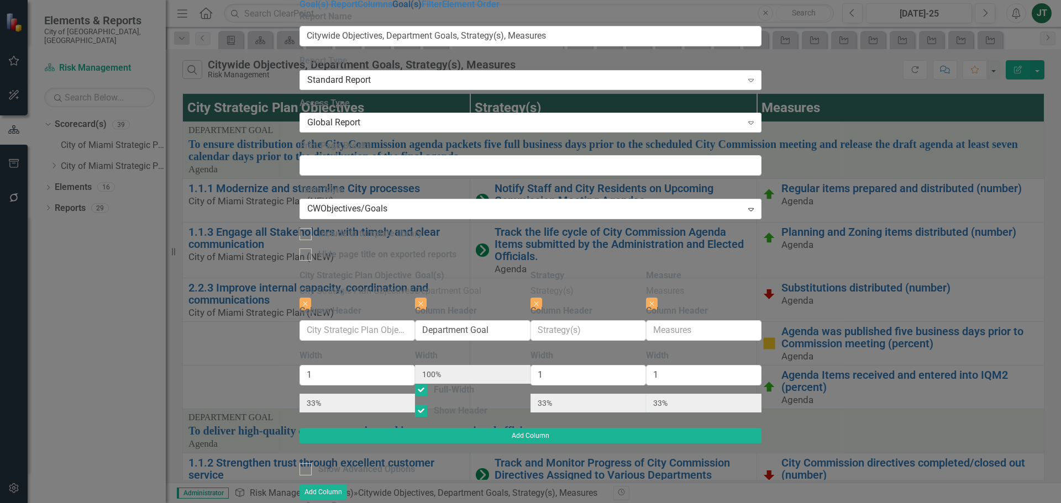
click at [392, 9] on link "Goal(s)" at bounding box center [406, 4] width 29 height 10
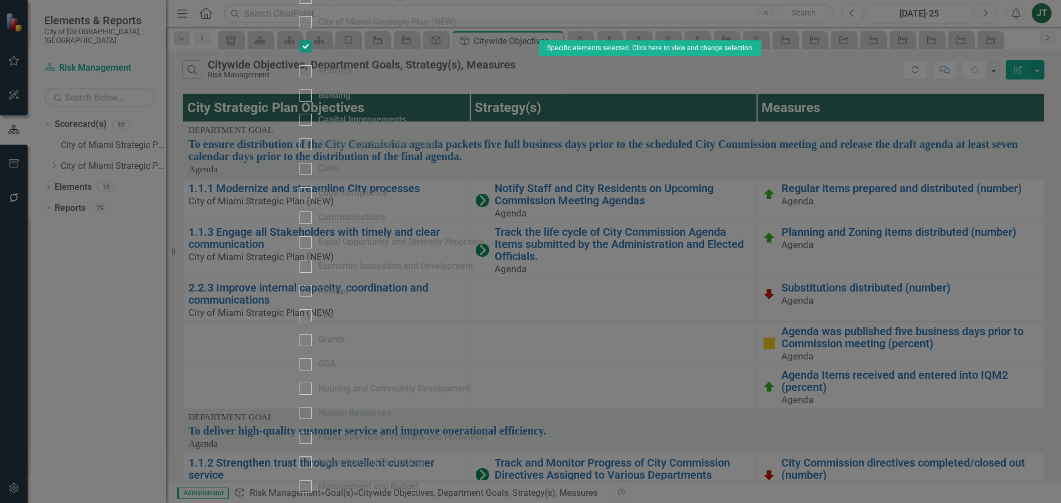
click at [349, 53] on div "Agenda" at bounding box center [333, 46] width 31 height 13
click at [307, 48] on input "Agenda" at bounding box center [302, 43] width 7 height 7
checkbox input "false"
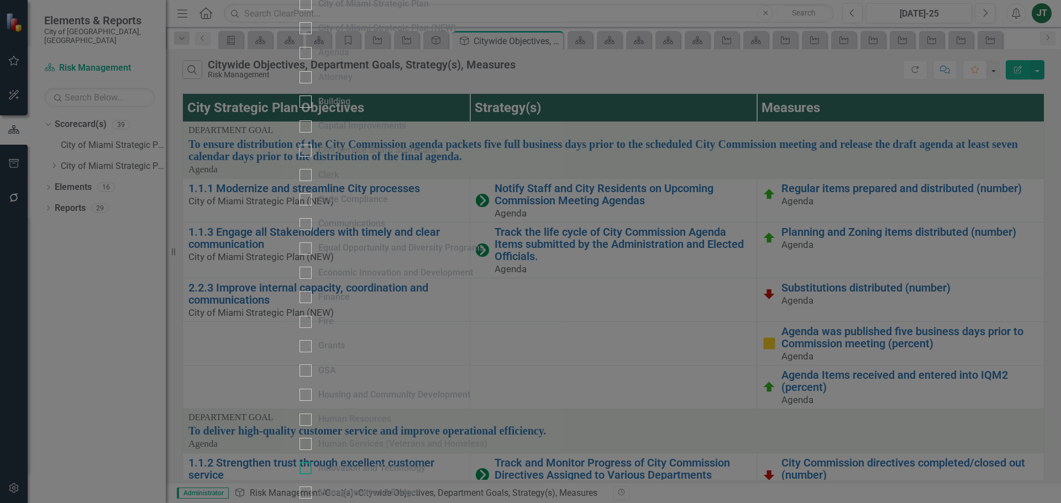
scroll to position [276, 0]
checkbox input "true"
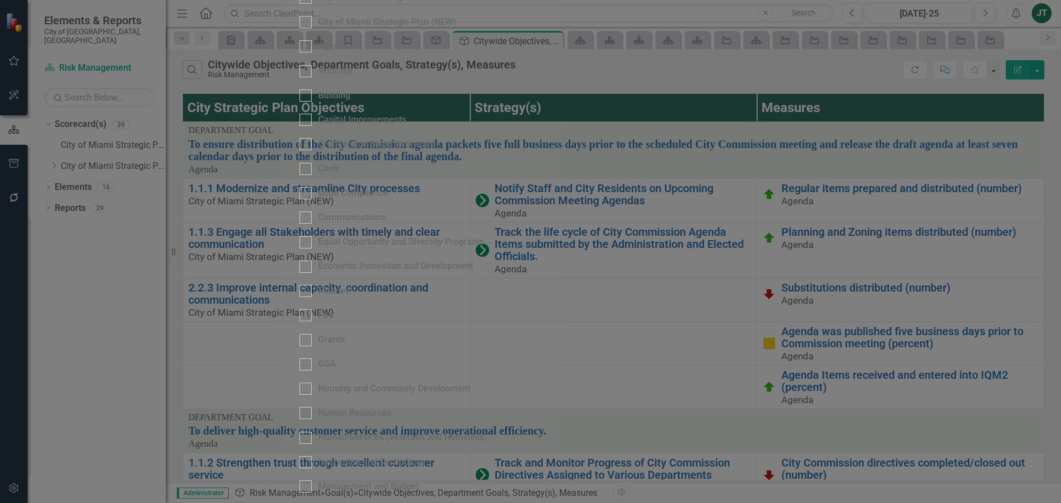
checkbox input "true"
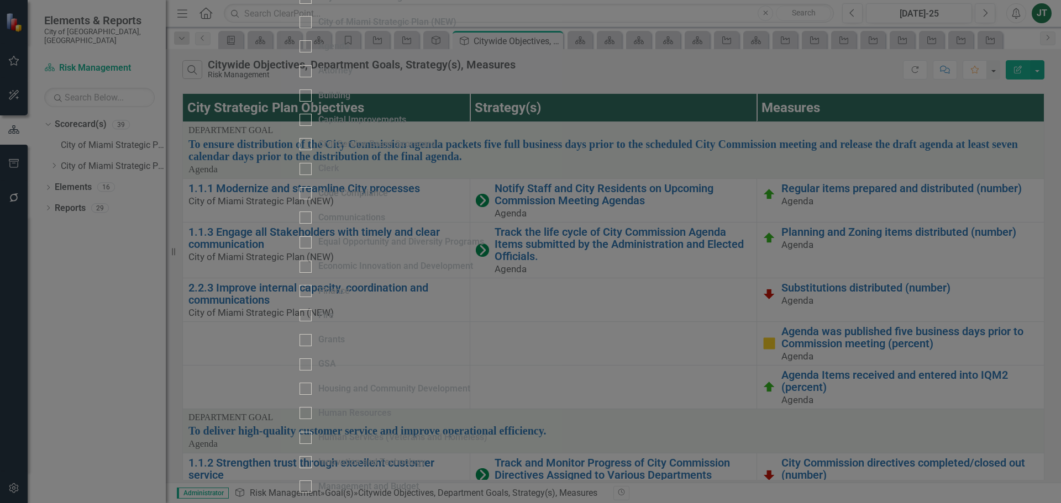
checkbox input "false"
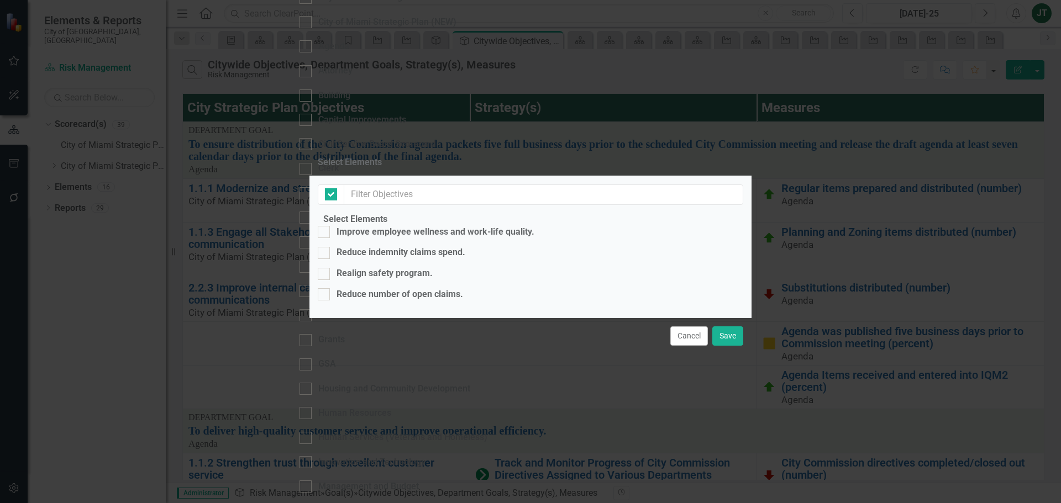
checkbox input "false"
click at [330, 226] on div at bounding box center [324, 232] width 12 height 12
click at [325, 226] on input "Improve employee wellness and work-life quality." at bounding box center [321, 229] width 7 height 7
checkbox input "true"
click at [325, 247] on input "Reduce indemnity claims spend." at bounding box center [321, 250] width 7 height 7
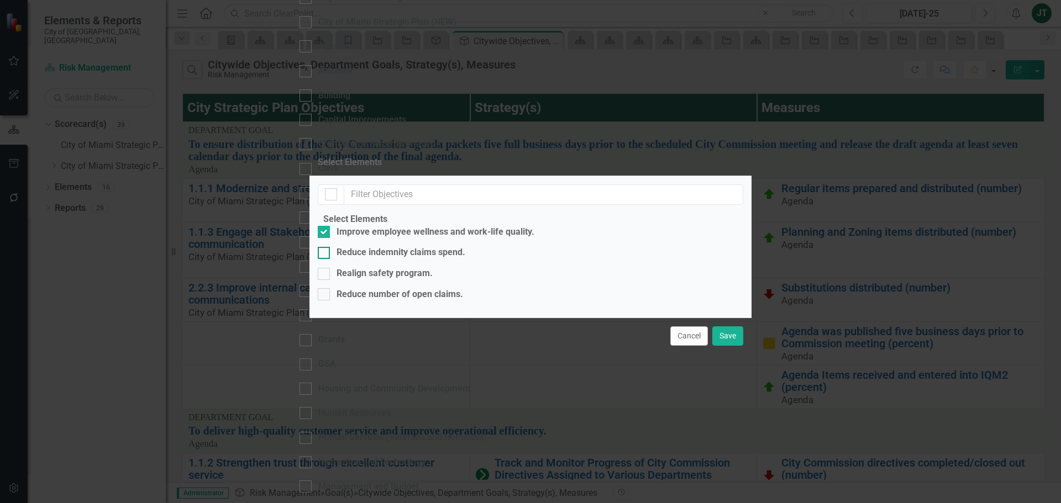
checkbox input "true"
click at [330, 268] on div at bounding box center [324, 274] width 12 height 12
click at [325, 268] on input "Realign safety program." at bounding box center [321, 271] width 7 height 7
checkbox input "true"
click at [325, 288] on input "Reduce number of open claims." at bounding box center [321, 291] width 7 height 7
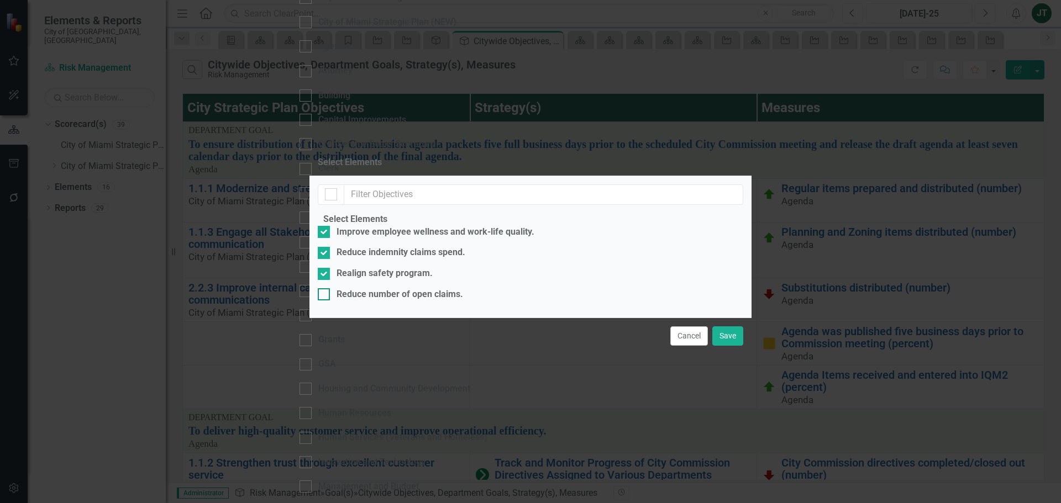
checkbox input "true"
drag, startPoint x: 729, startPoint y: 423, endPoint x: 879, endPoint y: 431, distance: 150.5
click at [730, 346] on button "Save" at bounding box center [727, 336] width 31 height 19
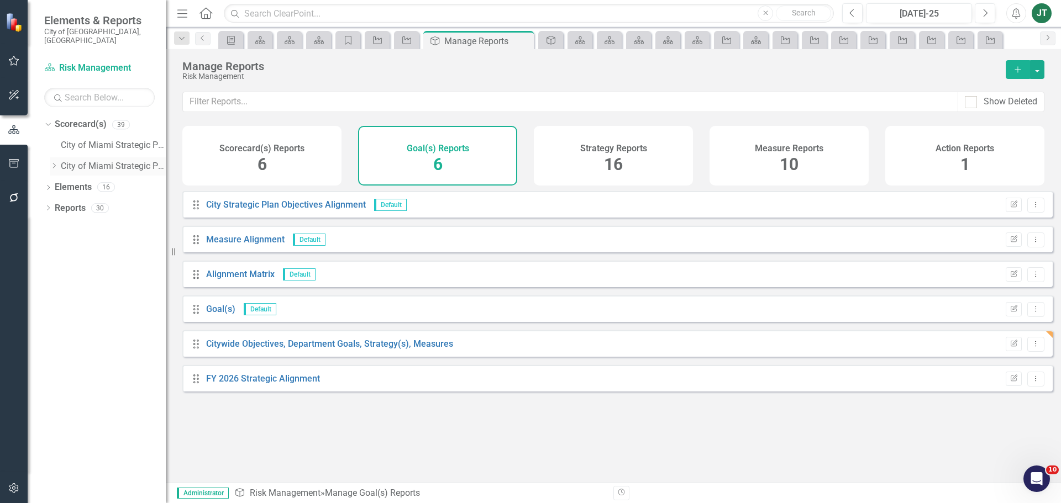
click at [58, 162] on icon "Dropdown" at bounding box center [54, 165] width 8 height 7
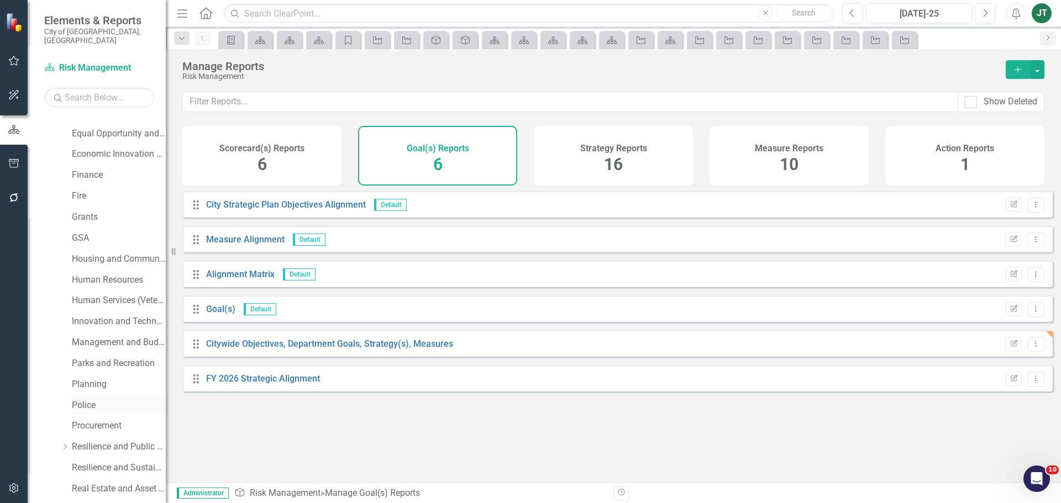
scroll to position [440, 0]
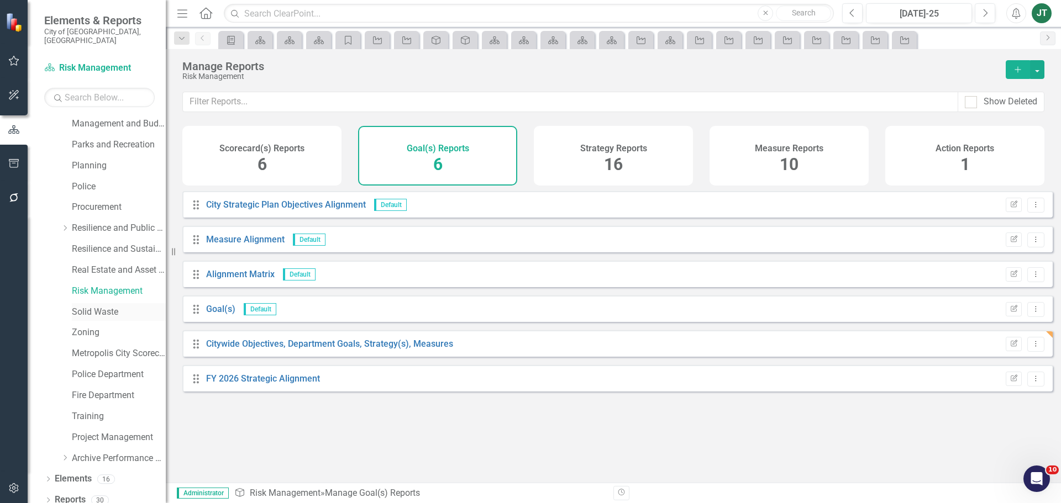
click at [90, 306] on link "Solid Waste" at bounding box center [119, 312] width 94 height 13
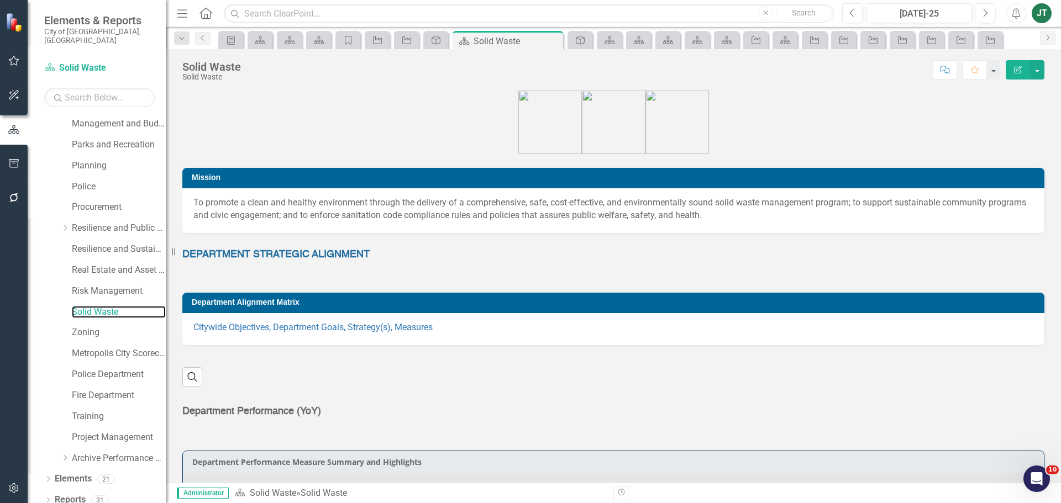
scroll to position [55, 0]
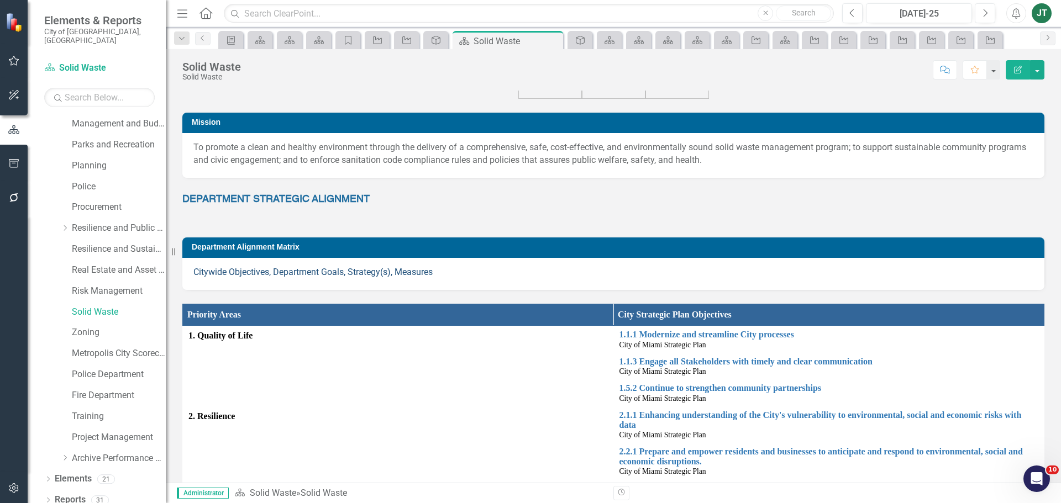
click at [288, 271] on link "Citywide Objectives, Department Goals, Strategy(s), Measures" at bounding box center [312, 272] width 239 height 10
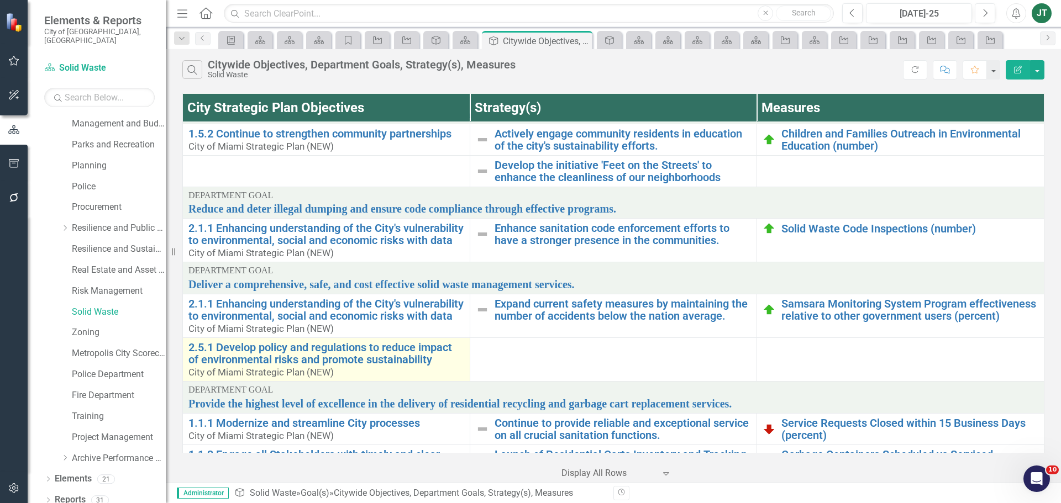
scroll to position [98, 0]
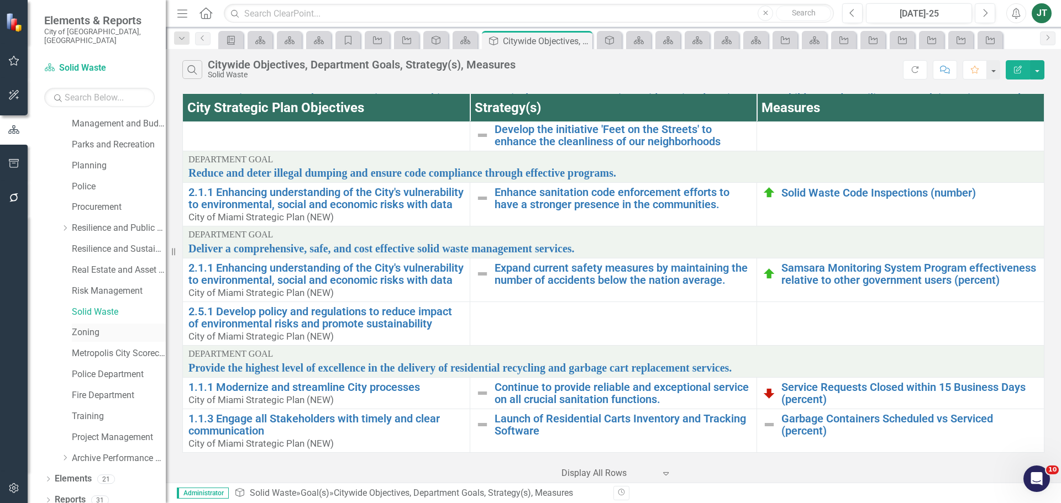
click at [87, 327] on link "Zoning" at bounding box center [119, 333] width 94 height 13
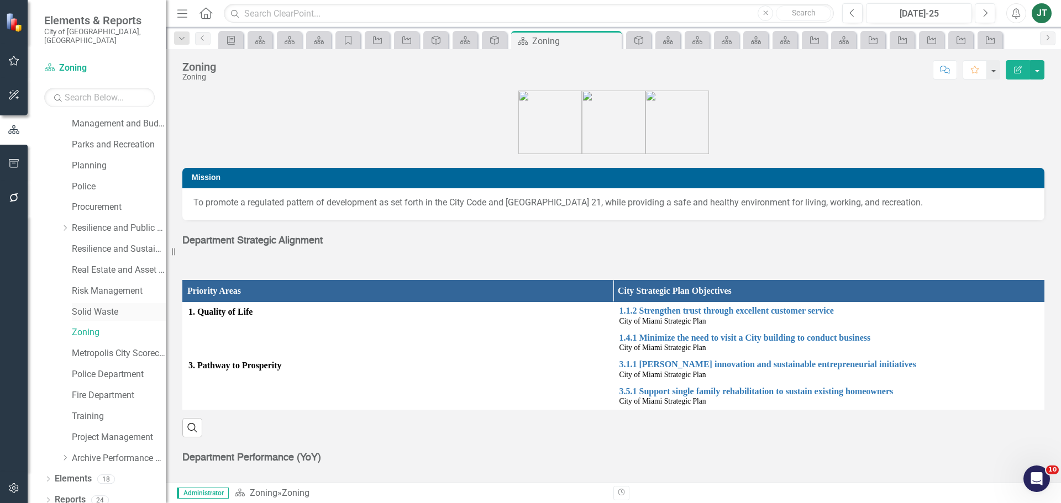
click at [76, 306] on link "Solid Waste" at bounding box center [119, 312] width 94 height 13
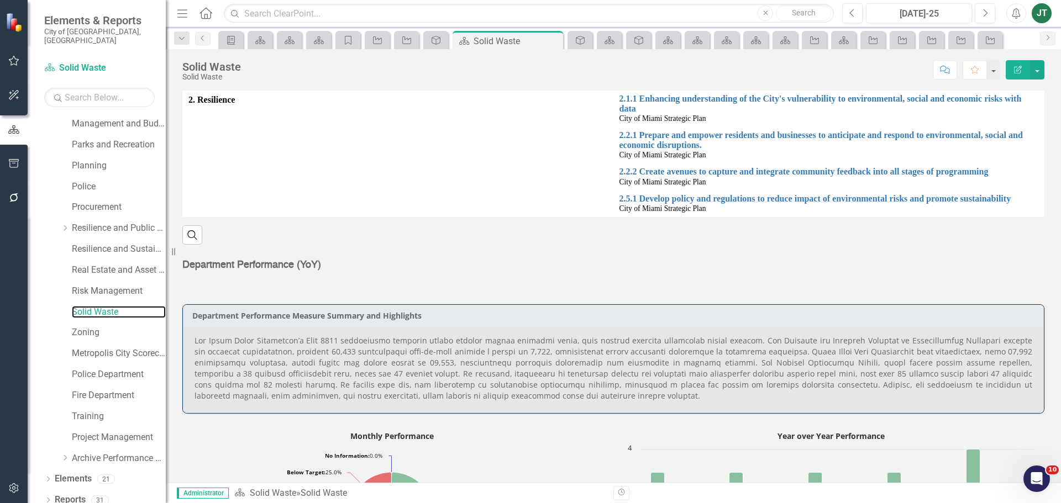
scroll to position [387, 0]
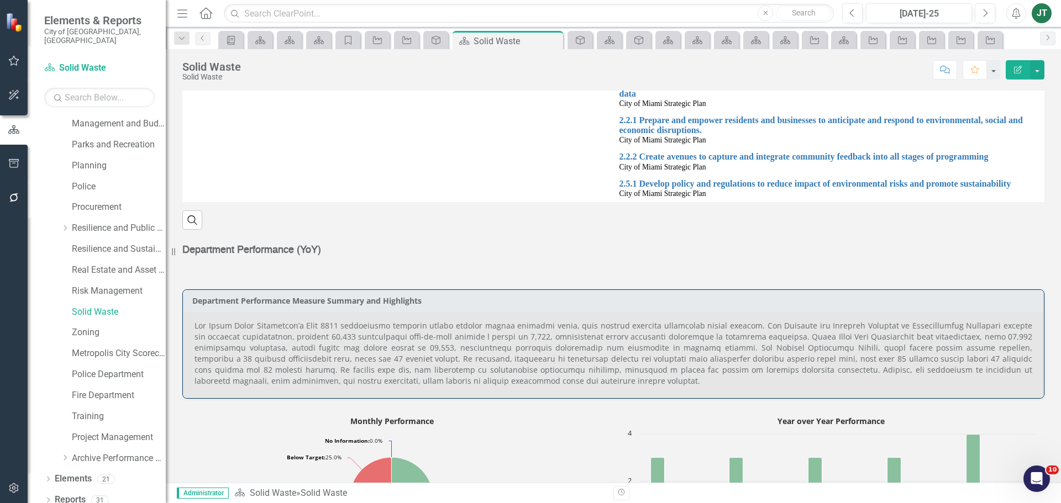
click at [297, 245] on strong "Department Performance (YoY)" at bounding box center [251, 250] width 139 height 10
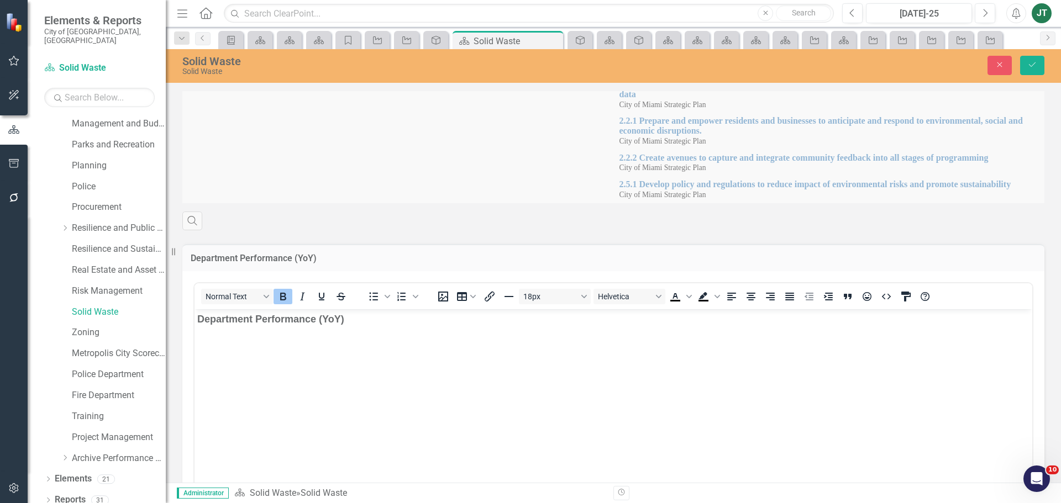
scroll to position [0, 0]
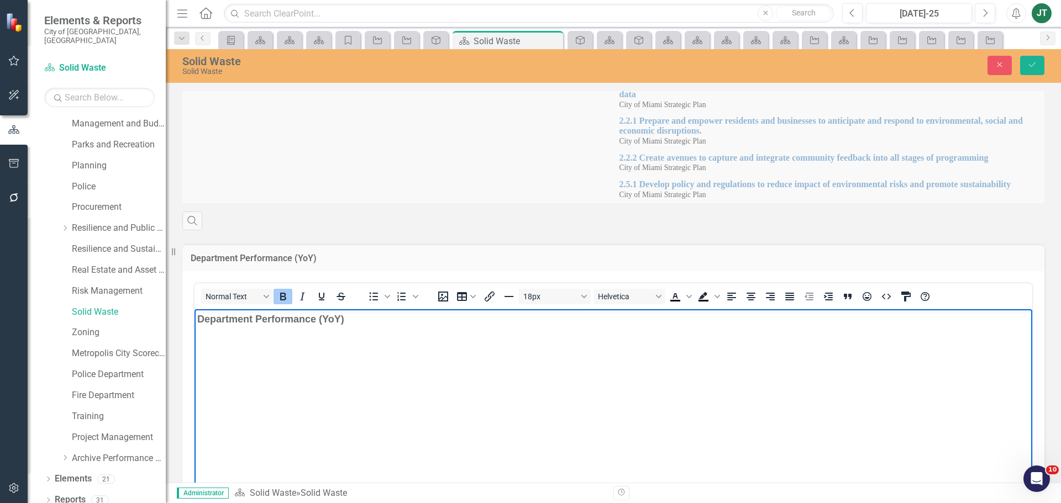
click at [318, 336] on body "Department Performance (YoY)" at bounding box center [613, 392] width 838 height 166
drag, startPoint x: 402, startPoint y: 325, endPoint x: 65, endPoint y: 323, distance: 337.6
click at [194, 323] on html "Department Performance (YoY)" at bounding box center [613, 392] width 838 height 166
drag, startPoint x: 495, startPoint y: 322, endPoint x: 342, endPoint y: 612, distance: 328.0
click at [194, 312] on html "DEPARTMENT PERFORMANCE (MONTHLY & YEARLY)" at bounding box center [613, 392] width 838 height 166
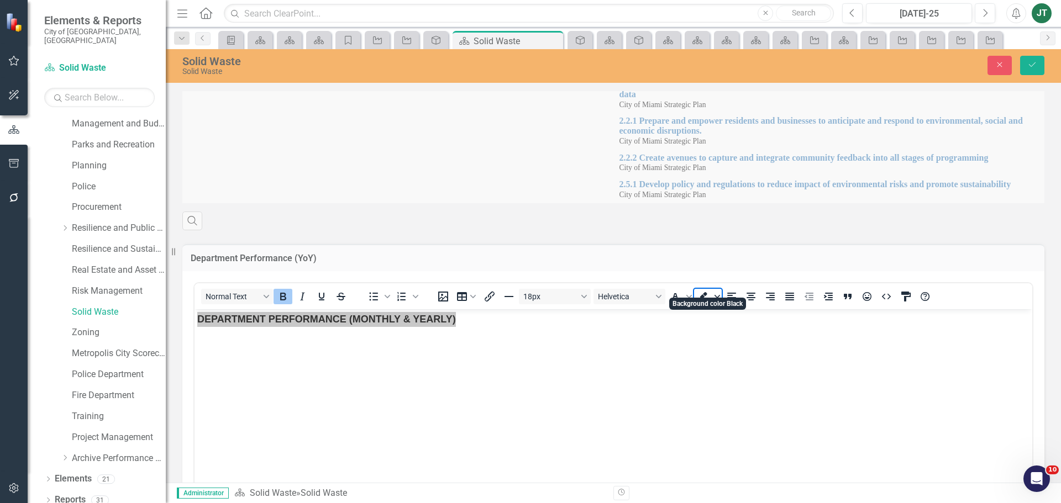
click at [714, 289] on span "Background color Black" at bounding box center [717, 296] width 9 height 15
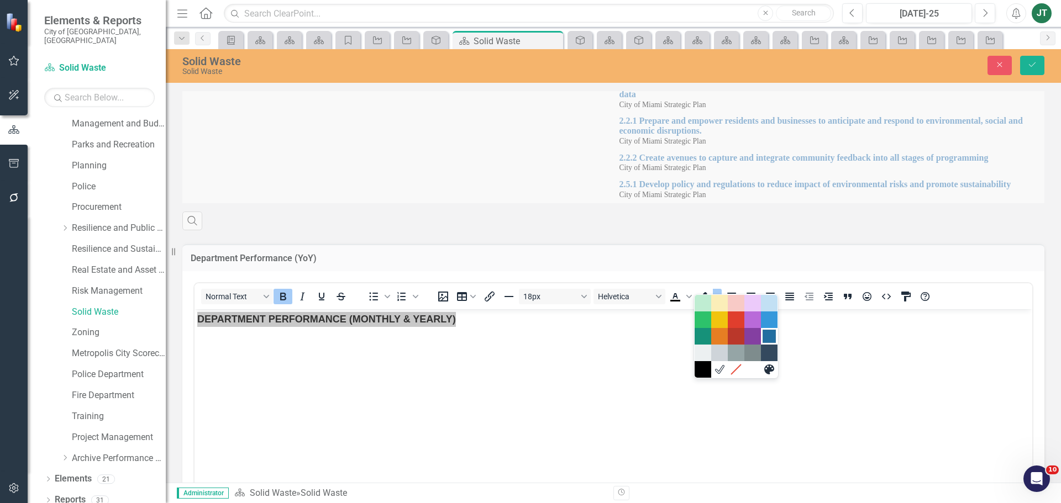
click at [771, 336] on div "Dark Blue" at bounding box center [768, 336] width 13 height 13
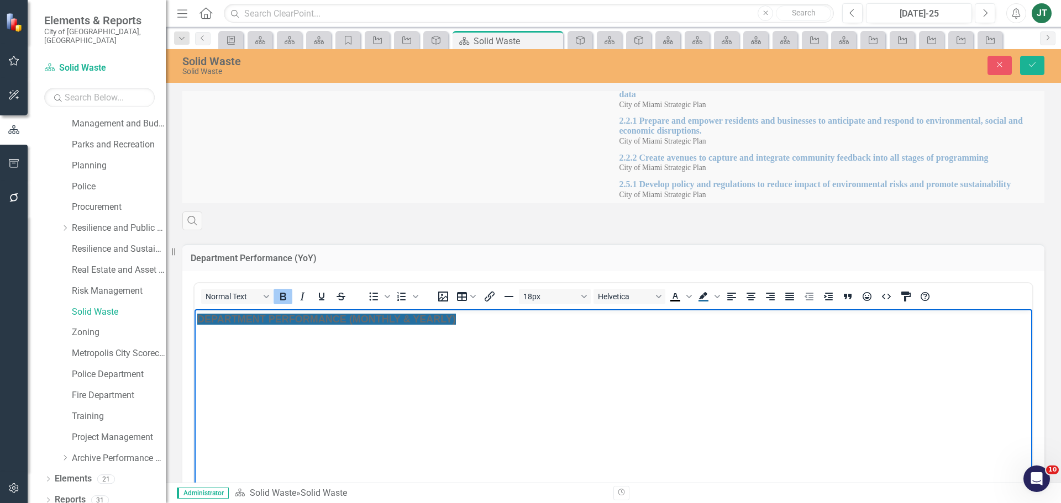
click at [860, 351] on body "DEPARTMENT PERFORMANCE (MONTHLY & YEARLY)" at bounding box center [613, 392] width 838 height 166
click at [714, 289] on span "Background color Dark Blue" at bounding box center [717, 296] width 9 height 15
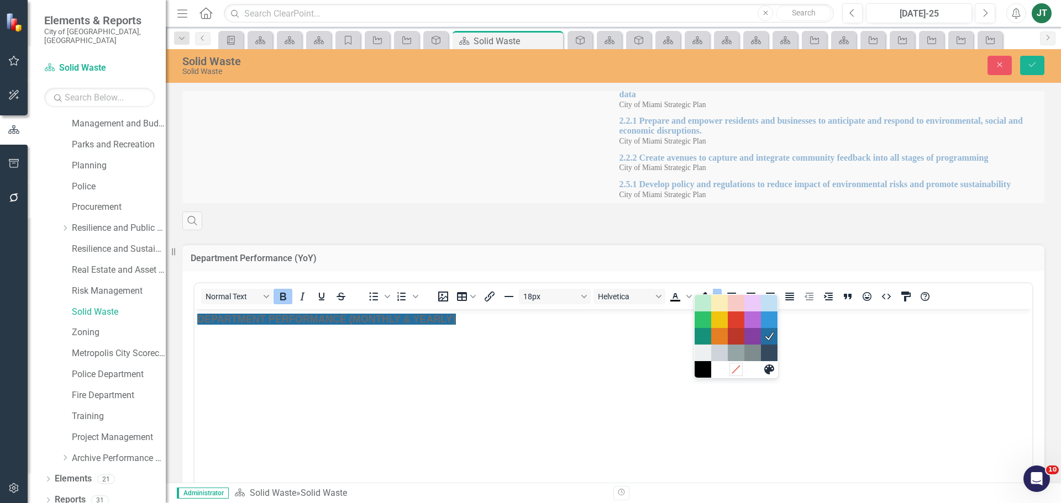
click at [738, 372] on icon "Remove color" at bounding box center [735, 369] width 10 height 10
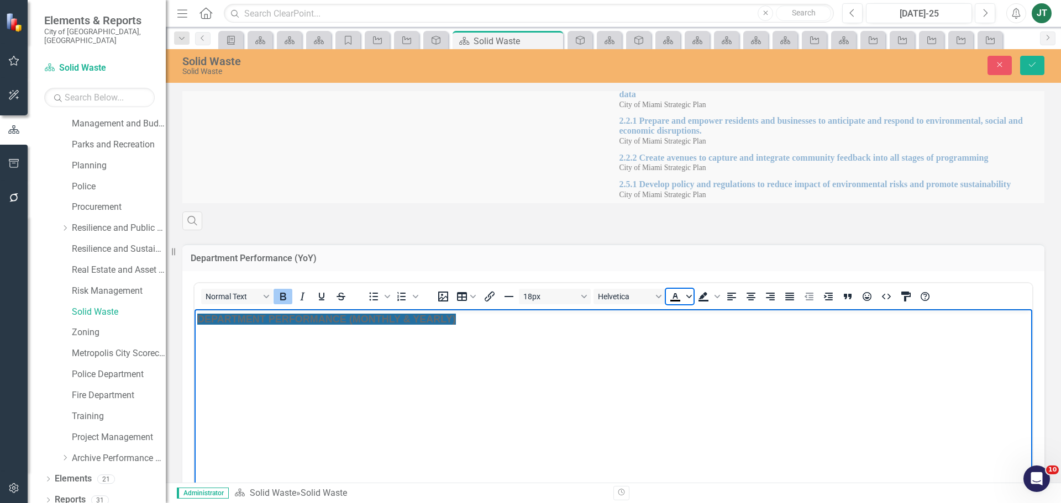
click at [687, 294] on icon "Text color Black" at bounding box center [689, 297] width 6 height 6
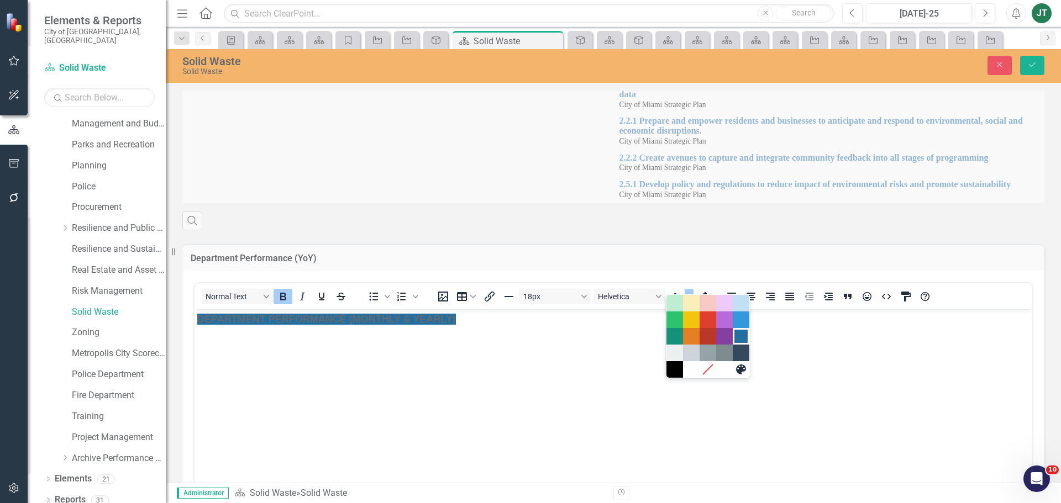
drag, startPoint x: 741, startPoint y: 335, endPoint x: 426, endPoint y: 41, distance: 431.2
click at [741, 335] on div "Dark Blue" at bounding box center [740, 336] width 13 height 13
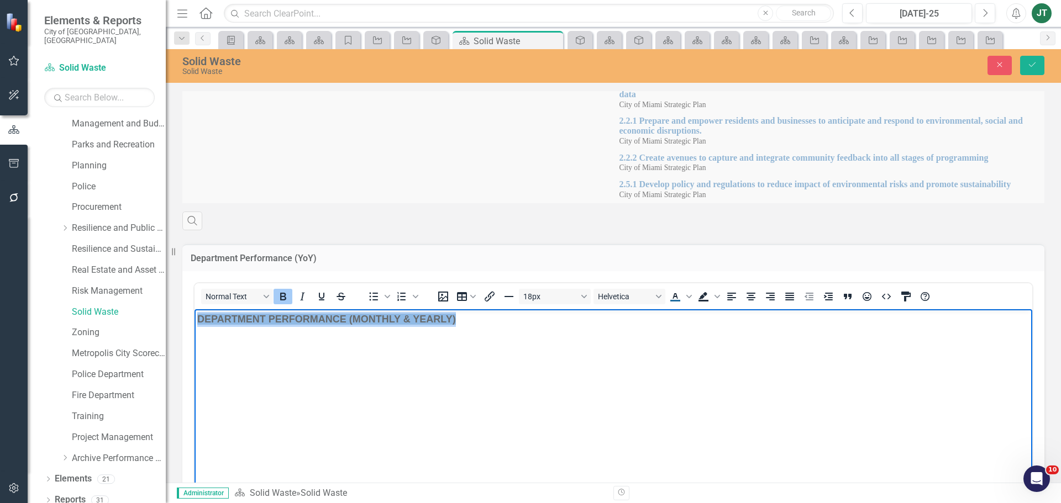
drag, startPoint x: 499, startPoint y: 330, endPoint x: 371, endPoint y: 619, distance: 316.3
click at [194, 320] on html "DEPARTMENT PERFORMANCE (MONTHLY & YEARLY) ﻿" at bounding box center [613, 392] width 838 height 166
click at [675, 293] on icon "Text color Dark Blue" at bounding box center [674, 296] width 5 height 6
click at [669, 329] on body "DEPARTMENT PERFORMANCE (MONTHLY & YEARLY)" at bounding box center [613, 392] width 838 height 166
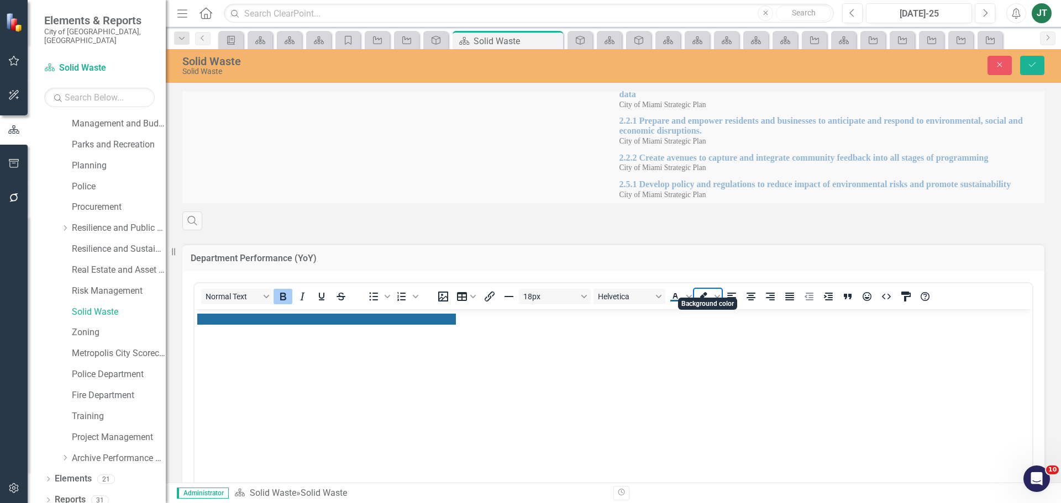
click at [705, 292] on icon "Background color" at bounding box center [702, 295] width 9 height 7
click at [720, 289] on span "Background color" at bounding box center [717, 296] width 9 height 15
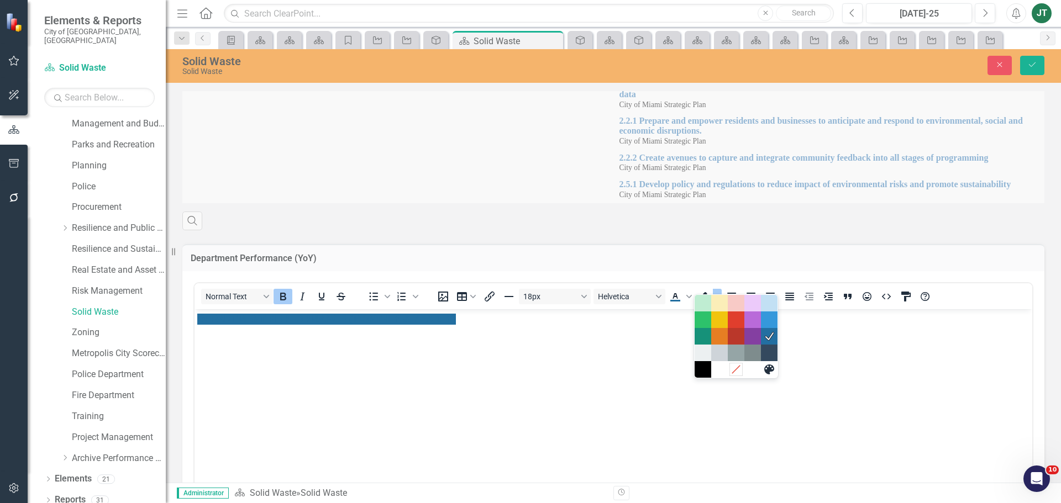
drag, startPoint x: 741, startPoint y: 369, endPoint x: 539, endPoint y: 70, distance: 361.4
click at [741, 369] on div "Remove color" at bounding box center [735, 369] width 13 height 13
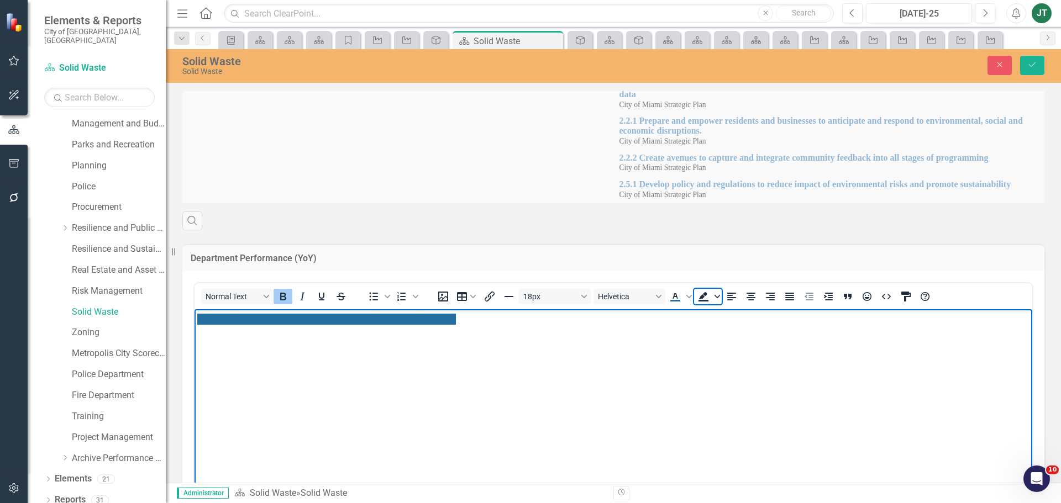
click at [717, 290] on span "Background color" at bounding box center [717, 296] width 9 height 15
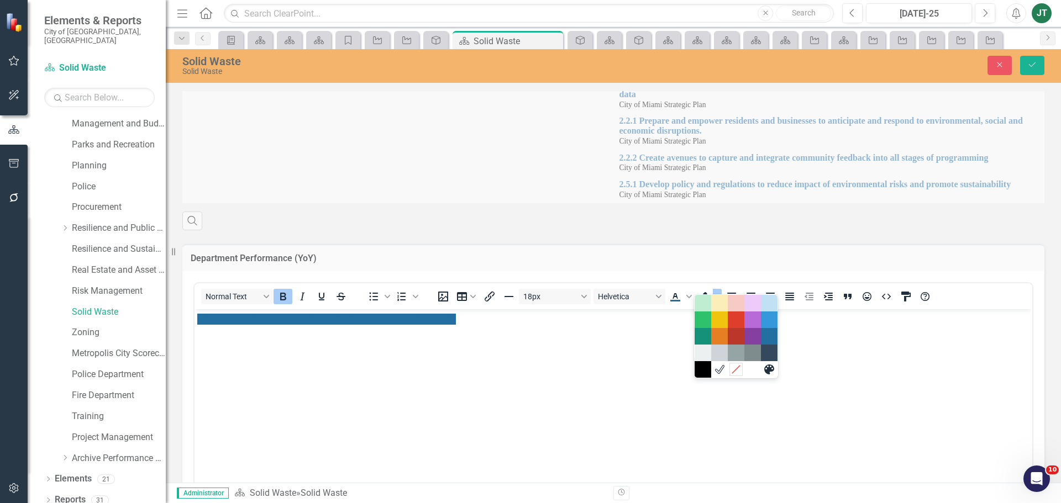
click at [734, 370] on icon "Remove color" at bounding box center [735, 369] width 10 height 10
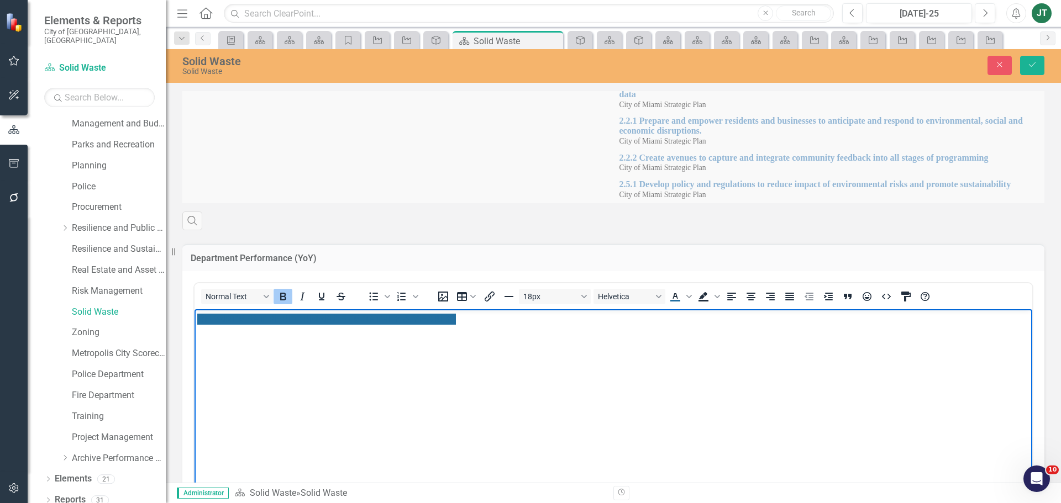
click at [427, 328] on body "DEPARTMENT PERFORMANCE (MONTHLY & YEARLY) ﻿ ﻿" at bounding box center [613, 392] width 838 height 166
drag, startPoint x: 480, startPoint y: 318, endPoint x: 117, endPoint y: 315, distance: 363.0
click at [194, 315] on html "DEPARTMENT PERFORMANCE (MONTHLY & YEARLY)" at bounding box center [613, 392] width 838 height 166
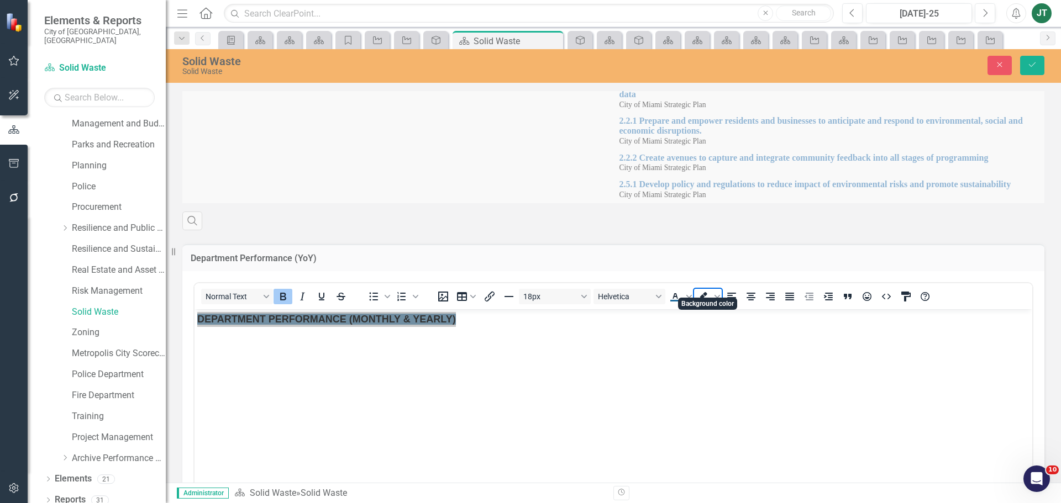
click at [704, 290] on icon "Background color" at bounding box center [703, 296] width 13 height 13
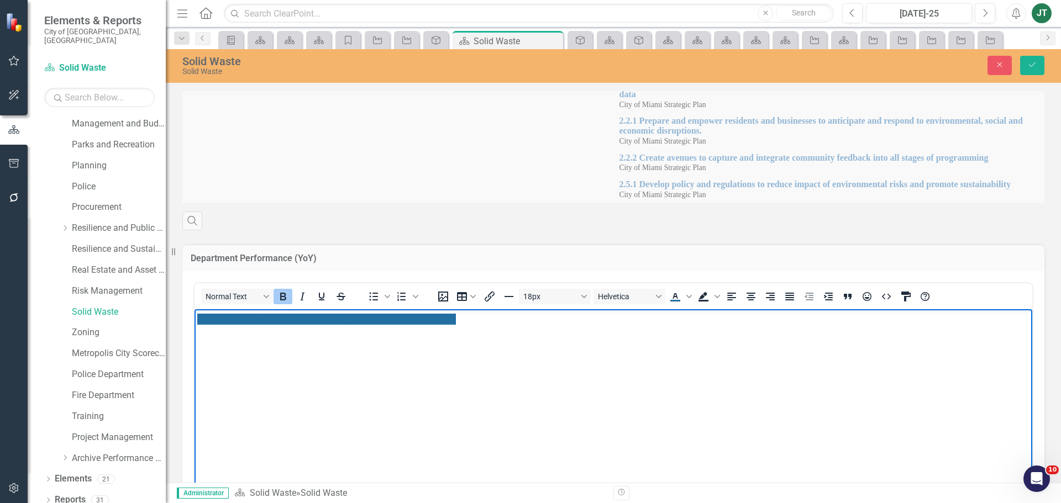
click at [667, 372] on body "DEPARTMENT PERFORMANCE (MONTHLY & YEARLY)" at bounding box center [613, 392] width 838 height 166
drag, startPoint x: 504, startPoint y: 327, endPoint x: 313, endPoint y: 321, distance: 190.7
click at [194, 319] on html "DEPARTMENT PERFORMANCE (MONTHLY & YEARLY)" at bounding box center [613, 392] width 838 height 166
click at [718, 295] on icon "Background color" at bounding box center [717, 296] width 6 height 3
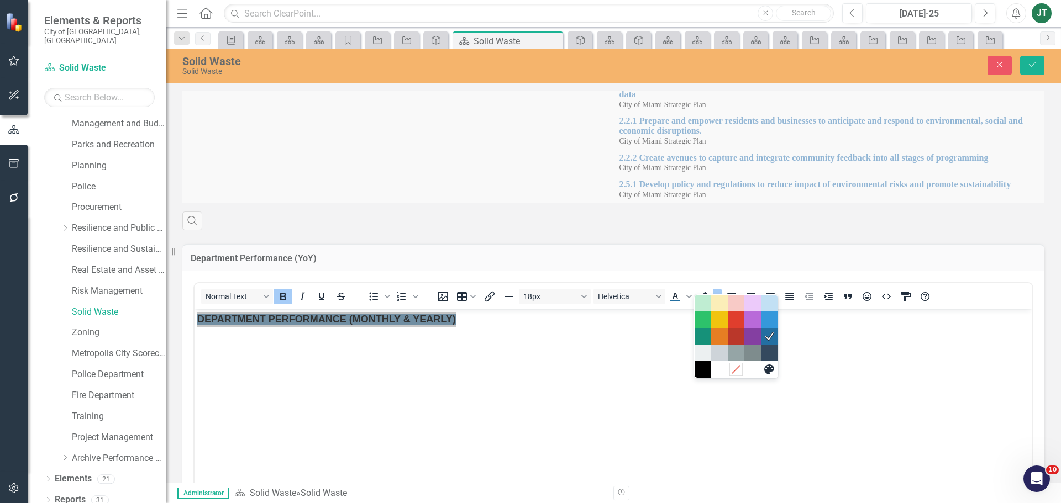
click at [740, 370] on icon "Remove color" at bounding box center [735, 369] width 10 height 10
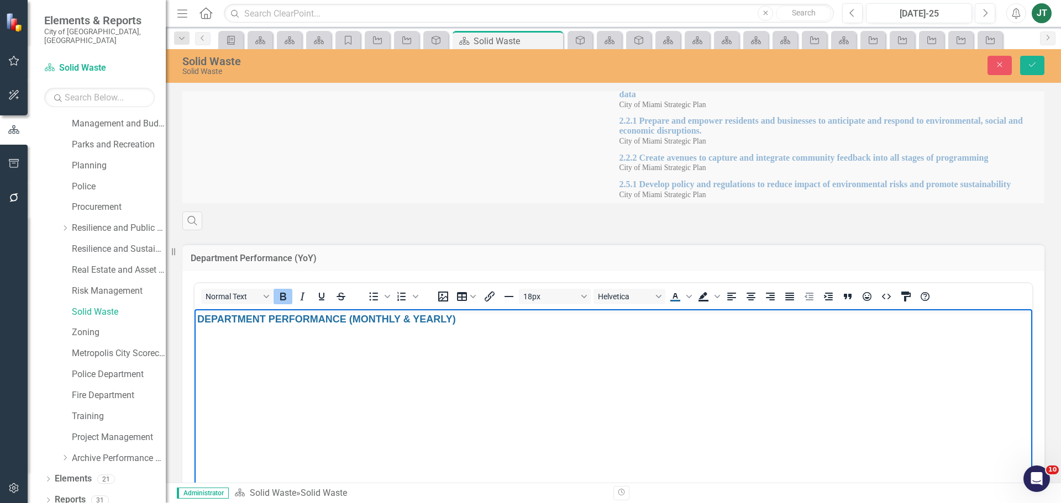
click at [641, 376] on body "DEPARTMENT PERFORMANCE (MONTHLY & YEARLY)" at bounding box center [613, 392] width 838 height 166
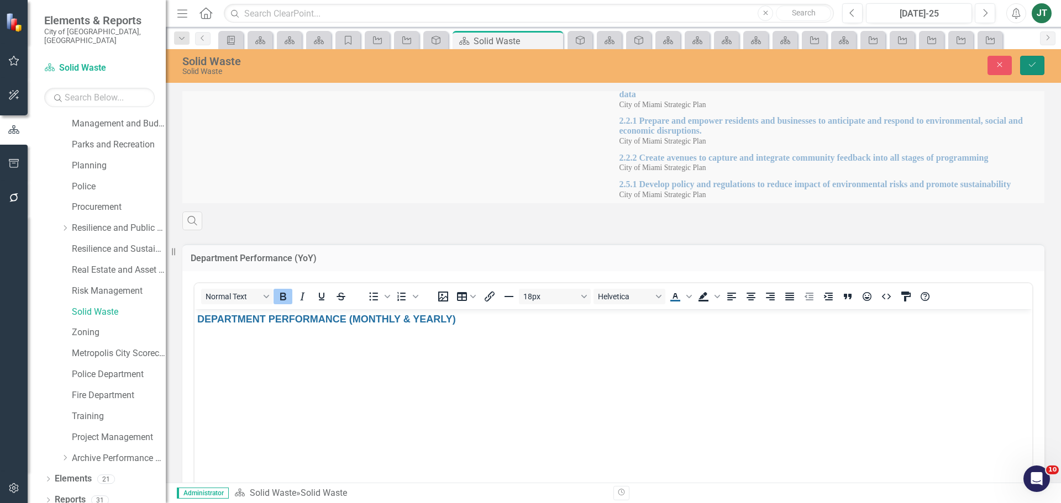
click at [1025, 62] on button "Save" at bounding box center [1032, 65] width 24 height 19
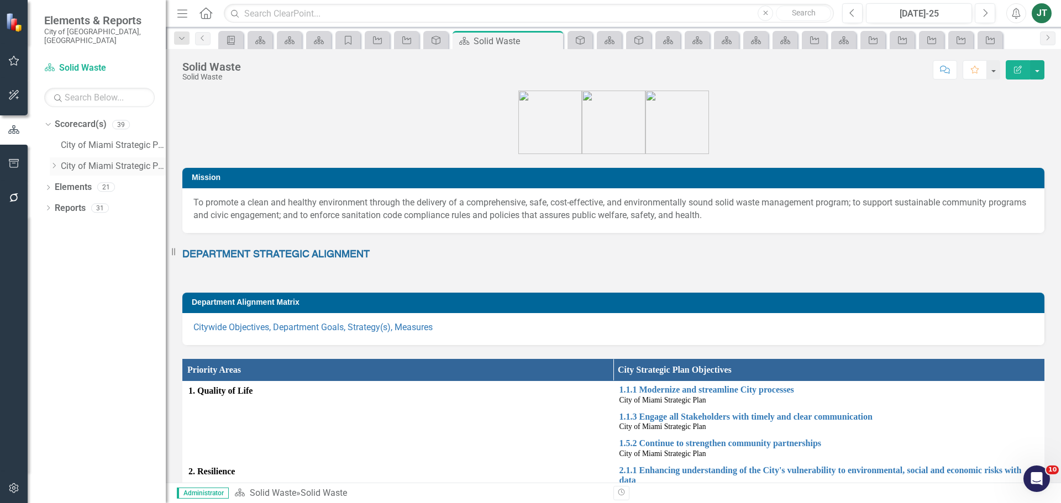
click at [52, 162] on icon "Dropdown" at bounding box center [54, 165] width 8 height 7
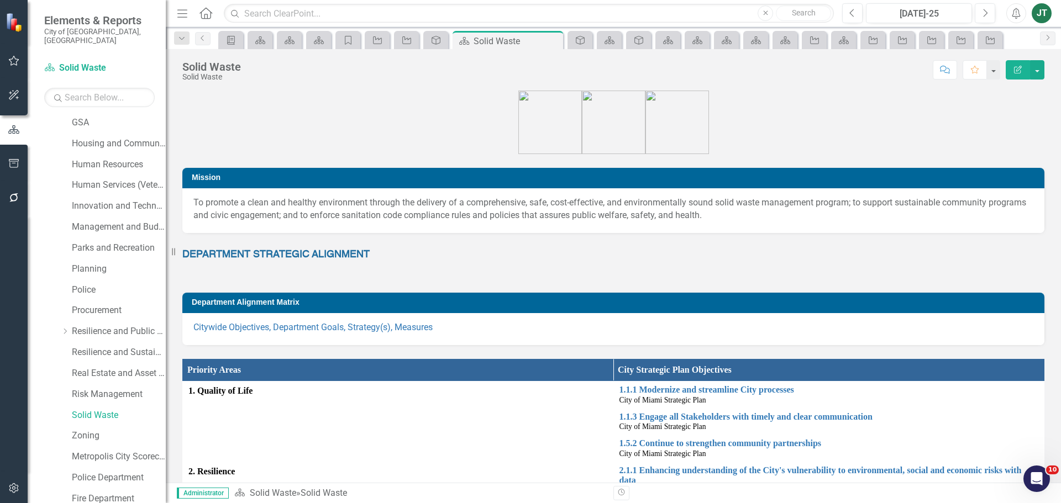
scroll to position [440, 0]
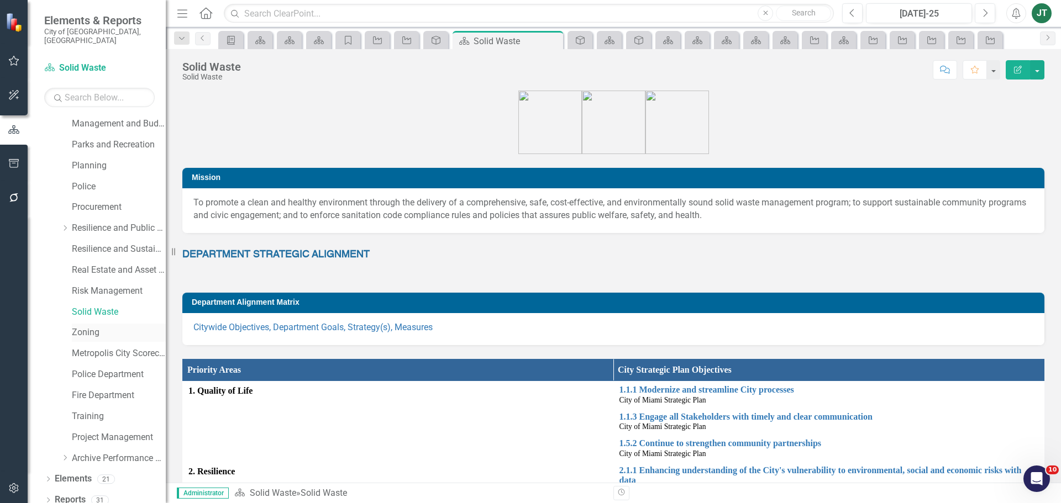
click at [86, 327] on link "Zoning" at bounding box center [119, 333] width 94 height 13
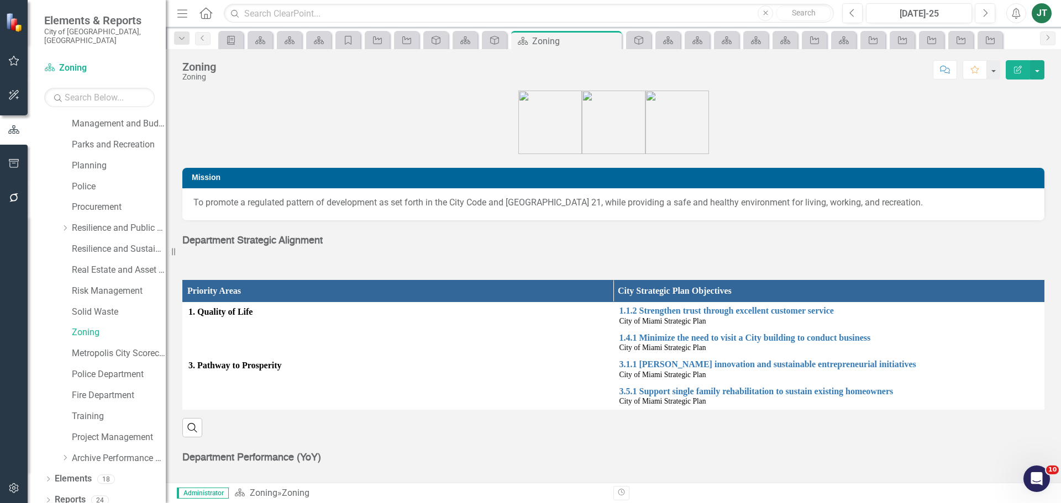
click at [276, 240] on span "Department Strategic Alignment" at bounding box center [252, 241] width 140 height 10
click at [276, 241] on span "Department Strategic Alignment" at bounding box center [252, 241] width 140 height 10
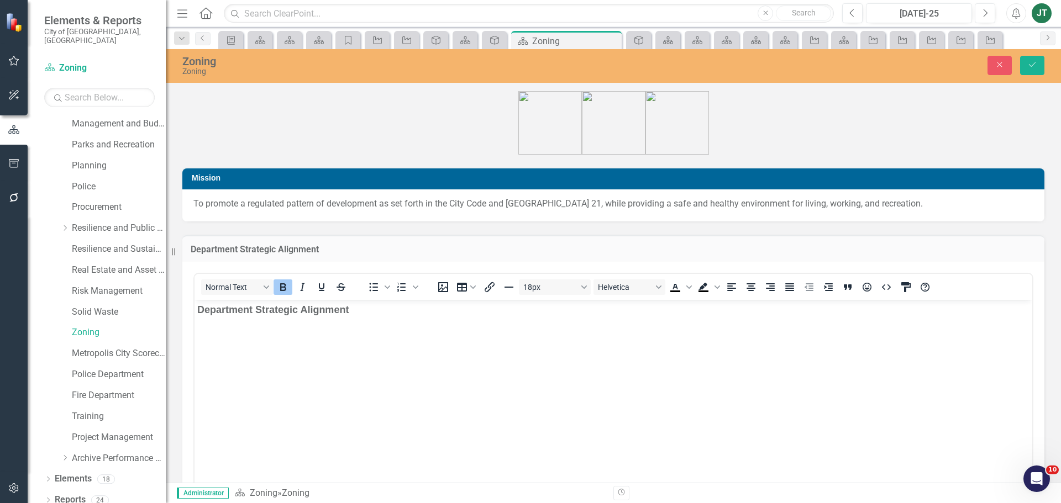
click at [276, 318] on body "Department Strategic Alignment" at bounding box center [613, 383] width 838 height 166
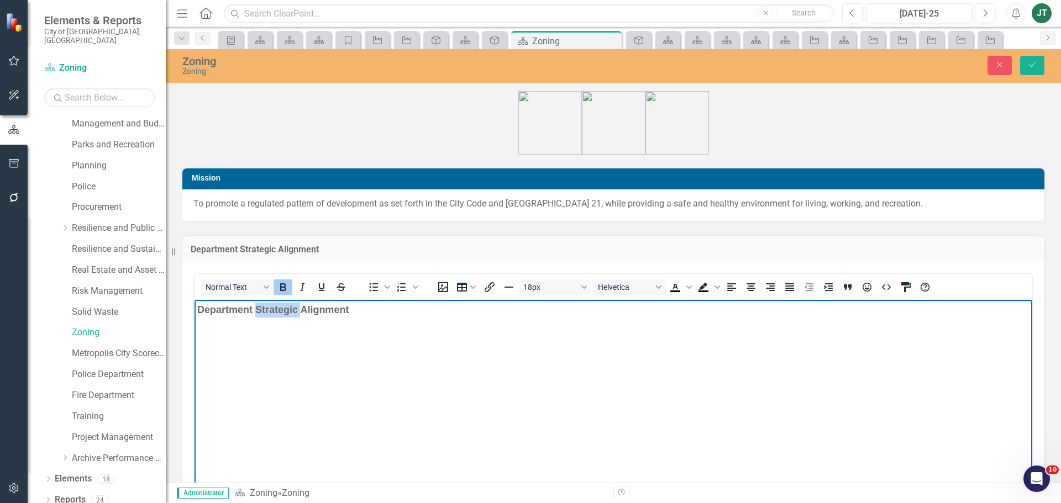
click at [276, 318] on body "Department Strategic Alignment" at bounding box center [613, 383] width 838 height 166
drag, startPoint x: 411, startPoint y: 309, endPoint x: 180, endPoint y: 301, distance: 231.1
click at [194, 301] on html "DEPARTMENT STRATEGIC ALIGNMENT" at bounding box center [613, 383] width 838 height 166
click at [688, 287] on icon "Text color Black" at bounding box center [689, 287] width 6 height 3
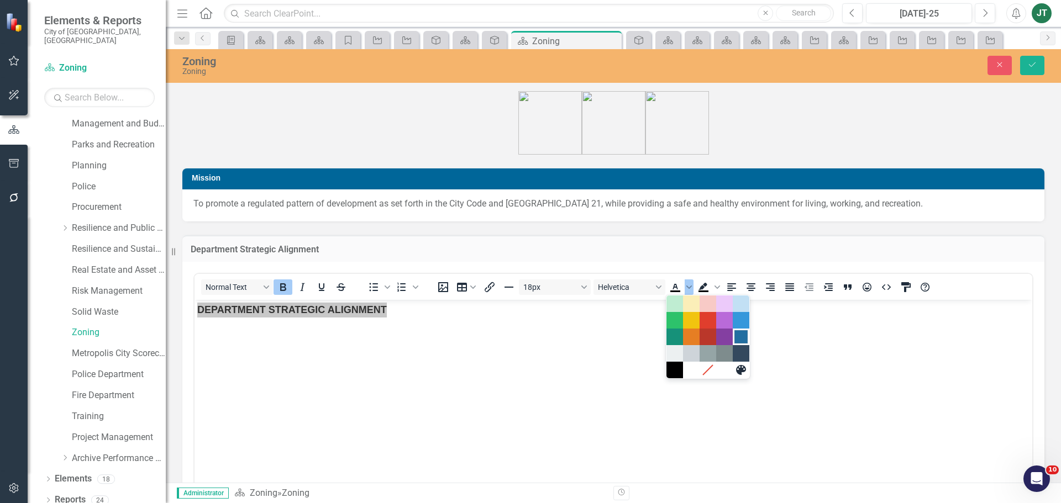
click at [737, 335] on div "Dark Blue" at bounding box center [740, 336] width 13 height 13
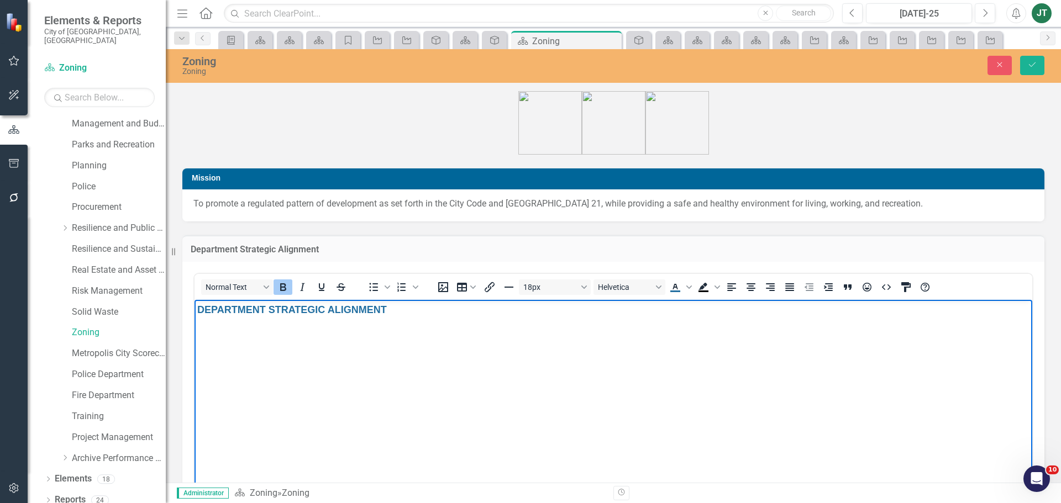
click at [471, 336] on body "DEPARTMENT STRATEGIC ALIGNMENT" at bounding box center [613, 383] width 838 height 166
drag, startPoint x: 443, startPoint y: 311, endPoint x: 306, endPoint y: 308, distance: 137.0
click at [306, 308] on p "DEPARTMENT STRATEGIC ALIGNMENT" at bounding box center [613, 310] width 832 height 15
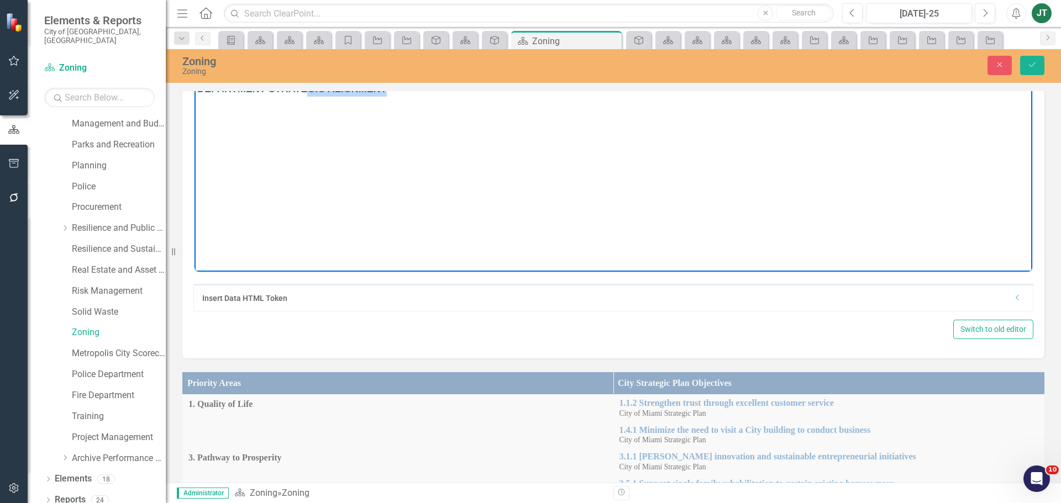
scroll to position [276, 0]
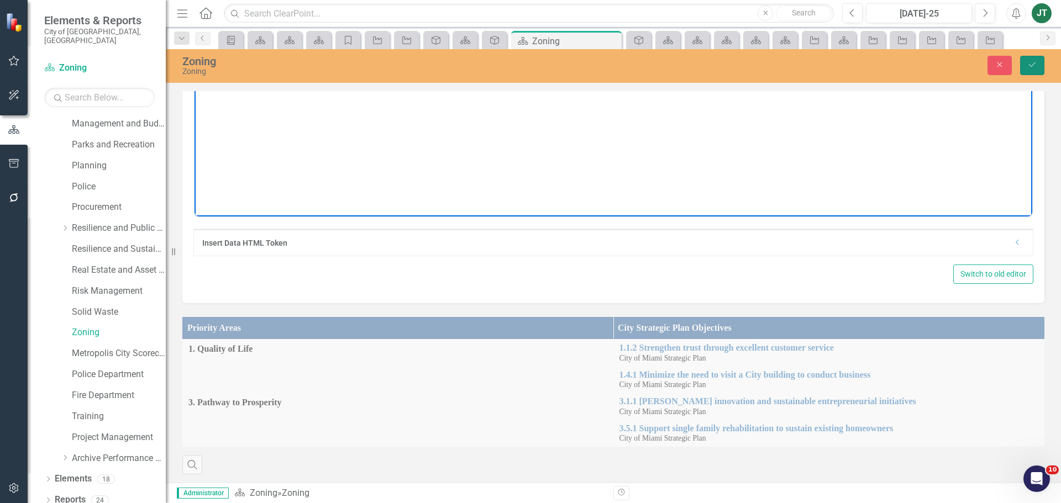
click at [1034, 64] on icon "Save" at bounding box center [1032, 65] width 10 height 8
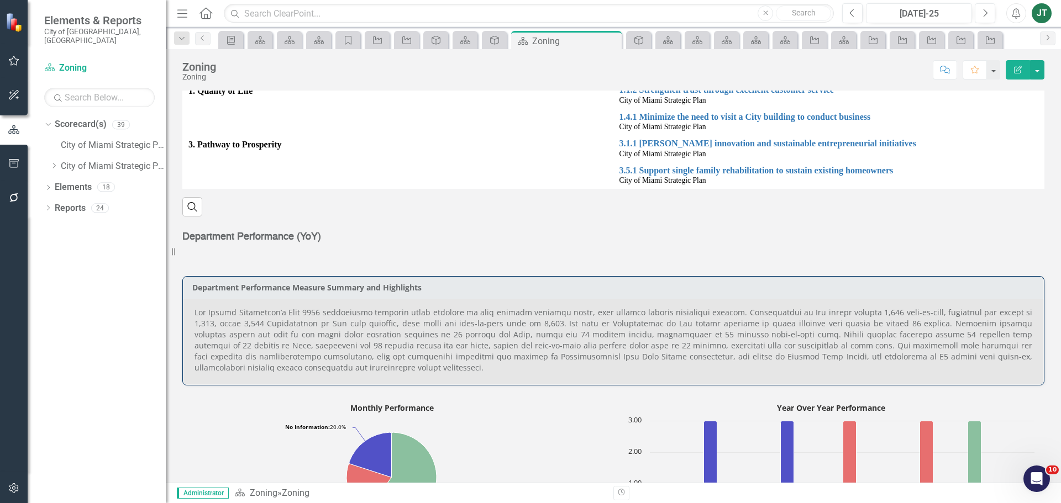
scroll to position [222, 0]
click at [285, 241] on strong "Department Performance (YoY)" at bounding box center [251, 237] width 139 height 10
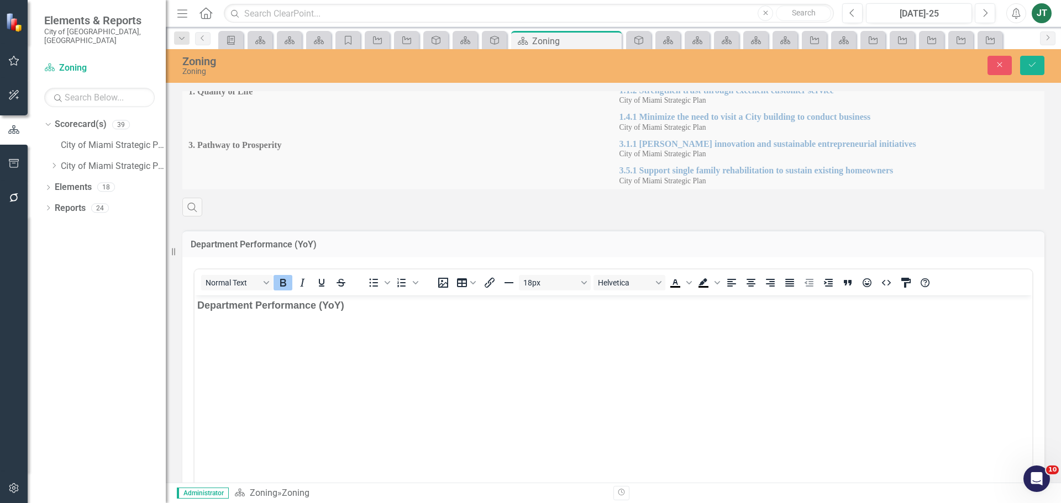
scroll to position [0, 0]
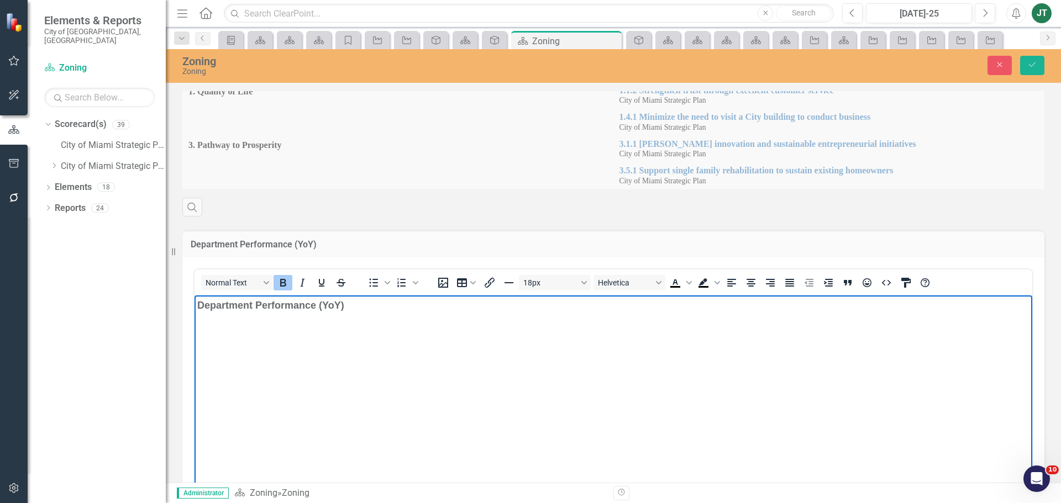
click at [342, 315] on body "Department Performance (YoY)" at bounding box center [613, 378] width 838 height 166
drag, startPoint x: 397, startPoint y: 307, endPoint x: 303, endPoint y: 597, distance: 304.9
click at [194, 301] on html "Department Performance (YoY)" at bounding box center [613, 378] width 838 height 166
drag, startPoint x: 471, startPoint y: 309, endPoint x: 159, endPoint y: 301, distance: 312.3
click at [194, 301] on html "DEPARTMENT PERFORMANCE (MONTHLY & YEARLY)" at bounding box center [613, 378] width 838 height 166
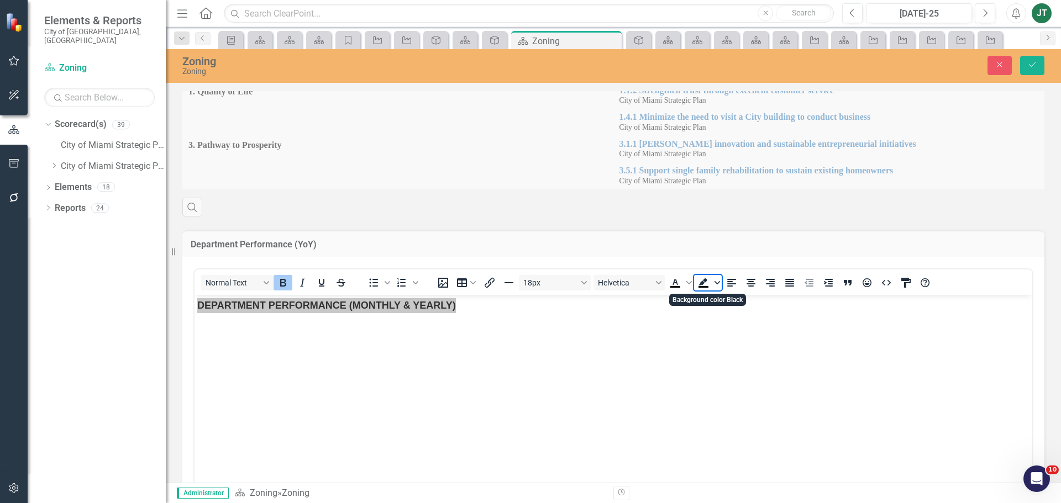
click at [713, 282] on span "Background color Black" at bounding box center [717, 282] width 9 height 15
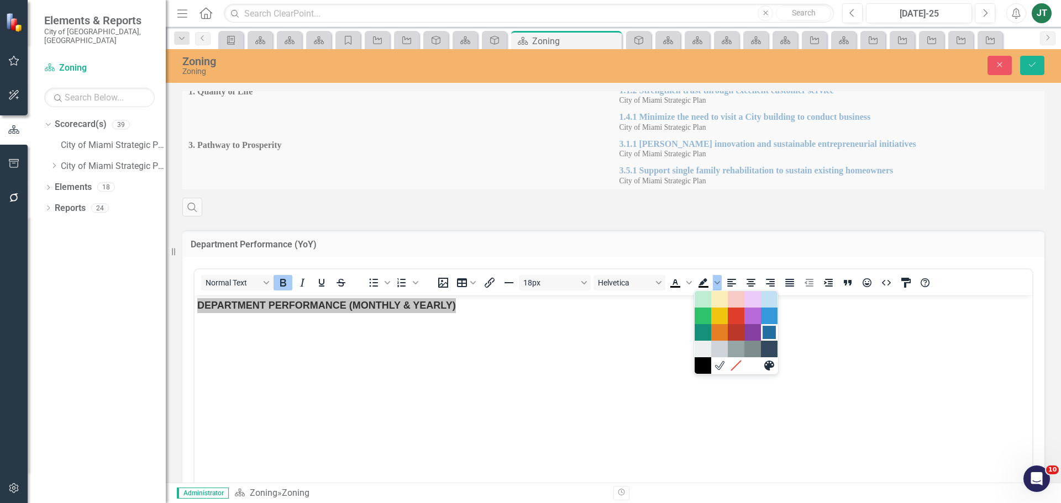
click at [766, 330] on div "Dark Blue" at bounding box center [768, 332] width 13 height 13
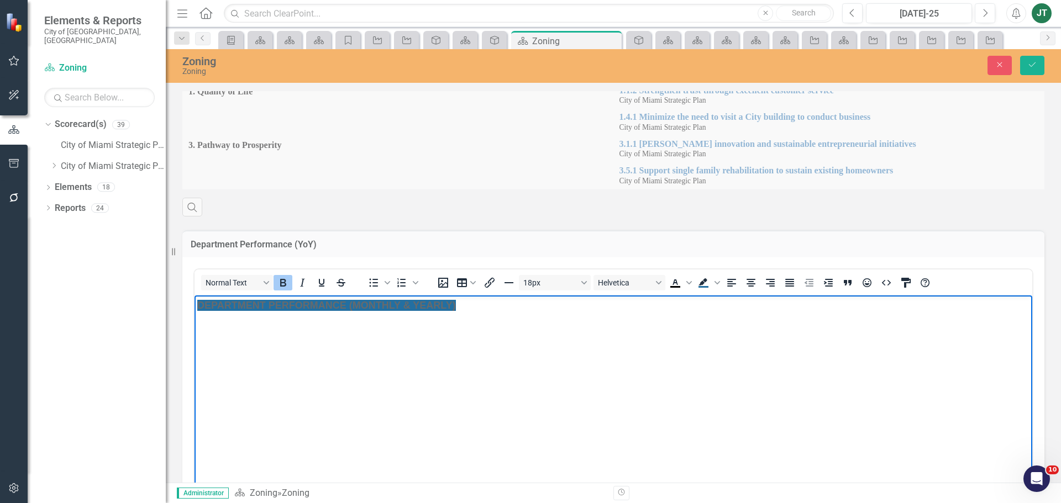
click at [555, 360] on body "DEPARTMENT PERFORMANCE (MONTHLY & YEARLY)" at bounding box center [613, 378] width 838 height 166
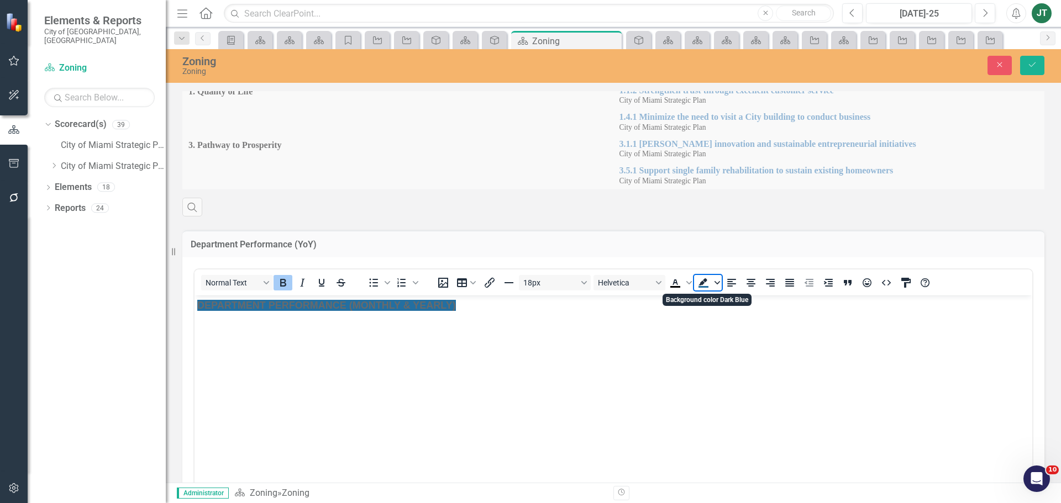
click at [717, 278] on span "Background color Dark Blue" at bounding box center [717, 282] width 9 height 15
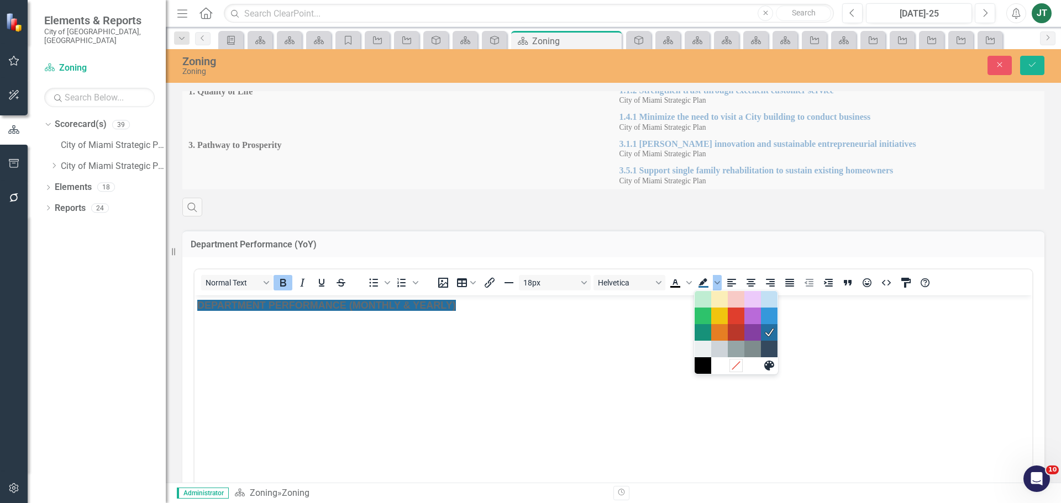
click at [734, 369] on icon "Remove color" at bounding box center [735, 365] width 10 height 10
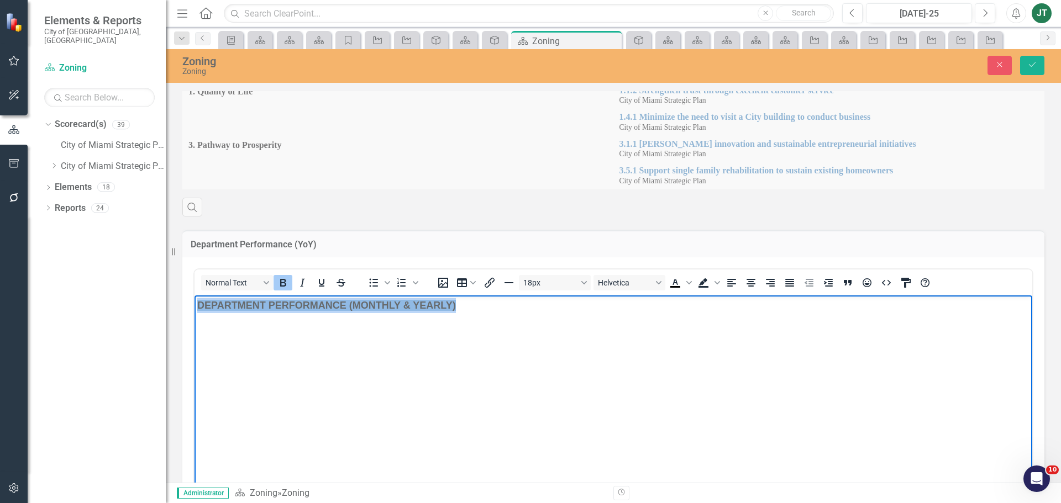
drag, startPoint x: 469, startPoint y: 314, endPoint x: 102, endPoint y: 290, distance: 367.1
click at [194, 295] on html "DEPARTMENT PERFORMANCE (MONTHLY & YEARLY) ﻿" at bounding box center [613, 378] width 838 height 166
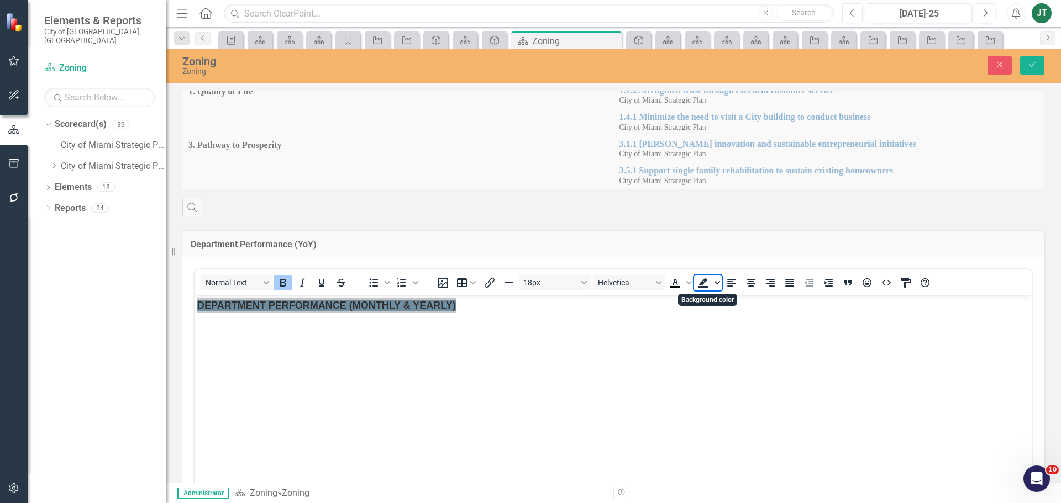
click at [714, 279] on span "Background color" at bounding box center [717, 282] width 9 height 15
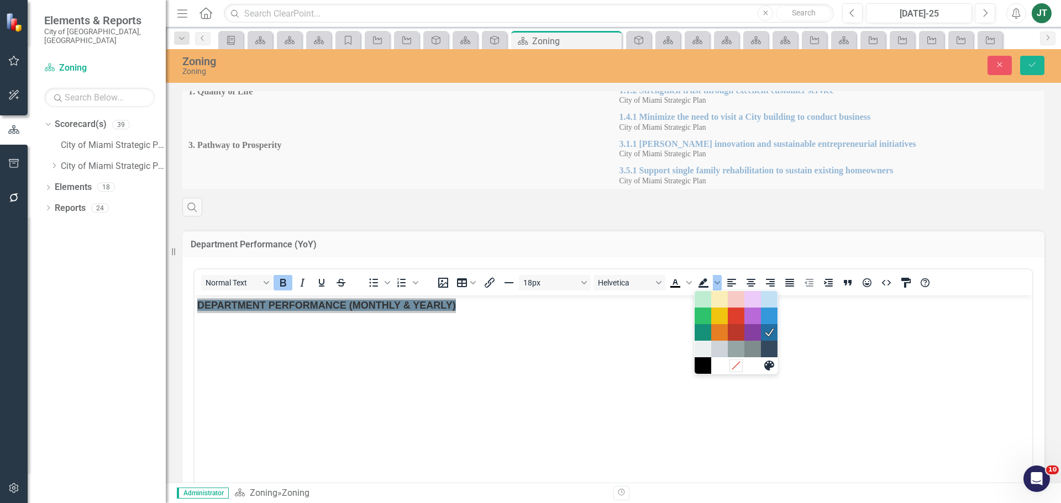
click at [733, 365] on icon "Remove color" at bounding box center [735, 365] width 10 height 10
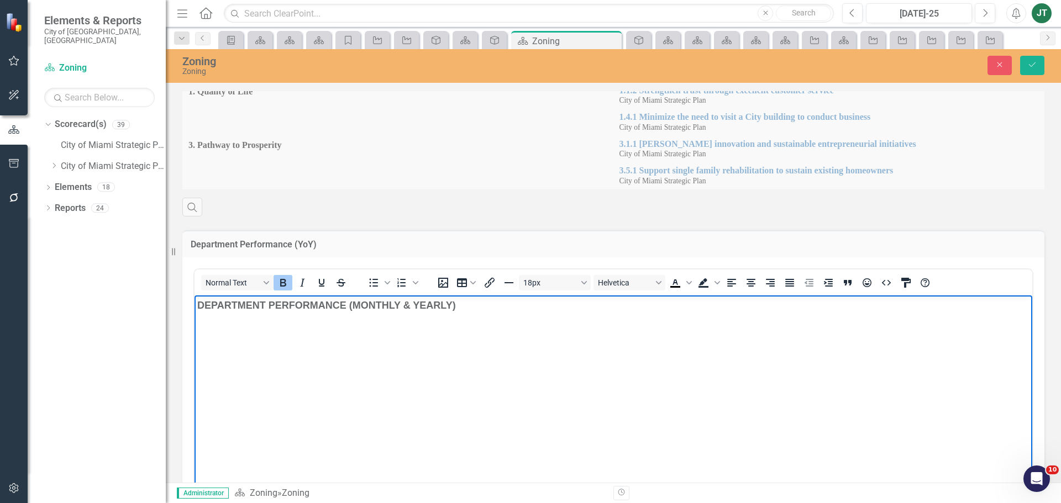
click at [676, 335] on body "DEPARTMENT PERFORMANCE (MONTHLY & YEARLY)" at bounding box center [613, 378] width 838 height 166
drag, startPoint x: 539, startPoint y: 307, endPoint x: 183, endPoint y: 302, distance: 355.9
click at [194, 302] on html "DEPARTMENT PERFORMANCE (MONTHLY & YEARLY)" at bounding box center [613, 378] width 838 height 166
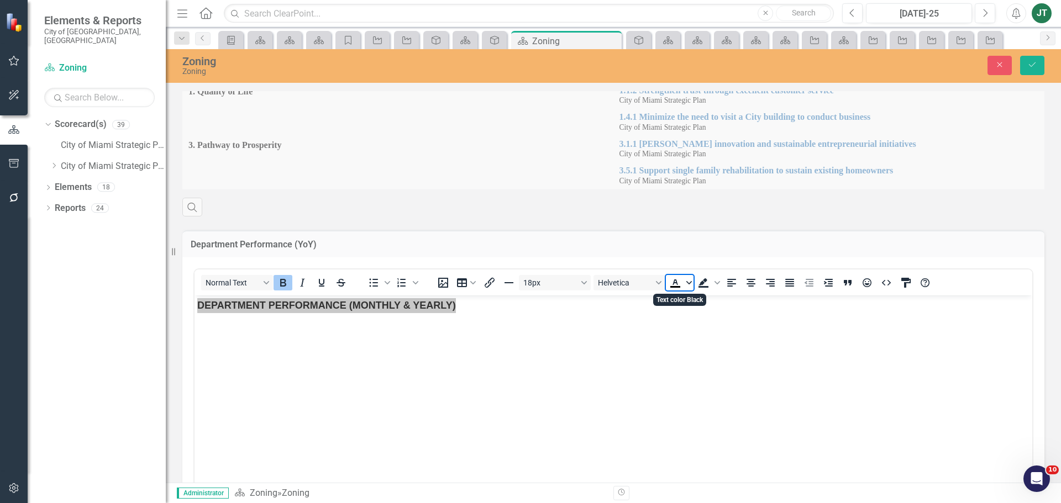
click at [687, 284] on icon "Text color Black" at bounding box center [689, 283] width 6 height 6
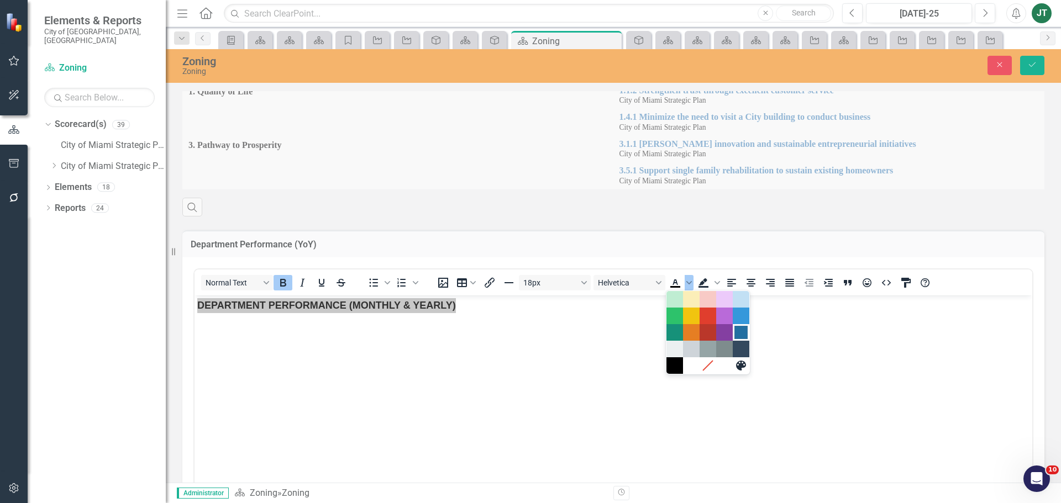
click at [741, 331] on div "Dark Blue" at bounding box center [740, 332] width 13 height 13
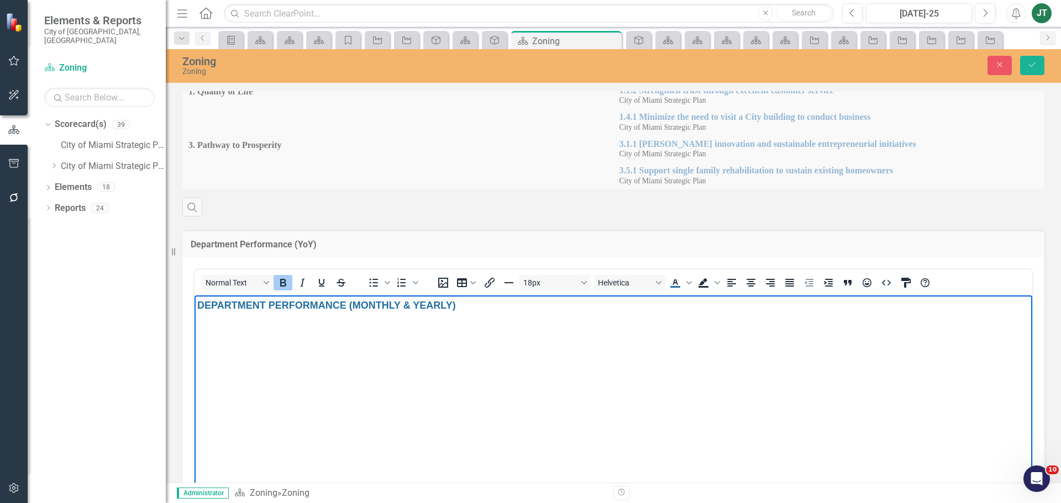
drag, startPoint x: 817, startPoint y: 334, endPoint x: 1067, endPoint y: 575, distance: 347.4
click at [817, 334] on body "DEPARTMENT PERFORMANCE (MONTHLY & YEARLY)" at bounding box center [613, 378] width 838 height 166
click at [1032, 61] on icon "Save" at bounding box center [1032, 65] width 10 height 8
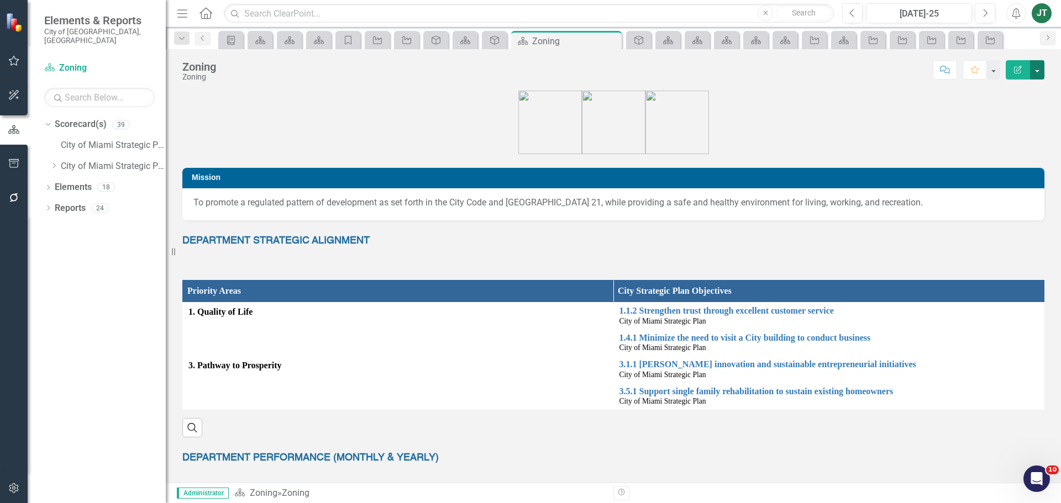
click at [1039, 68] on button "button" at bounding box center [1037, 69] width 14 height 19
click at [1008, 115] on link "Edit Report Edit Layout" at bounding box center [996, 111] width 93 height 20
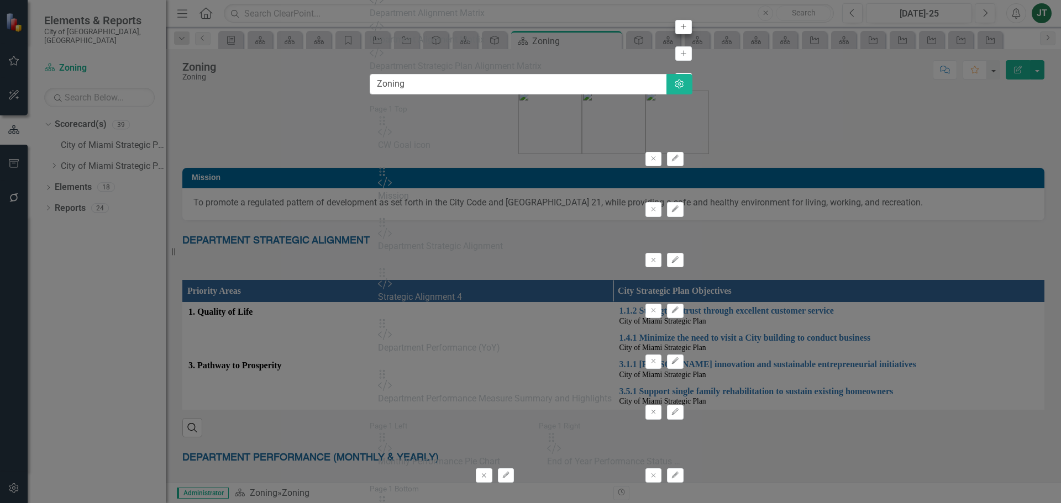
type input "MATR"
click at [679, 30] on icon "Add" at bounding box center [683, 27] width 8 height 7
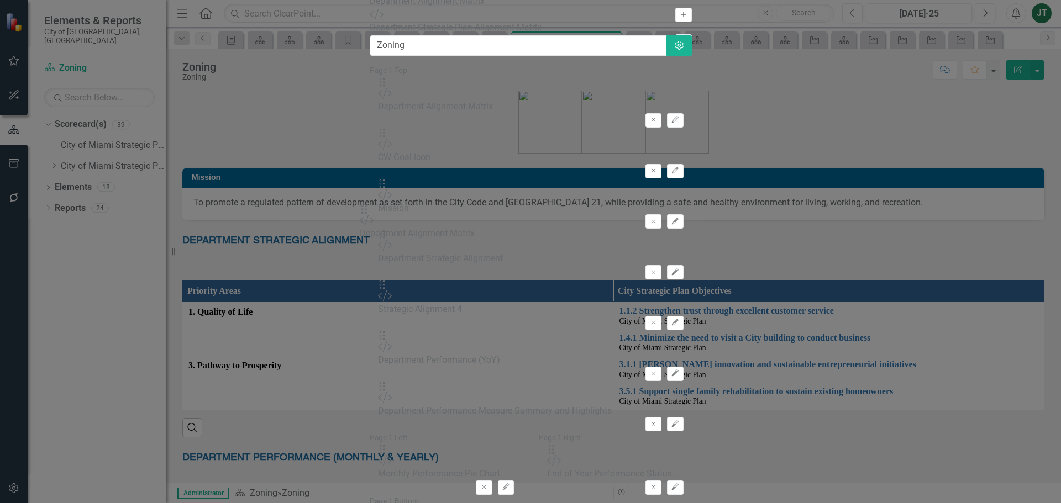
drag, startPoint x: 382, startPoint y: 108, endPoint x: 383, endPoint y: 217, distance: 108.8
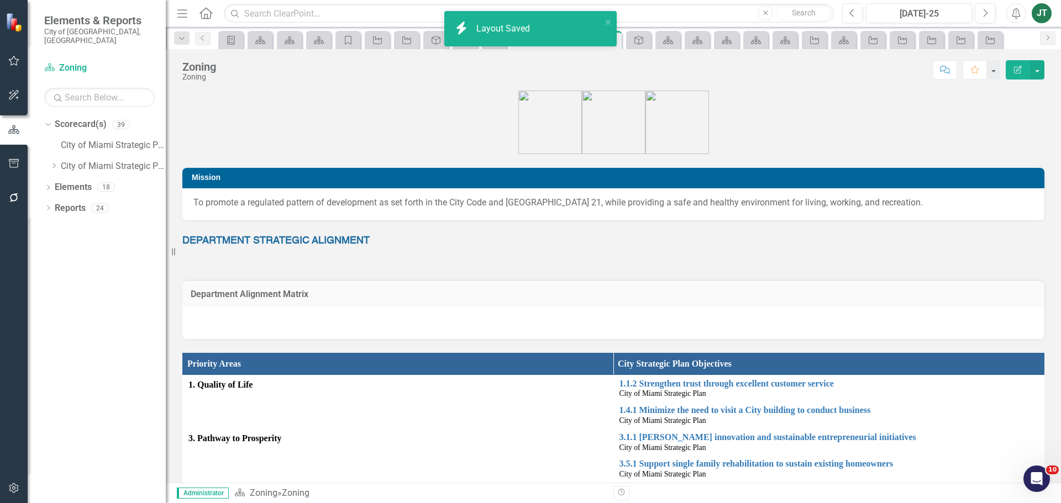
click at [309, 319] on div at bounding box center [613, 323] width 862 height 32
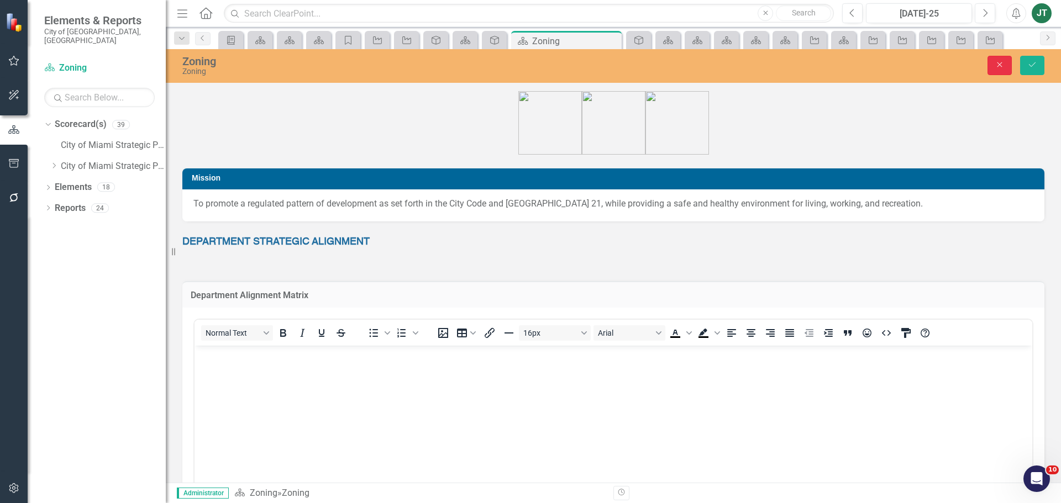
click at [995, 65] on icon "Close" at bounding box center [1000, 65] width 10 height 8
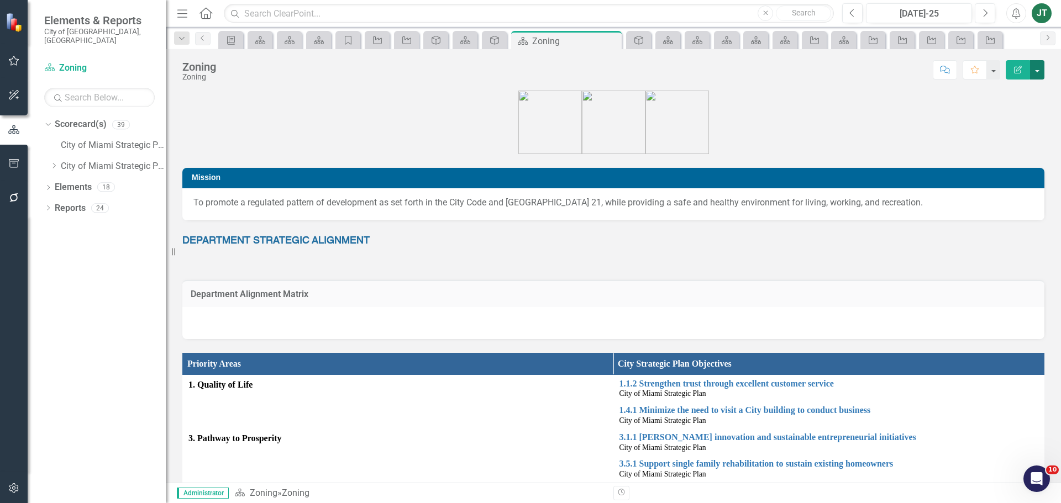
click at [1037, 69] on button "button" at bounding box center [1037, 69] width 14 height 19
click at [1023, 112] on link "Edit Report Edit Layout" at bounding box center [996, 111] width 93 height 20
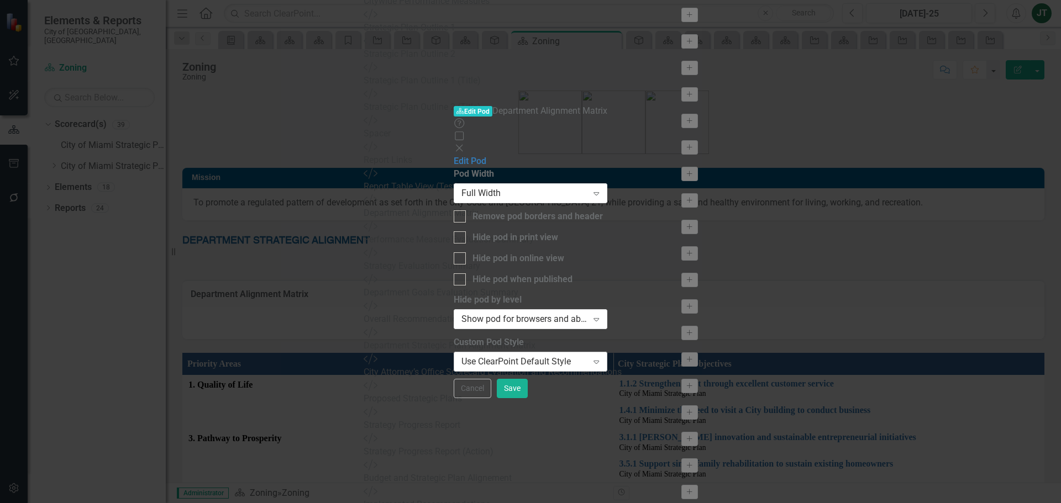
click at [461, 356] on div "Use ClearPoint Default Style" at bounding box center [524, 362] width 126 height 13
type input "Q"
click at [528, 398] on button "Save" at bounding box center [512, 388] width 31 height 19
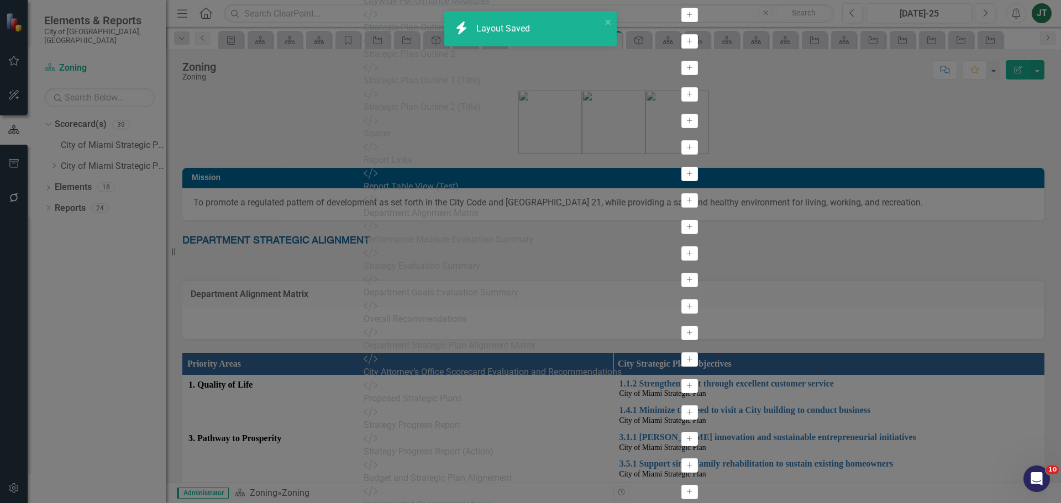
click at [69, 197] on div "Scorecard(s) Scorecard(s) Layout Zoning Help Maximize Close View All Fields Exp…" at bounding box center [530, 251] width 1061 height 503
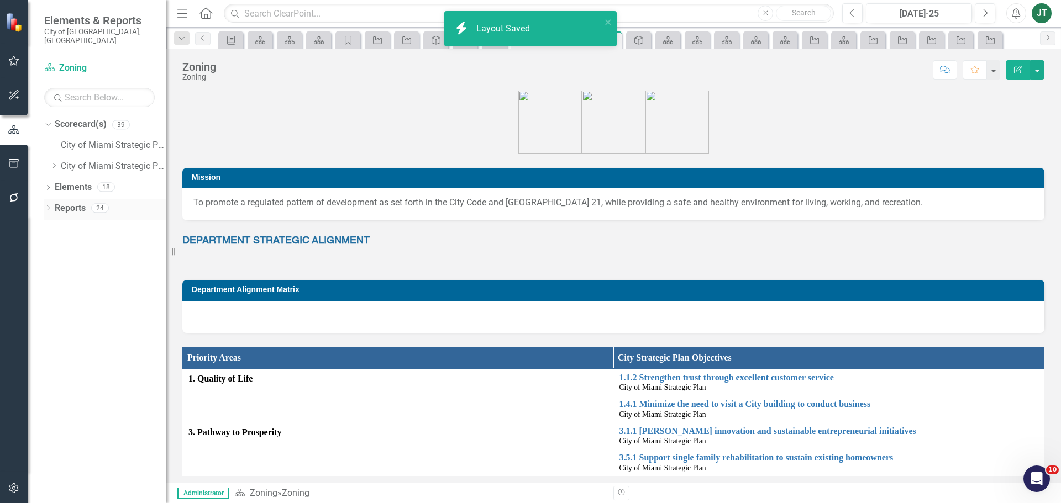
click at [70, 202] on link "Reports" at bounding box center [70, 208] width 31 height 13
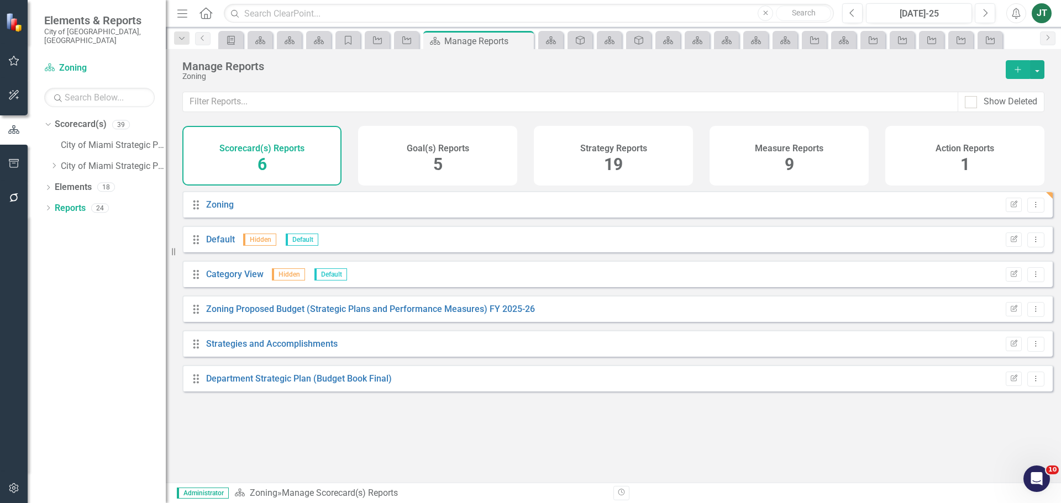
click at [420, 164] on div "Goal(s) Reports 5" at bounding box center [437, 156] width 159 height 60
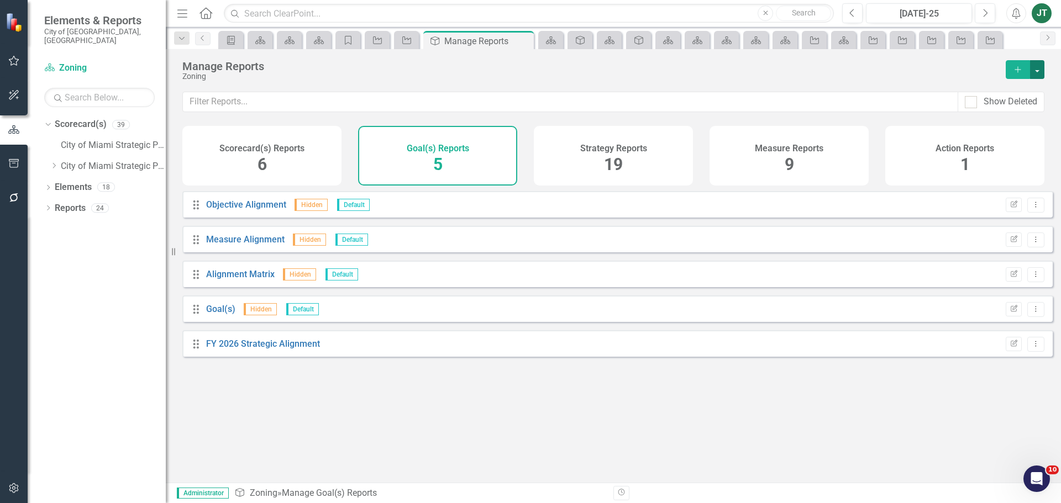
click at [1039, 71] on button "button" at bounding box center [1037, 69] width 14 height 19
click at [1018, 111] on link "Copy Add From Template" at bounding box center [991, 110] width 103 height 20
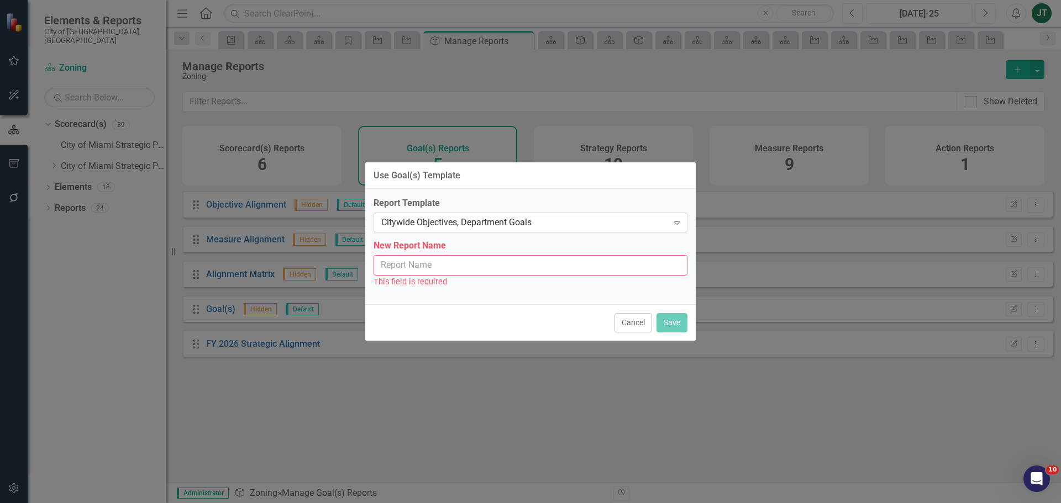
click at [509, 223] on div "Citywide Objectives, Department Goals" at bounding box center [524, 223] width 287 height 13
click at [464, 264] on input "New Report Name" at bounding box center [531, 265] width 314 height 20
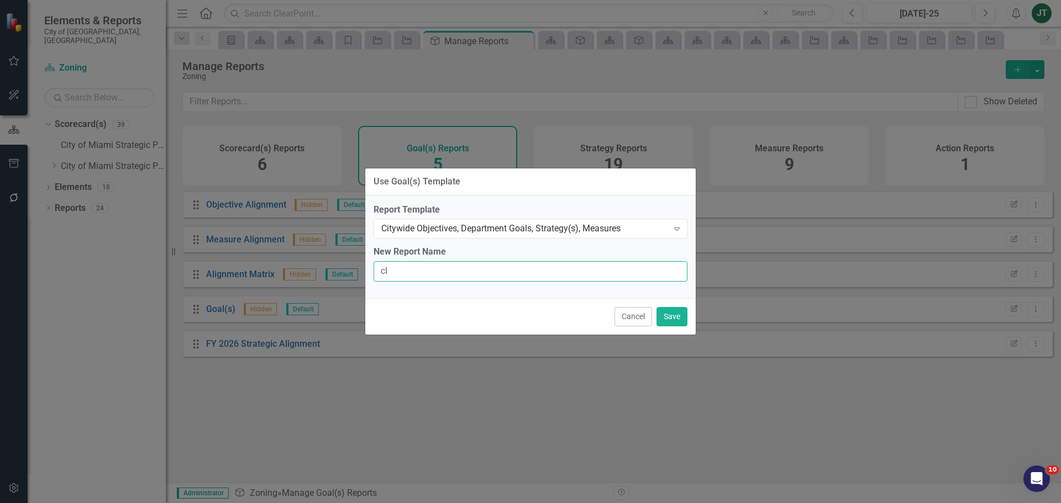
type input "c"
type input "Citywide Objectives, Department Goals, Strategy(s), Measures"
click at [669, 319] on button "Save" at bounding box center [671, 316] width 31 height 19
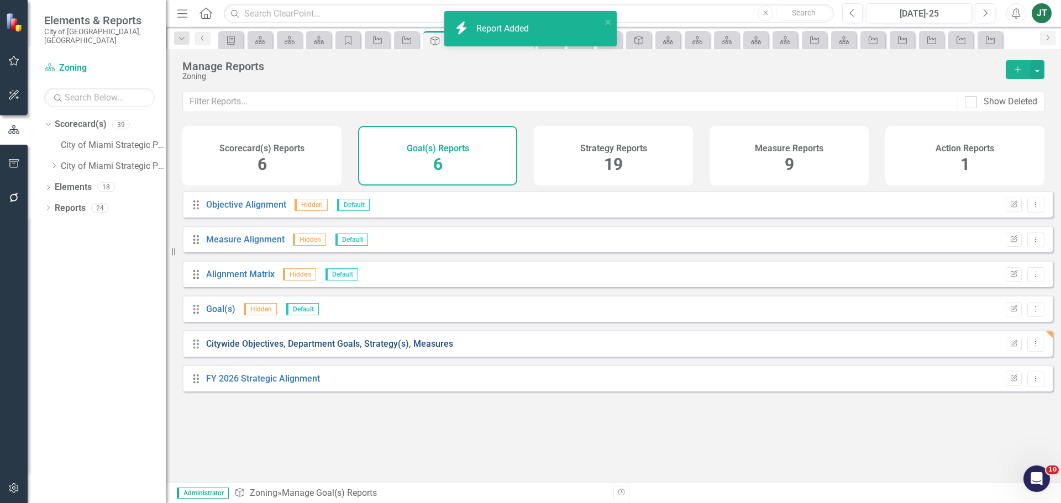
click at [297, 349] on link "Citywide Objectives, Department Goals, Strategy(s), Measures" at bounding box center [329, 344] width 247 height 10
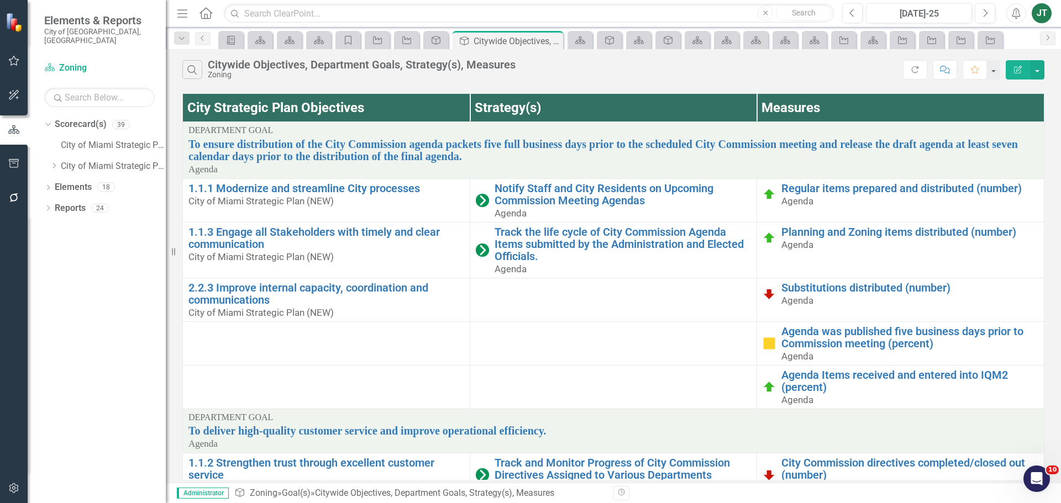
click at [1016, 70] on icon "button" at bounding box center [1018, 70] width 8 height 8
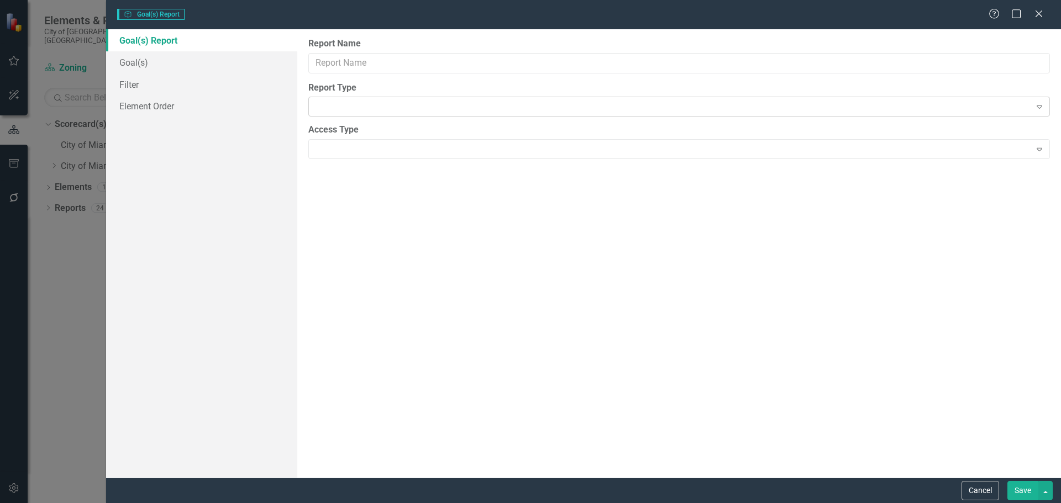
type input "Citywide Objectives, Department Goals, Strategy(s), Measures"
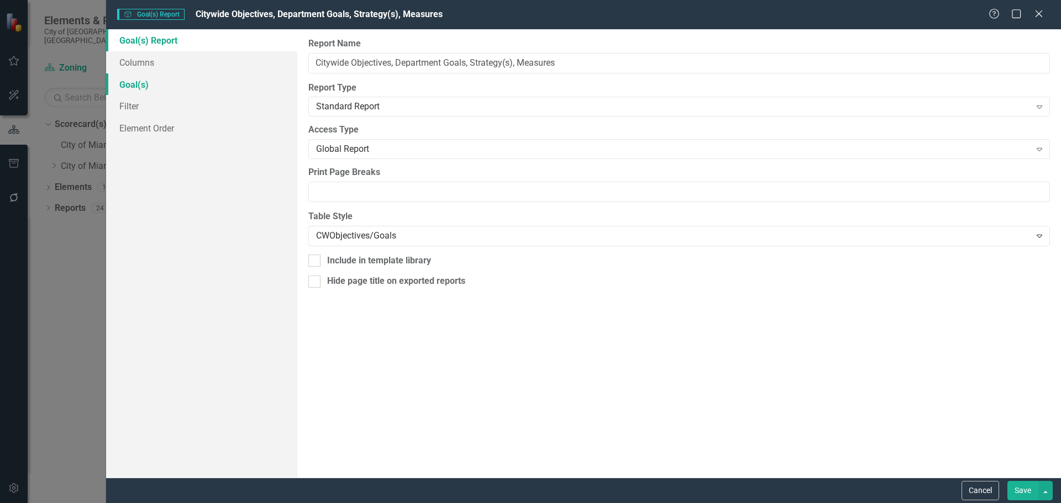
click at [138, 81] on link "Goal(s)" at bounding box center [201, 84] width 191 height 22
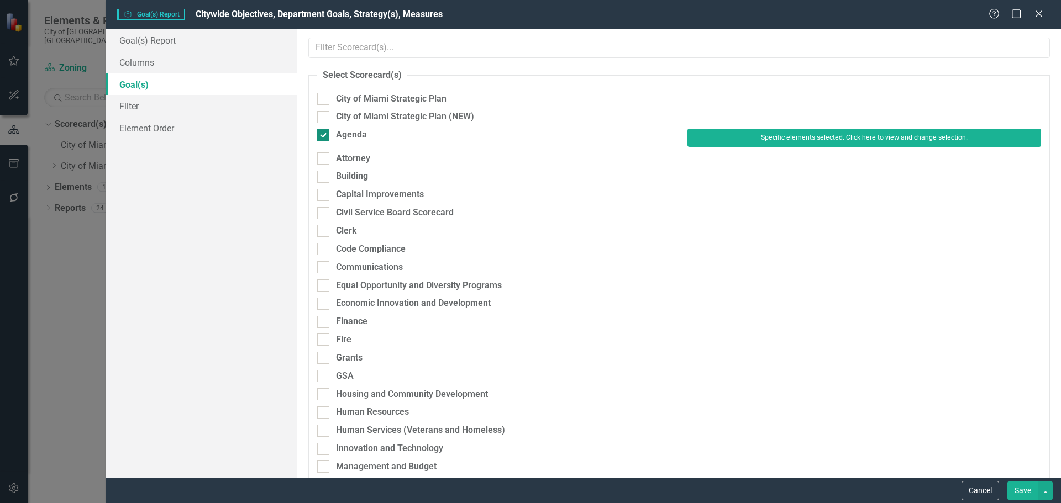
click at [355, 135] on div "Agenda" at bounding box center [351, 135] width 31 height 13
click at [324, 135] on input "Agenda" at bounding box center [320, 132] width 7 height 7
checkbox input "false"
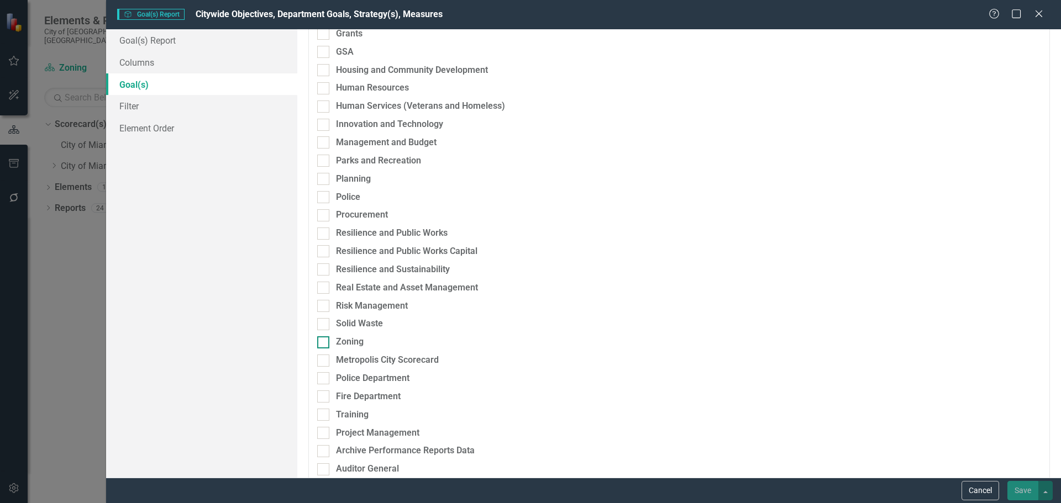
click at [353, 344] on div "Zoning" at bounding box center [350, 342] width 28 height 13
click at [324, 344] on input "Zoning" at bounding box center [320, 339] width 7 height 7
checkbox input "true"
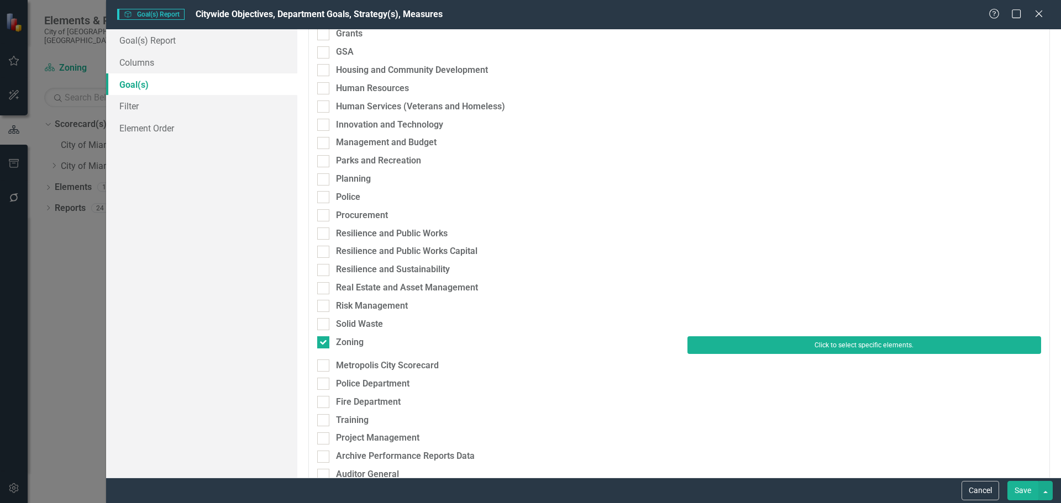
click at [734, 349] on button "Click to select specific elements." at bounding box center [864, 345] width 354 height 18
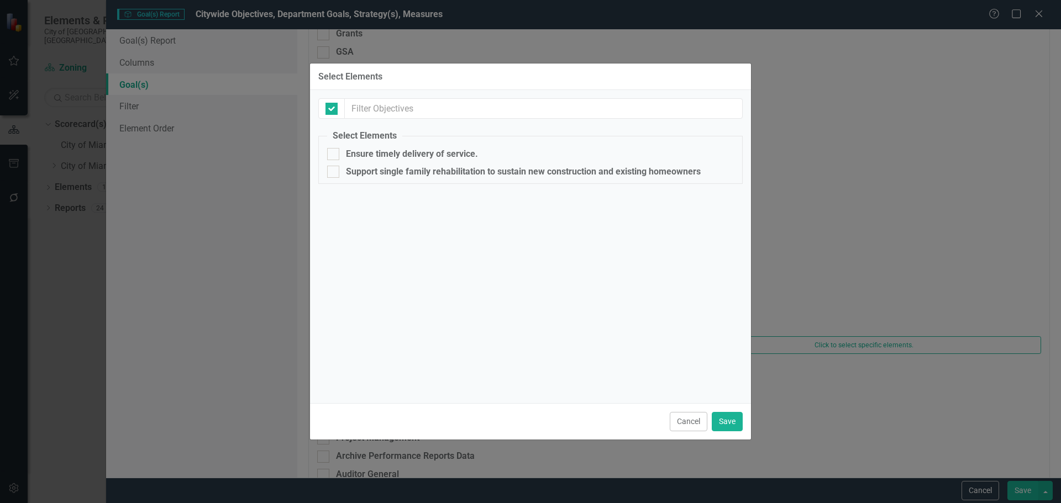
checkbox input "false"
click at [354, 170] on div "Support single family rehabilitation to sustain new construction and existing h…" at bounding box center [523, 172] width 355 height 10
click at [334, 170] on input "Support single family rehabilitation to sustain new construction and existing h…" at bounding box center [330, 169] width 7 height 7
checkbox input "true"
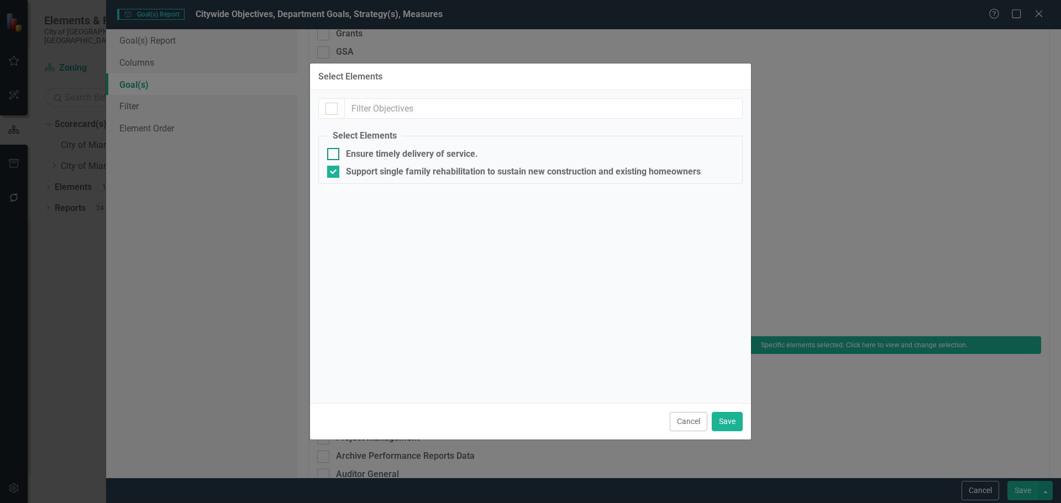
click at [358, 150] on div "Ensure timely delivery of service." at bounding box center [412, 154] width 132 height 10
click at [334, 150] on input "Ensure timely delivery of service." at bounding box center [330, 151] width 7 height 7
checkbox input "true"
click at [732, 422] on button "Save" at bounding box center [727, 421] width 31 height 19
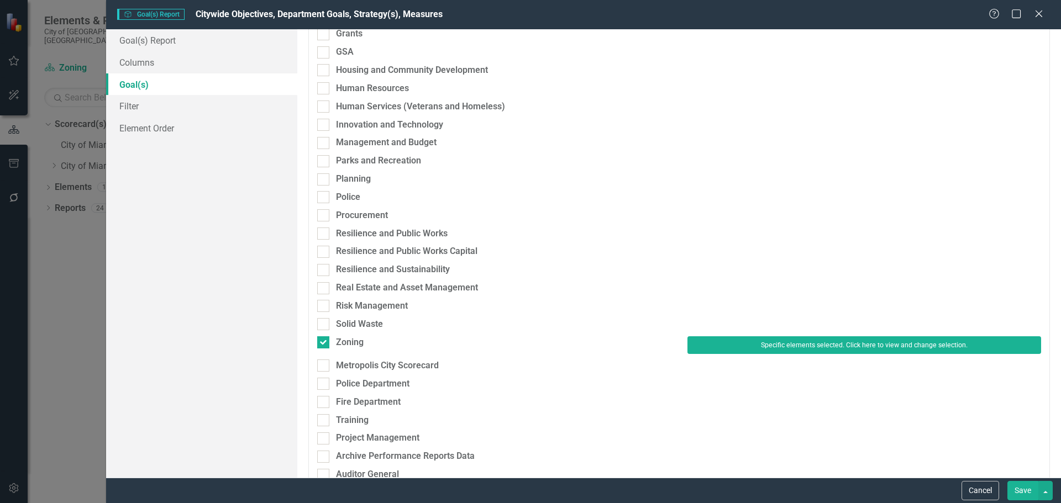
click at [1025, 492] on button "Save" at bounding box center [1022, 490] width 31 height 19
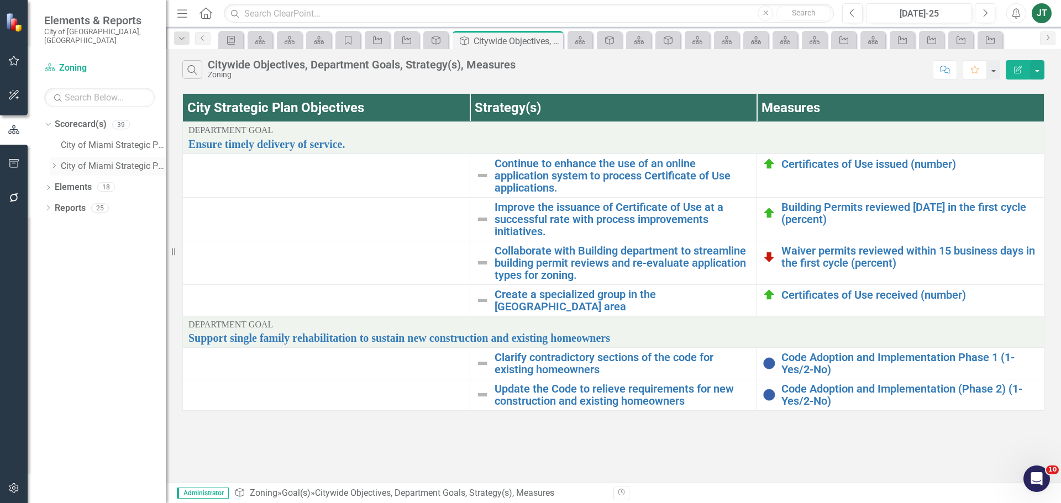
click at [55, 162] on icon "Dropdown" at bounding box center [54, 165] width 8 height 7
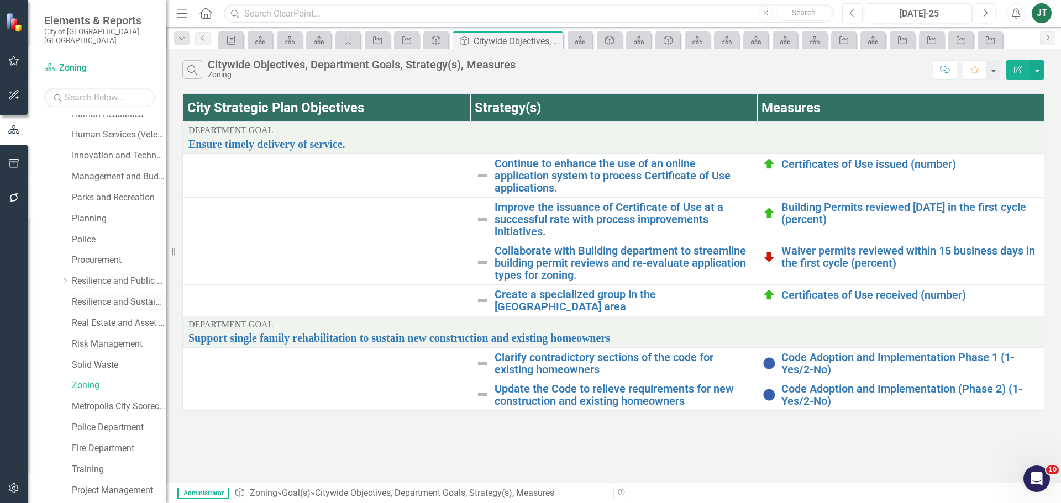
scroll to position [440, 0]
